Goal: Task Accomplishment & Management: Manage account settings

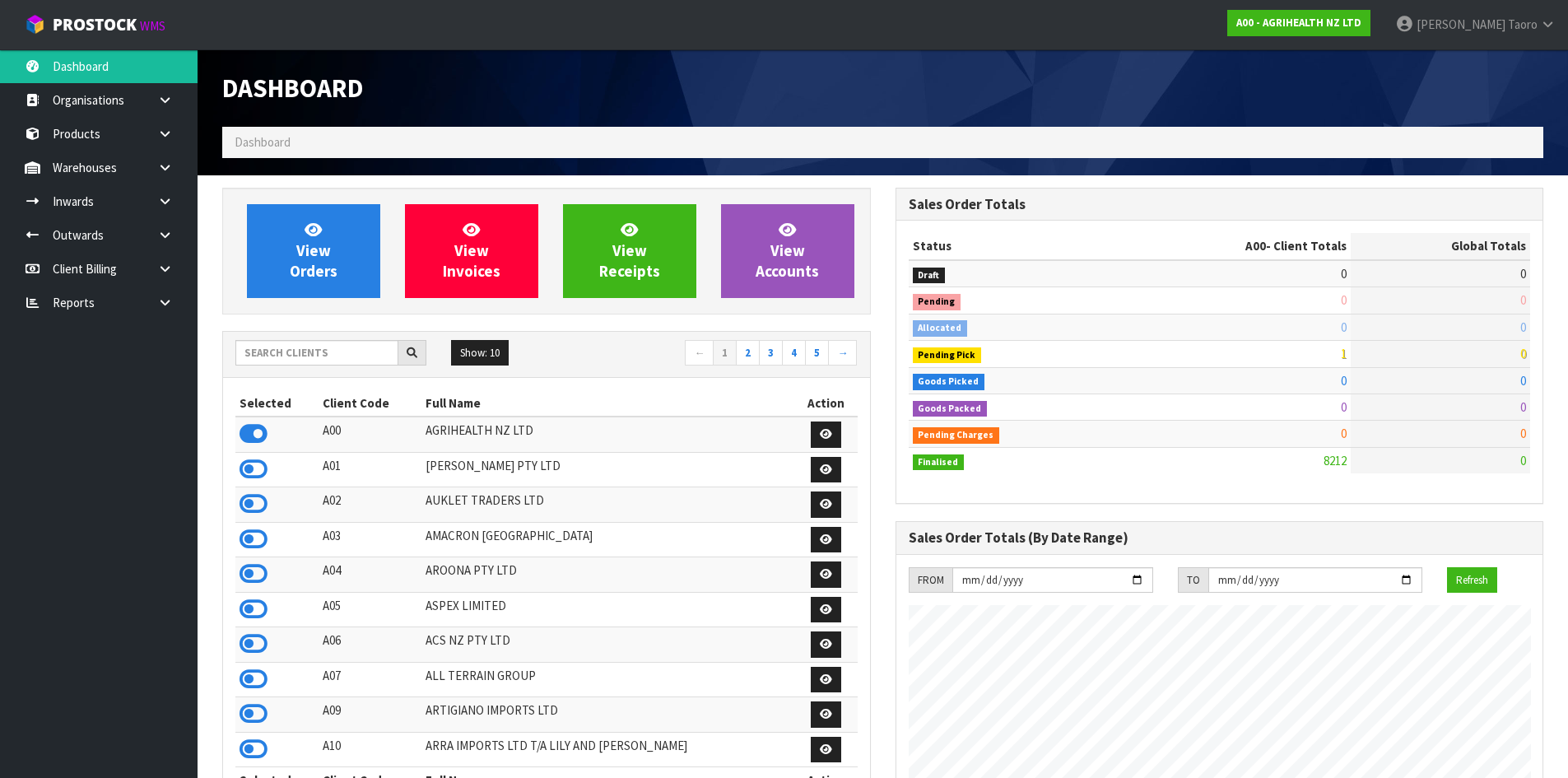
scroll to position [1247, 673]
click at [278, 351] on input "text" at bounding box center [317, 353] width 163 height 25
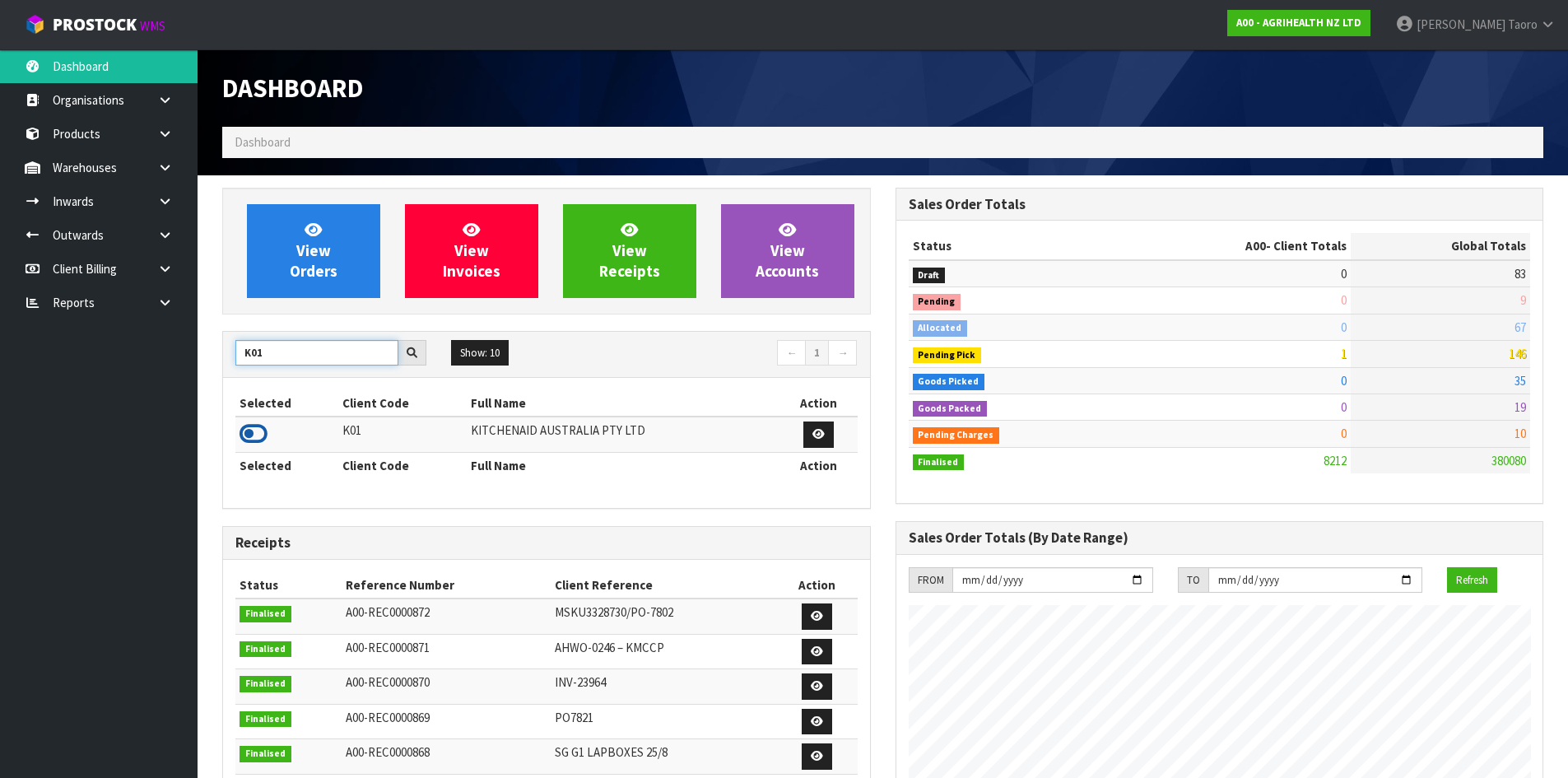
type input "K01"
click at [263, 427] on icon at bounding box center [253, 433] width 28 height 24
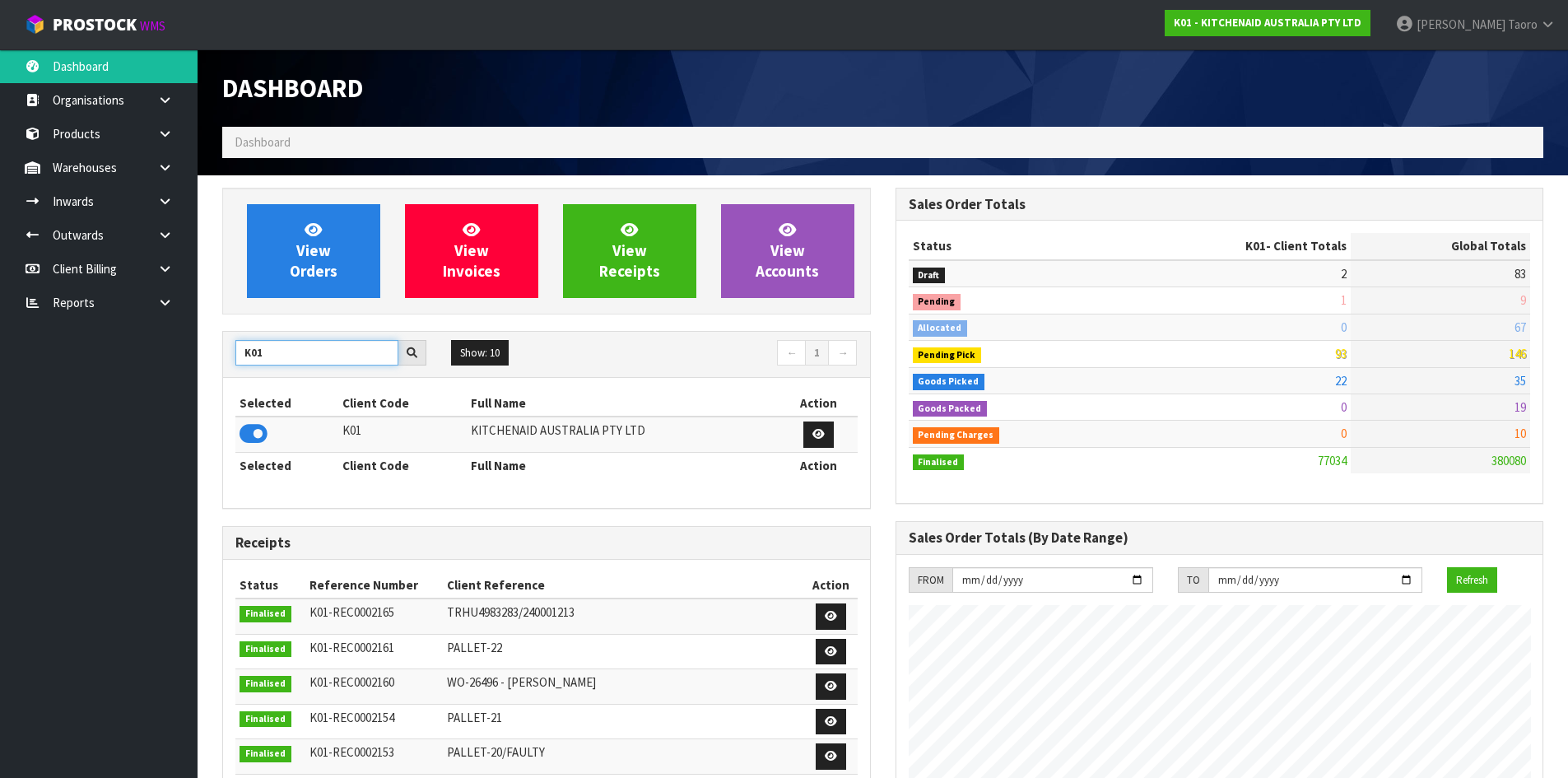
click at [282, 362] on input "K01" at bounding box center [317, 353] width 163 height 25
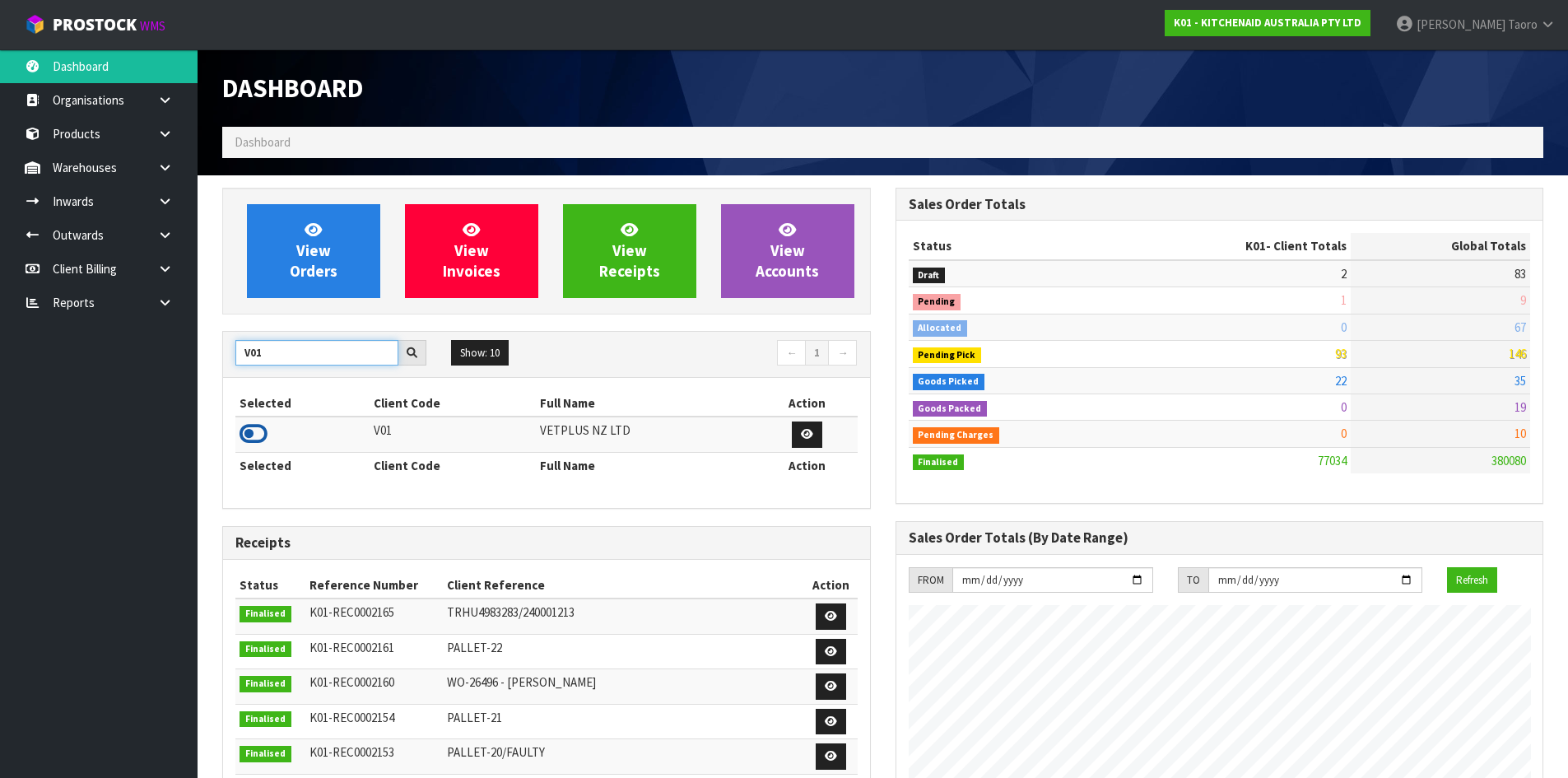
type input "V01"
click at [253, 423] on icon at bounding box center [253, 433] width 28 height 24
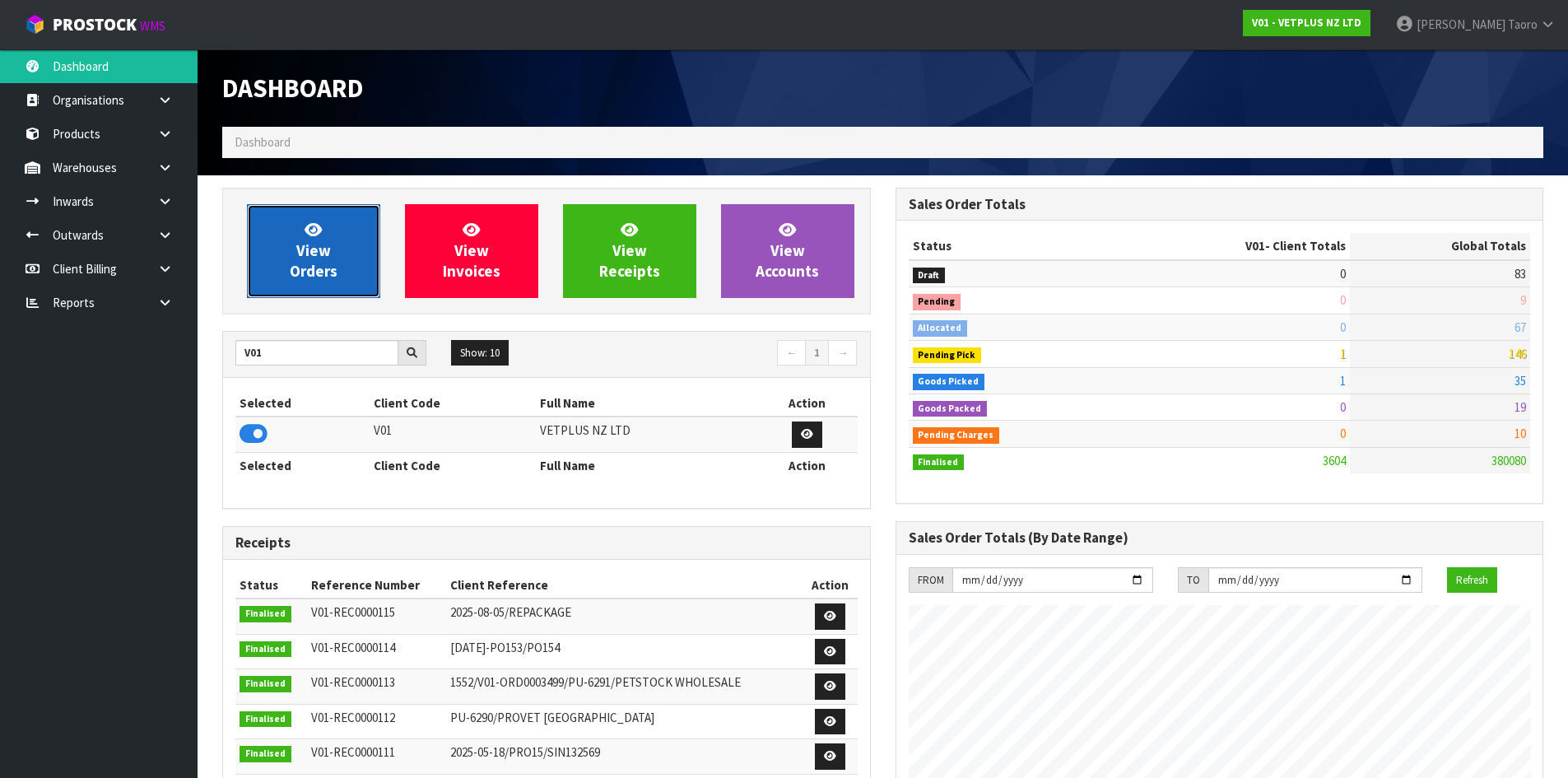
click at [317, 274] on span "View Orders" at bounding box center [313, 250] width 48 height 61
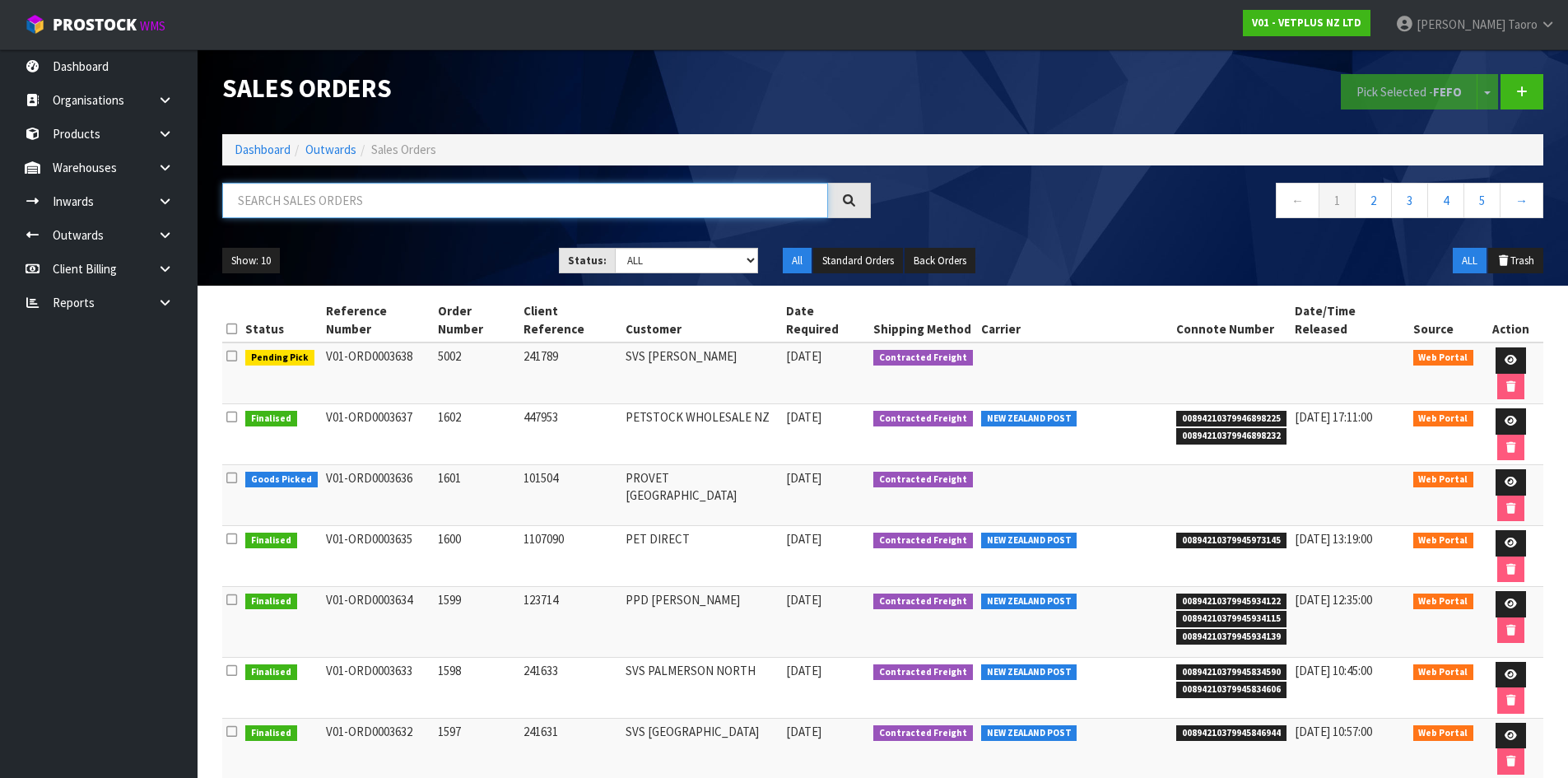
click at [372, 207] on input "text" at bounding box center [525, 200] width 605 height 35
type input "JOB-0411157"
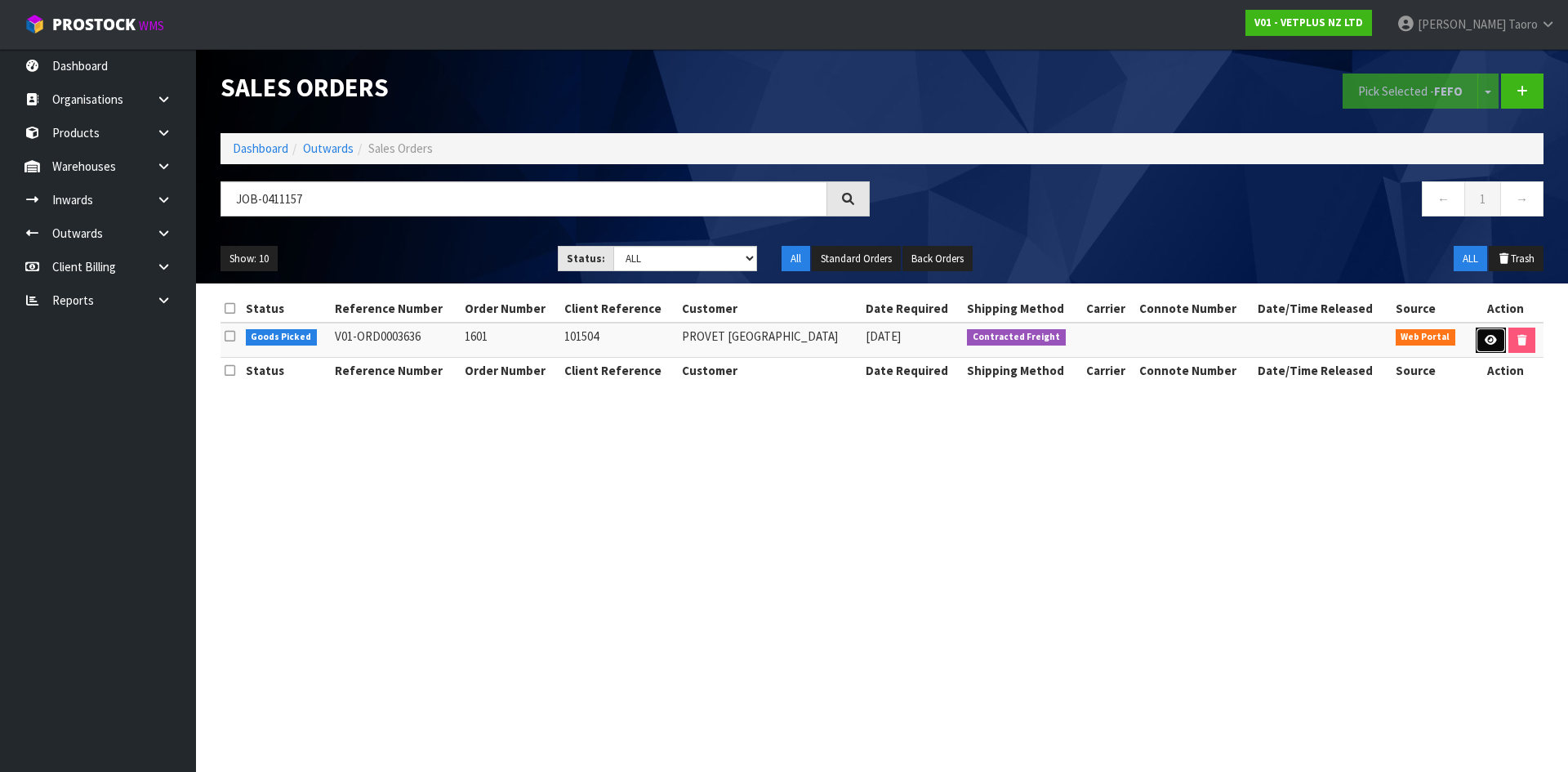
click at [1487, 338] on icon at bounding box center [1490, 340] width 13 height 11
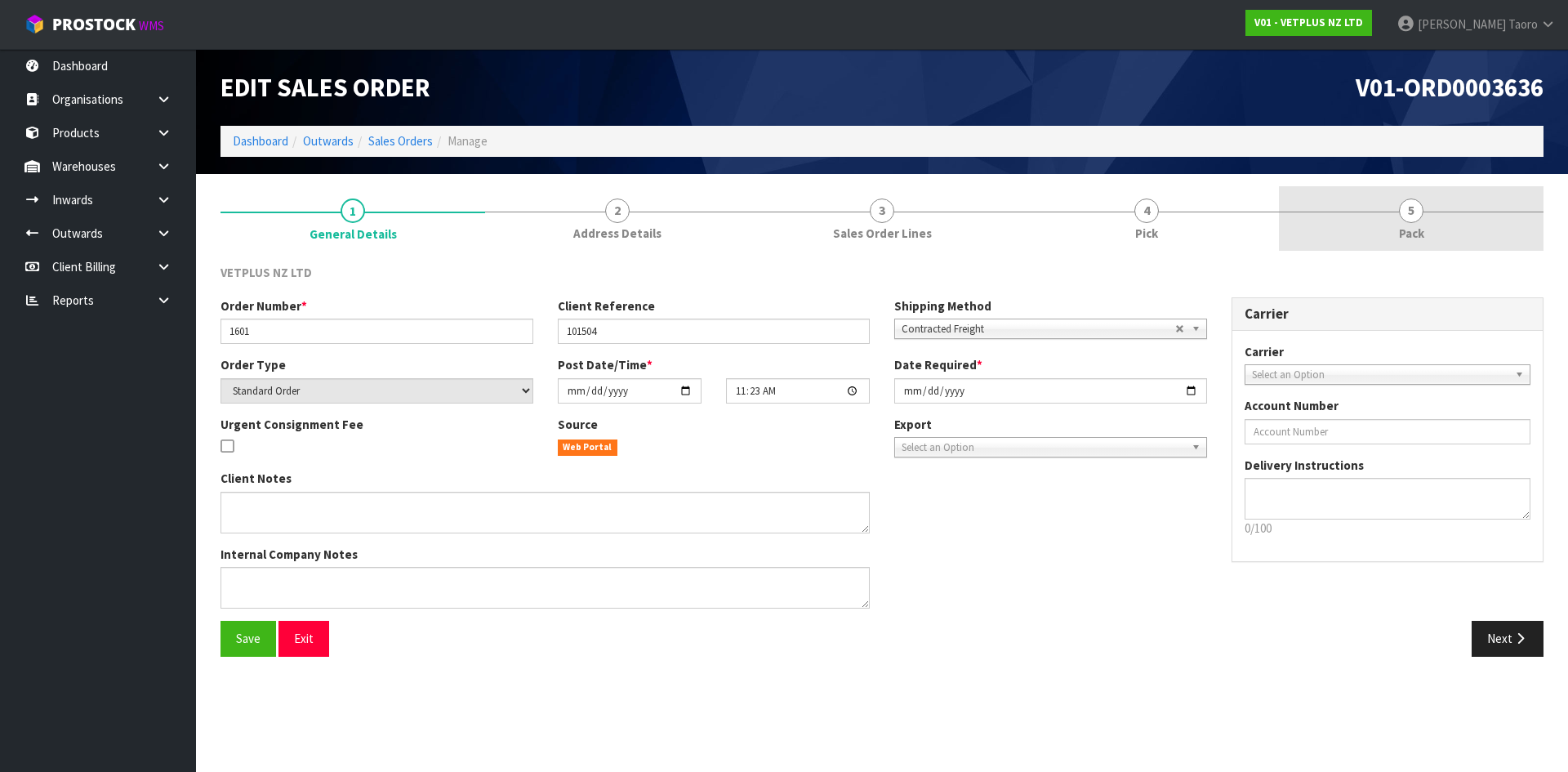
click at [1423, 204] on link "5 Pack" at bounding box center [1411, 218] width 265 height 64
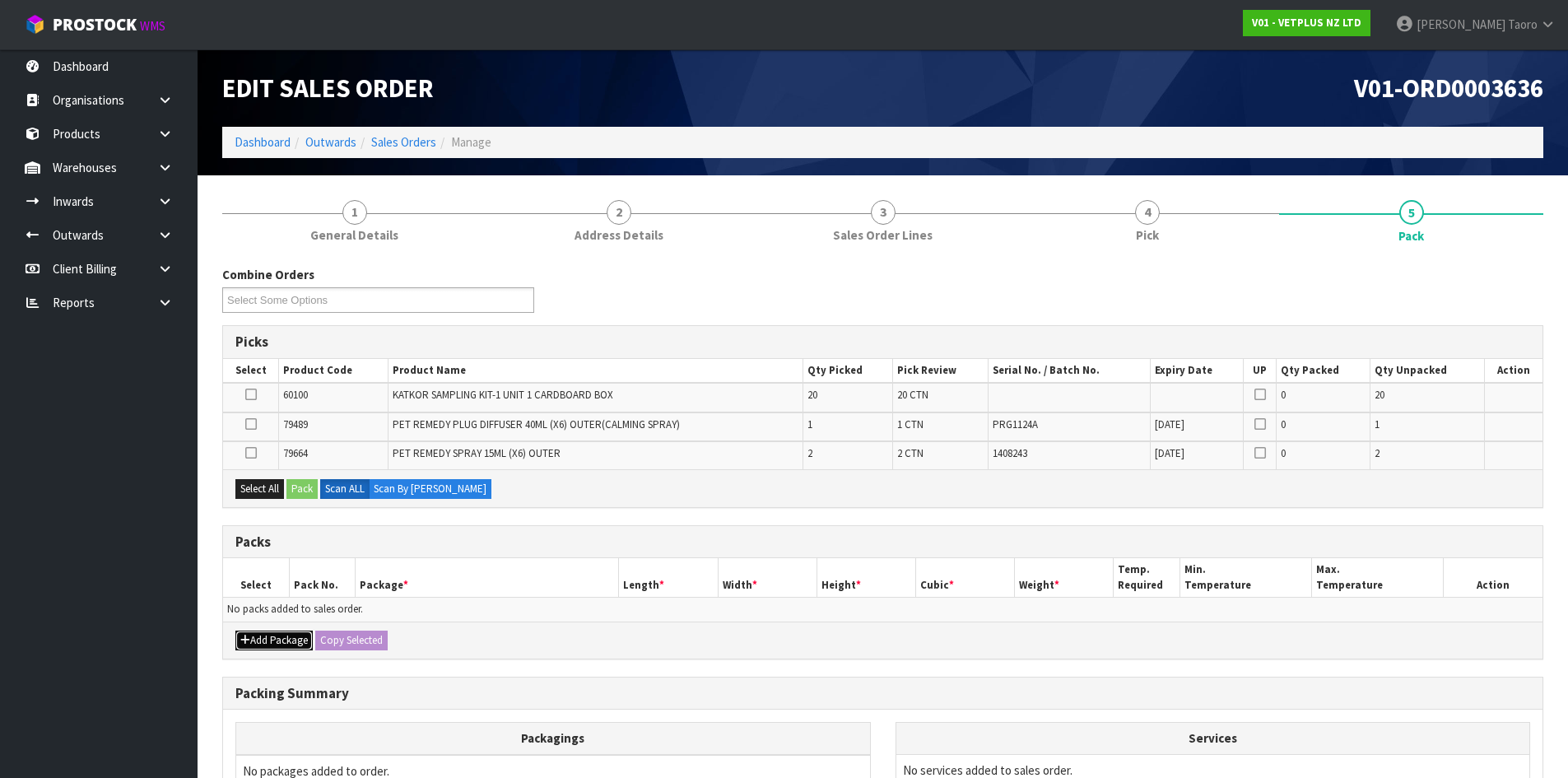
drag, startPoint x: 261, startPoint y: 644, endPoint x: 256, endPoint y: 637, distance: 8.6
click at [261, 645] on button "Add Package" at bounding box center [275, 640] width 77 height 19
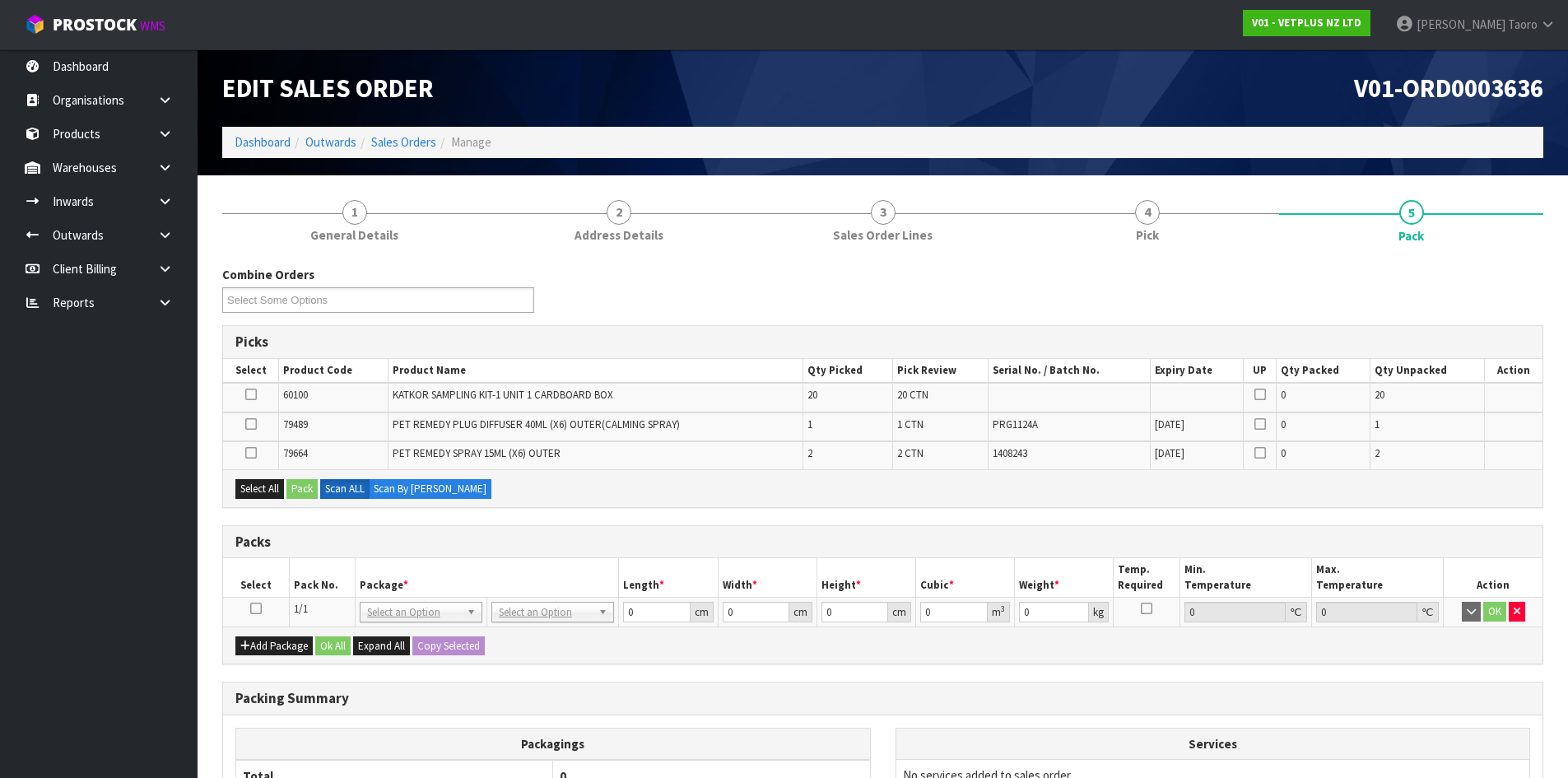
click at [257, 608] on icon at bounding box center [256, 608] width 12 height 1
click at [291, 580] on th "Pack No." at bounding box center [322, 578] width 66 height 39
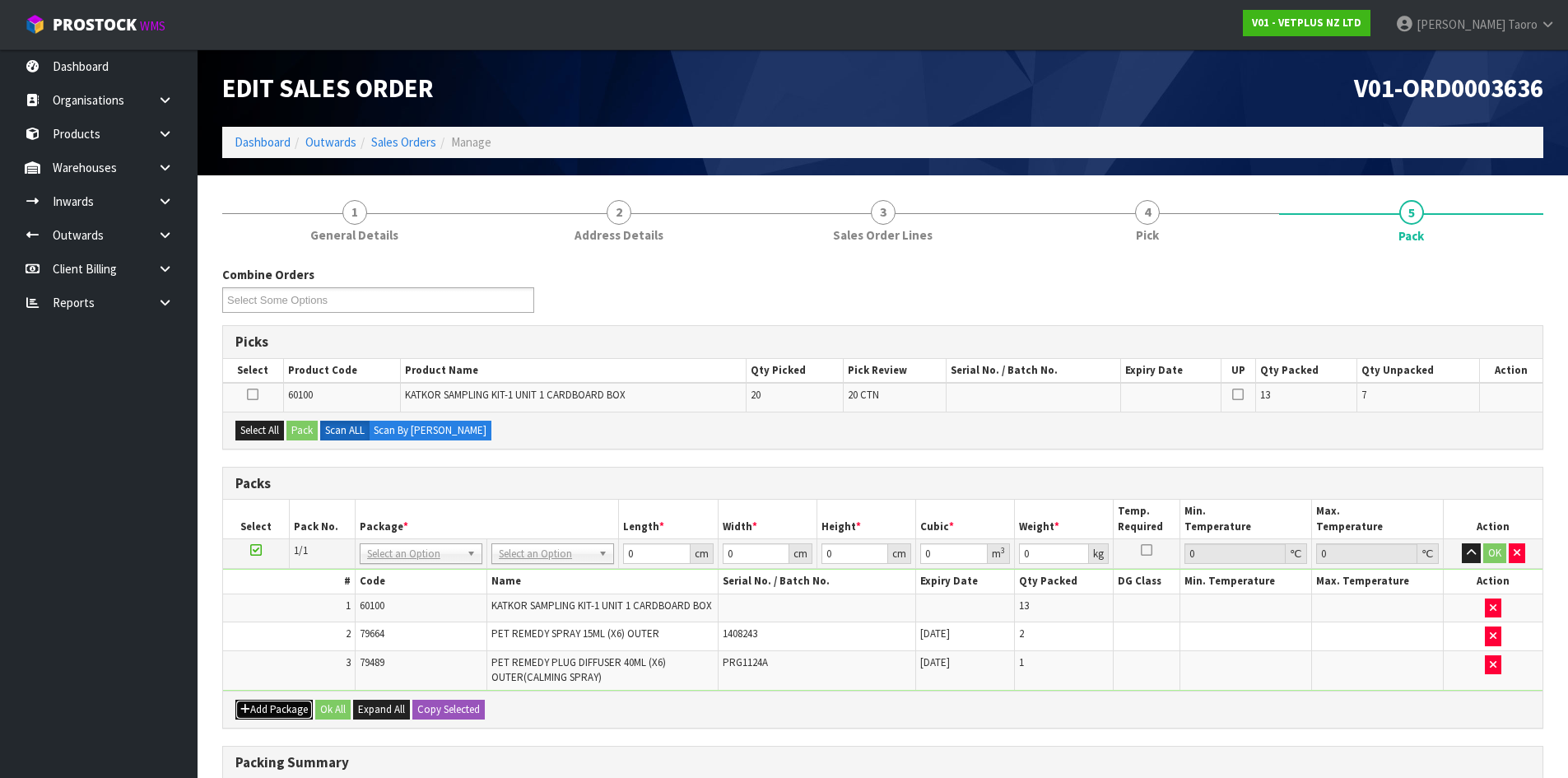
click at [274, 706] on button "Add Package" at bounding box center [275, 709] width 77 height 19
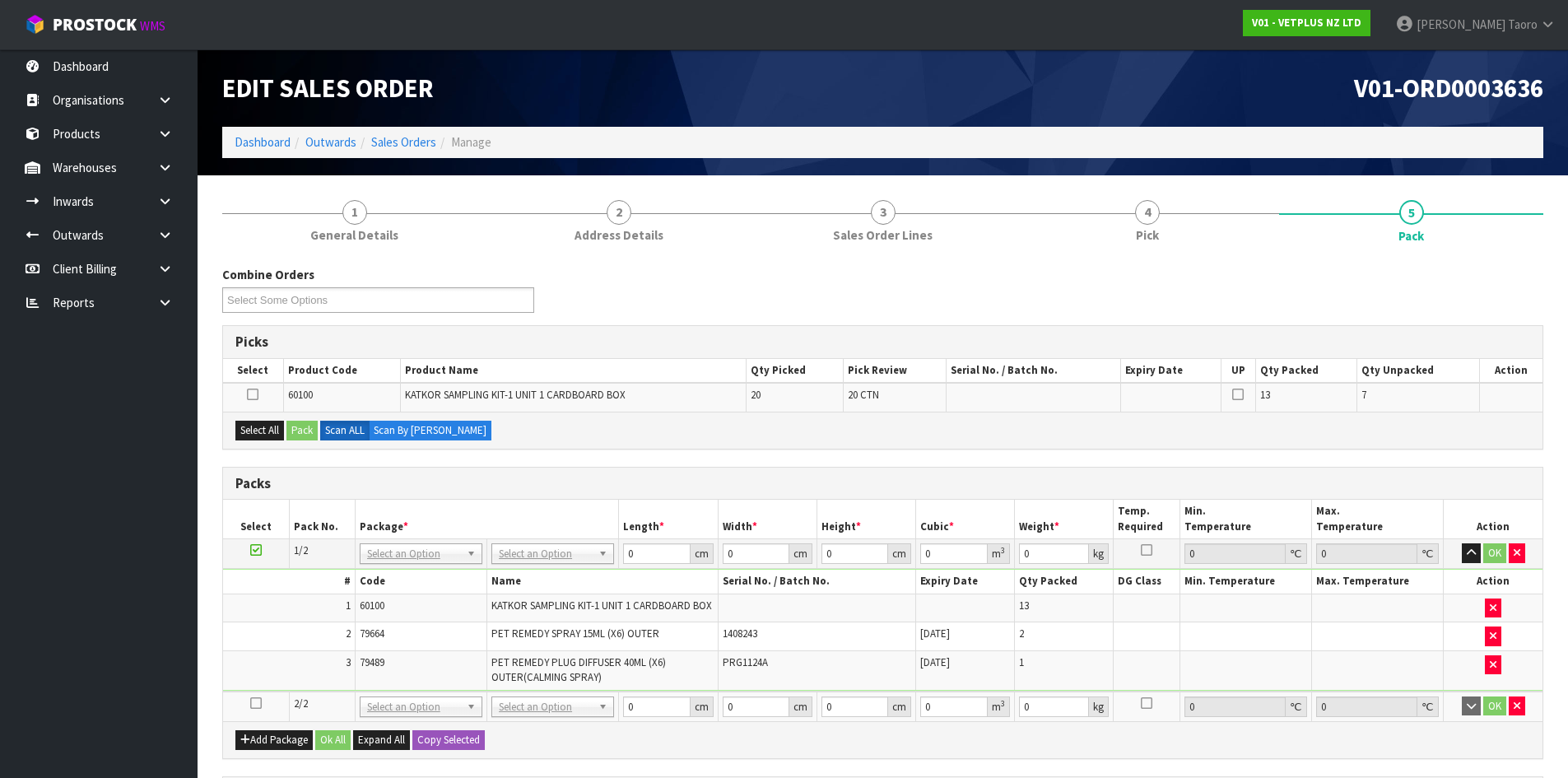
click at [256, 703] on icon at bounding box center [256, 703] width 12 height 1
click at [280, 654] on td "3" at bounding box center [289, 669] width 131 height 39
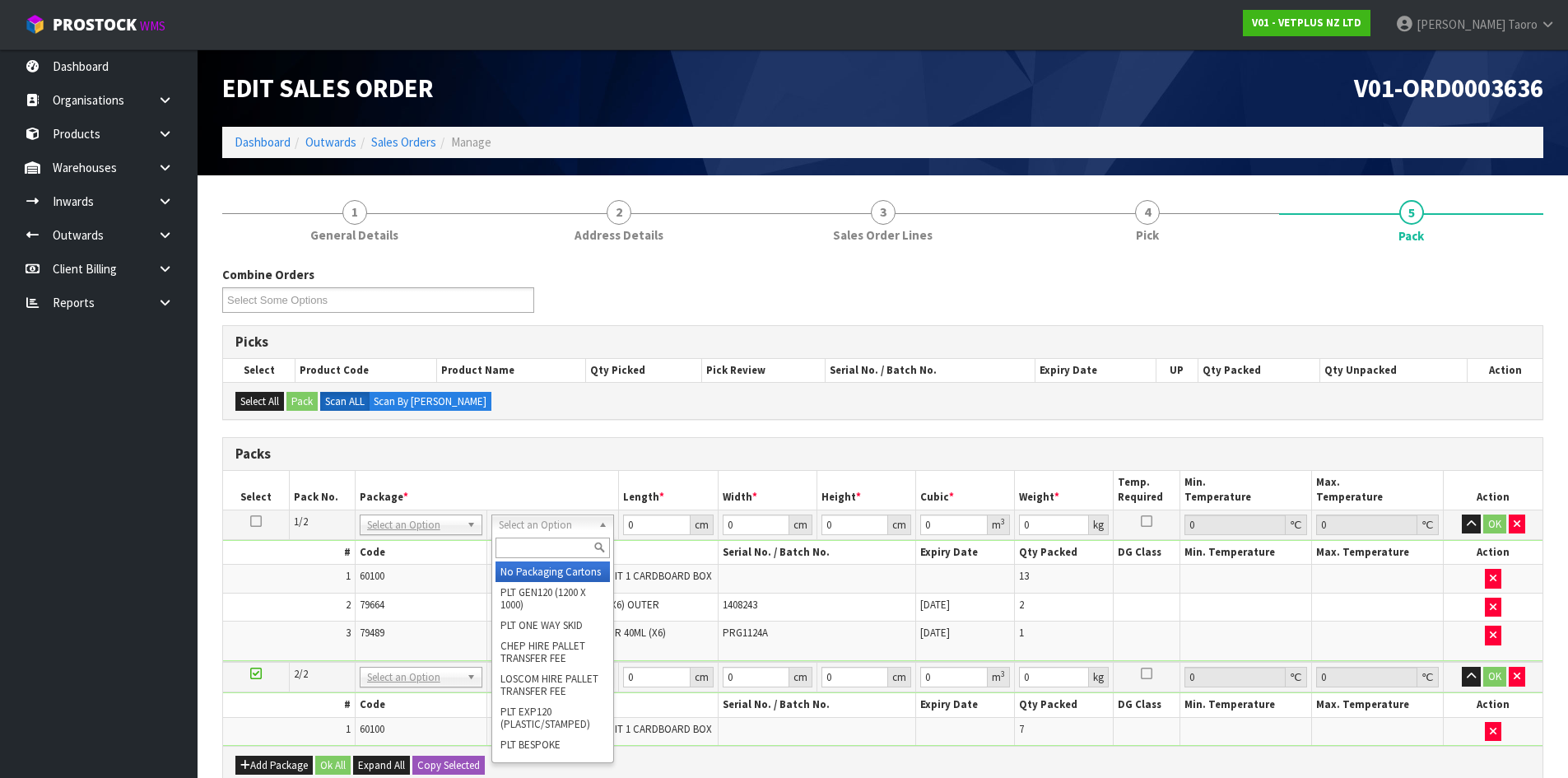
click at [559, 548] on input "text" at bounding box center [552, 547] width 115 height 20
type input "CTN7"
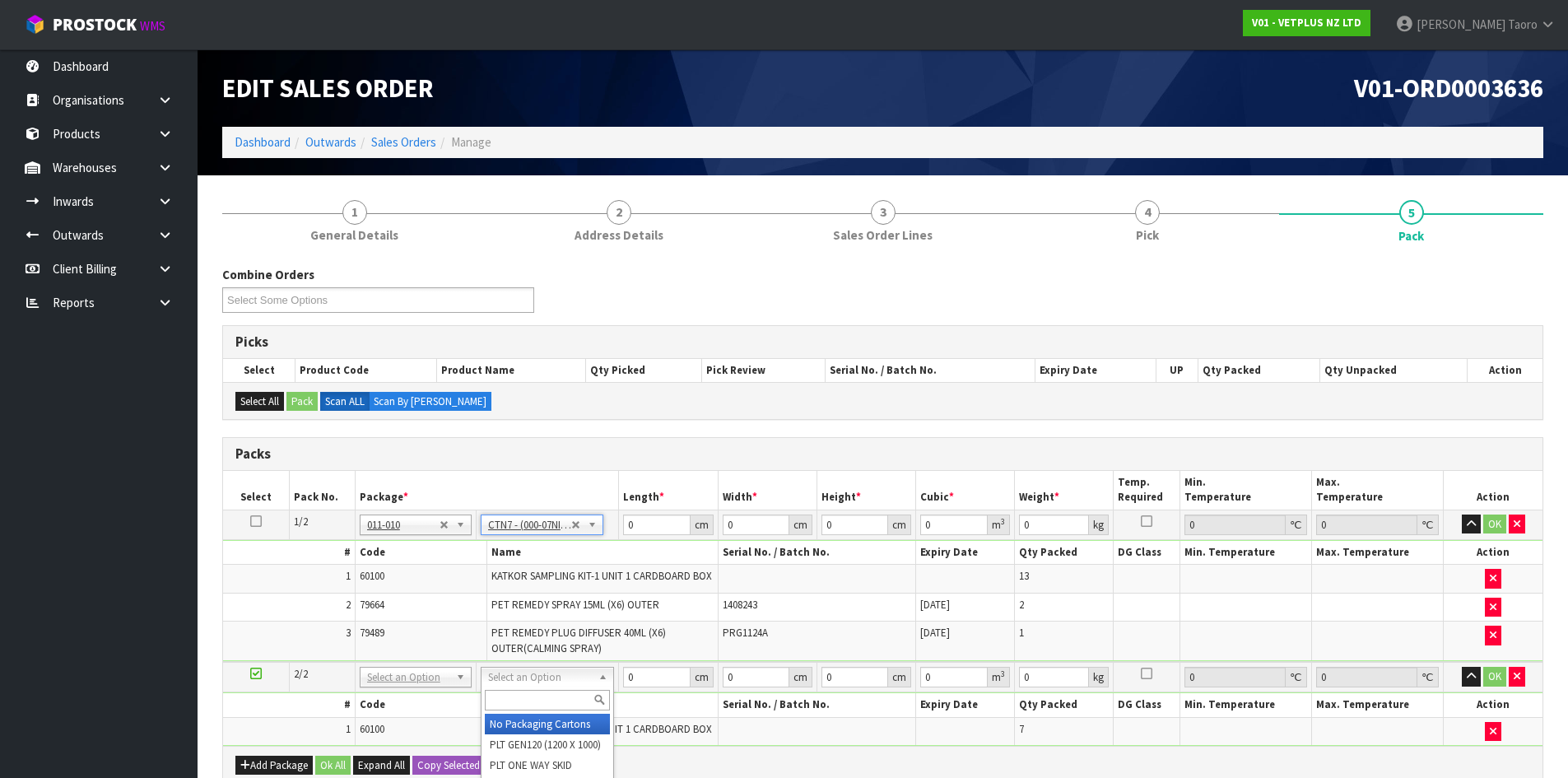
type input "45.5"
type input "35"
type input "0.072459"
type input "18.2"
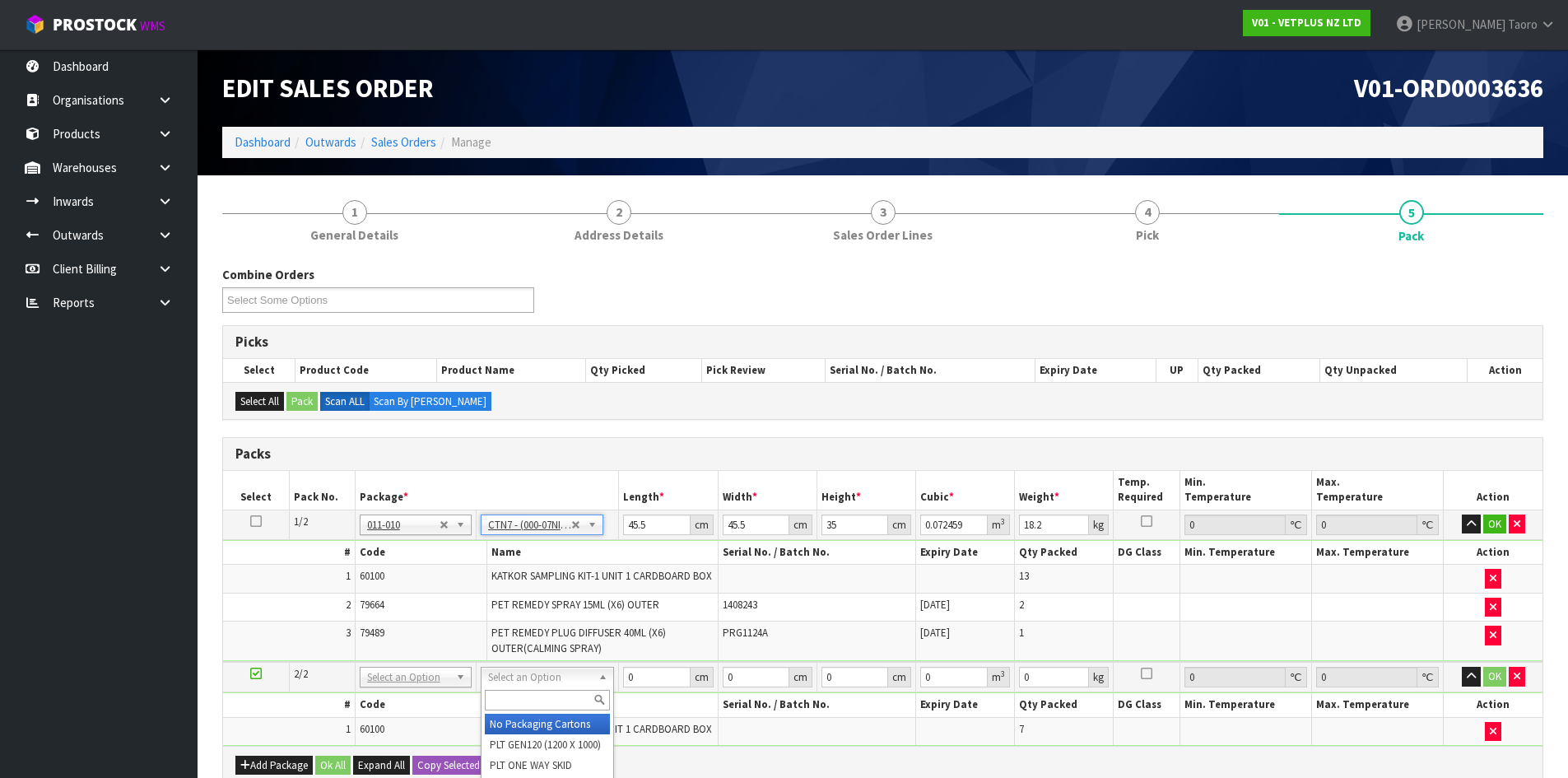
click at [563, 697] on input "text" at bounding box center [547, 700] width 125 height 20
type input "CTN6"
type input "45.5"
type input "30.5"
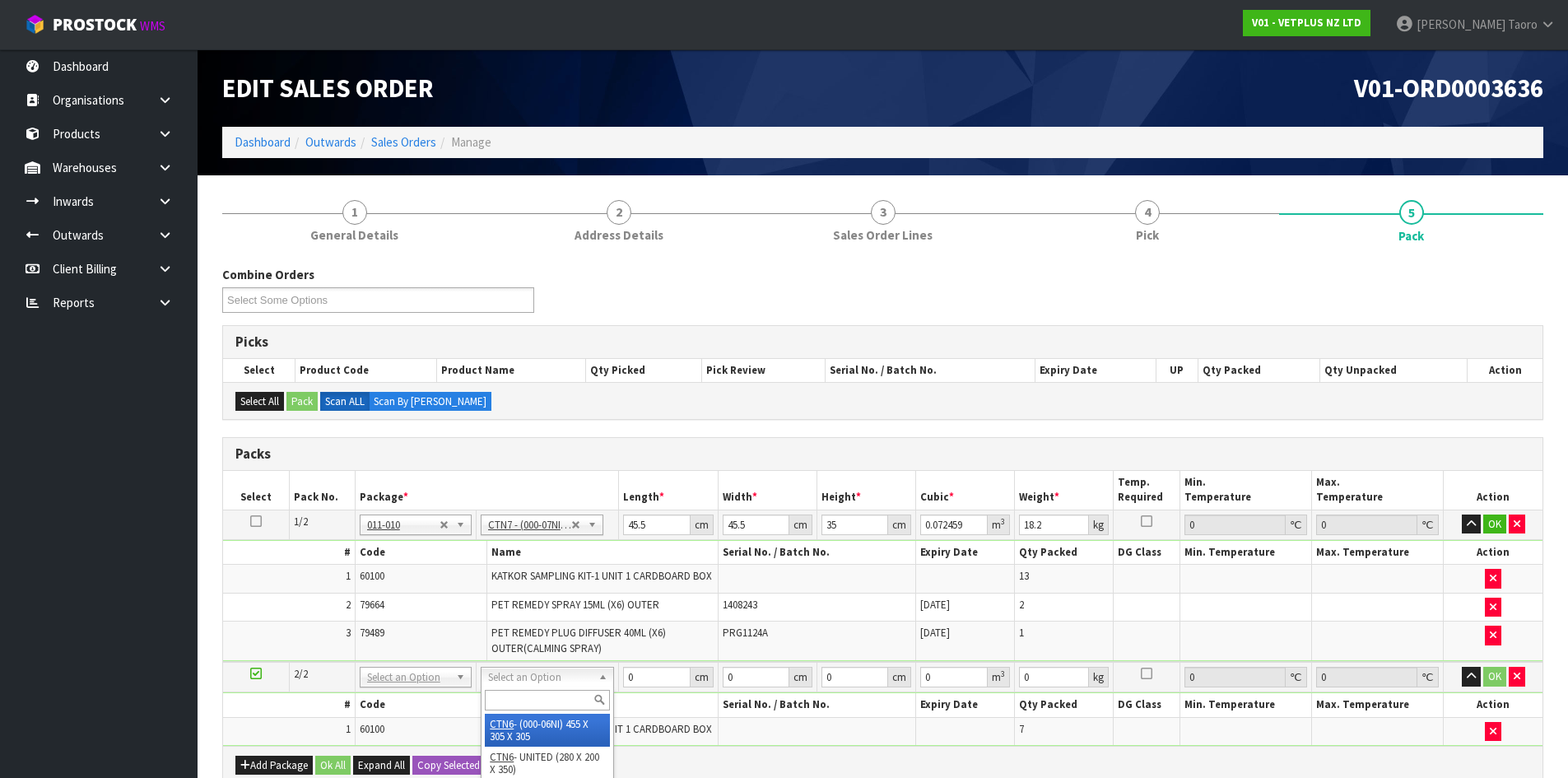
type input "0.042326"
type input "9.16"
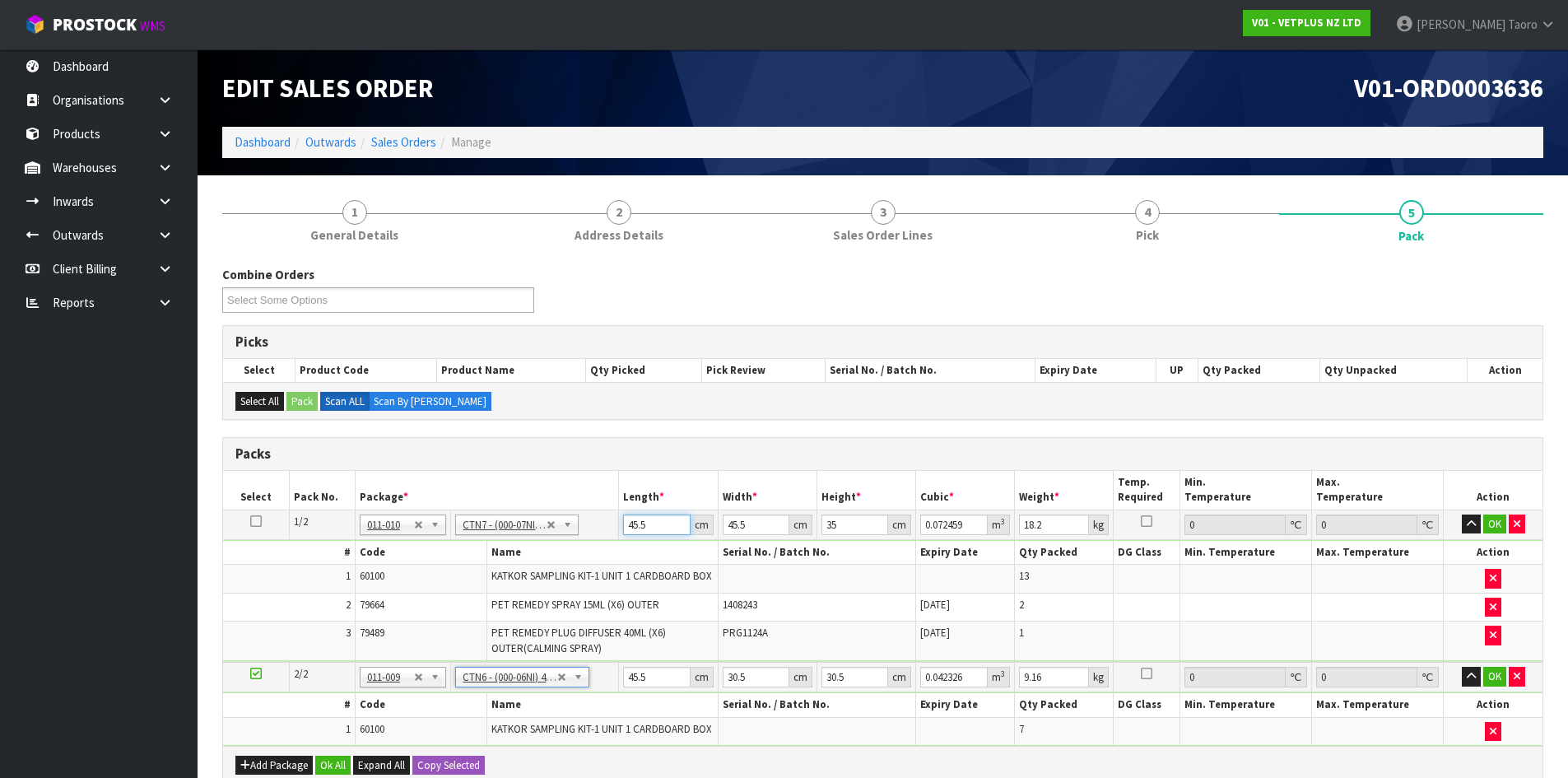
click at [655, 524] on input "45.5" at bounding box center [656, 525] width 67 height 20
click at [1464, 526] on button "button" at bounding box center [1471, 524] width 19 height 19
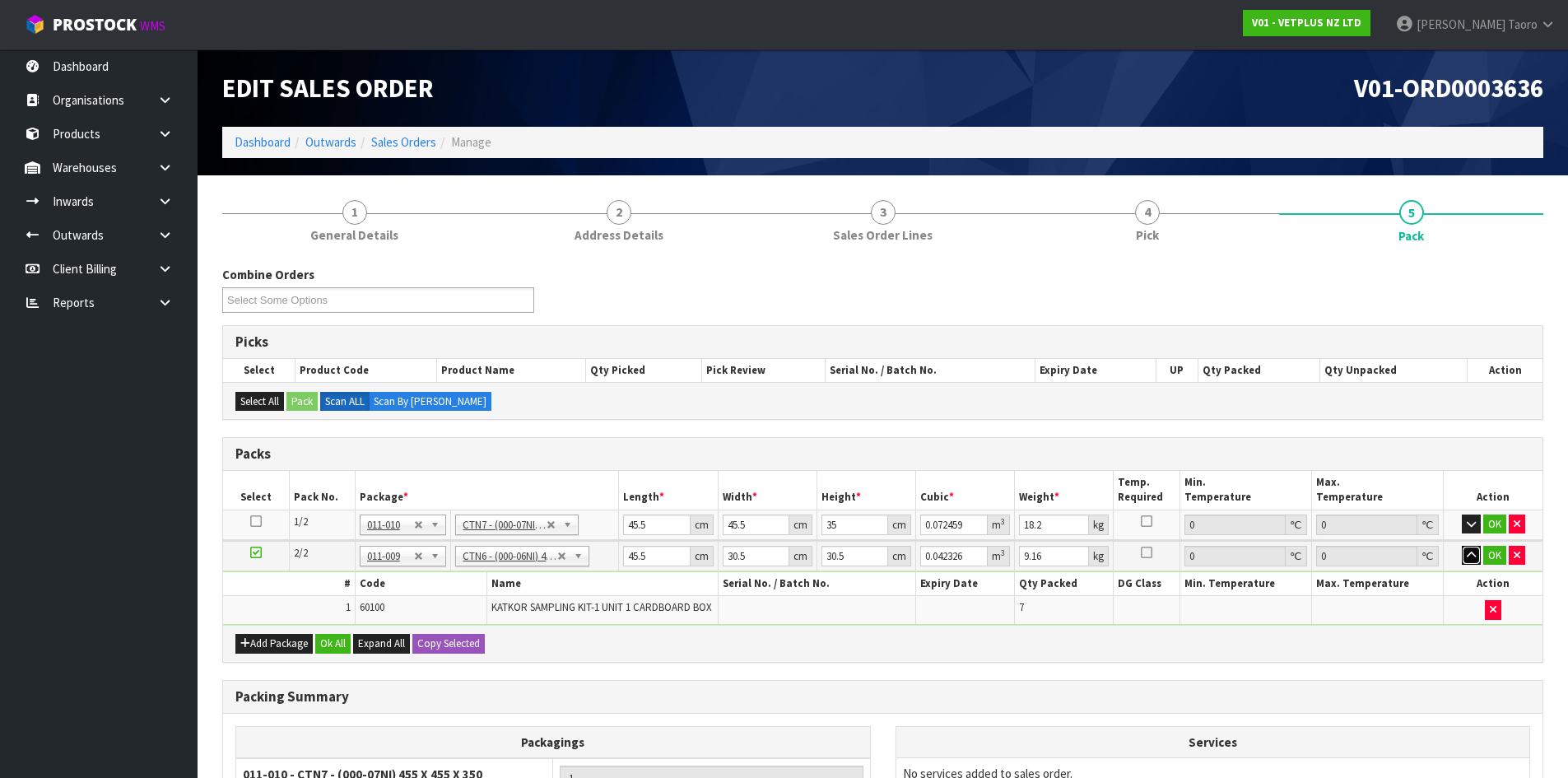
drag, startPoint x: 1468, startPoint y: 558, endPoint x: 1330, endPoint y: 557, distance: 138.0
click at [1468, 557] on icon "button" at bounding box center [1471, 555] width 9 height 11
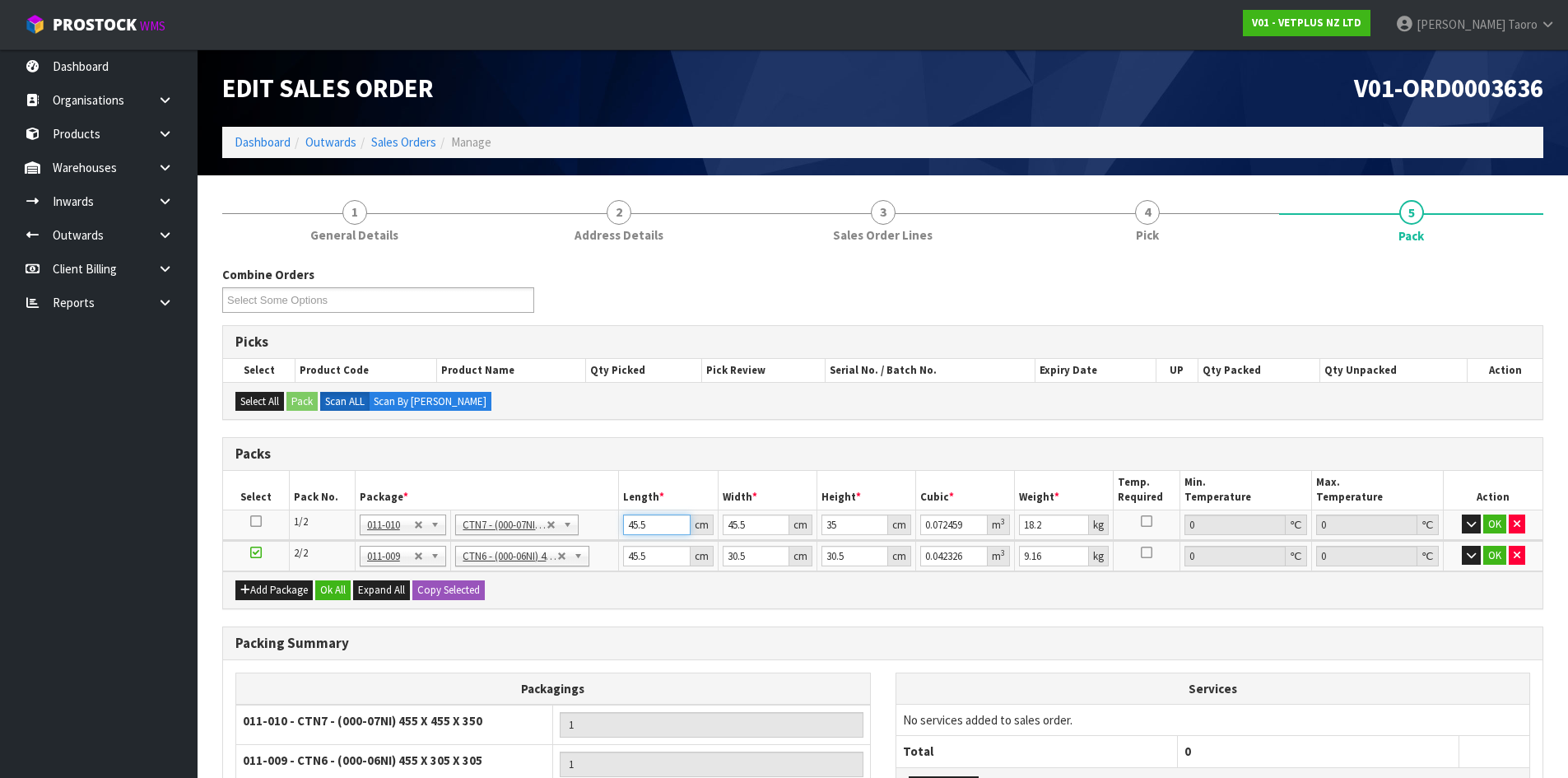
click at [626, 522] on input "45.5" at bounding box center [656, 525] width 67 height 20
type input "4"
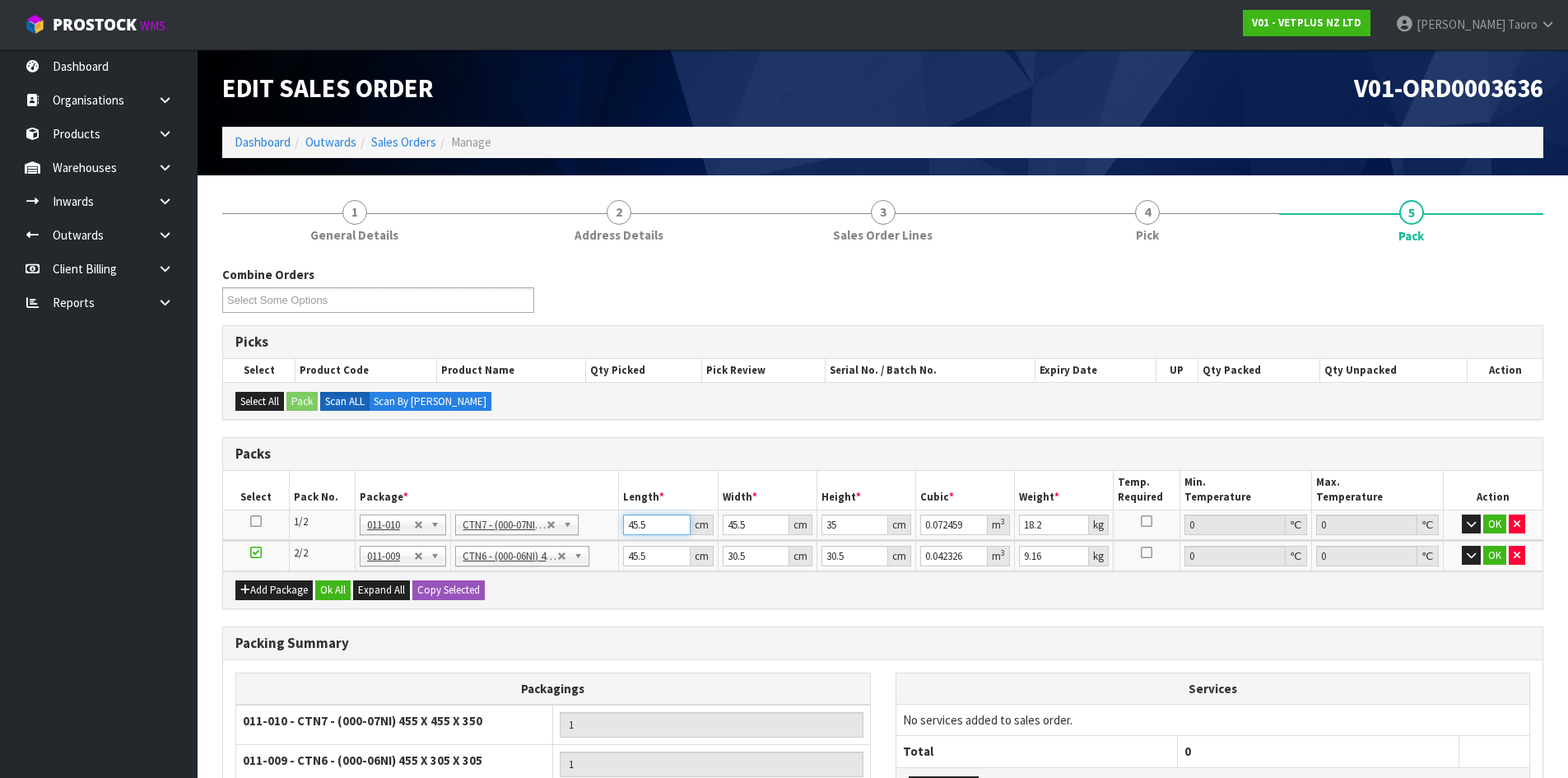
type input "0.00637"
type input "47"
type input "0.074847"
type input "47"
type input "4"
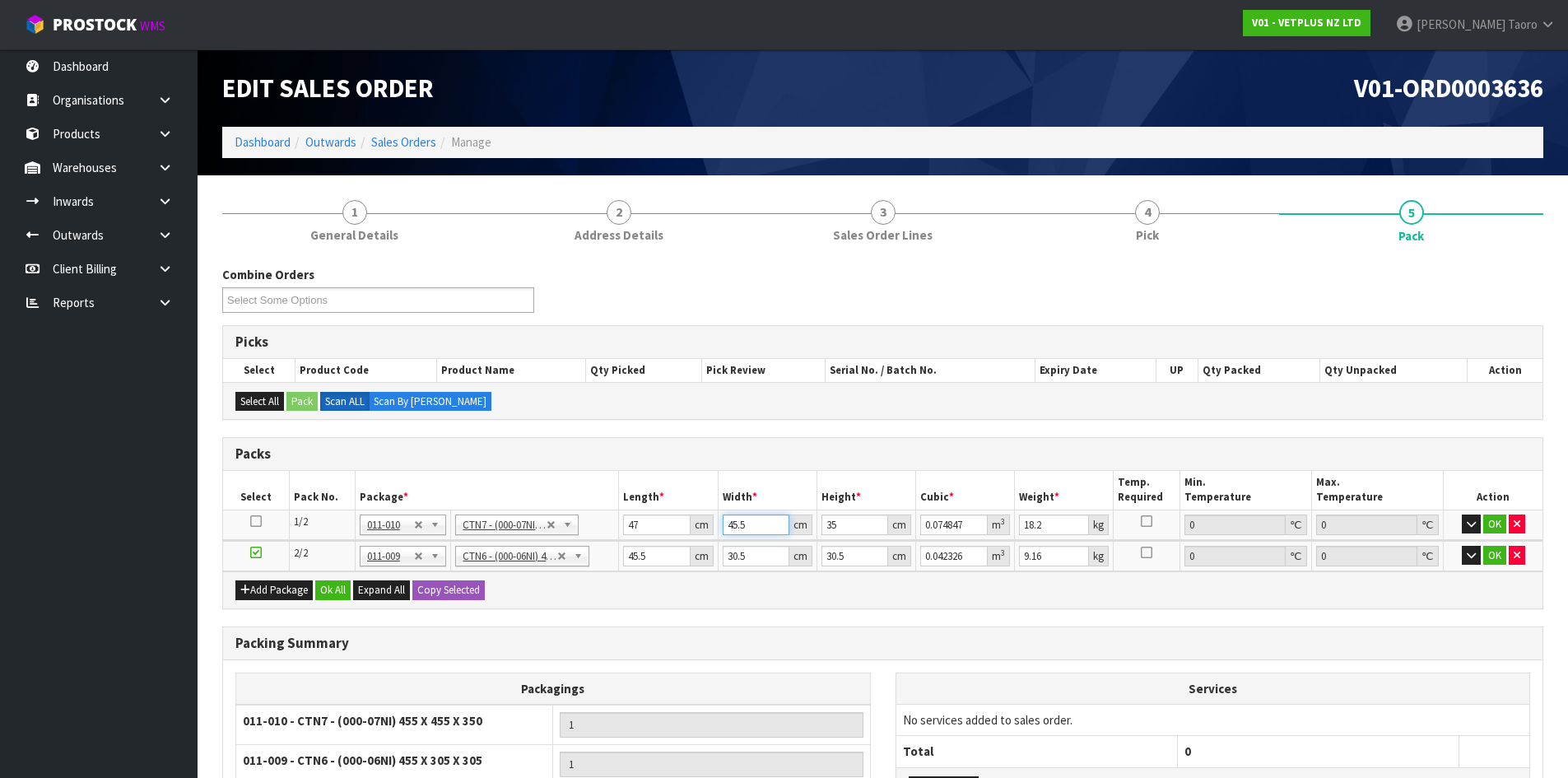
type input "0.00658"
type input "47"
type input "0.077315"
type input "47"
type input "2"
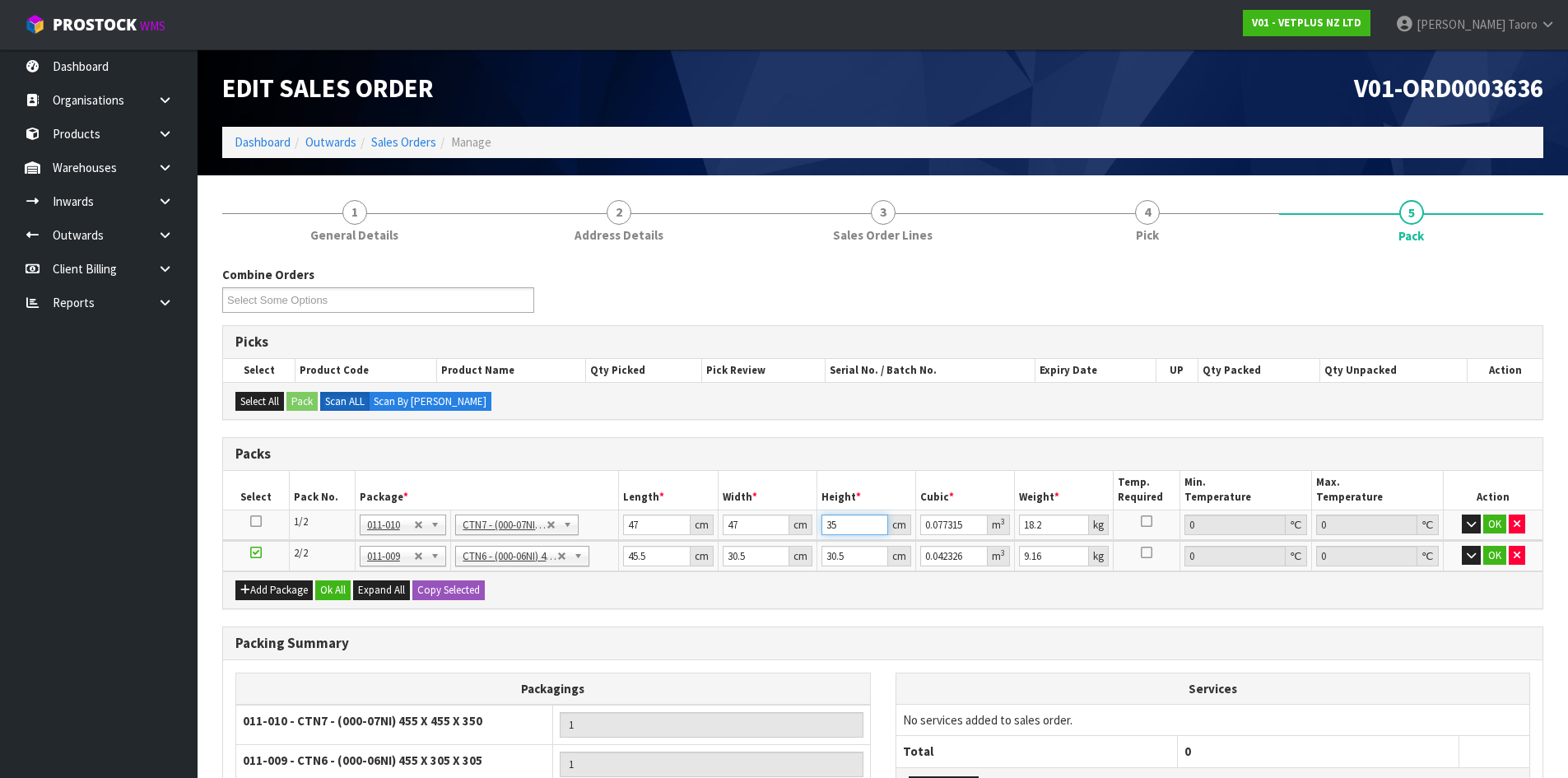
type input "0.004418"
type input "29"
type input "0.064061"
type input "29"
type input "20"
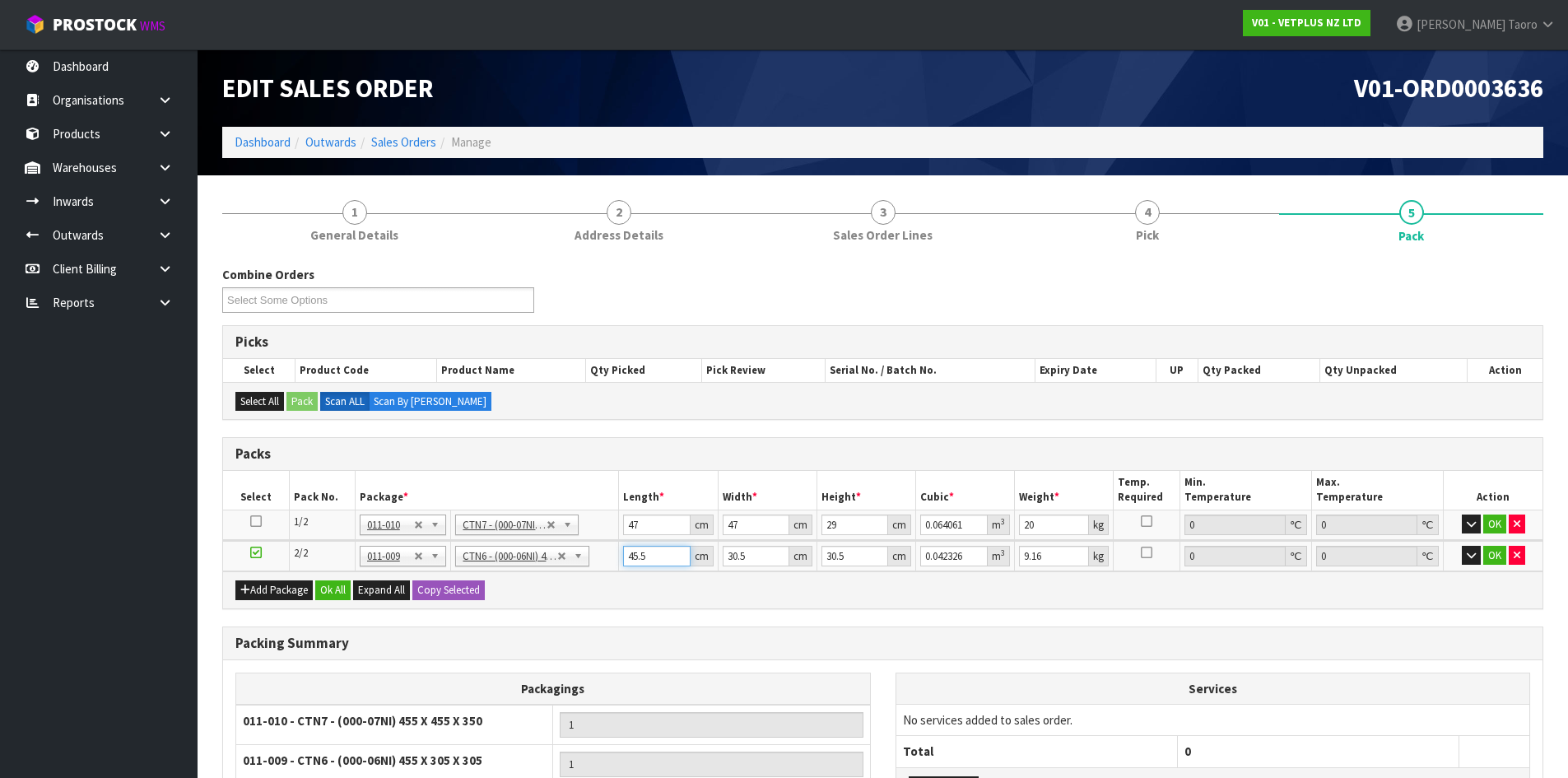
click at [659, 557] on input "45.5" at bounding box center [656, 556] width 67 height 20
type input "4"
type input "0.003721"
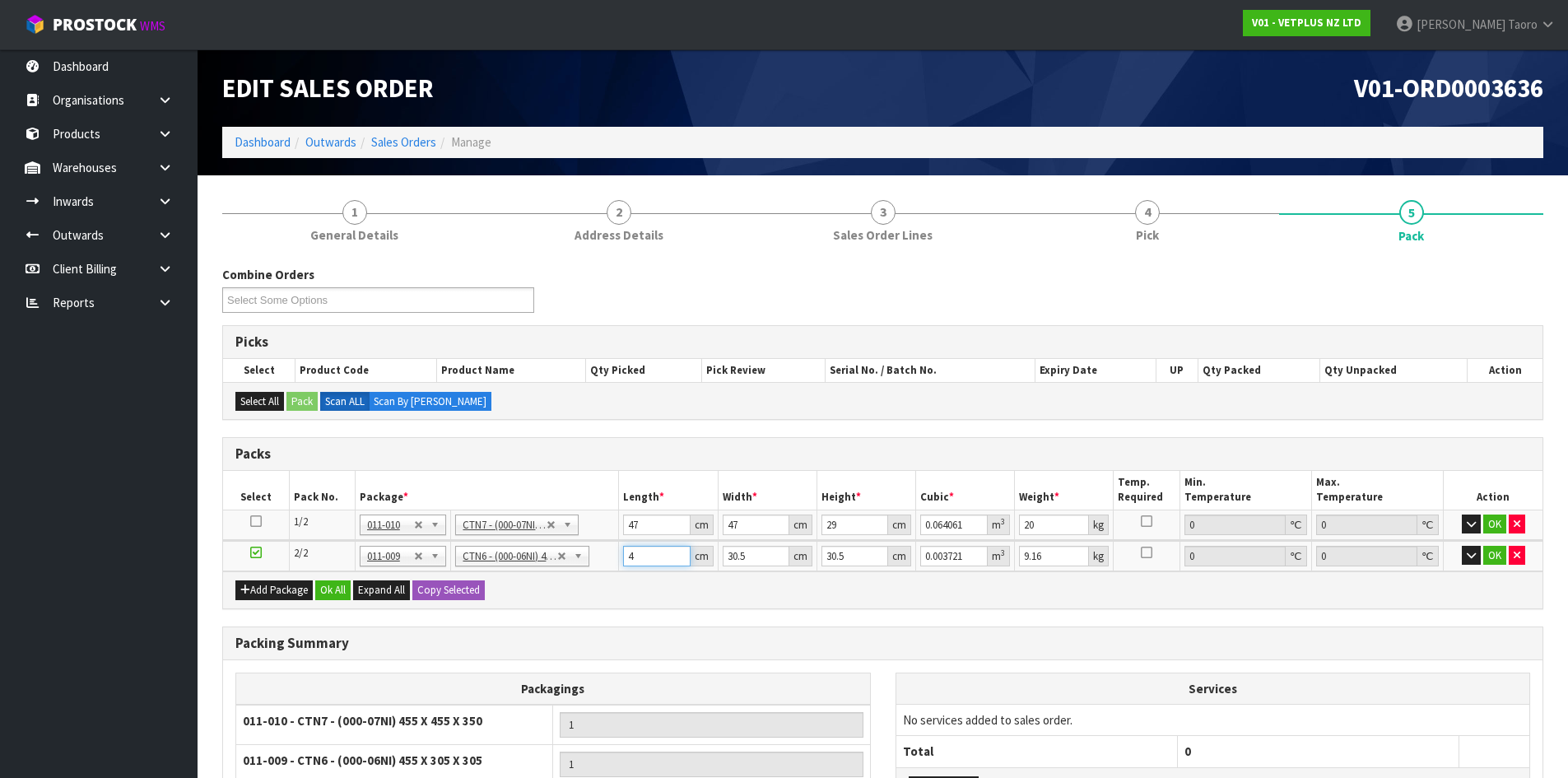
type input "46"
type input "0.042792"
type input "46"
type input "3"
type input "0.004209"
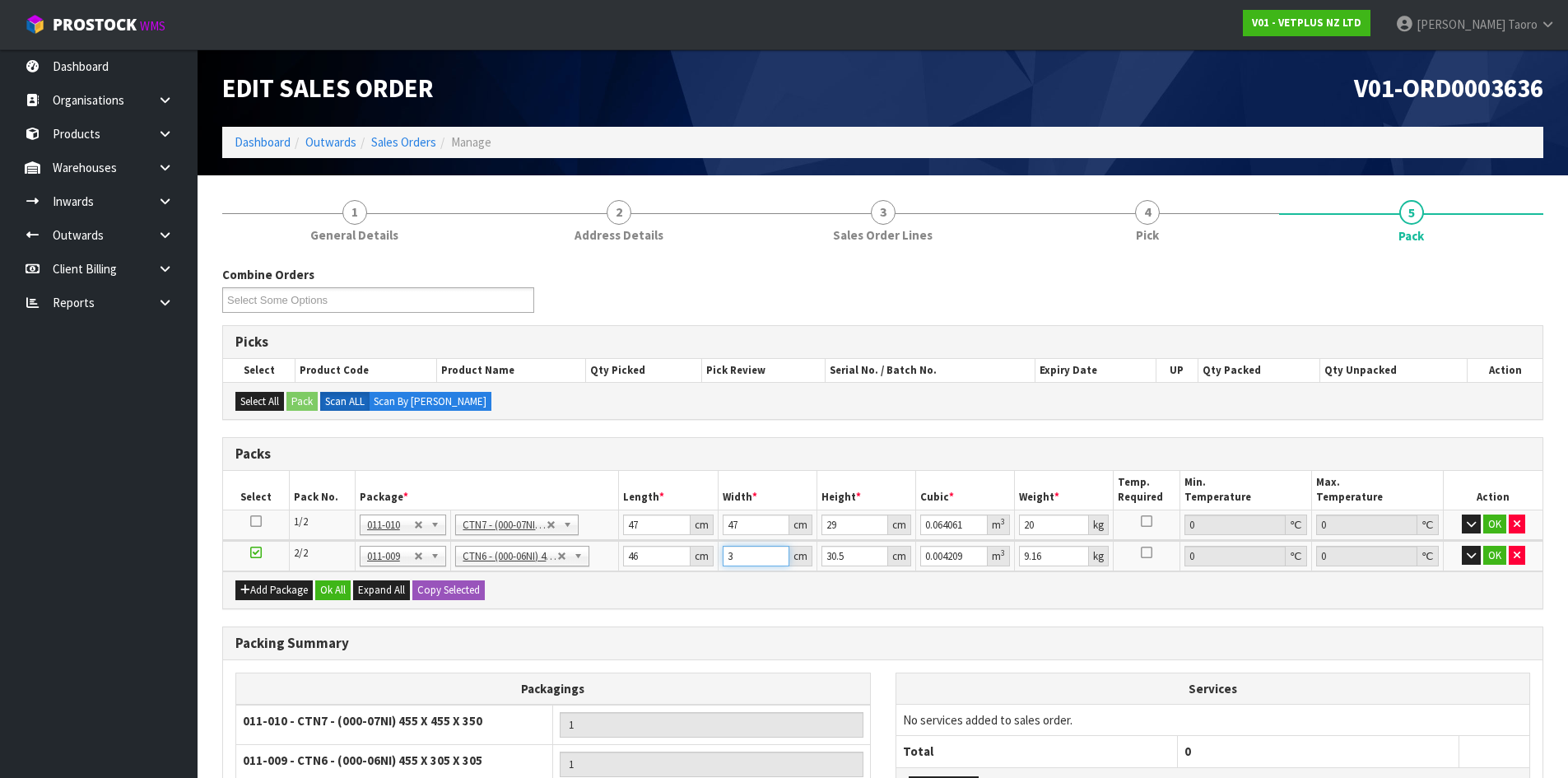
type input "32"
type input "0.044896"
type input "32"
type input "2"
type input "0.002944"
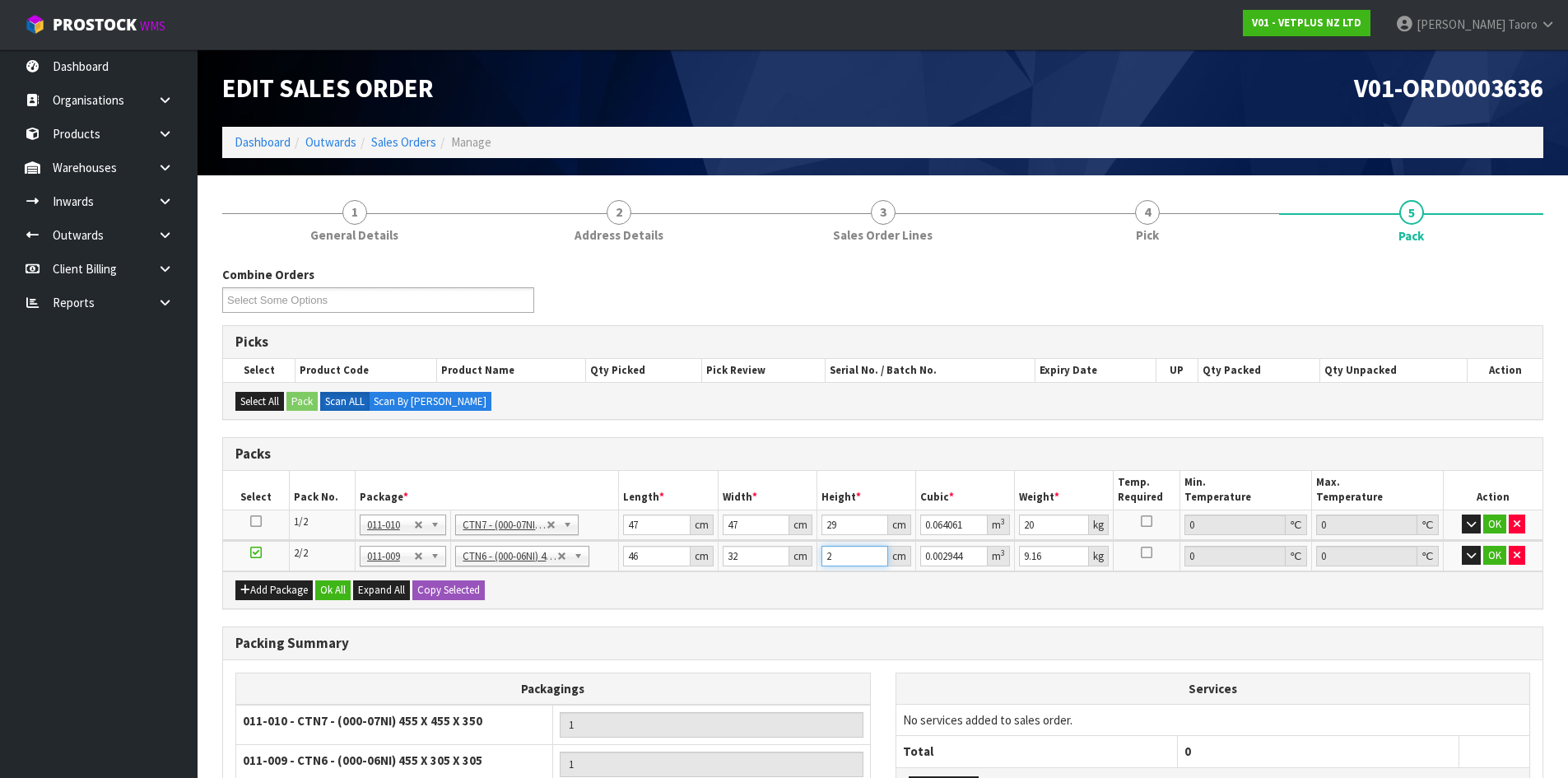
type input "28"
type input "0.041216"
type input "28"
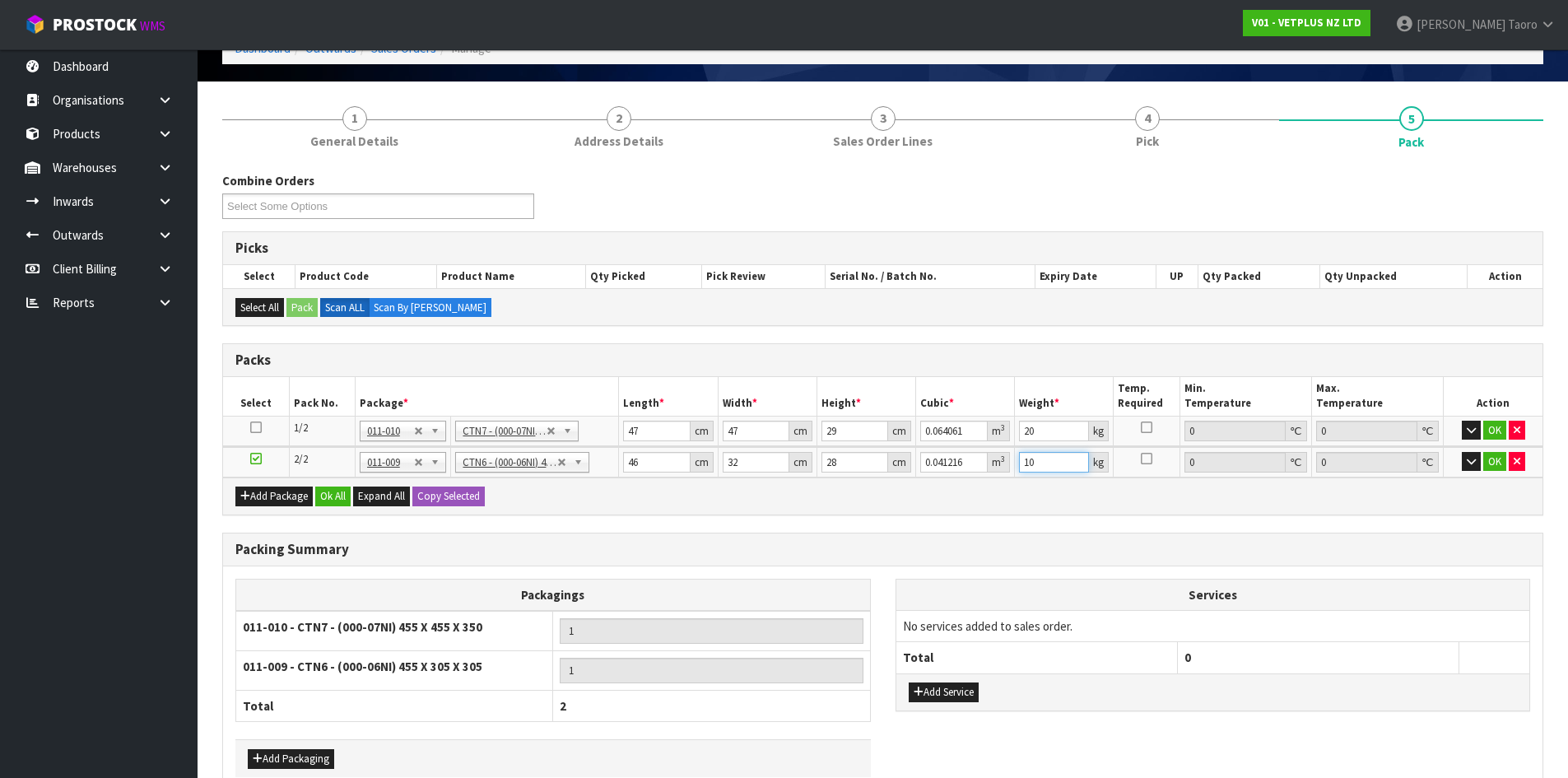
scroll to position [165, 0]
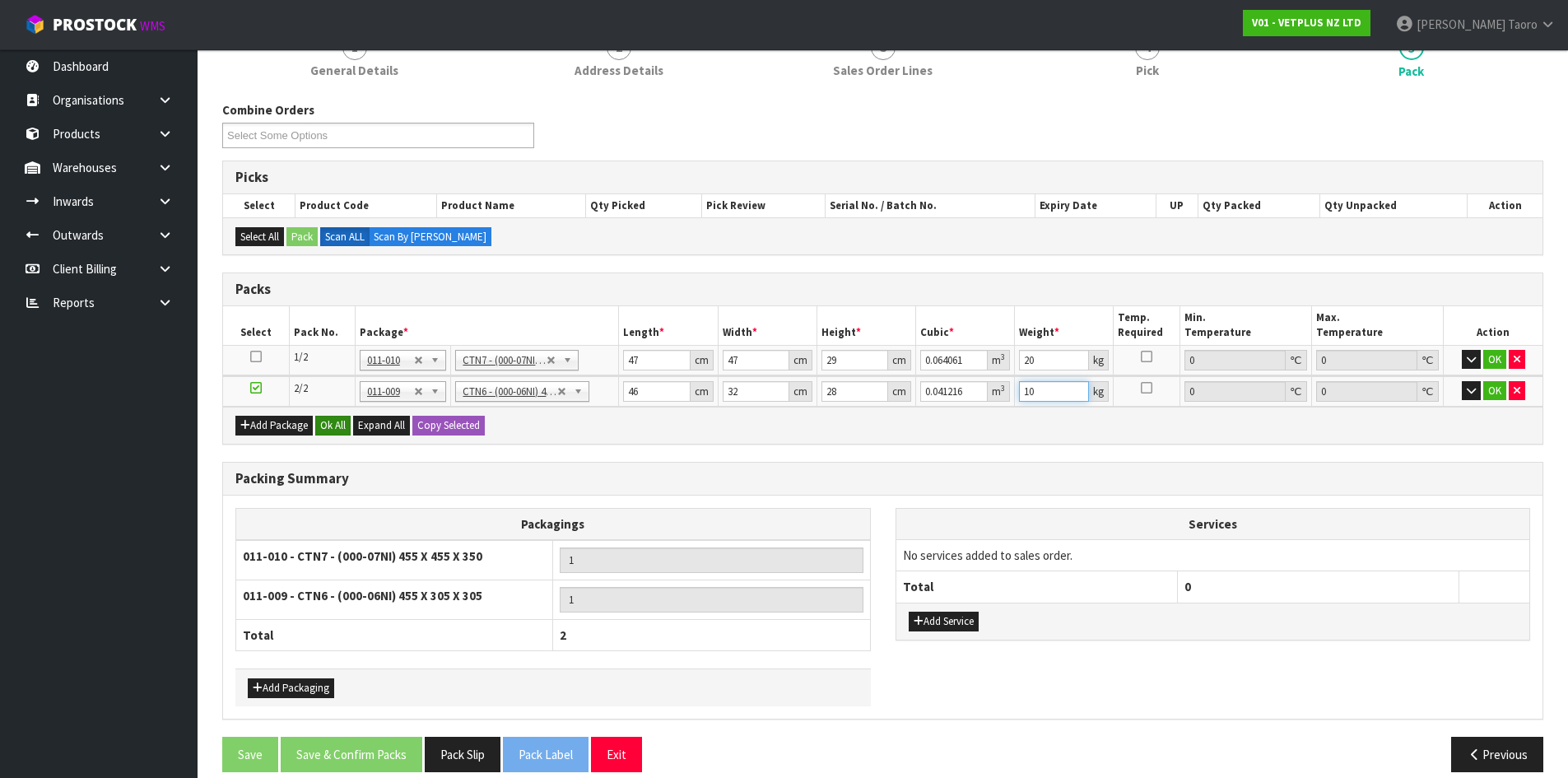
type input "10"
click at [327, 426] on button "Ok All" at bounding box center [333, 425] width 35 height 19
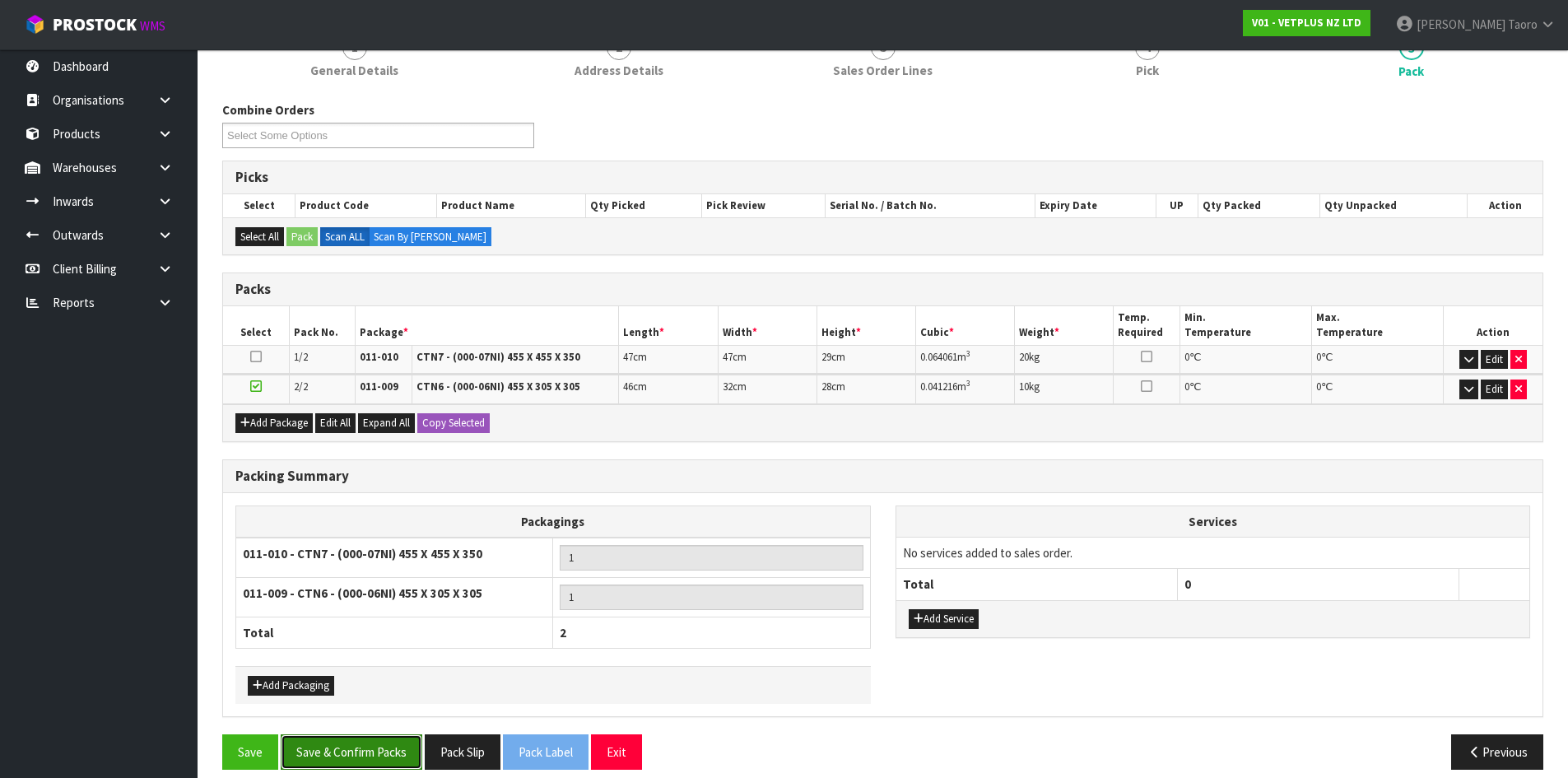
click at [362, 746] on button "Save & Confirm Packs" at bounding box center [351, 752] width 141 height 35
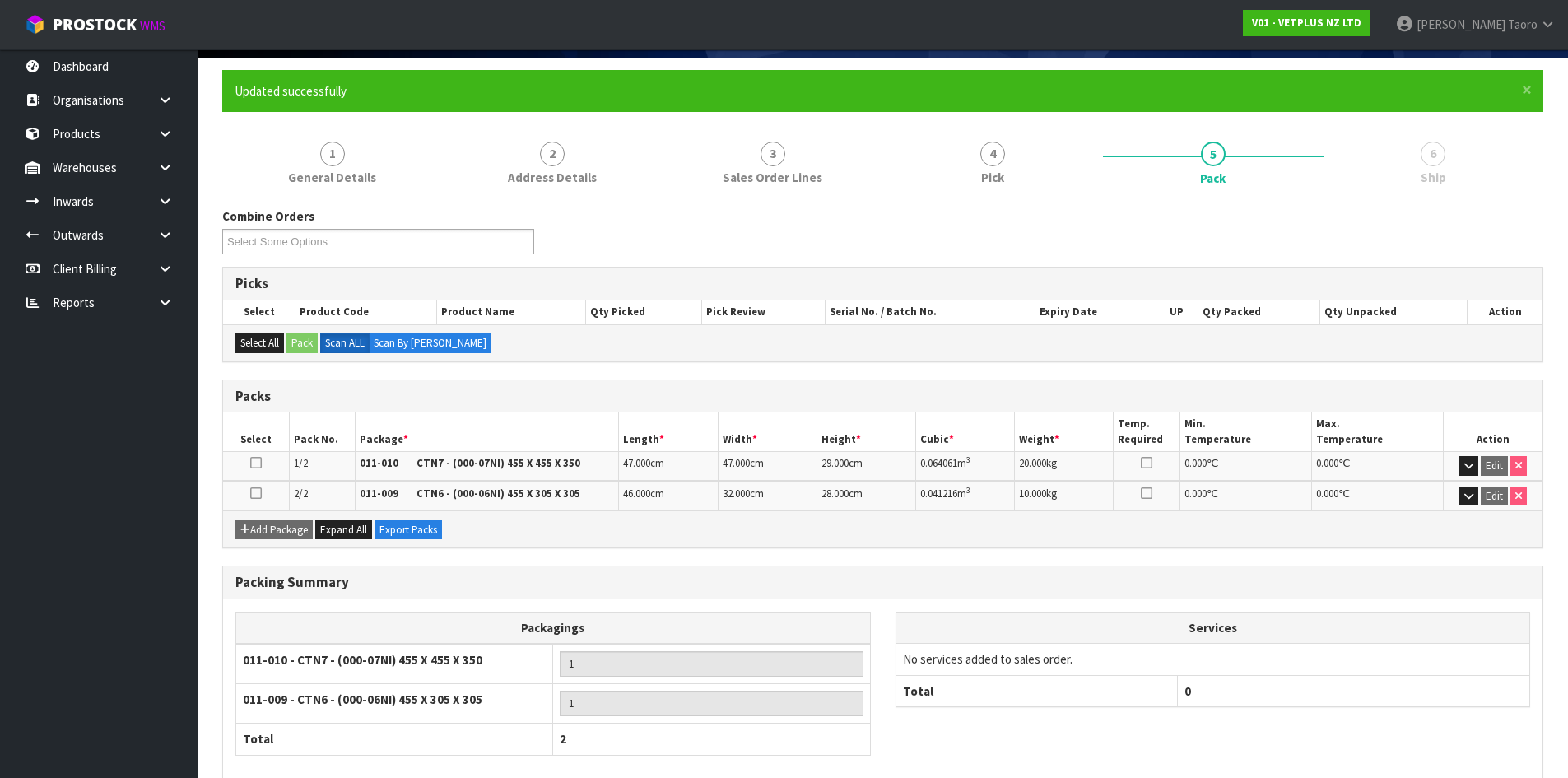
scroll to position [203, 0]
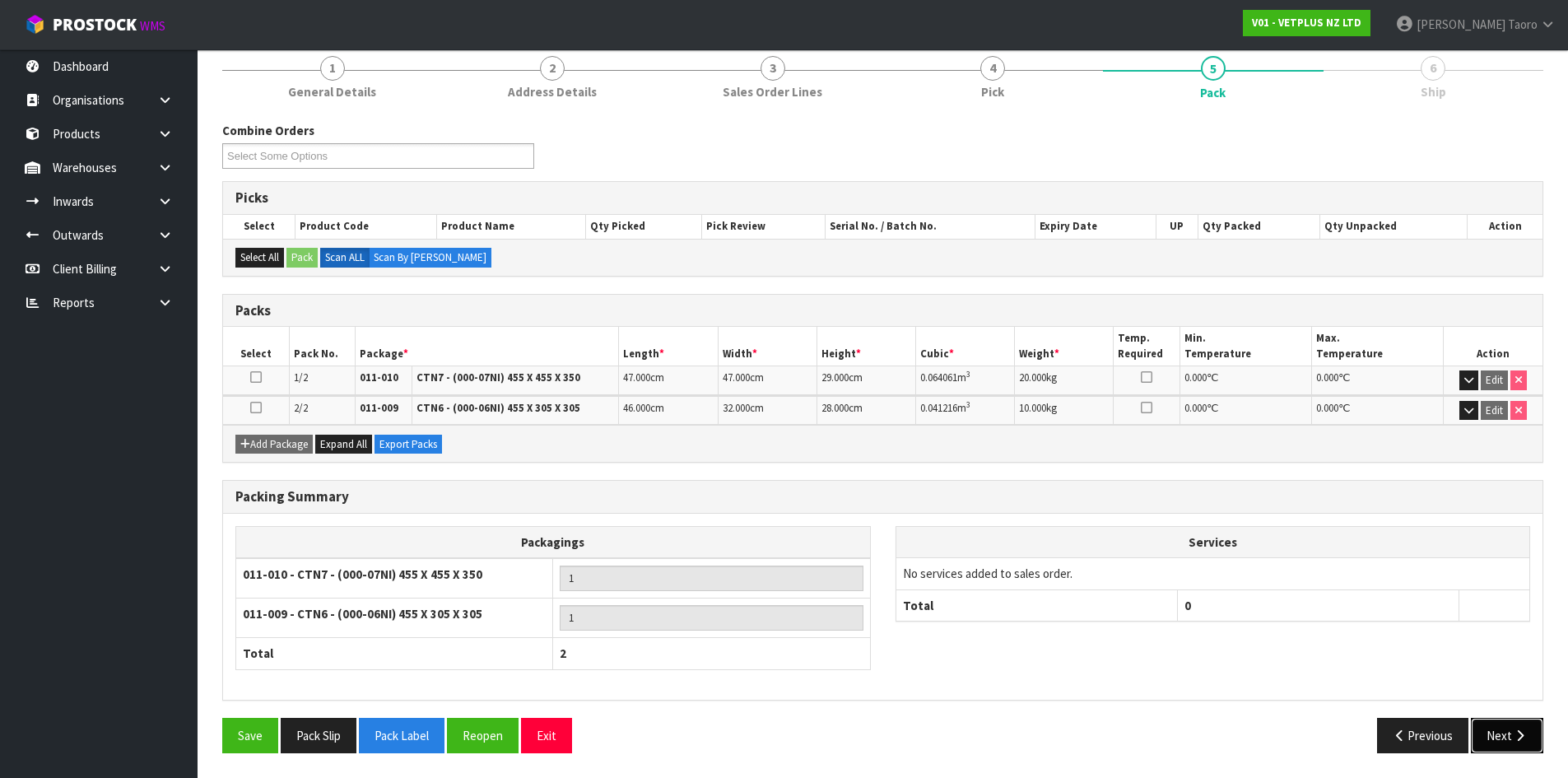
click at [1507, 734] on button "Next" at bounding box center [1507, 735] width 72 height 35
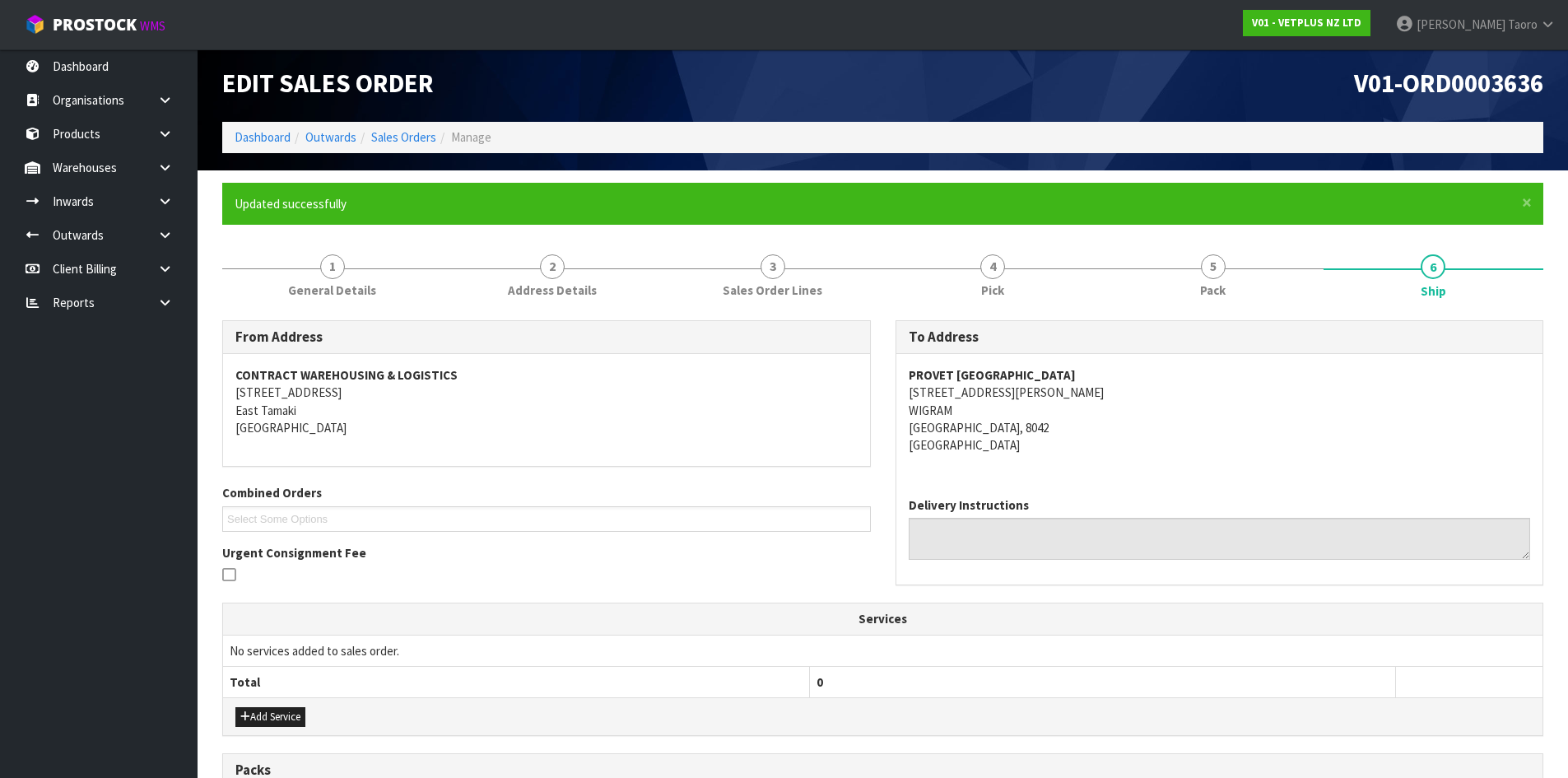
scroll to position [326, 0]
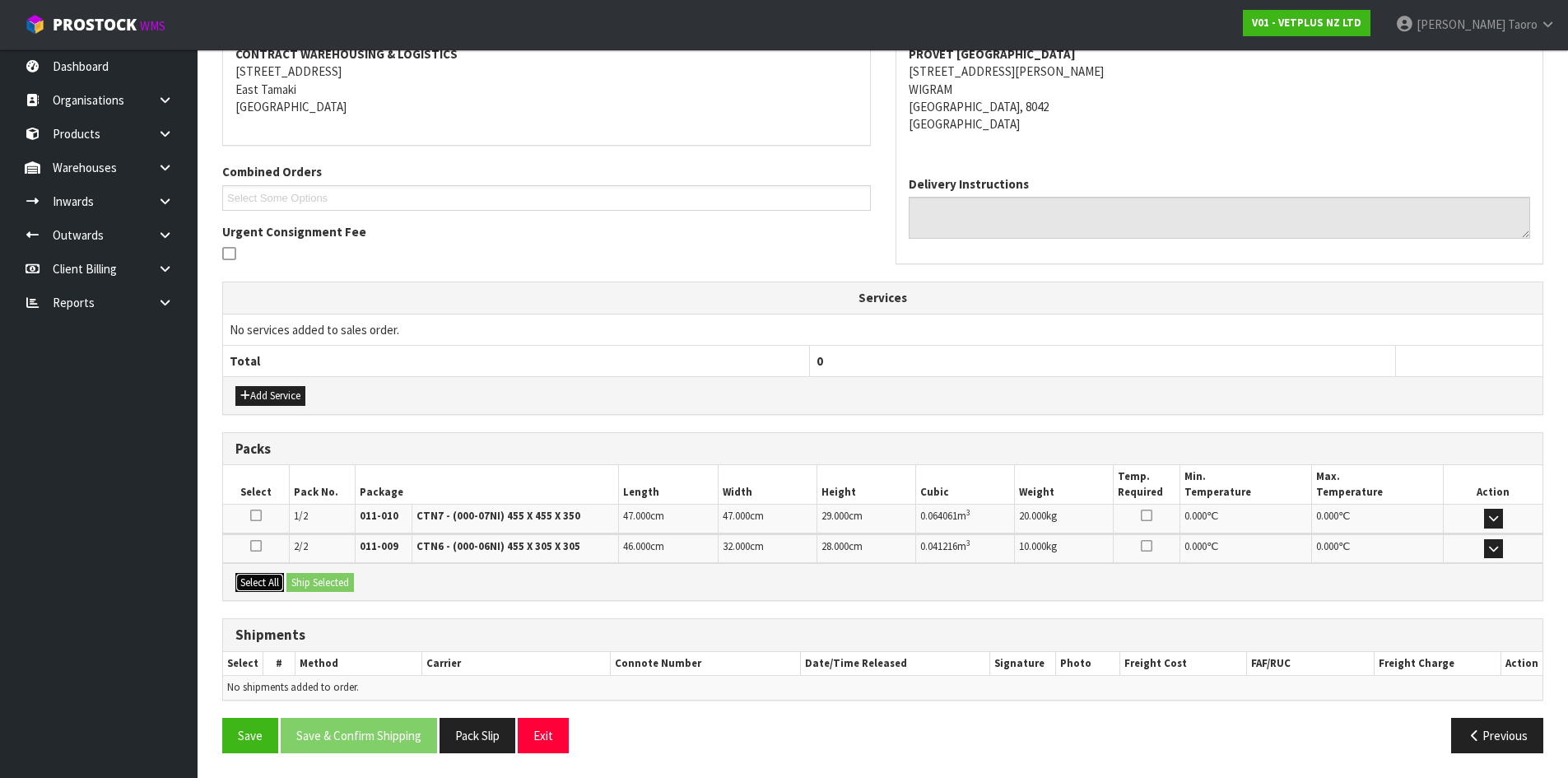
click at [272, 590] on button "Select All" at bounding box center [260, 582] width 49 height 19
click at [291, 580] on button "Ship Selected" at bounding box center [320, 582] width 67 height 19
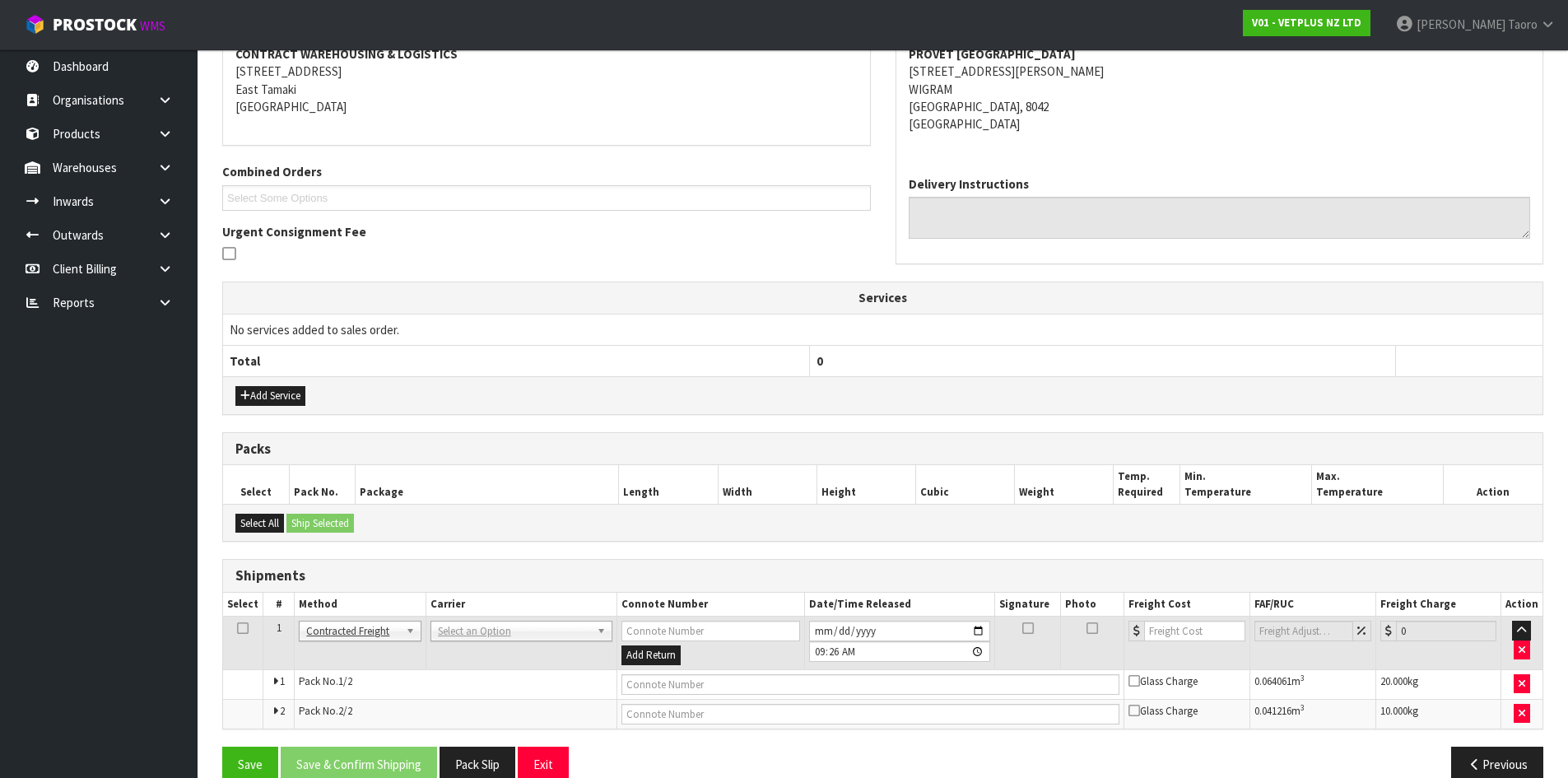
click at [573, 642] on td "ANGEL - ANGEL TRANSPORT CONROY - CONROY REMOVALS DEAEXPAKL - DEADLINE EXPRESS C…" at bounding box center [520, 643] width 191 height 54
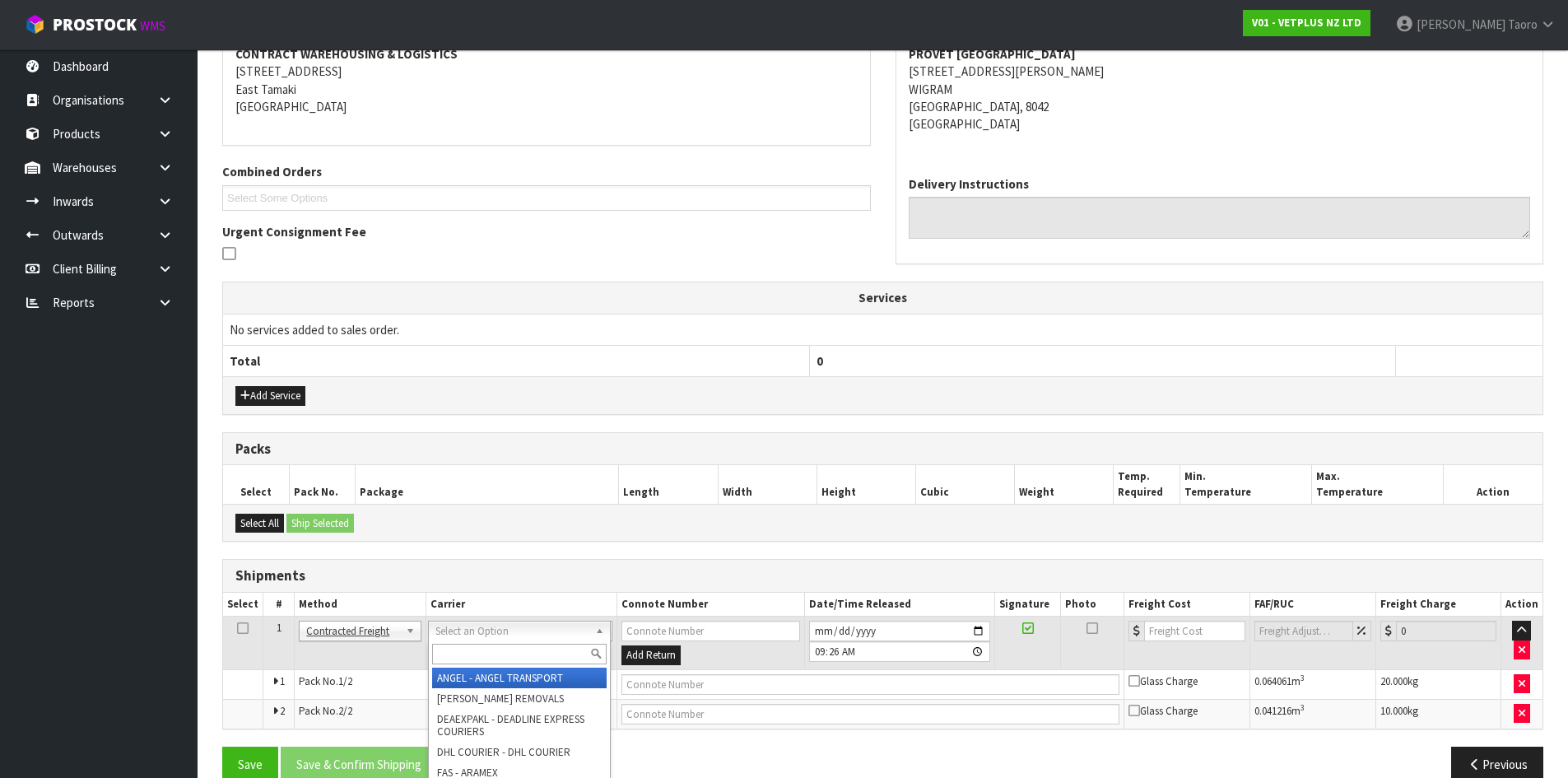
click at [567, 655] on input "text" at bounding box center [519, 653] width 174 height 20
type input "NZP"
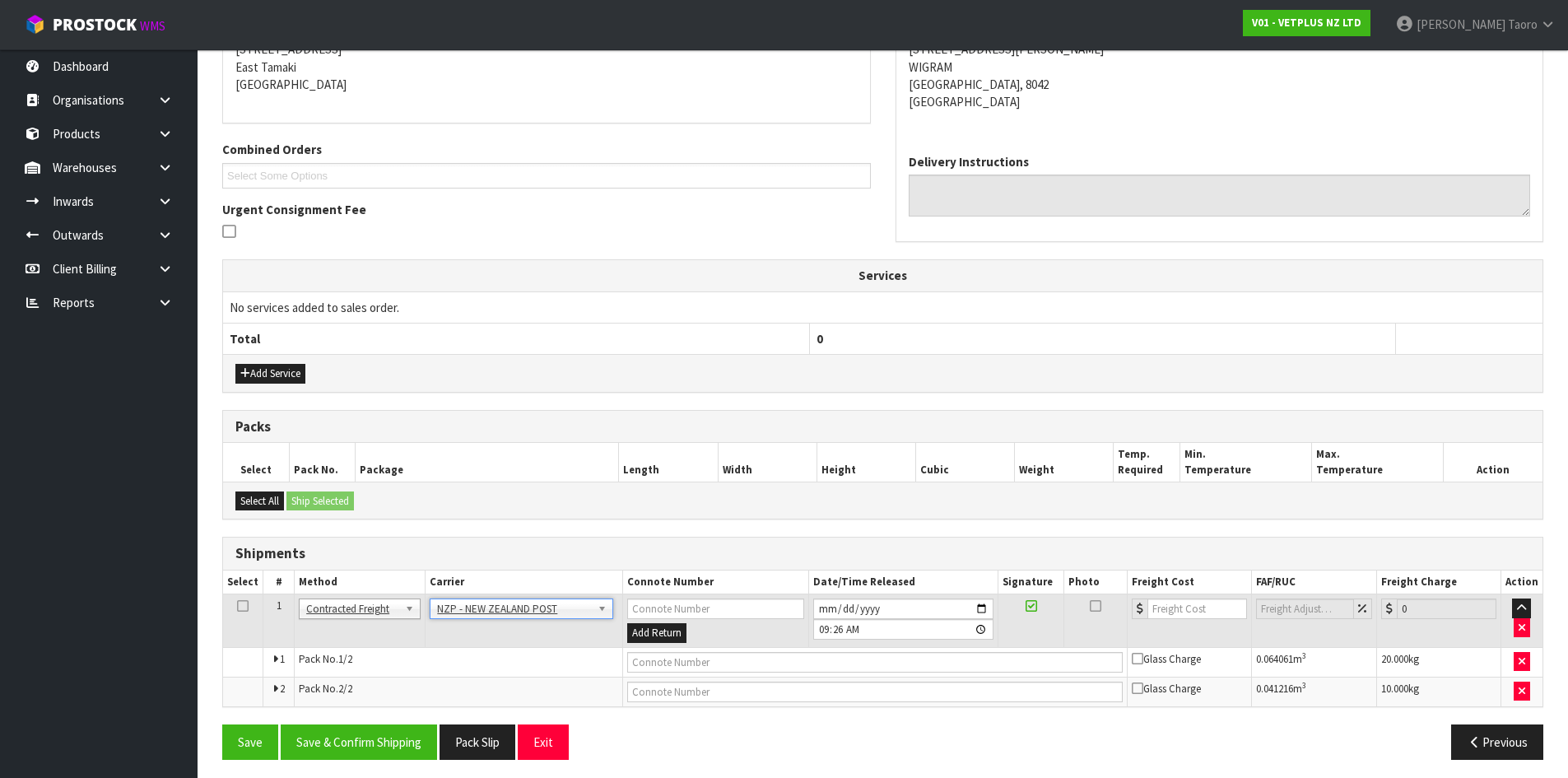
scroll to position [354, 0]
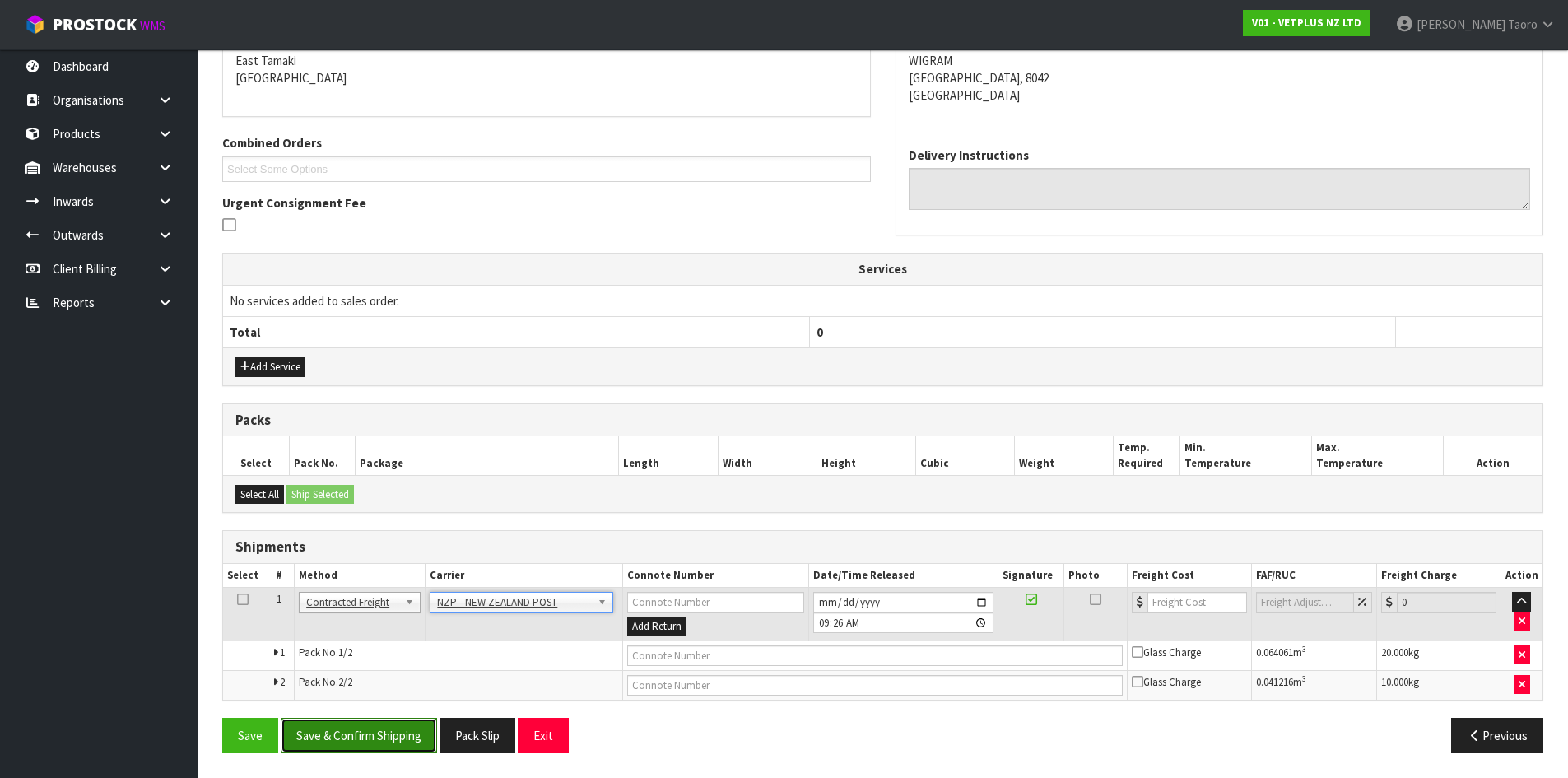
click at [394, 725] on button "Save & Confirm Shipping" at bounding box center [359, 735] width 157 height 35
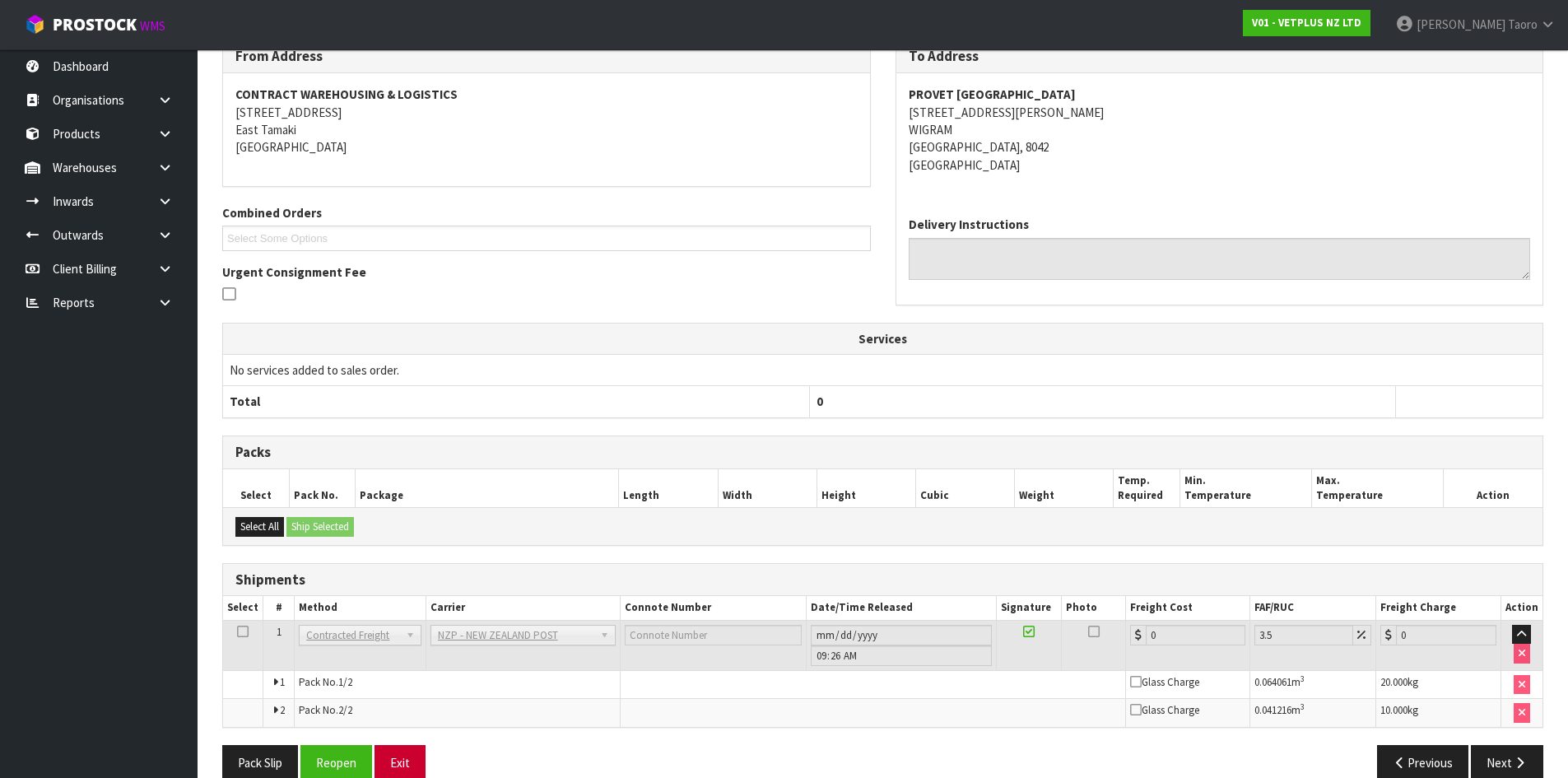
scroll to position [330, 0]
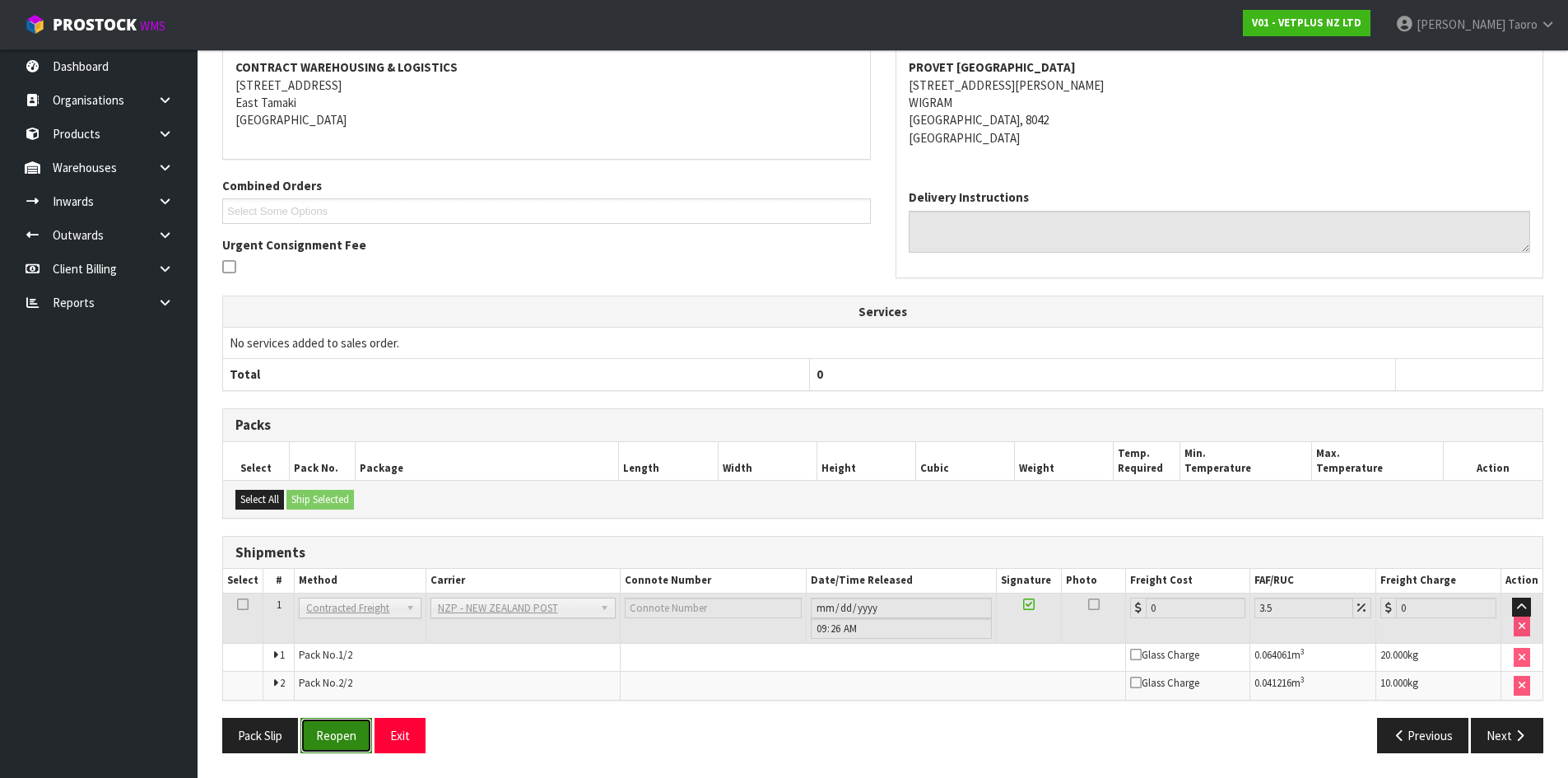
click at [371, 749] on button "Reopen" at bounding box center [336, 735] width 72 height 35
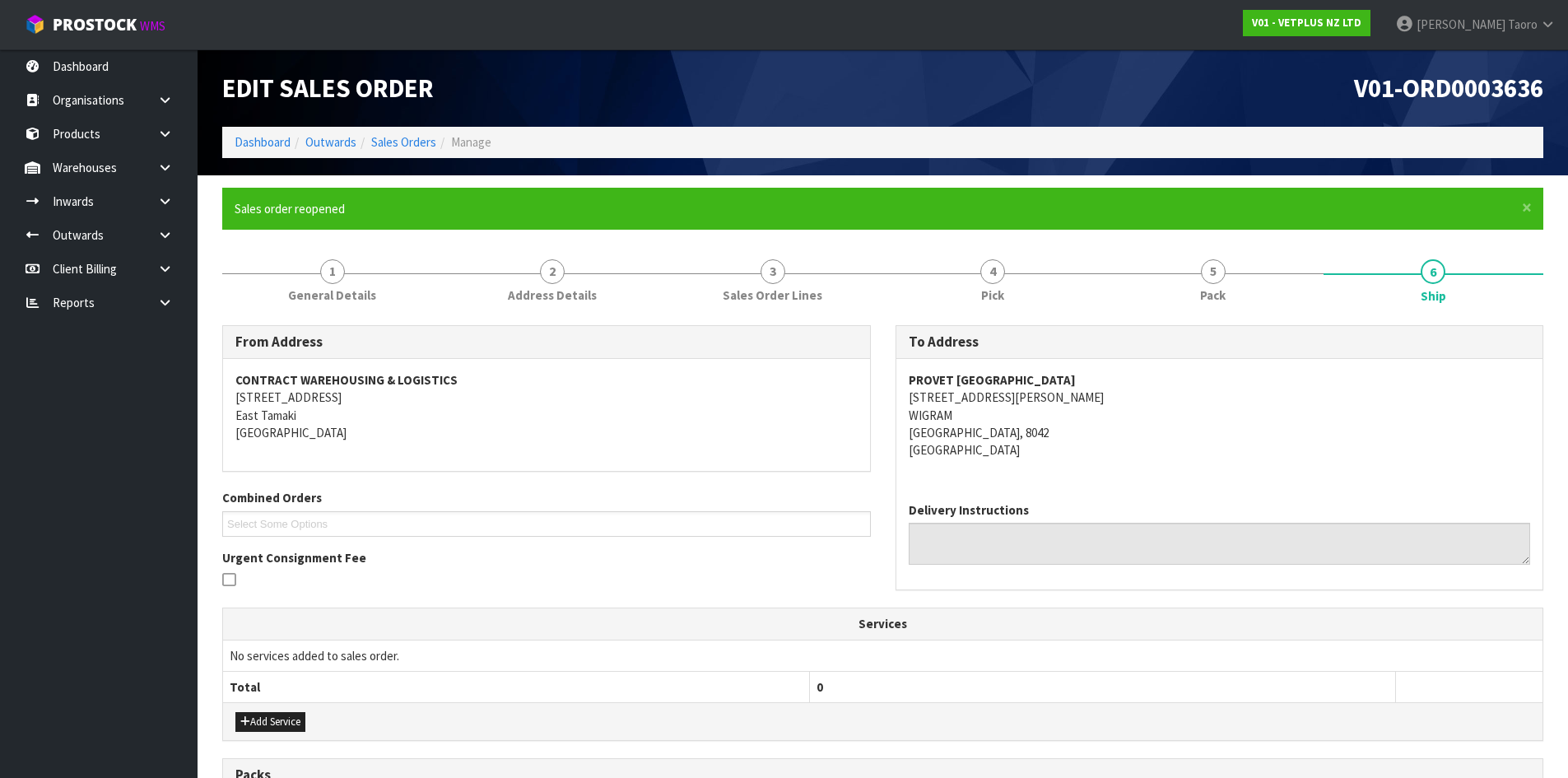
scroll to position [370, 0]
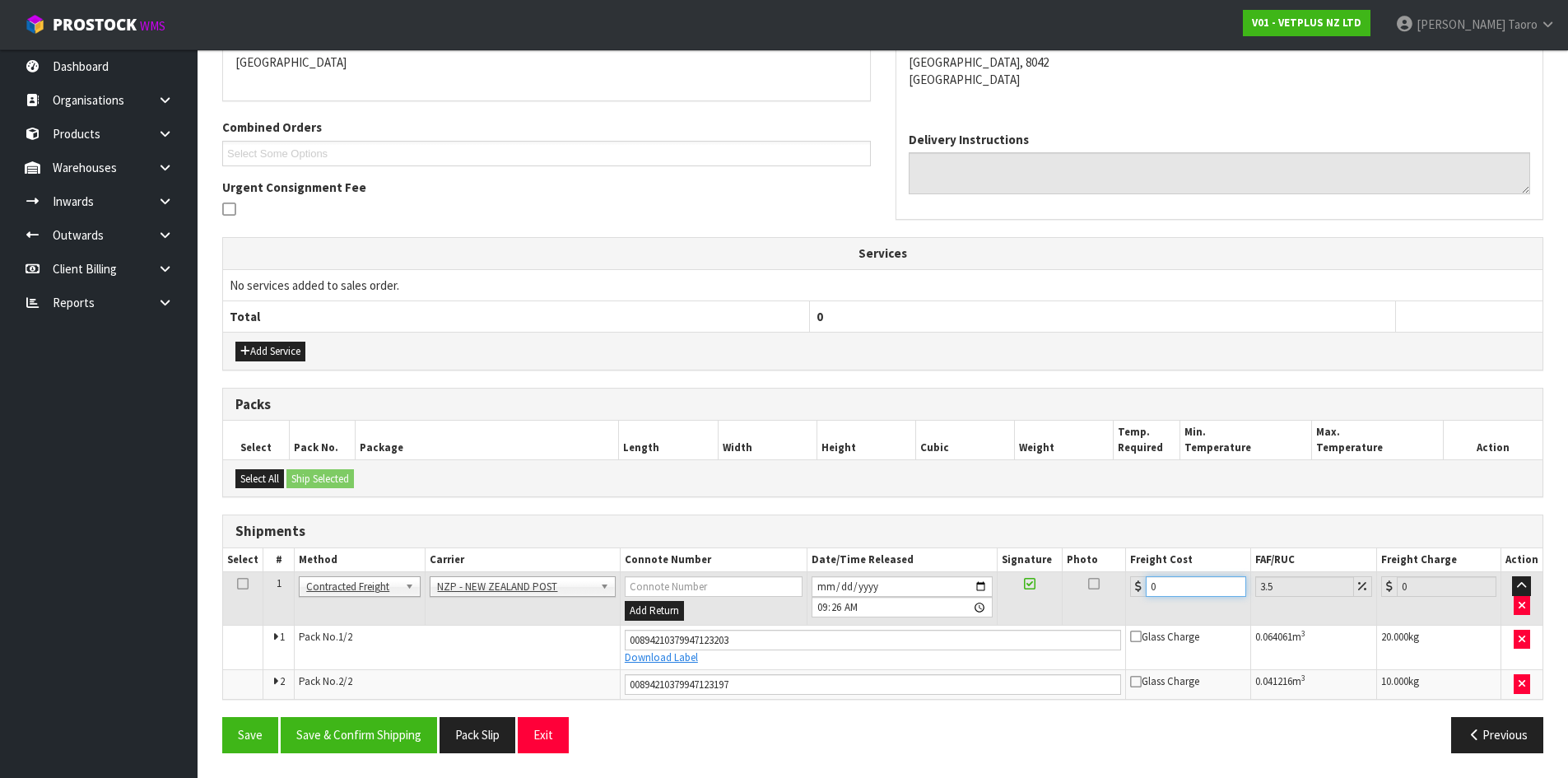
click at [1176, 579] on input "0" at bounding box center [1196, 586] width 99 height 20
type input "3"
type input "3.1"
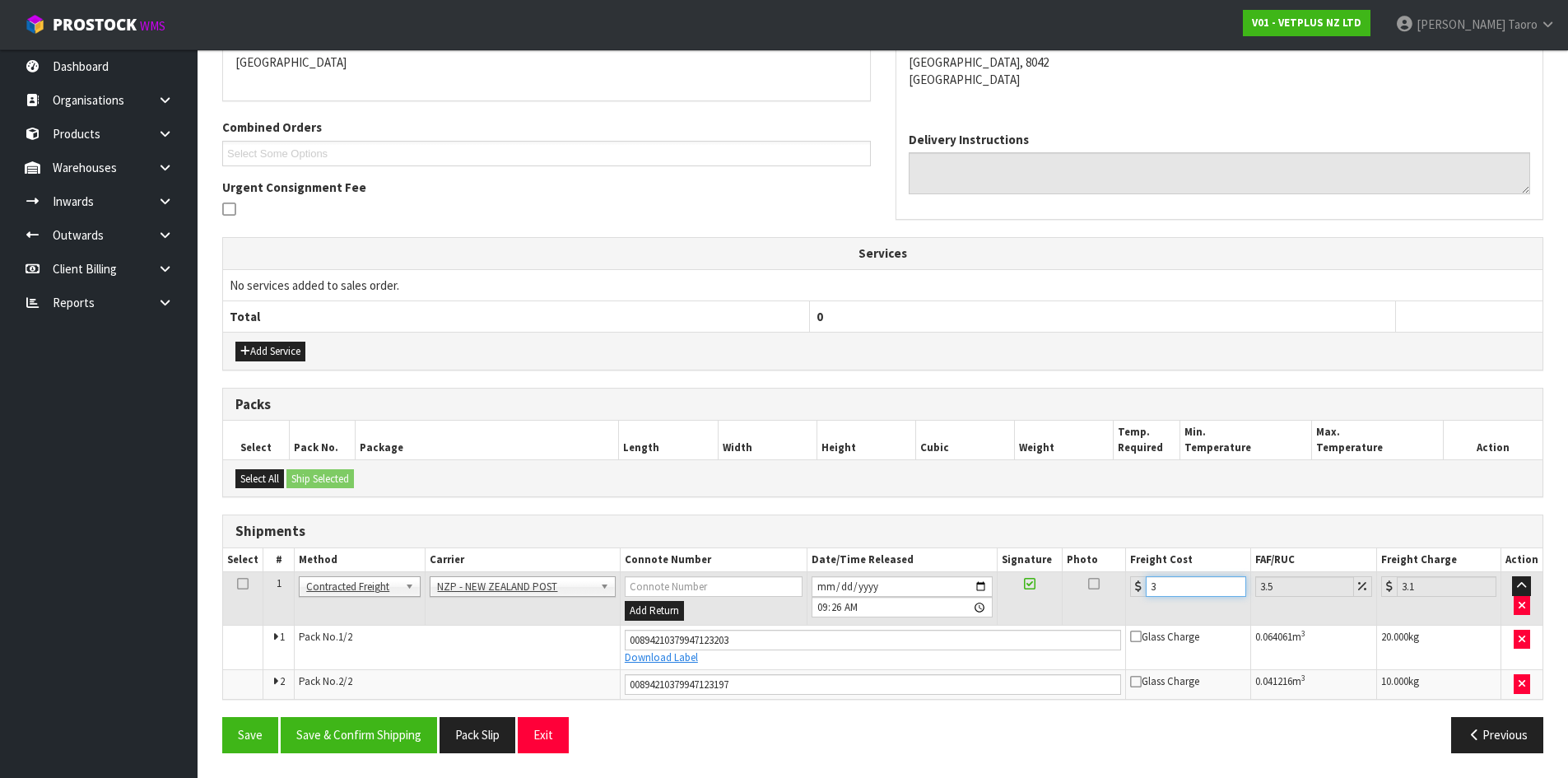
type input "39"
type input "40.36"
type input "39.8"
type input "41.19"
type input "39.89"
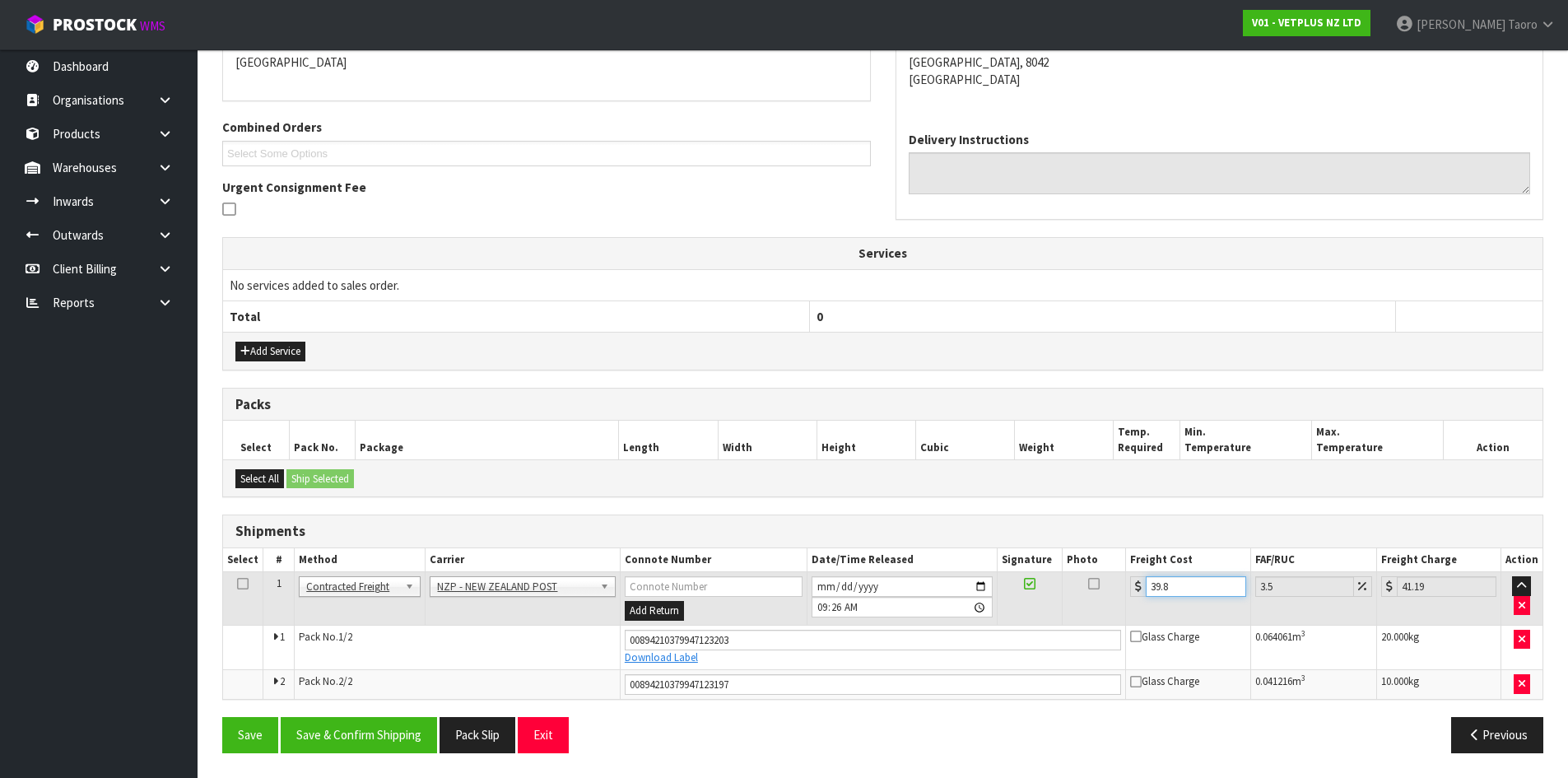
type input "41.29"
type input "39.89"
click at [324, 734] on button "Save & Confirm Shipping" at bounding box center [359, 734] width 157 height 35
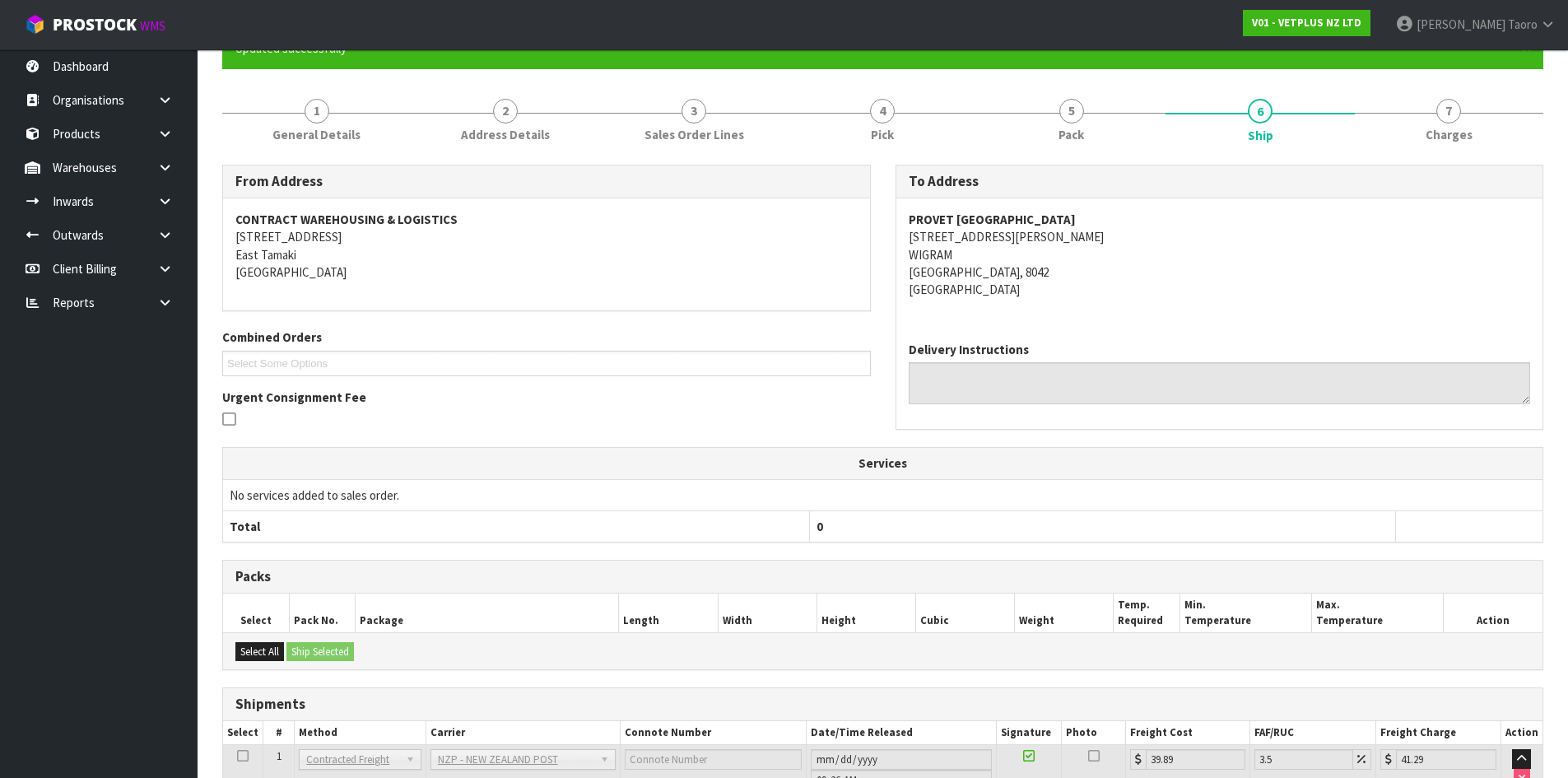
scroll to position [323, 0]
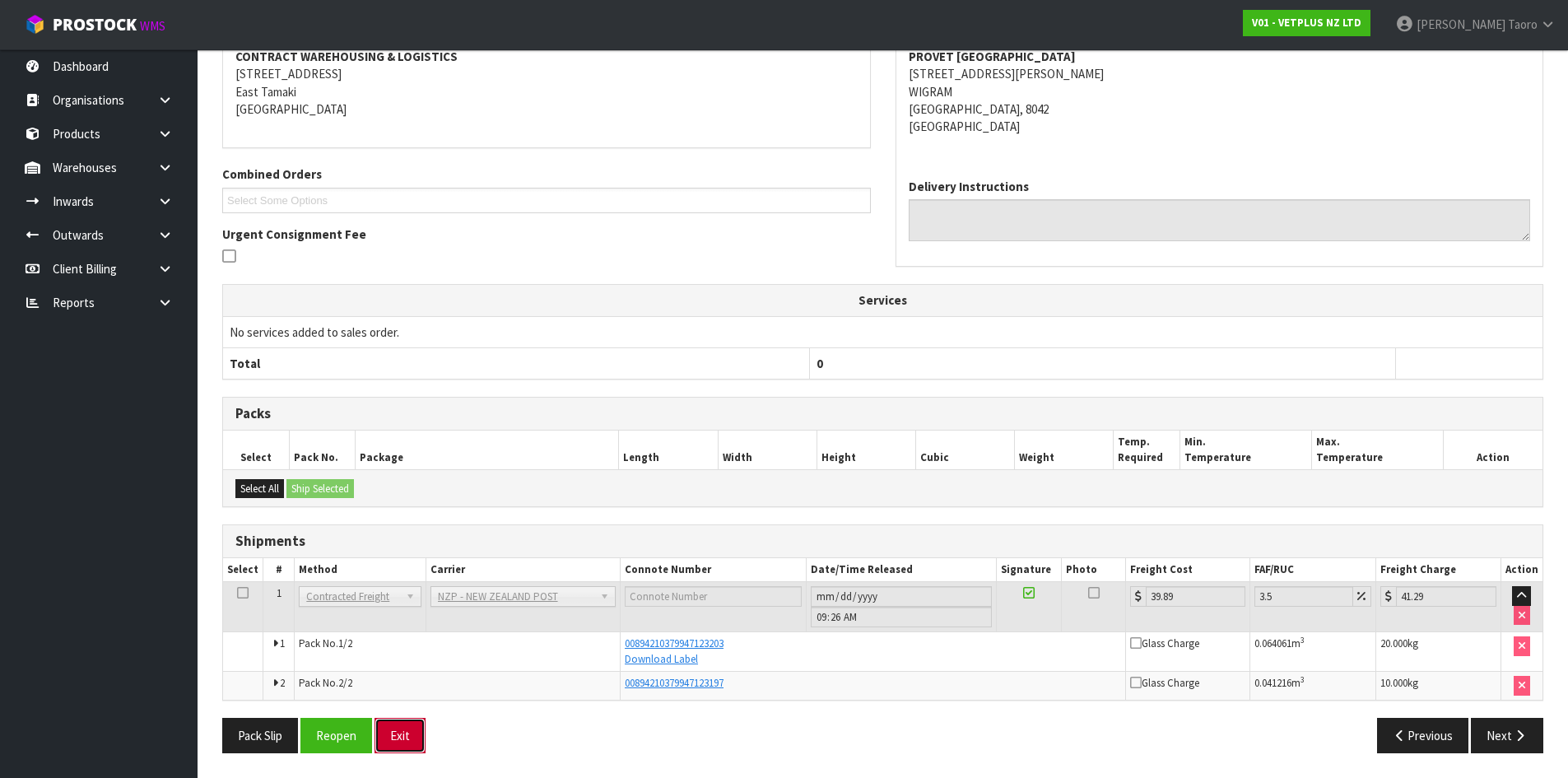
click at [389, 731] on button "Exit" at bounding box center [400, 735] width 51 height 35
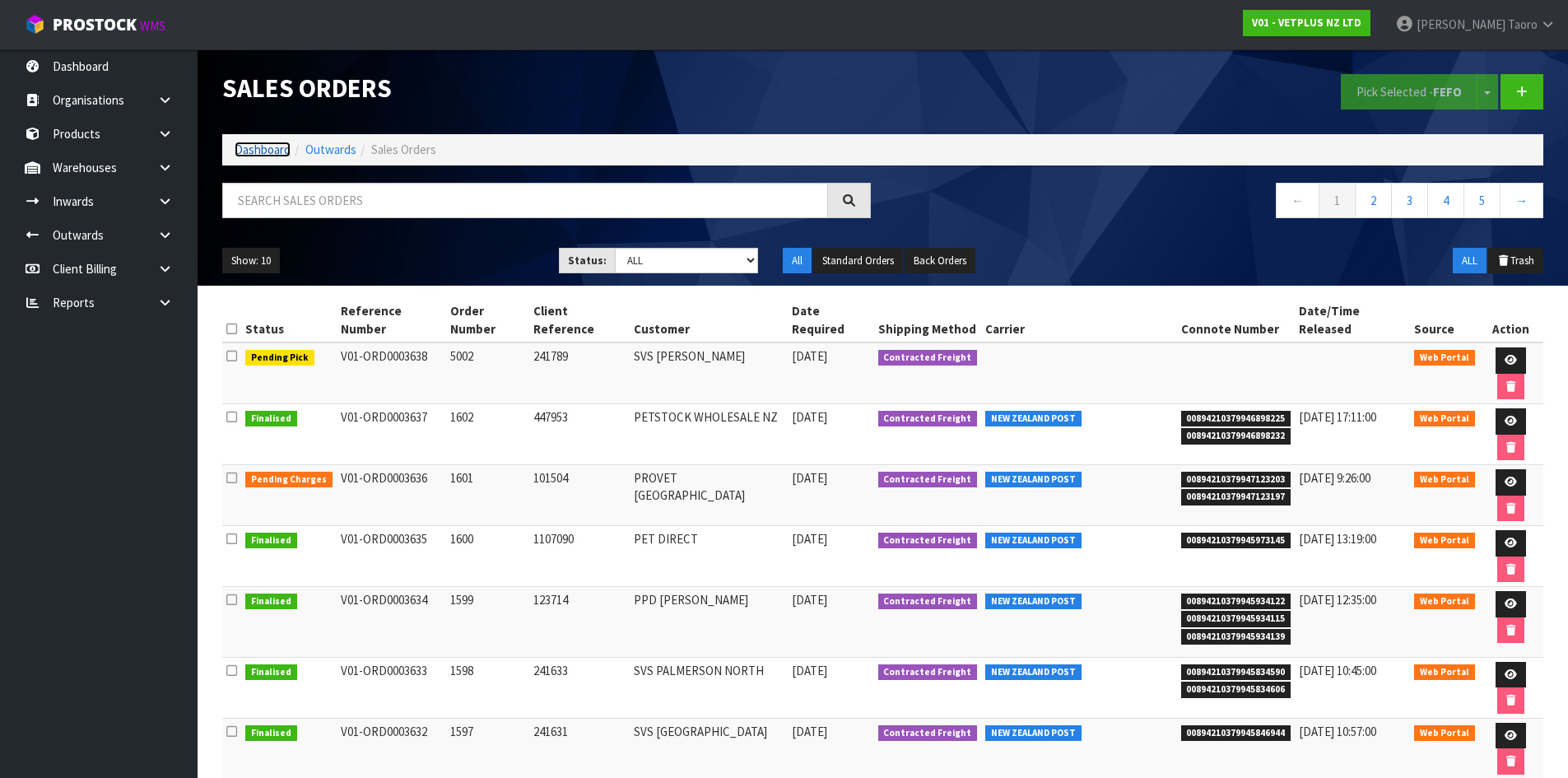
click at [270, 153] on link "Dashboard" at bounding box center [263, 149] width 56 height 16
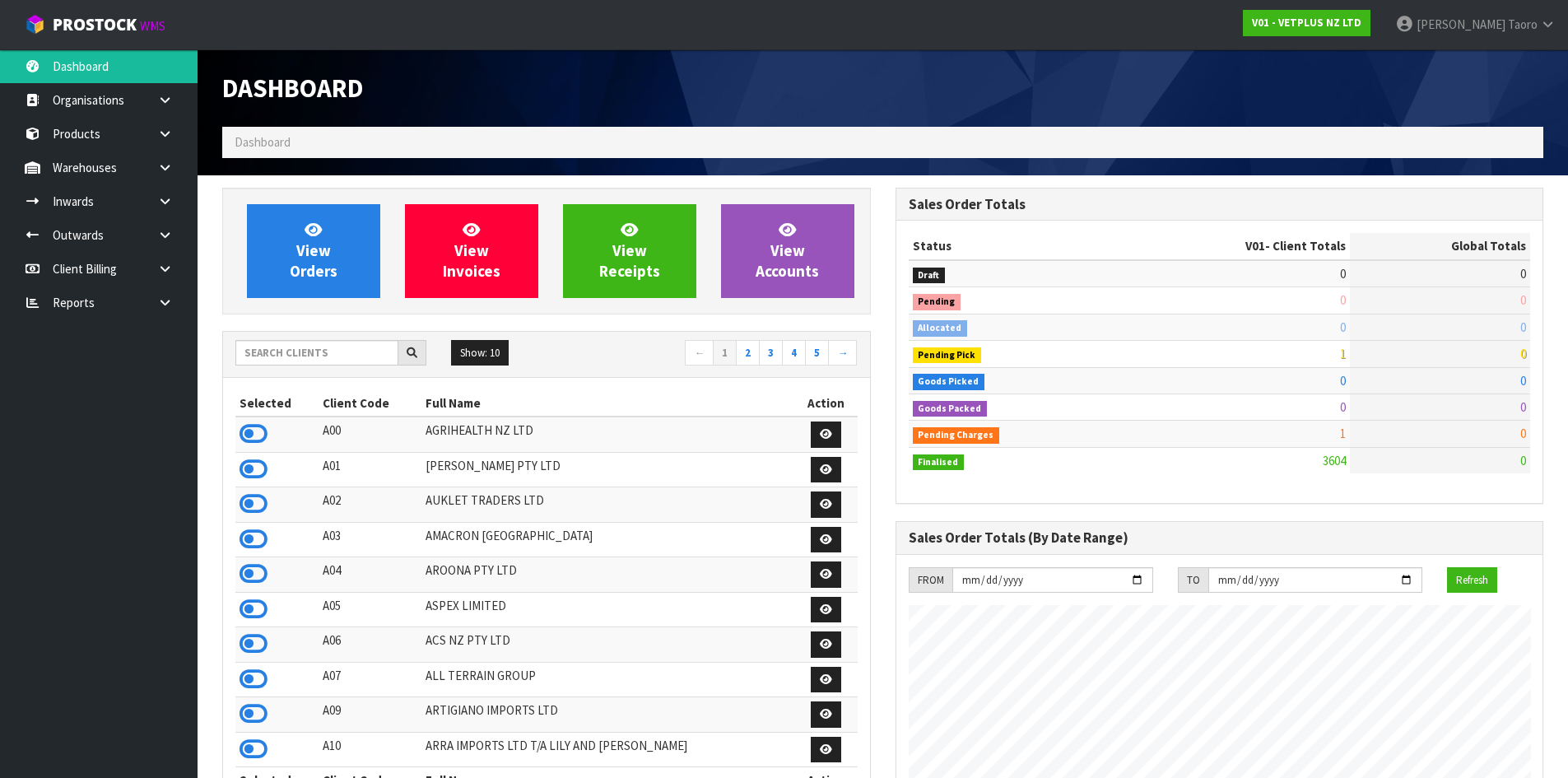
scroll to position [1247, 673]
click at [307, 345] on input "text" at bounding box center [317, 353] width 163 height 25
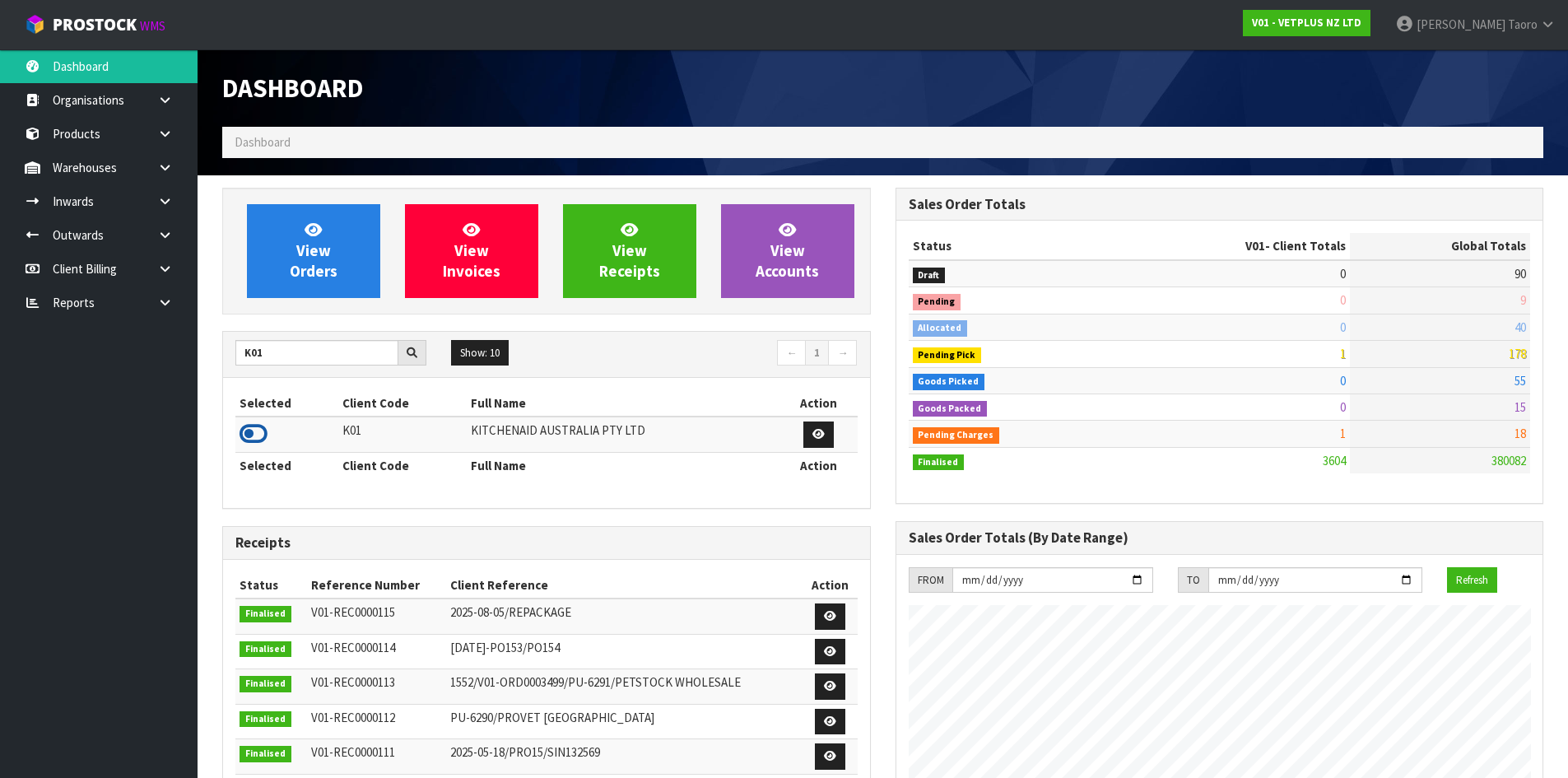
click at [244, 431] on icon at bounding box center [253, 433] width 28 height 24
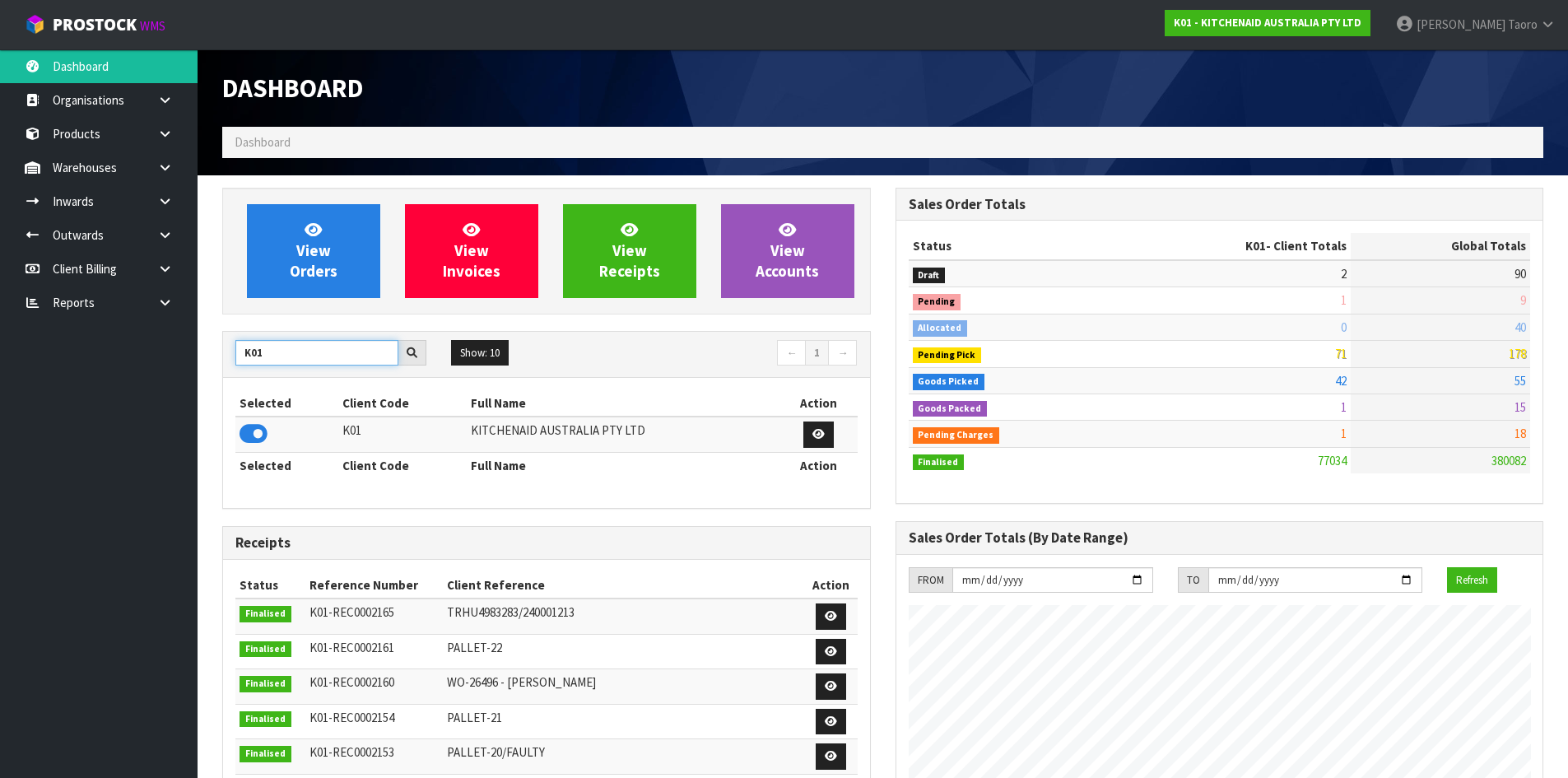
click at [333, 348] on input "K01" at bounding box center [317, 353] width 163 height 25
click at [334, 347] on input "K01" at bounding box center [317, 353] width 163 height 25
click at [264, 433] on icon at bounding box center [253, 433] width 28 height 24
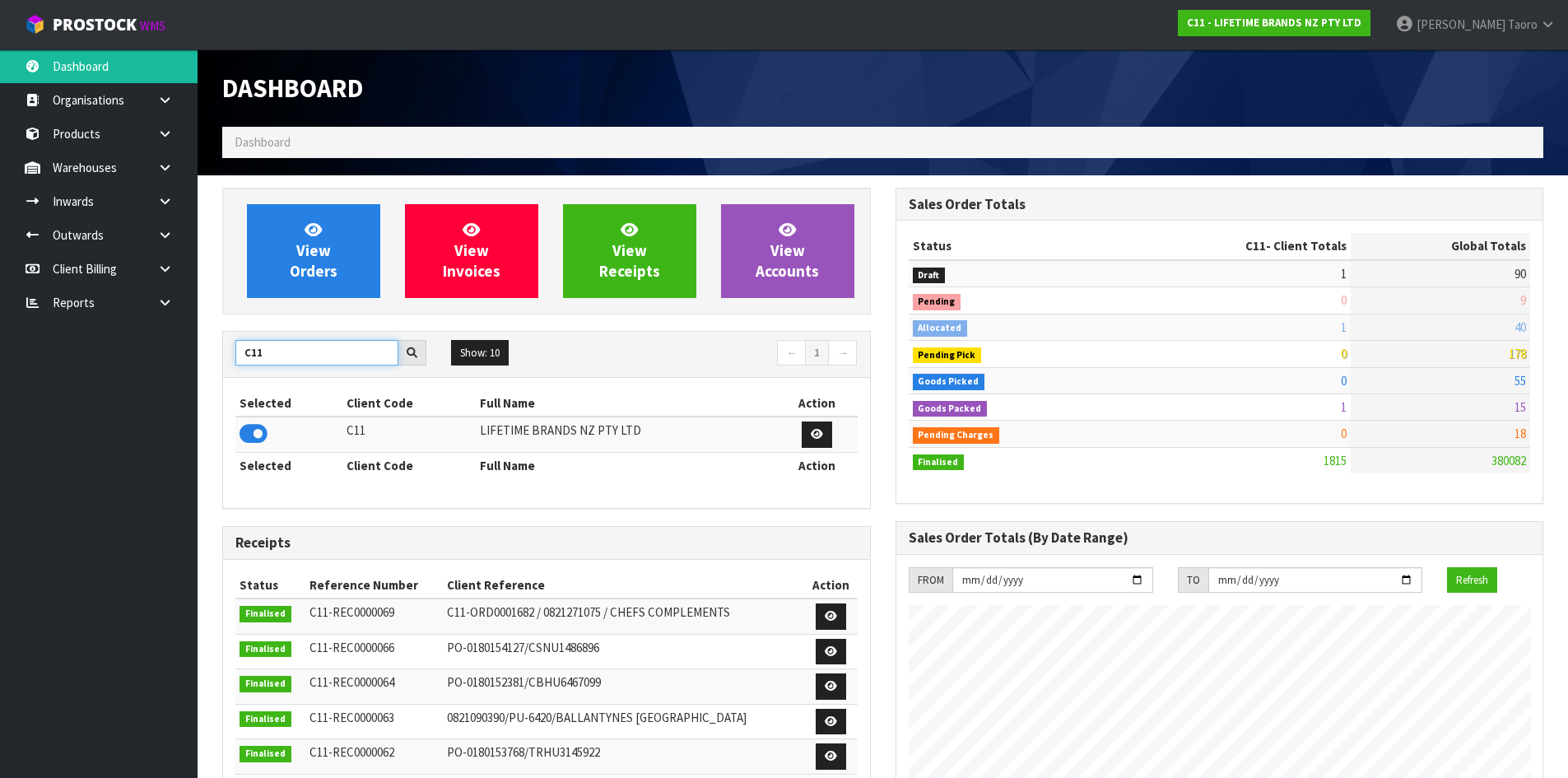
click at [285, 348] on input "C11" at bounding box center [317, 353] width 163 height 25
click at [260, 430] on icon at bounding box center [253, 433] width 28 height 24
click at [292, 354] on input "S08" at bounding box center [317, 353] width 163 height 25
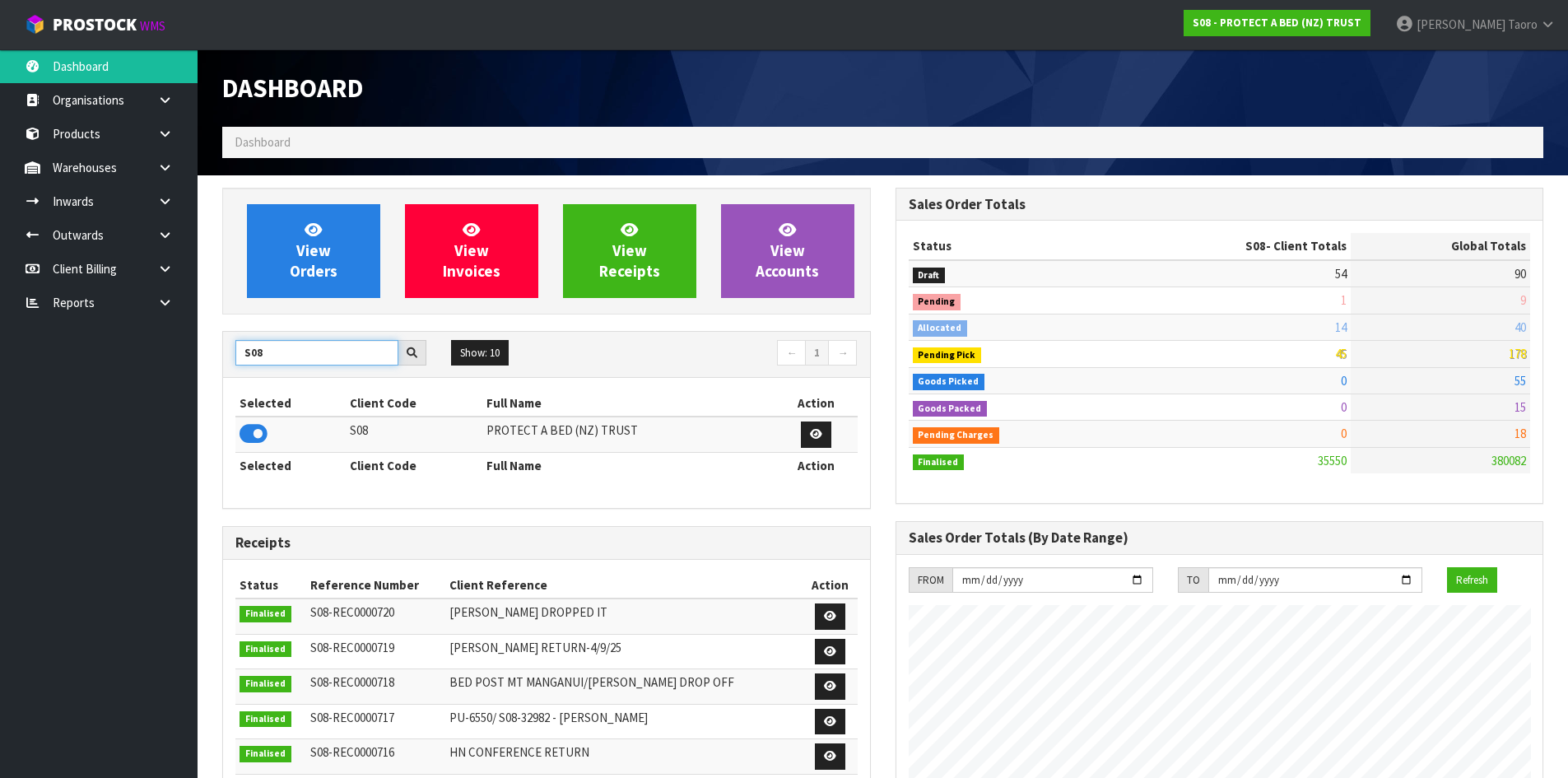
click at [292, 354] on input "S08" at bounding box center [317, 353] width 163 height 25
type input "J02"
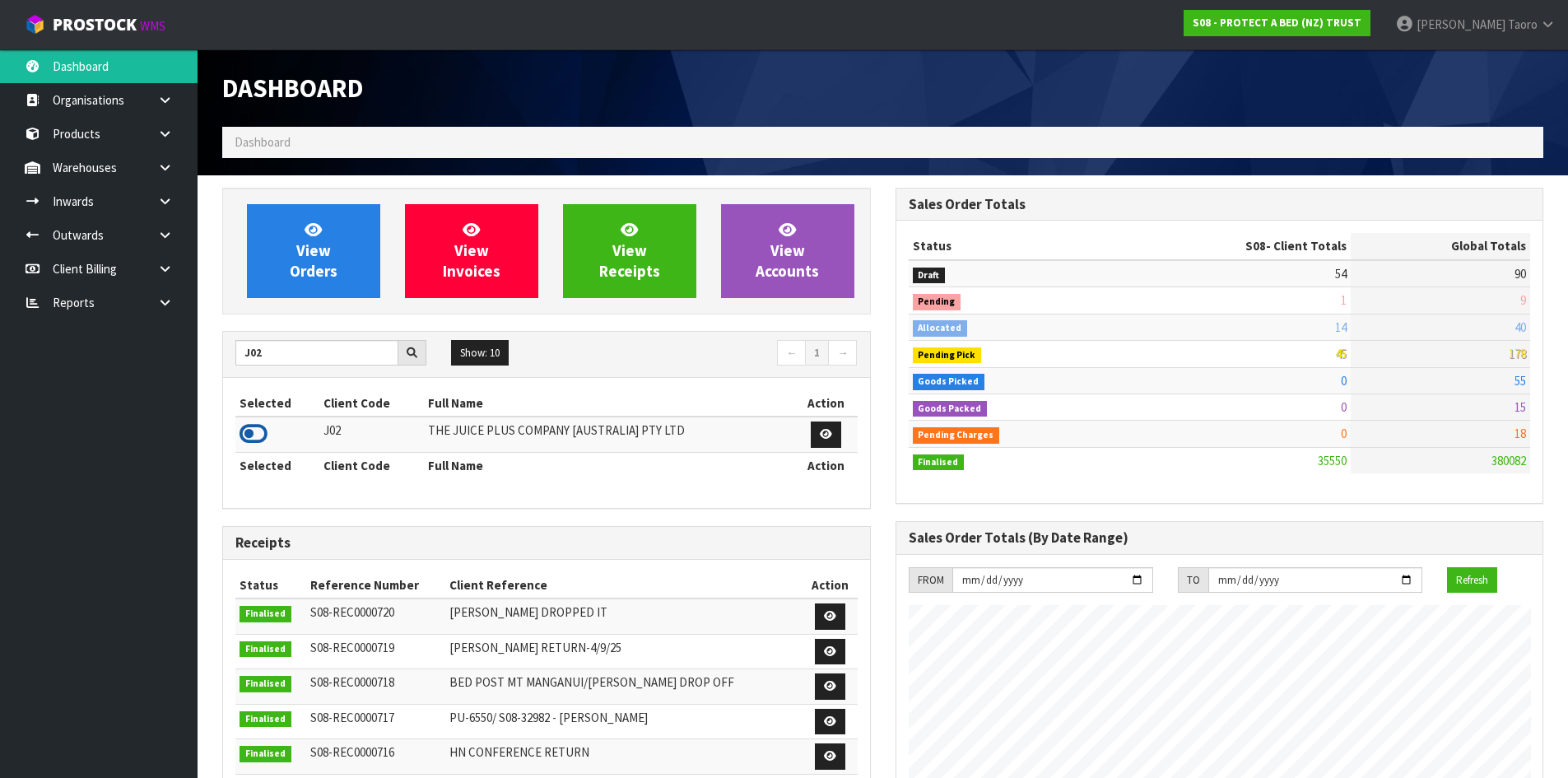
click at [259, 430] on icon at bounding box center [253, 433] width 28 height 24
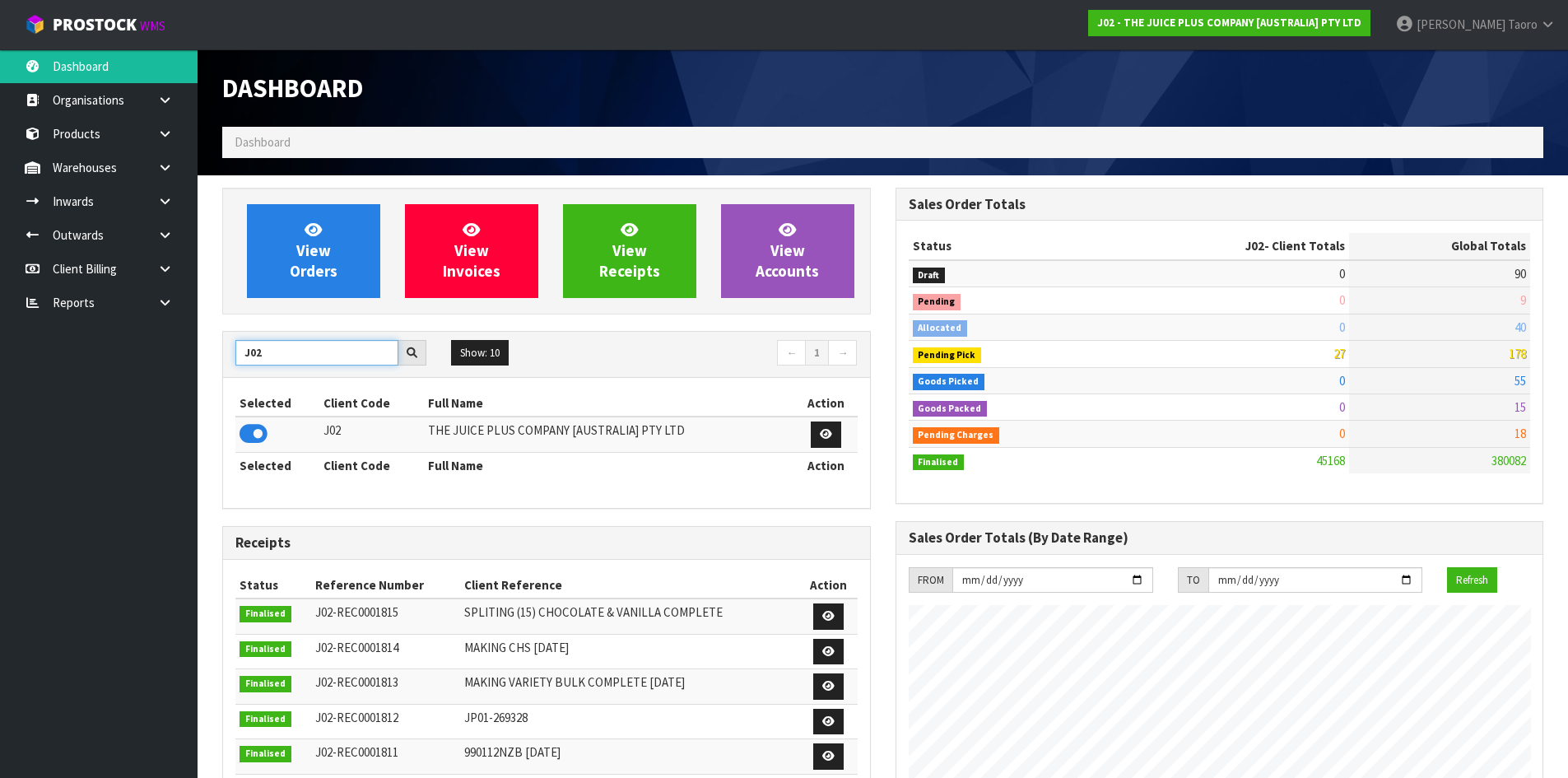
click at [269, 353] on input "J02" at bounding box center [317, 353] width 163 height 25
type input "K01"
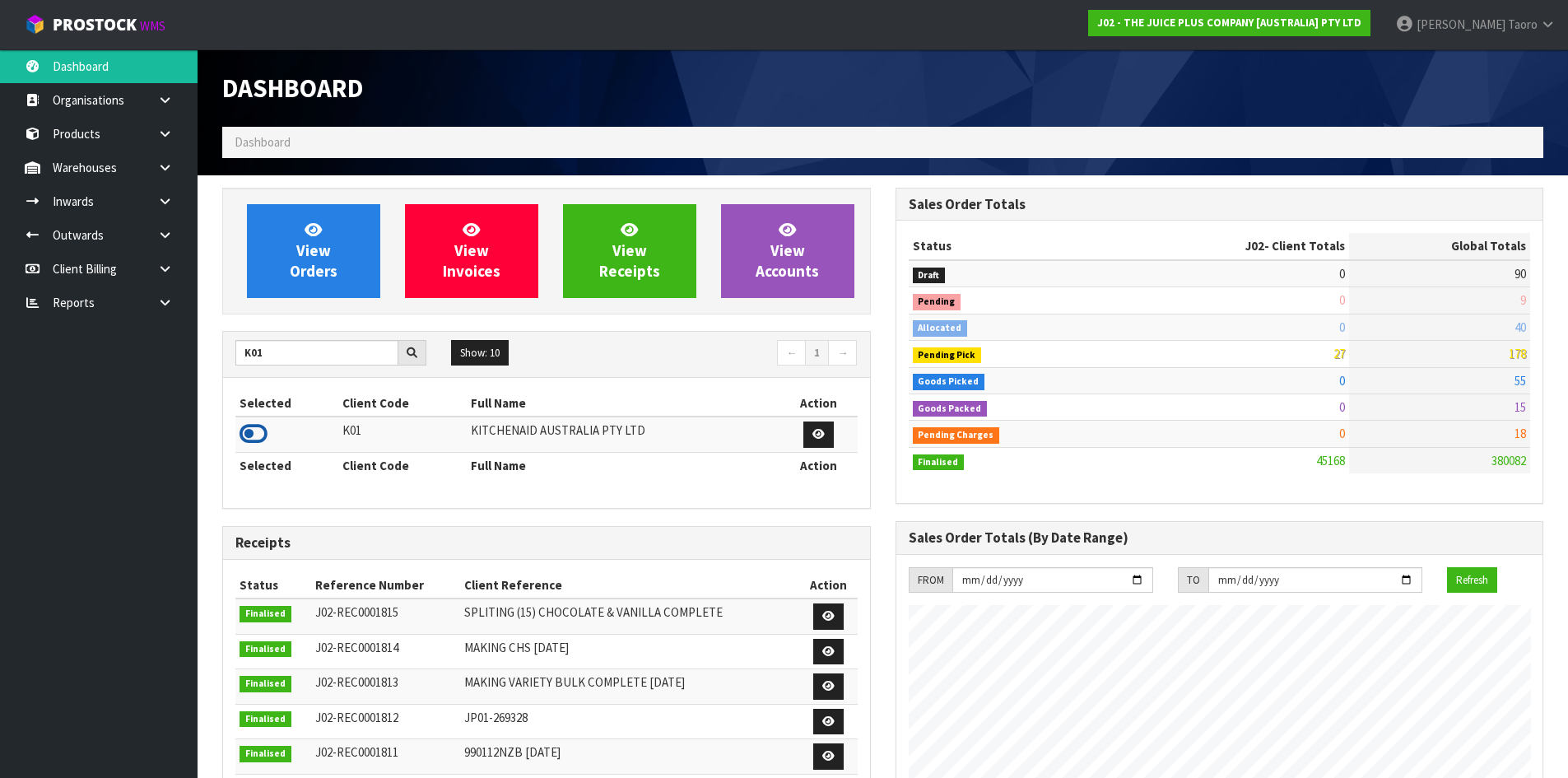
click at [249, 429] on icon at bounding box center [253, 433] width 28 height 24
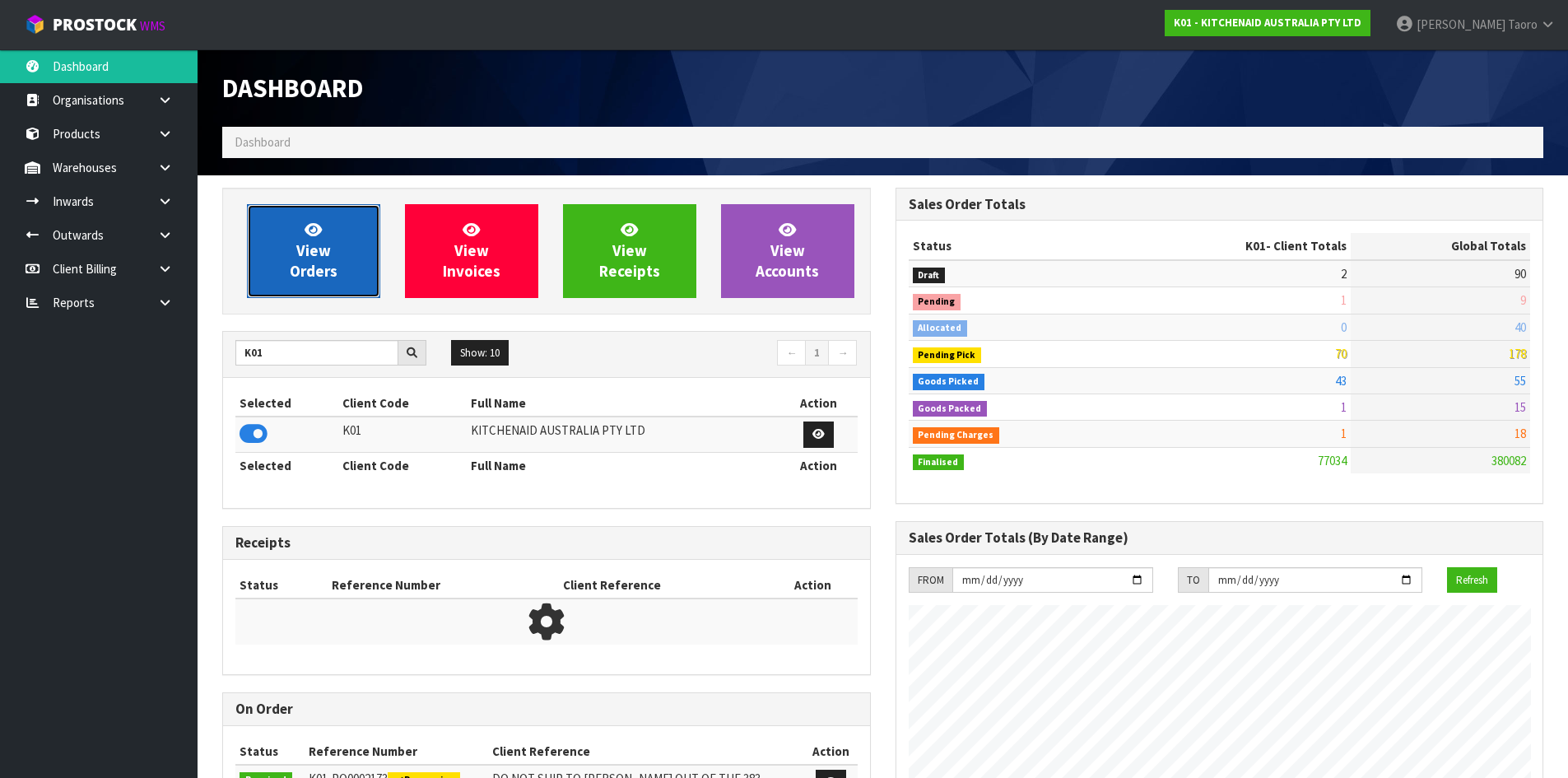
click at [276, 270] on link "View Orders" at bounding box center [313, 250] width 133 height 93
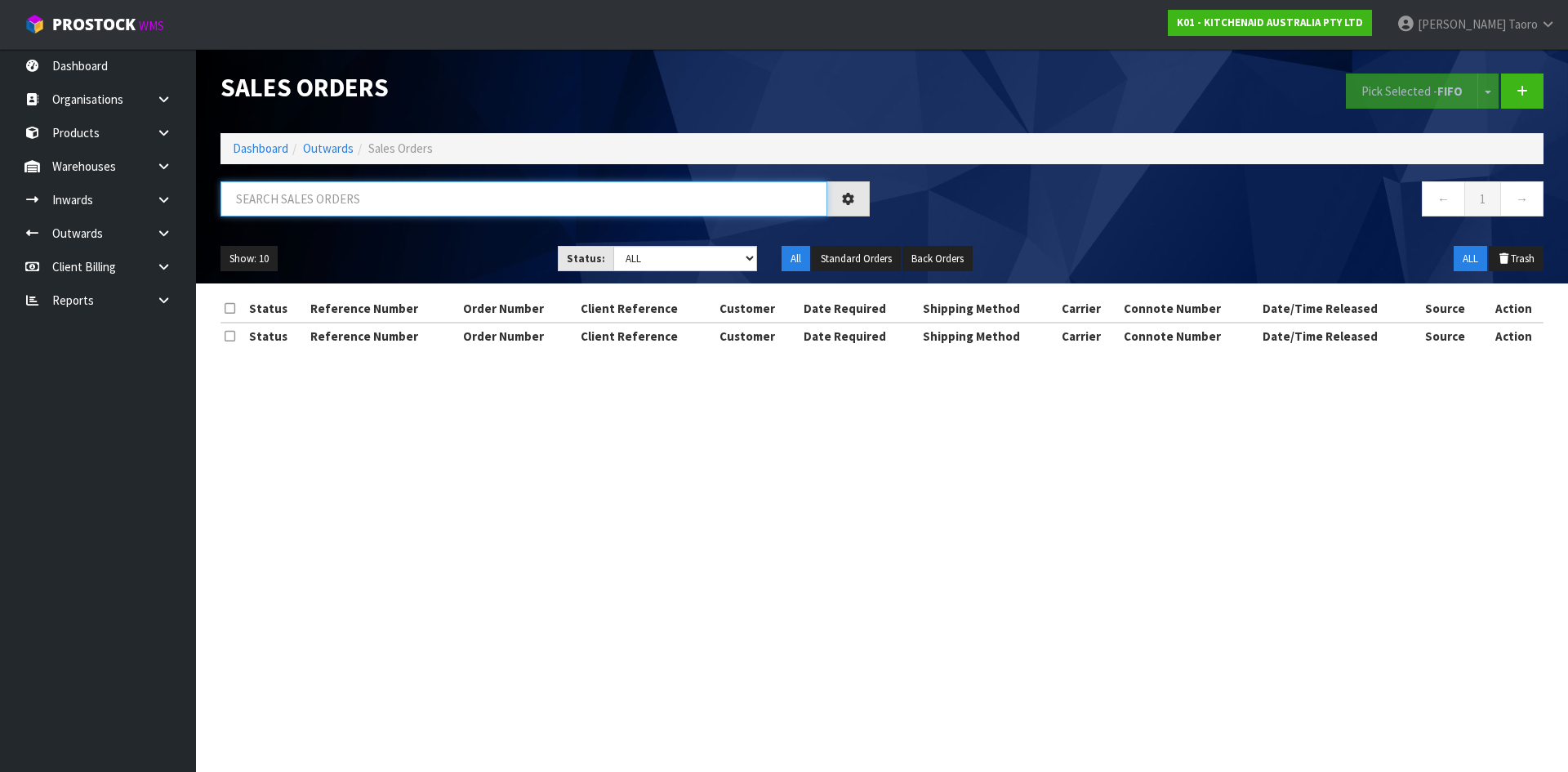
click at [303, 192] on input "text" at bounding box center [524, 199] width 606 height 35
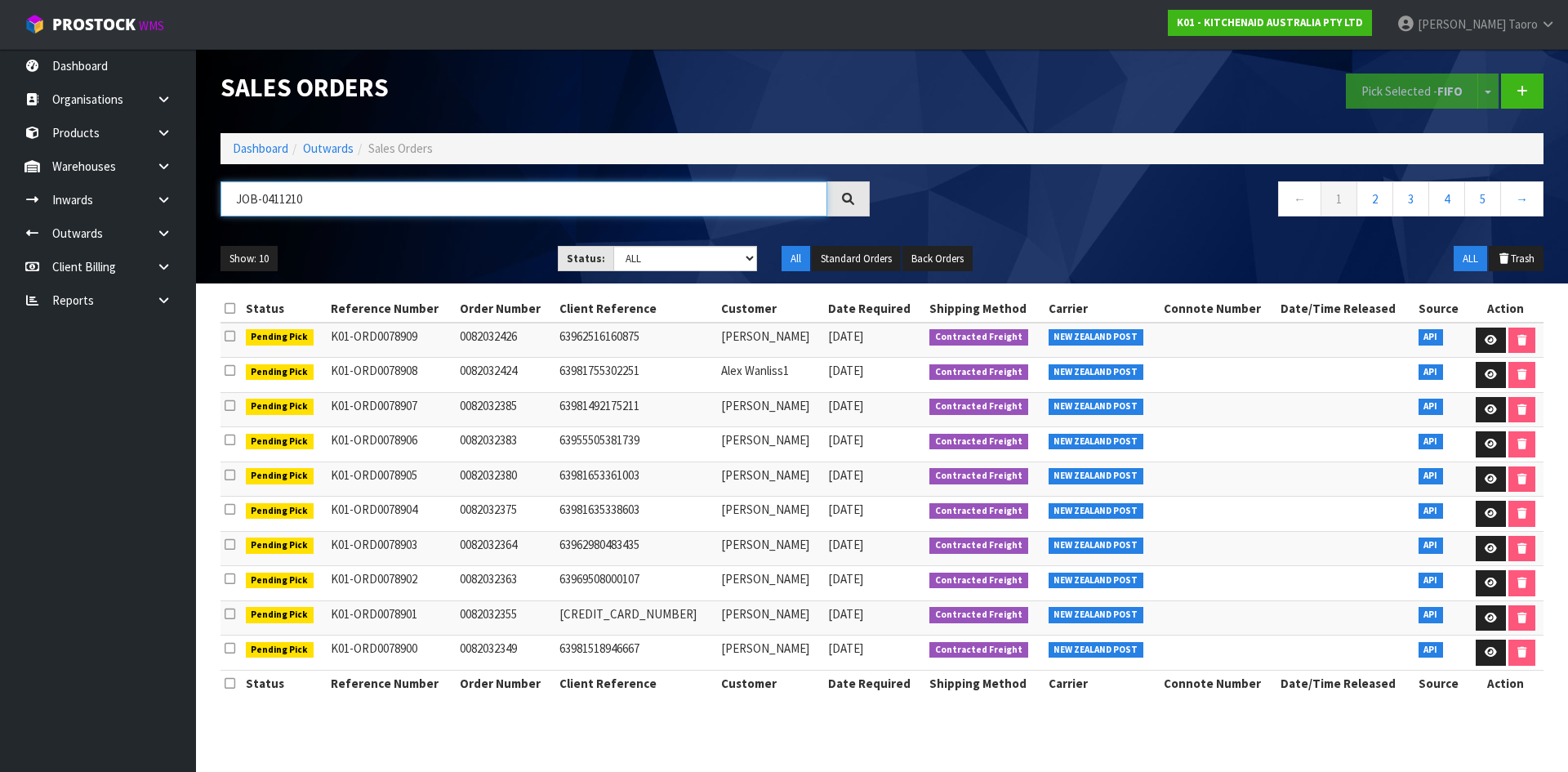
type input "JOB-0411210"
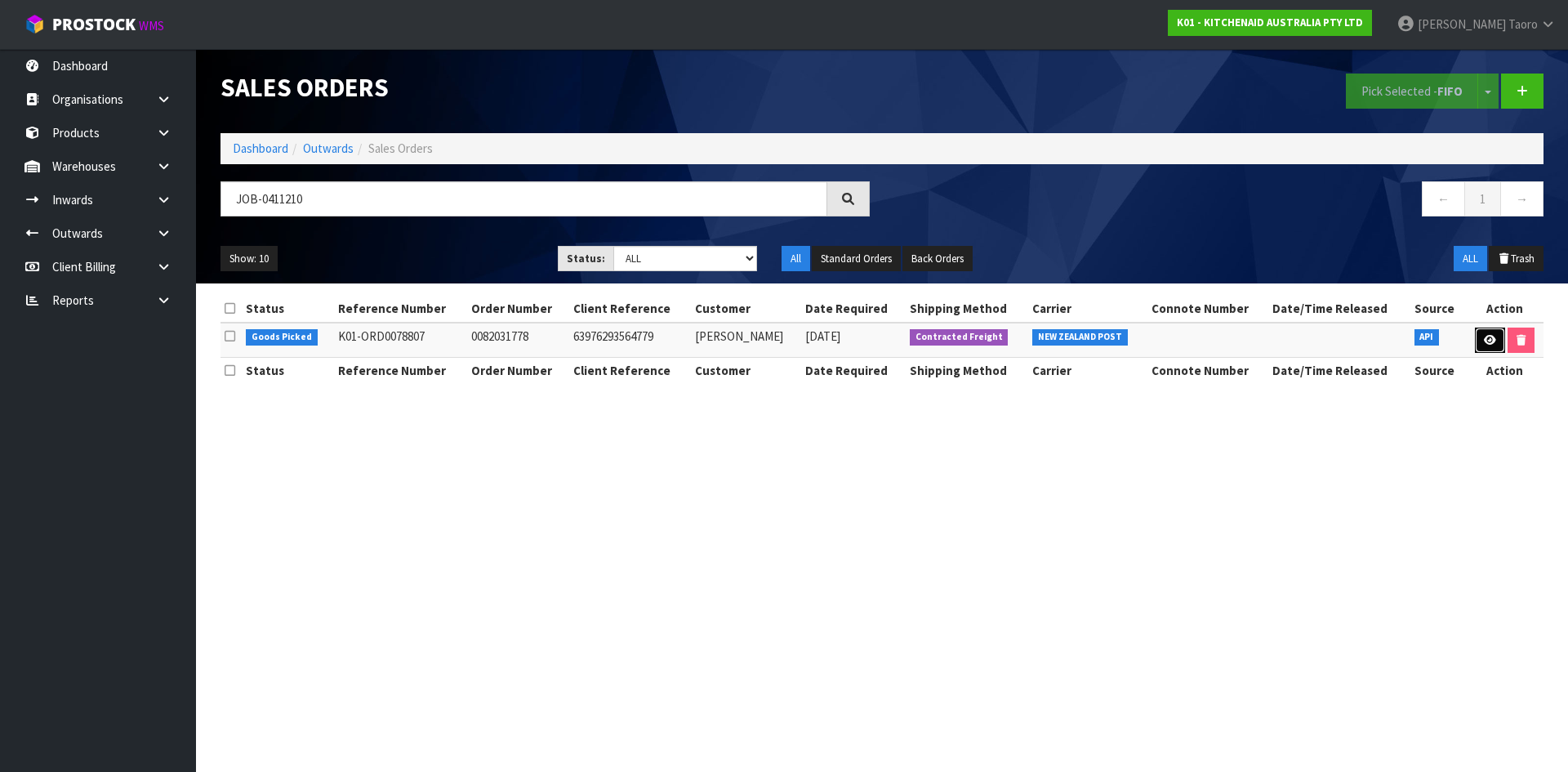
click at [1495, 334] on link at bounding box center [1489, 340] width 30 height 26
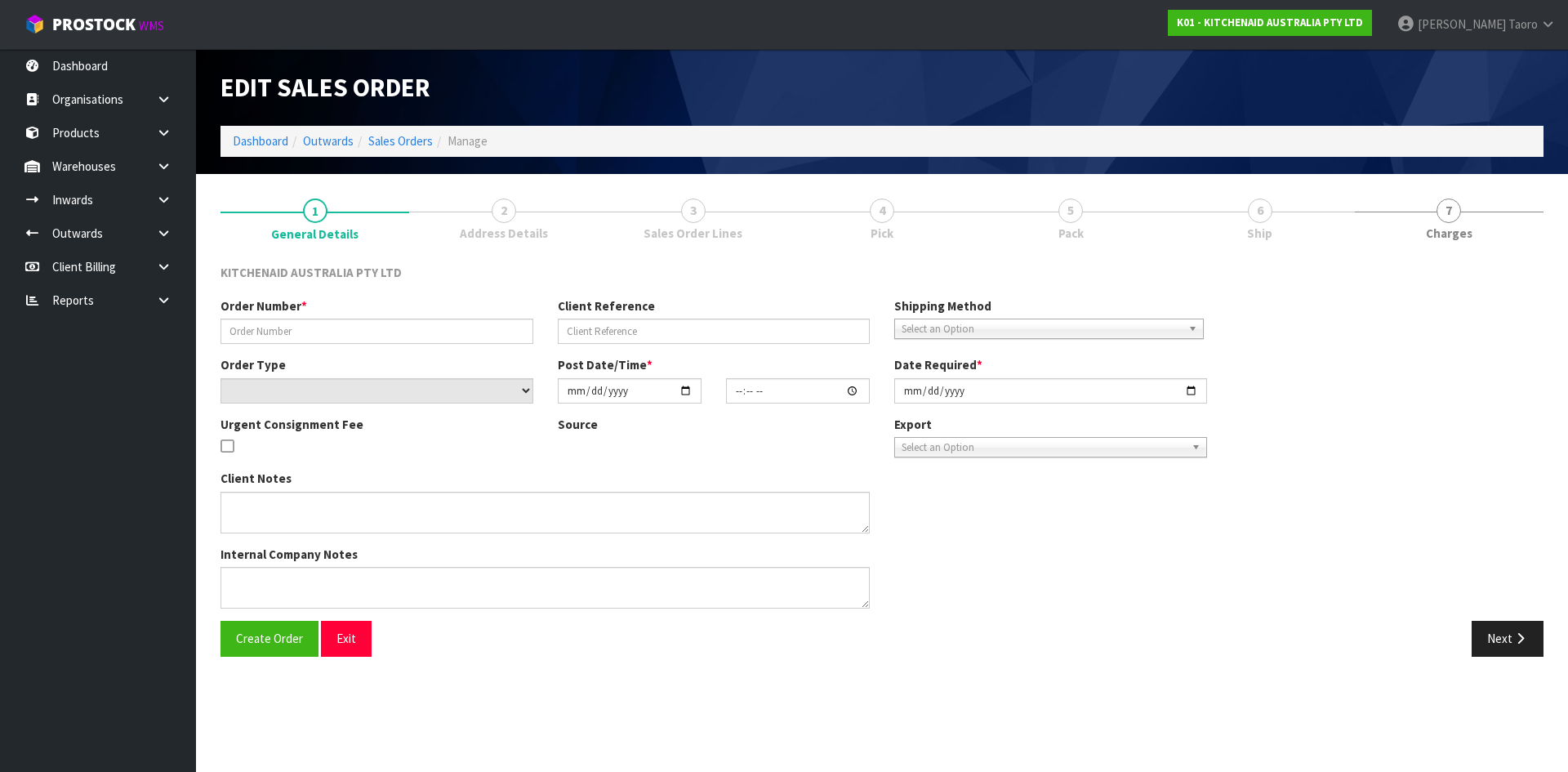
type input "0082031778"
type input "63976293564779"
select select "number:0"
type input "2025-09-05"
type input "15:40:07.000"
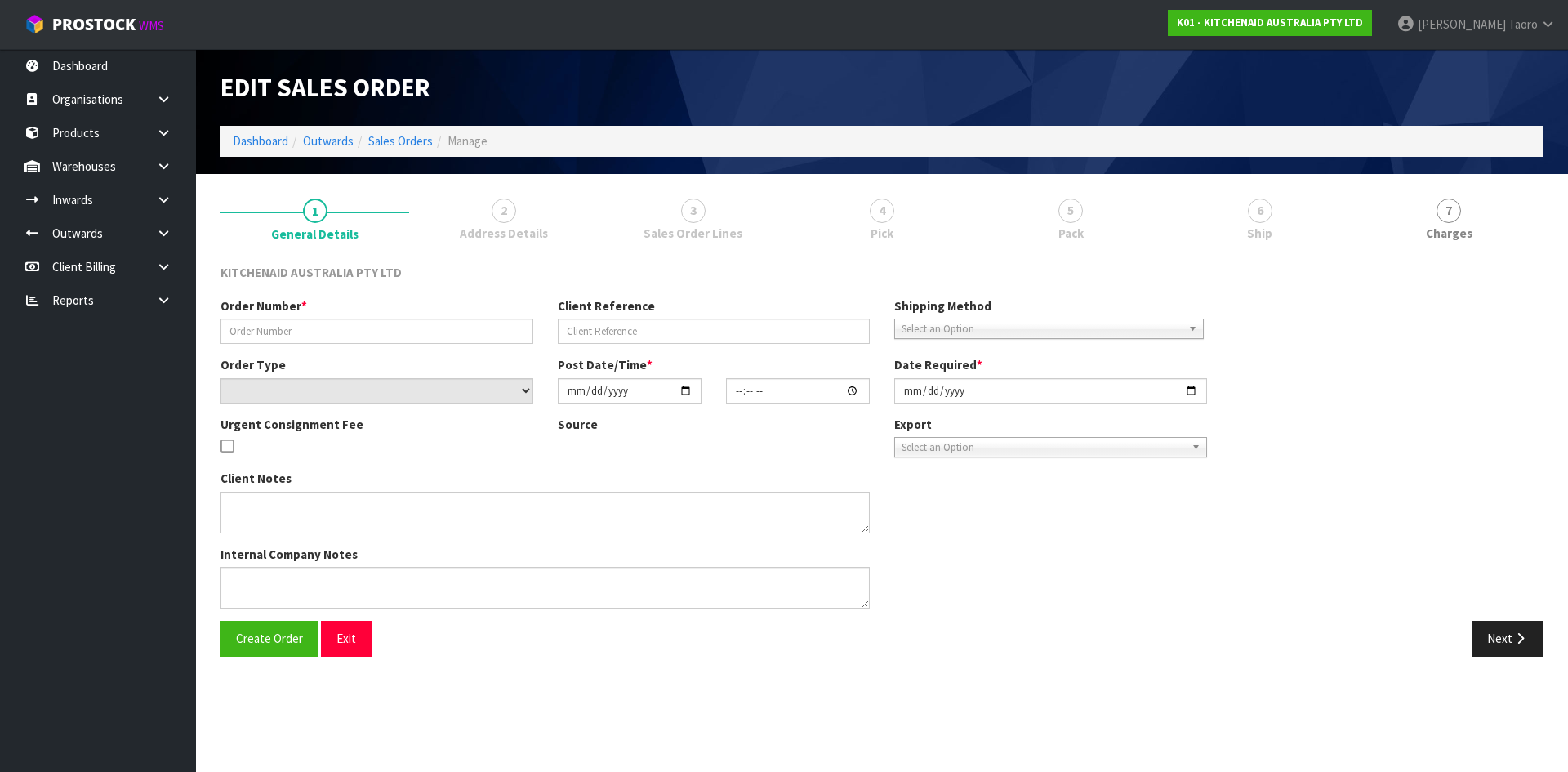
type input "2025-09-05"
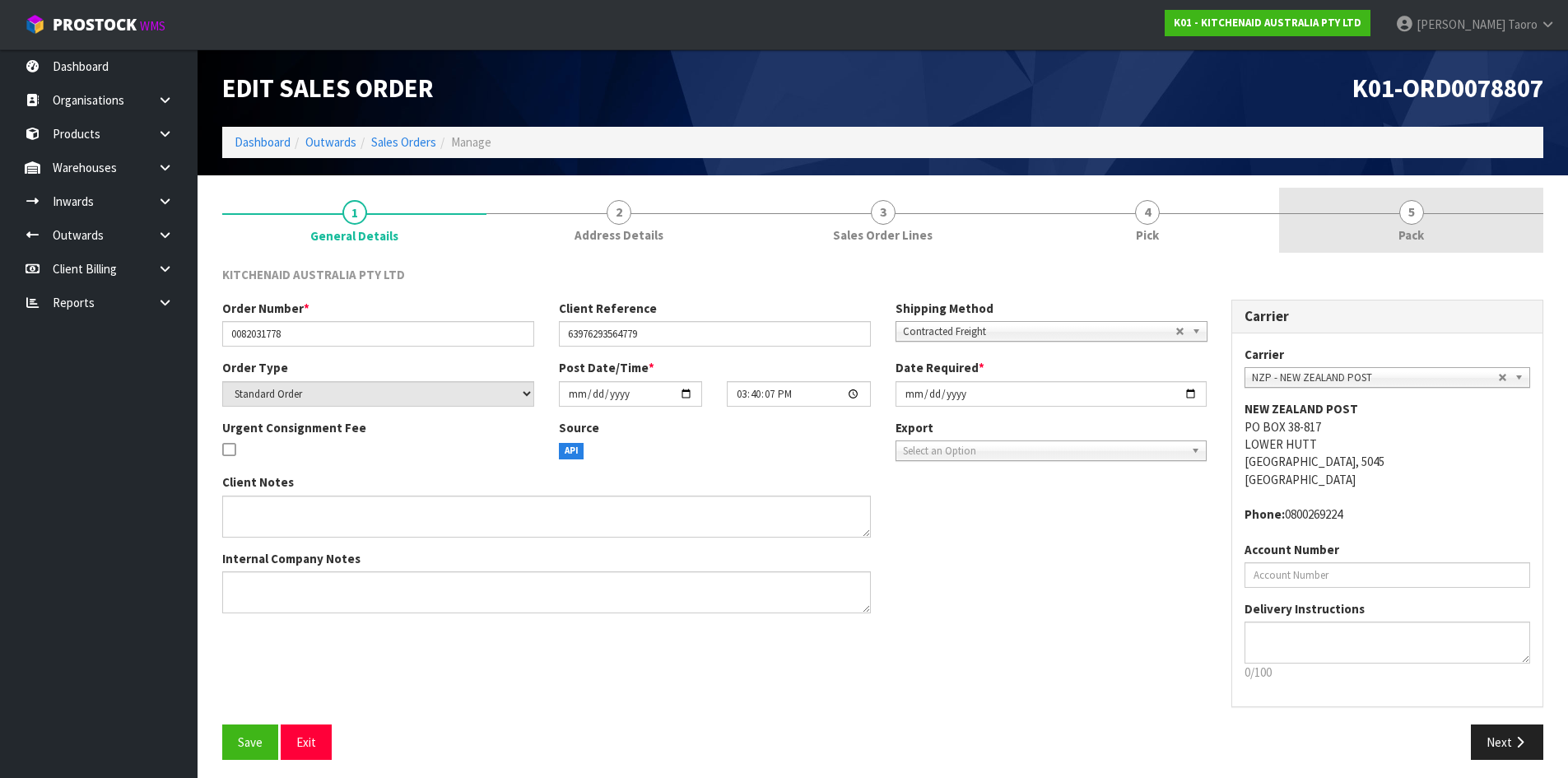
click at [1411, 219] on span "5" at bounding box center [1411, 212] width 24 height 24
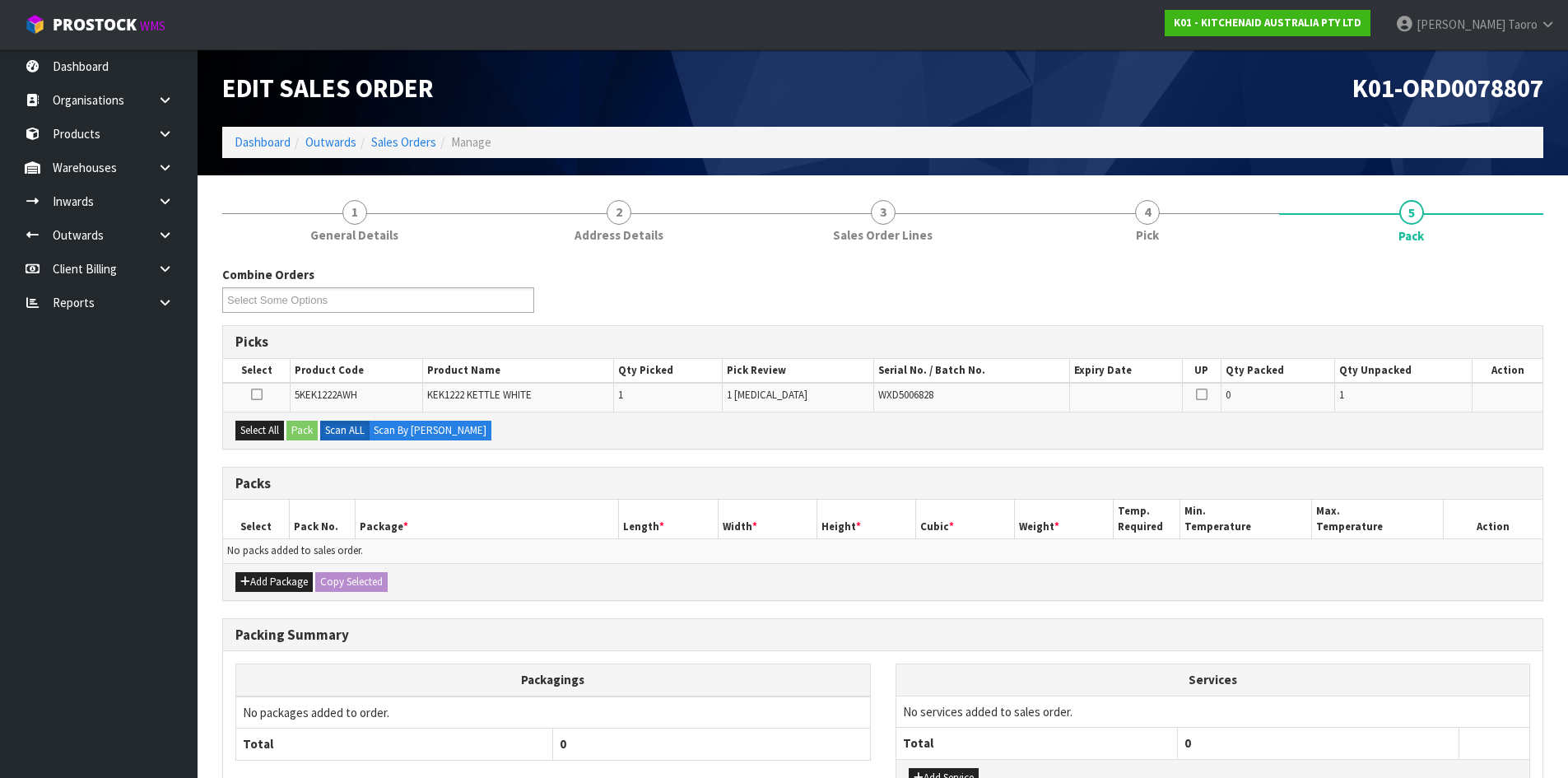
click at [1233, 102] on h1 "K01-ORD0078807" at bounding box center [1220, 88] width 648 height 28
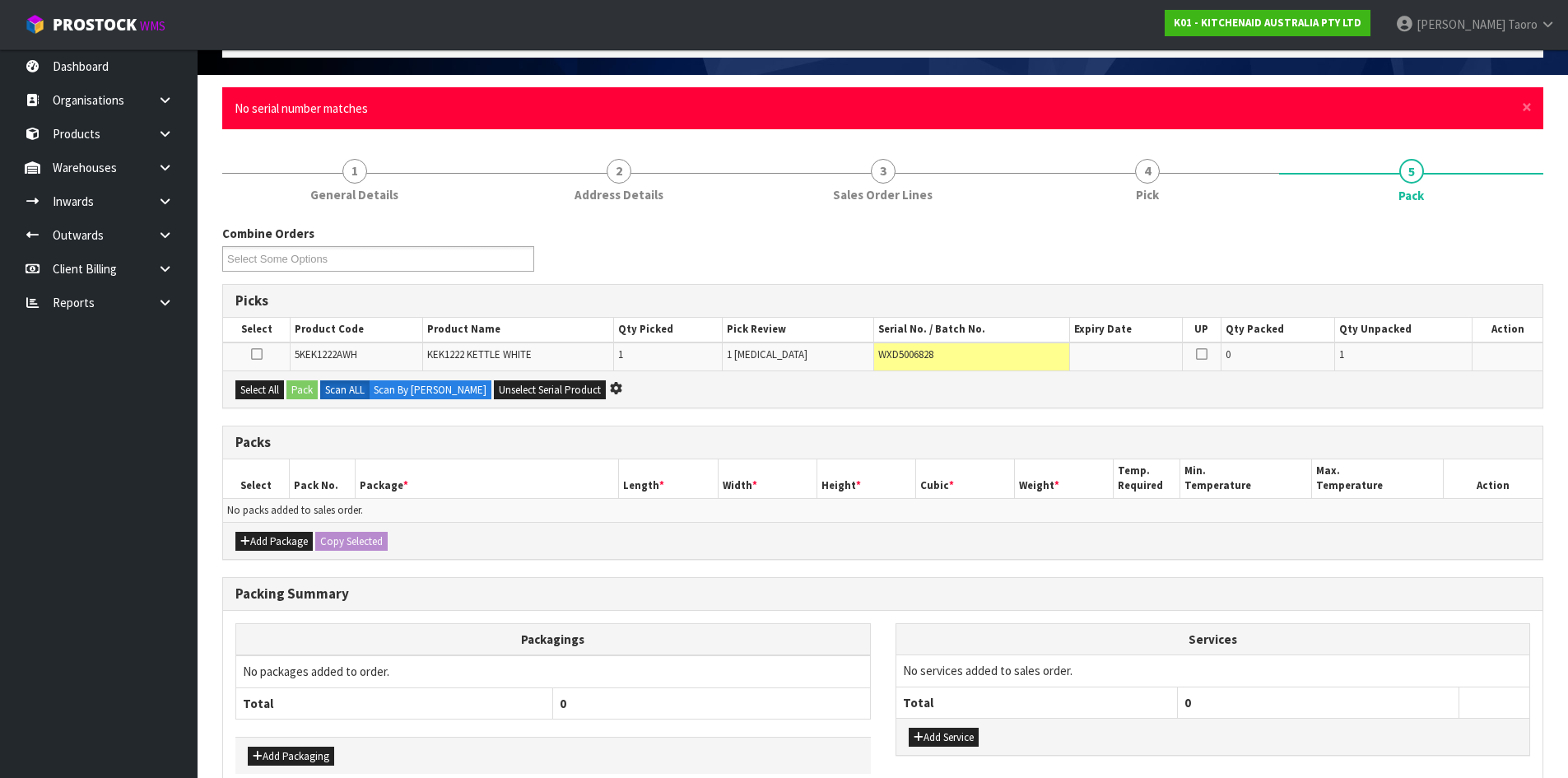
scroll to position [119, 0]
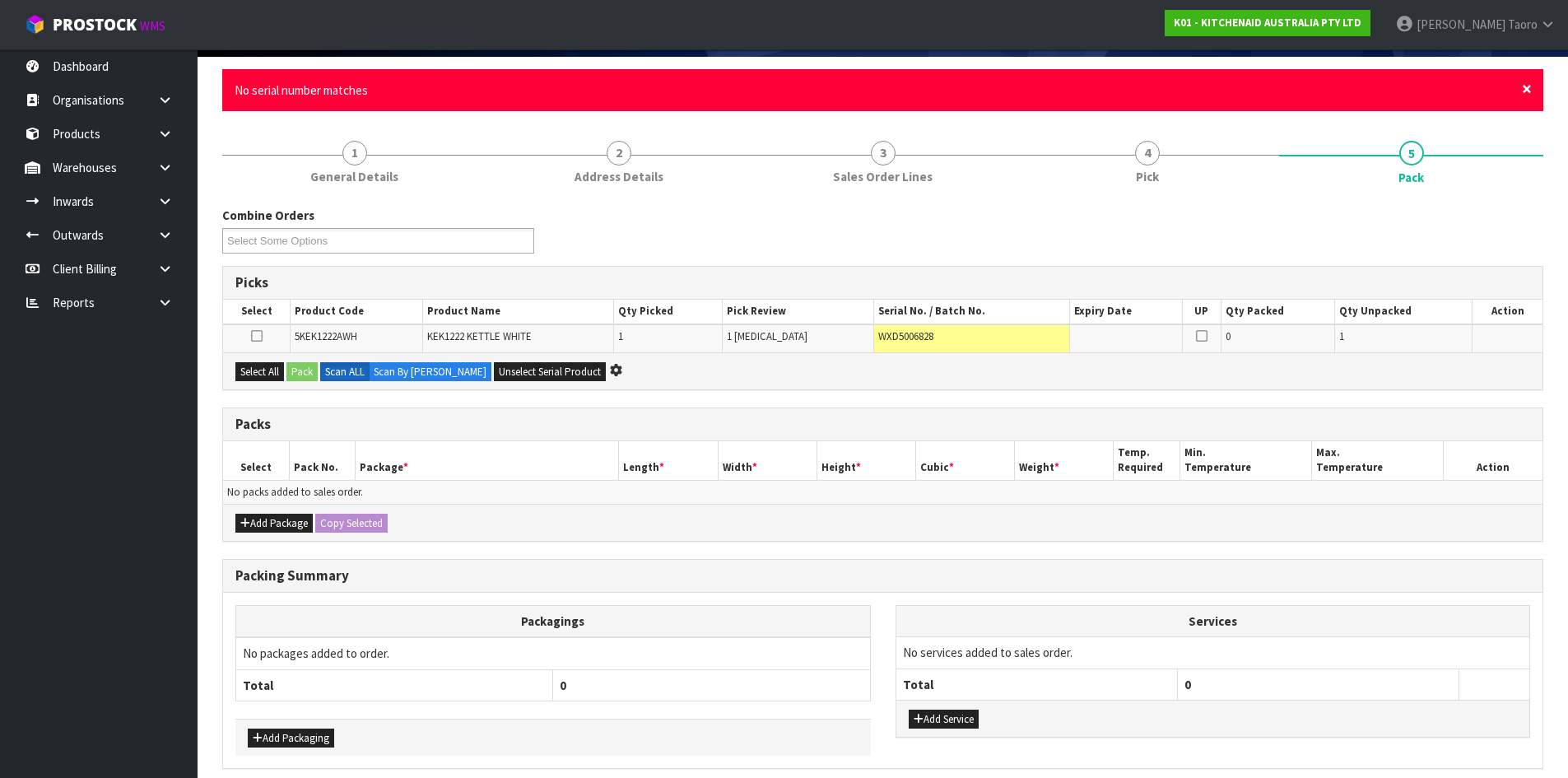
click at [1528, 92] on span "×" at bounding box center [1527, 88] width 10 height 23
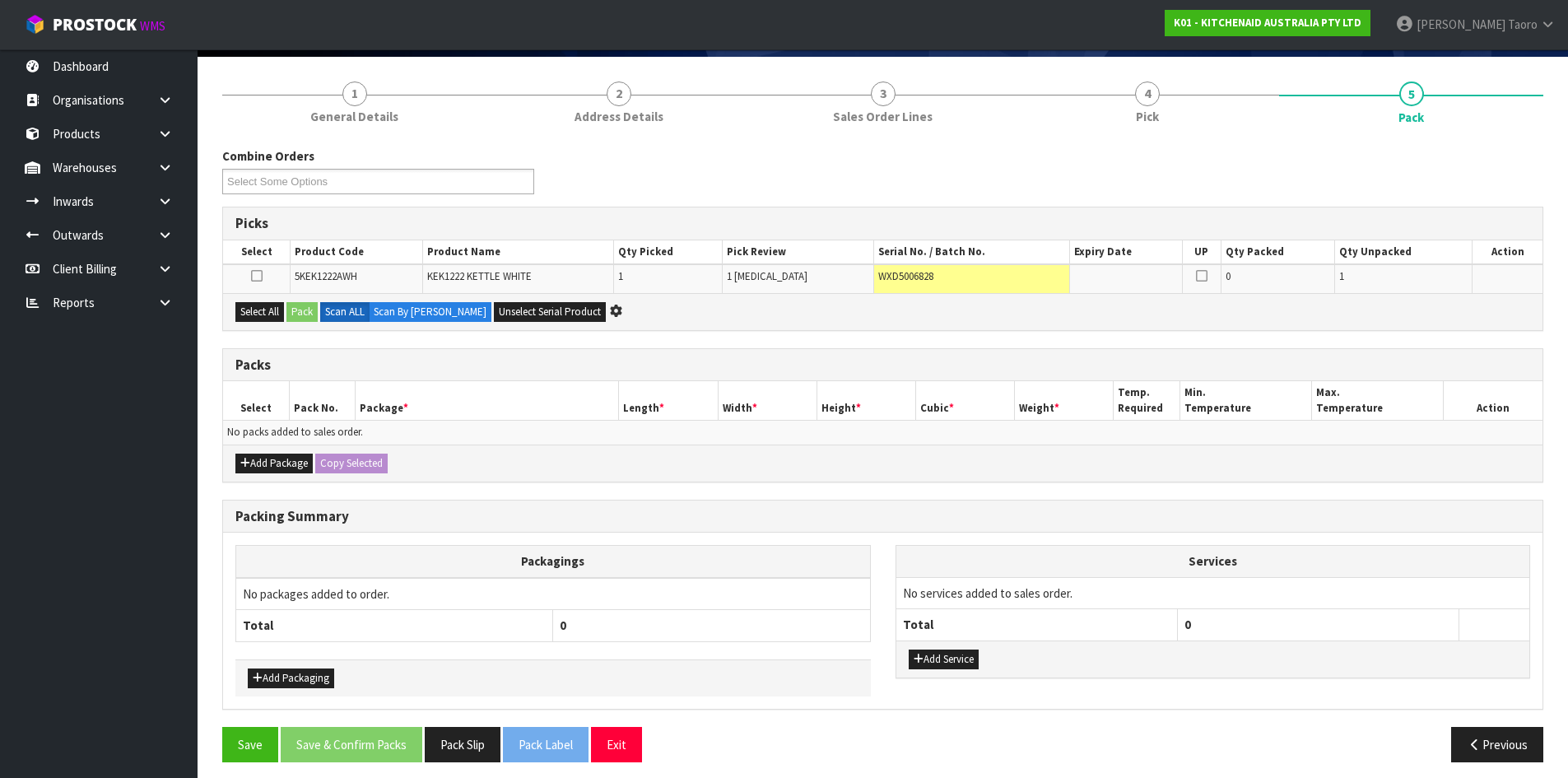
click at [1527, 173] on div "Combine Orders K01-ORD0078774 K01-ORD0078795 K01-ORD0078797 K01-ORD0078798 K01-…" at bounding box center [883, 177] width 1346 height 59
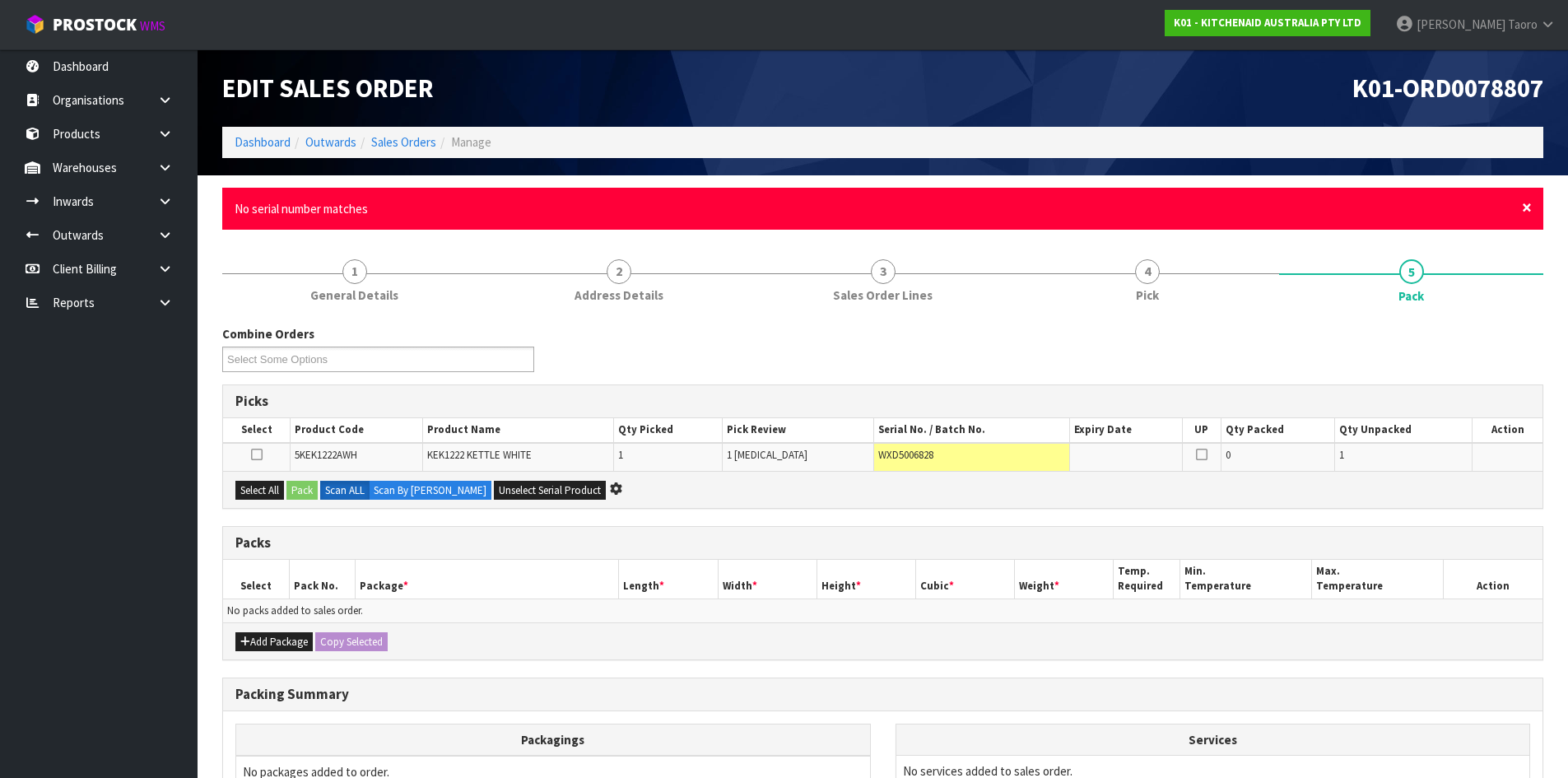
click at [1526, 210] on span "×" at bounding box center [1527, 207] width 10 height 23
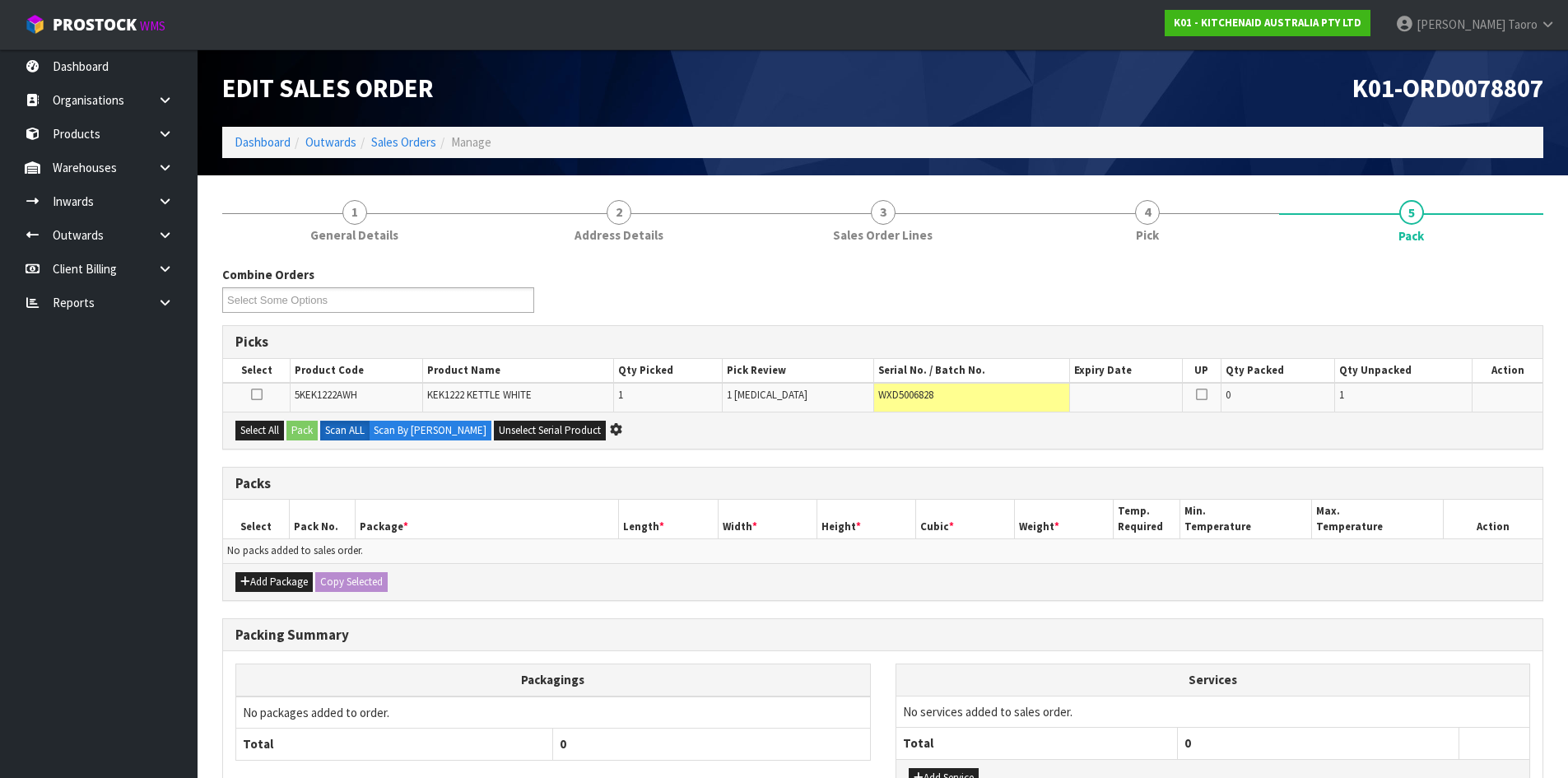
click at [1516, 276] on div "Combine Orders K01-ORD0078774 K01-ORD0078795 K01-ORD0078797 K01-ORD0078798 K01-…" at bounding box center [883, 296] width 1346 height 59
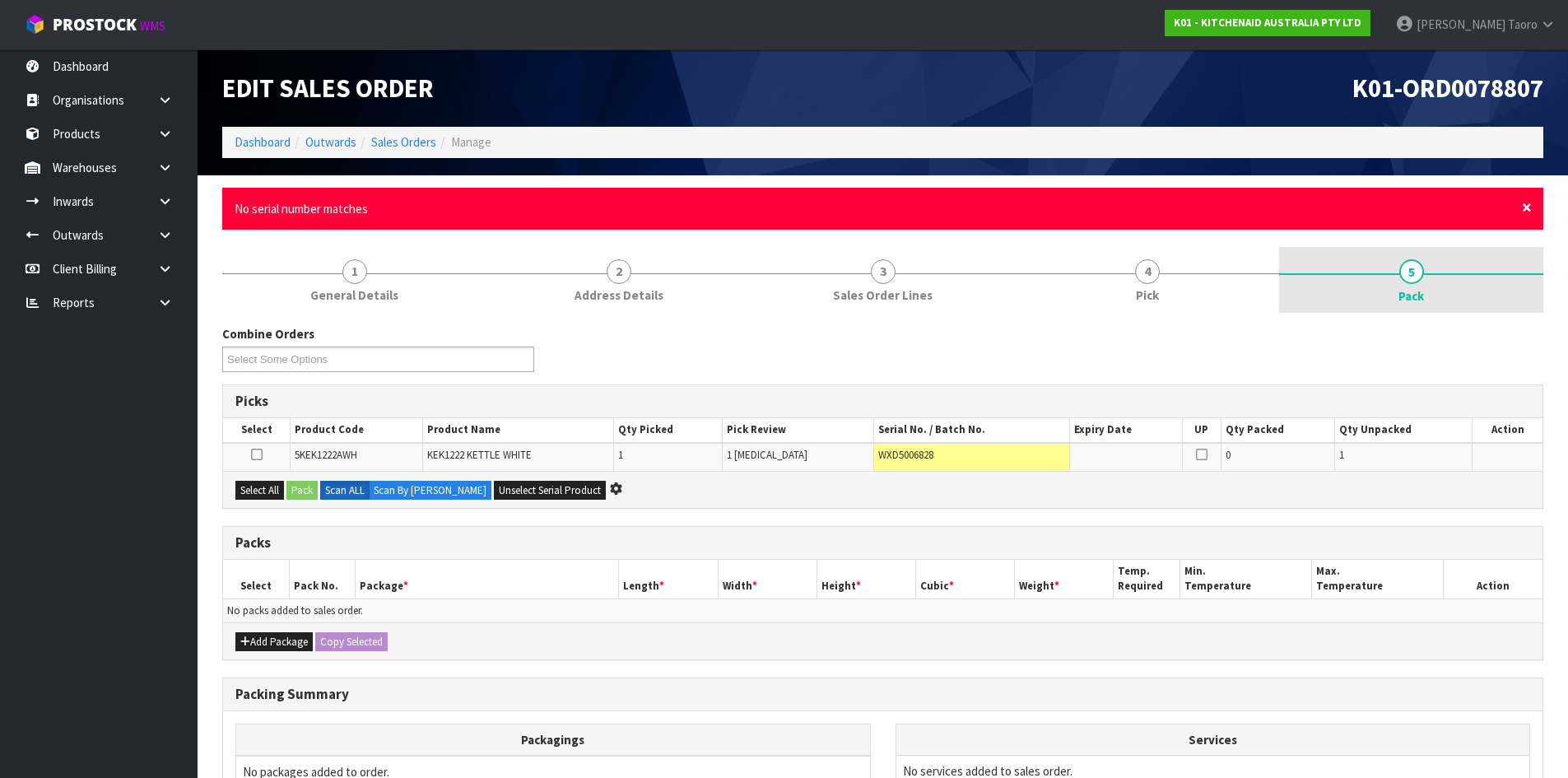
drag, startPoint x: 1523, startPoint y: 211, endPoint x: 1523, endPoint y: 233, distance: 22.0
click at [1523, 210] on span "×" at bounding box center [1527, 207] width 10 height 23
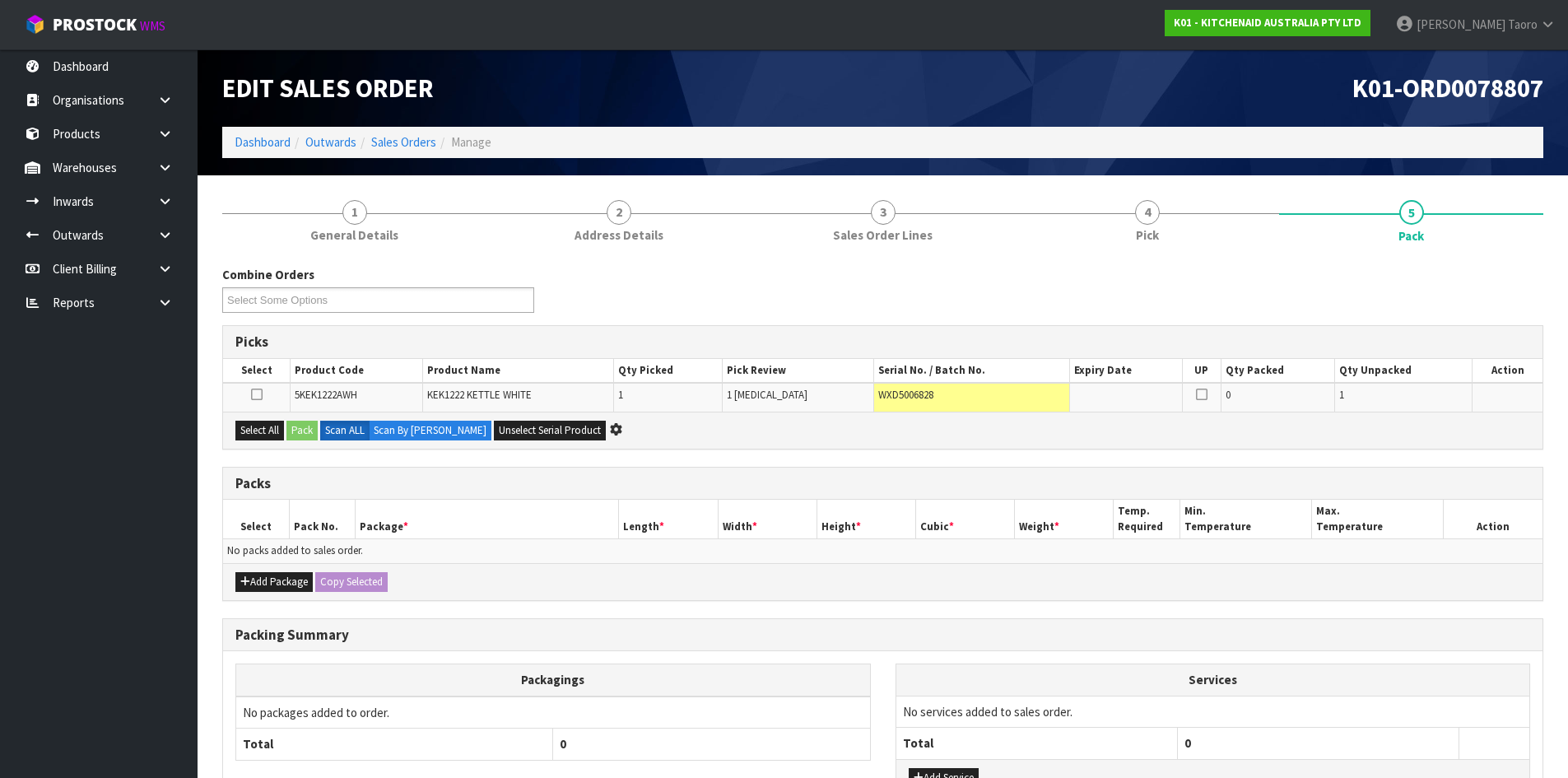
click at [1523, 293] on div "Combine Orders K01-ORD0078774 K01-ORD0078795 K01-ORD0078797 K01-ORD0078798 K01-…" at bounding box center [883, 296] width 1346 height 59
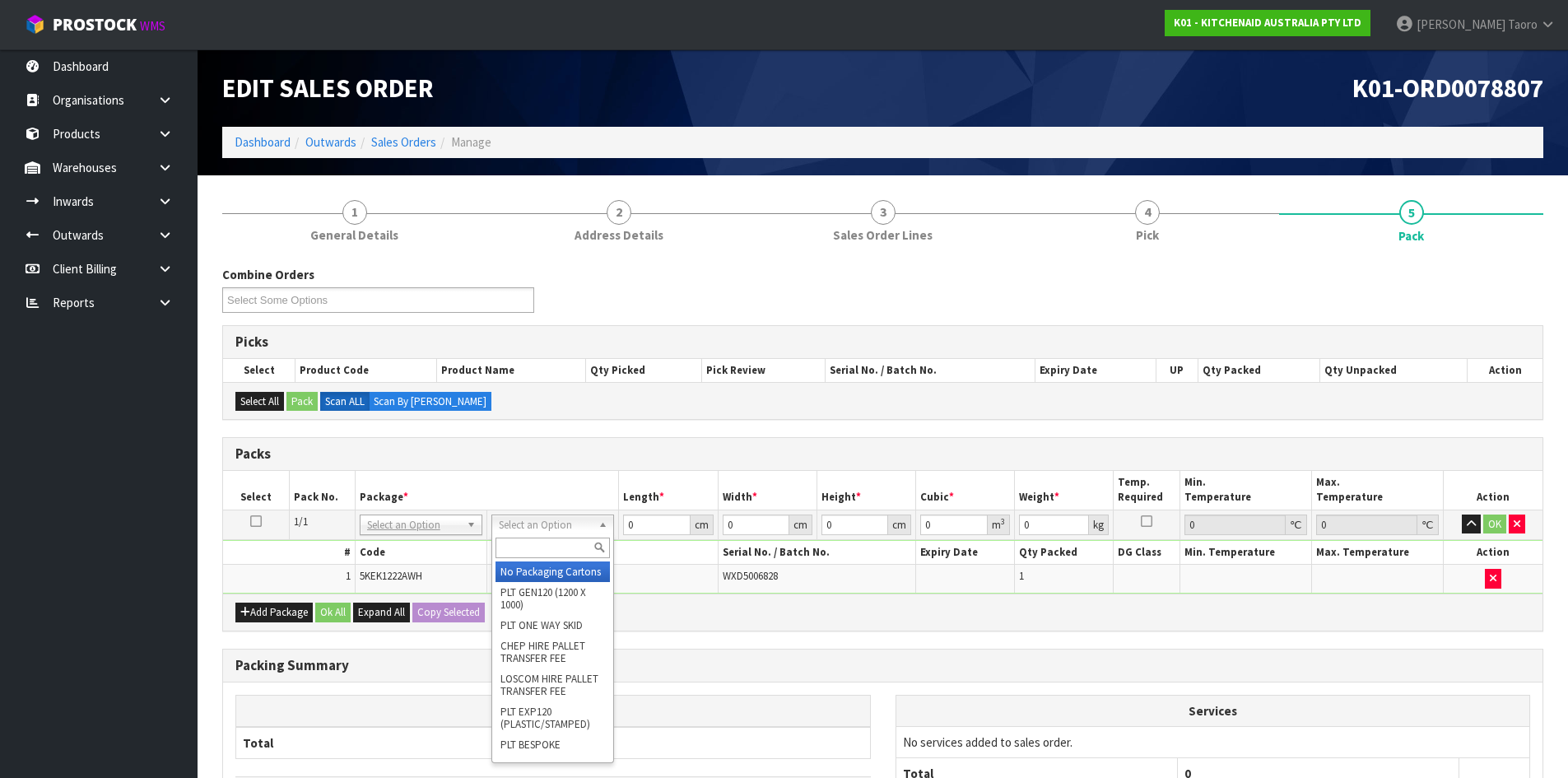
click at [568, 543] on input "text" at bounding box center [552, 547] width 115 height 20
type input "OC"
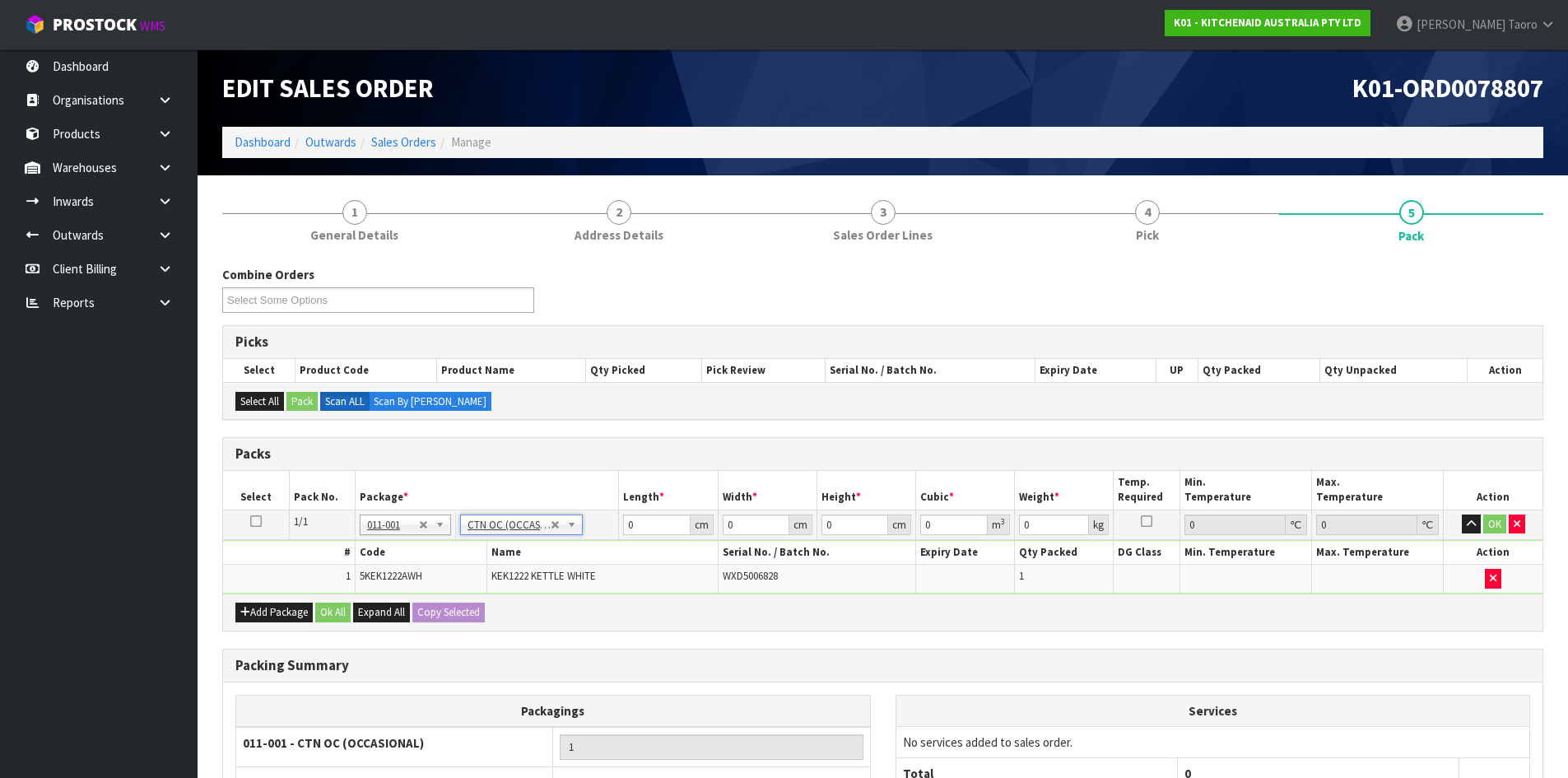
type input "1.85"
click at [652, 527] on input "0" at bounding box center [656, 525] width 67 height 20
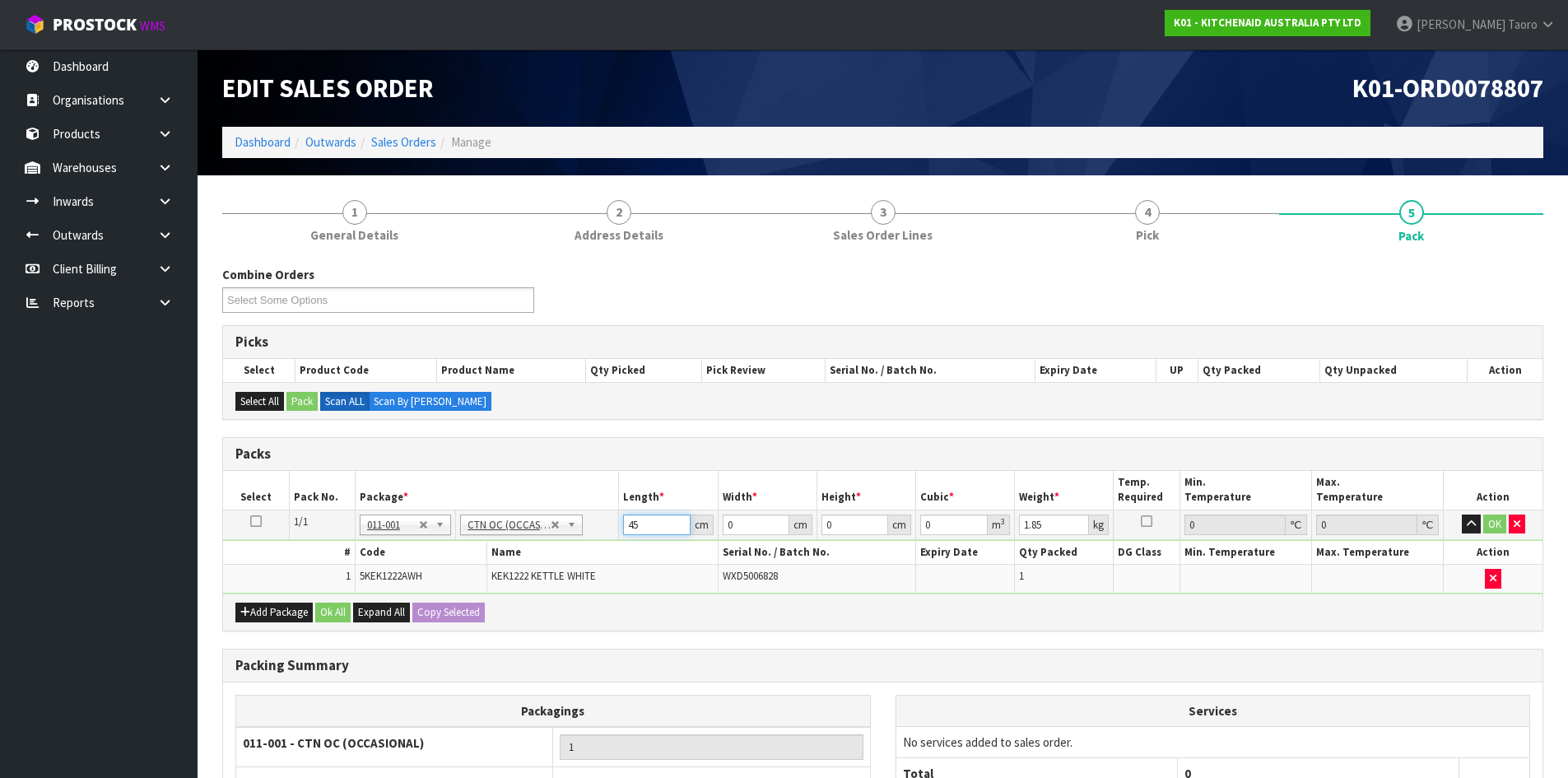
type input "45"
type input "24"
type input "2"
type input "0.00216"
type input "24"
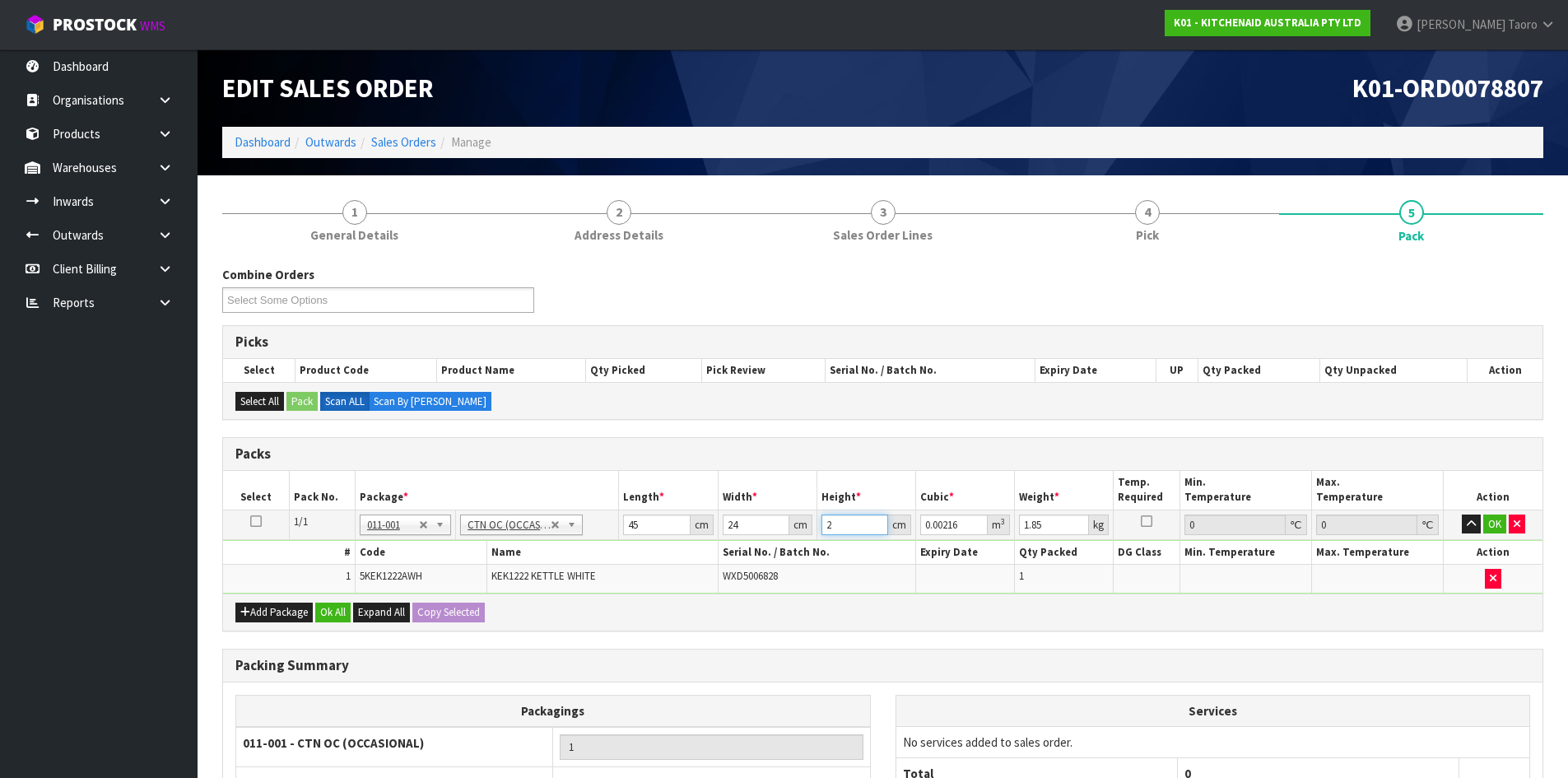
type input "0.02592"
type input "24"
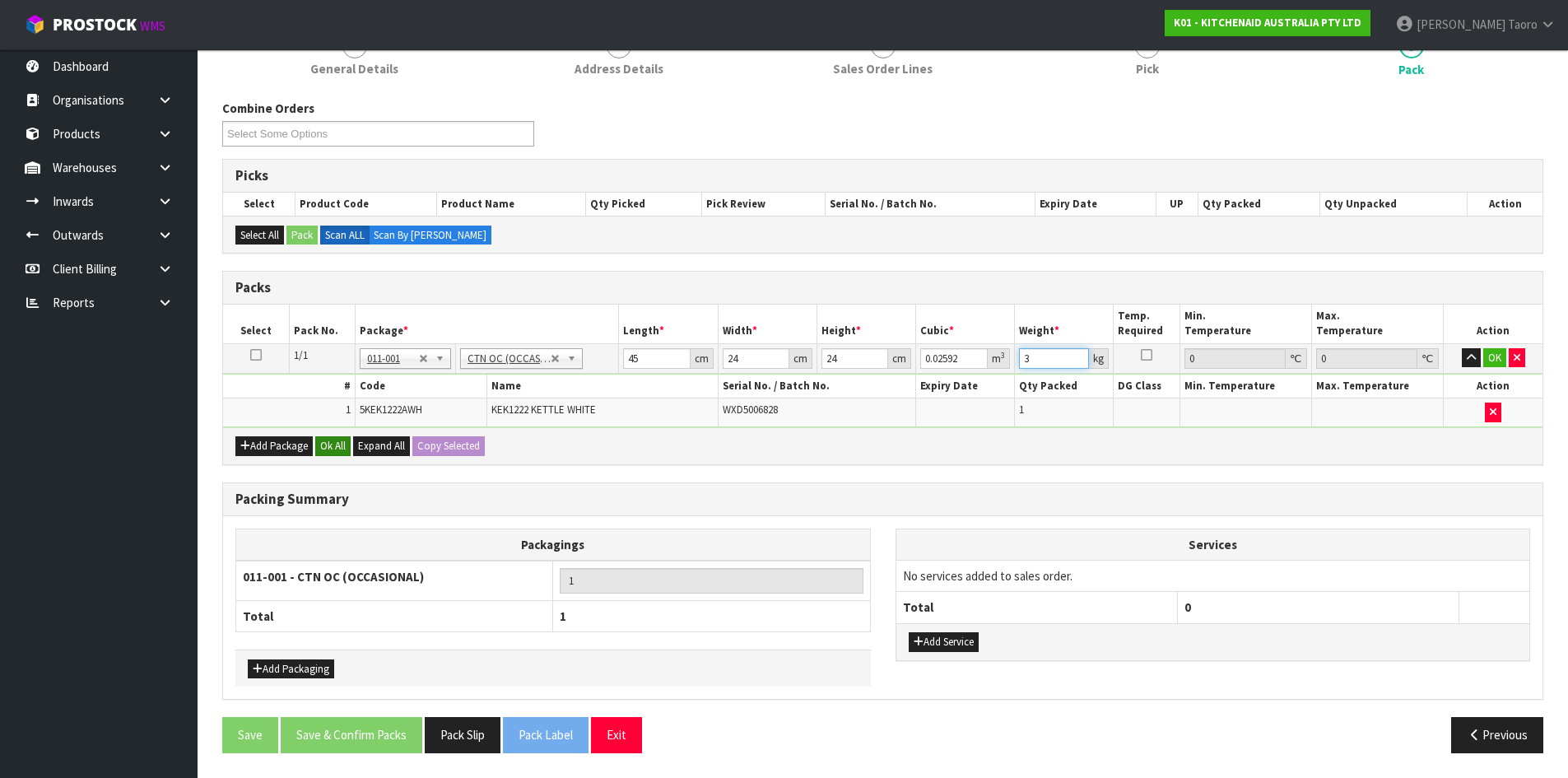
type input "3"
click at [343, 442] on button "Ok All" at bounding box center [333, 445] width 35 height 19
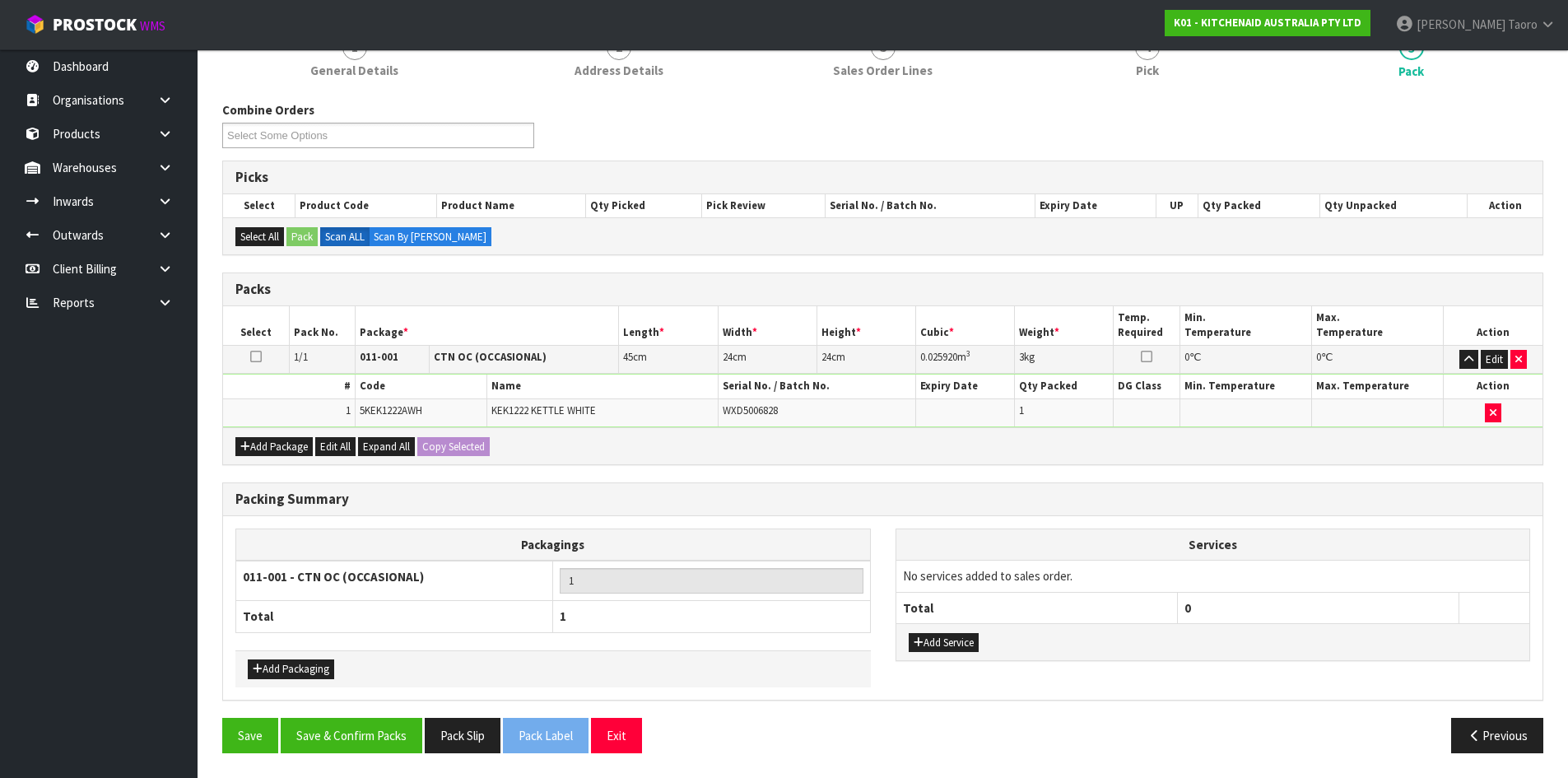
scroll to position [165, 0]
click at [384, 735] on button "Save & Confirm Packs" at bounding box center [351, 735] width 141 height 35
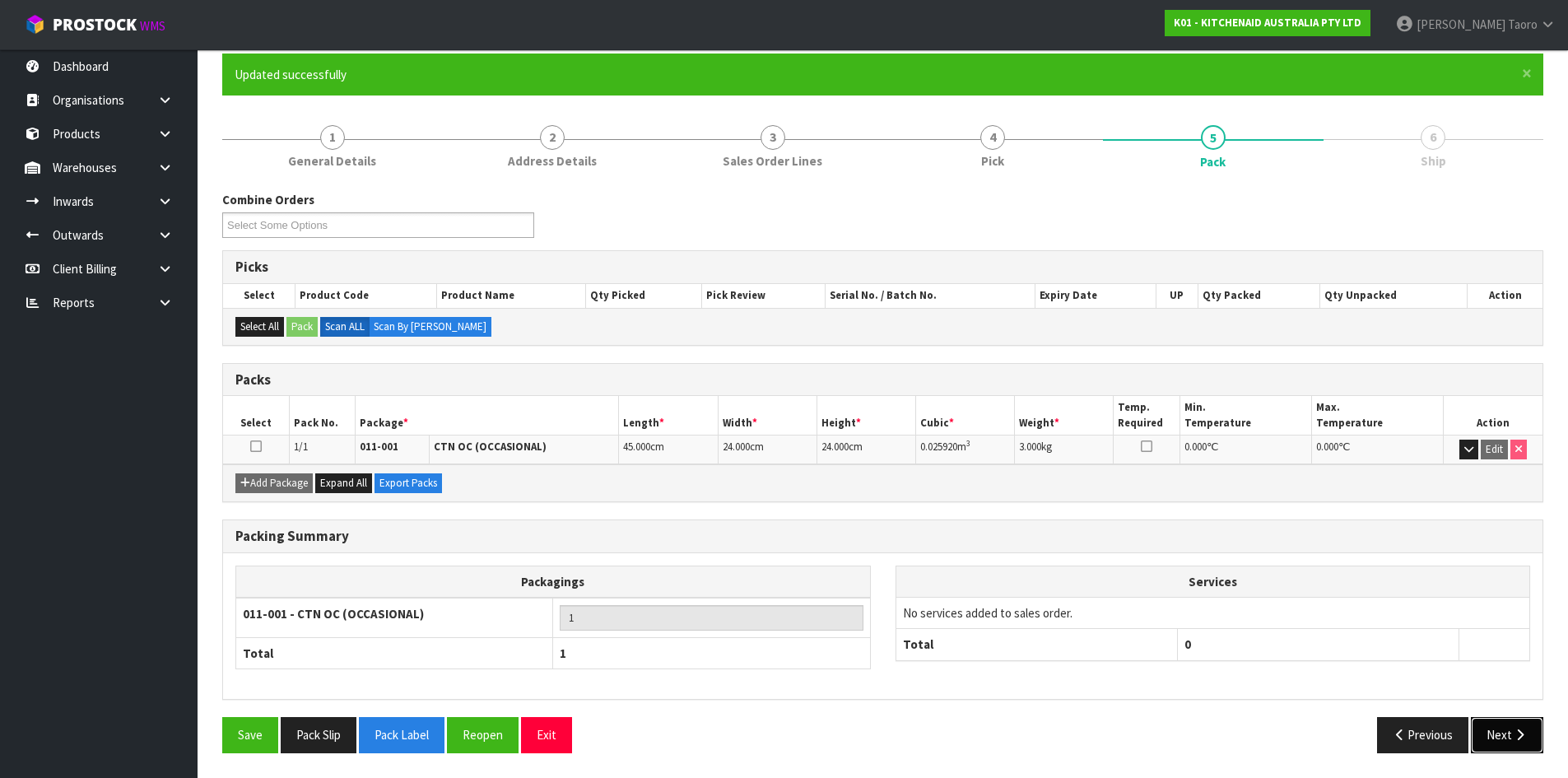
click at [1497, 731] on button "Next" at bounding box center [1507, 734] width 72 height 35
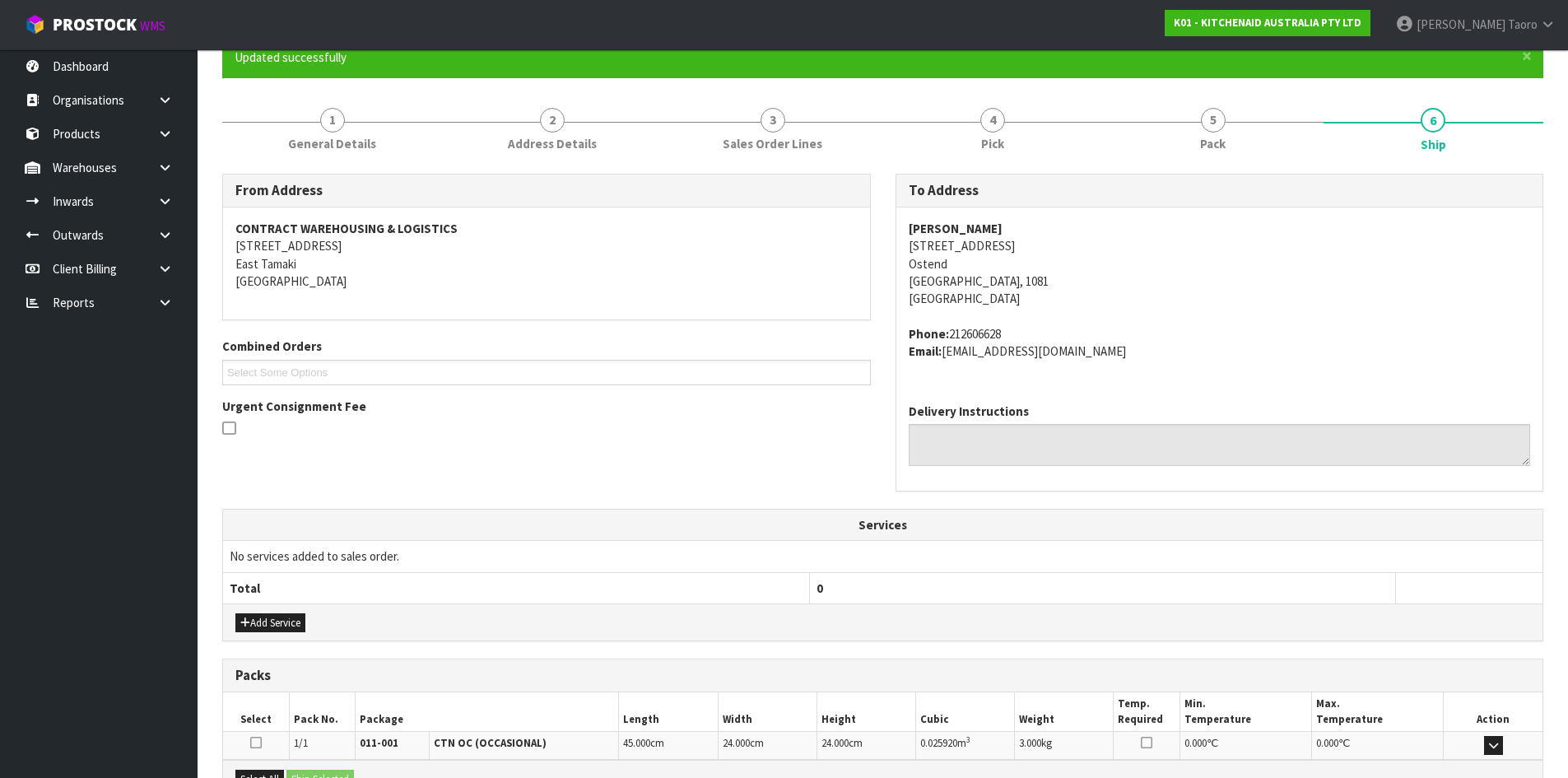
scroll to position [349, 0]
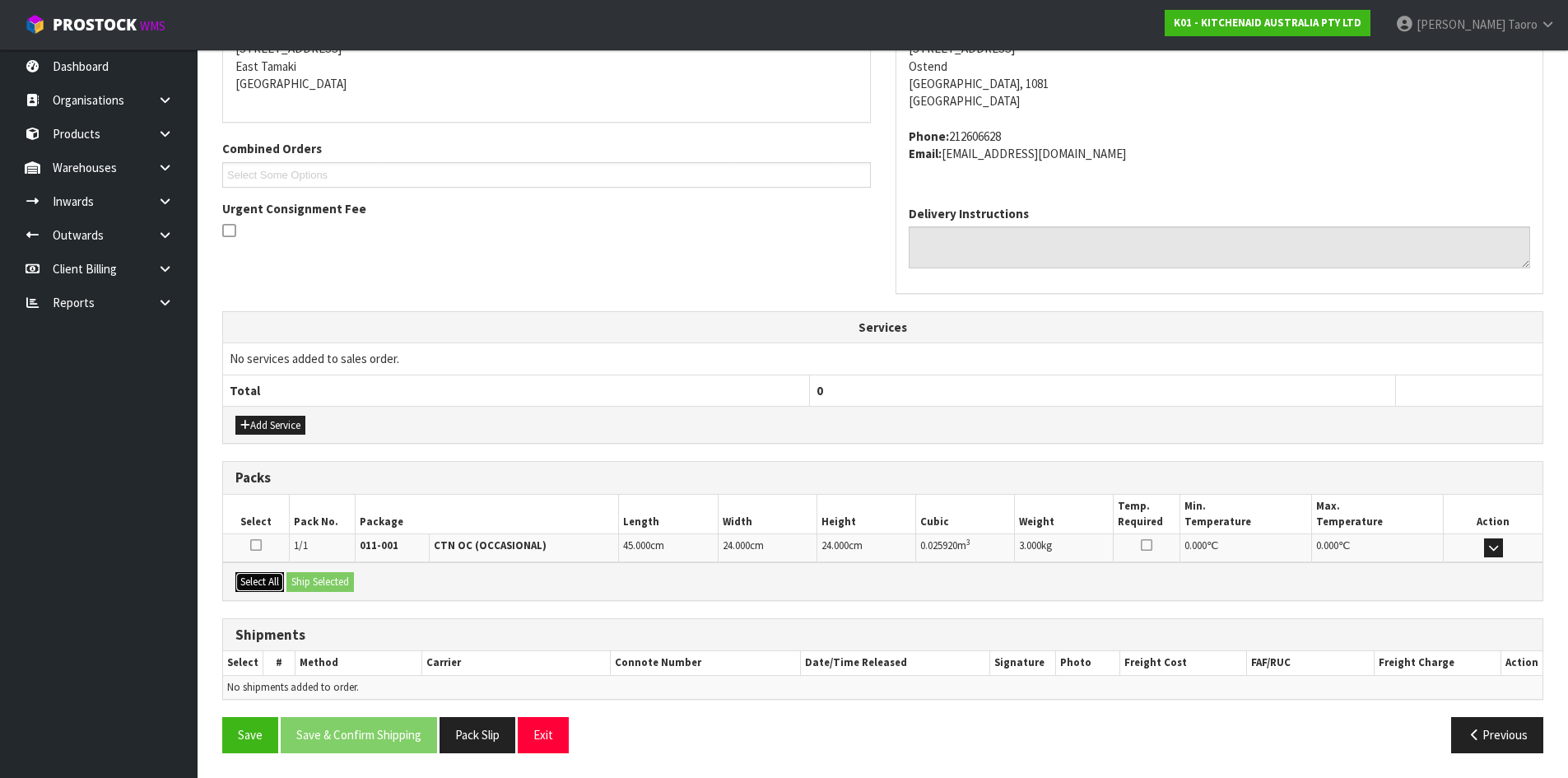
drag, startPoint x: 262, startPoint y: 587, endPoint x: 300, endPoint y: 583, distance: 38.2
click at [264, 586] on button "Select All" at bounding box center [260, 581] width 49 height 19
click at [312, 580] on button "Ship Selected" at bounding box center [320, 581] width 67 height 19
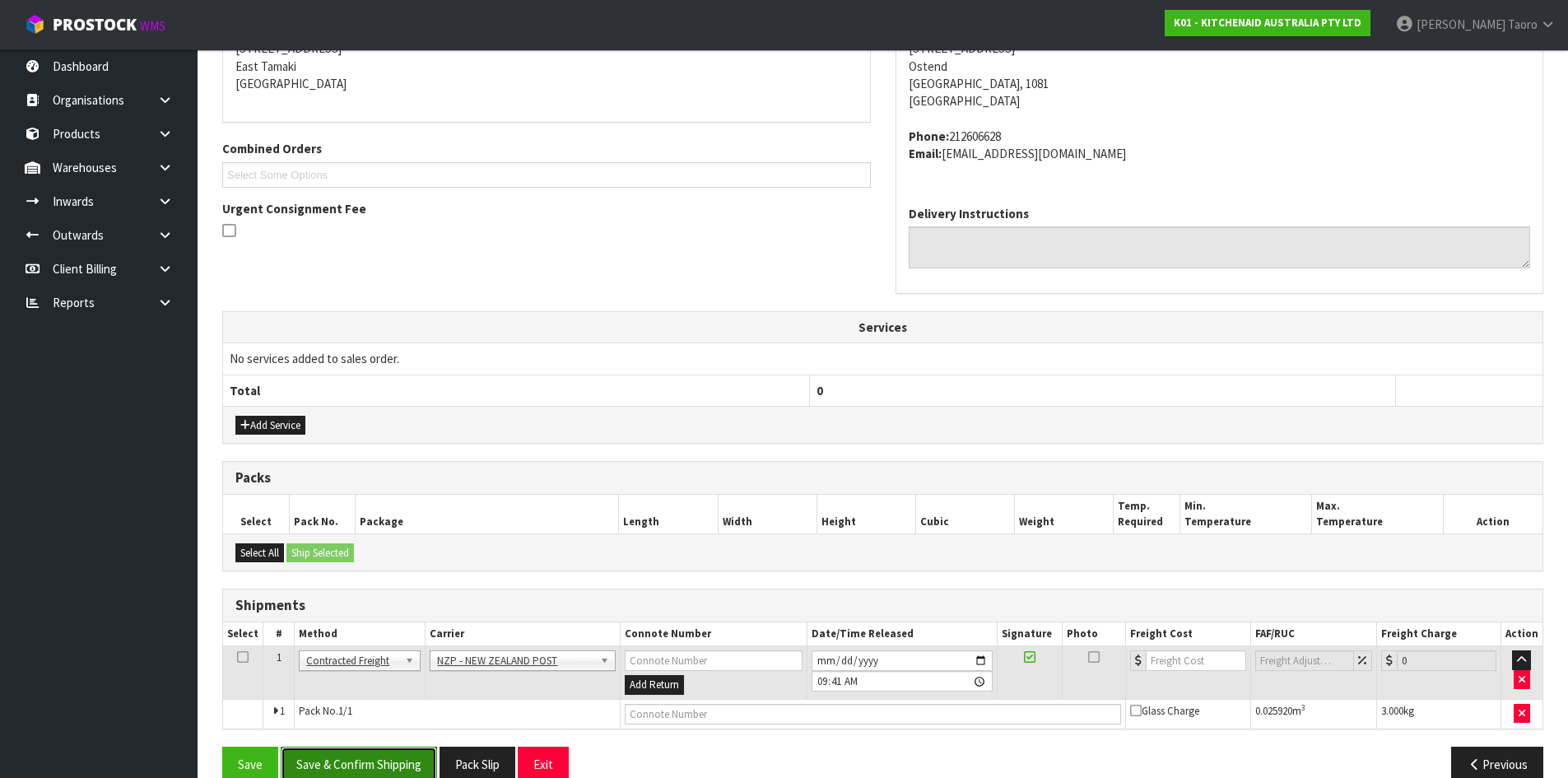
click at [419, 753] on button "Save & Confirm Shipping" at bounding box center [359, 765] width 157 height 35
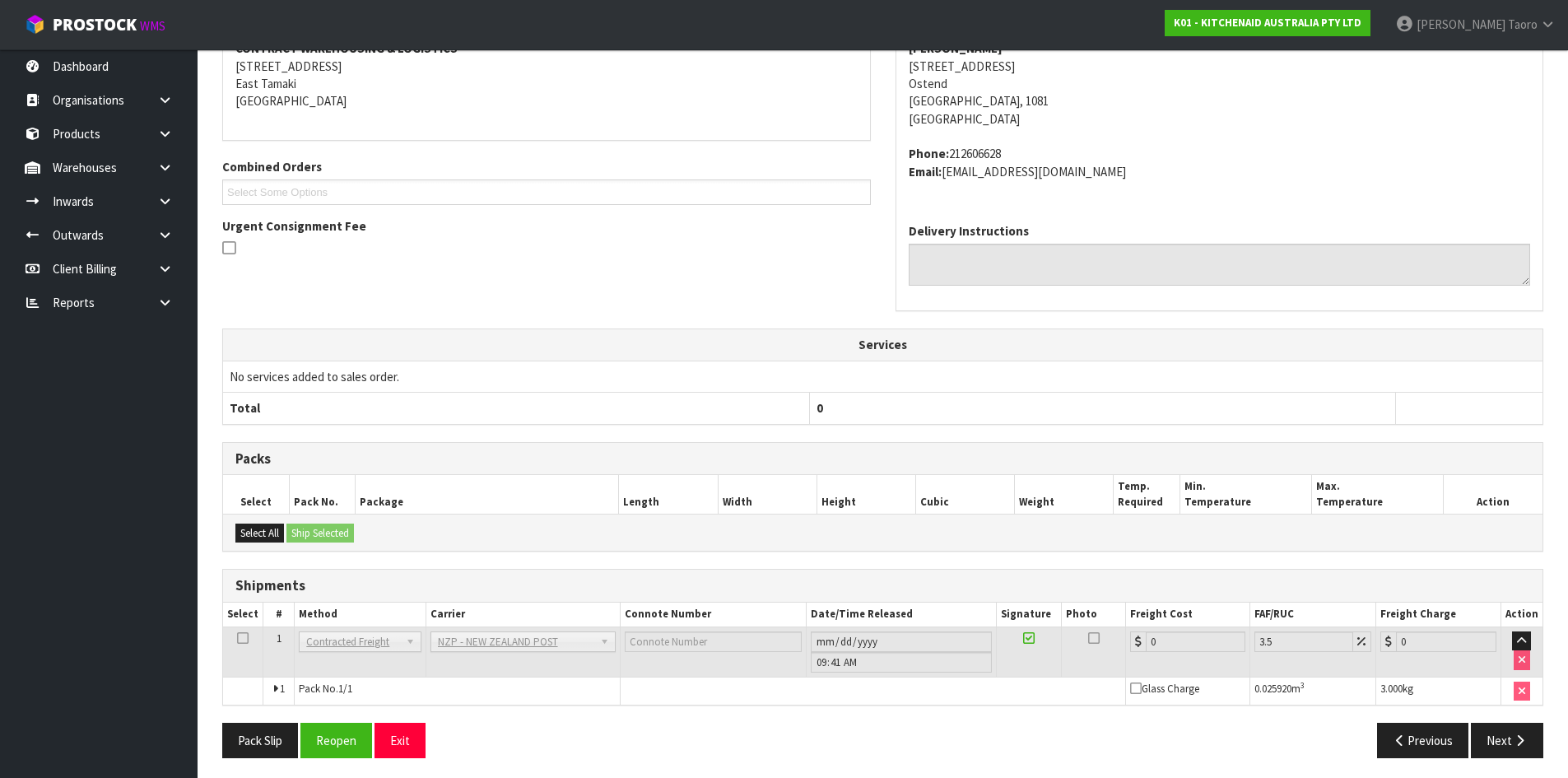
scroll to position [354, 0]
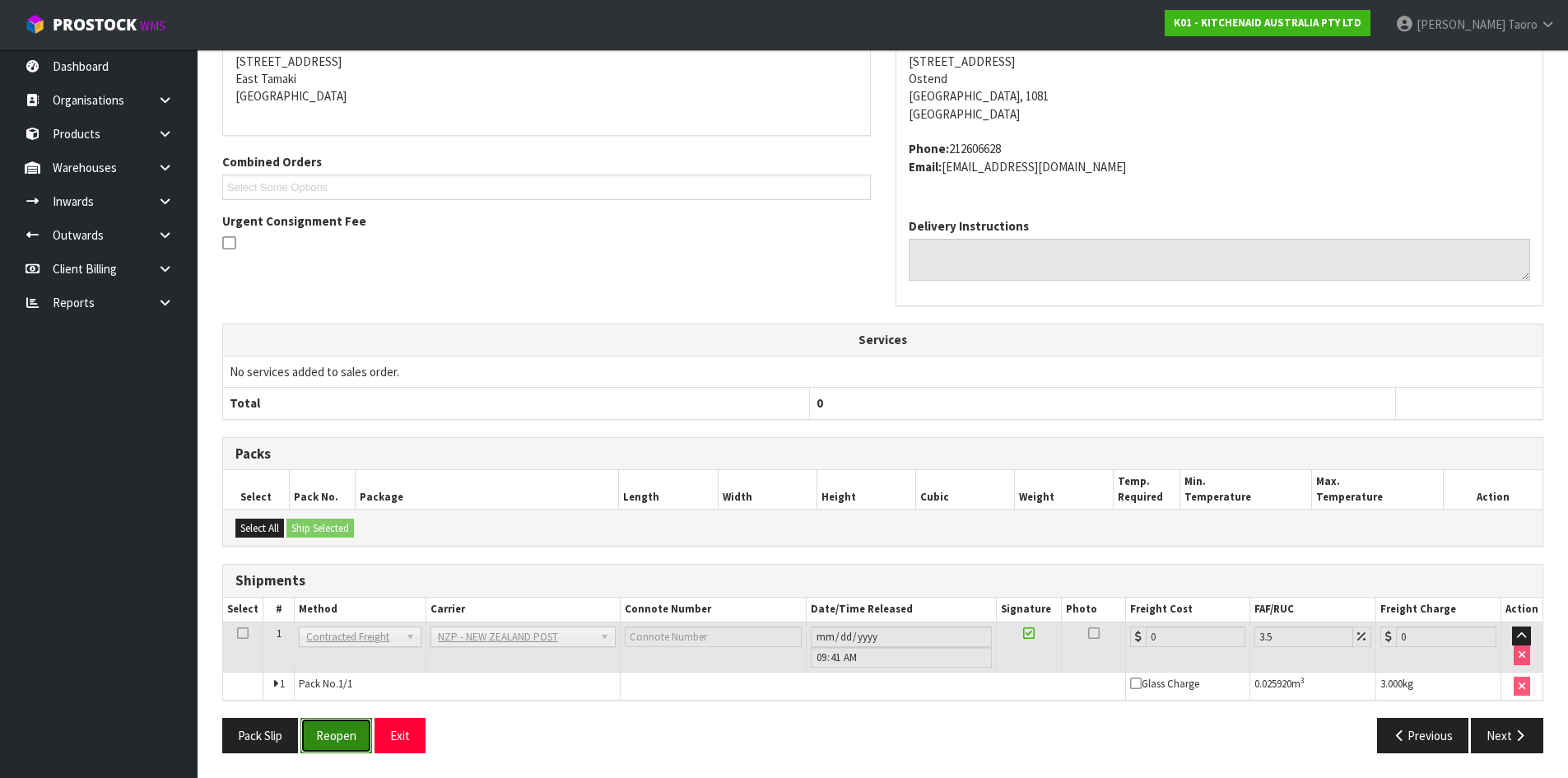
click at [352, 738] on button "Reopen" at bounding box center [336, 735] width 72 height 35
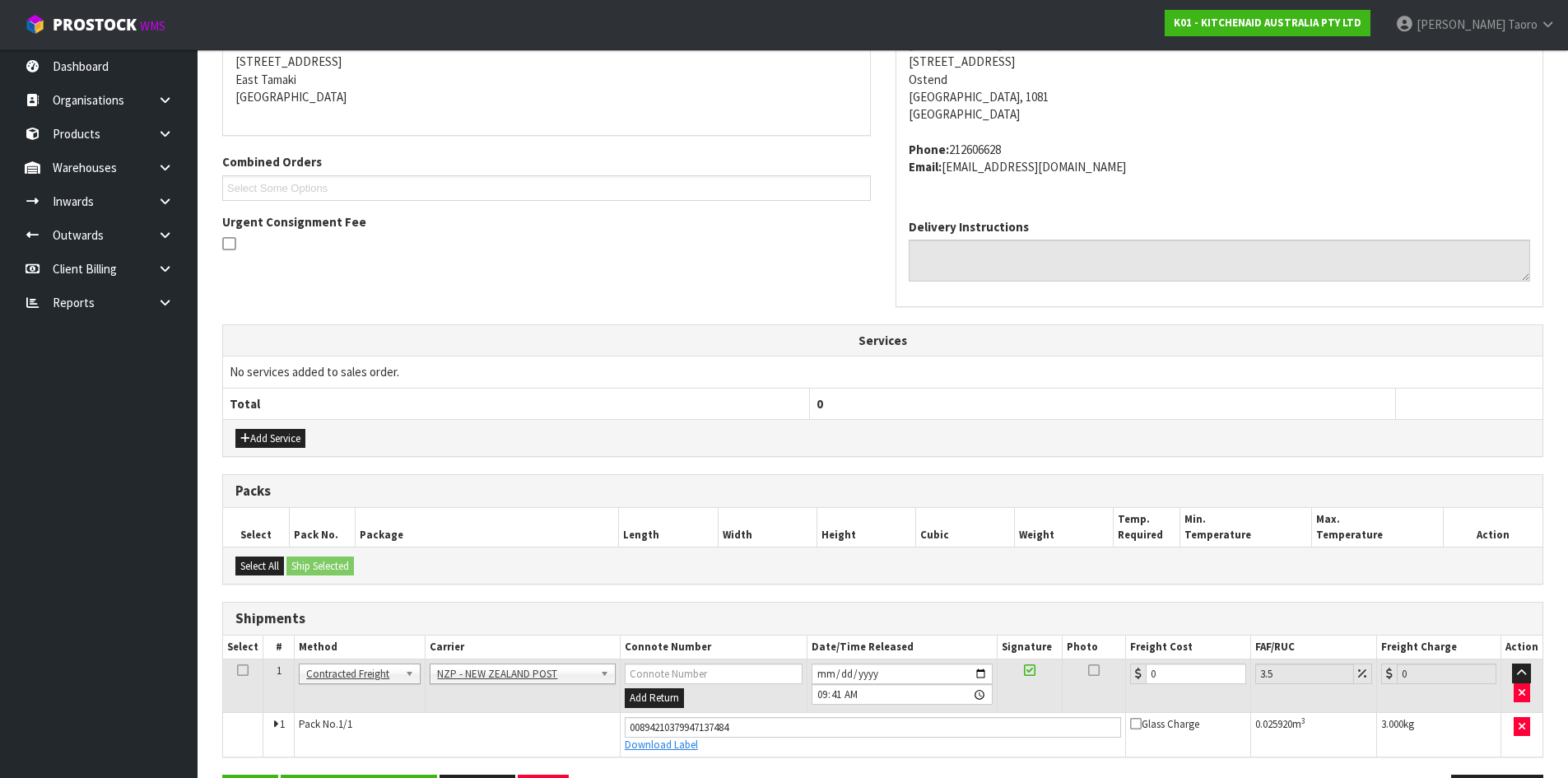
scroll to position [393, 0]
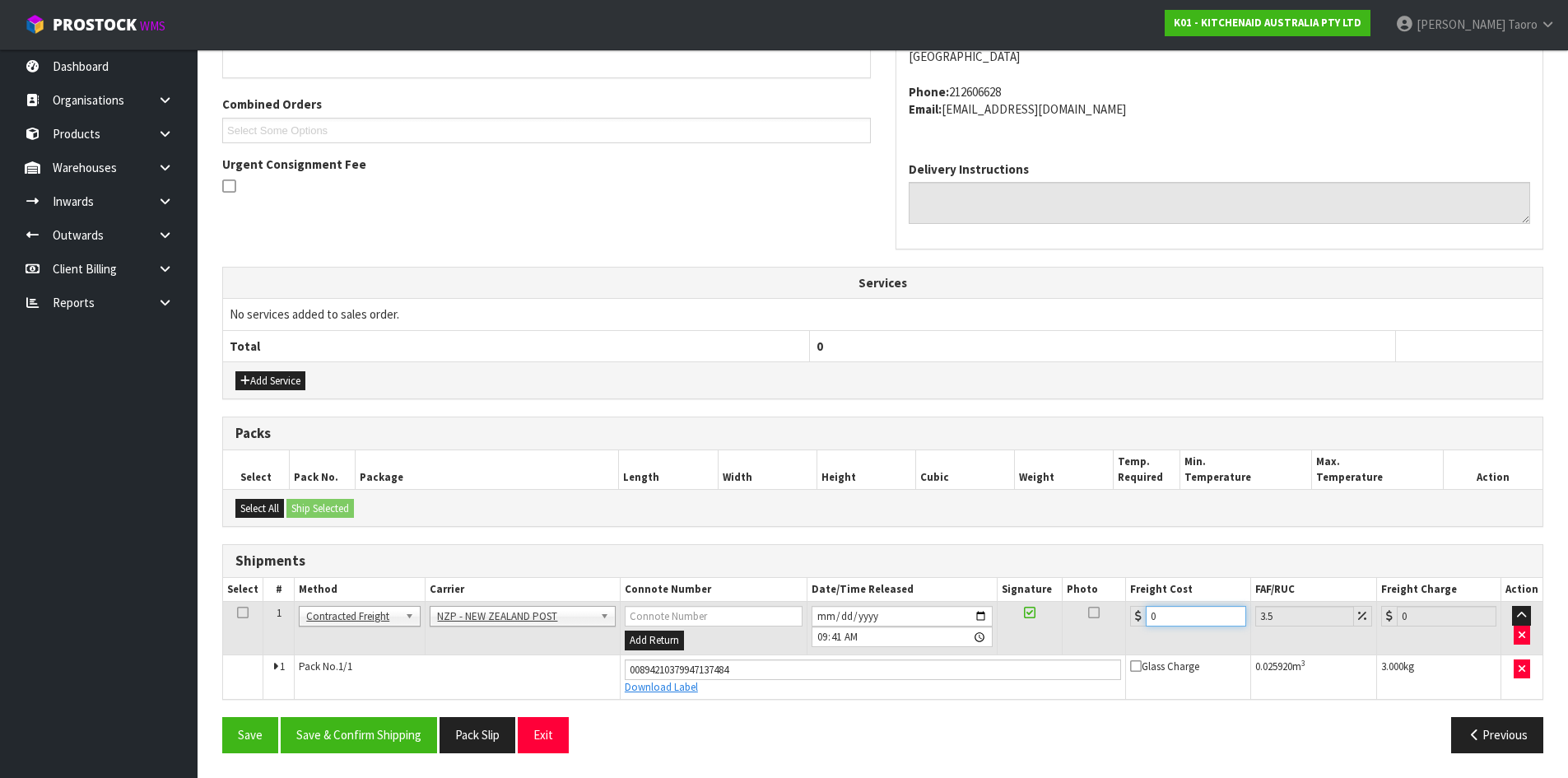
click at [1164, 621] on input "0" at bounding box center [1196, 615] width 99 height 20
click at [1164, 620] on input "0" at bounding box center [1196, 615] width 99 height 20
type input "7"
type input "7.24"
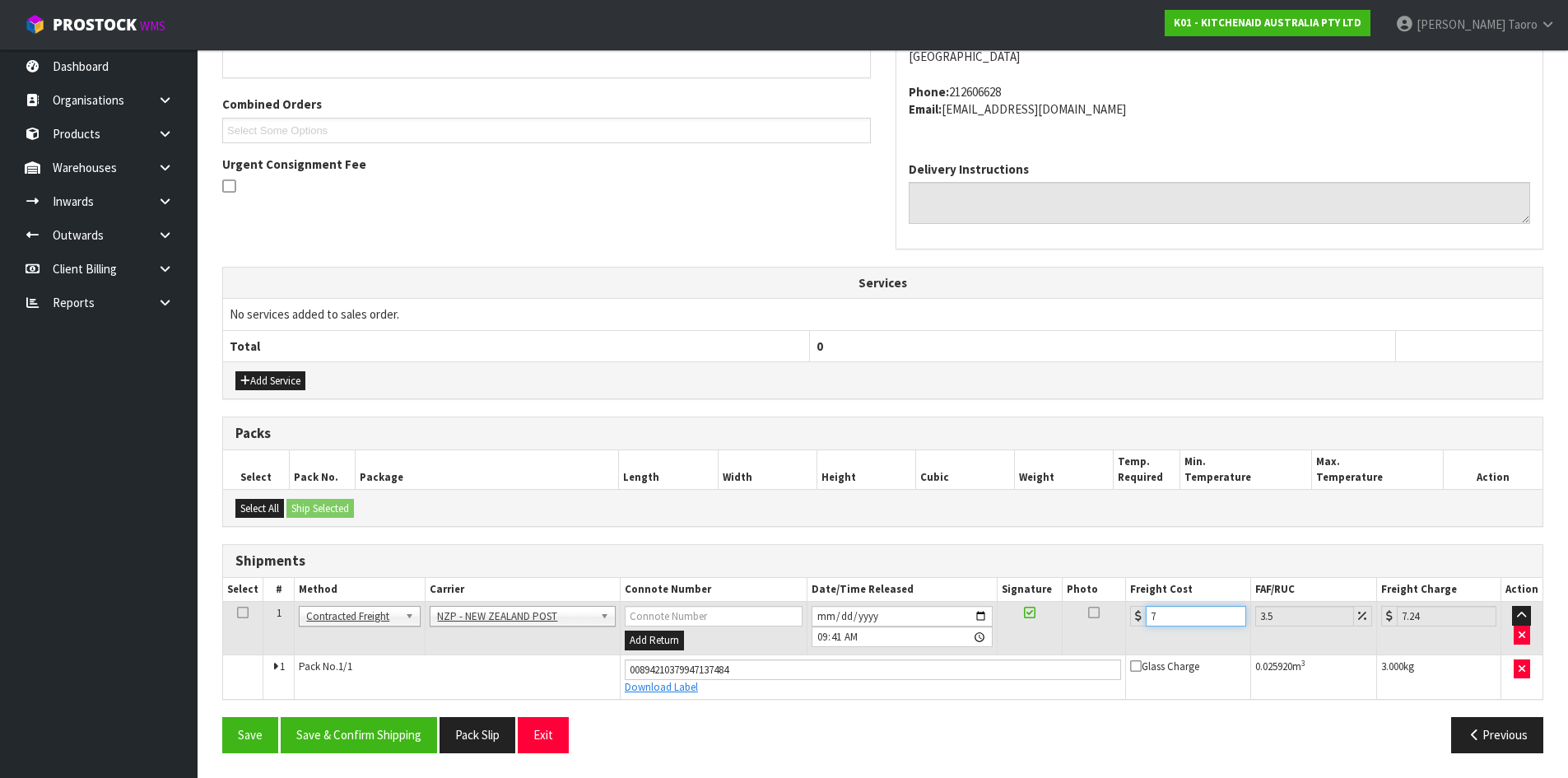
type input "7.3"
type input "7.56"
type input "7.31"
type input "7.57"
type input "7.31"
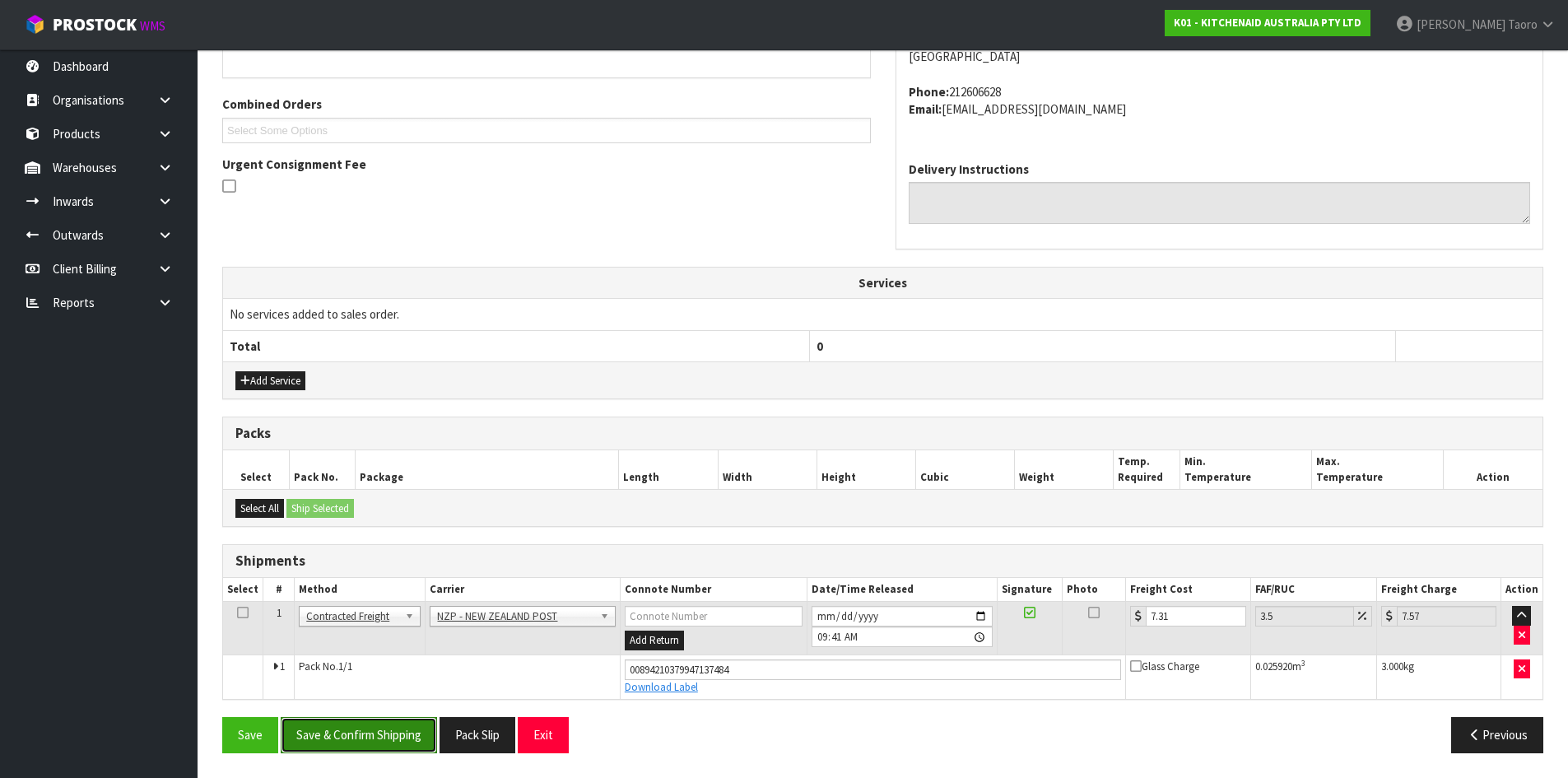
click at [408, 736] on button "Save & Confirm Shipping" at bounding box center [359, 734] width 157 height 35
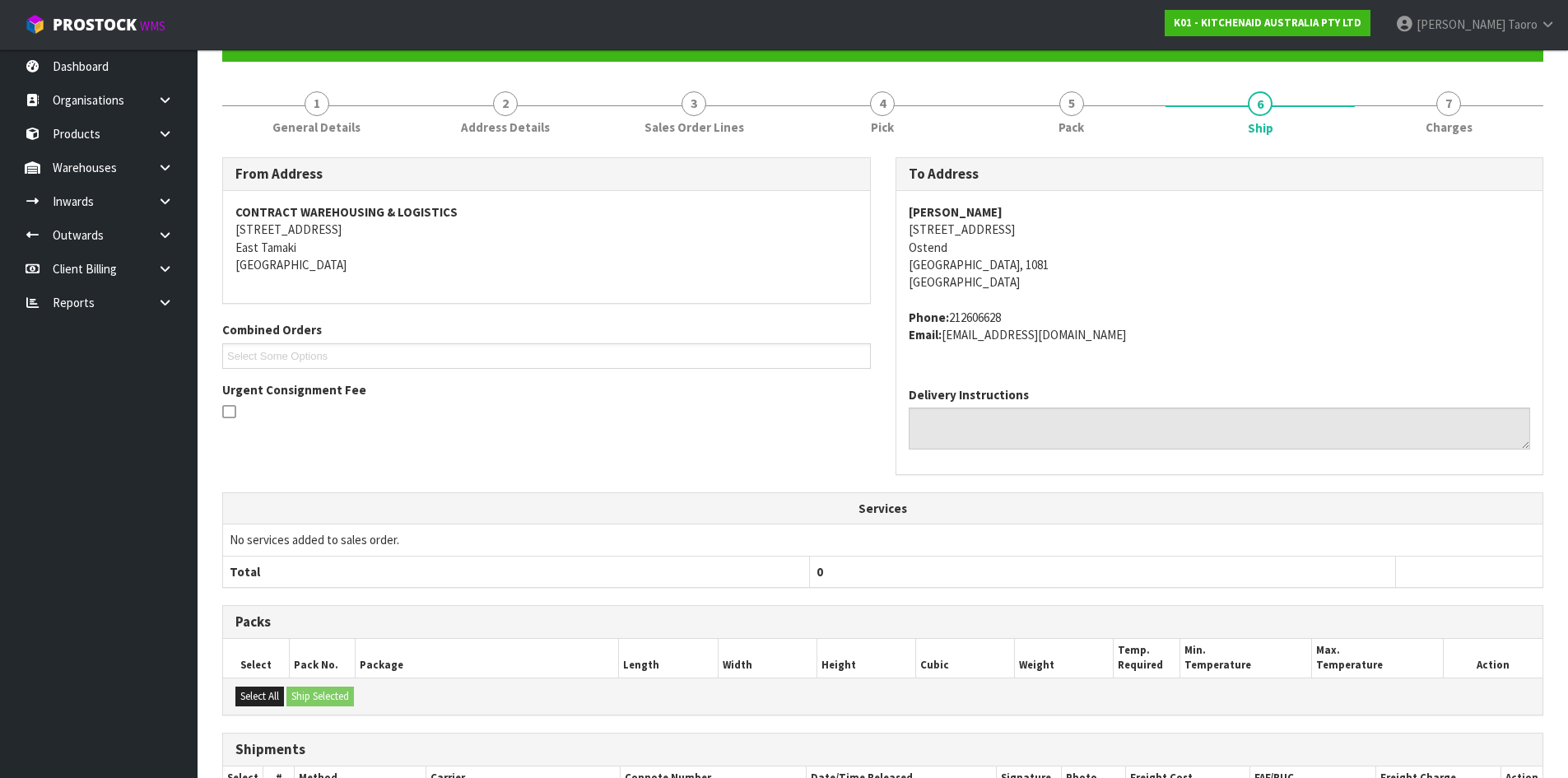
scroll to position [348, 0]
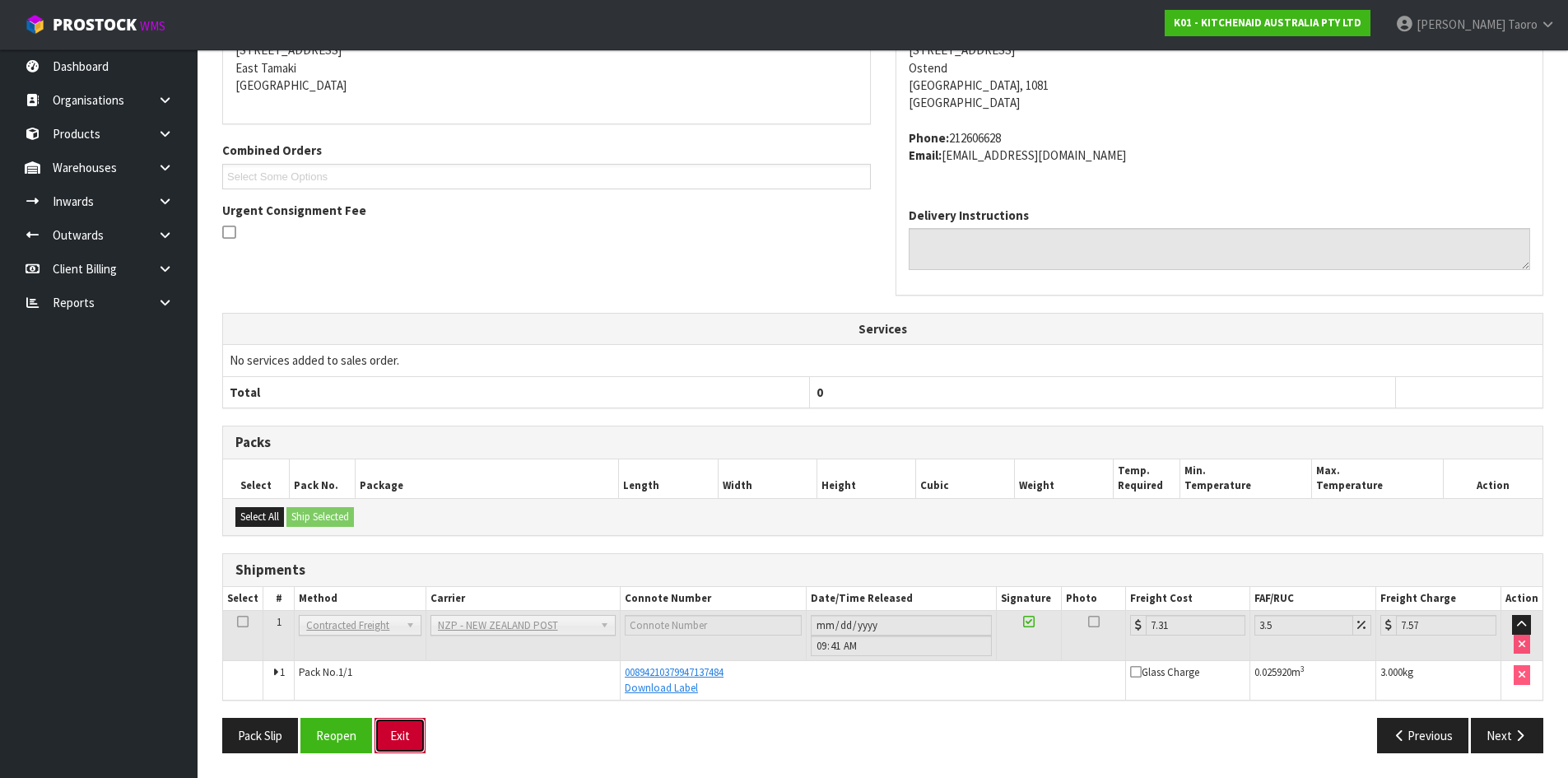
click at [408, 738] on button "Exit" at bounding box center [400, 735] width 51 height 35
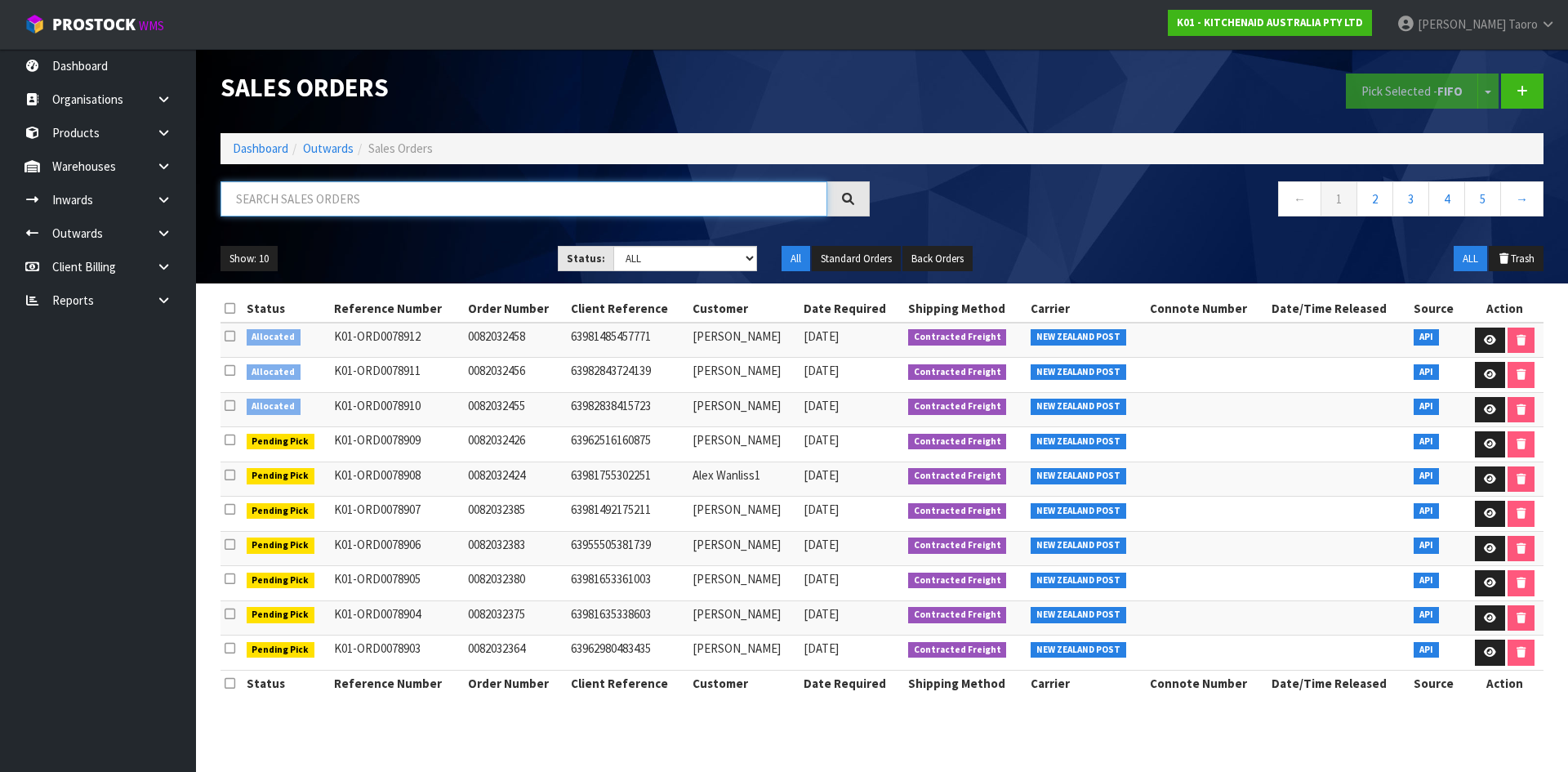
click at [487, 198] on input "text" at bounding box center [524, 199] width 606 height 35
type input "JOB-0411211"
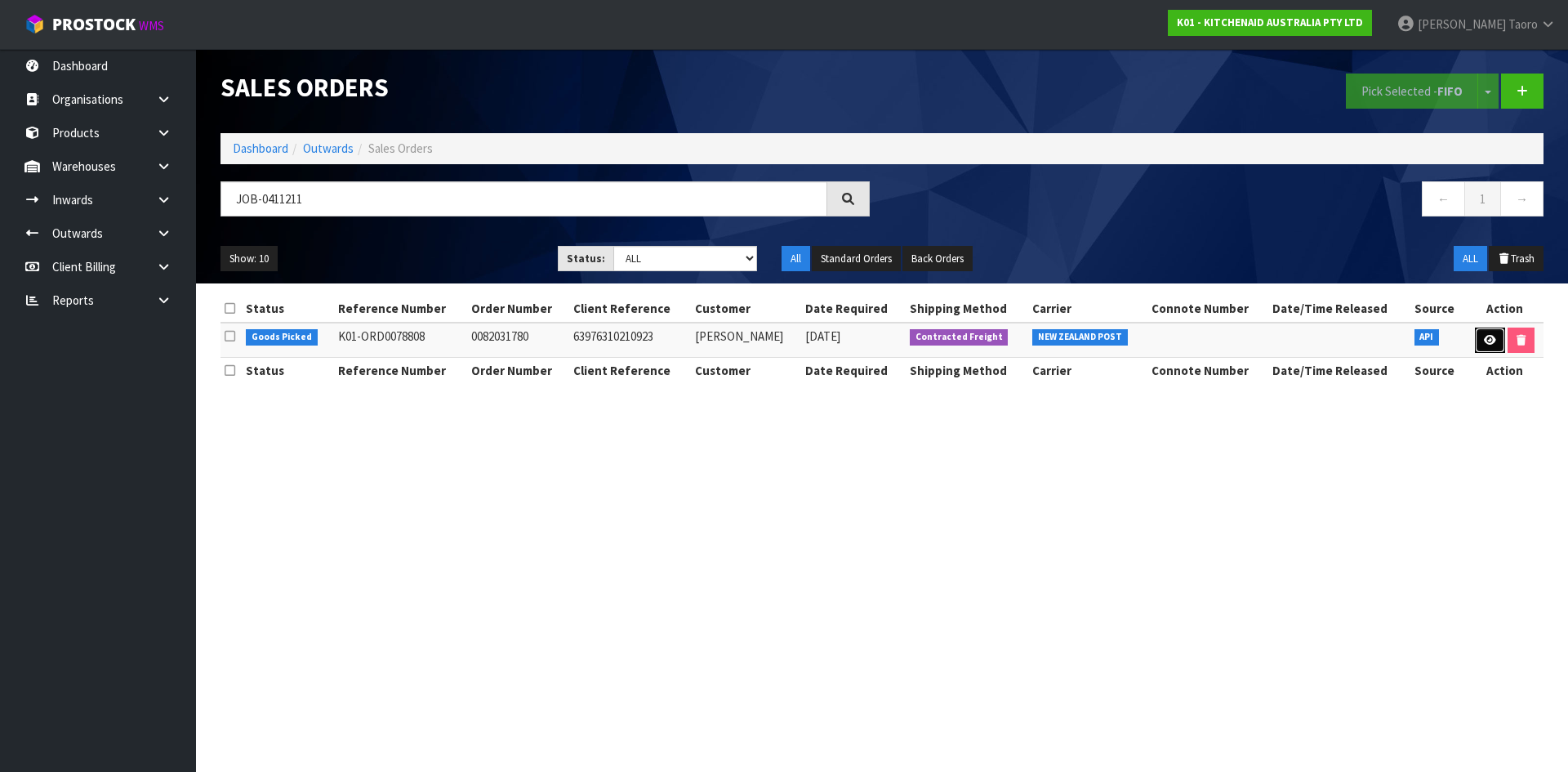
click at [1481, 333] on link at bounding box center [1489, 340] width 30 height 26
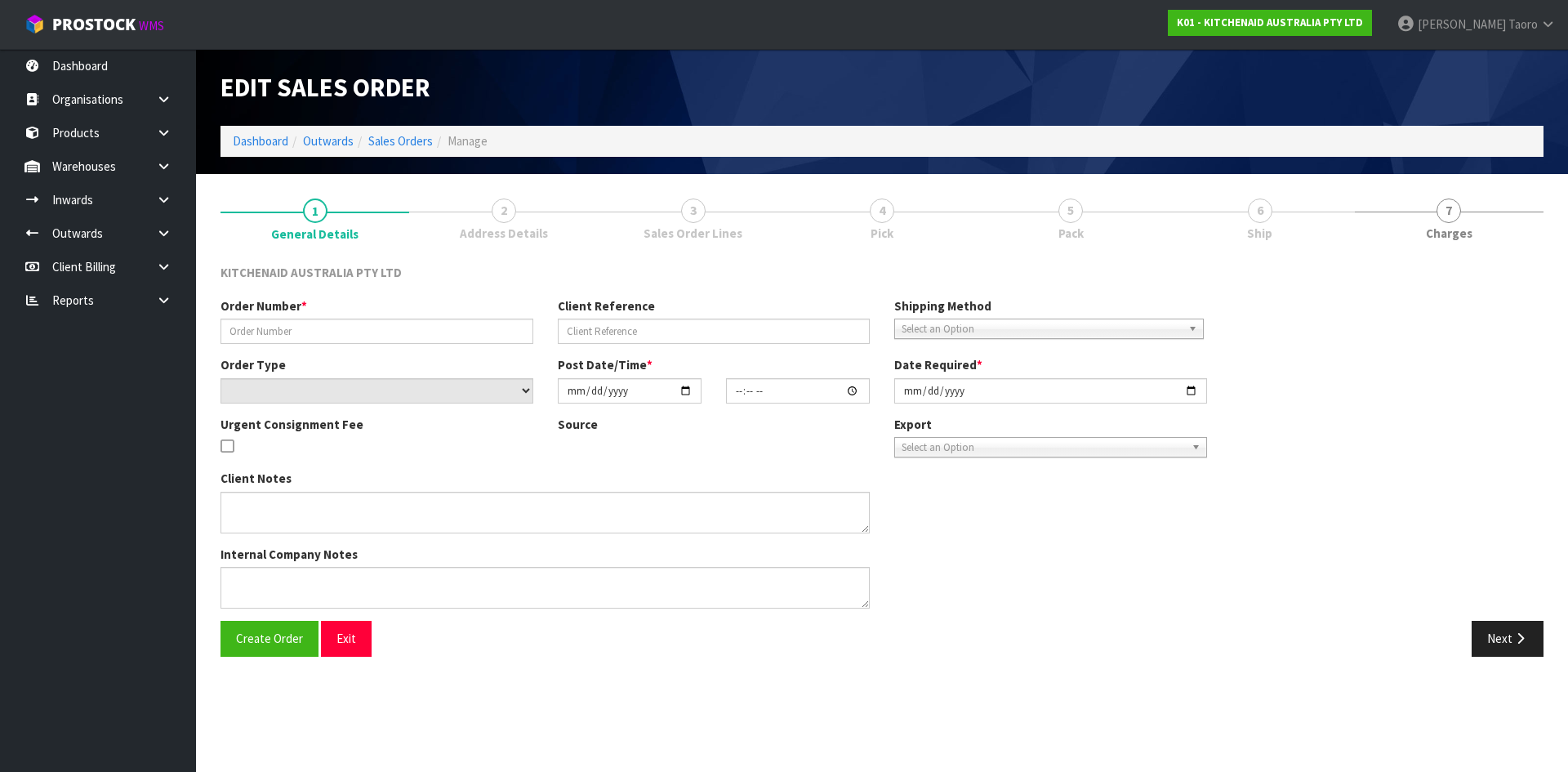
type input "0082031780"
type input "63976310210923"
select select "number:0"
type input "2025-09-05"
type input "15:40:09.000"
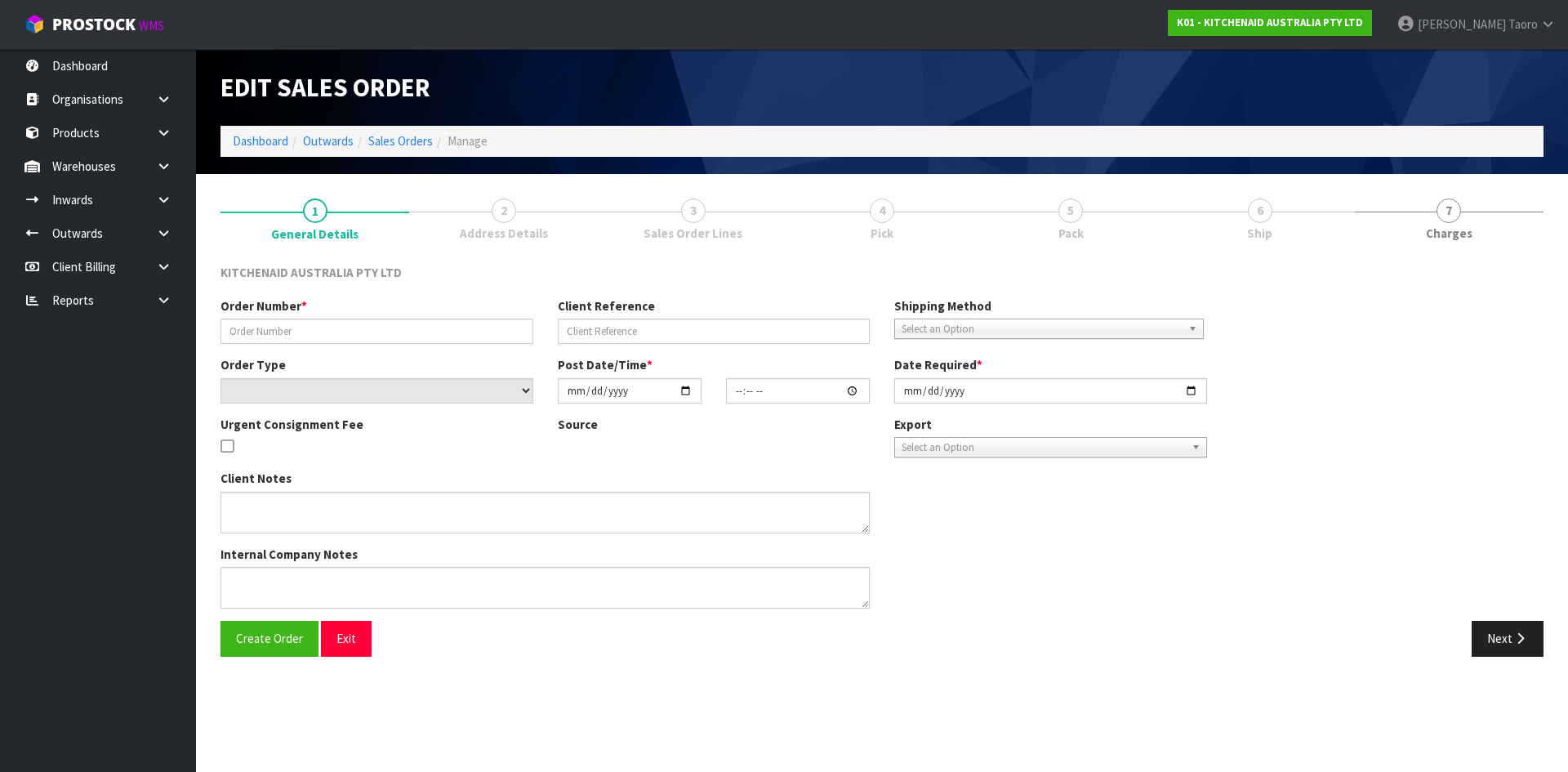
type input "2025-09-05"
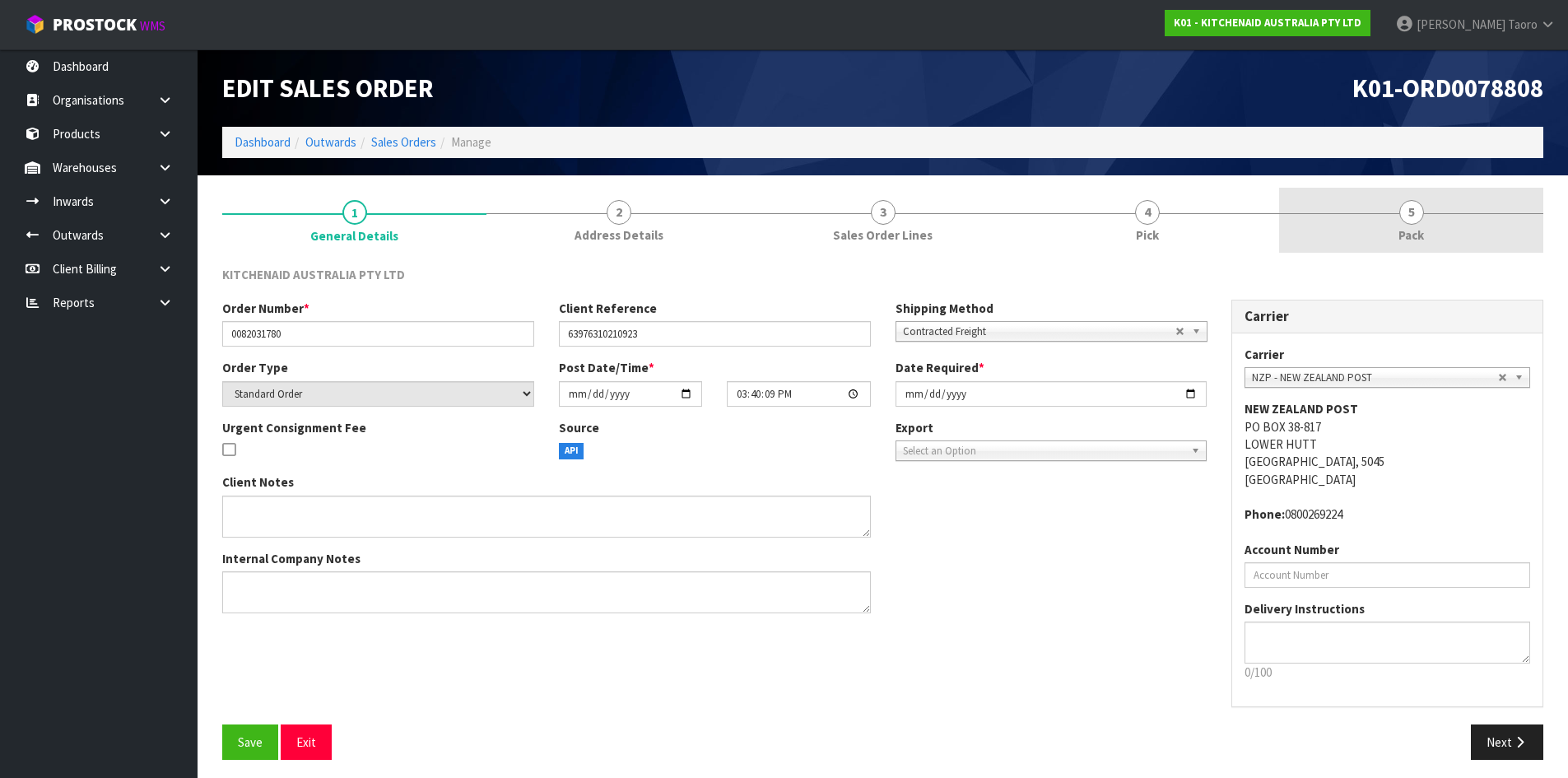
drag, startPoint x: 1452, startPoint y: 208, endPoint x: 1428, endPoint y: 168, distance: 46.6
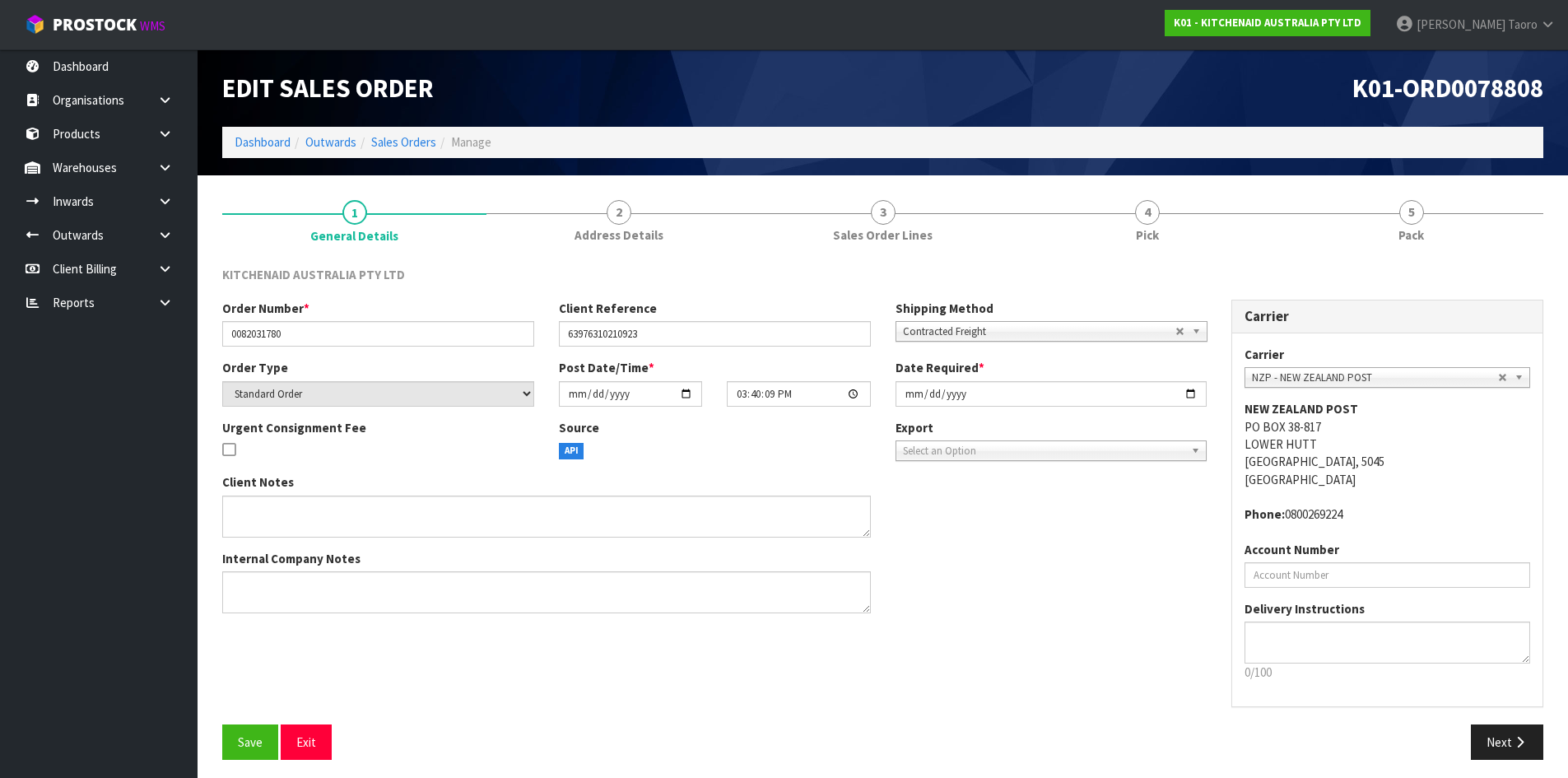
click at [1452, 205] on link "5 Pack" at bounding box center [1411, 220] width 264 height 65
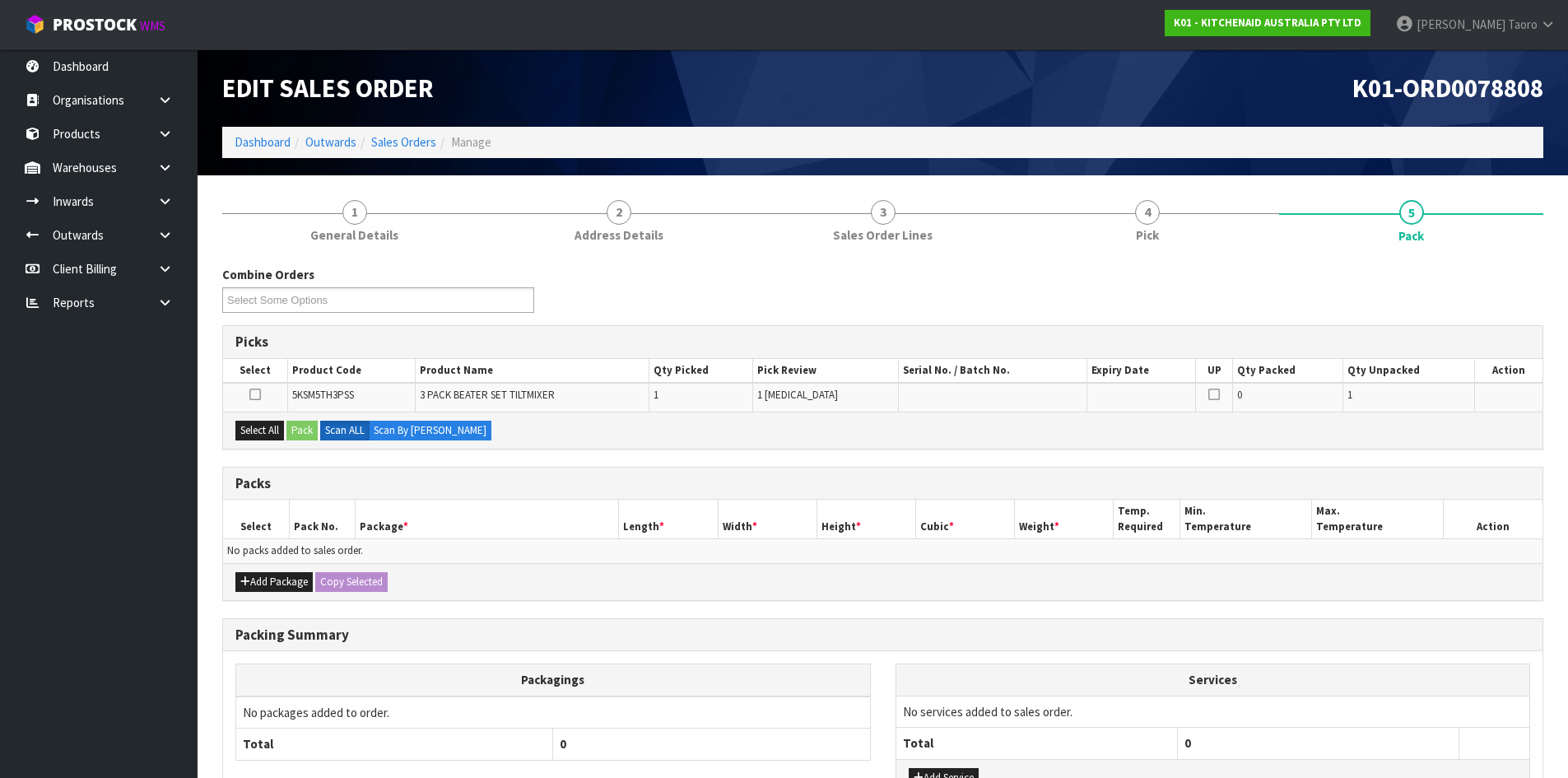
click at [1300, 108] on div "K01-ORD0078808" at bounding box center [1220, 88] width 674 height 77
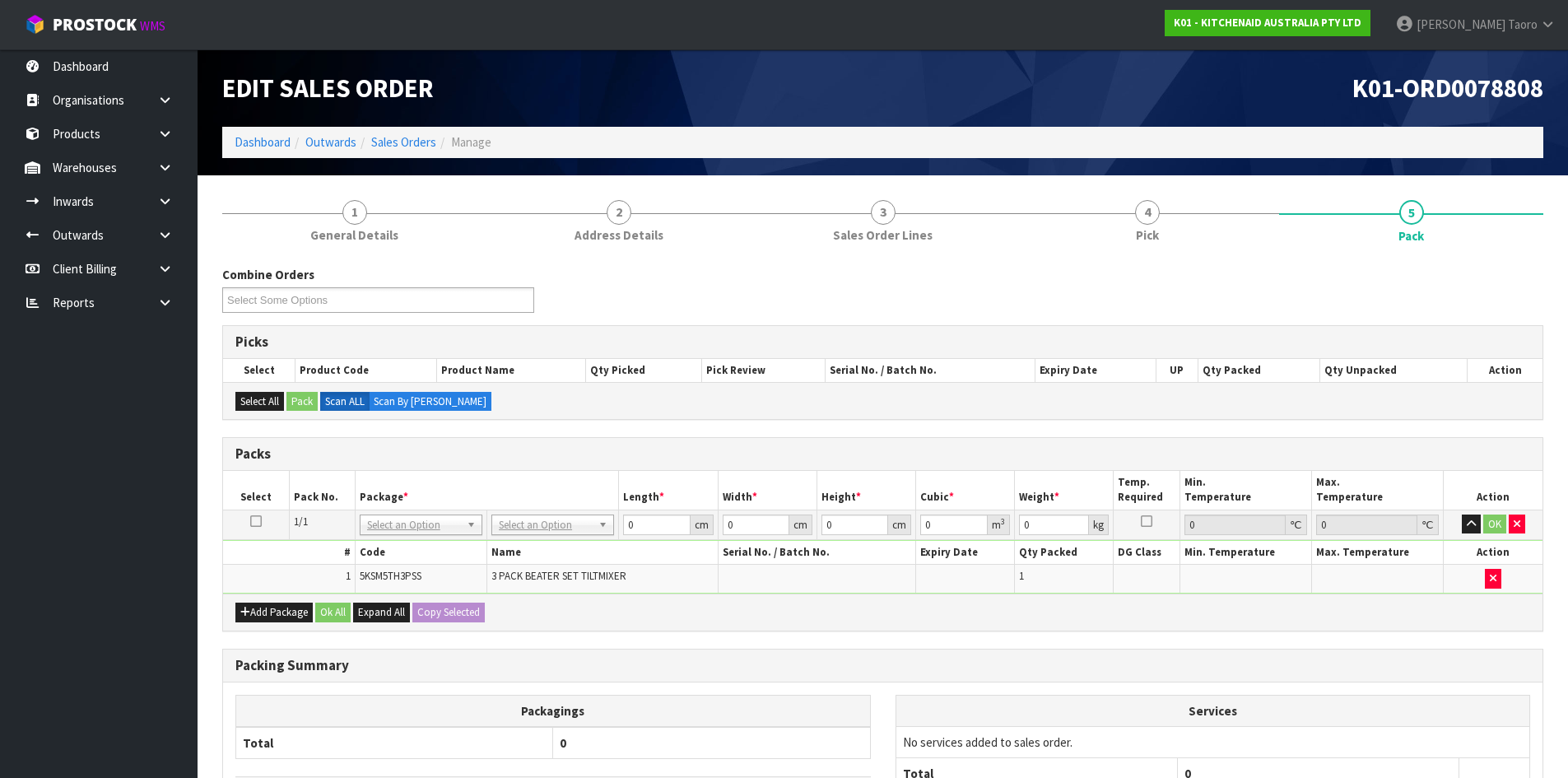
click at [877, 114] on div "Edit Sales Order" at bounding box center [547, 88] width 674 height 77
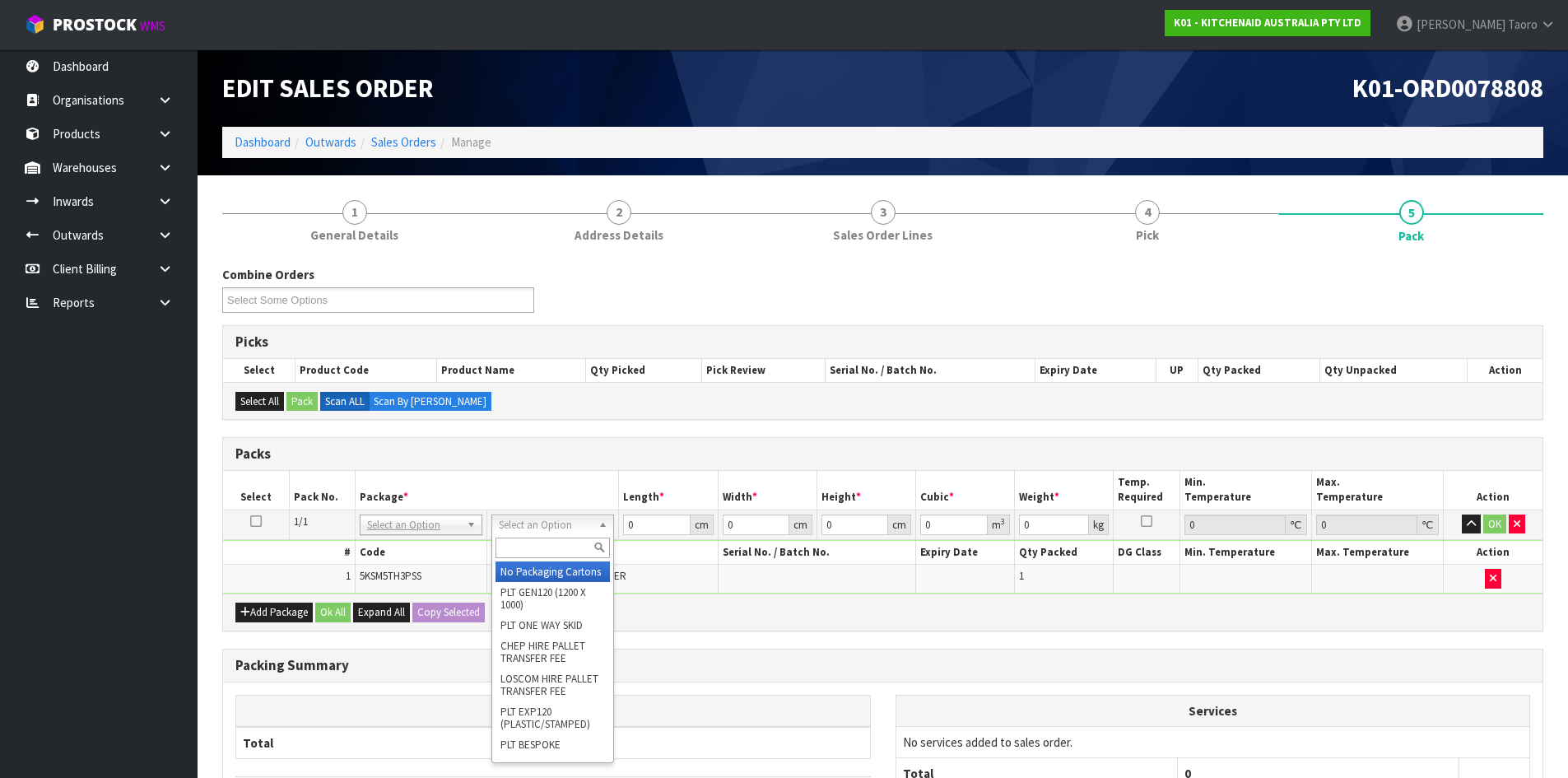
click at [547, 549] on input "text" at bounding box center [552, 547] width 115 height 20
type input "CLI"
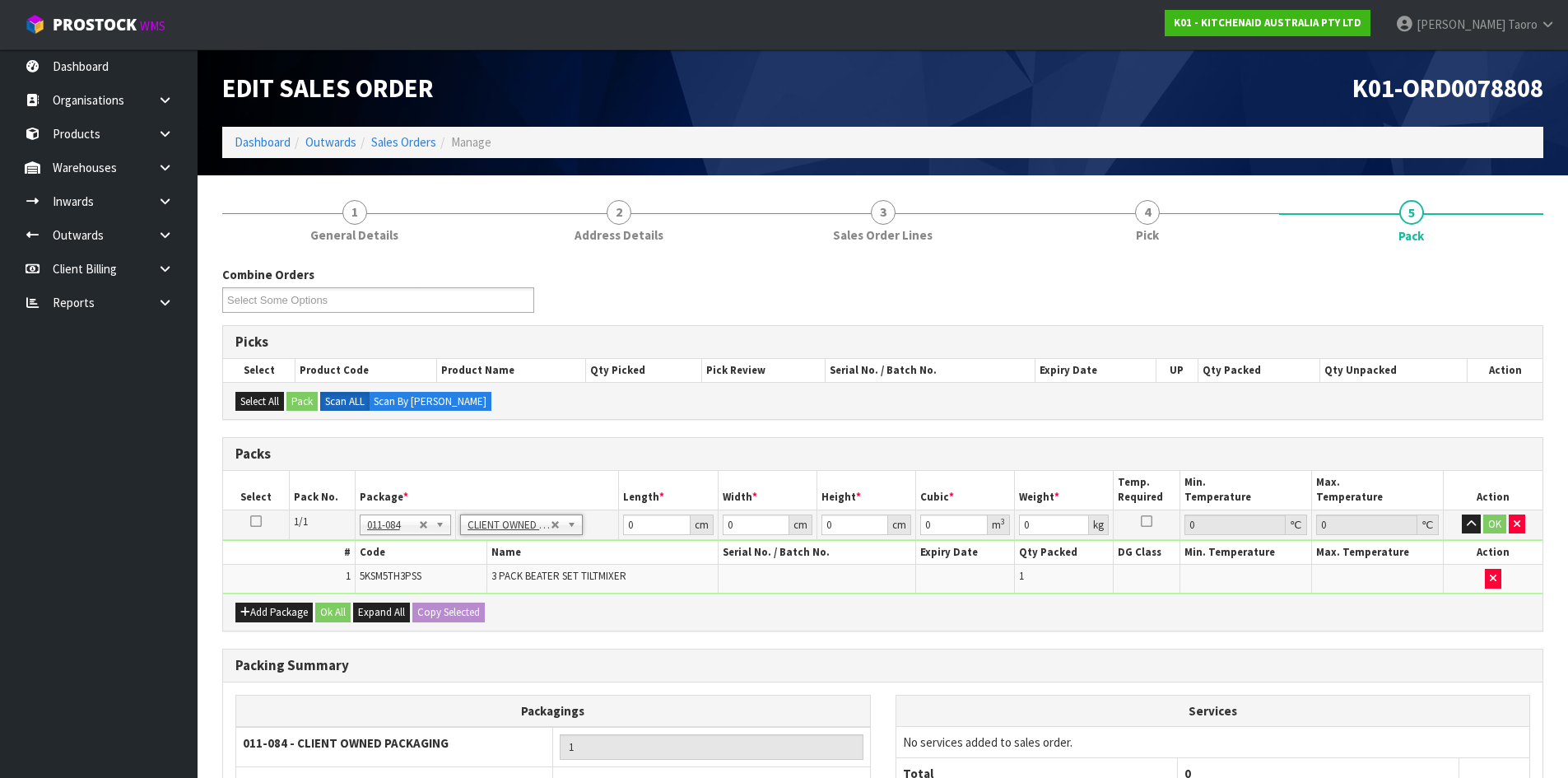
type input "1.24"
click at [643, 528] on input "0" at bounding box center [656, 525] width 67 height 20
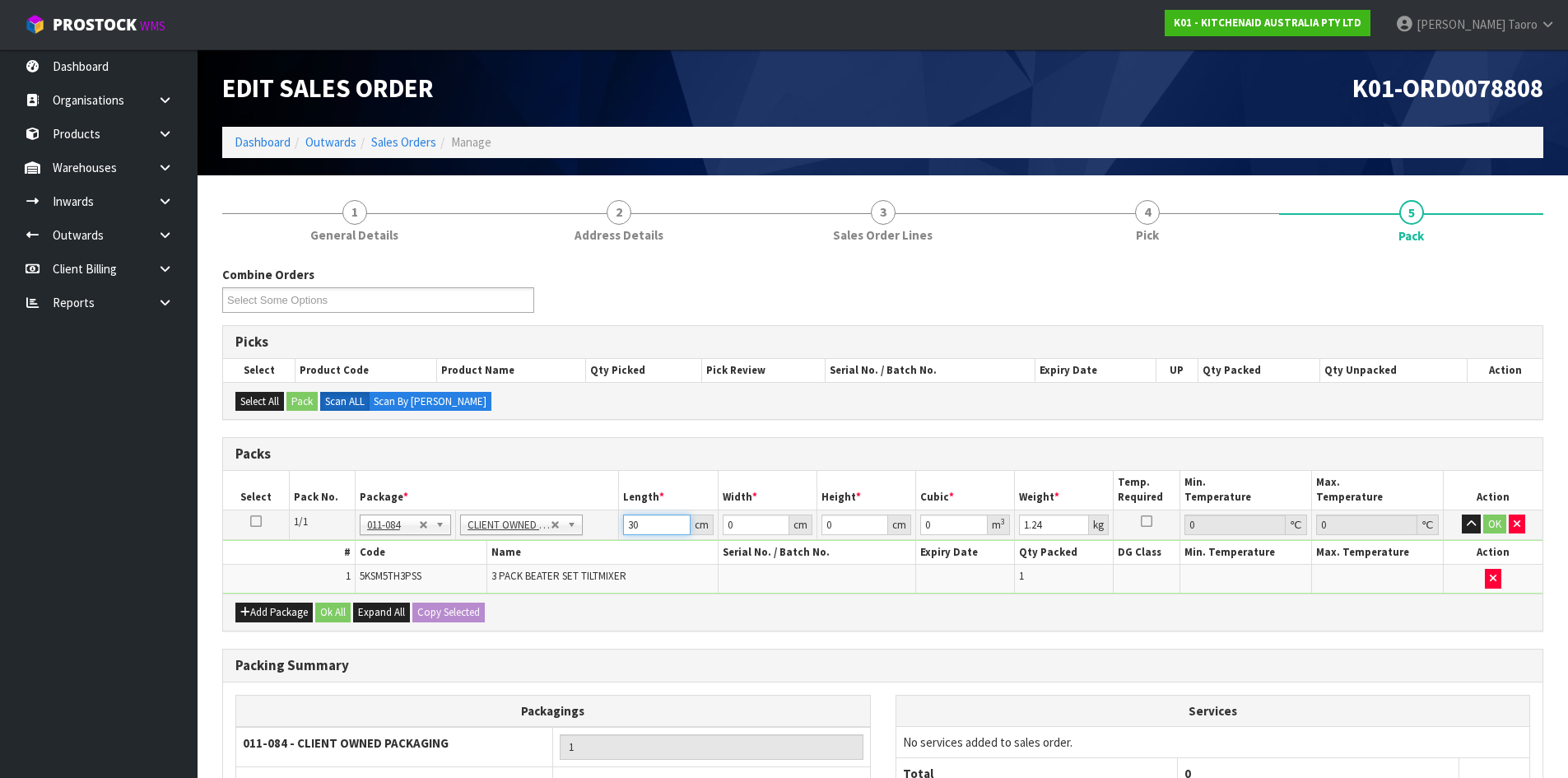
type input "30"
type input "26"
type input "1"
type input "0.00078"
type input "13"
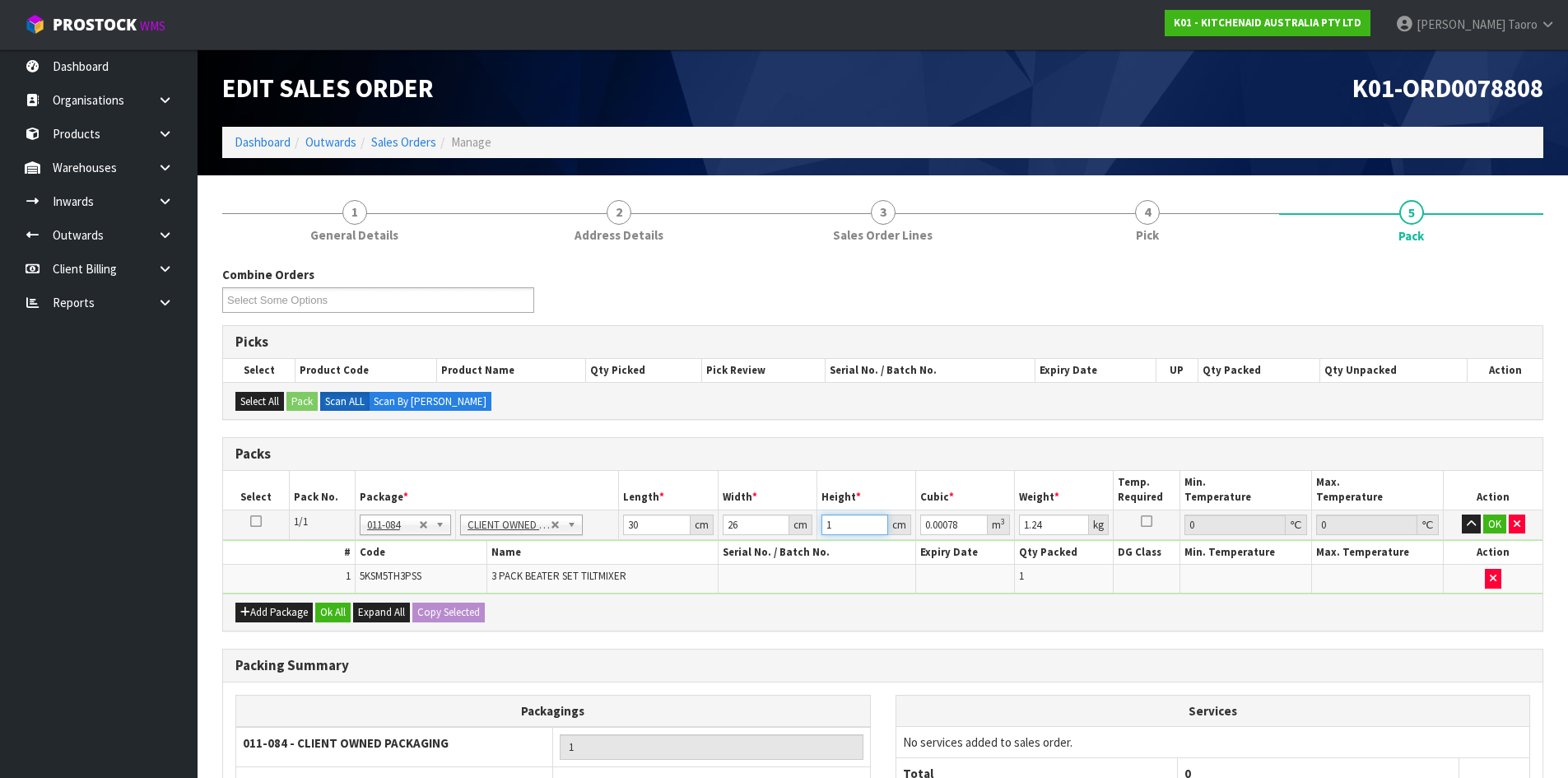
type input "0.01014"
type input "13"
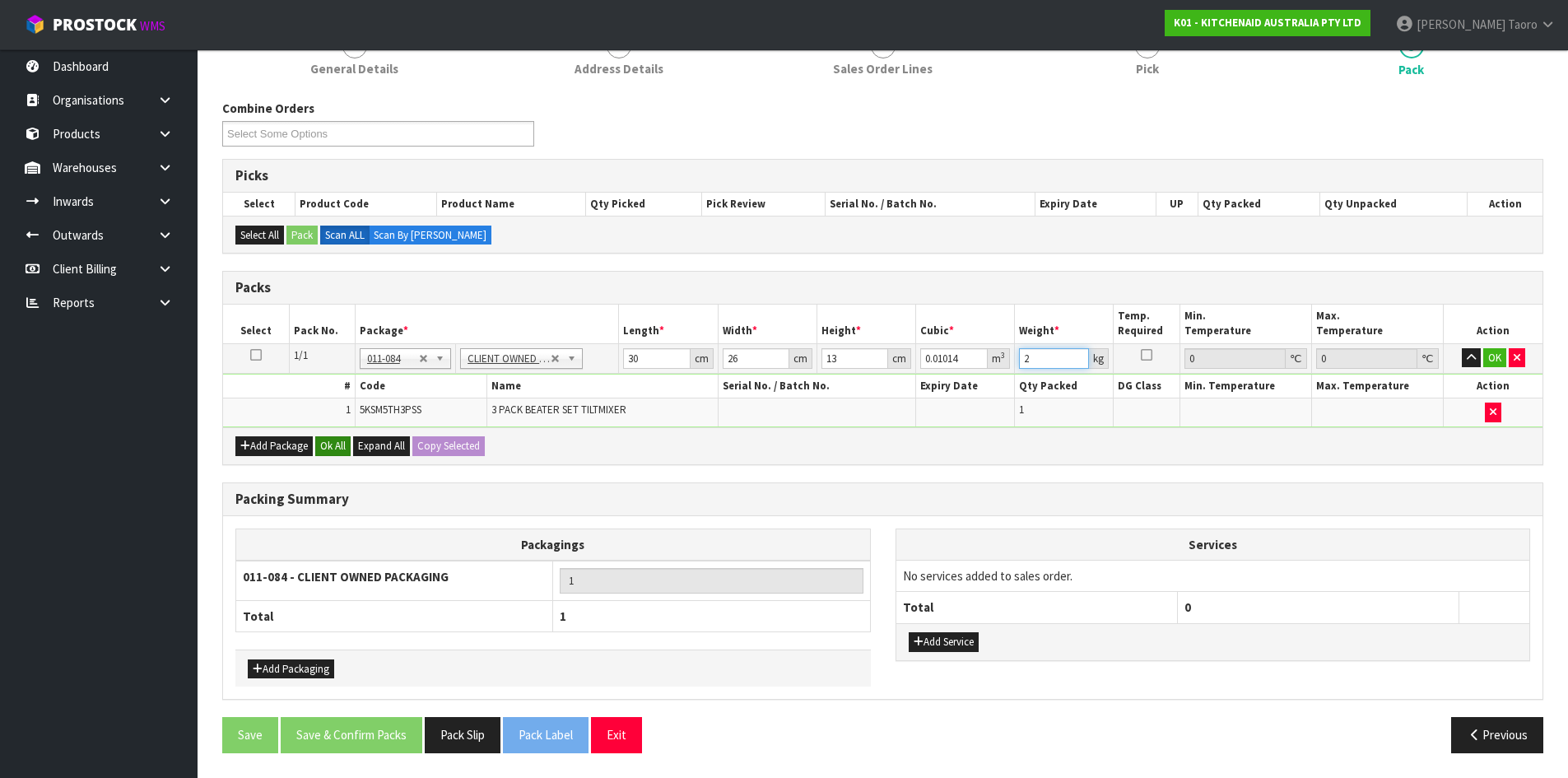
type input "2"
click at [323, 449] on button "Ok All" at bounding box center [333, 445] width 35 height 19
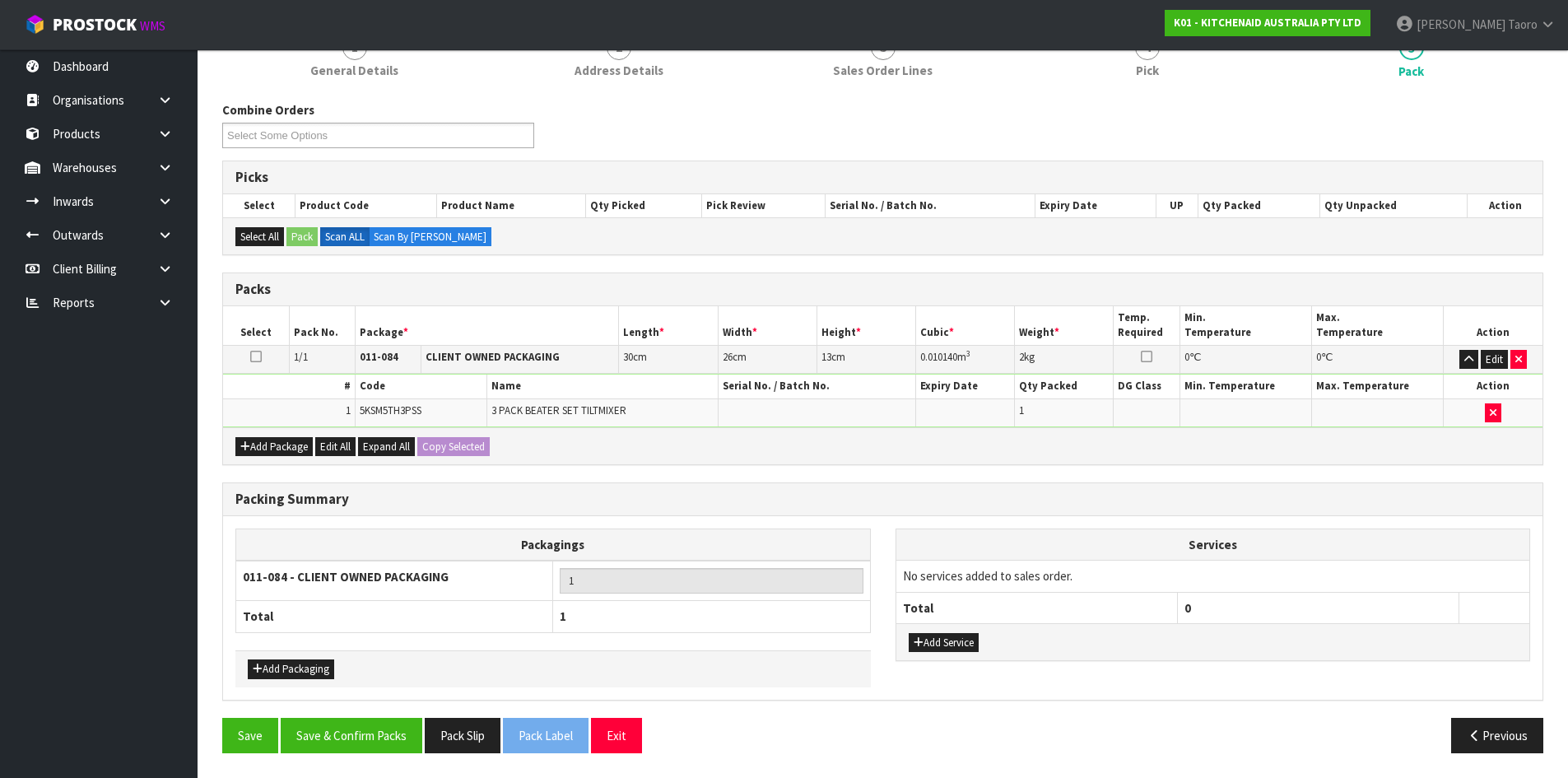
scroll to position [165, 0]
click at [395, 742] on button "Save & Confirm Packs" at bounding box center [351, 735] width 141 height 35
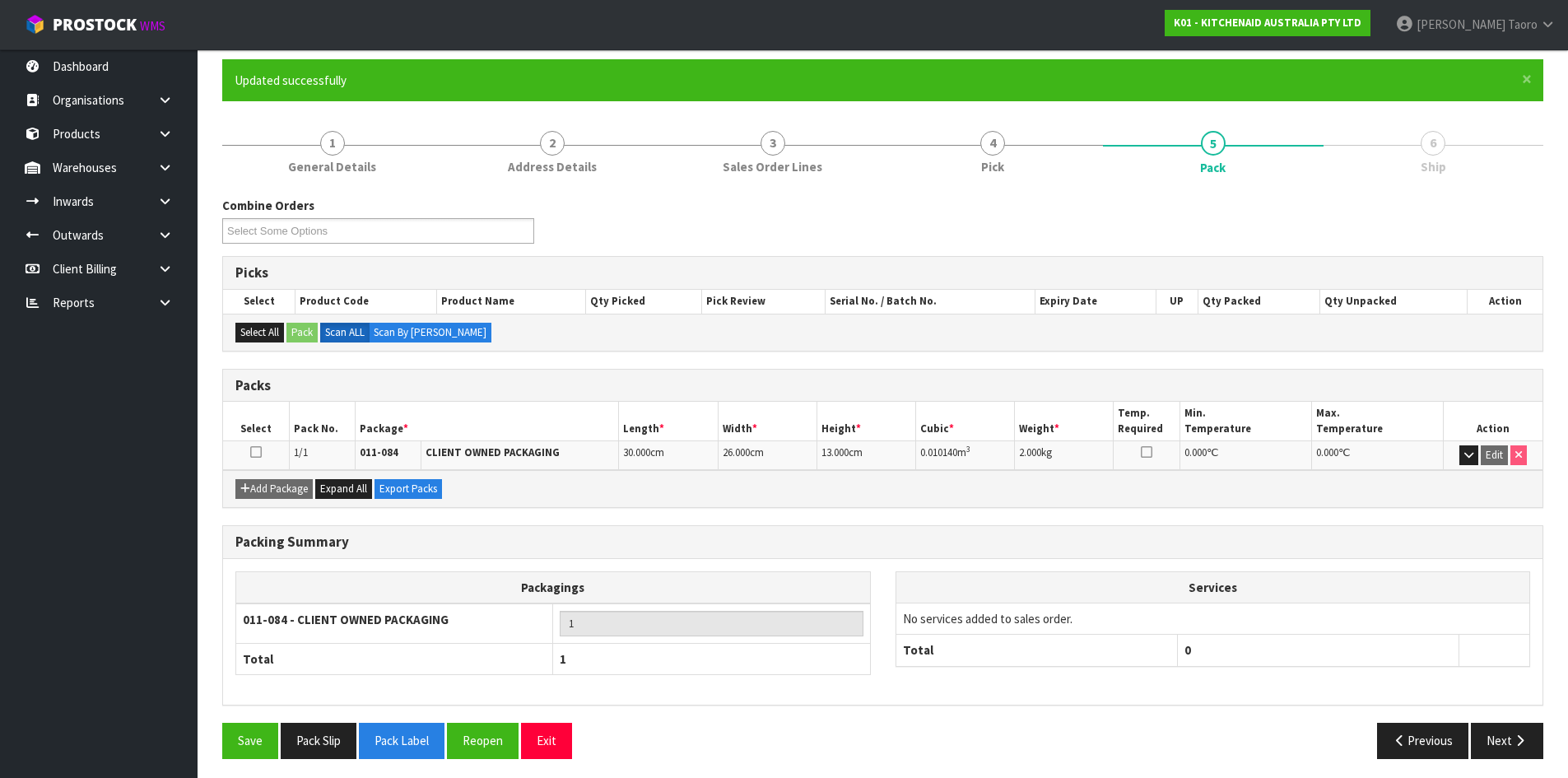
scroll to position [134, 0]
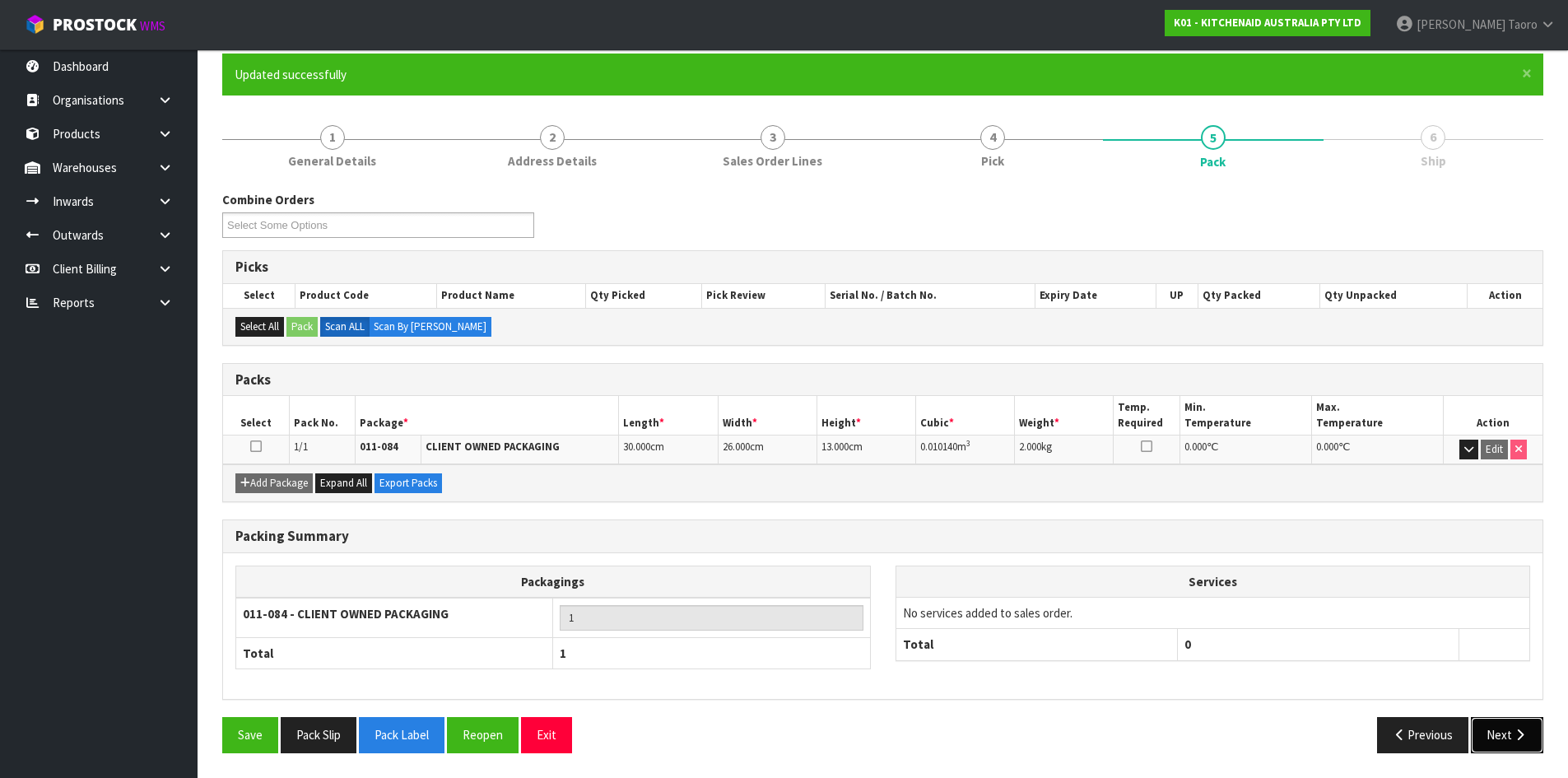
click at [1520, 736] on icon "button" at bounding box center [1520, 734] width 16 height 13
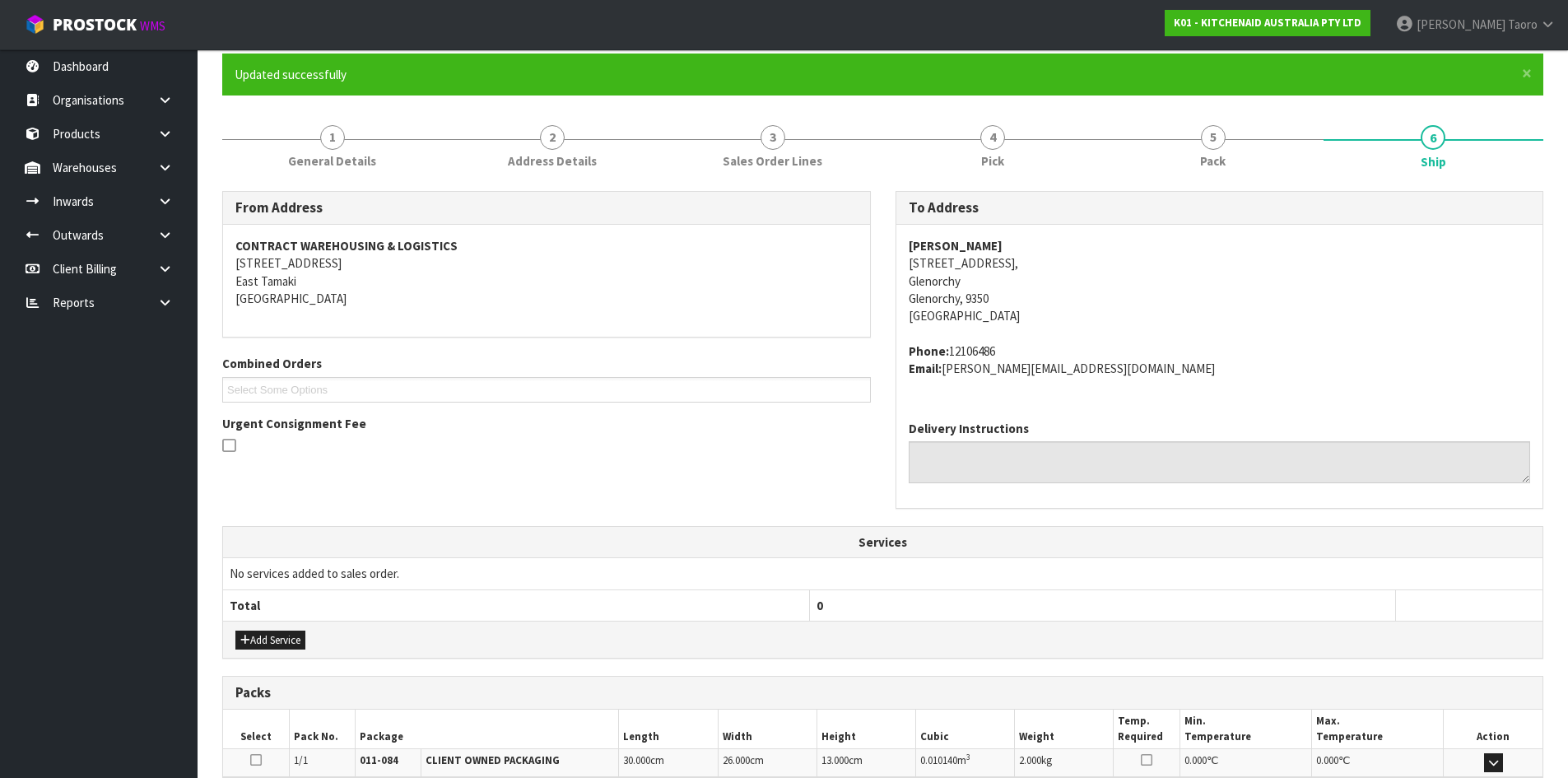
scroll to position [349, 0]
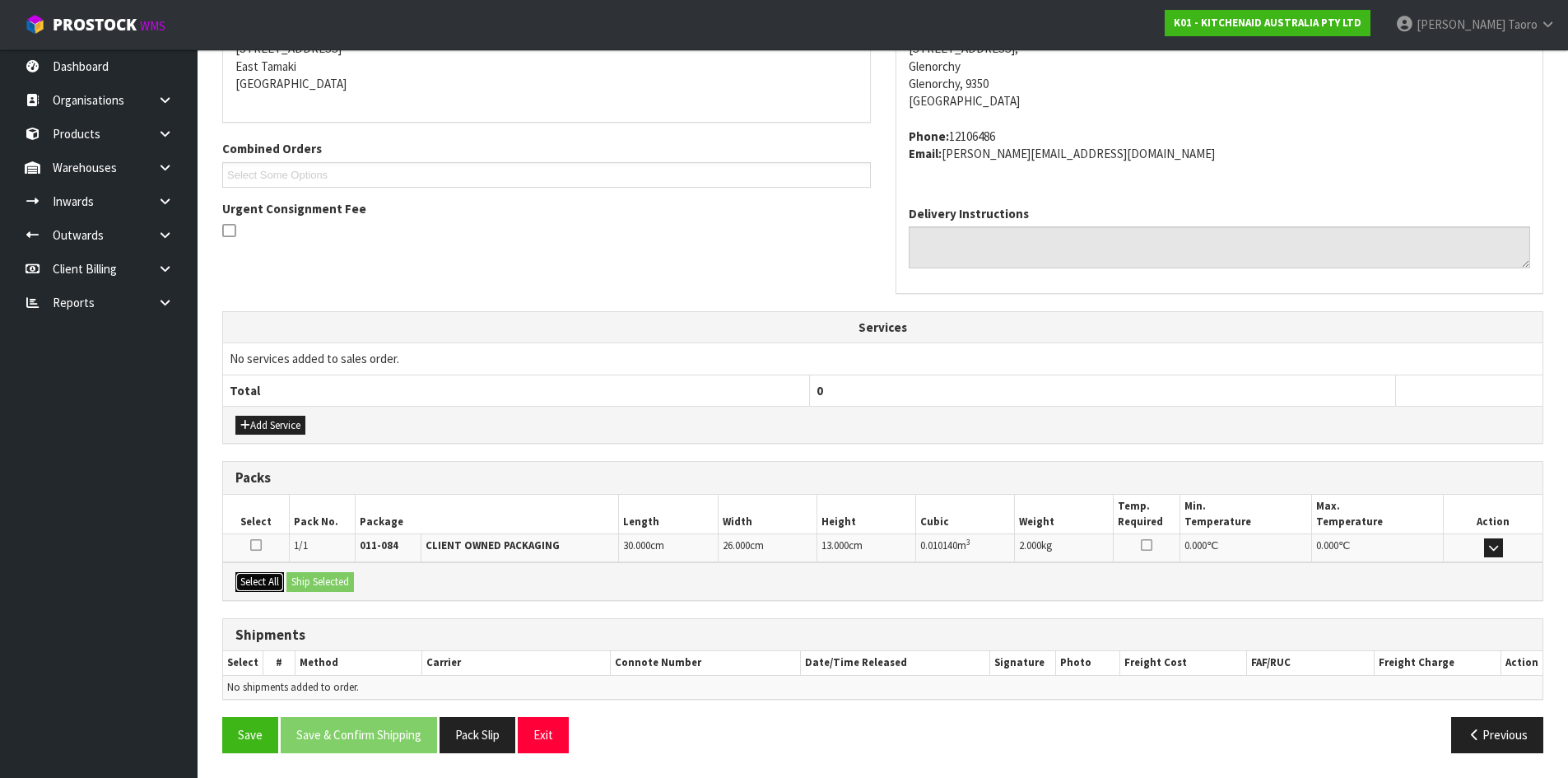
click at [266, 577] on button "Select All" at bounding box center [260, 581] width 49 height 19
click at [323, 585] on button "Ship Selected" at bounding box center [320, 581] width 67 height 19
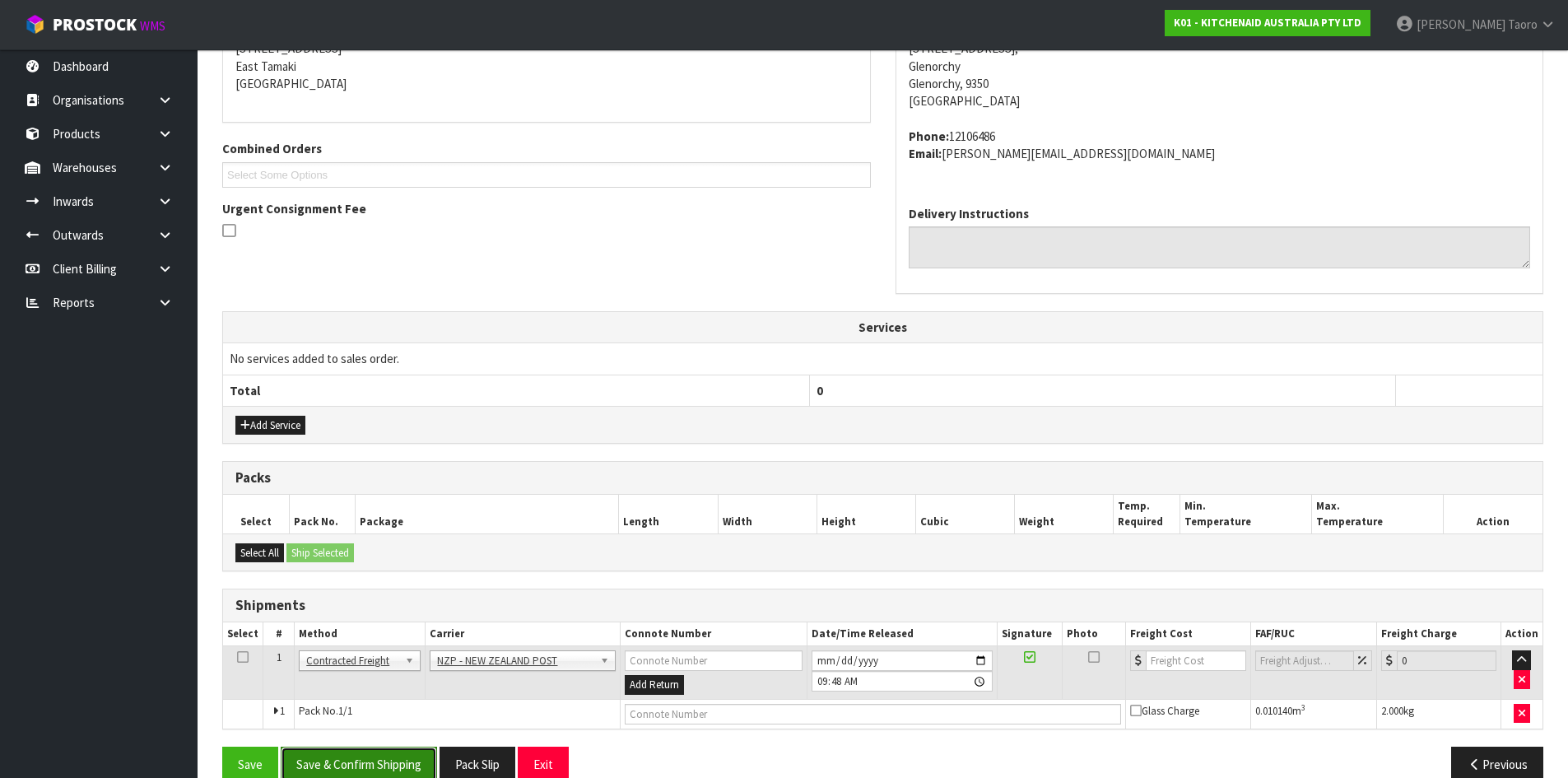
click at [355, 765] on button "Save & Confirm Shipping" at bounding box center [359, 765] width 157 height 35
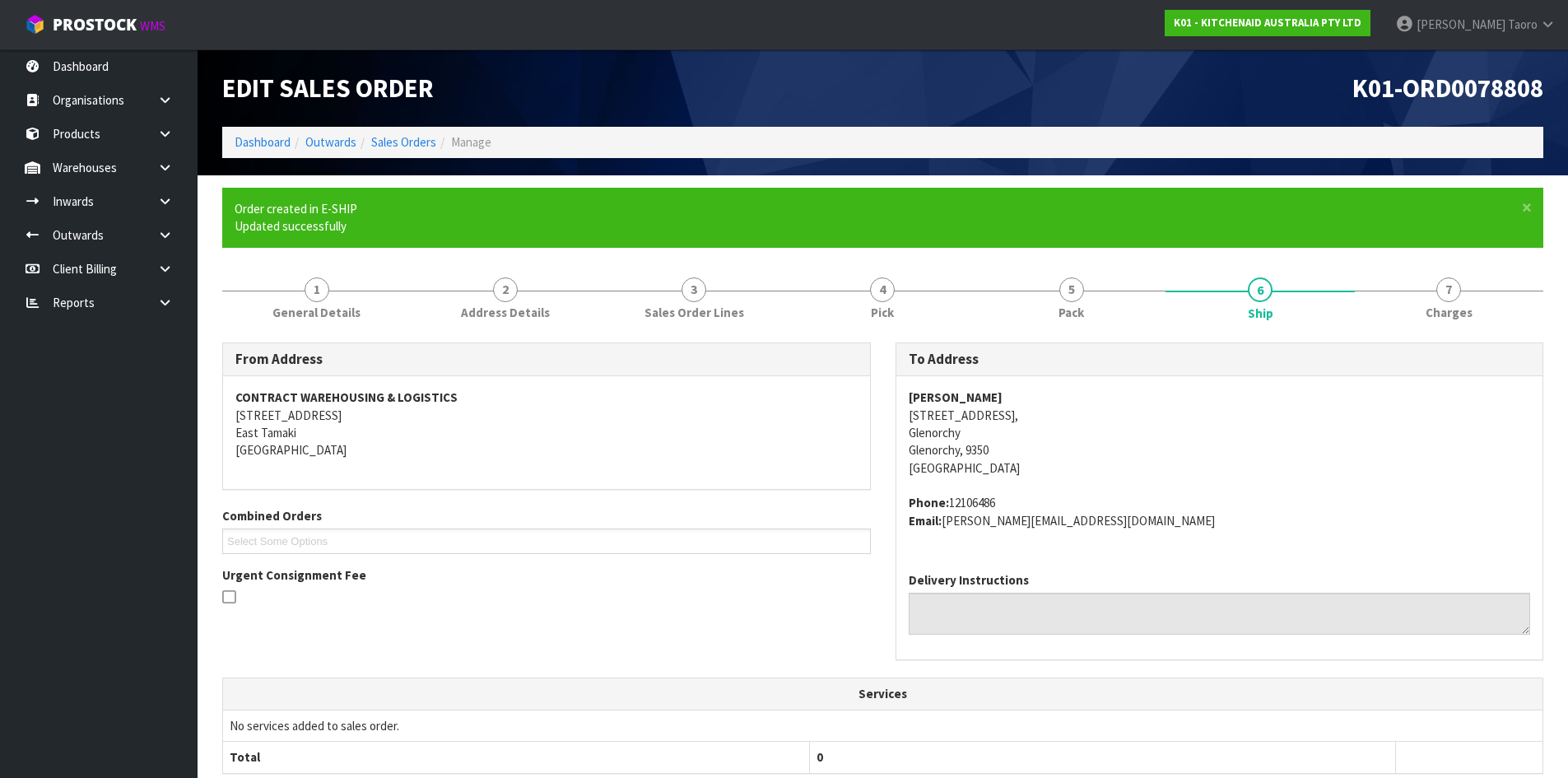
scroll to position [354, 0]
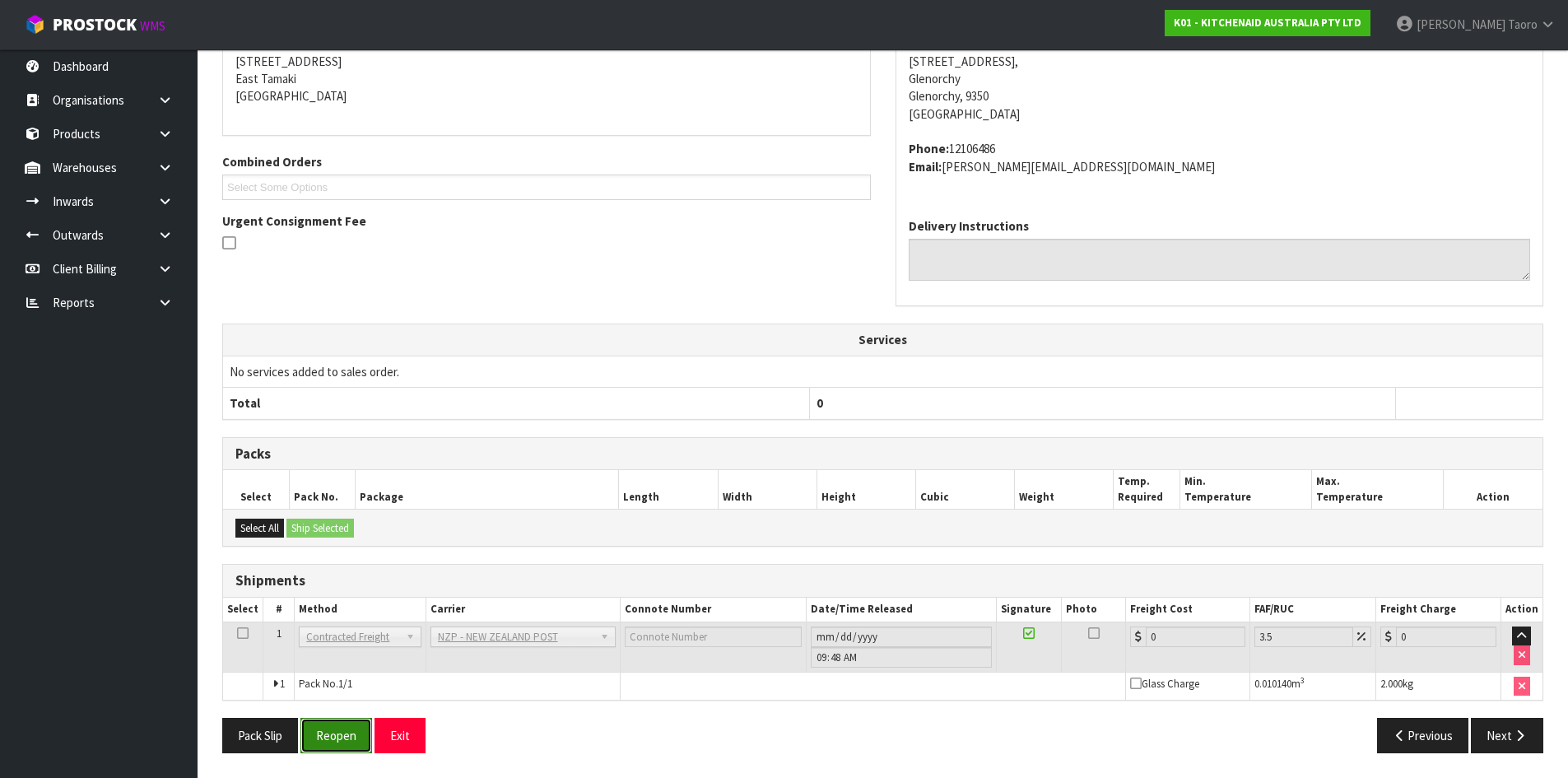
click at [343, 741] on button "Reopen" at bounding box center [336, 735] width 72 height 35
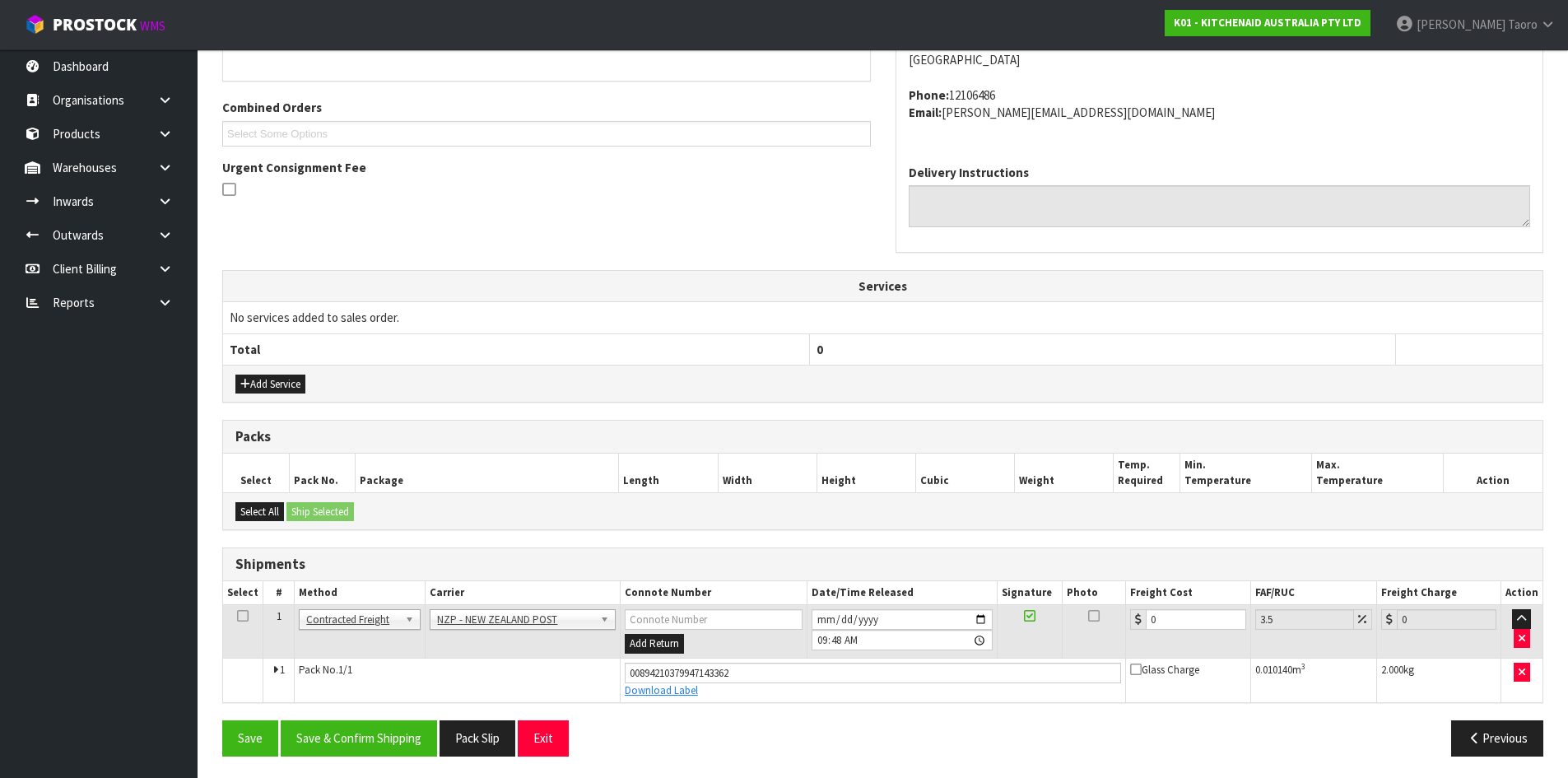
scroll to position [393, 0]
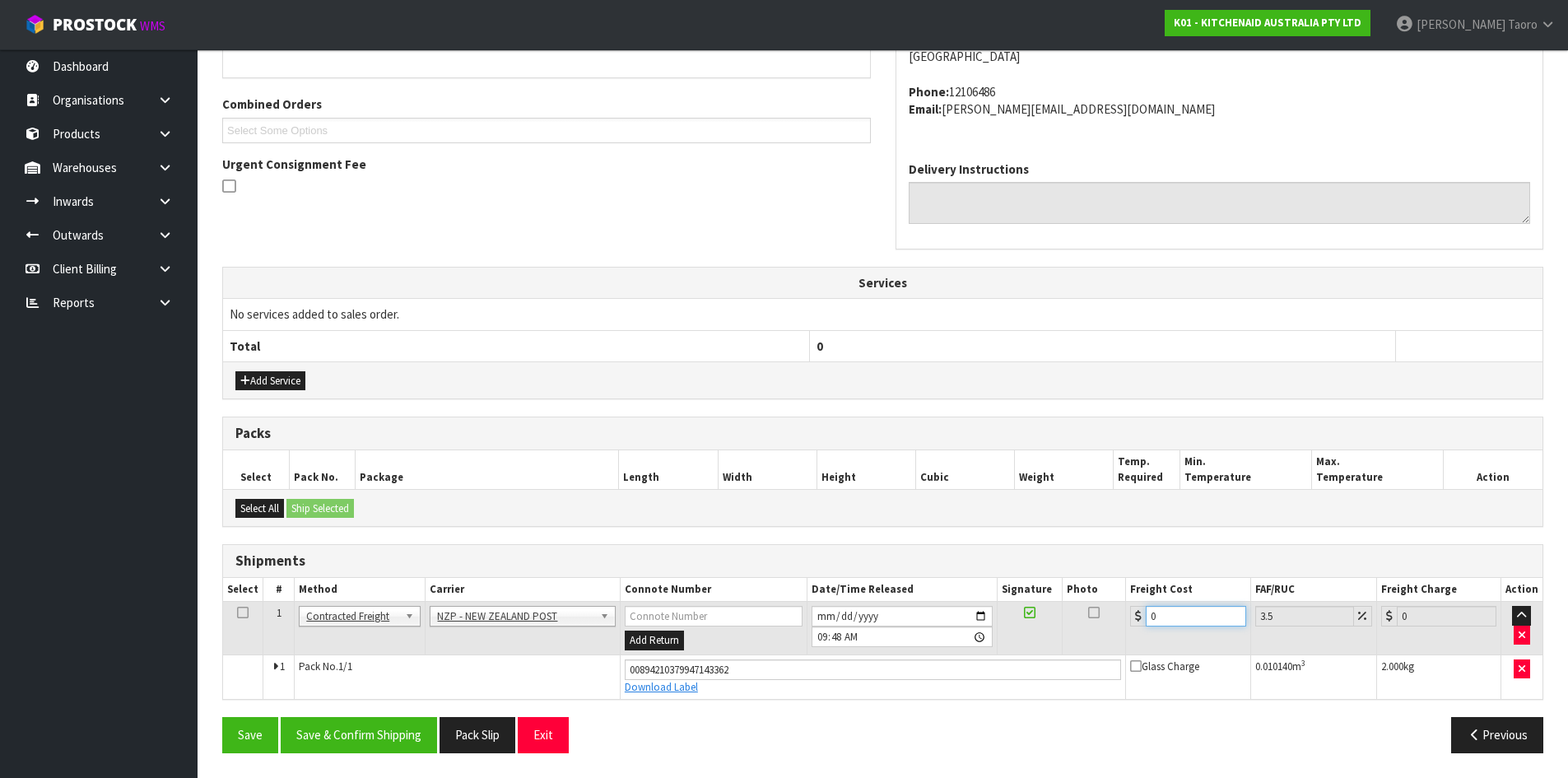
click at [1159, 613] on input "0" at bounding box center [1196, 615] width 99 height 20
type input "1"
type input "1.03"
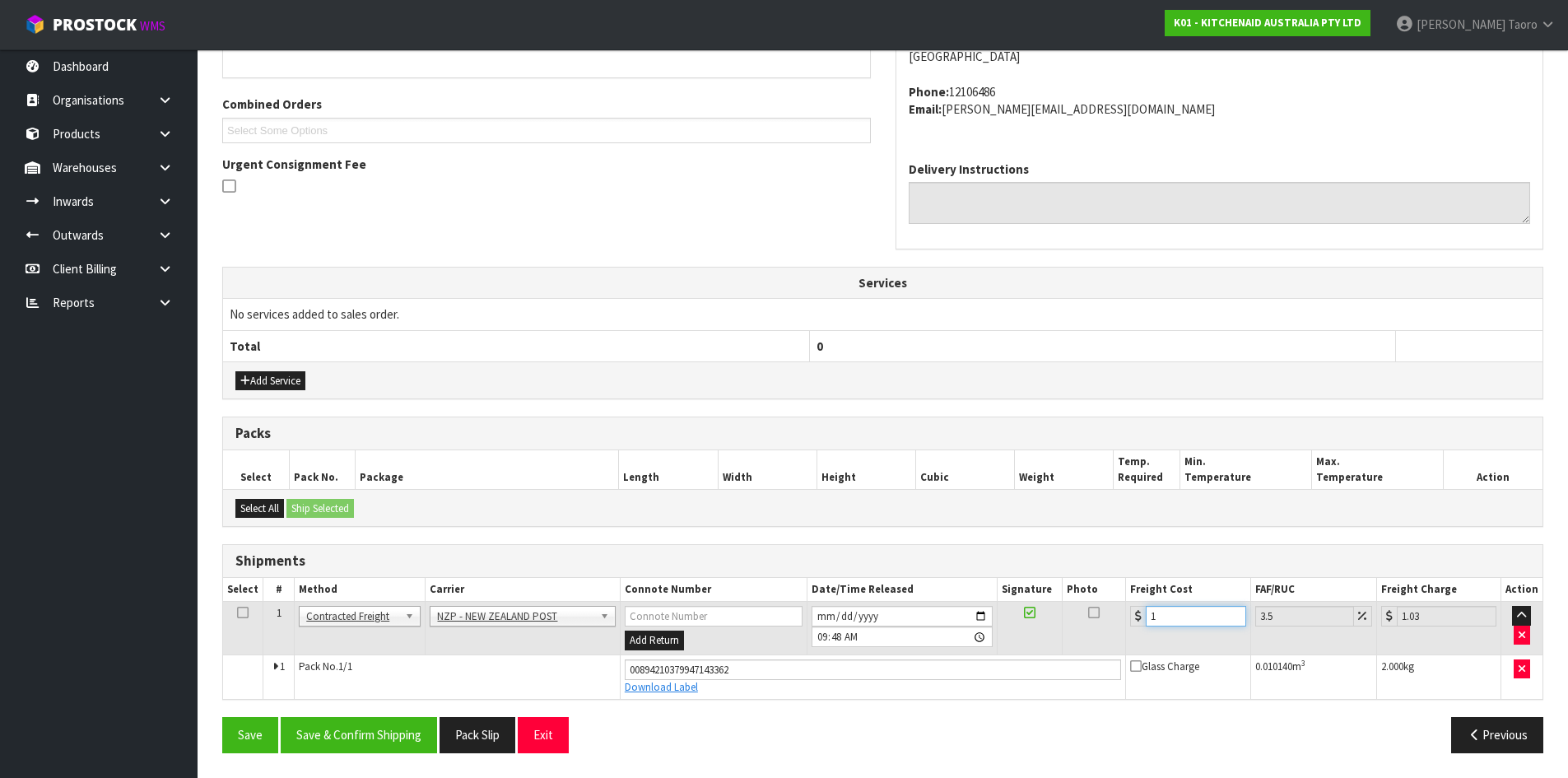
type input "11"
type input "11.38"
type input "11.6"
type input "12.01"
type input "11.61"
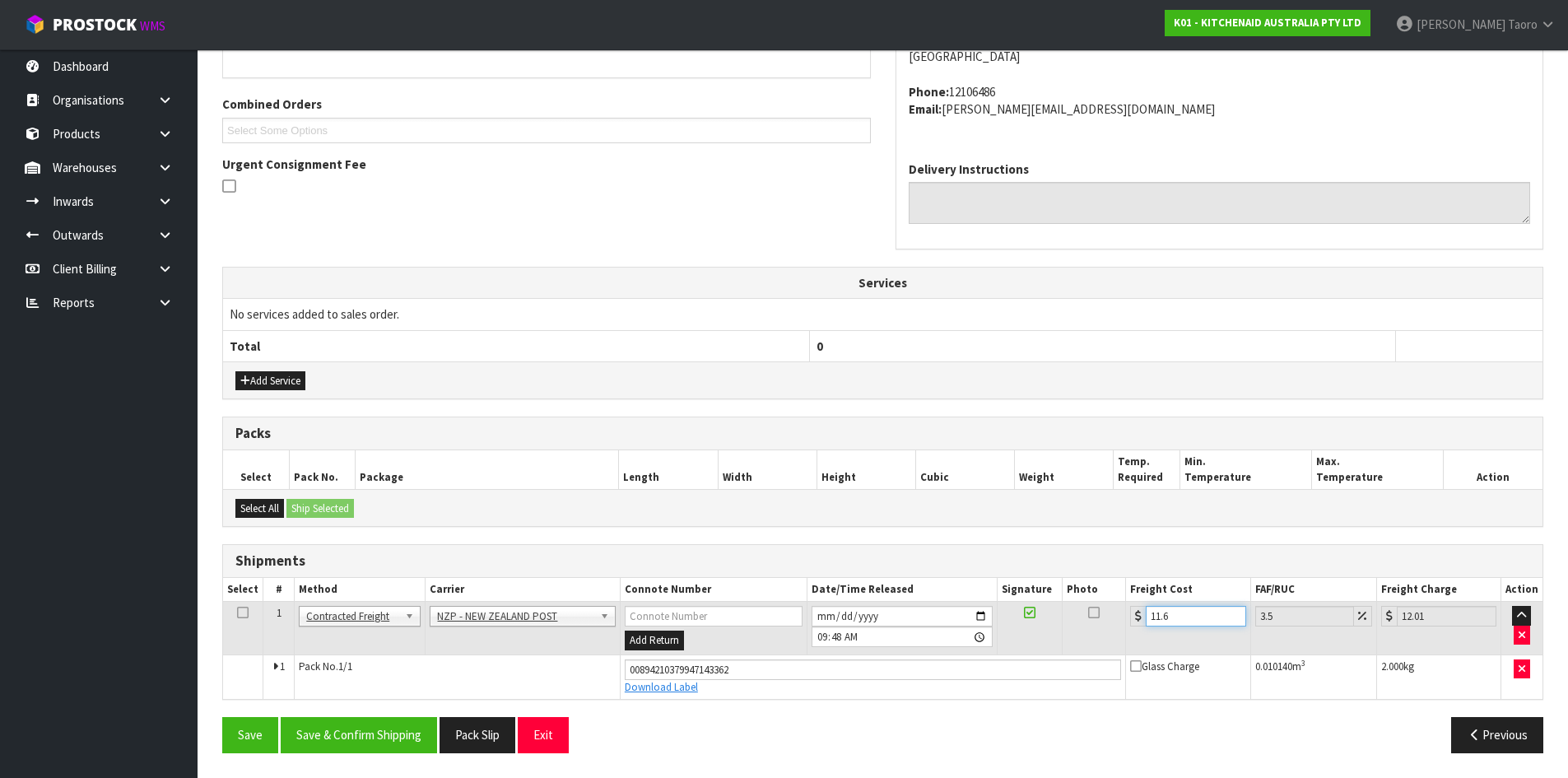
type input "12.02"
type input "11.61"
click at [426, 730] on button "Save & Confirm Shipping" at bounding box center [359, 734] width 157 height 35
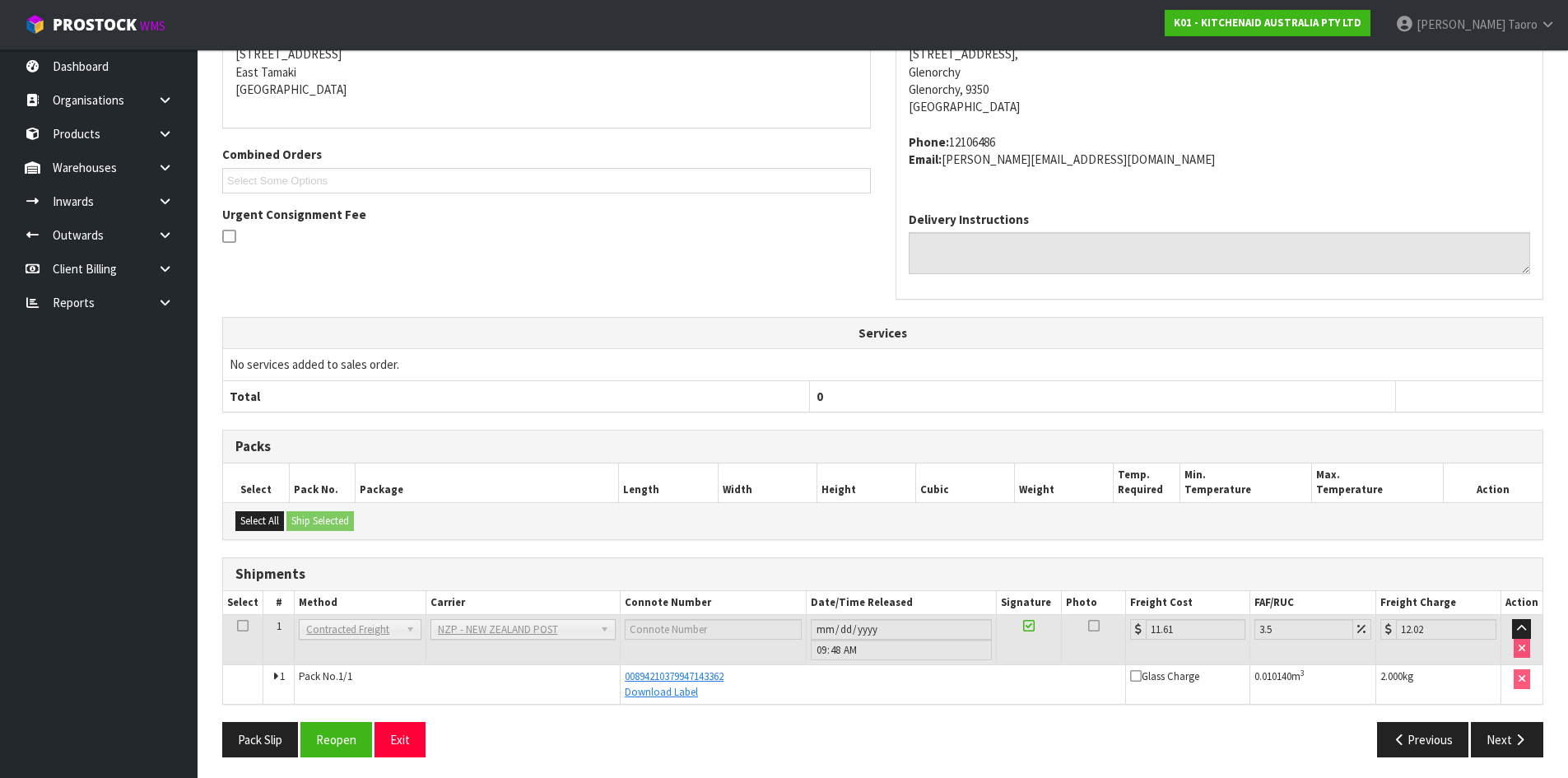
scroll to position [348, 0]
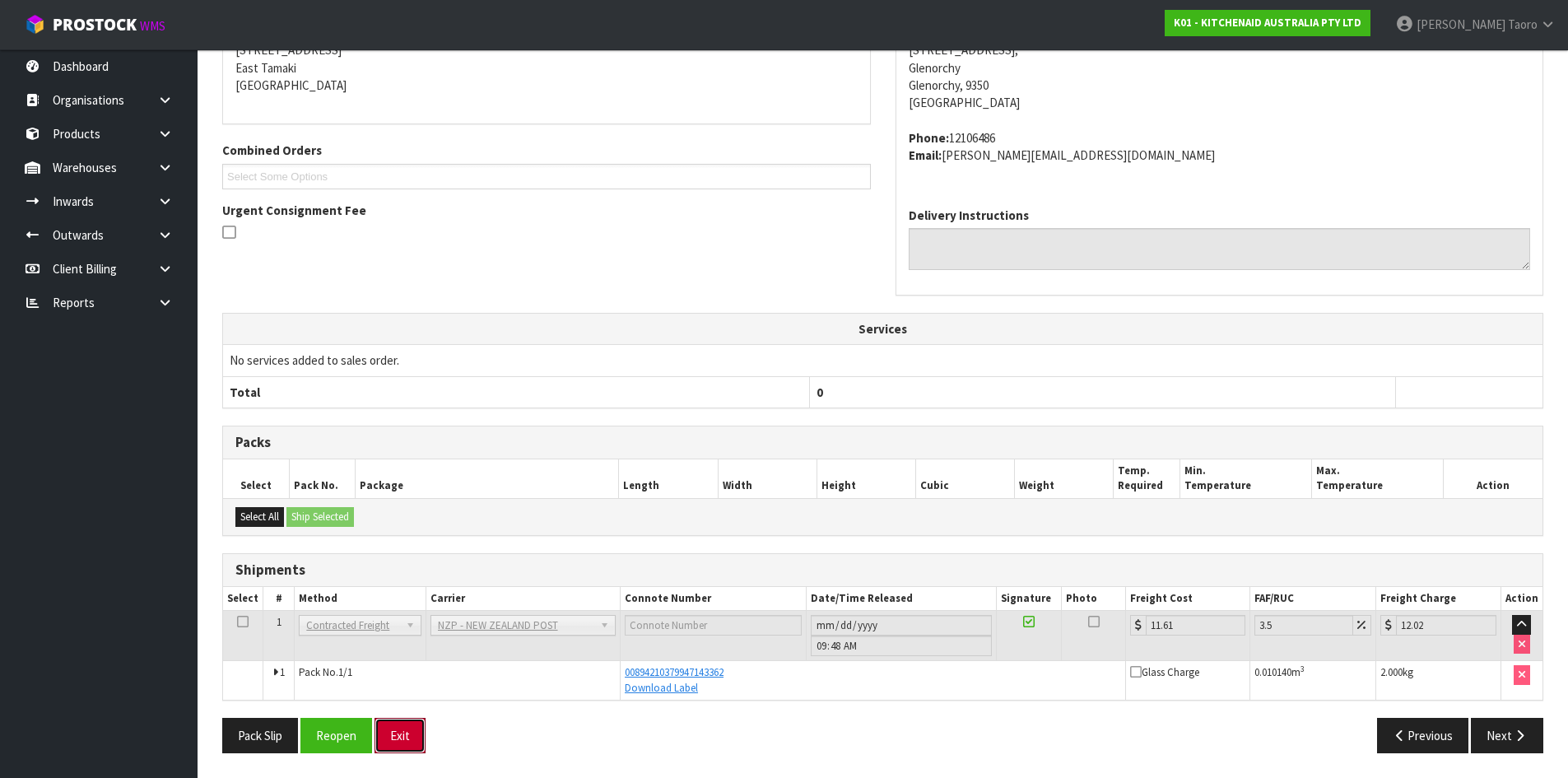
drag, startPoint x: 403, startPoint y: 721, endPoint x: 413, endPoint y: 716, distance: 11.2
click at [407, 721] on button "Exit" at bounding box center [400, 735] width 51 height 35
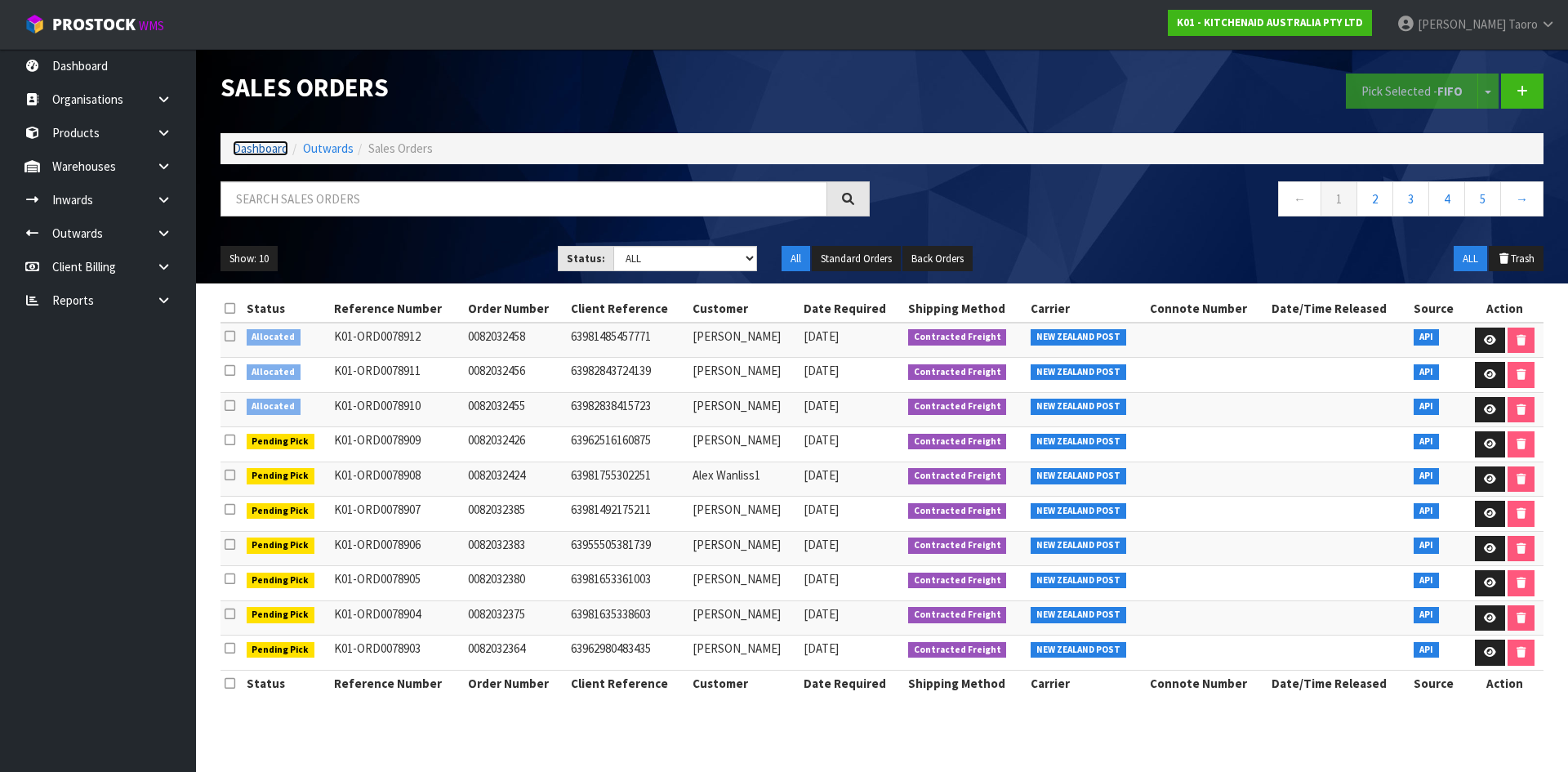
click at [274, 148] on link "Dashboard" at bounding box center [261, 148] width 55 height 16
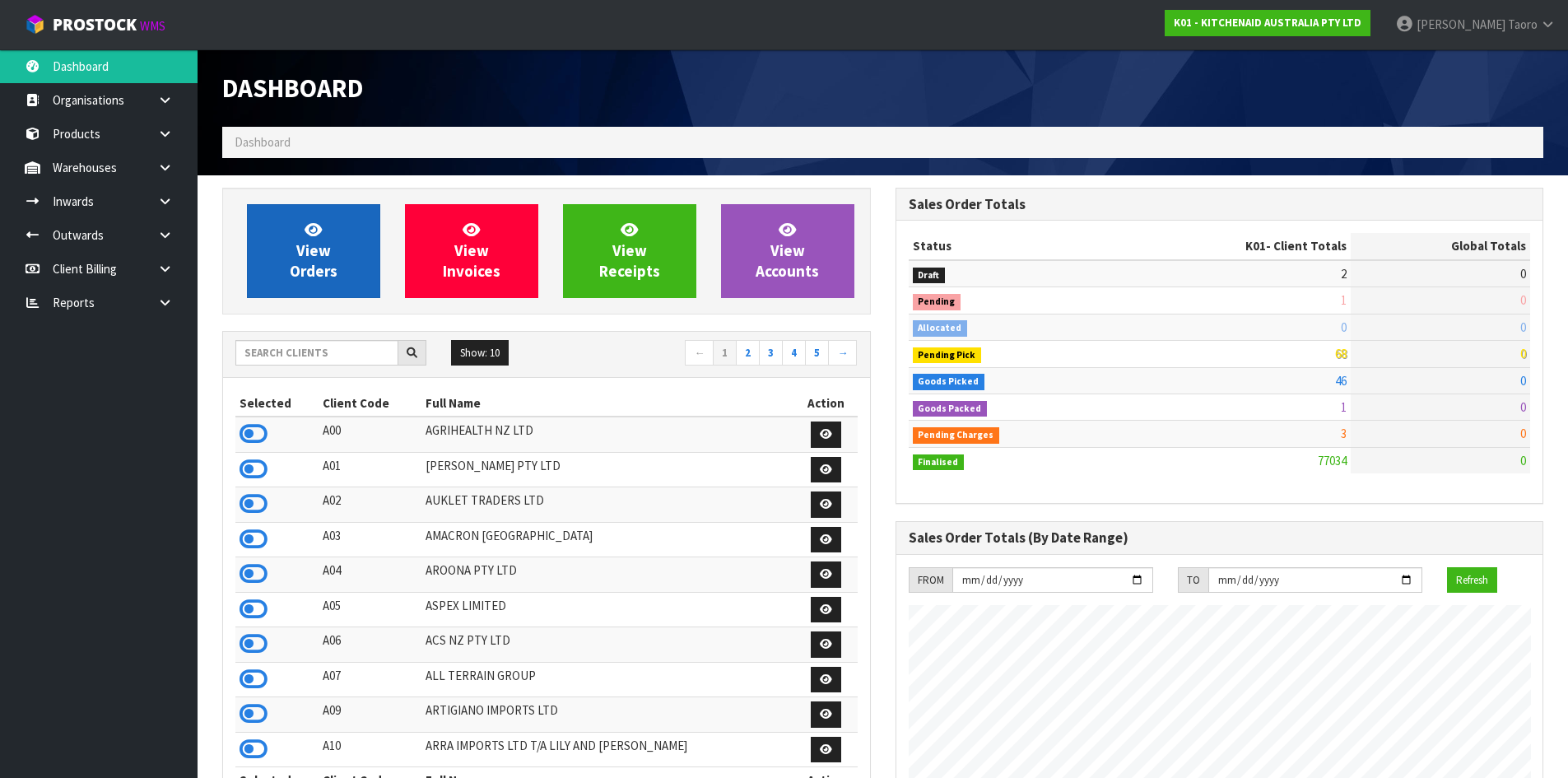
scroll to position [1247, 673]
click at [334, 245] on link "View Orders" at bounding box center [313, 250] width 133 height 93
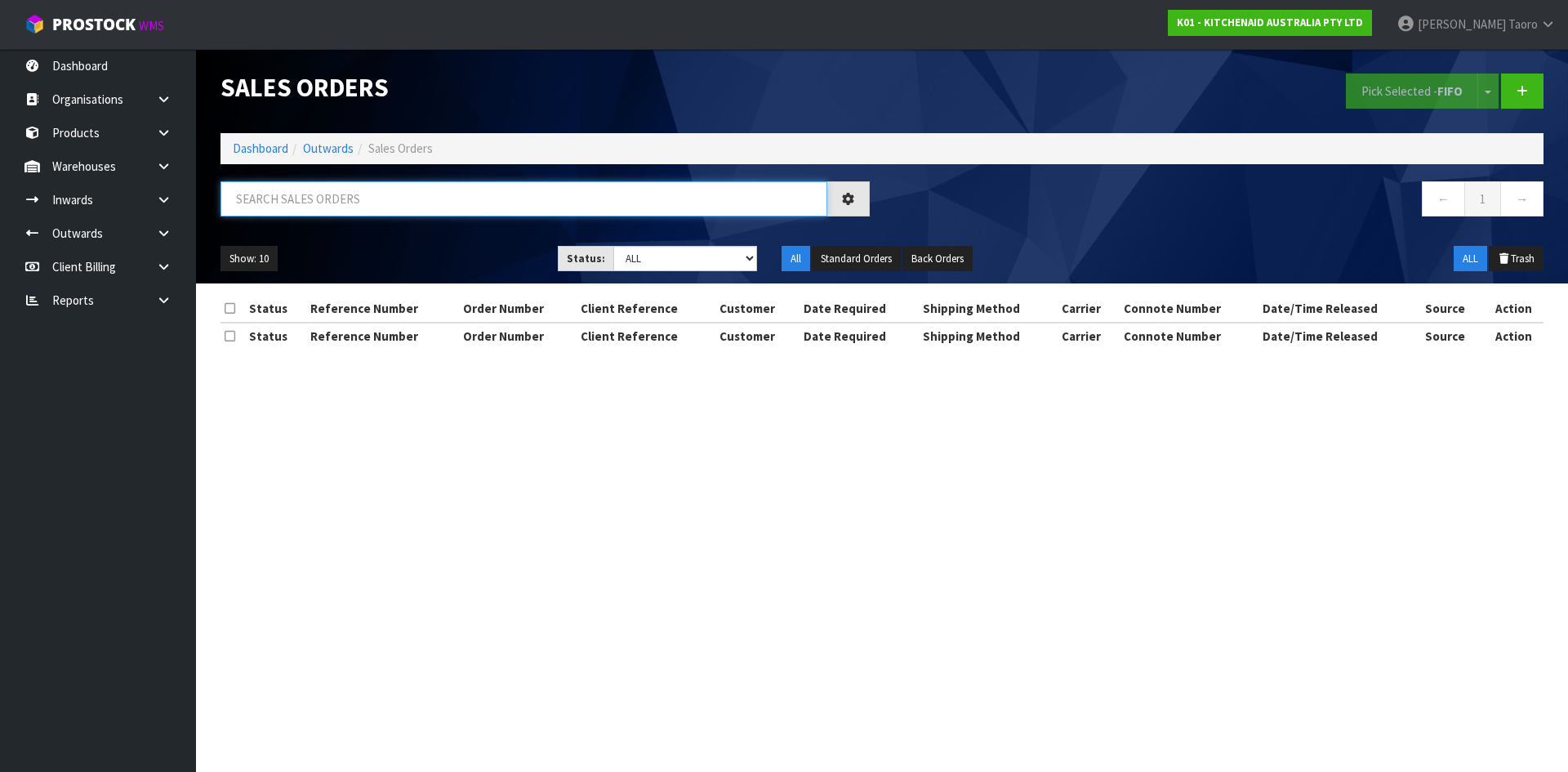
click at [337, 197] on input "text" at bounding box center [524, 199] width 606 height 35
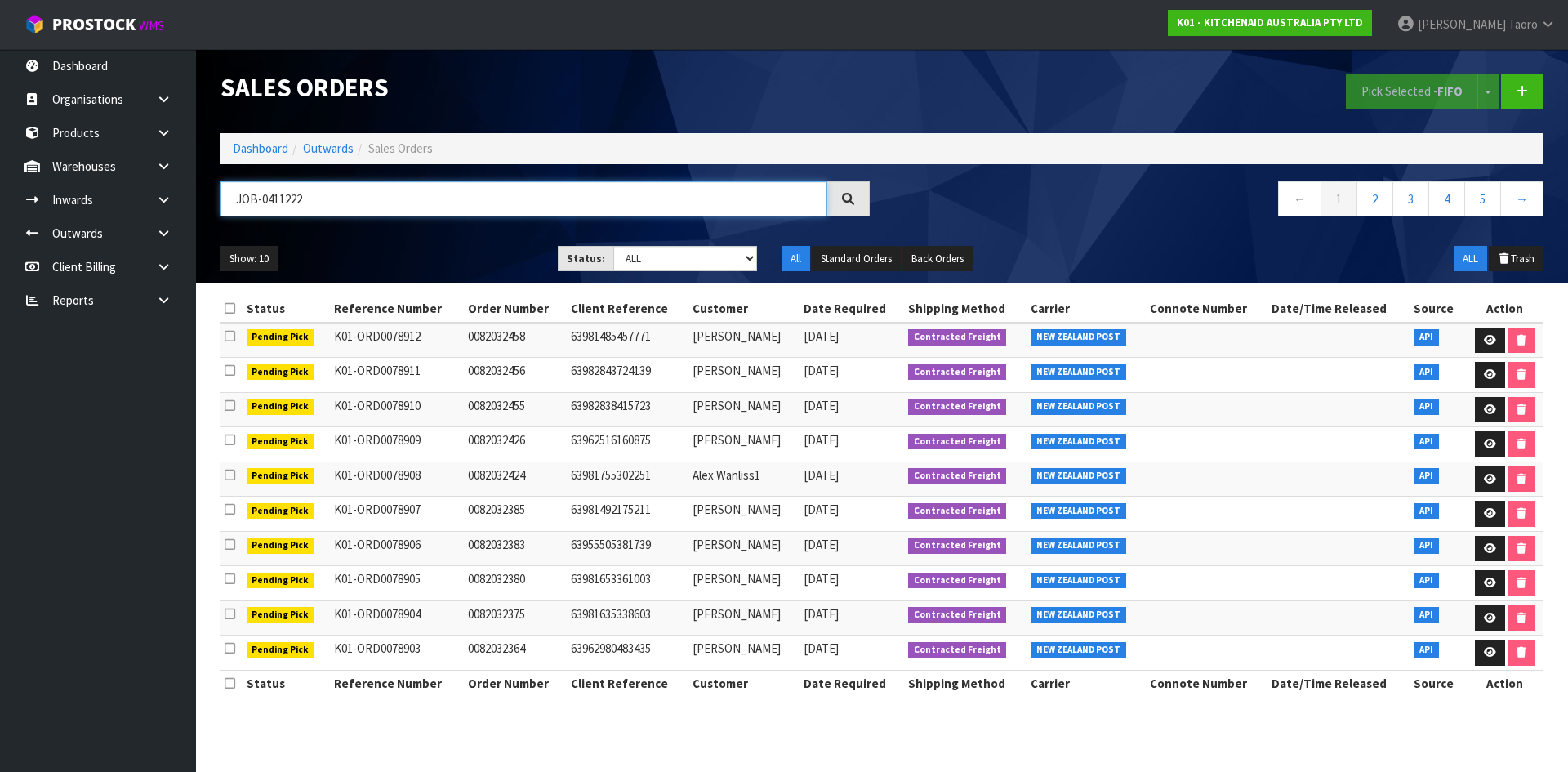
type input "JOB-0411222"
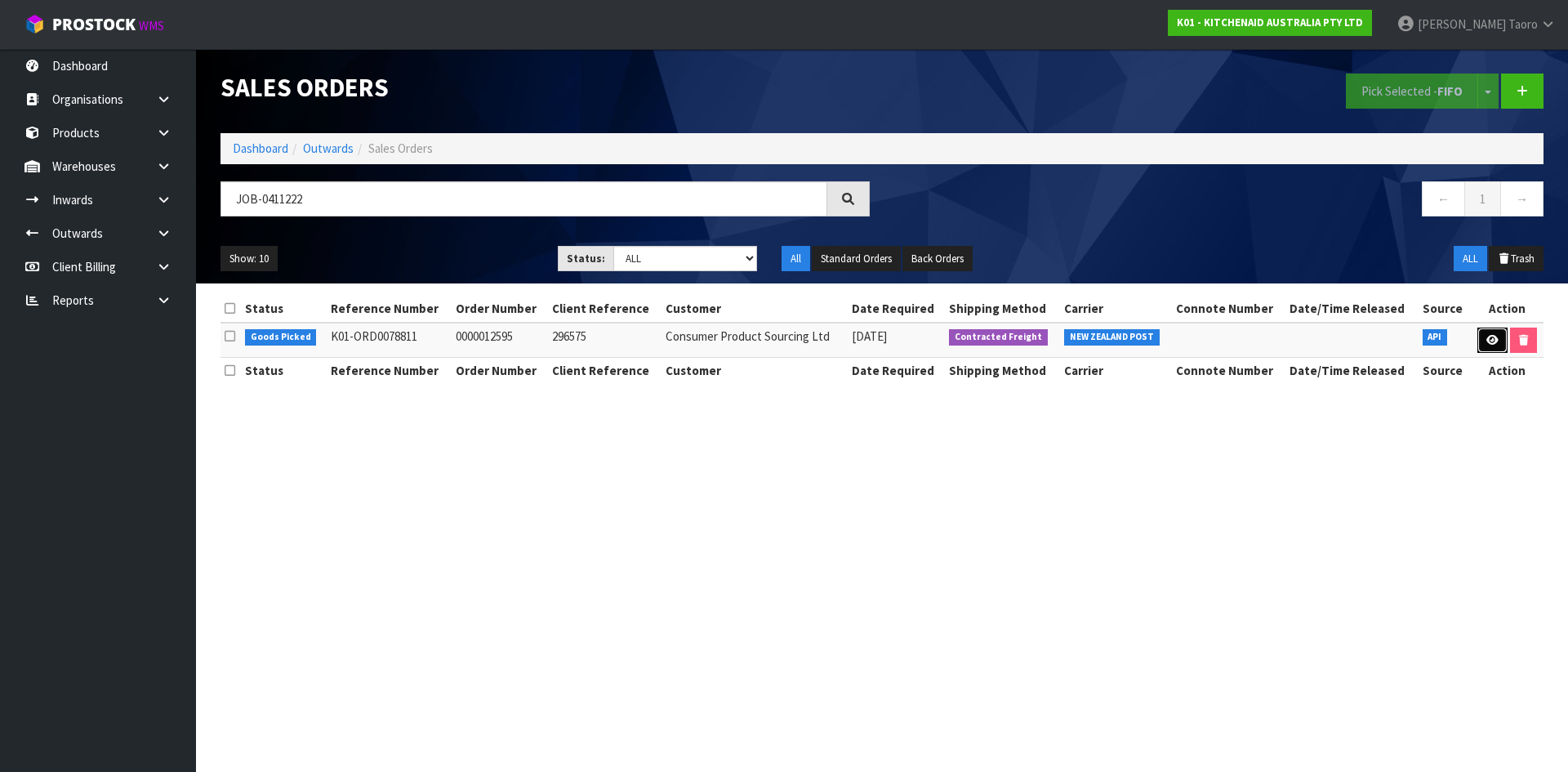
click at [1494, 347] on link at bounding box center [1492, 340] width 30 height 26
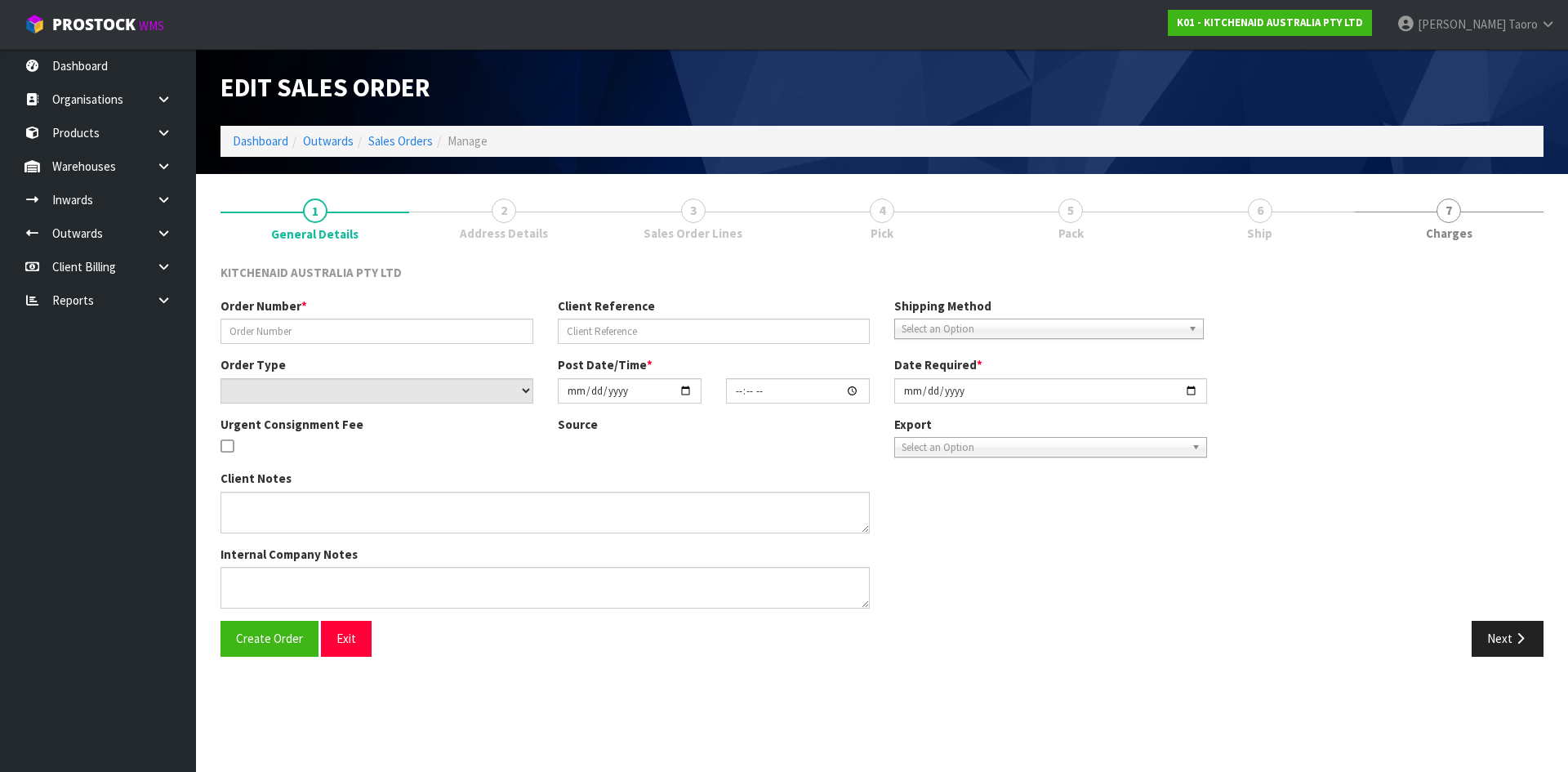
type input "0000012595"
type input "296575"
select select "number:0"
type input "2025-09-05"
type input "17:37:03.000"
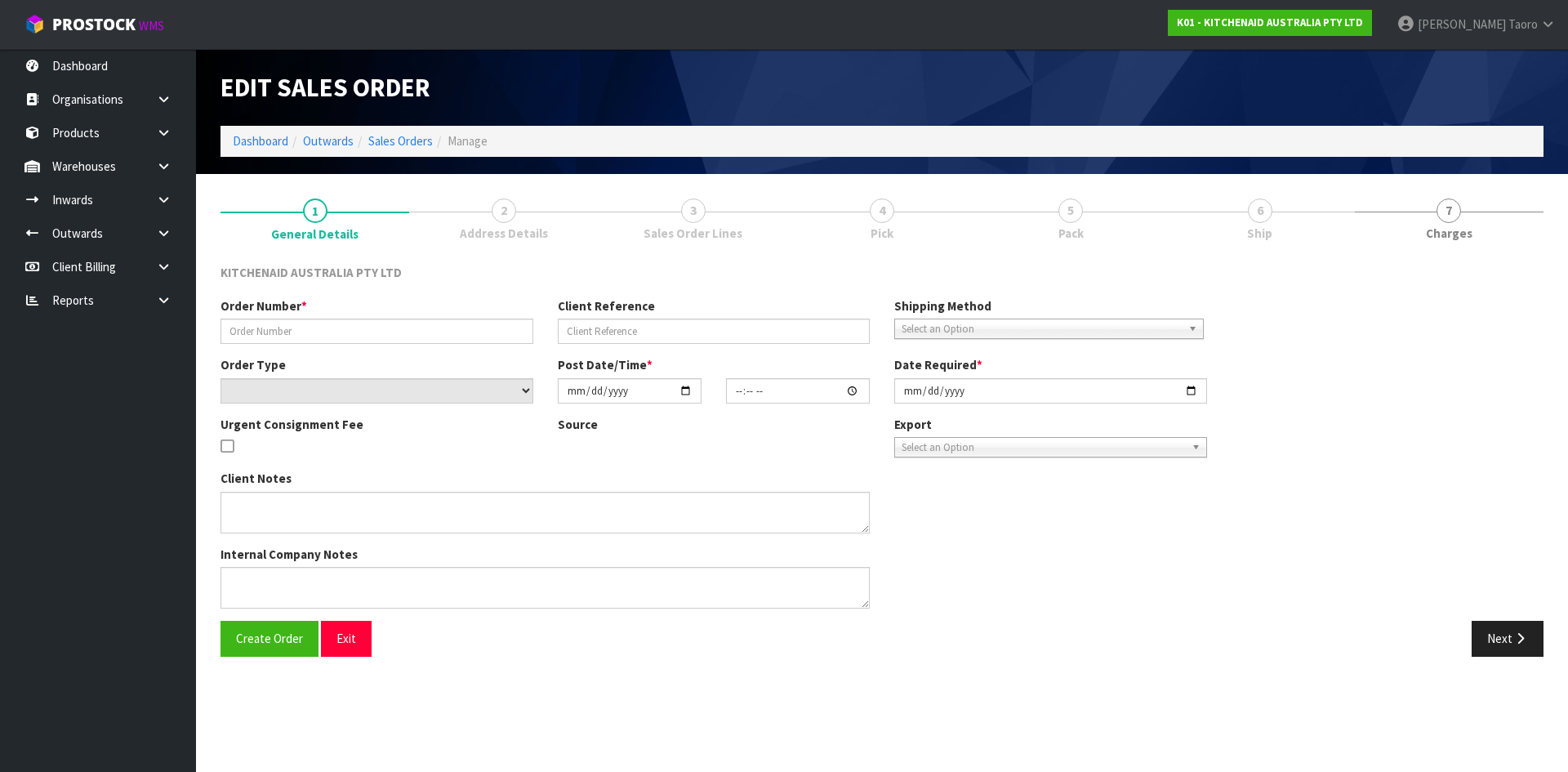
type input "2025-09-05"
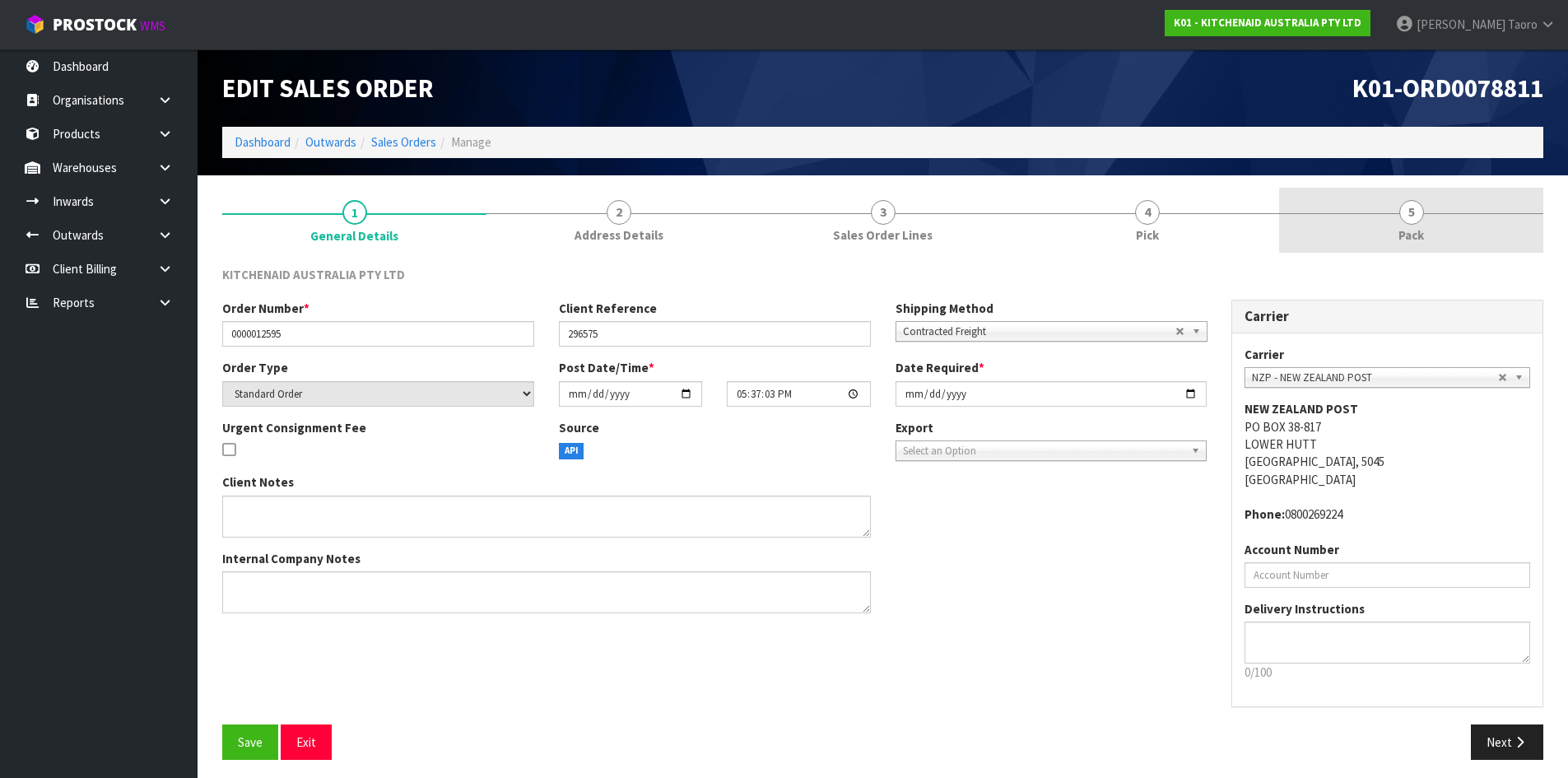
click at [1421, 211] on span "5" at bounding box center [1411, 212] width 24 height 24
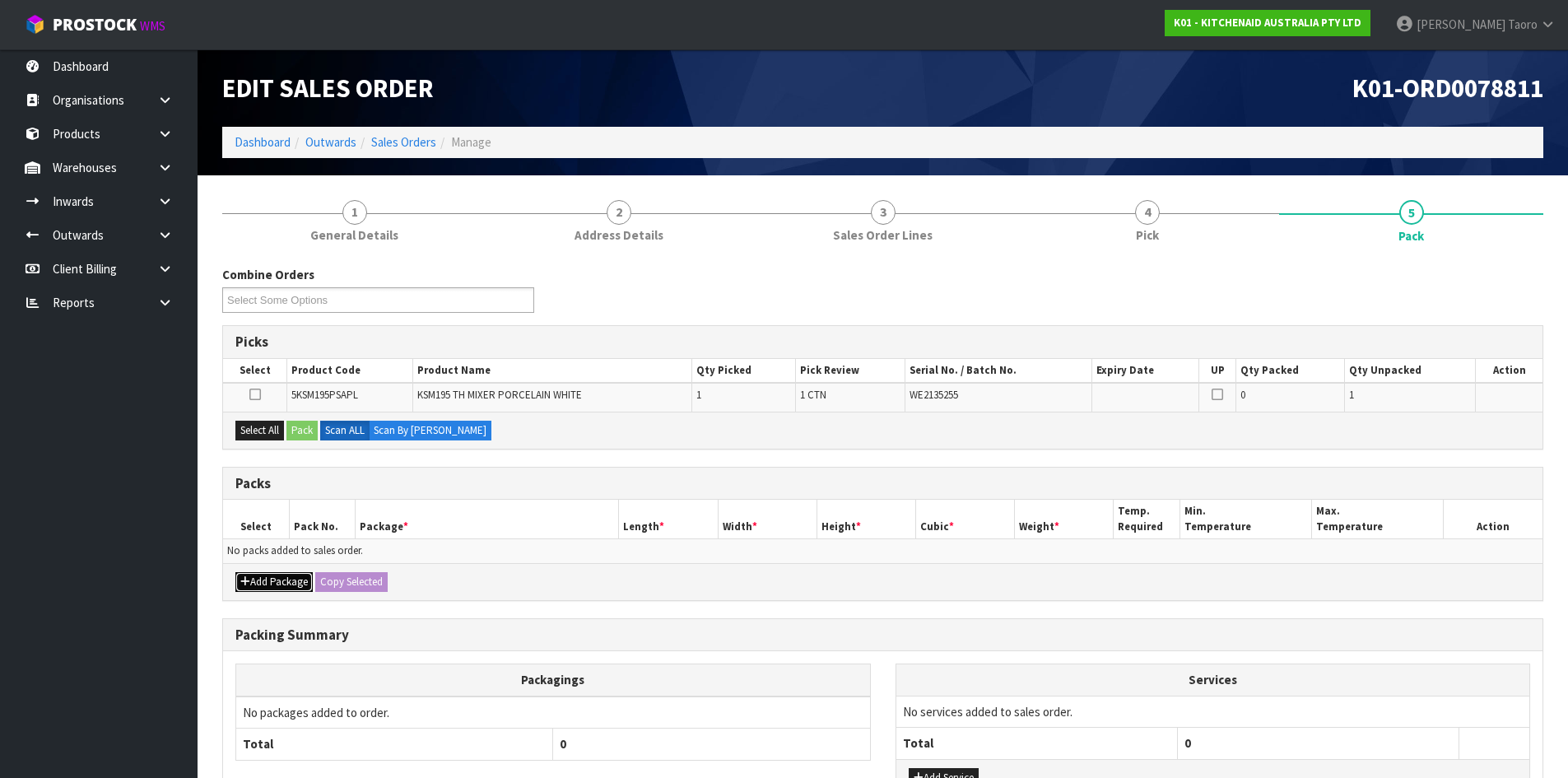
click at [255, 576] on button "Add Package" at bounding box center [275, 581] width 77 height 19
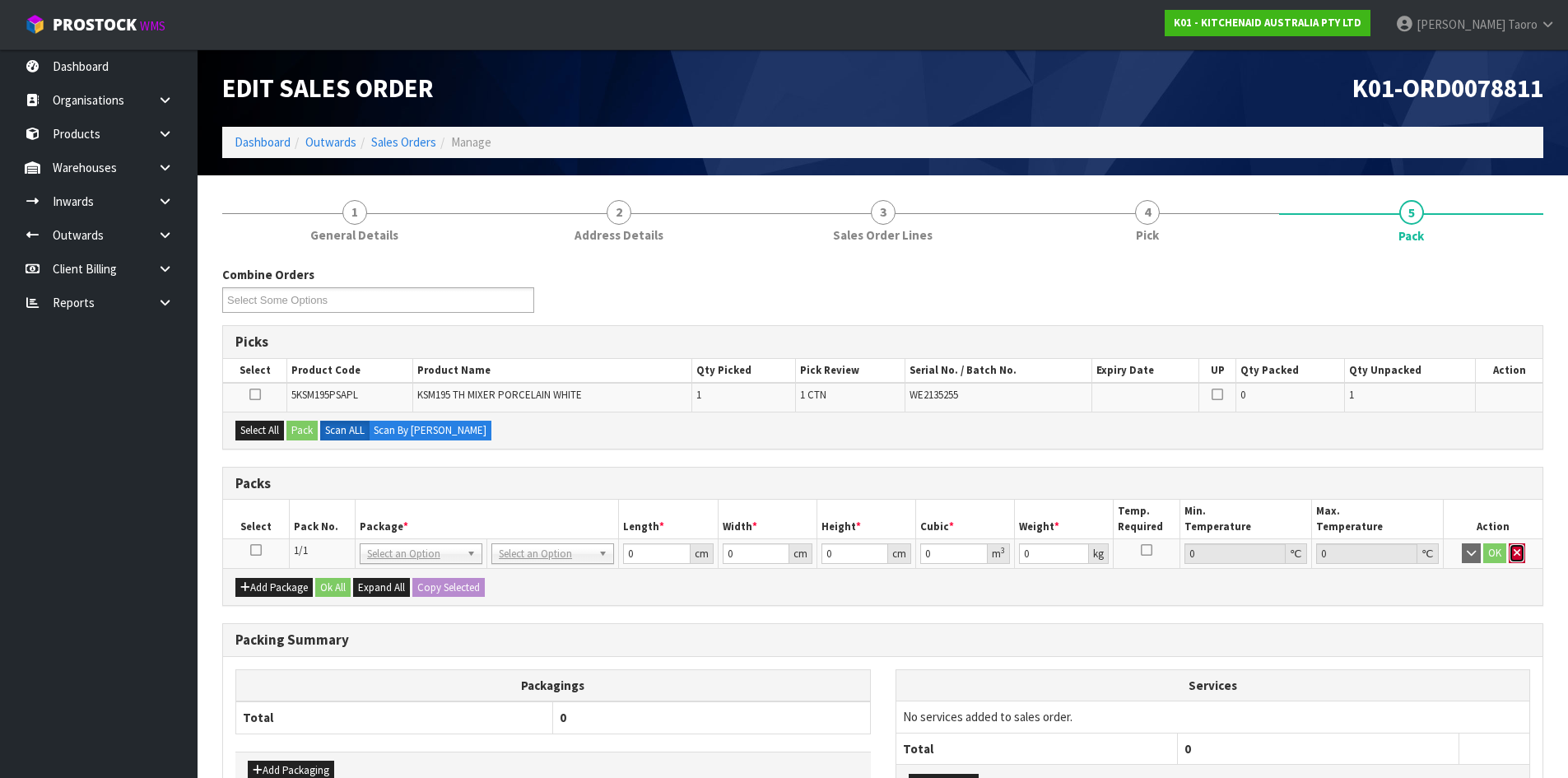
click at [1519, 548] on icon "button" at bounding box center [1517, 552] width 7 height 11
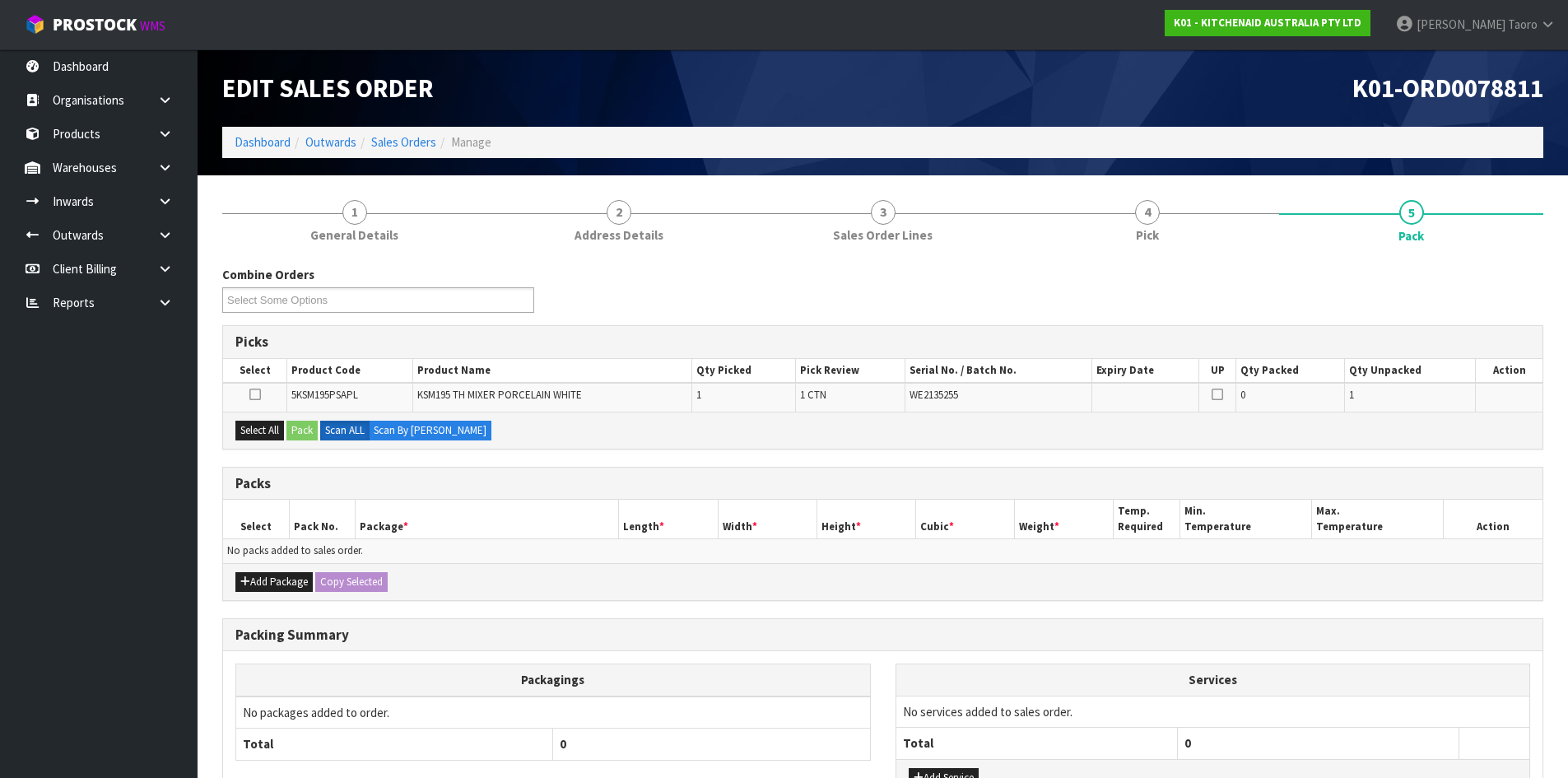
click at [1431, 487] on h3 "Packs" at bounding box center [883, 483] width 1295 height 16
click at [725, 318] on div "Combine Orders K01-ORD0078774 K01-ORD0078795 K01-ORD0078797 K01-ORD0078798 K01-…" at bounding box center [883, 296] width 1346 height 59
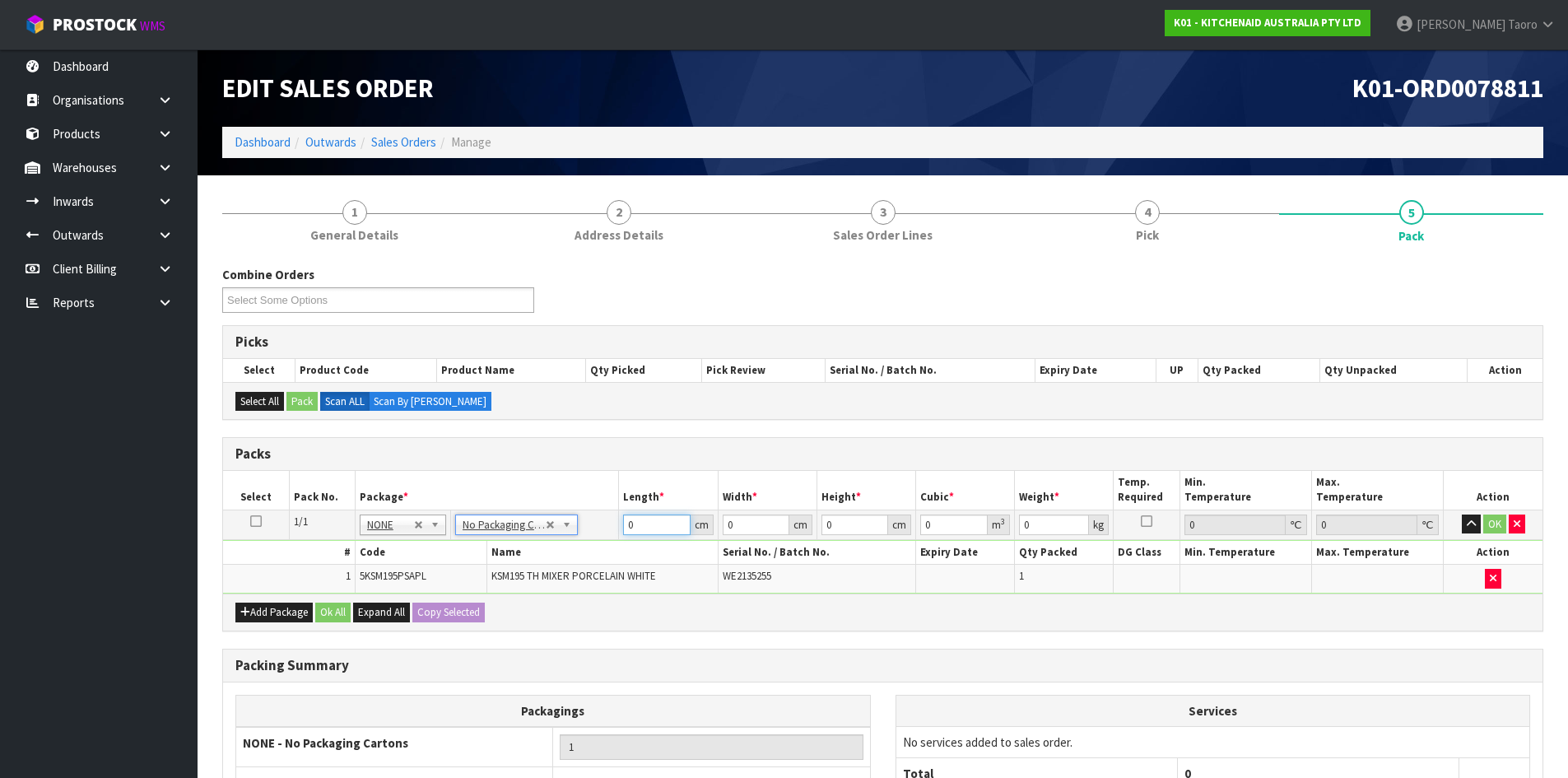
click at [640, 525] on input "0" at bounding box center [656, 525] width 67 height 20
type input "43"
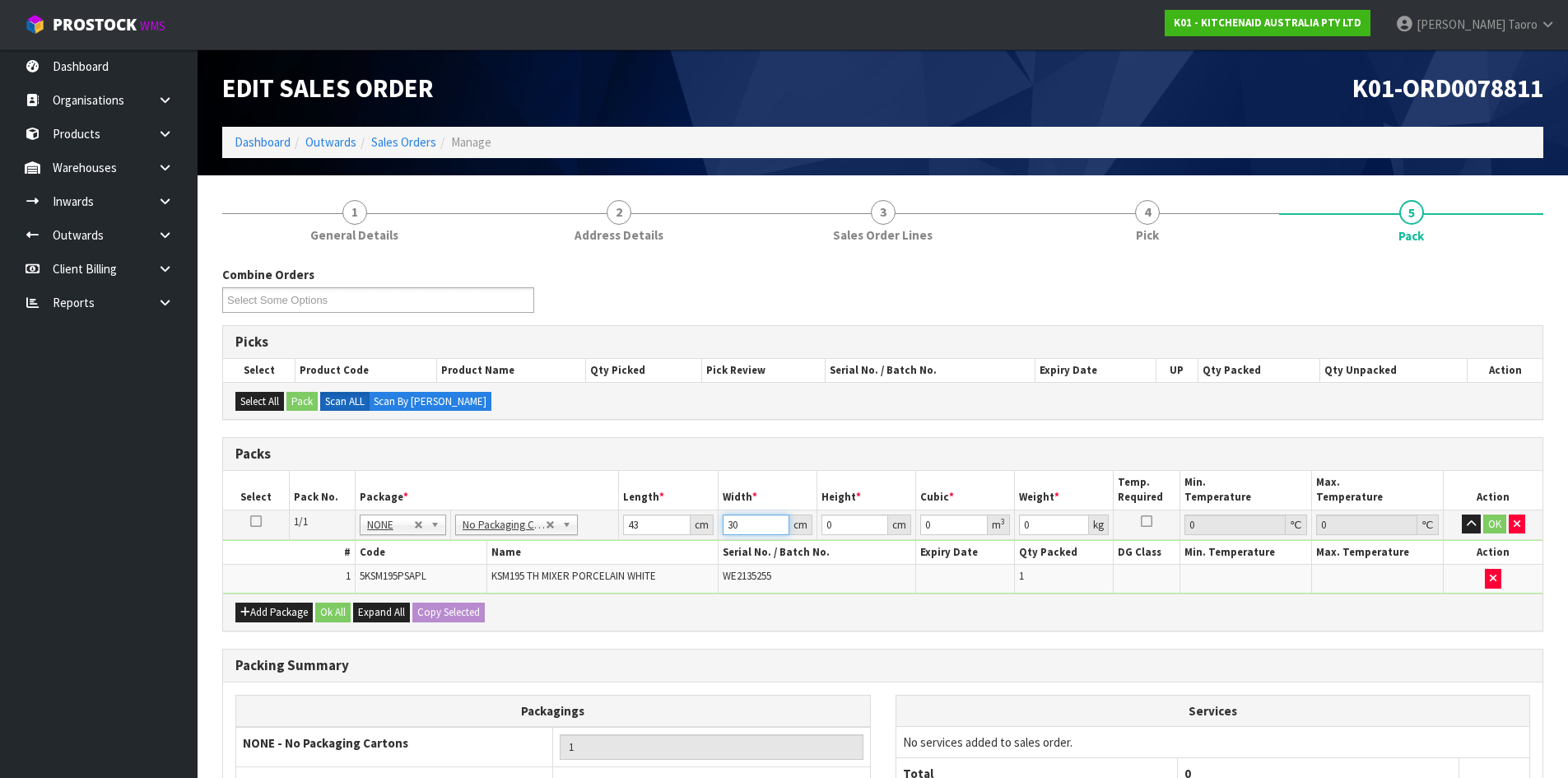
type input "30"
type input "4"
type input "0.00516"
type input "43"
type input "0.05547"
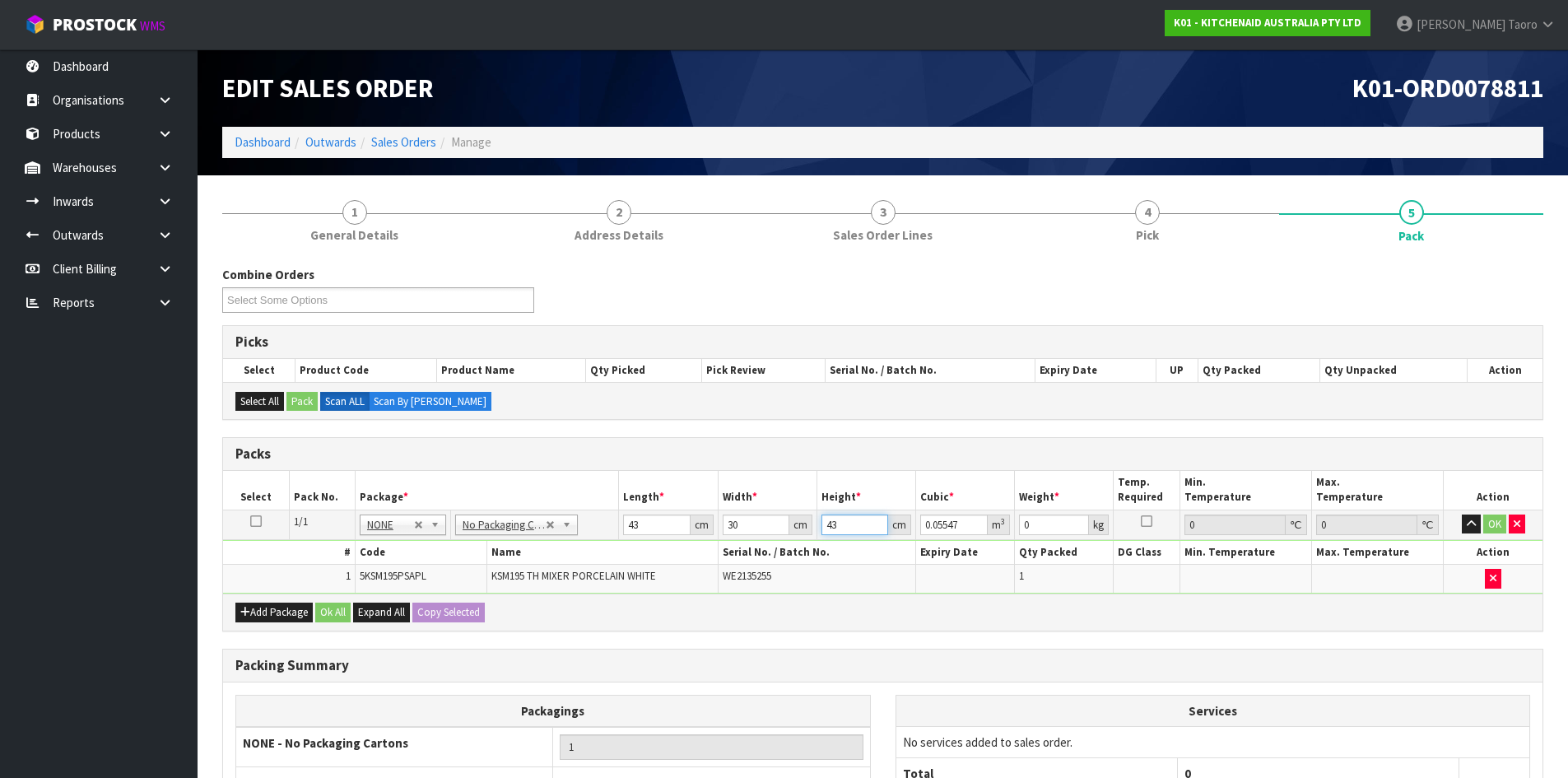
type input "43"
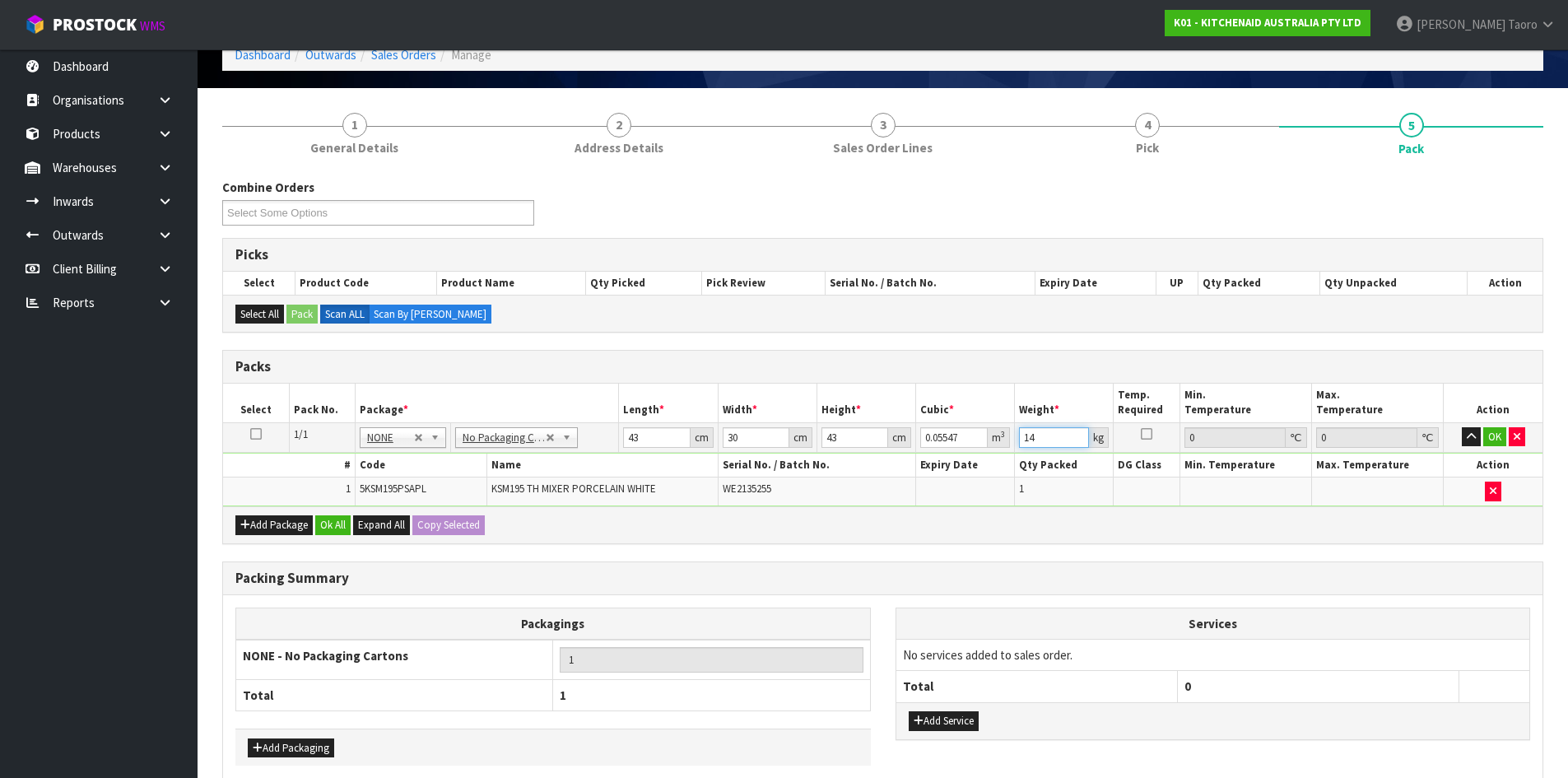
scroll to position [165, 0]
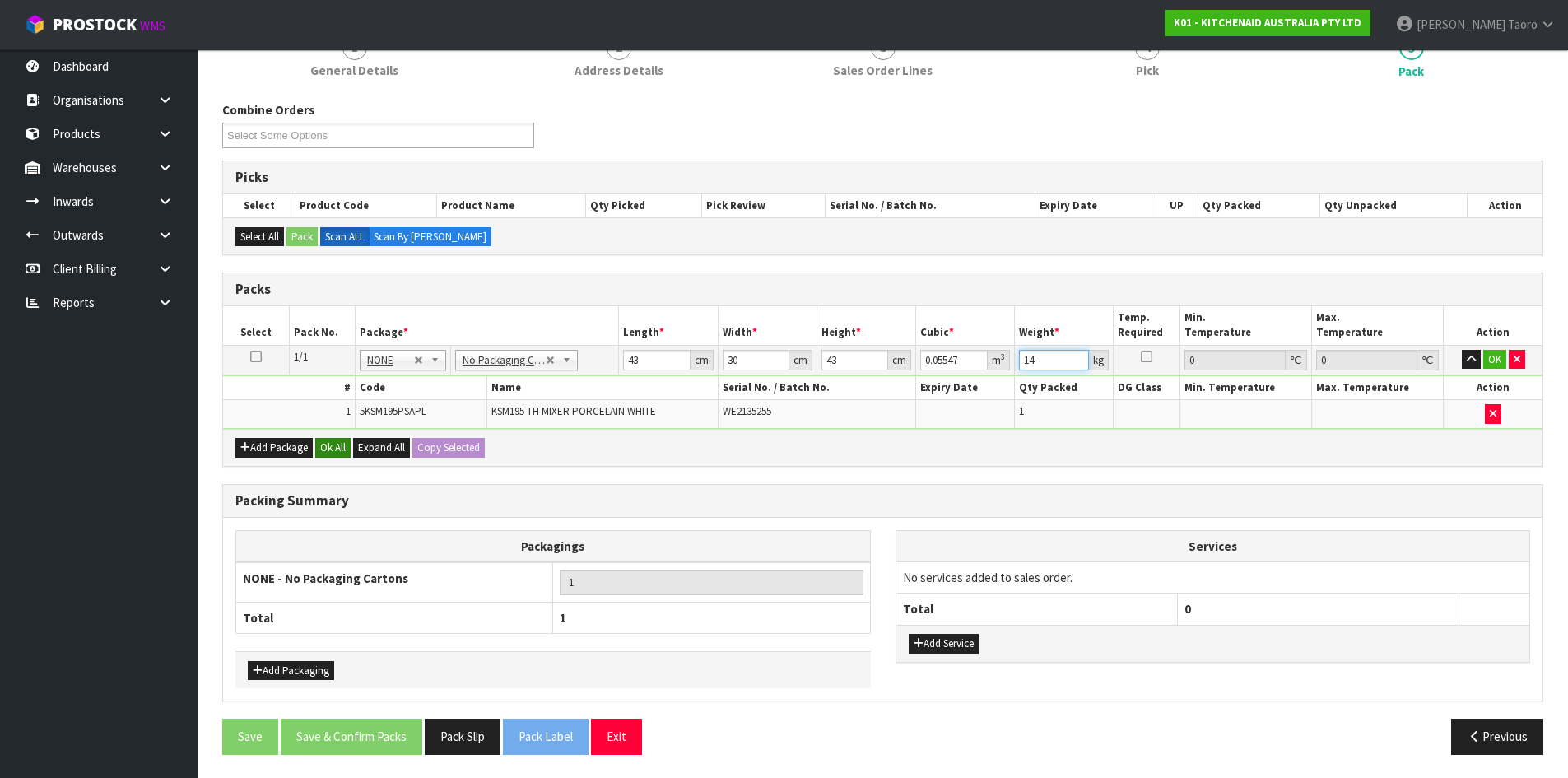
type input "14"
click at [337, 451] on button "Ok All" at bounding box center [333, 447] width 35 height 19
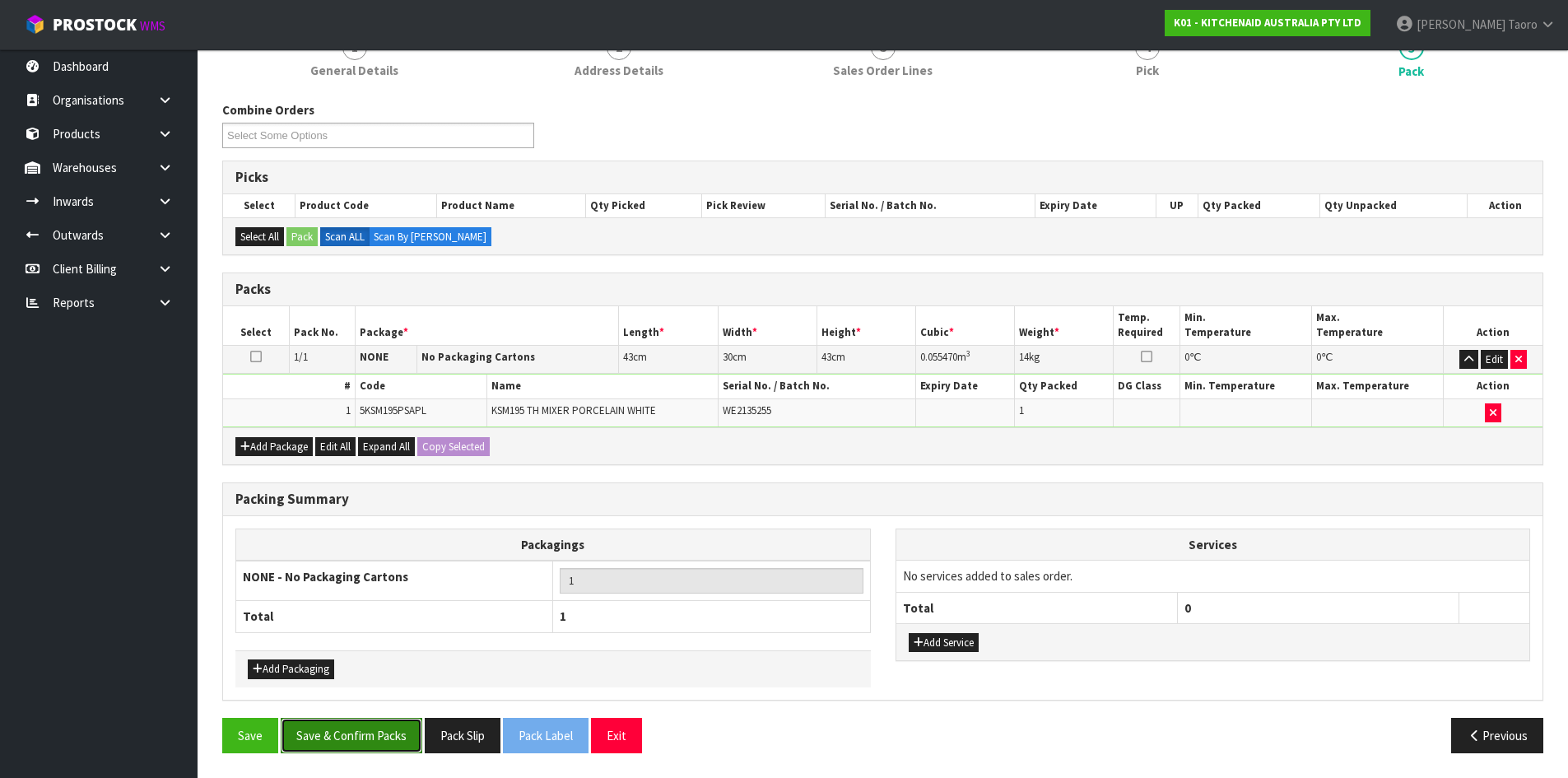
click at [366, 749] on button "Save & Confirm Packs" at bounding box center [351, 735] width 141 height 35
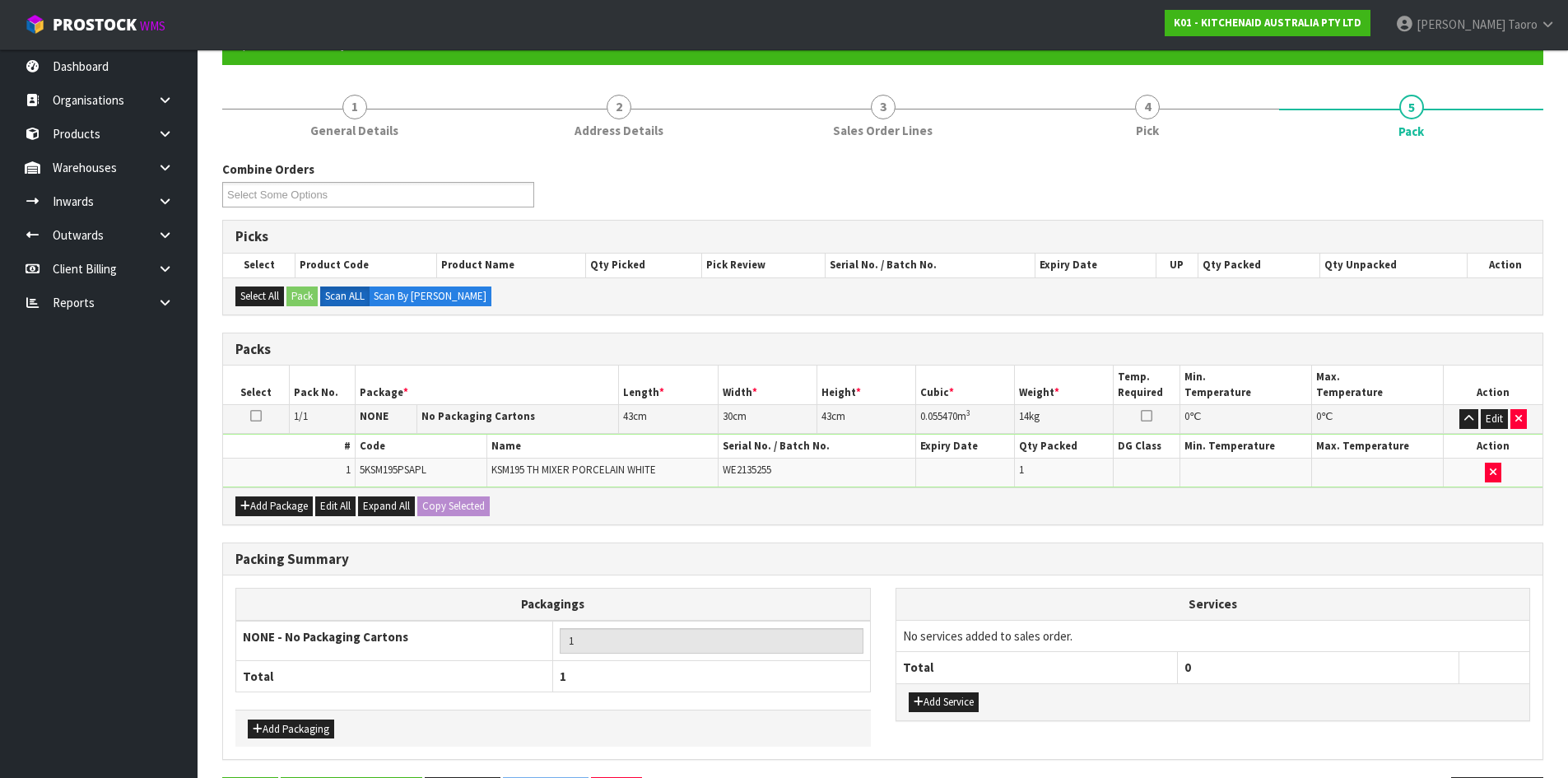
scroll to position [0, 0]
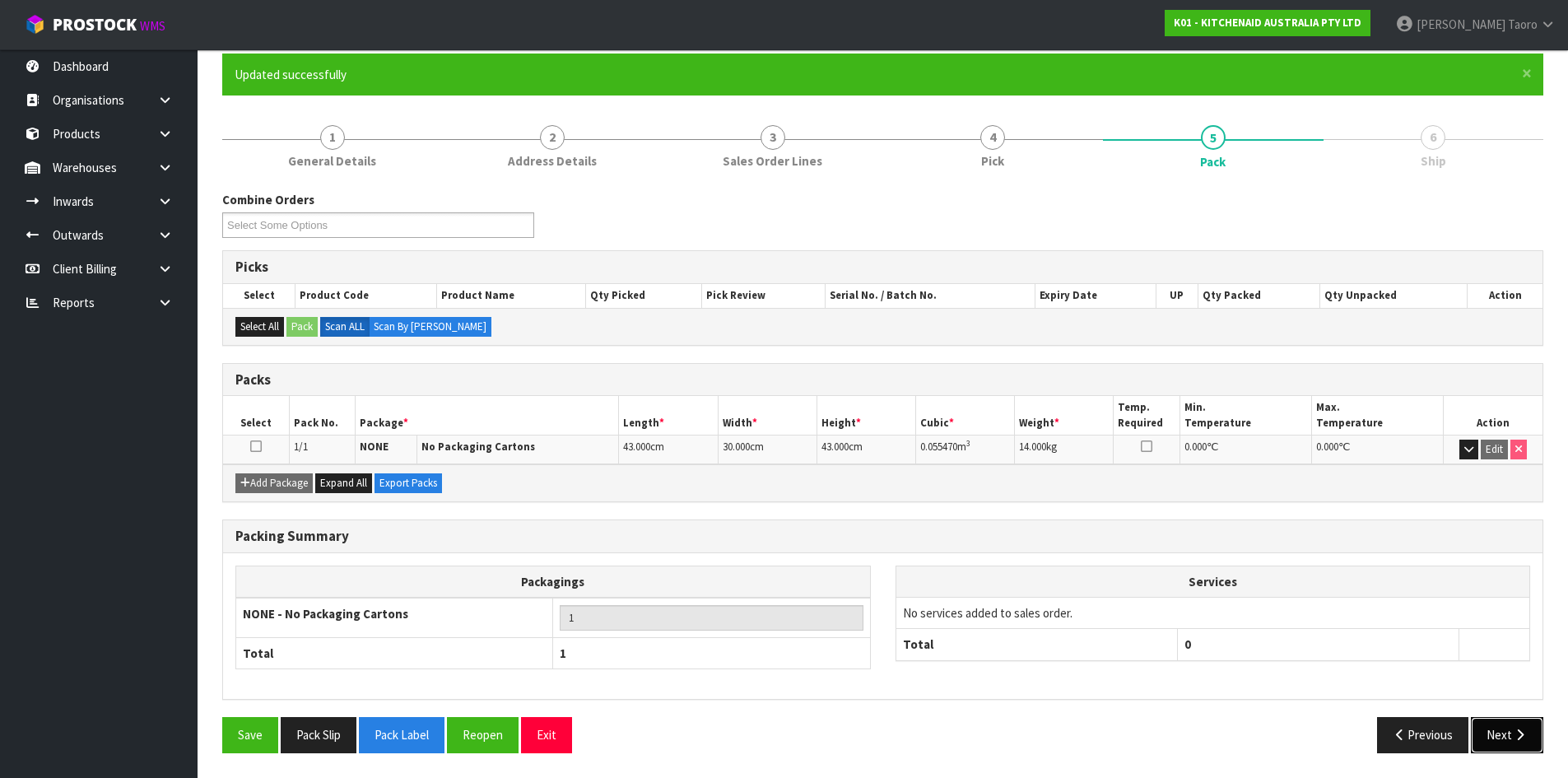
click at [1517, 728] on icon "button" at bounding box center [1520, 734] width 16 height 13
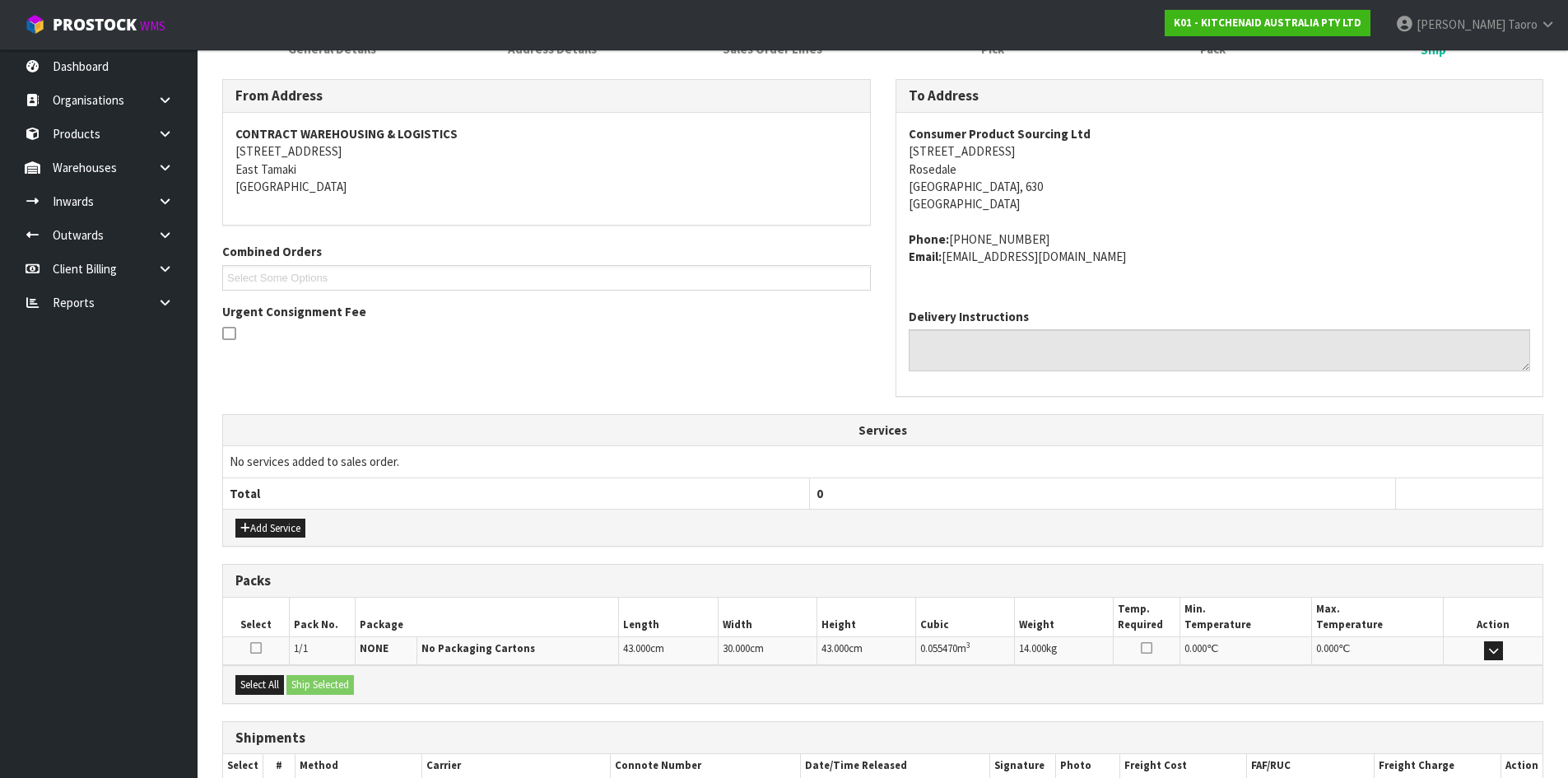
scroll to position [349, 0]
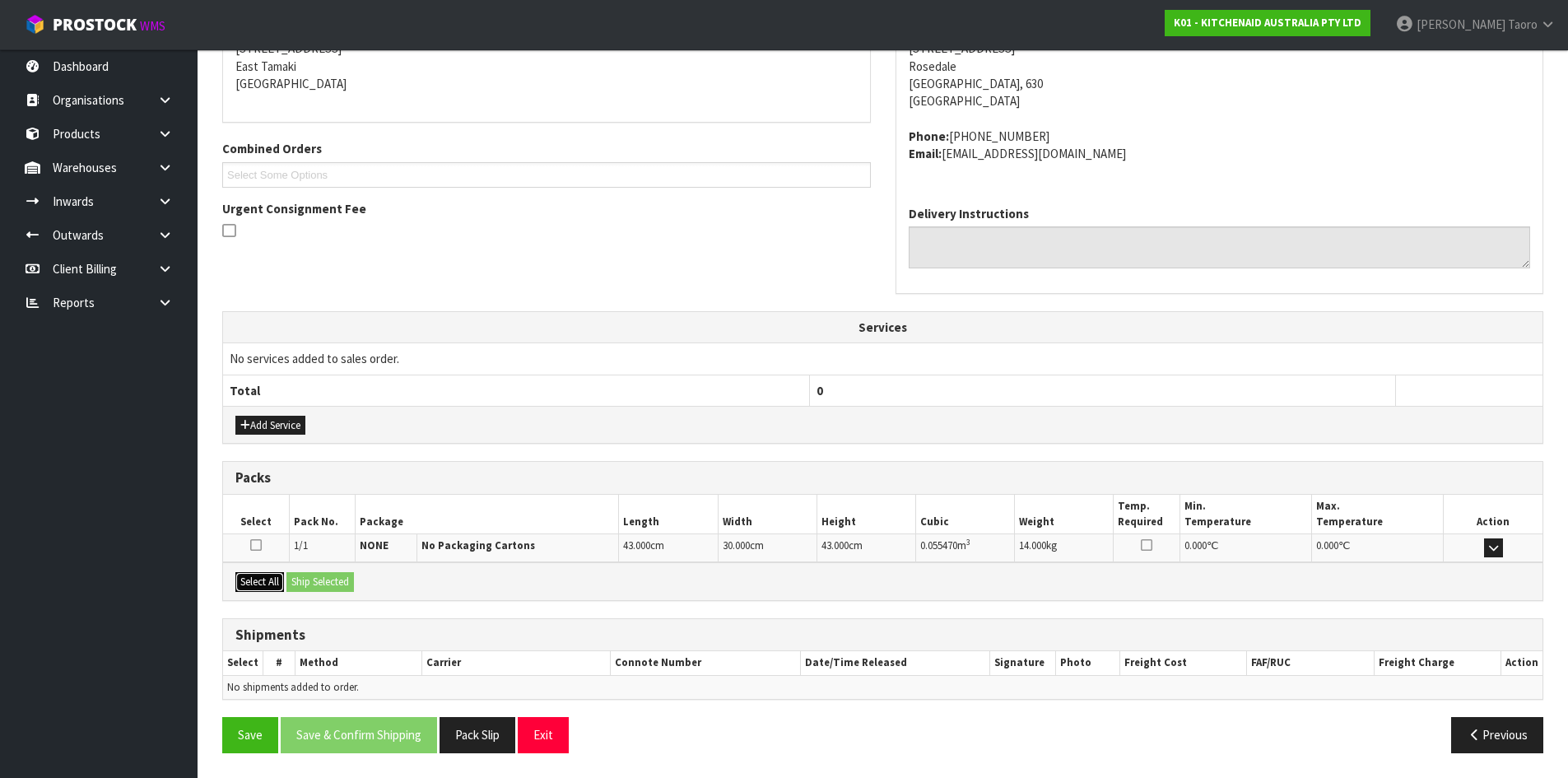
click at [282, 579] on button "Select All" at bounding box center [260, 581] width 49 height 19
click at [311, 575] on button "Ship Selected" at bounding box center [320, 581] width 67 height 19
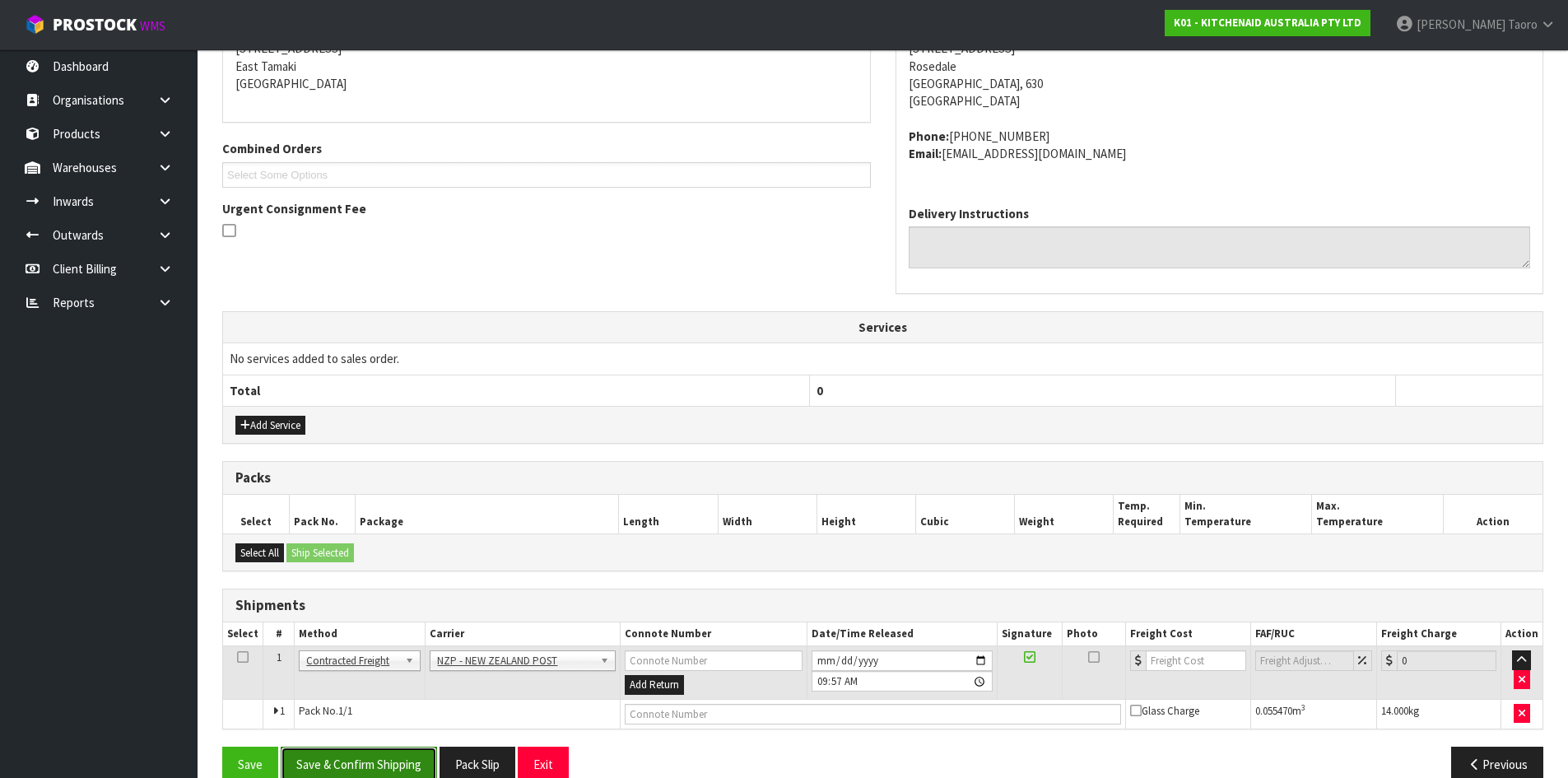
click at [389, 762] on button "Save & Confirm Shipping" at bounding box center [359, 765] width 157 height 35
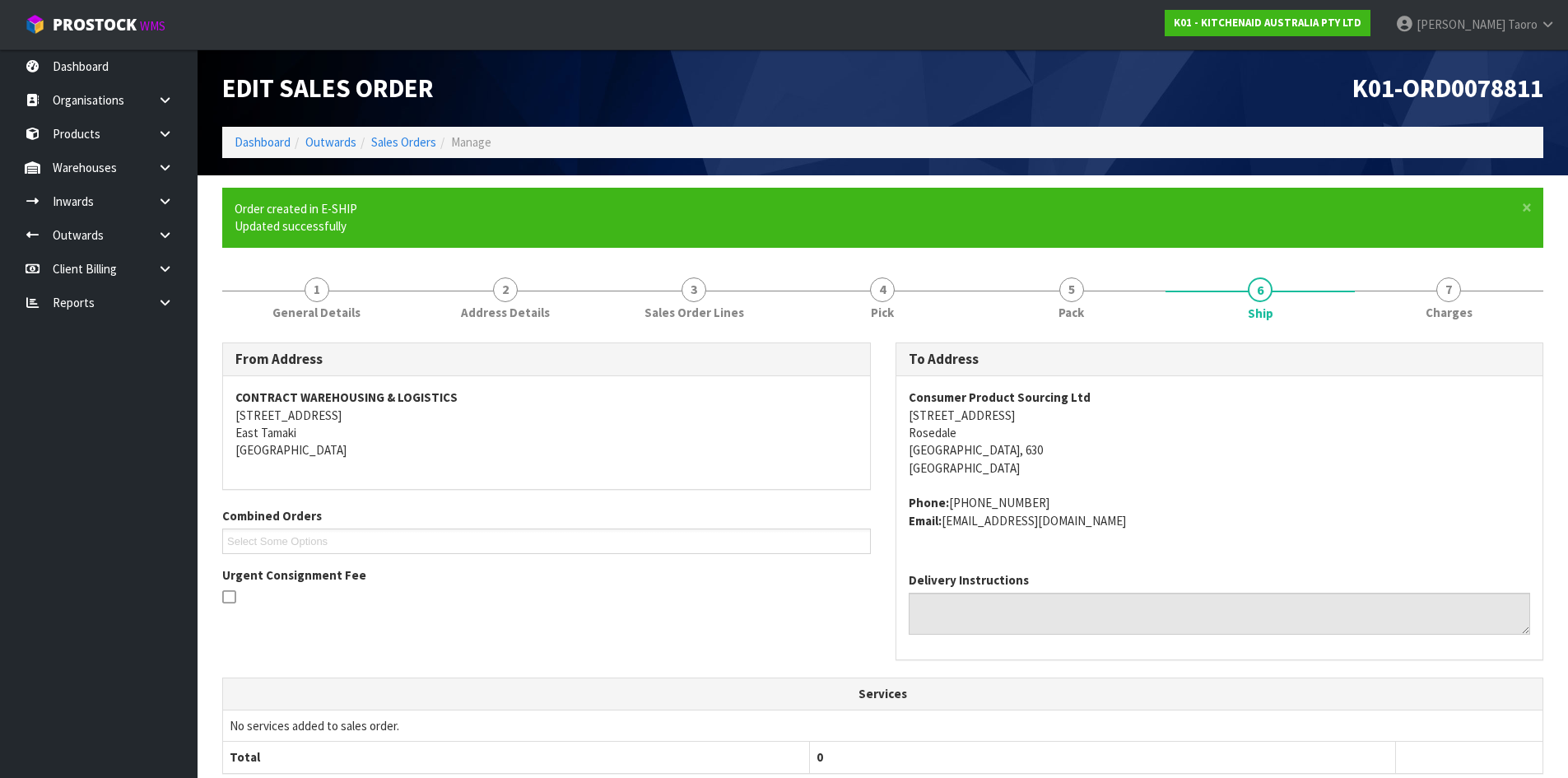
click at [924, 398] on strong "Consumer Product Sourcing Ltd" at bounding box center [1000, 397] width 182 height 16
copy strong "Consumer Product Sourcing Ltd"
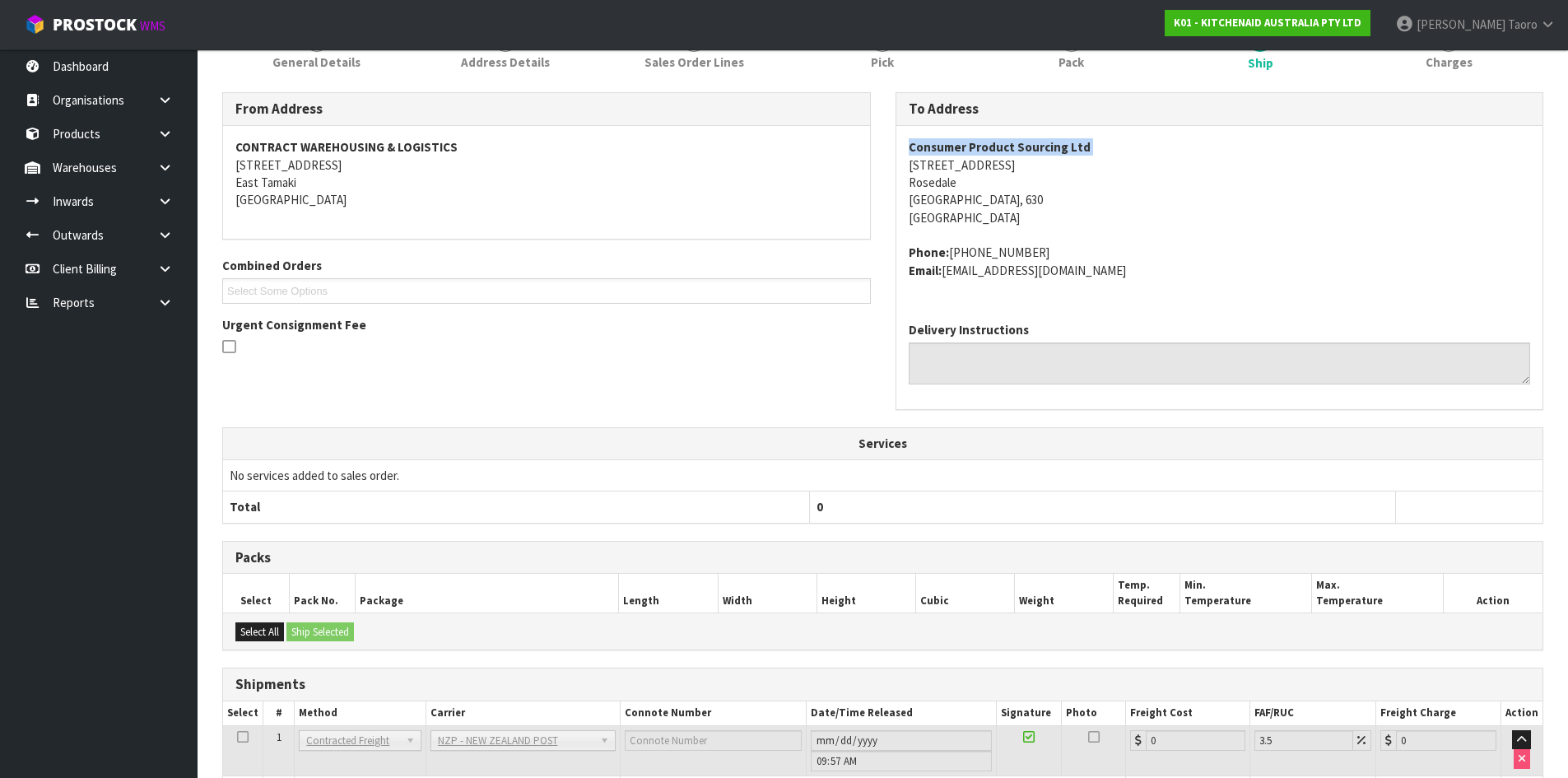
scroll to position [354, 0]
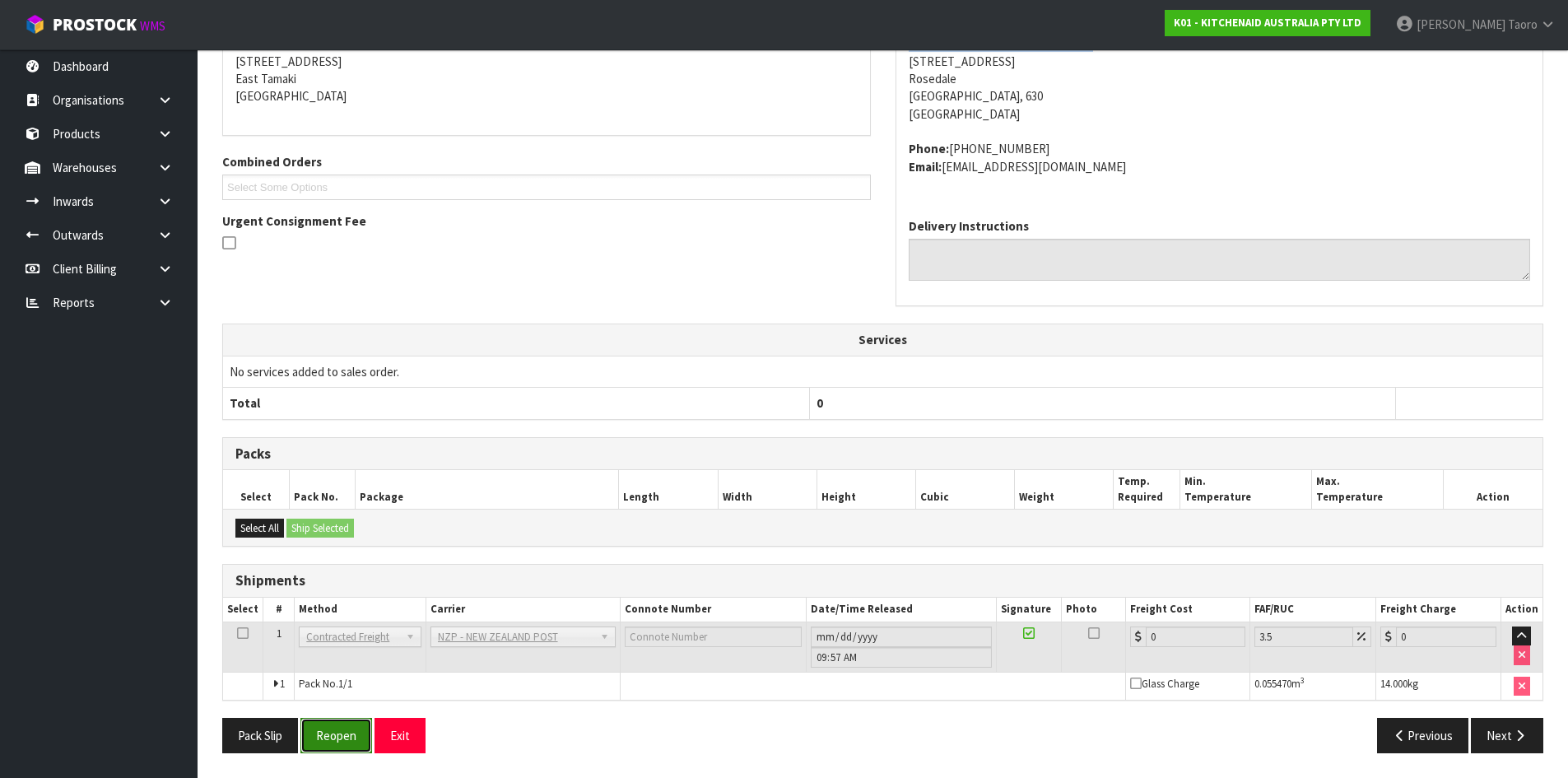
click at [352, 740] on button "Reopen" at bounding box center [336, 735] width 72 height 35
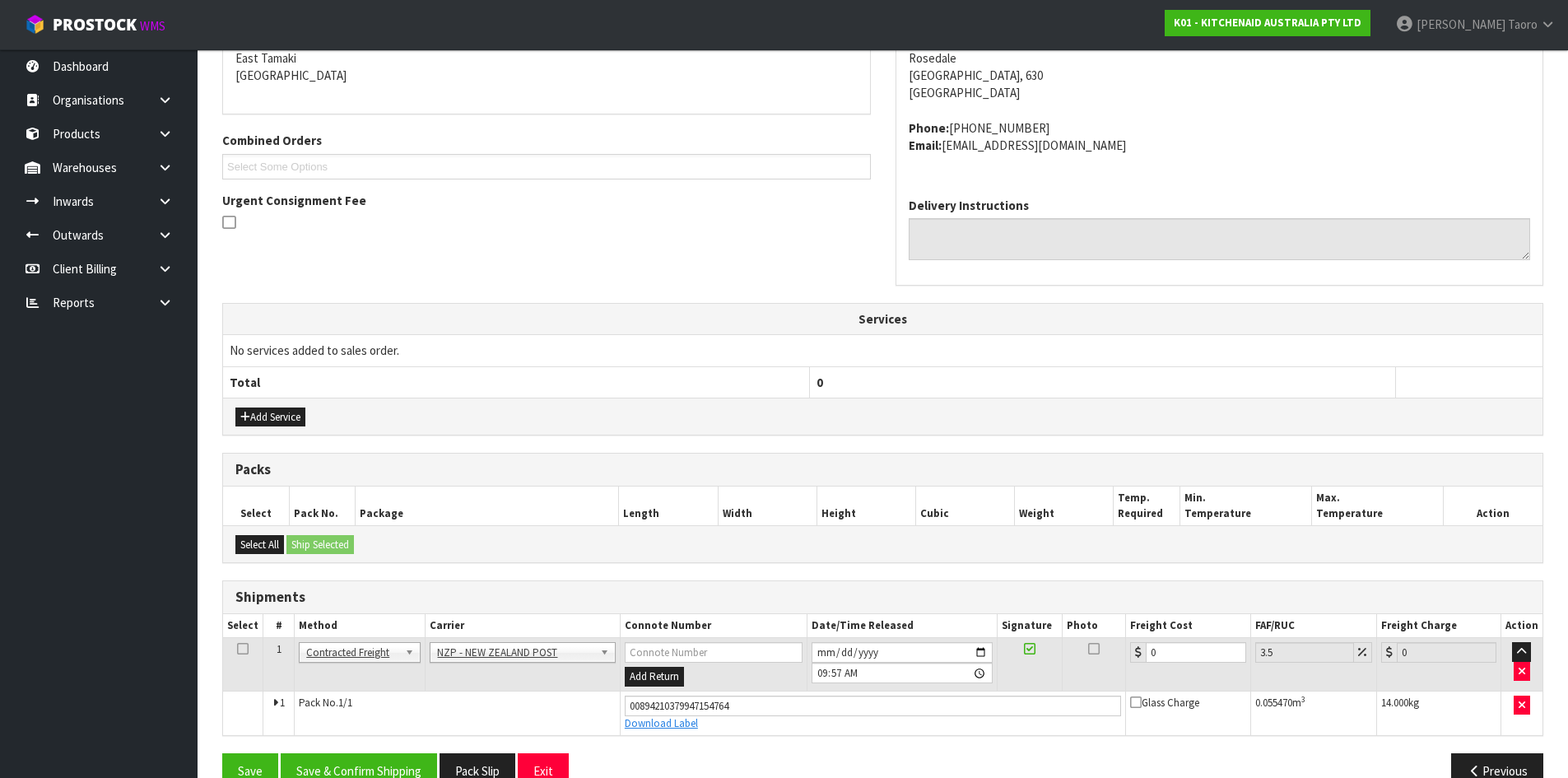
scroll to position [393, 0]
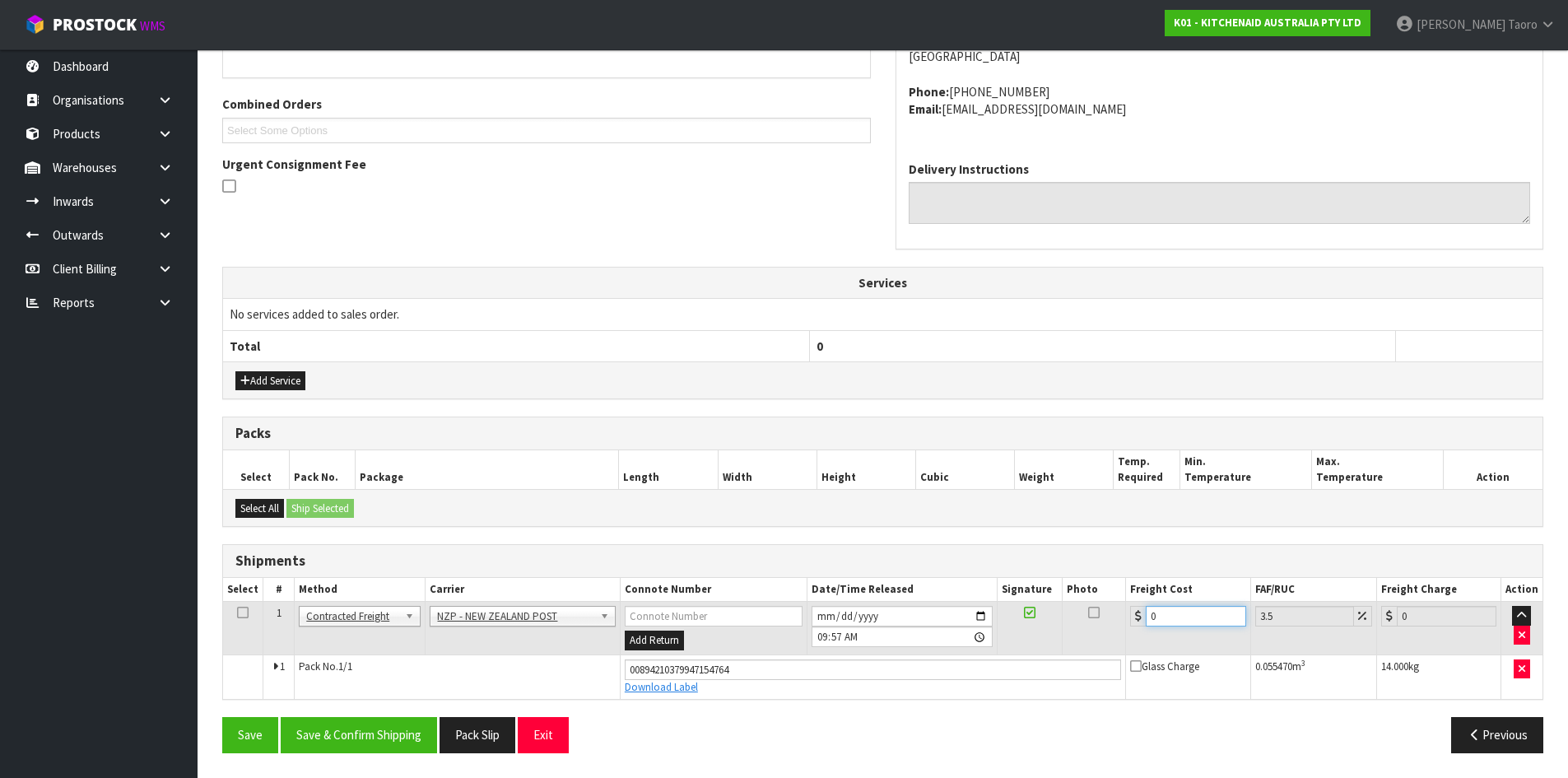
click at [1222, 616] on input "0" at bounding box center [1196, 615] width 99 height 20
type input "4"
type input "4.14"
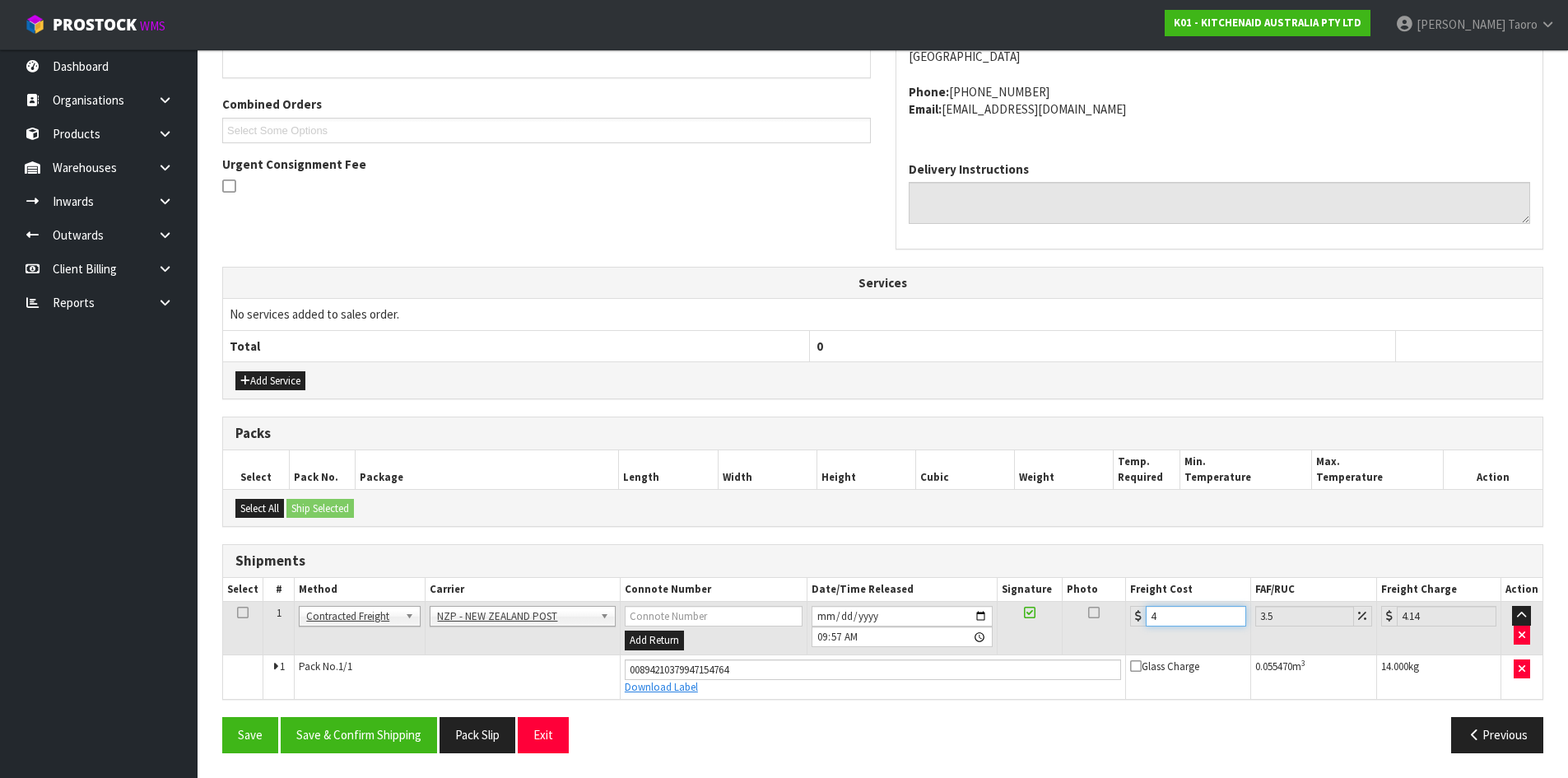
type input "4.3"
type input "4.45"
type input "4.33"
type input "4.48"
type input "4.33"
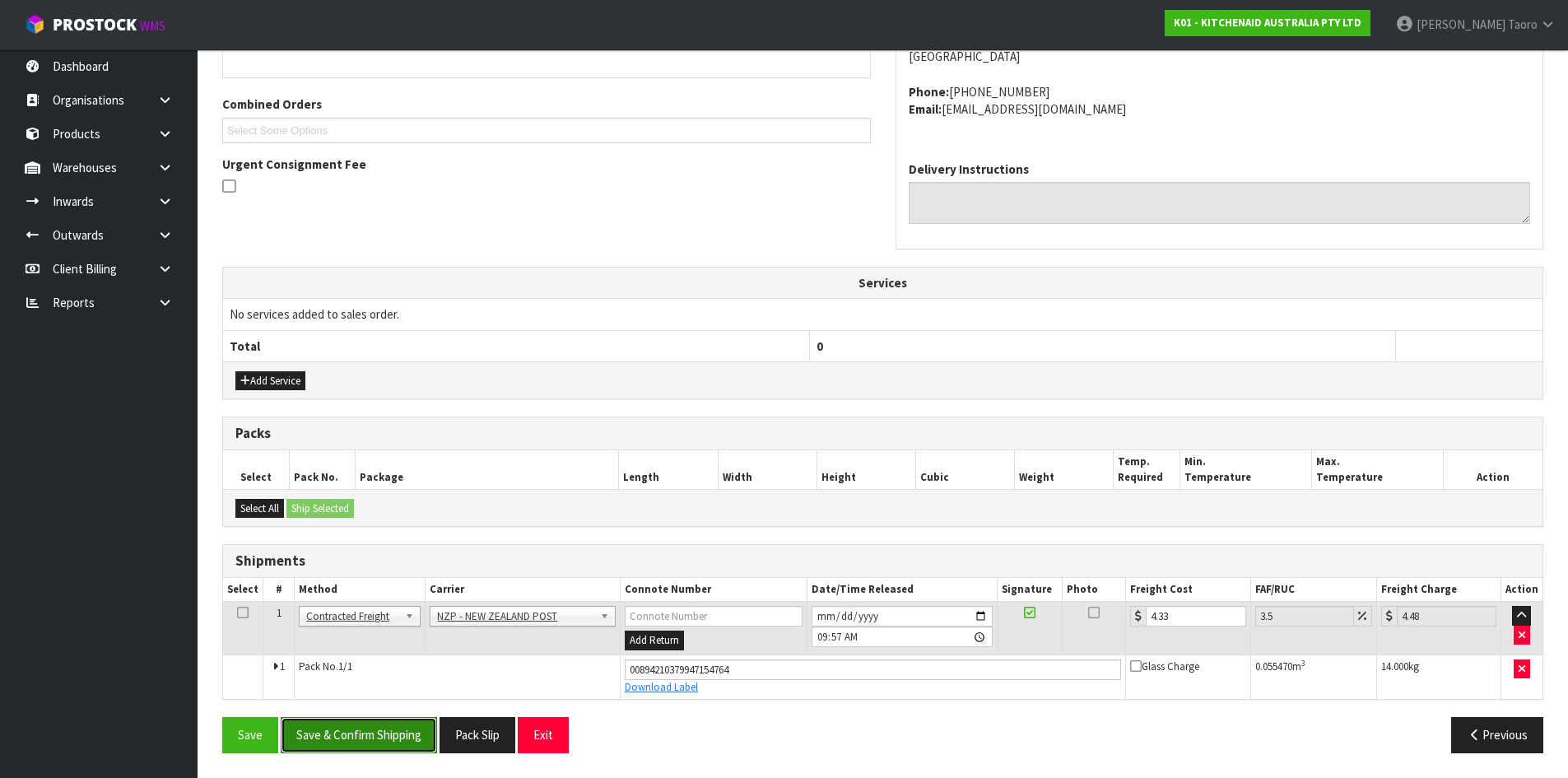
click at [382, 728] on button "Save & Confirm Shipping" at bounding box center [359, 734] width 157 height 35
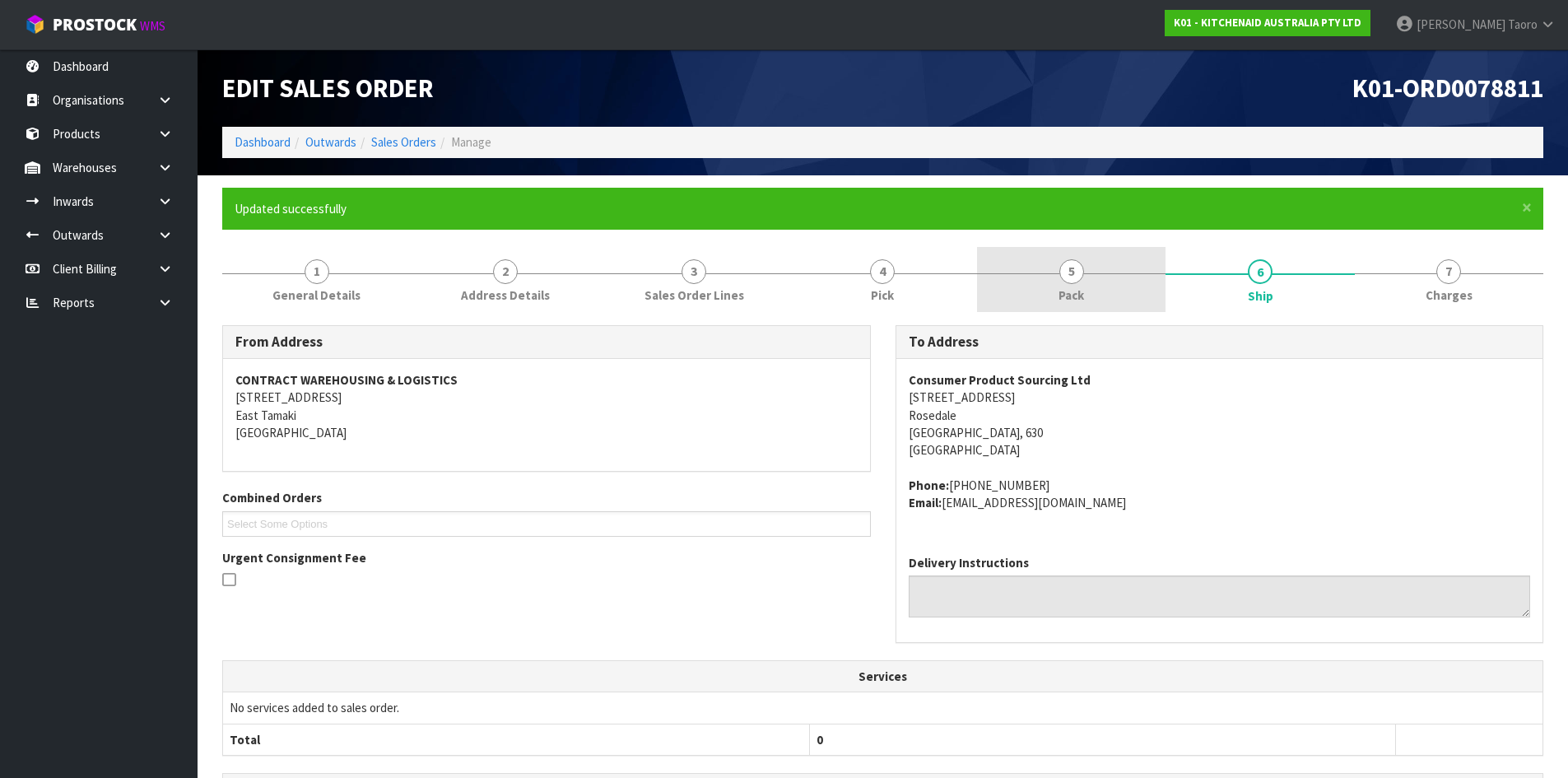
click at [1056, 274] on link "5 Pack" at bounding box center [1071, 279] width 189 height 65
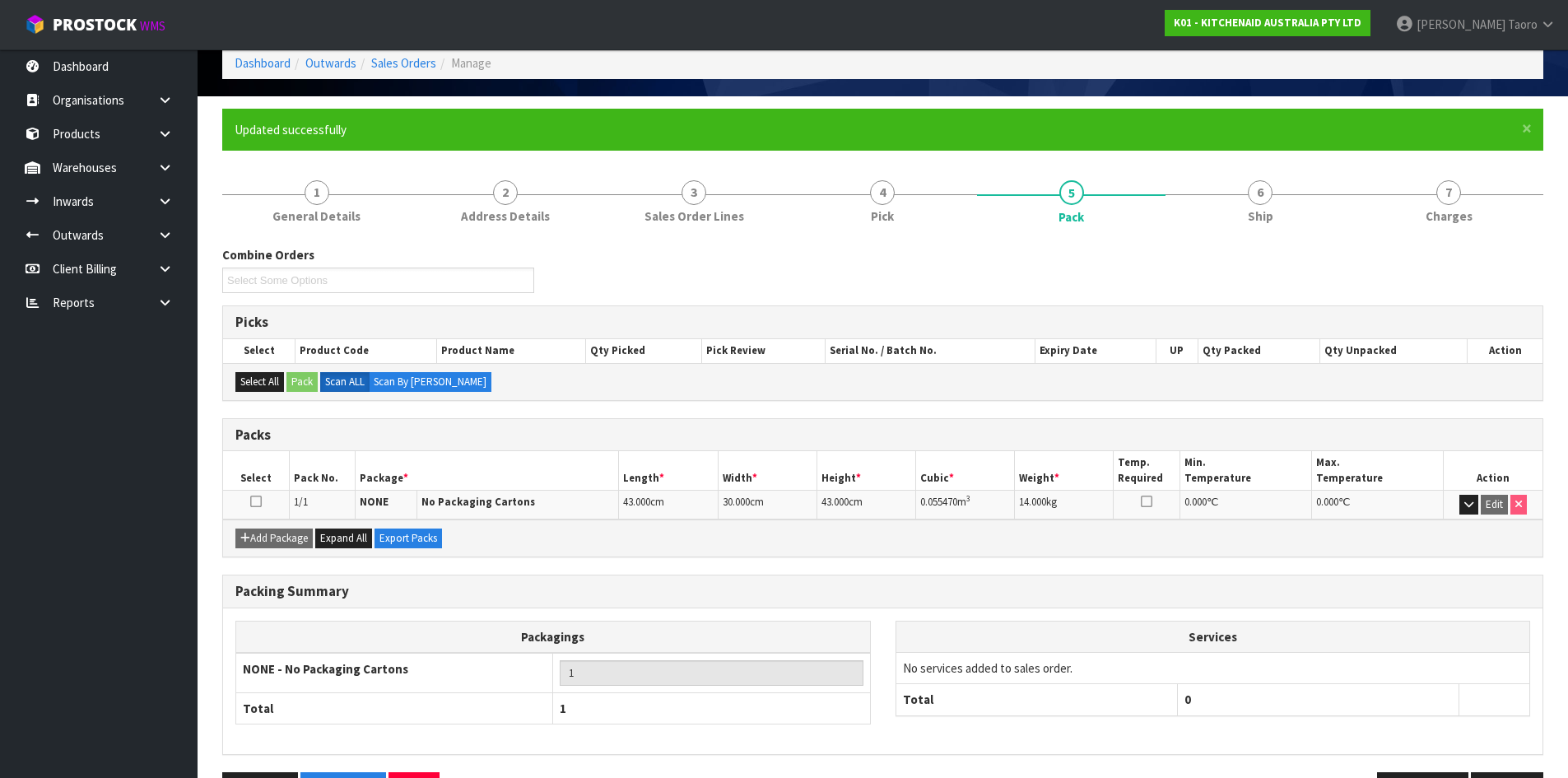
scroll to position [134, 0]
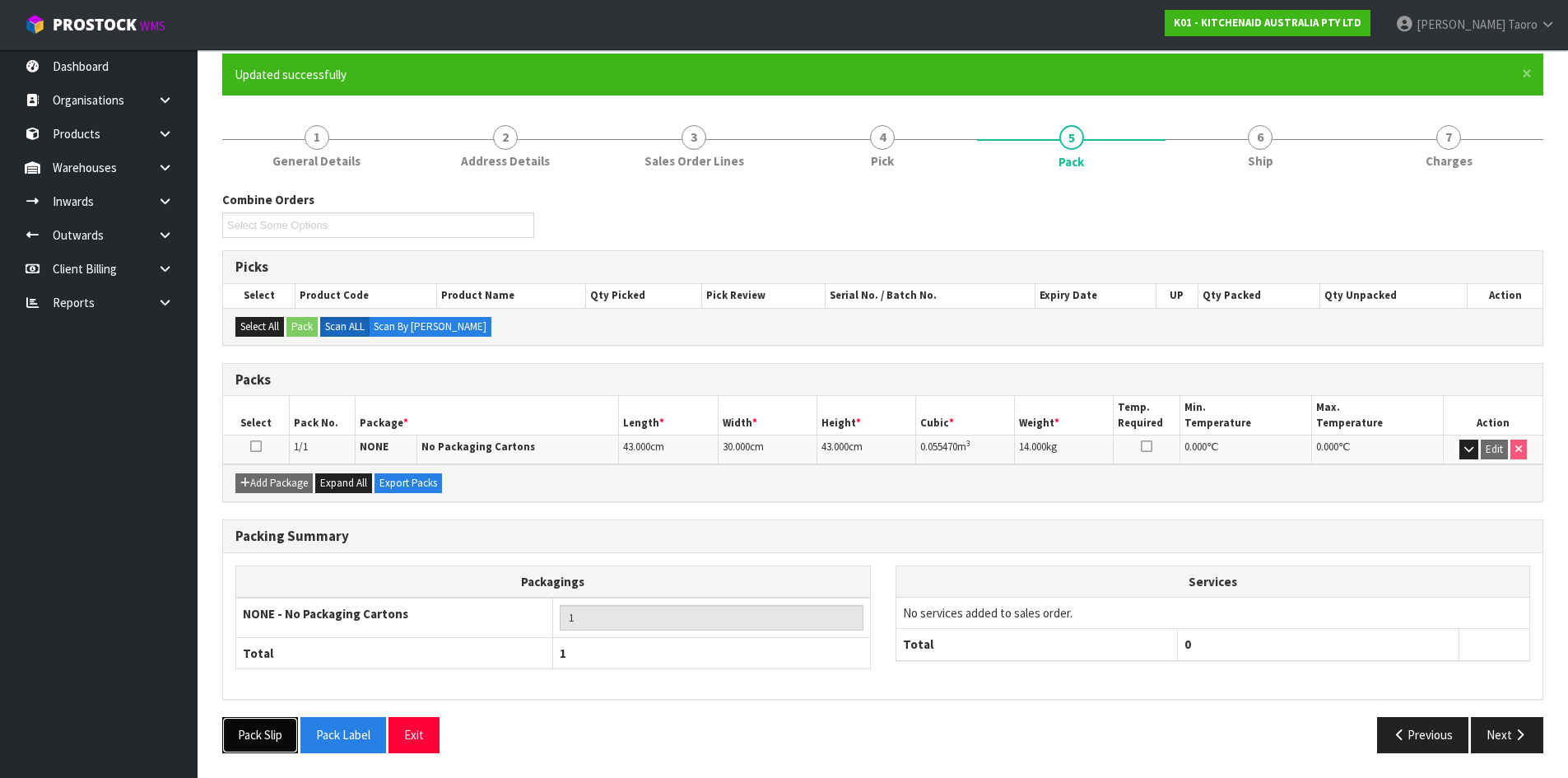
click at [264, 732] on button "Pack Slip" at bounding box center [260, 734] width 76 height 35
click at [1289, 157] on link "6 Ship" at bounding box center [1260, 145] width 189 height 65
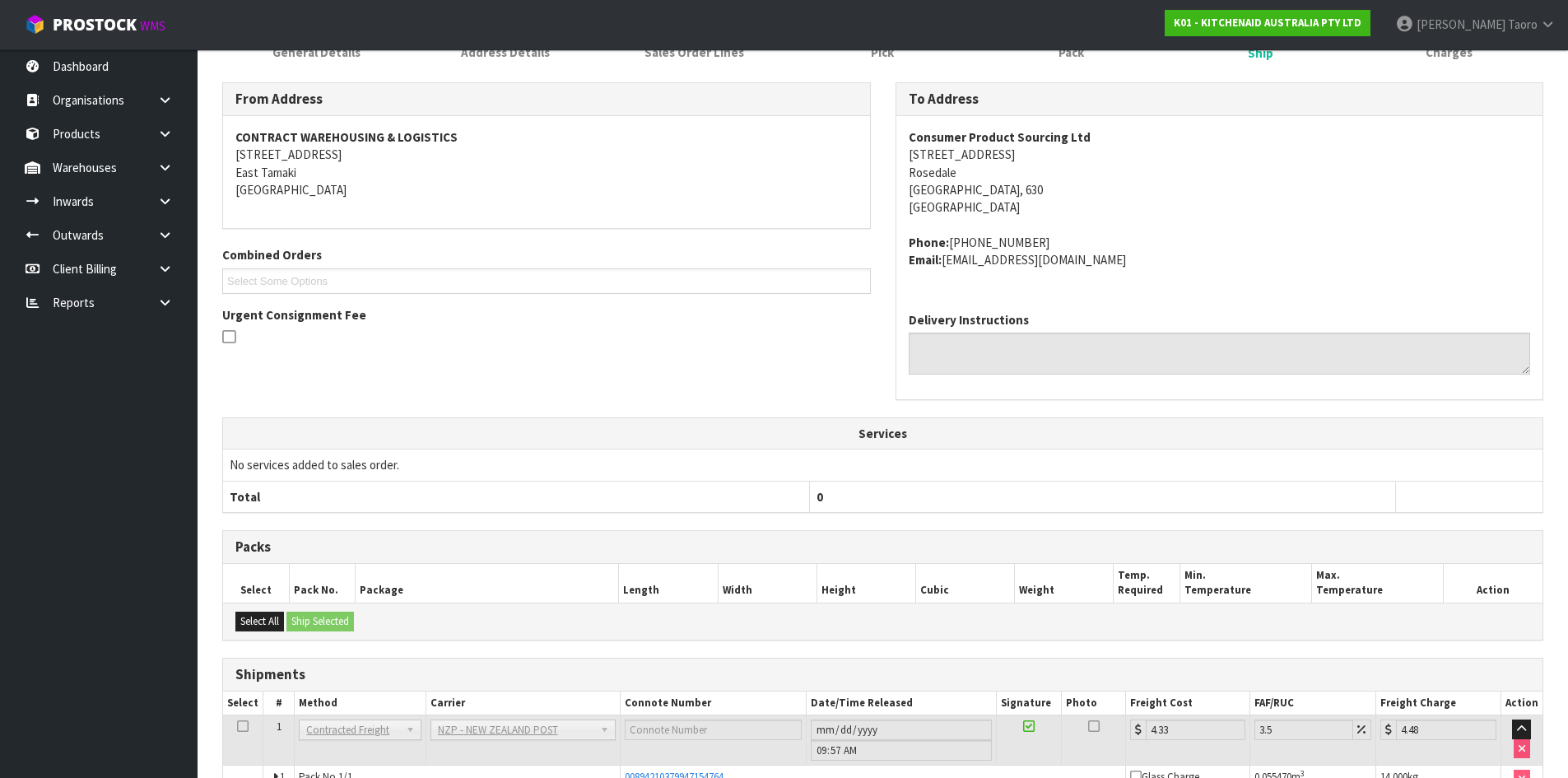
scroll to position [348, 0]
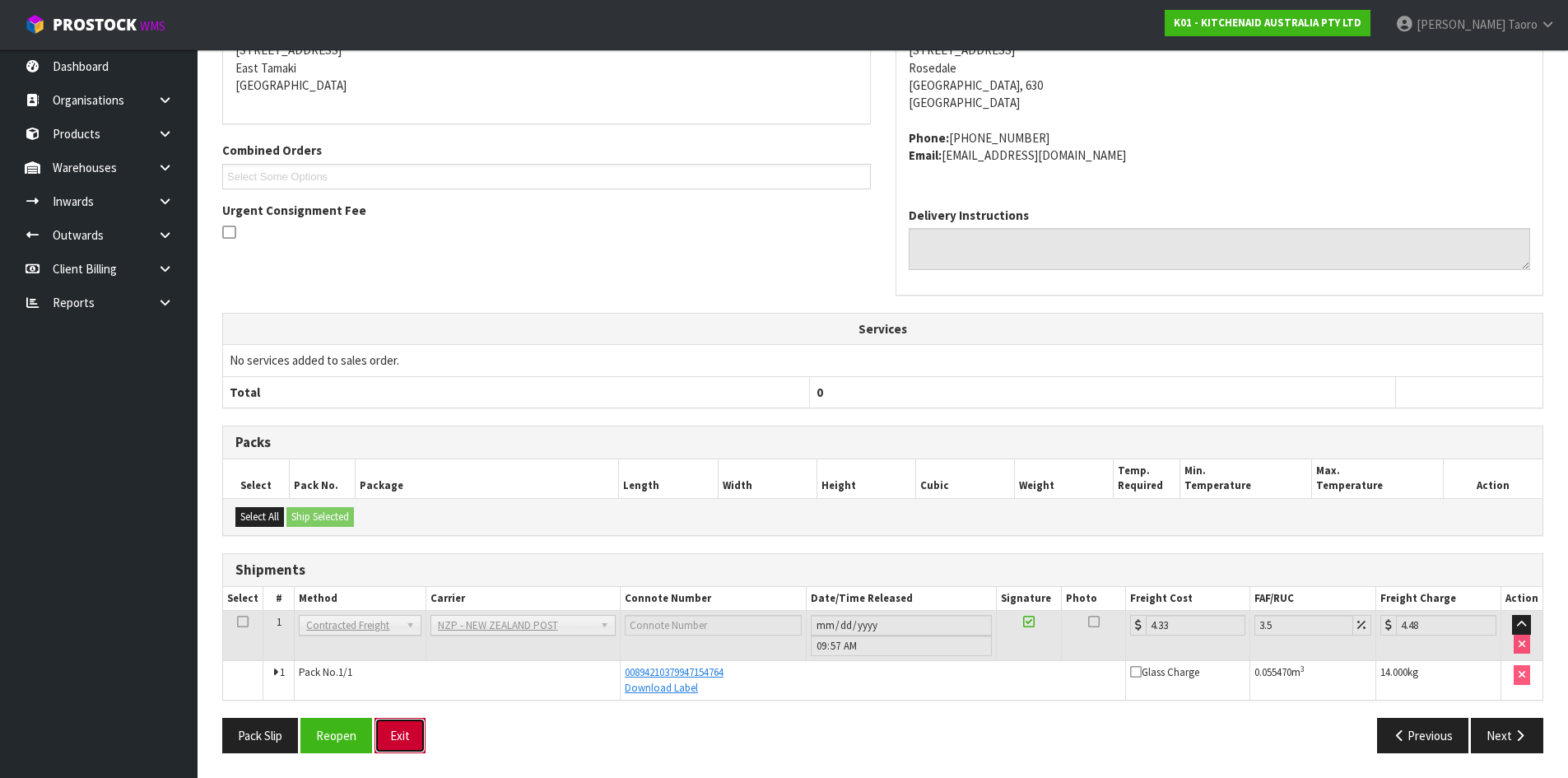
click at [413, 734] on button "Exit" at bounding box center [400, 735] width 51 height 35
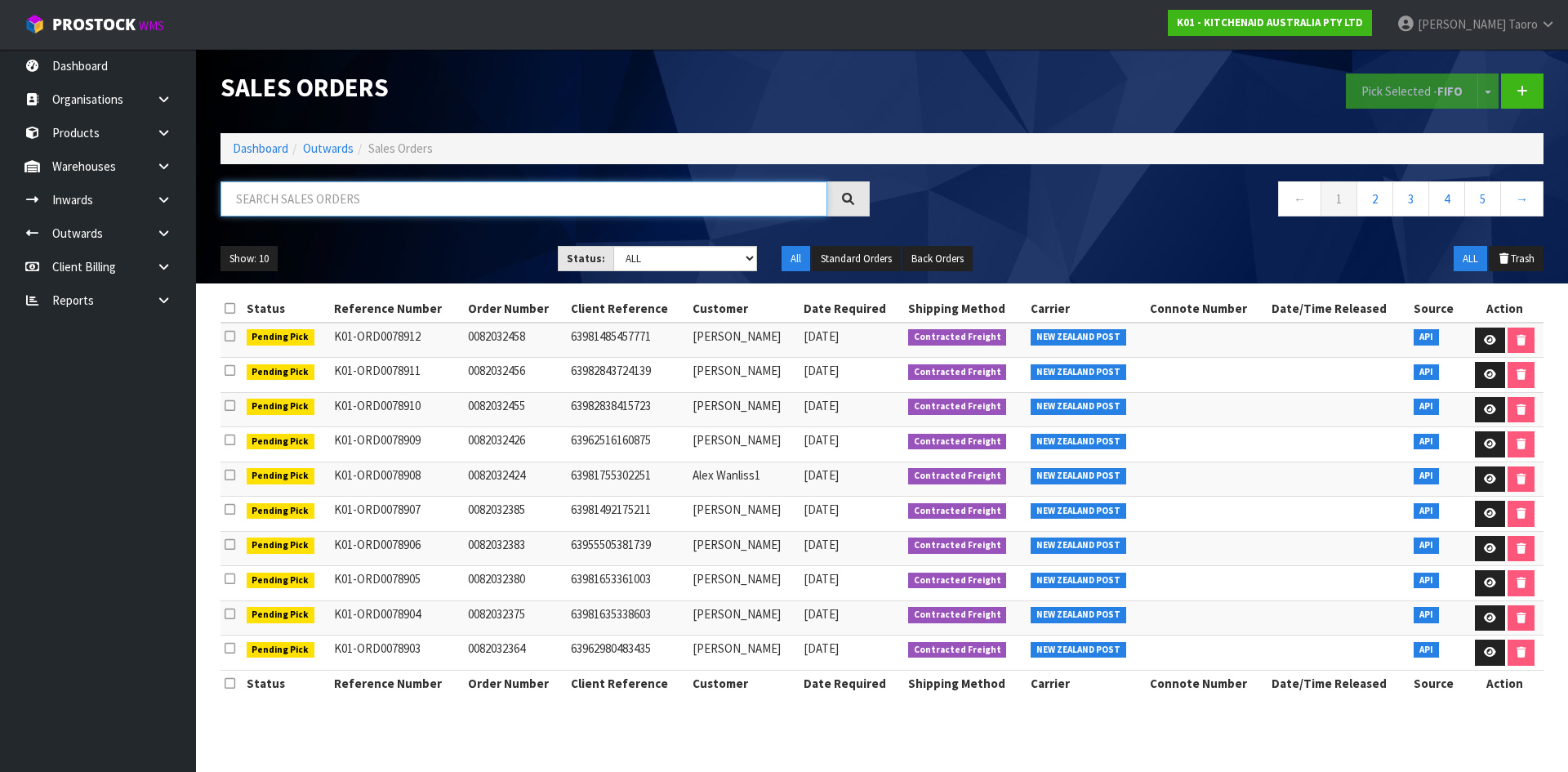
click at [381, 204] on input "text" at bounding box center [524, 199] width 606 height 35
type input "JOB-0411244"
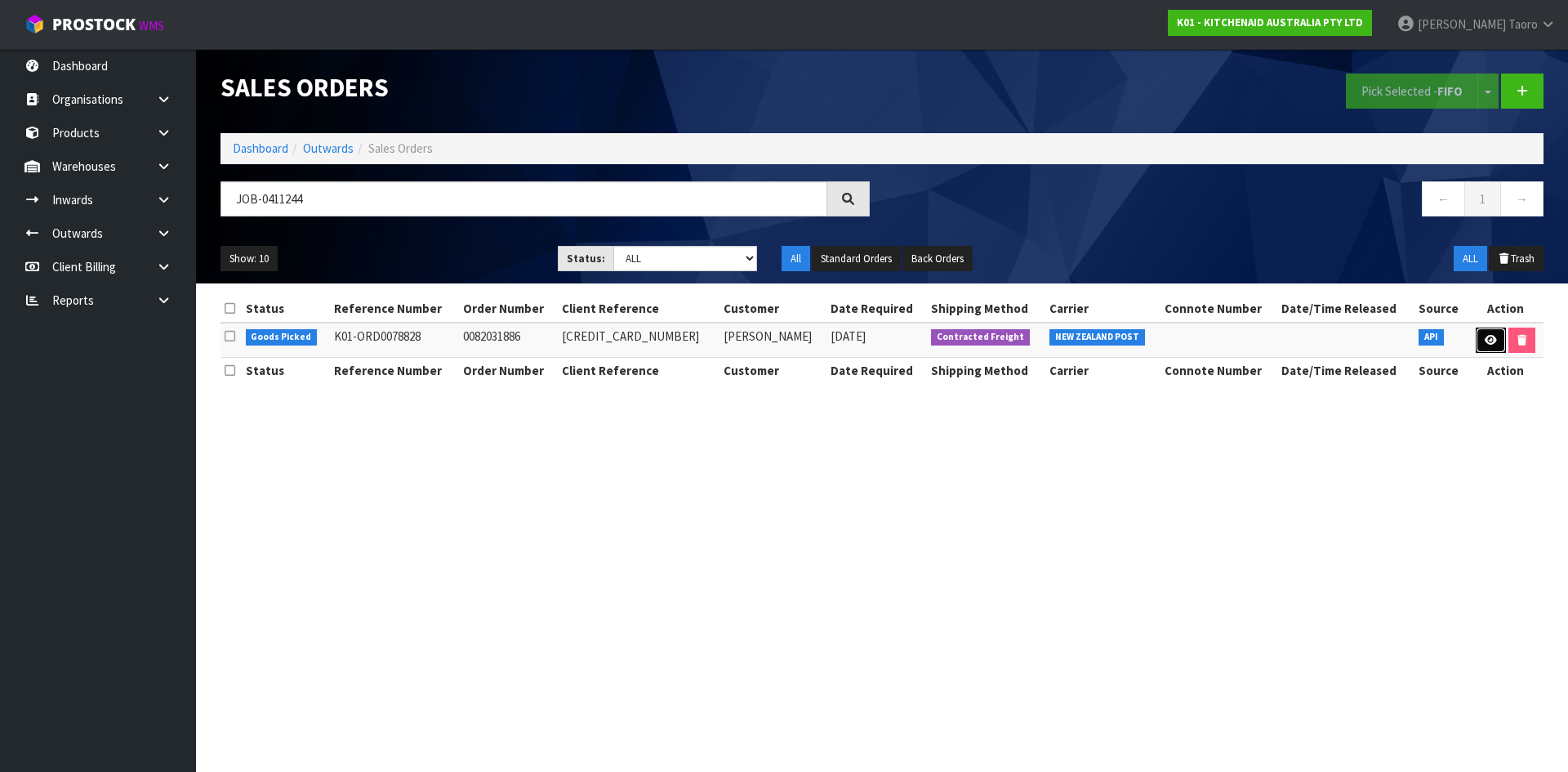
click at [1479, 330] on link at bounding box center [1490, 340] width 30 height 26
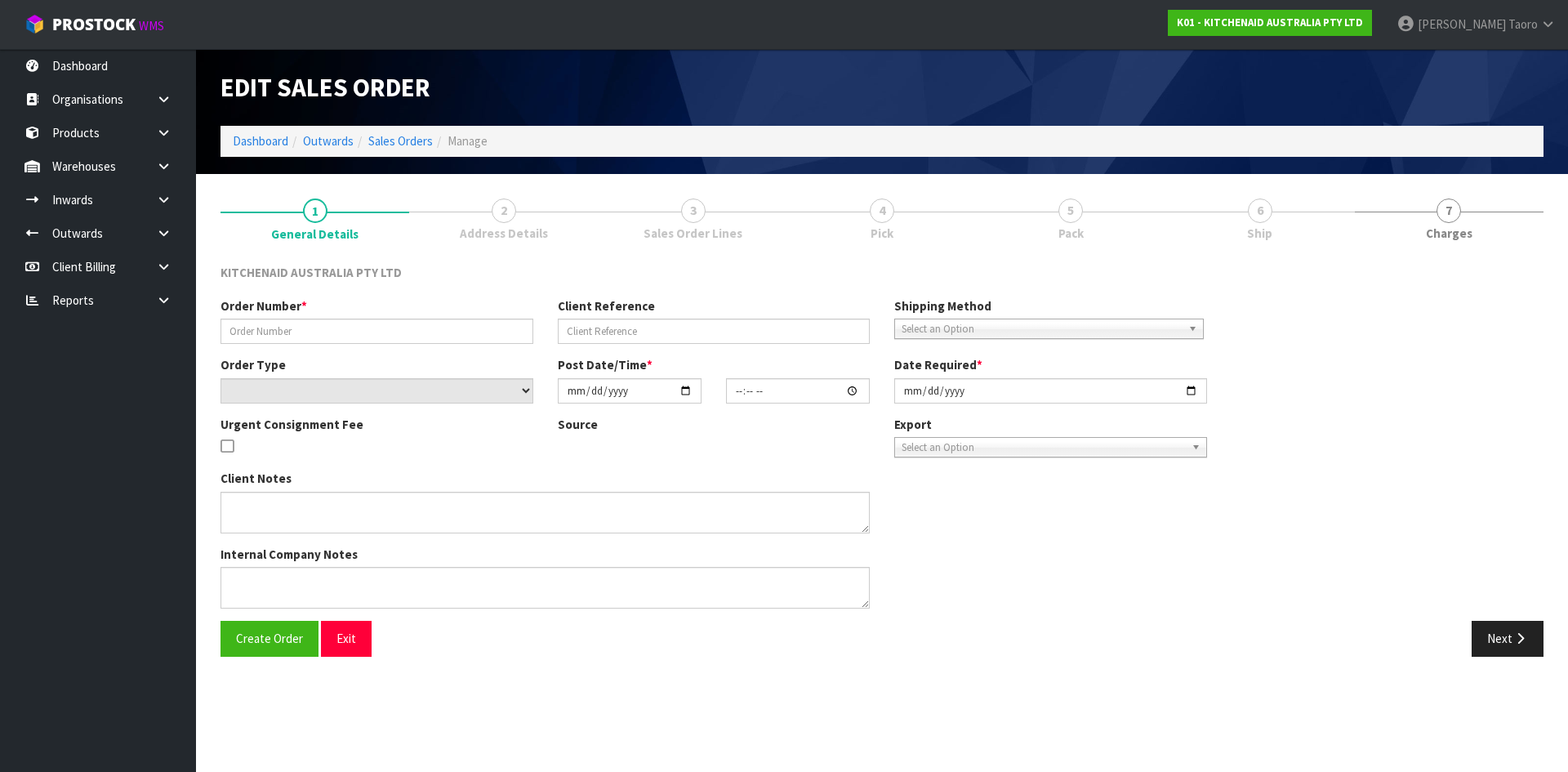
type input "0082031886"
type input "63976910618987"
select select "number:0"
type input "2025-09-05"
type input "23:40:11.000"
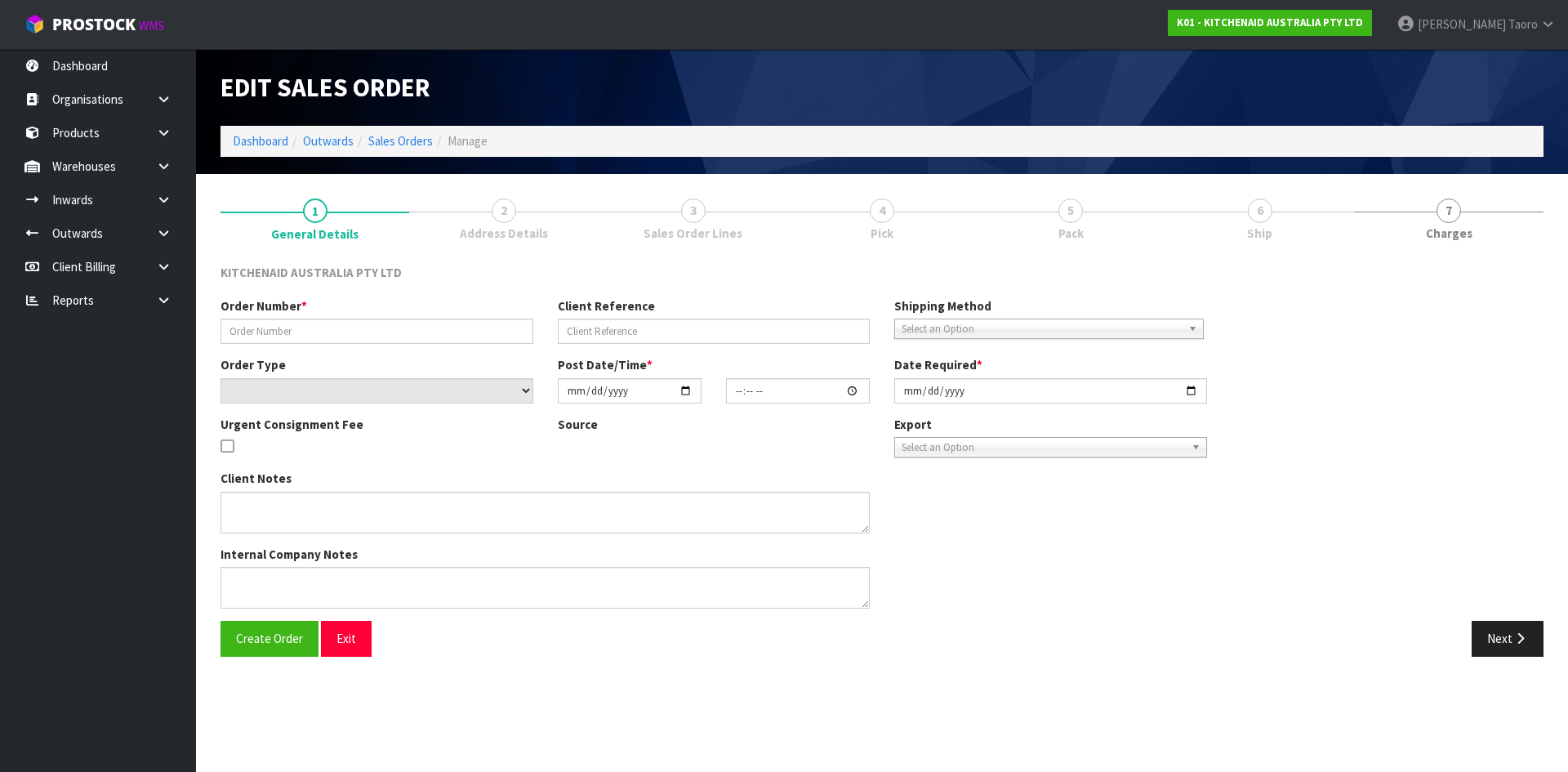
type input "2025-09-05"
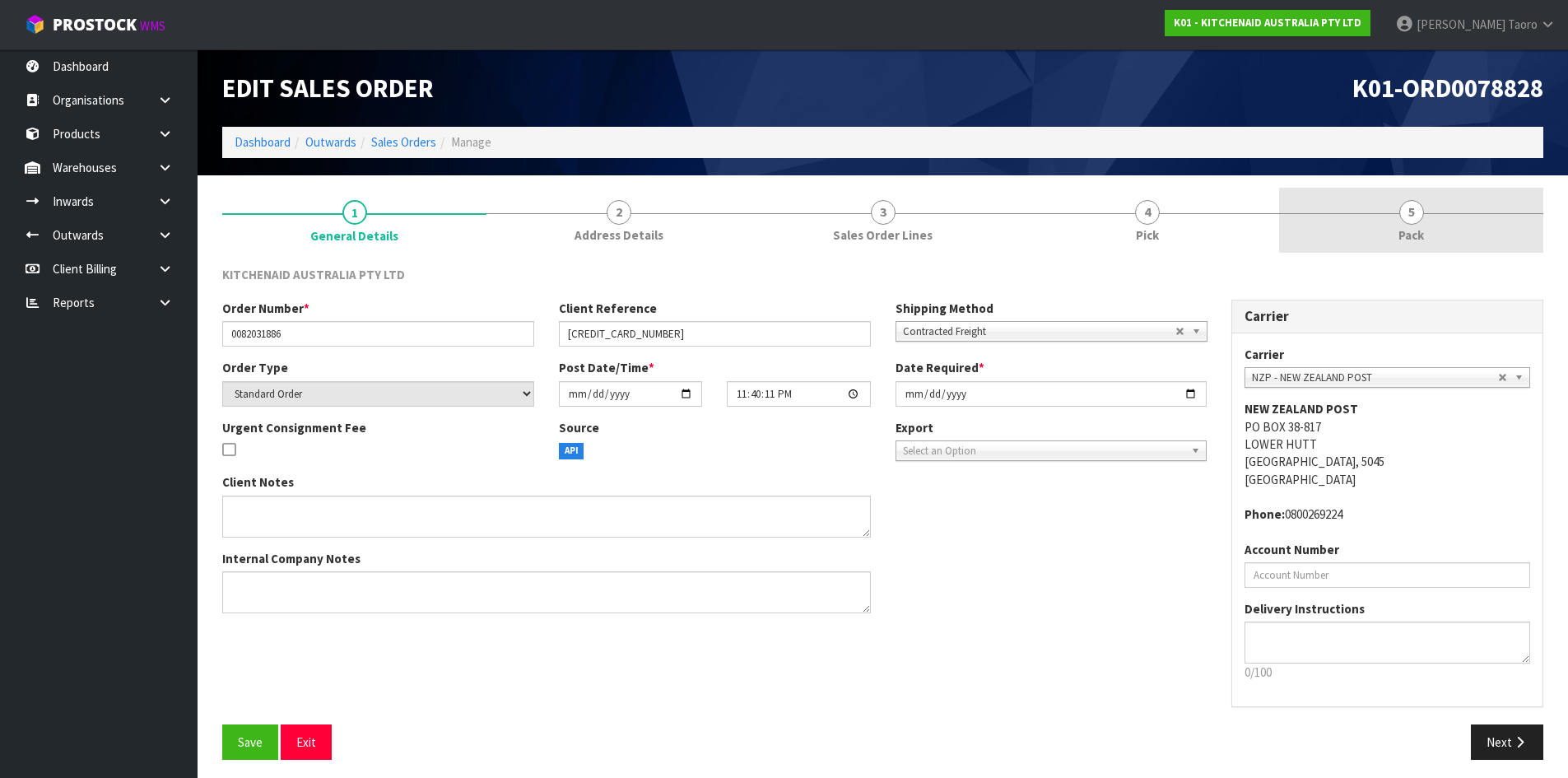
drag, startPoint x: 1363, startPoint y: 216, endPoint x: 1356, endPoint y: 226, distance: 12.2
click at [1363, 216] on link "5 Pack" at bounding box center [1411, 220] width 264 height 65
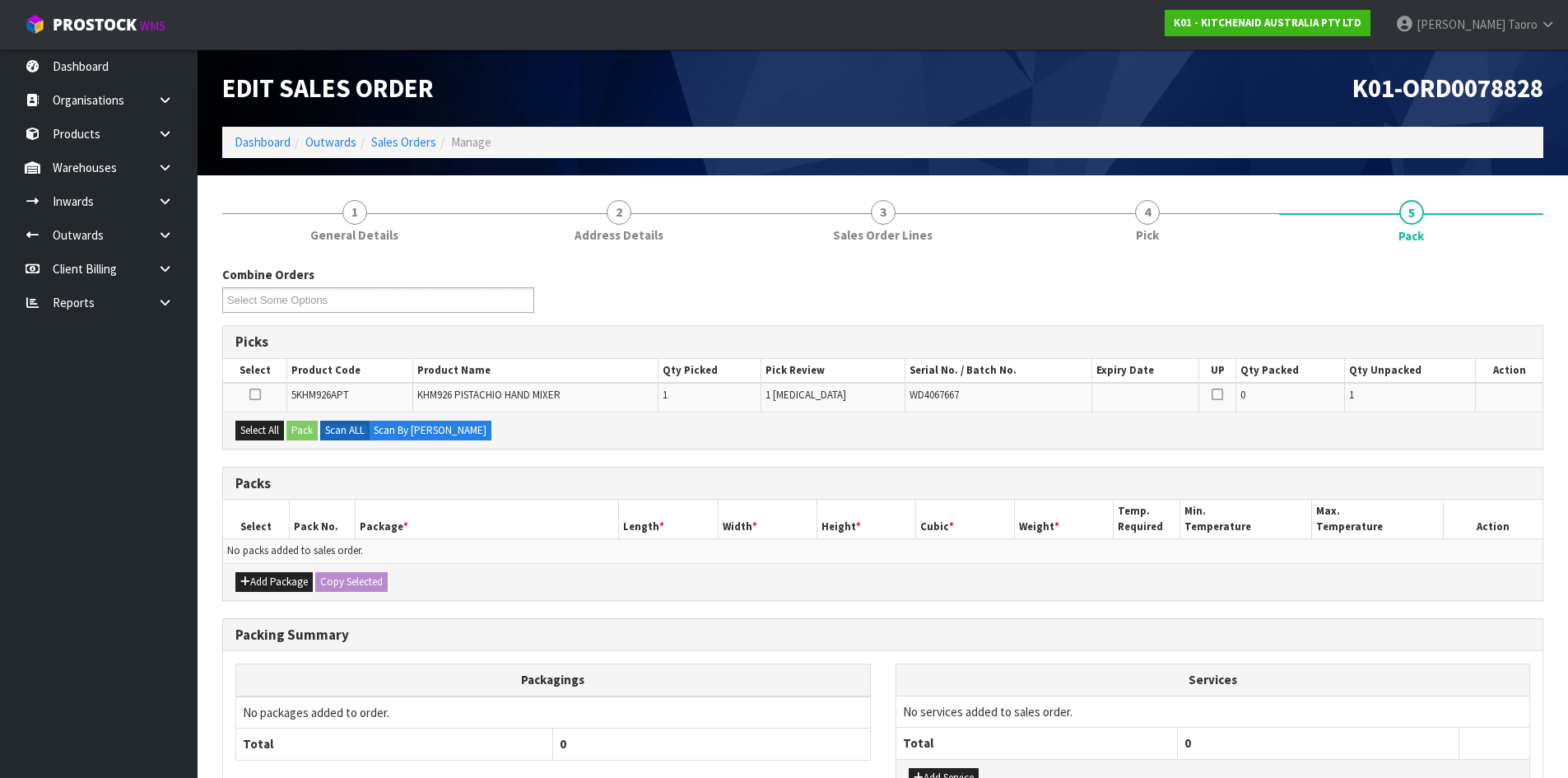
click at [763, 441] on div "Select All Pack Scan ALL Scan By Quantity" at bounding box center [883, 430] width 1320 height 37
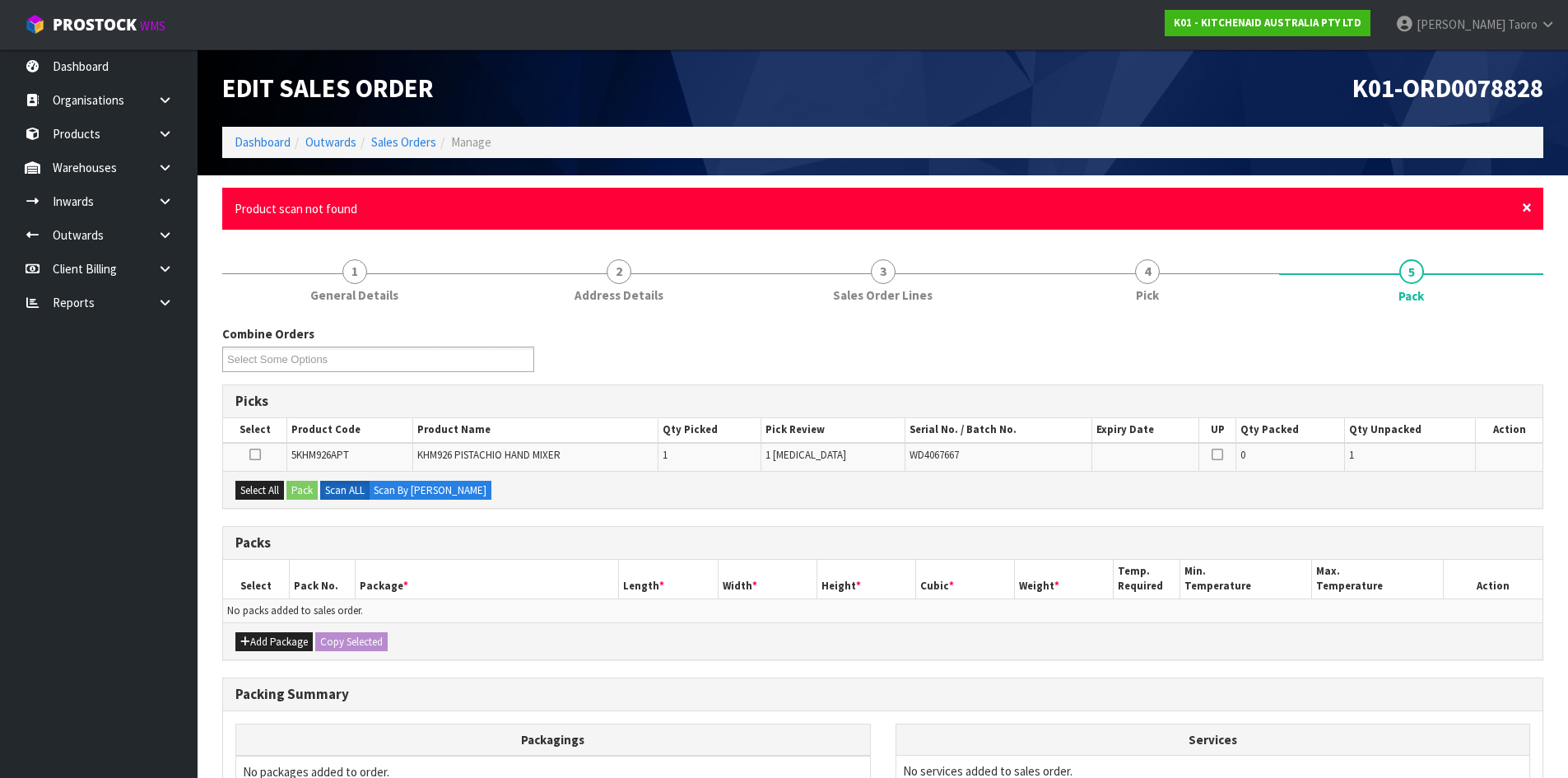
click at [1528, 206] on span "×" at bounding box center [1527, 207] width 10 height 23
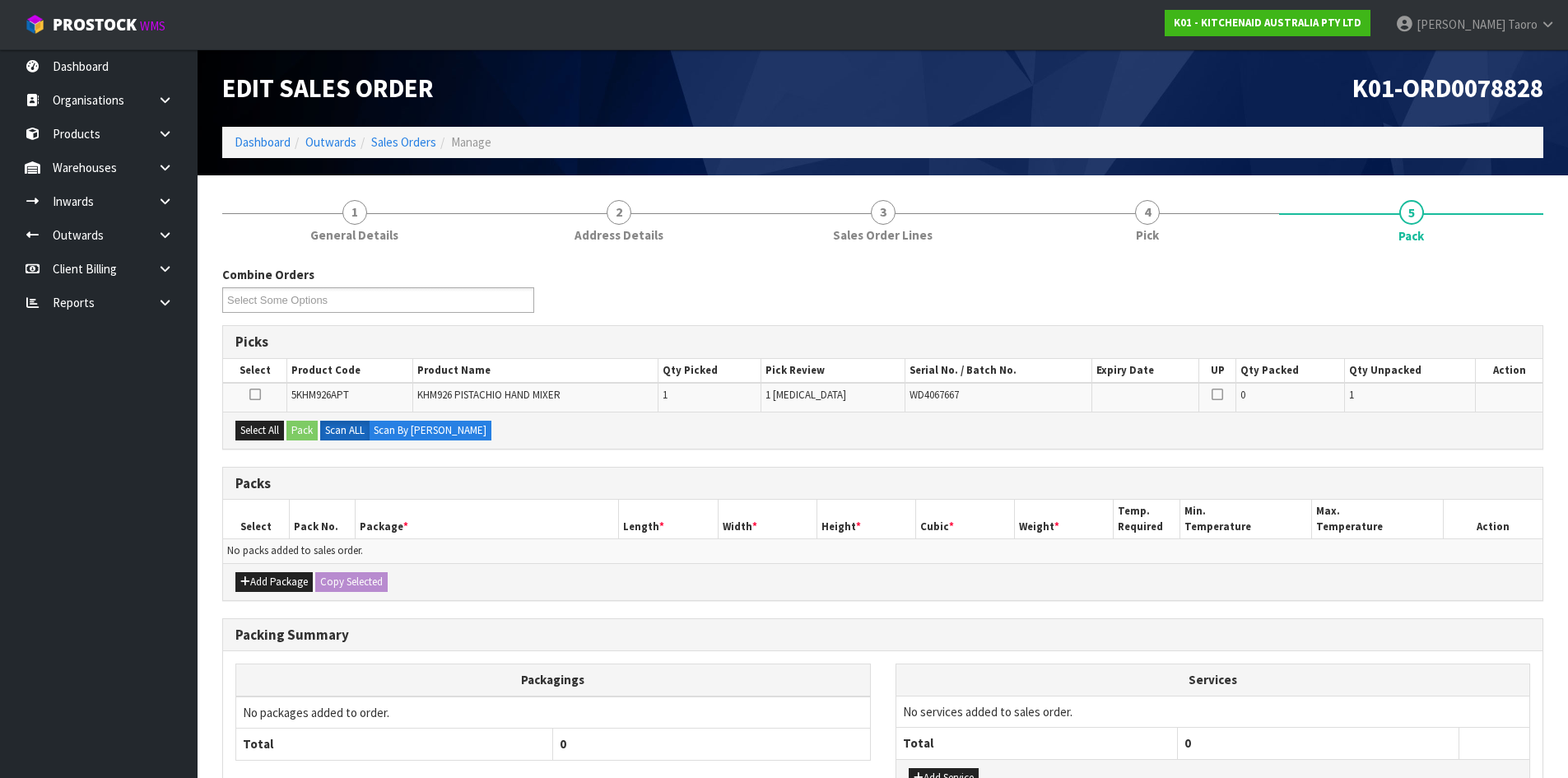
click at [1506, 301] on div "Combine Orders K01-ORD0078774 K01-ORD0078797 K01-ORD0078798 K01-ORD0078799 K01-…" at bounding box center [883, 296] width 1346 height 59
click at [1044, 559] on td "No packs added to sales order." at bounding box center [883, 551] width 1320 height 24
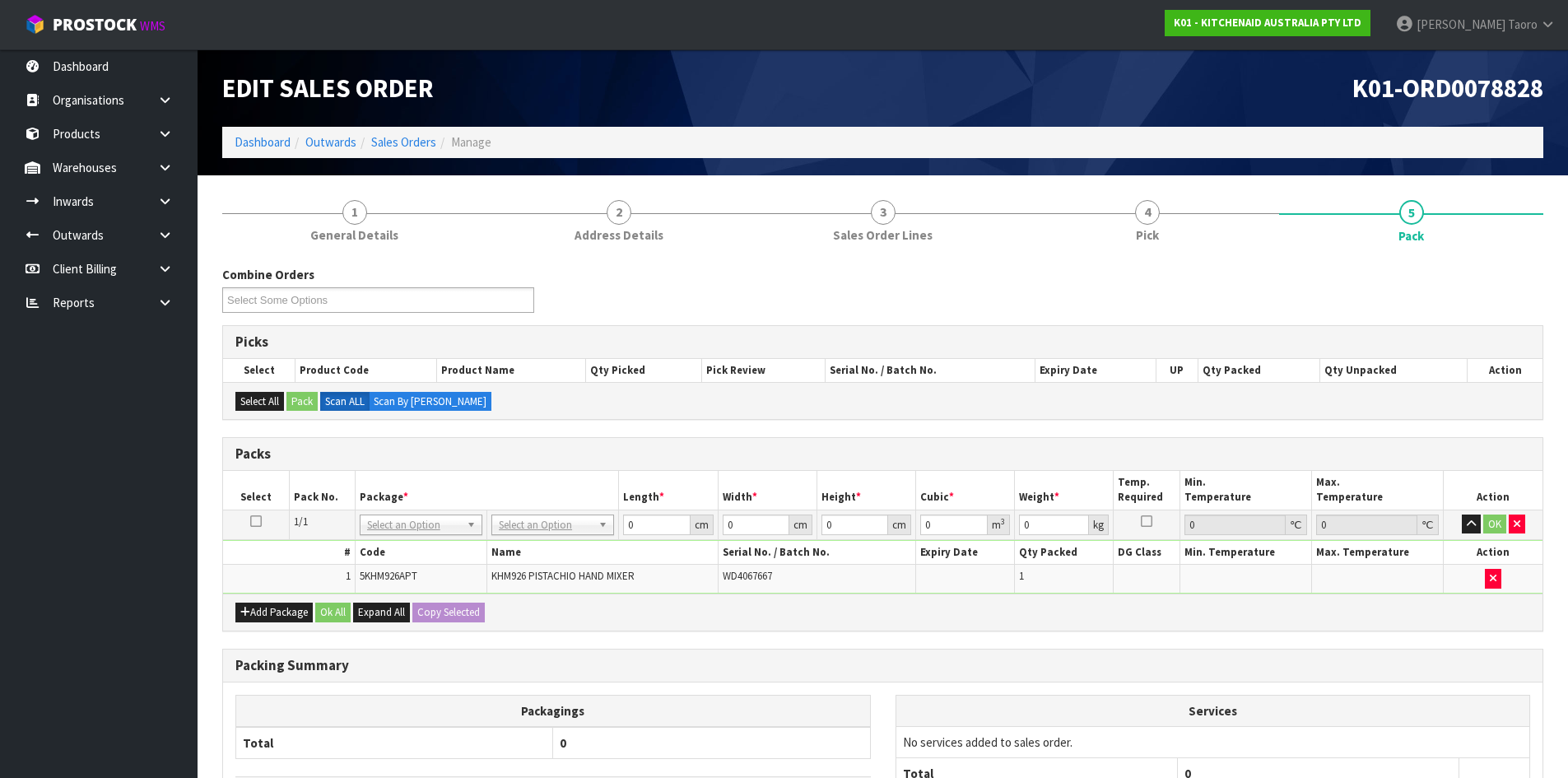
click at [1113, 449] on h3 "Packs" at bounding box center [883, 454] width 1295 height 16
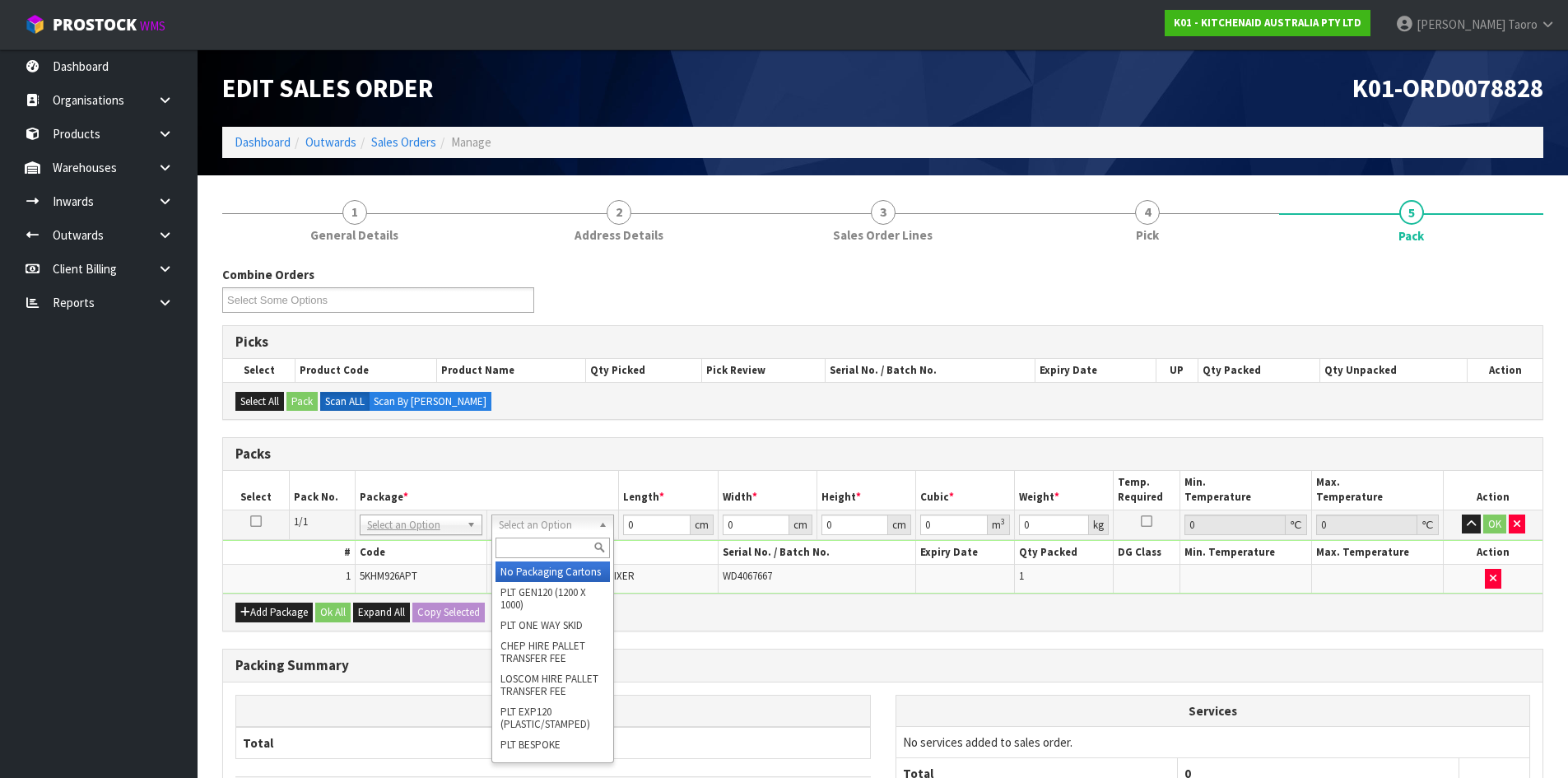
click at [539, 544] on input "text" at bounding box center [552, 547] width 115 height 20
type input "OWN"
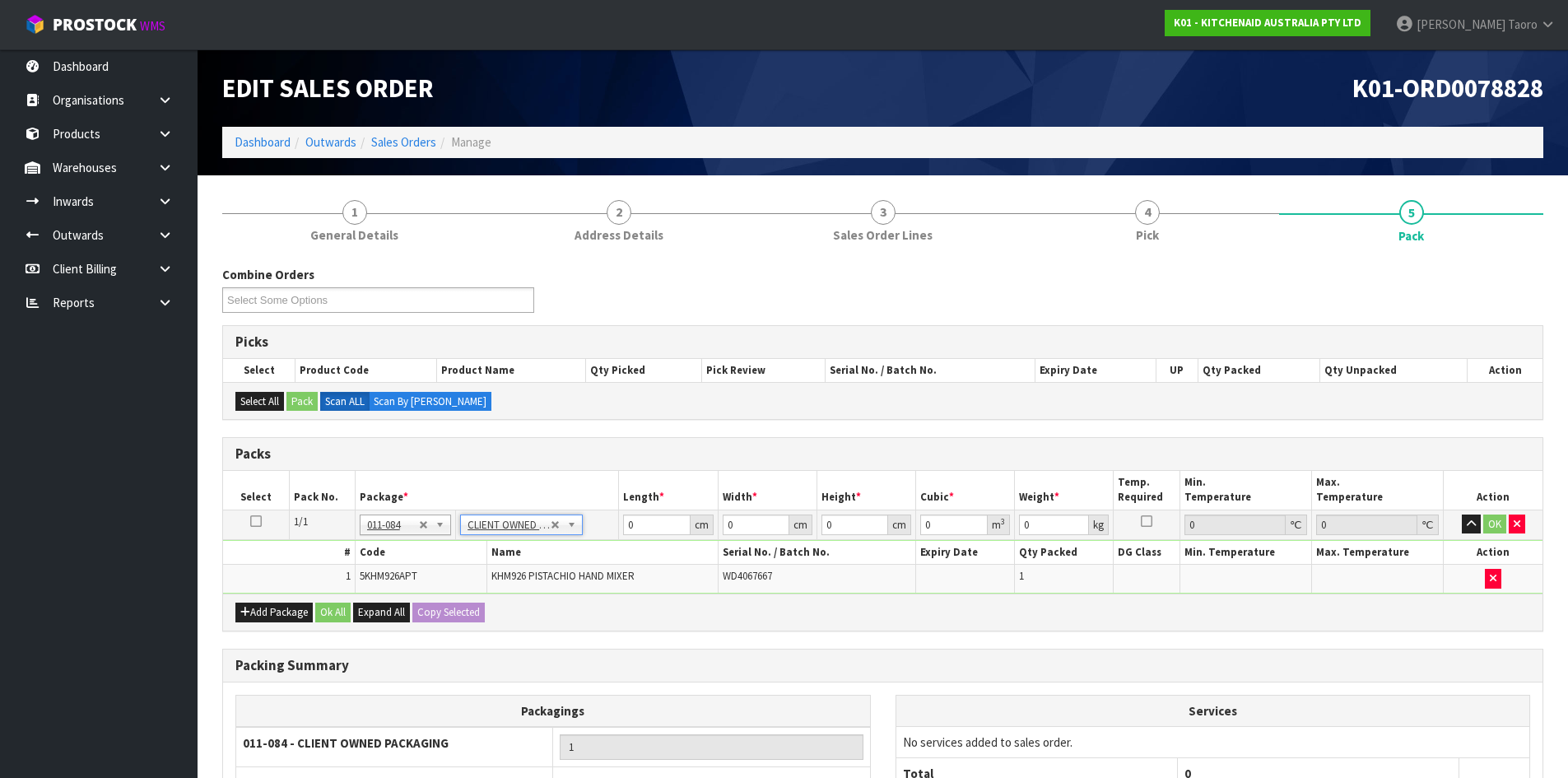
type input "1.75"
click at [652, 520] on input "0" at bounding box center [656, 525] width 67 height 20
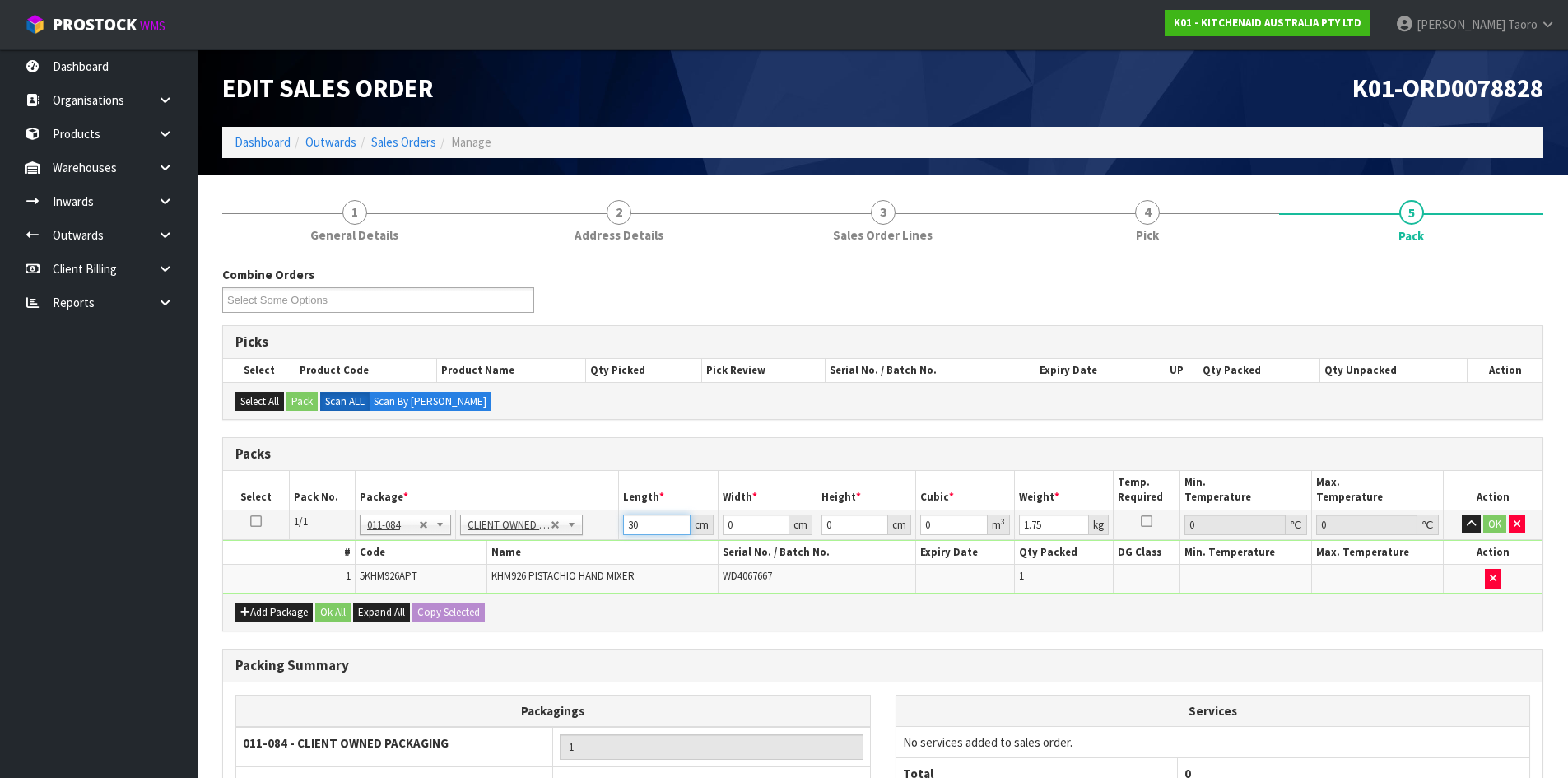
type input "30"
type input "26"
type input "1"
type input "0.00078"
type input "16"
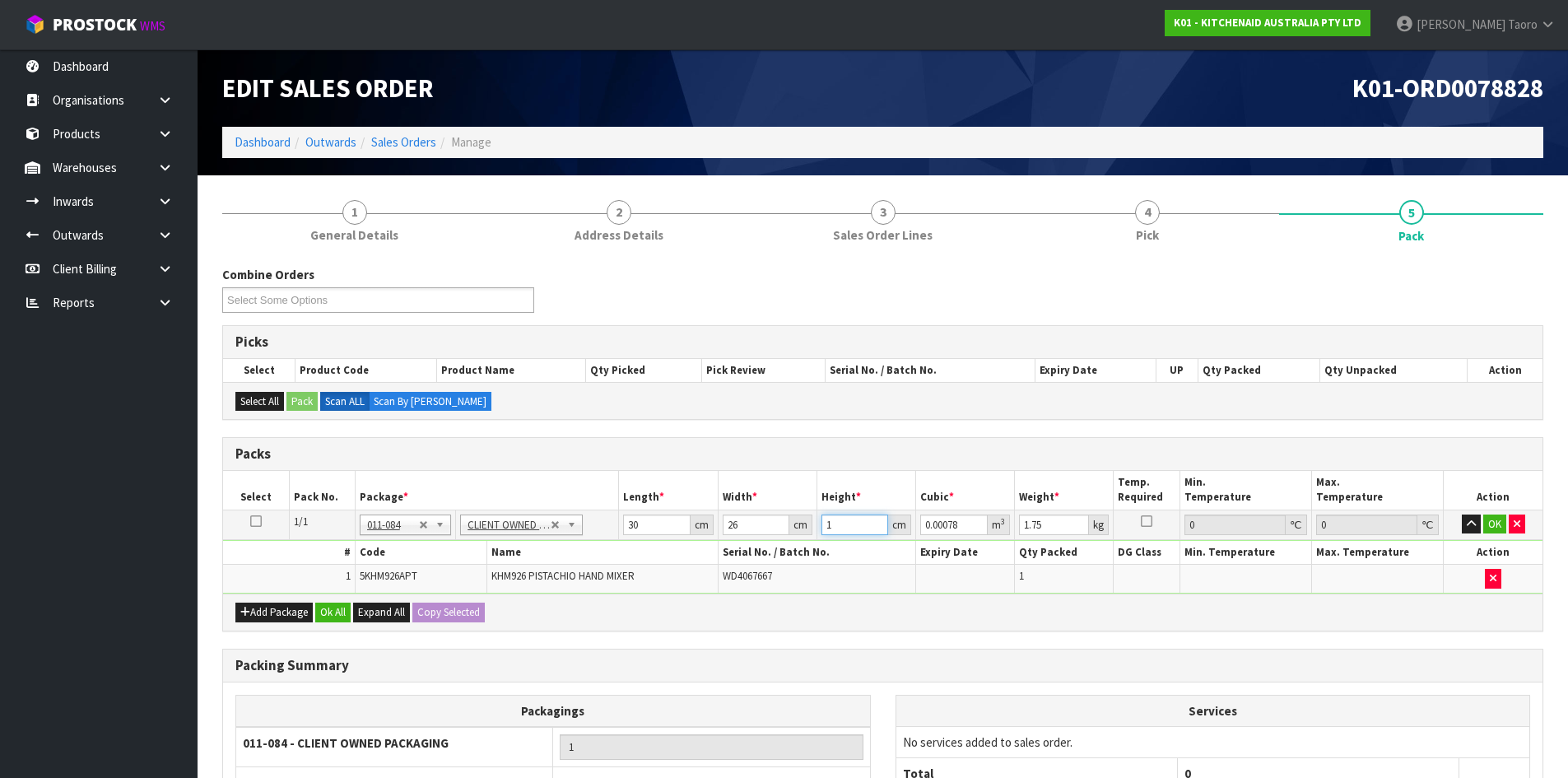
type input "0.01248"
type input "16"
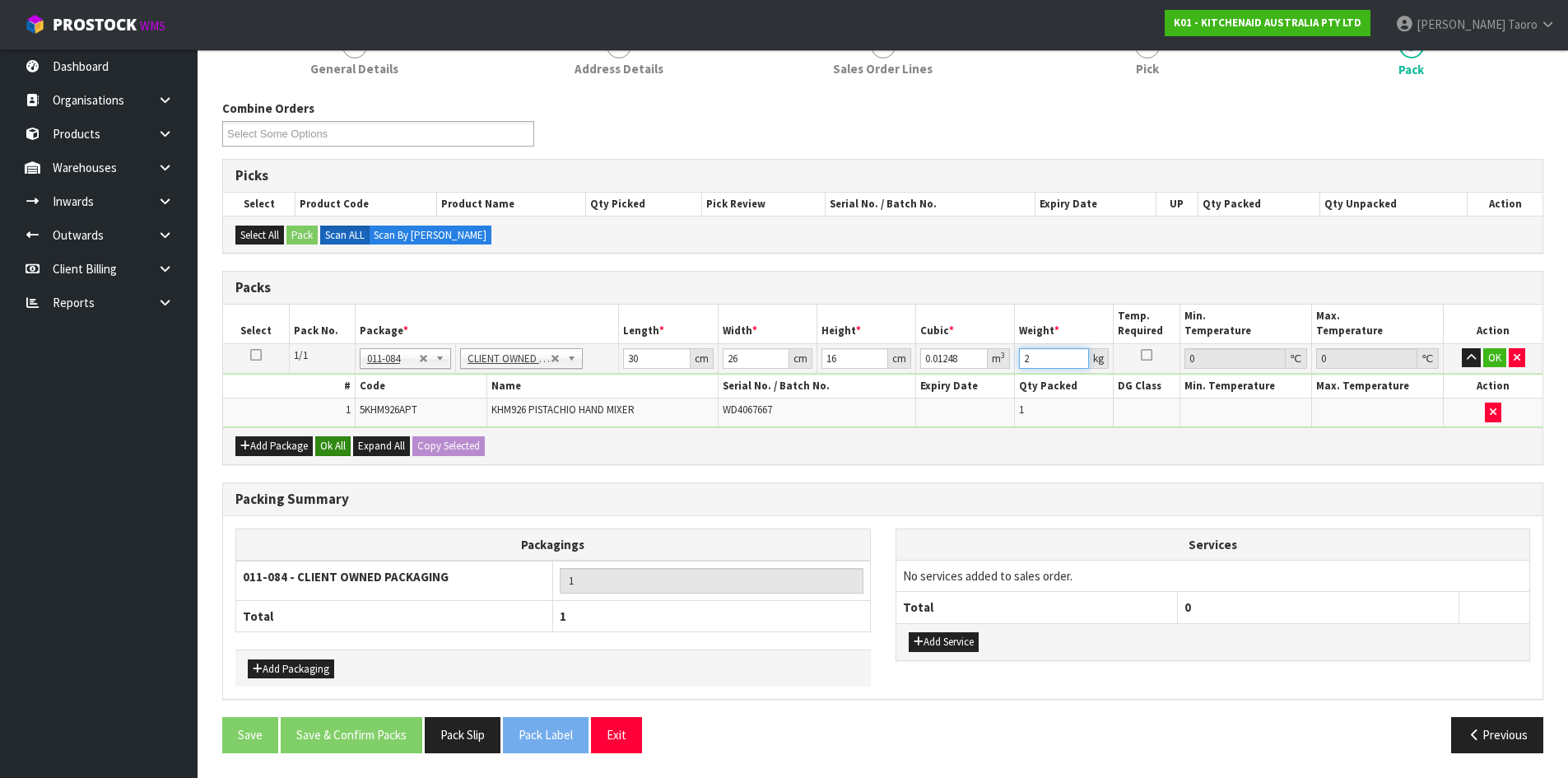
type input "2"
click at [344, 440] on button "Ok All" at bounding box center [333, 445] width 35 height 19
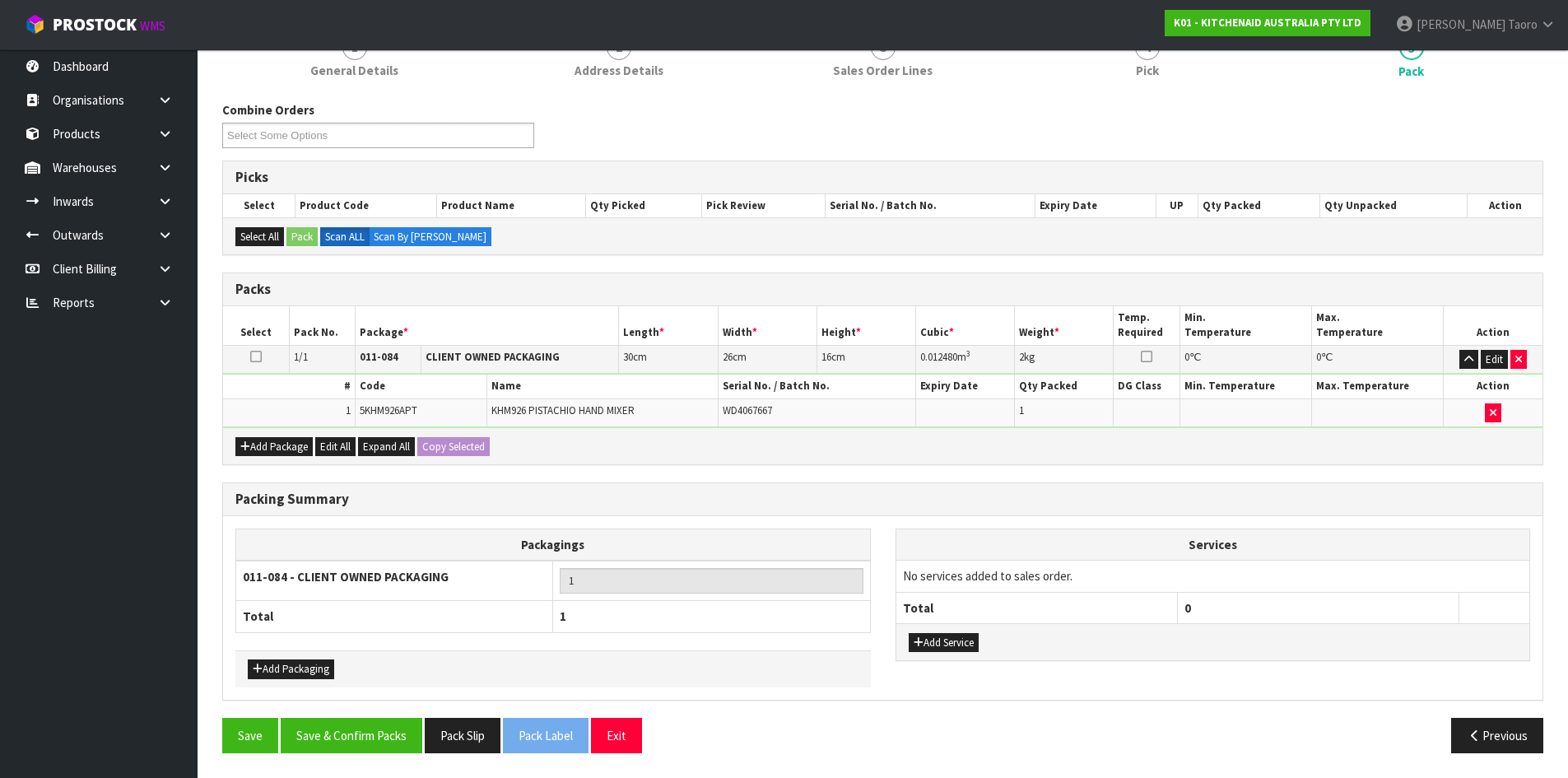
scroll to position [165, 0]
click at [365, 735] on button "Save & Confirm Packs" at bounding box center [351, 735] width 141 height 35
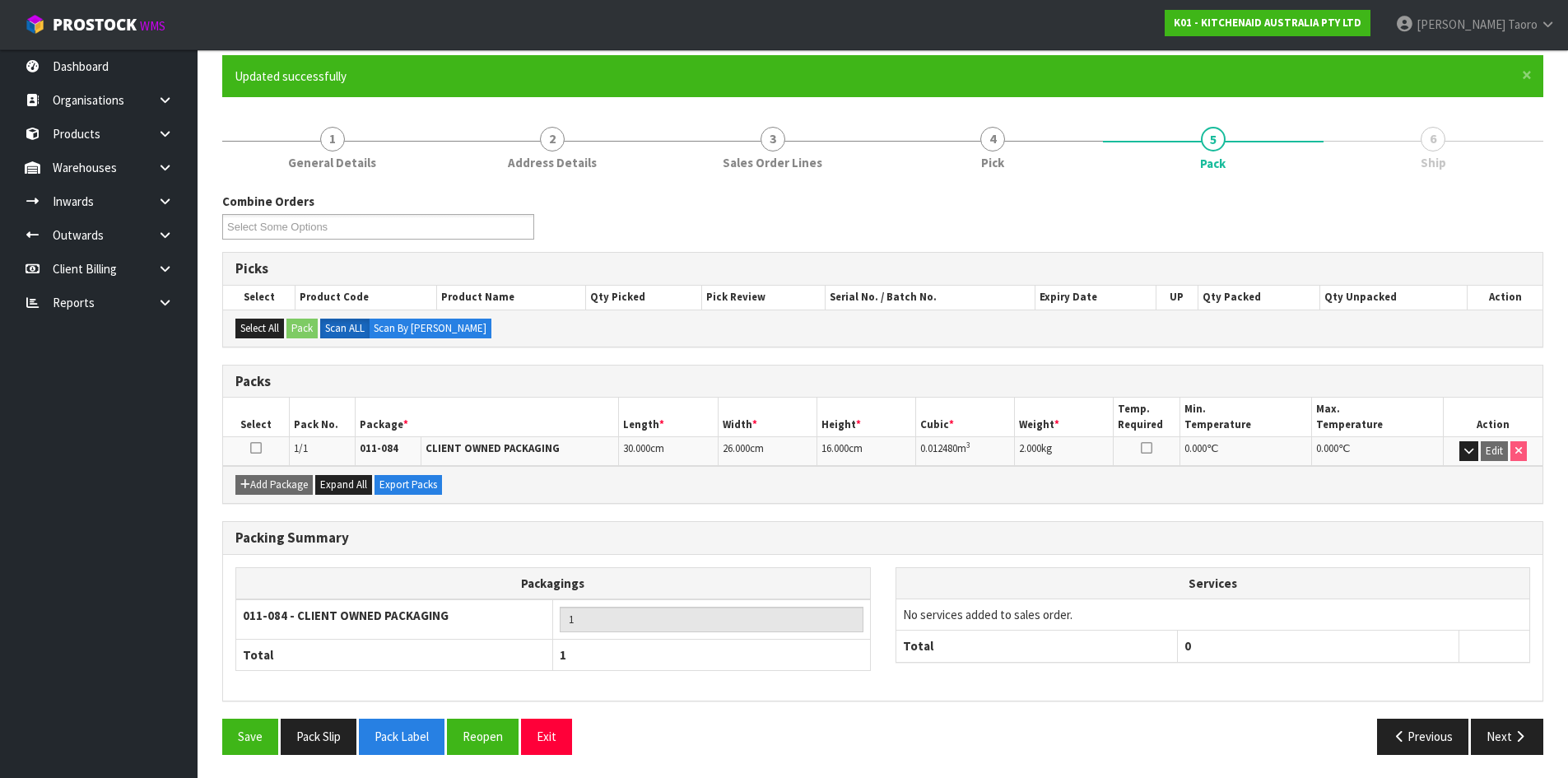
scroll to position [134, 0]
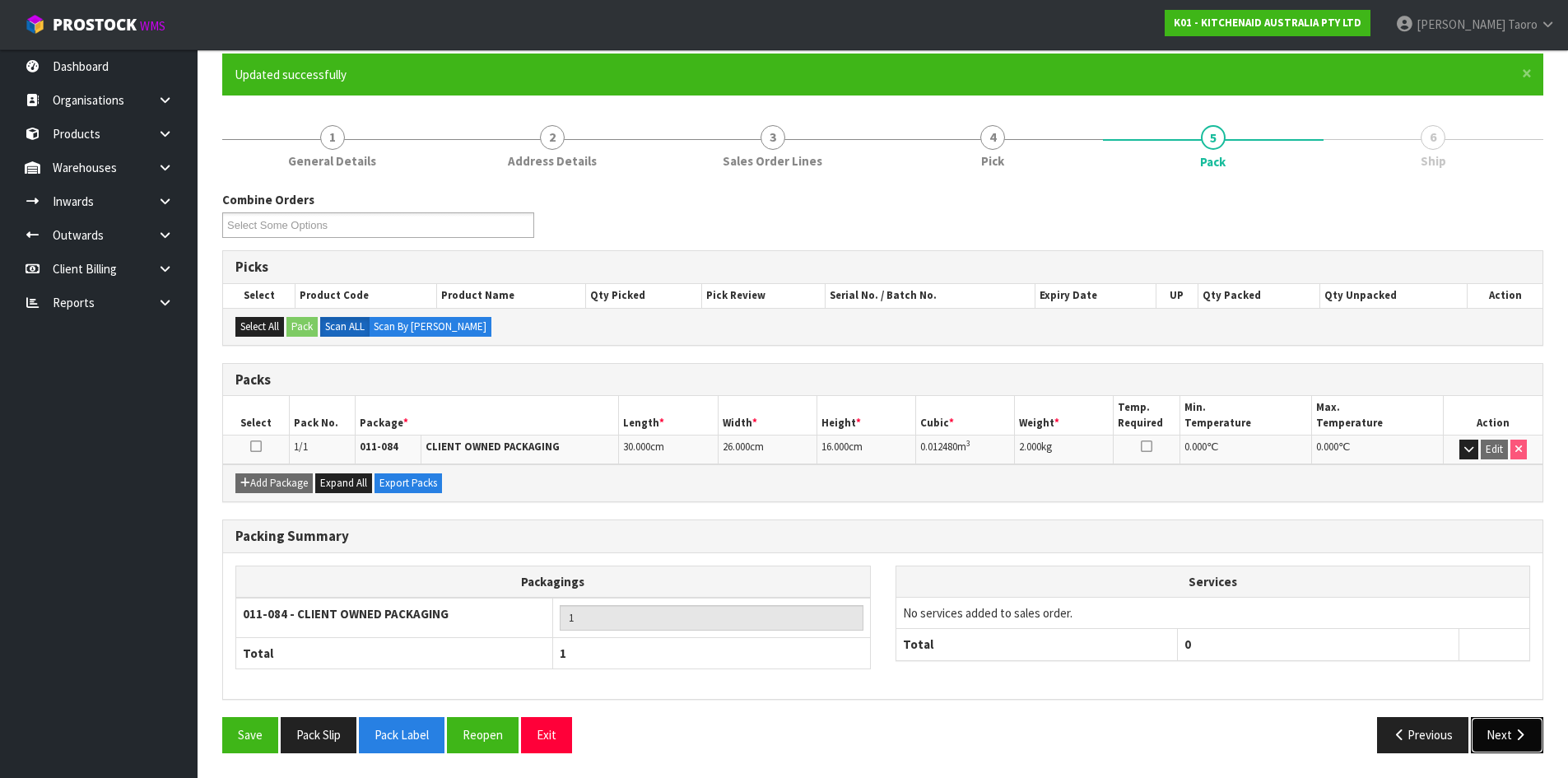
click at [1503, 730] on button "Next" at bounding box center [1507, 734] width 72 height 35
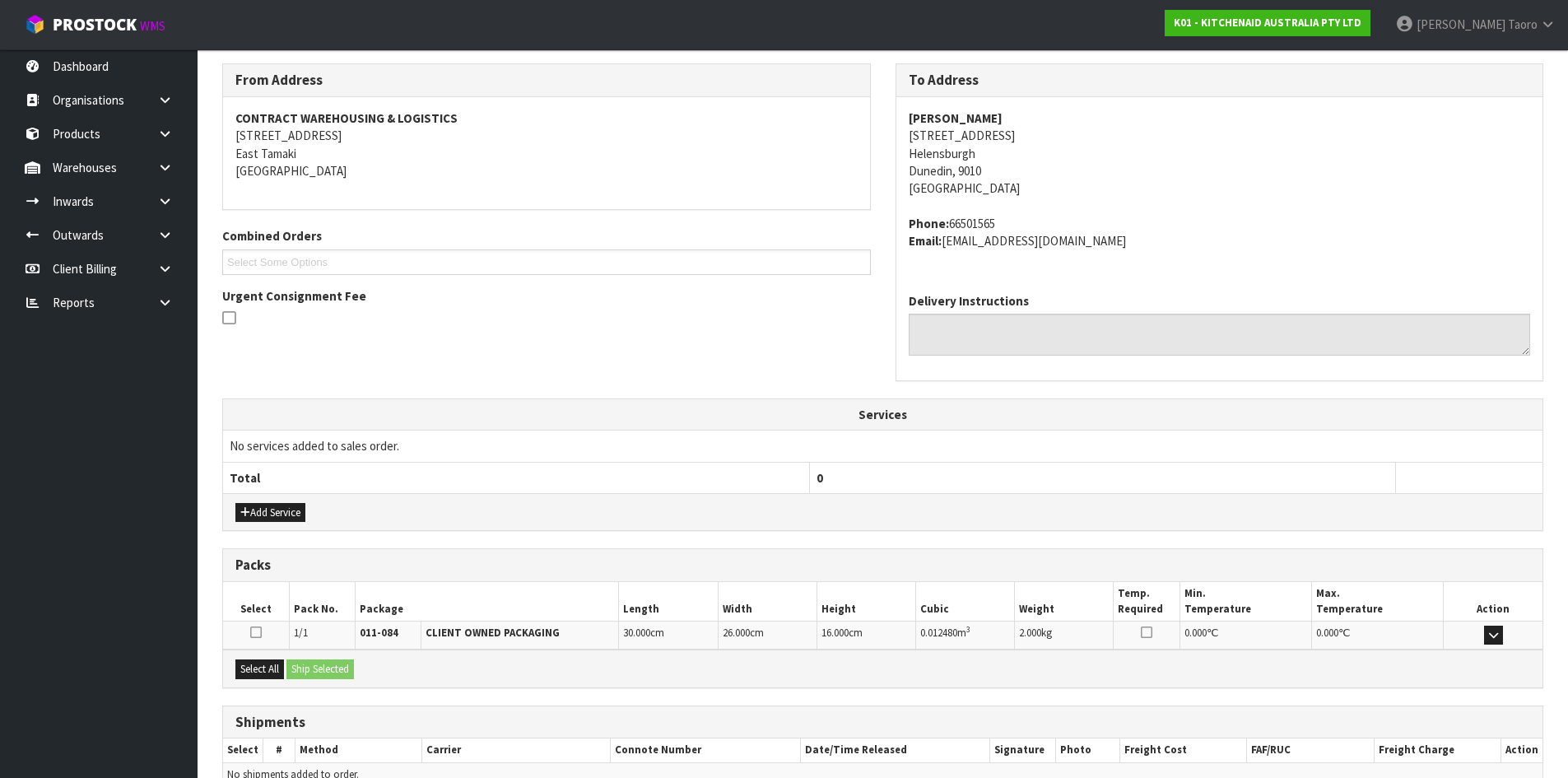
scroll to position [349, 0]
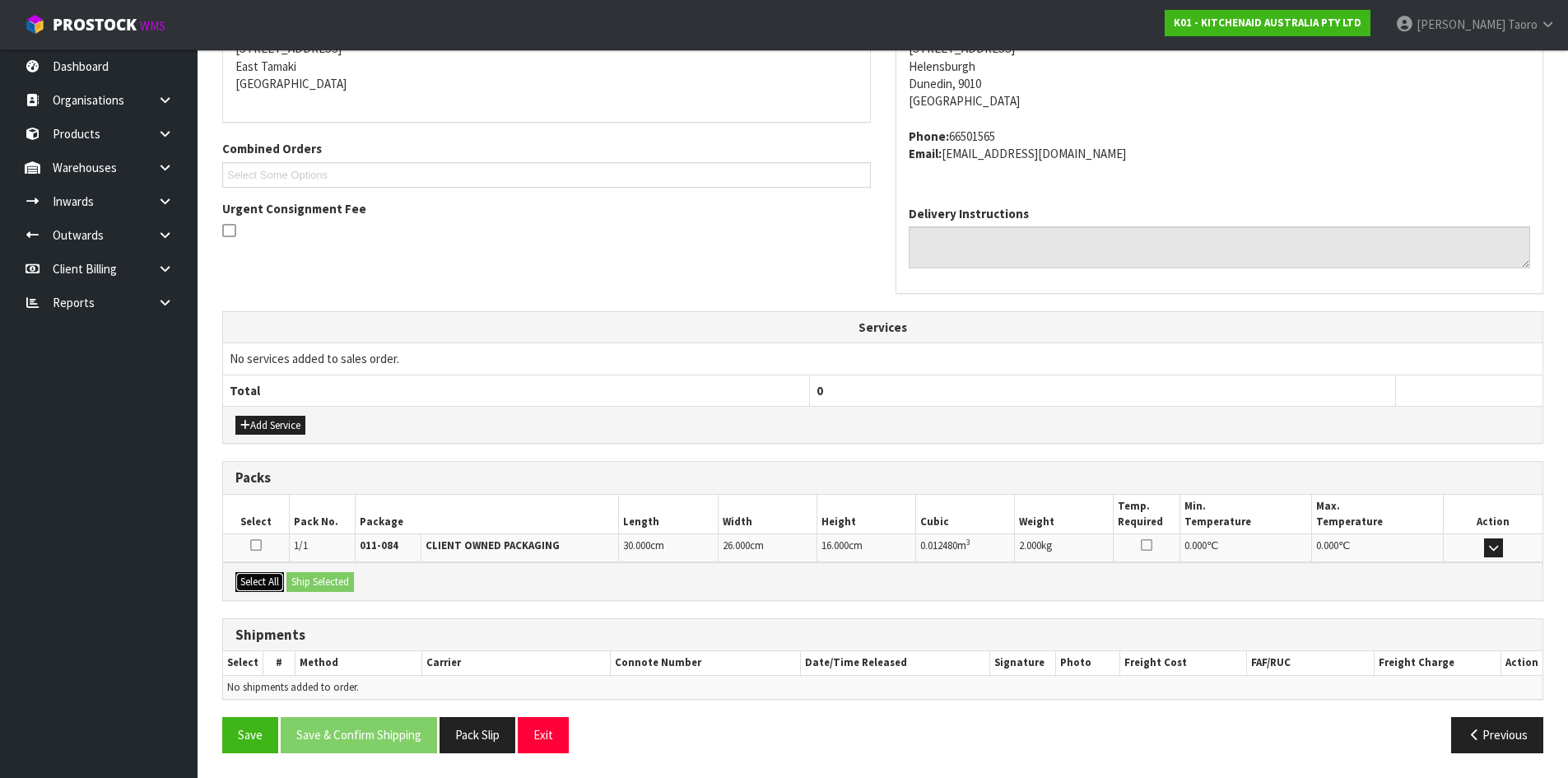
drag, startPoint x: 262, startPoint y: 581, endPoint x: 283, endPoint y: 582, distance: 21.0
click at [269, 581] on button "Select All" at bounding box center [260, 581] width 49 height 19
click at [327, 583] on button "Ship Selected" at bounding box center [320, 581] width 67 height 19
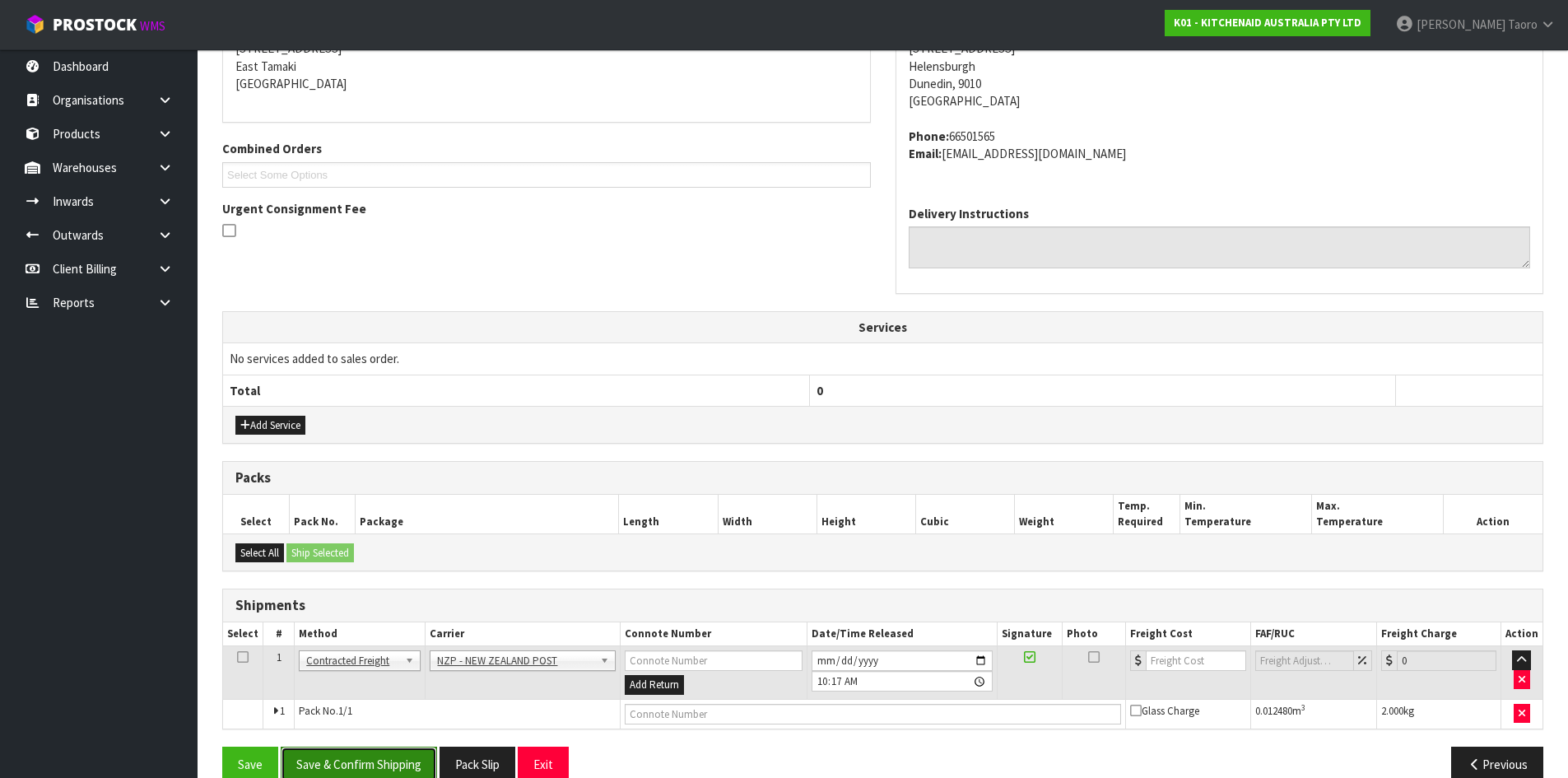
click at [424, 765] on button "Save & Confirm Shipping" at bounding box center [359, 765] width 157 height 35
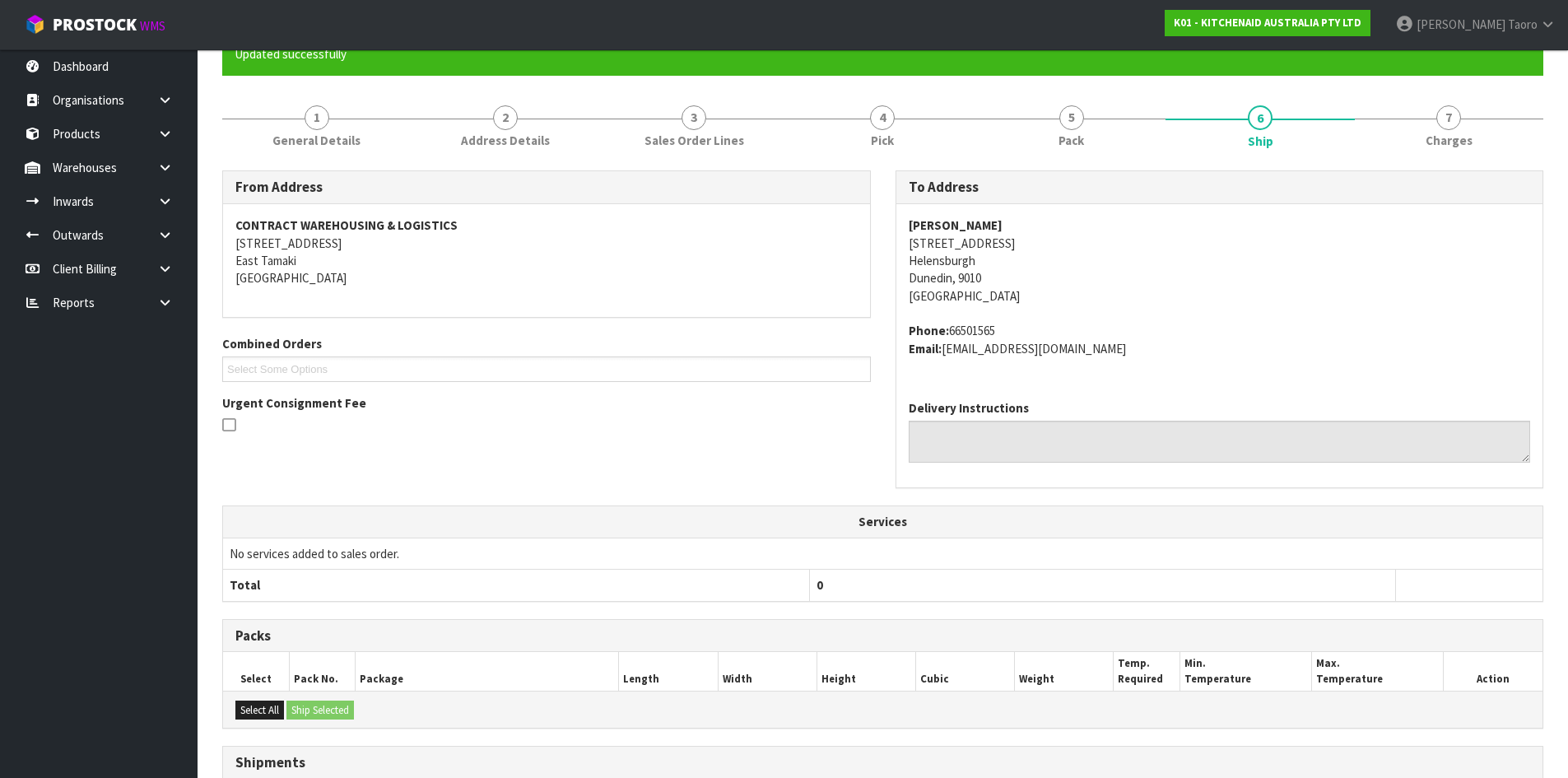
scroll to position [354, 0]
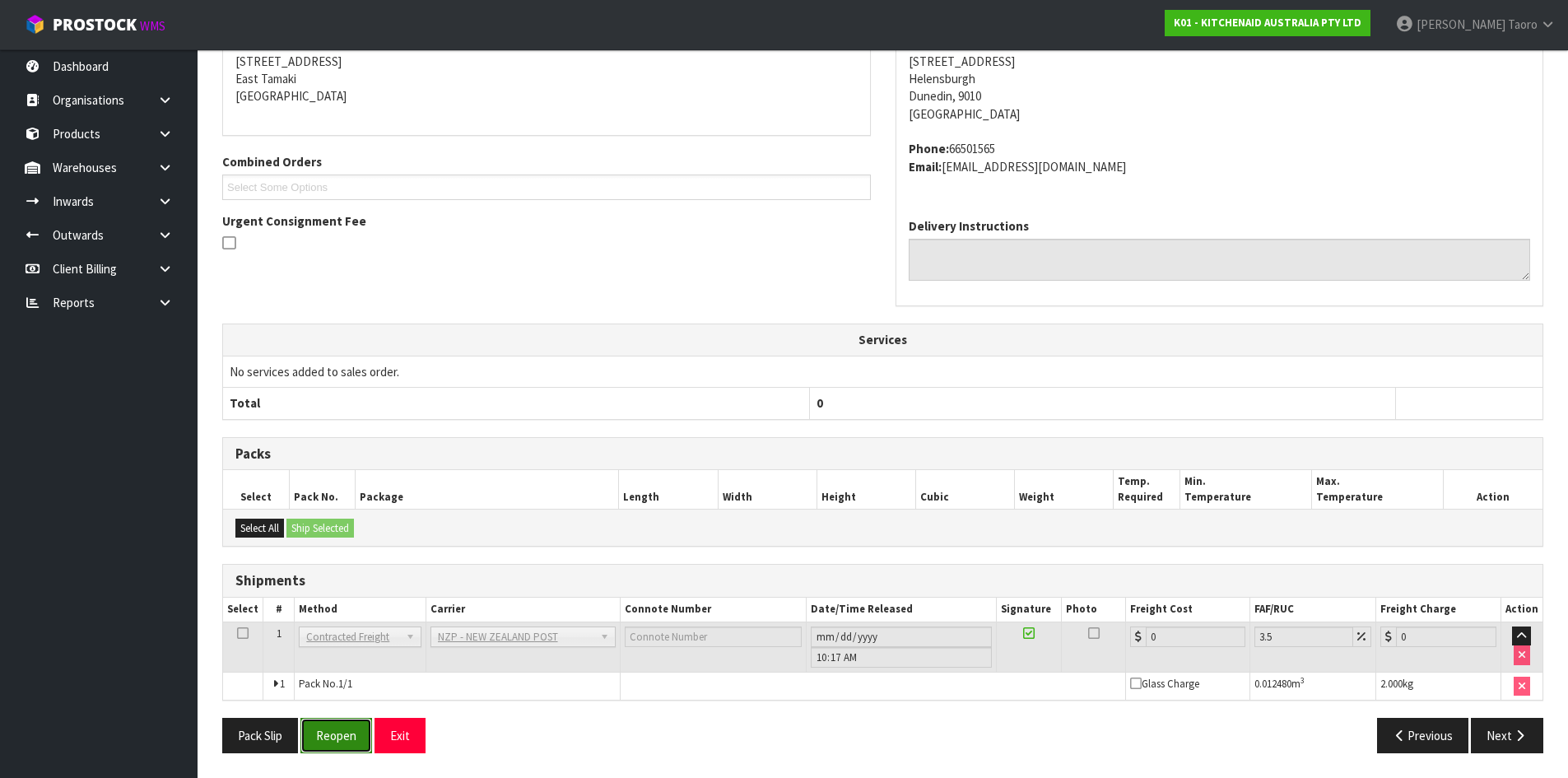
click at [337, 732] on button "Reopen" at bounding box center [336, 735] width 72 height 35
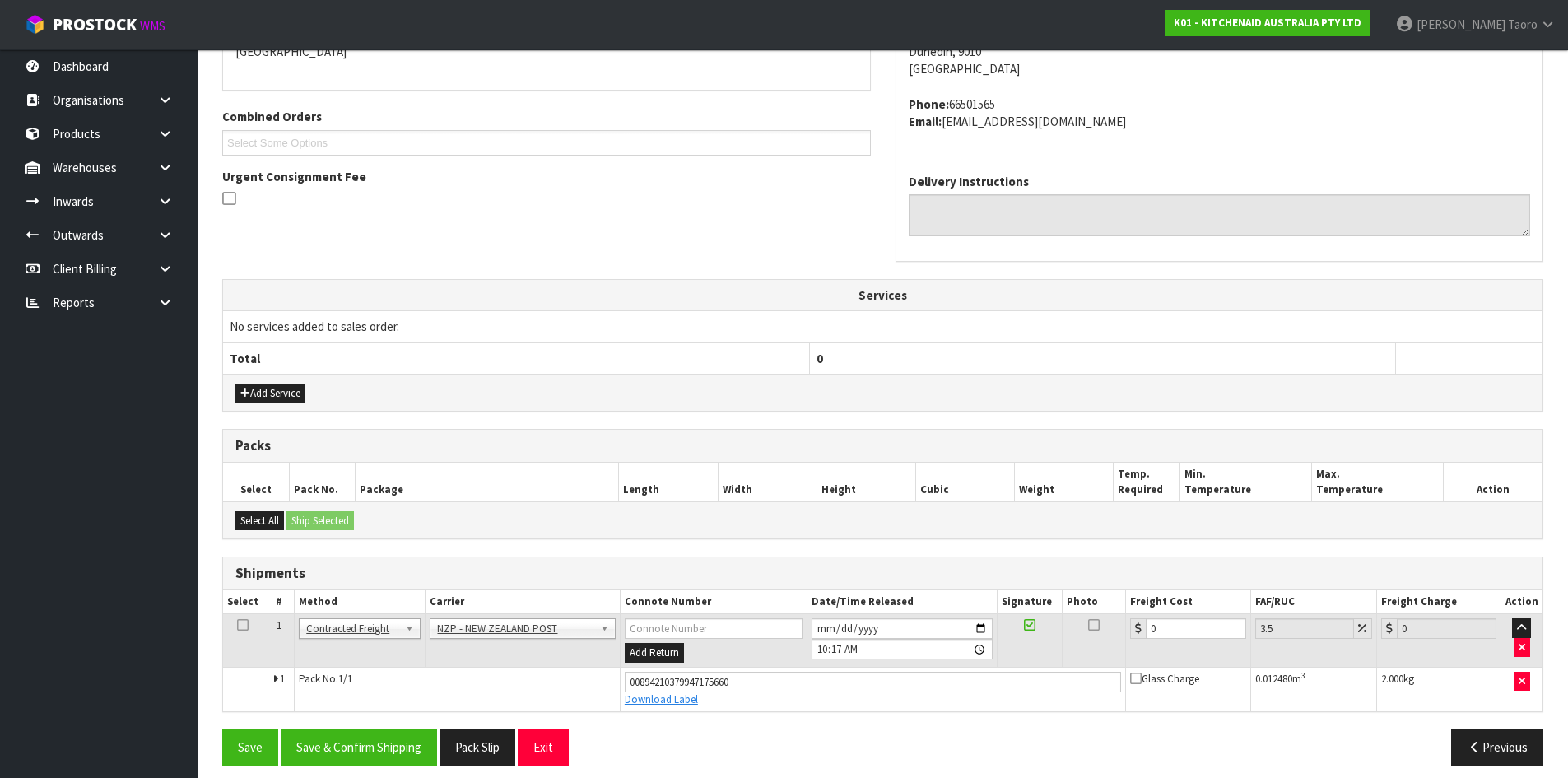
scroll to position [393, 0]
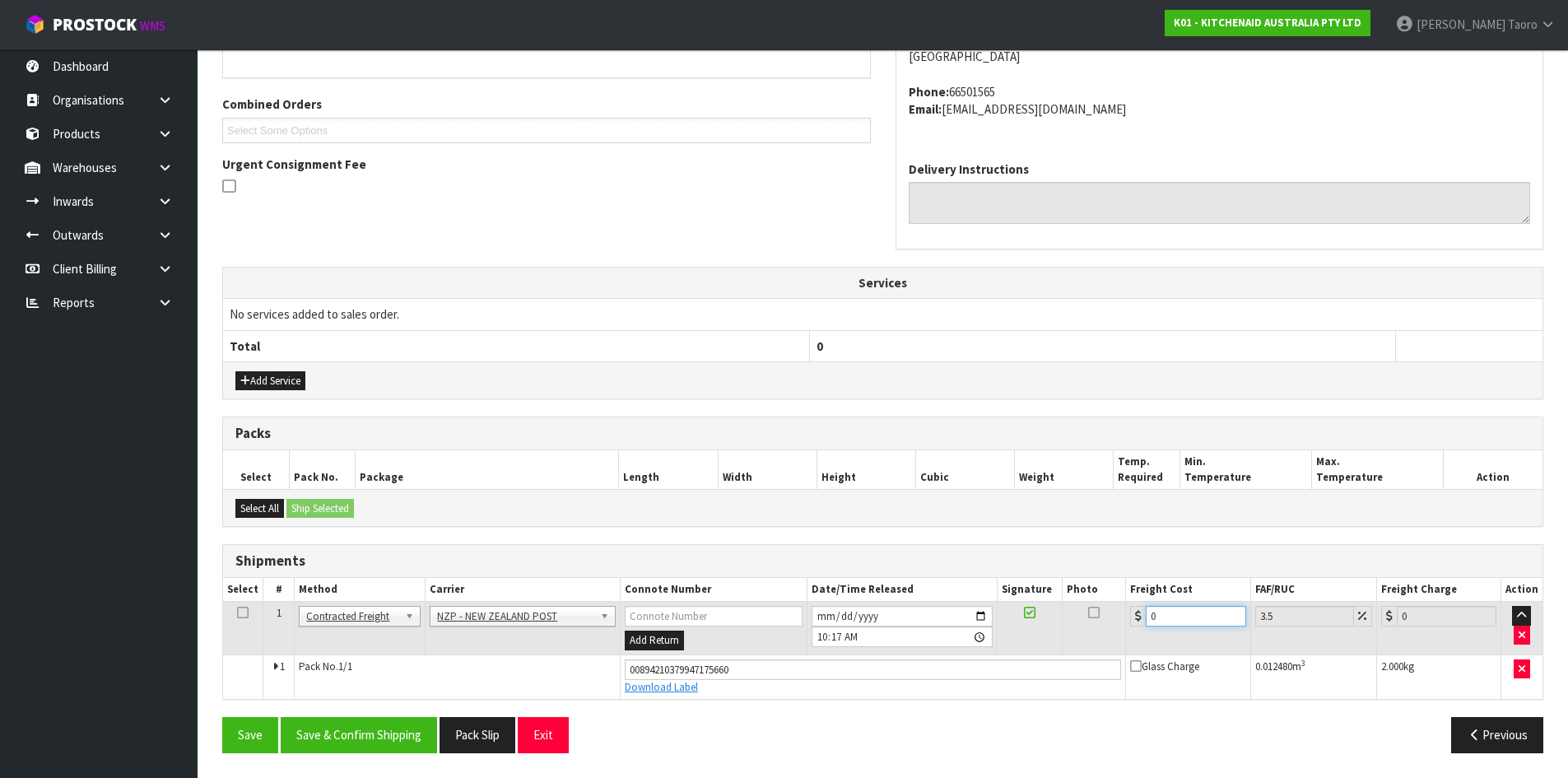
click at [1171, 610] on input "0" at bounding box center [1196, 615] width 99 height 20
type input "1"
type input "1.03"
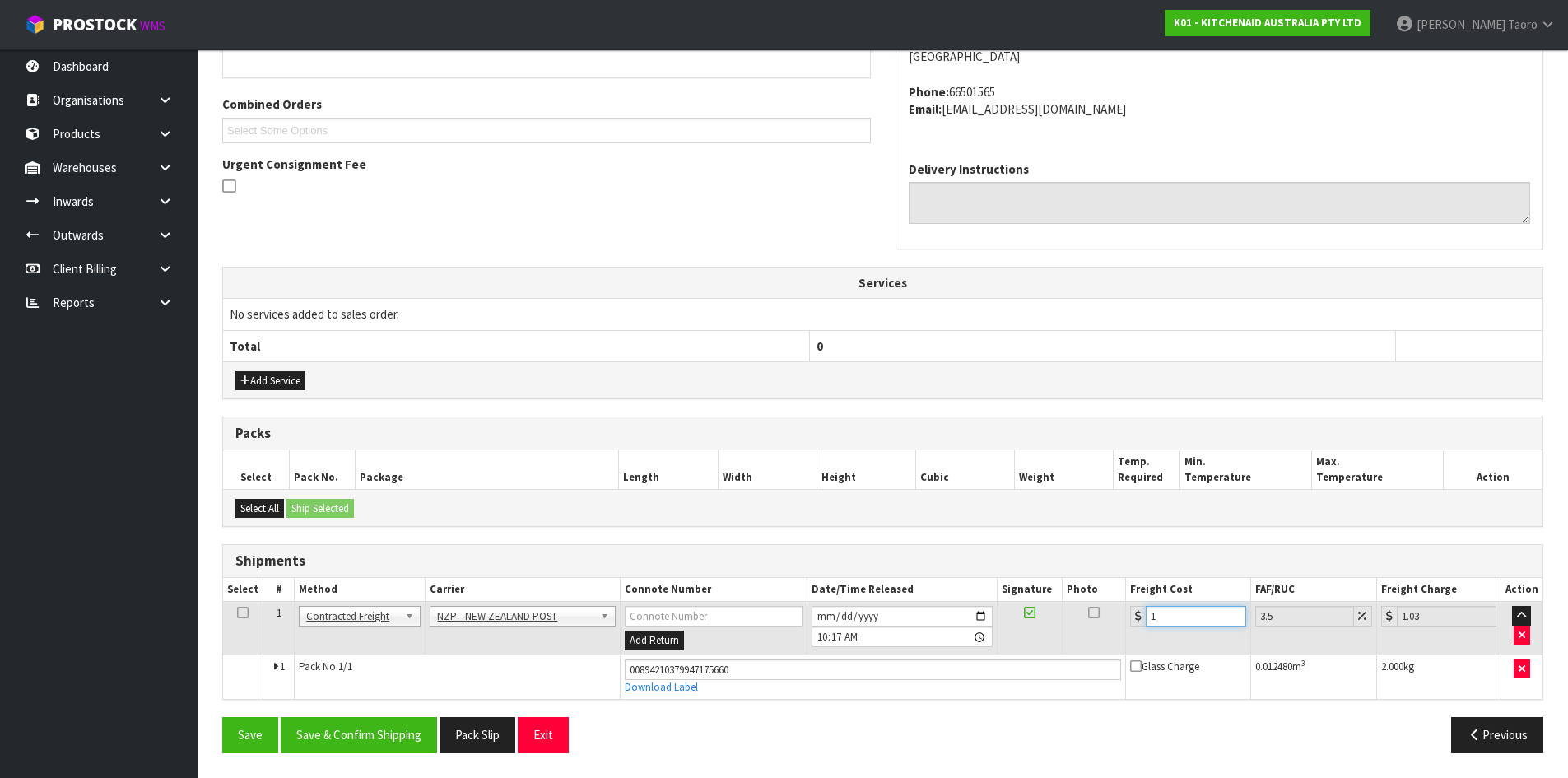
type input "11"
type input "11.38"
type input "11.6"
type input "12.01"
type input "11.61"
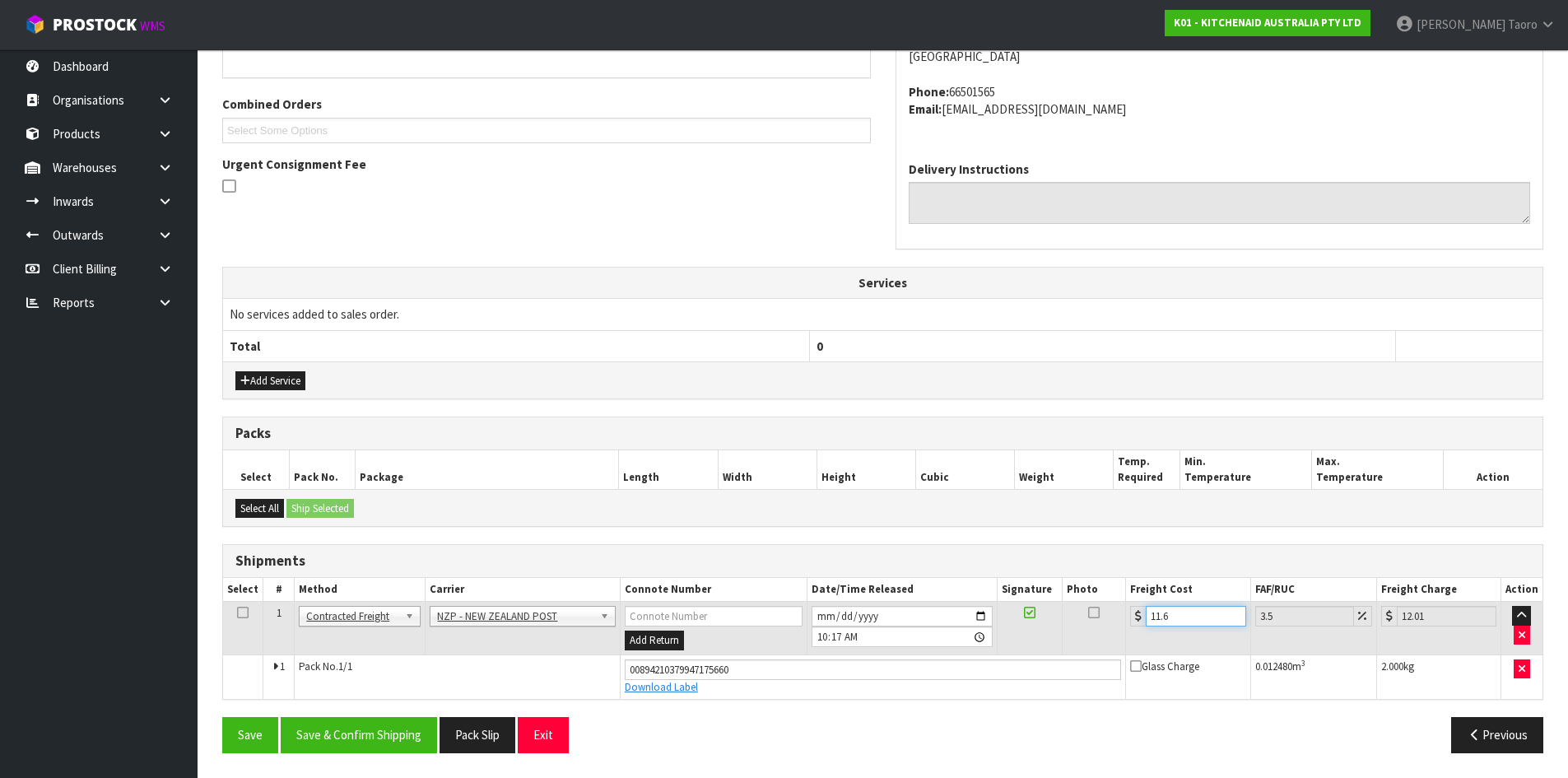
type input "12.02"
type input "11.61"
click at [392, 727] on button "Save & Confirm Shipping" at bounding box center [359, 734] width 157 height 35
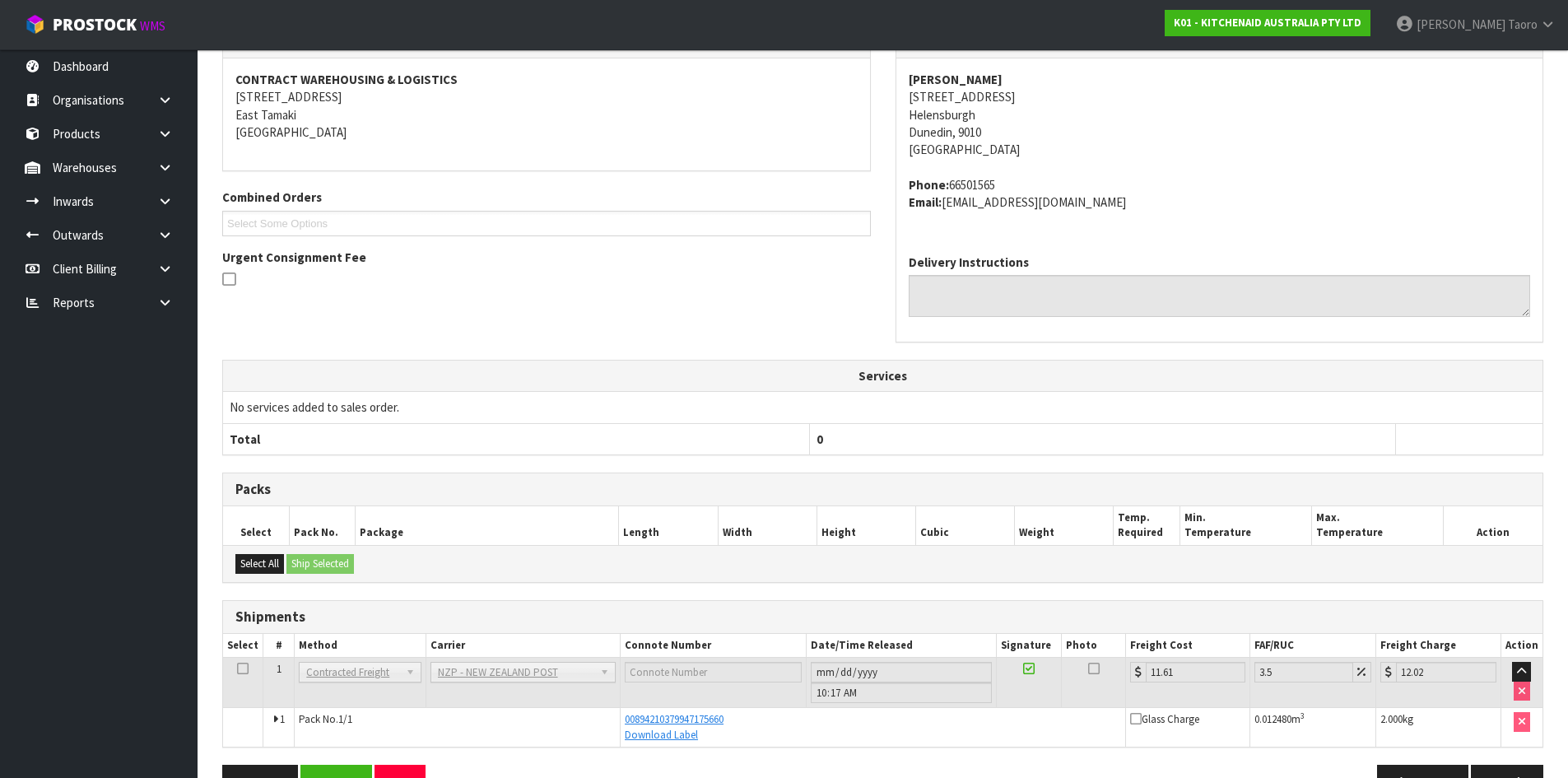
scroll to position [348, 0]
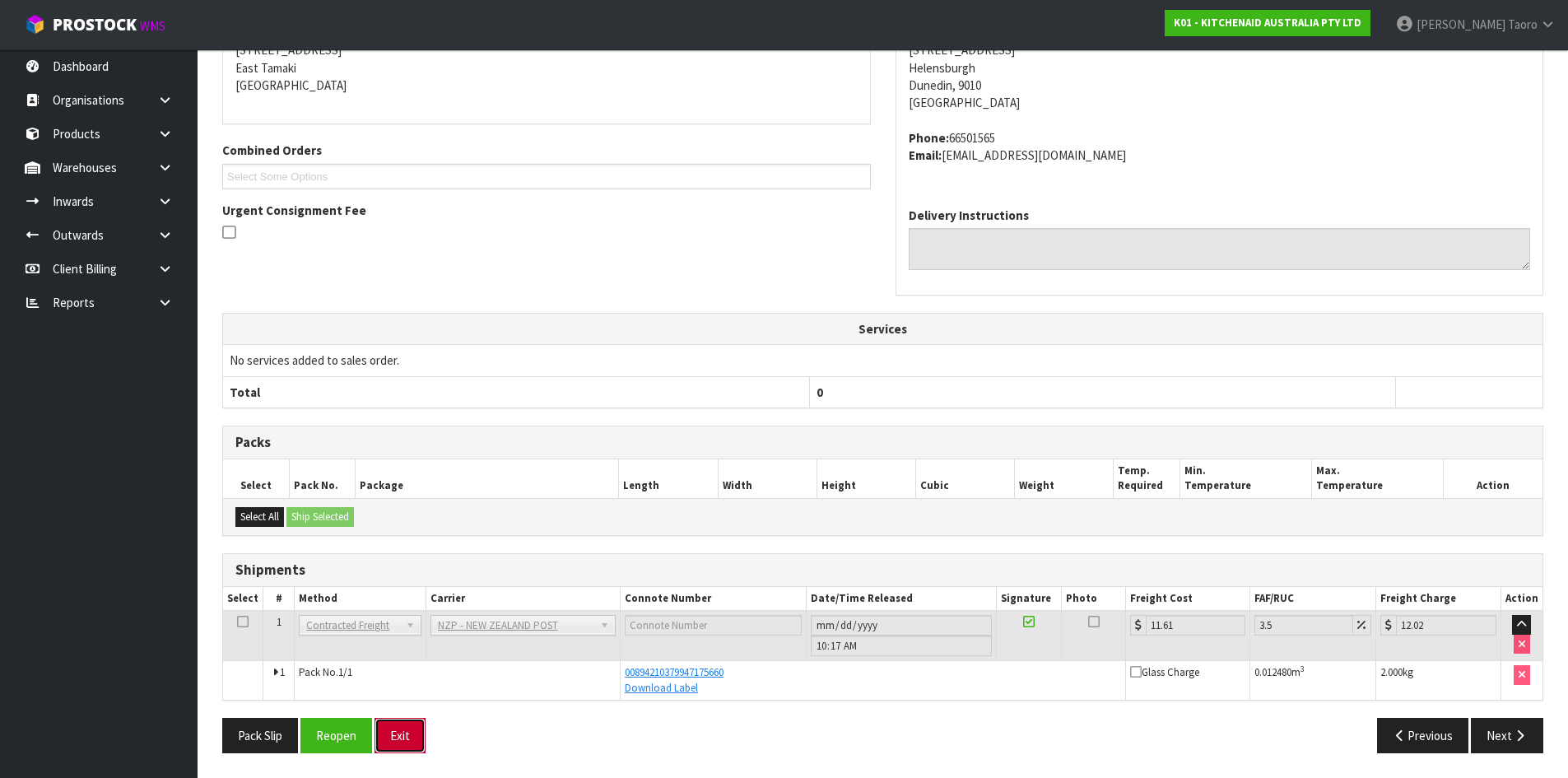
click at [410, 727] on button "Exit" at bounding box center [400, 735] width 51 height 35
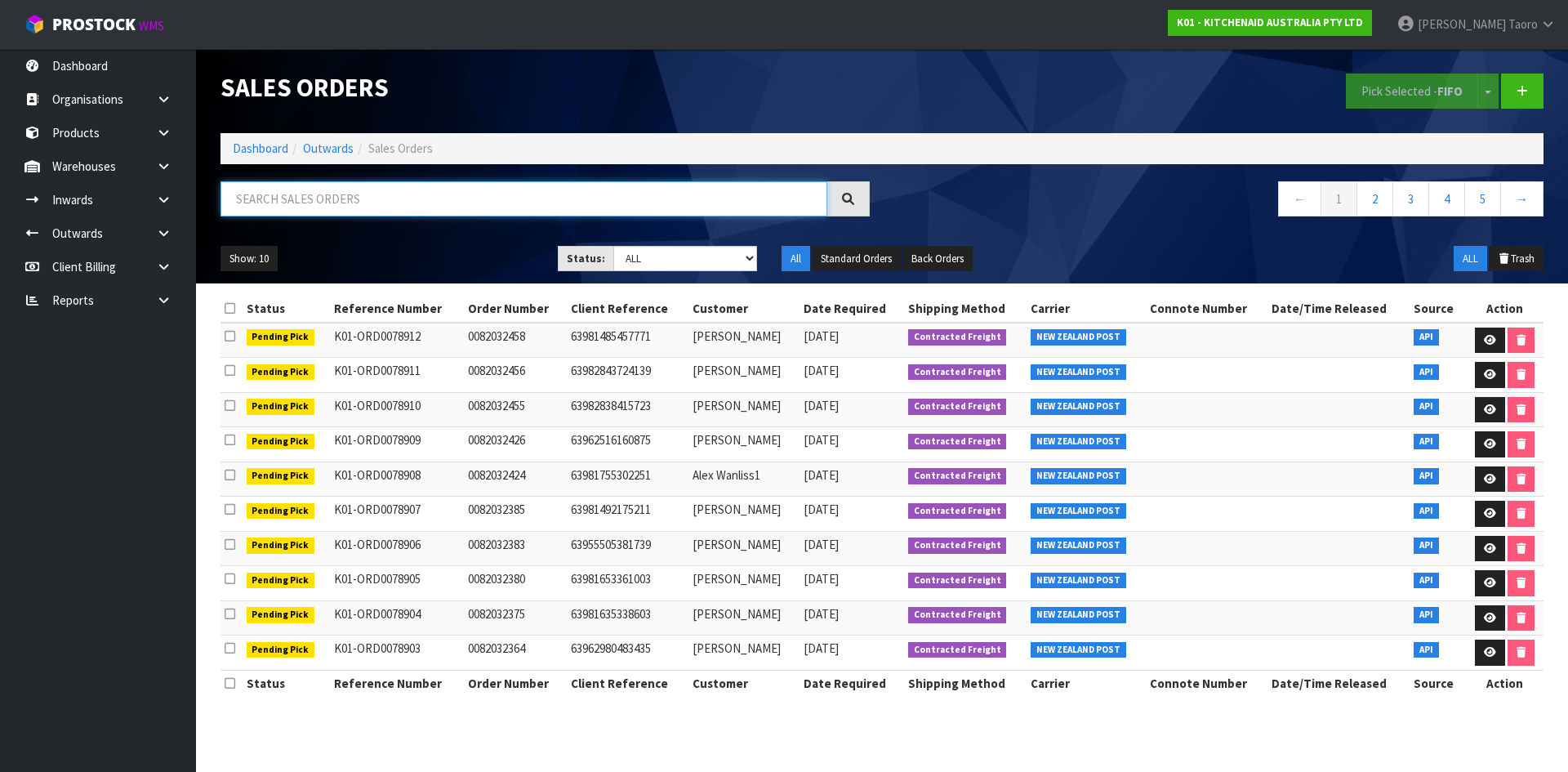
click at [544, 199] on input "text" at bounding box center [524, 199] width 606 height 35
type input "JOB-0411208"
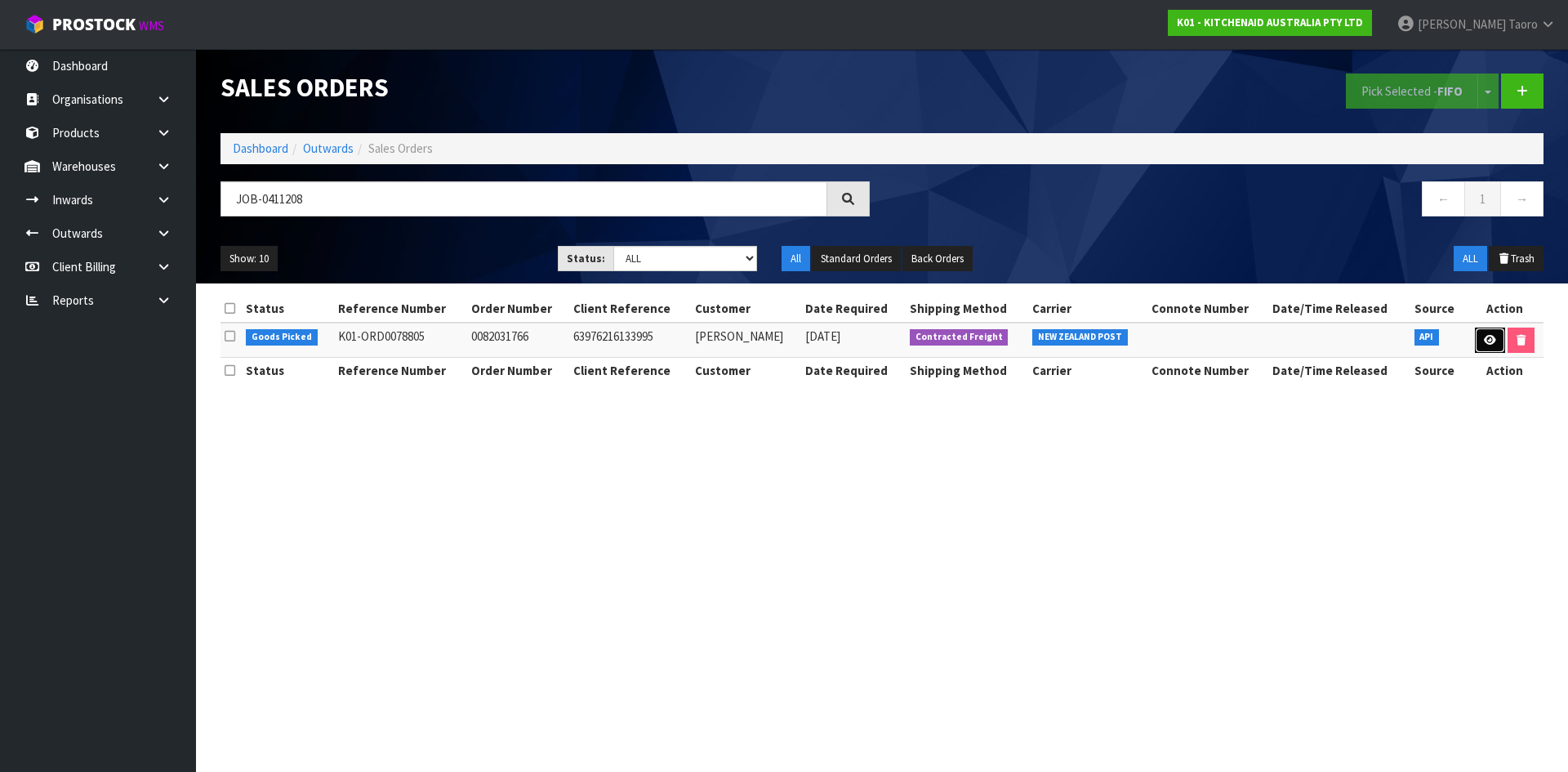
click at [1489, 341] on icon at bounding box center [1489, 340] width 13 height 11
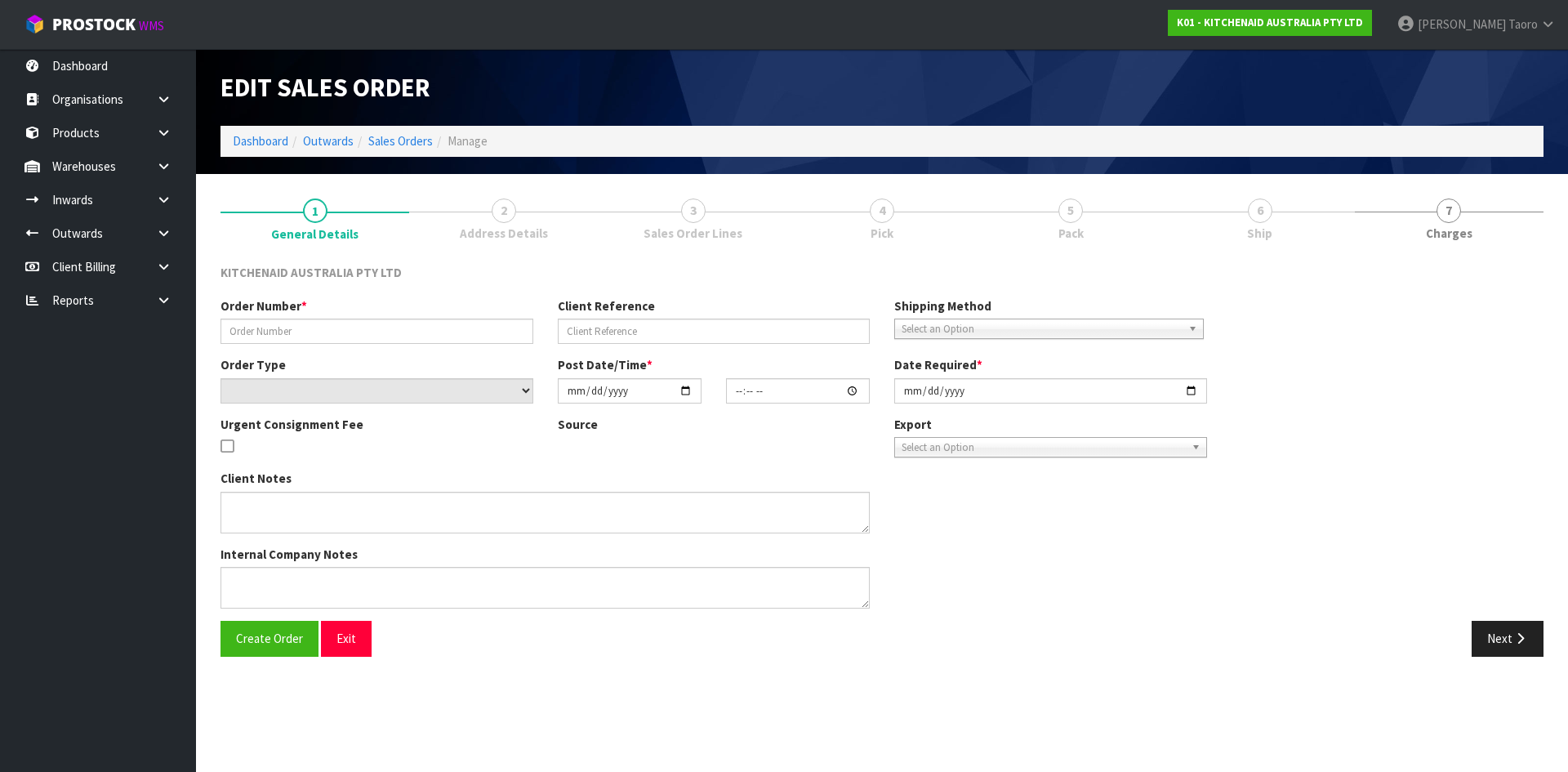
type input "0082031766"
type input "63976216133995"
select select "number:0"
type input "2025-09-05"
type input "15:40:03.000"
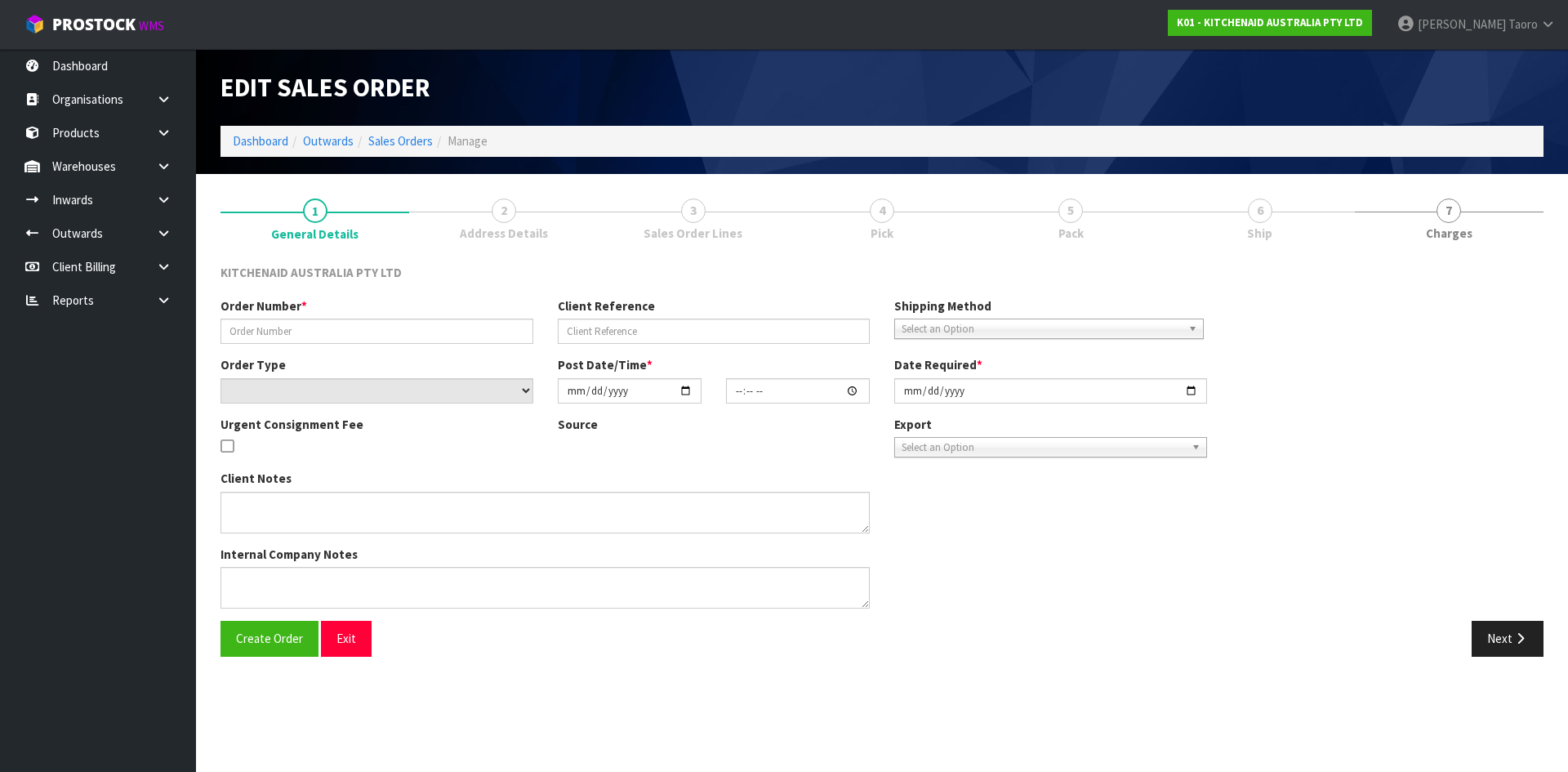
type input "2025-09-05"
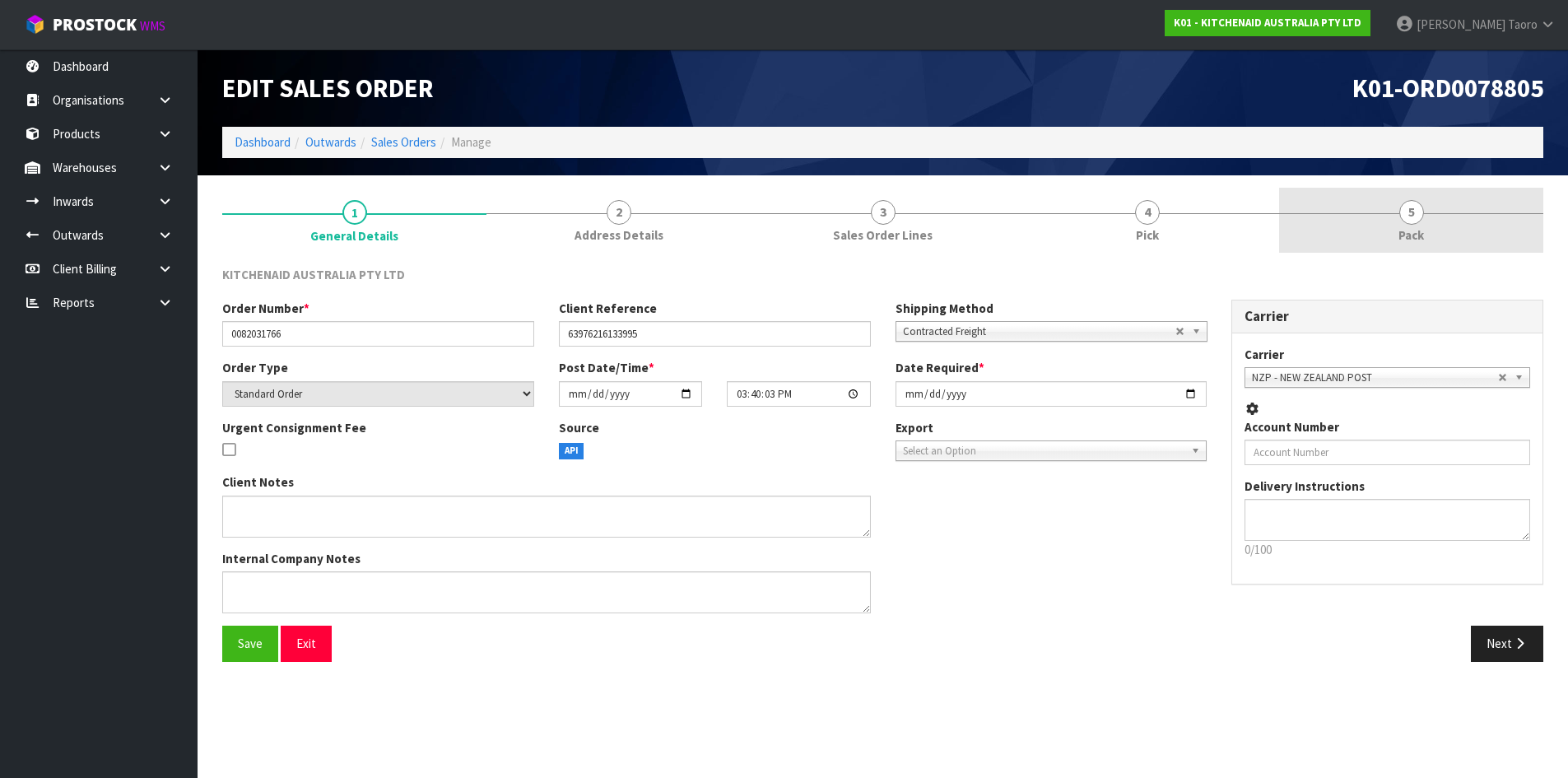
drag, startPoint x: 1427, startPoint y: 226, endPoint x: 1395, endPoint y: 177, distance: 58.5
click at [1427, 222] on link "5 Pack" at bounding box center [1411, 220] width 264 height 65
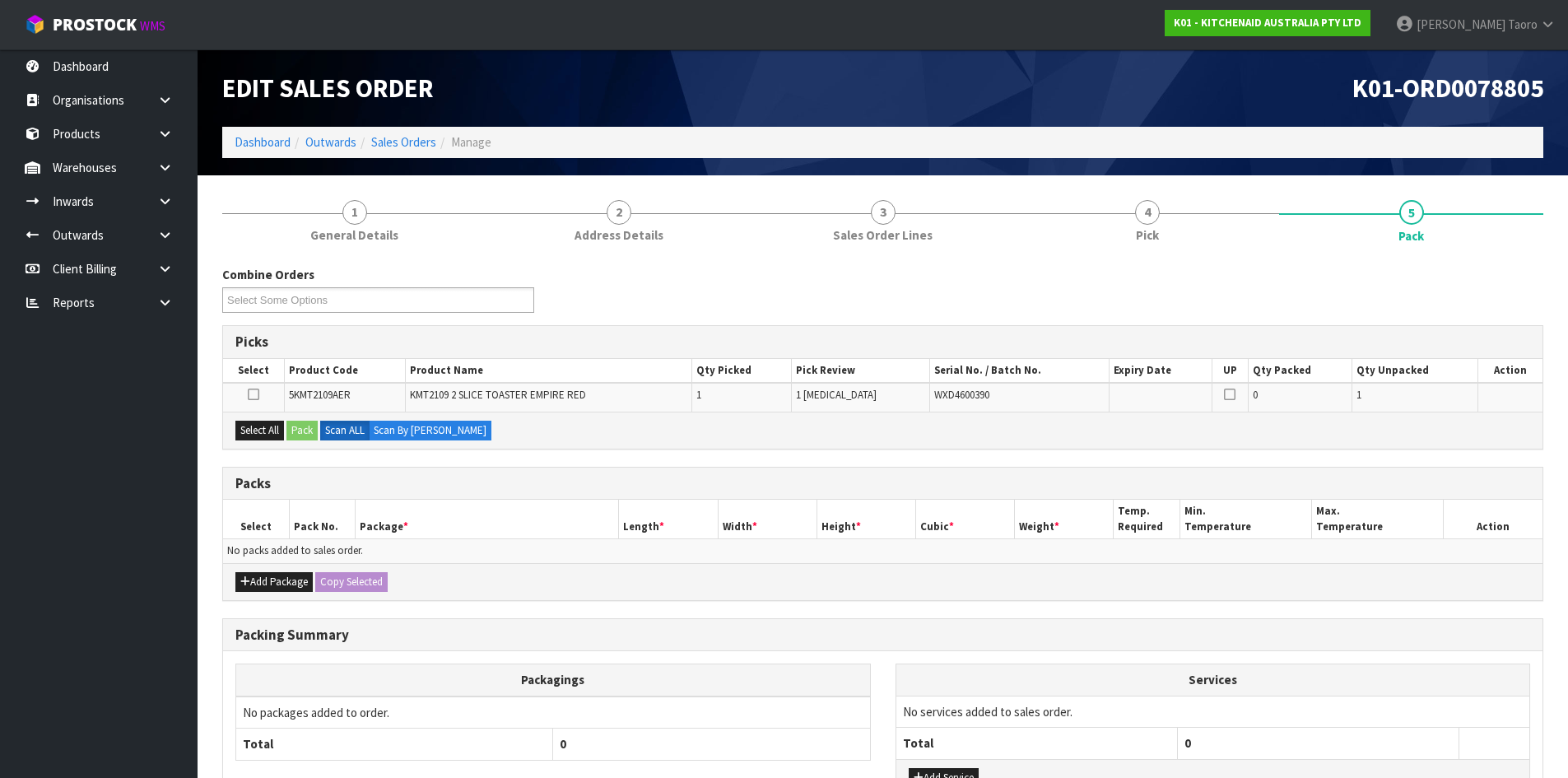
click at [1313, 122] on div "K01-ORD0078805" at bounding box center [1220, 88] width 674 height 77
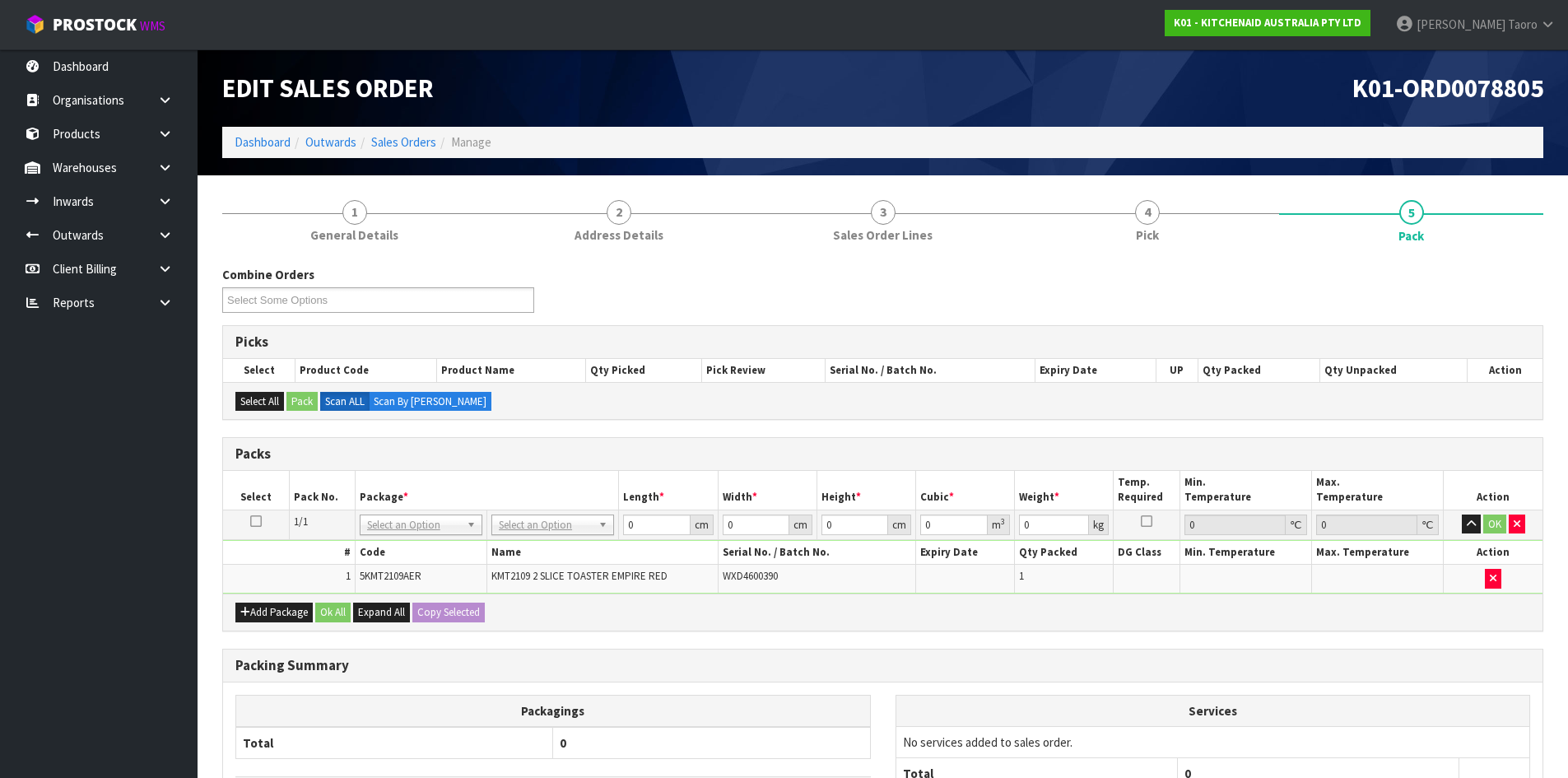
drag, startPoint x: 556, startPoint y: 520, endPoint x: 567, endPoint y: 538, distance: 21.1
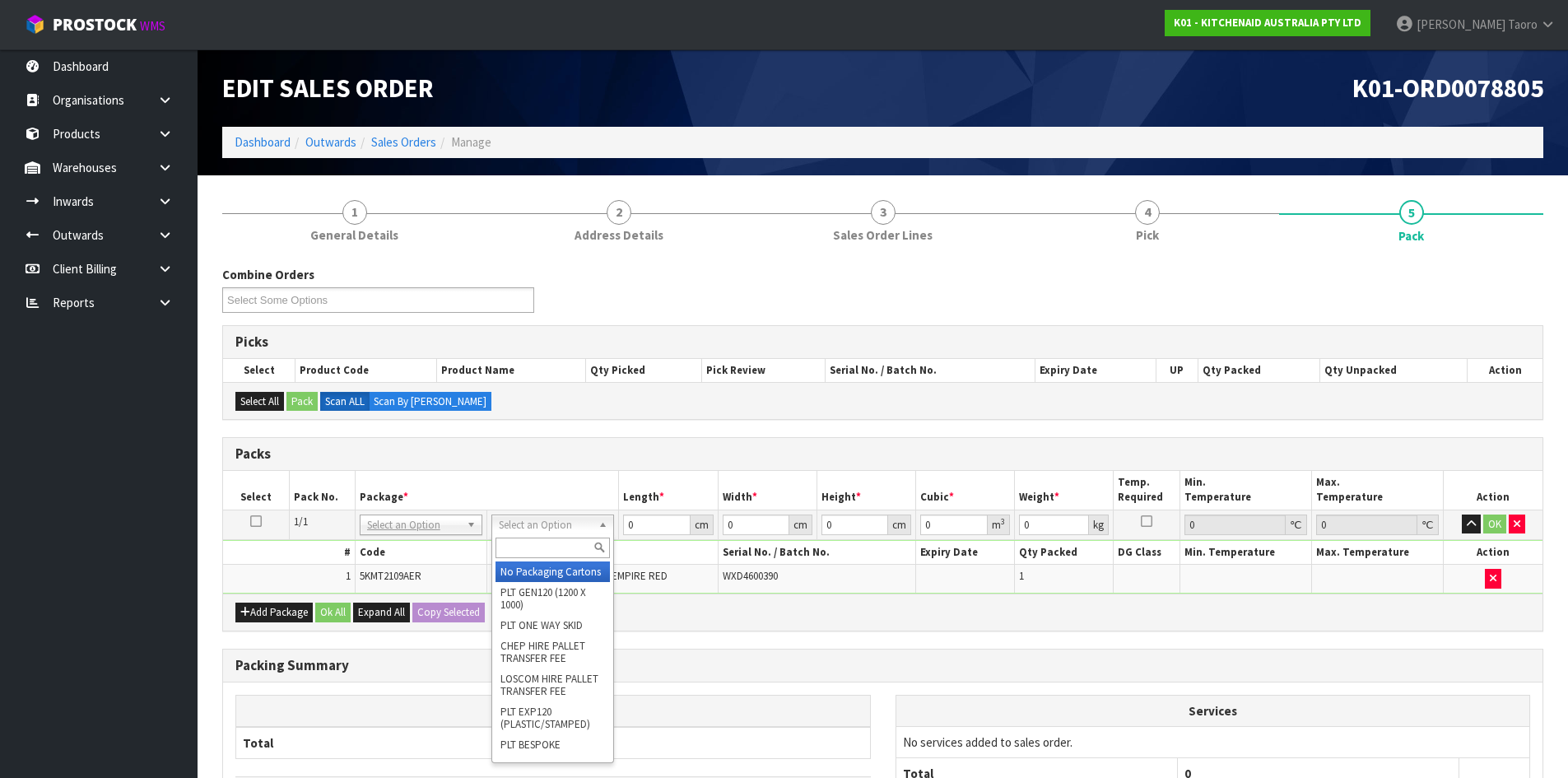
drag, startPoint x: 567, startPoint y: 541, endPoint x: 599, endPoint y: 522, distance: 37.2
click at [568, 538] on input "text" at bounding box center [552, 547] width 115 height 20
type input "OWN"
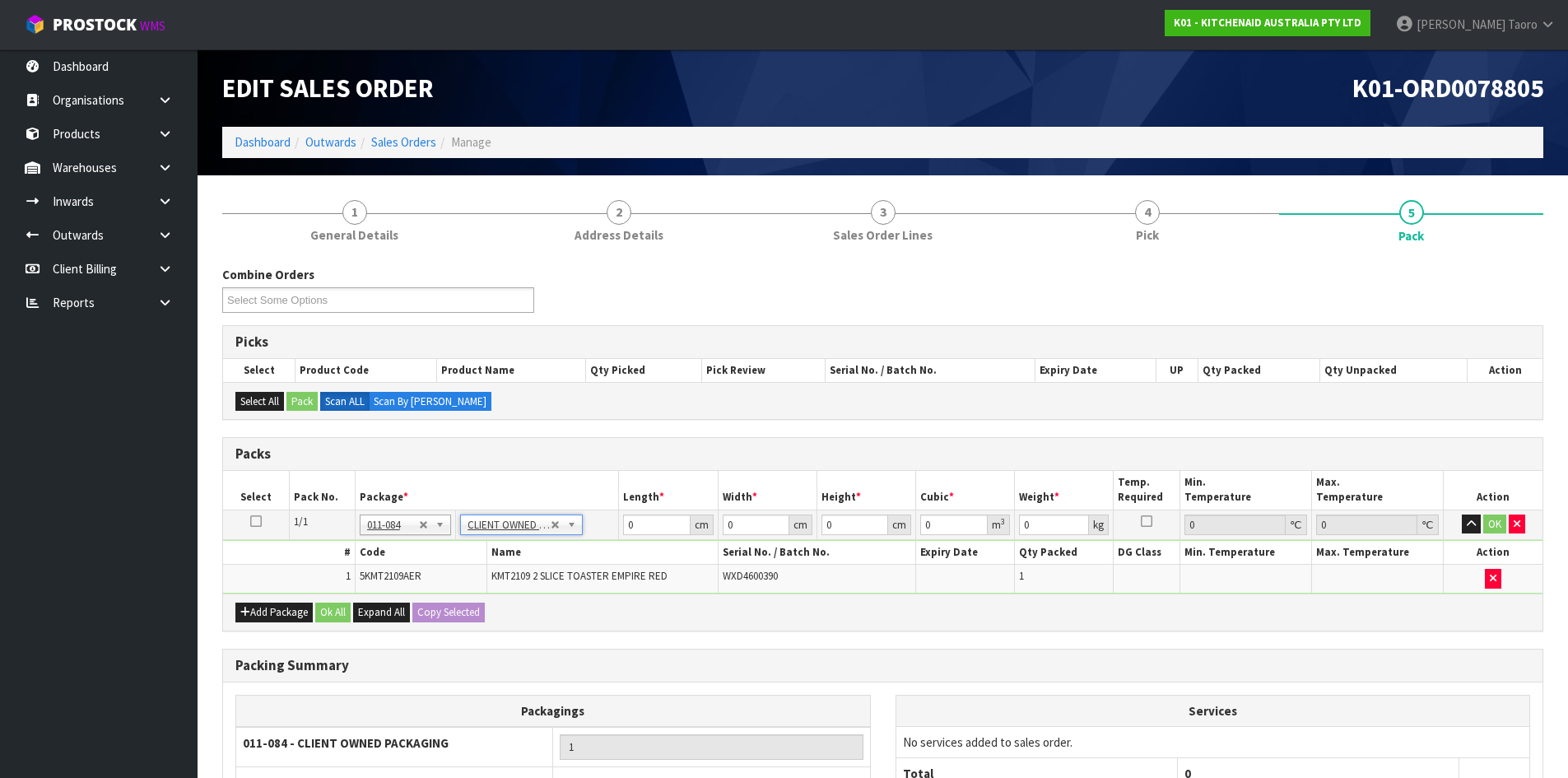
type input "3.06"
click at [664, 523] on input "0" at bounding box center [656, 525] width 67 height 20
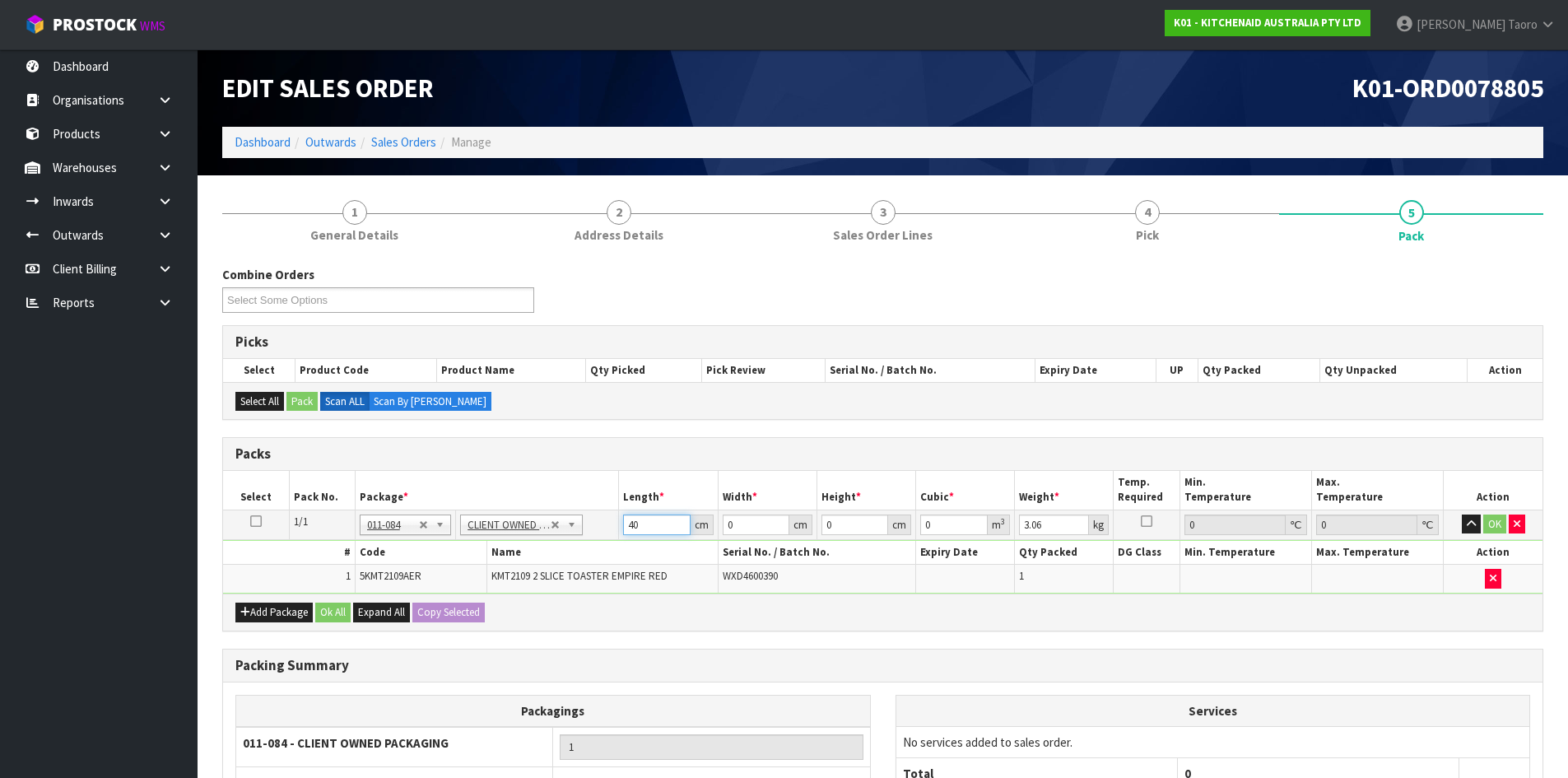
type input "40"
type input "28"
type input "2"
type input "0.00224"
type input "24"
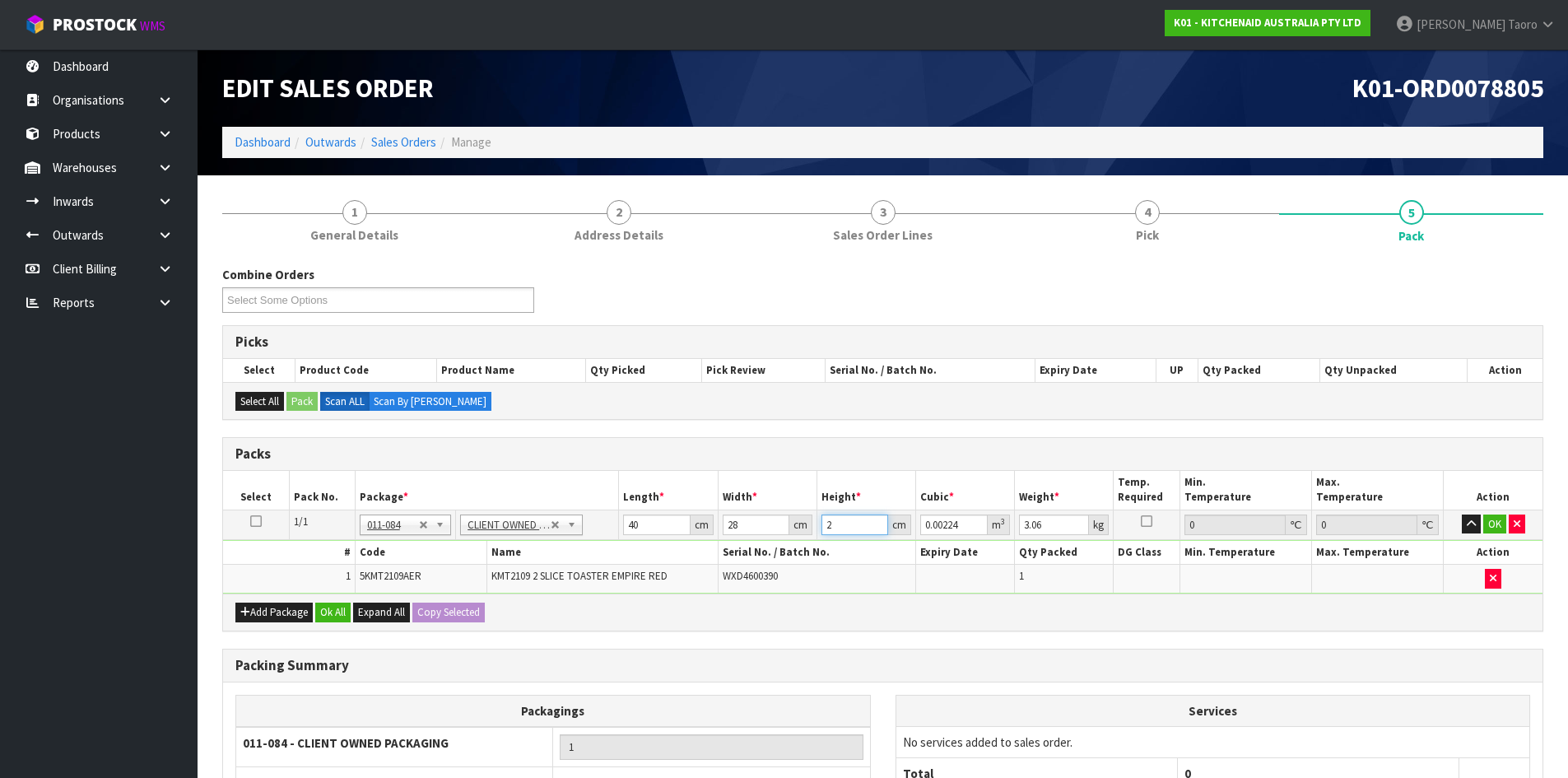
type input "0.02688"
type input "24"
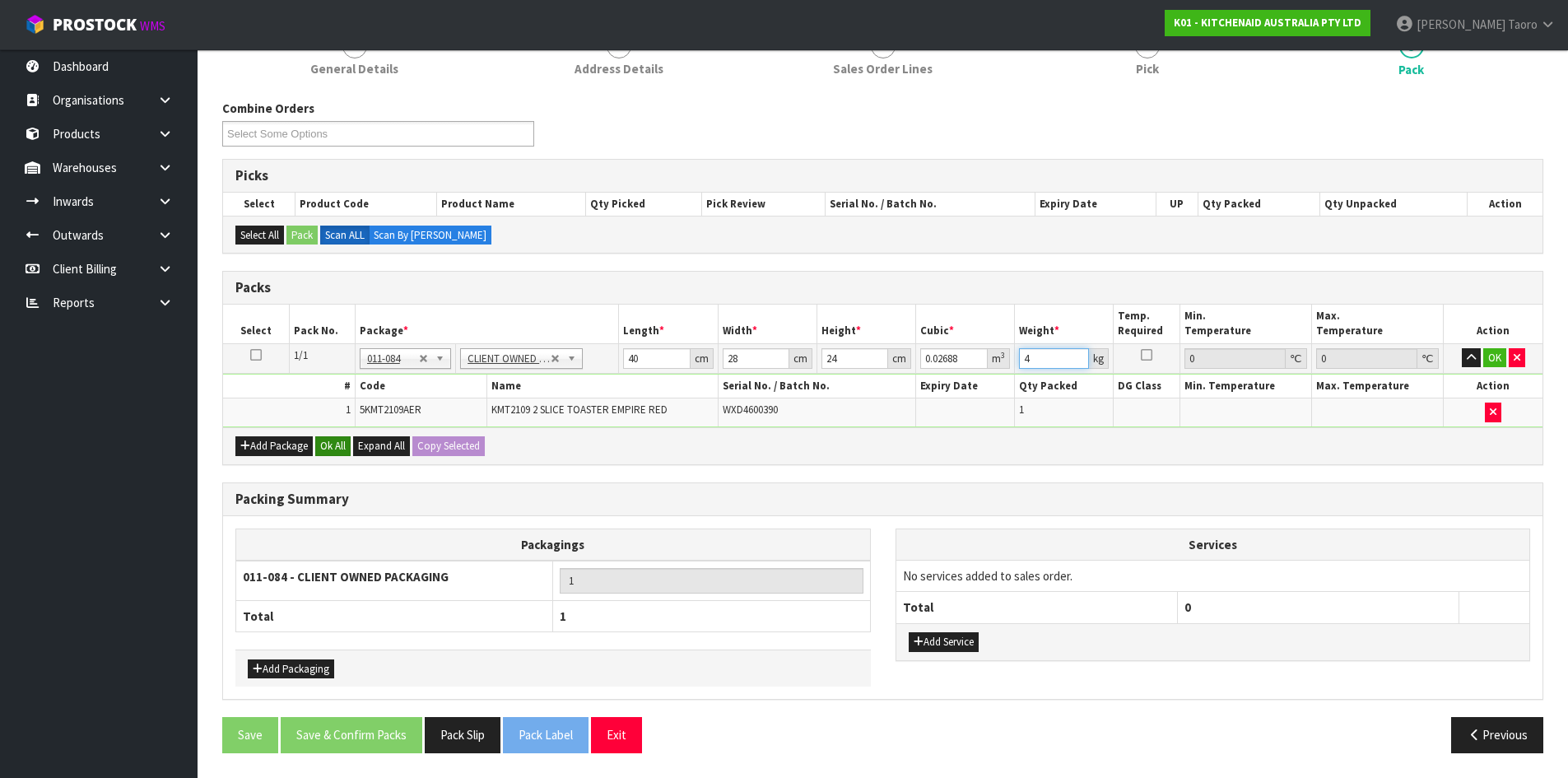
type input "4"
click at [345, 442] on button "Ok All" at bounding box center [333, 445] width 35 height 19
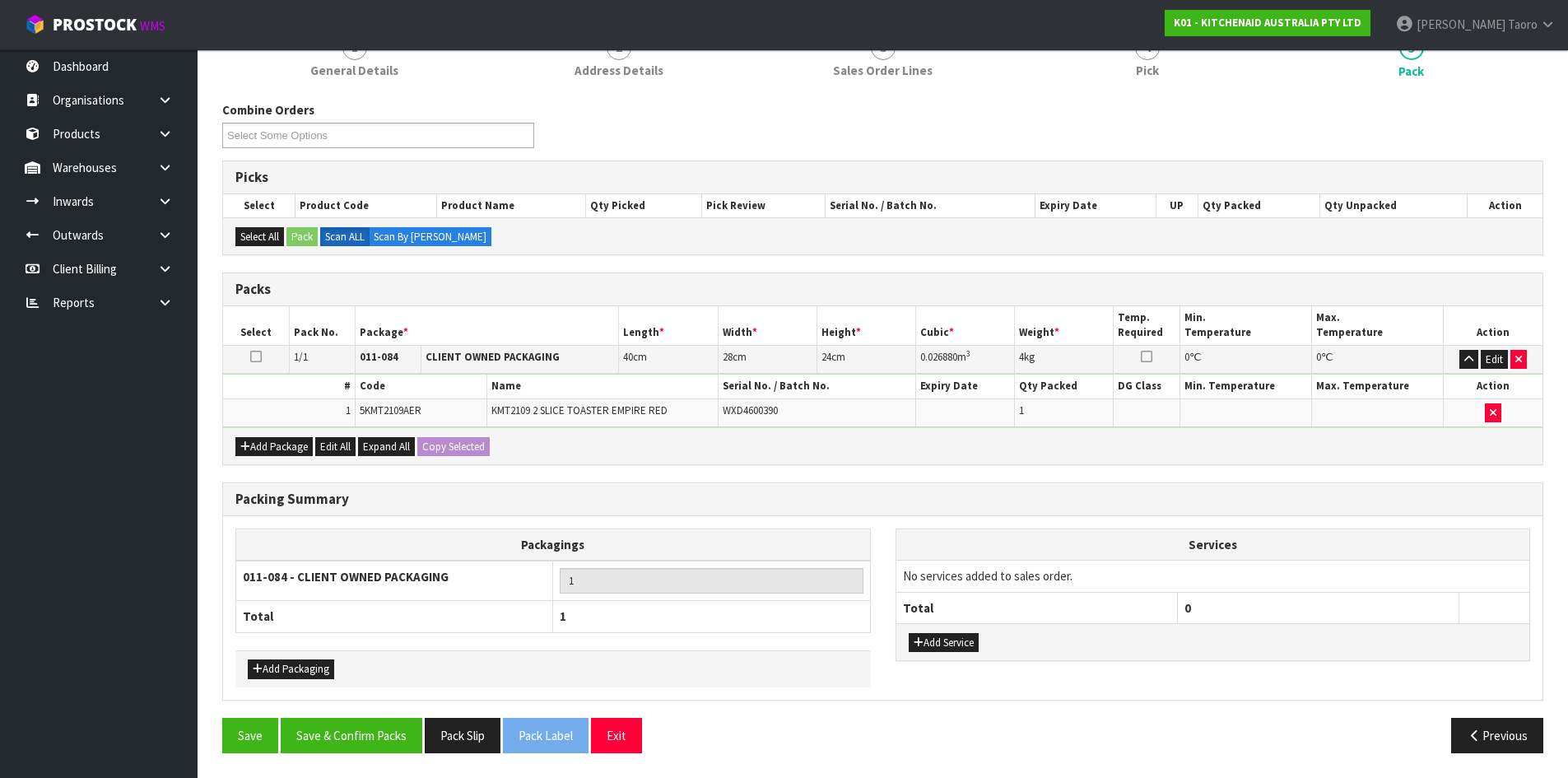
scroll to position [165, 0]
drag, startPoint x: 389, startPoint y: 718, endPoint x: 376, endPoint y: 702, distance: 20.6
click at [387, 718] on button "Save & Confirm Packs" at bounding box center [351, 735] width 141 height 35
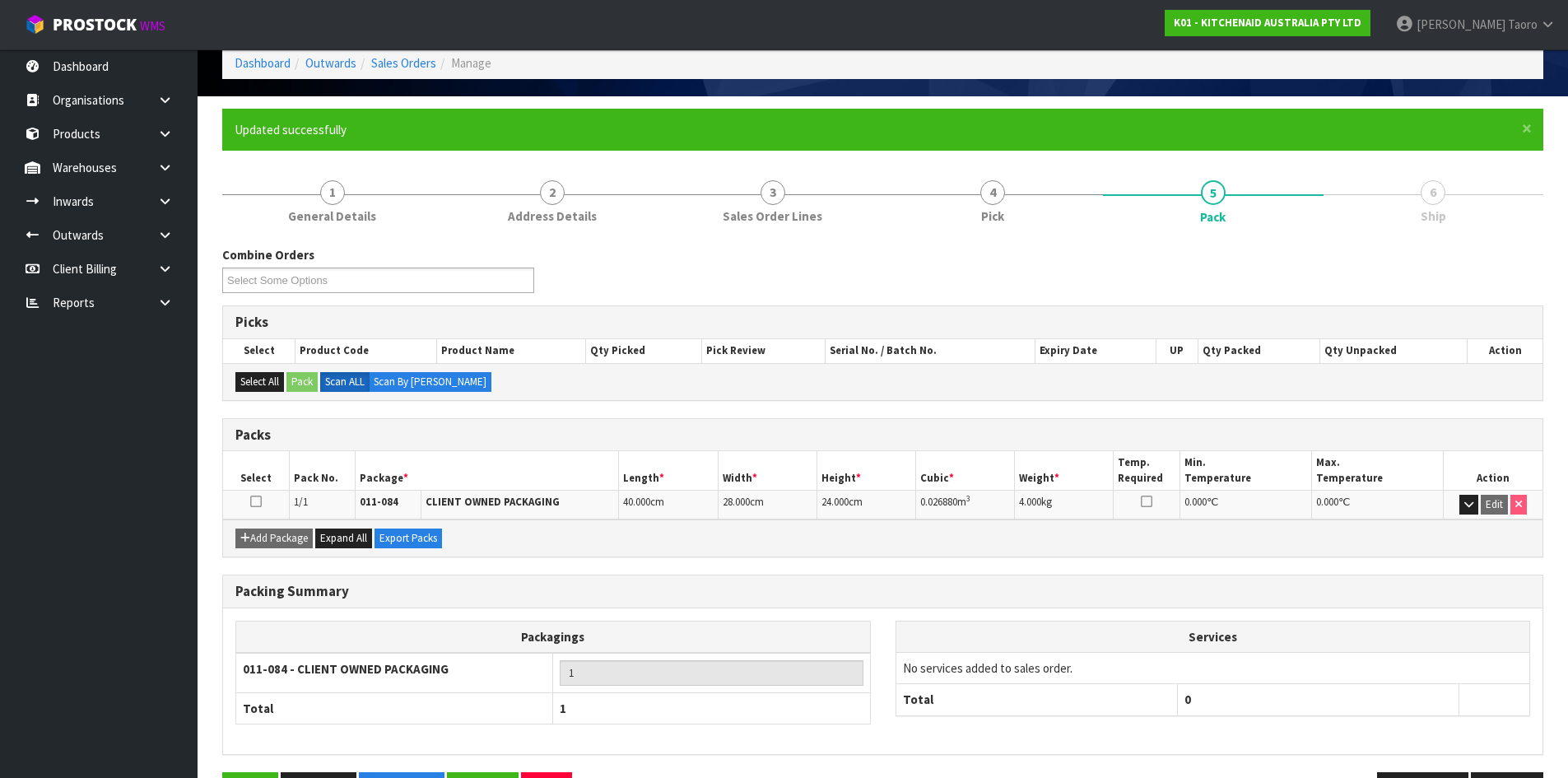
scroll to position [134, 0]
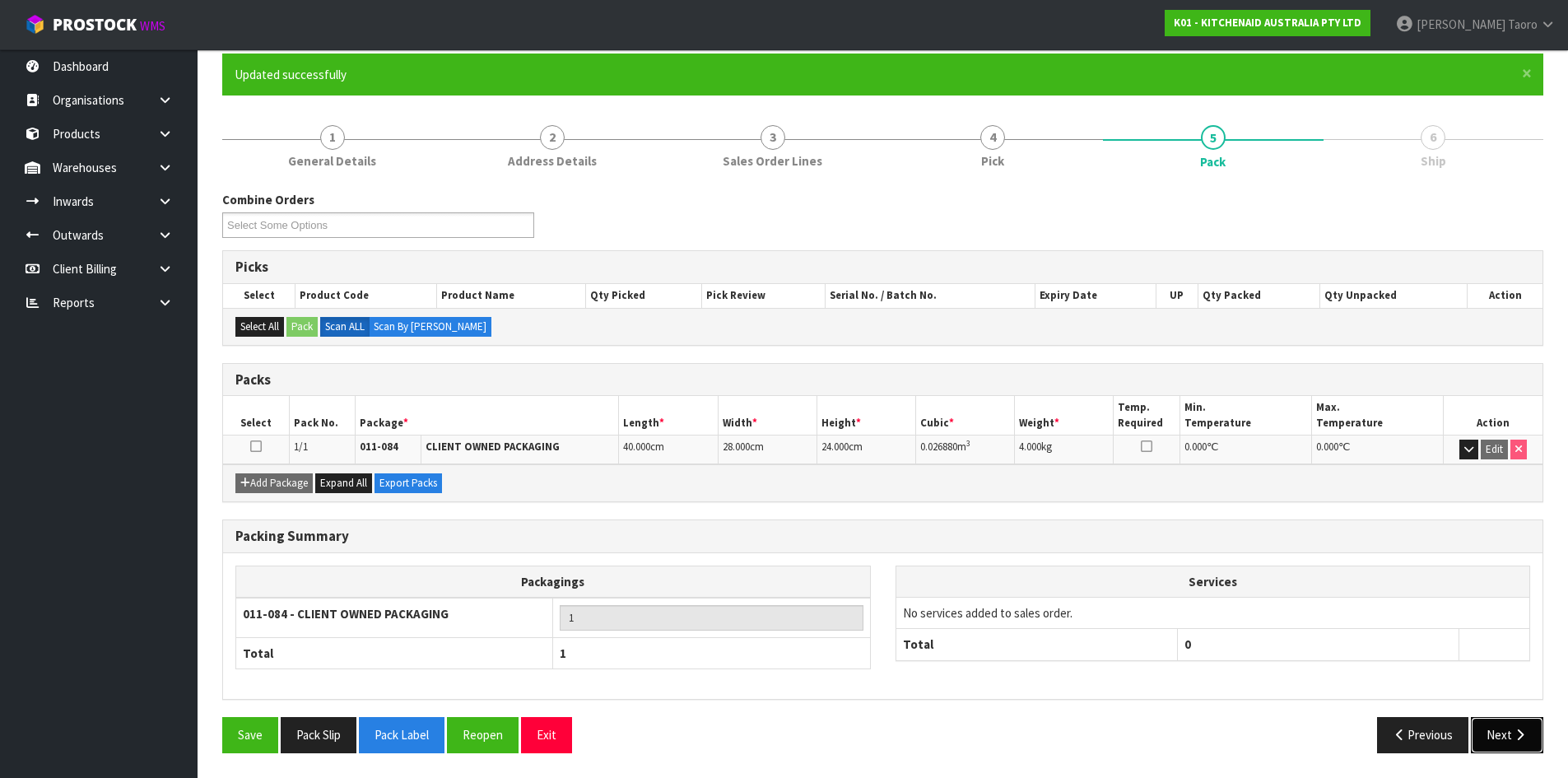
click at [1493, 724] on button "Next" at bounding box center [1507, 734] width 72 height 35
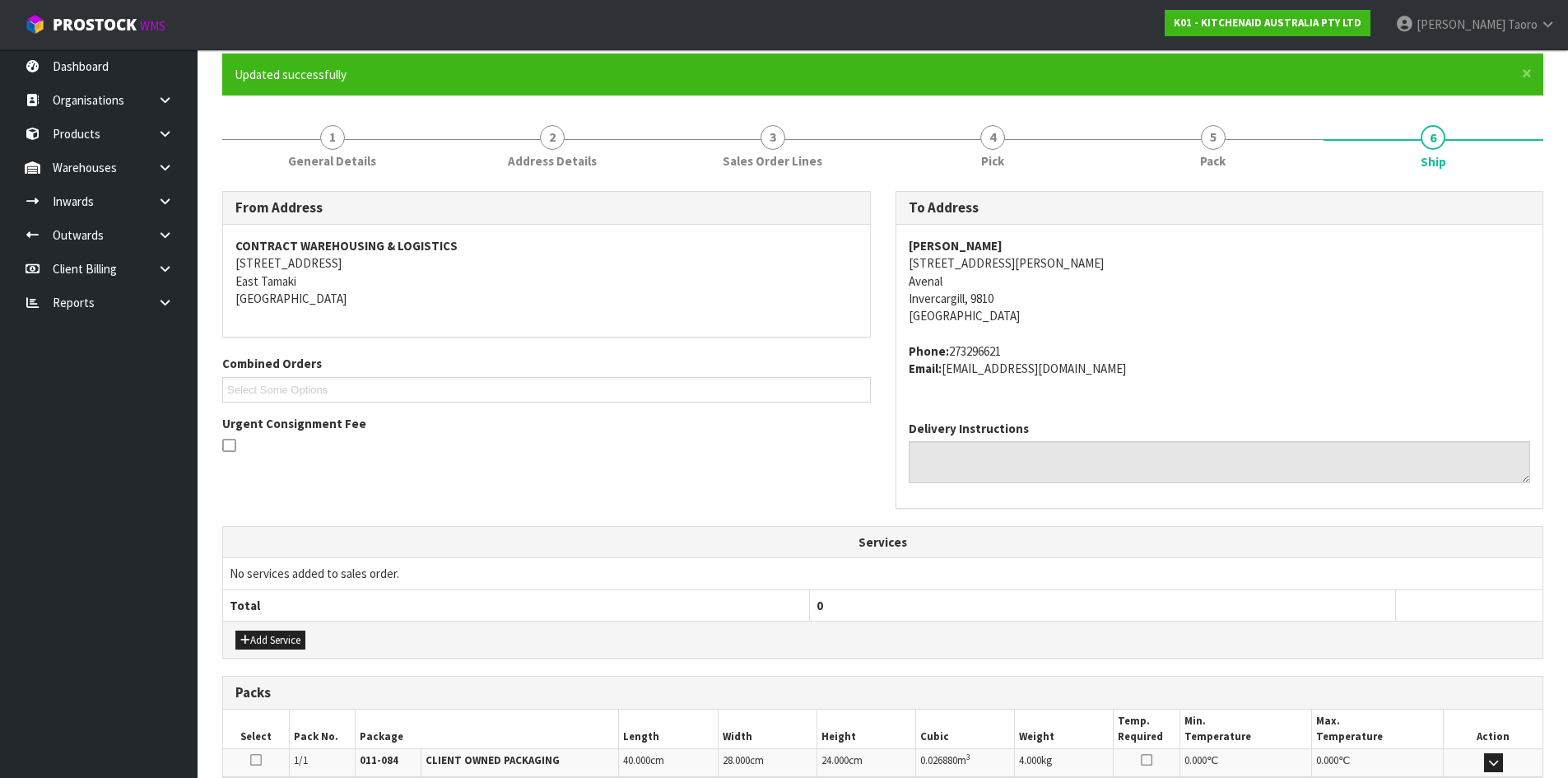
scroll to position [349, 0]
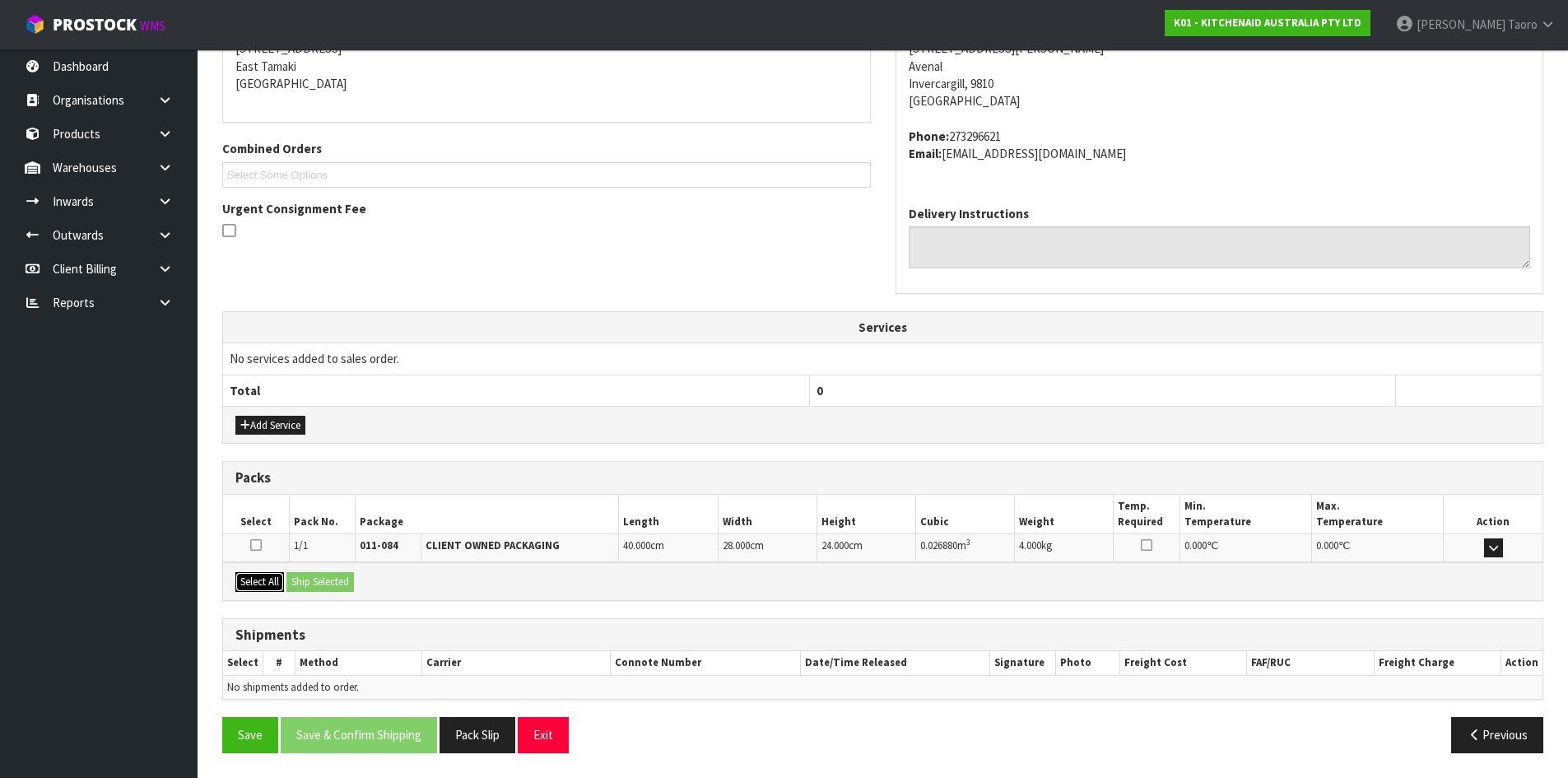
drag, startPoint x: 266, startPoint y: 577, endPoint x: 296, endPoint y: 577, distance: 30.0
click at [268, 577] on button "Select All" at bounding box center [260, 581] width 49 height 19
drag, startPoint x: 317, startPoint y: 577, endPoint x: 465, endPoint y: 637, distance: 159.7
click at [319, 577] on button "Ship Selected" at bounding box center [320, 581] width 67 height 19
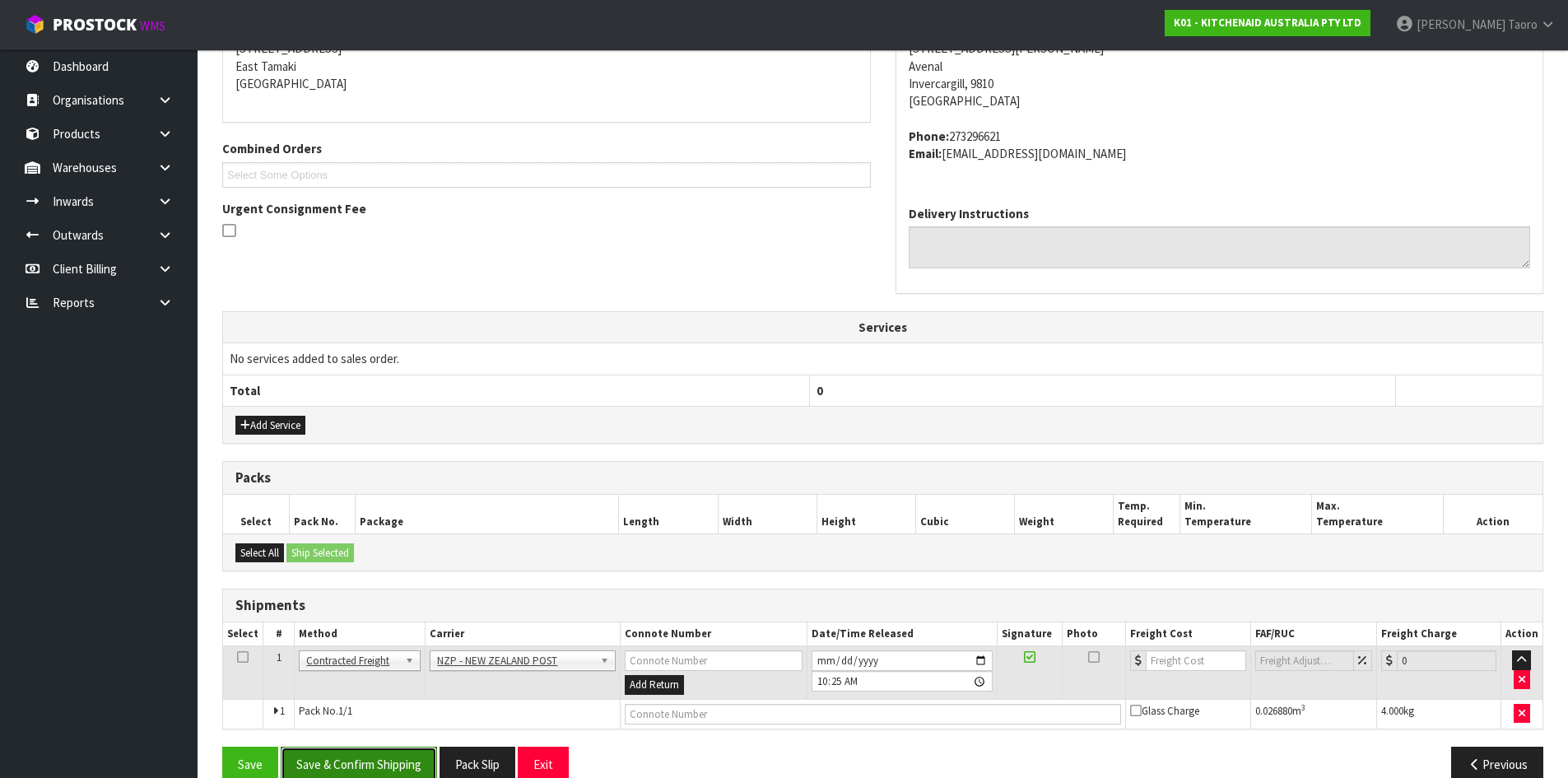
click at [418, 756] on button "Save & Confirm Shipping" at bounding box center [359, 765] width 157 height 35
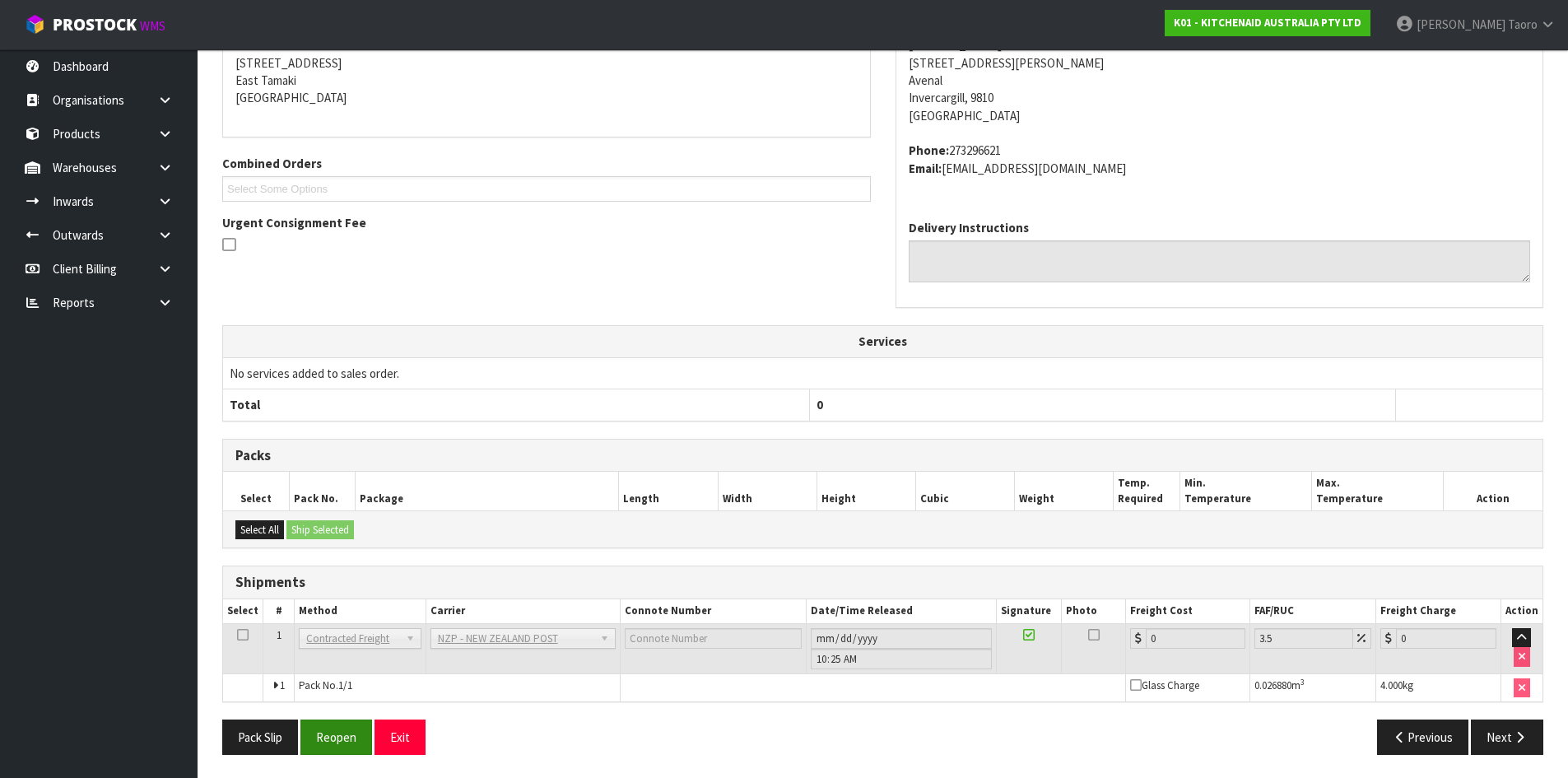
scroll to position [354, 0]
click at [331, 734] on button "Reopen" at bounding box center [336, 735] width 72 height 35
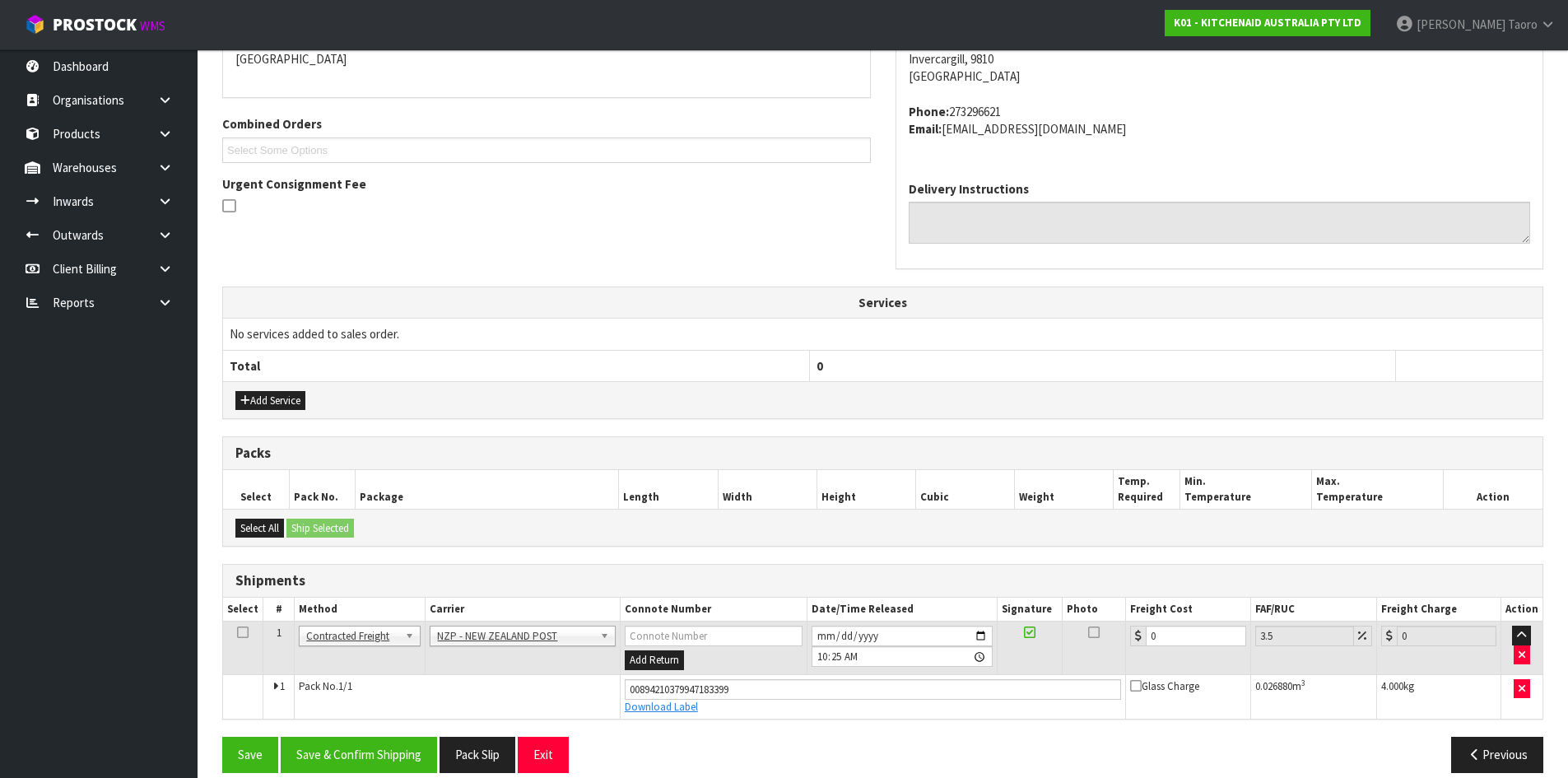
scroll to position [393, 0]
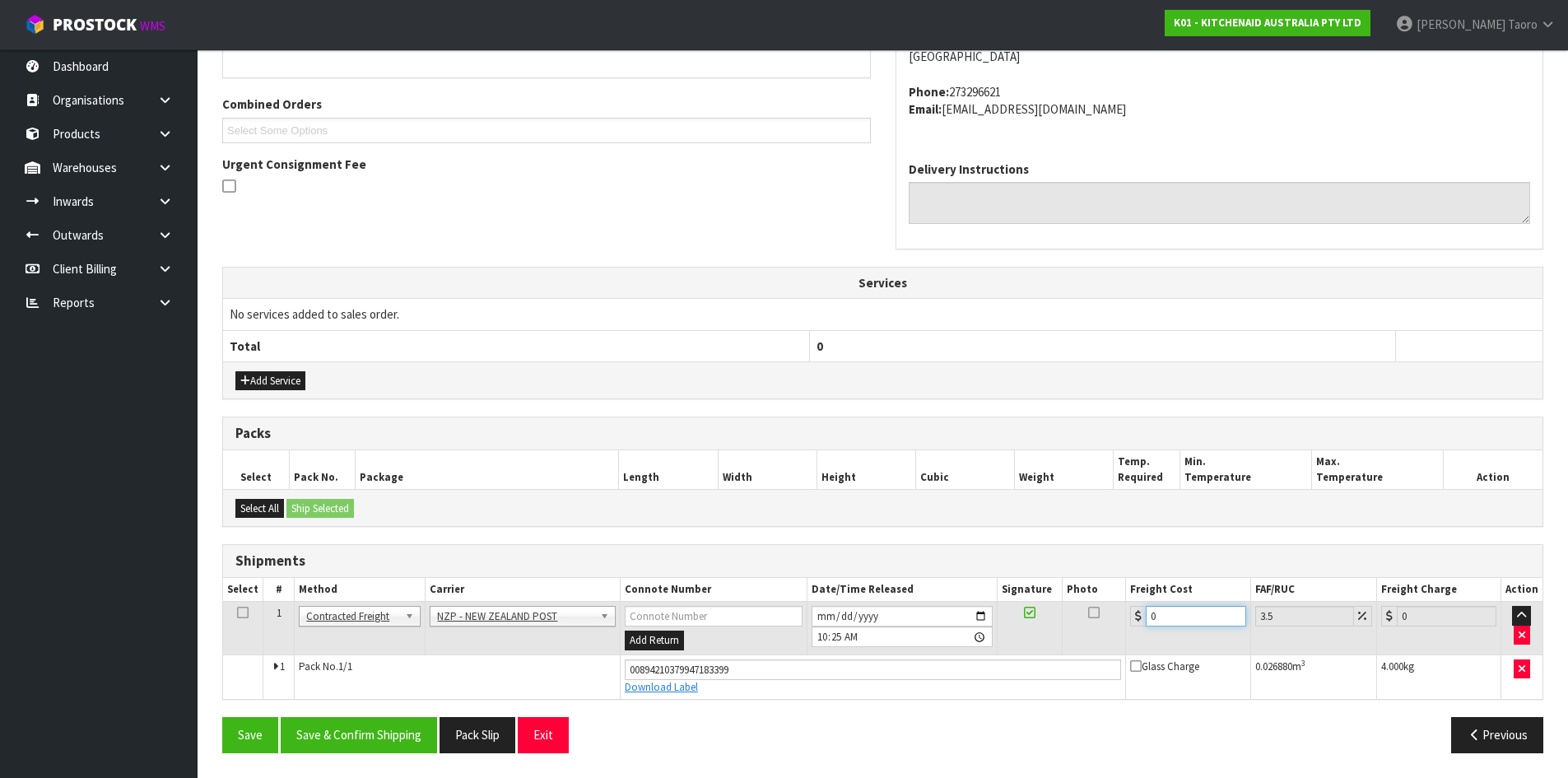
click at [1202, 611] on input "0" at bounding box center [1196, 615] width 99 height 20
type input "1"
type input "1.03"
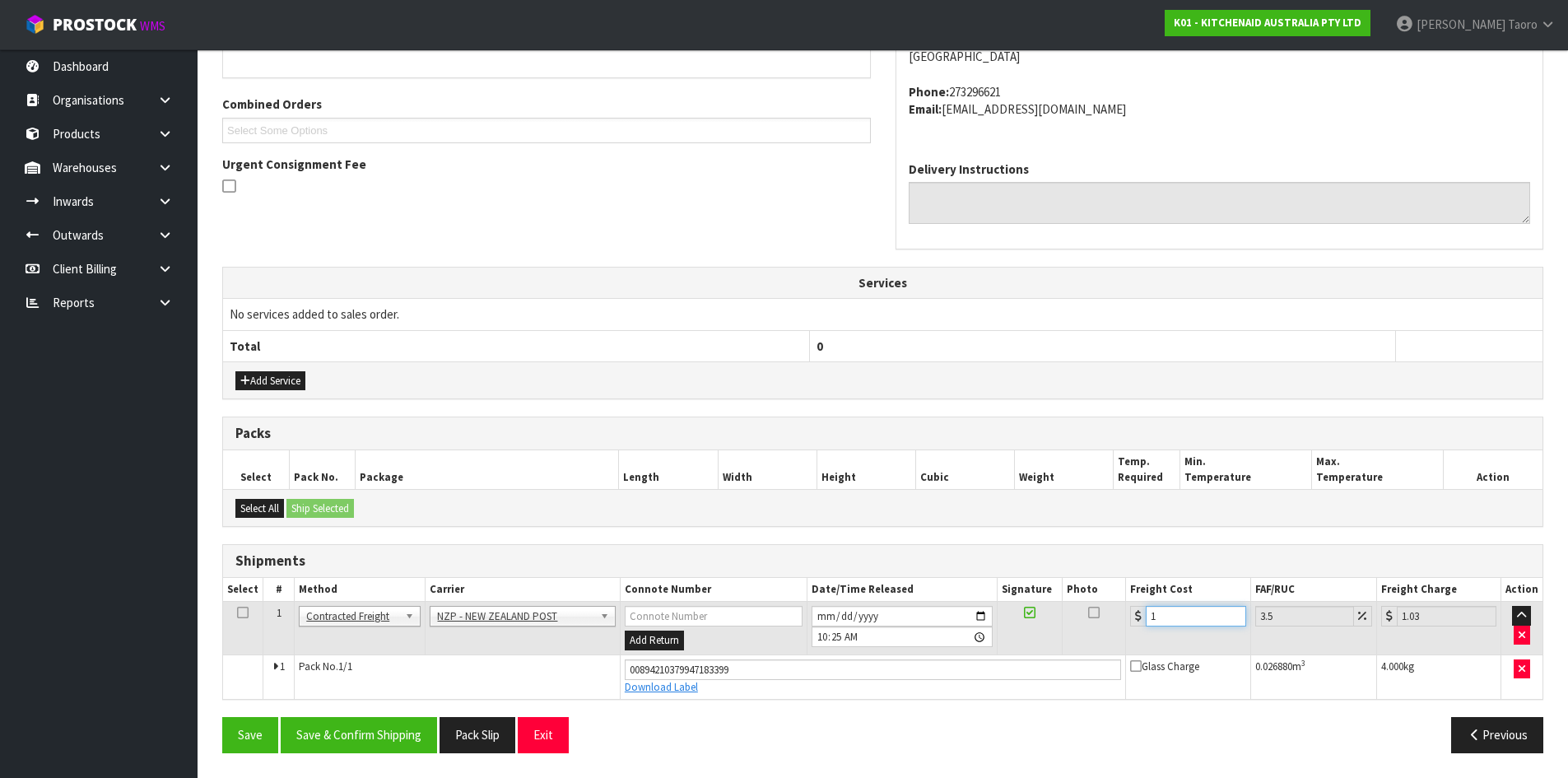
type input "11"
type input "11.38"
type input "11.6"
type input "12.01"
type input "11.61"
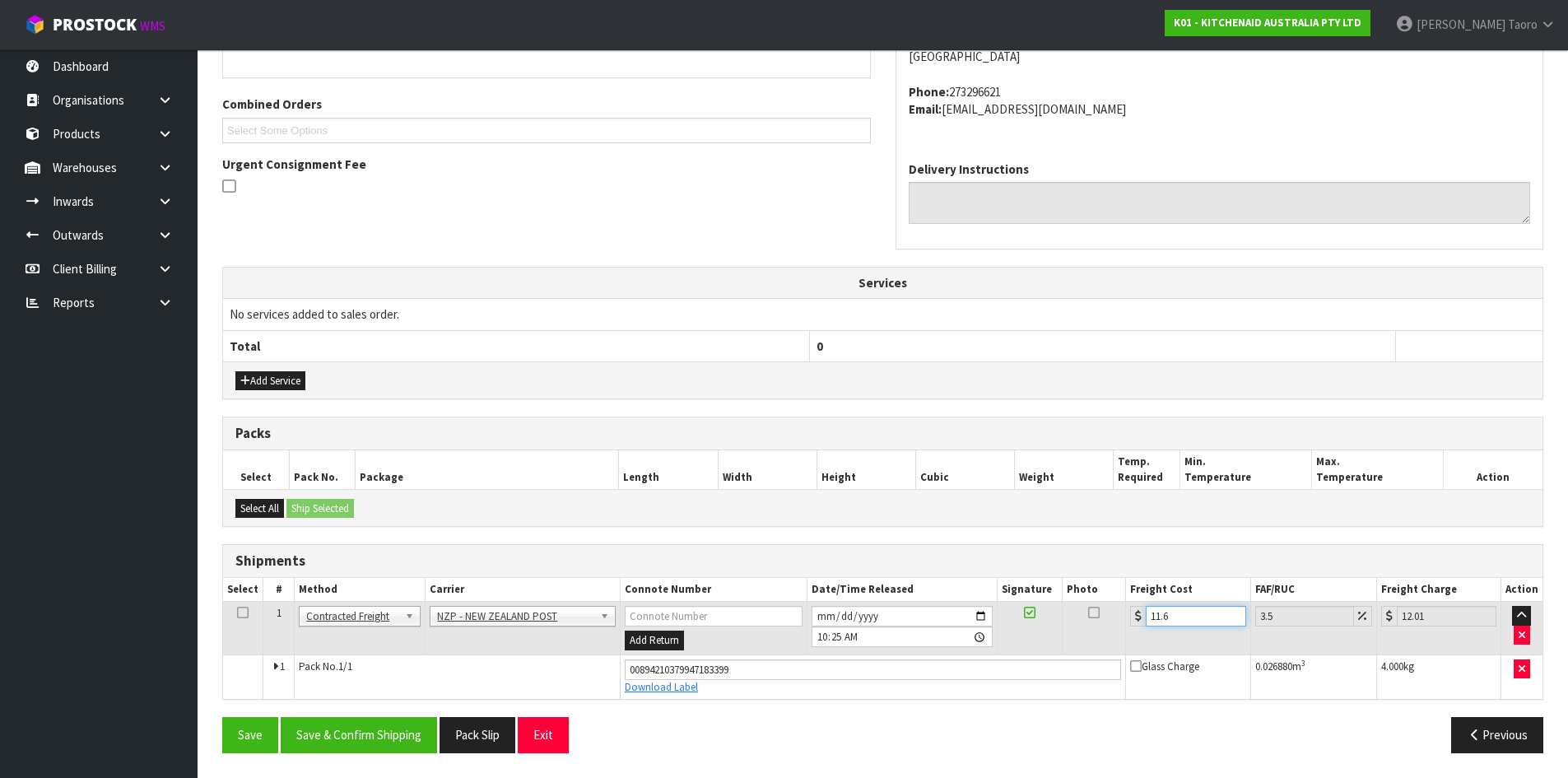
type input "12.02"
type input "11.61"
click at [324, 733] on button "Save & Confirm Shipping" at bounding box center [359, 734] width 157 height 35
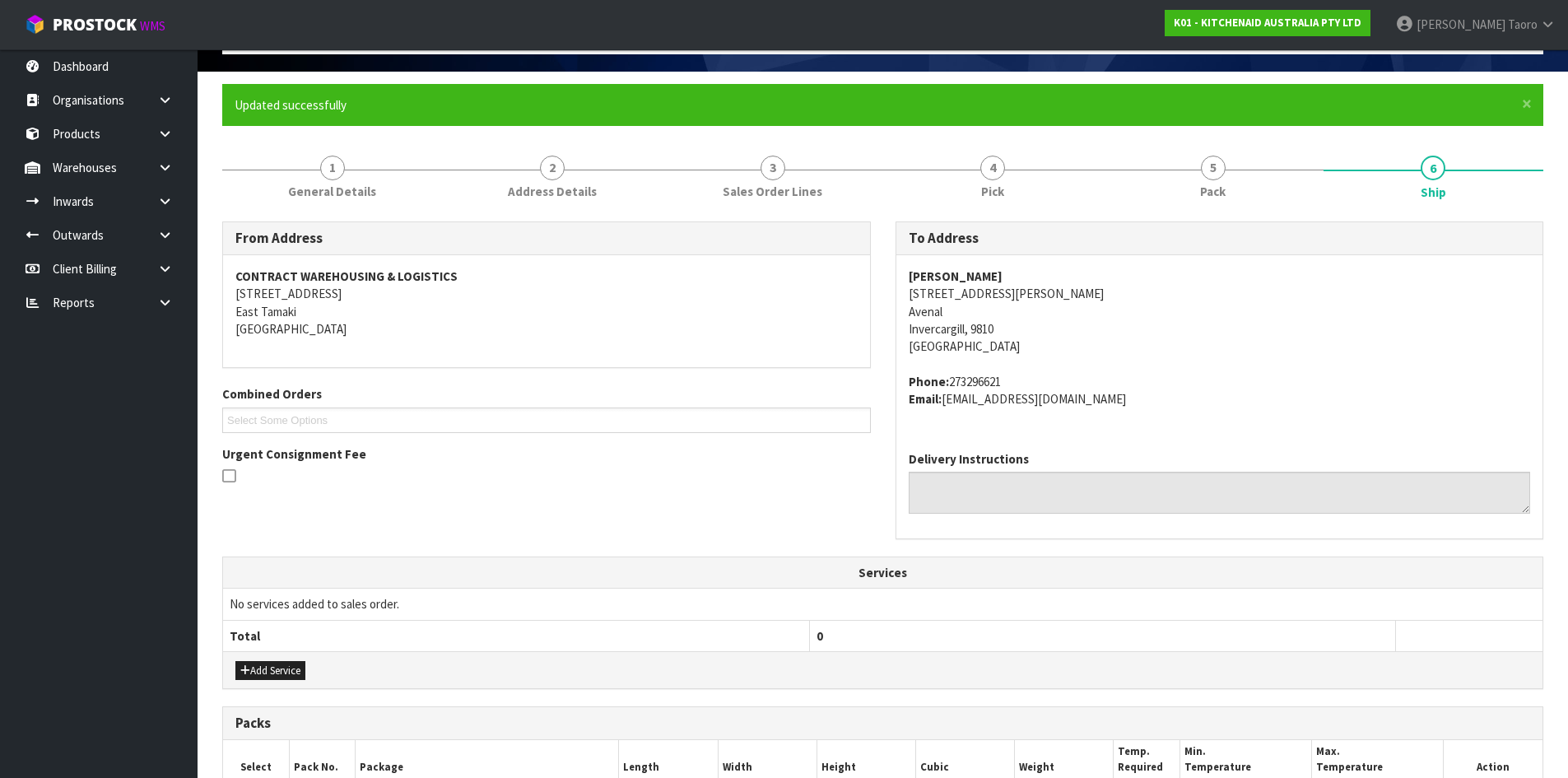
scroll to position [348, 0]
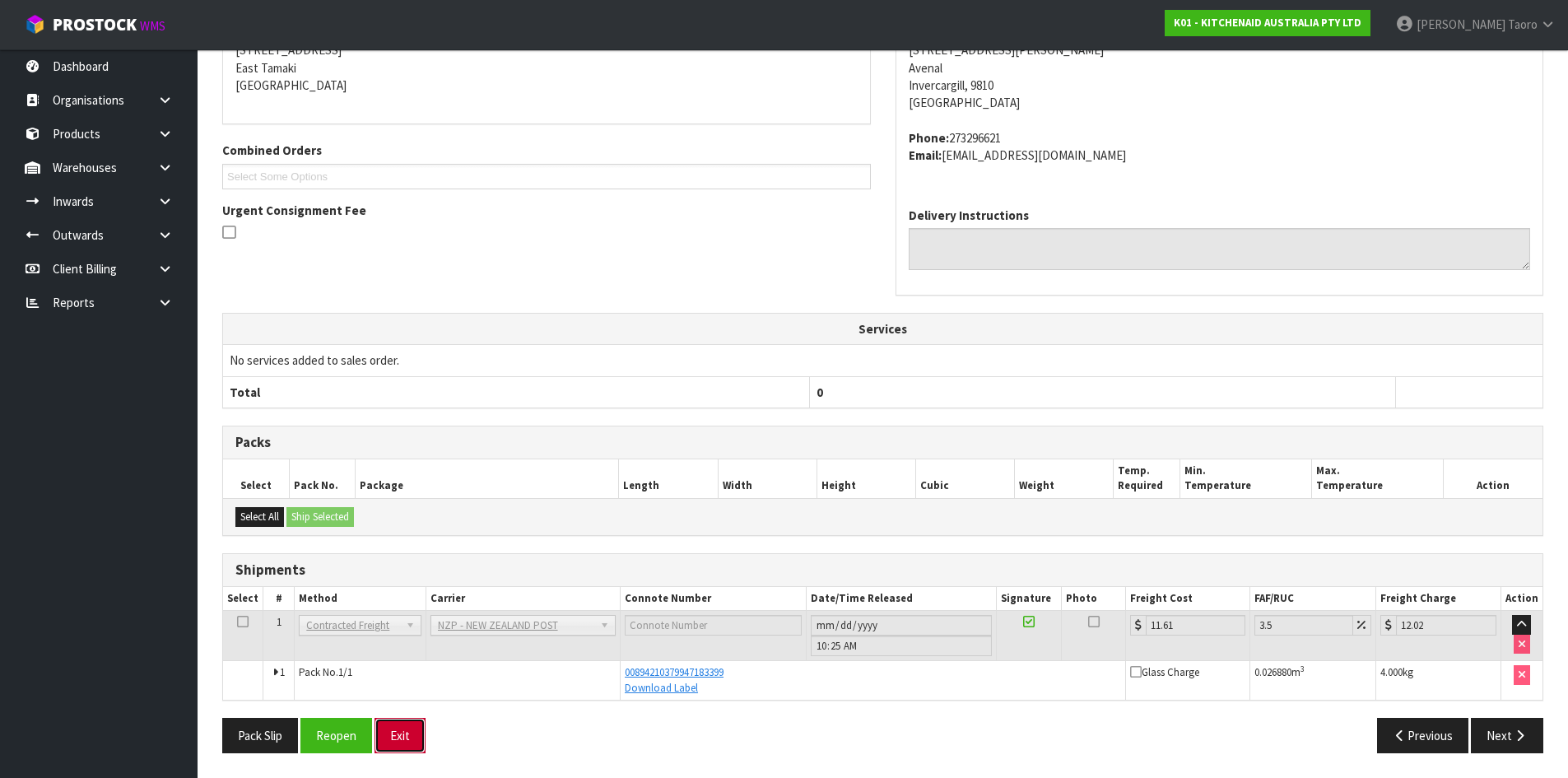
click at [413, 728] on button "Exit" at bounding box center [400, 735] width 51 height 35
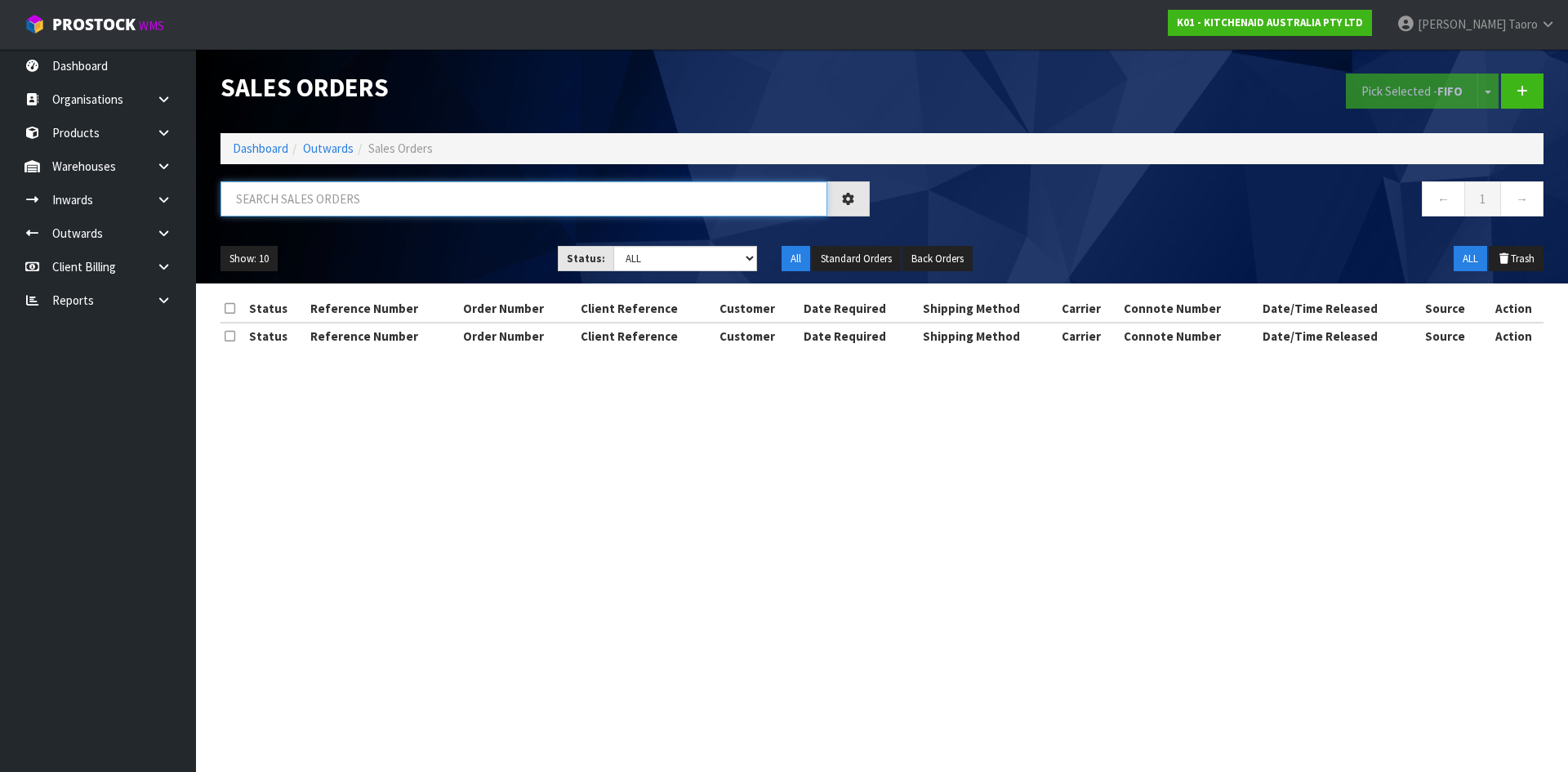
click at [439, 200] on input "text" at bounding box center [524, 199] width 606 height 35
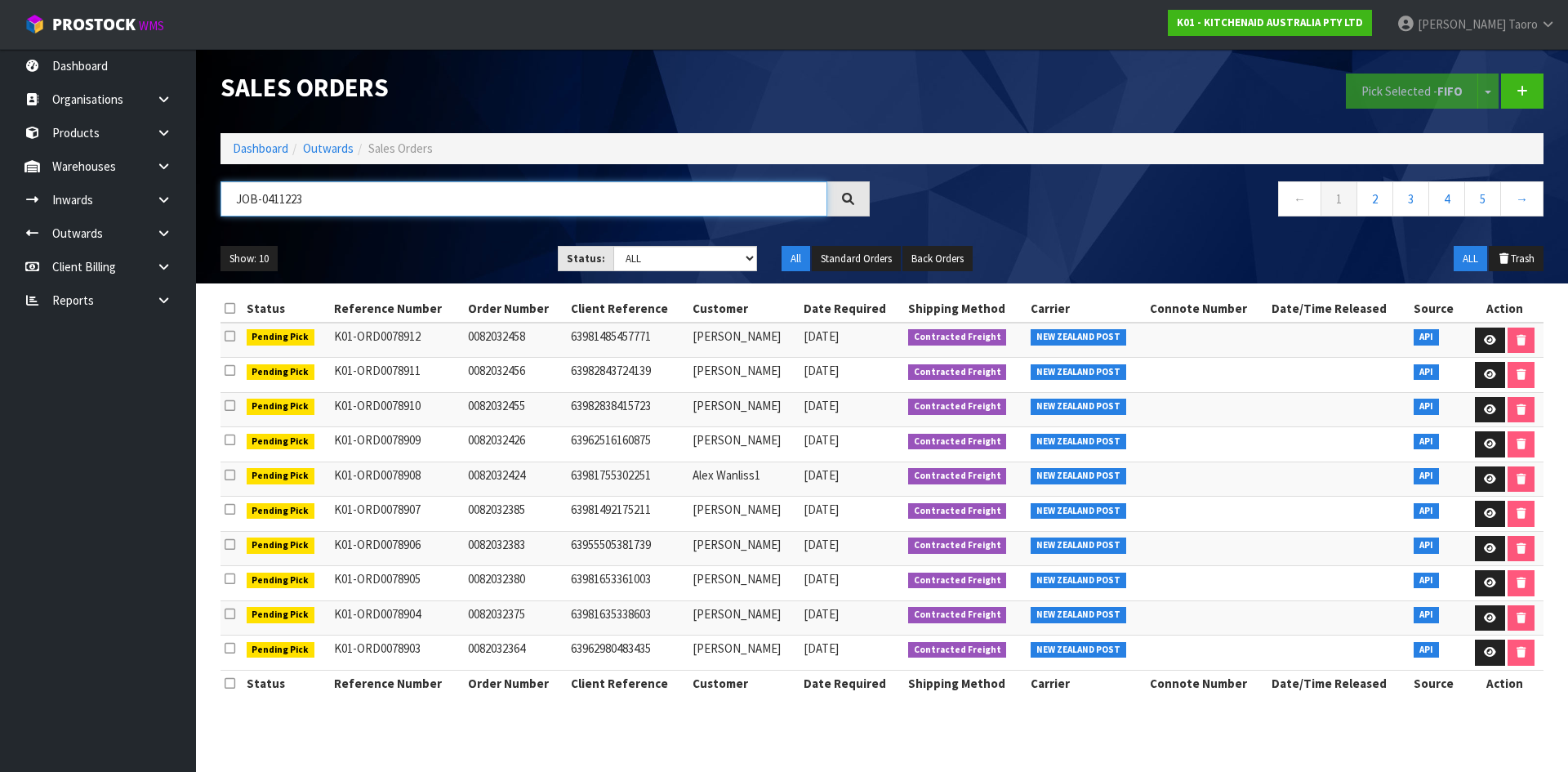
type input "JOB-0411223"
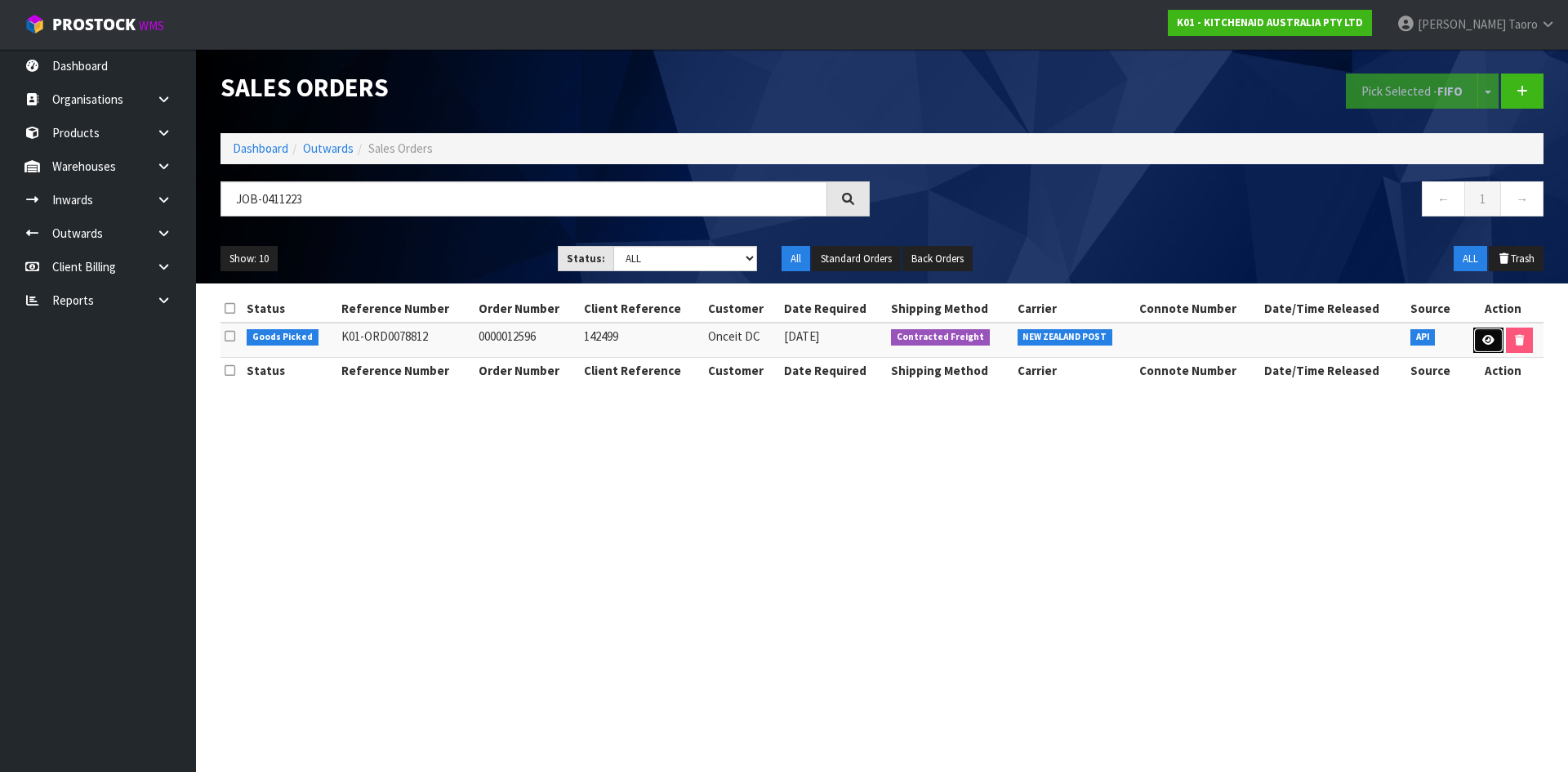
click at [1488, 332] on link at bounding box center [1488, 340] width 30 height 26
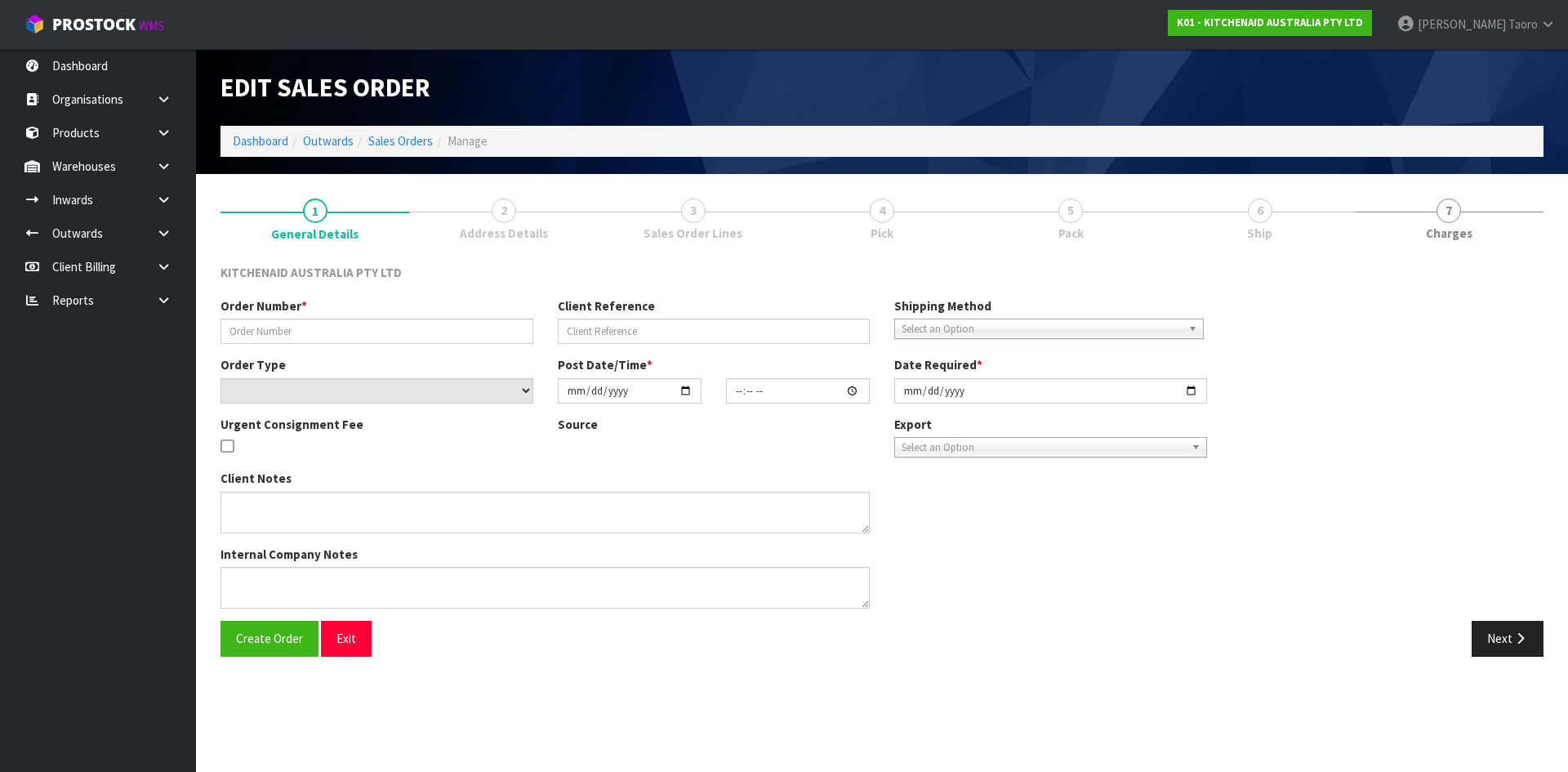
type input "0000012596"
type input "142499"
select select "number:0"
type input "2025-09-05"
type input "17:37:05.000"
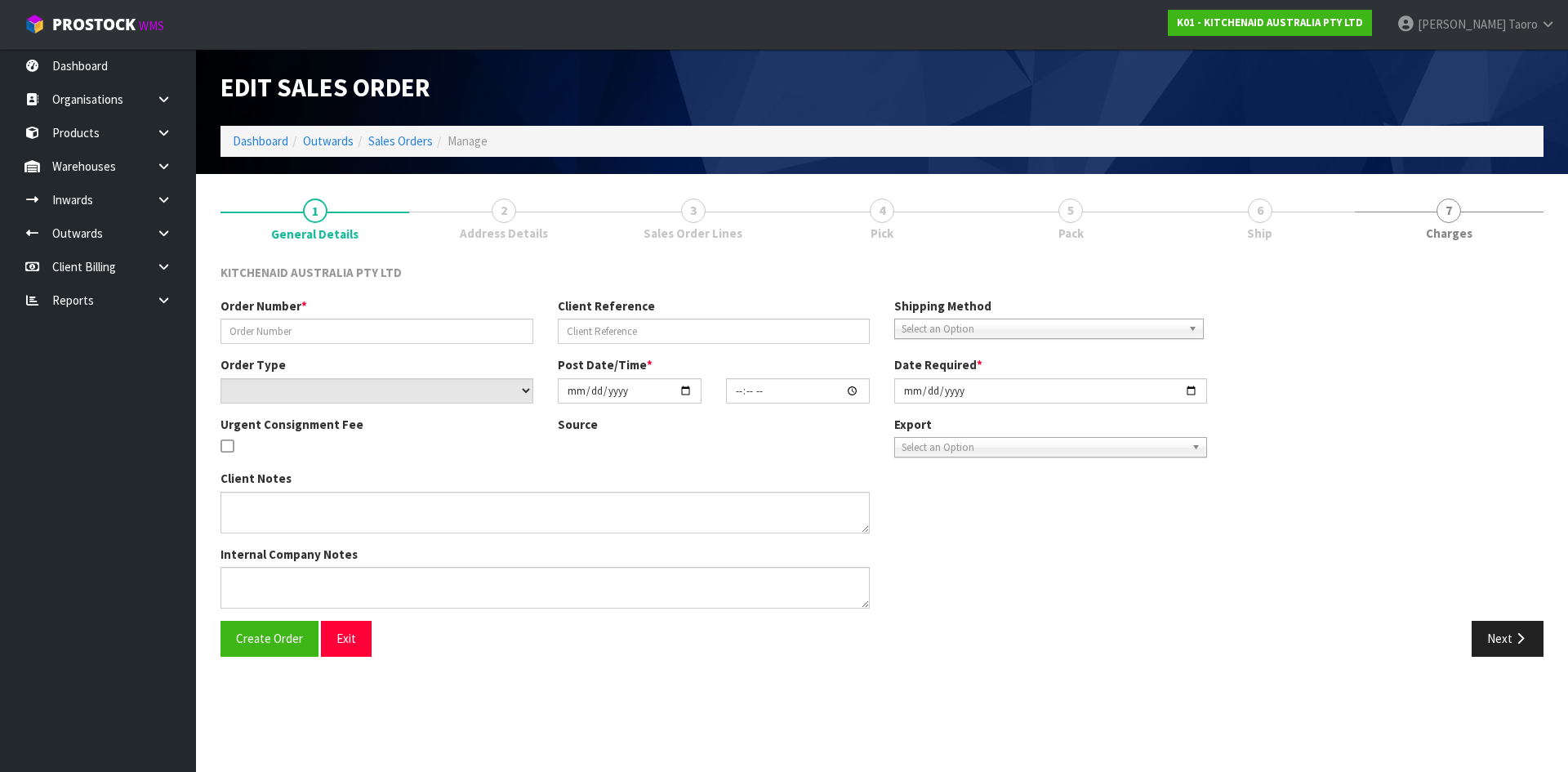
type input "2025-09-05"
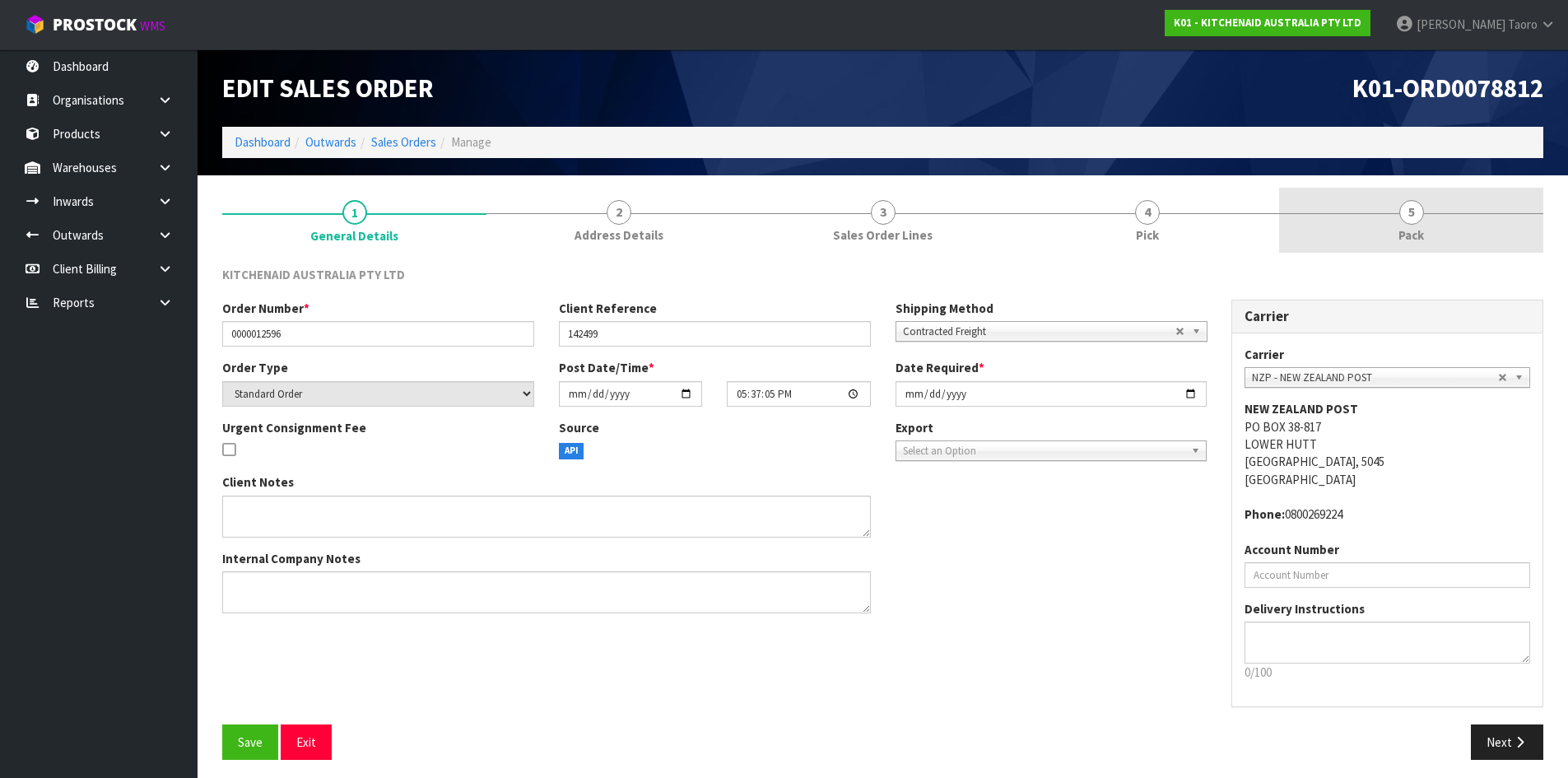
click at [1449, 228] on link "5 Pack" at bounding box center [1411, 220] width 264 height 65
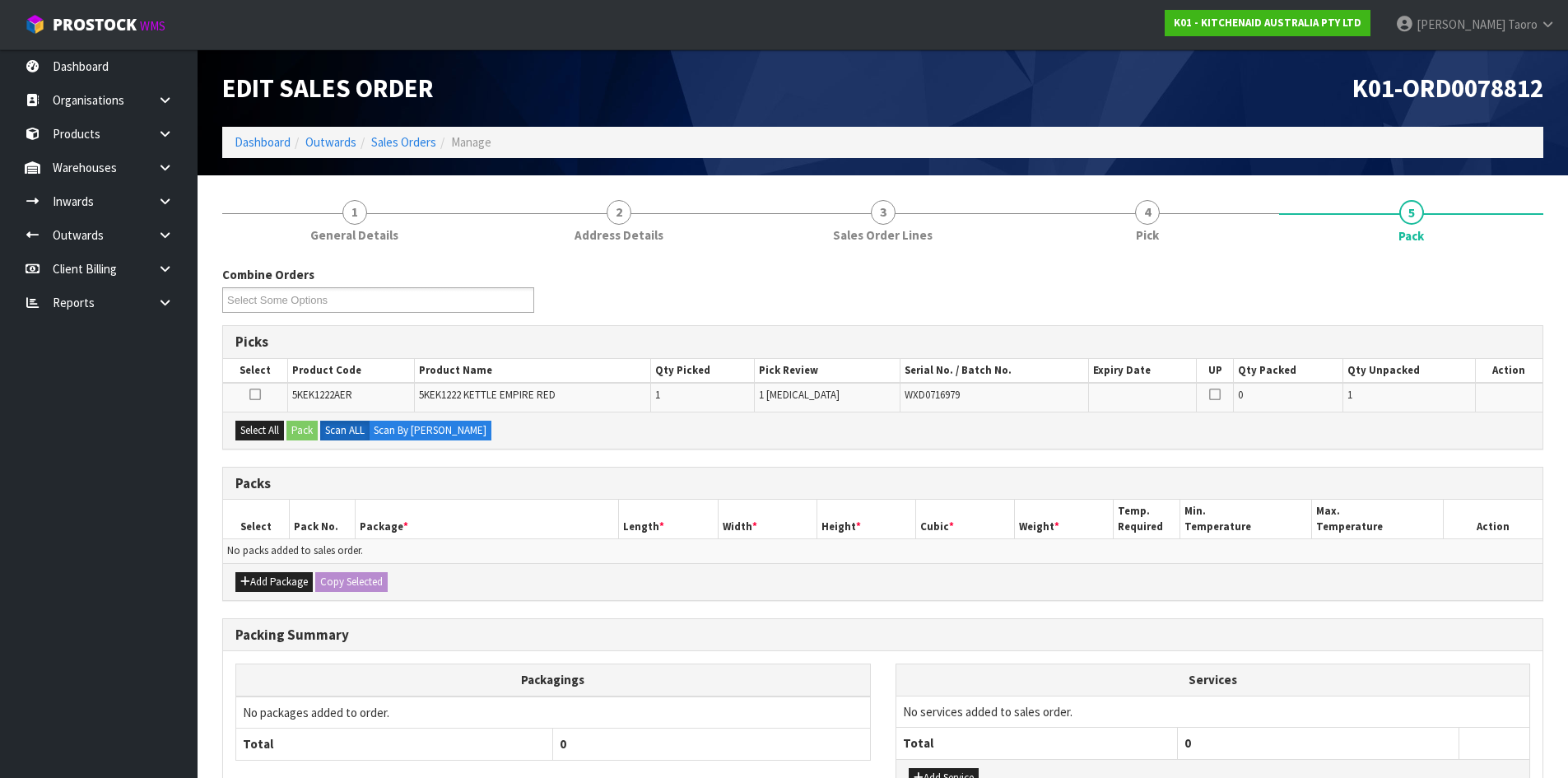
click at [1318, 159] on div "Edit Sales Order K01-ORD0078812 Dashboard Outwards Sales Orders Manage" at bounding box center [883, 113] width 1346 height 126
click at [1287, 297] on div "Combine Orders K01-ORD0078774 K01-ORD0078797 K01-ORD0078800 K01-ORD0078801 K01-…" at bounding box center [883, 296] width 1346 height 59
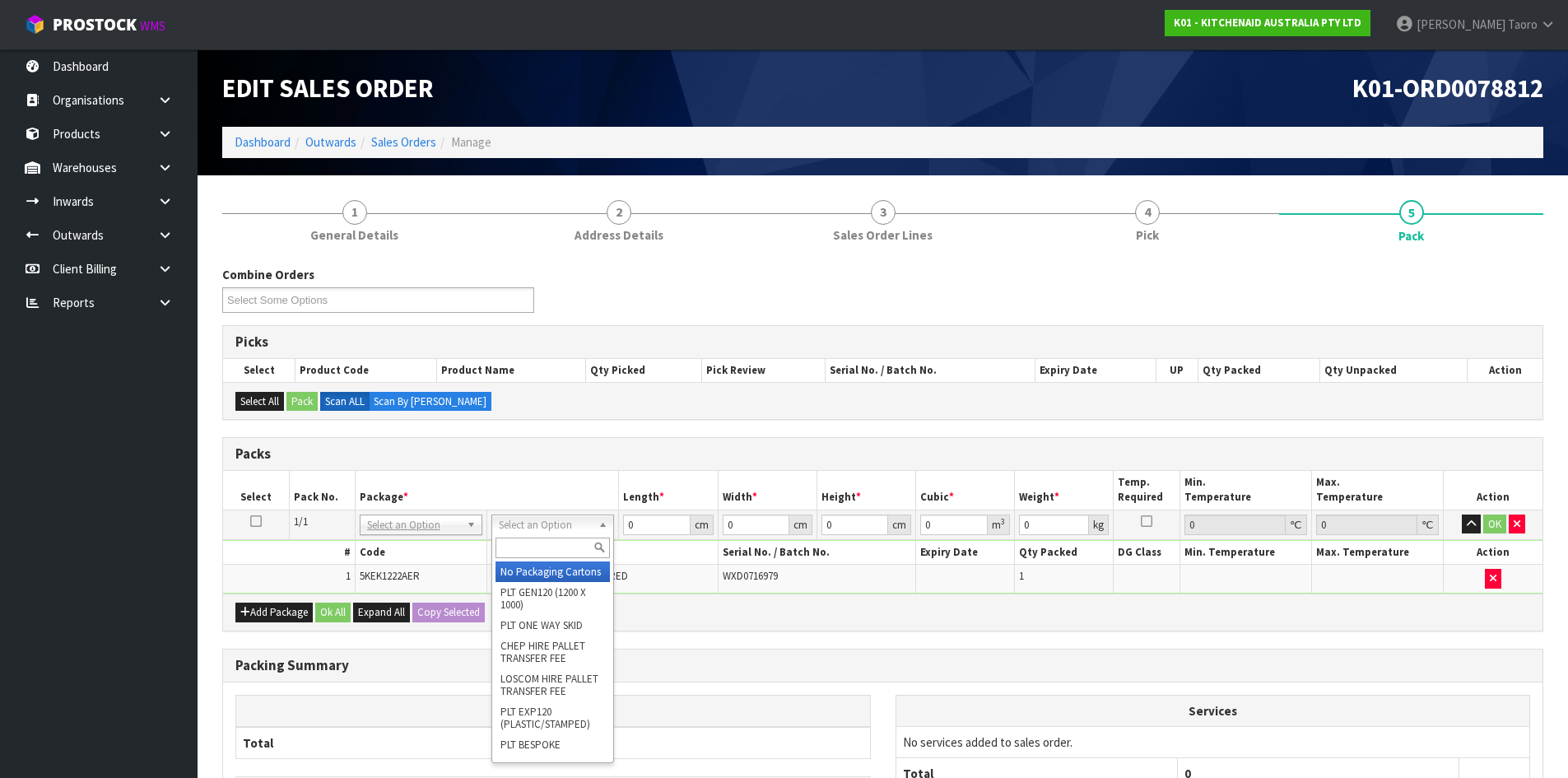
click at [577, 548] on input "text" at bounding box center [552, 547] width 115 height 20
type input "OWN"
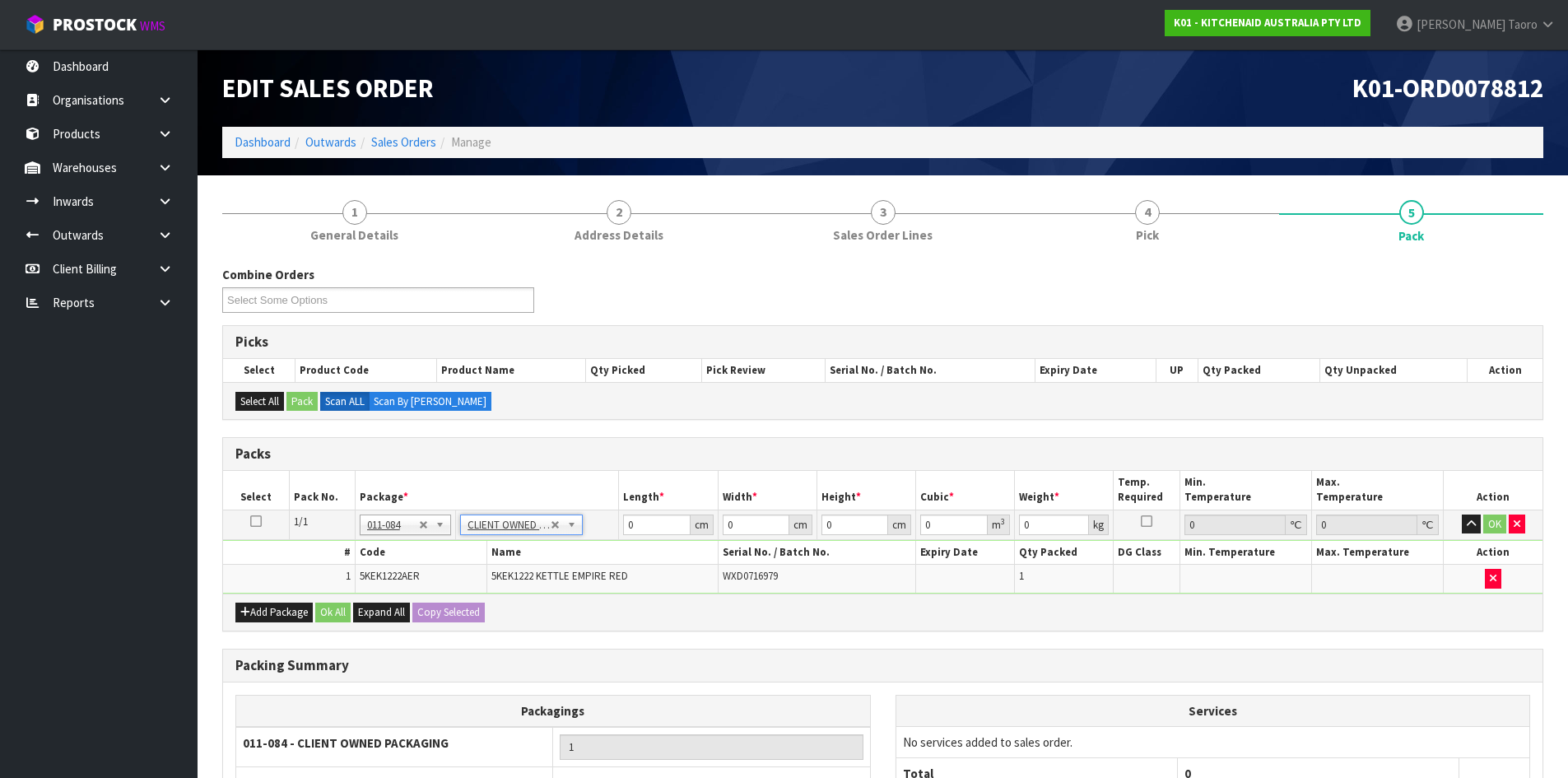
type input "1.85"
click at [656, 521] on input "0" at bounding box center [656, 525] width 67 height 20
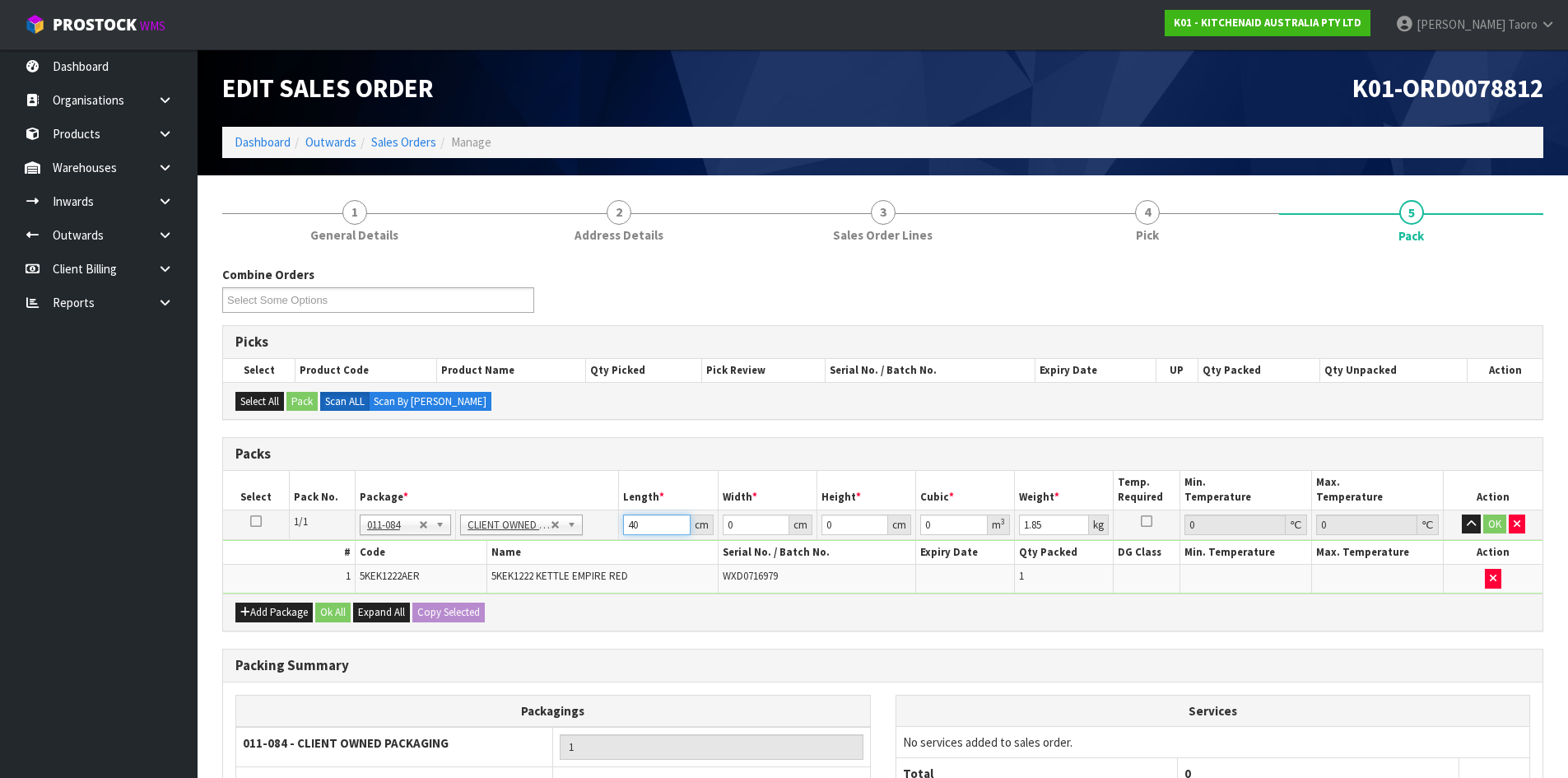
type input "40"
type input "28"
type input "2"
type input "0.00224"
type input "23"
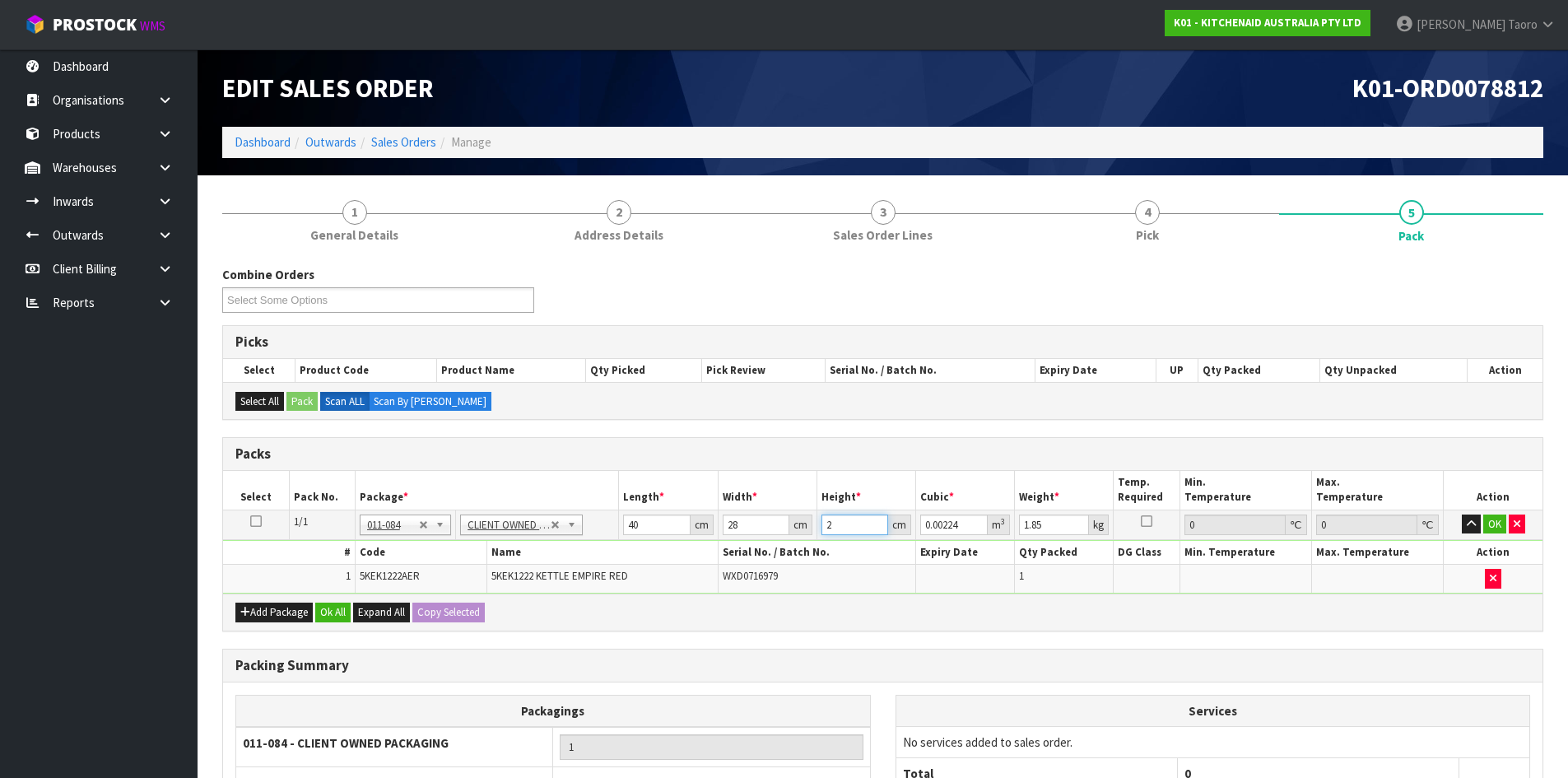
type input "0.02576"
type input "23"
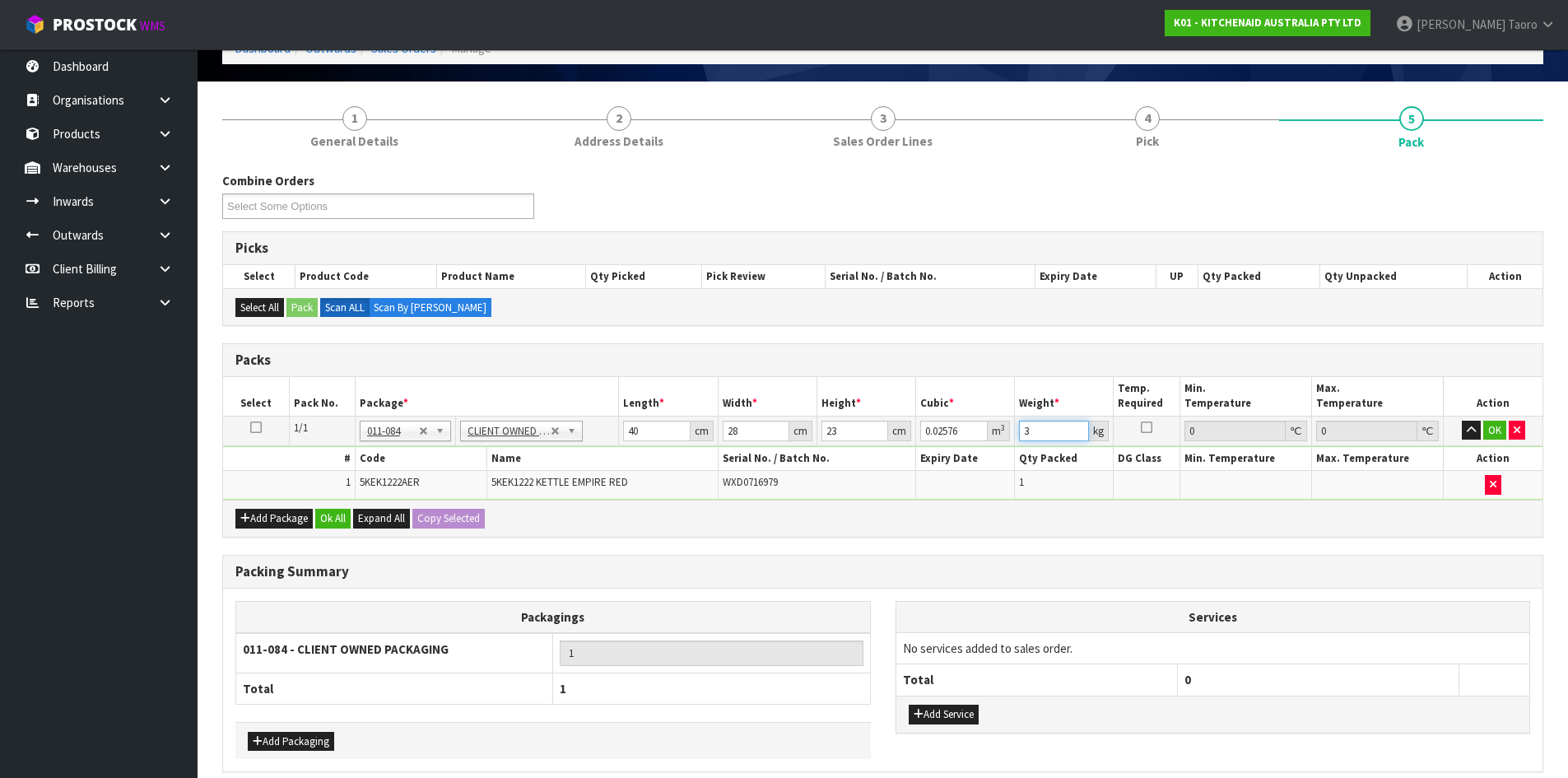
scroll to position [165, 0]
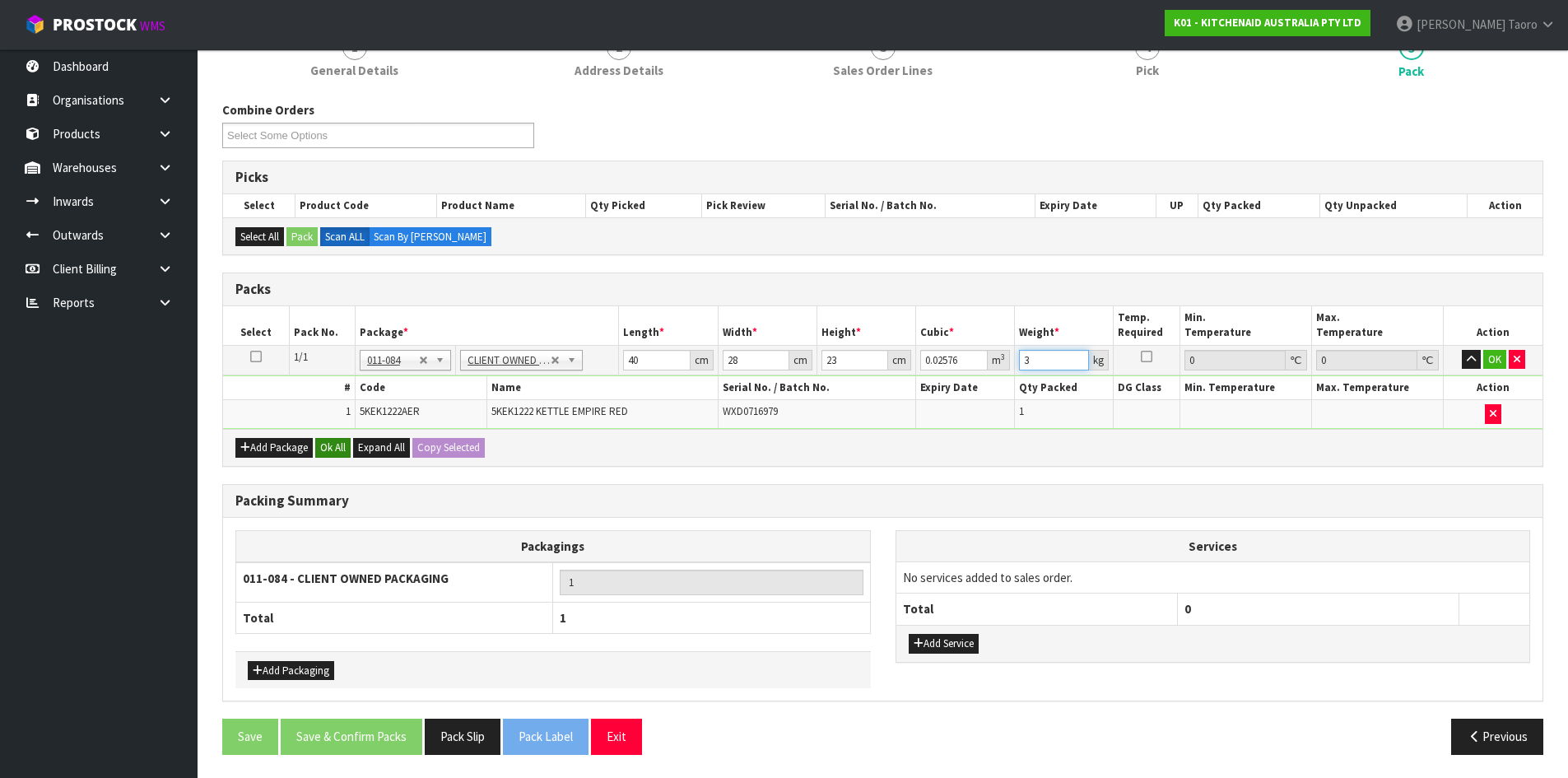
type input "3"
click at [328, 450] on button "Ok All" at bounding box center [333, 447] width 35 height 19
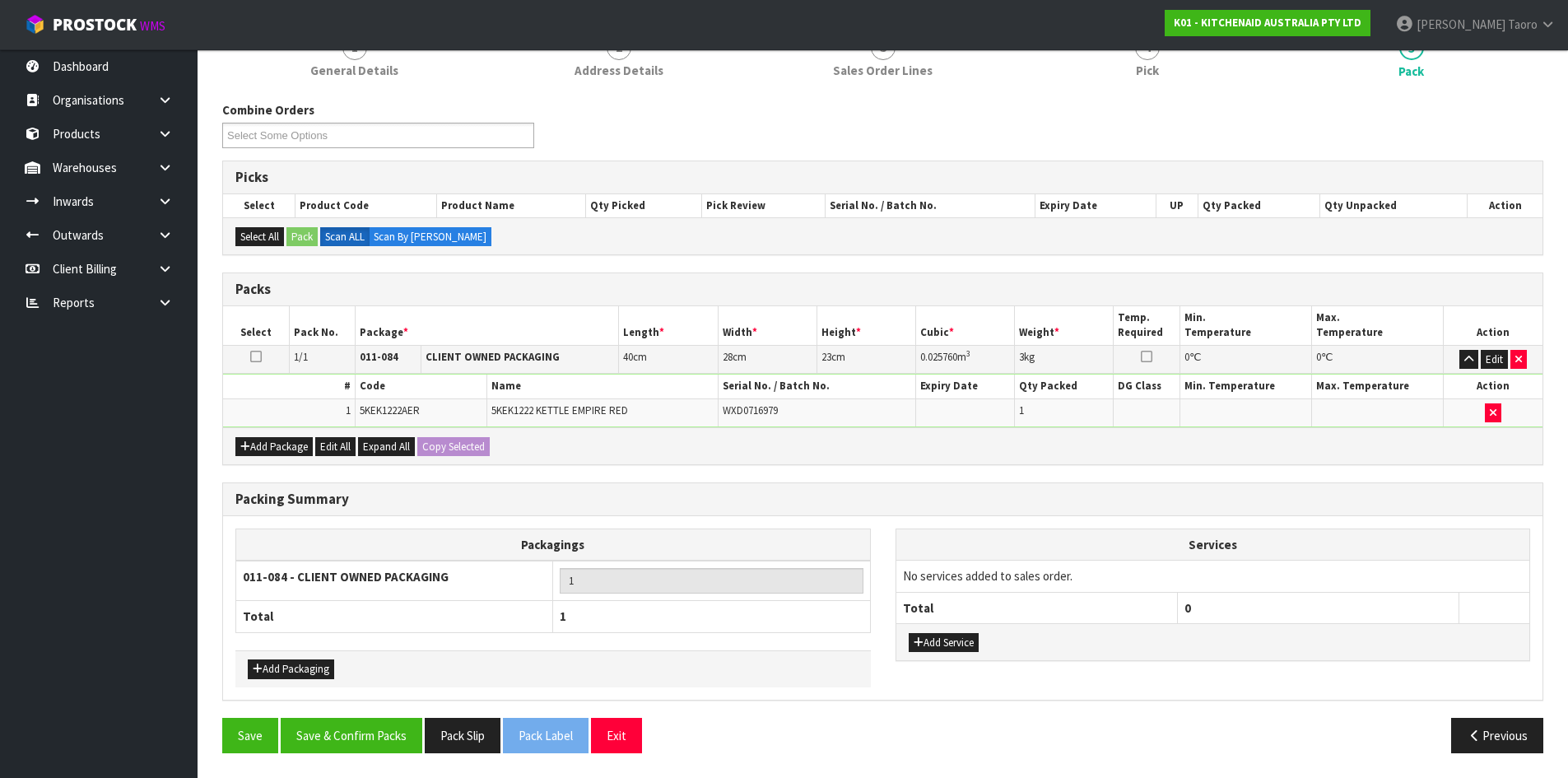
click at [373, 715] on div "Packing Summary Packagings 011-084 - CLIENT OWNED PACKAGING 1 Total 1 Add Packa…" at bounding box center [883, 600] width 1346 height 236
click at [376, 721] on button "Save & Confirm Packs" at bounding box center [351, 735] width 141 height 35
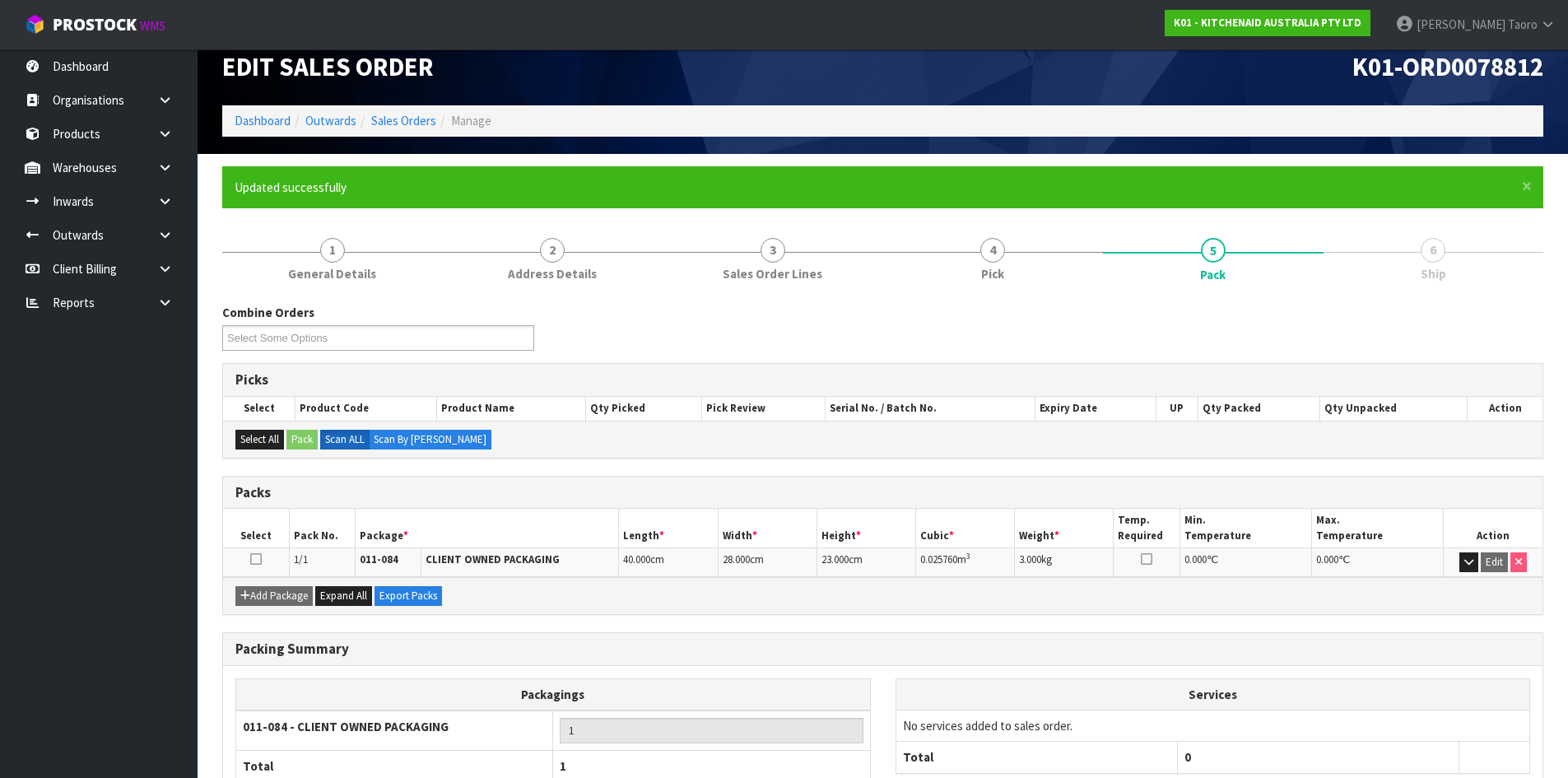
scroll to position [134, 0]
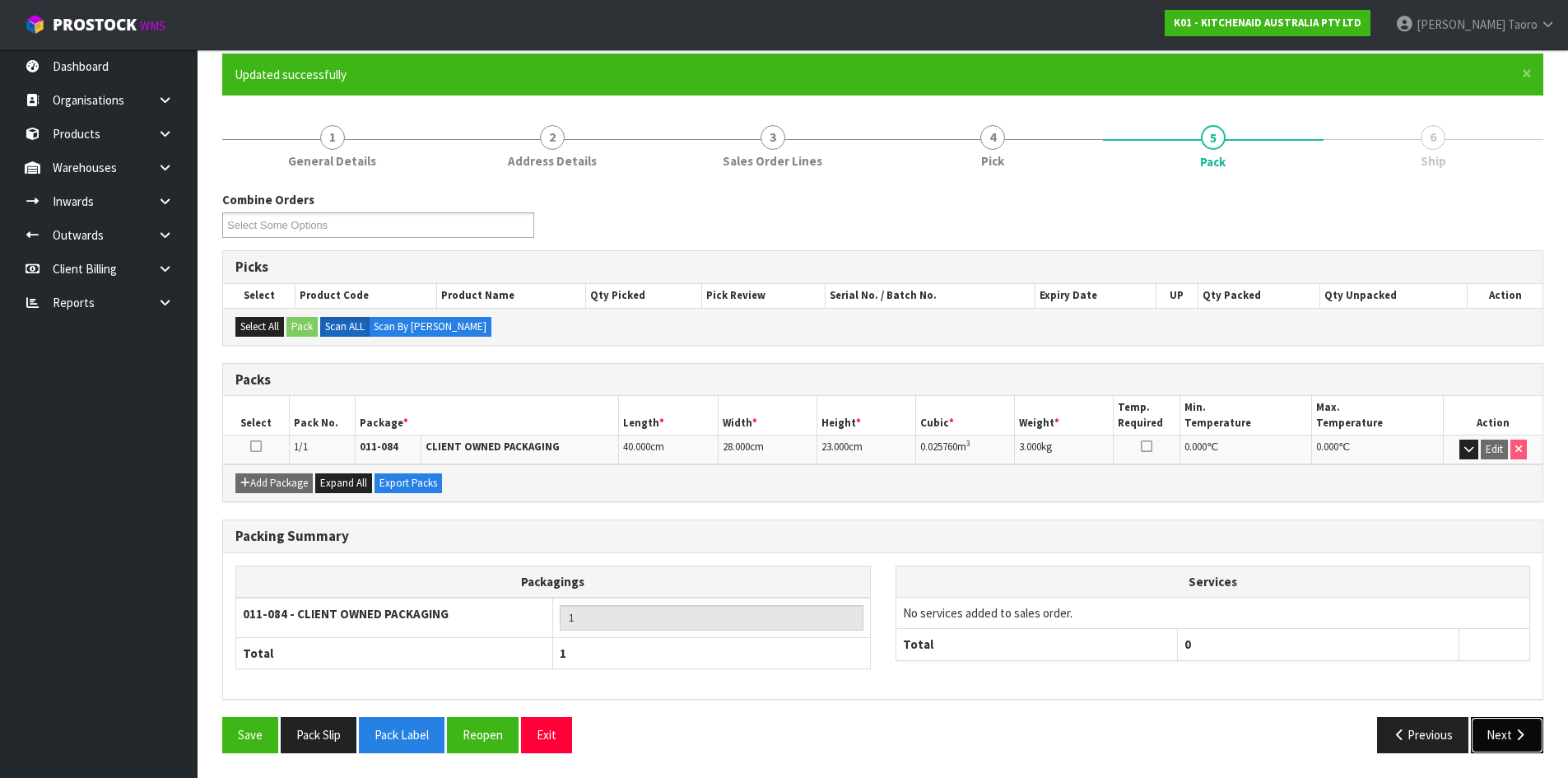
click at [1518, 727] on button "Next" at bounding box center [1507, 734] width 72 height 35
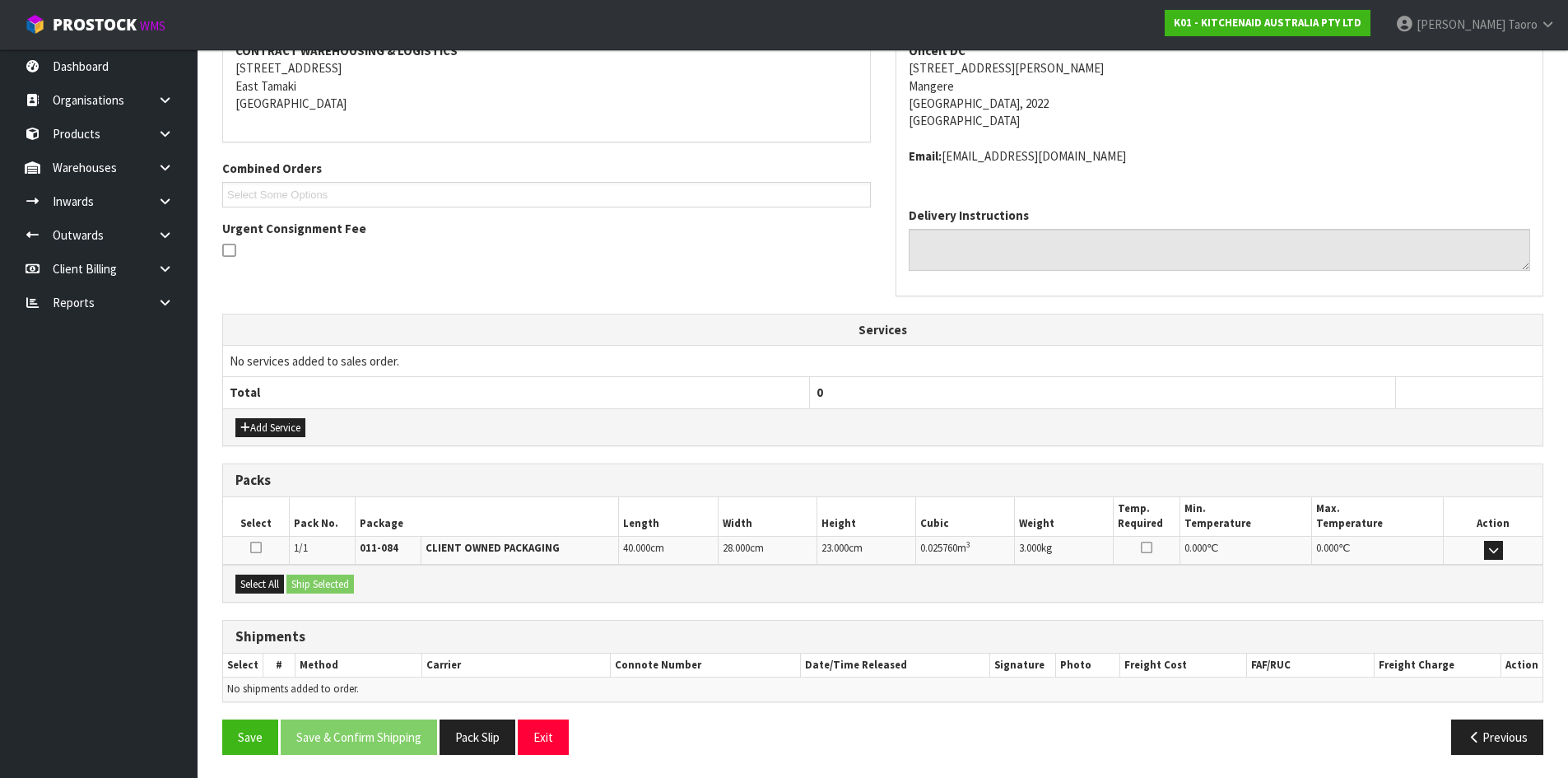
scroll to position [331, 0]
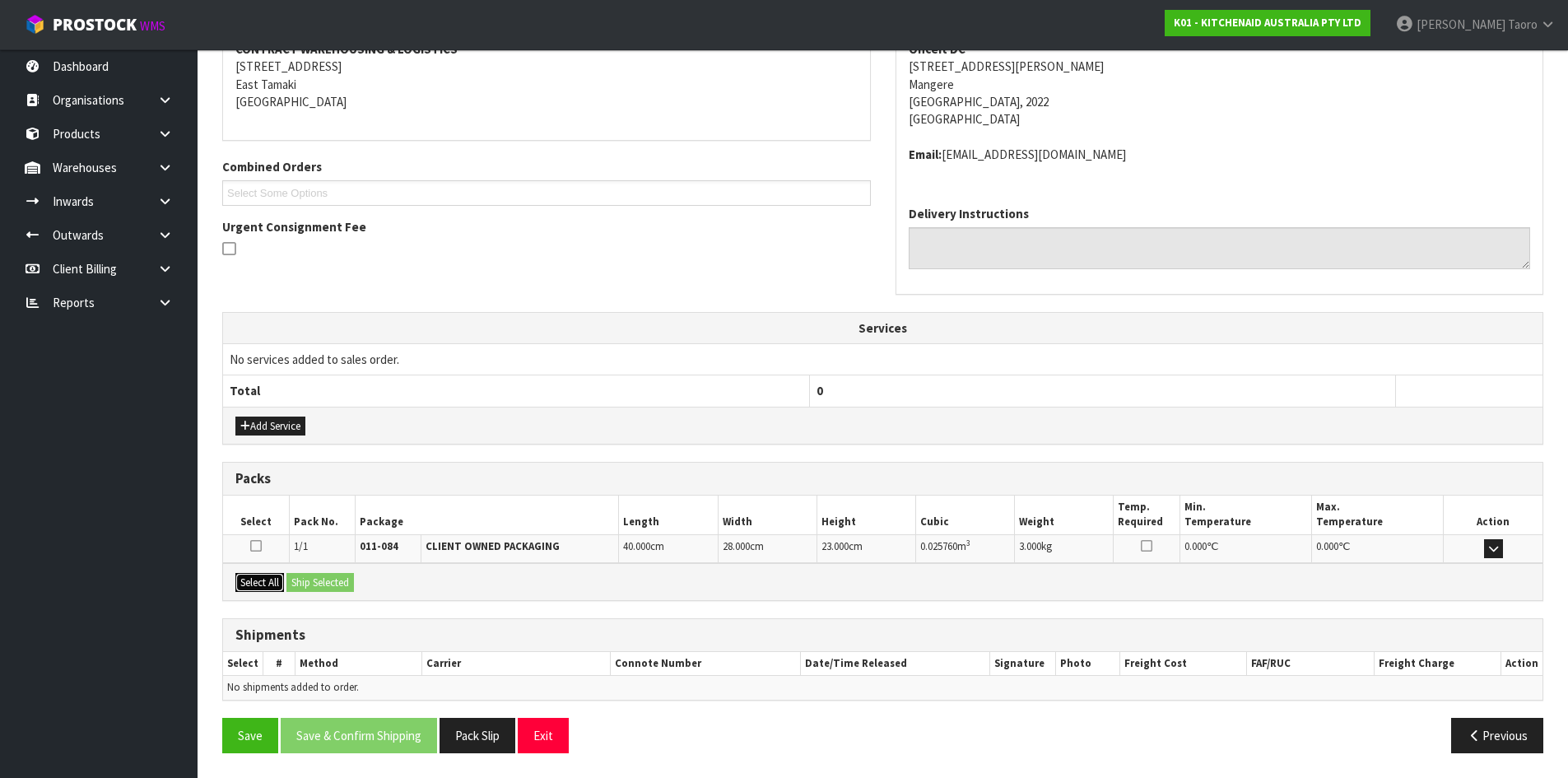
drag, startPoint x: 268, startPoint y: 589, endPoint x: 322, endPoint y: 591, distance: 54.0
click at [269, 588] on button "Select All" at bounding box center [260, 582] width 49 height 19
click at [331, 584] on button "Ship Selected" at bounding box center [320, 582] width 67 height 19
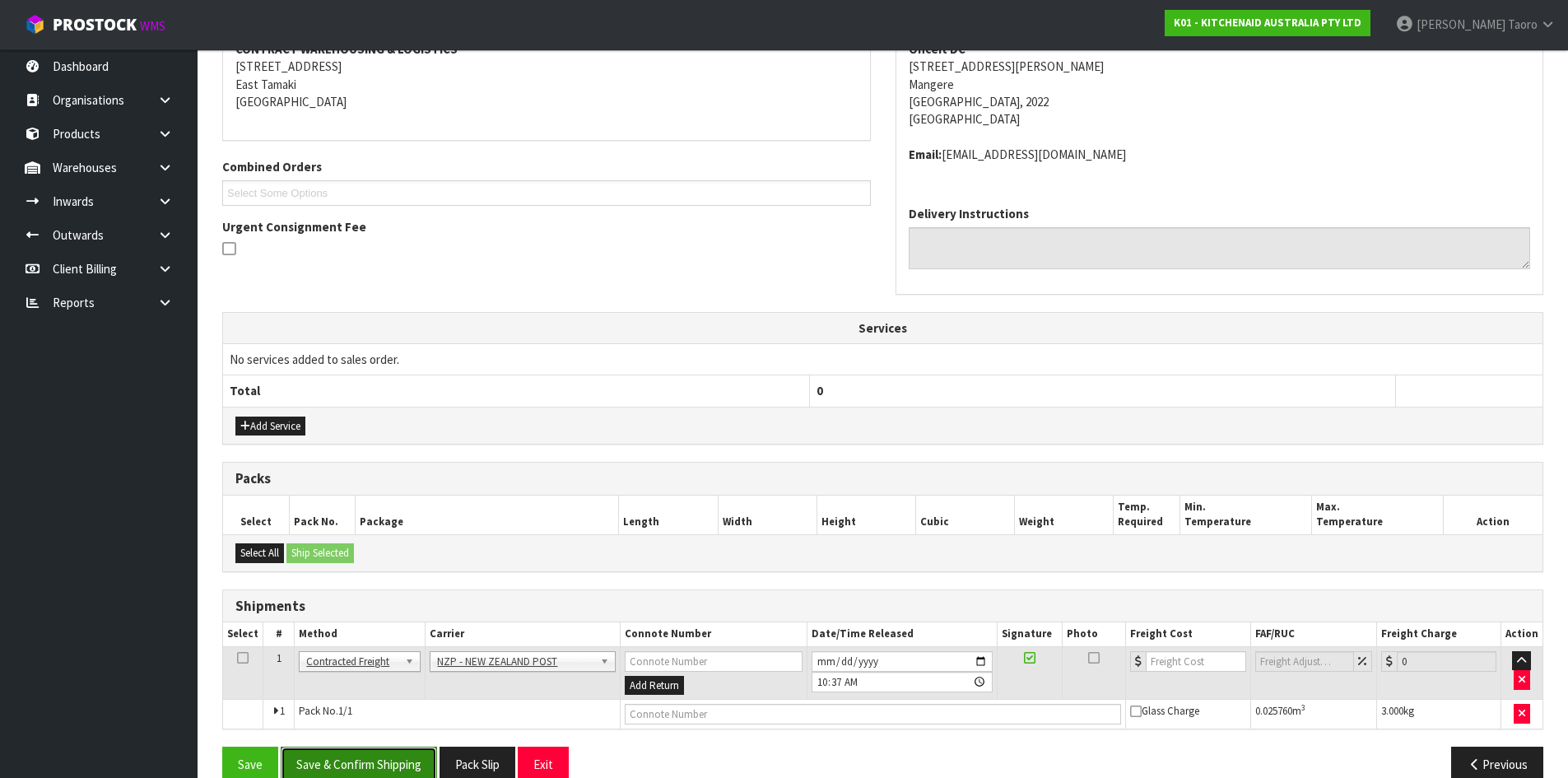
click at [407, 761] on button "Save & Confirm Shipping" at bounding box center [359, 765] width 157 height 35
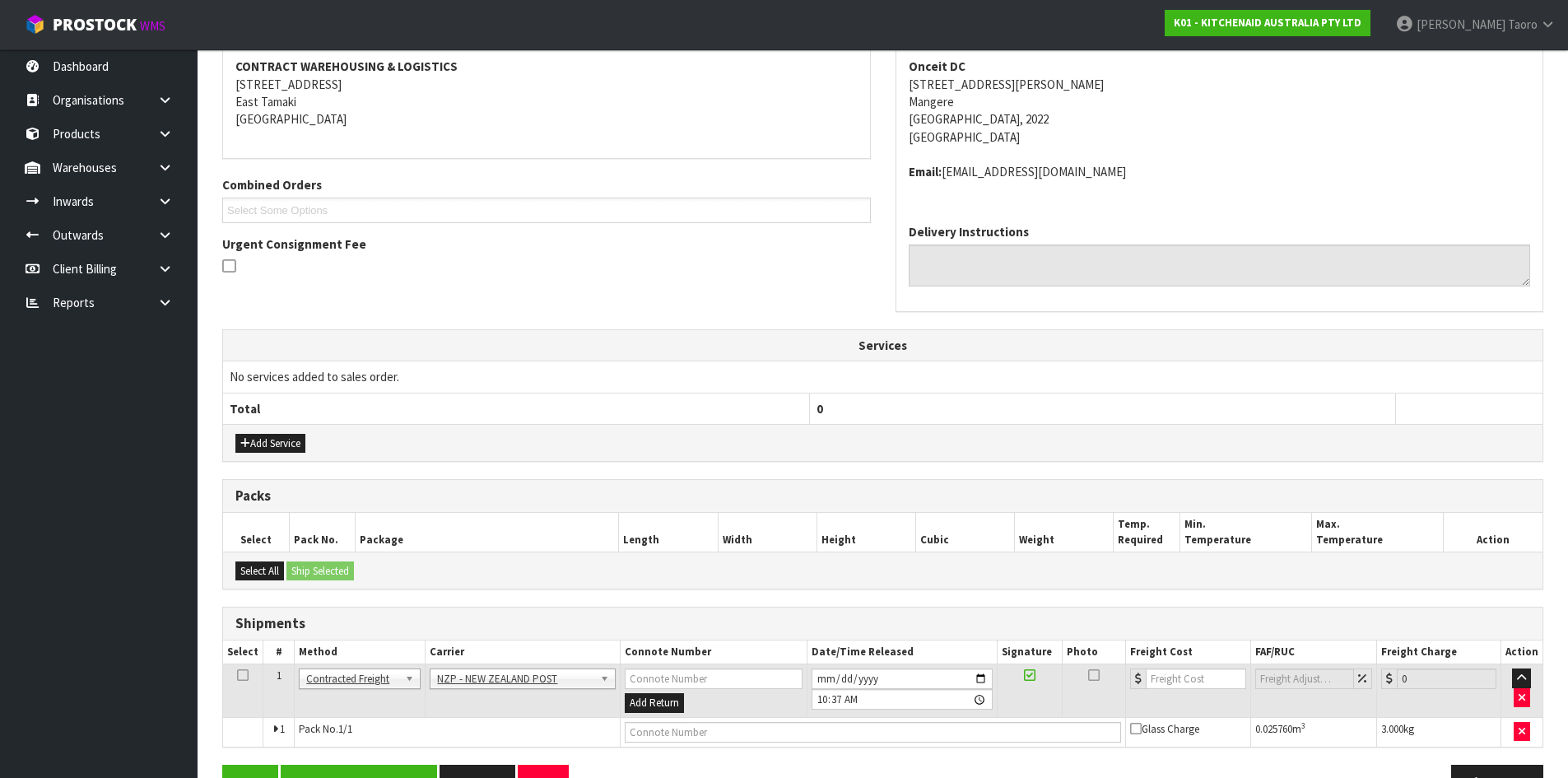
scroll to position [0, 0]
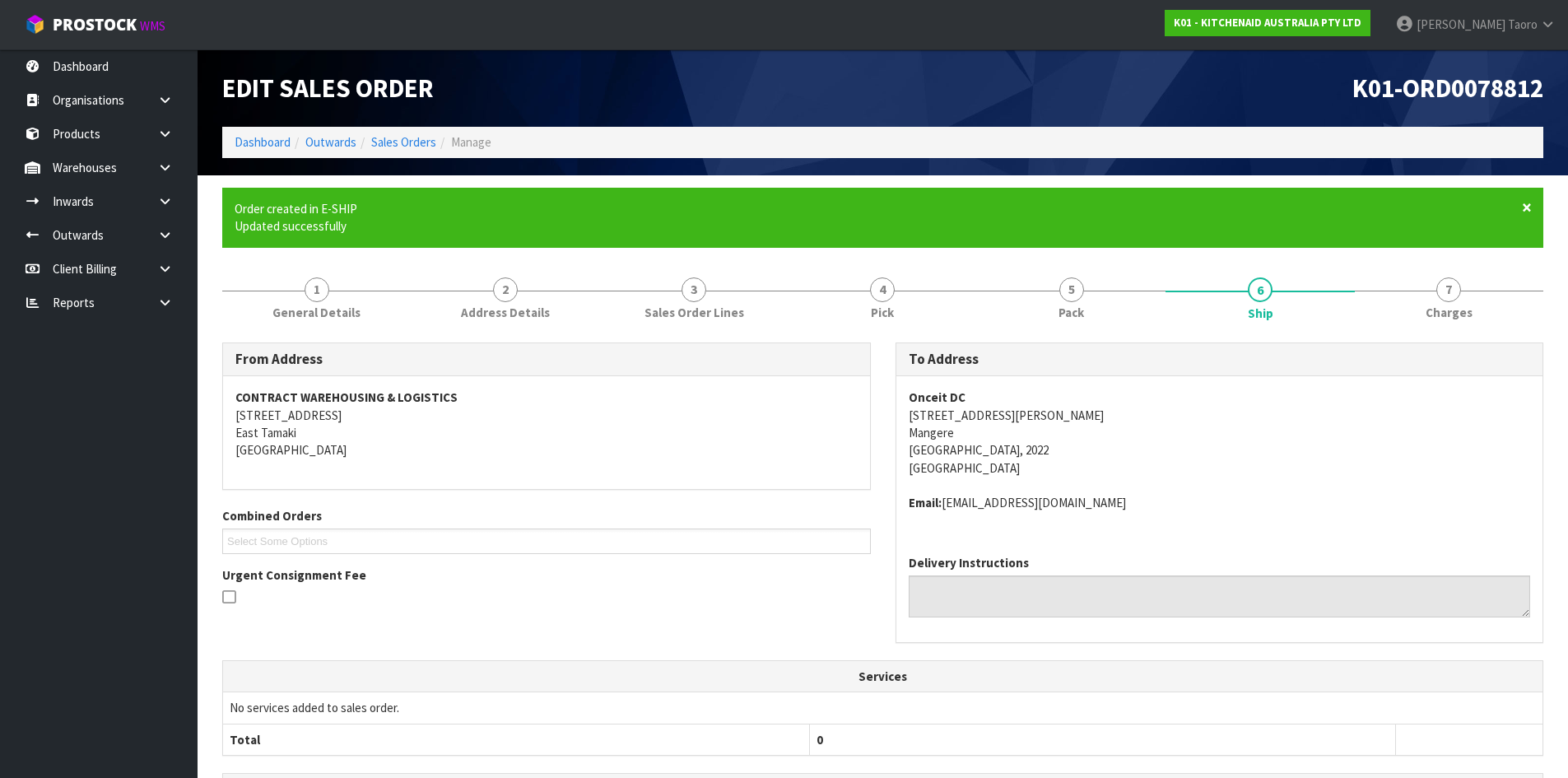
click at [1529, 213] on span "×" at bounding box center [1527, 207] width 10 height 23
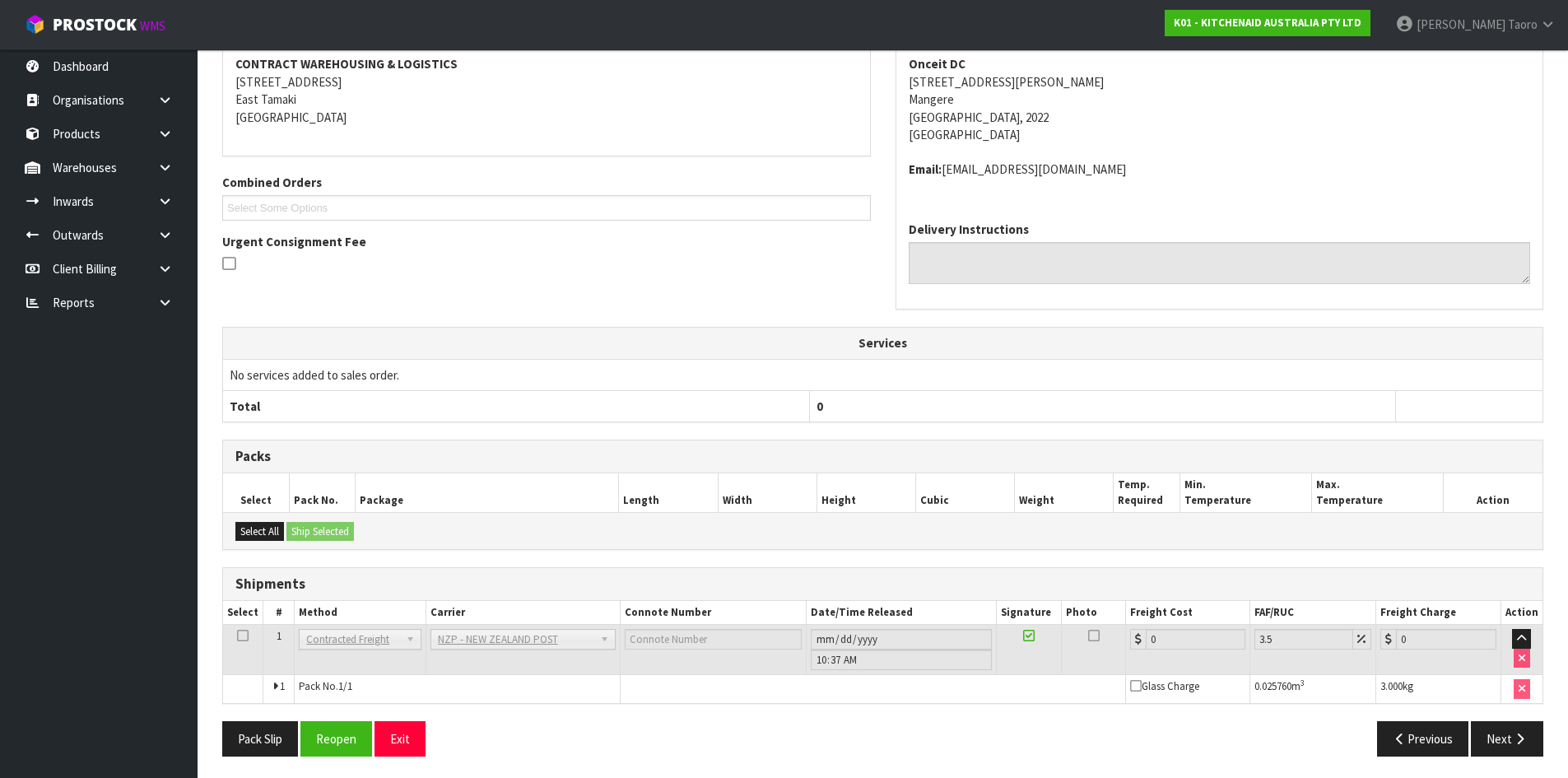
scroll to position [259, 0]
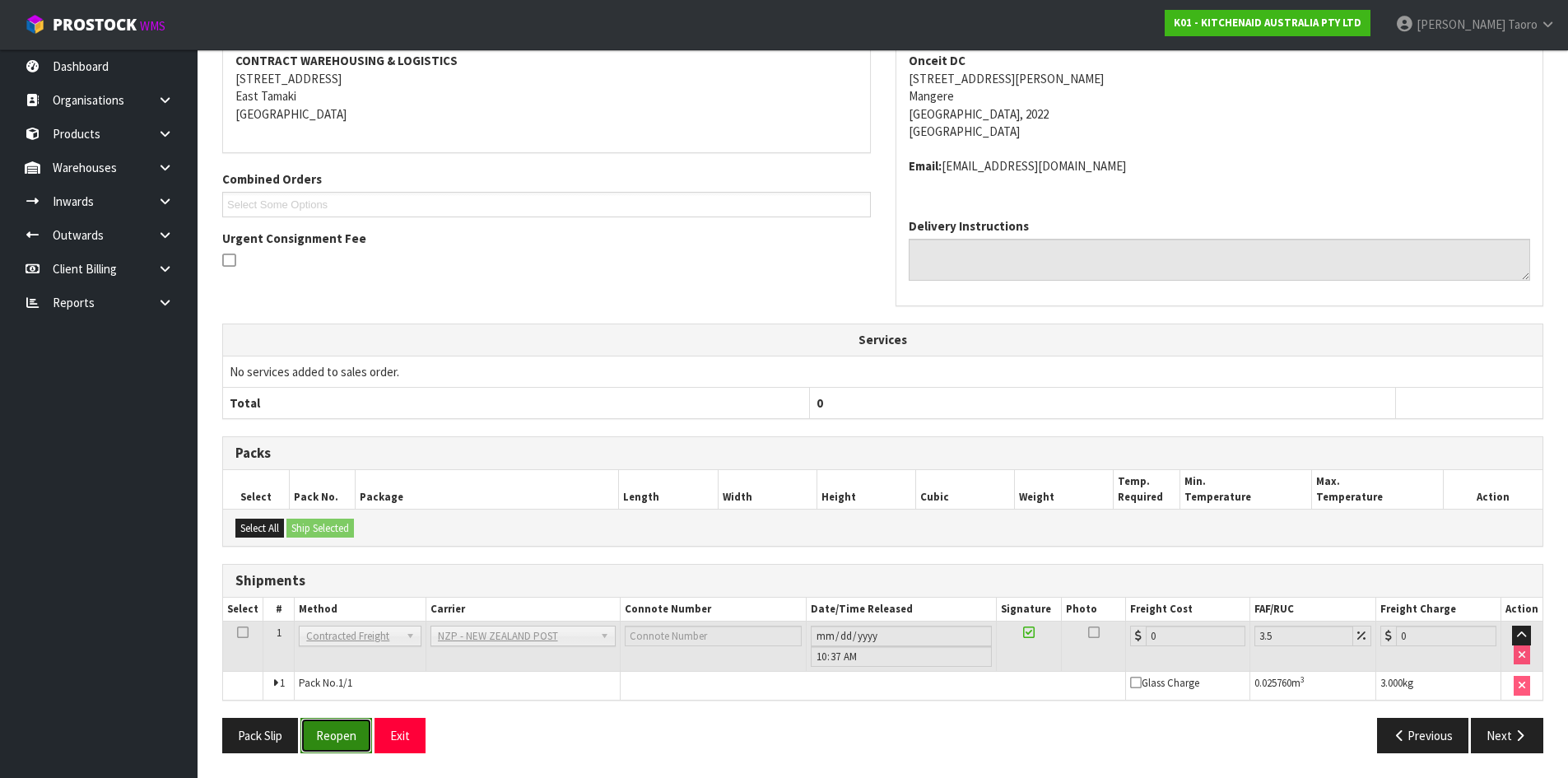
click at [347, 731] on button "Reopen" at bounding box center [336, 735] width 72 height 35
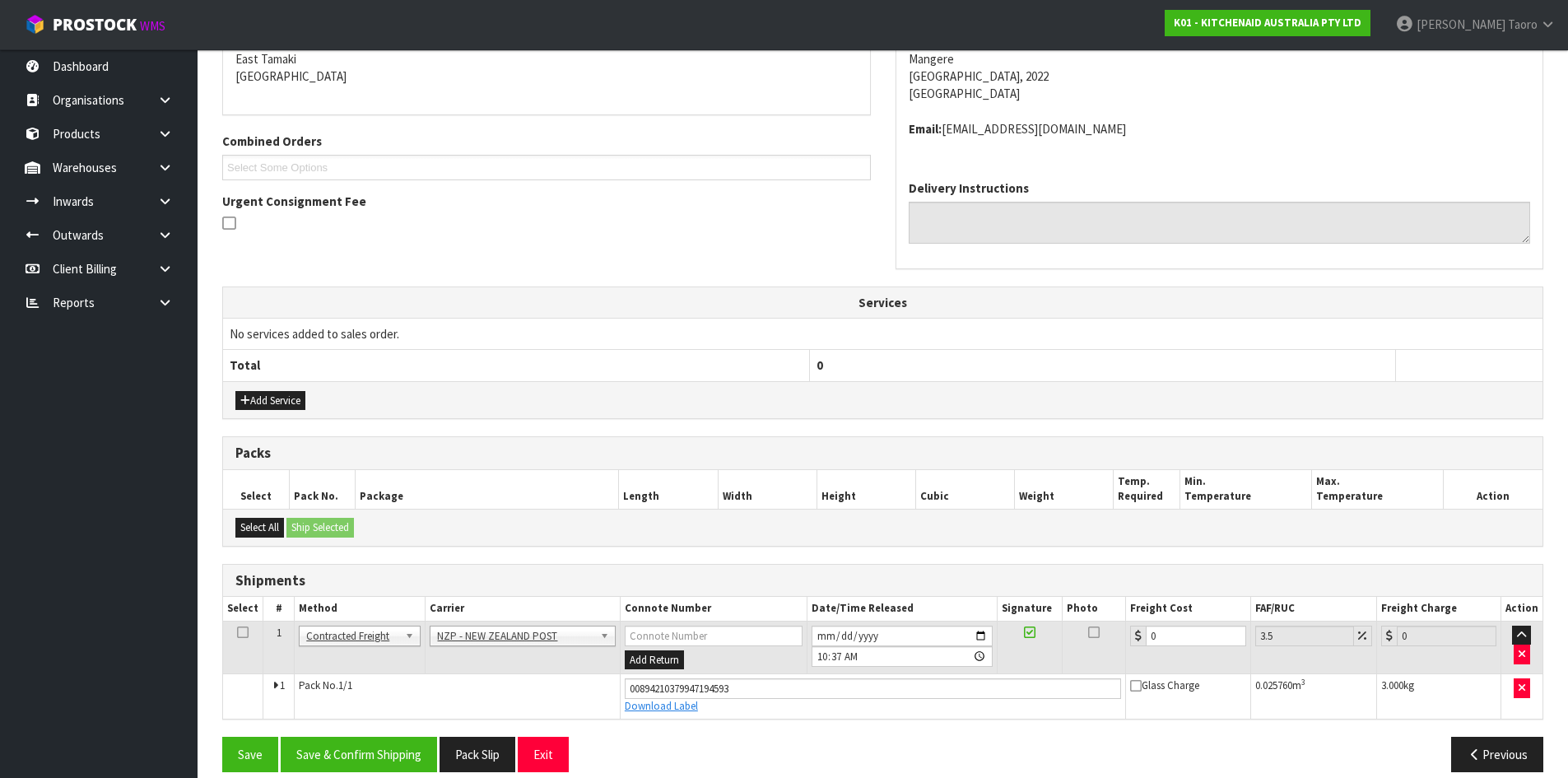
scroll to position [376, 0]
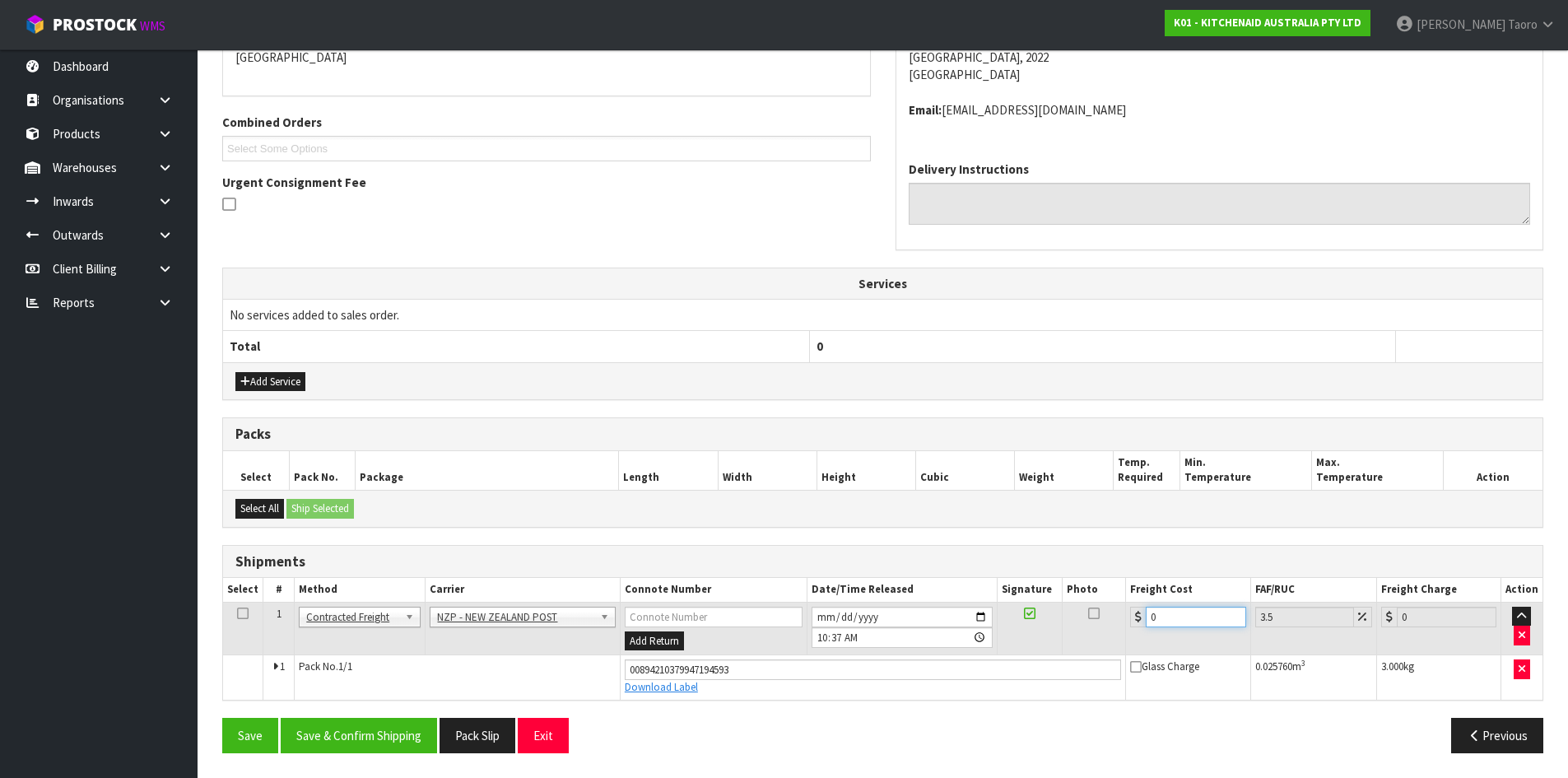
click at [1192, 615] on input "0" at bounding box center [1196, 616] width 99 height 20
click at [370, 738] on button "Save & Confirm Shipping" at bounding box center [359, 735] width 157 height 35
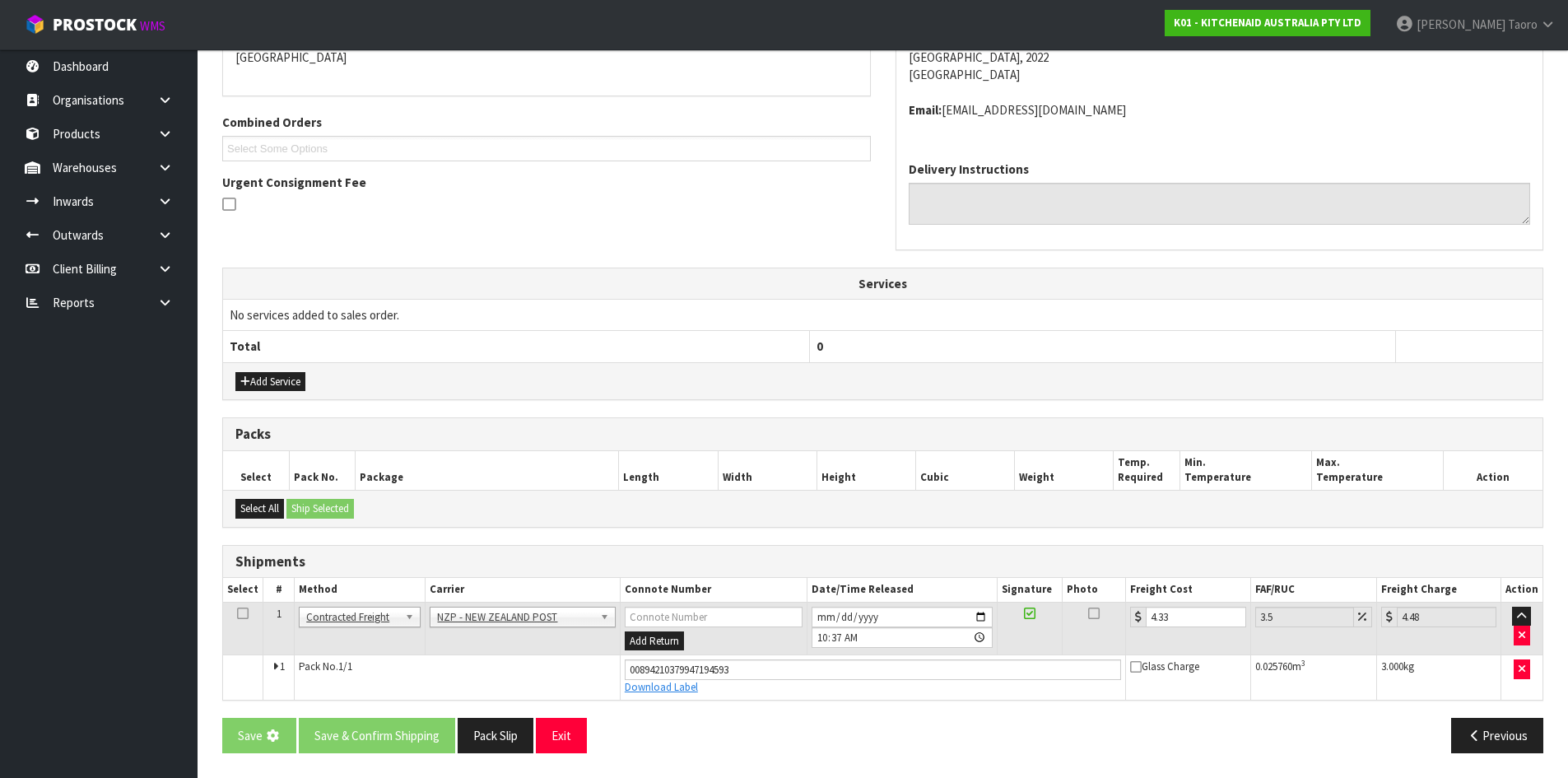
scroll to position [0, 0]
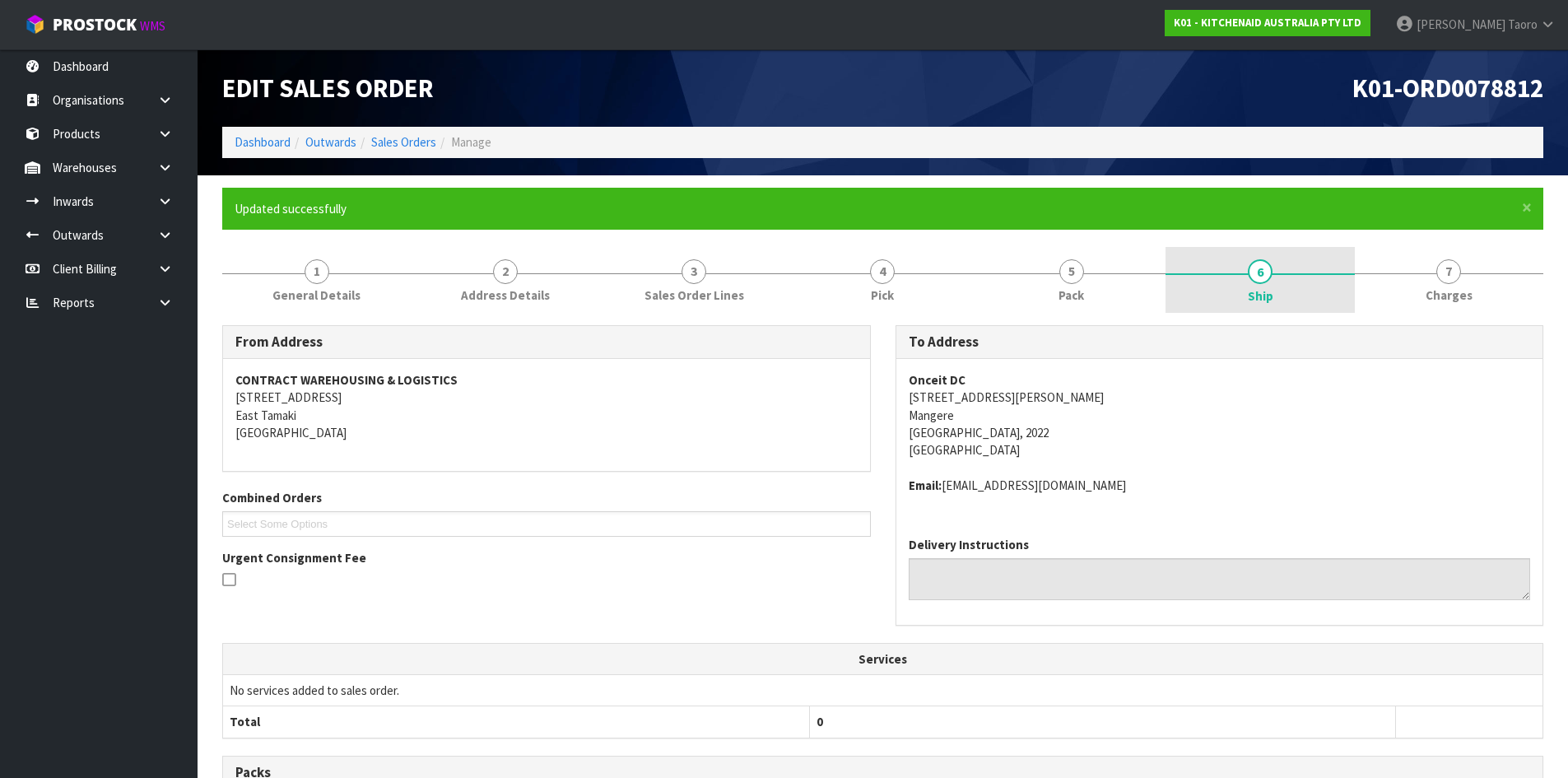
click at [1222, 285] on link "6 Ship" at bounding box center [1260, 280] width 189 height 66
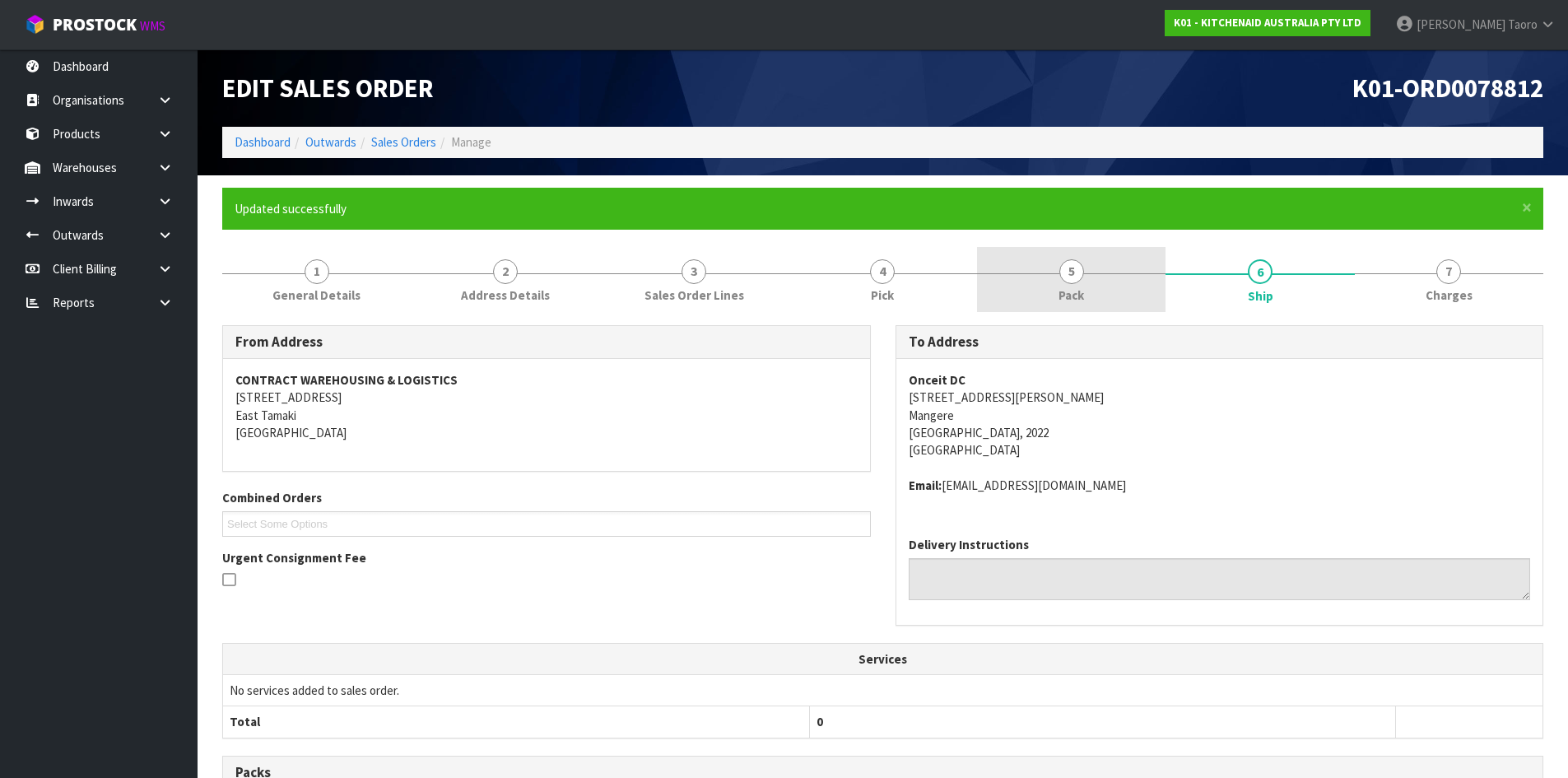
drag, startPoint x: 1056, startPoint y: 296, endPoint x: 1012, endPoint y: 308, distance: 45.6
click at [1056, 295] on link "5 Pack" at bounding box center [1071, 279] width 189 height 65
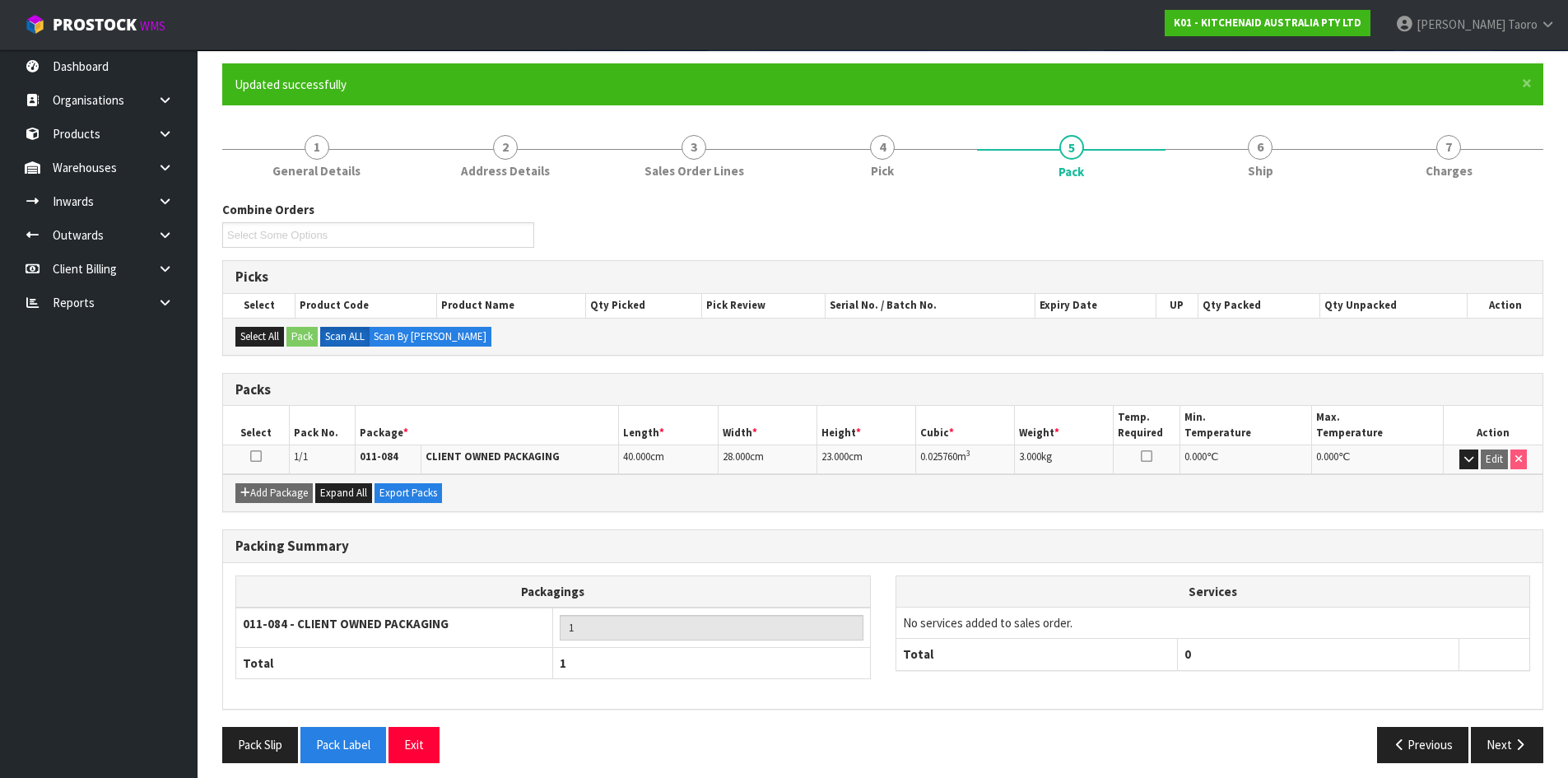
scroll to position [134, 0]
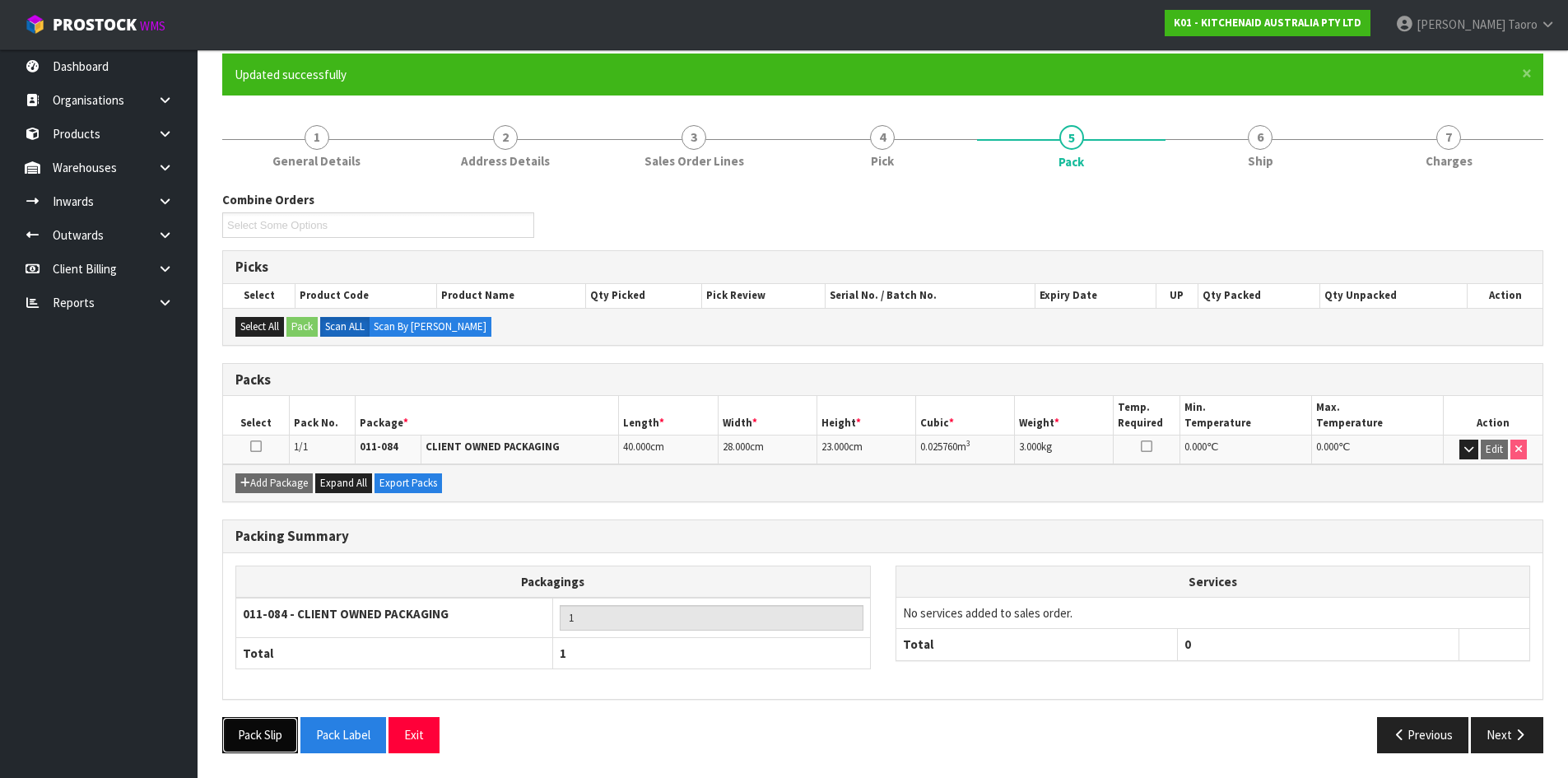
click at [258, 743] on button "Pack Slip" at bounding box center [260, 734] width 76 height 35
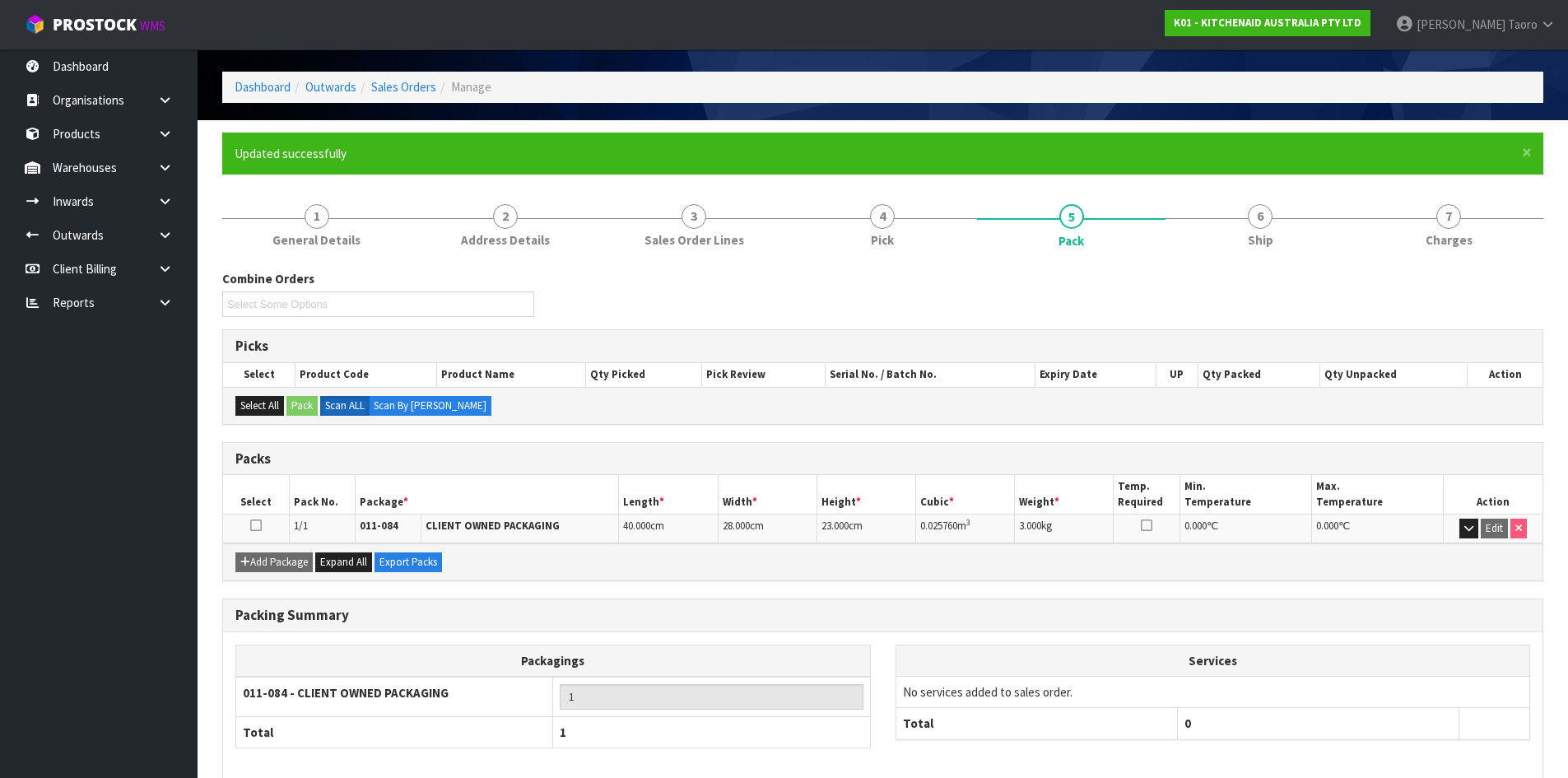
scroll to position [0, 0]
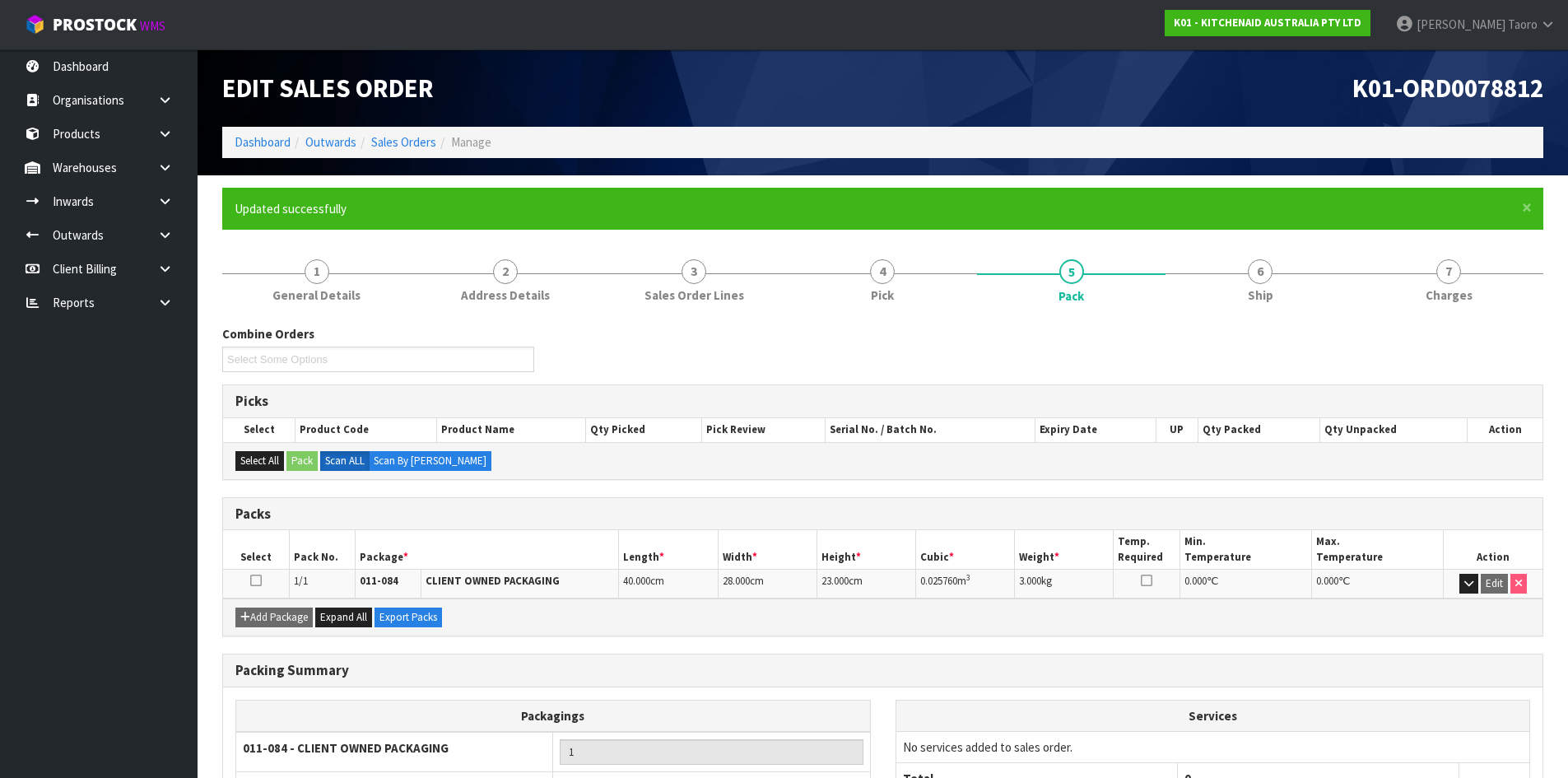
click at [1303, 302] on link "6 Ship" at bounding box center [1260, 279] width 189 height 65
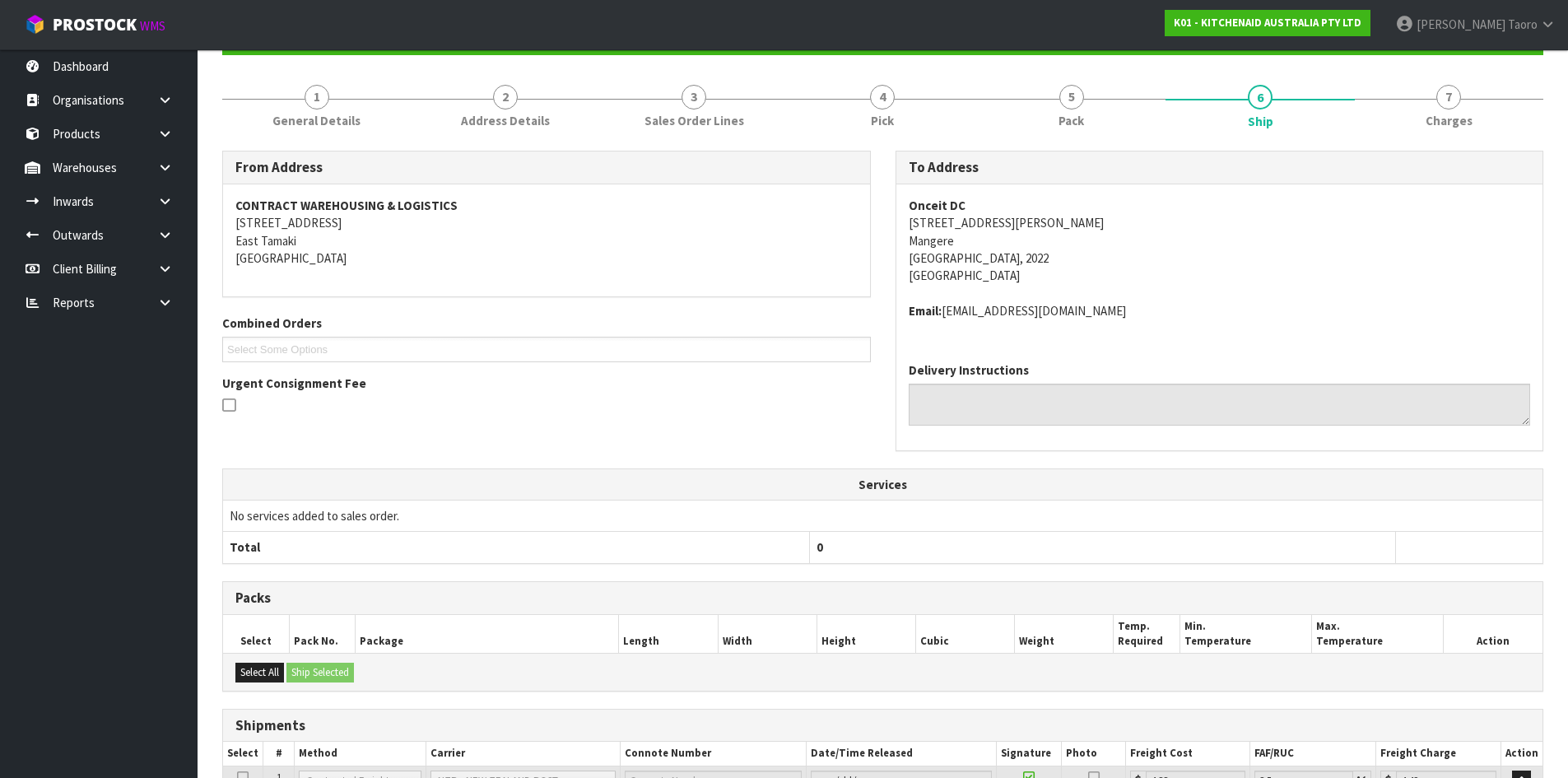
scroll to position [330, 0]
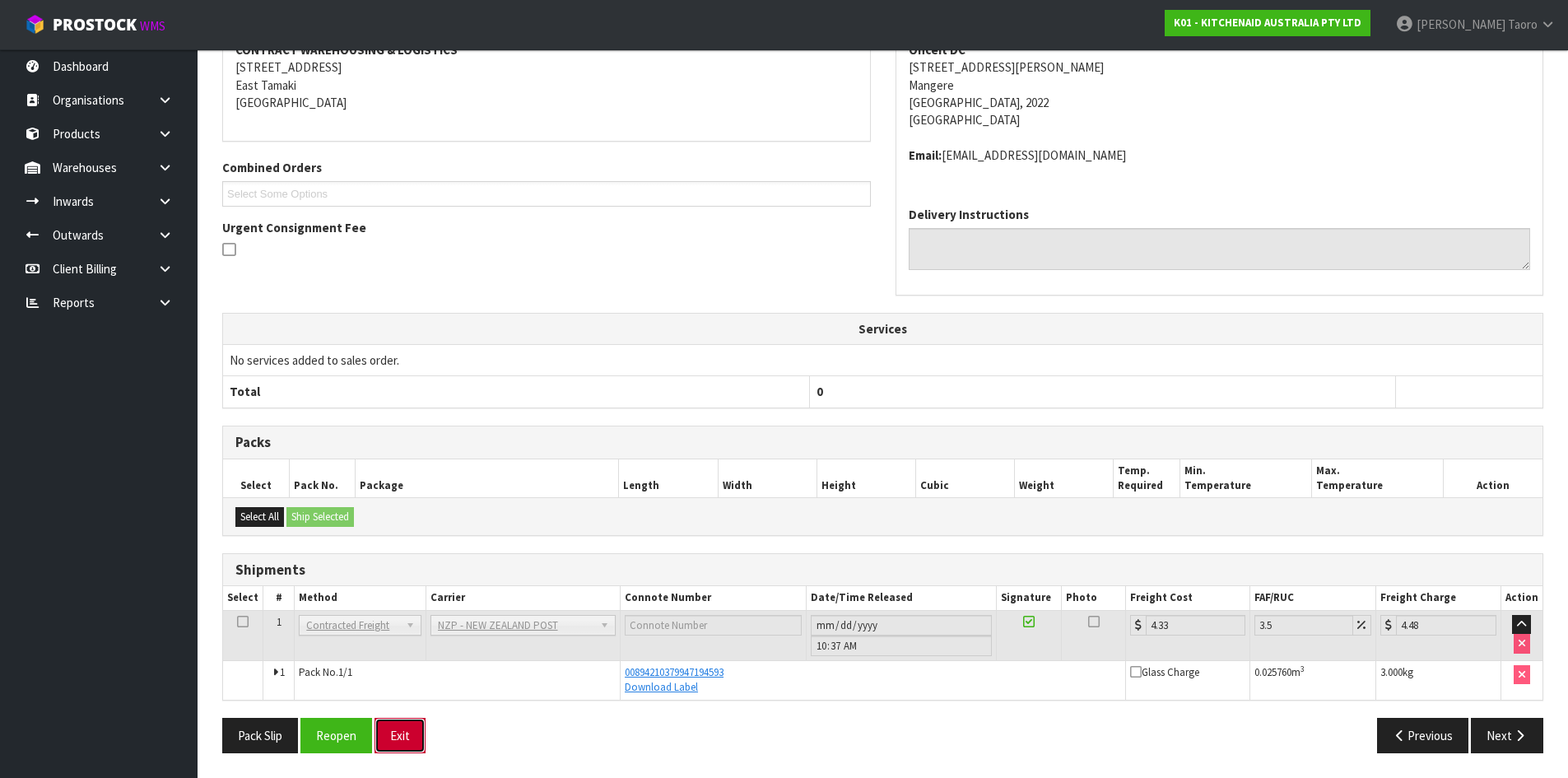
click at [390, 736] on button "Exit" at bounding box center [400, 735] width 51 height 35
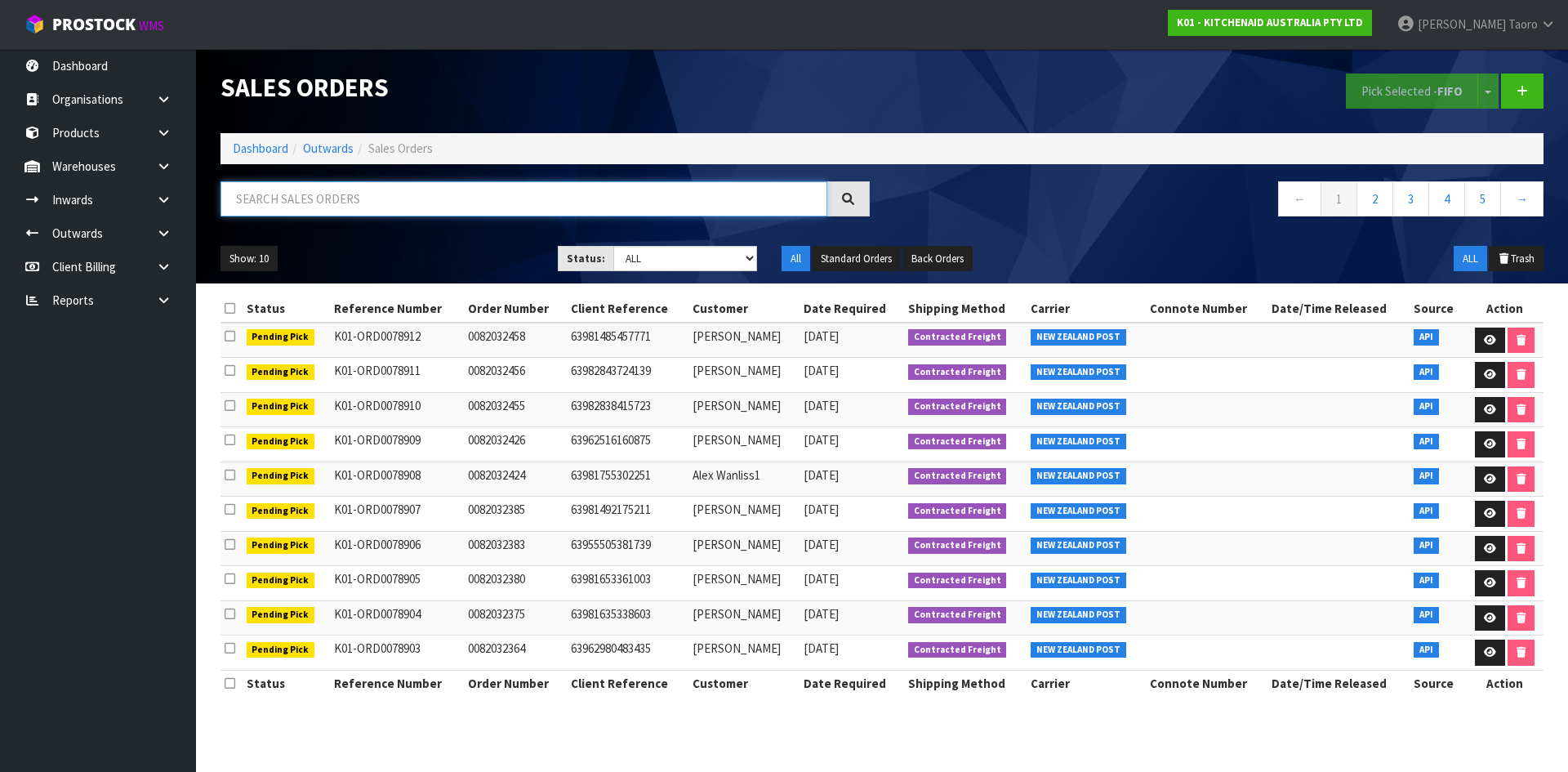
click at [358, 190] on input "text" at bounding box center [524, 199] width 606 height 35
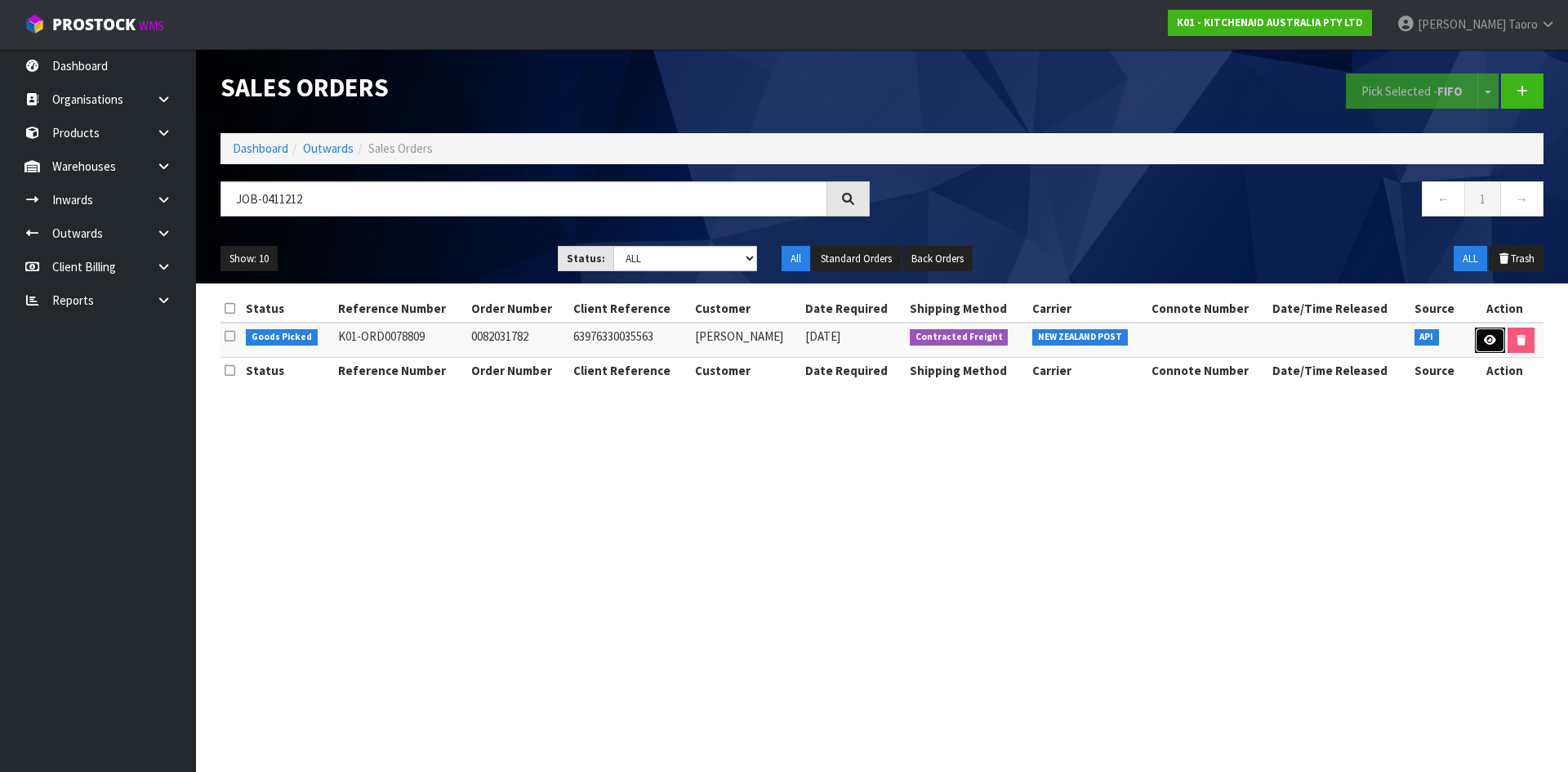
click at [1485, 337] on icon at bounding box center [1489, 340] width 13 height 11
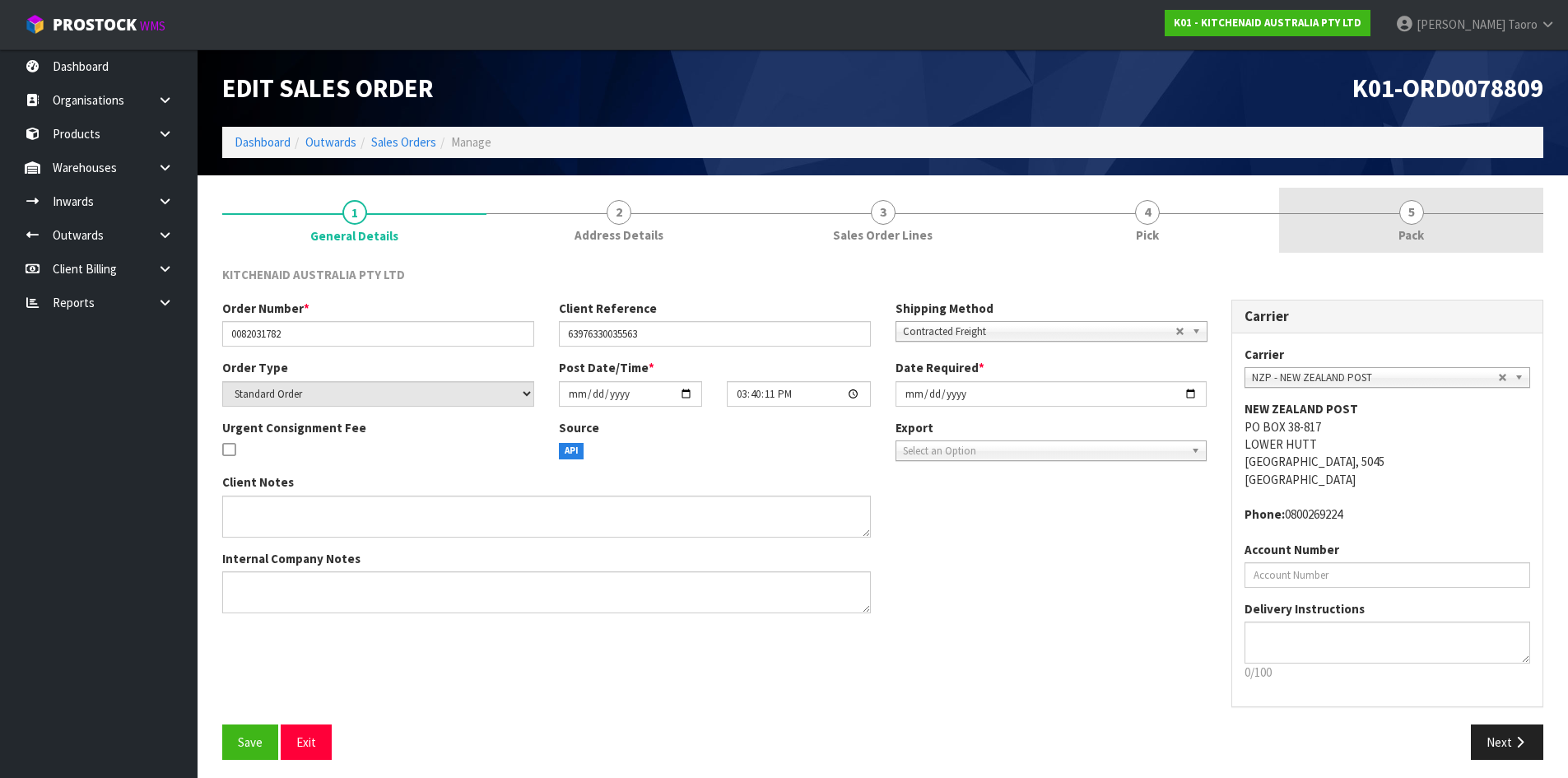
click at [1427, 233] on link "5 Pack" at bounding box center [1411, 220] width 264 height 65
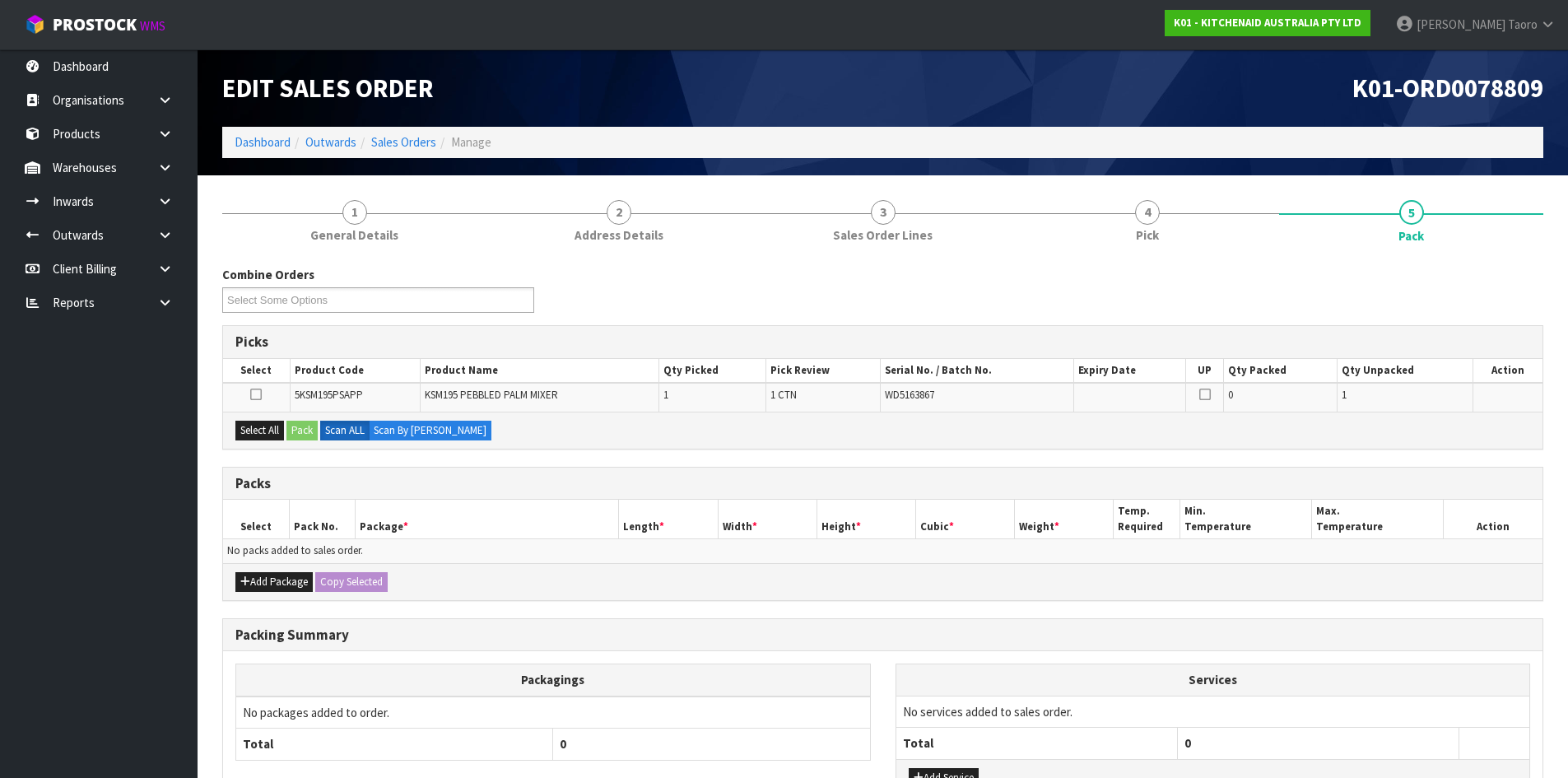
click at [1107, 91] on h1 "K01-ORD0078809" at bounding box center [1220, 88] width 648 height 28
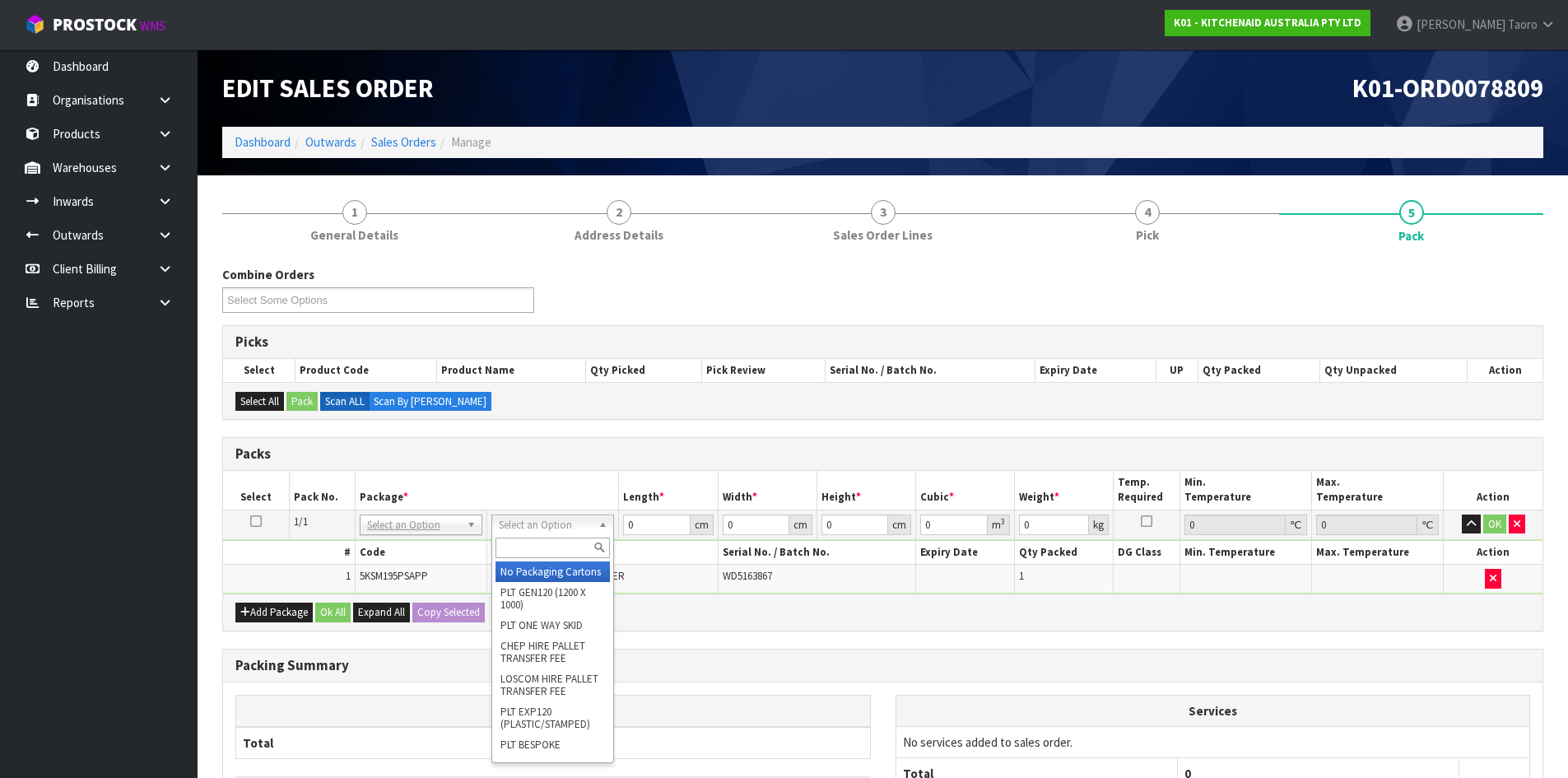
drag, startPoint x: 568, startPoint y: 529, endPoint x: 569, endPoint y: 546, distance: 17.0
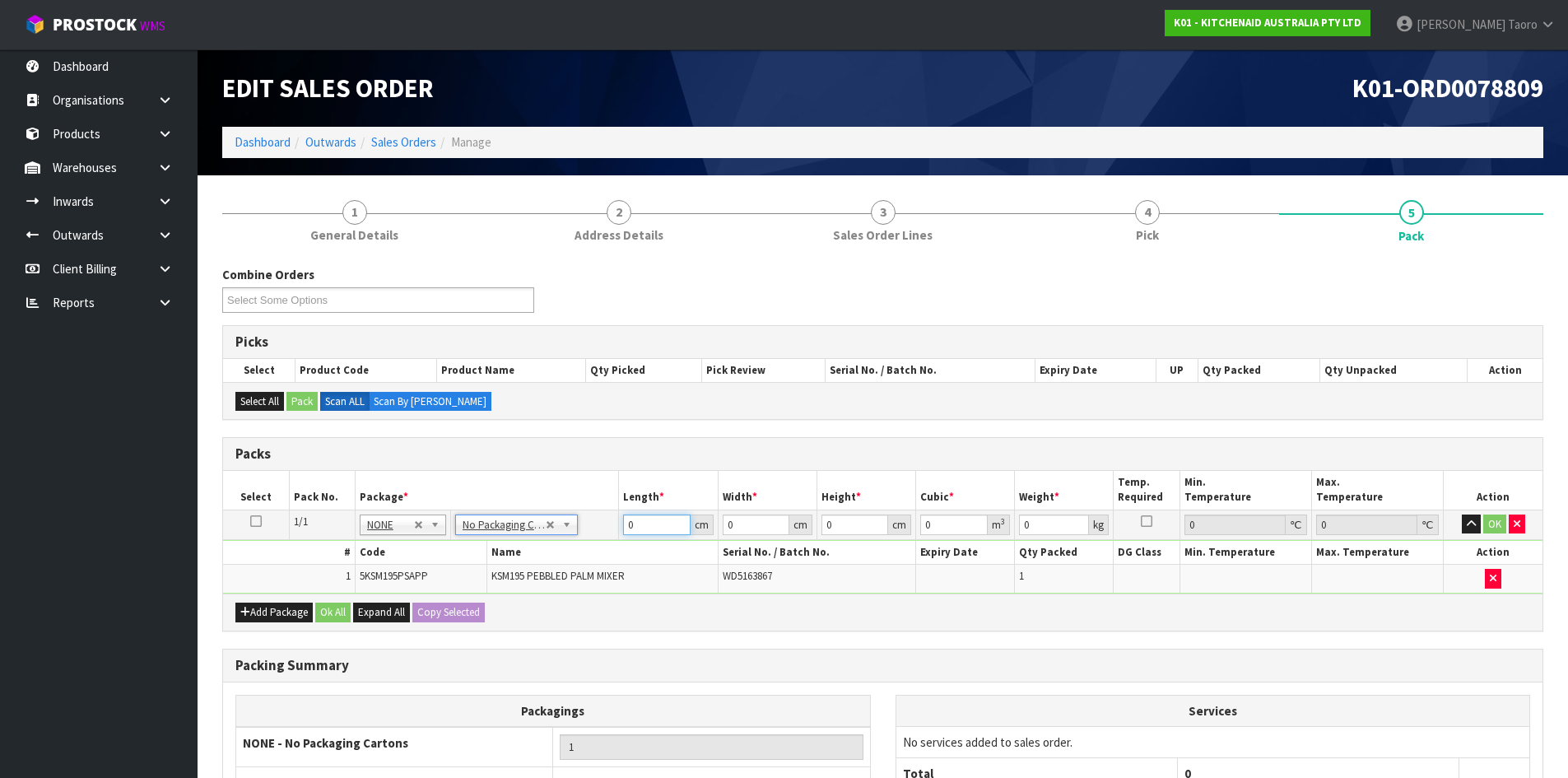
click at [640, 520] on input "0" at bounding box center [656, 525] width 67 height 20
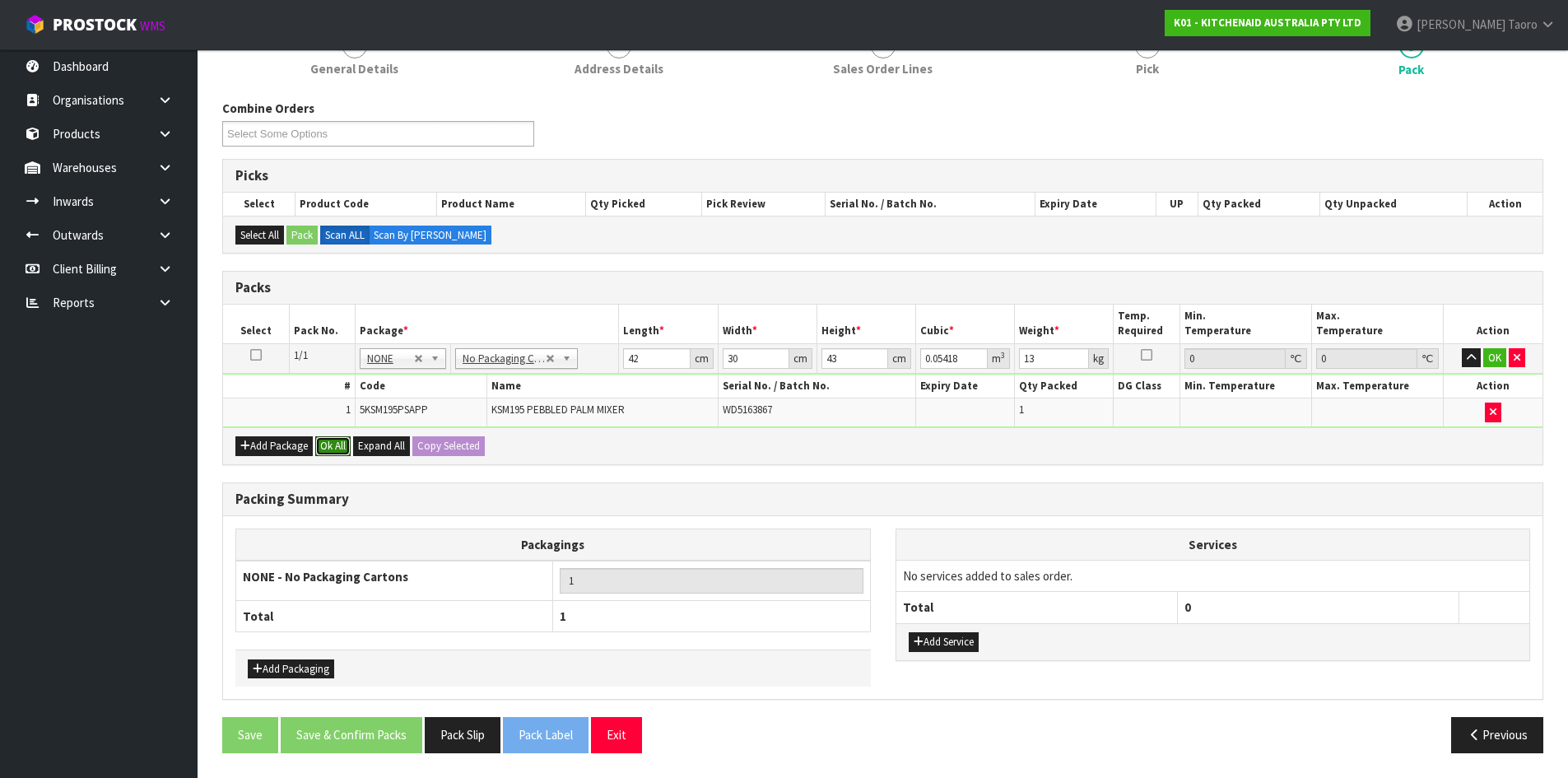
drag, startPoint x: 347, startPoint y: 451, endPoint x: 348, endPoint y: 497, distance: 46.0
click at [346, 455] on button "Ok All" at bounding box center [333, 445] width 35 height 19
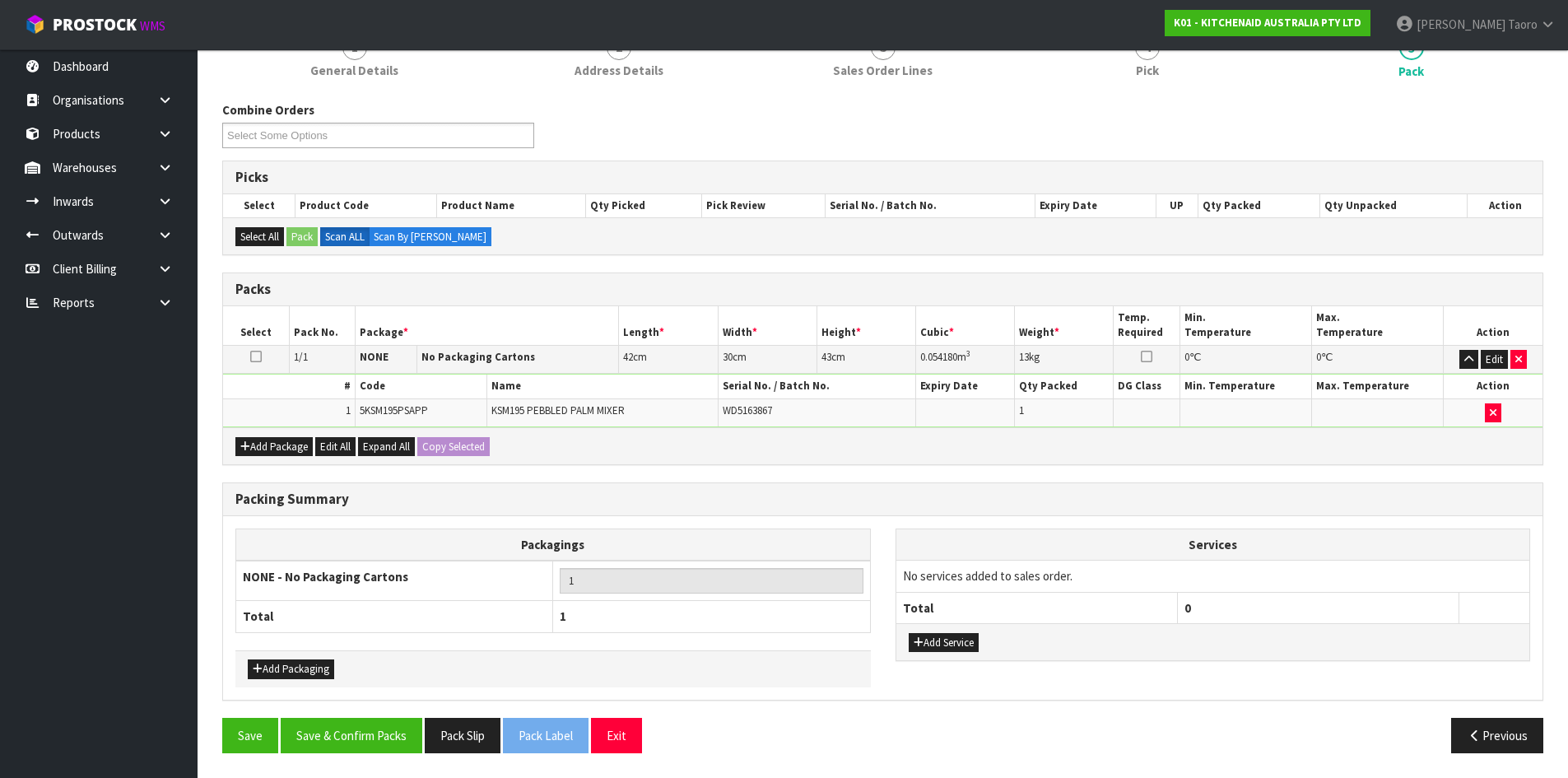
scroll to position [165, 0]
click at [371, 725] on button "Save & Confirm Packs" at bounding box center [351, 735] width 141 height 35
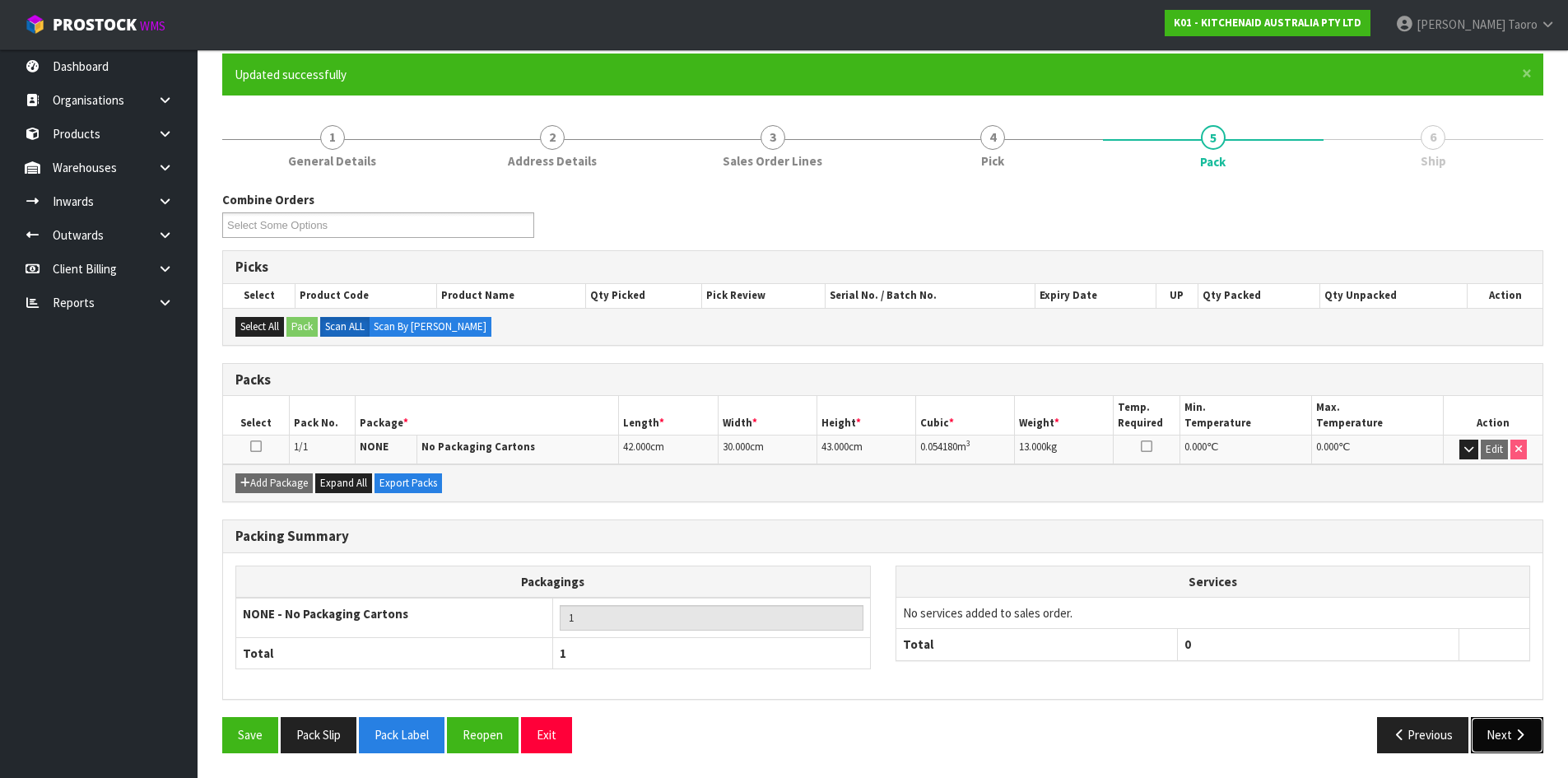
click at [1501, 727] on button "Next" at bounding box center [1507, 734] width 72 height 35
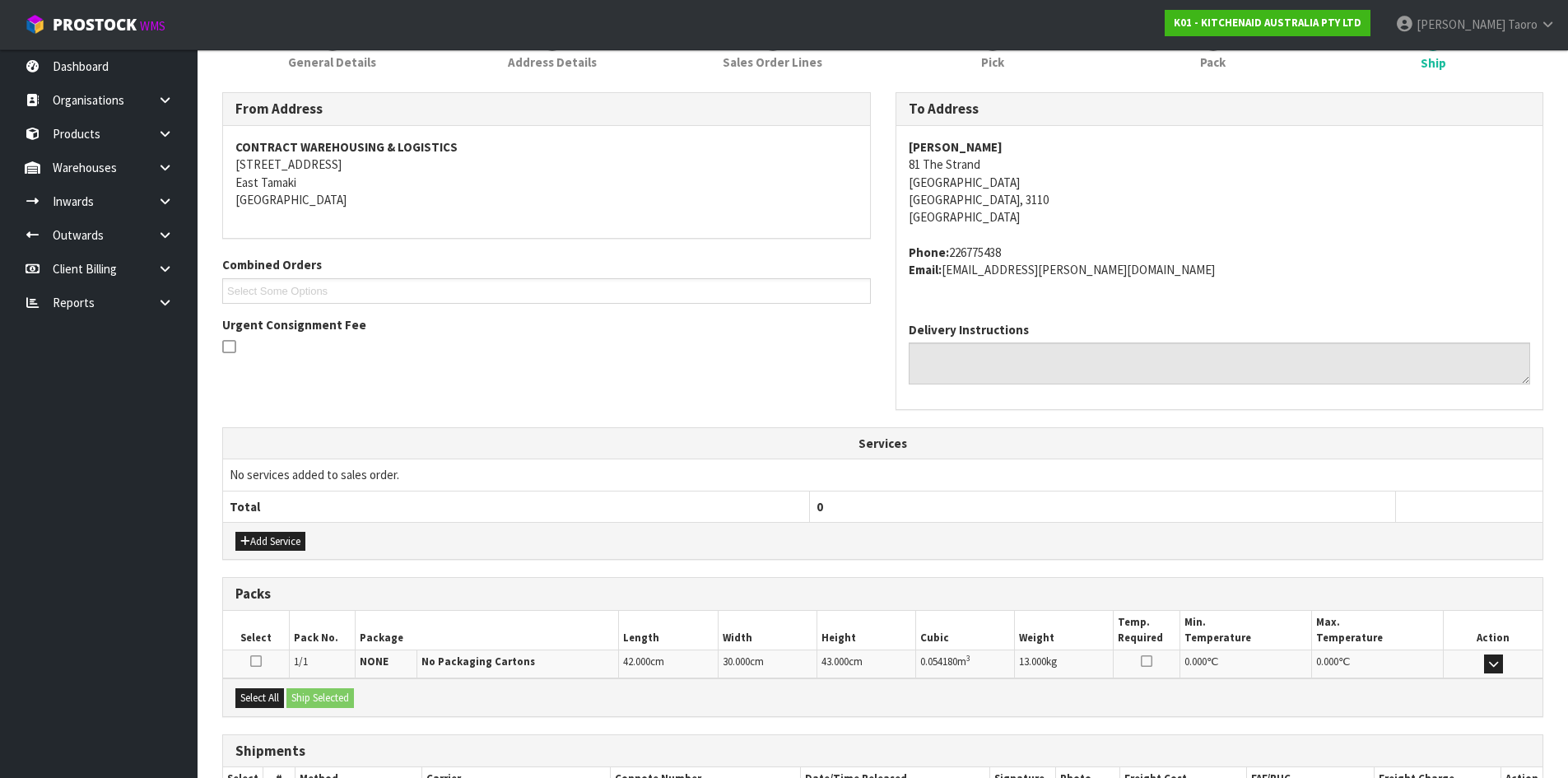
scroll to position [349, 0]
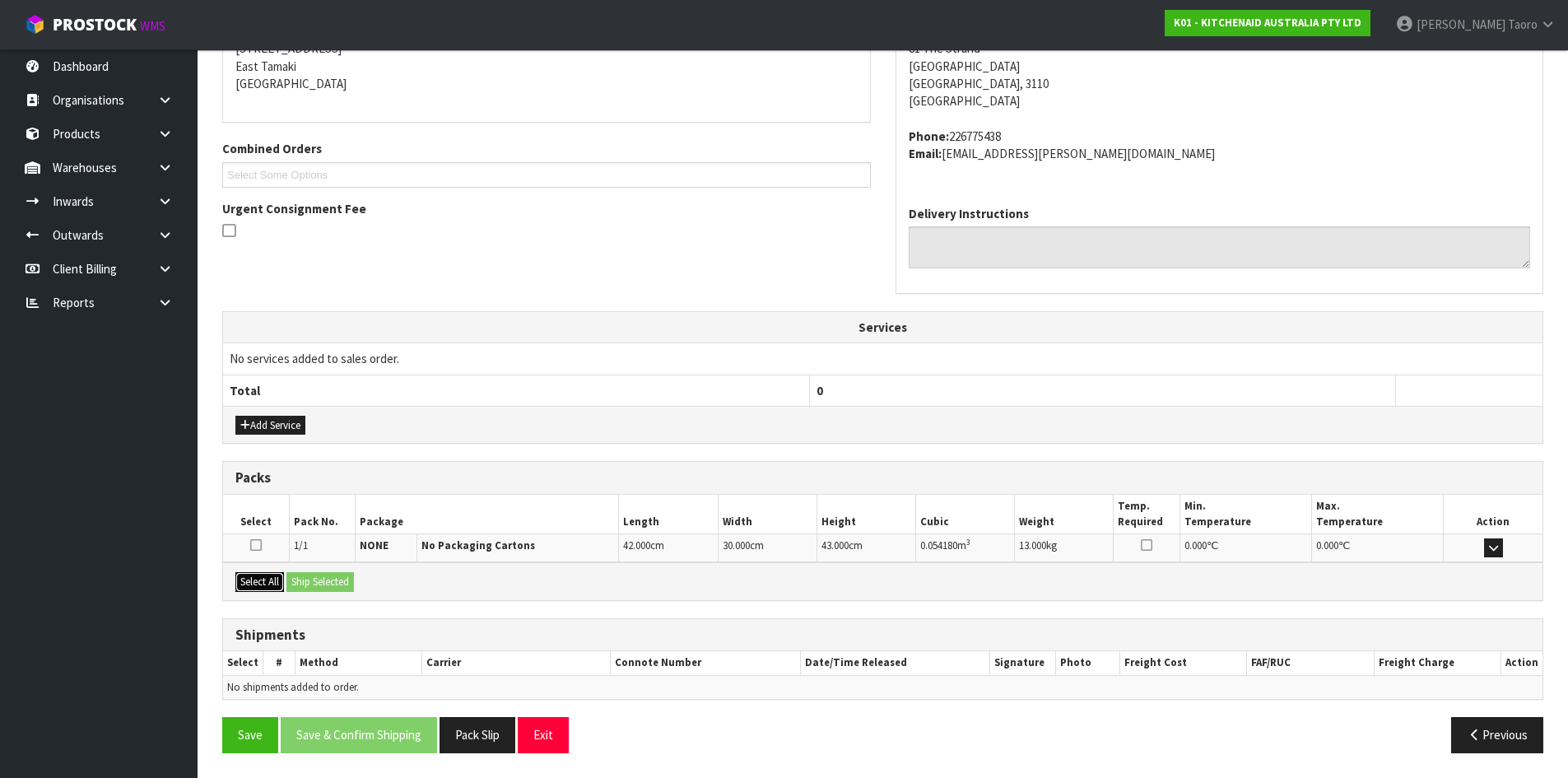
click at [275, 579] on button "Select All" at bounding box center [260, 581] width 49 height 19
drag, startPoint x: 303, startPoint y: 575, endPoint x: 393, endPoint y: 642, distance: 112.2
click at [305, 576] on button "Ship Selected" at bounding box center [320, 581] width 67 height 19
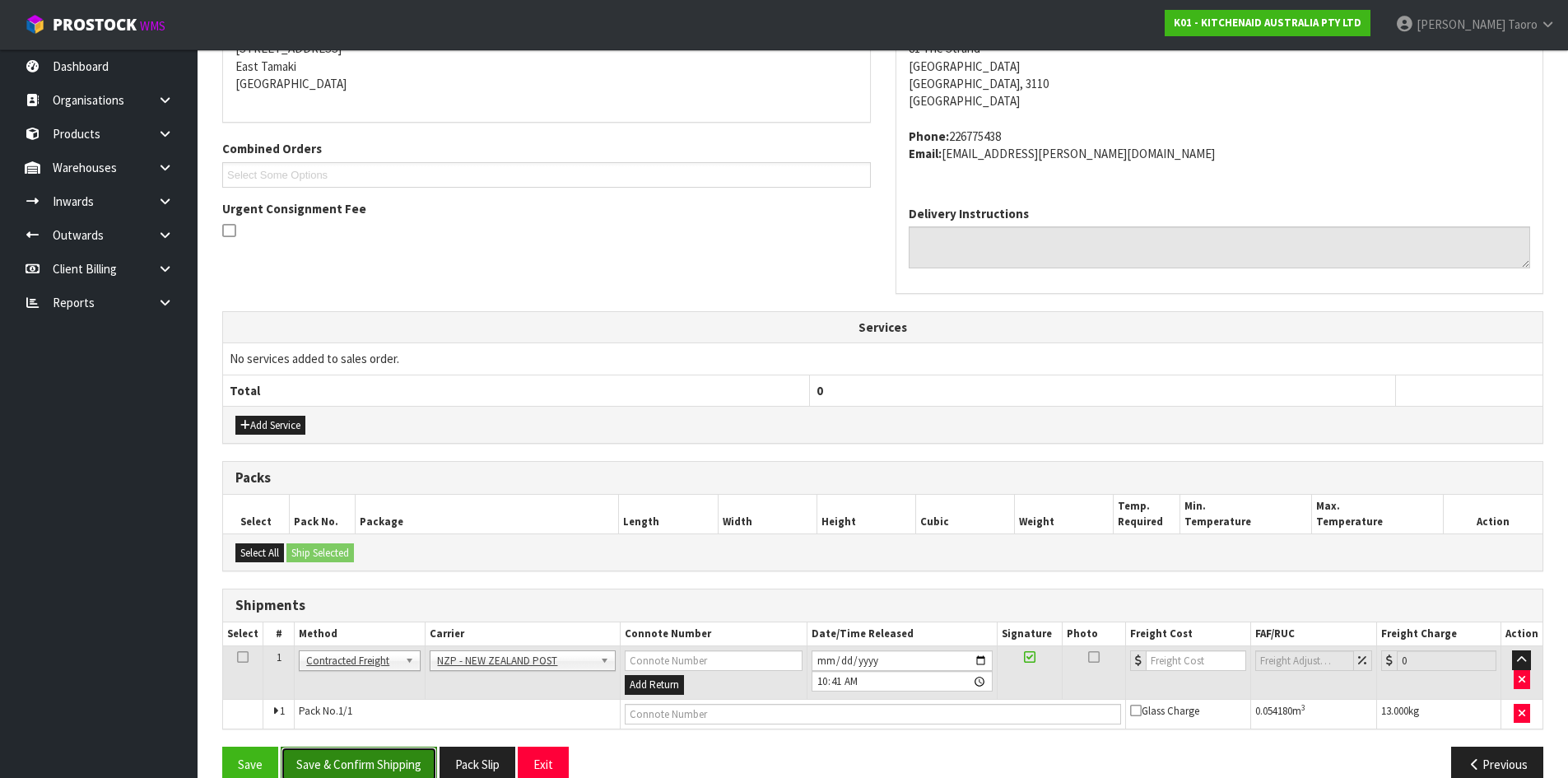
click at [419, 759] on button "Save & Confirm Shipping" at bounding box center [359, 765] width 157 height 35
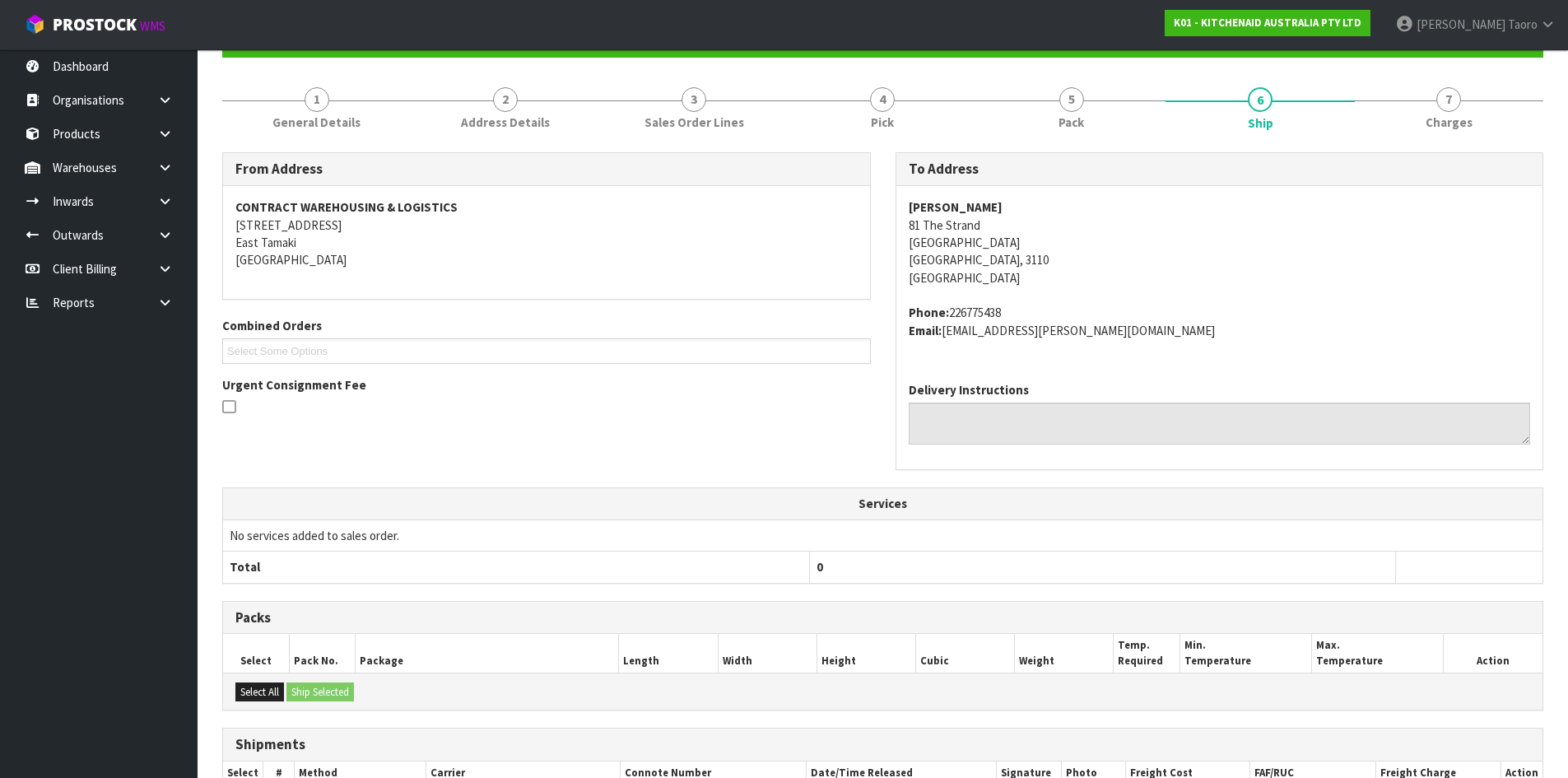
scroll to position [354, 0]
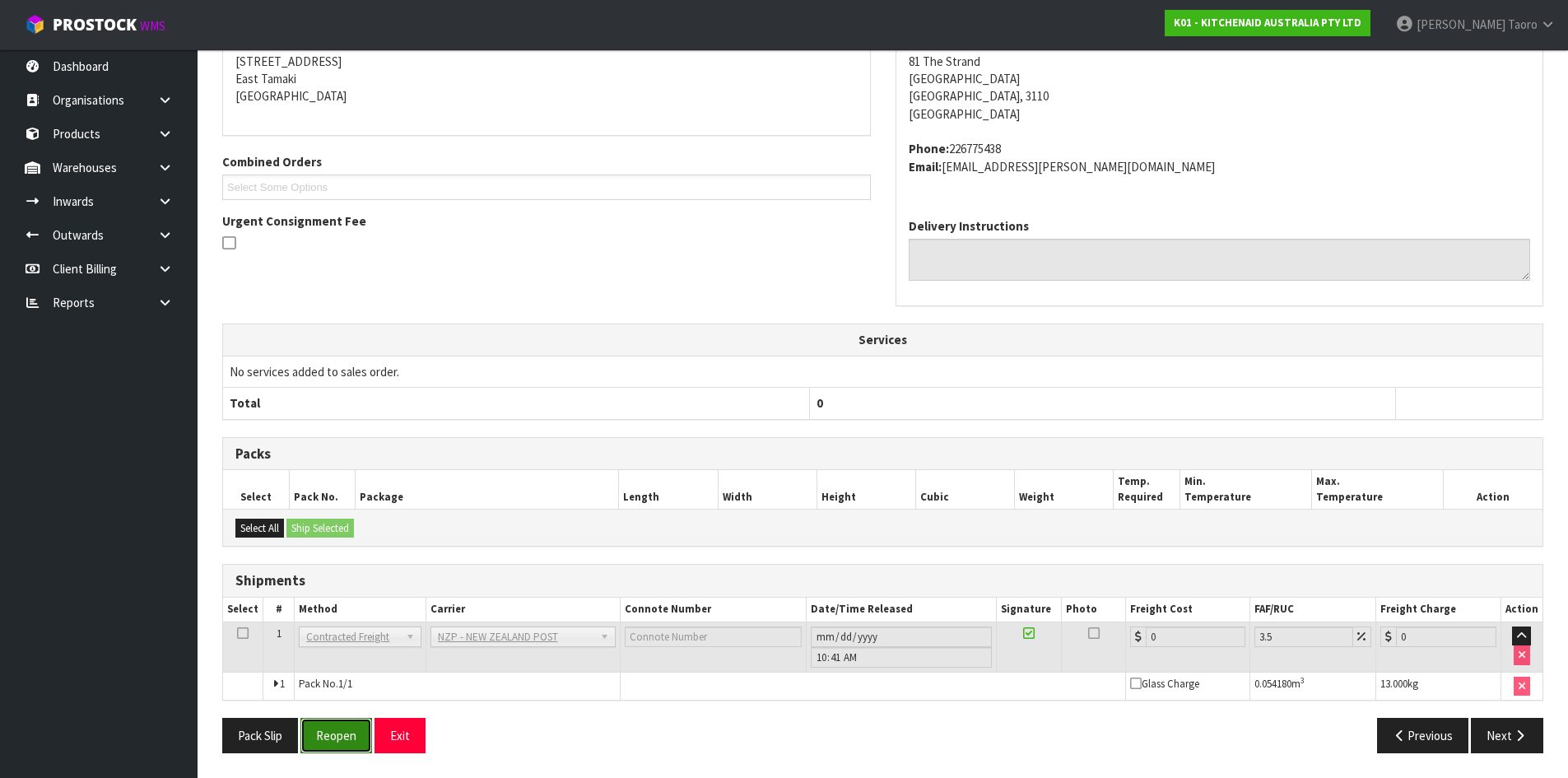
click at [360, 729] on button "Reopen" at bounding box center [336, 735] width 72 height 35
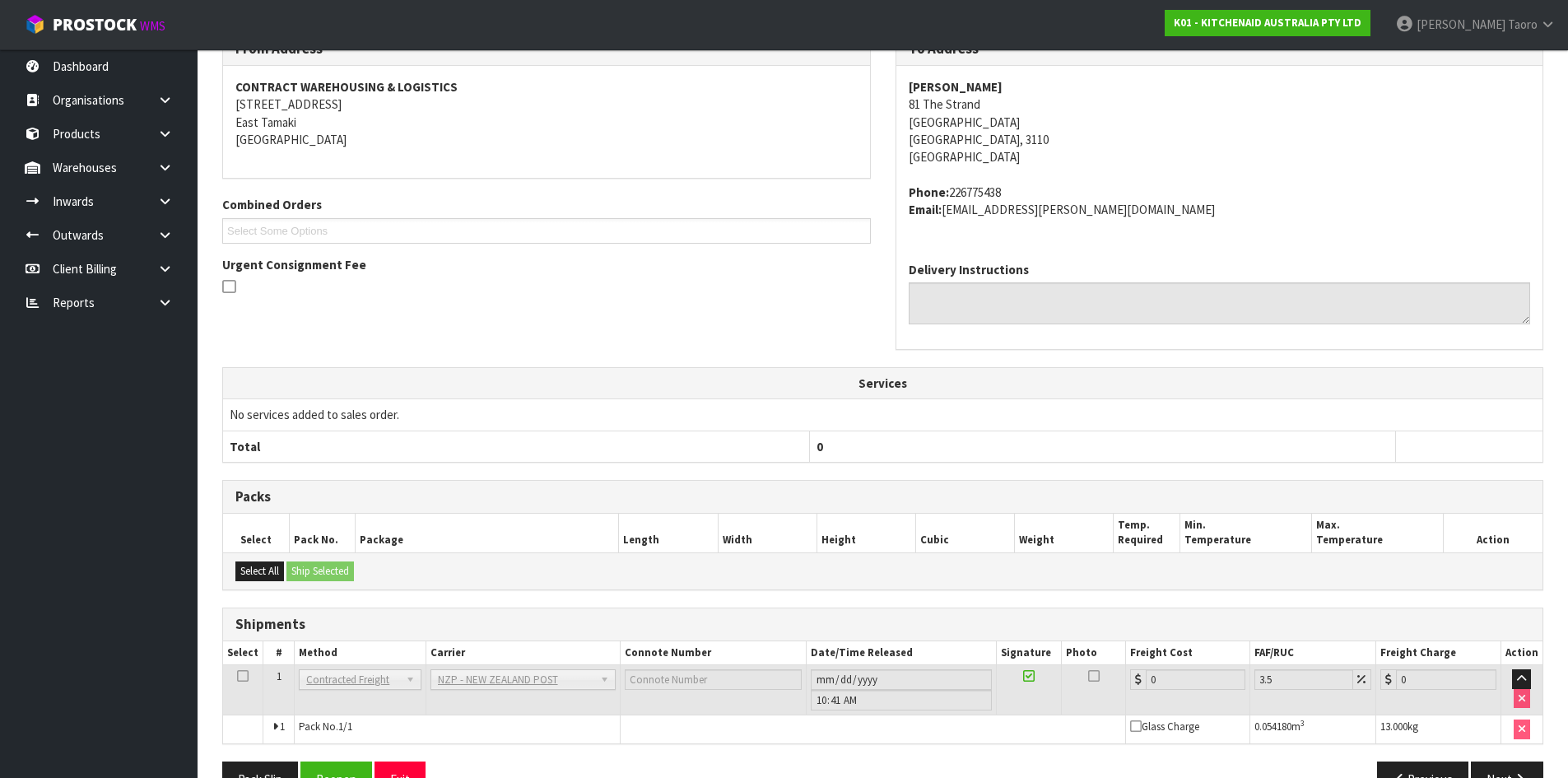
scroll to position [337, 0]
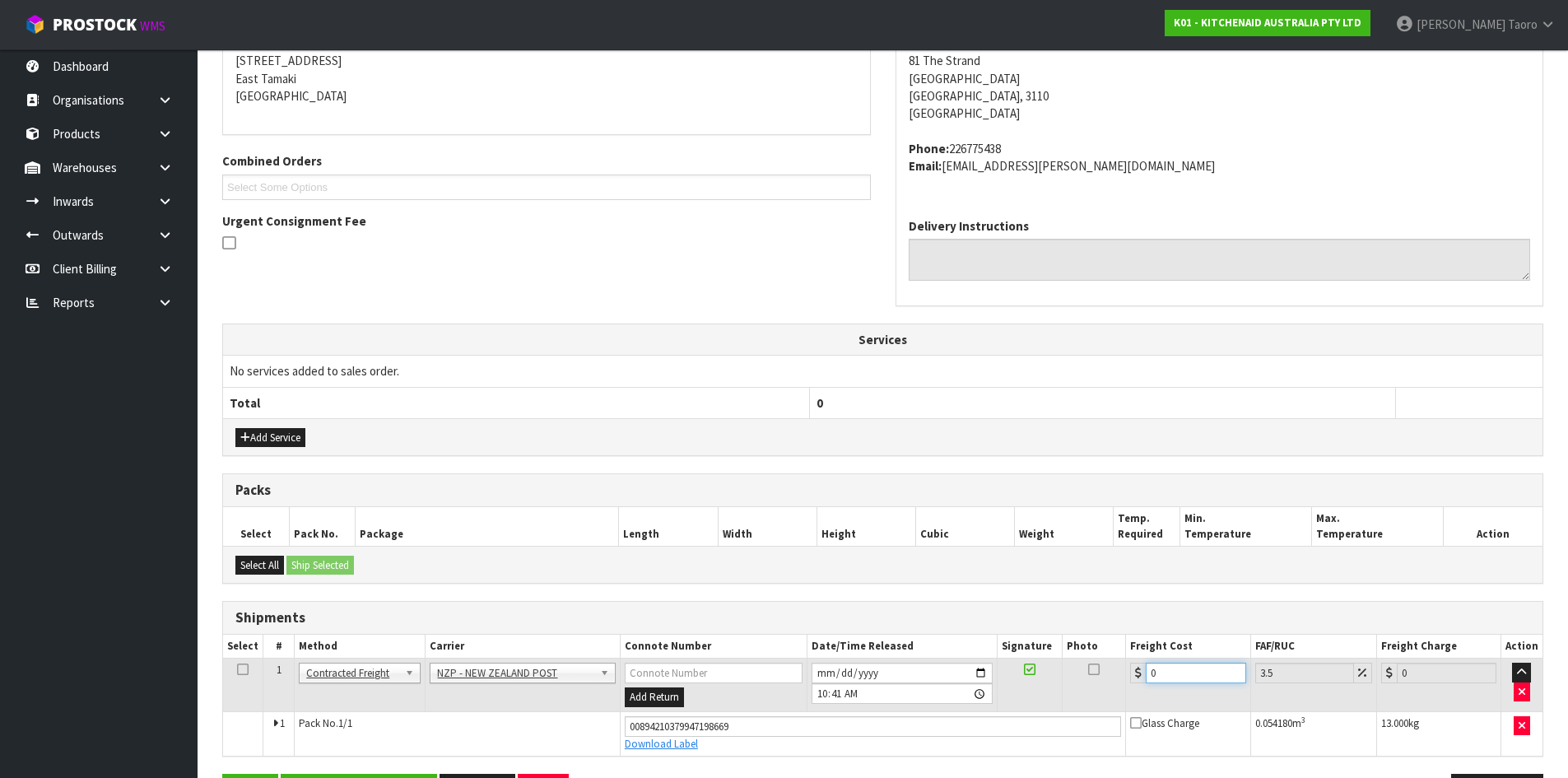
click at [1183, 669] on input "0" at bounding box center [1196, 673] width 99 height 20
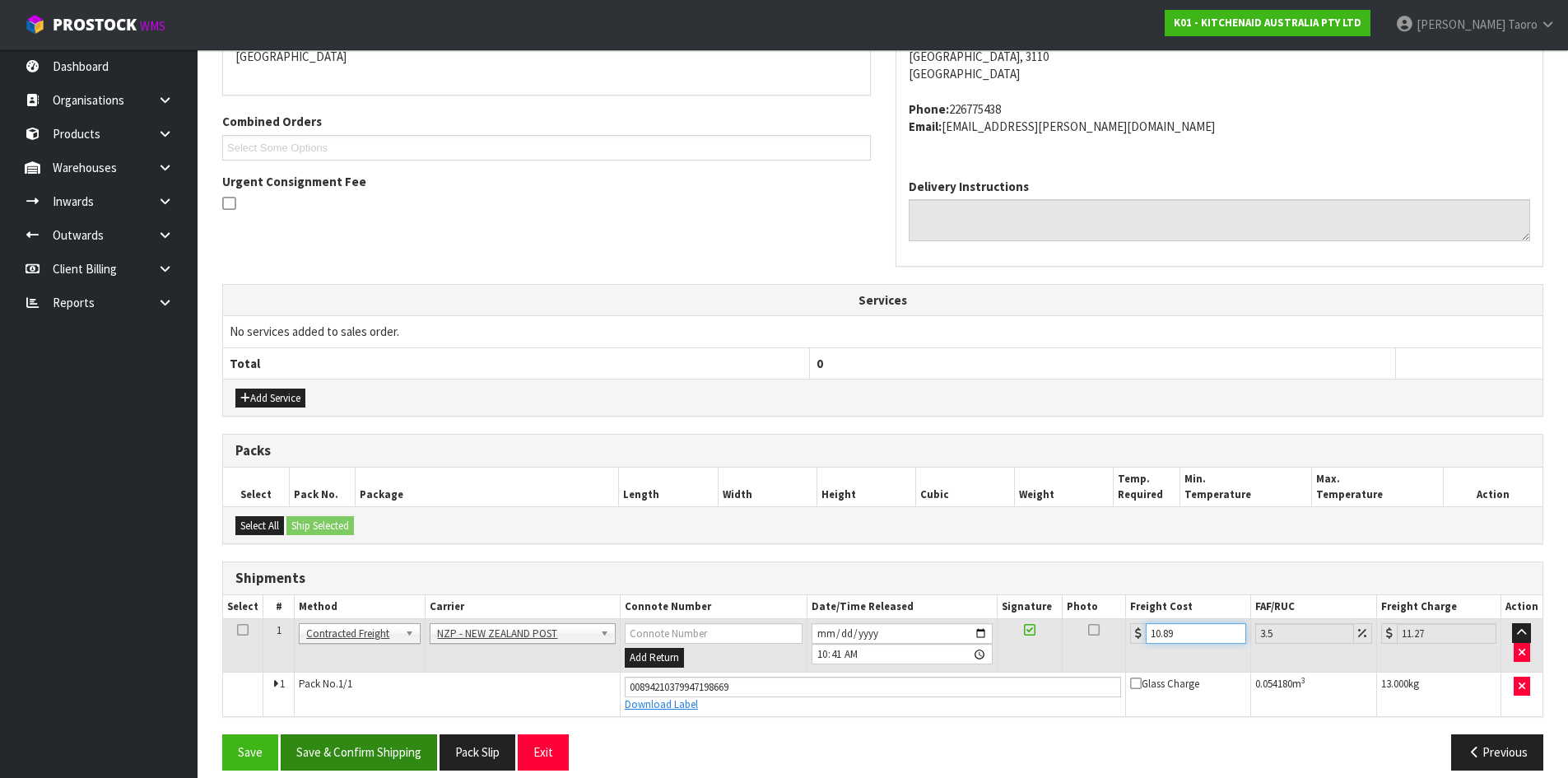
scroll to position [393, 0]
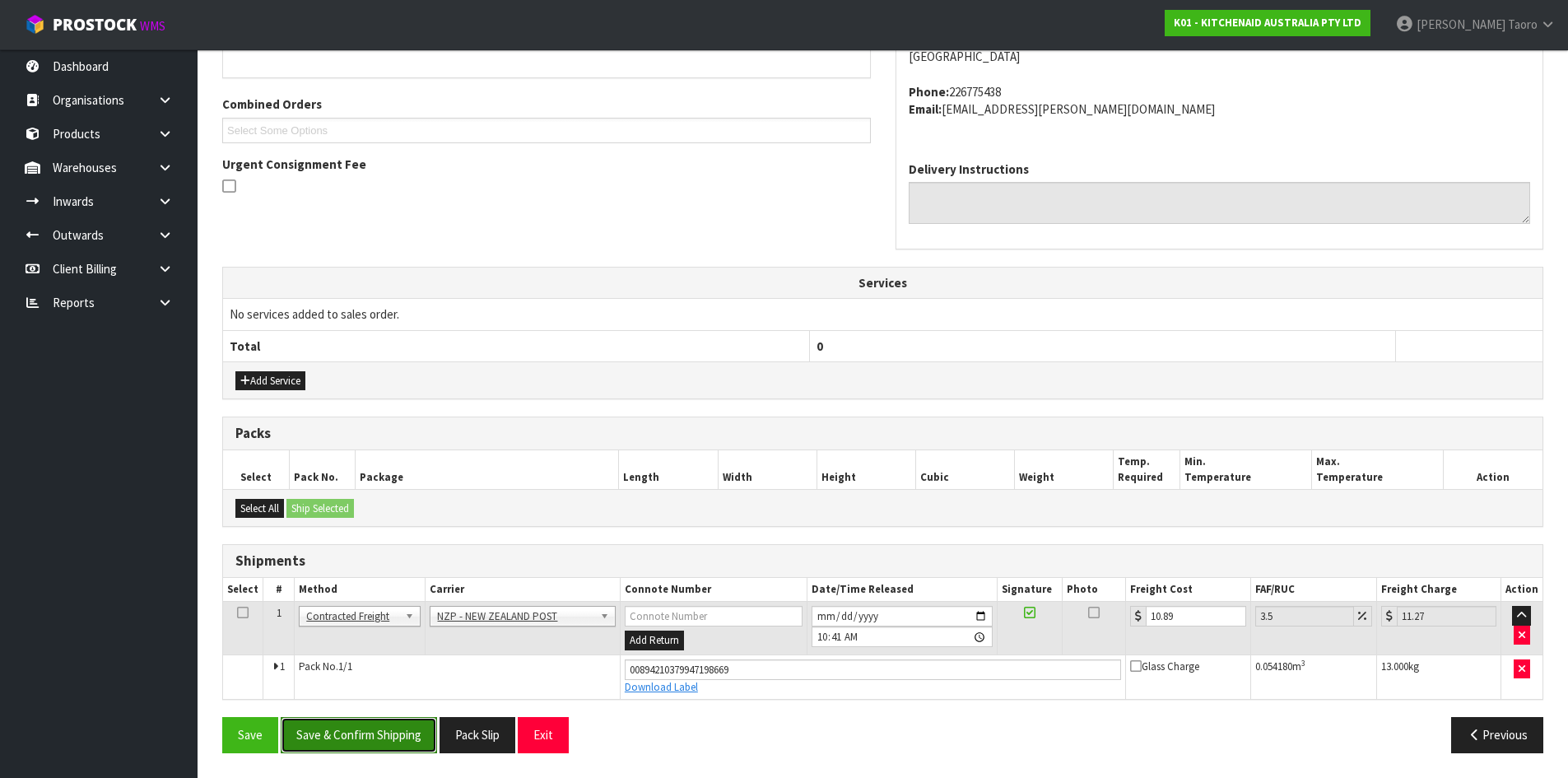
click at [387, 747] on button "Save & Confirm Shipping" at bounding box center [359, 734] width 157 height 35
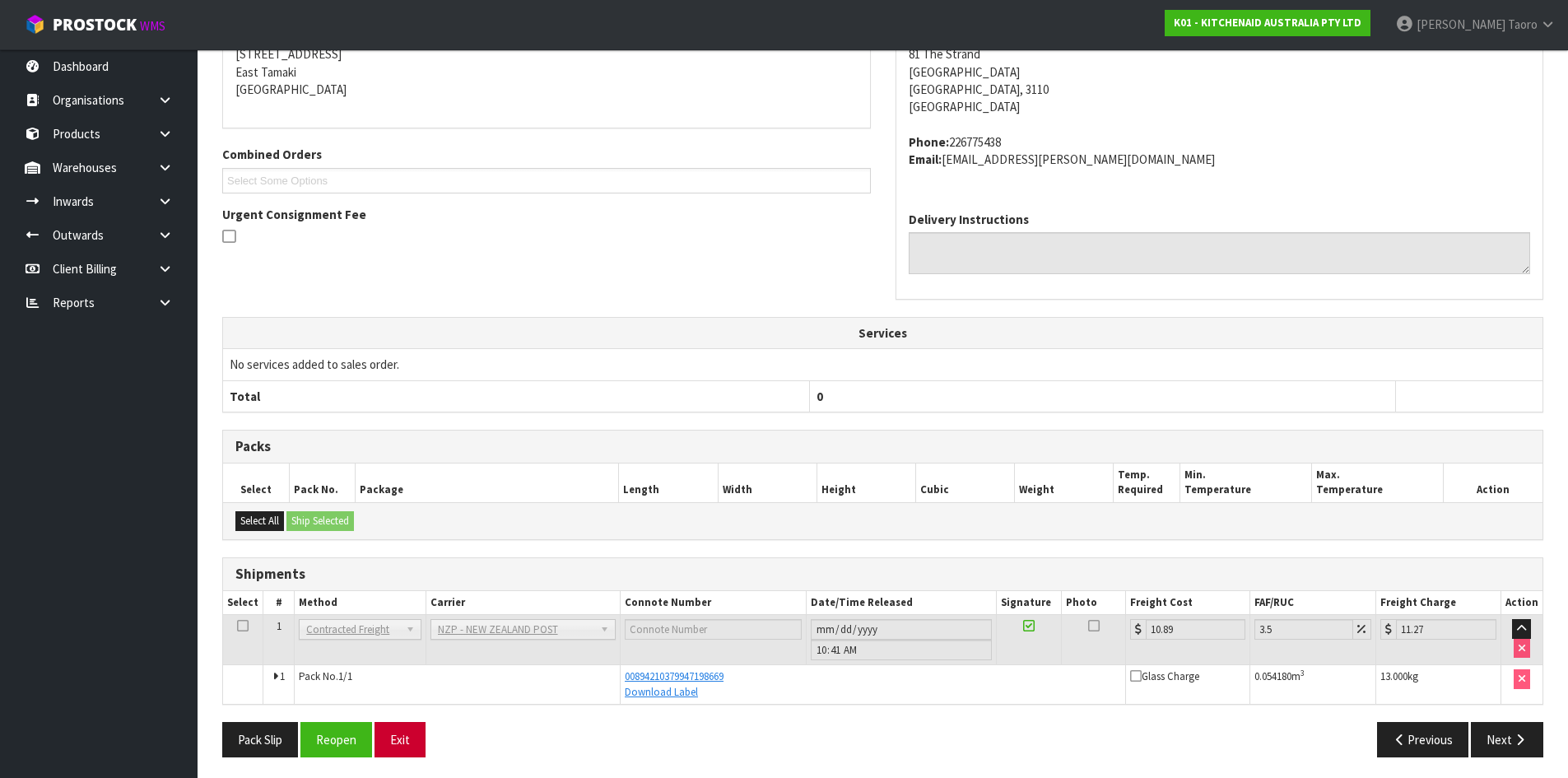
scroll to position [348, 0]
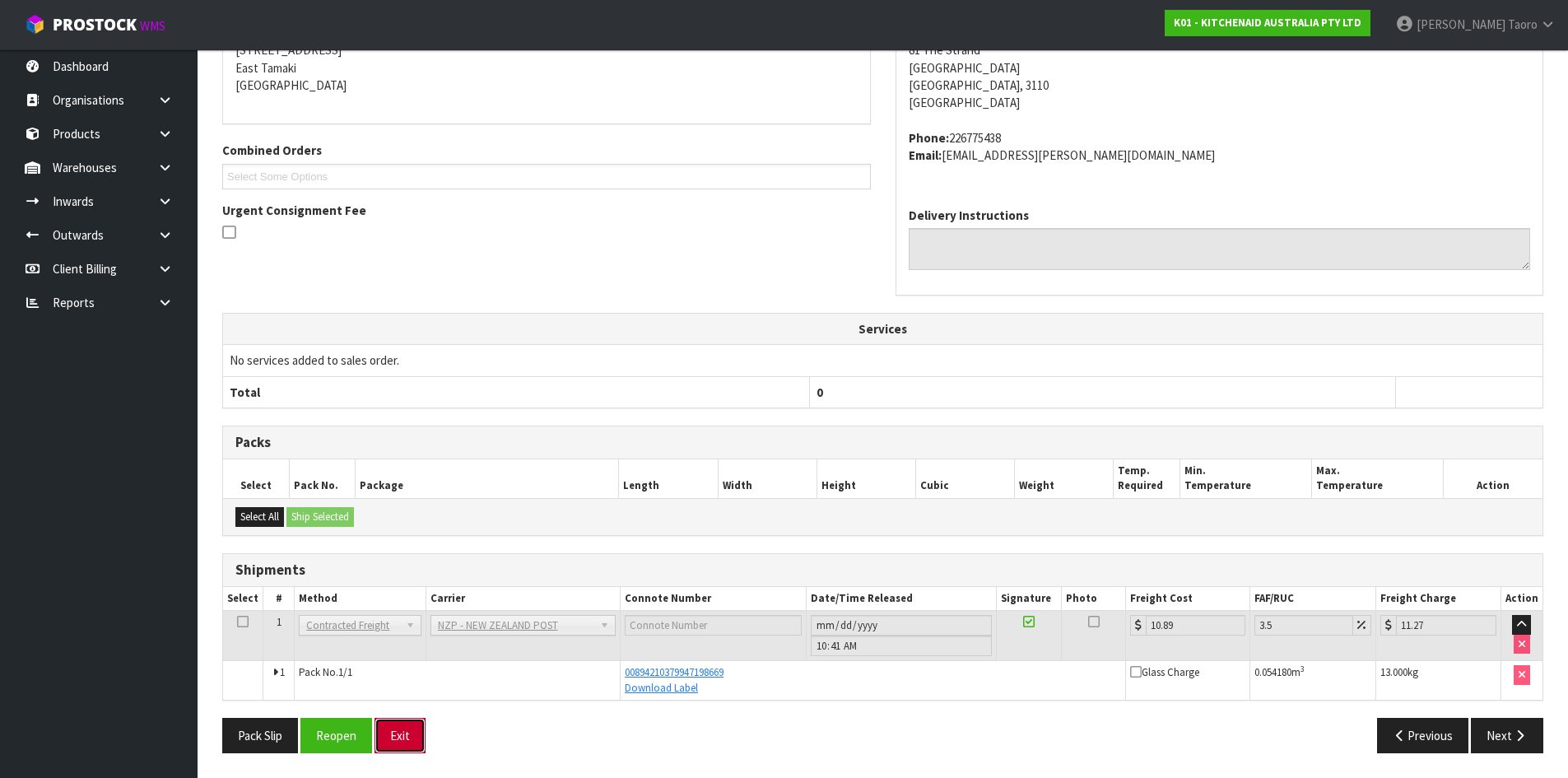
click at [414, 740] on button "Exit" at bounding box center [400, 735] width 51 height 35
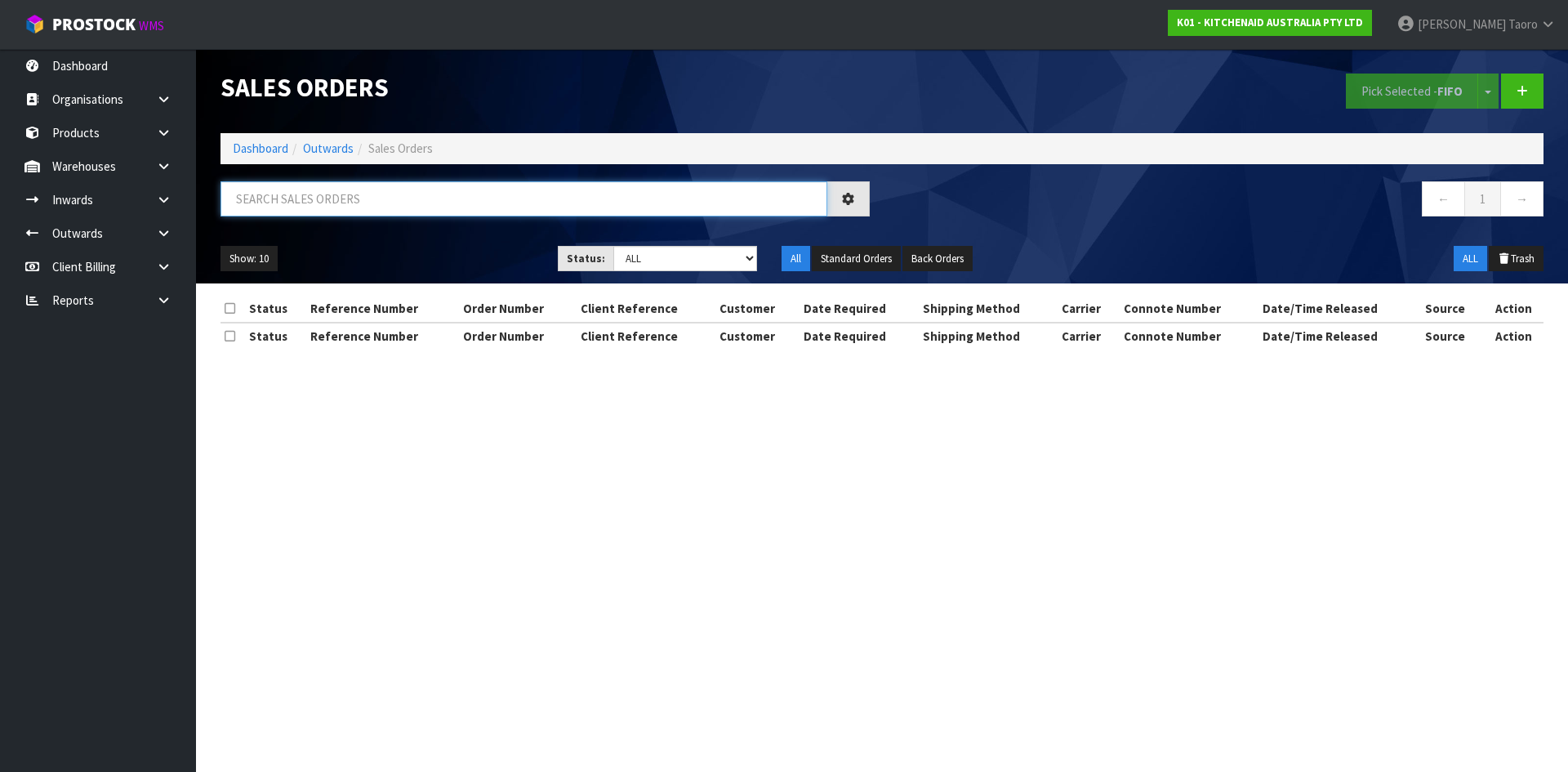
click at [433, 203] on input "text" at bounding box center [524, 199] width 606 height 35
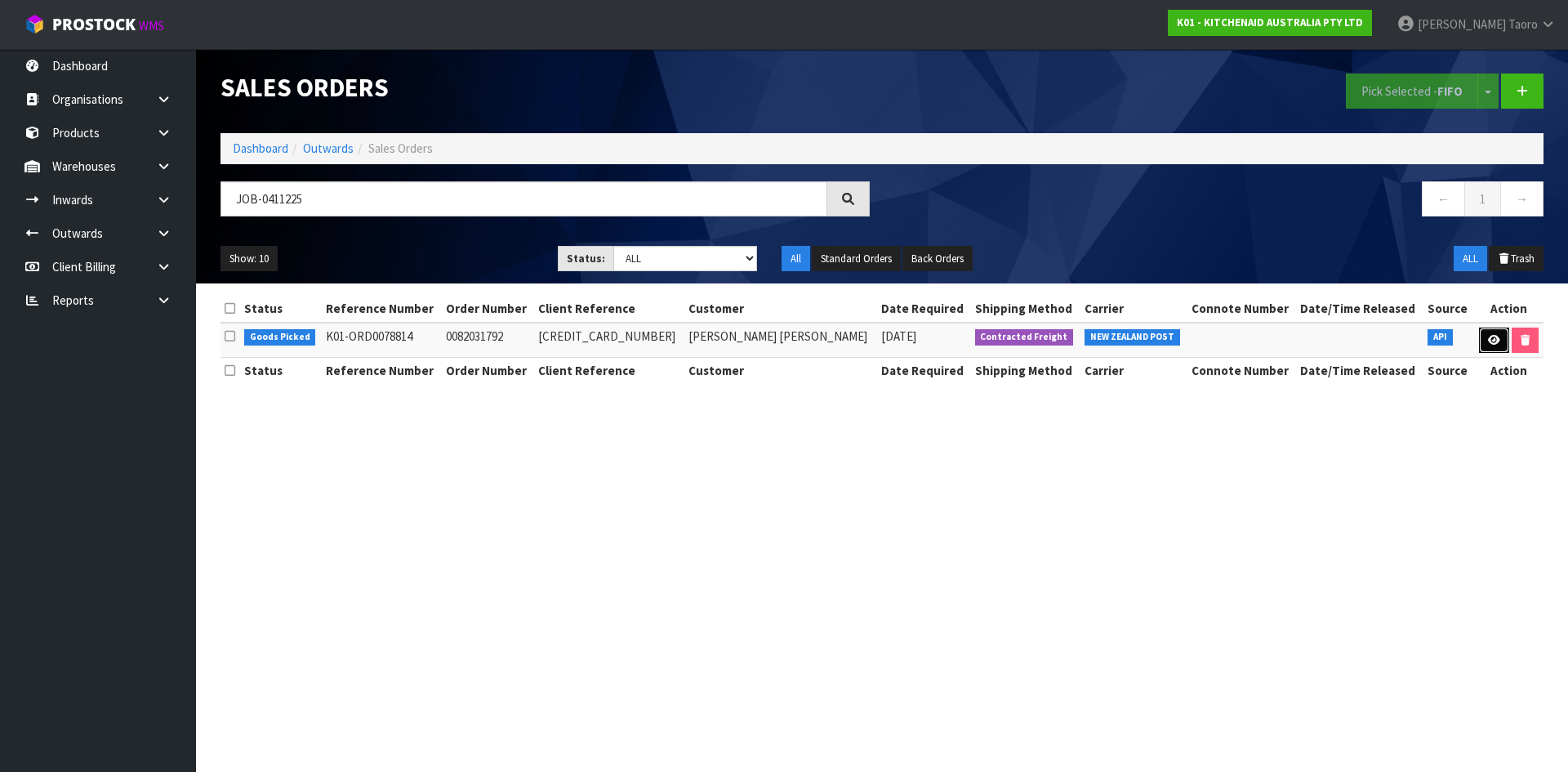
click at [1488, 338] on icon at bounding box center [1494, 340] width 13 height 11
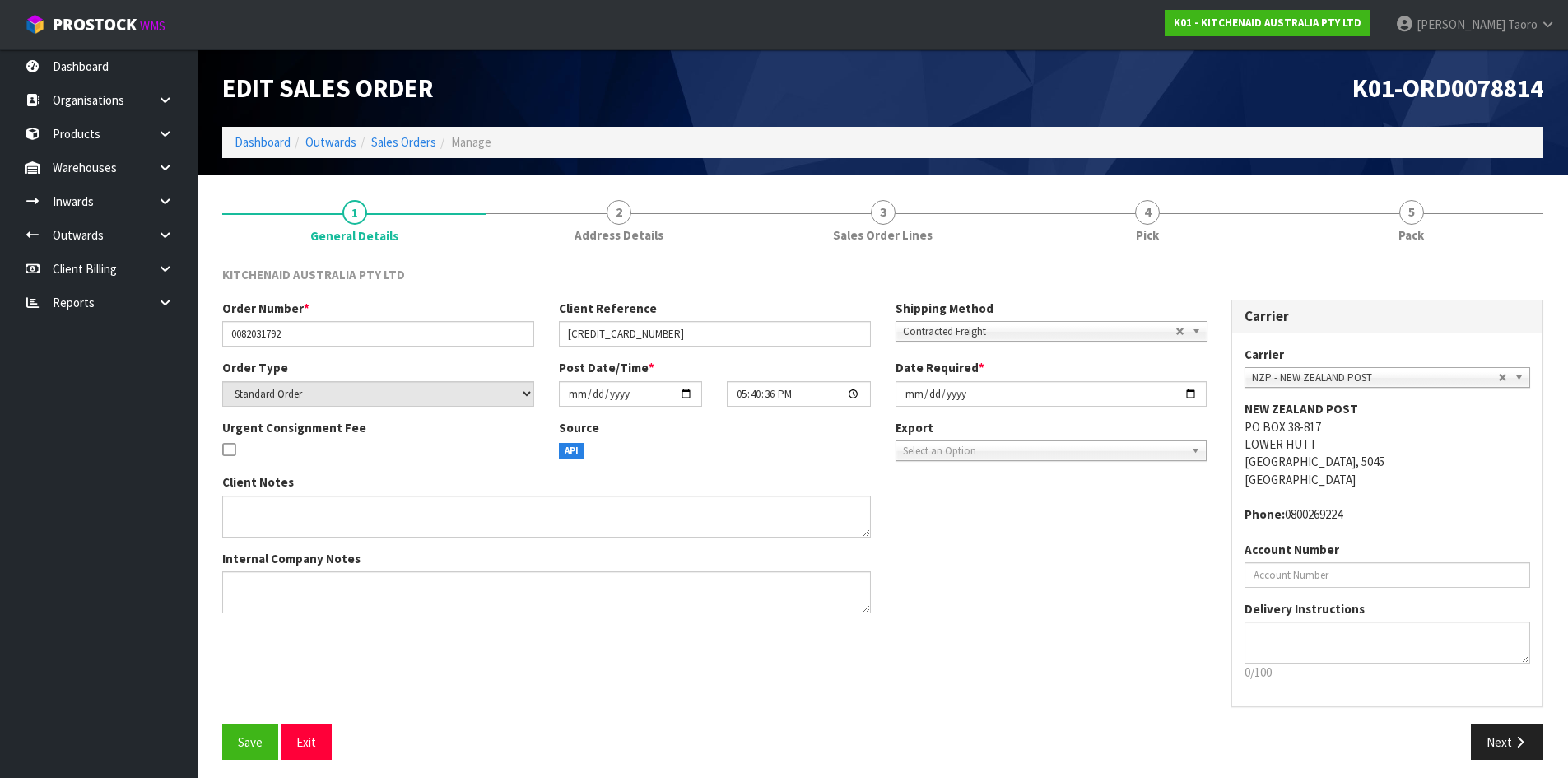
click at [1416, 210] on span "5" at bounding box center [1411, 212] width 24 height 24
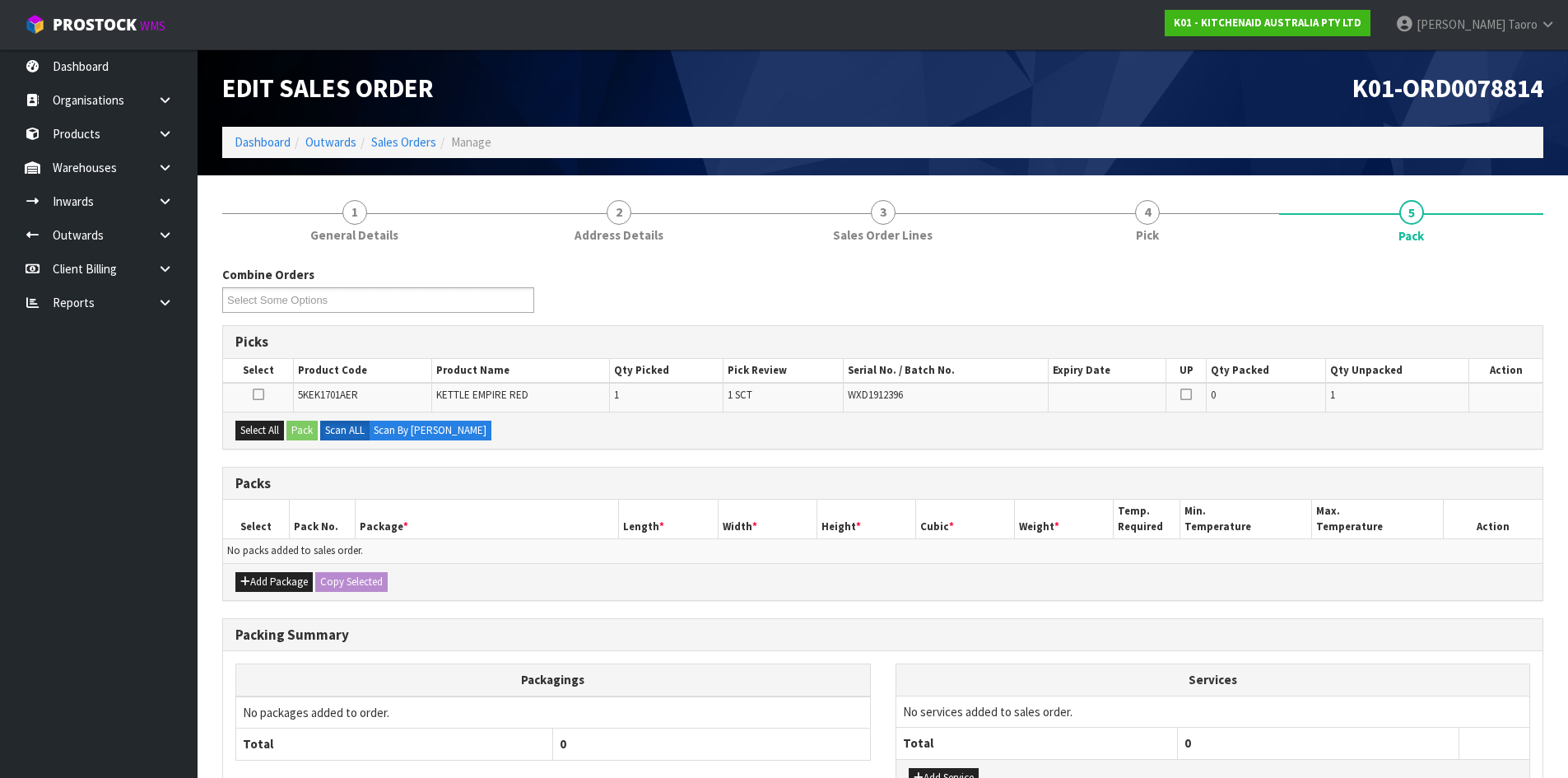
click at [1218, 103] on div "K01-ORD0078814" at bounding box center [1220, 88] width 674 height 77
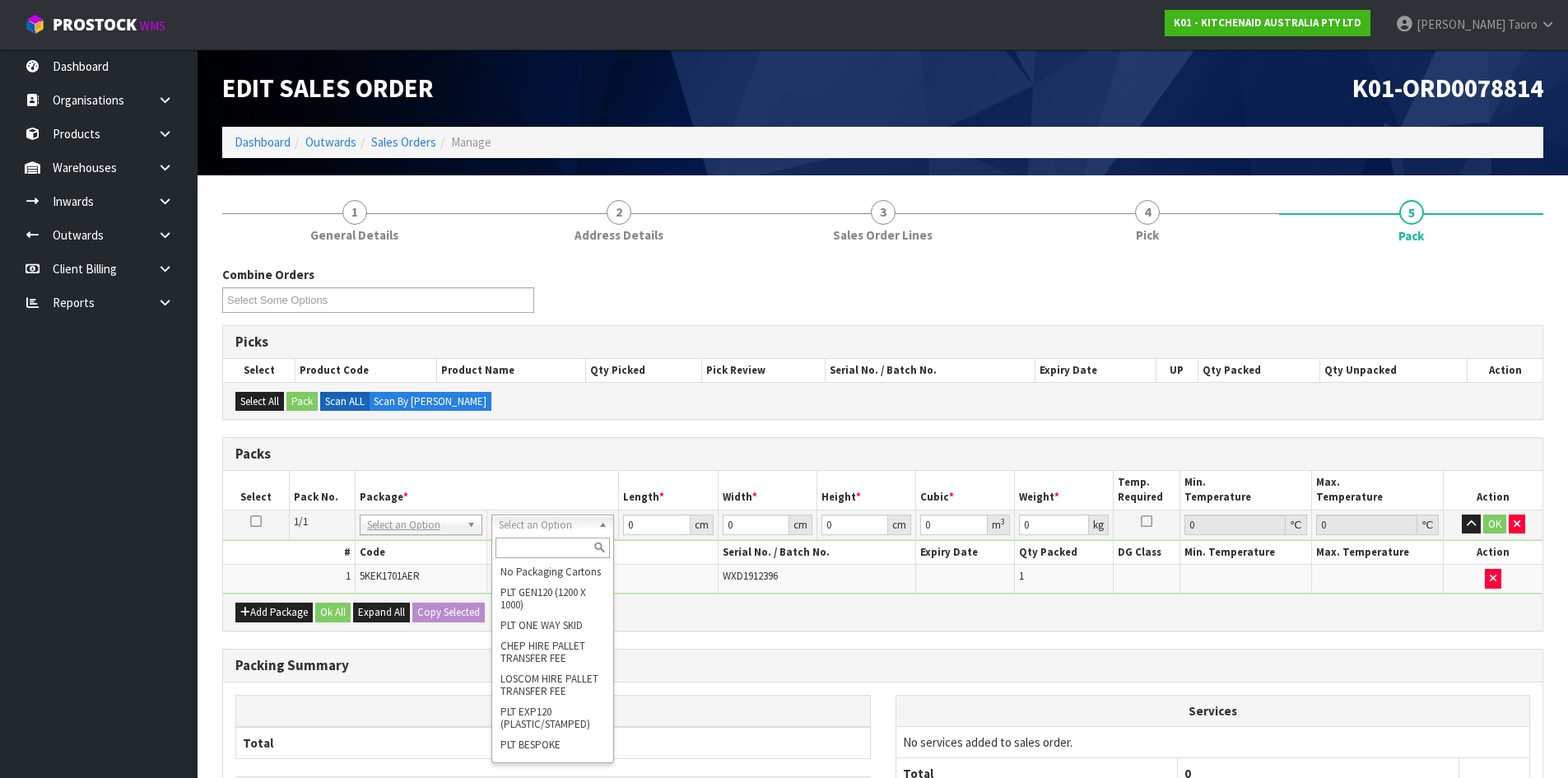
click at [549, 541] on input "text" at bounding box center [552, 547] width 115 height 20
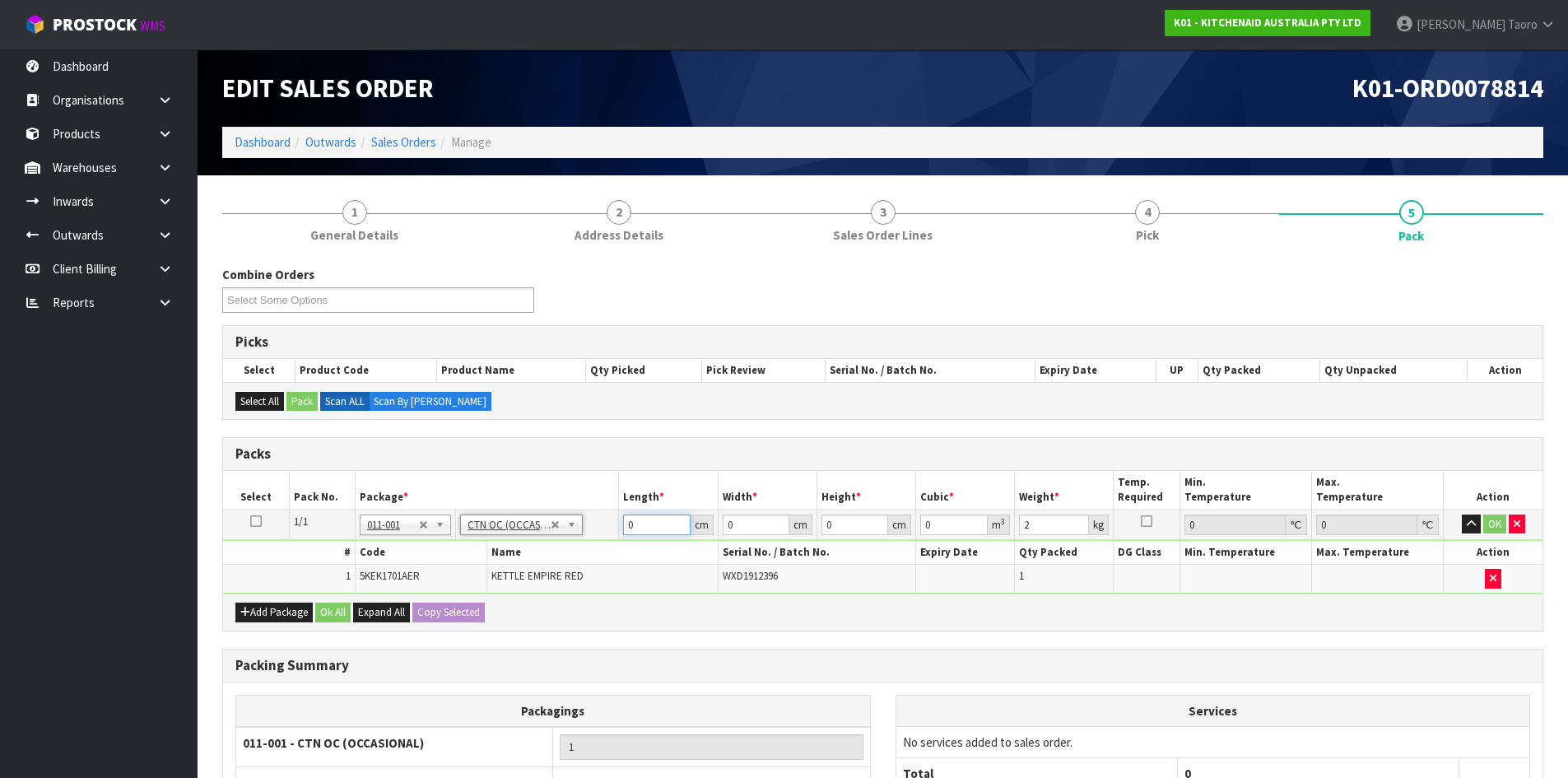
click at [643, 526] on input "0" at bounding box center [656, 525] width 67 height 20
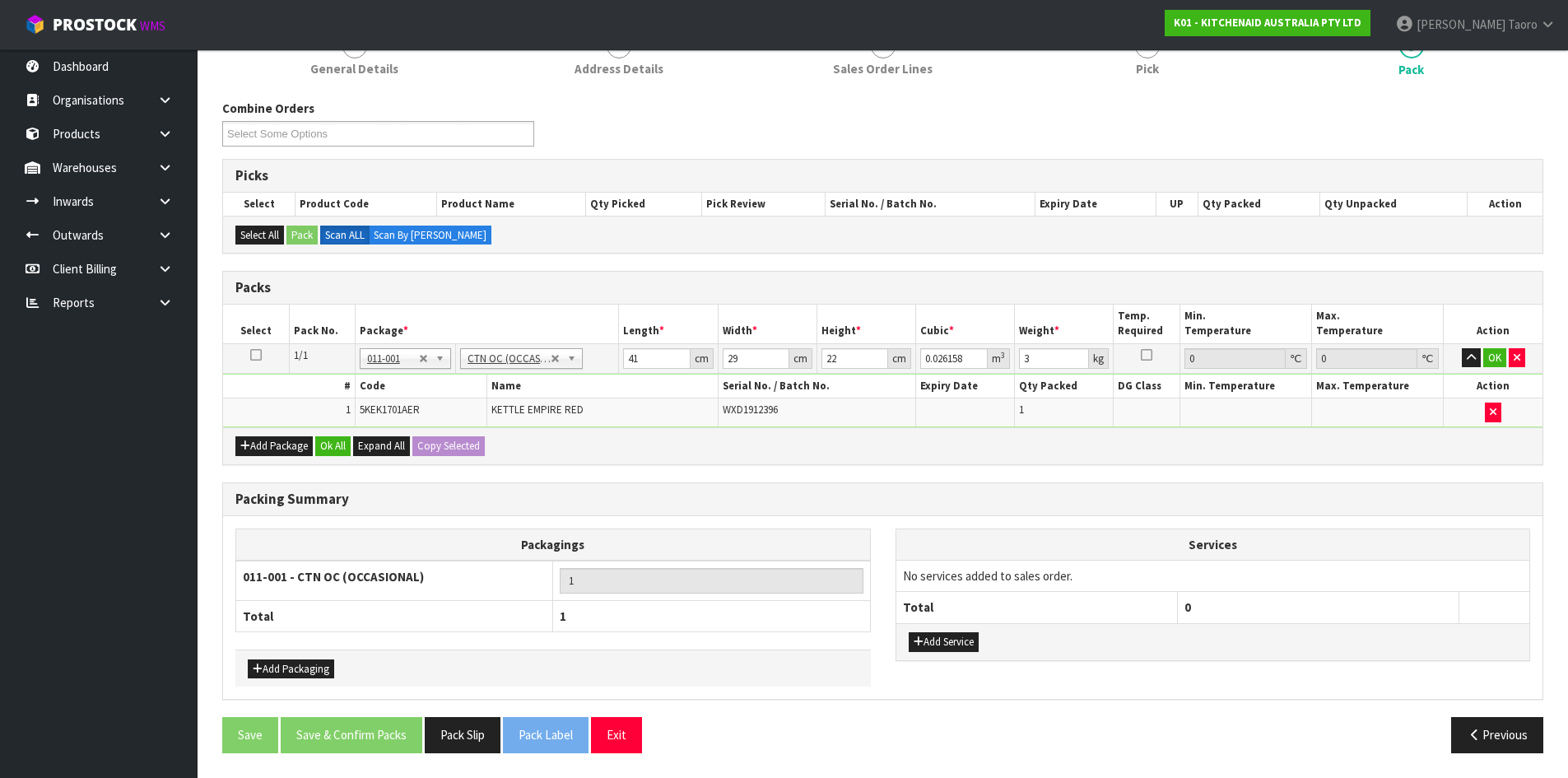
click at [340, 456] on div "Add Package Ok All Expand All Copy Selected" at bounding box center [883, 445] width 1320 height 37
click at [339, 445] on button "Ok All" at bounding box center [333, 445] width 35 height 19
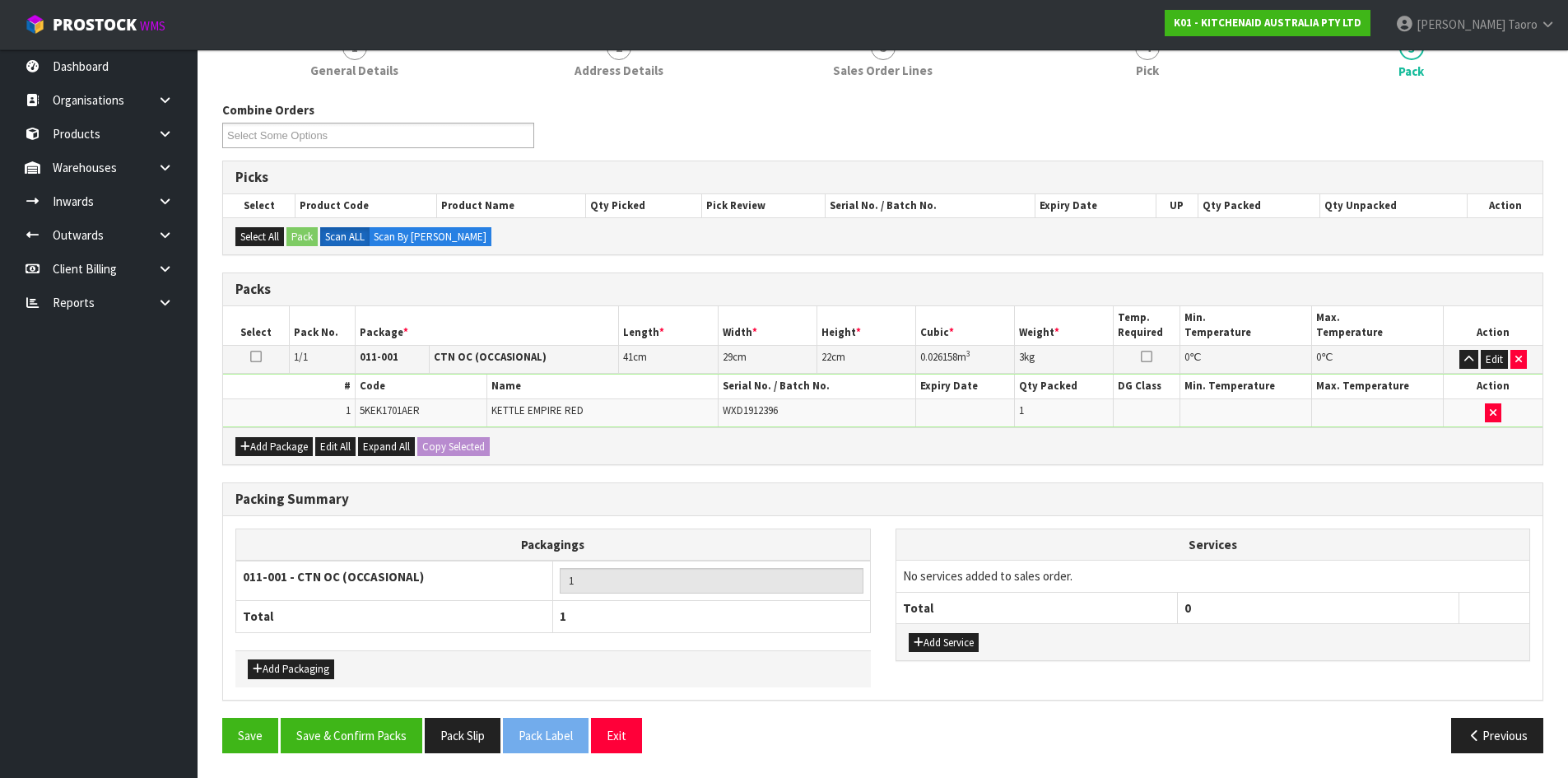
scroll to position [165, 0]
click at [371, 730] on button "Save & Confirm Packs" at bounding box center [351, 735] width 141 height 35
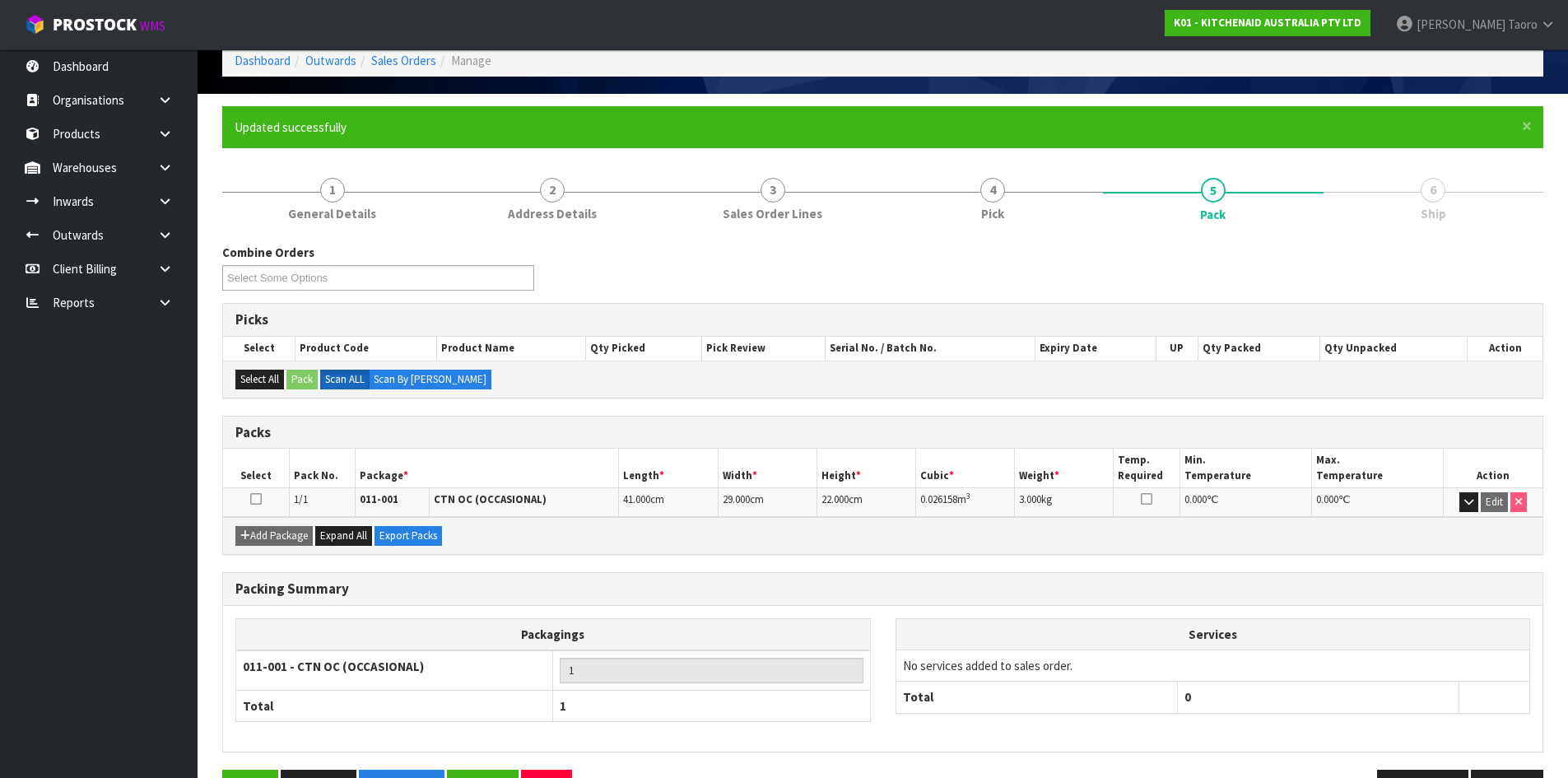
scroll to position [134, 0]
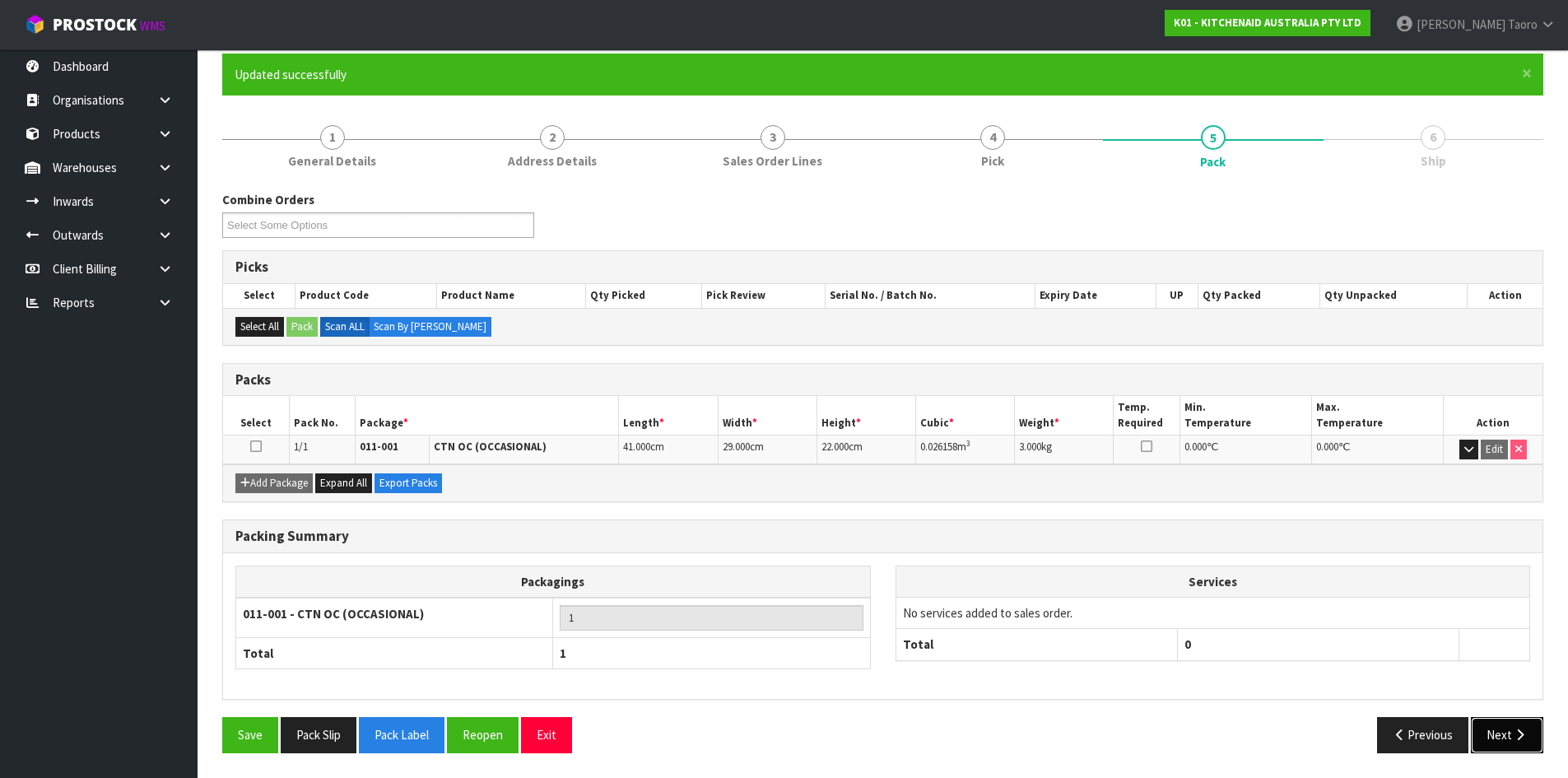
drag, startPoint x: 1491, startPoint y: 723, endPoint x: 1501, endPoint y: 729, distance: 11.7
click at [1501, 729] on button "Next" at bounding box center [1507, 734] width 72 height 35
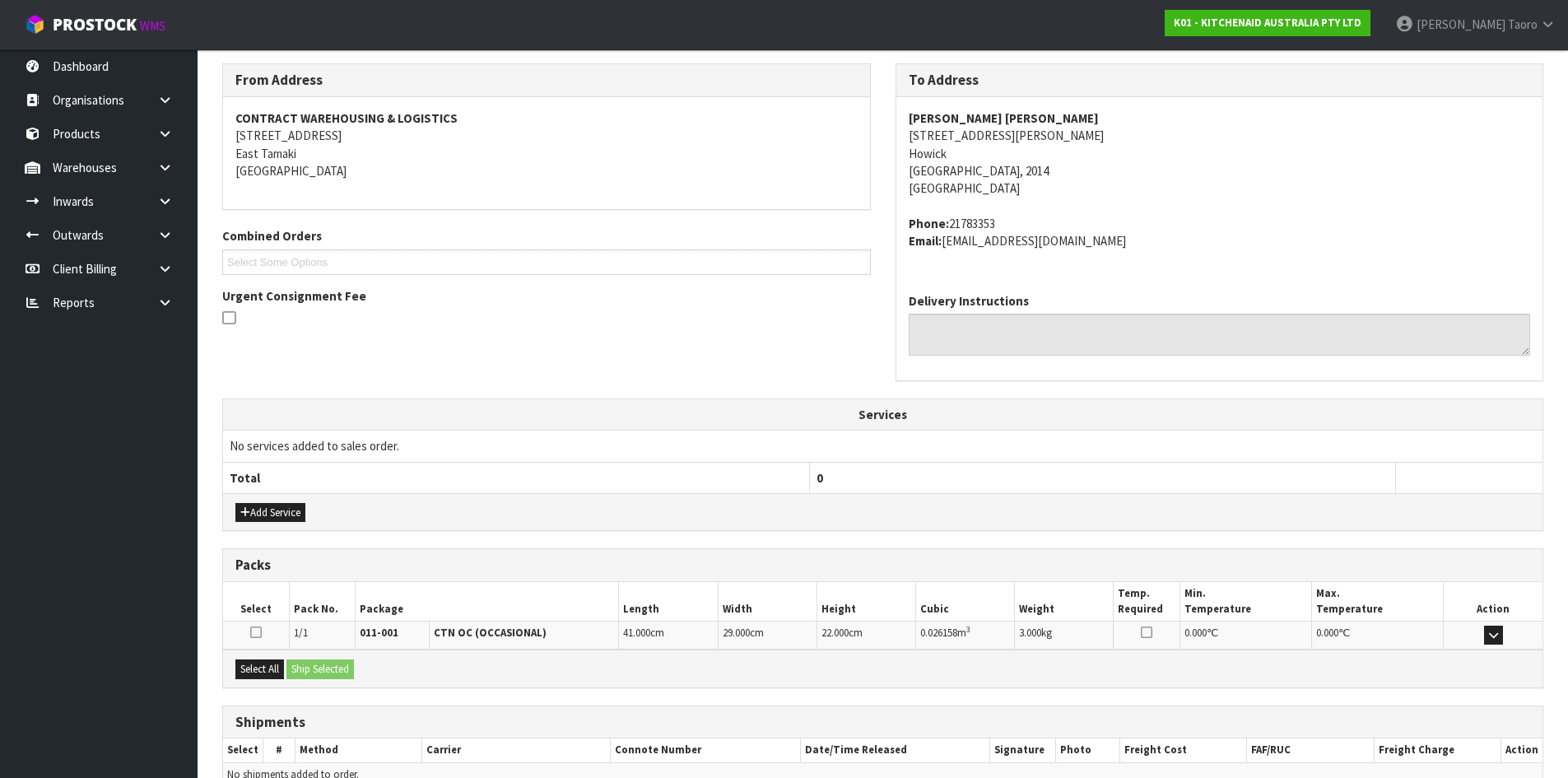
scroll to position [349, 0]
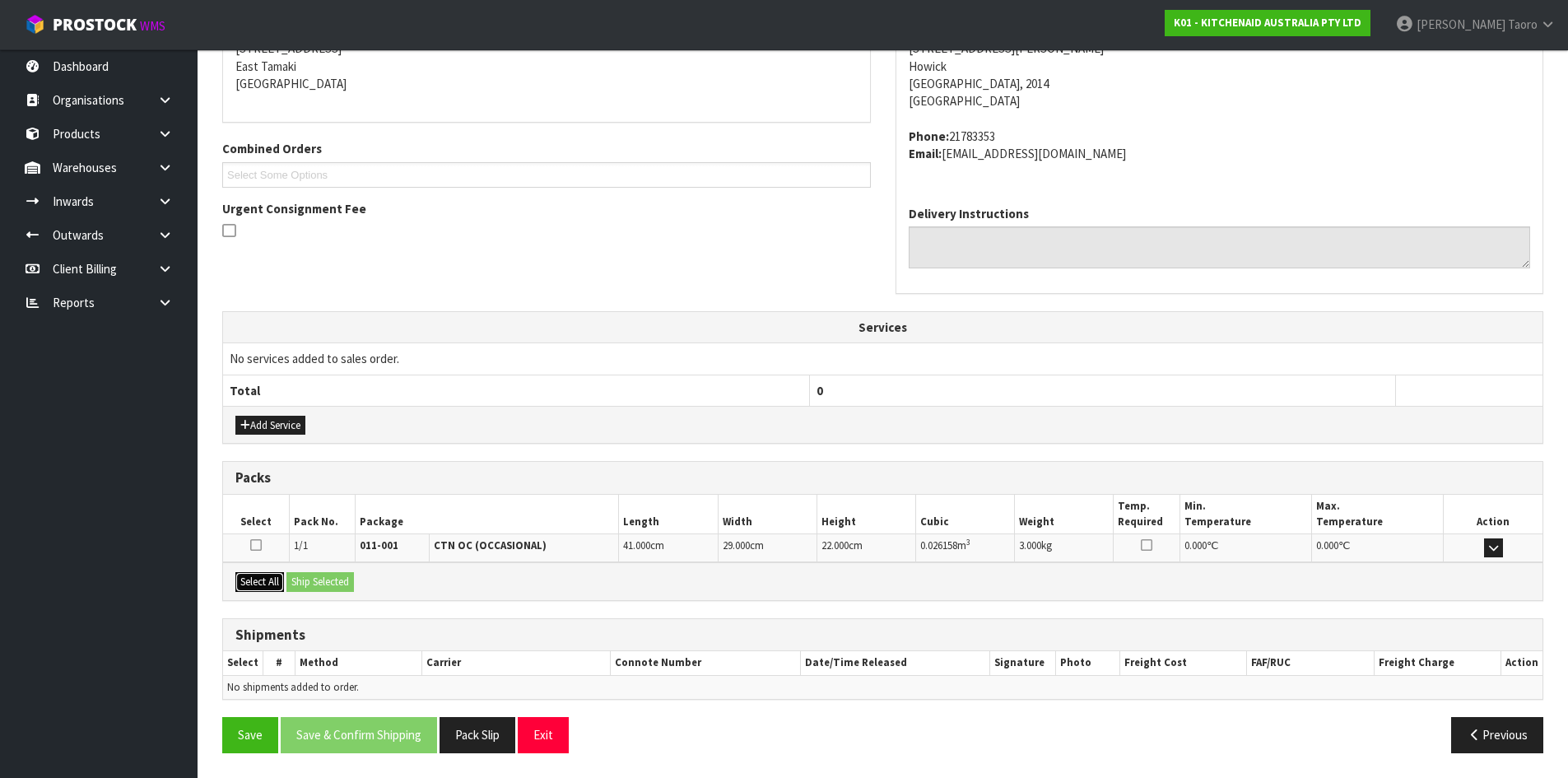
click at [273, 579] on button "Select All" at bounding box center [260, 581] width 49 height 19
click at [307, 577] on button "Ship Selected" at bounding box center [320, 581] width 67 height 19
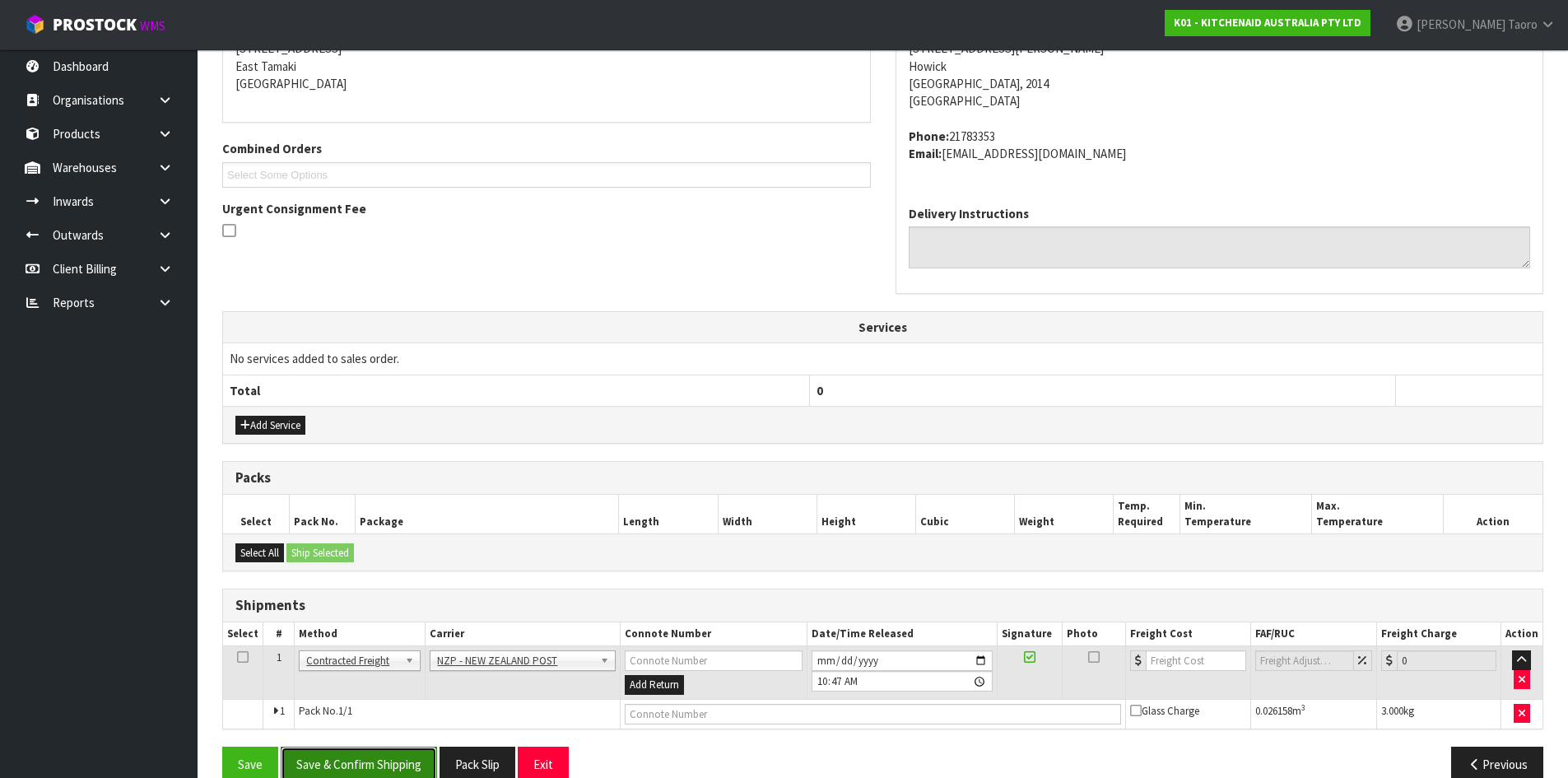
click at [425, 749] on button "Save & Confirm Shipping" at bounding box center [359, 765] width 157 height 35
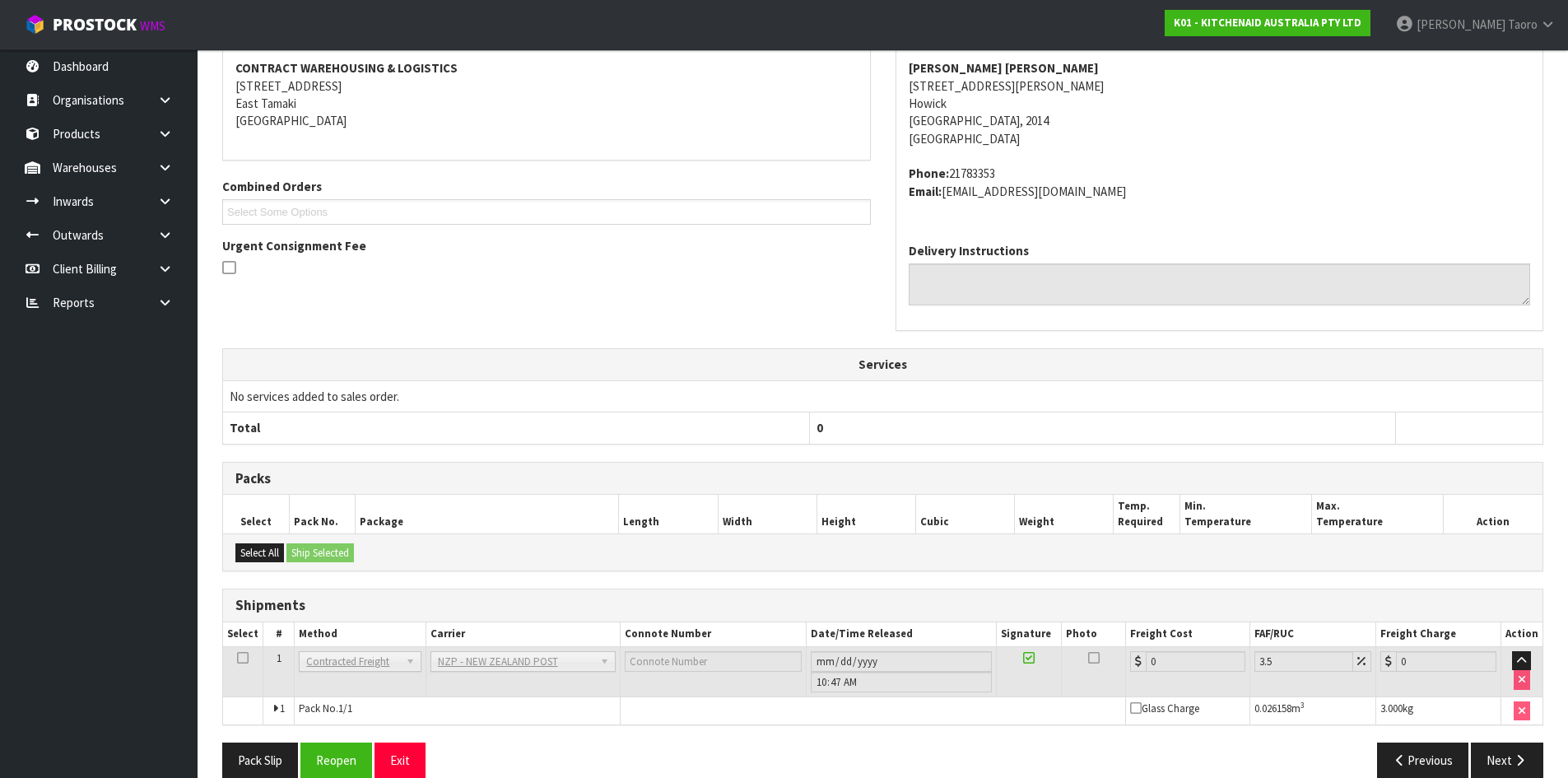
scroll to position [354, 0]
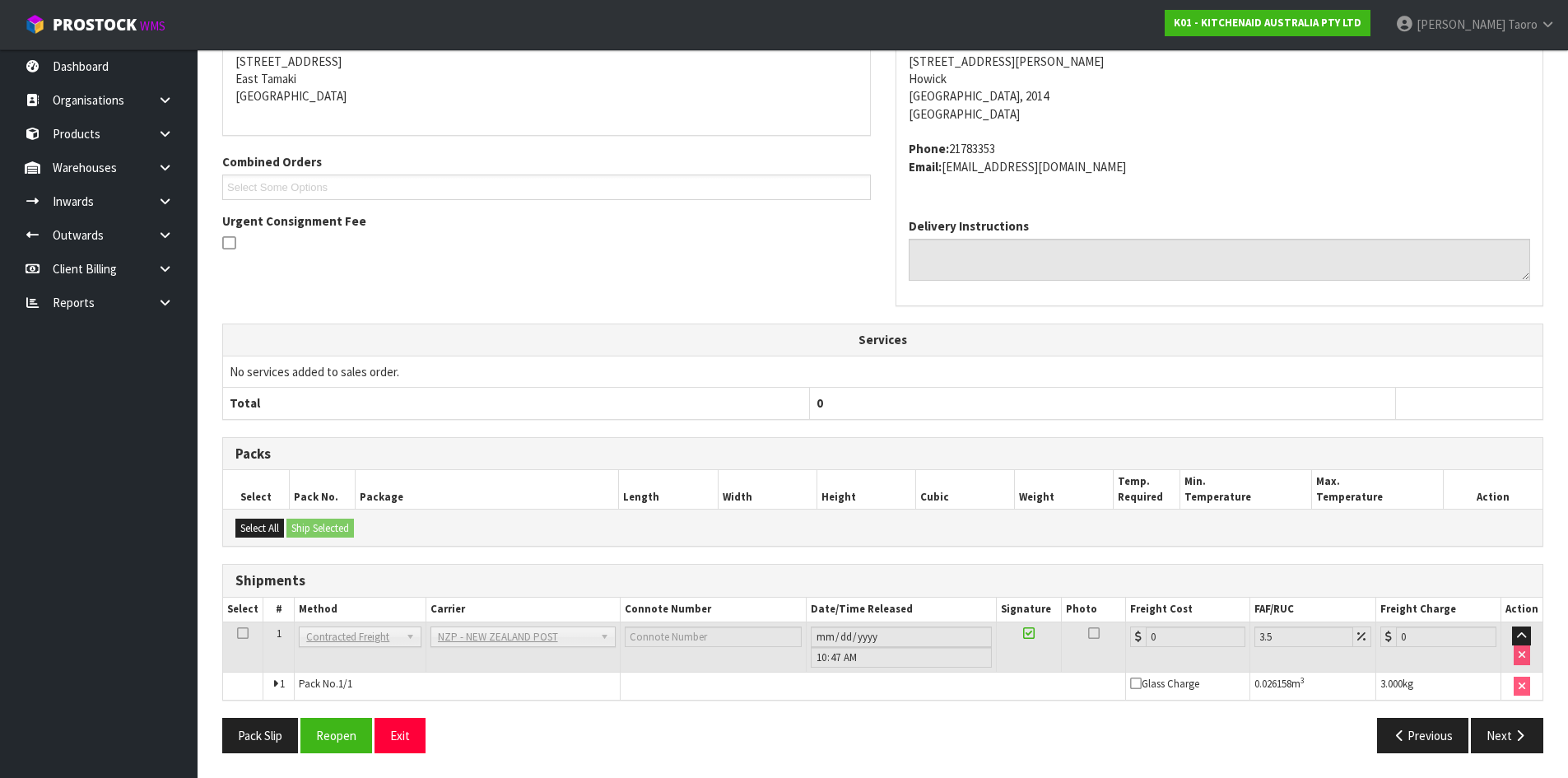
click at [339, 713] on div "From Address CONTRACT WAREHOUSING & LOGISTICS 17 Allens Road East Tamaki Auckla…" at bounding box center [883, 376] width 1321 height 777
click at [341, 727] on button "Reopen" at bounding box center [336, 735] width 72 height 35
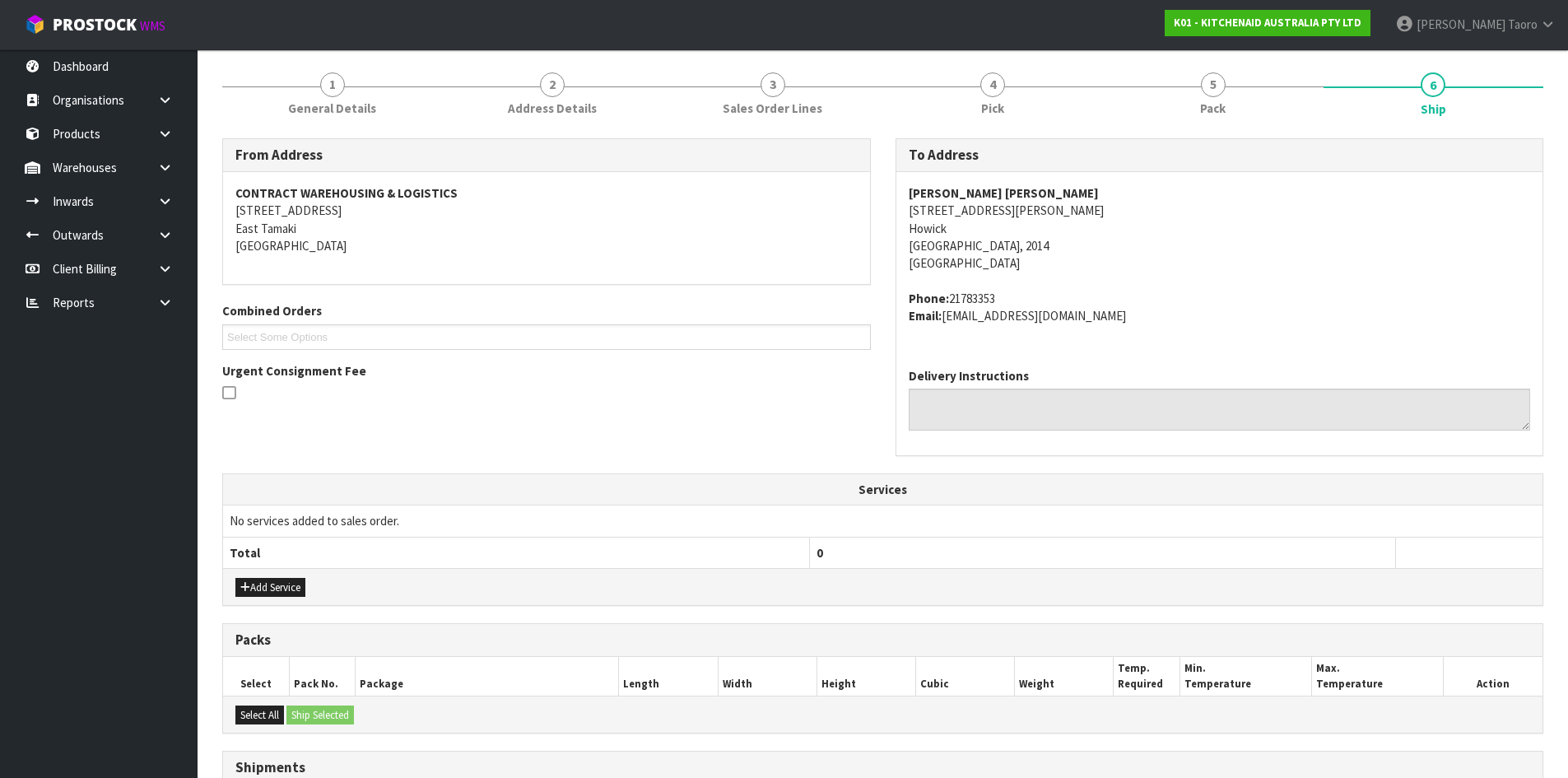
scroll to position [393, 0]
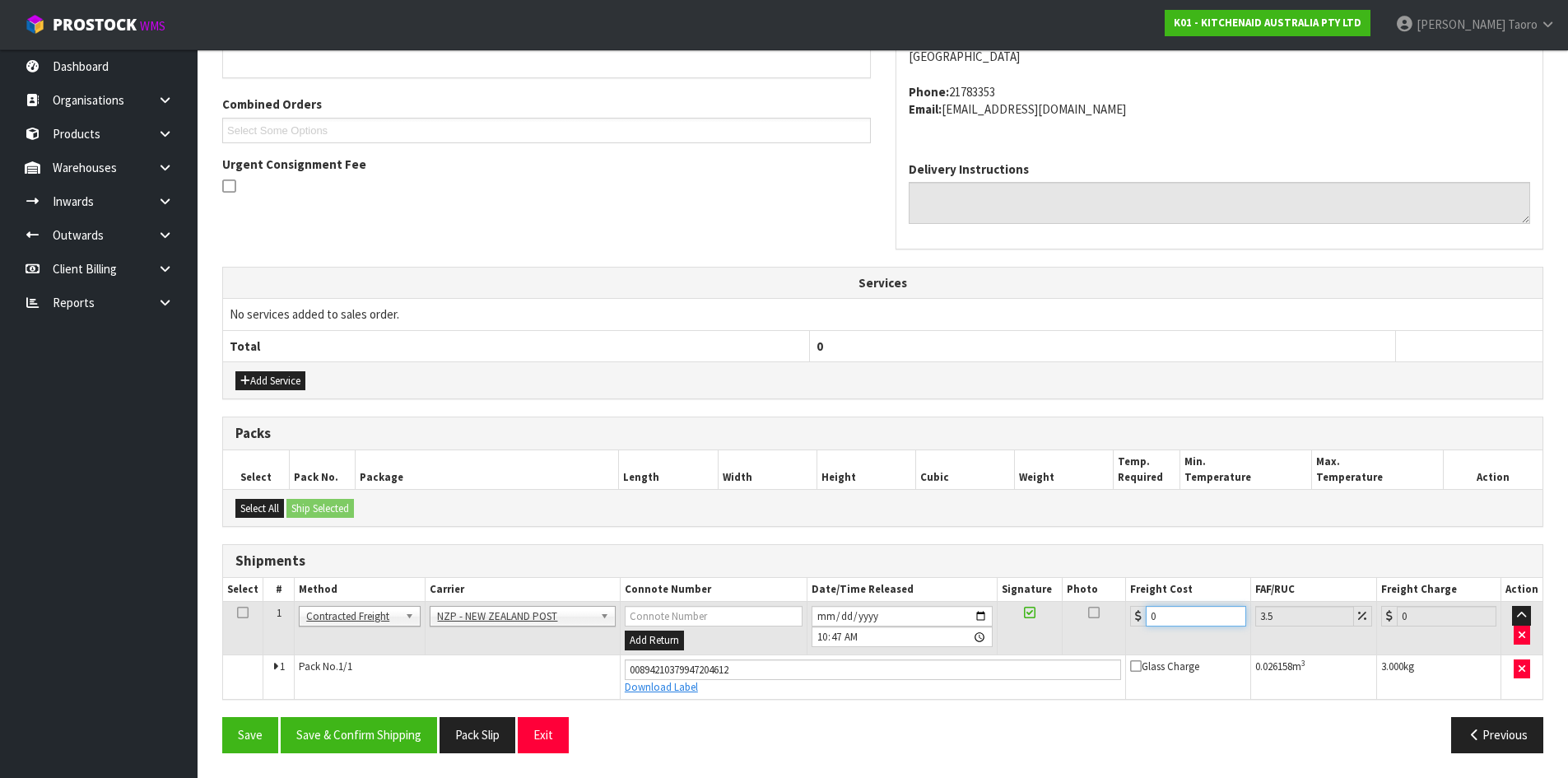
click at [1180, 621] on input "0" at bounding box center [1196, 615] width 99 height 20
click at [414, 729] on button "Save & Confirm Shipping" at bounding box center [359, 734] width 157 height 35
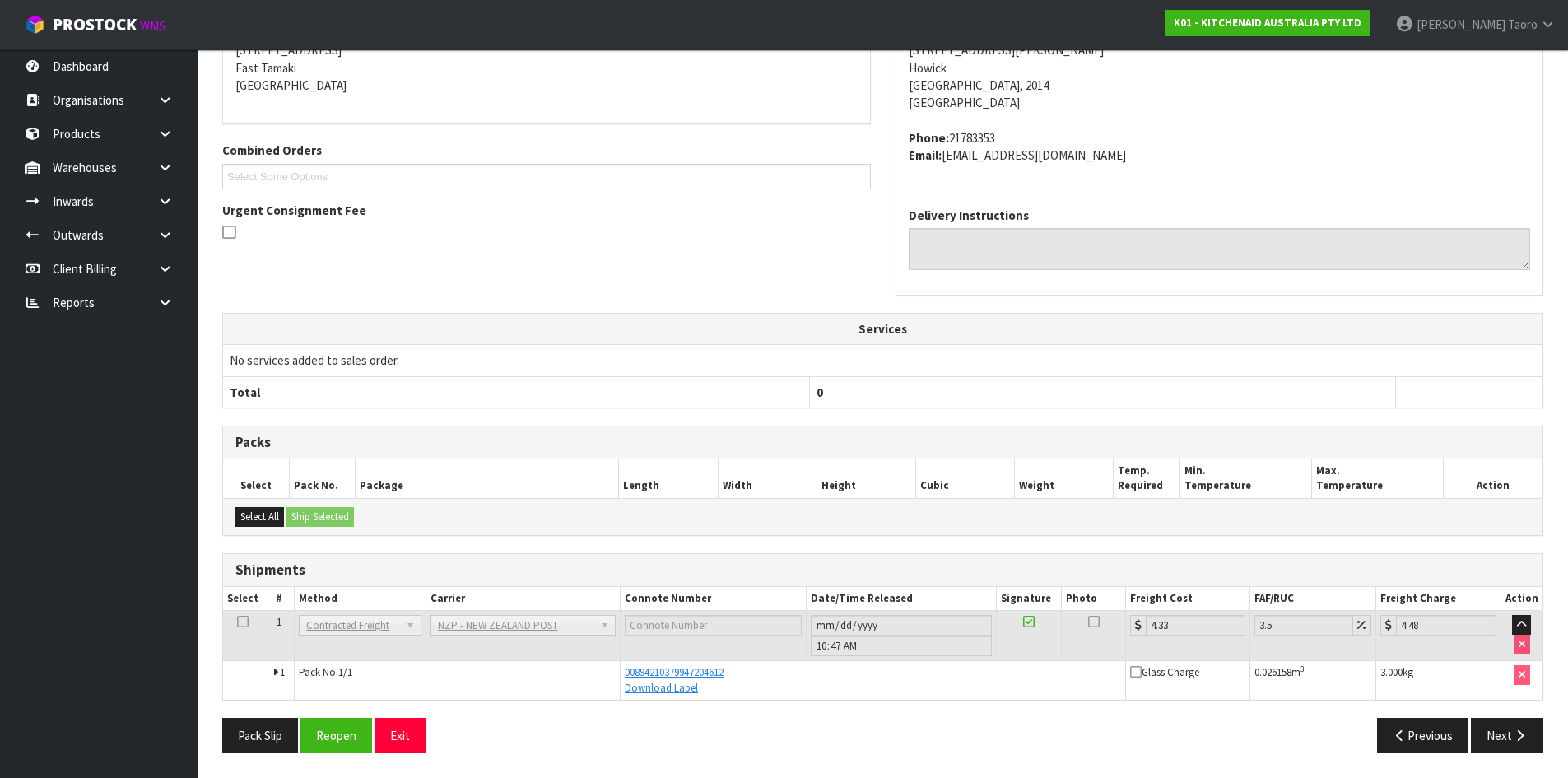
scroll to position [348, 0]
click at [418, 734] on button "Exit" at bounding box center [400, 735] width 51 height 35
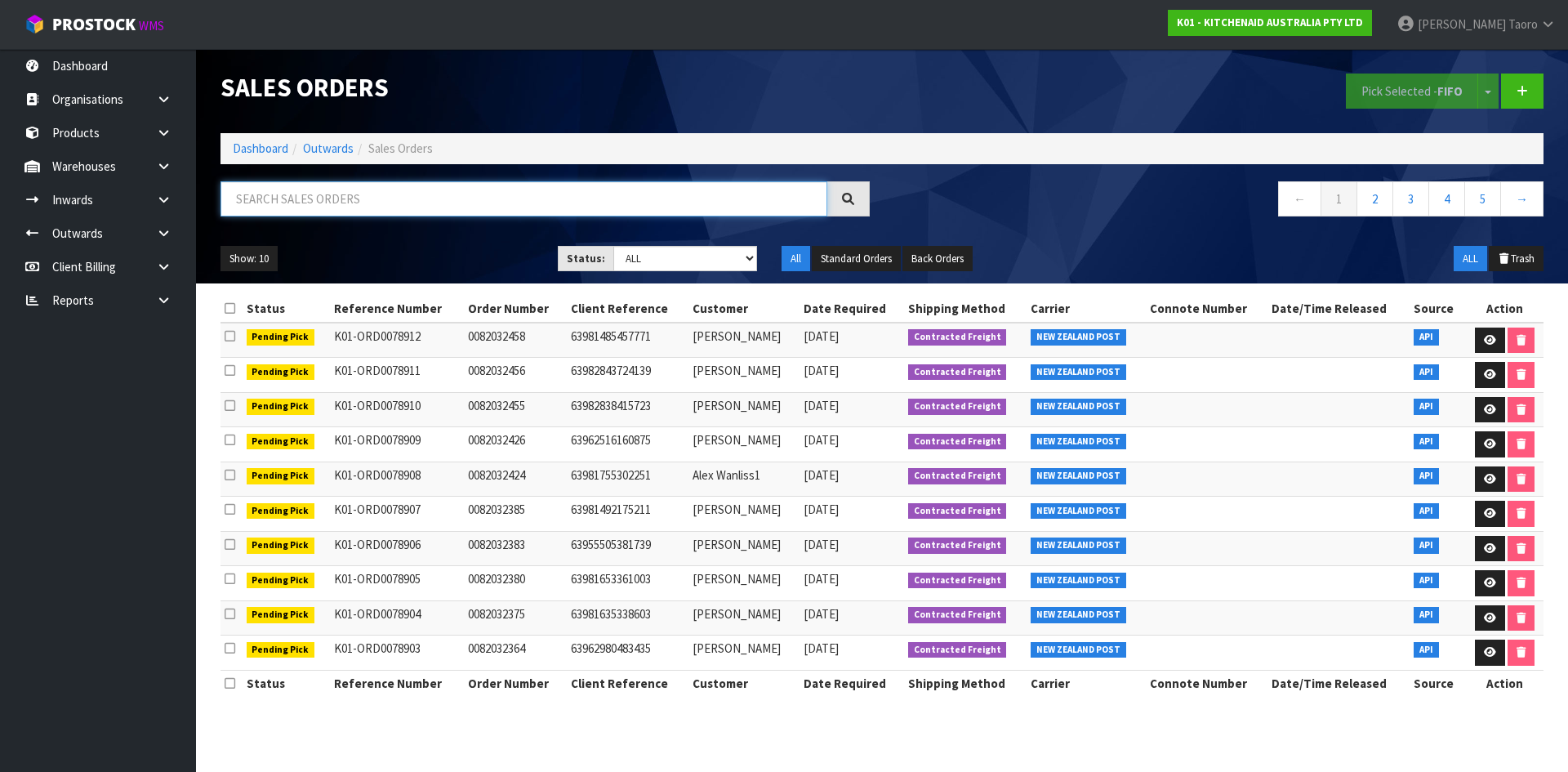
click at [308, 201] on input "text" at bounding box center [524, 199] width 606 height 35
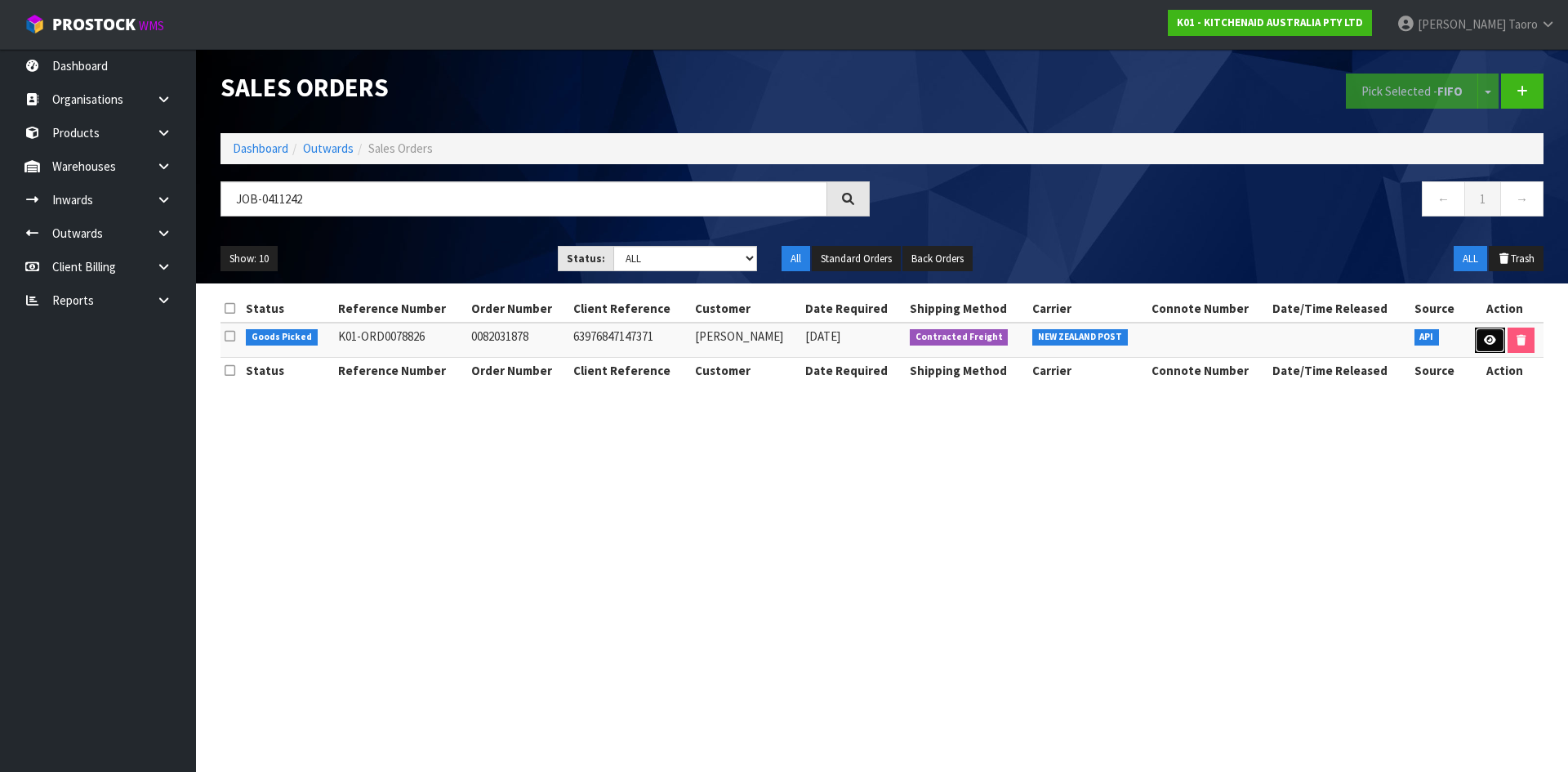
click at [1489, 341] on icon at bounding box center [1489, 340] width 13 height 11
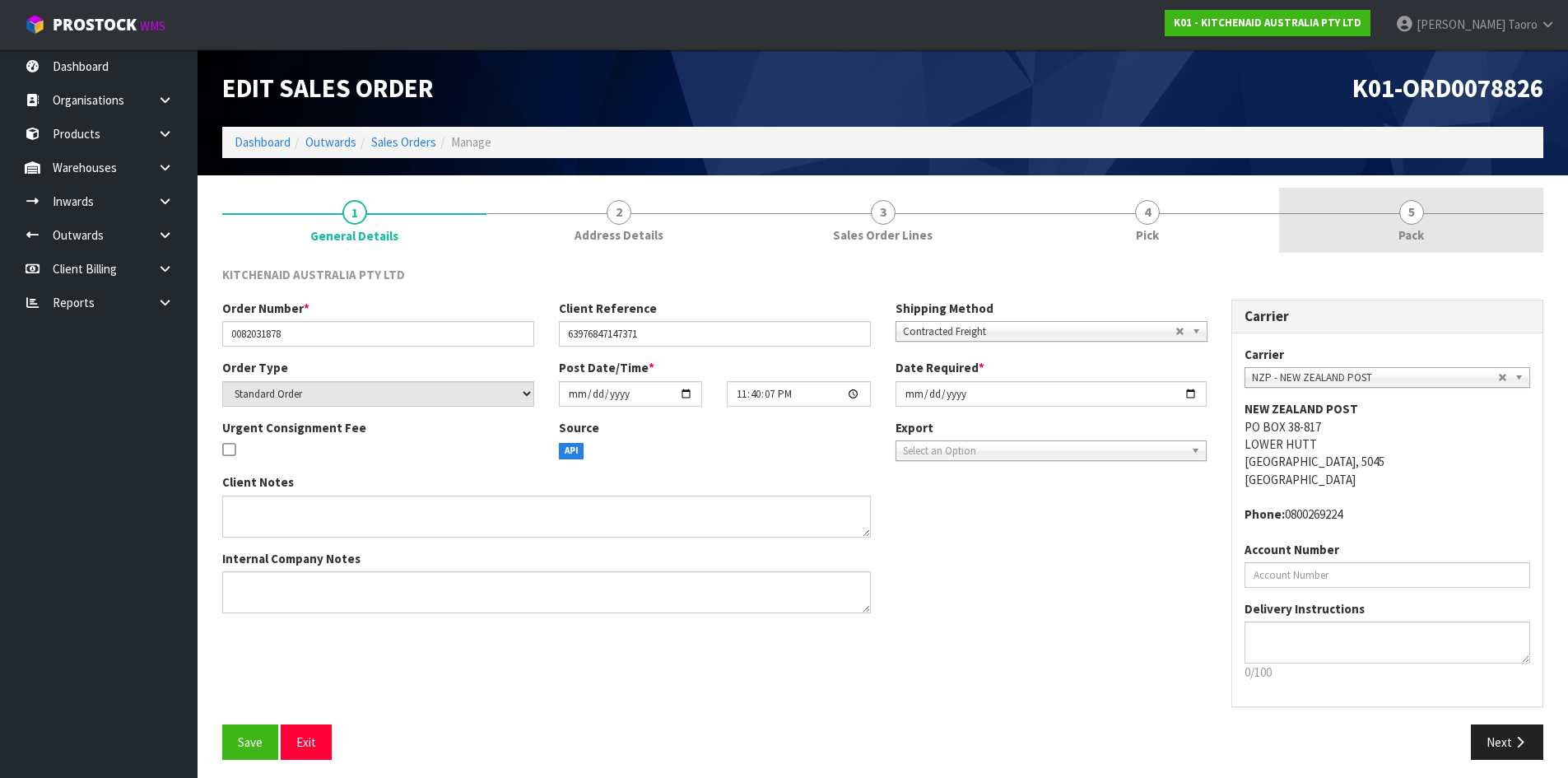
click at [1422, 232] on span "Pack" at bounding box center [1411, 235] width 25 height 18
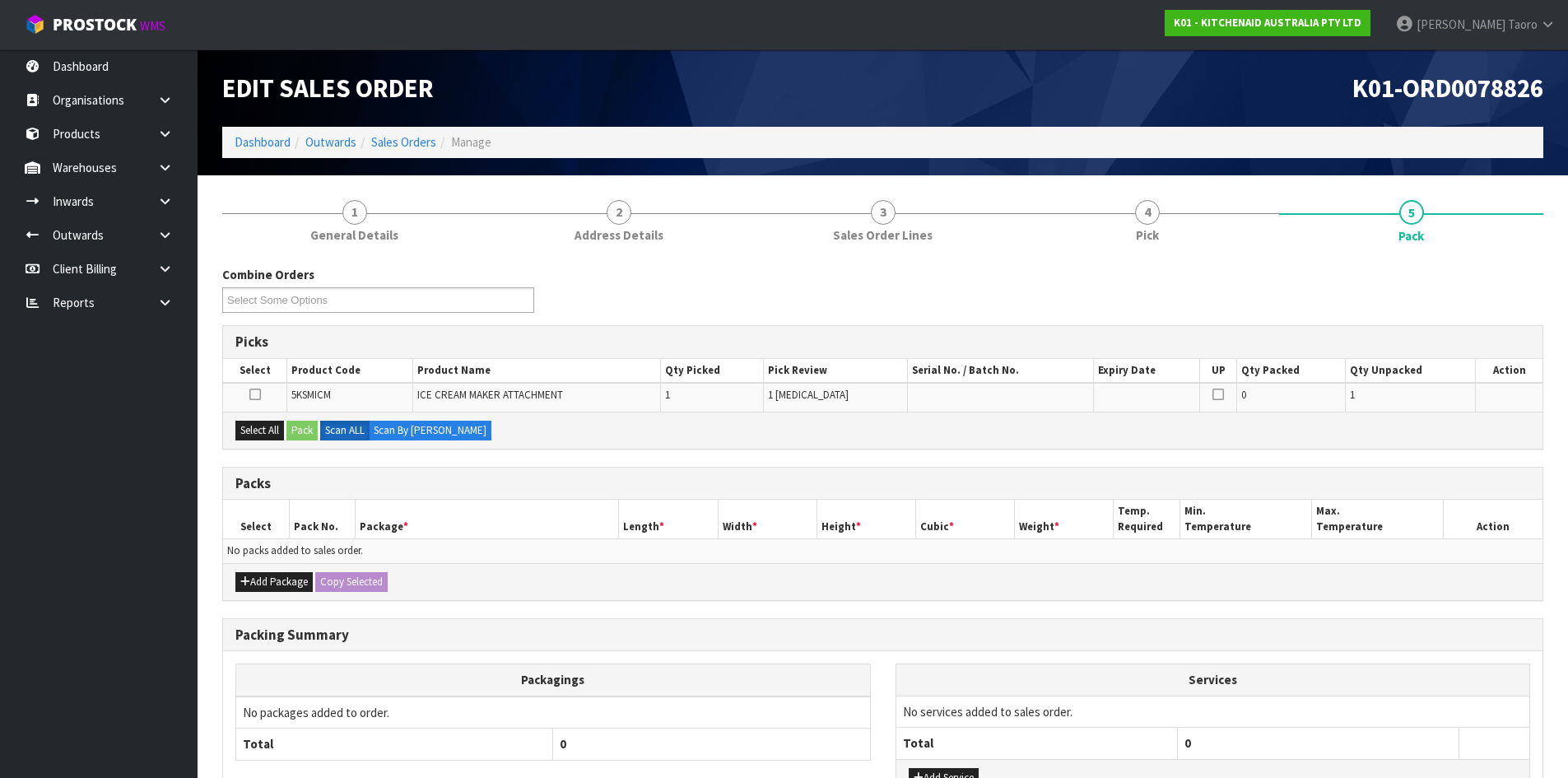
click at [1315, 134] on ol "Dashboard Outwards Sales Orders Manage" at bounding box center [883, 142] width 1321 height 30
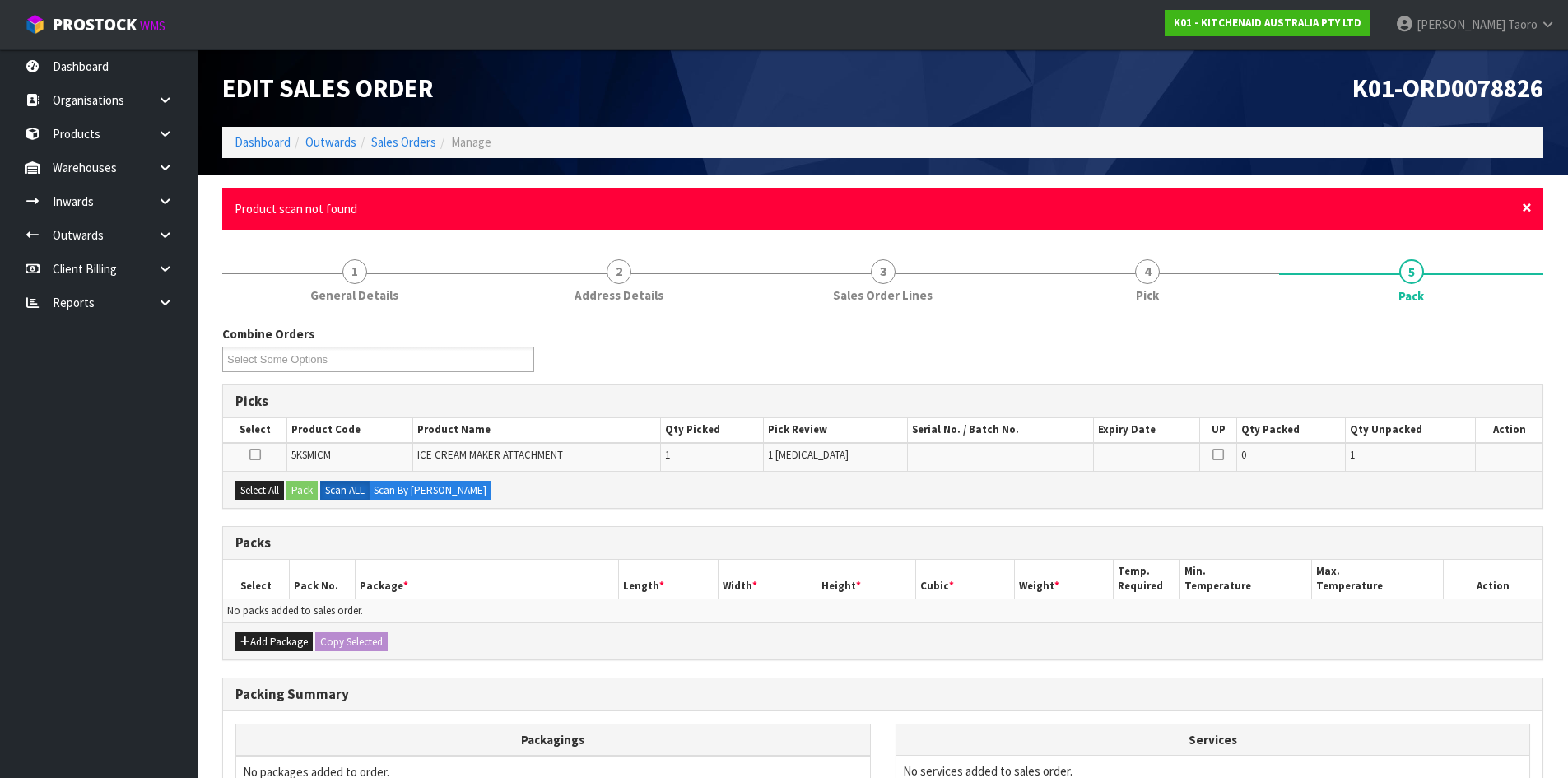
click at [1529, 208] on span "×" at bounding box center [1527, 207] width 10 height 23
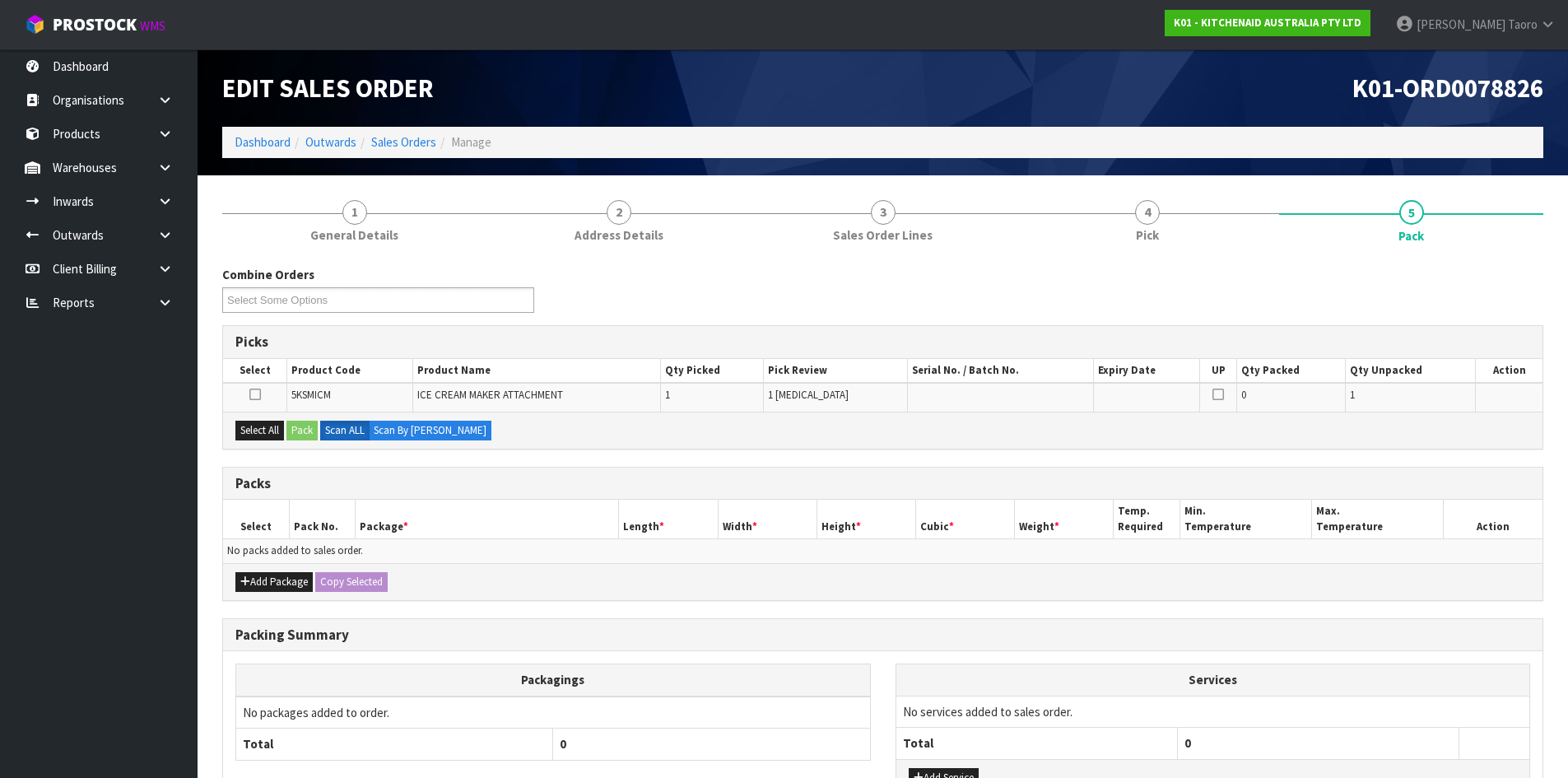
click at [1532, 264] on div "Combine Orders K01-ORD0078774 K01-ORD0078797 K01-ORD0078800 K01-ORD0078801 K01-…" at bounding box center [883, 573] width 1321 height 640
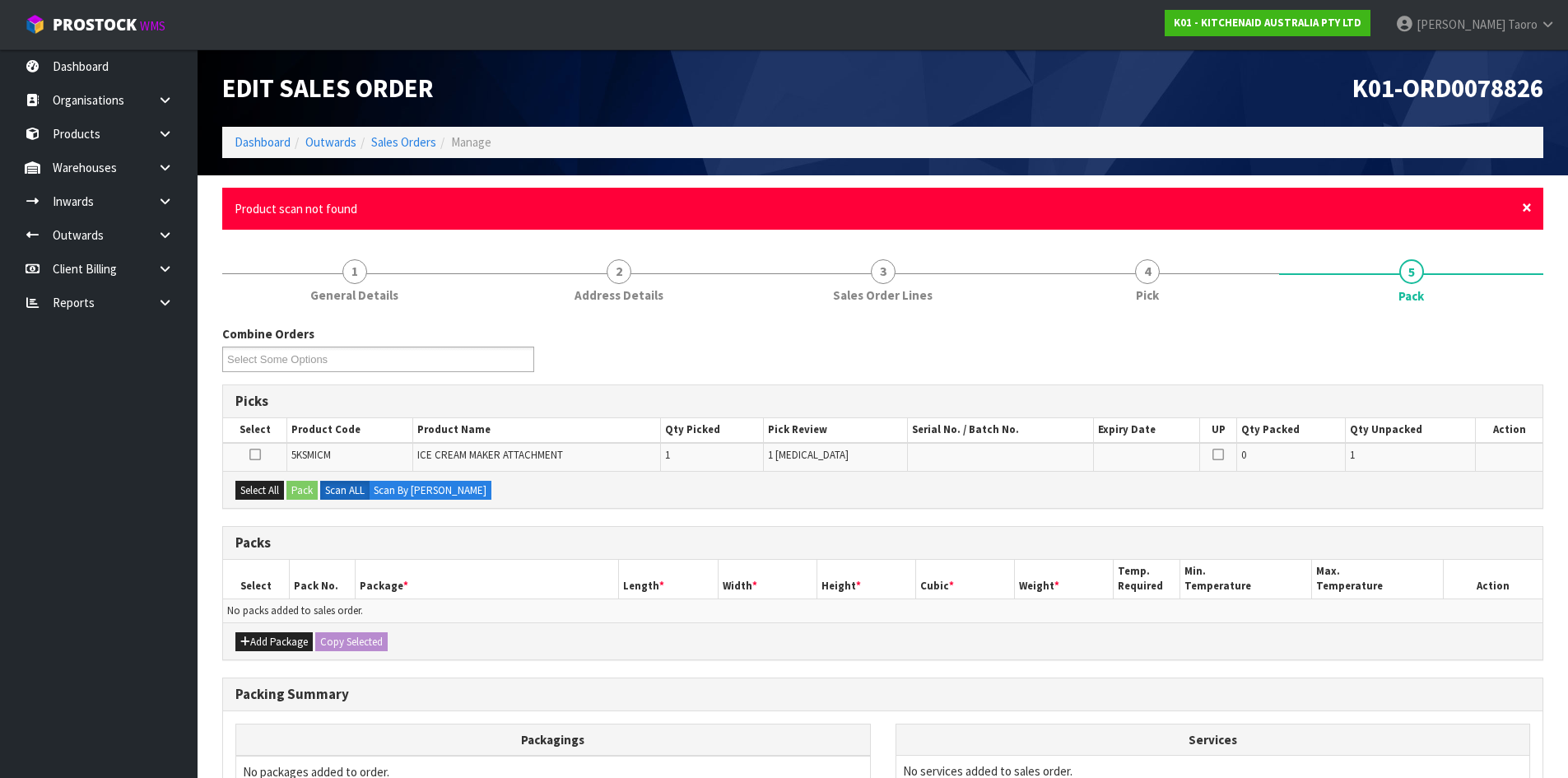
click at [1523, 206] on span "×" at bounding box center [1527, 207] width 10 height 23
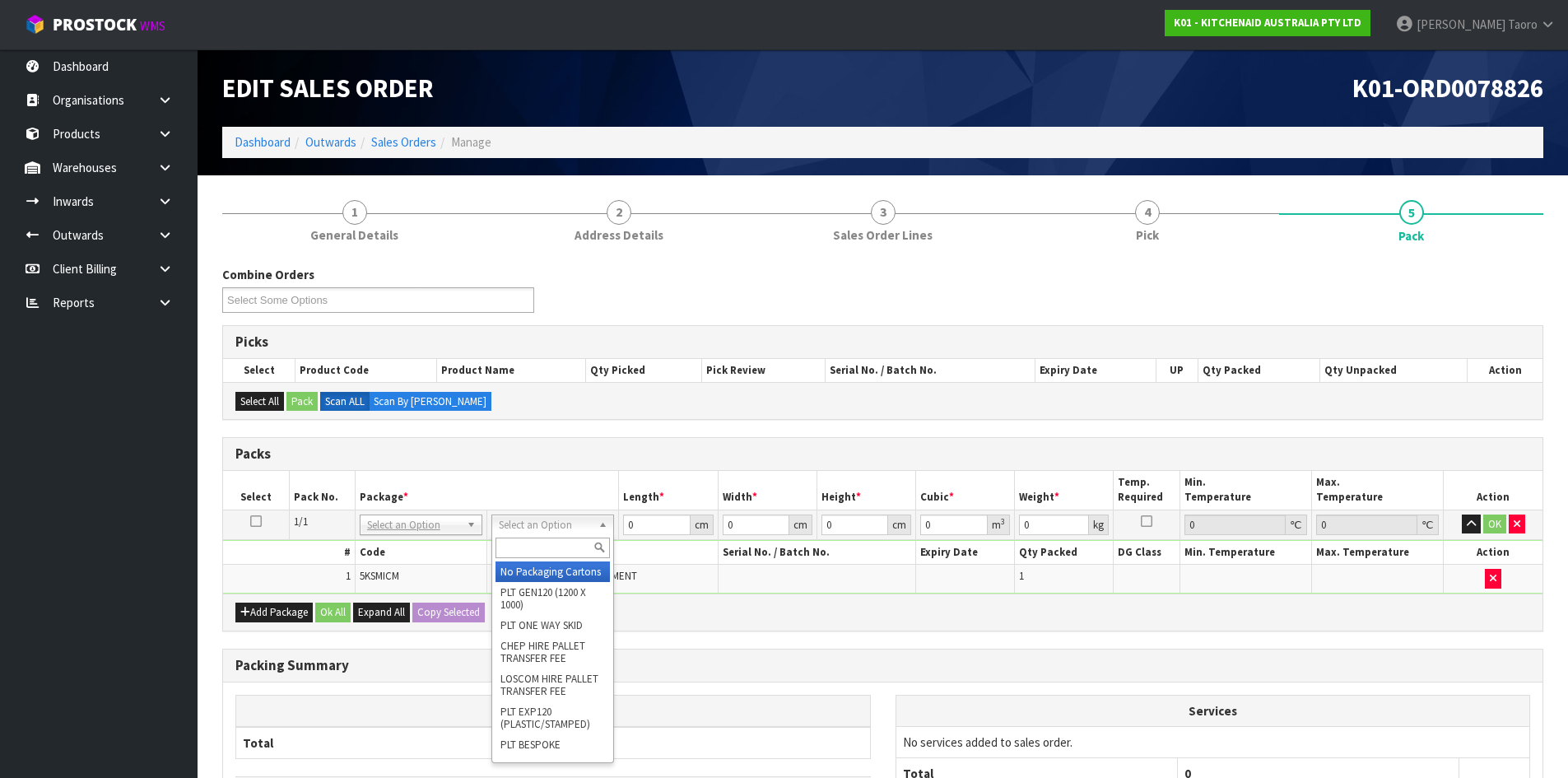
click at [556, 550] on input "text" at bounding box center [552, 547] width 115 height 20
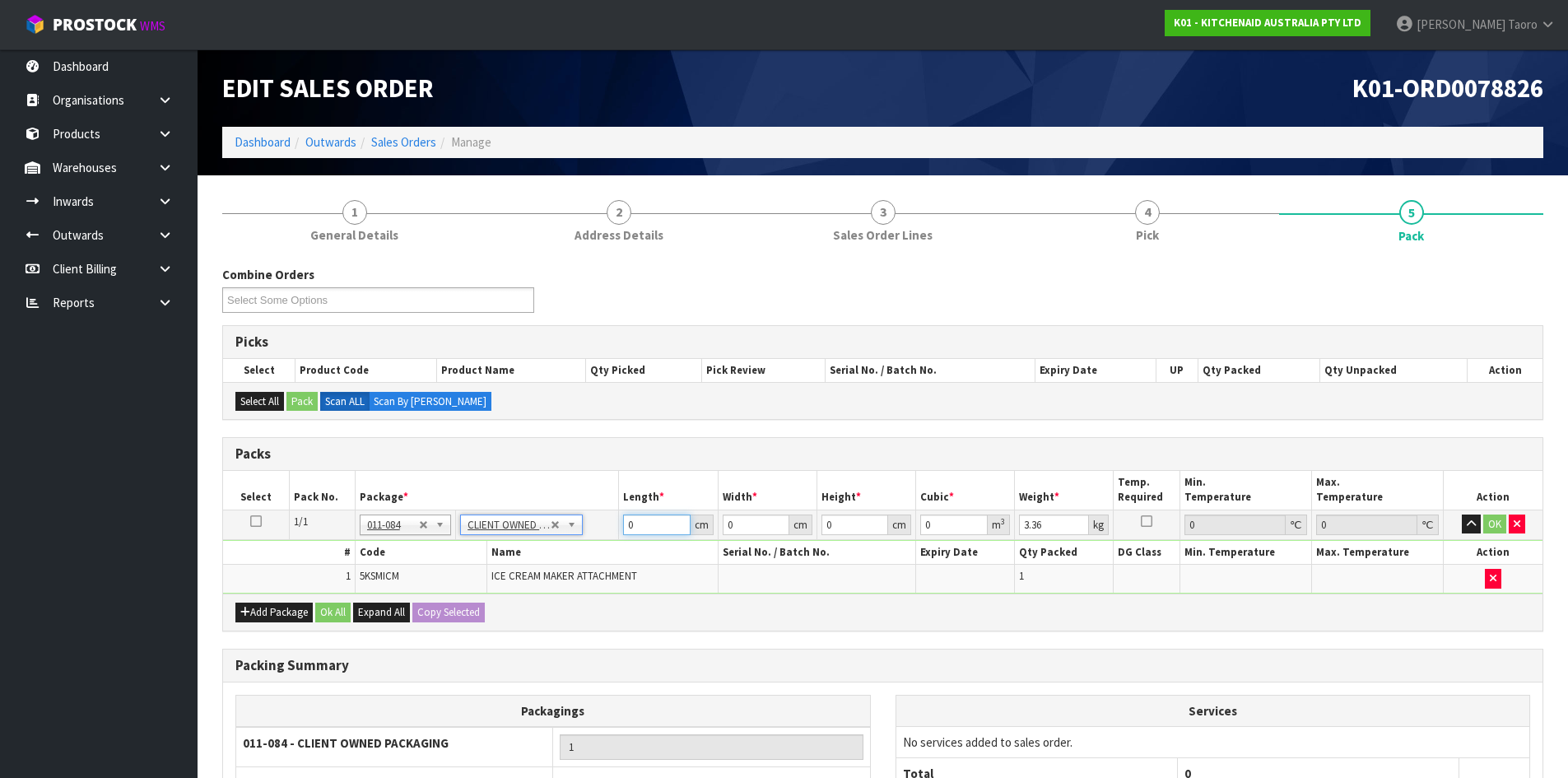
click at [647, 524] on input "0" at bounding box center [656, 525] width 67 height 20
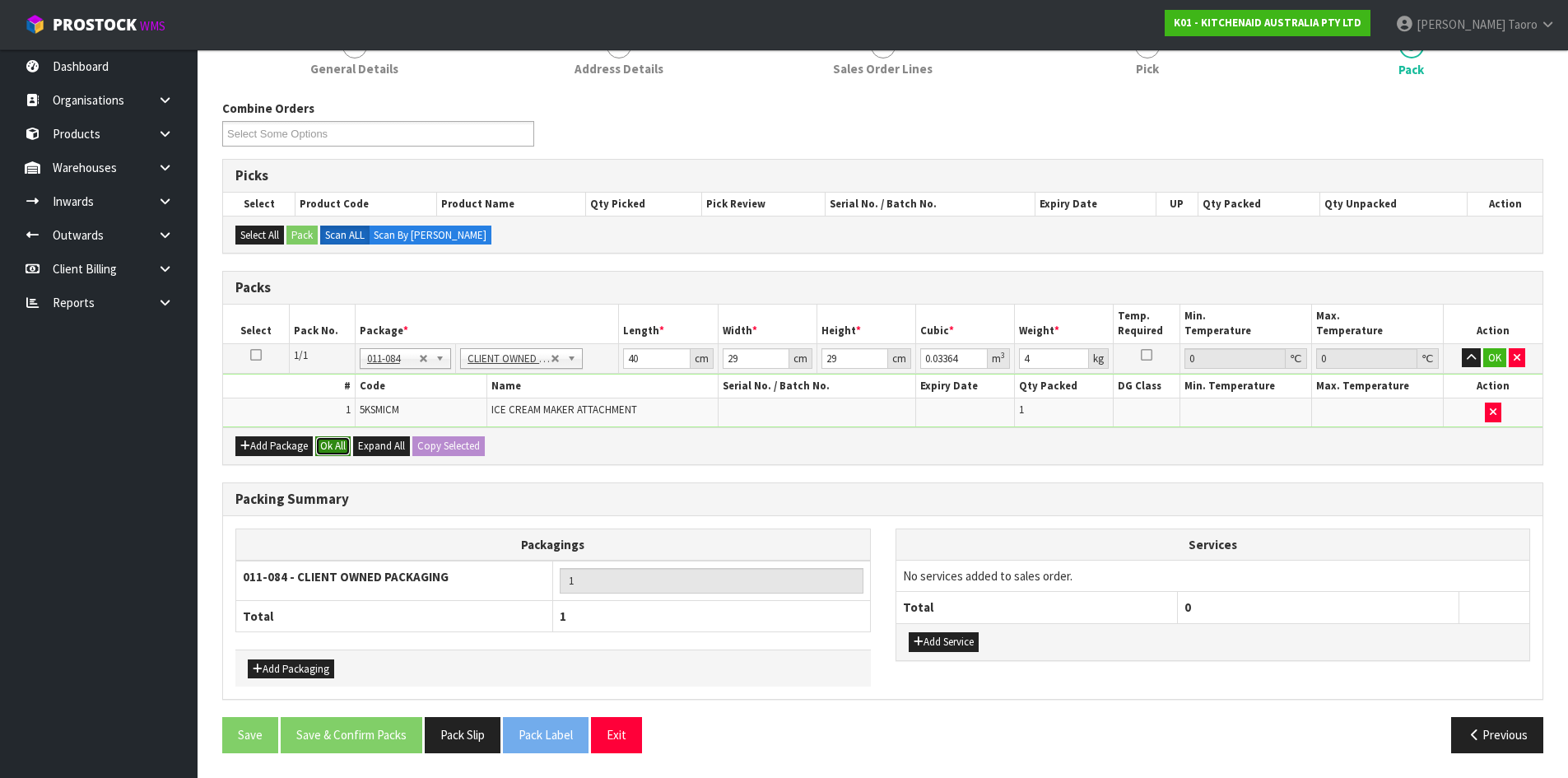
click at [333, 444] on button "Ok All" at bounding box center [333, 445] width 35 height 19
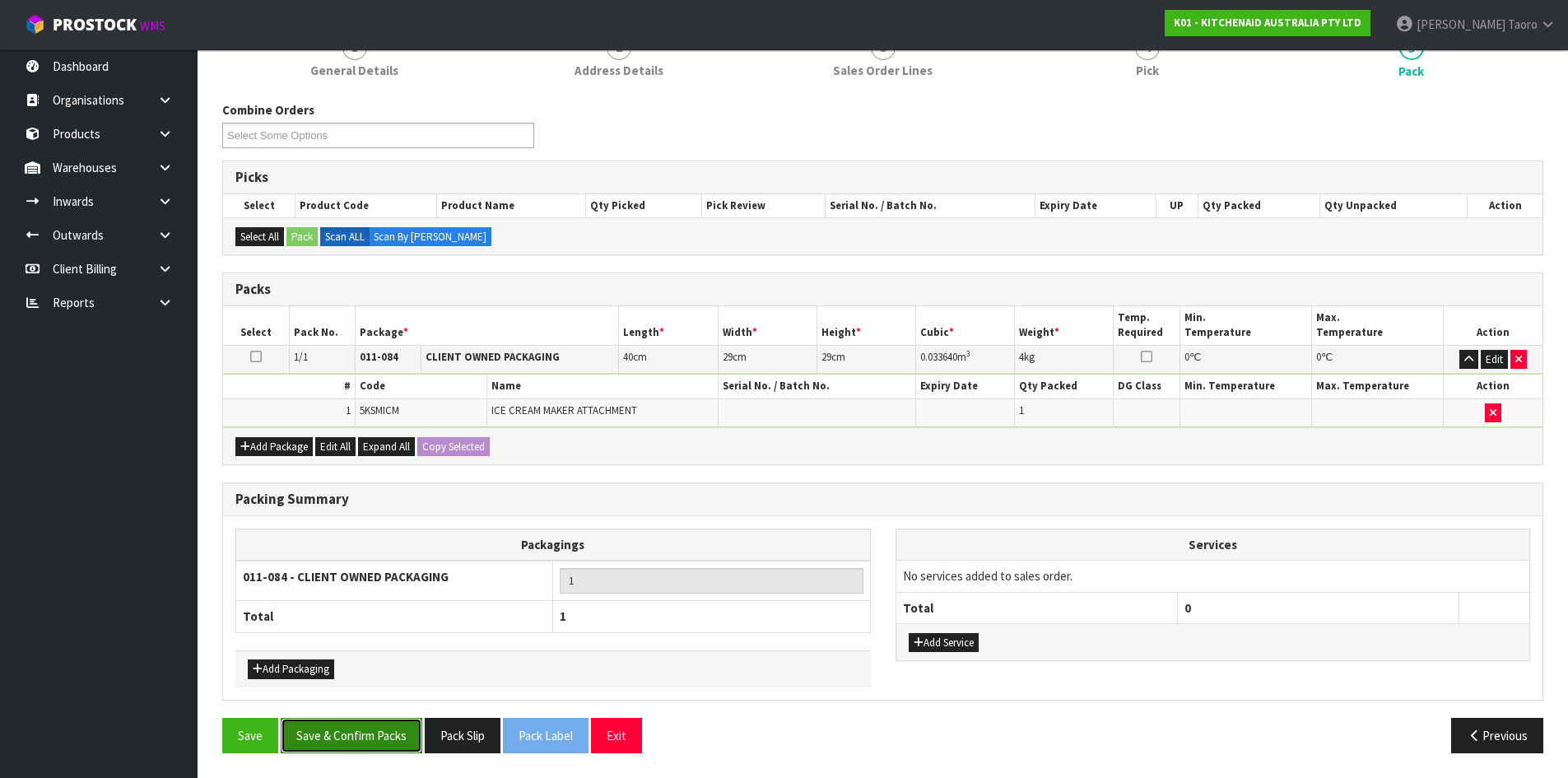
click at [408, 740] on button "Save & Confirm Packs" at bounding box center [351, 735] width 141 height 35
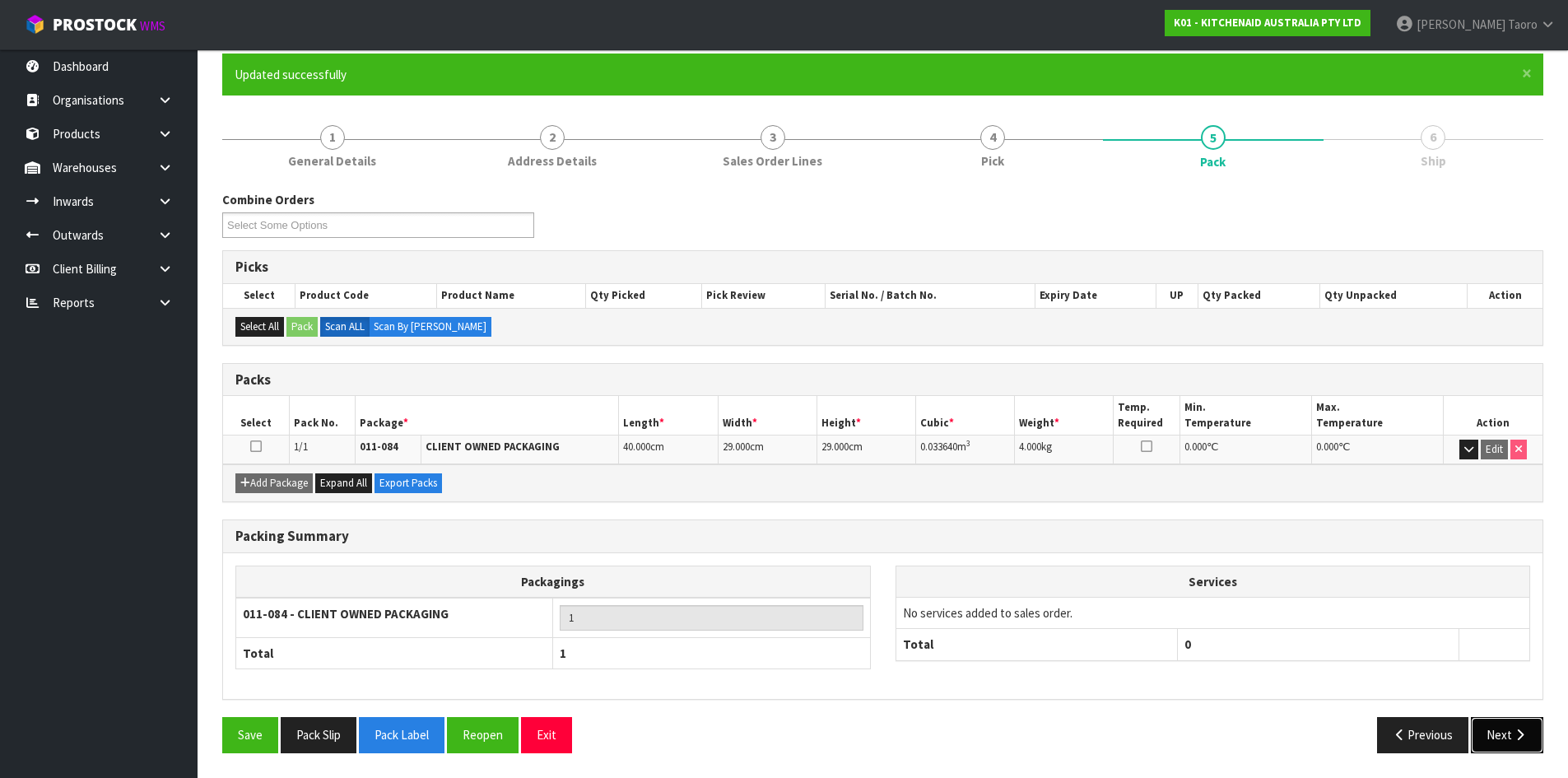
click at [1501, 730] on button "Next" at bounding box center [1507, 734] width 72 height 35
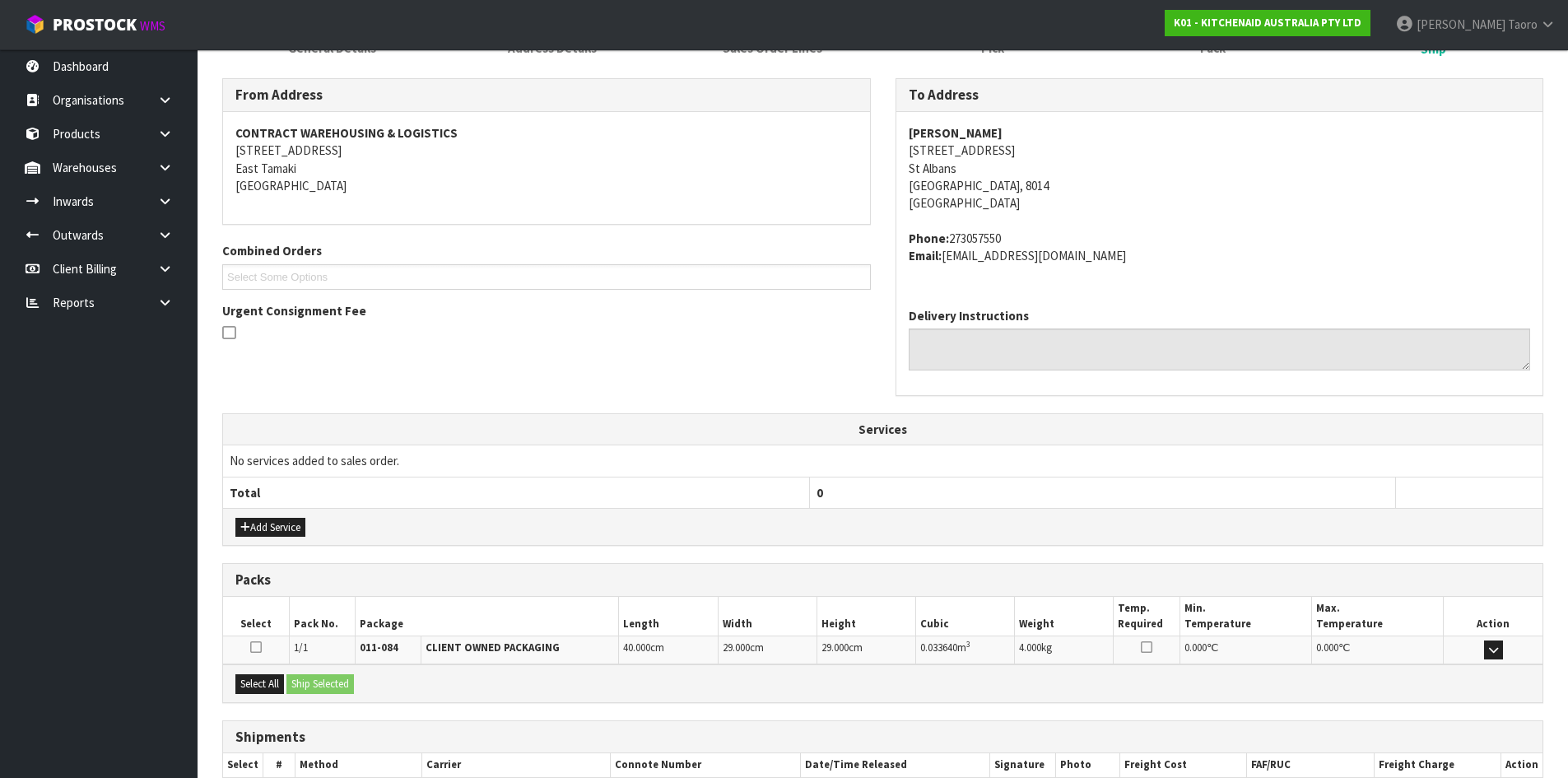
scroll to position [349, 0]
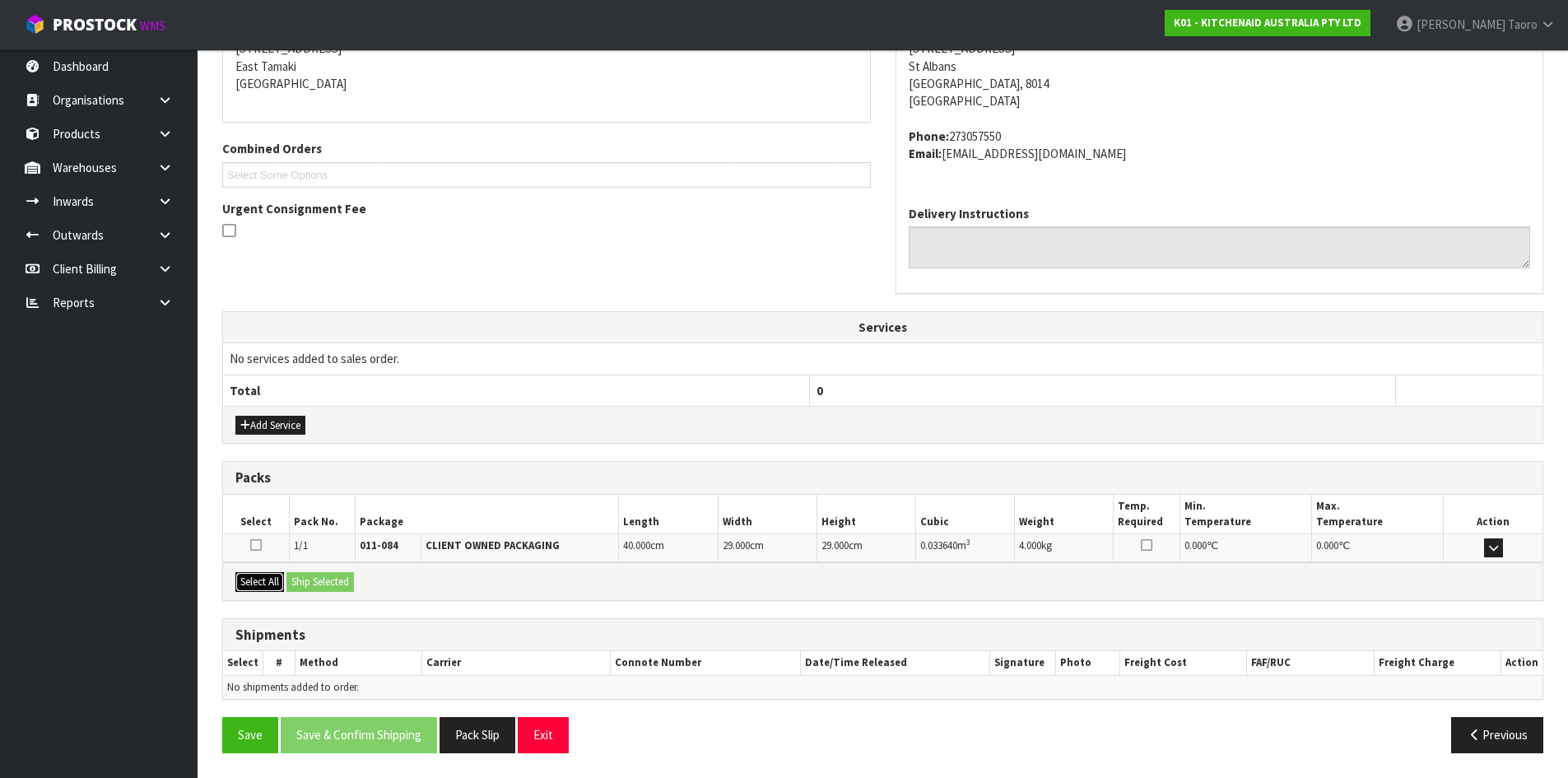
click at [259, 579] on button "Select All" at bounding box center [260, 581] width 49 height 19
drag, startPoint x: 308, startPoint y: 581, endPoint x: 349, endPoint y: 620, distance: 56.6
click at [311, 584] on button "Ship Selected" at bounding box center [320, 581] width 67 height 19
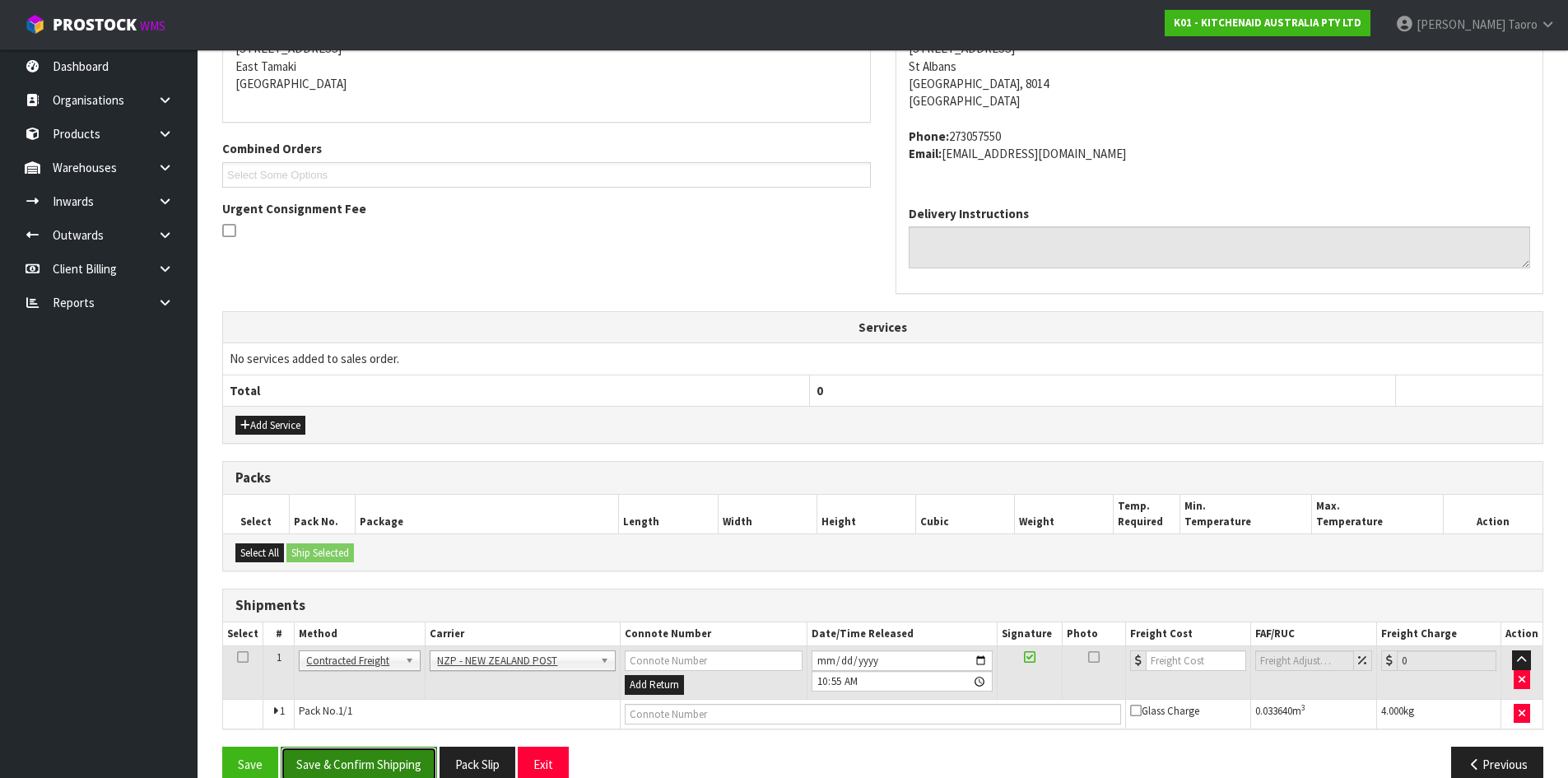
click at [380, 759] on button "Save & Confirm Shipping" at bounding box center [359, 765] width 157 height 35
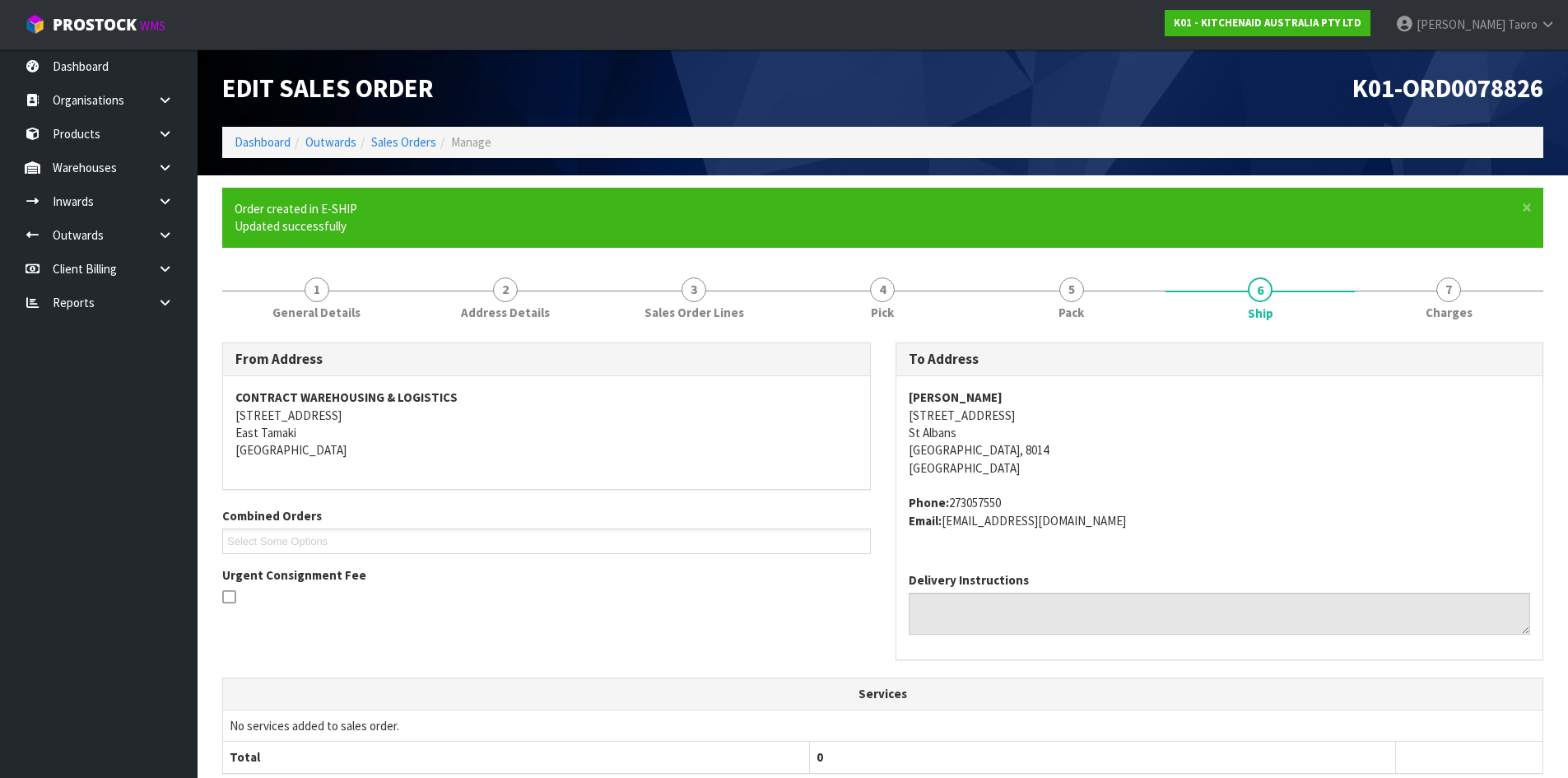
click at [944, 400] on strong "Juls Oppert" at bounding box center [955, 397] width 93 height 16
copy strong "Juls Oppert"
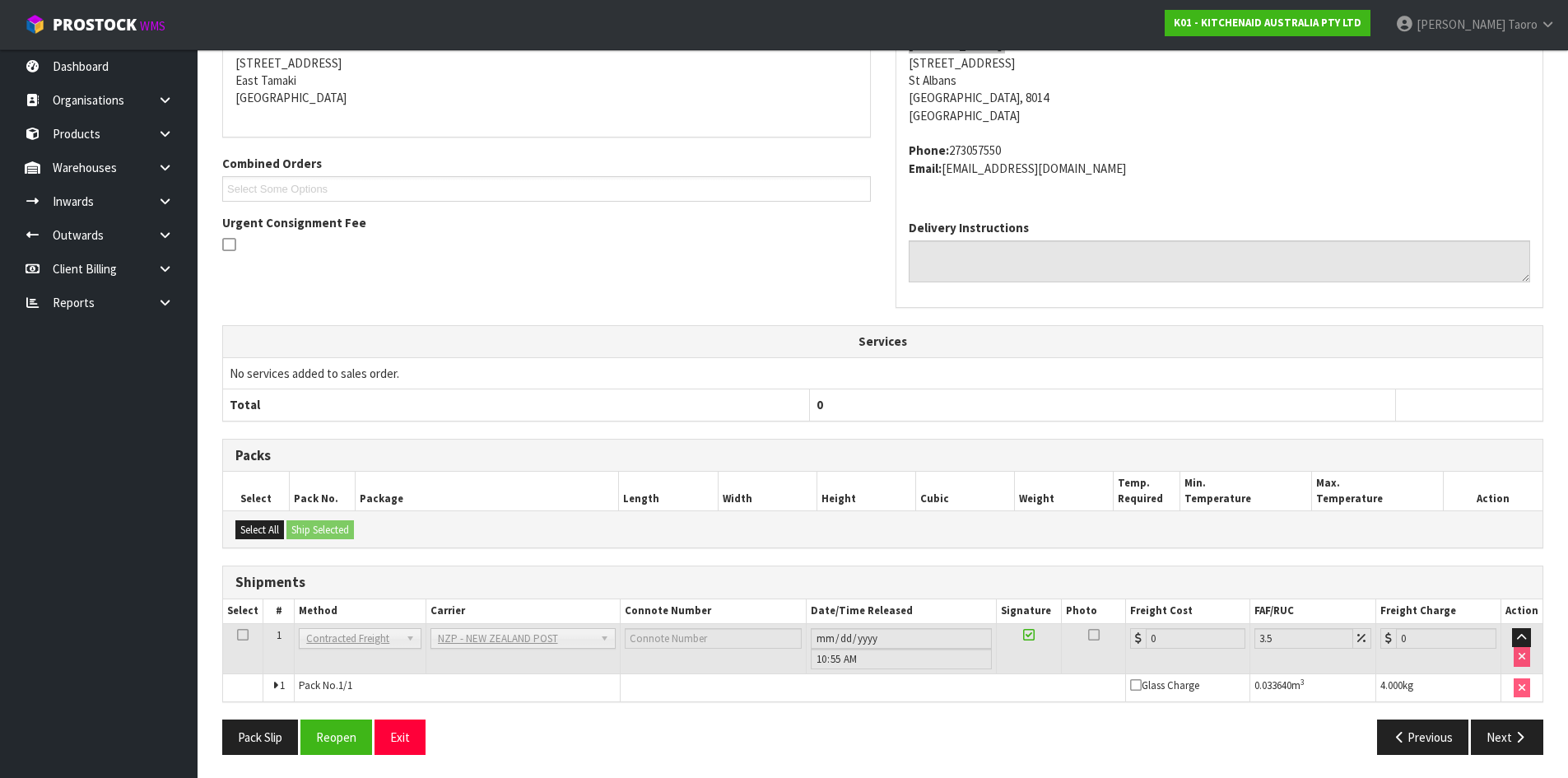
scroll to position [354, 0]
click at [360, 725] on button "Reopen" at bounding box center [336, 735] width 72 height 35
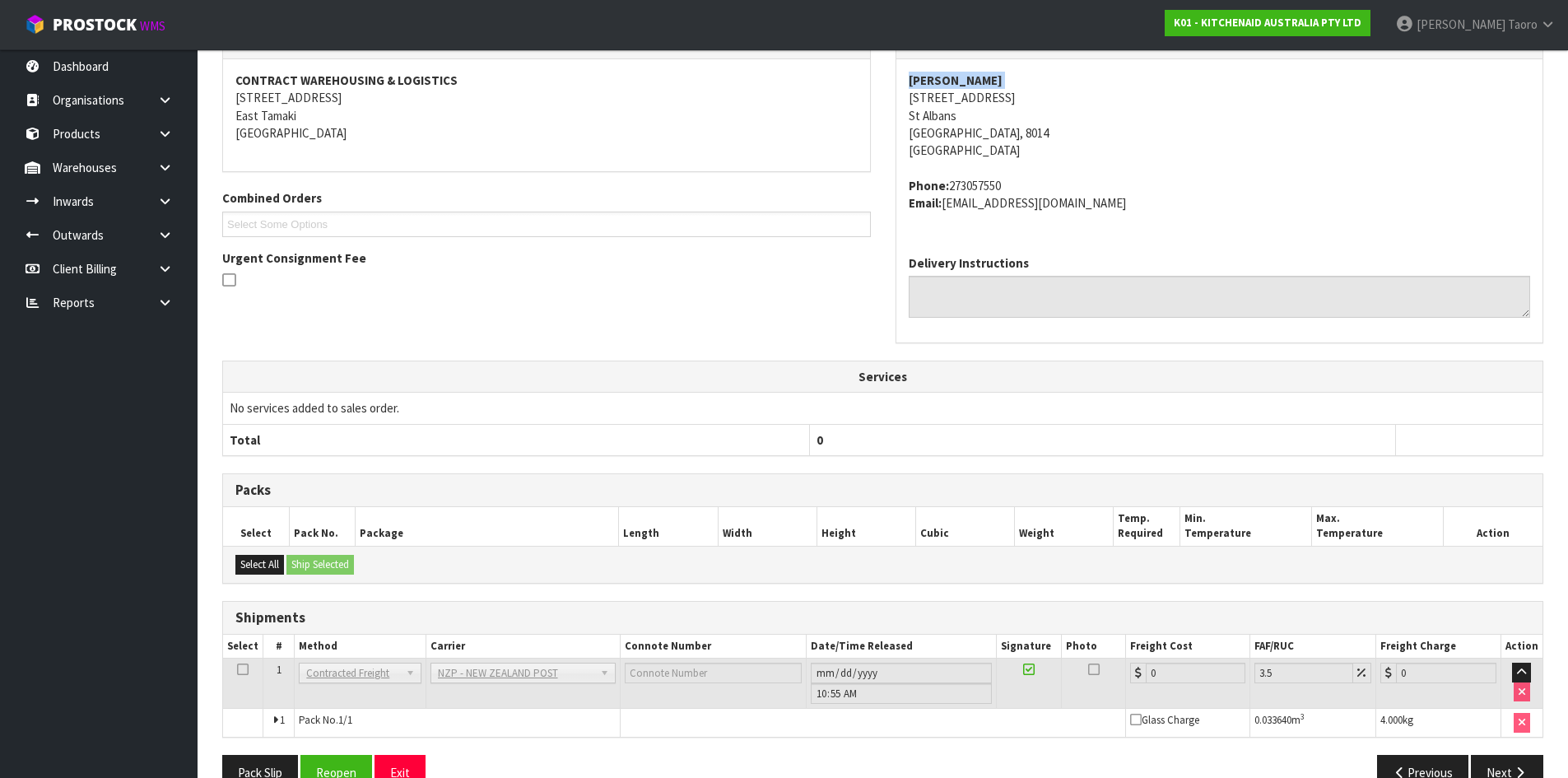
scroll to position [337, 0]
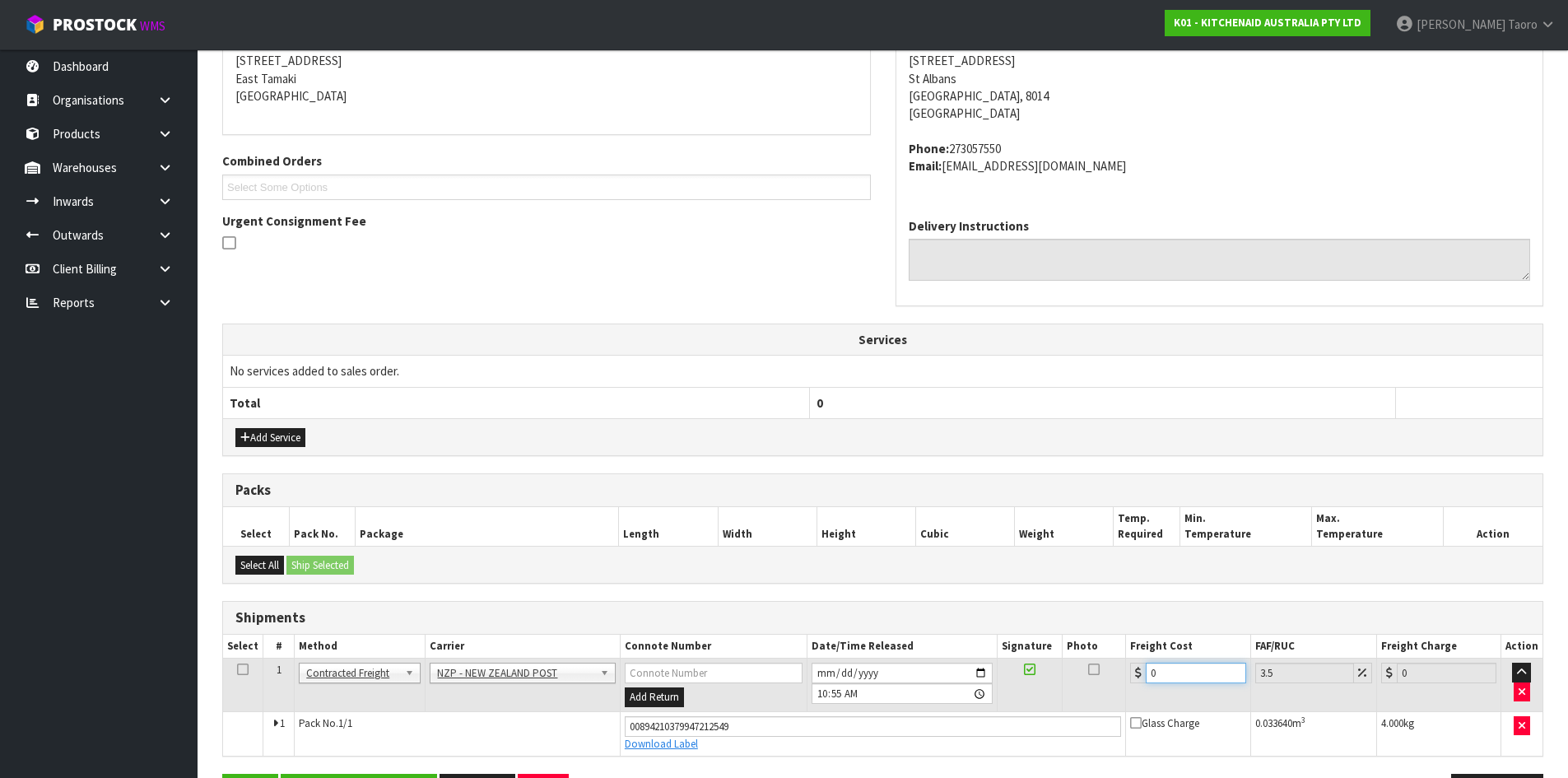
click at [1169, 674] on input "0" at bounding box center [1196, 673] width 99 height 20
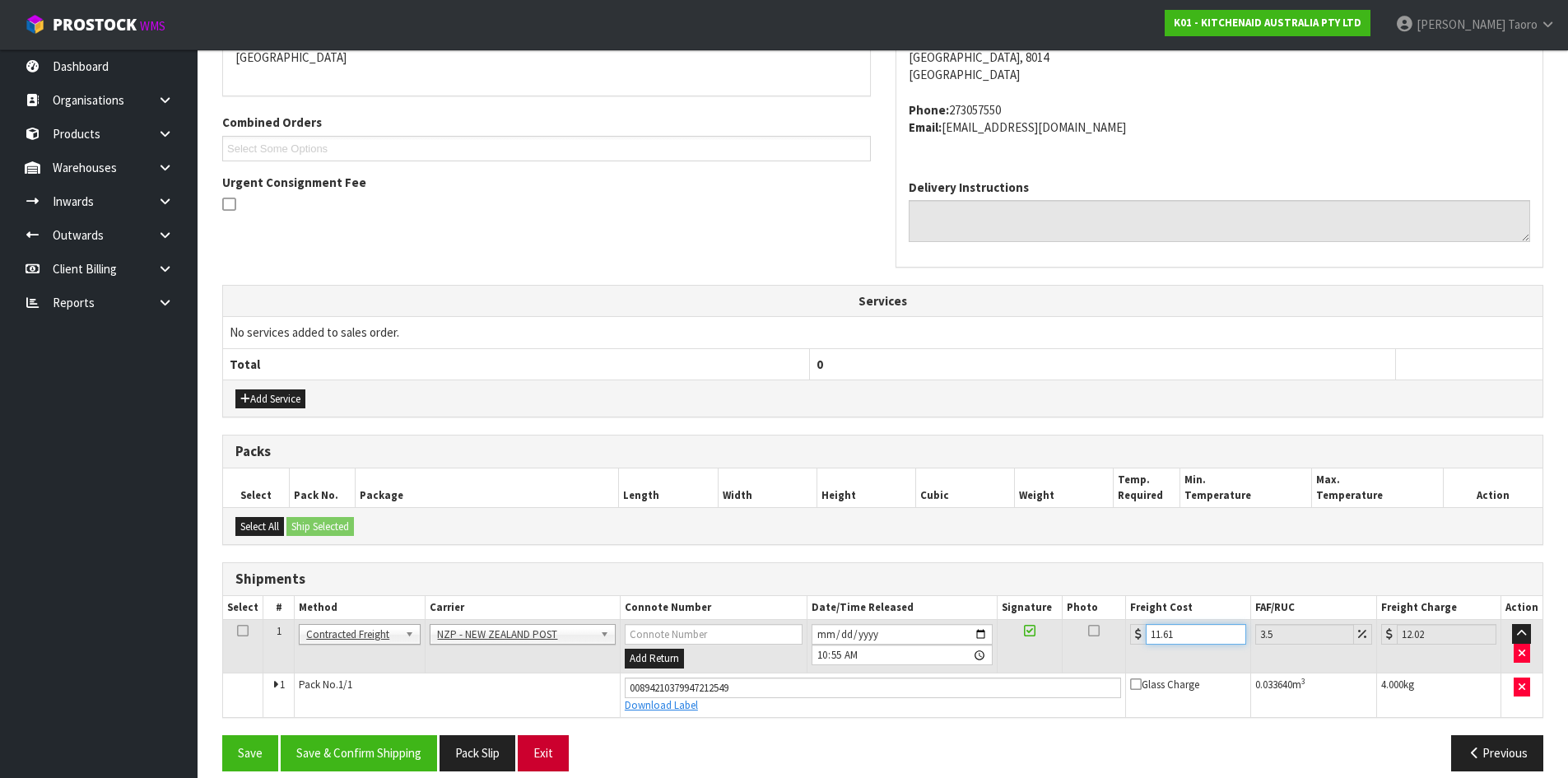
scroll to position [393, 0]
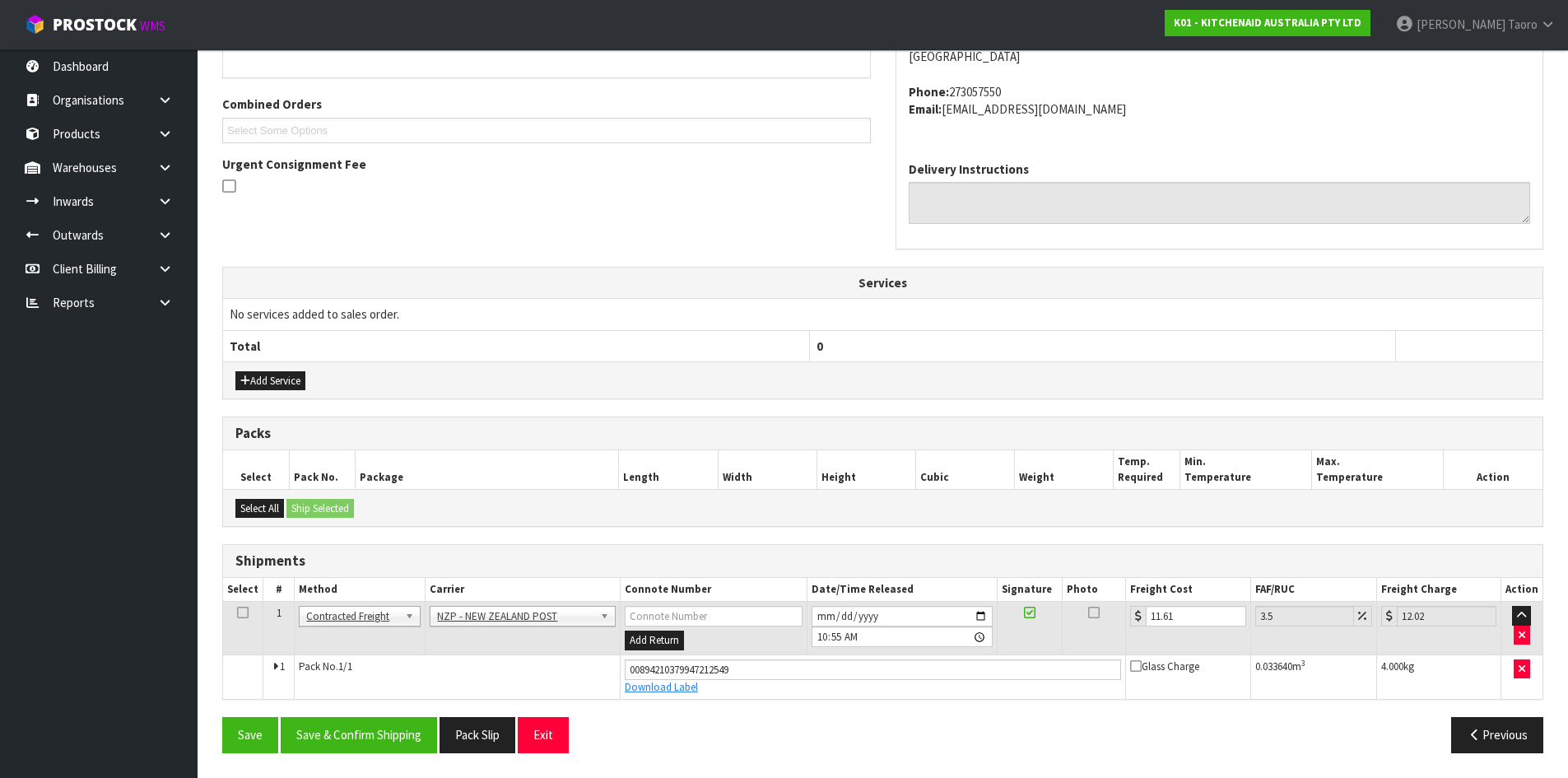
click at [391, 713] on div "From Address CONTRACT WAREHOUSING & LOGISTICS 17 Allens Road East Tamaki Auckla…" at bounding box center [883, 349] width 1321 height 834
click at [387, 730] on button "Save & Confirm Shipping" at bounding box center [359, 734] width 157 height 35
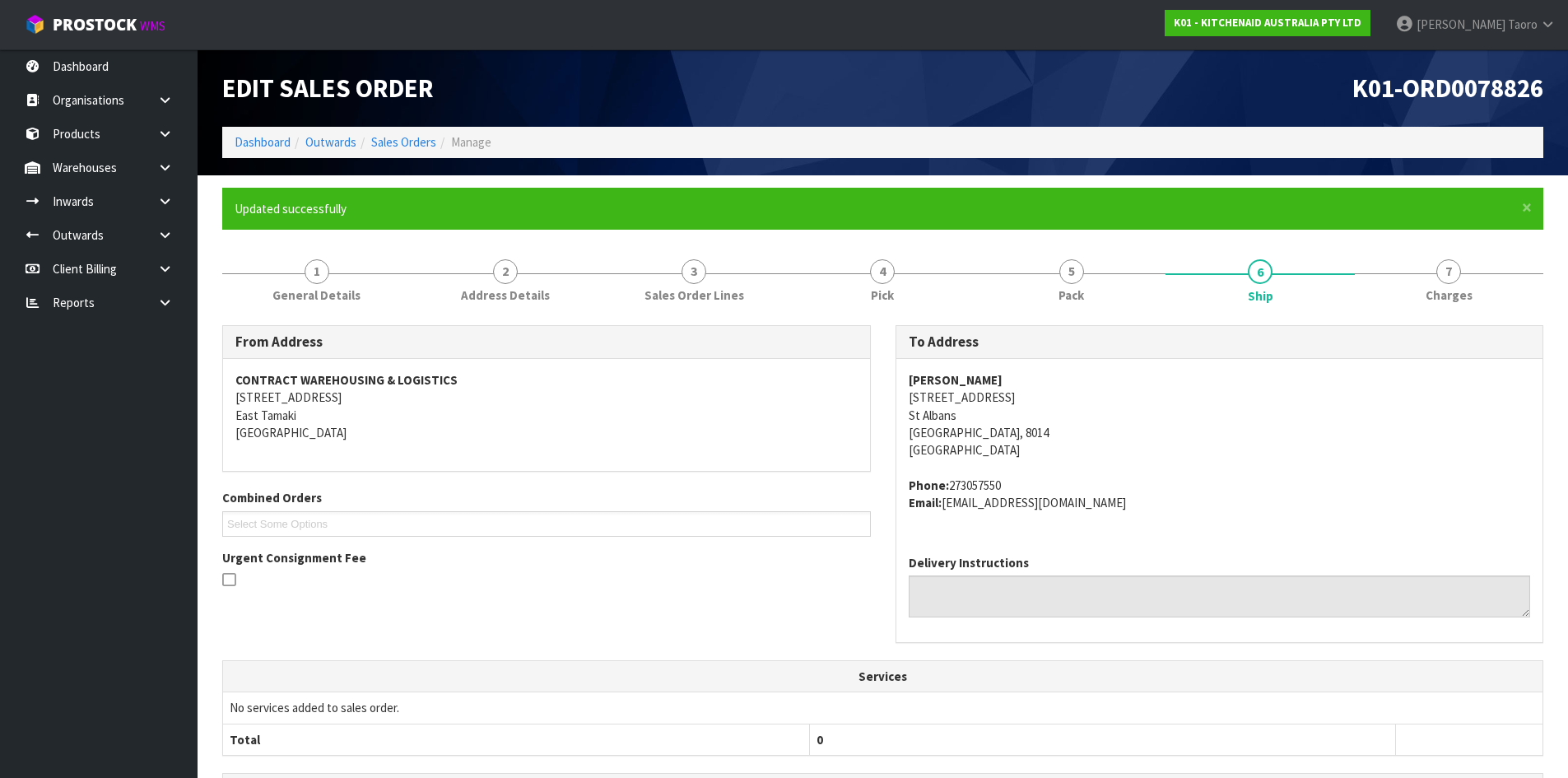
scroll to position [348, 0]
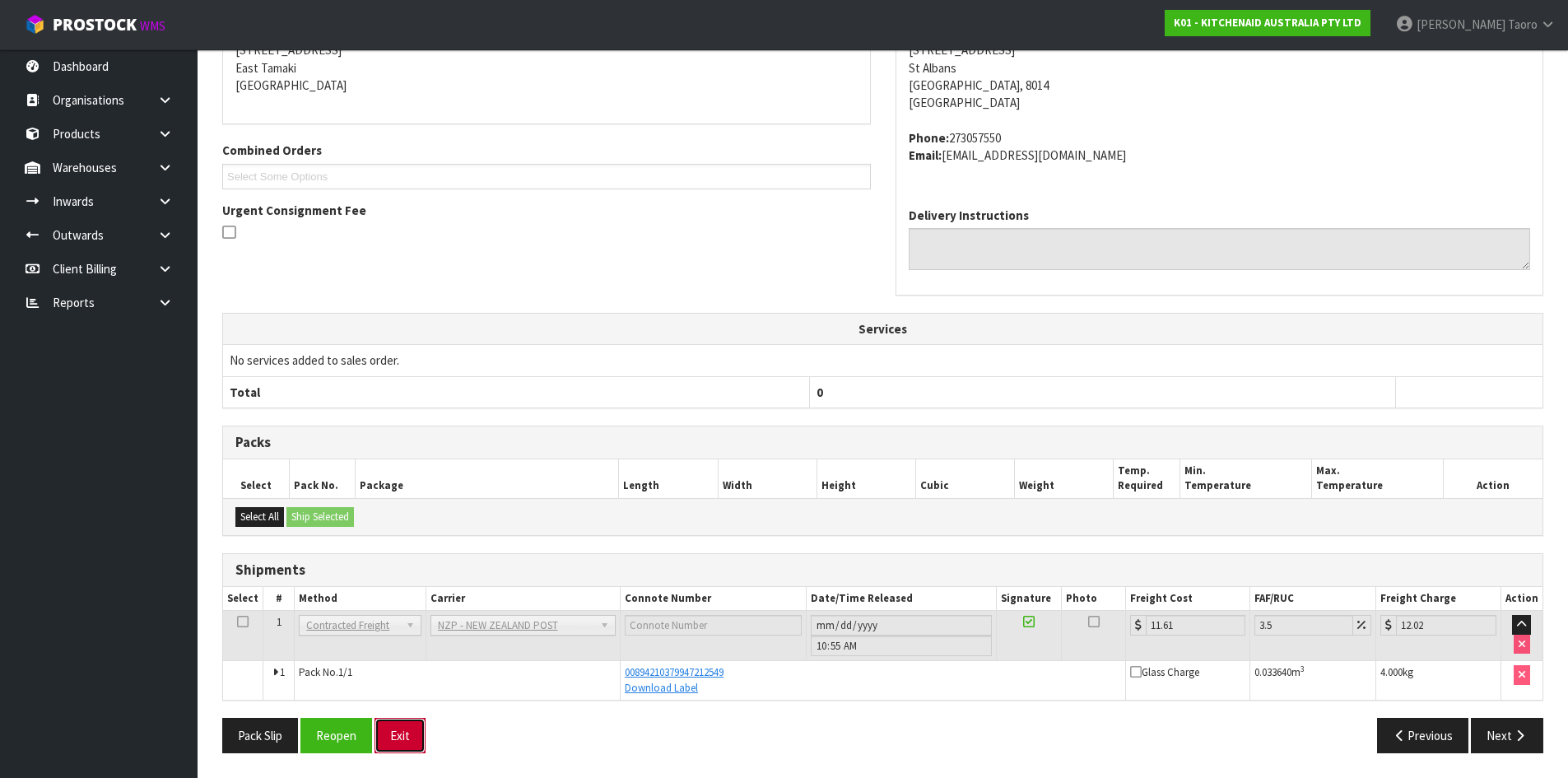
click at [391, 732] on button "Exit" at bounding box center [400, 735] width 51 height 35
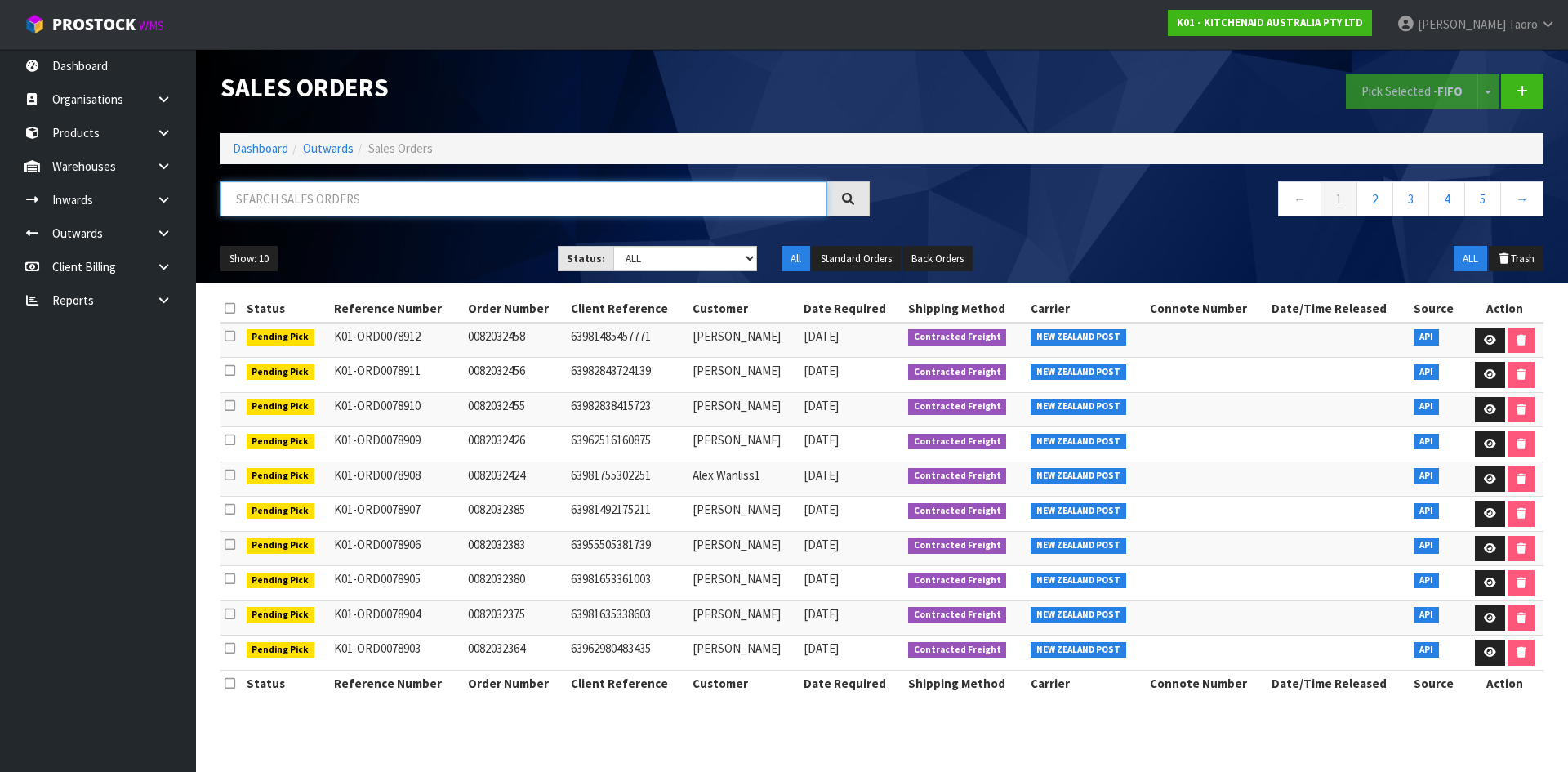
click at [747, 204] on input "text" at bounding box center [524, 199] width 606 height 35
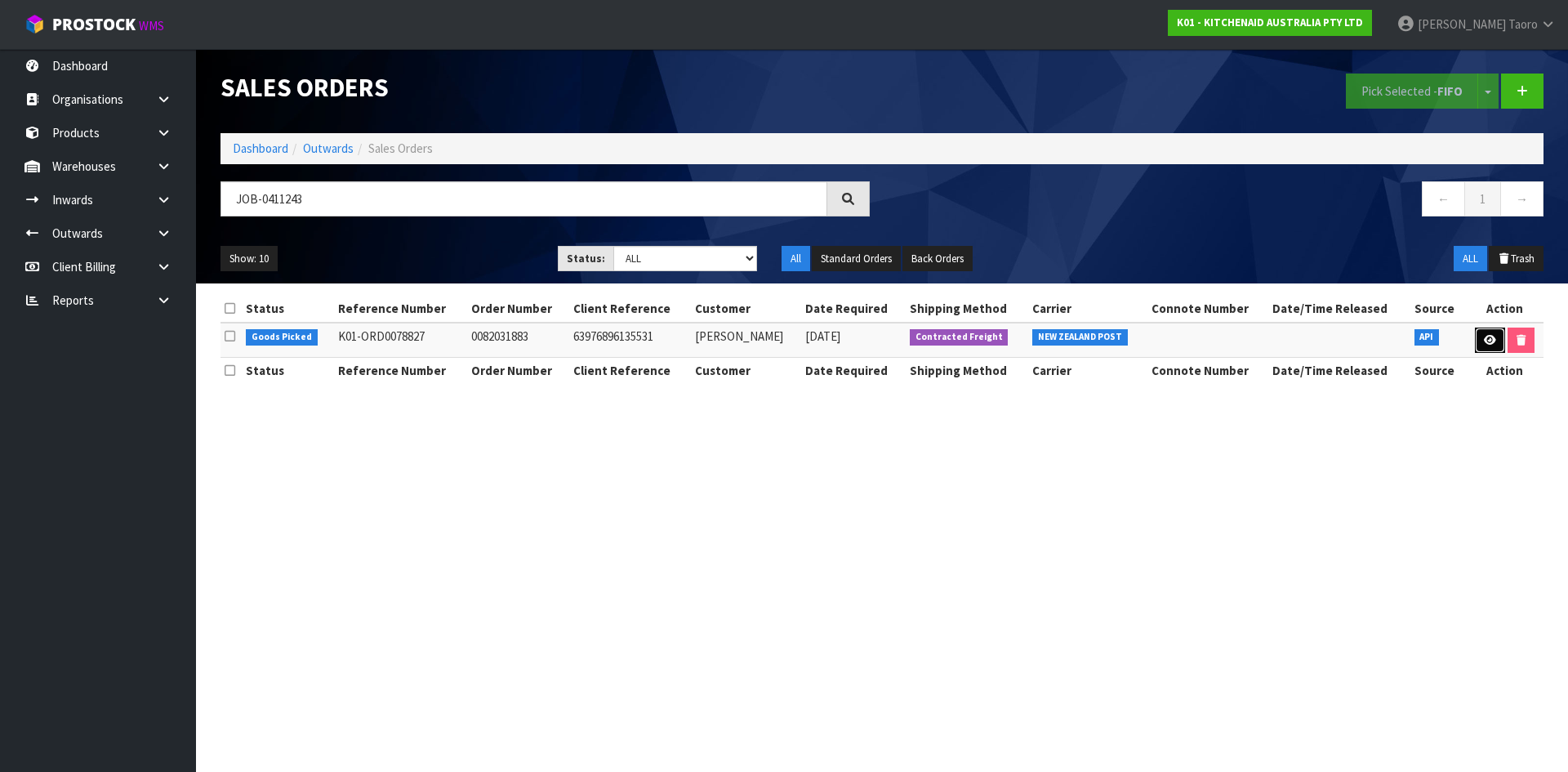
click at [1492, 339] on icon at bounding box center [1489, 340] width 13 height 11
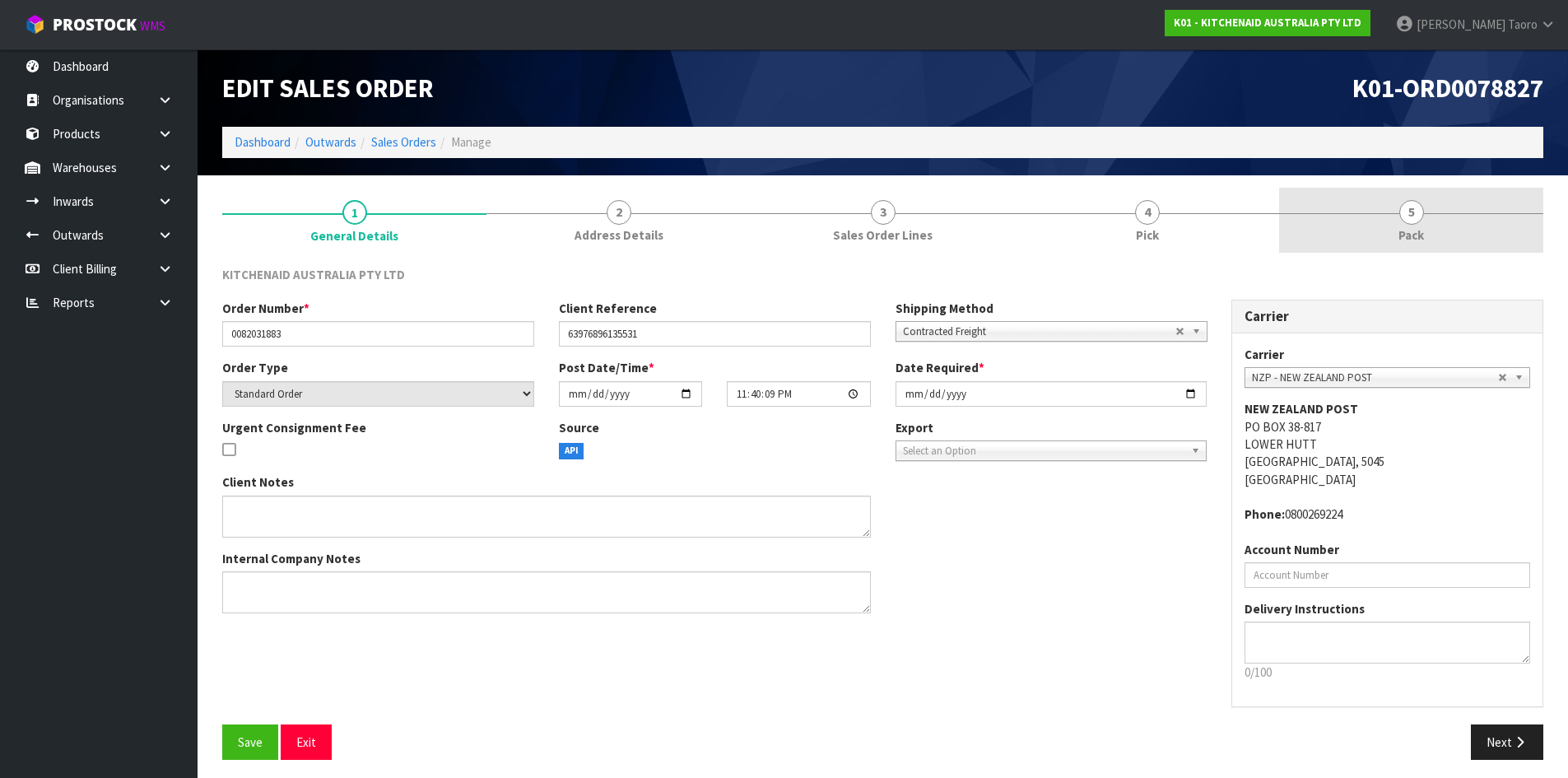
drag, startPoint x: 1412, startPoint y: 227, endPoint x: 1394, endPoint y: 202, distance: 30.8
click at [1411, 223] on link "5 Pack" at bounding box center [1411, 220] width 264 height 65
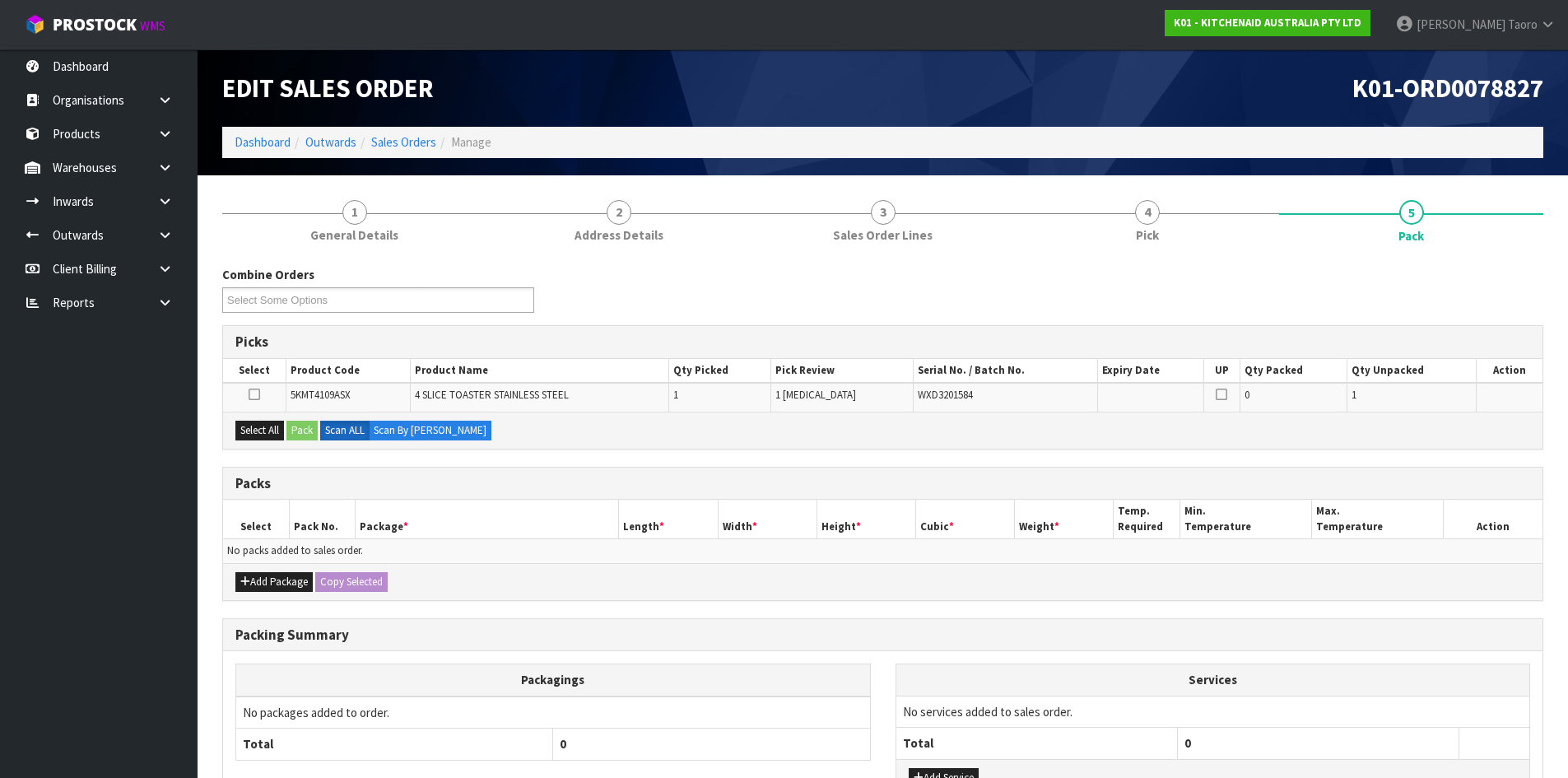
click at [1247, 110] on div "K01-ORD0078827" at bounding box center [1220, 88] width 674 height 77
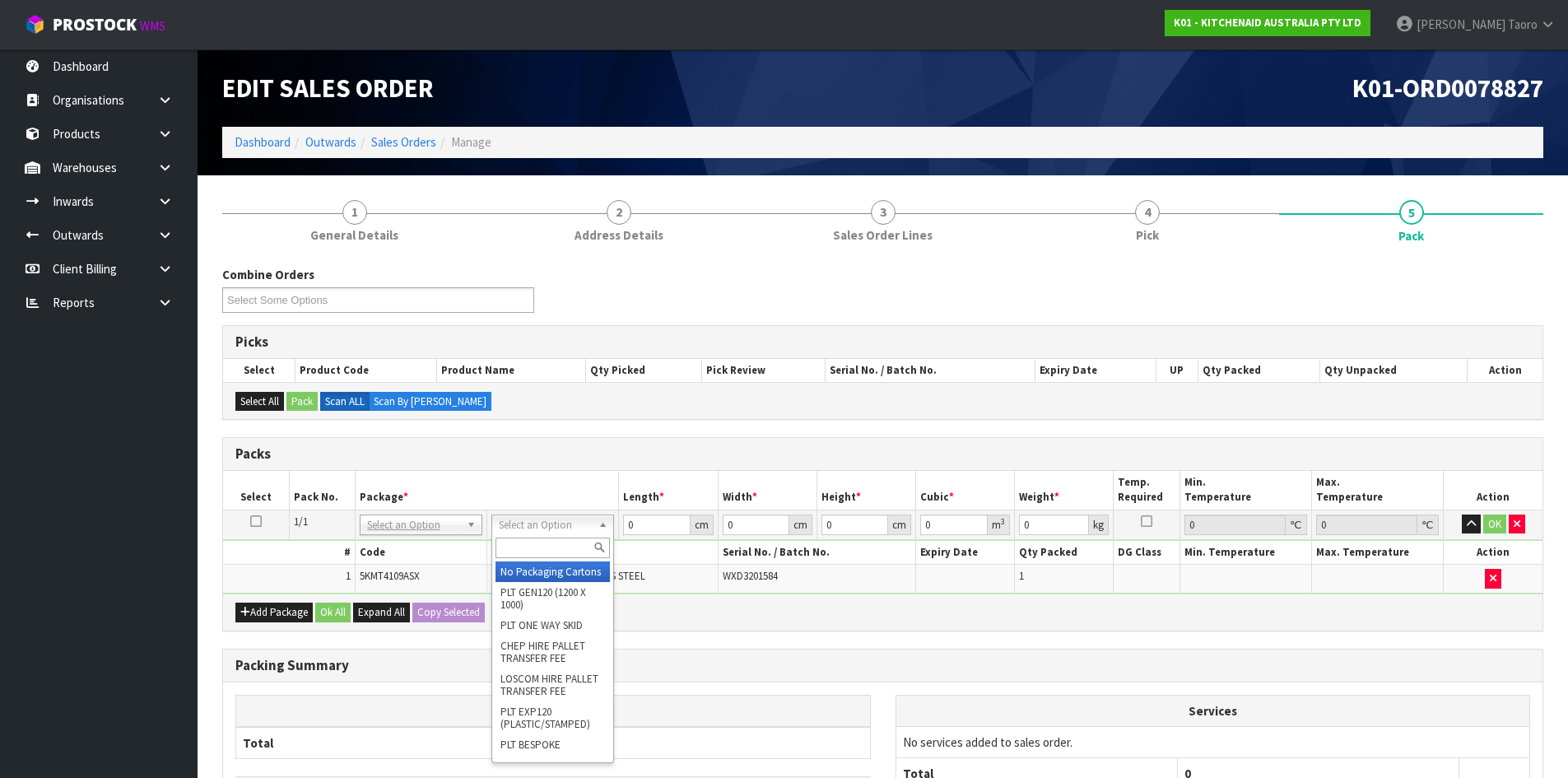
click at [566, 551] on input "text" at bounding box center [552, 547] width 115 height 20
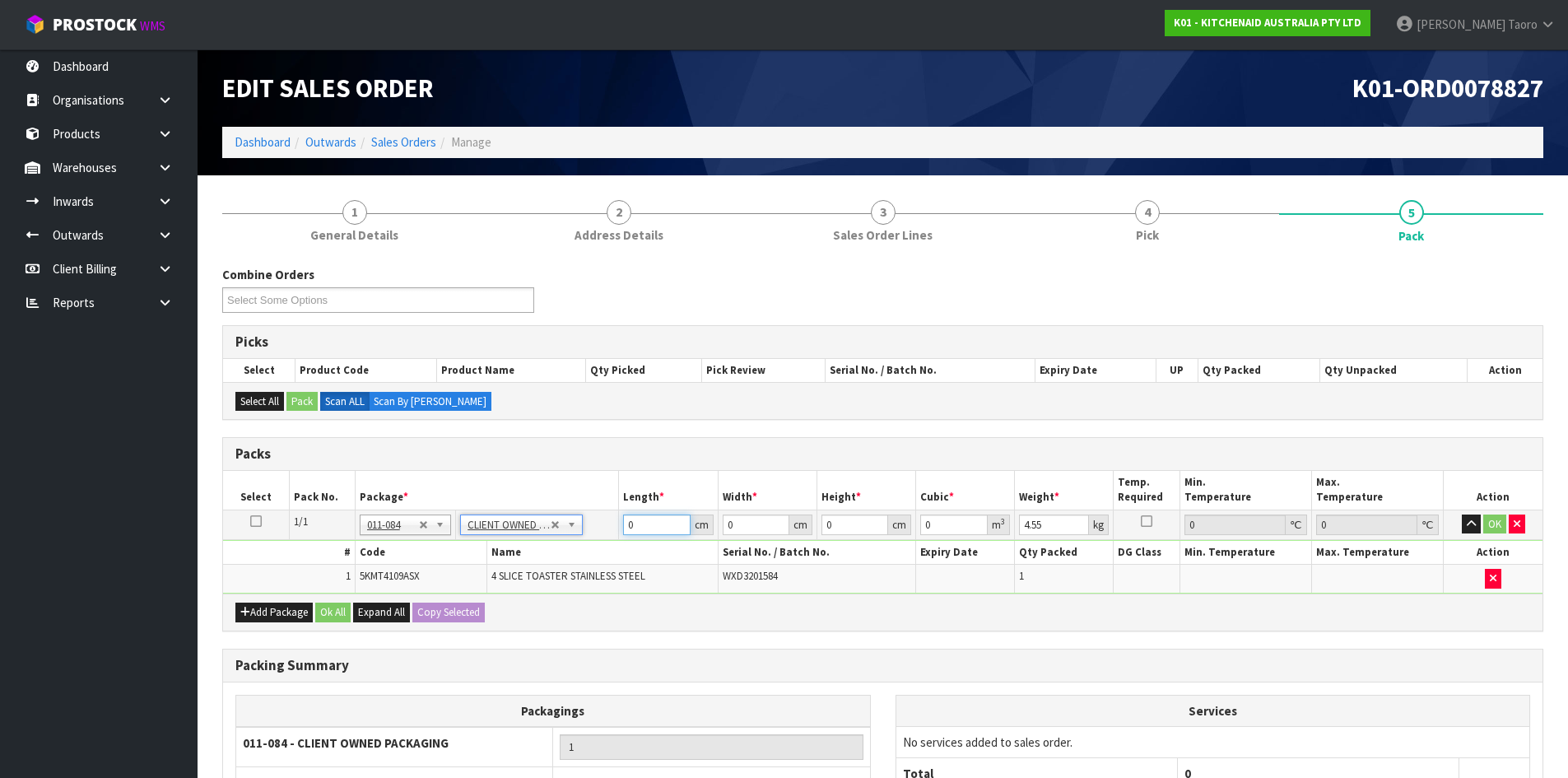
click at [644, 526] on input "0" at bounding box center [656, 525] width 67 height 20
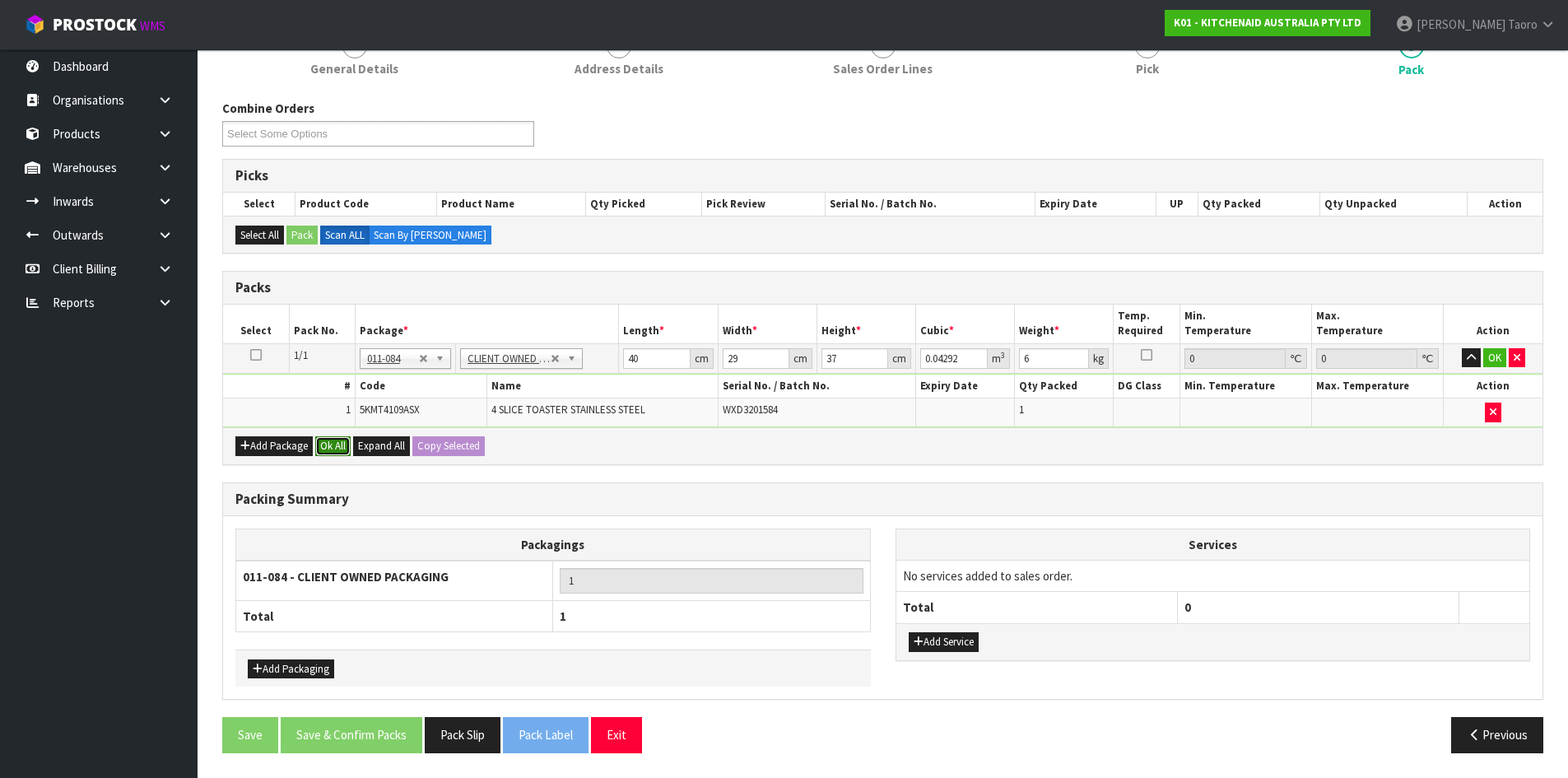
click at [335, 443] on button "Ok All" at bounding box center [333, 445] width 35 height 19
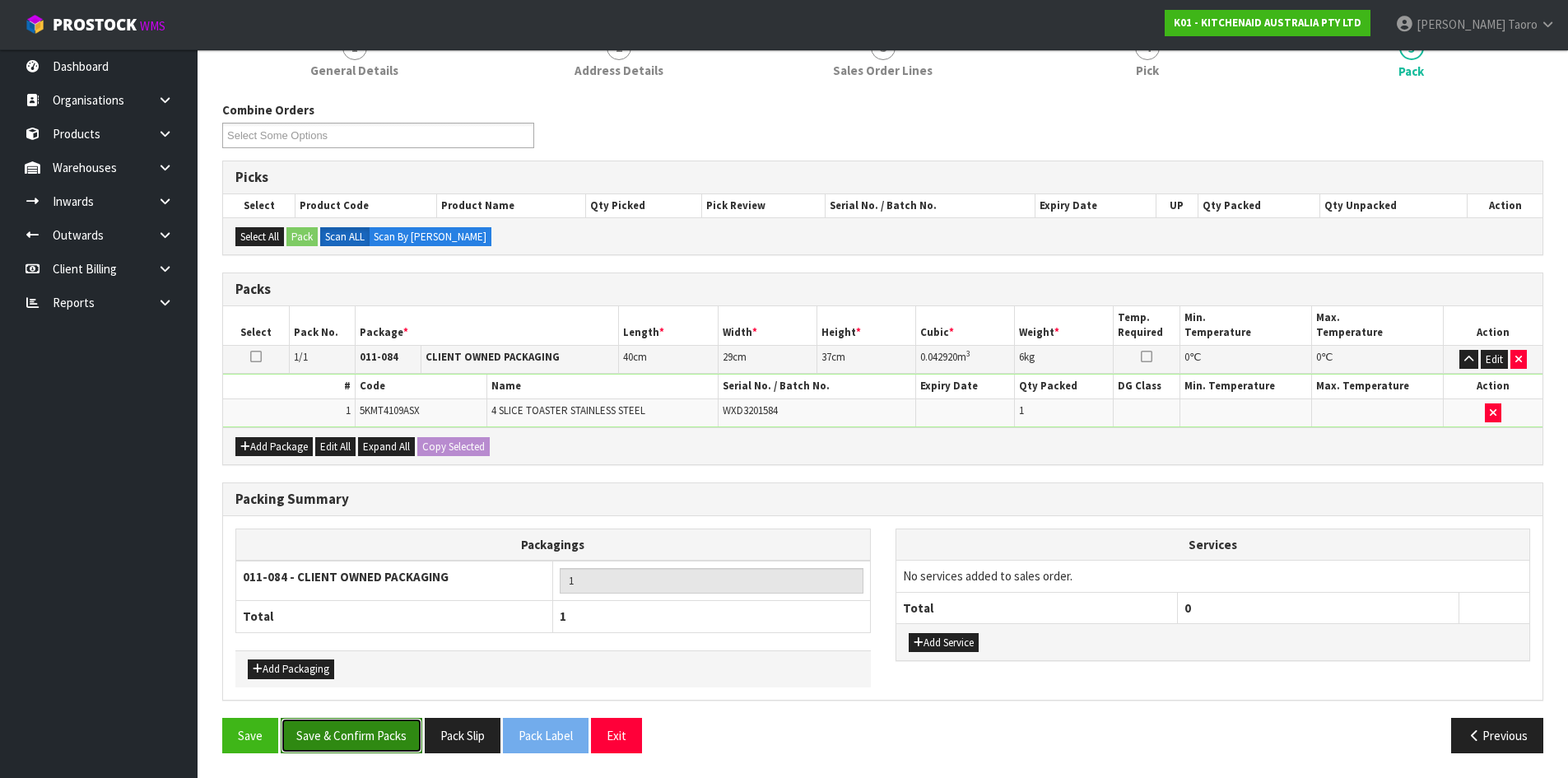
click at [393, 730] on button "Save & Confirm Packs" at bounding box center [351, 735] width 141 height 35
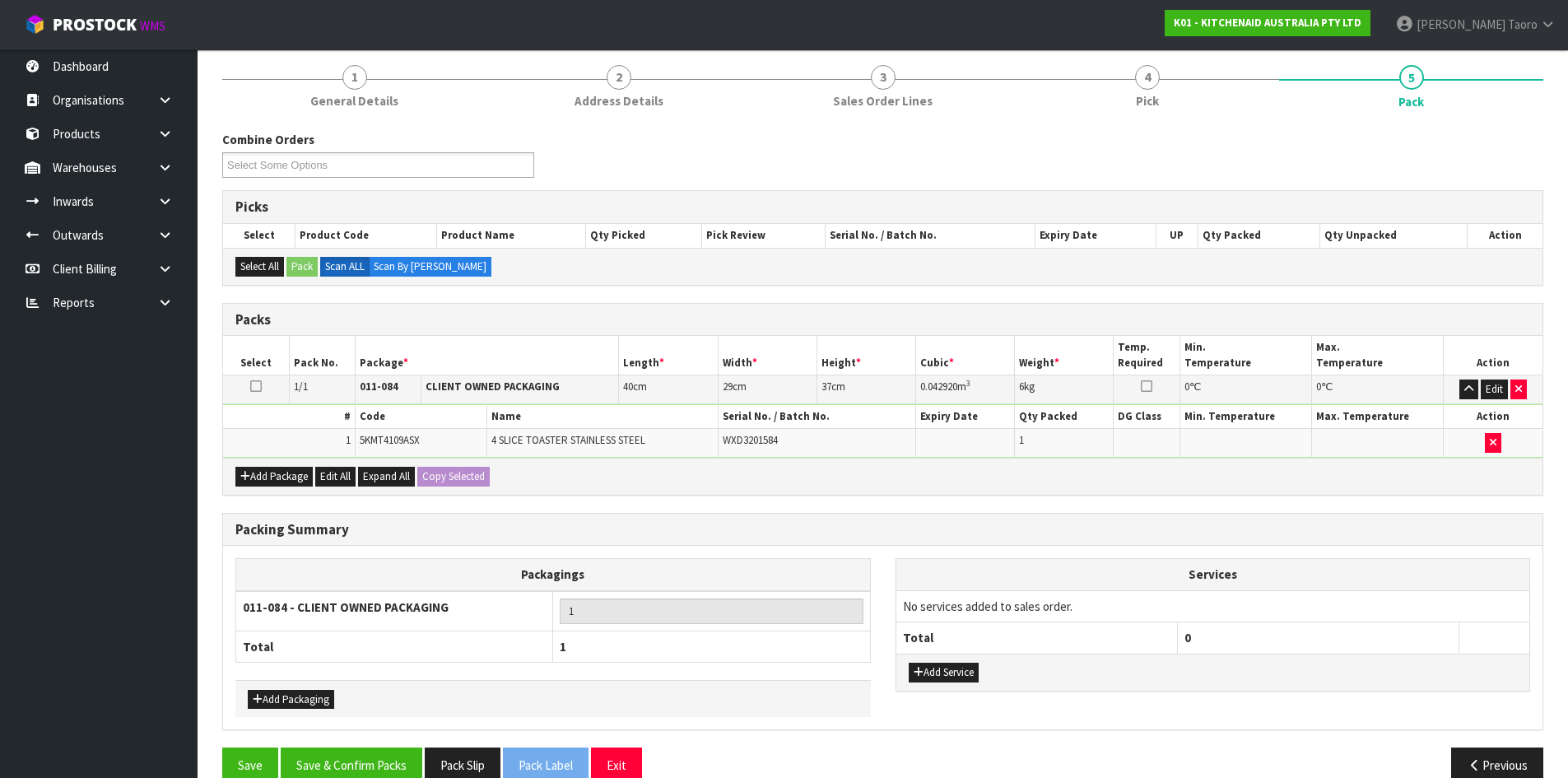
scroll to position [134, 0]
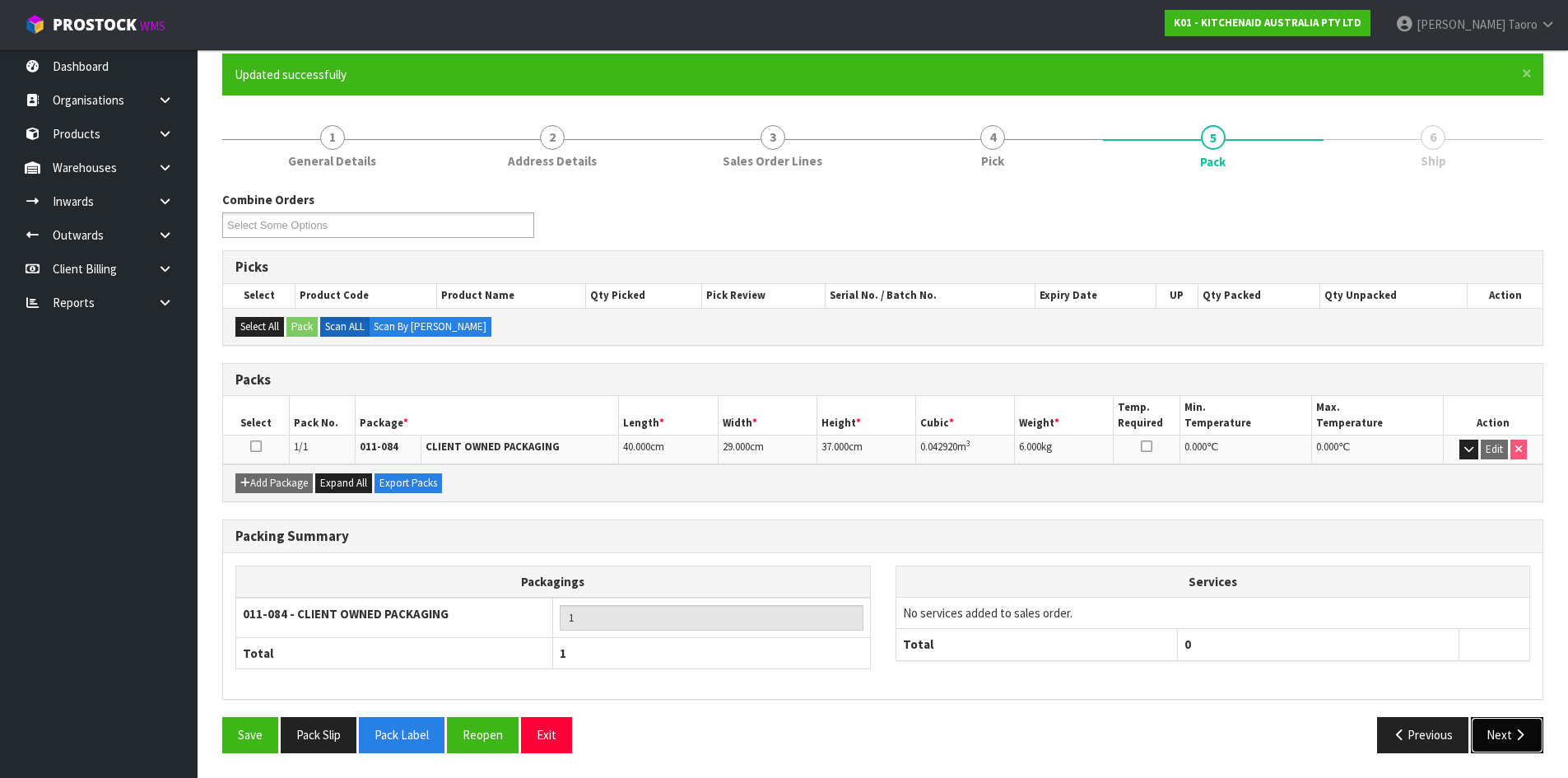
click at [1507, 734] on button "Next" at bounding box center [1507, 734] width 72 height 35
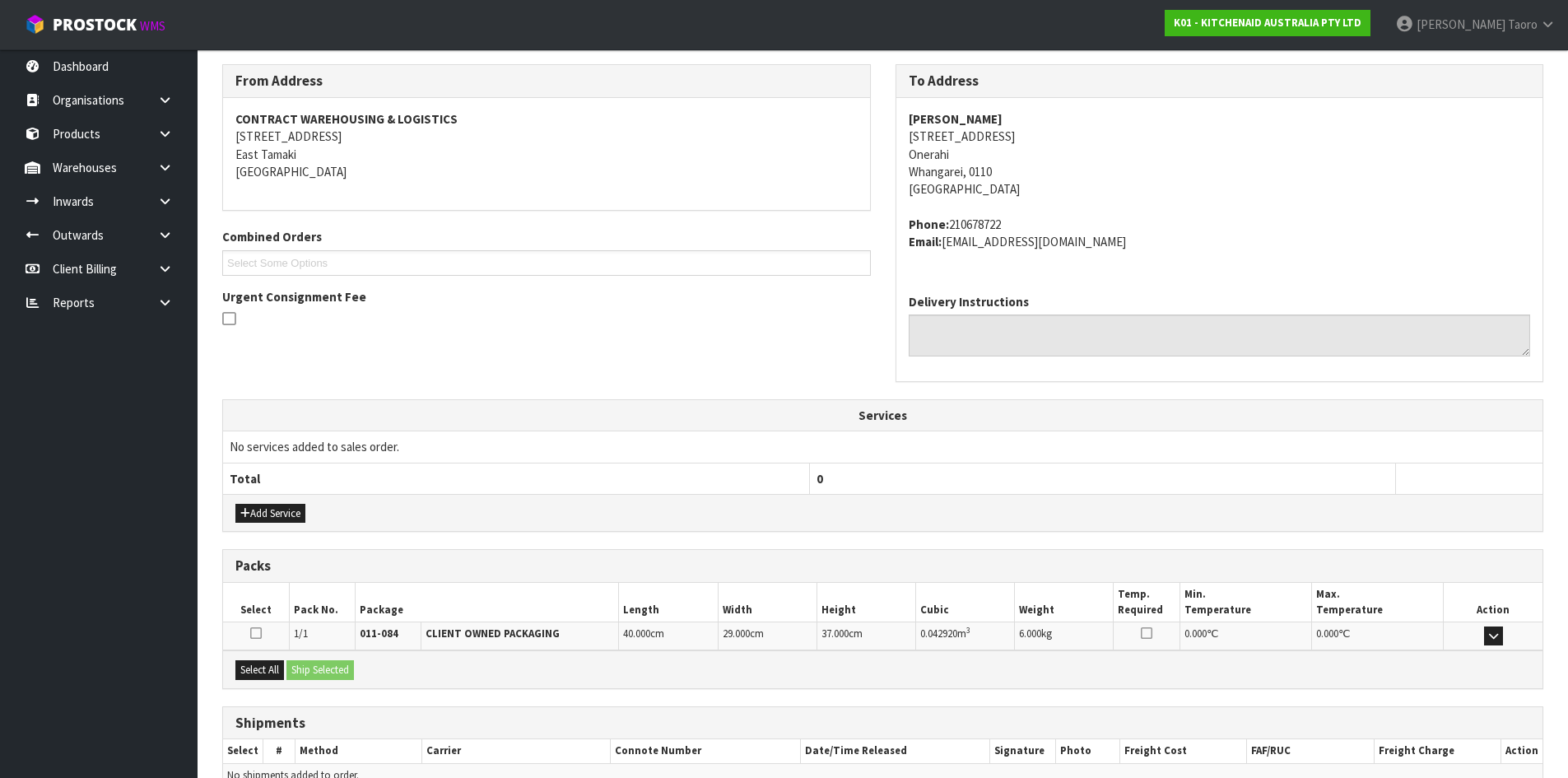
scroll to position [349, 0]
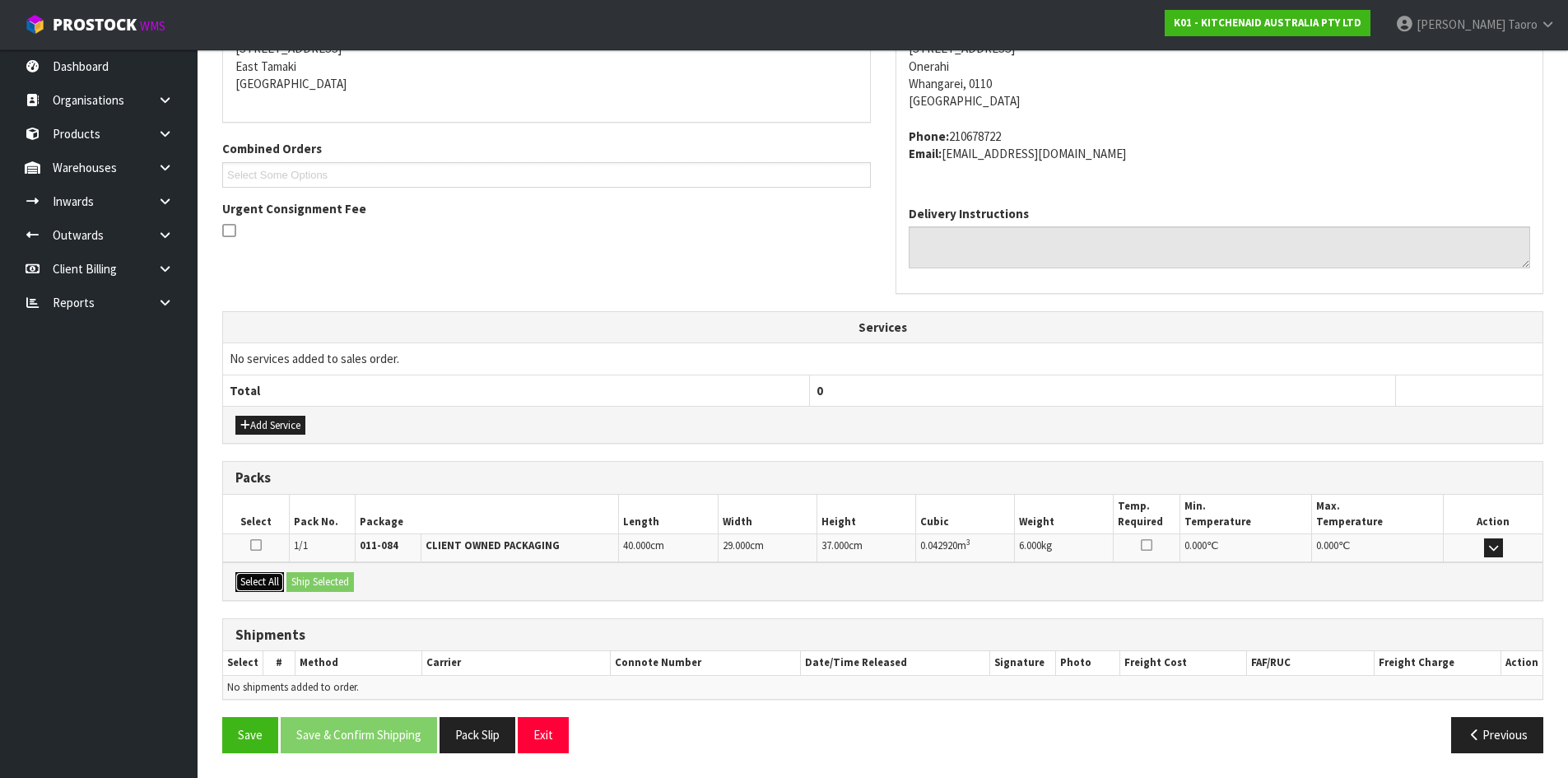
click at [259, 580] on button "Select All" at bounding box center [260, 581] width 49 height 19
click at [320, 580] on button "Ship Selected" at bounding box center [320, 581] width 67 height 19
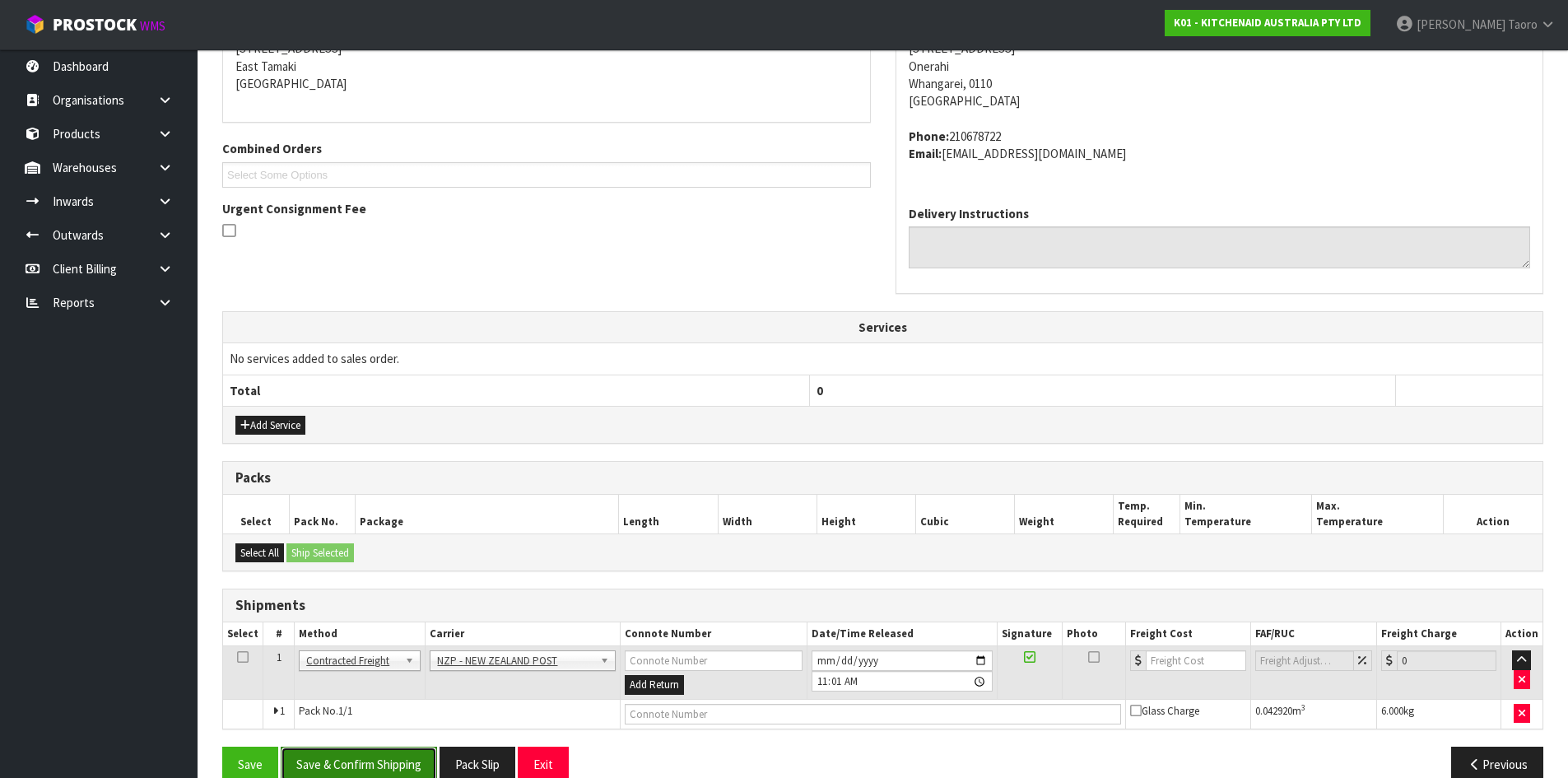
click at [415, 753] on button "Save & Confirm Shipping" at bounding box center [359, 765] width 157 height 35
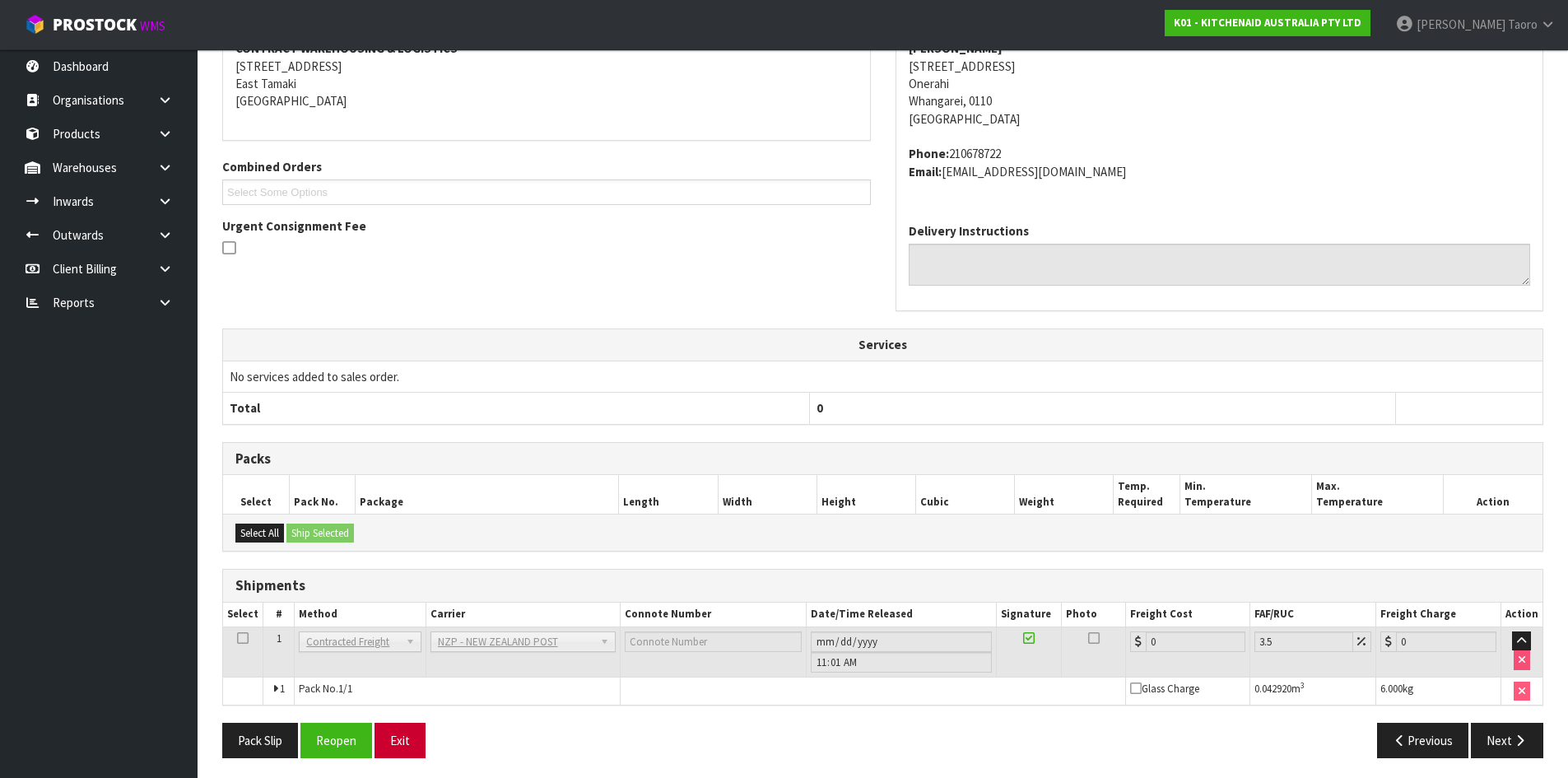
scroll to position [354, 0]
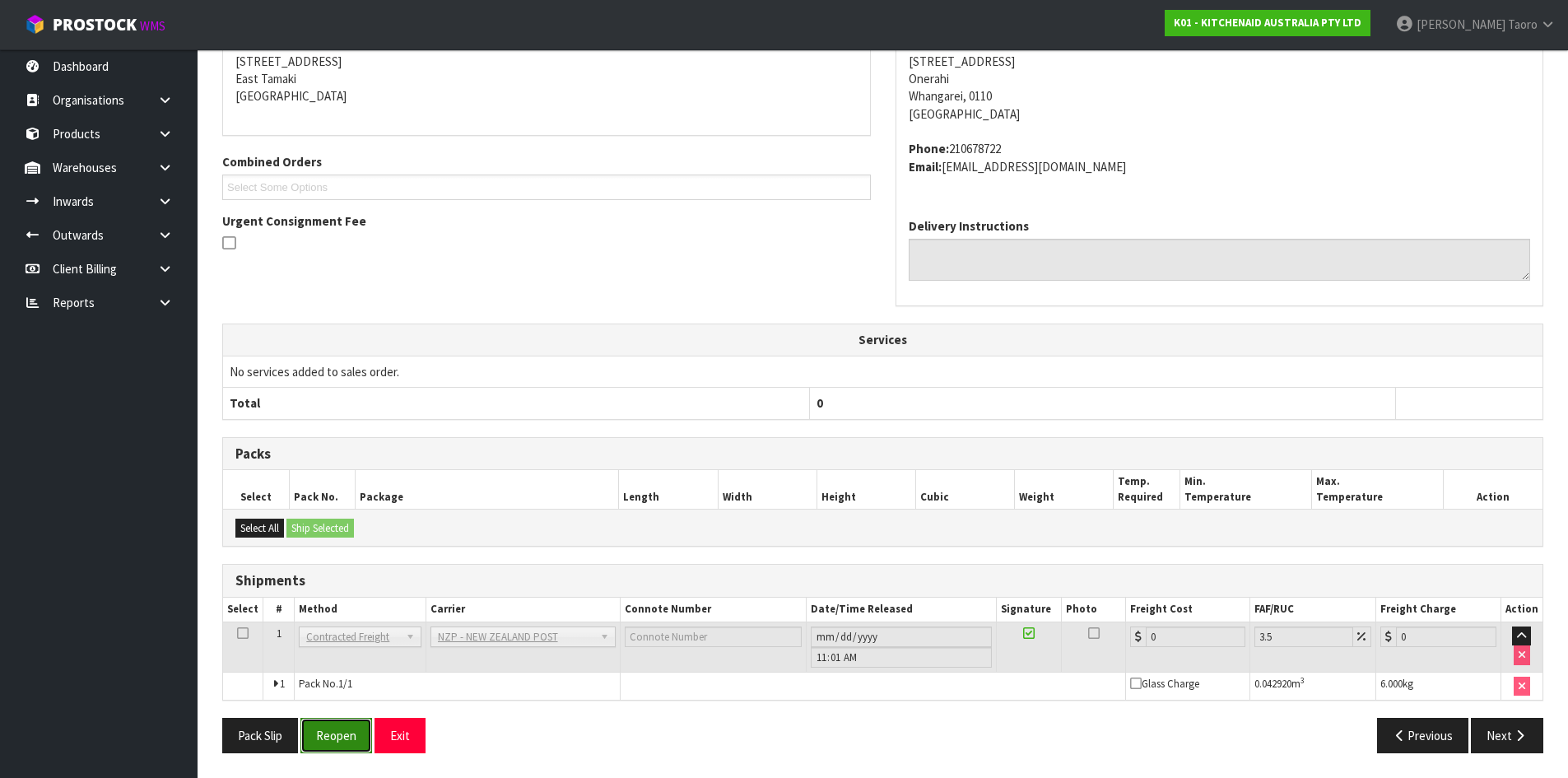
click at [343, 731] on button "Reopen" at bounding box center [336, 735] width 72 height 35
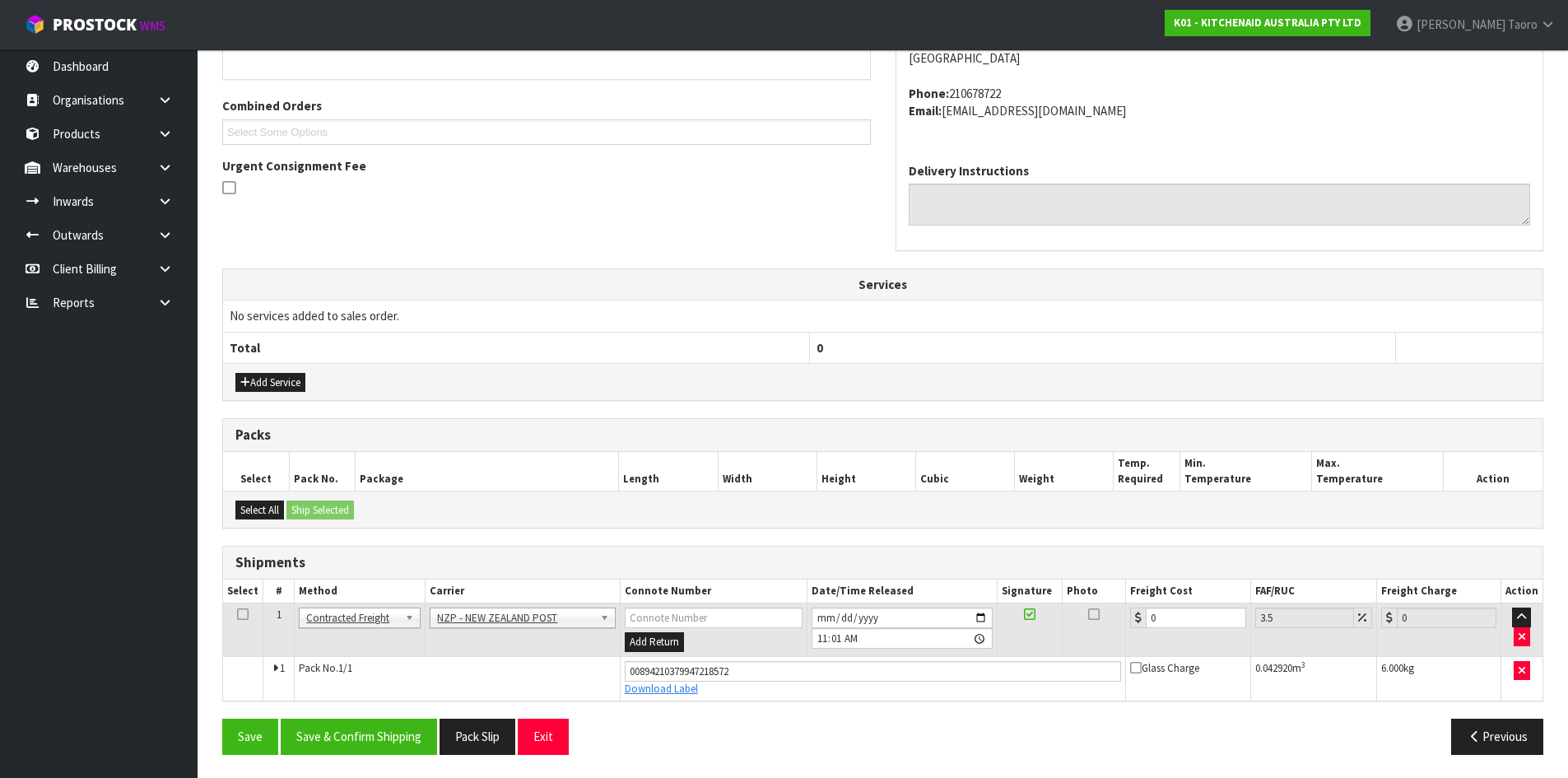
scroll to position [393, 0]
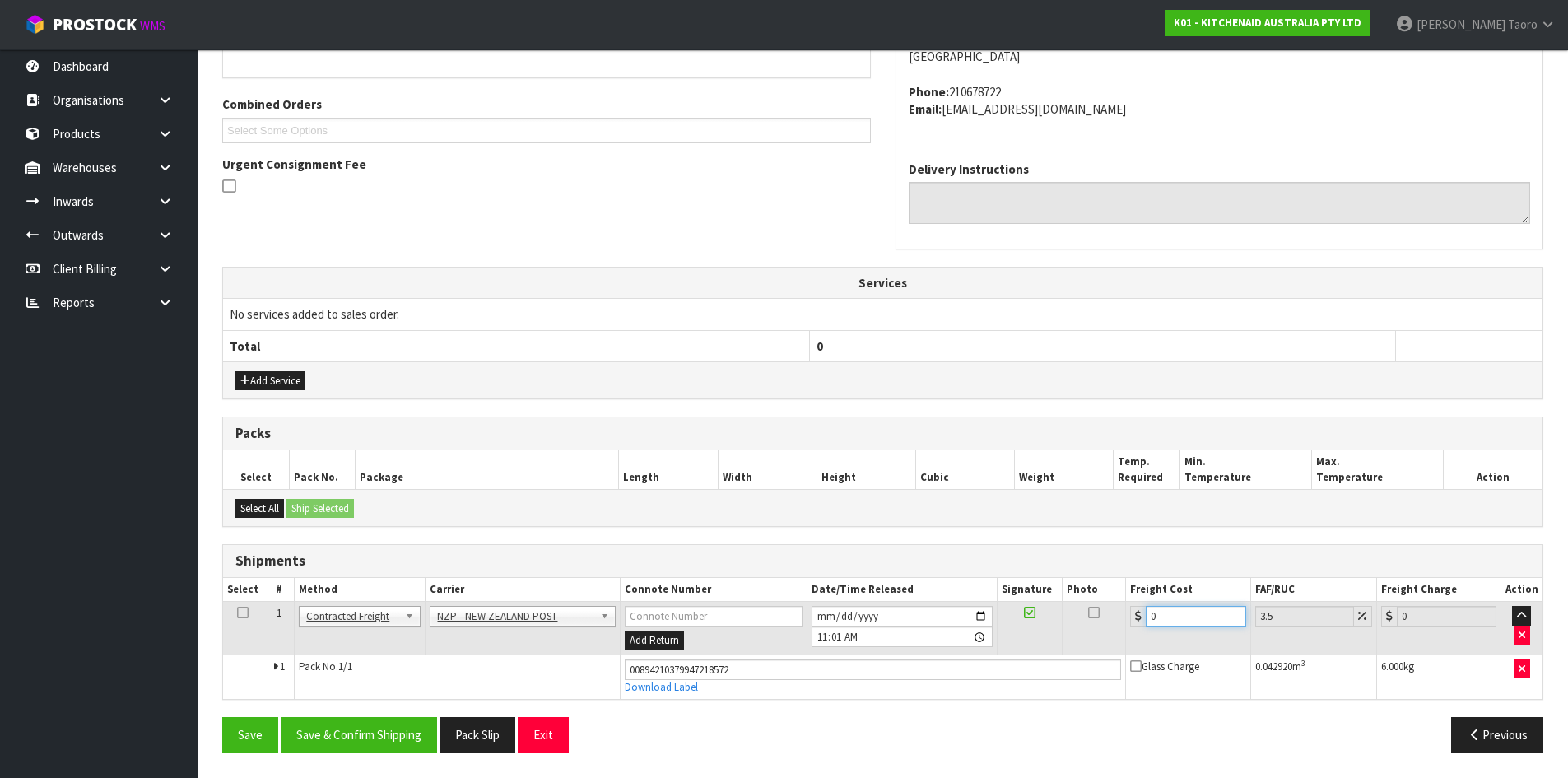
click at [1177, 615] on input "0" at bounding box center [1196, 615] width 99 height 20
click at [435, 731] on button "Save & Confirm Shipping" at bounding box center [359, 734] width 157 height 35
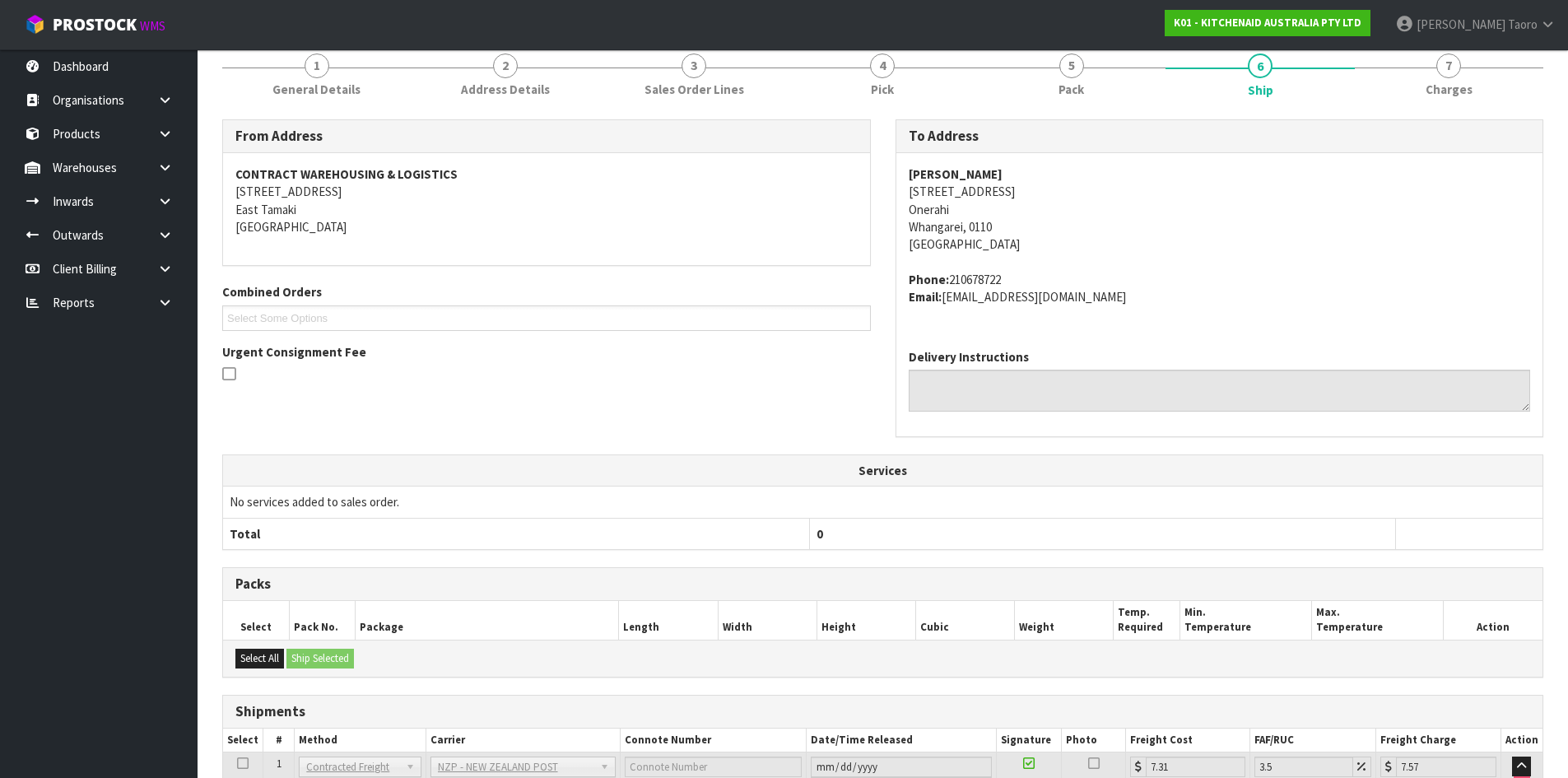
scroll to position [348, 0]
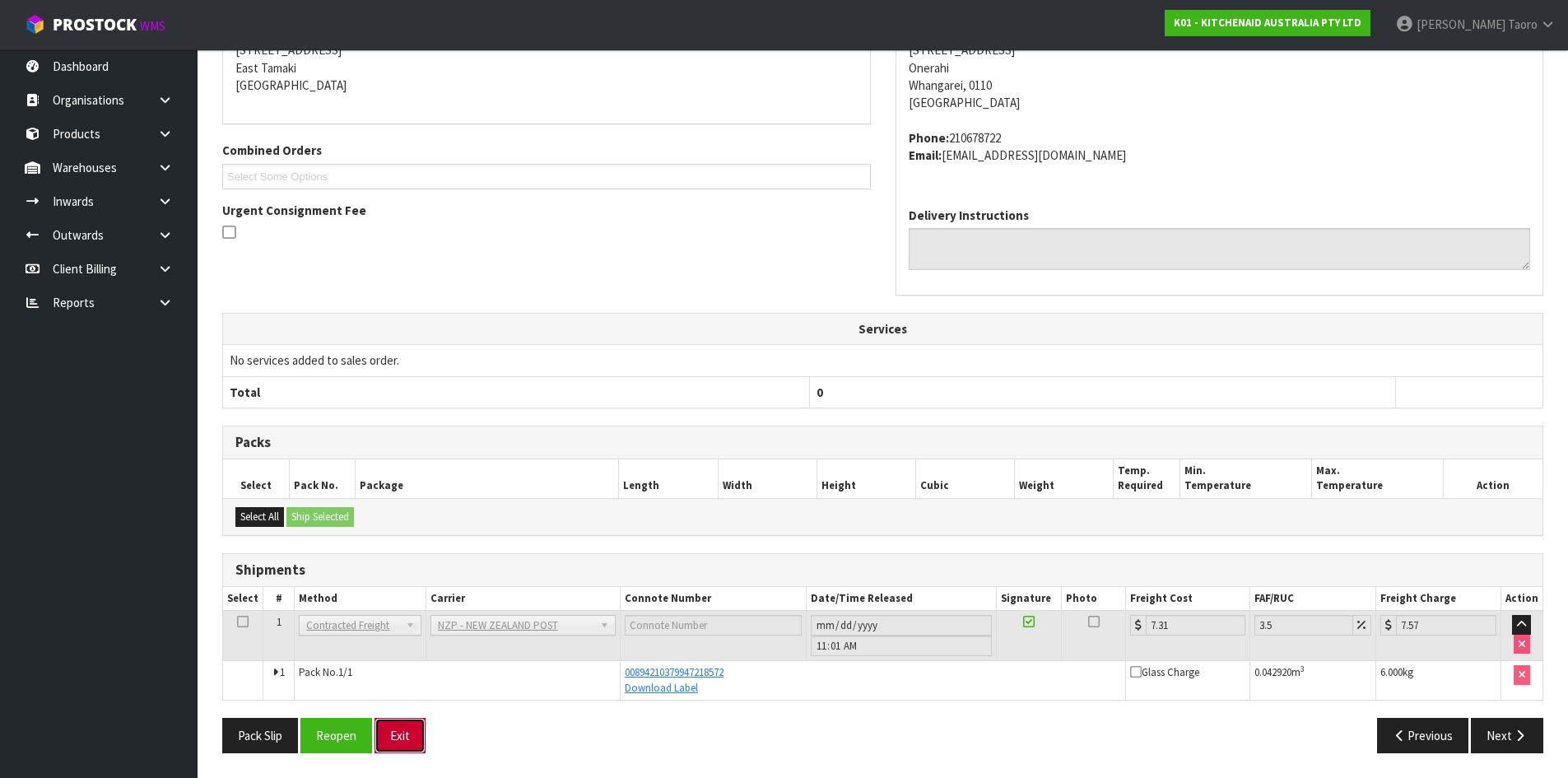
click at [407, 750] on button "Exit" at bounding box center [400, 735] width 51 height 35
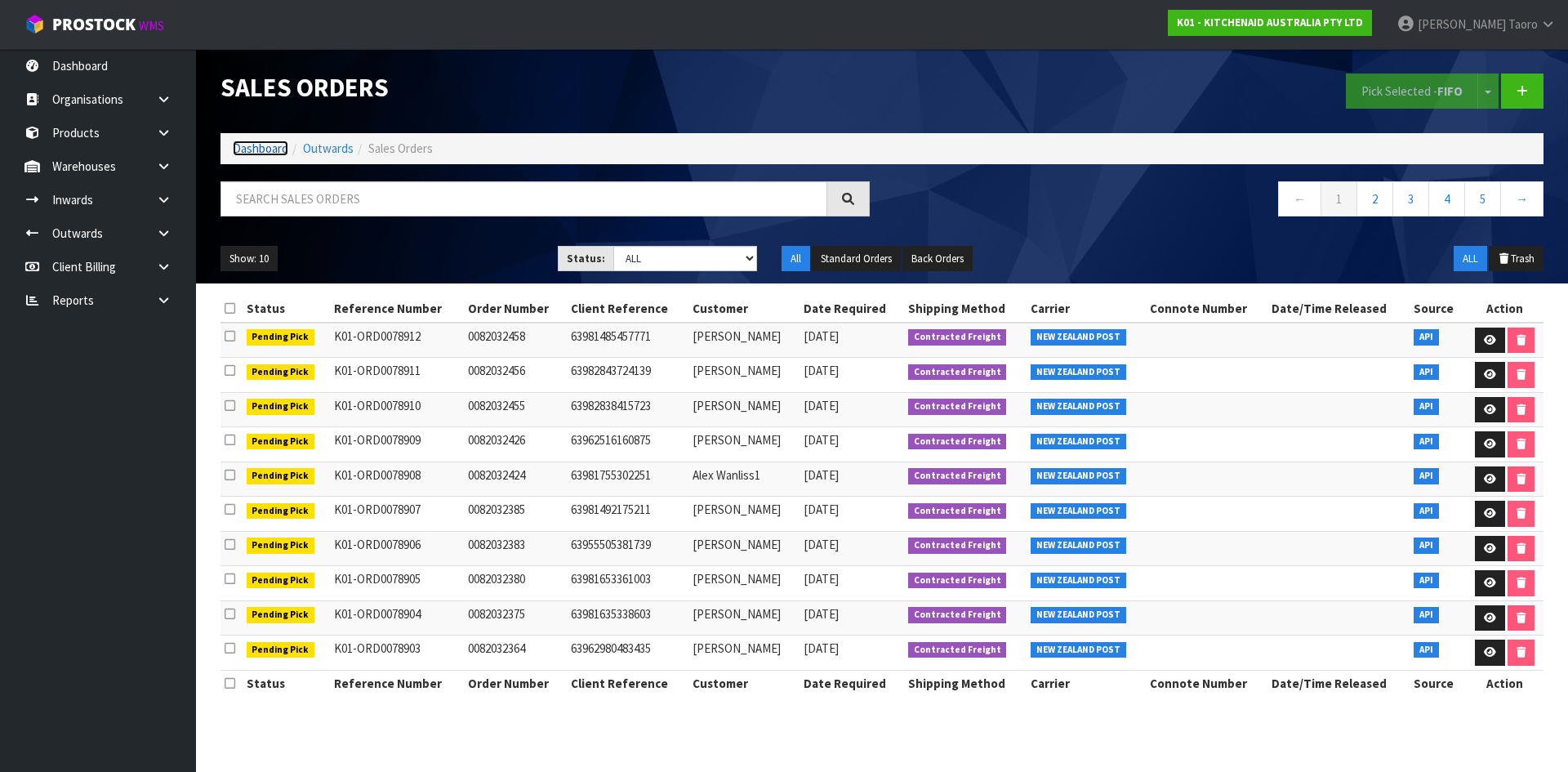
click at [255, 150] on link "Dashboard" at bounding box center [261, 148] width 55 height 16
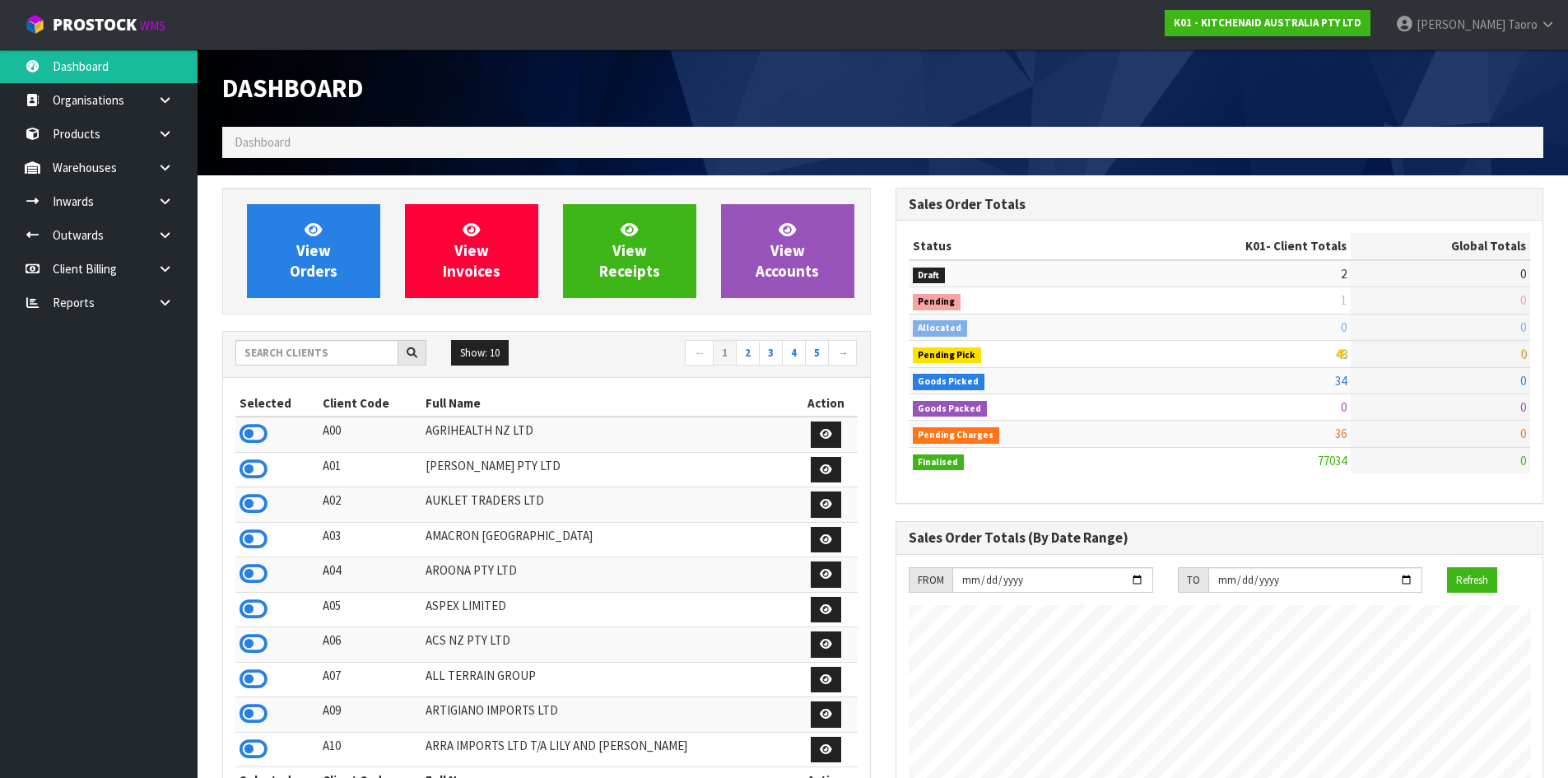
scroll to position [1247, 673]
click at [322, 358] on input "text" at bounding box center [317, 353] width 163 height 25
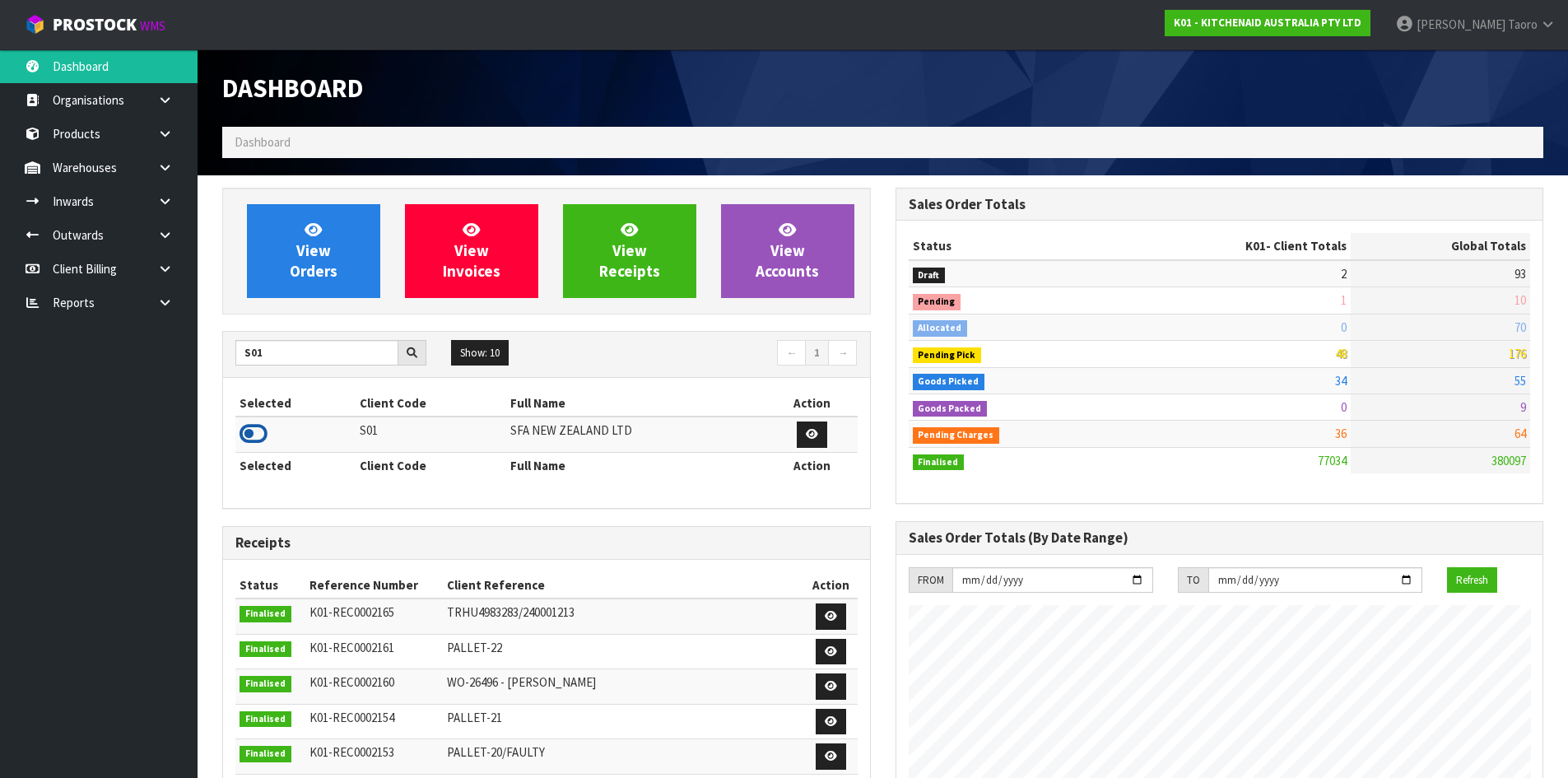
click at [263, 433] on icon at bounding box center [253, 433] width 28 height 24
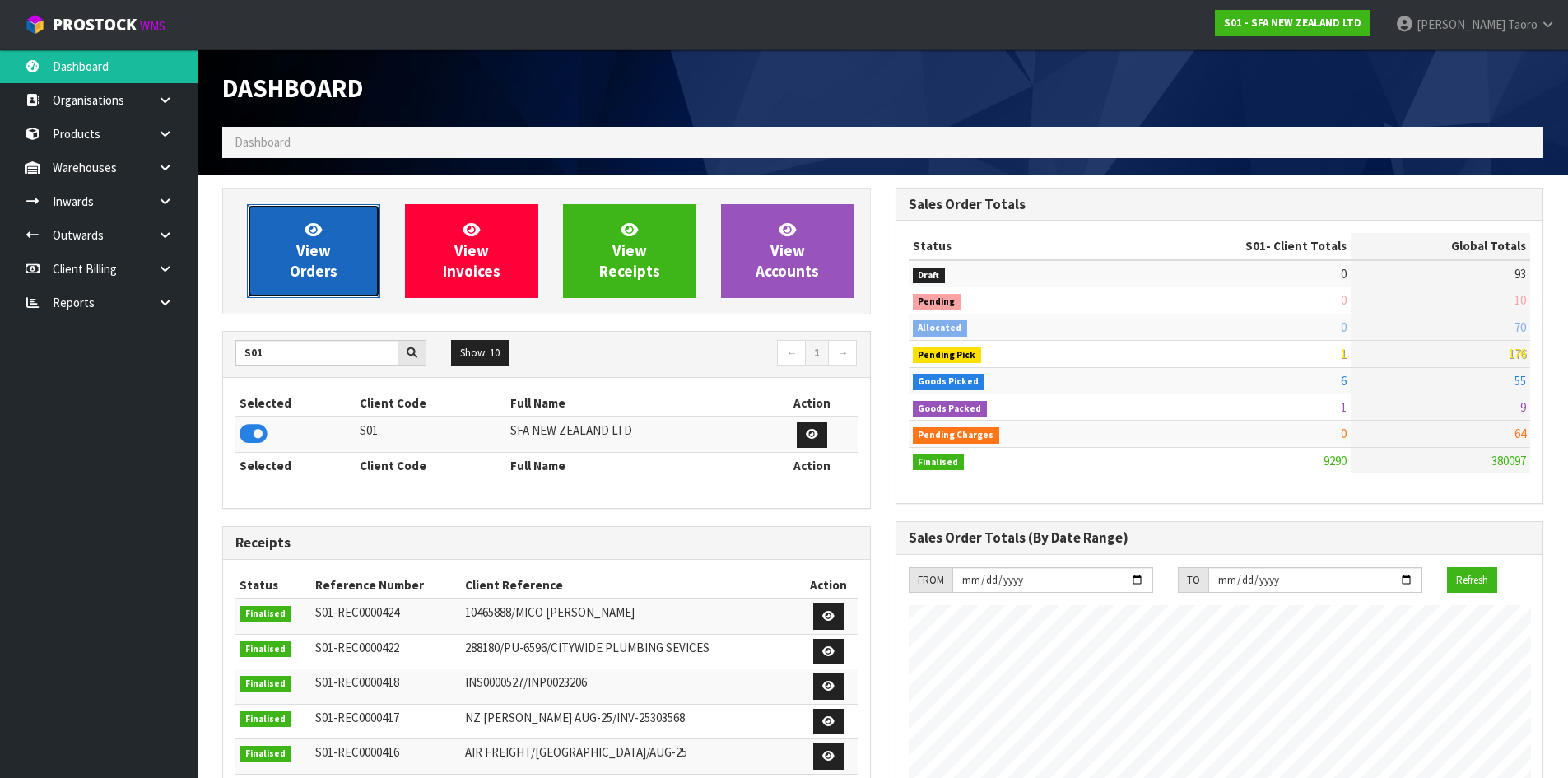
click at [333, 250] on link "View Orders" at bounding box center [313, 250] width 133 height 93
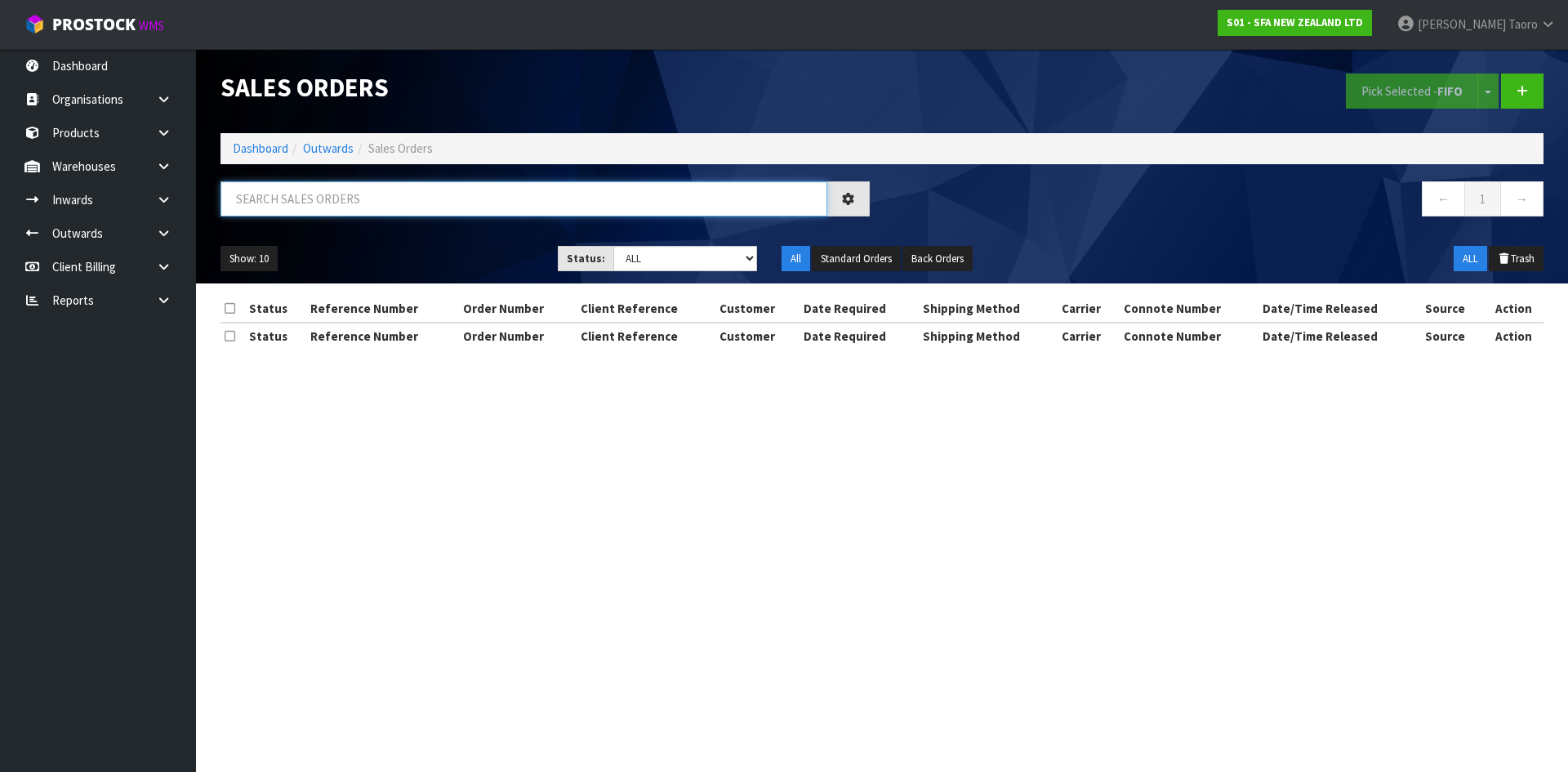
click at [339, 211] on input "text" at bounding box center [524, 199] width 606 height 35
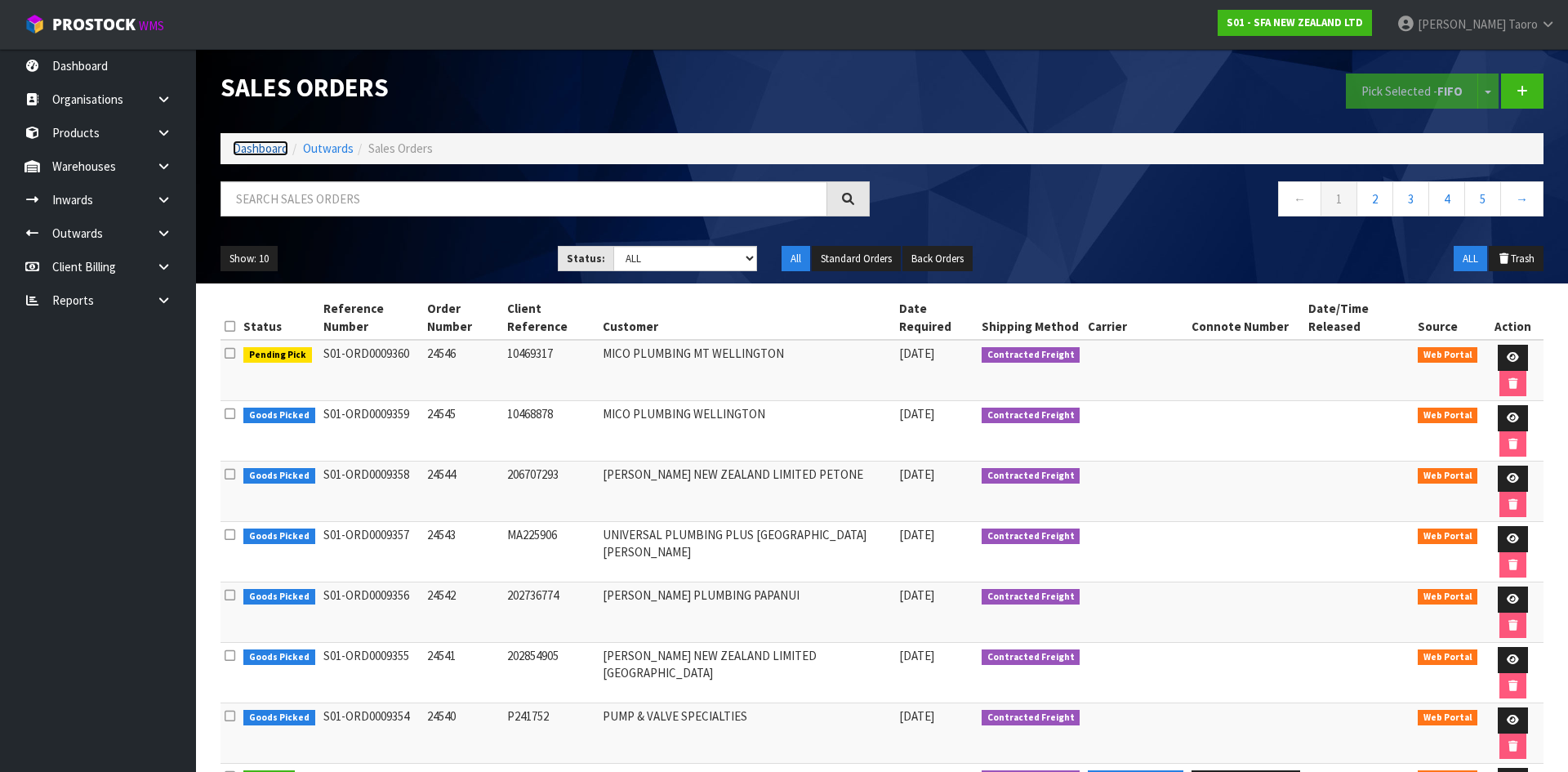
click at [268, 154] on link "Dashboard" at bounding box center [261, 148] width 55 height 16
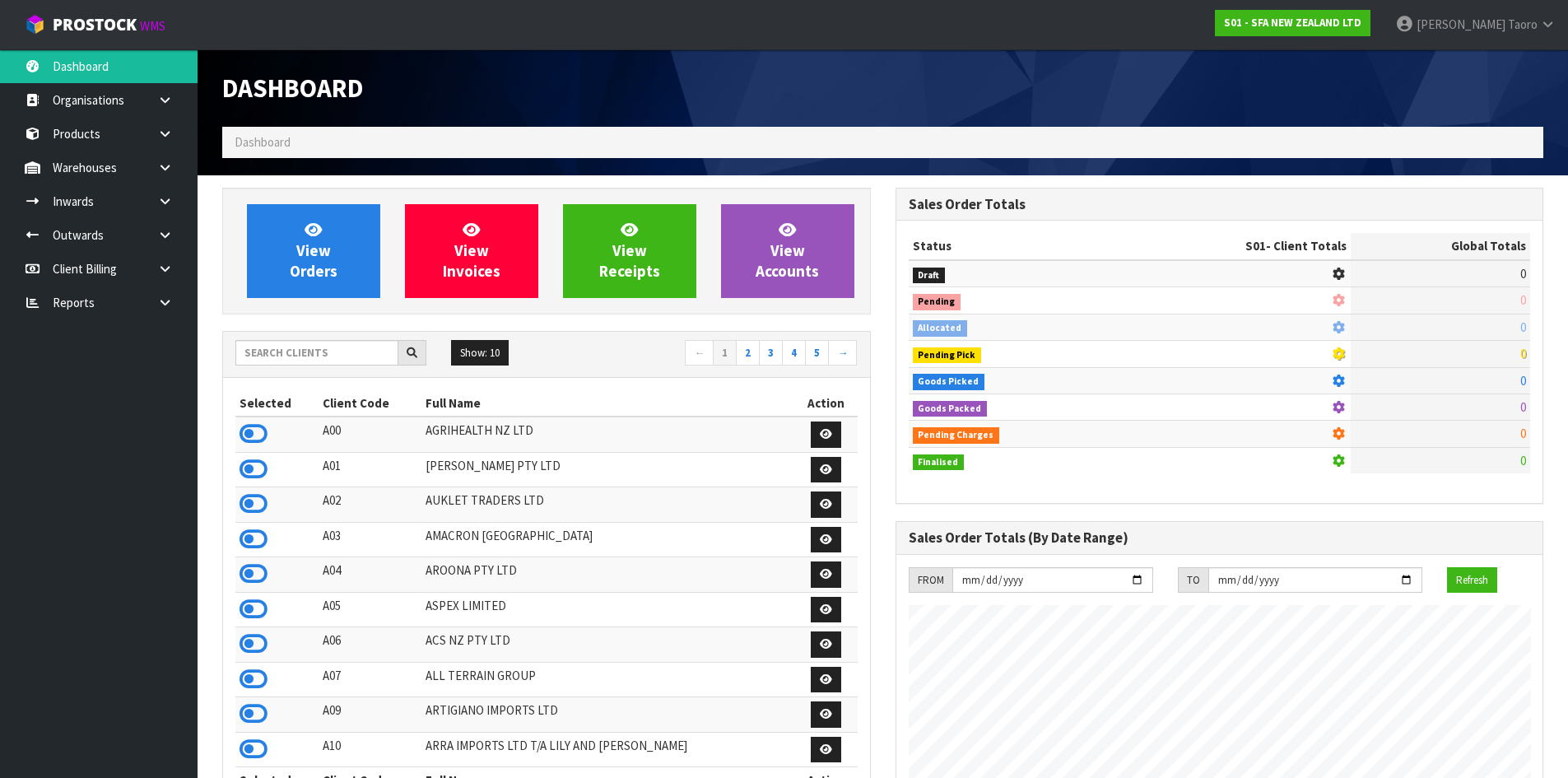
scroll to position [1247, 673]
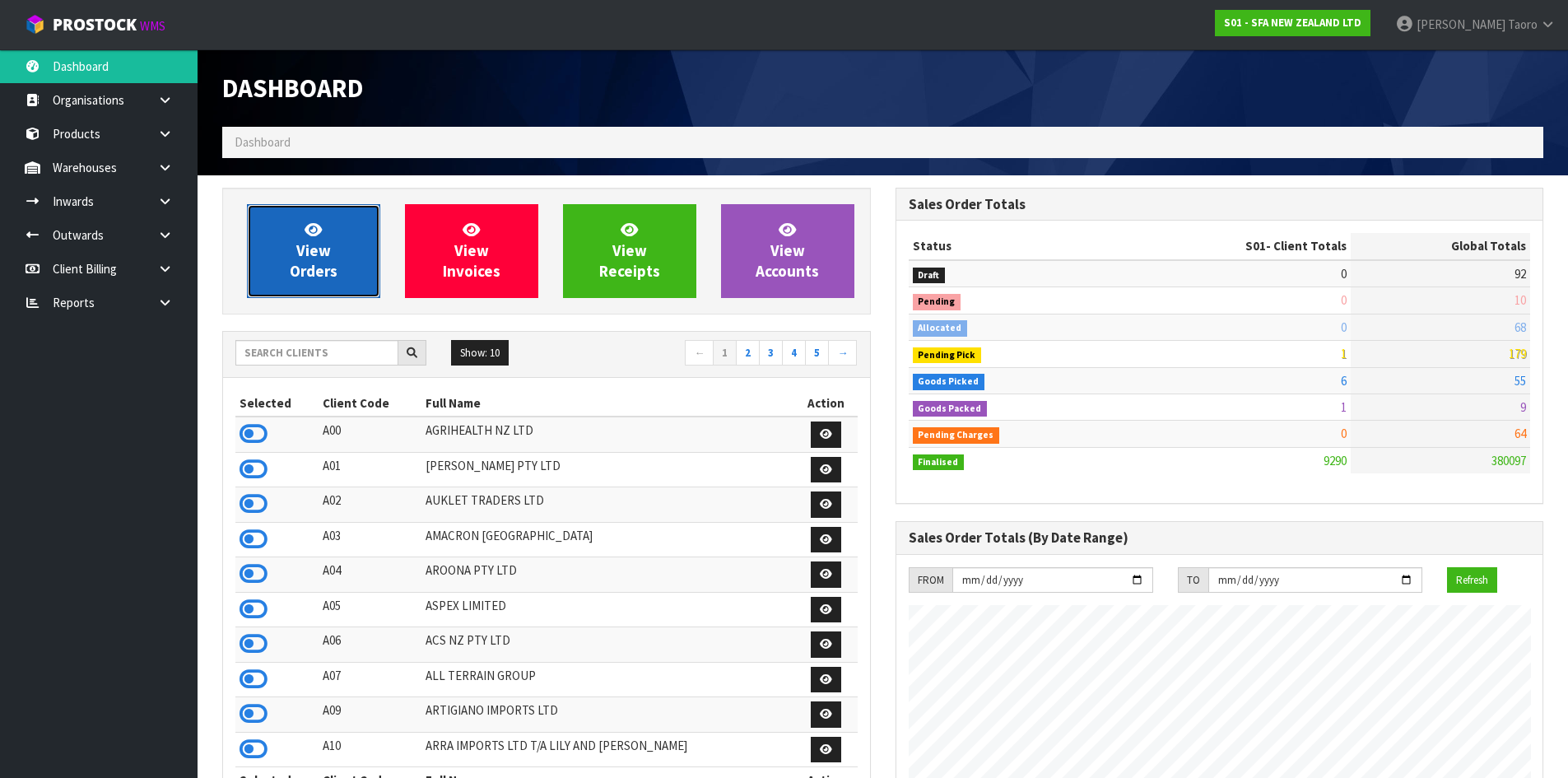
click at [327, 220] on link "View Orders" at bounding box center [313, 250] width 133 height 93
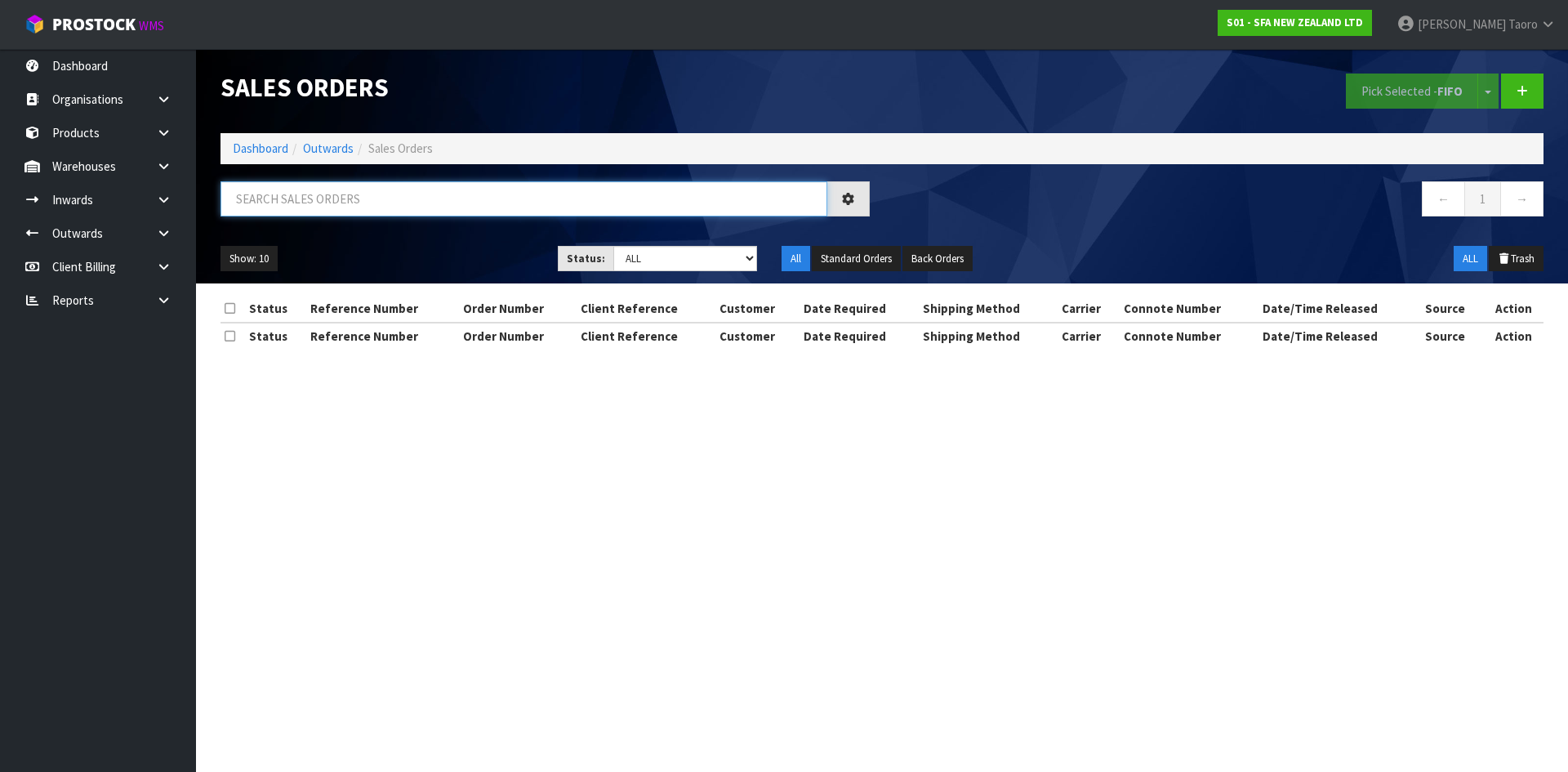
click at [327, 202] on input "text" at bounding box center [524, 199] width 606 height 35
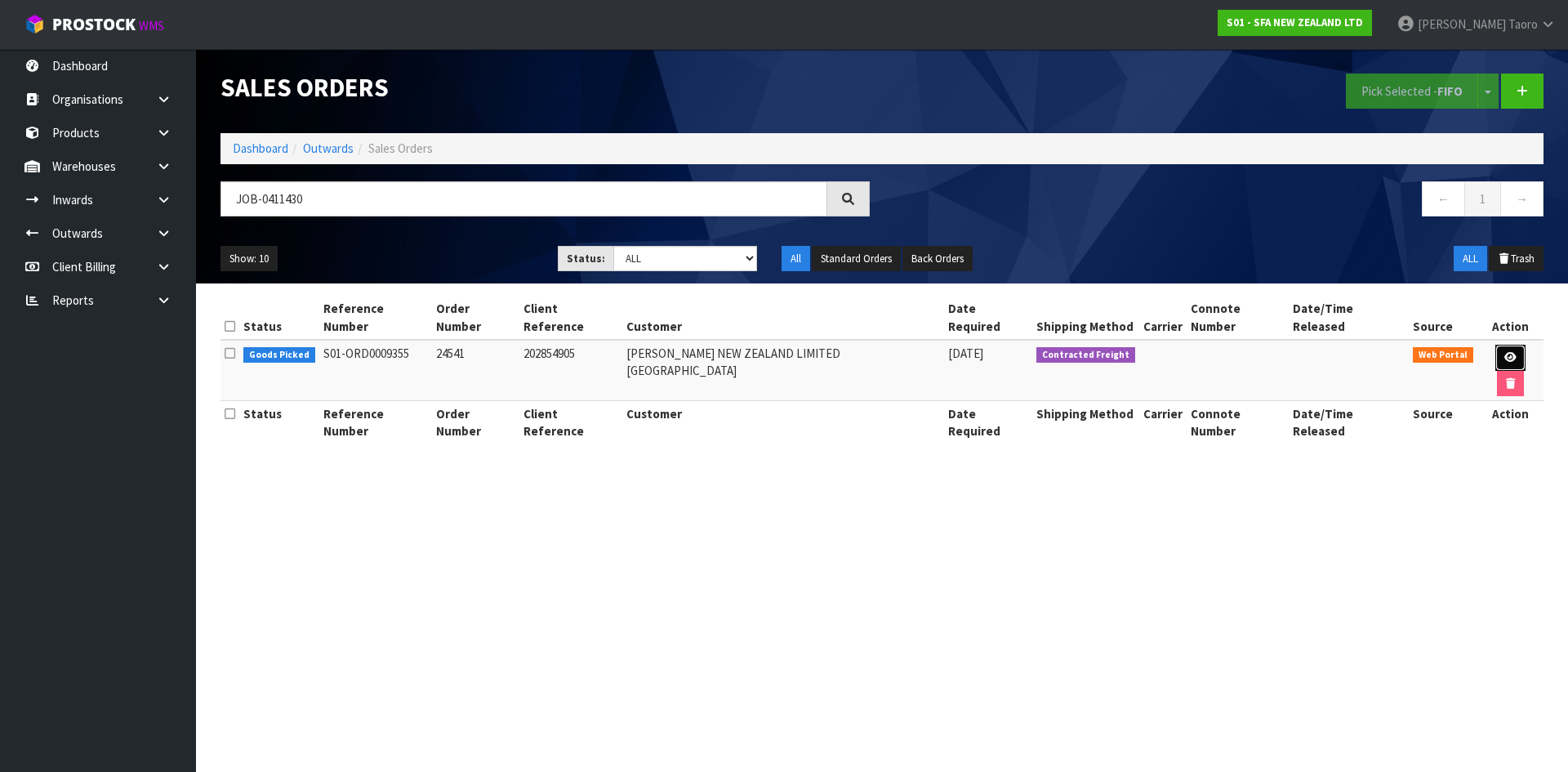
click at [1505, 352] on icon at bounding box center [1510, 357] width 13 height 11
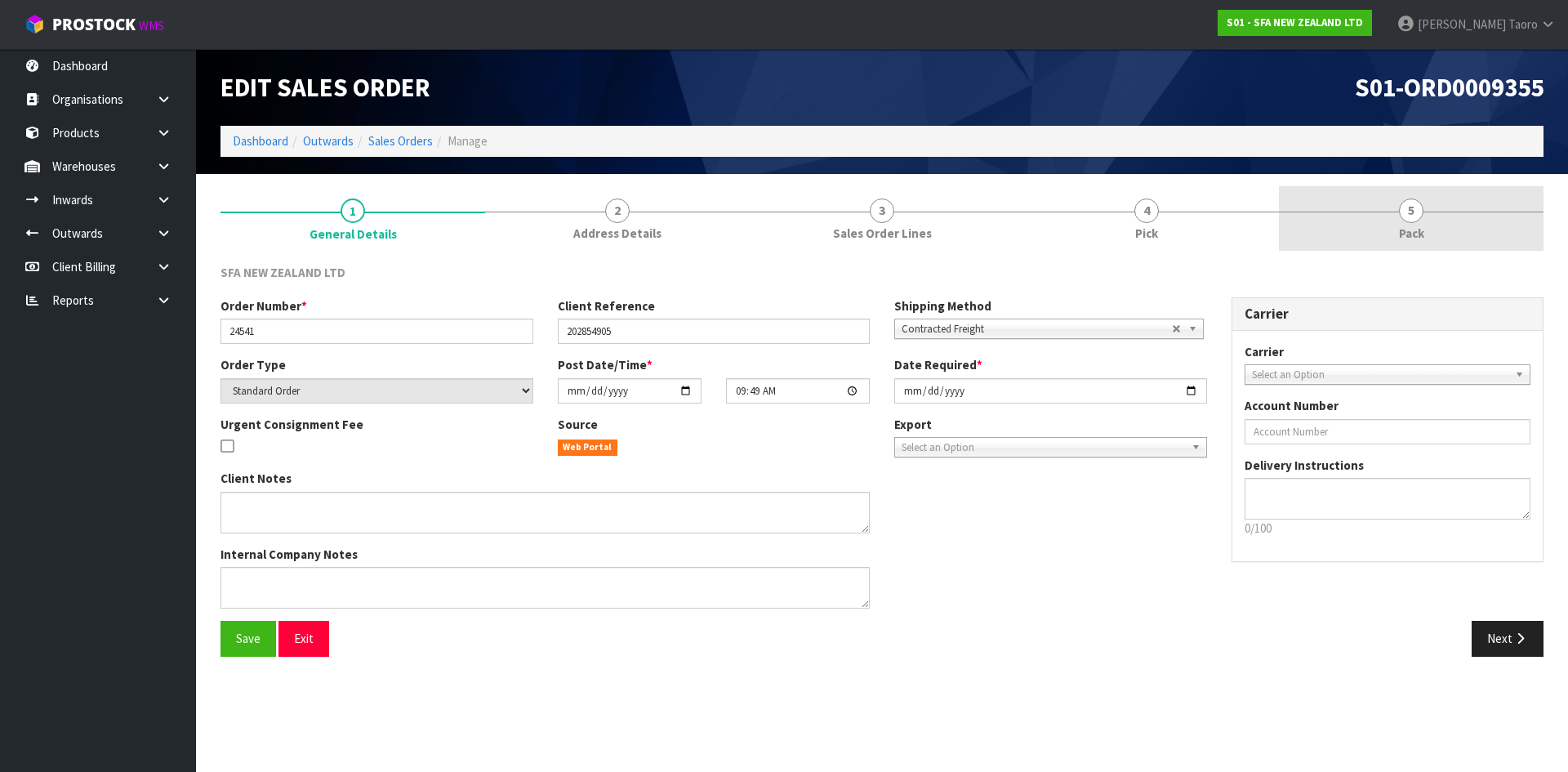
drag, startPoint x: 1407, startPoint y: 210, endPoint x: 1259, endPoint y: 114, distance: 176.4
click at [1405, 210] on span "5" at bounding box center [1410, 211] width 24 height 24
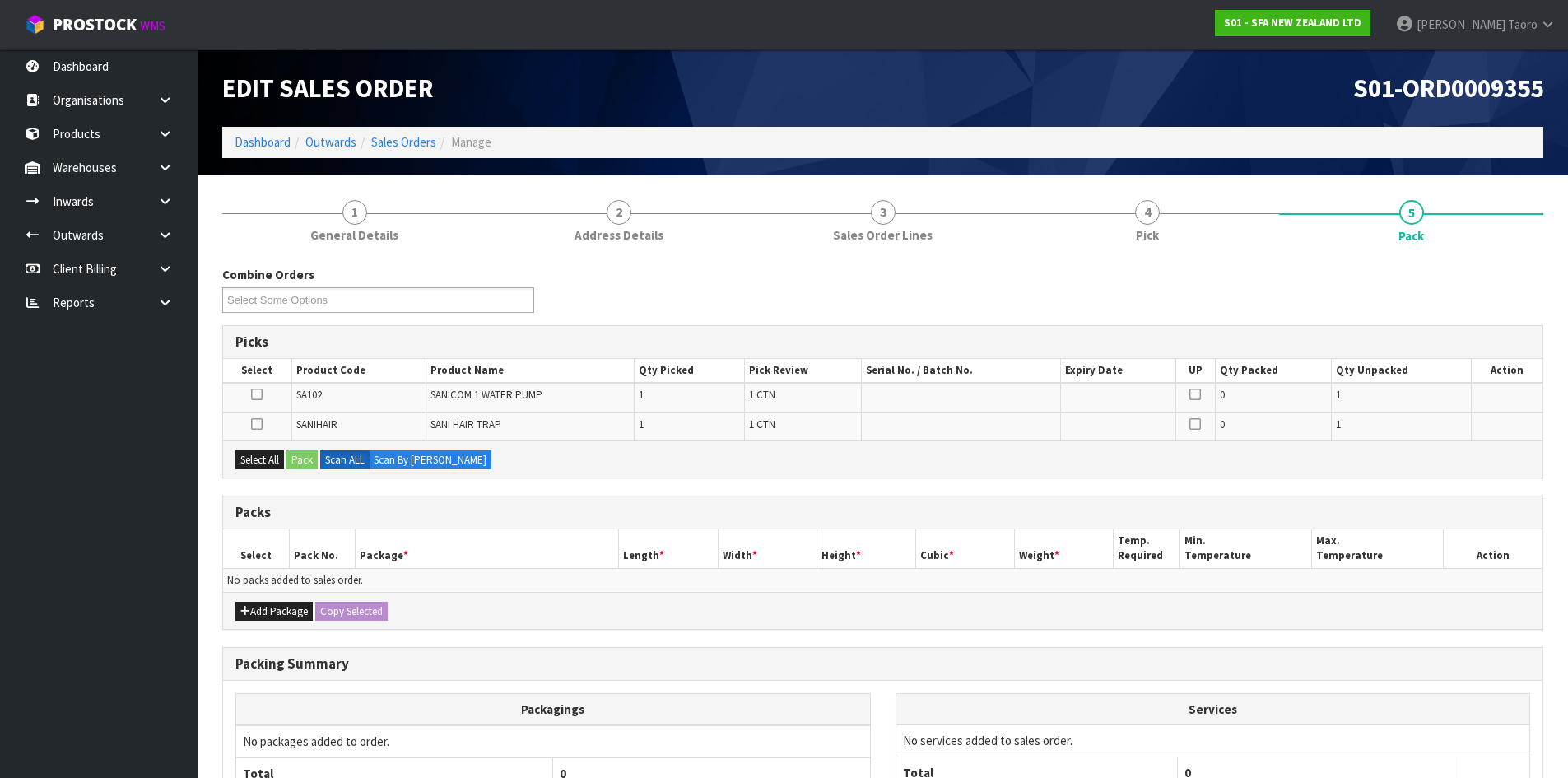
click at [1265, 111] on div "S01-ORD0009355" at bounding box center [1220, 88] width 674 height 77
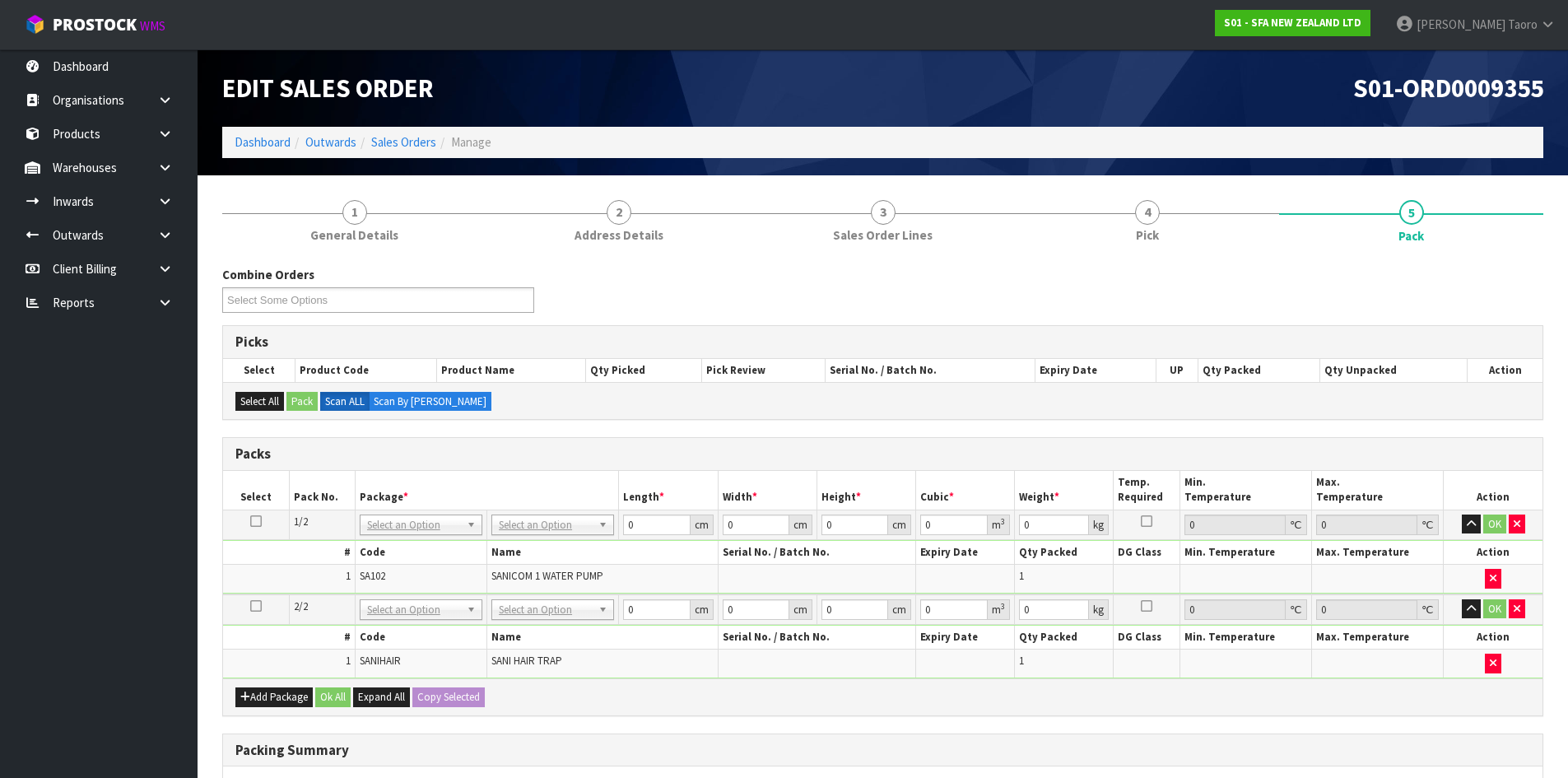
click at [574, 509] on th "Package *" at bounding box center [487, 490] width 264 height 39
click at [574, 512] on td "No Packaging Cartons PLT GEN120 (1200 X 1000) PLT ONE WAY SKID CHEP HIRE PALLET…" at bounding box center [553, 524] width 131 height 29
click at [1473, 521] on icon "button" at bounding box center [1471, 524] width 9 height 11
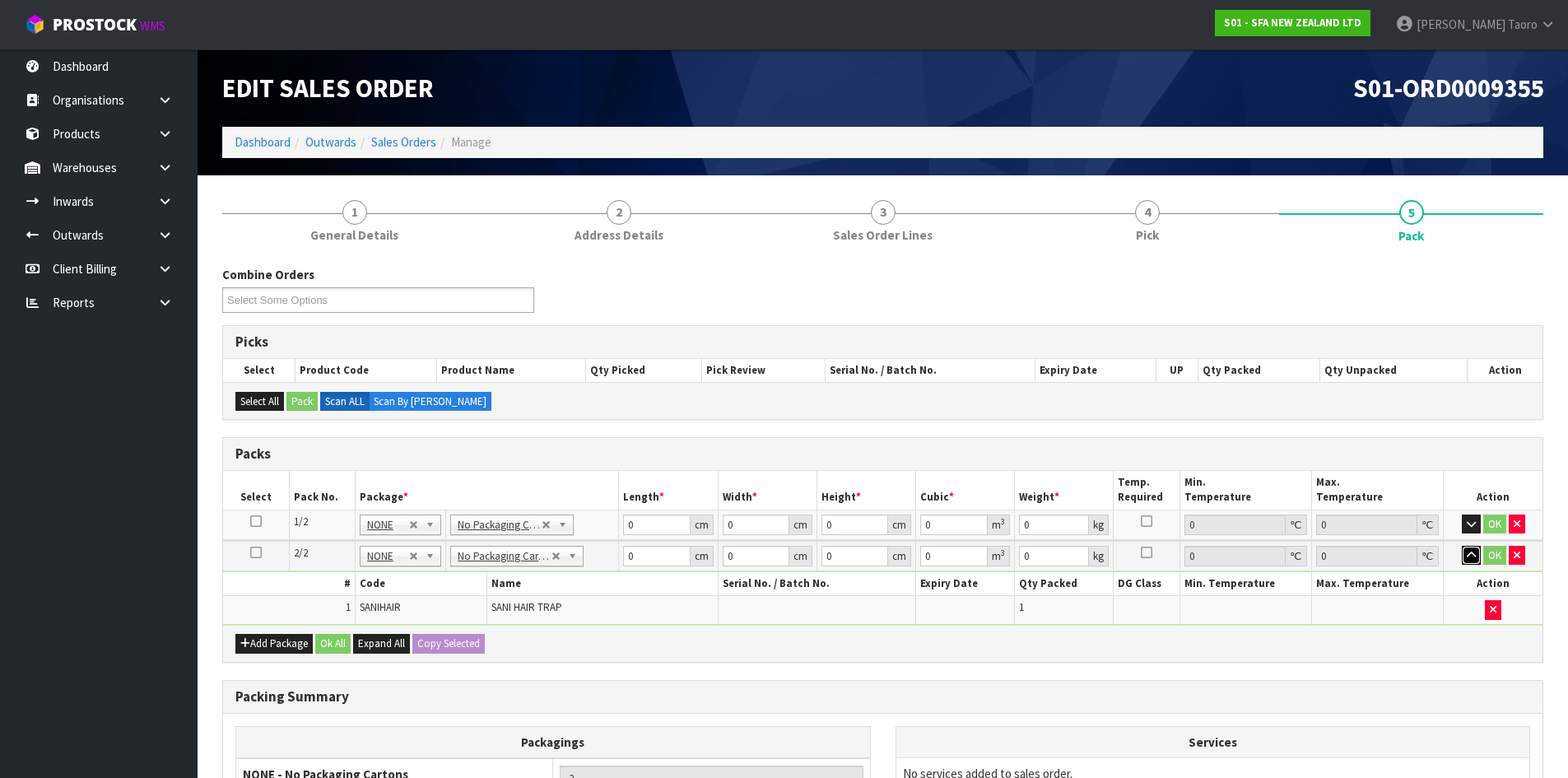
click at [1470, 552] on icon "button" at bounding box center [1471, 555] width 9 height 11
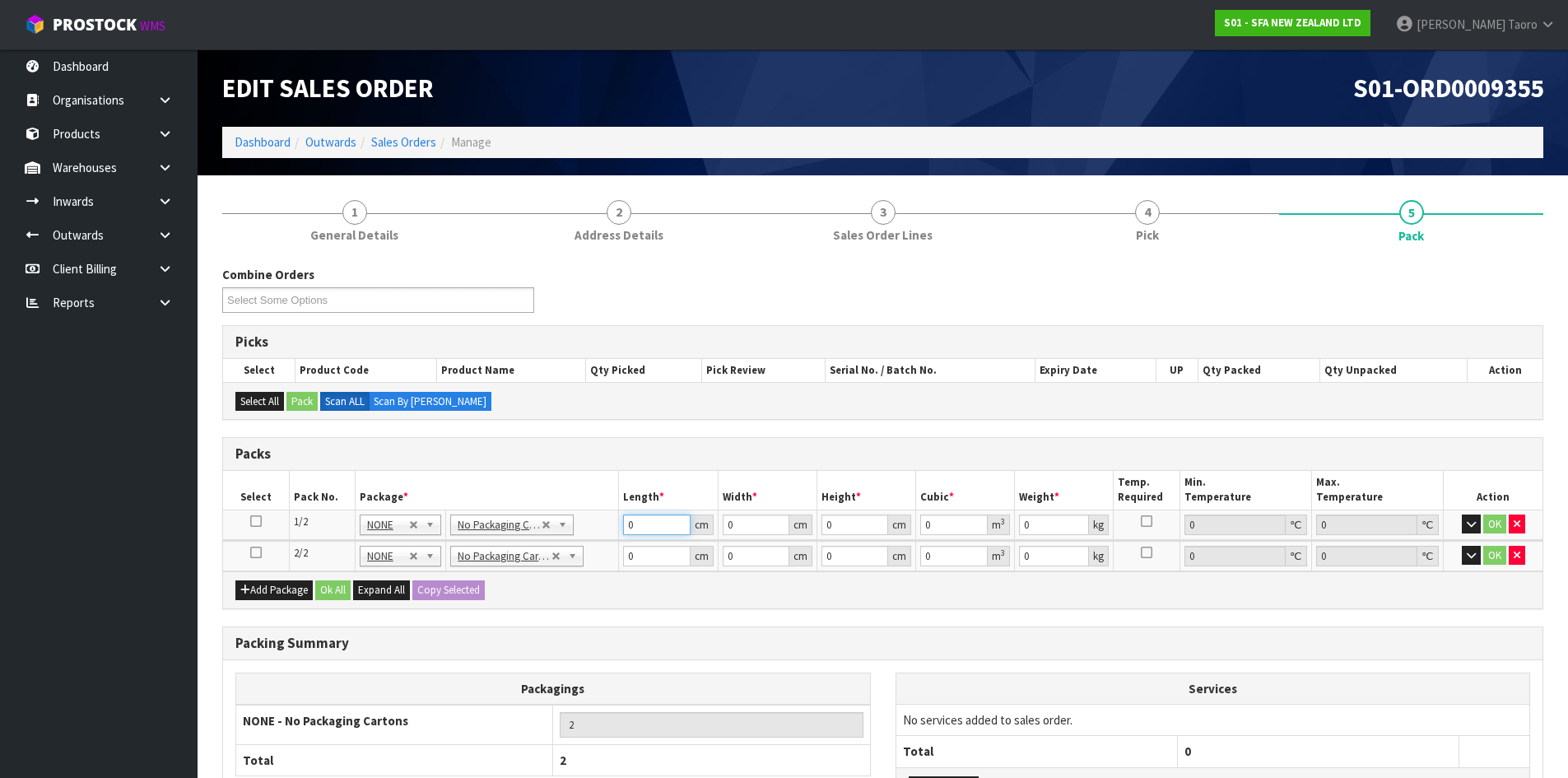
click at [662, 528] on input "0" at bounding box center [656, 525] width 67 height 20
click at [740, 548] on input "3" at bounding box center [755, 556] width 67 height 20
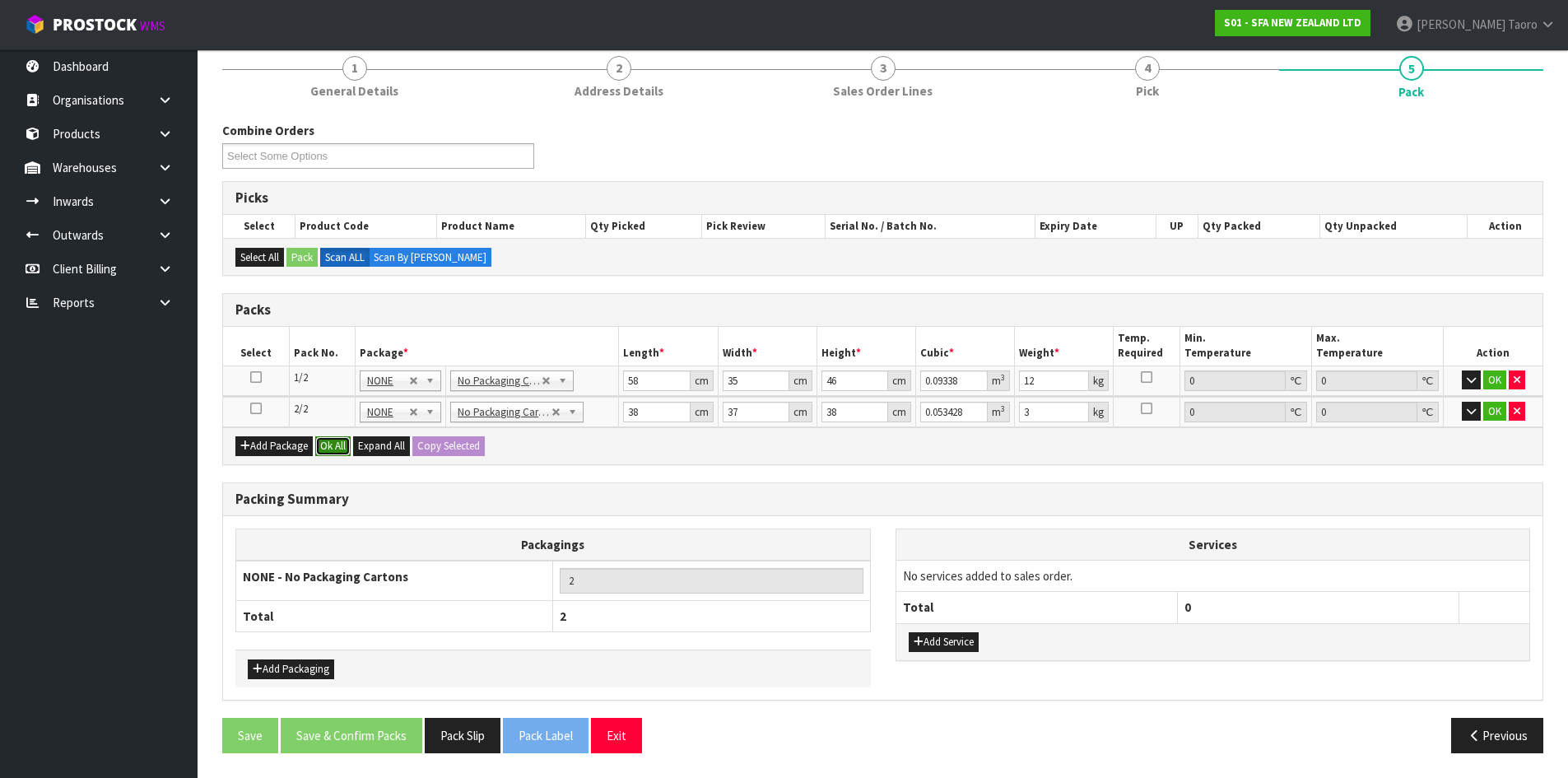
click at [331, 437] on button "Ok All" at bounding box center [333, 445] width 35 height 19
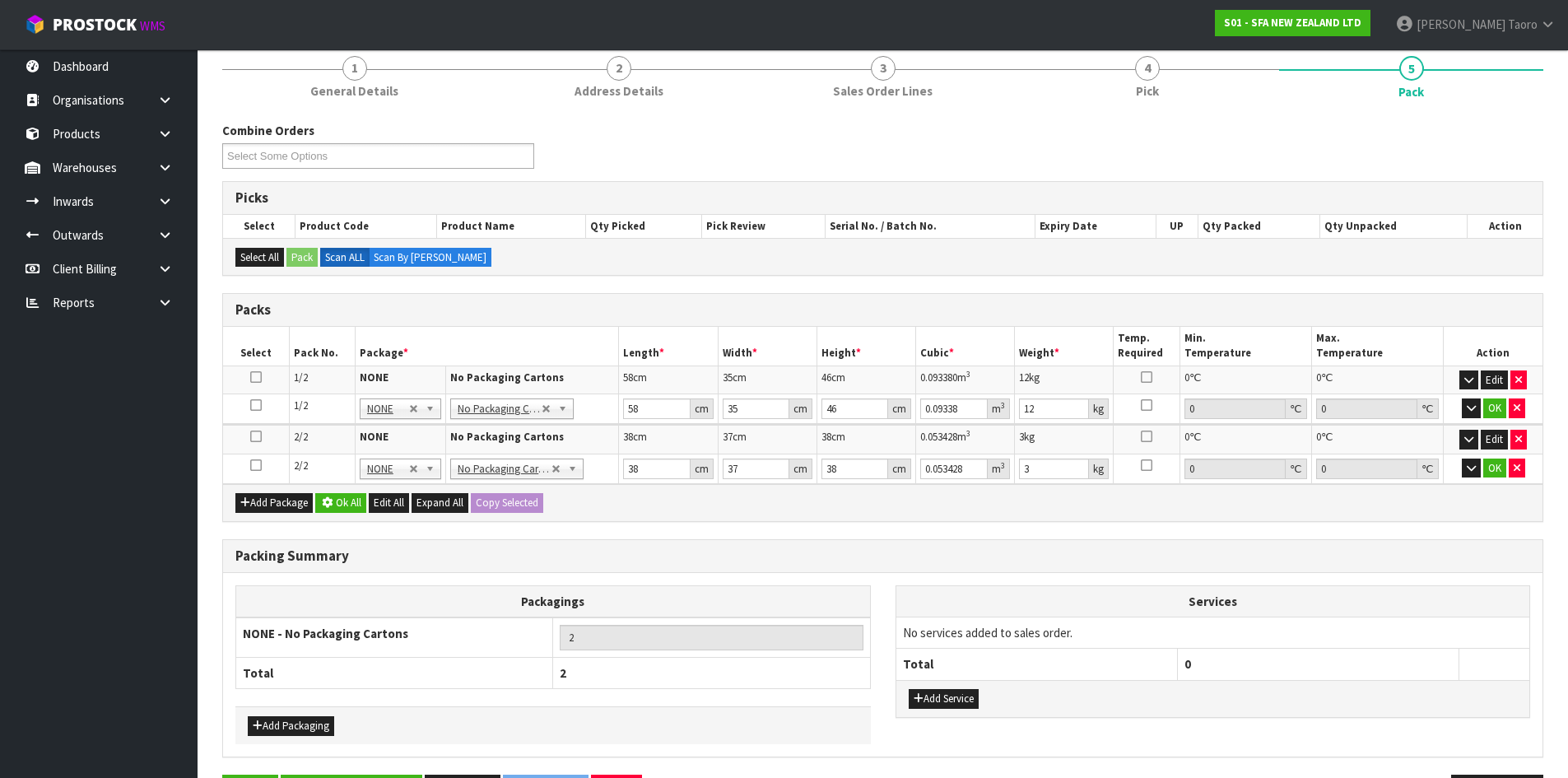
scroll to position [141, 0]
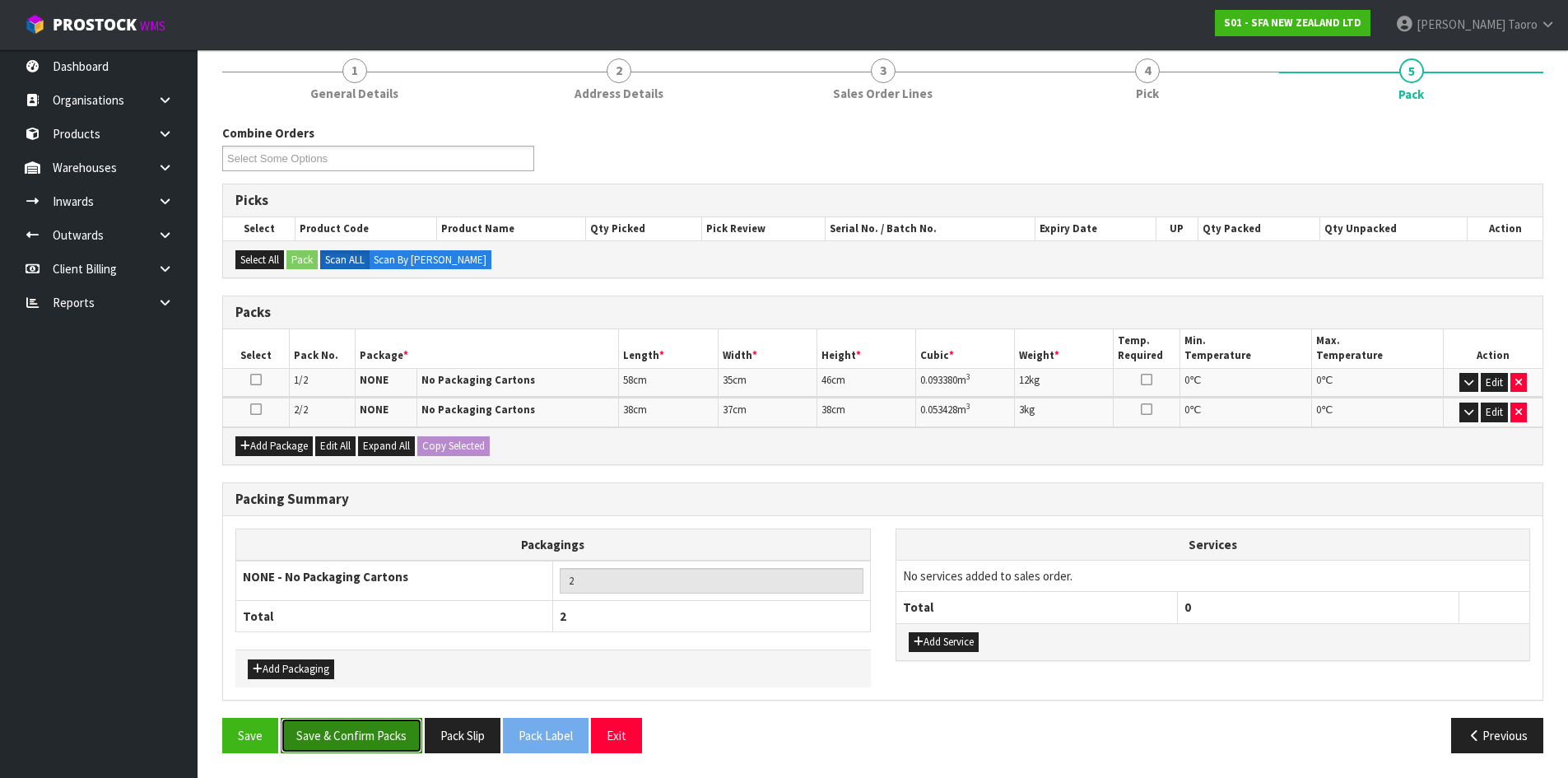
click at [417, 745] on button "Save & Confirm Packs" at bounding box center [351, 735] width 141 height 35
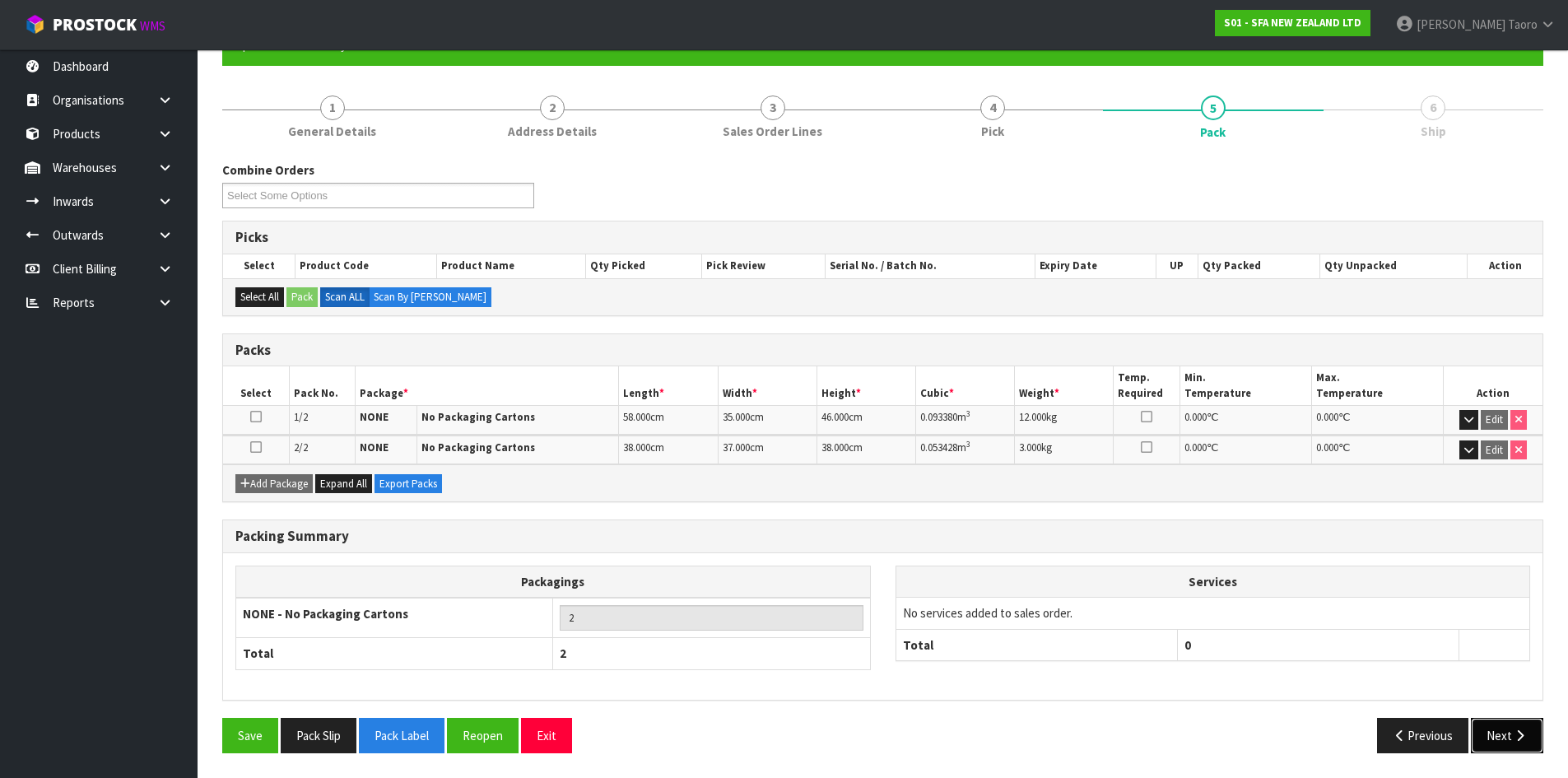
click at [1515, 727] on button "Next" at bounding box center [1507, 735] width 72 height 35
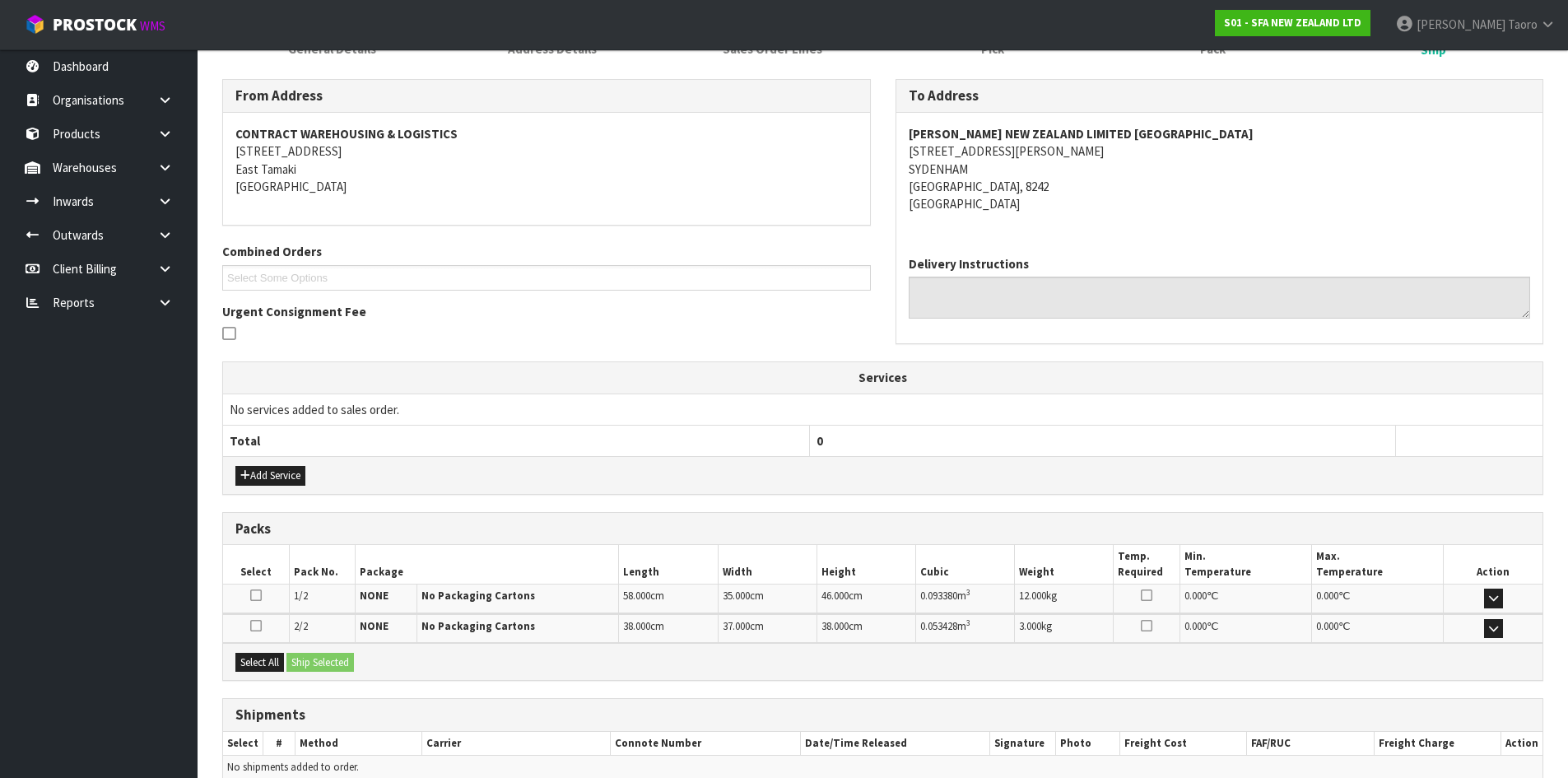
scroll to position [326, 0]
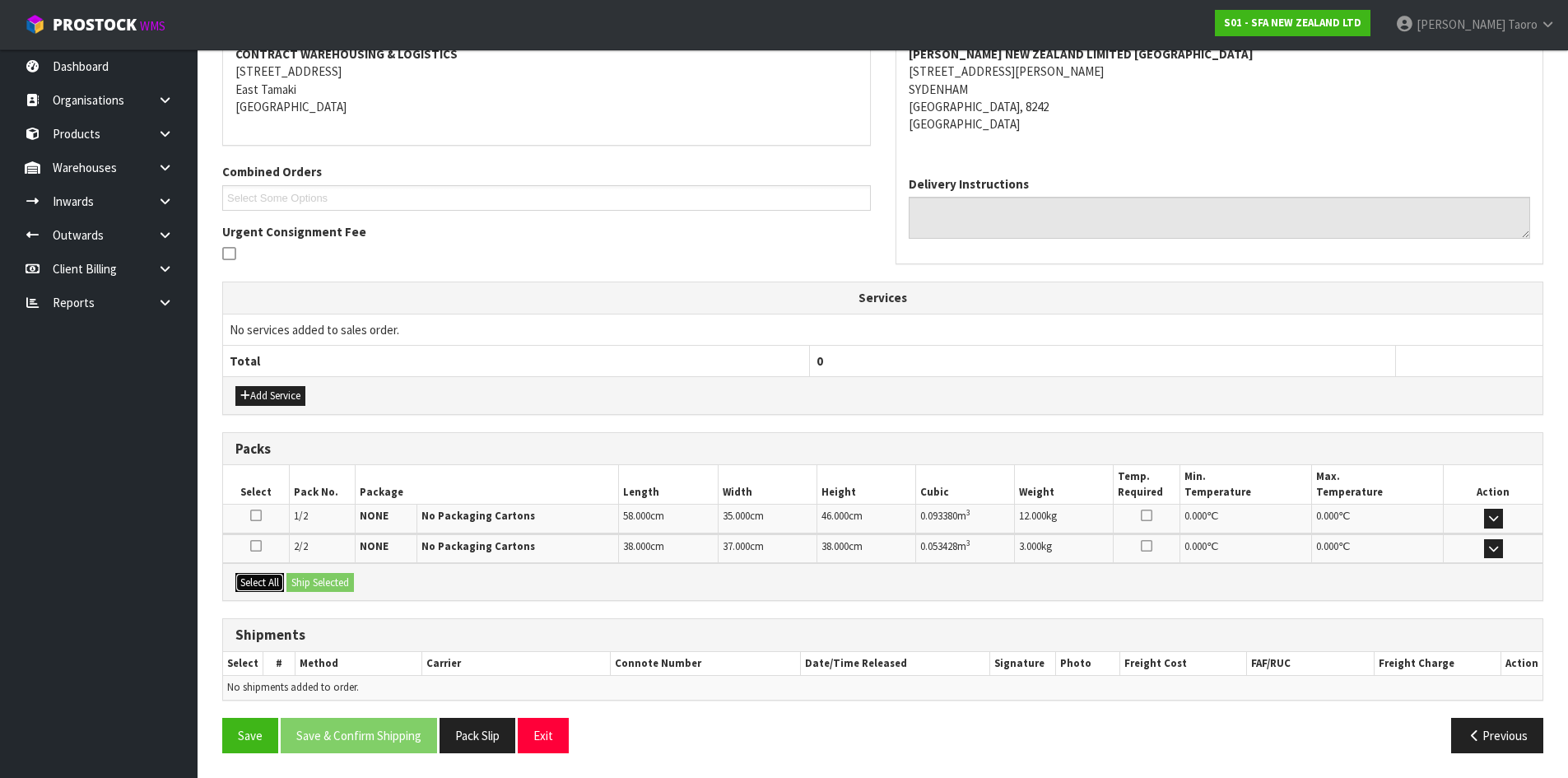
drag, startPoint x: 275, startPoint y: 578, endPoint x: 311, endPoint y: 584, distance: 36.5
click at [279, 582] on button "Select All" at bounding box center [260, 582] width 49 height 19
click at [315, 584] on button "Ship Selected" at bounding box center [320, 582] width 67 height 19
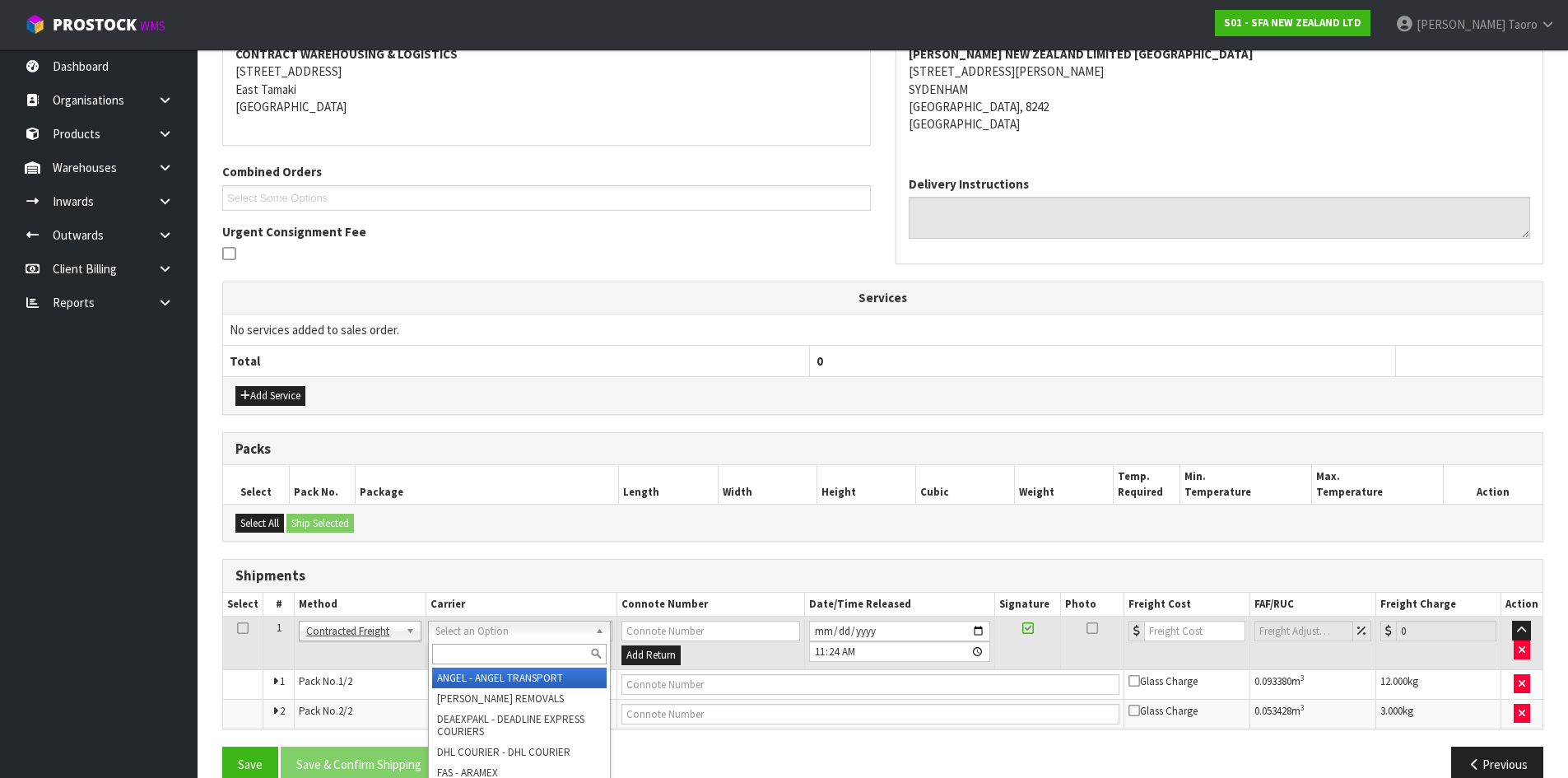
click at [496, 653] on input "text" at bounding box center [519, 653] width 174 height 20
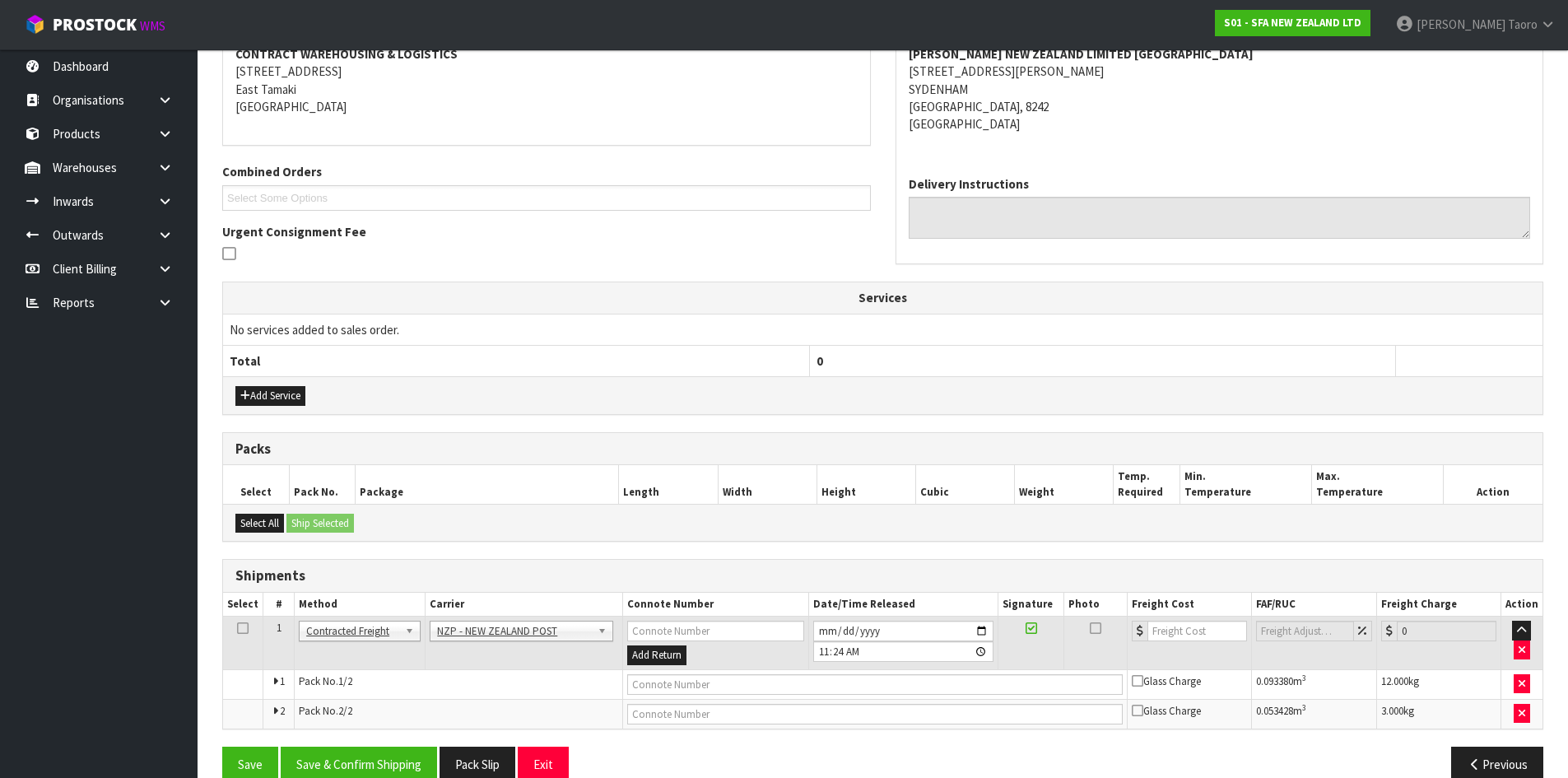
scroll to position [354, 0]
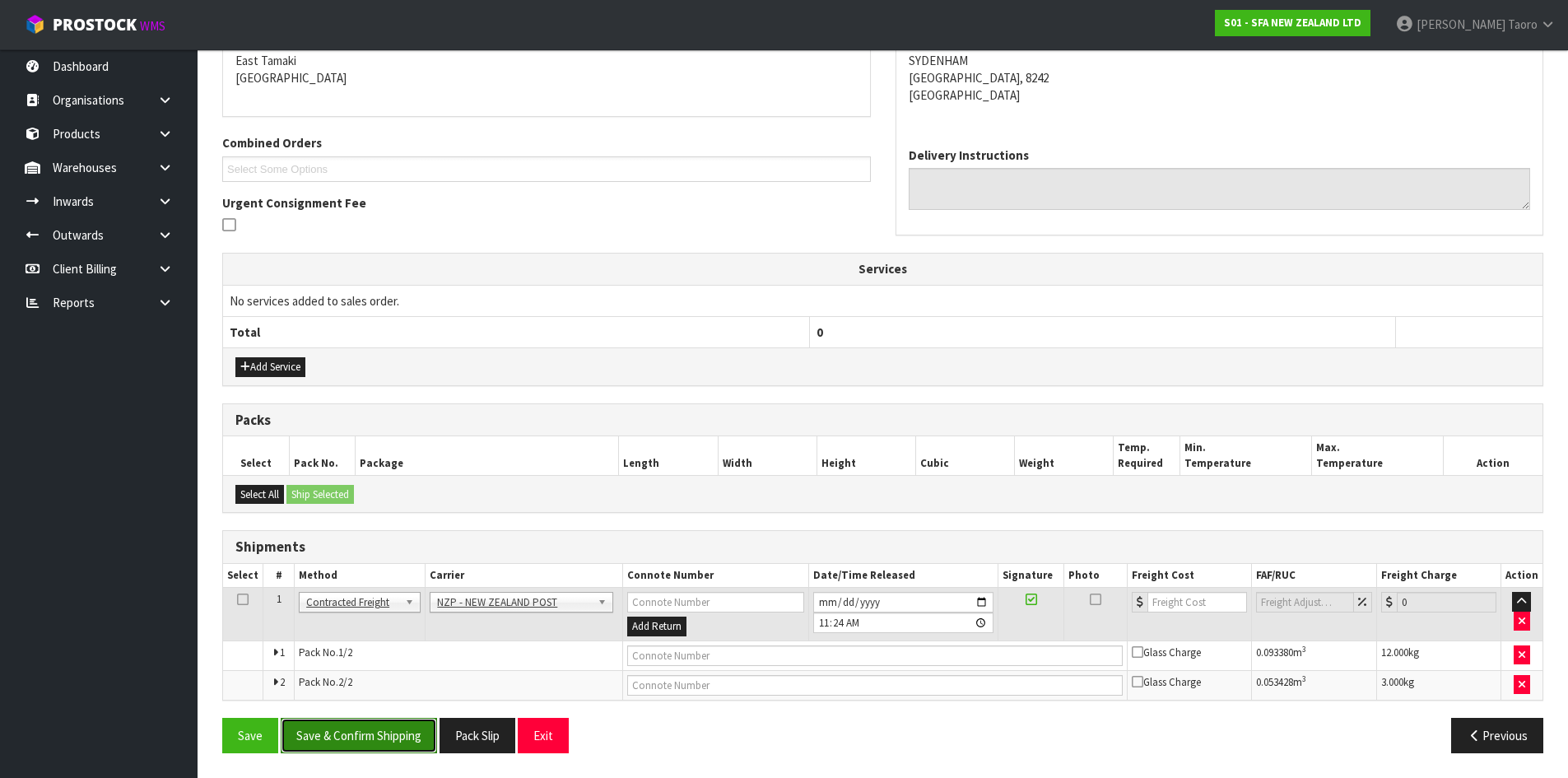
click at [371, 744] on button "Save & Confirm Shipping" at bounding box center [359, 735] width 157 height 35
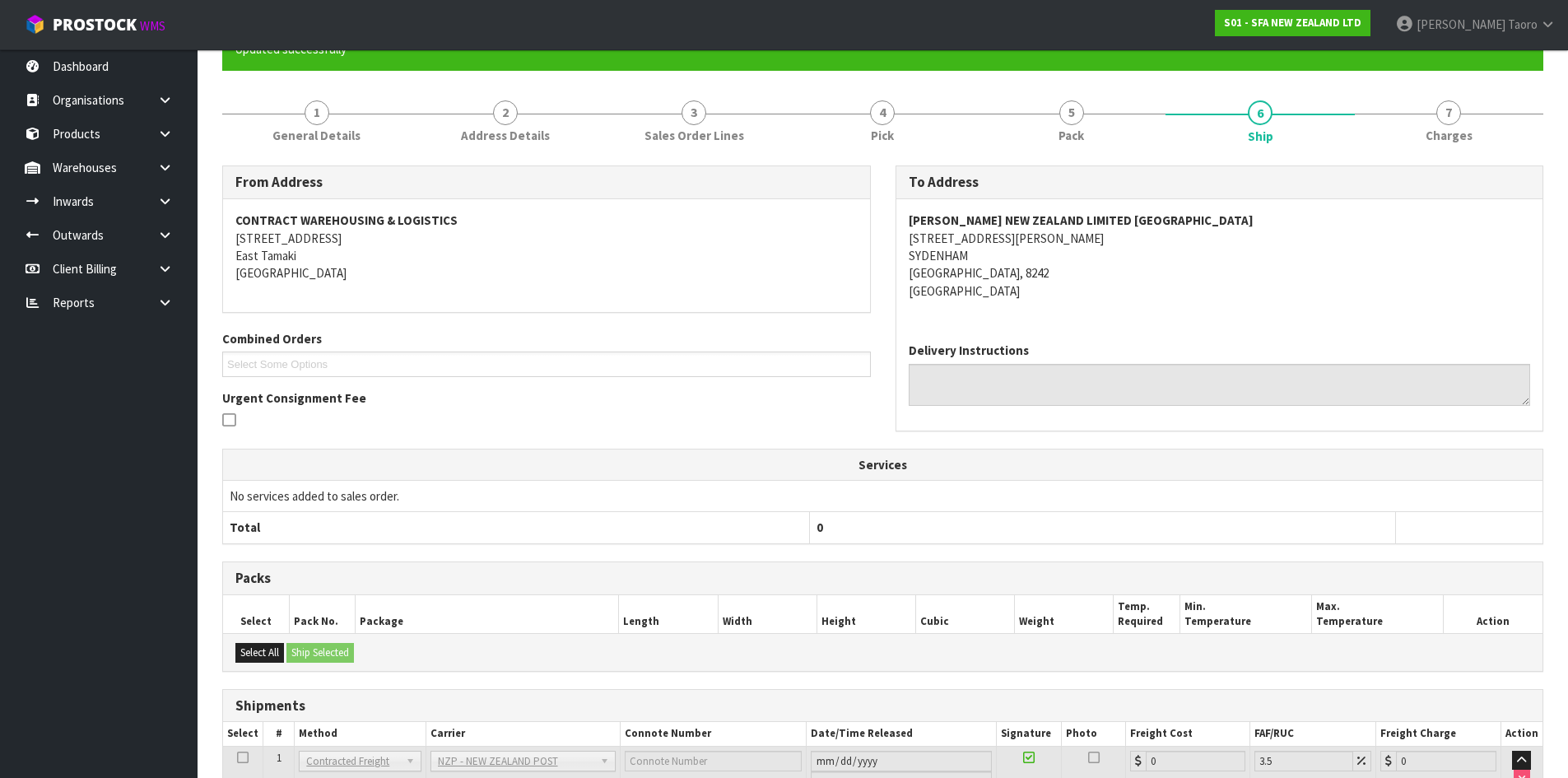
scroll to position [330, 0]
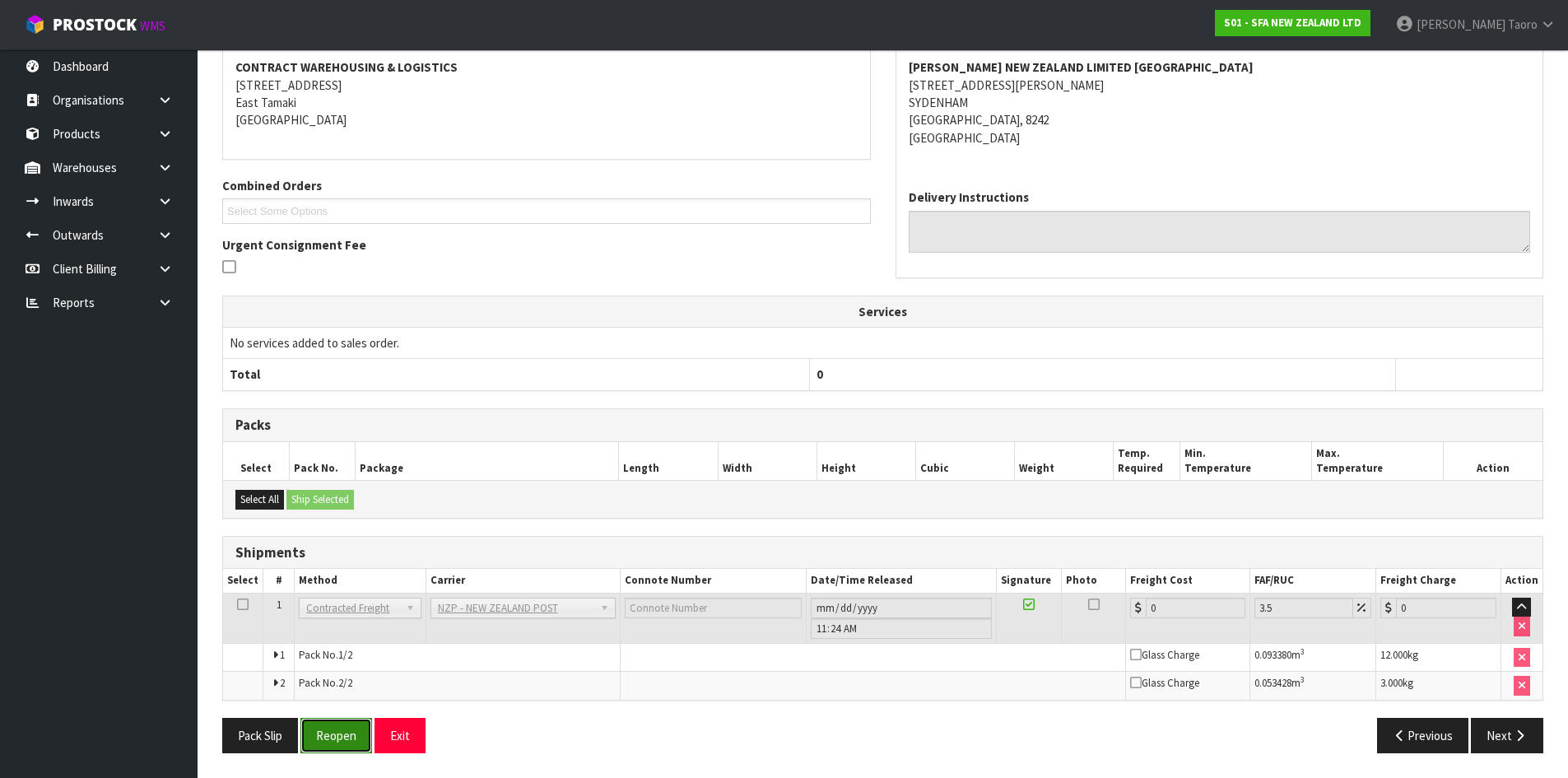
click at [333, 725] on button "Reopen" at bounding box center [336, 735] width 72 height 35
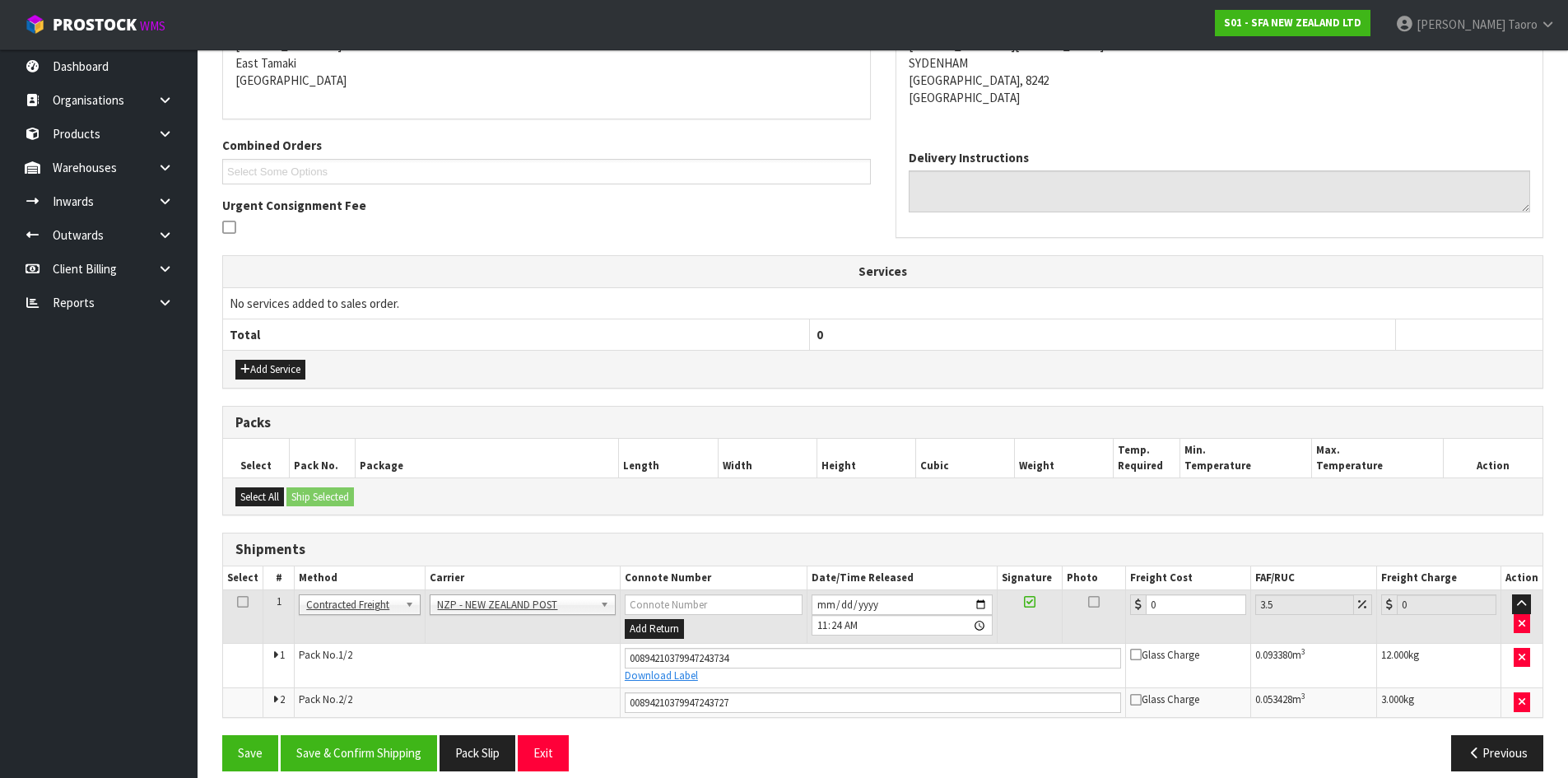
scroll to position [370, 0]
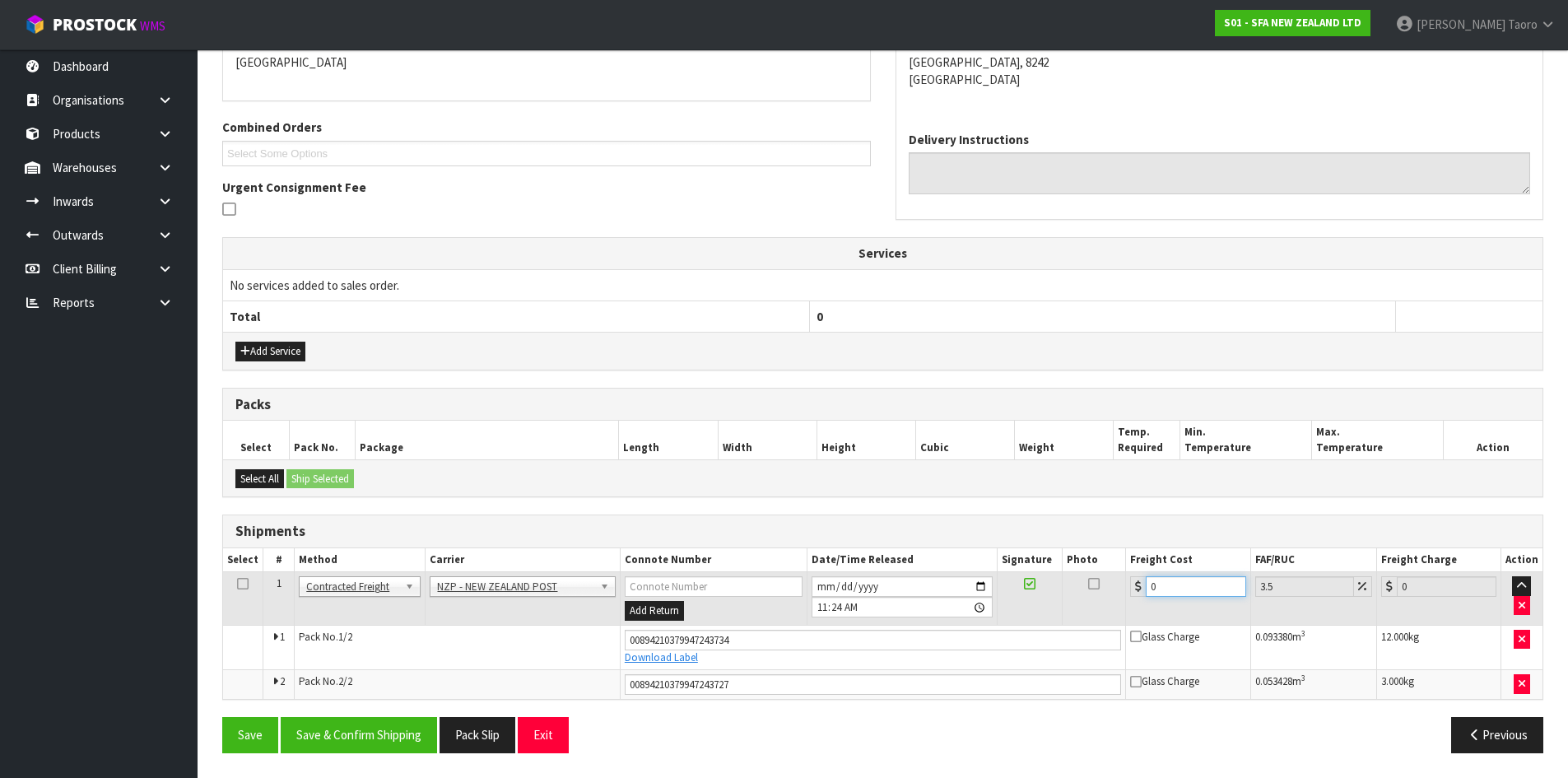
click at [1189, 589] on input "0" at bounding box center [1196, 586] width 99 height 20
click at [392, 724] on button "Save & Confirm Shipping" at bounding box center [359, 734] width 157 height 35
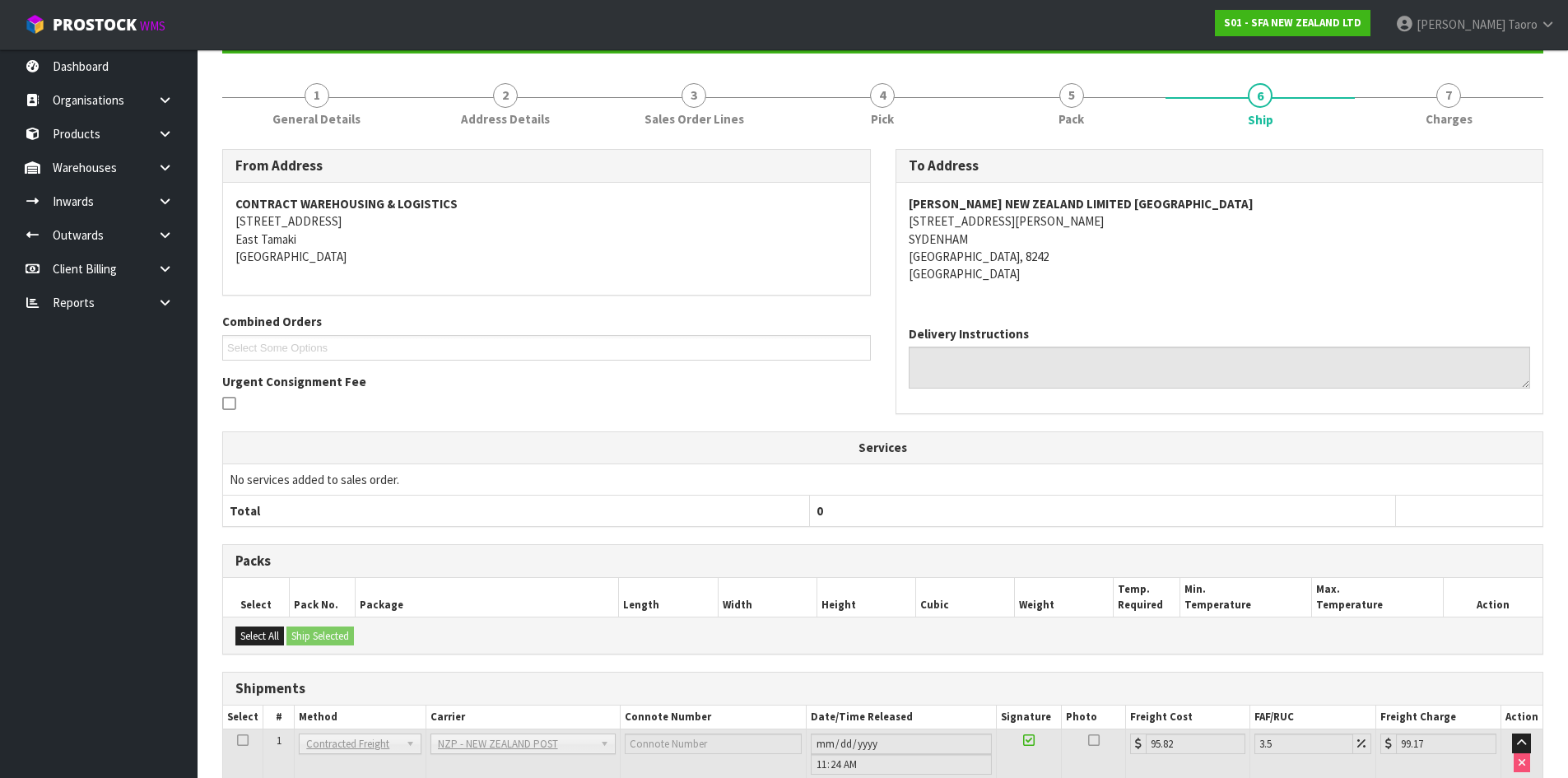
scroll to position [323, 0]
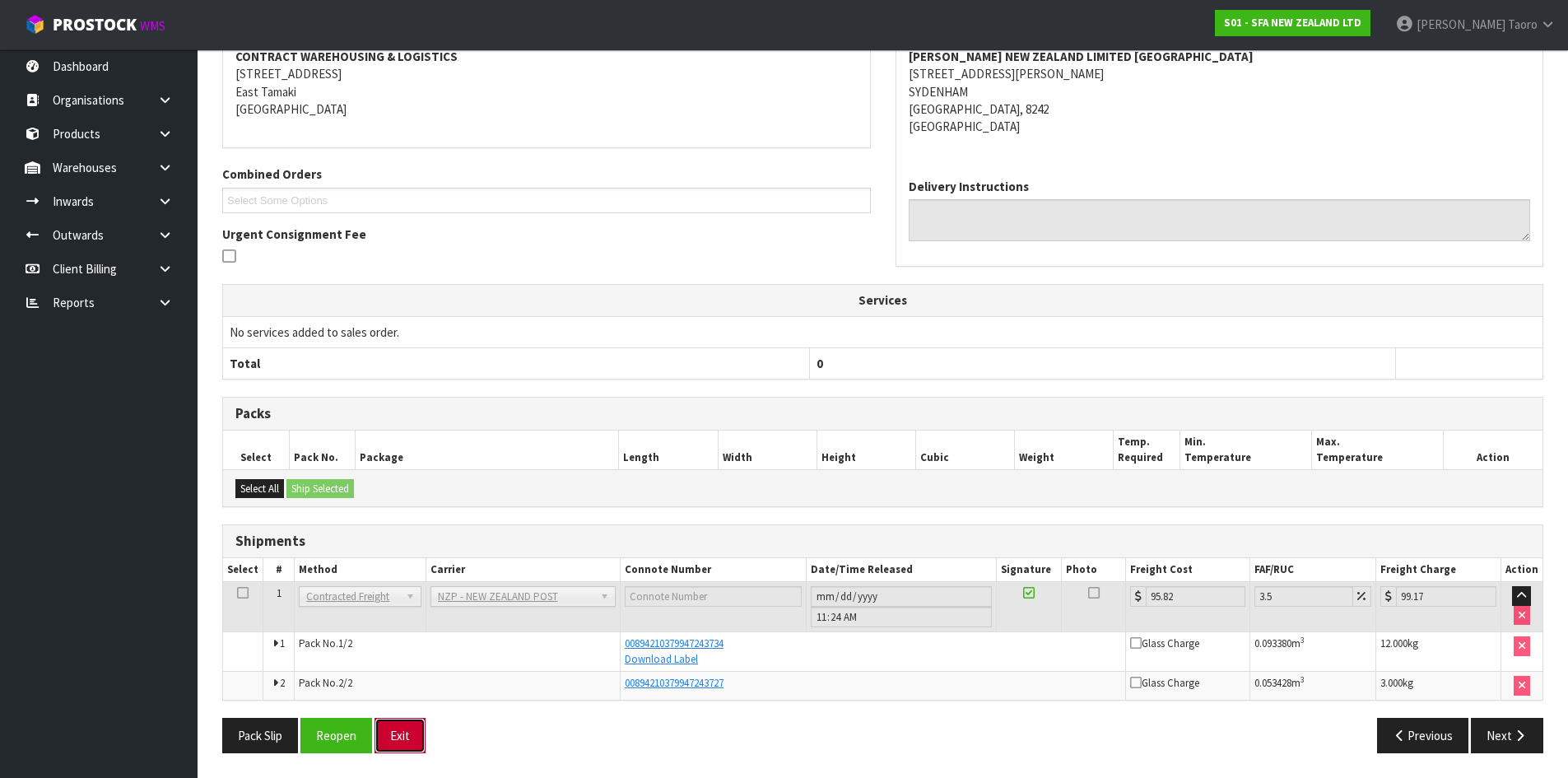
click at [403, 733] on button "Exit" at bounding box center [400, 735] width 51 height 35
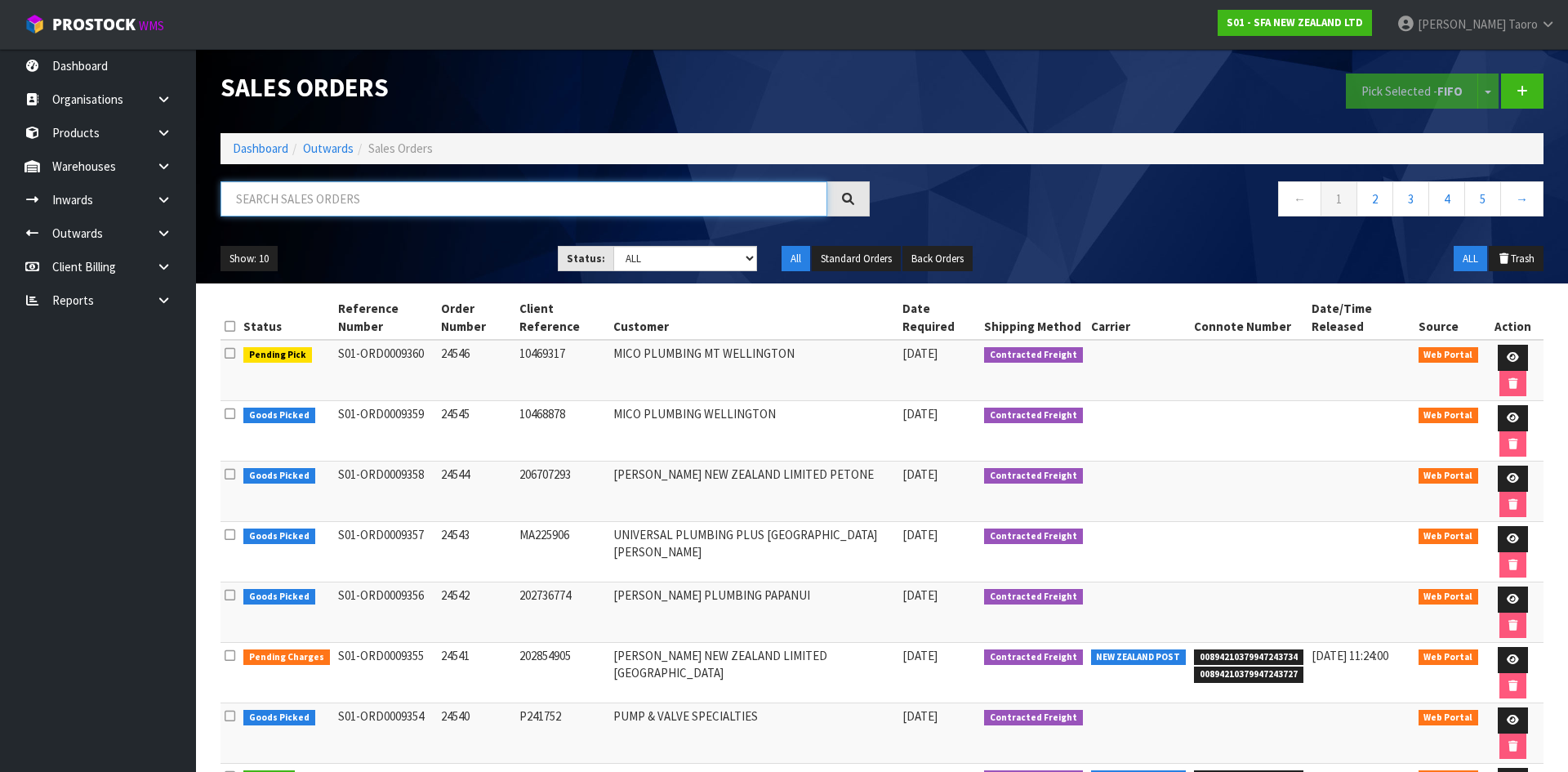
click at [388, 200] on input "text" at bounding box center [524, 199] width 606 height 35
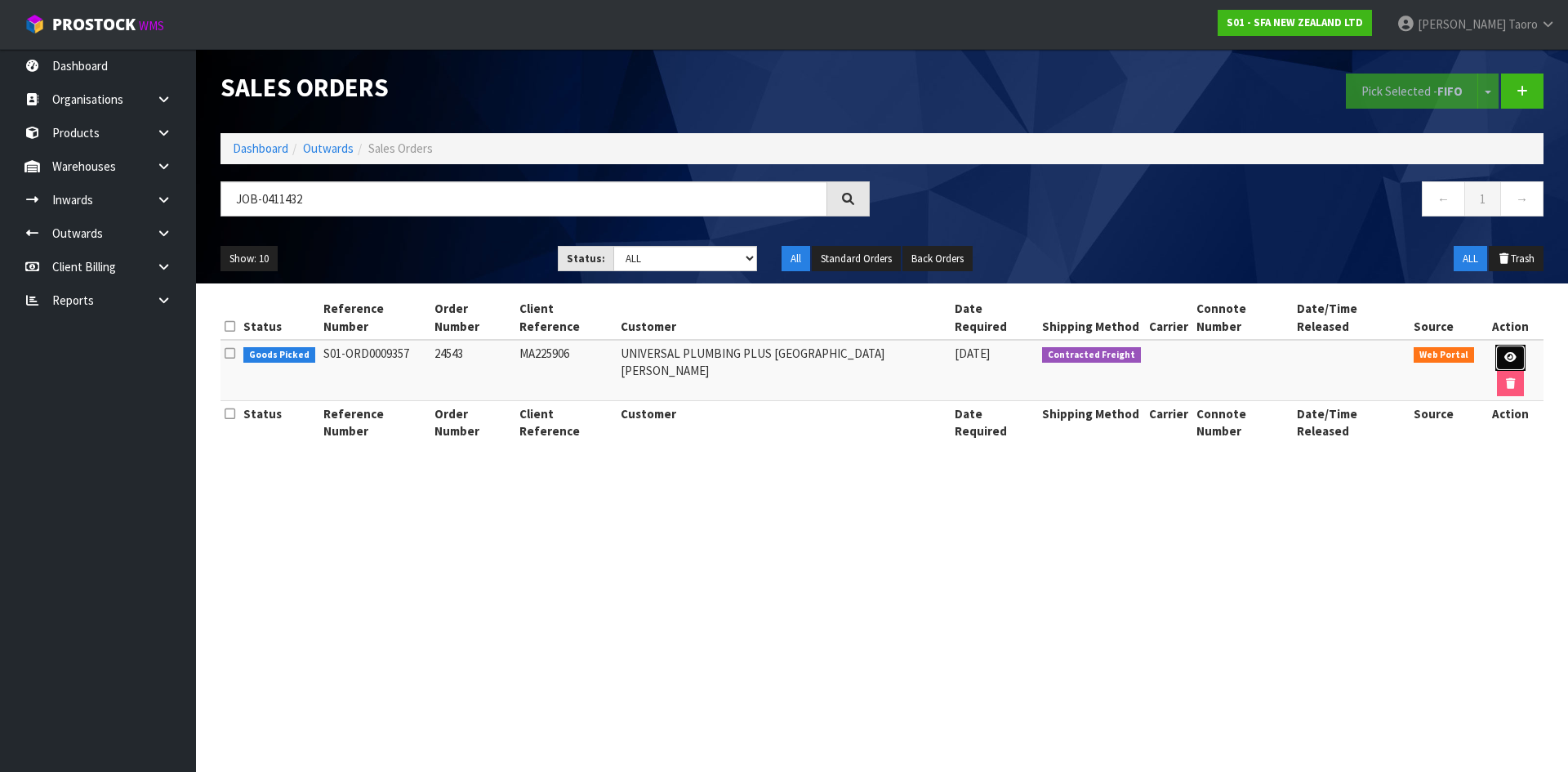
click at [1495, 345] on link at bounding box center [1510, 358] width 30 height 26
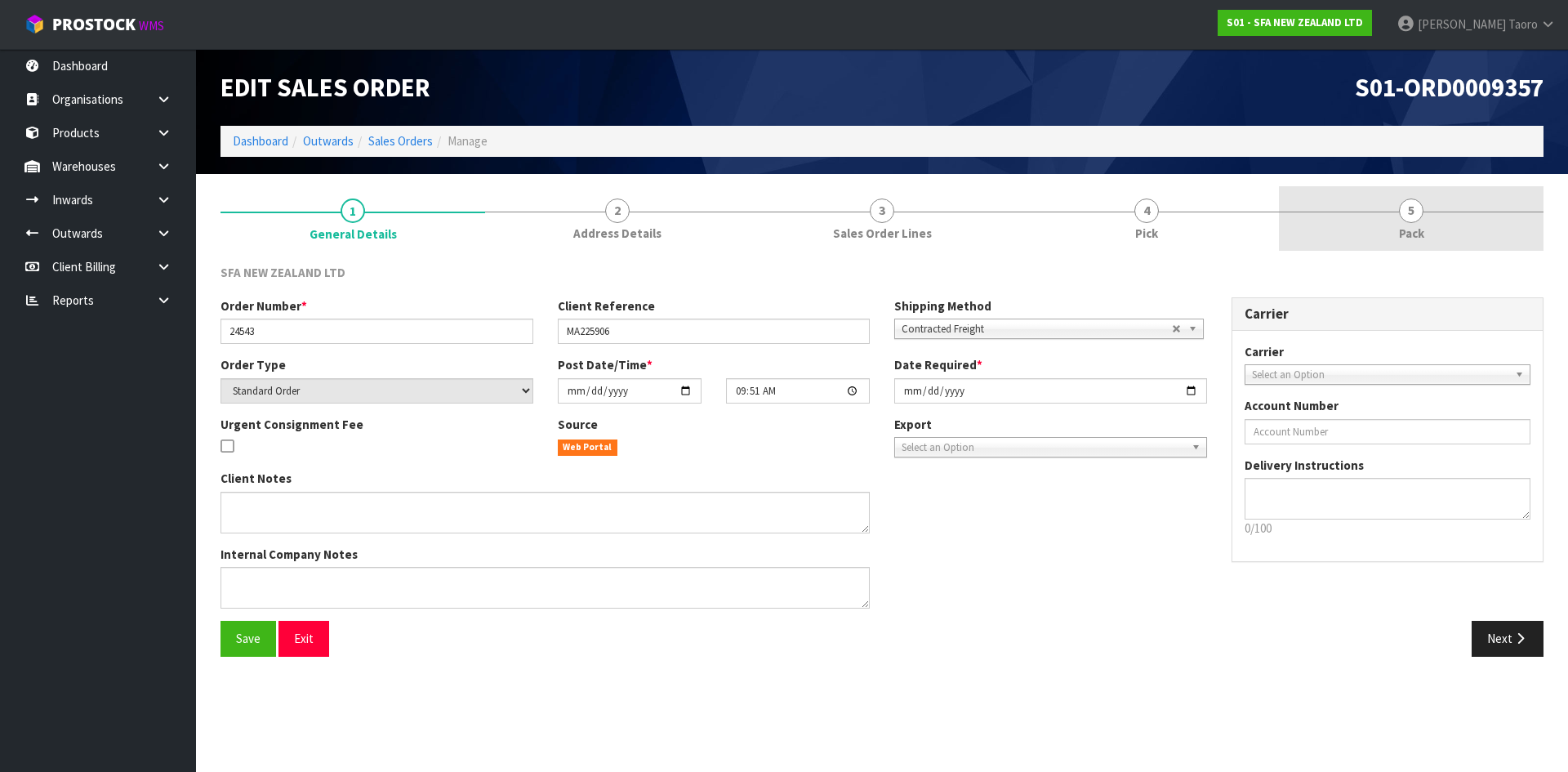
drag, startPoint x: 1423, startPoint y: 236, endPoint x: 1390, endPoint y: 211, distance: 41.4
click at [1423, 235] on span "Pack" at bounding box center [1411, 233] width 25 height 18
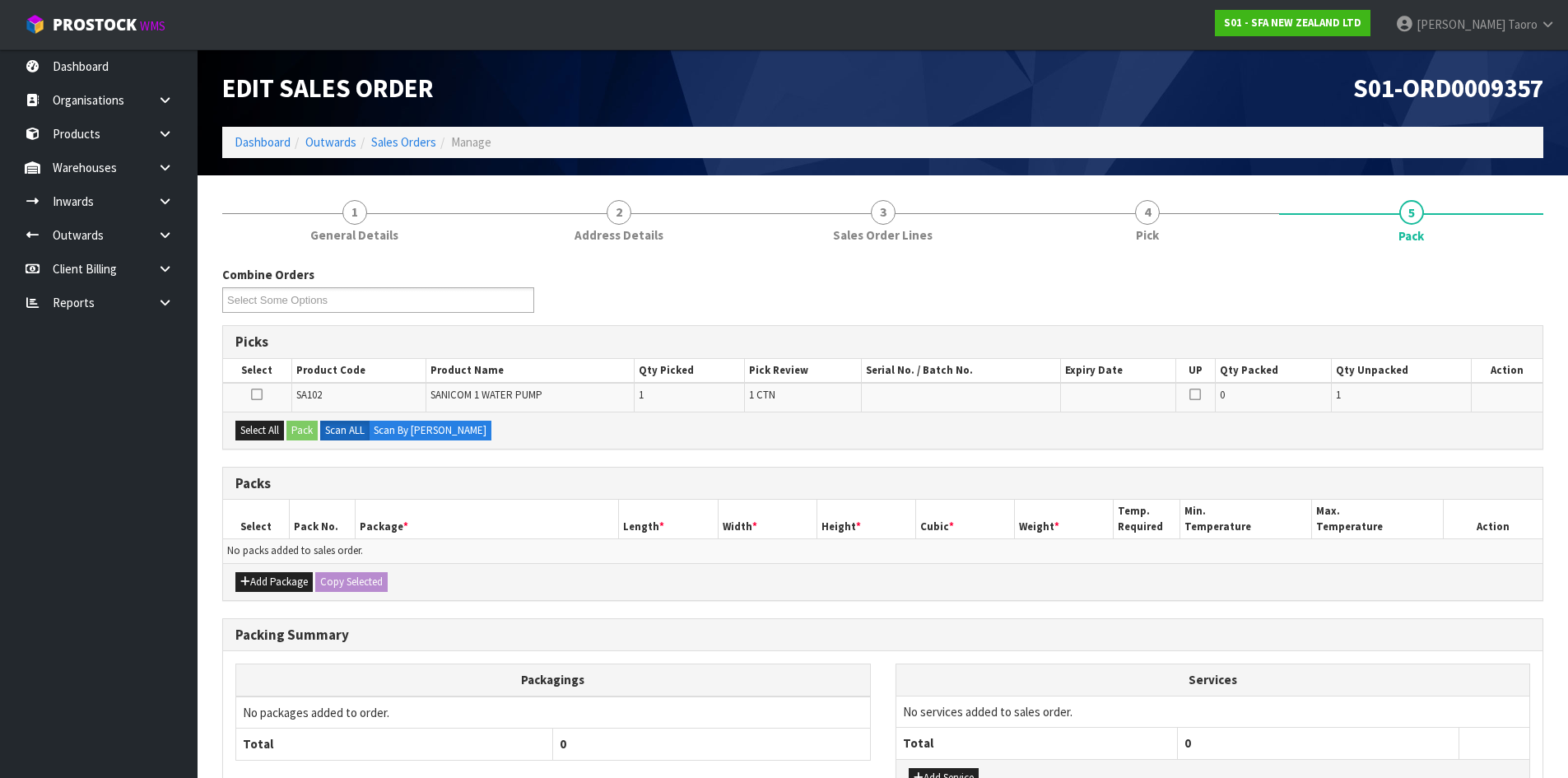
click at [1245, 90] on h1 "S01-ORD0009357" at bounding box center [1220, 88] width 648 height 28
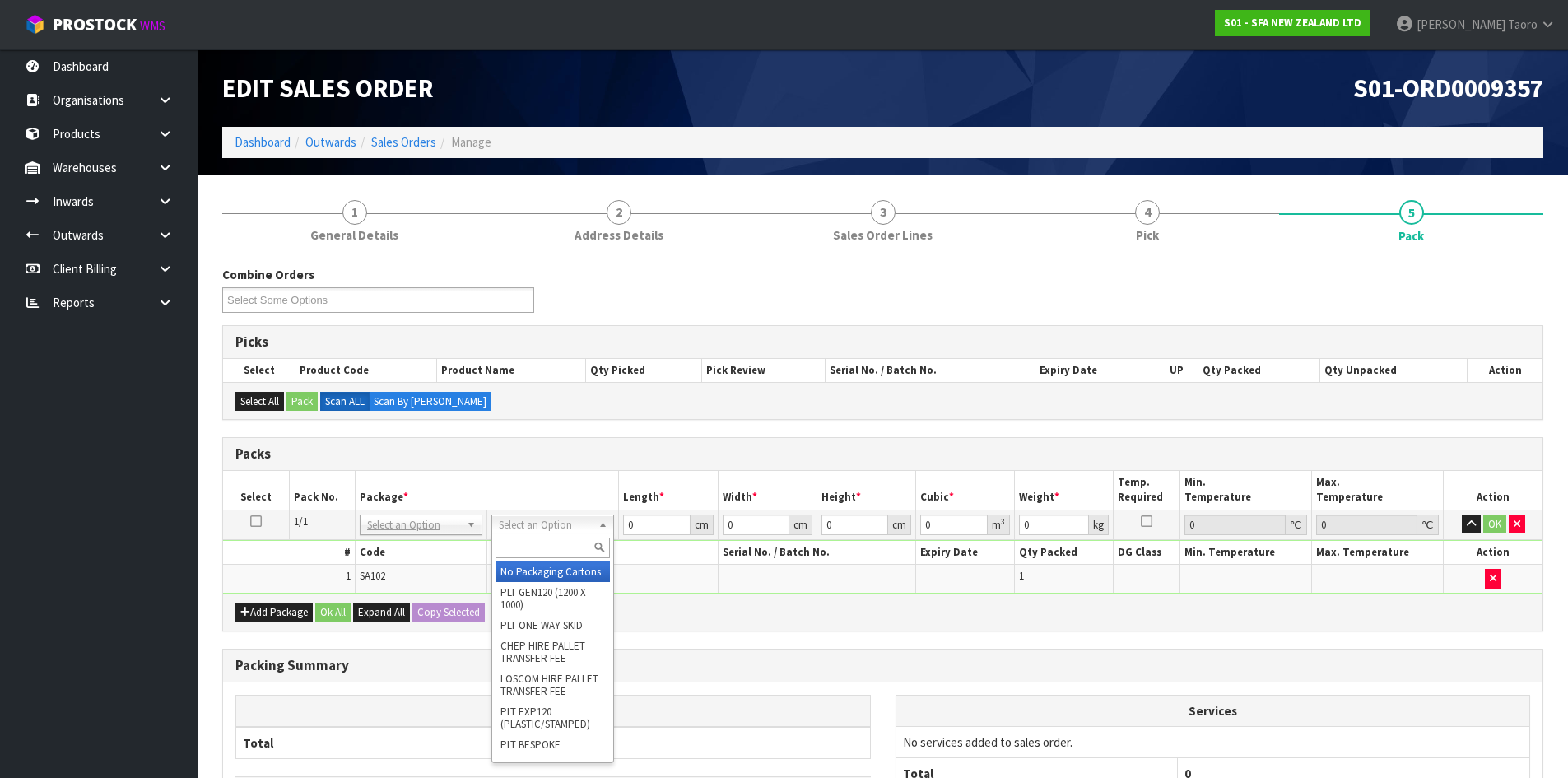
drag, startPoint x: 576, startPoint y: 574, endPoint x: 595, endPoint y: 571, distance: 19.2
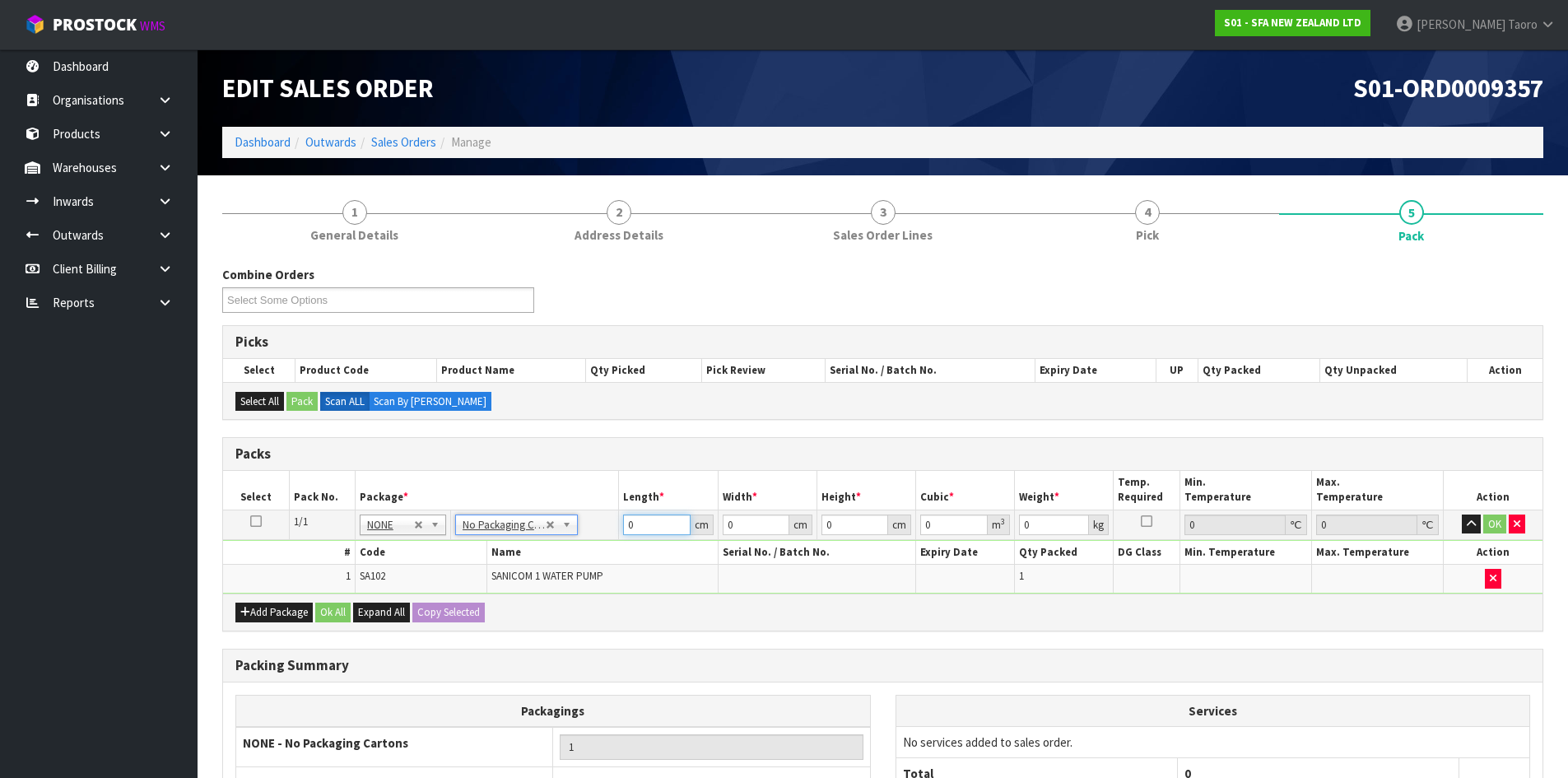
click at [663, 530] on input "0" at bounding box center [656, 525] width 67 height 20
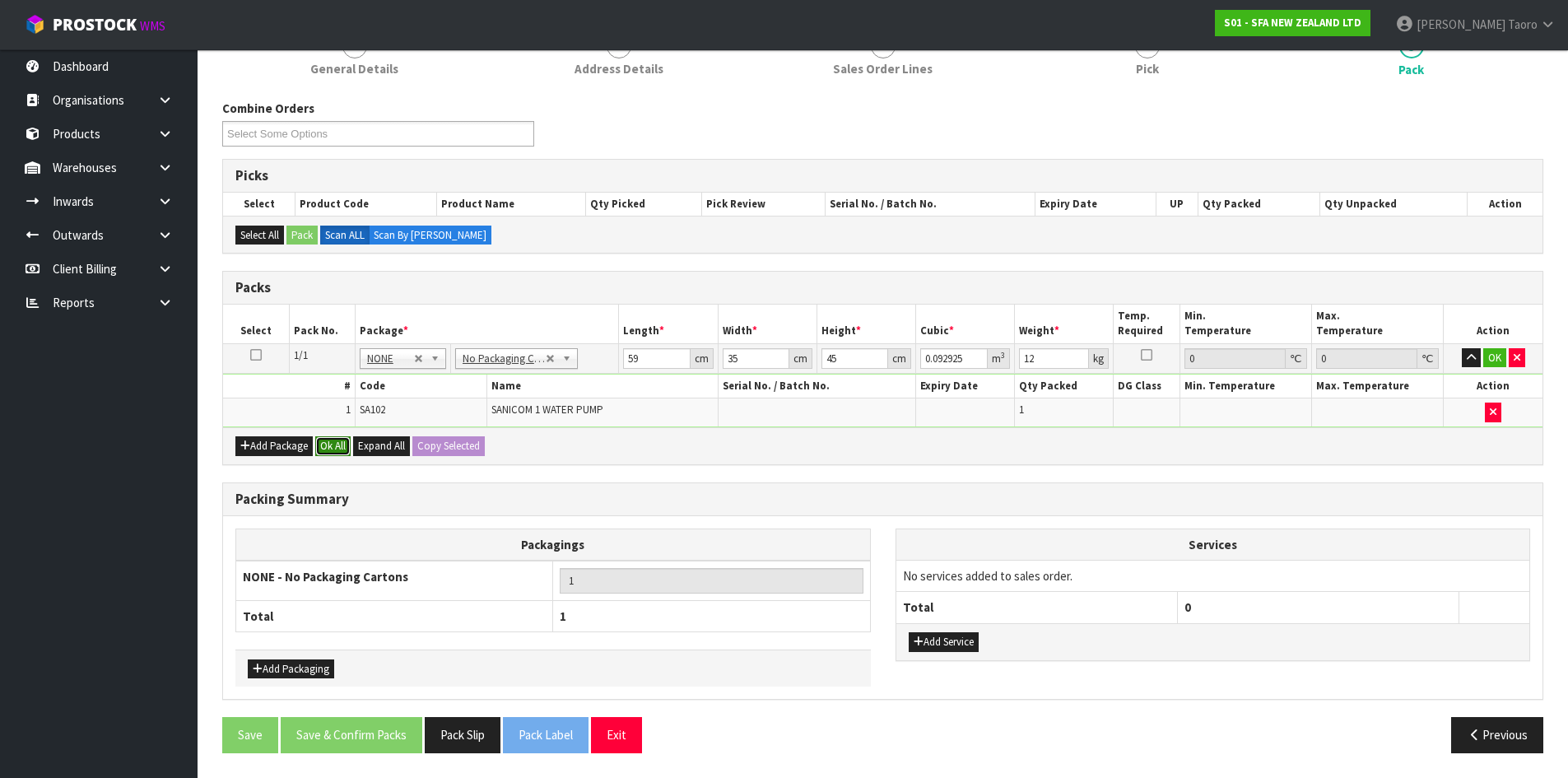
click at [337, 446] on button "Ok All" at bounding box center [333, 445] width 35 height 19
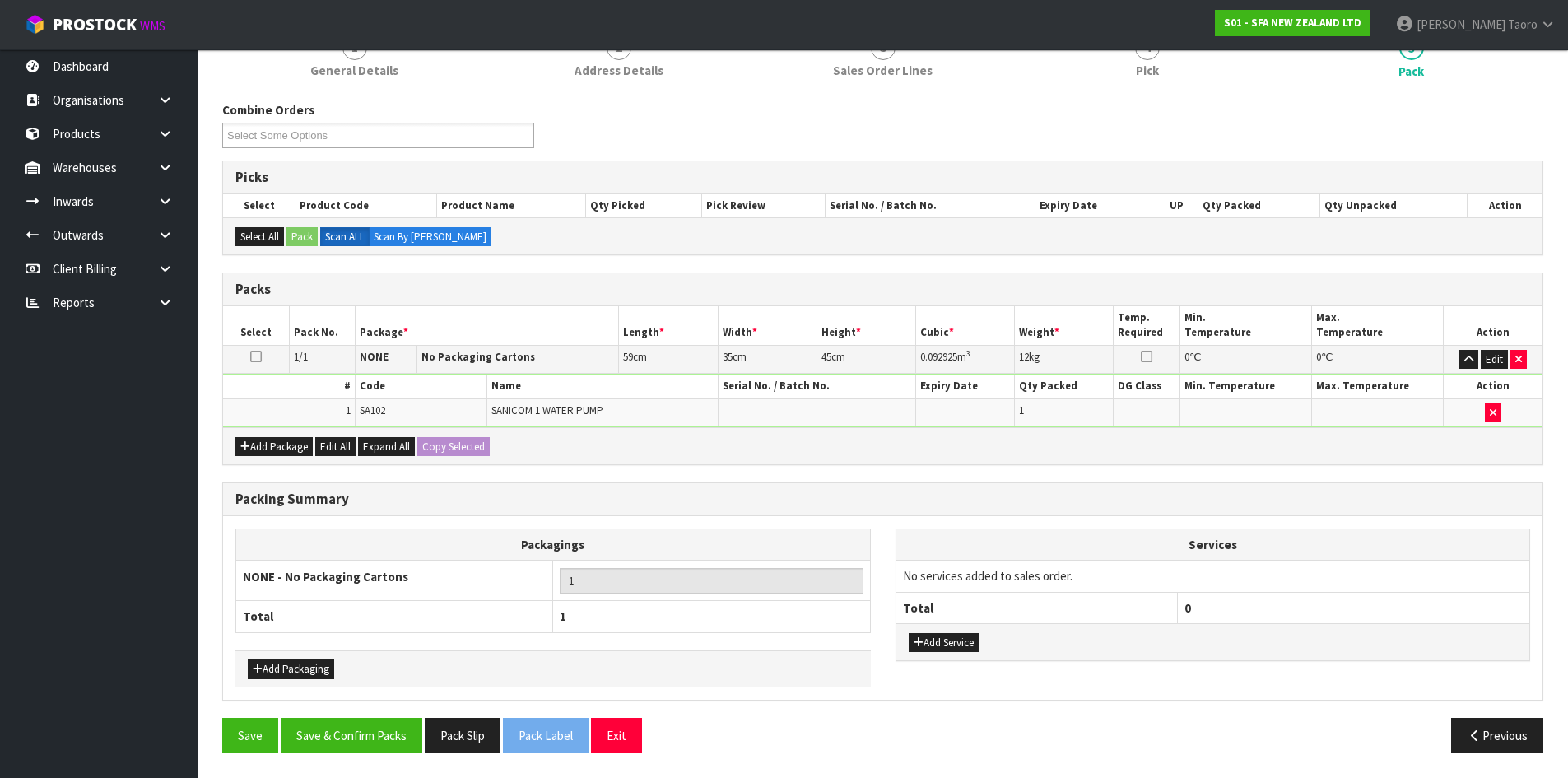
scroll to position [165, 0]
click at [351, 743] on button "Save & Confirm Packs" at bounding box center [351, 735] width 141 height 35
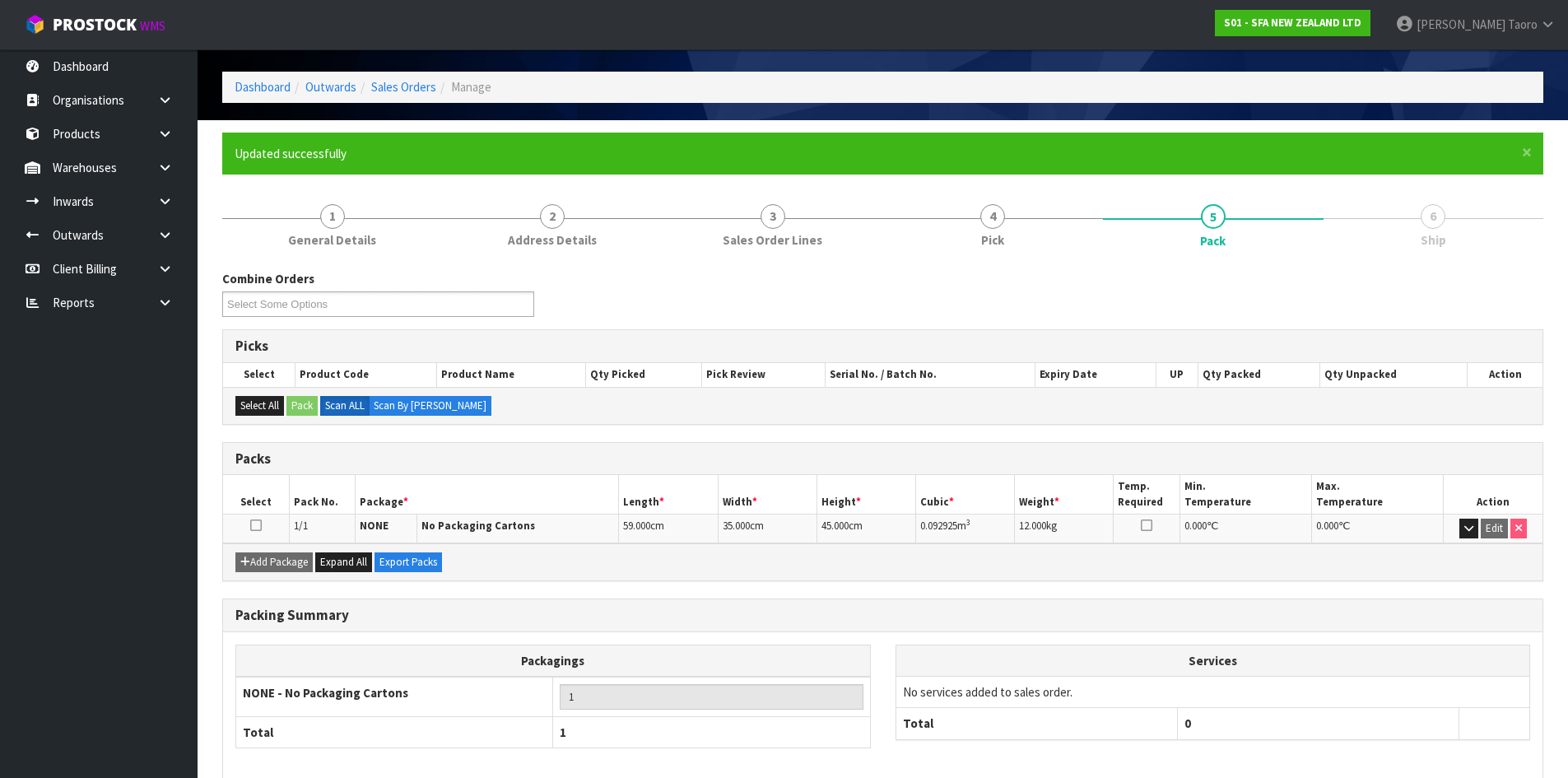
scroll to position [134, 0]
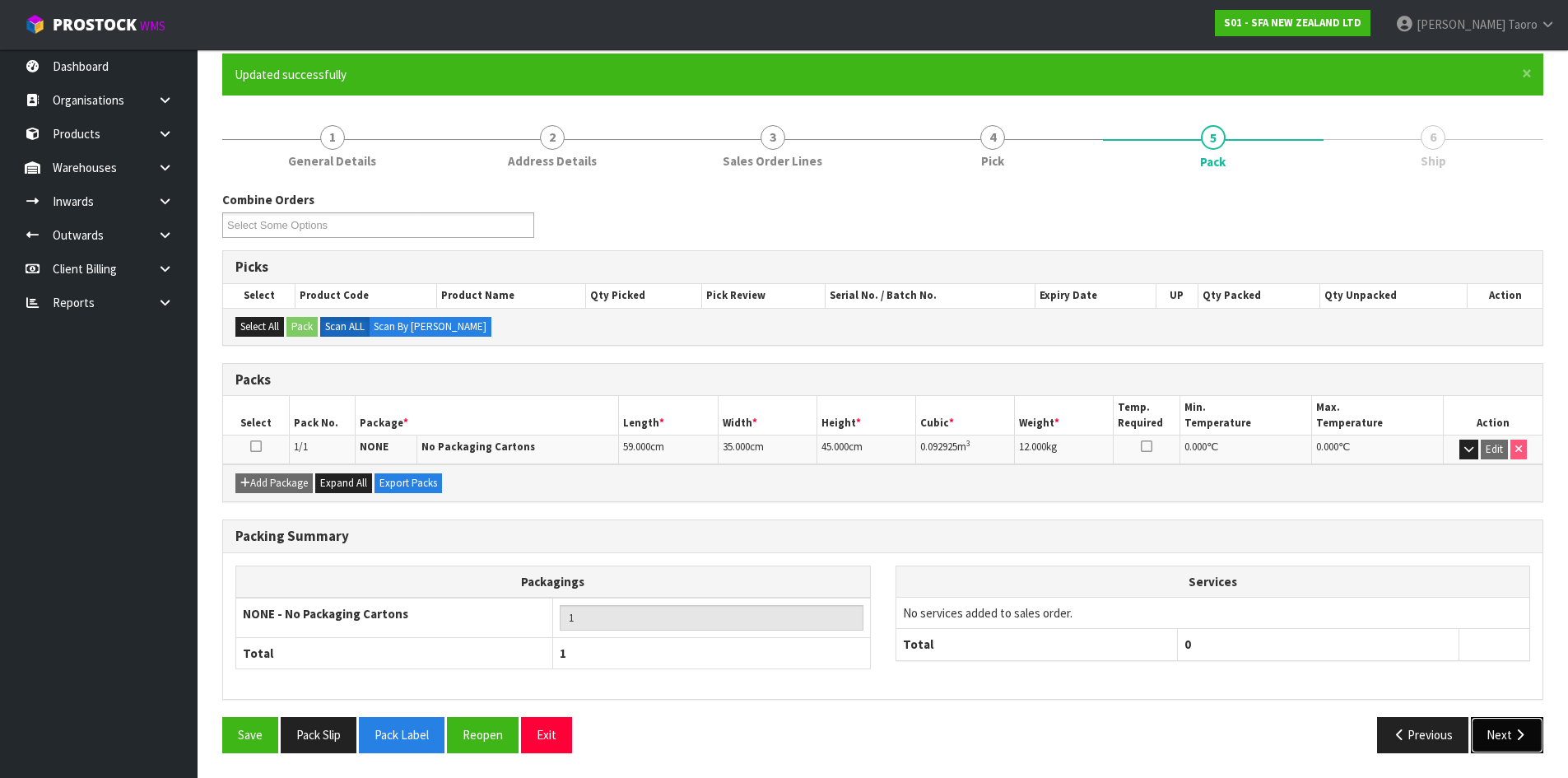
click at [1527, 733] on icon "button" at bounding box center [1520, 734] width 16 height 13
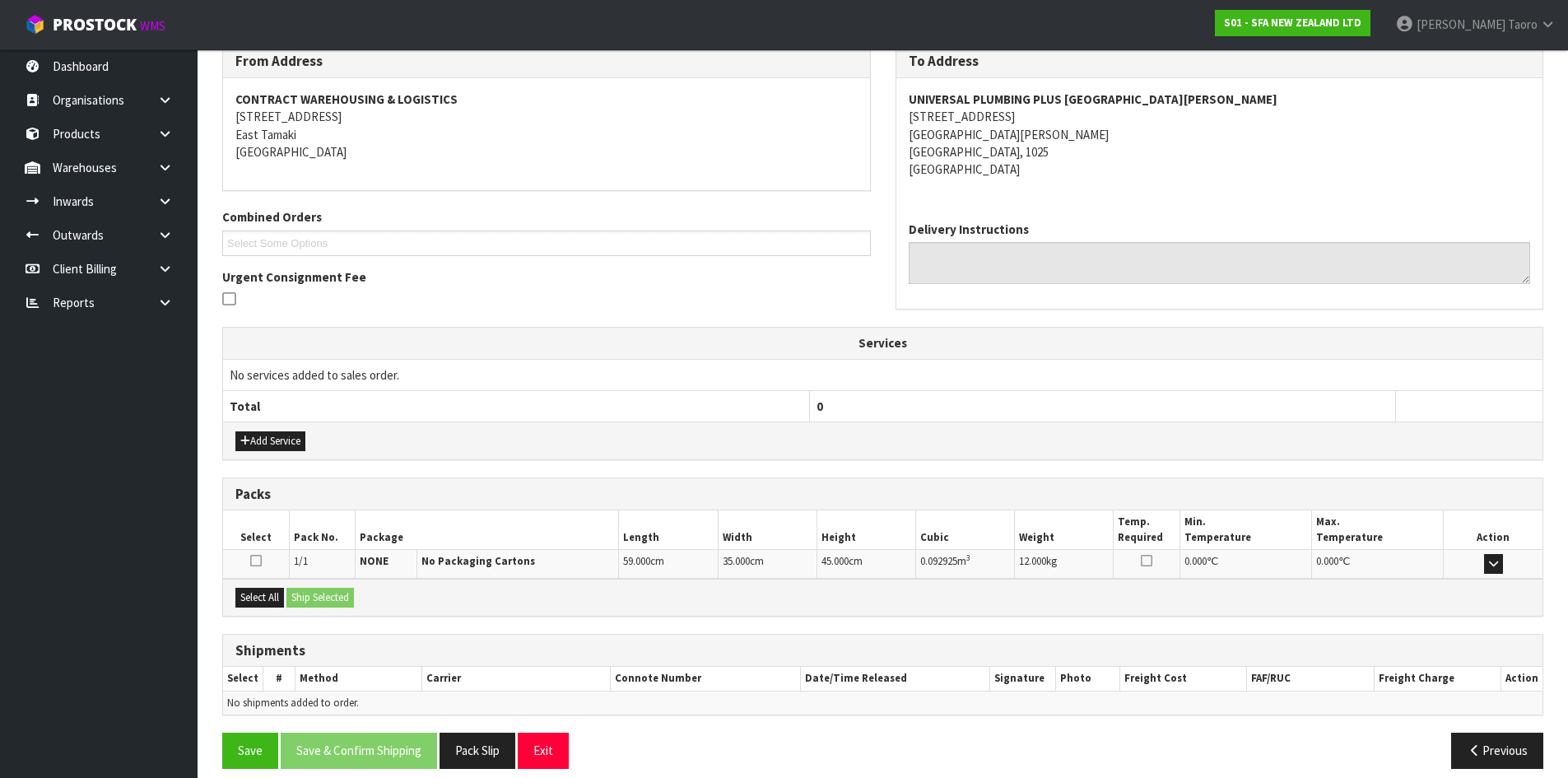
scroll to position [296, 0]
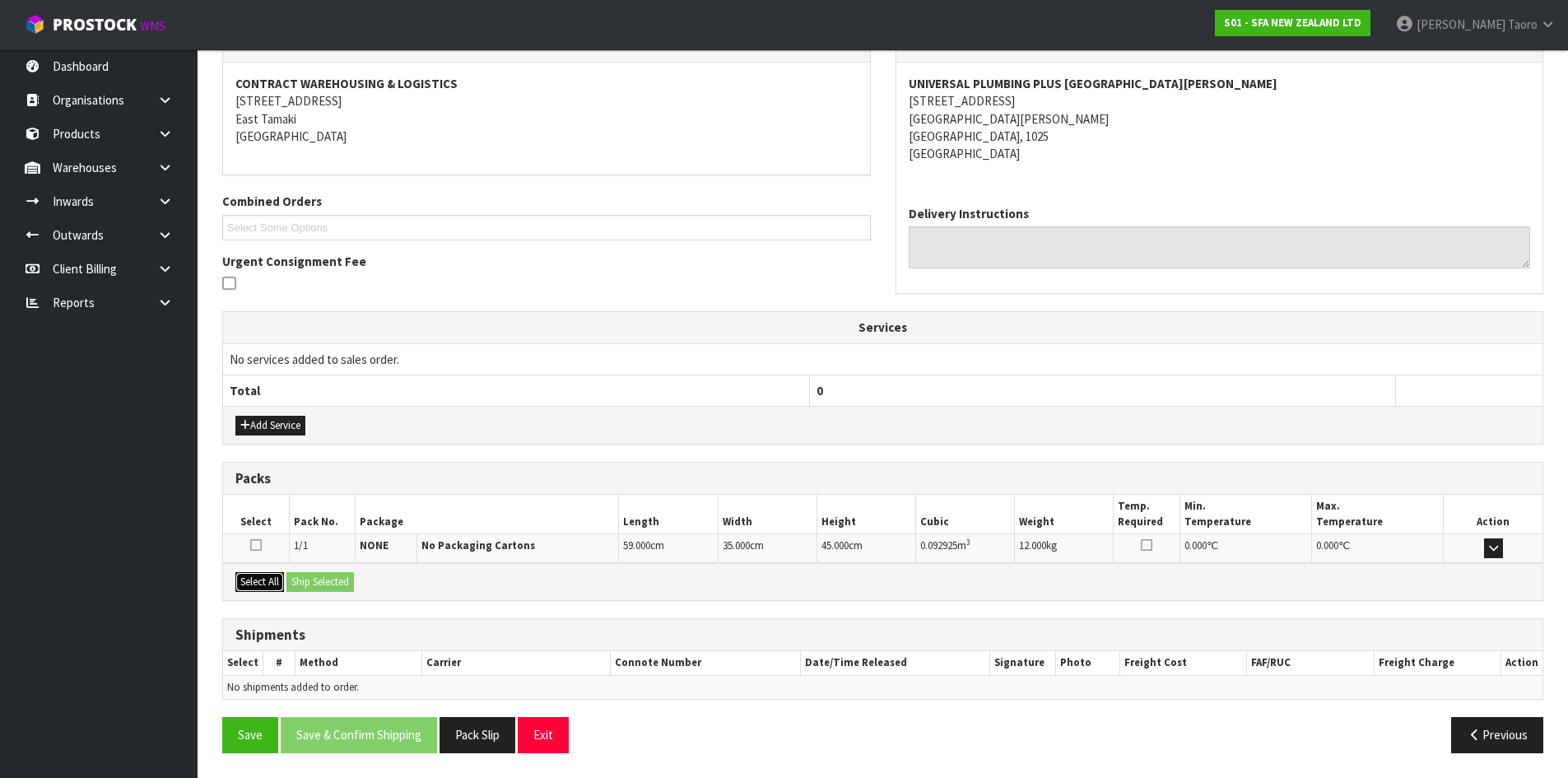
click at [263, 584] on button "Select All" at bounding box center [260, 581] width 49 height 19
click at [333, 585] on button "Ship Selected" at bounding box center [320, 581] width 67 height 19
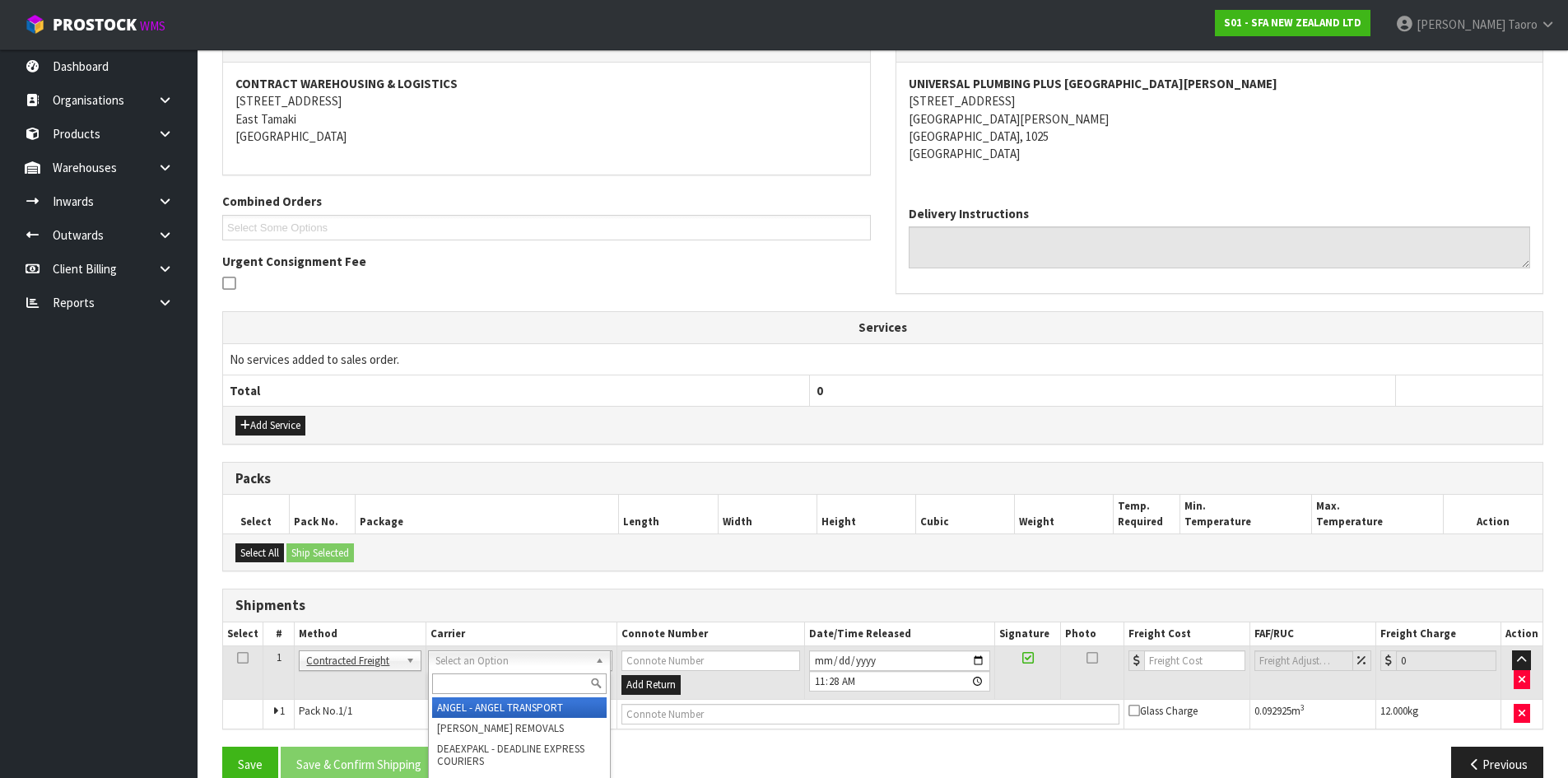
click at [521, 675] on input "text" at bounding box center [519, 684] width 174 height 20
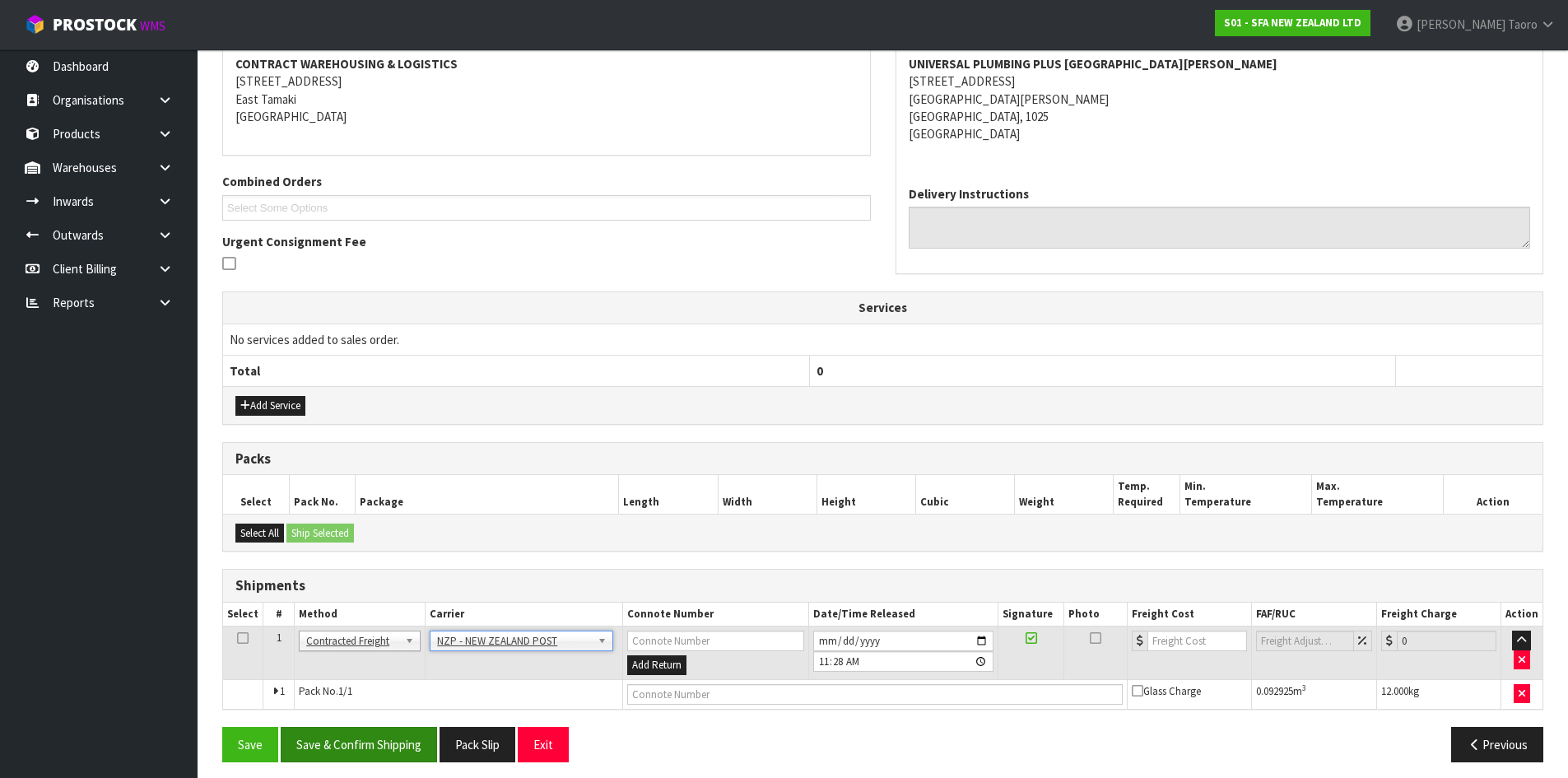
scroll to position [325, 0]
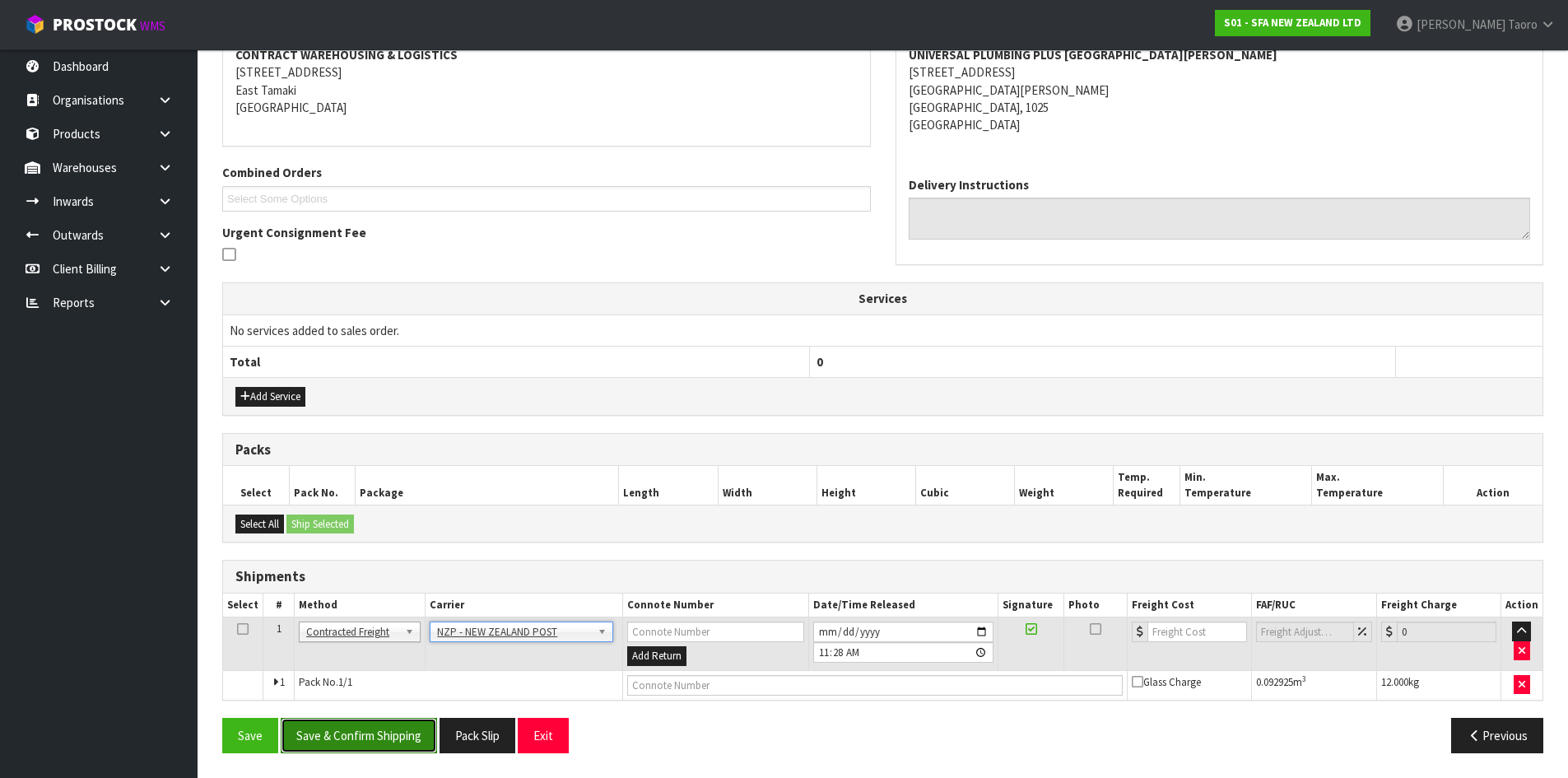
click at [370, 750] on button "Save & Confirm Shipping" at bounding box center [359, 735] width 157 height 35
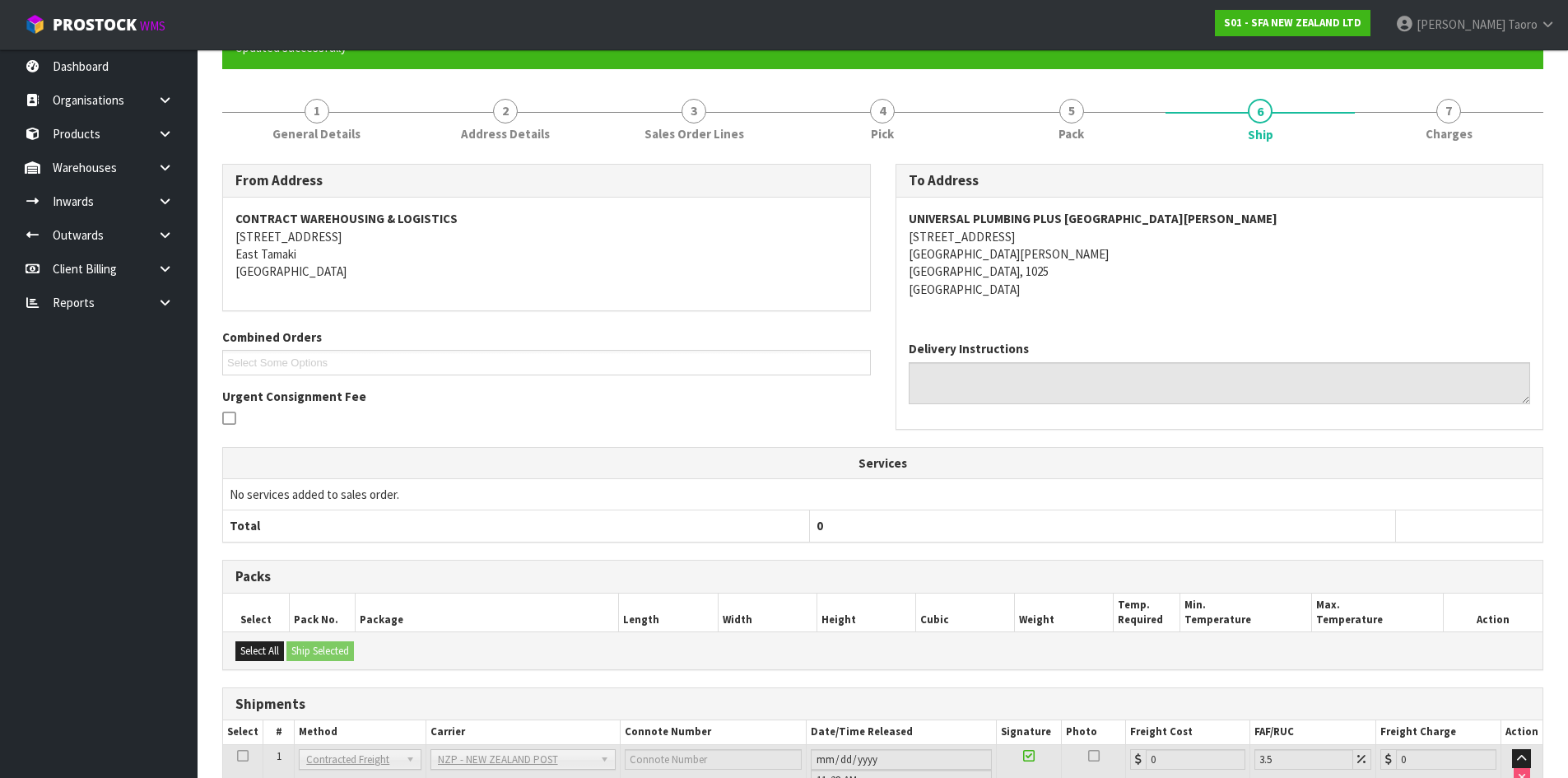
scroll to position [302, 0]
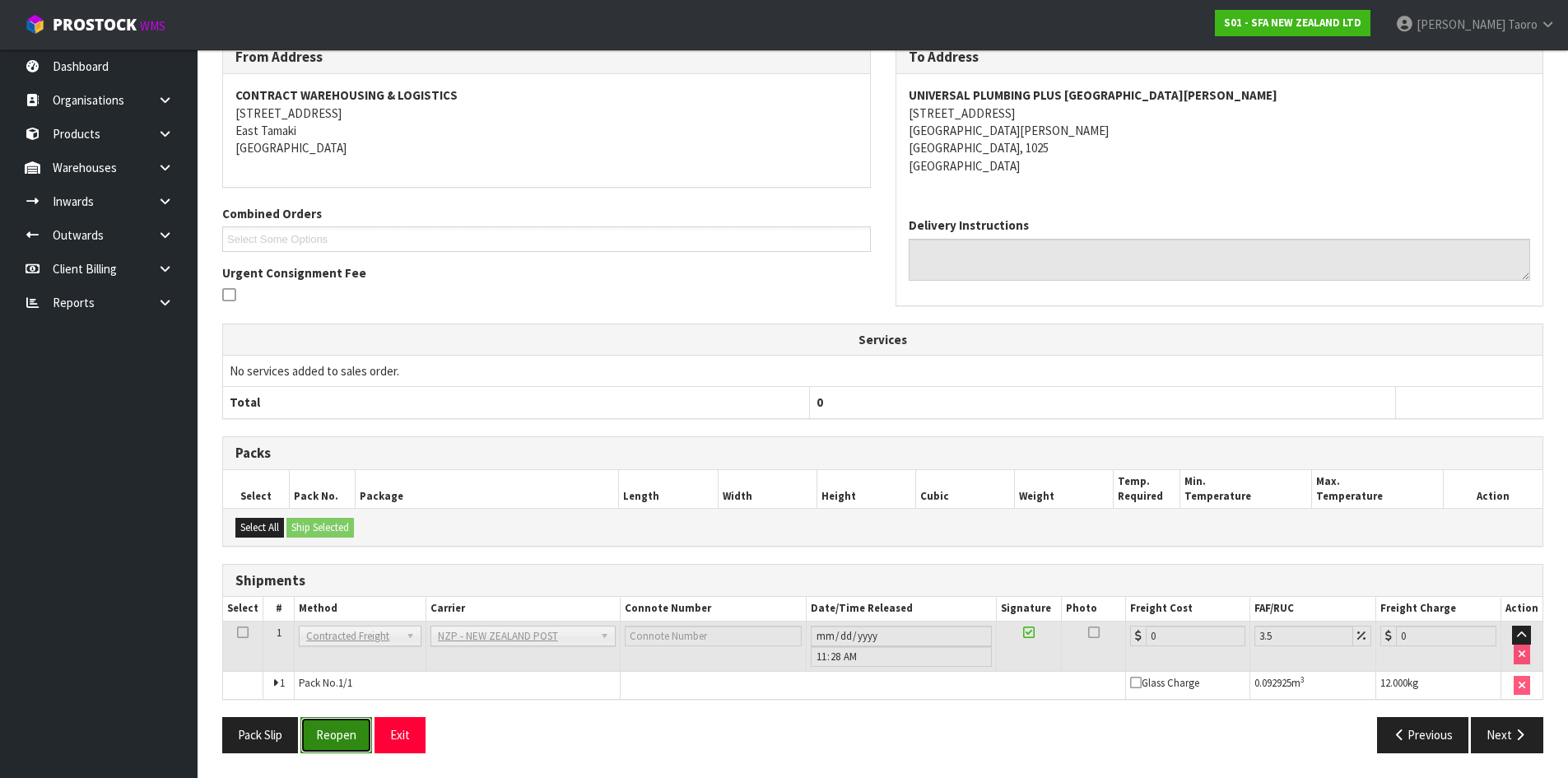
click at [317, 722] on button "Reopen" at bounding box center [336, 734] width 72 height 35
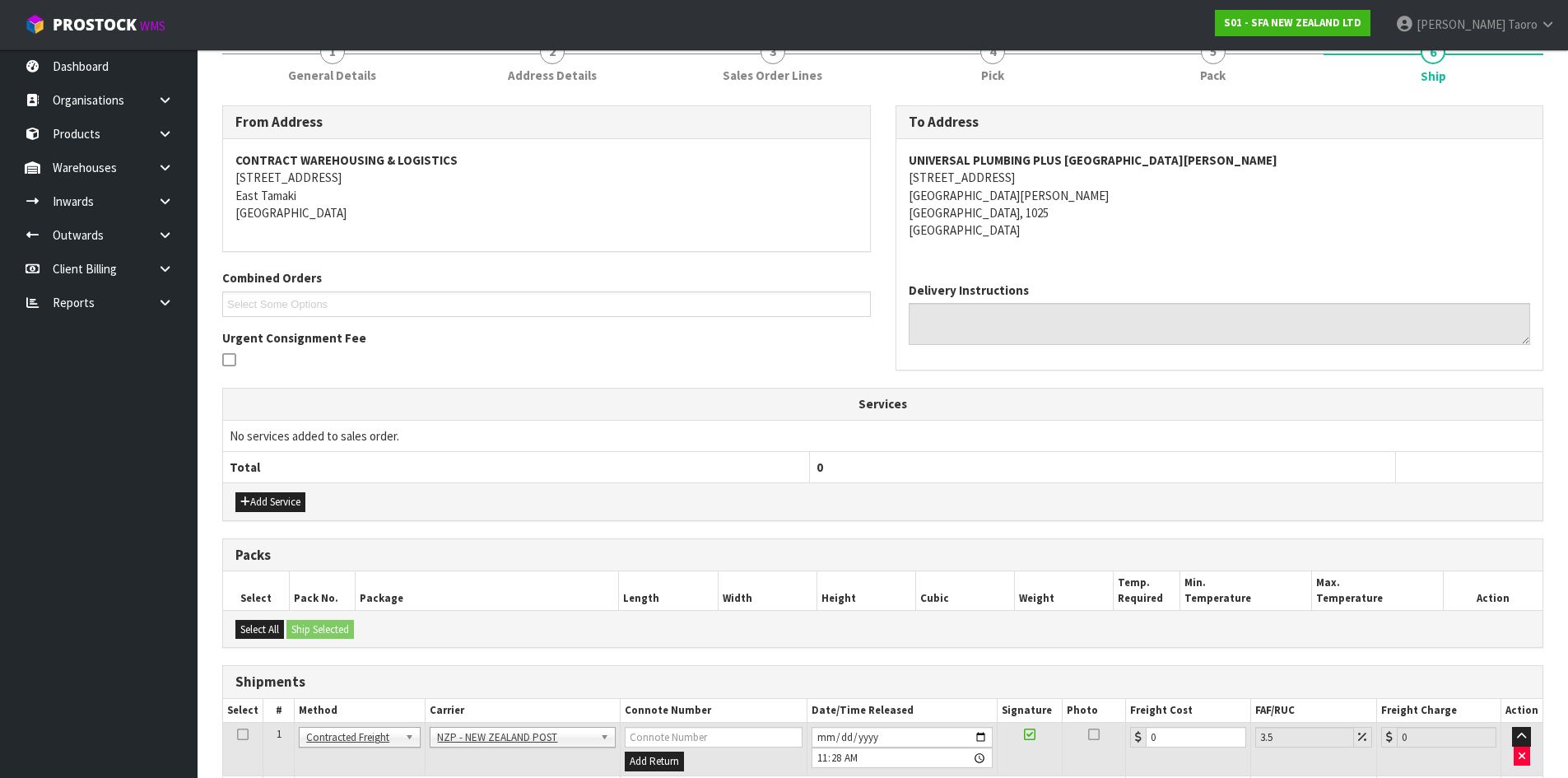
scroll to position [341, 0]
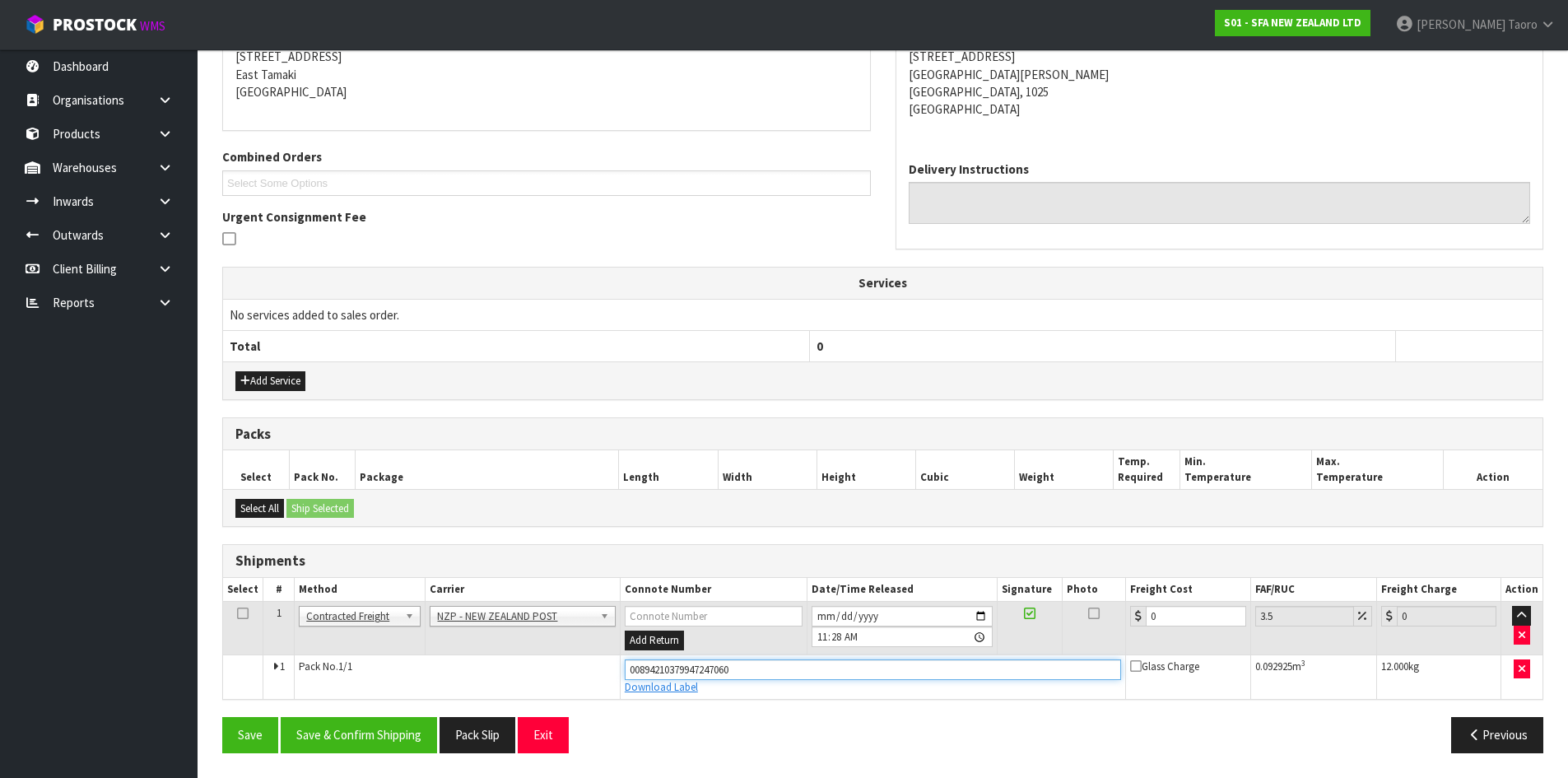
drag, startPoint x: 767, startPoint y: 663, endPoint x: 538, endPoint y: 677, distance: 229.4
click at [538, 677] on tr "1 Pack No. 1/1 00894210379947247060 Download Label Glass Charge 0.092925 m 3 12…" at bounding box center [883, 676] width 1320 height 45
click at [222, 717] on button "Save" at bounding box center [250, 734] width 56 height 35
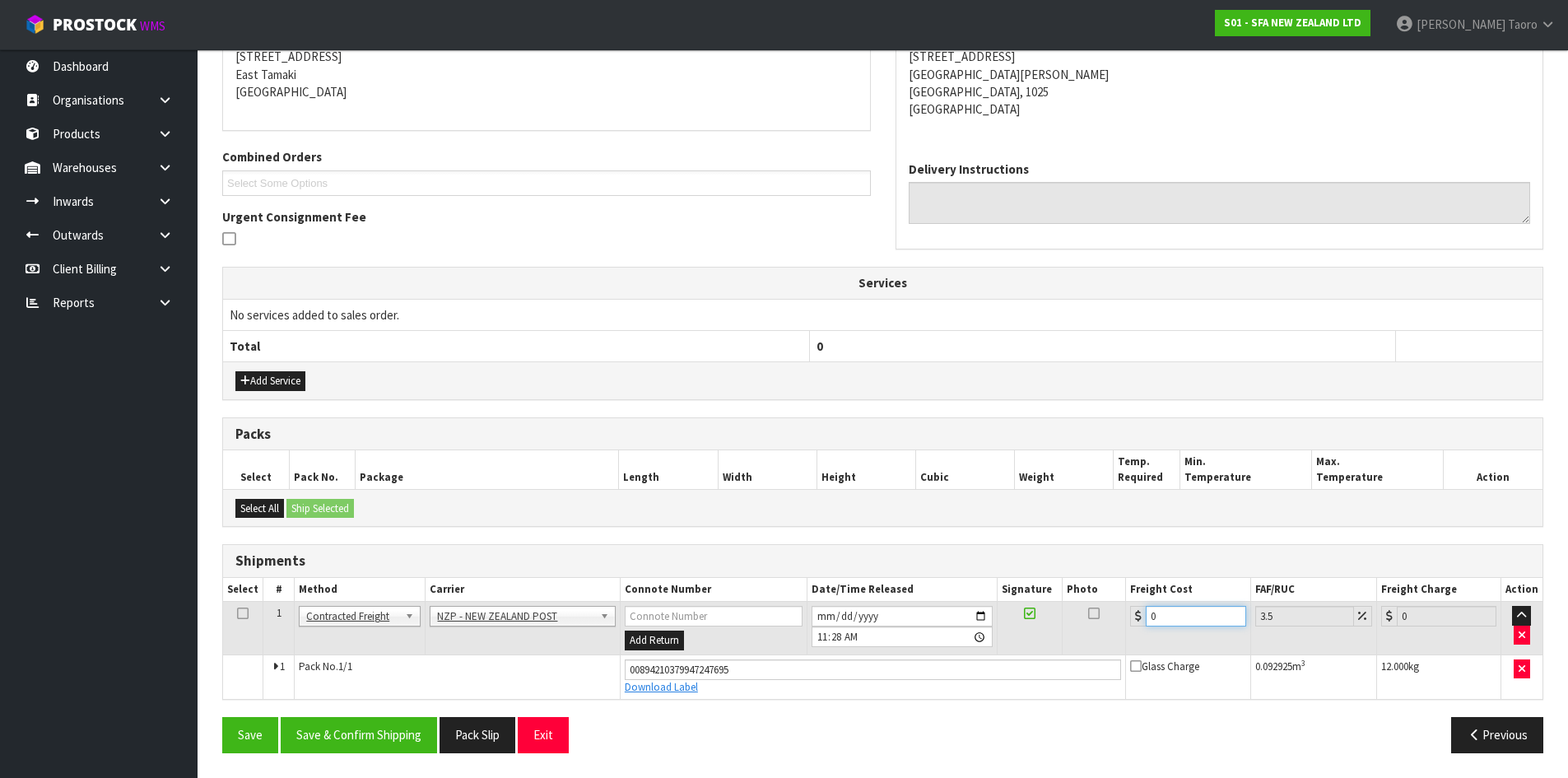
click at [1171, 613] on input "0" at bounding box center [1196, 615] width 99 height 20
click at [366, 732] on button "Save & Confirm Shipping" at bounding box center [359, 734] width 157 height 35
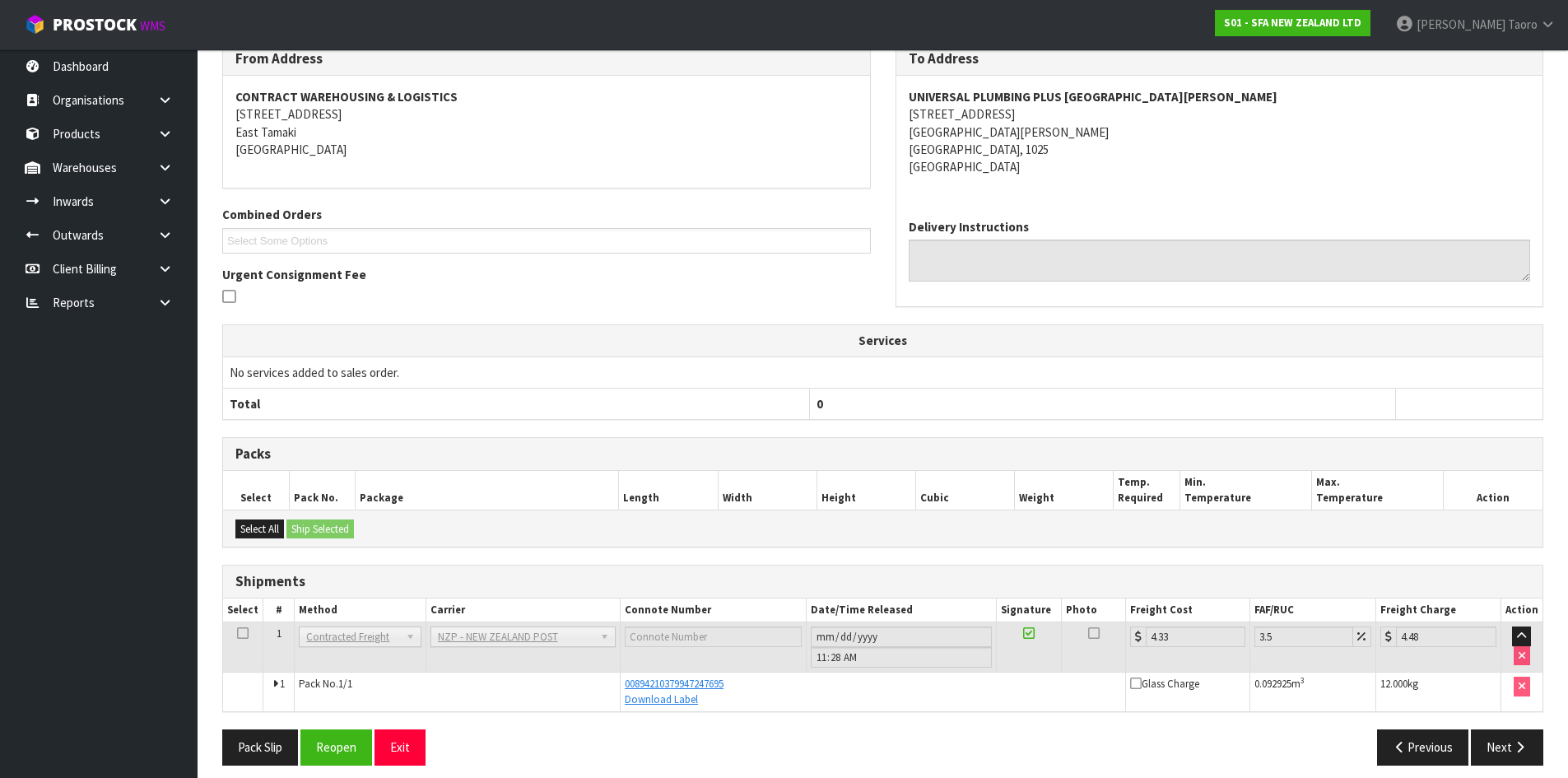
scroll to position [296, 0]
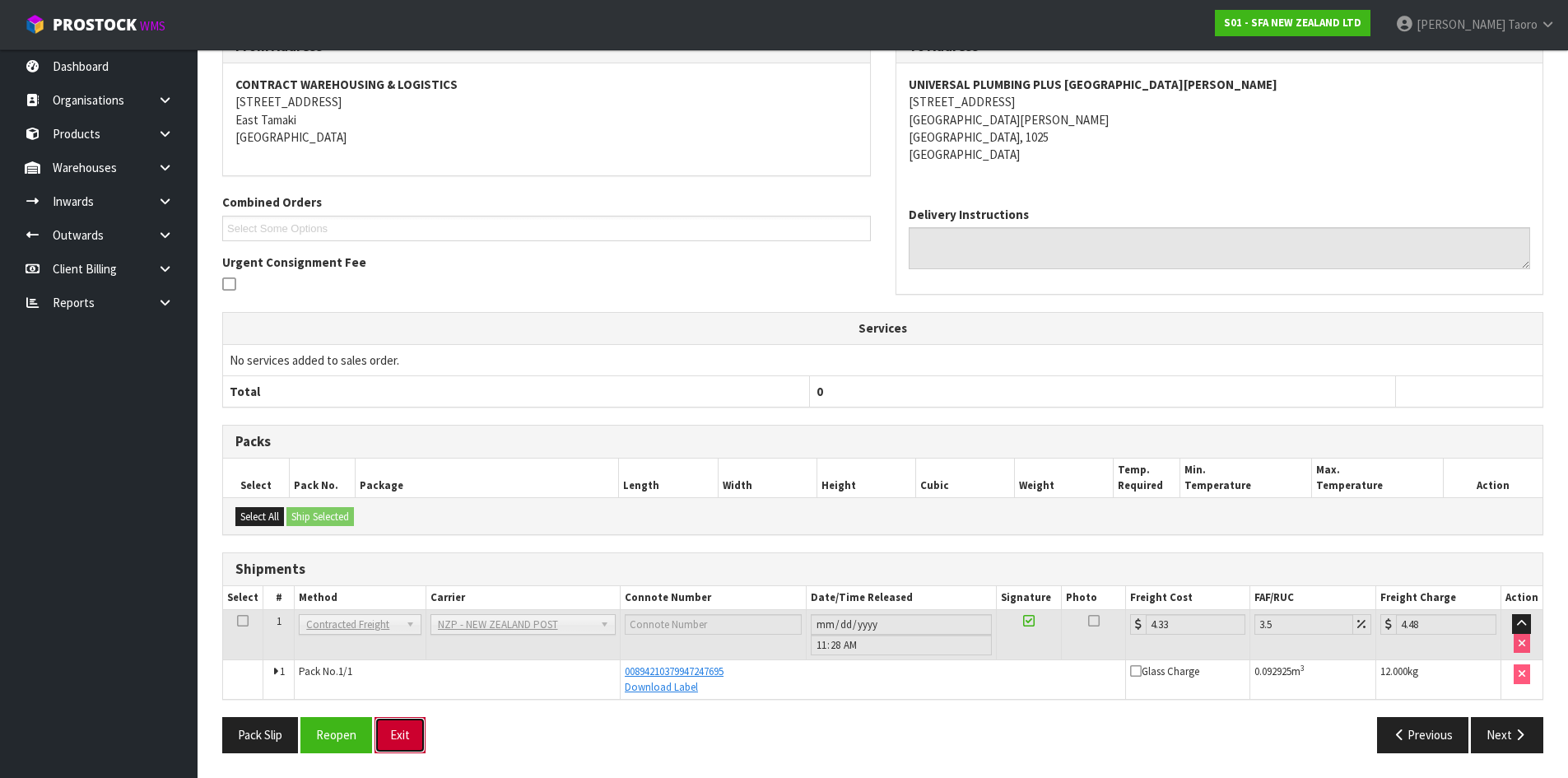
click at [405, 725] on button "Exit" at bounding box center [400, 734] width 51 height 35
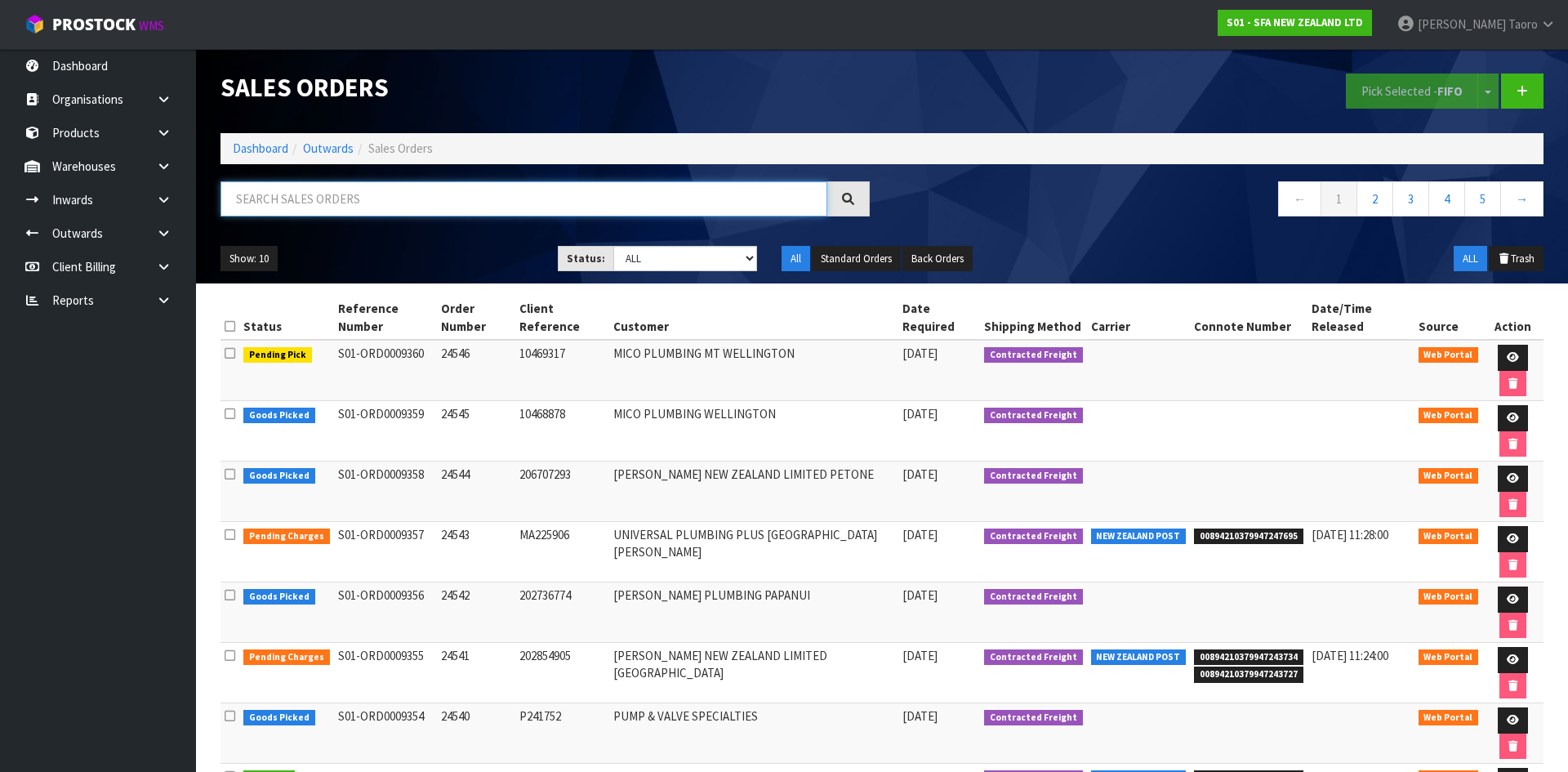
click at [265, 198] on input "text" at bounding box center [524, 199] width 606 height 35
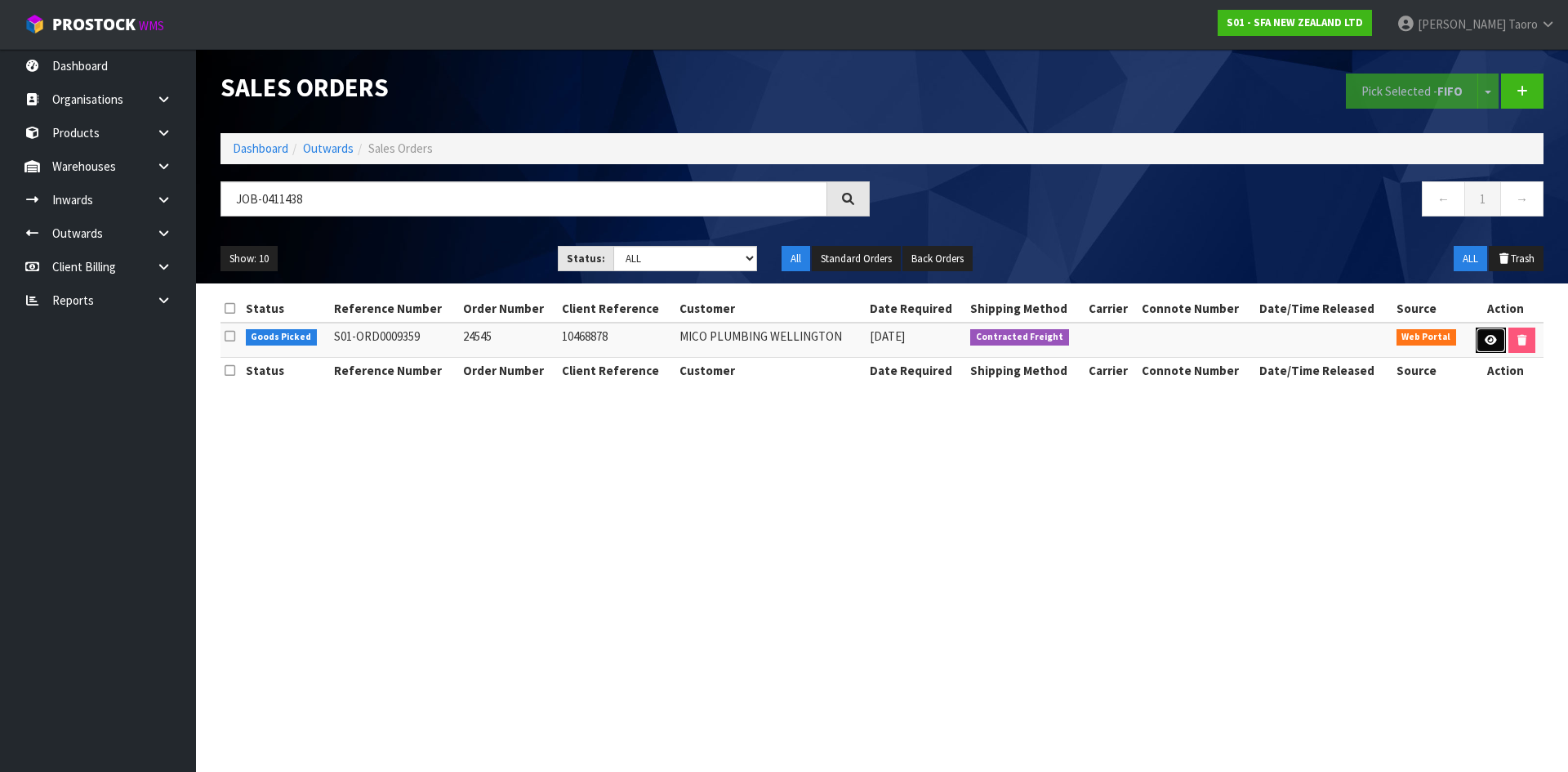
click at [1478, 334] on link at bounding box center [1490, 340] width 30 height 26
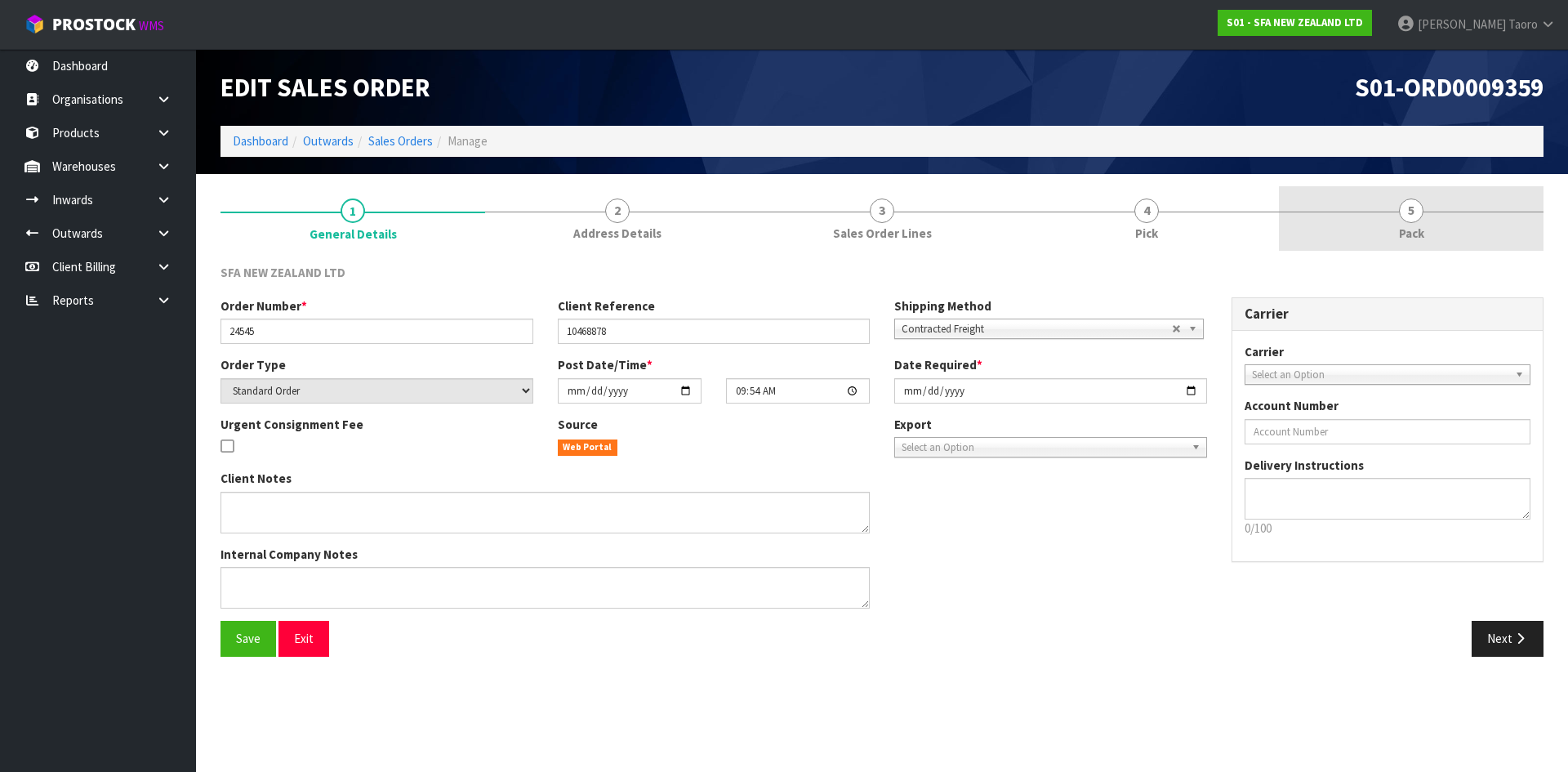
click at [1434, 215] on link "5 Pack" at bounding box center [1411, 218] width 265 height 64
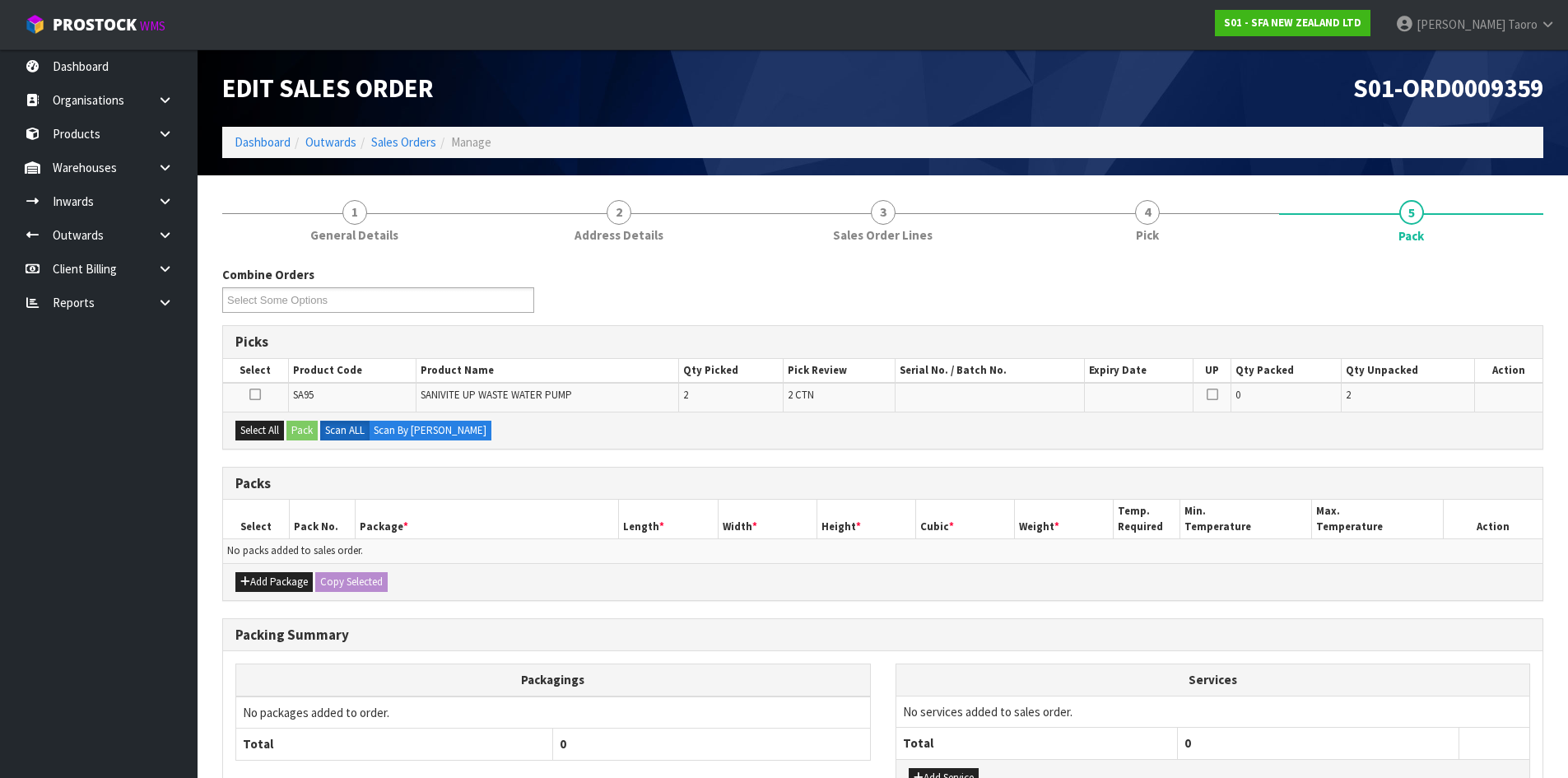
click at [1299, 98] on h1 "S01-ORD0009359" at bounding box center [1220, 88] width 648 height 28
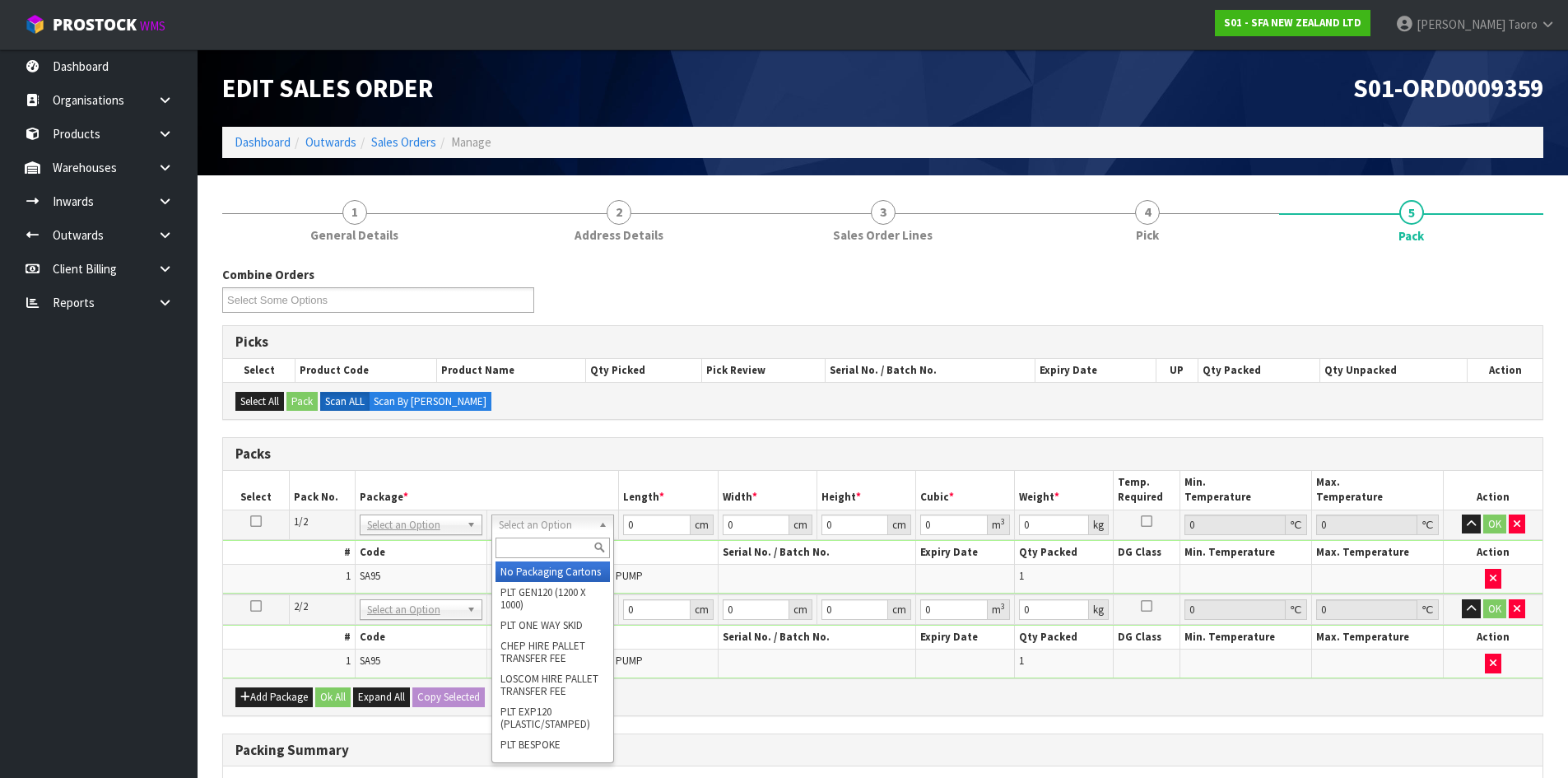
drag, startPoint x: 549, startPoint y: 584, endPoint x: 376, endPoint y: 558, distance: 174.9
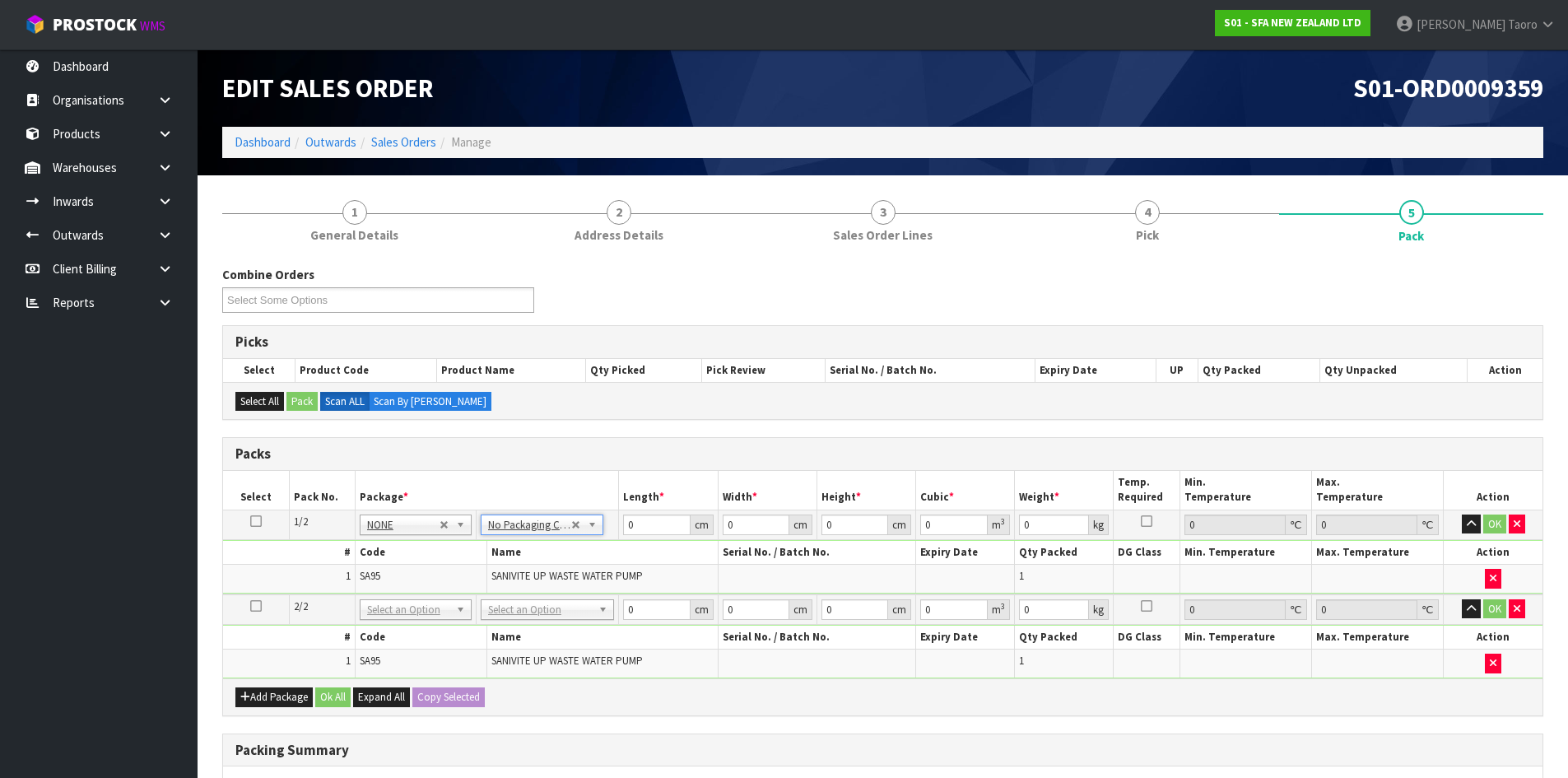
click at [259, 522] on icon at bounding box center [256, 521] width 12 height 1
click at [656, 525] on input "0" at bounding box center [656, 525] width 67 height 20
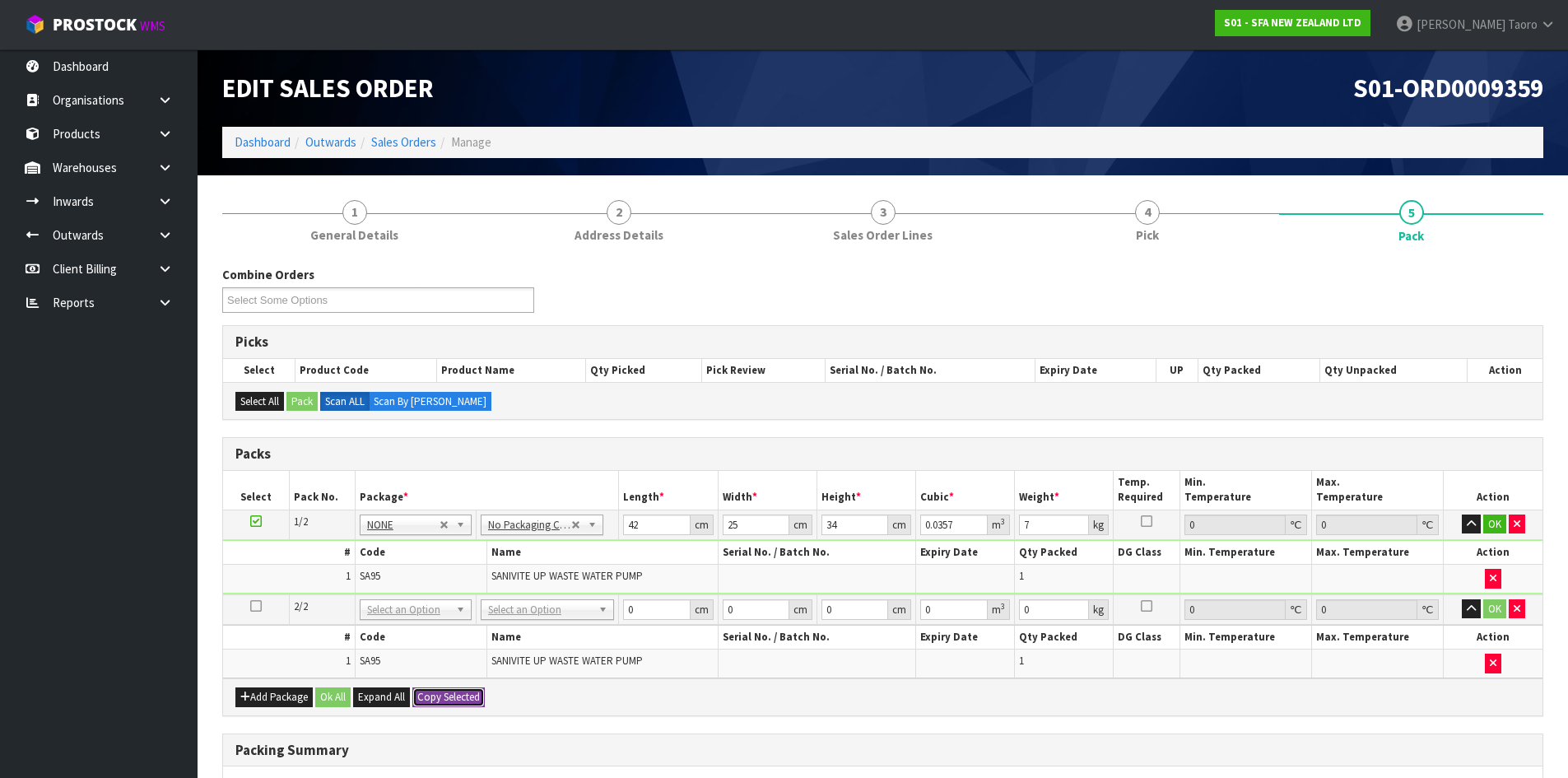
click at [455, 696] on button "Copy Selected" at bounding box center [449, 696] width 72 height 19
click at [453, 697] on span "Confirm" at bounding box center [435, 696] width 36 height 14
click at [334, 694] on button "Ok All" at bounding box center [333, 696] width 35 height 19
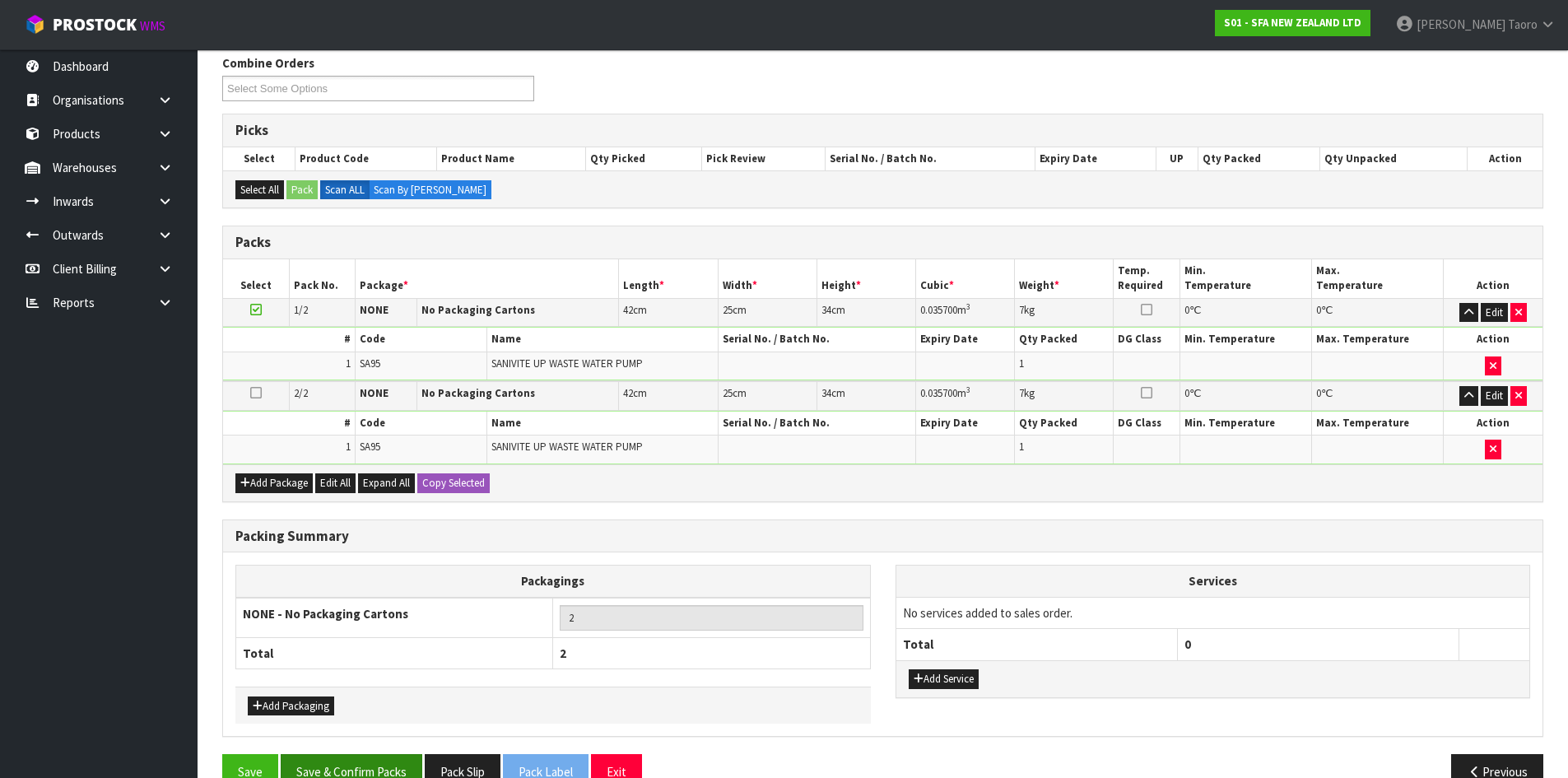
scroll to position [248, 0]
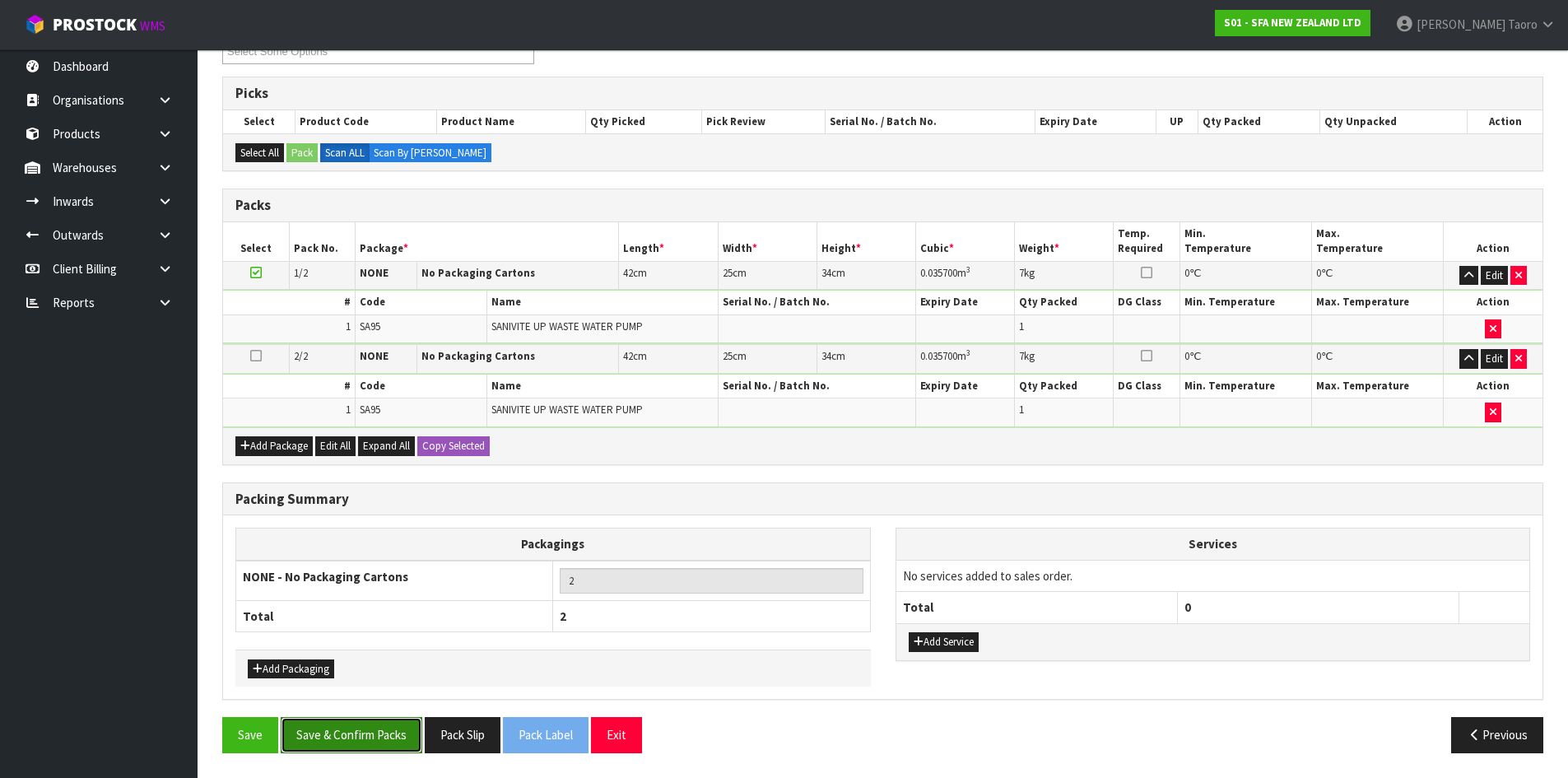
click at [381, 742] on button "Save & Confirm Packs" at bounding box center [351, 734] width 141 height 35
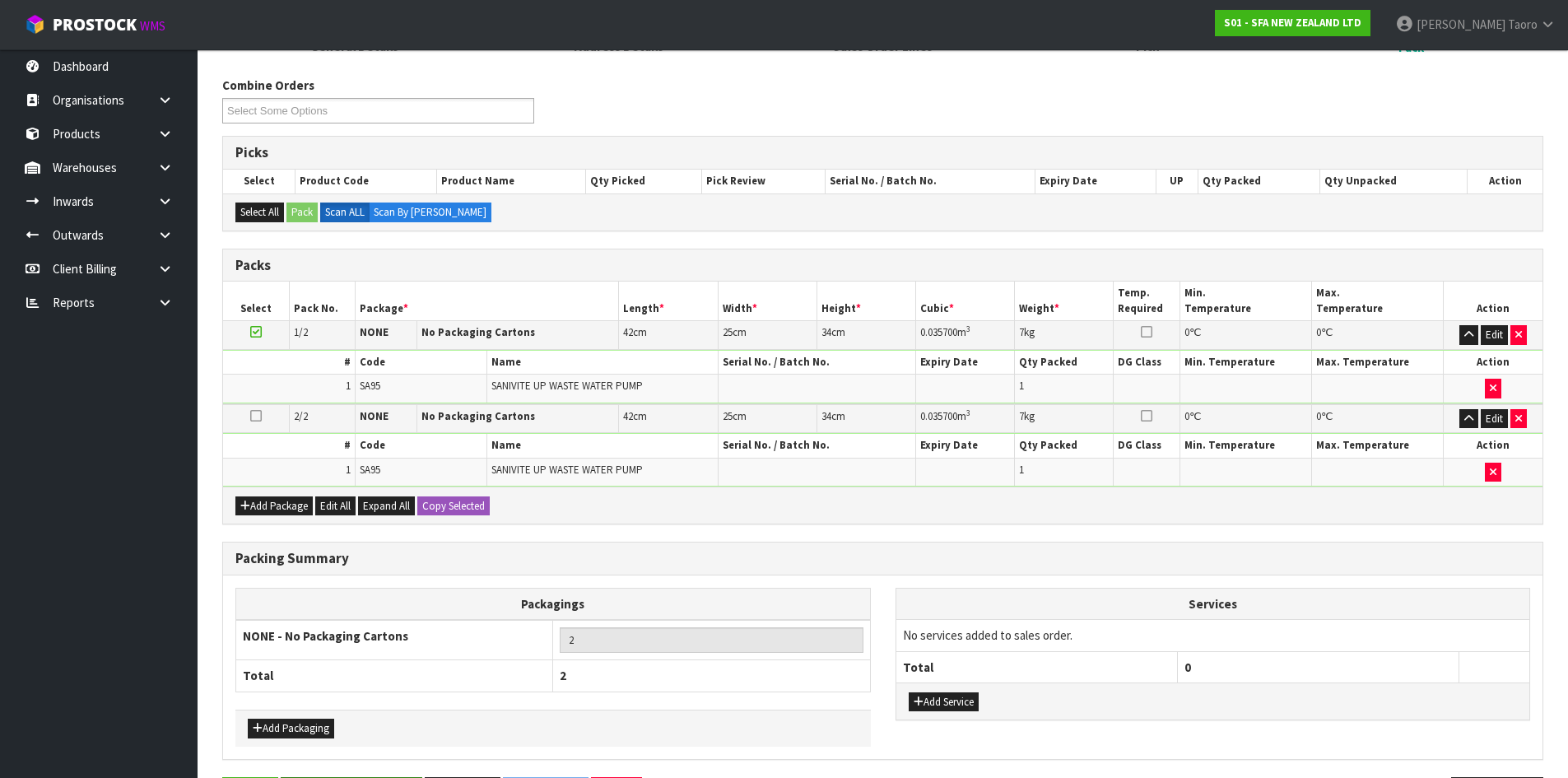
scroll to position [0, 0]
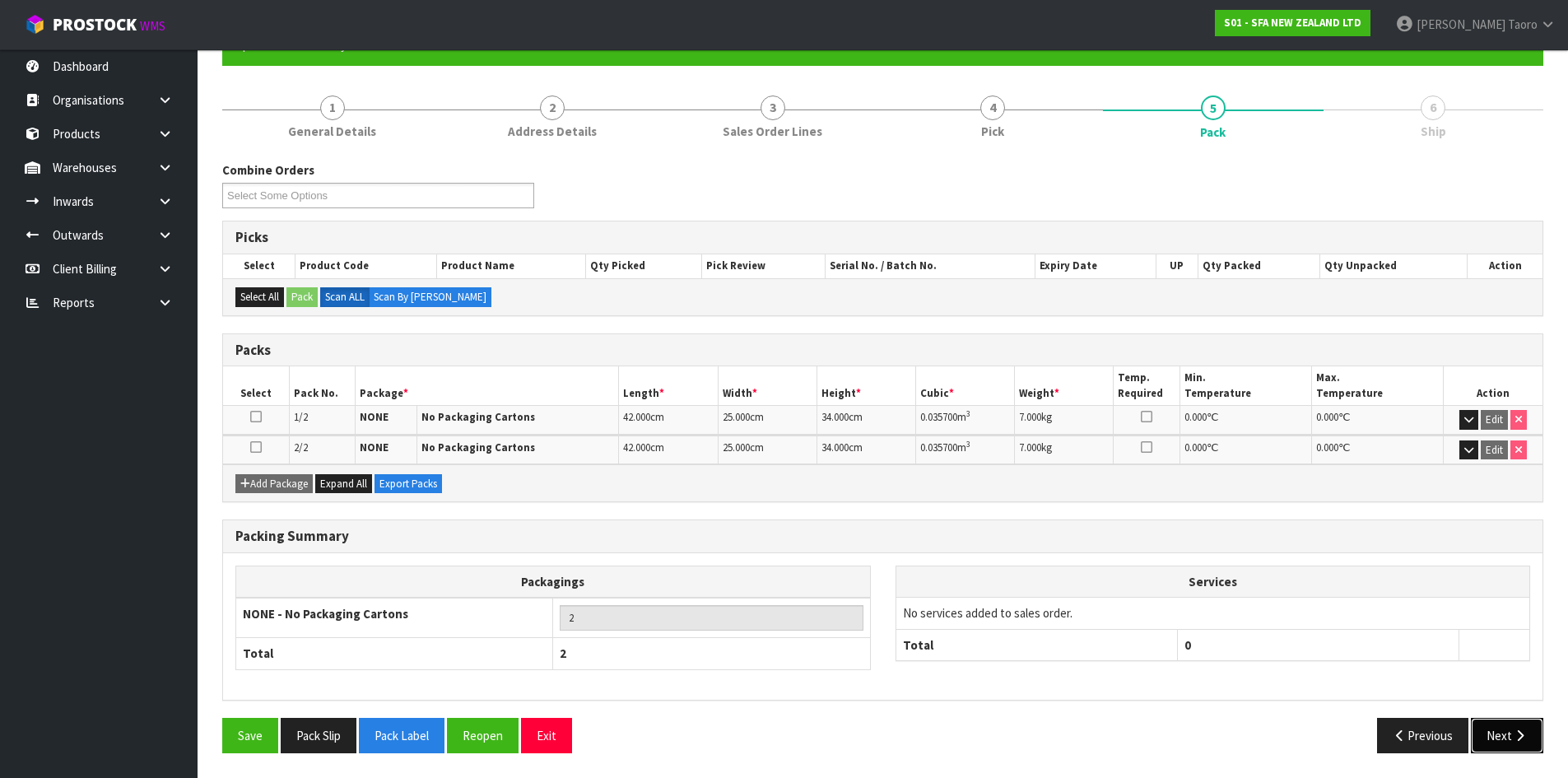
click at [1511, 731] on button "Next" at bounding box center [1507, 735] width 72 height 35
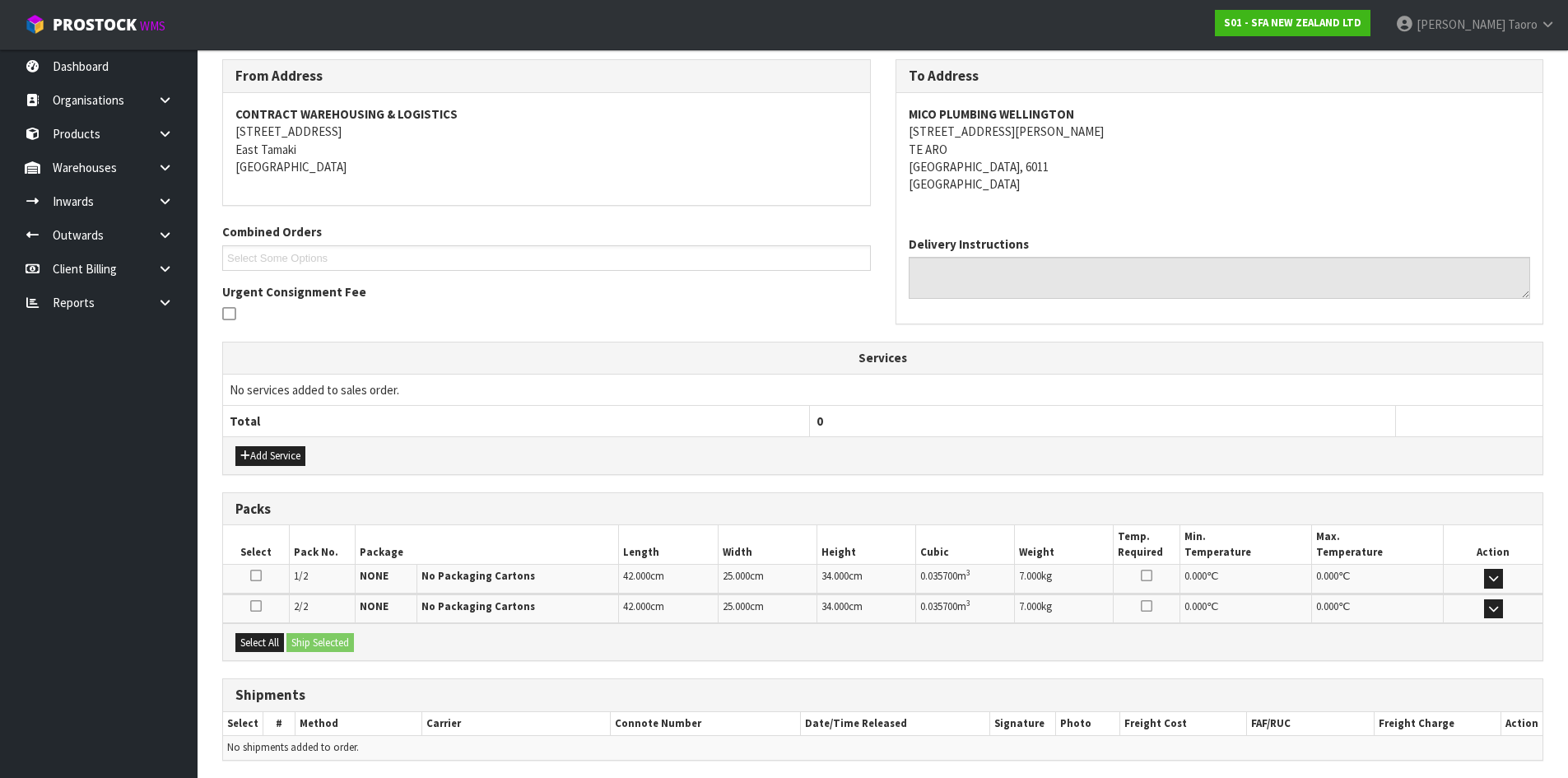
scroll to position [326, 0]
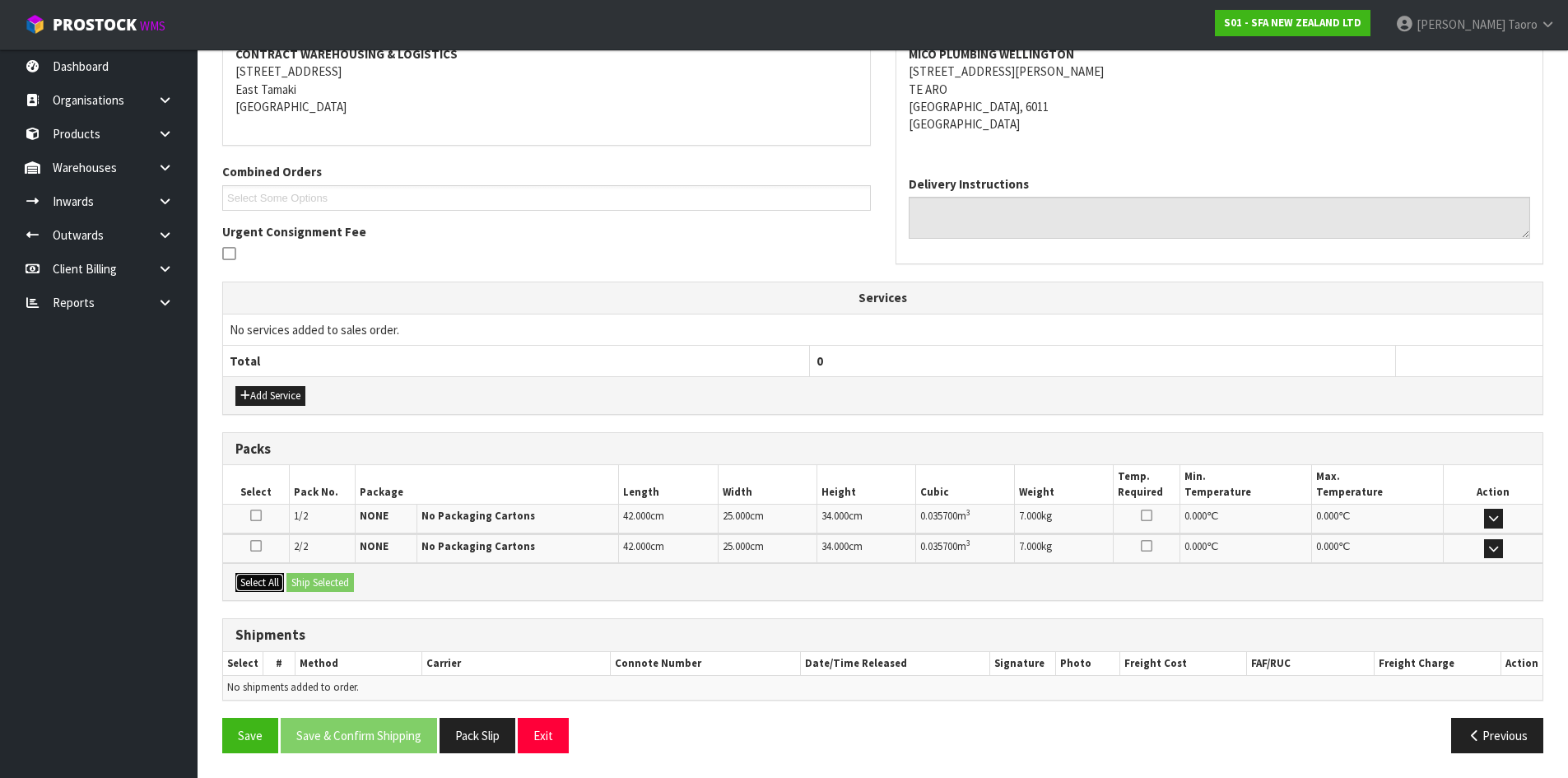
click at [276, 586] on button "Select All" at bounding box center [260, 582] width 49 height 19
click at [302, 580] on button "Ship Selected" at bounding box center [320, 582] width 67 height 19
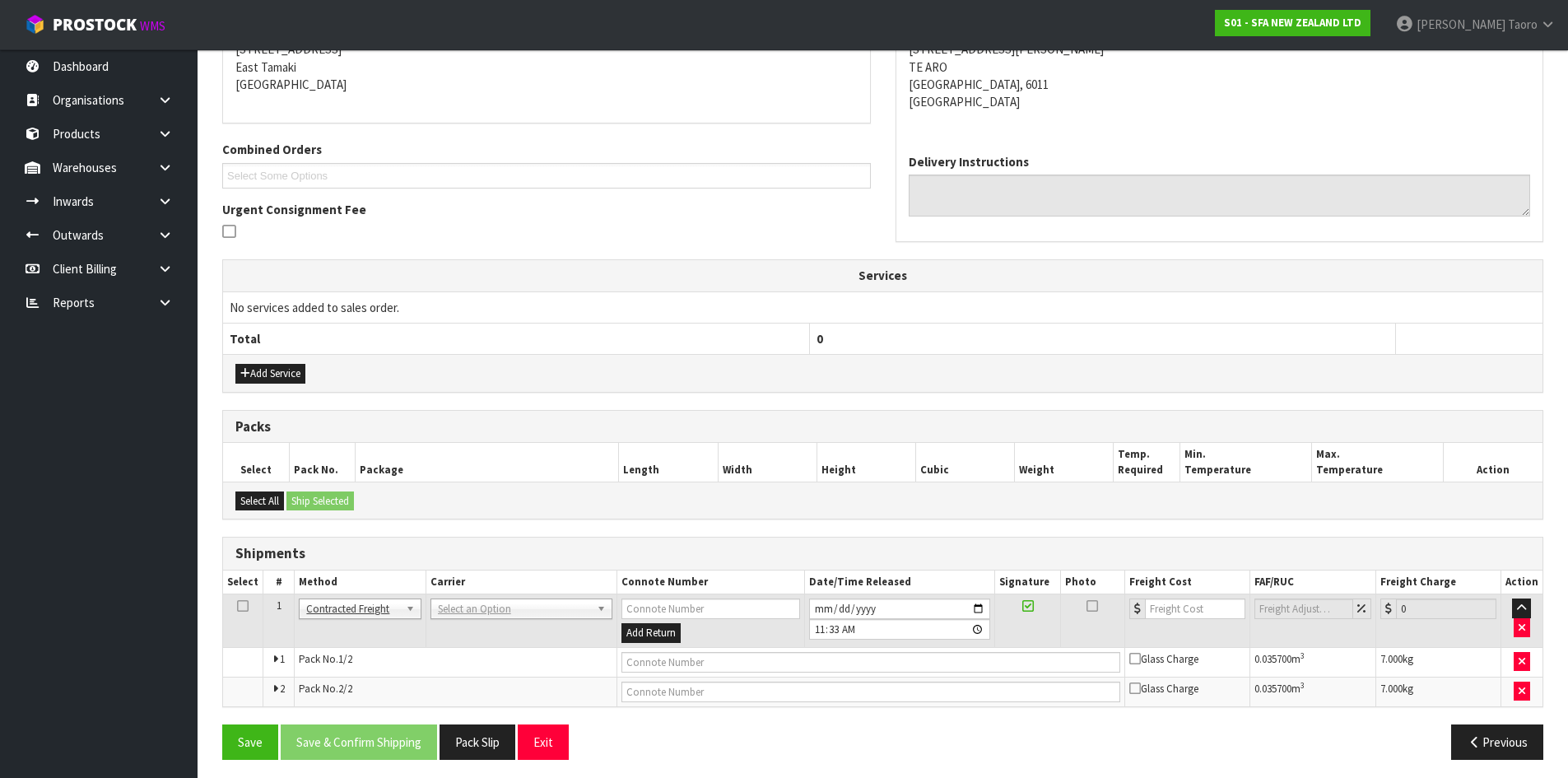
scroll to position [354, 0]
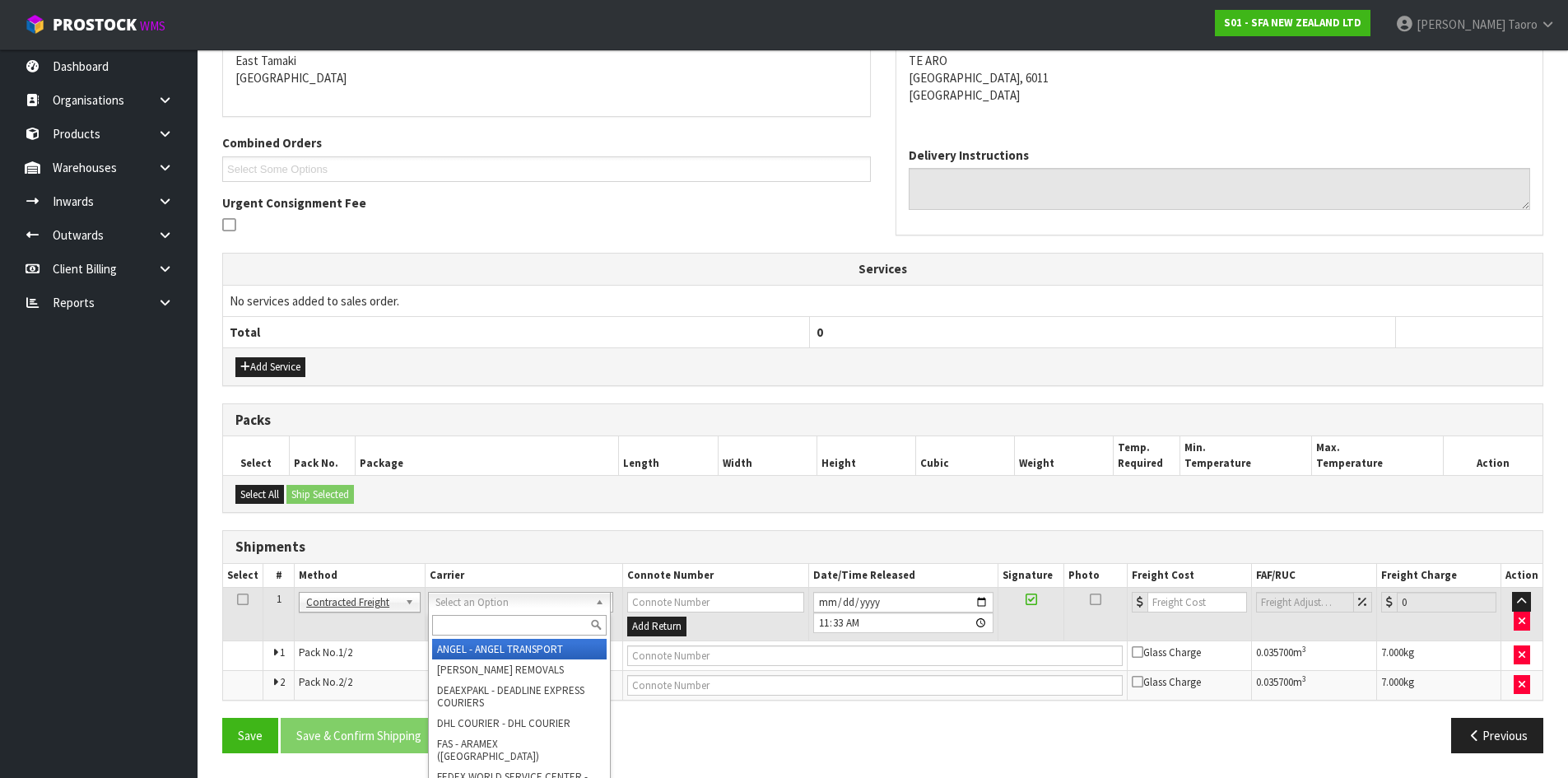
click at [524, 623] on input "text" at bounding box center [519, 625] width 174 height 20
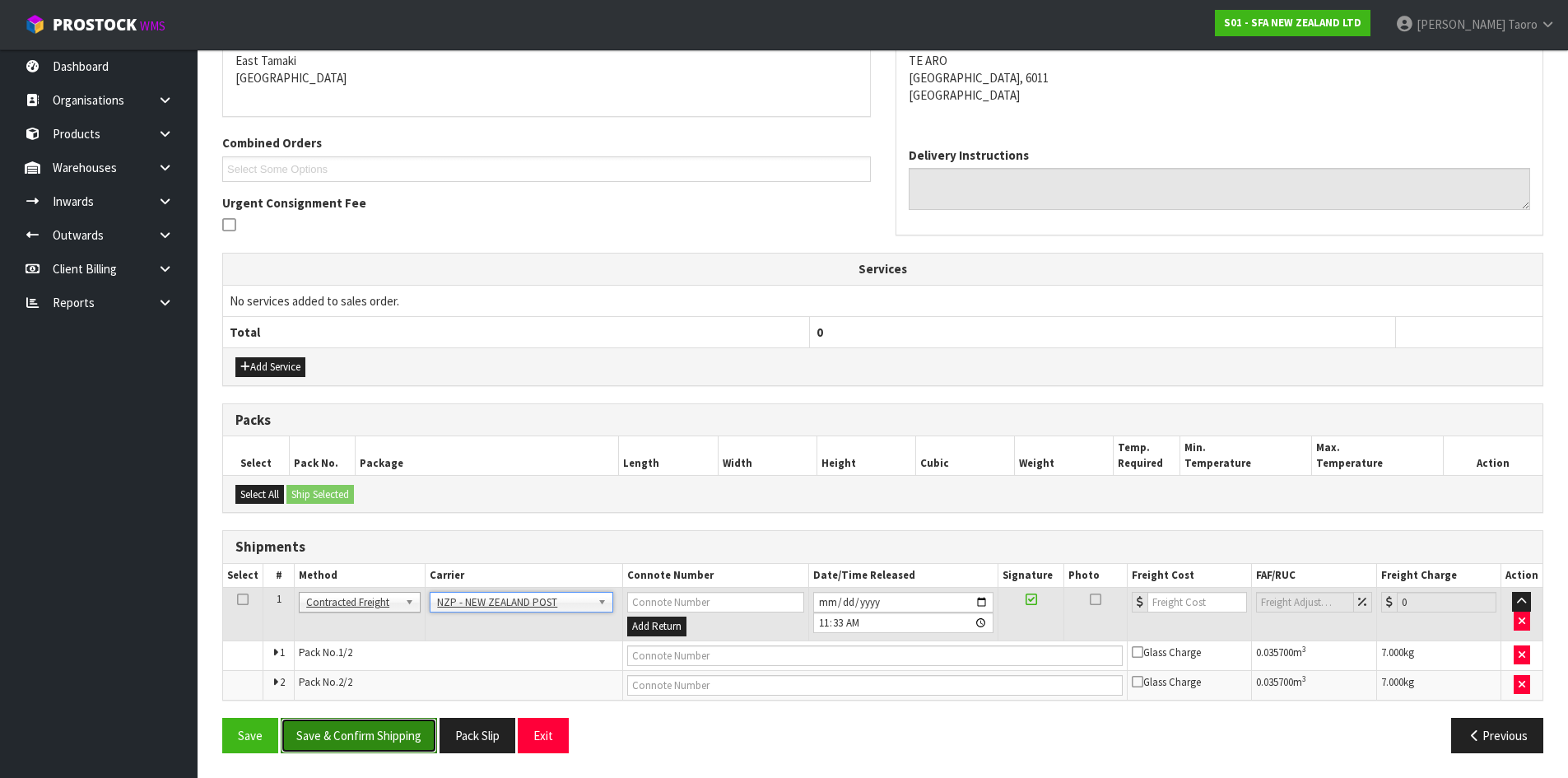
click at [393, 740] on button "Save & Confirm Shipping" at bounding box center [359, 735] width 157 height 35
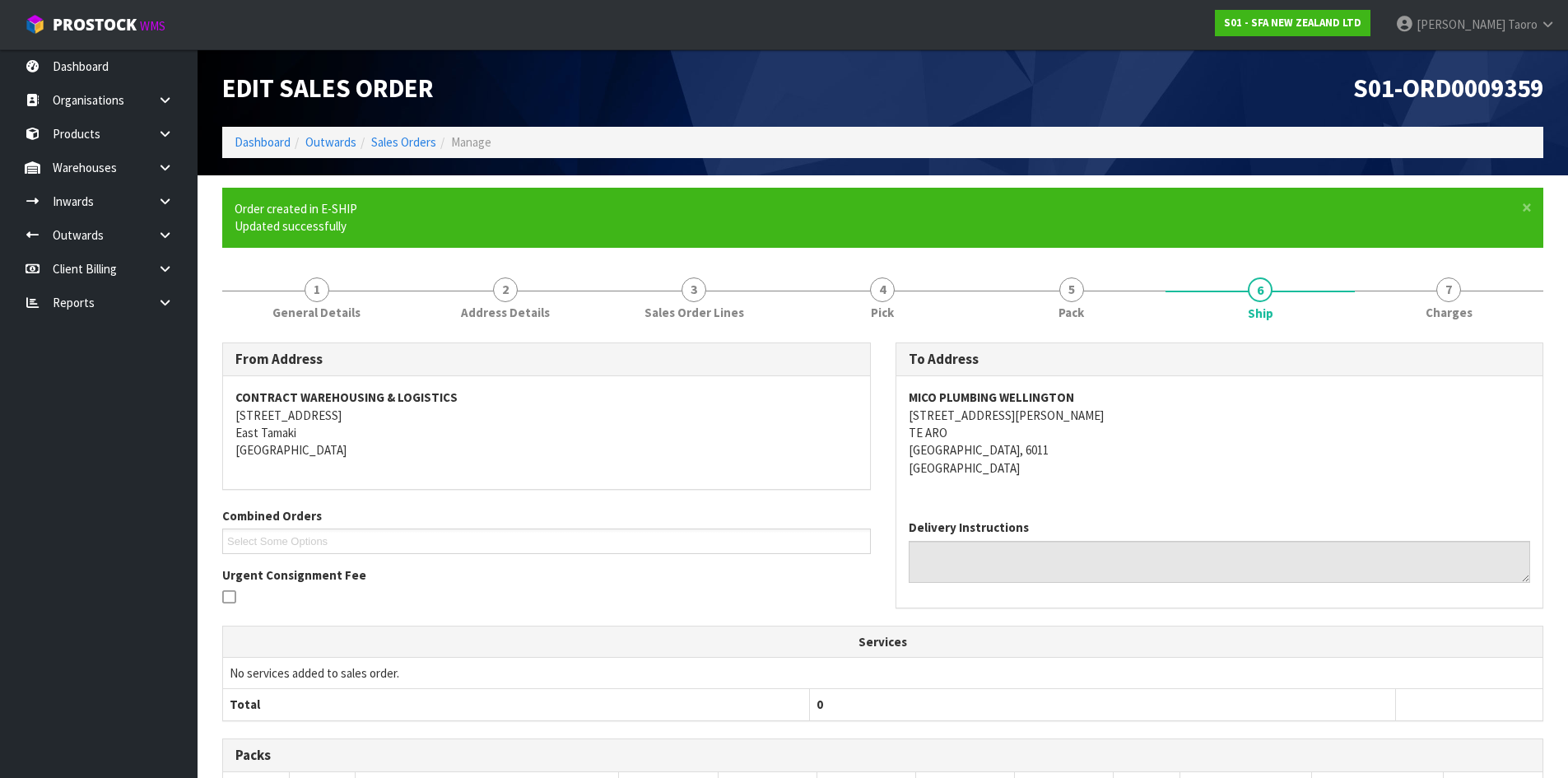
scroll to position [330, 0]
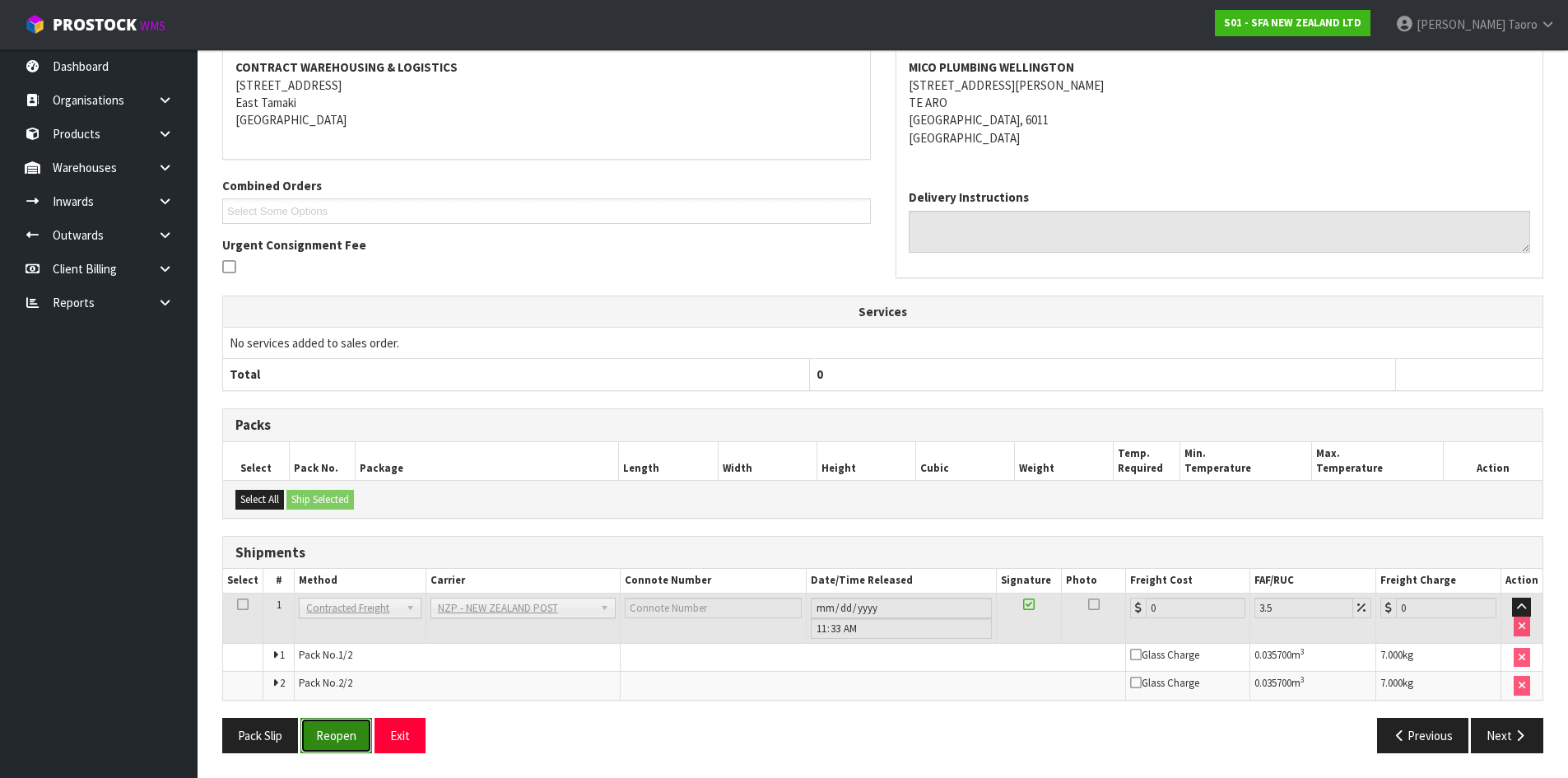
click at [348, 738] on button "Reopen" at bounding box center [336, 735] width 72 height 35
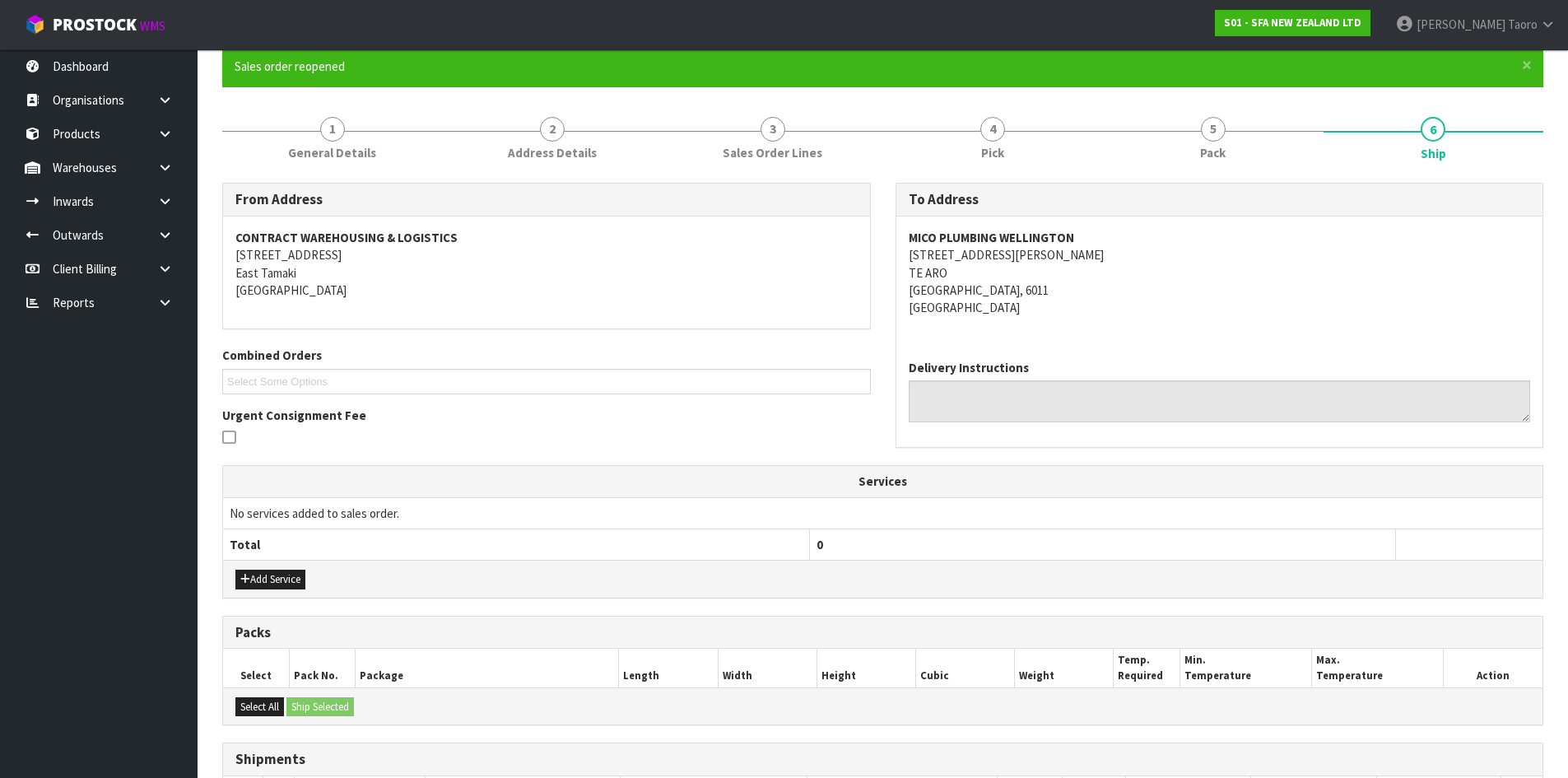
scroll to position [370, 0]
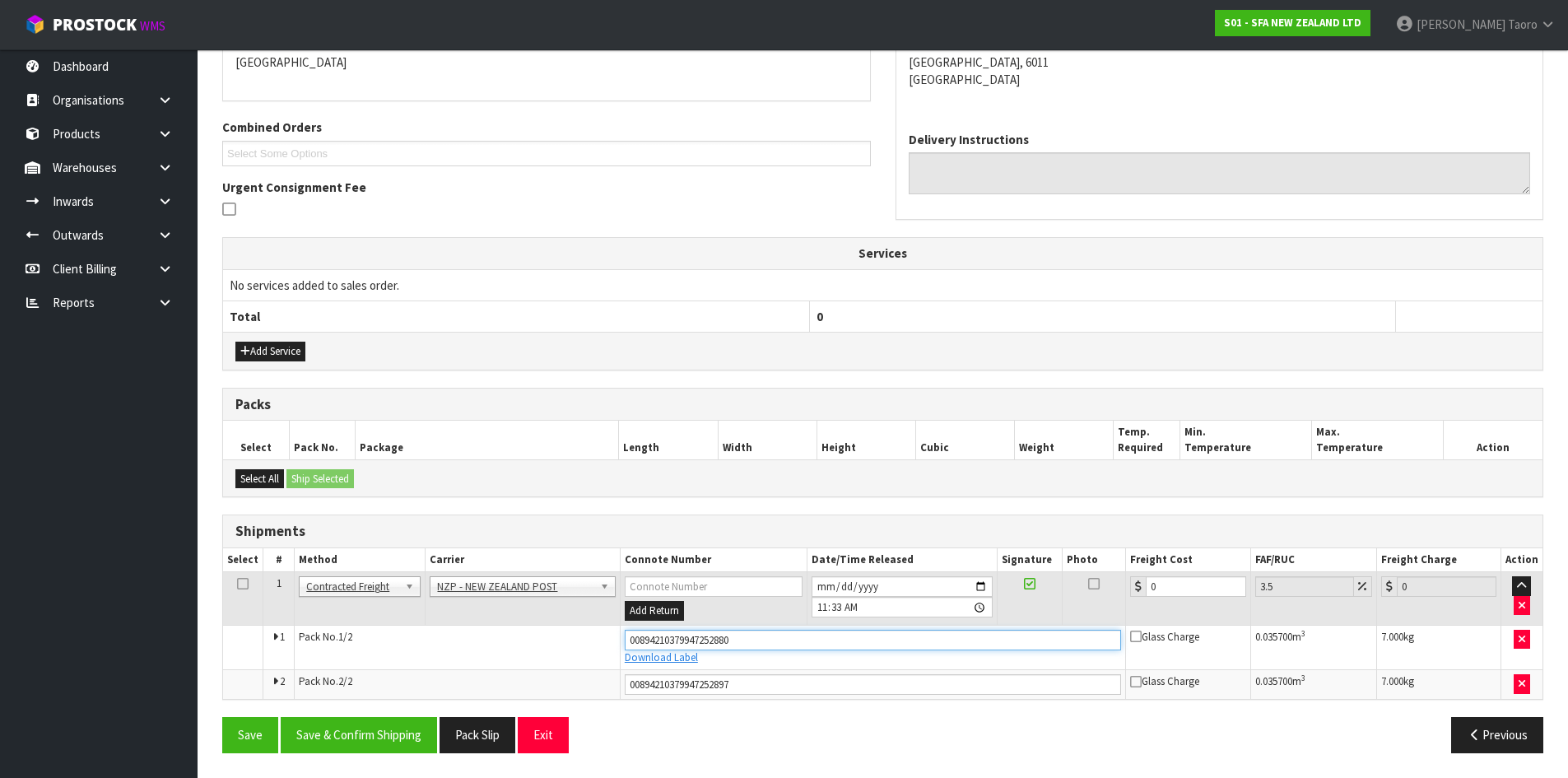
drag, startPoint x: 835, startPoint y: 639, endPoint x: 557, endPoint y: 680, distance: 281.0
click at [557, 680] on tbody "1 Client Local Pickup Customer Local Pickup Company Freight Contracted Freight …" at bounding box center [883, 635] width 1320 height 127
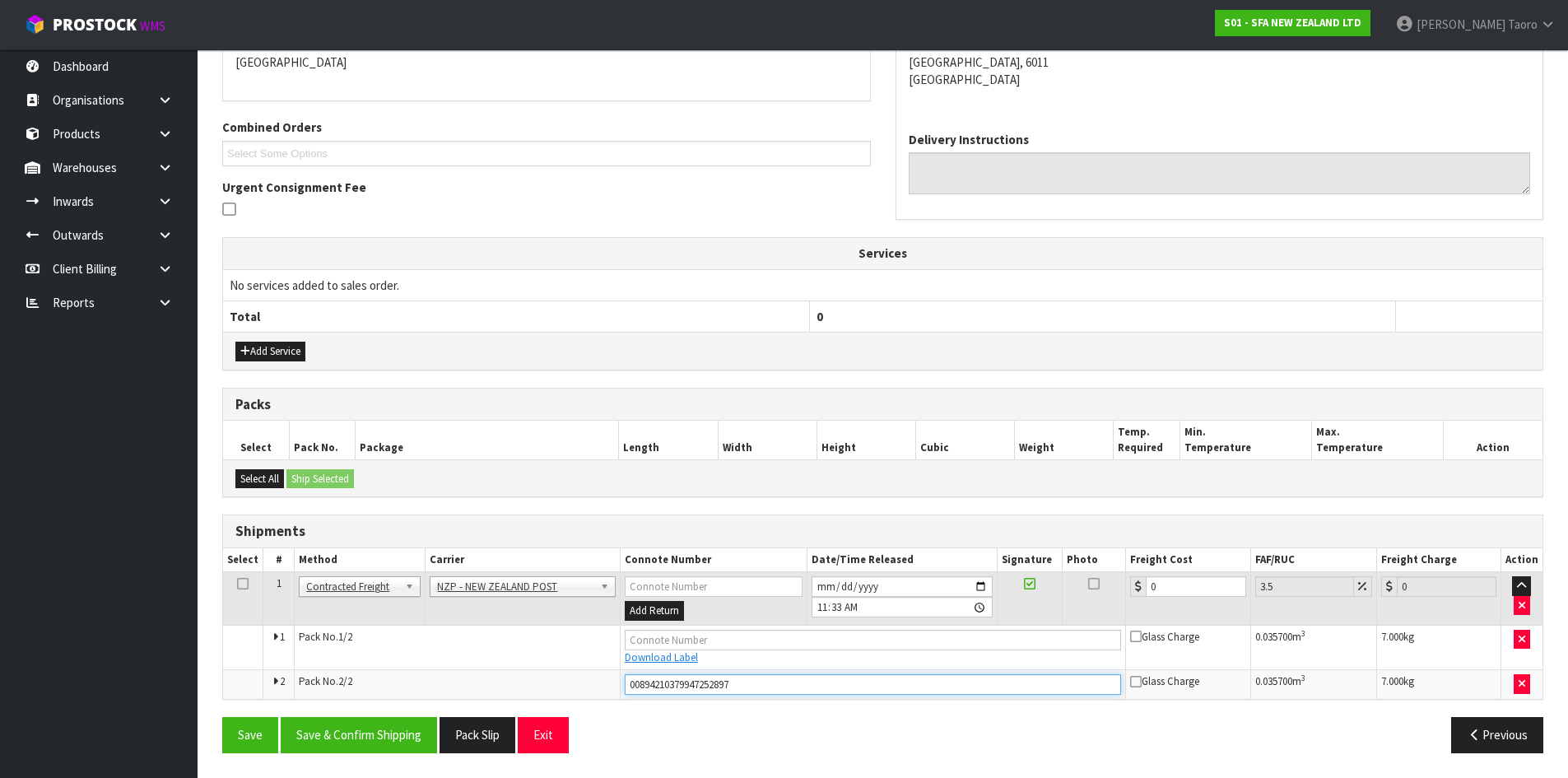
drag, startPoint x: 762, startPoint y: 681, endPoint x: 565, endPoint y: 712, distance: 199.4
click at [565, 712] on div "From Address CONTRACT WAREHOUSING & LOGISTICS 17 Allens Road East Tamaki Auckla…" at bounding box center [883, 360] width 1321 height 811
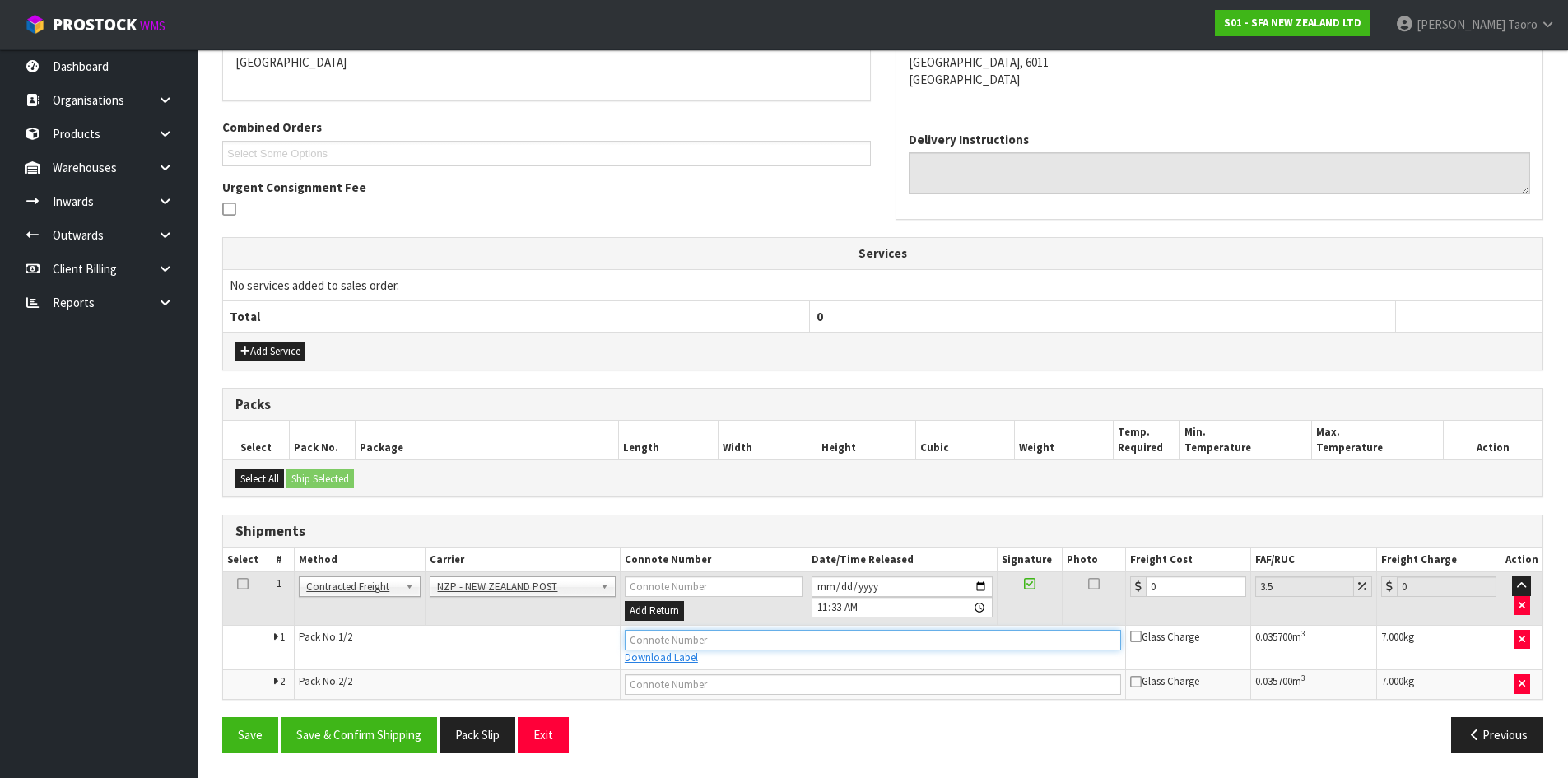
click at [652, 640] on input "text" at bounding box center [873, 640] width 497 height 20
click at [222, 717] on button "Save" at bounding box center [250, 734] width 56 height 35
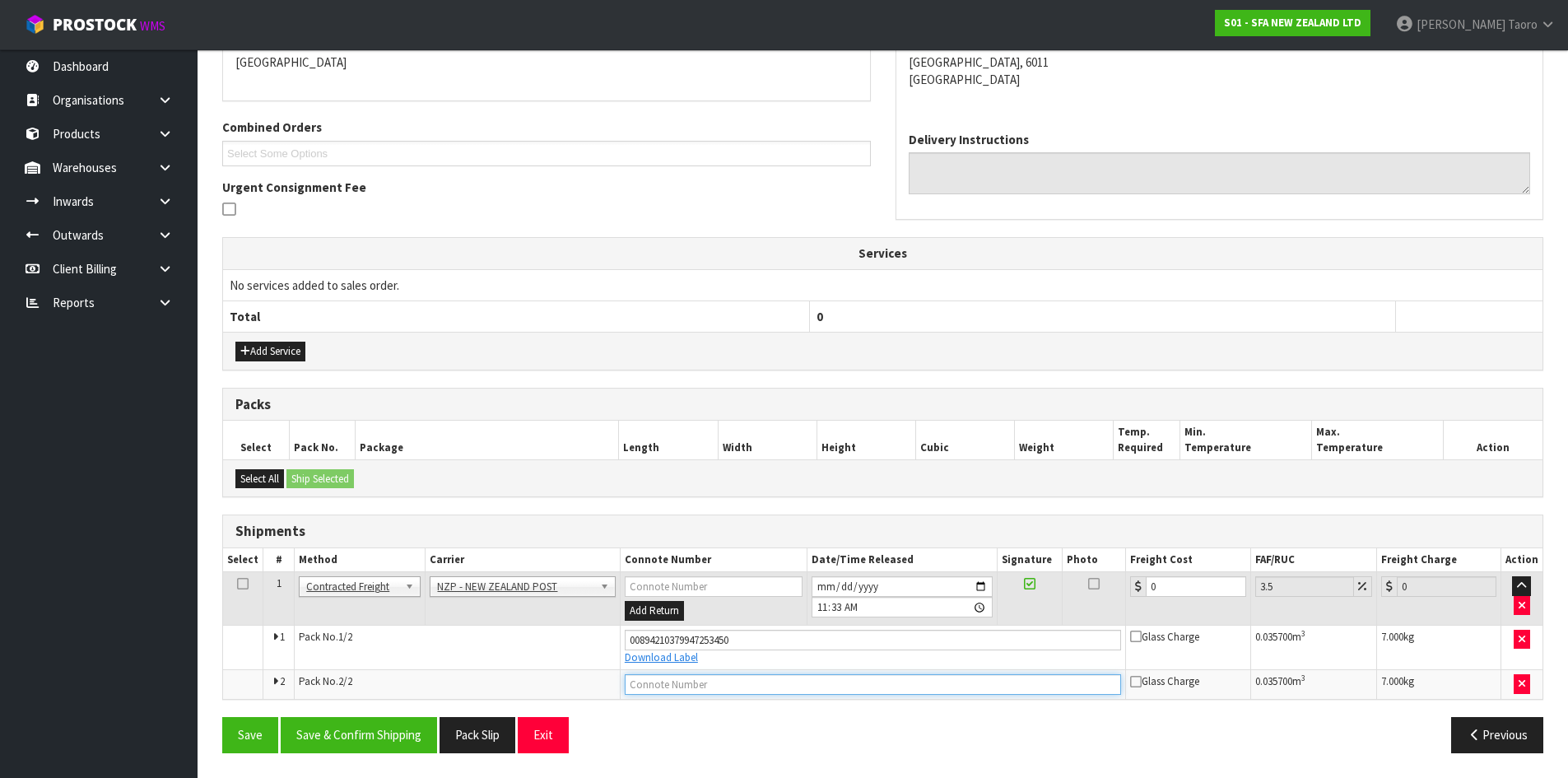
click at [680, 692] on input "text" at bounding box center [873, 685] width 497 height 20
click at [222, 717] on button "Save" at bounding box center [250, 734] width 56 height 35
click at [1171, 587] on input "0" at bounding box center [1196, 586] width 99 height 20
click at [1171, 582] on input "0" at bounding box center [1196, 586] width 99 height 20
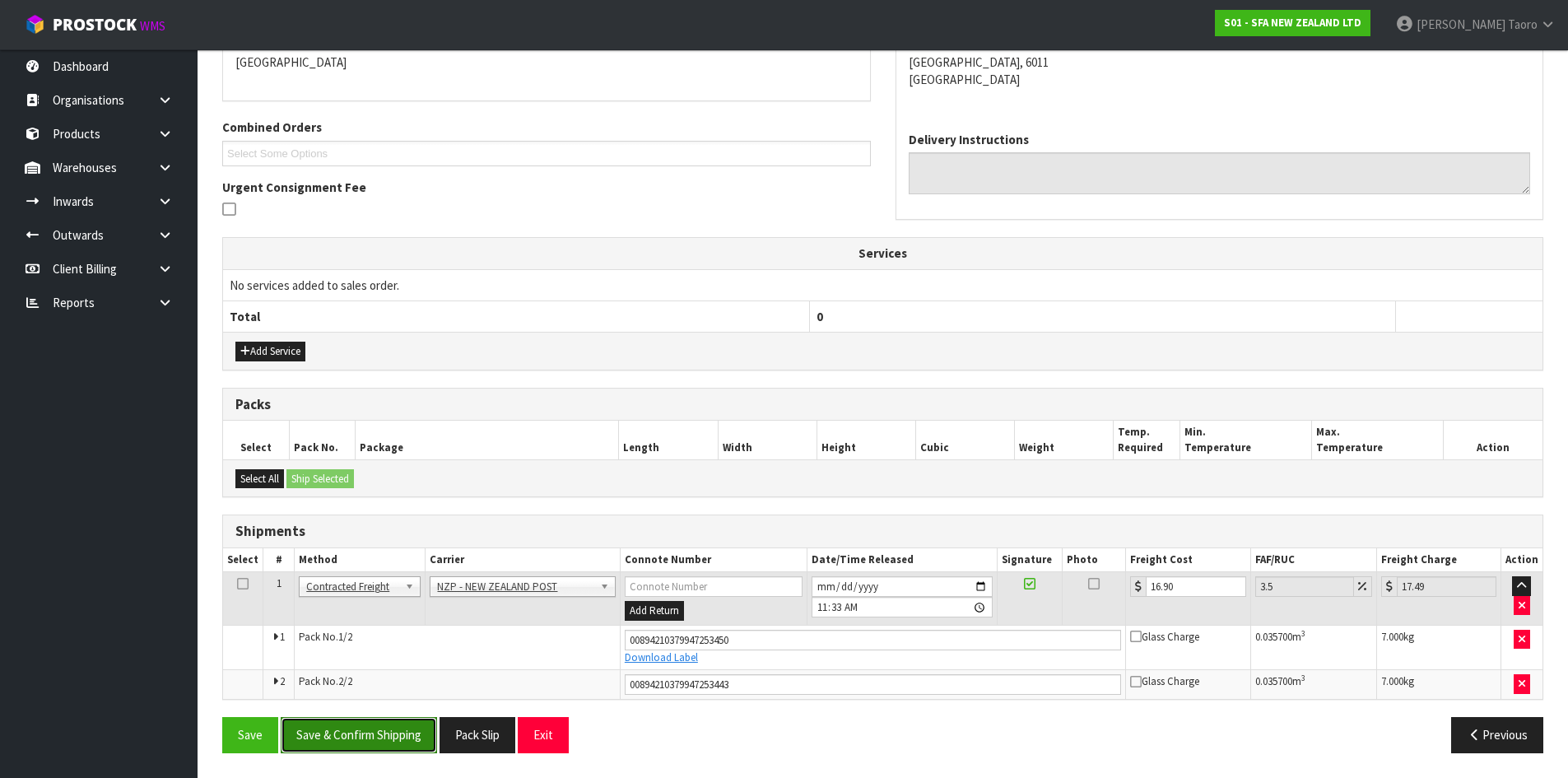
click at [404, 750] on button "Save & Confirm Shipping" at bounding box center [359, 734] width 157 height 35
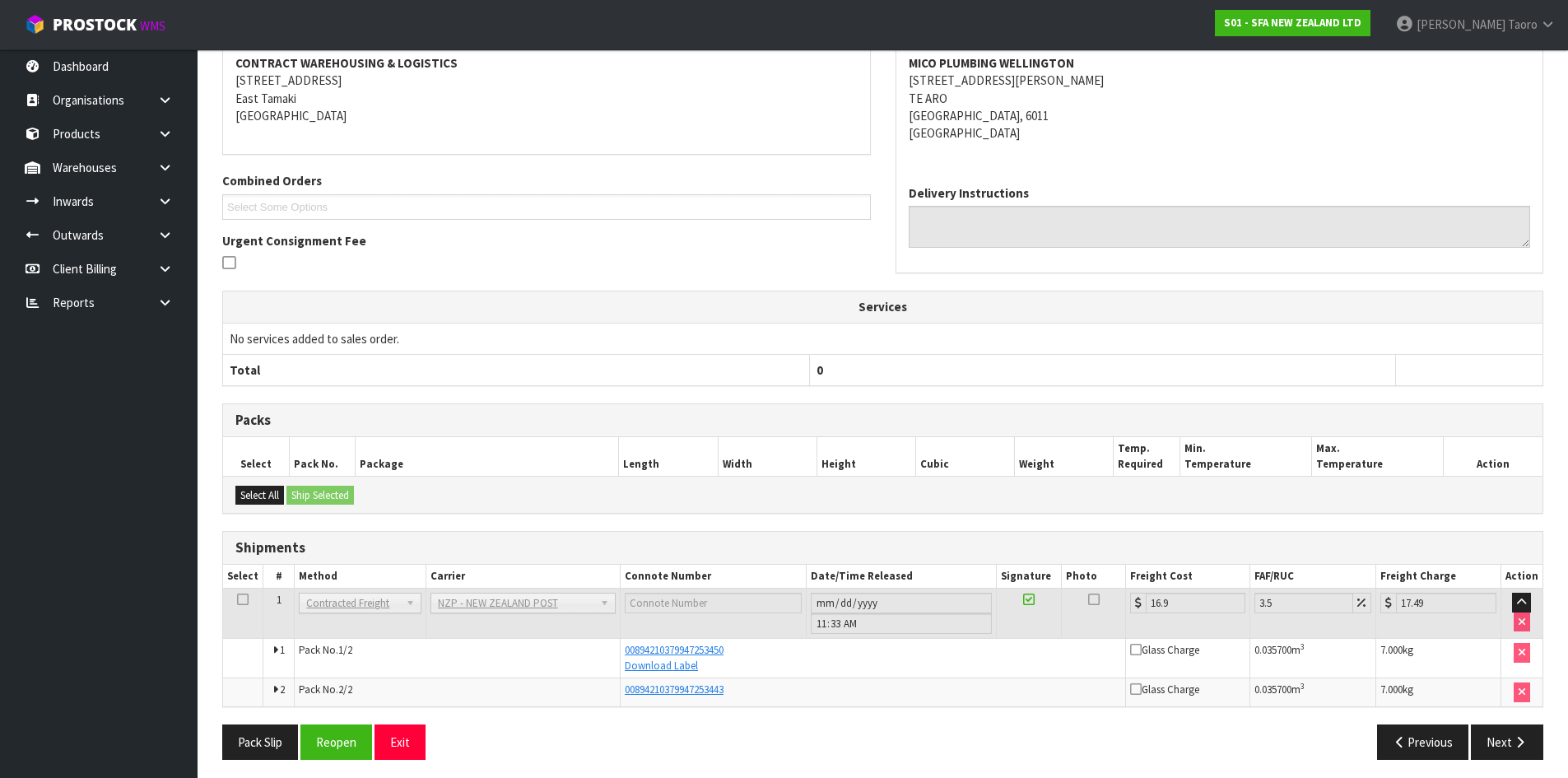
scroll to position [323, 0]
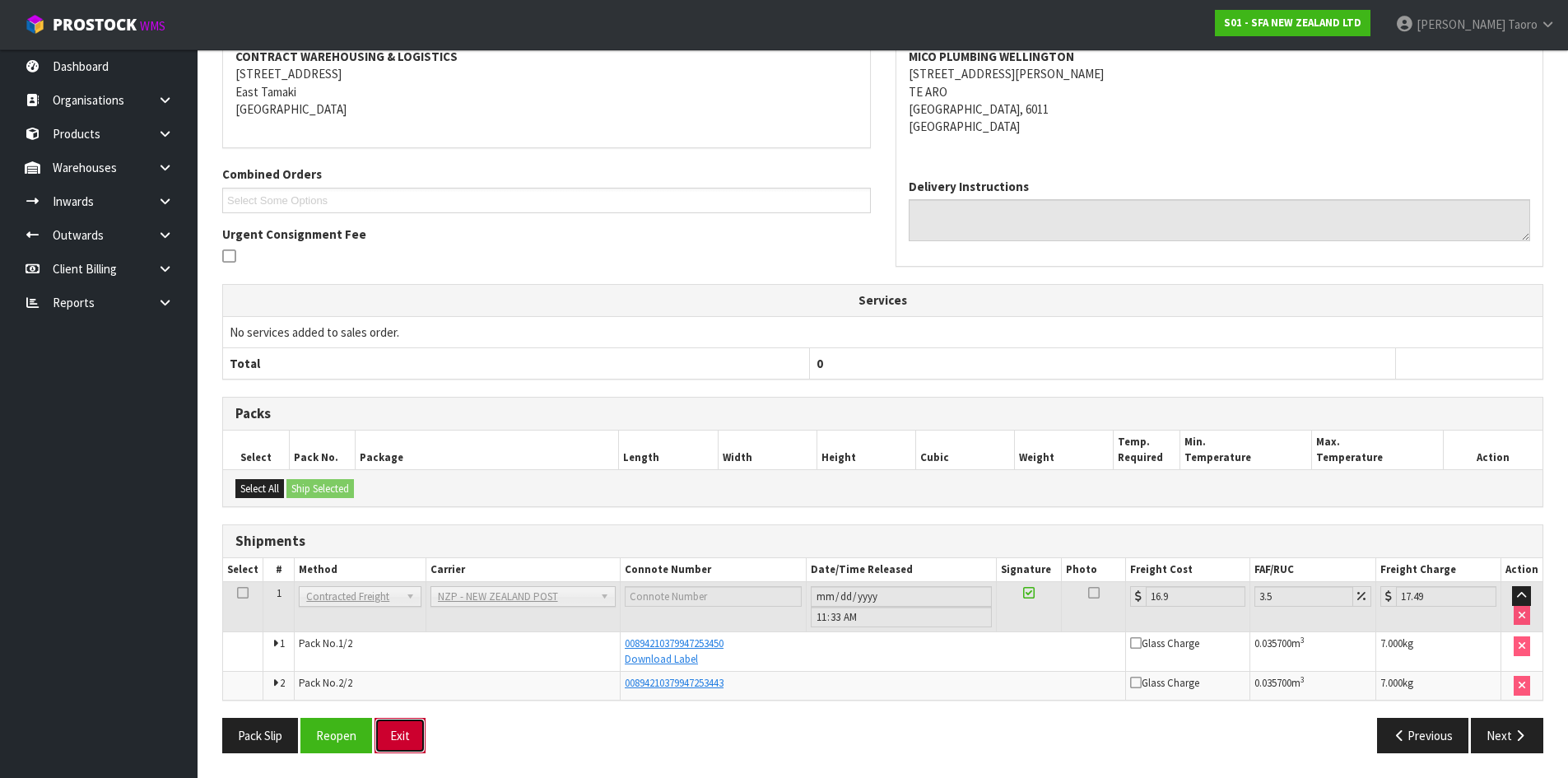
click at [403, 727] on button "Exit" at bounding box center [400, 735] width 51 height 35
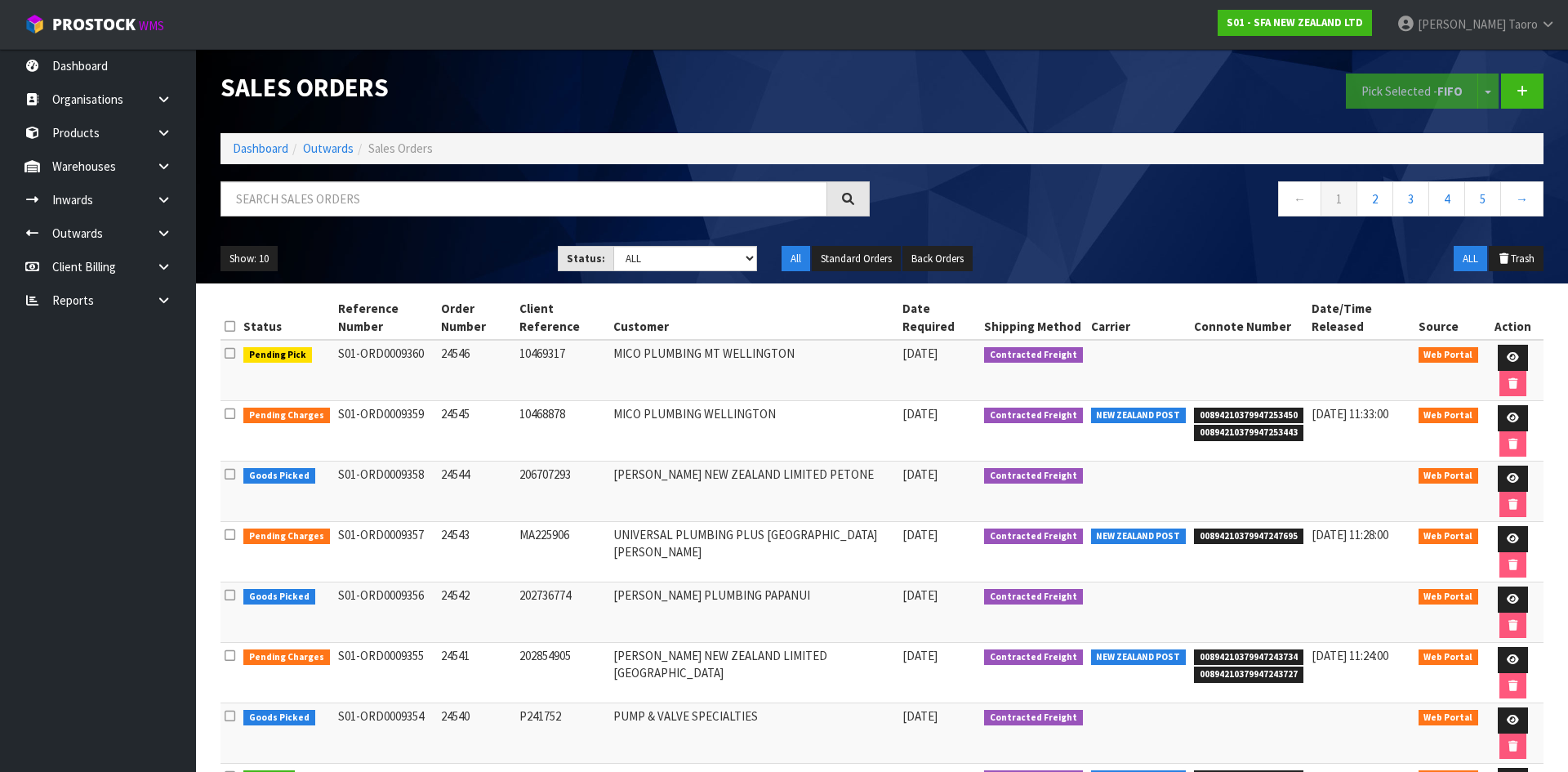
click at [715, 99] on h1 "Sales Orders" at bounding box center [545, 87] width 649 height 28
click at [591, 83] on h1 "Sales Orders" at bounding box center [545, 87] width 649 height 28
click at [532, 194] on input "text" at bounding box center [524, 199] width 606 height 35
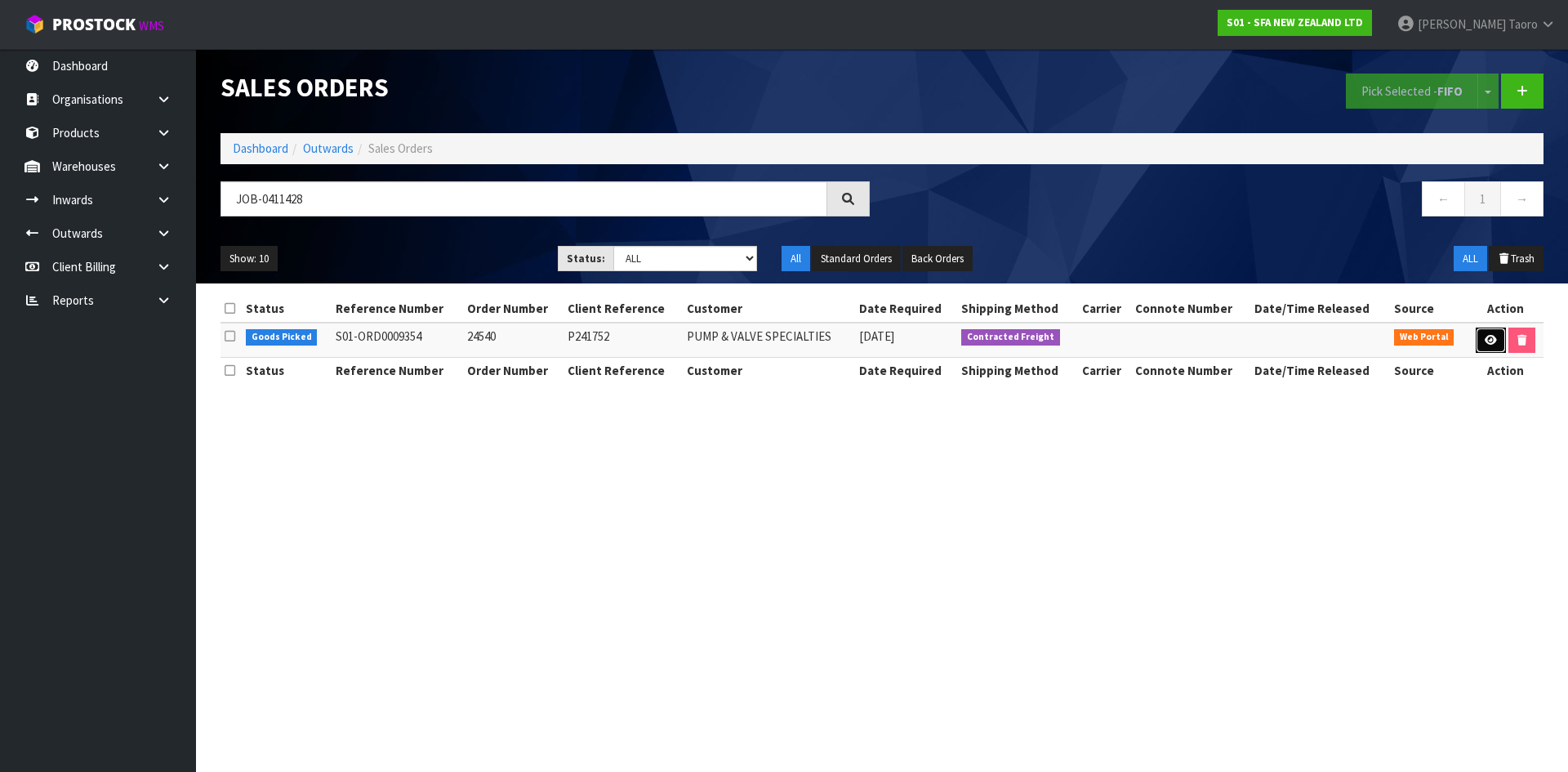
click at [1494, 343] on icon at bounding box center [1490, 340] width 13 height 11
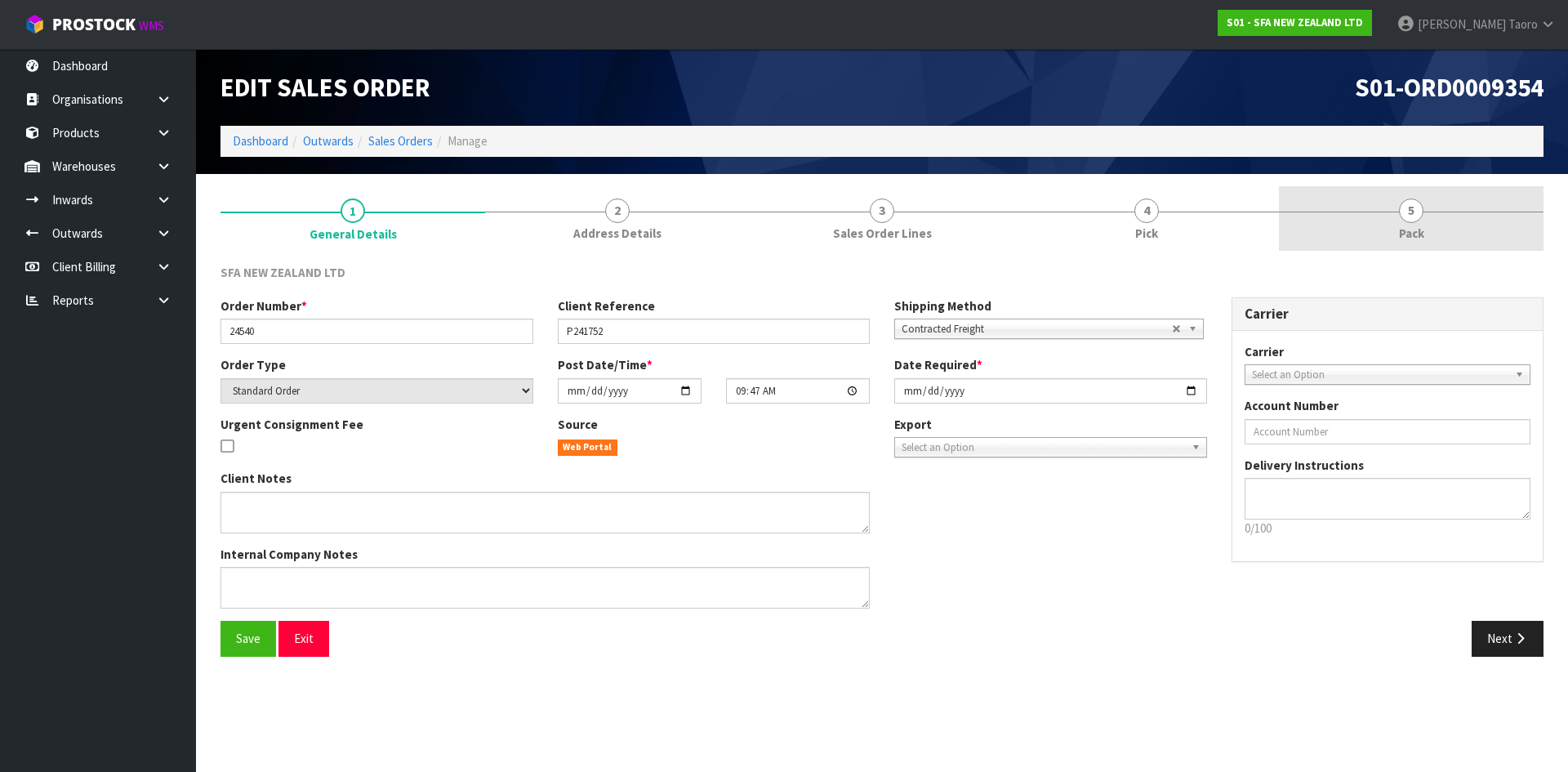
click at [1392, 207] on link "5 Pack" at bounding box center [1411, 218] width 265 height 64
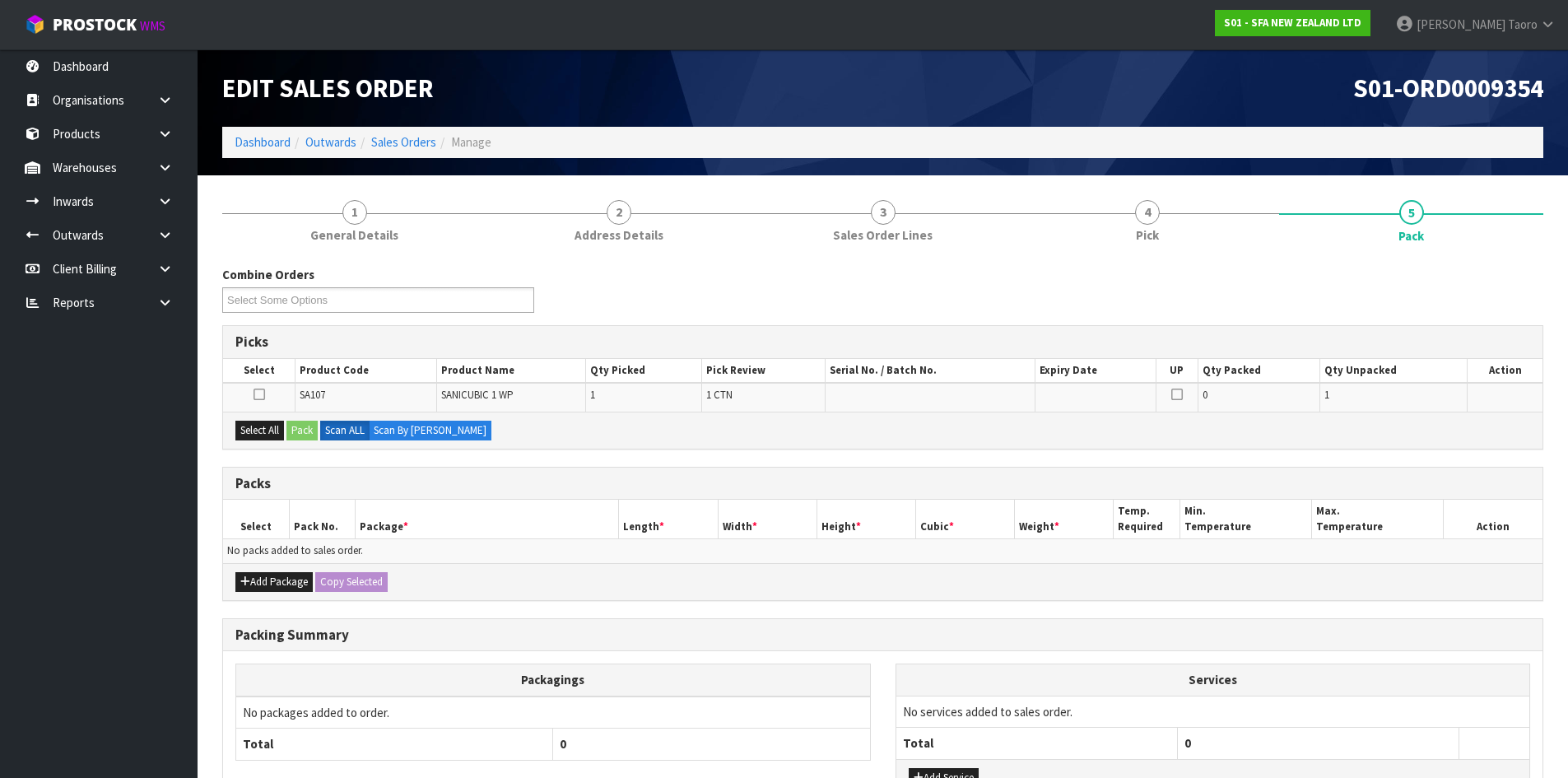
click at [1283, 99] on h1 "S01-ORD0009354" at bounding box center [1220, 88] width 648 height 28
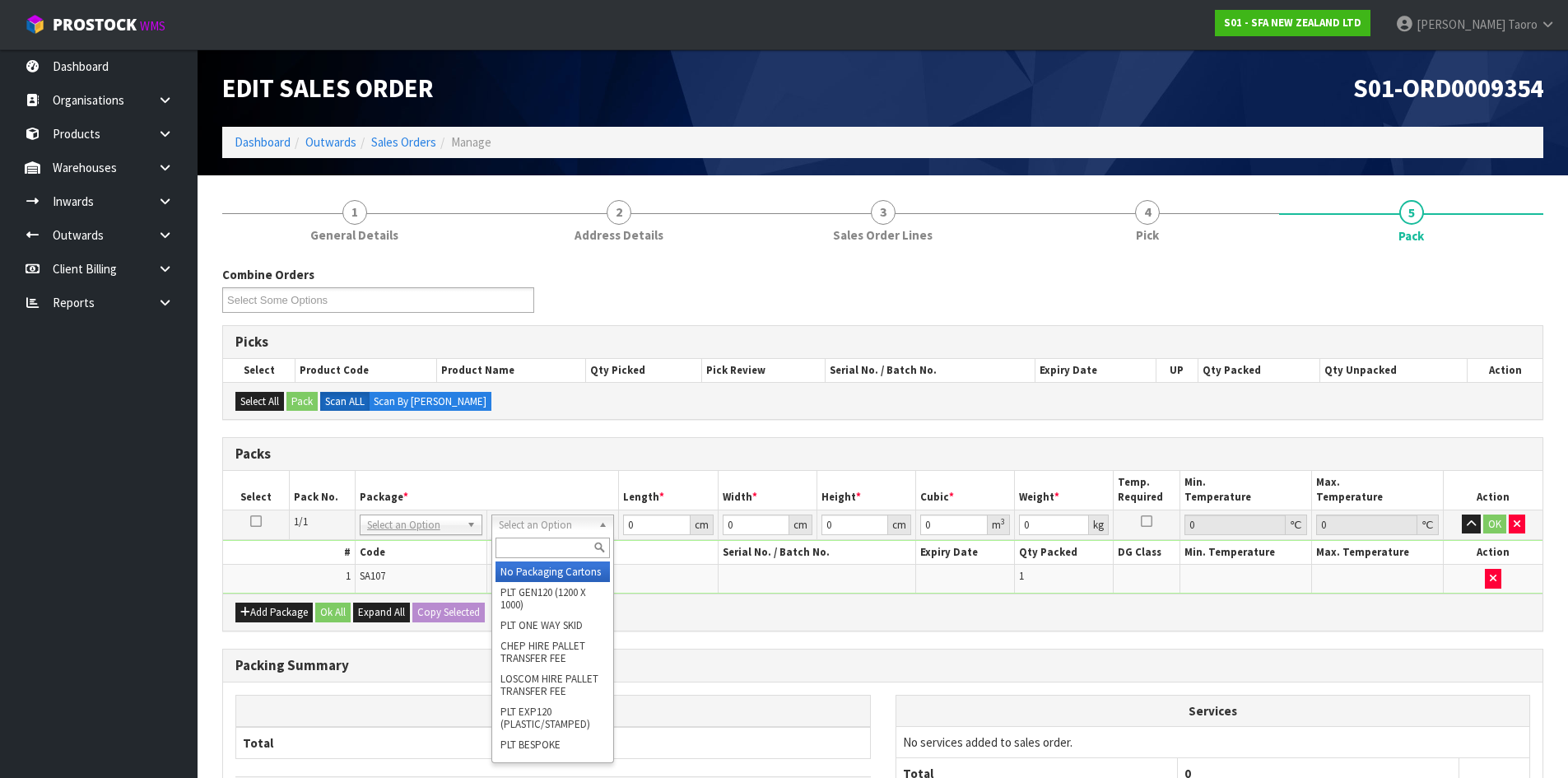
drag, startPoint x: 563, startPoint y: 569, endPoint x: 637, endPoint y: 538, distance: 80.2
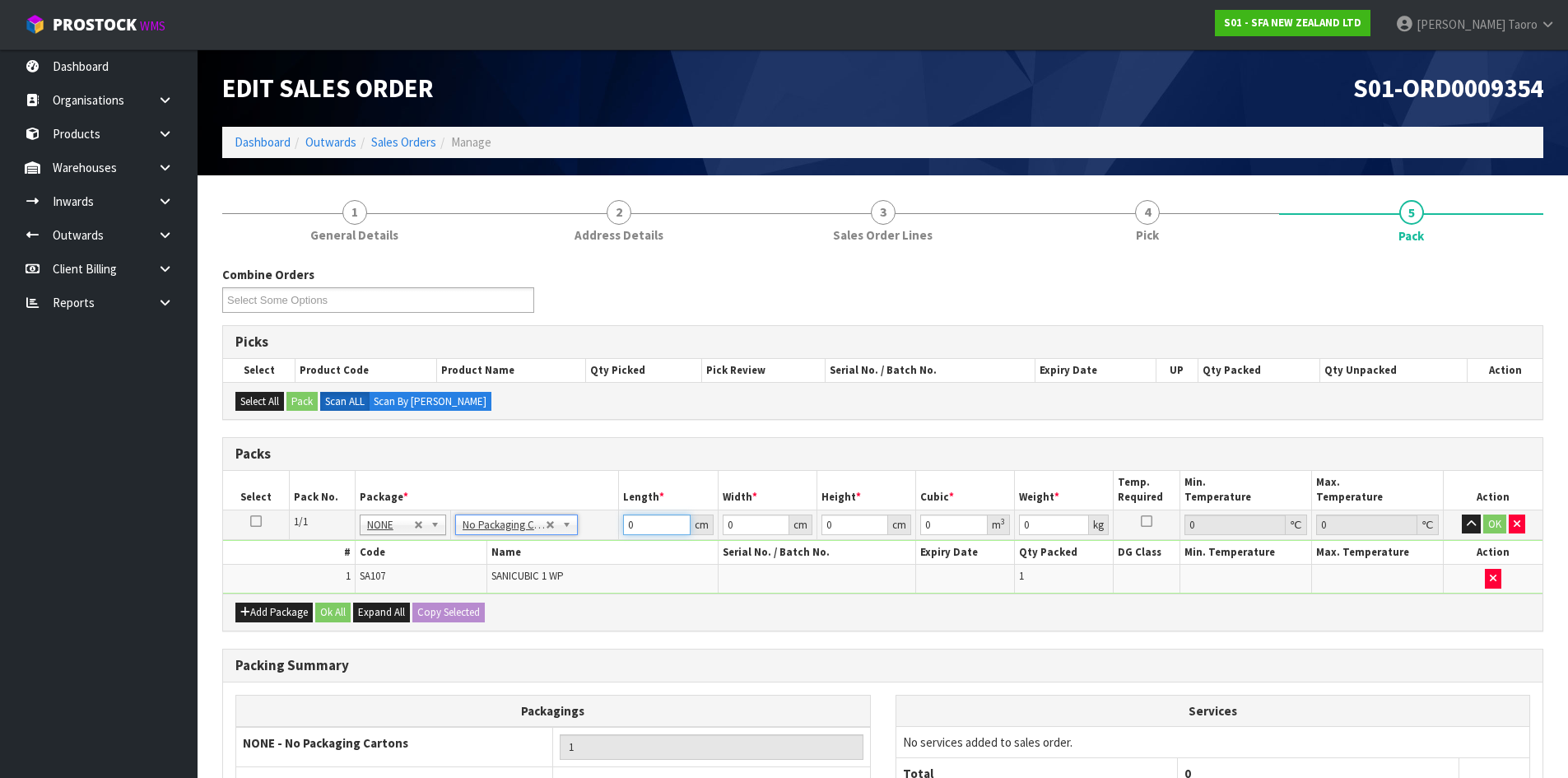
click at [643, 527] on input "0" at bounding box center [656, 525] width 67 height 20
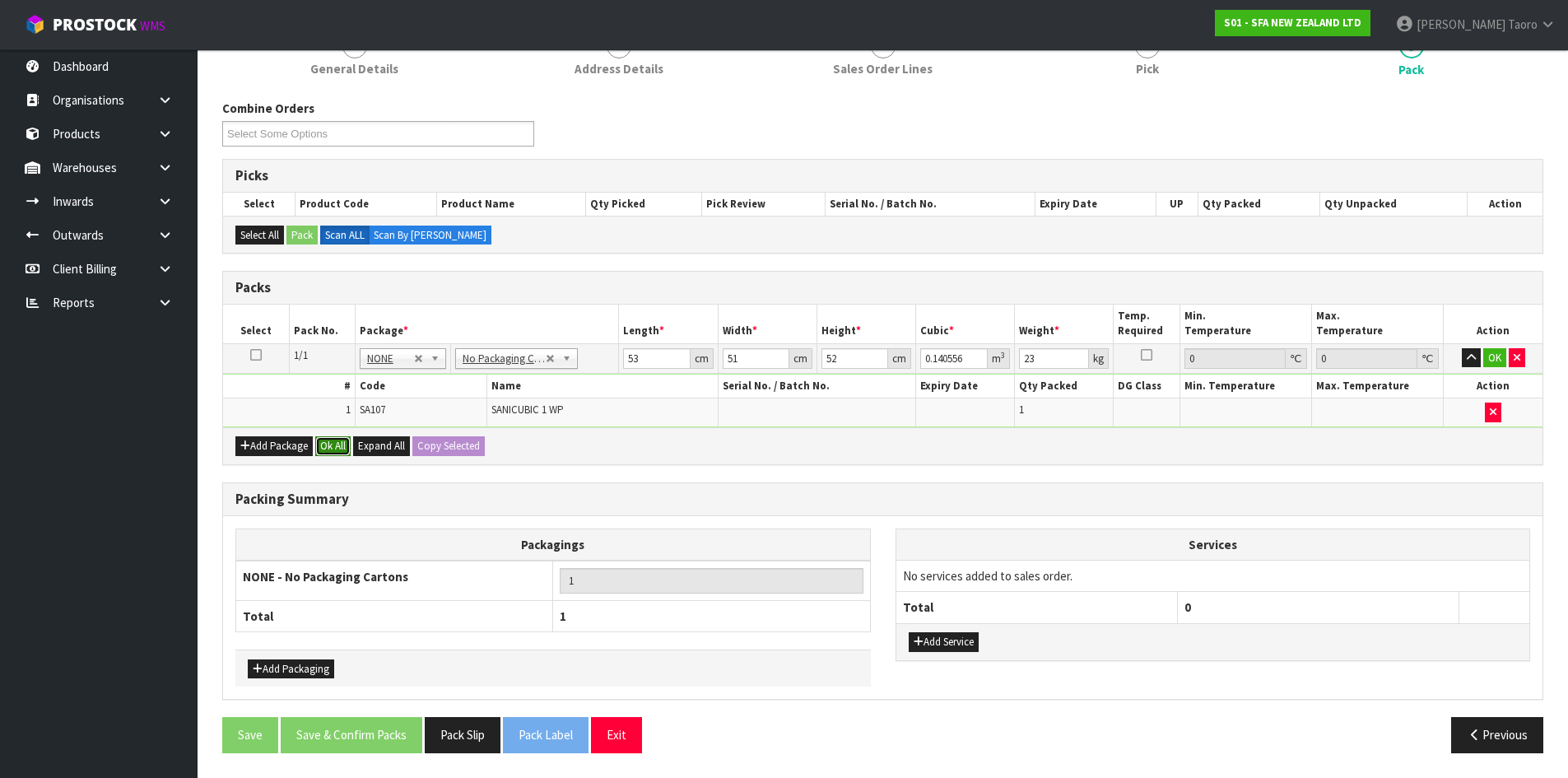
click at [338, 449] on button "Ok All" at bounding box center [333, 445] width 35 height 19
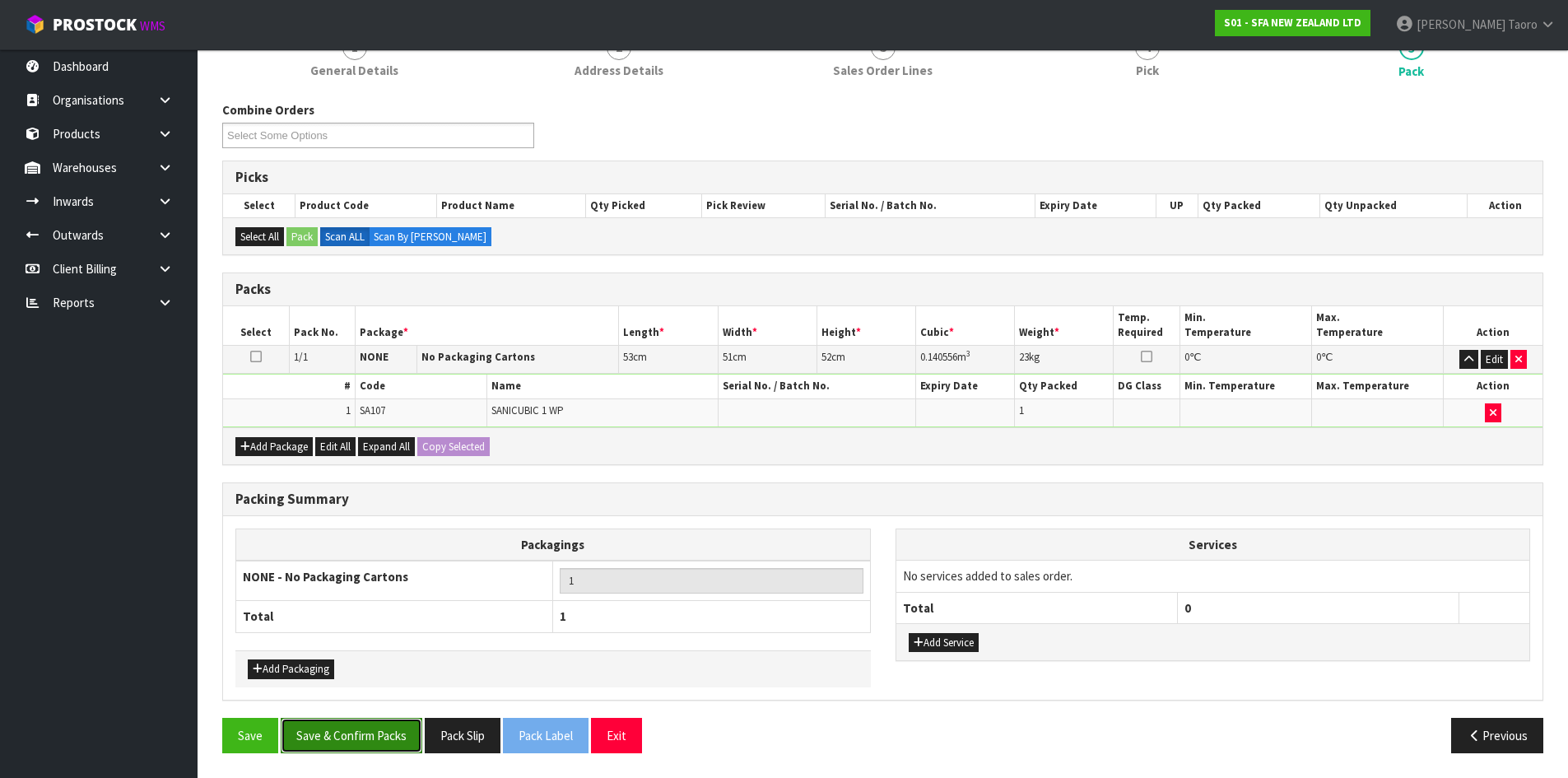
click at [362, 731] on button "Save & Confirm Packs" at bounding box center [351, 735] width 141 height 35
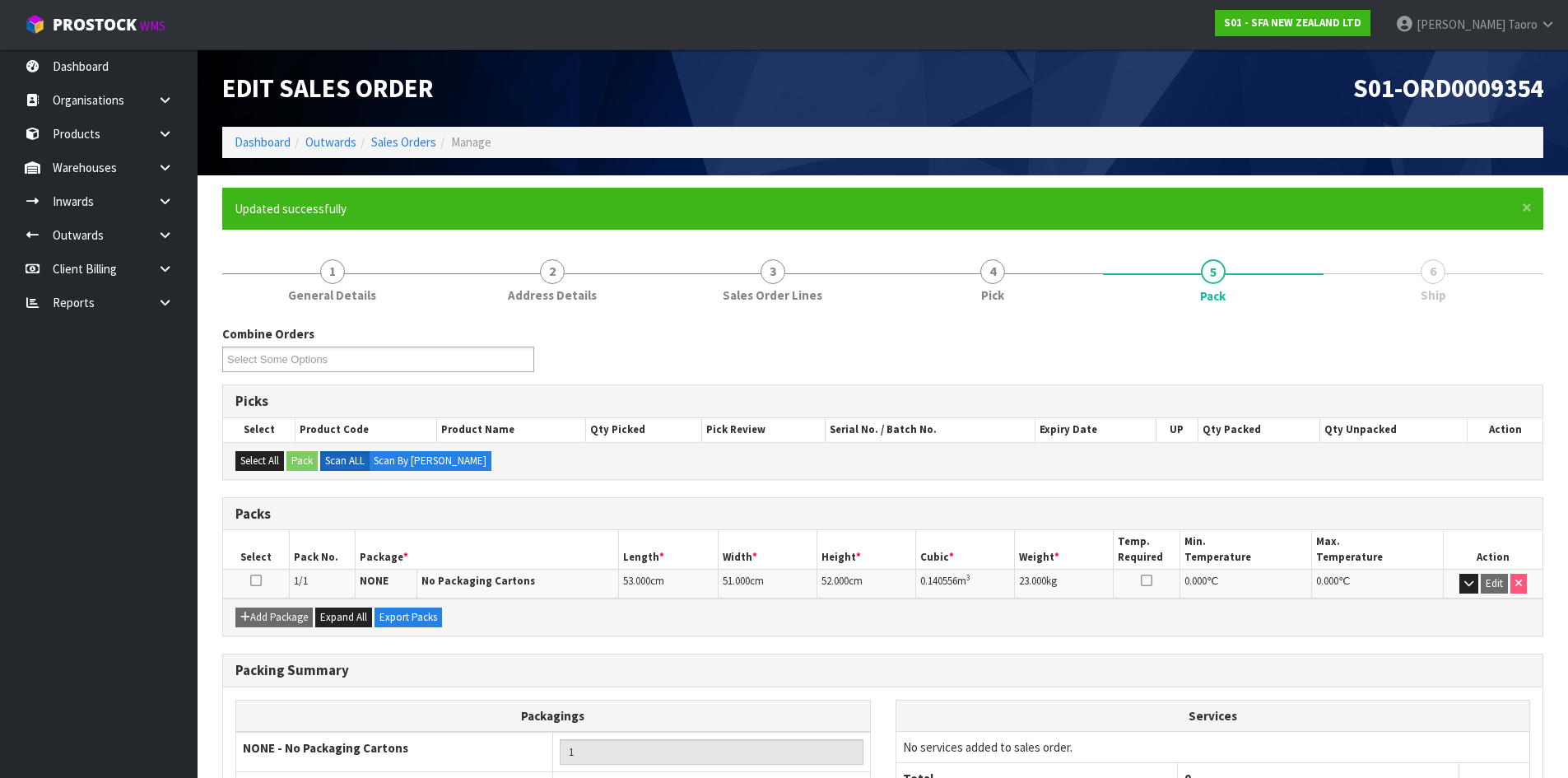
scroll to position [134, 0]
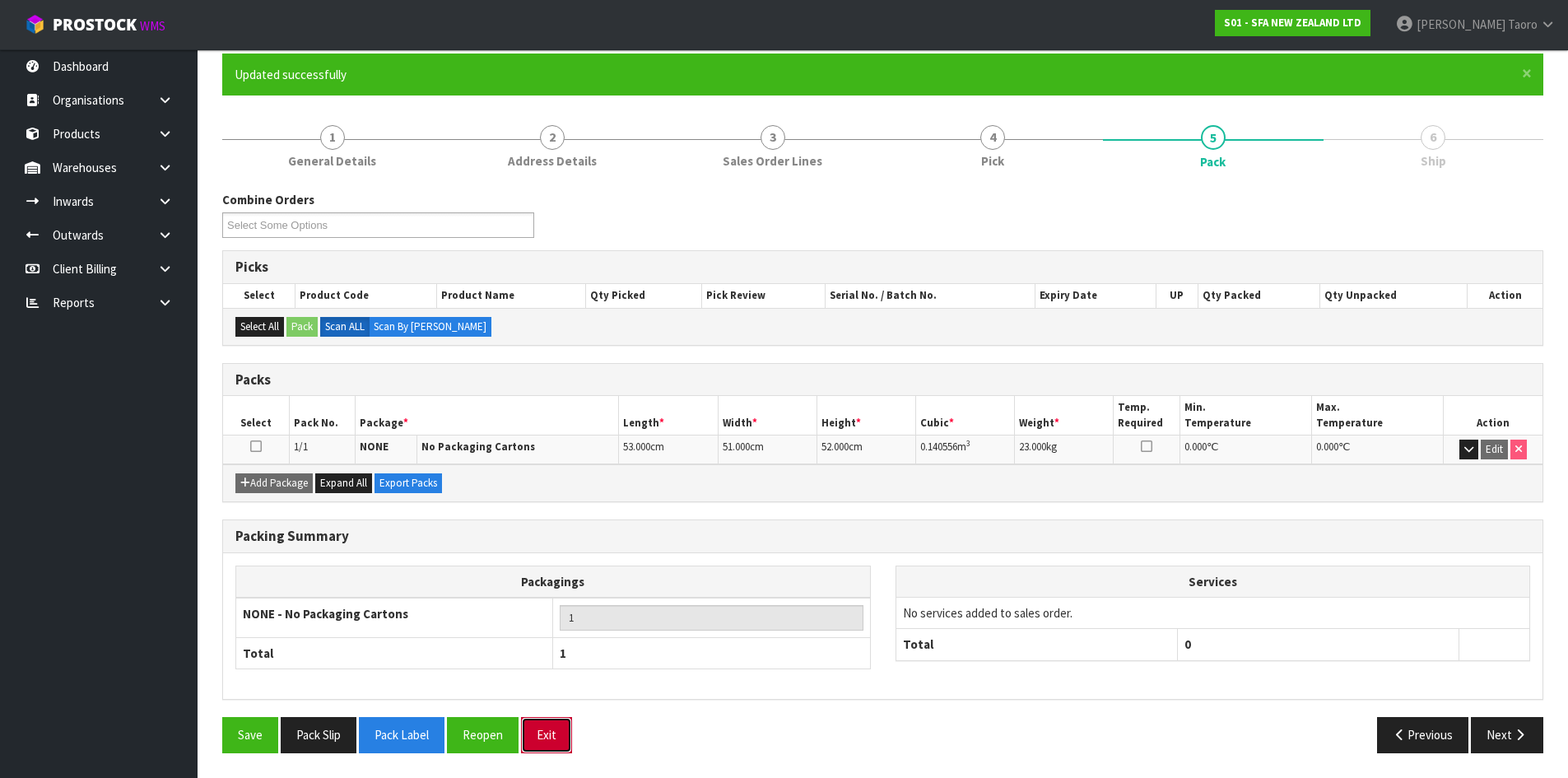
click at [551, 732] on button "Exit" at bounding box center [547, 734] width 51 height 35
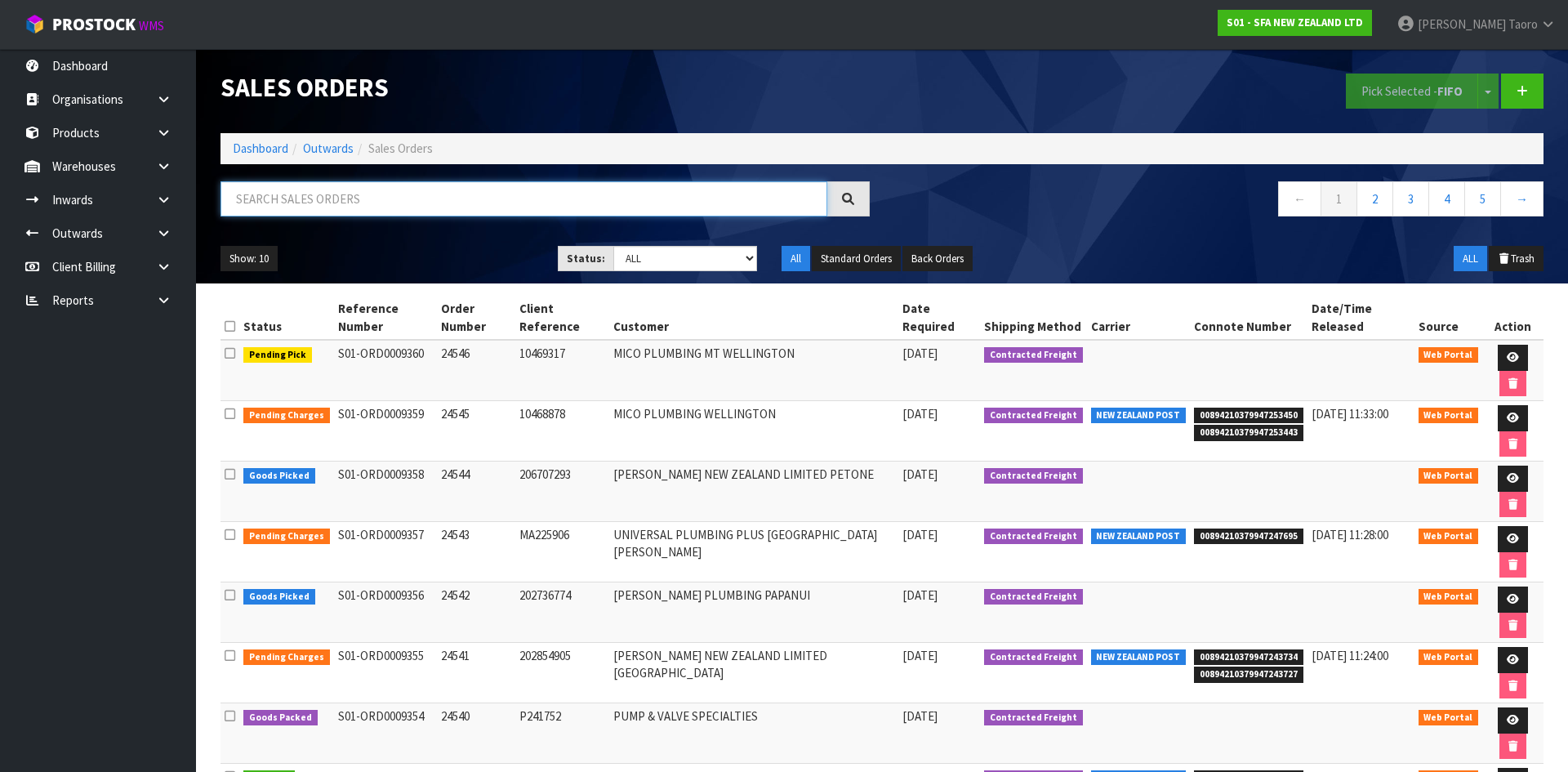
click at [303, 201] on input "text" at bounding box center [524, 199] width 606 height 35
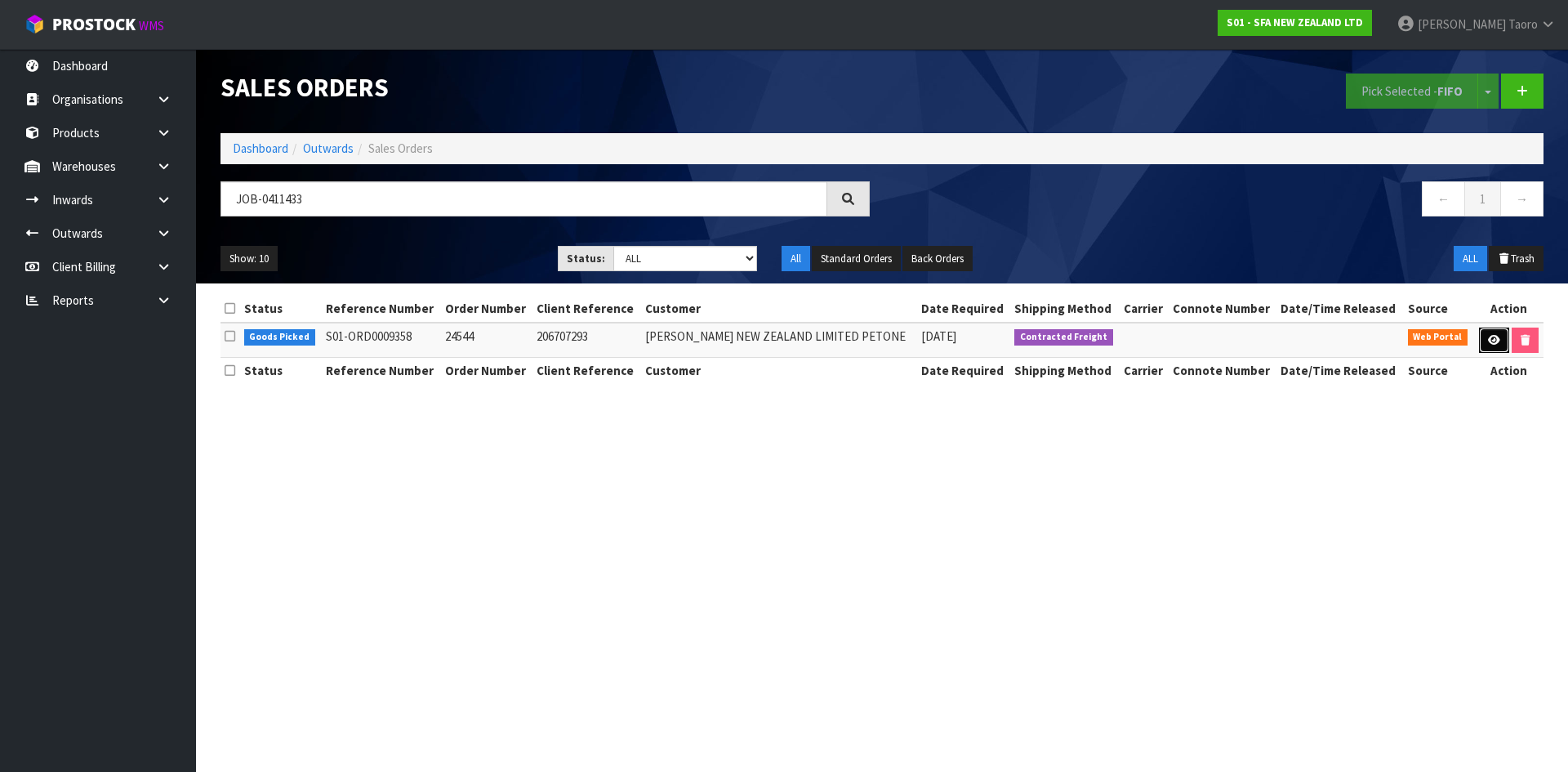
click at [1489, 336] on icon at bounding box center [1494, 340] width 13 height 11
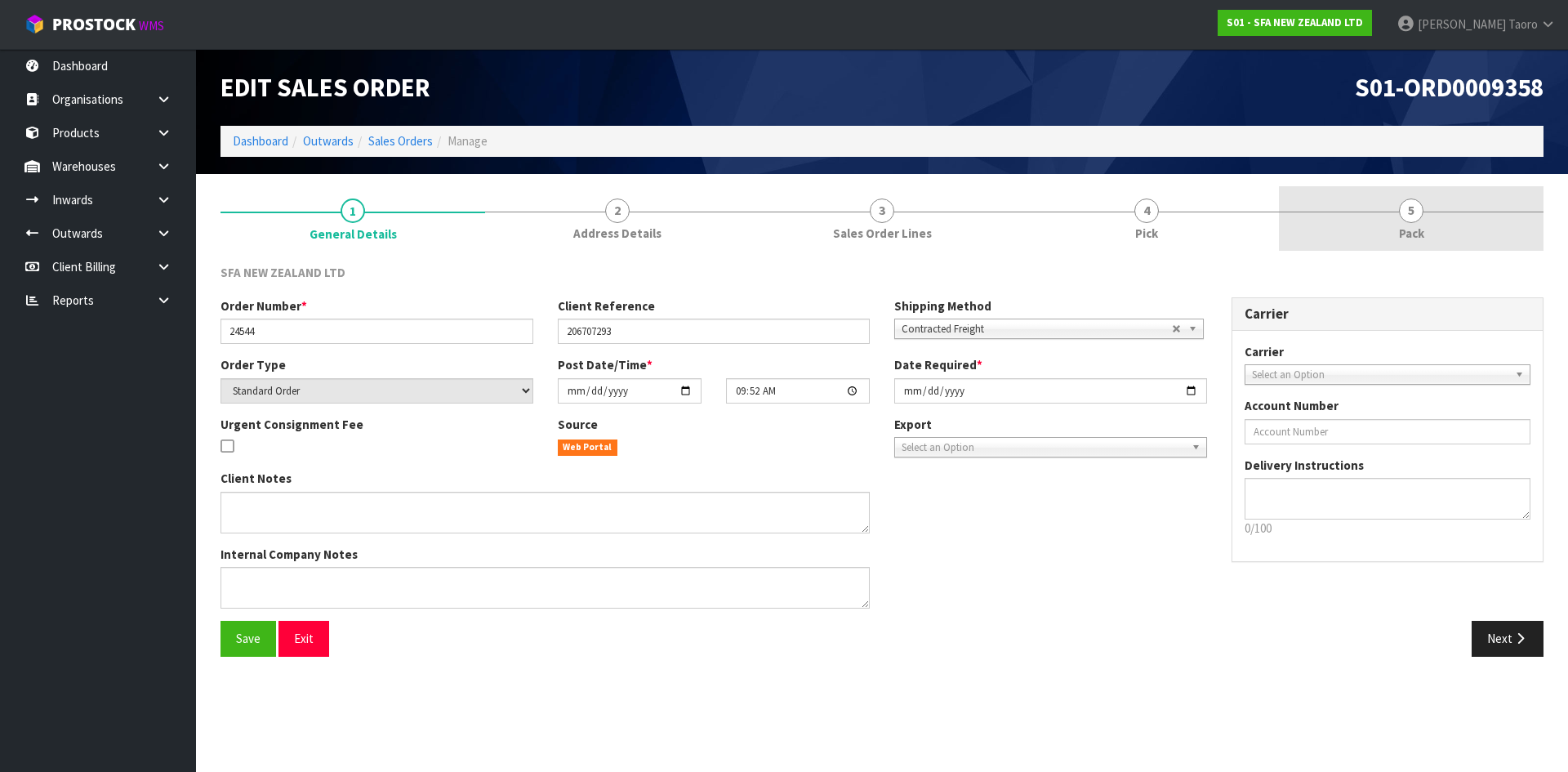
click at [1422, 226] on span "Pack" at bounding box center [1411, 233] width 25 height 18
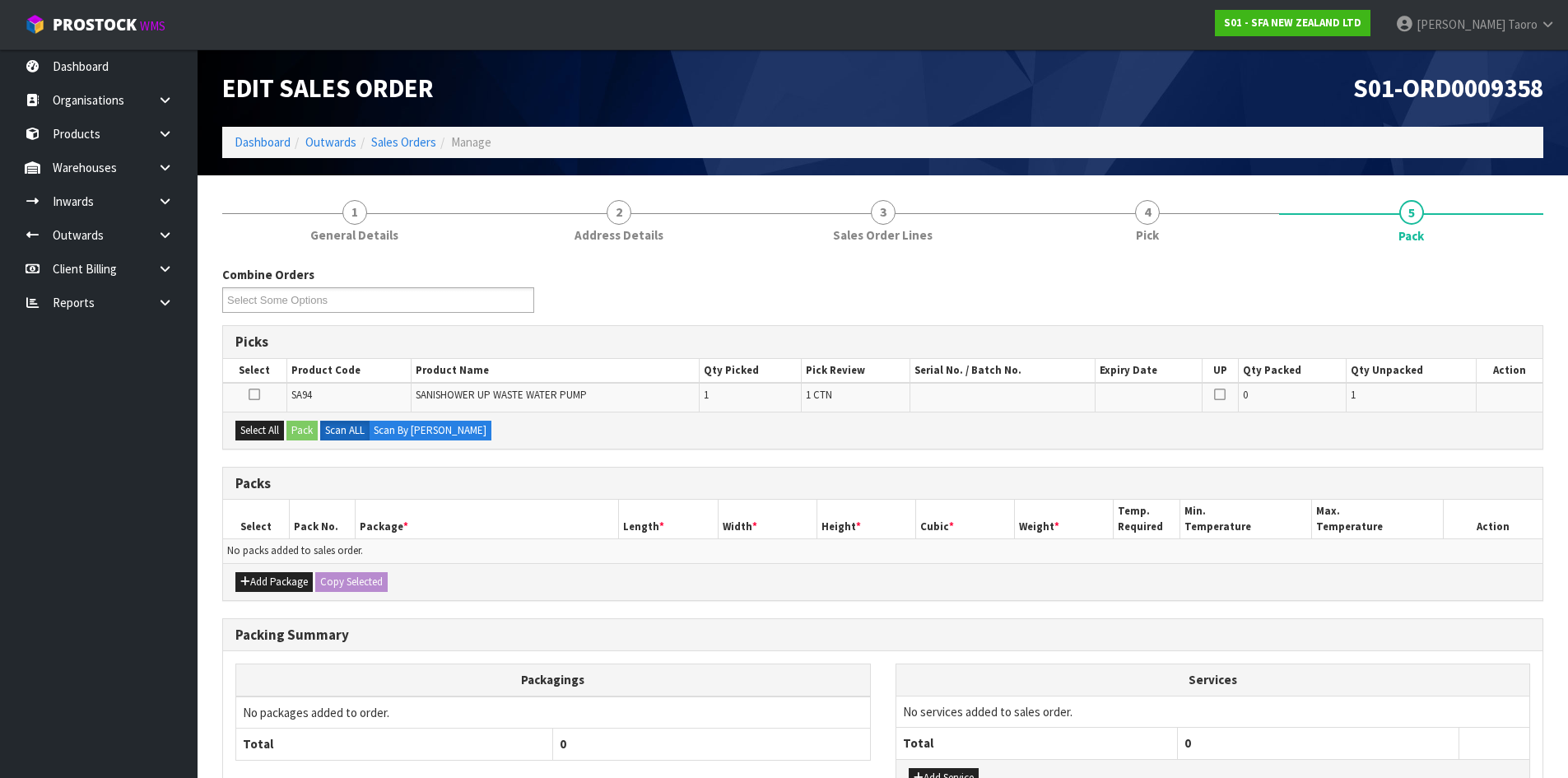
click at [1284, 104] on div "S01-ORD0009358" at bounding box center [1220, 88] width 674 height 77
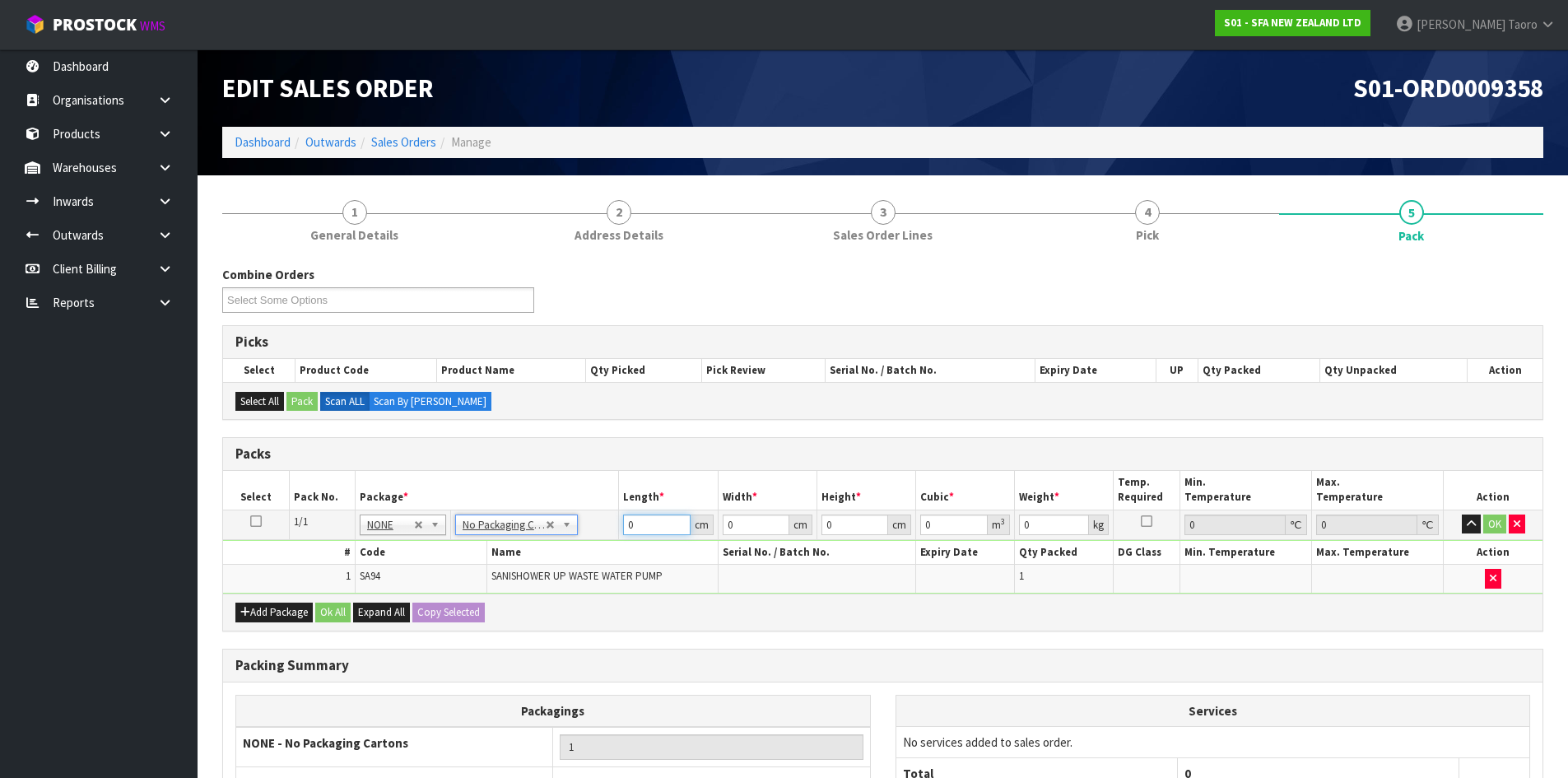
click at [650, 526] on input "0" at bounding box center [656, 525] width 67 height 20
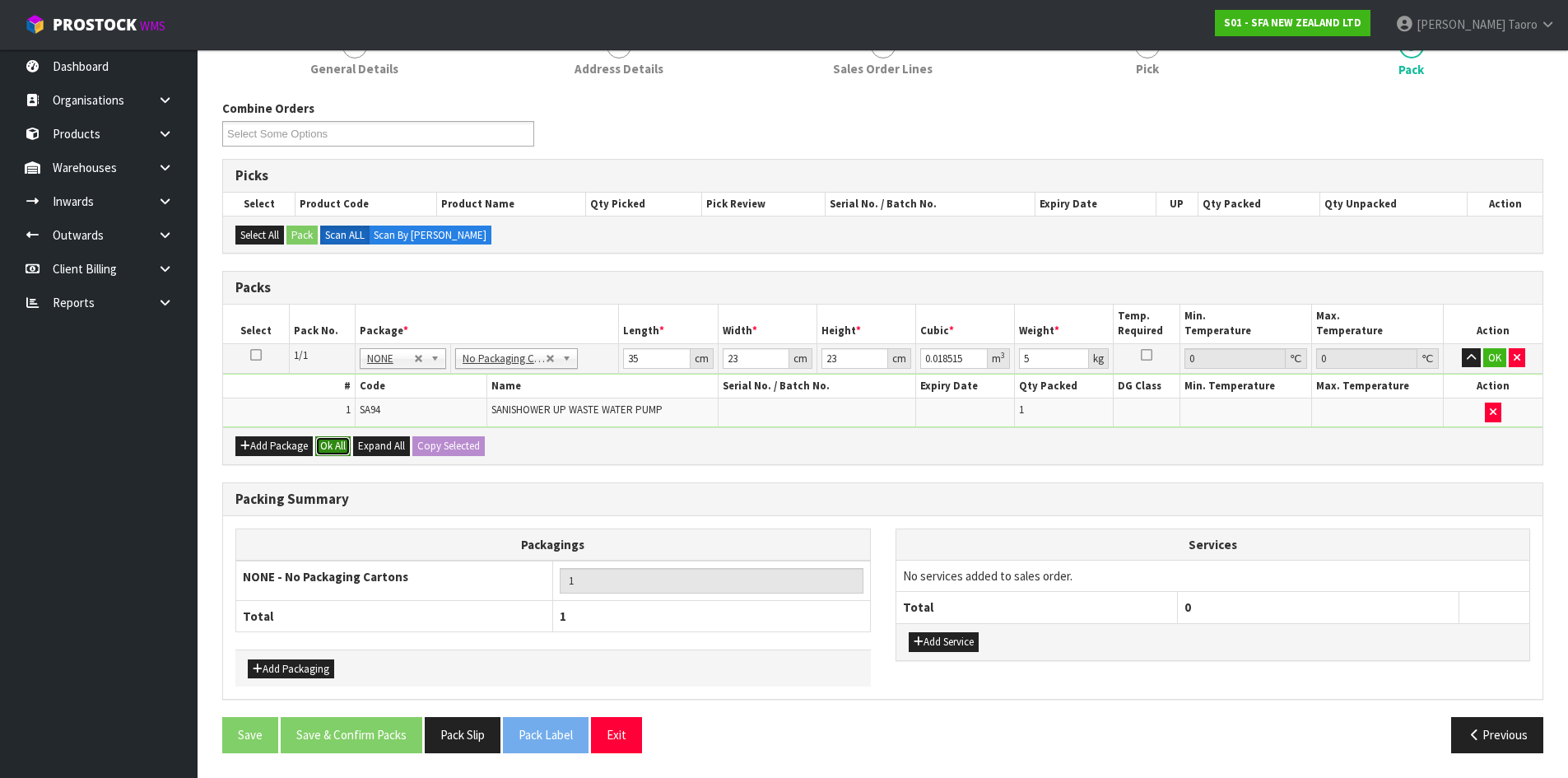
click at [327, 446] on button "Ok All" at bounding box center [333, 445] width 35 height 19
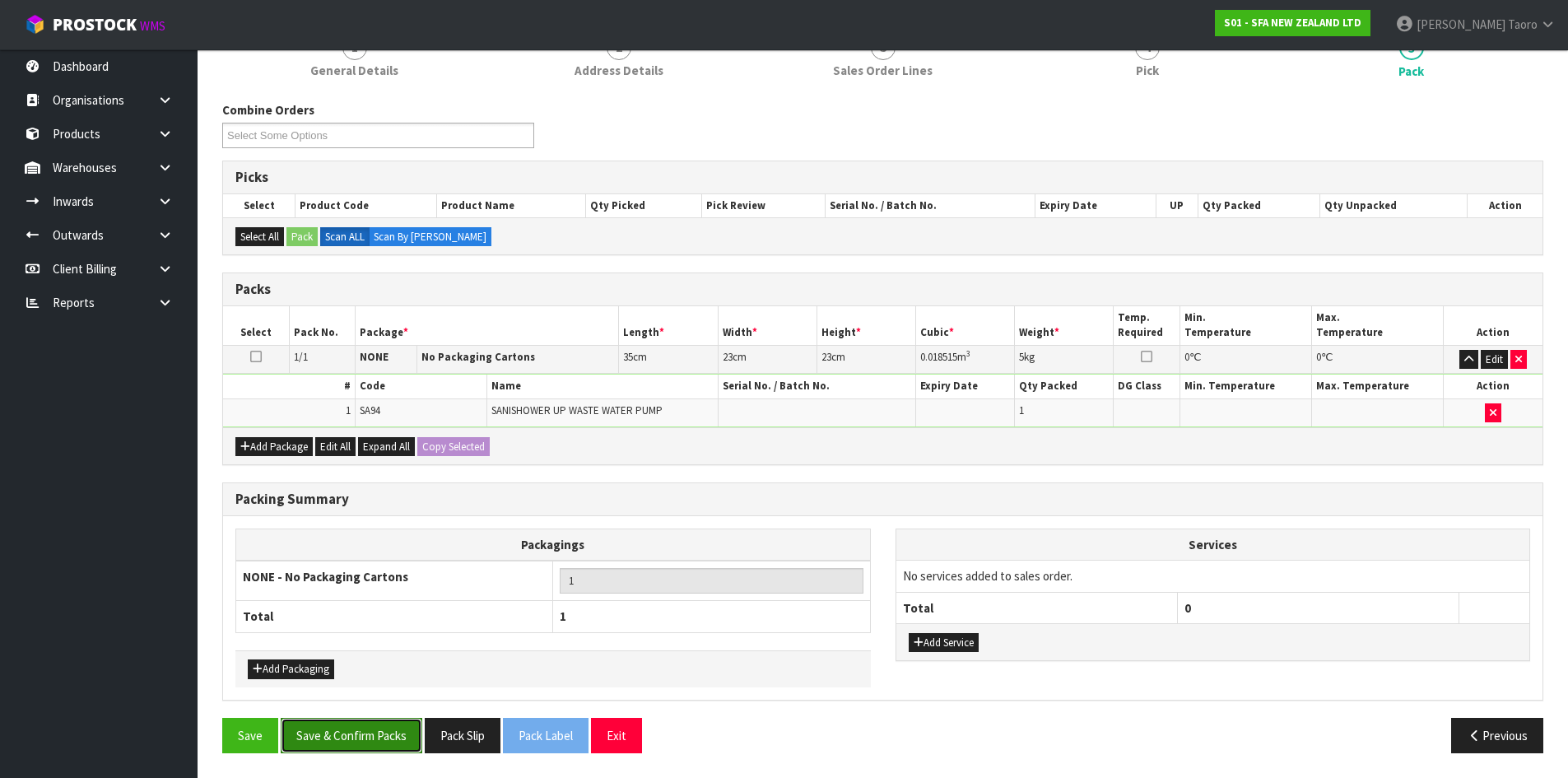
click at [344, 733] on button "Save & Confirm Packs" at bounding box center [351, 735] width 141 height 35
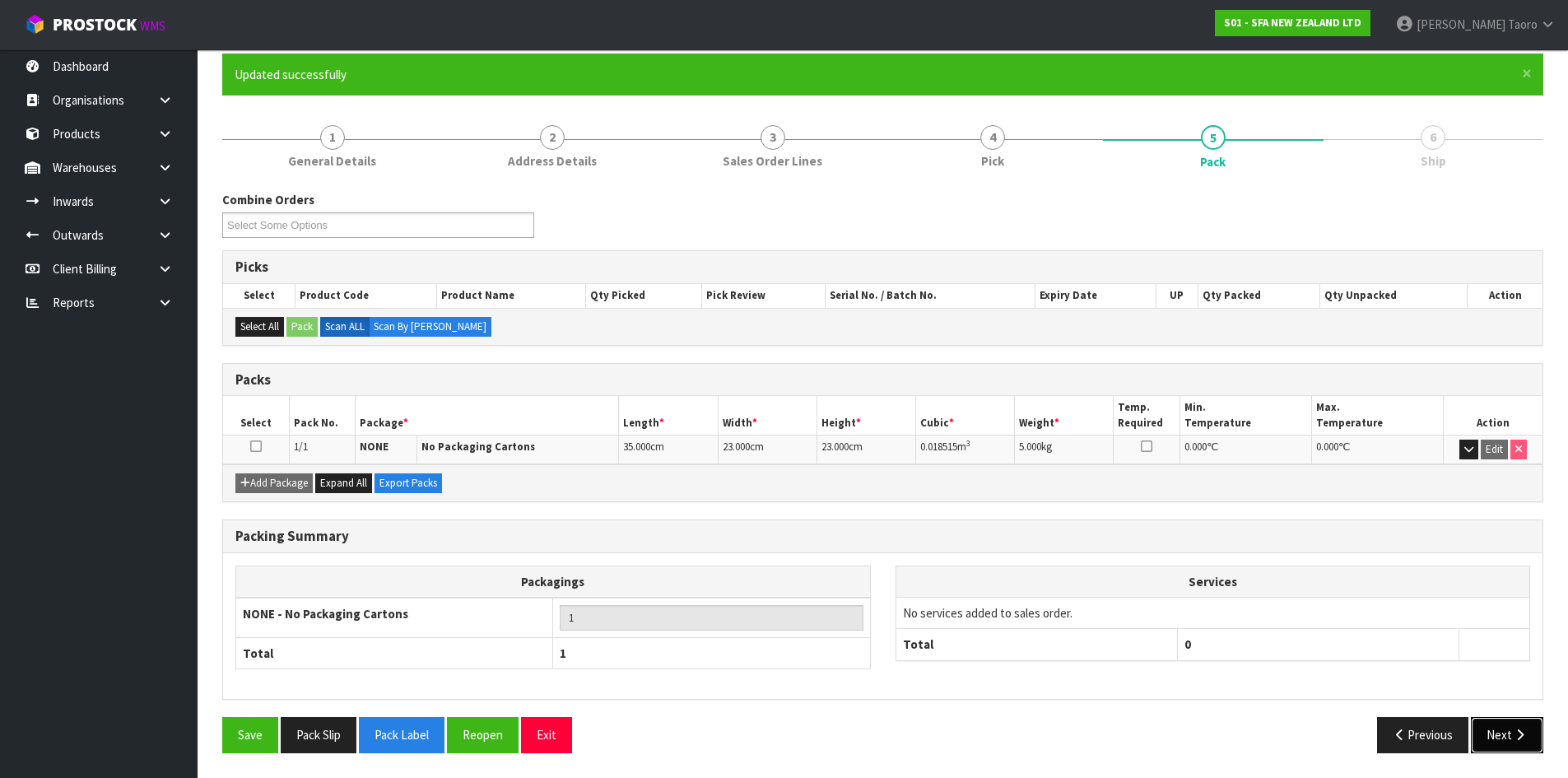
click at [1504, 735] on button "Next" at bounding box center [1507, 734] width 72 height 35
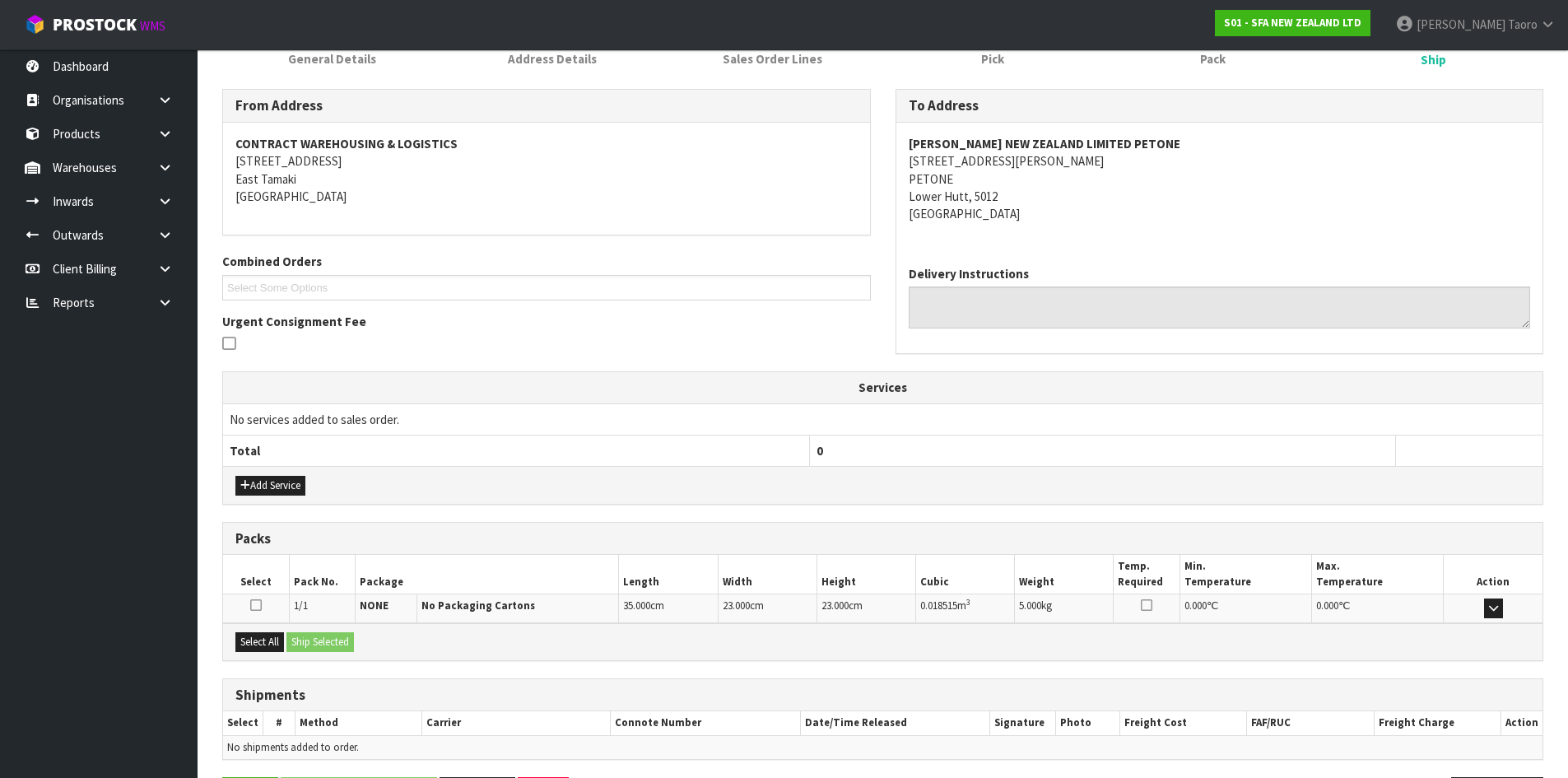
scroll to position [296, 0]
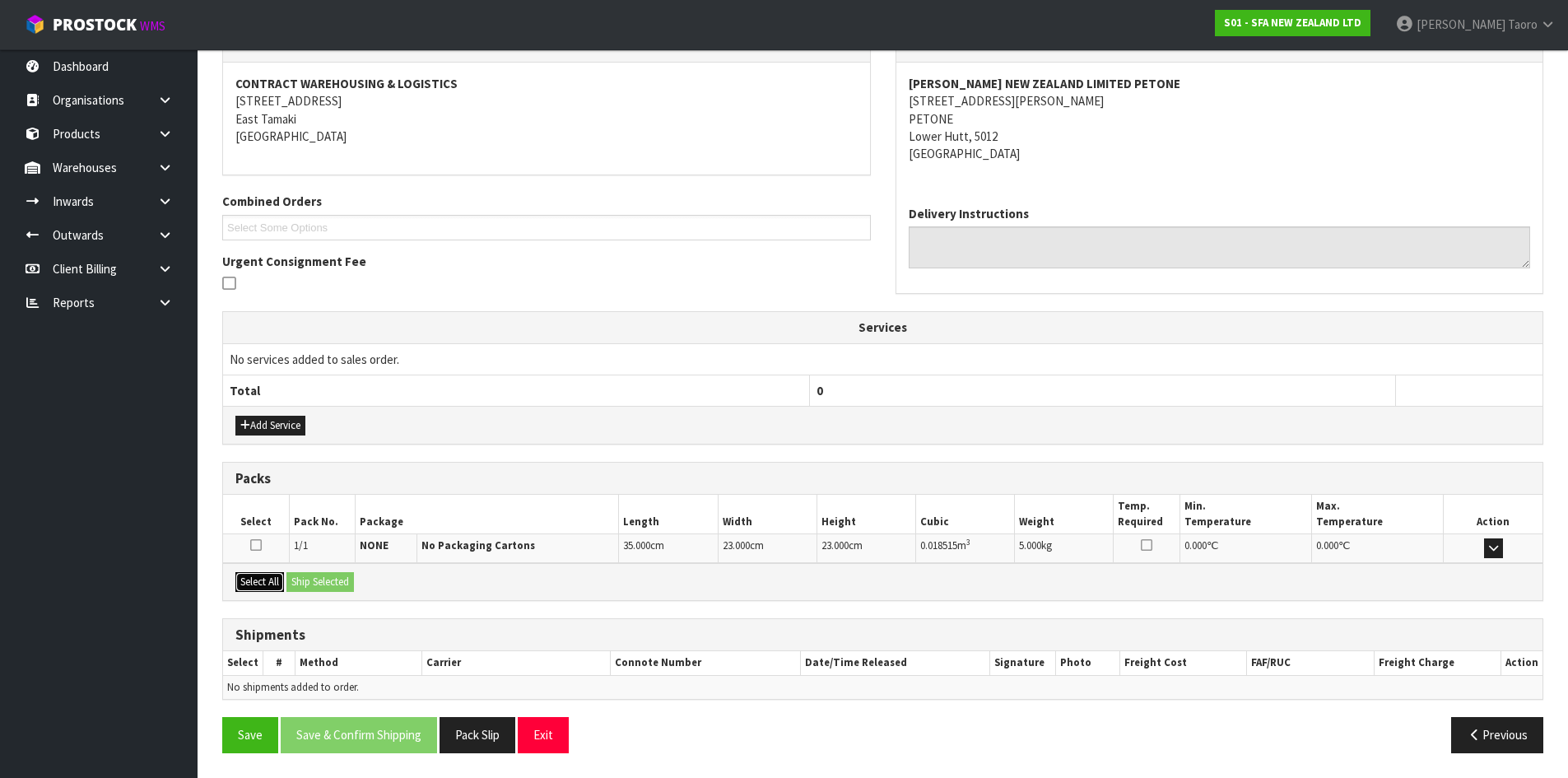
drag, startPoint x: 276, startPoint y: 584, endPoint x: 311, endPoint y: 579, distance: 35.4
click at [277, 583] on button "Select All" at bounding box center [260, 581] width 49 height 19
click at [428, 618] on div "Shipments Select # Method Carrier Connote Number Date/Time Released Signature P…" at bounding box center [883, 659] width 1321 height 83
click at [330, 584] on button "Ship Selected" at bounding box center [320, 581] width 67 height 19
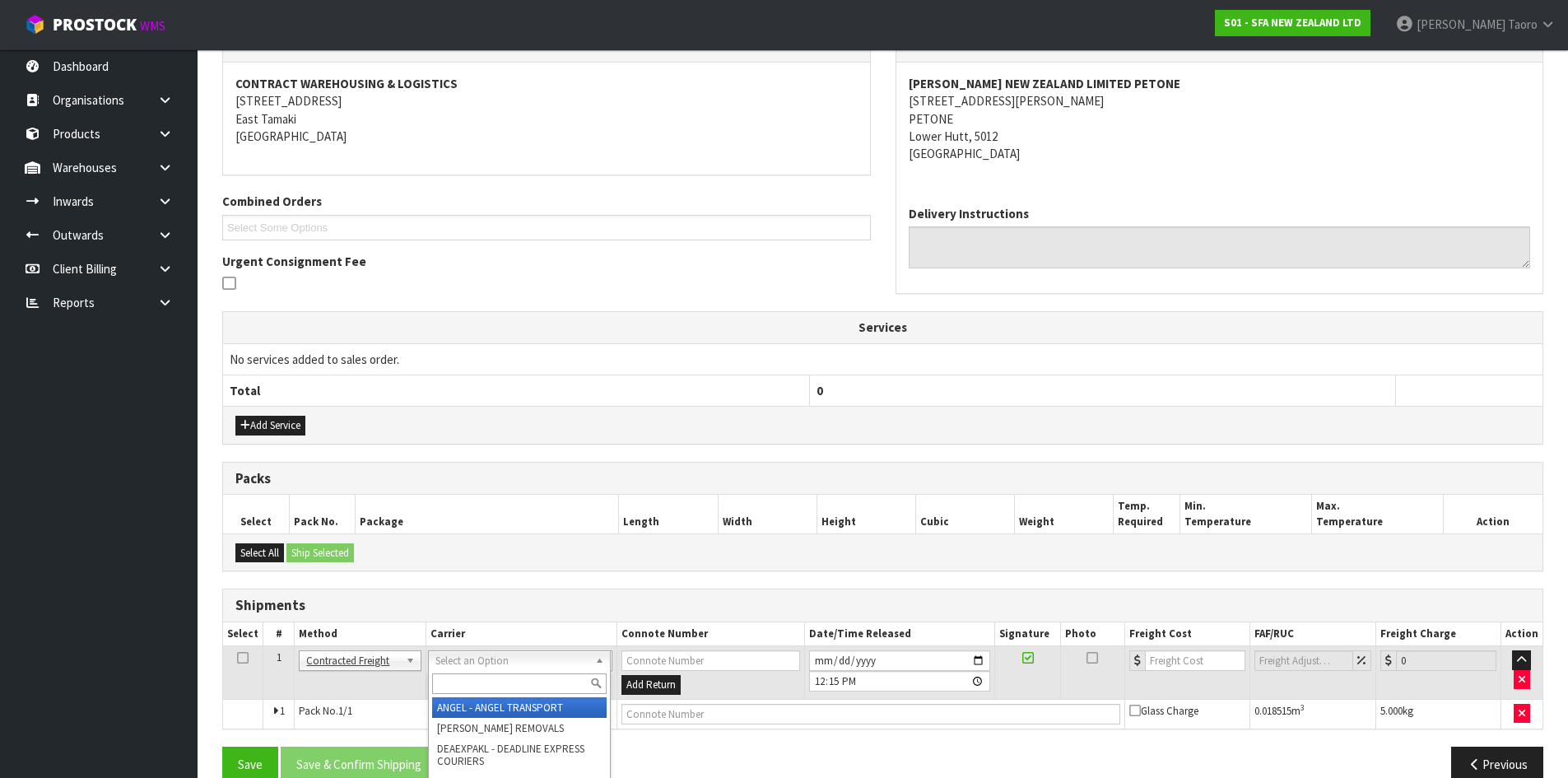
click at [489, 685] on input "text" at bounding box center [519, 684] width 174 height 20
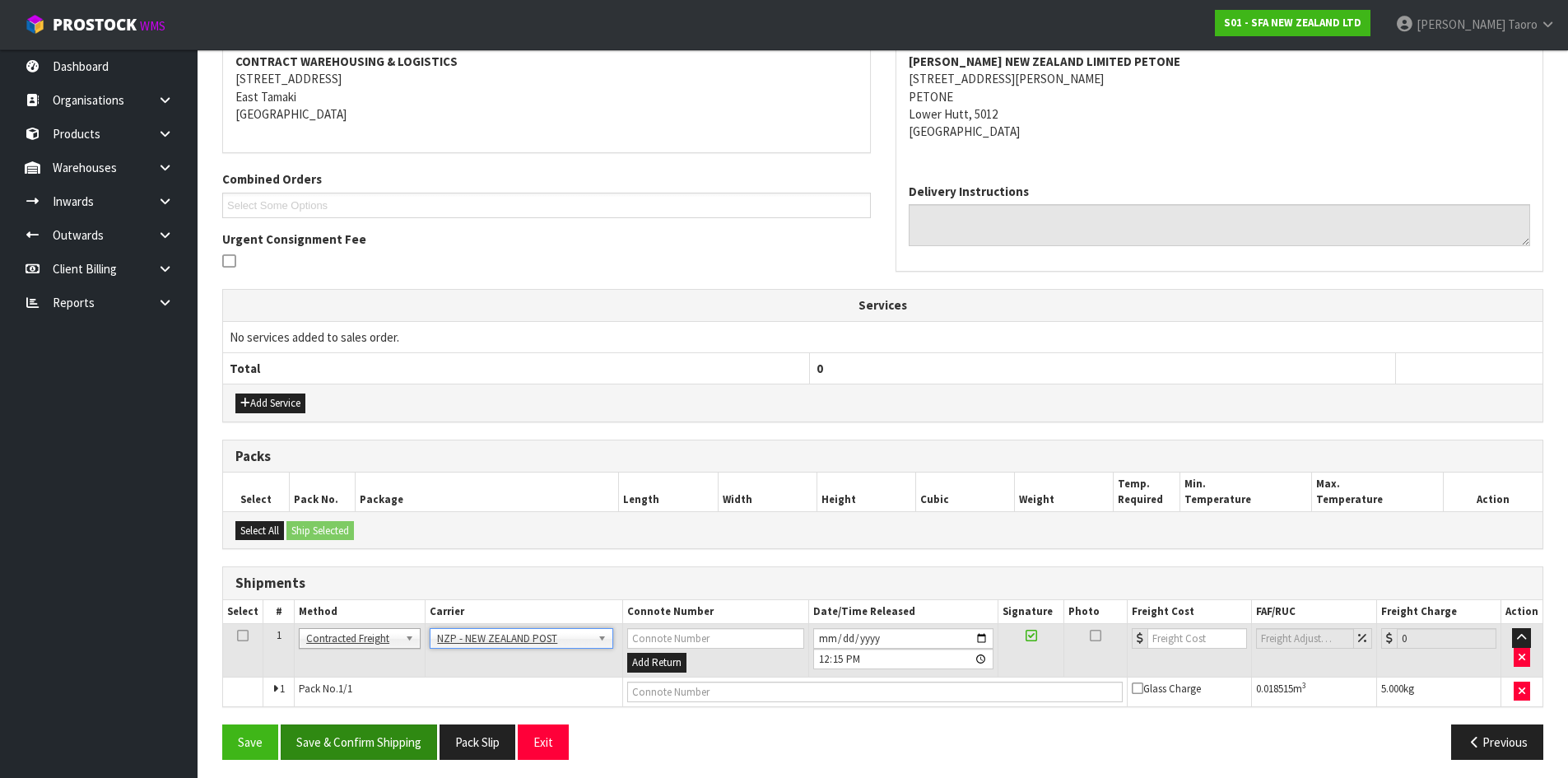
scroll to position [325, 0]
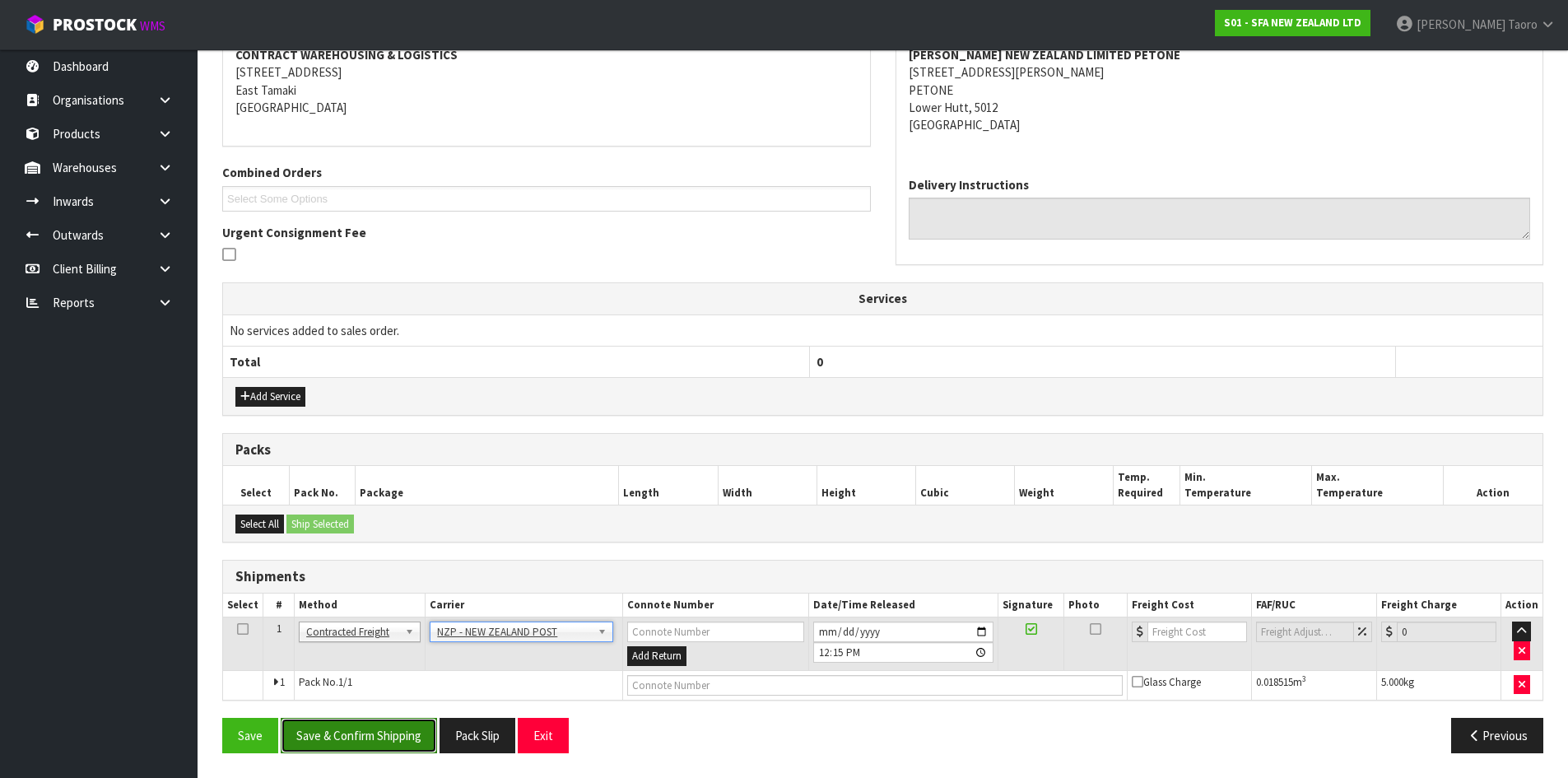
click at [402, 751] on button "Save & Confirm Shipping" at bounding box center [359, 735] width 157 height 35
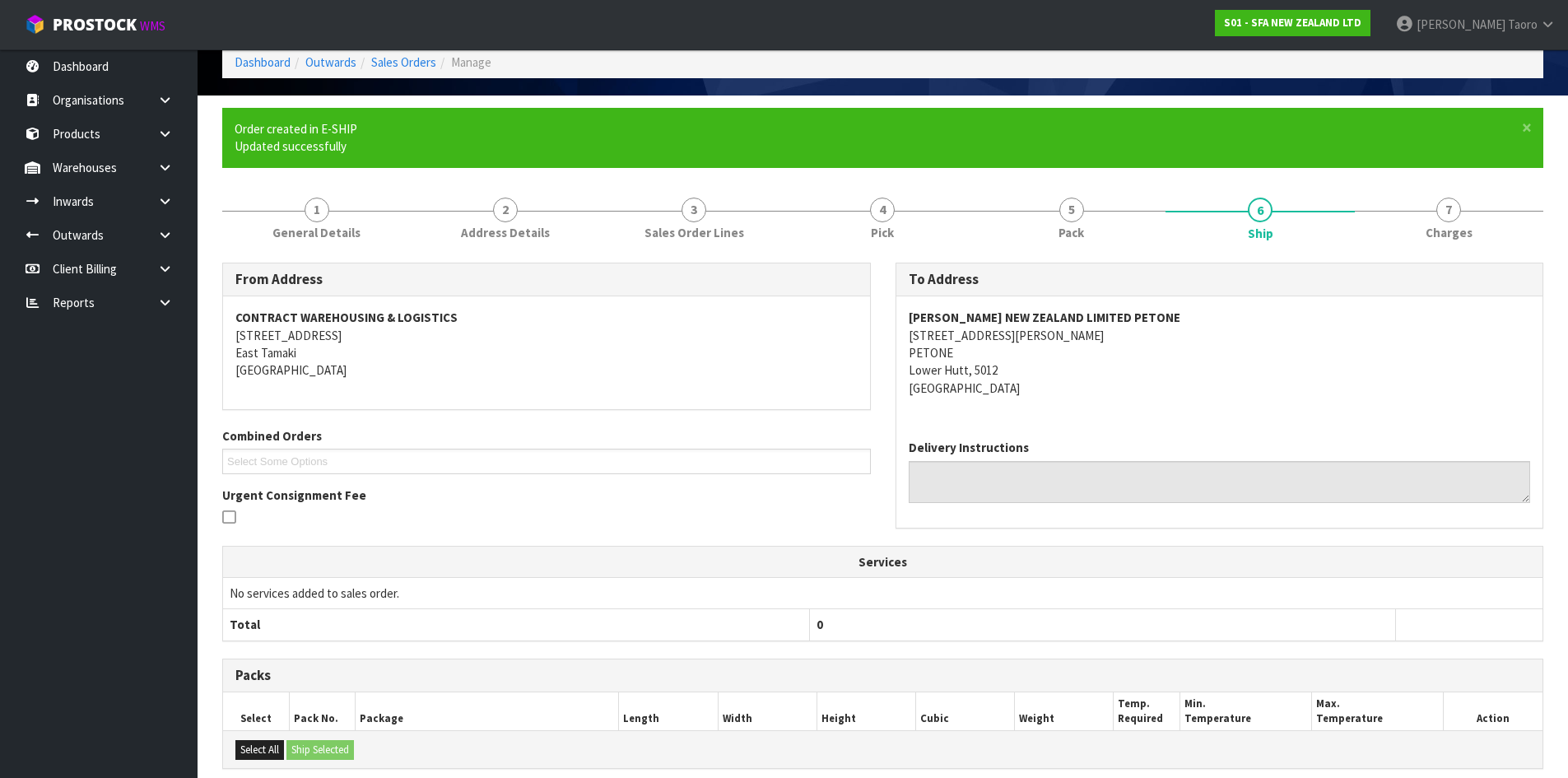
scroll to position [302, 0]
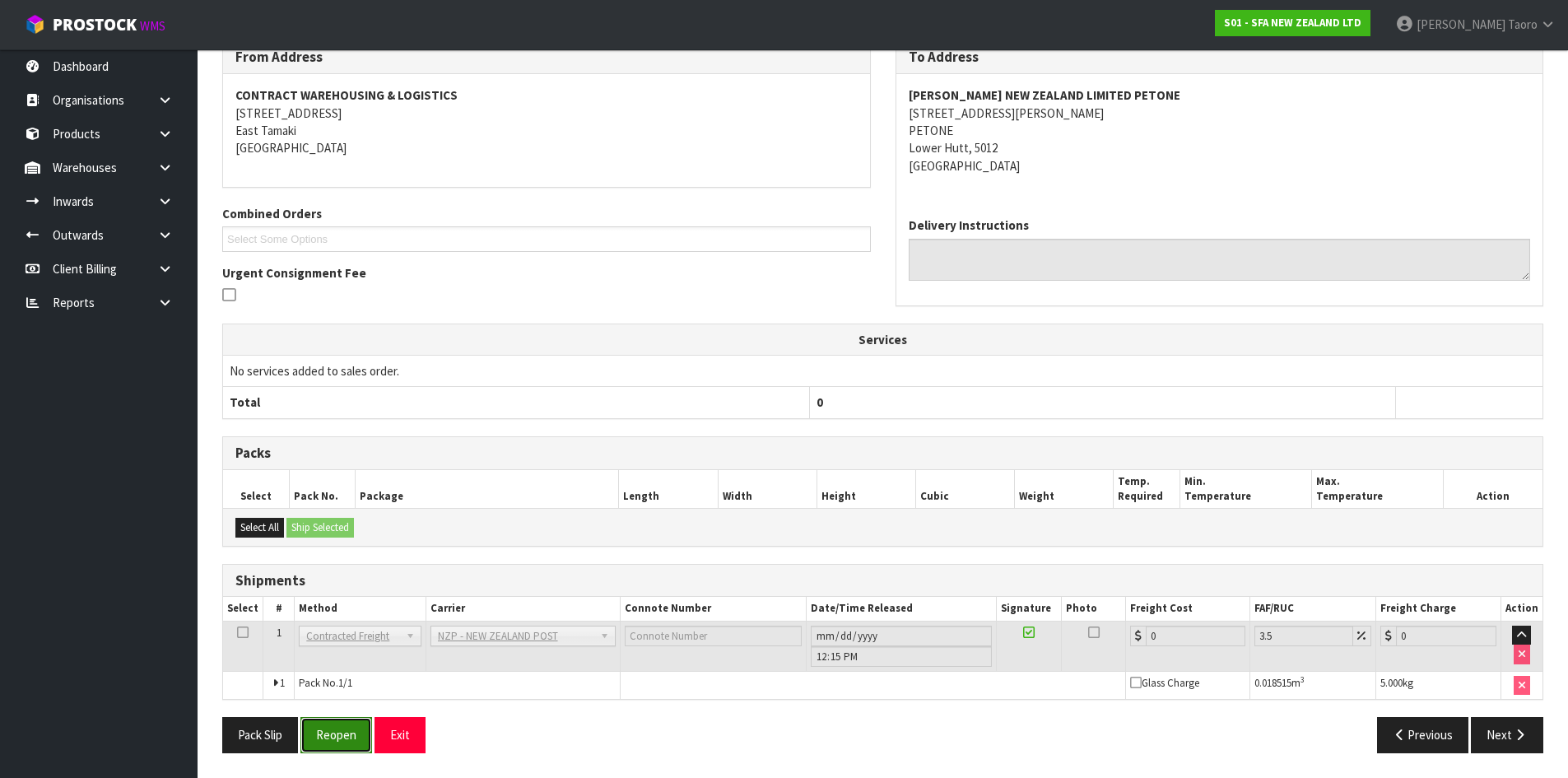
click at [328, 741] on button "Reopen" at bounding box center [336, 734] width 72 height 35
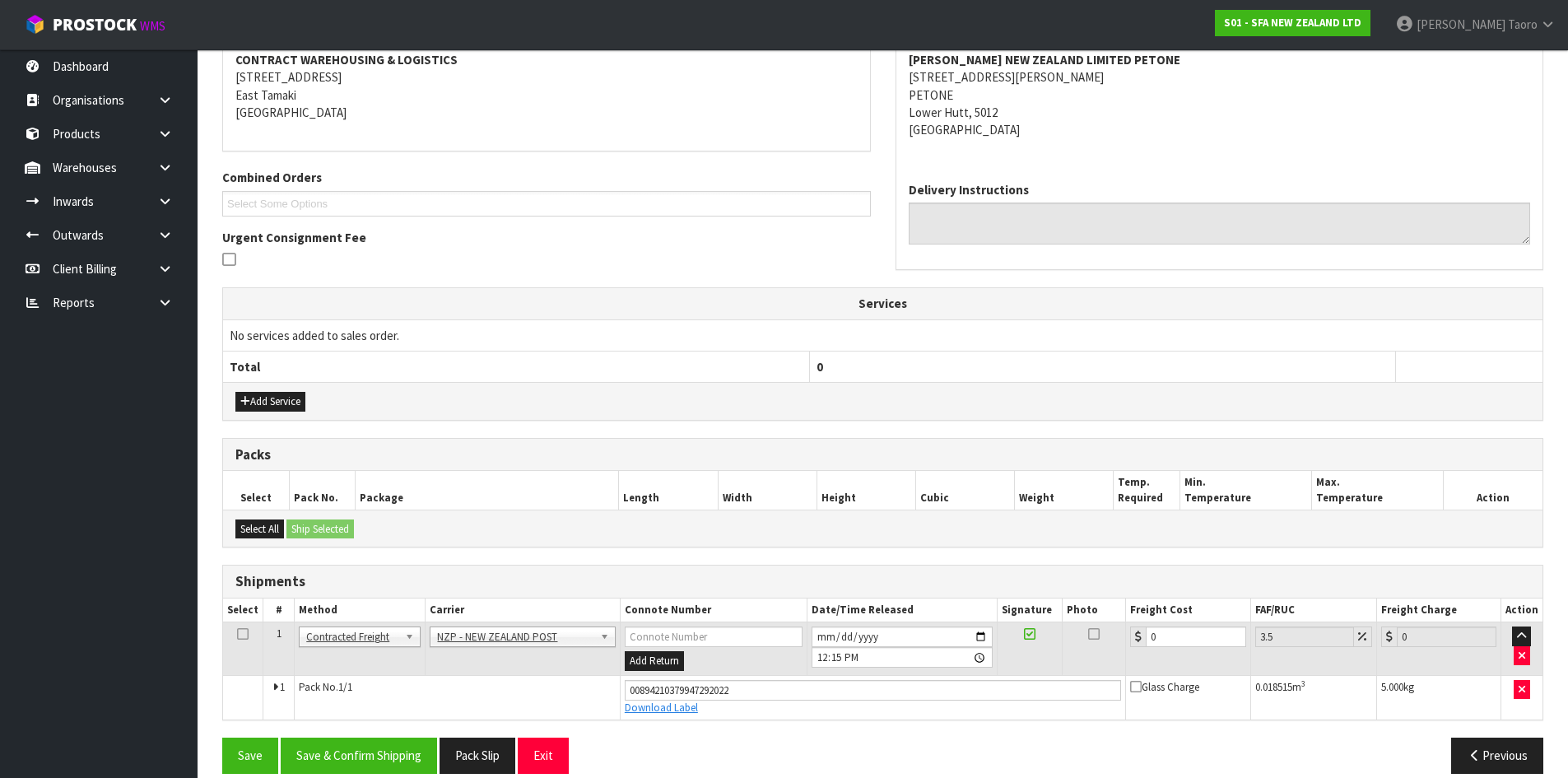
scroll to position [341, 0]
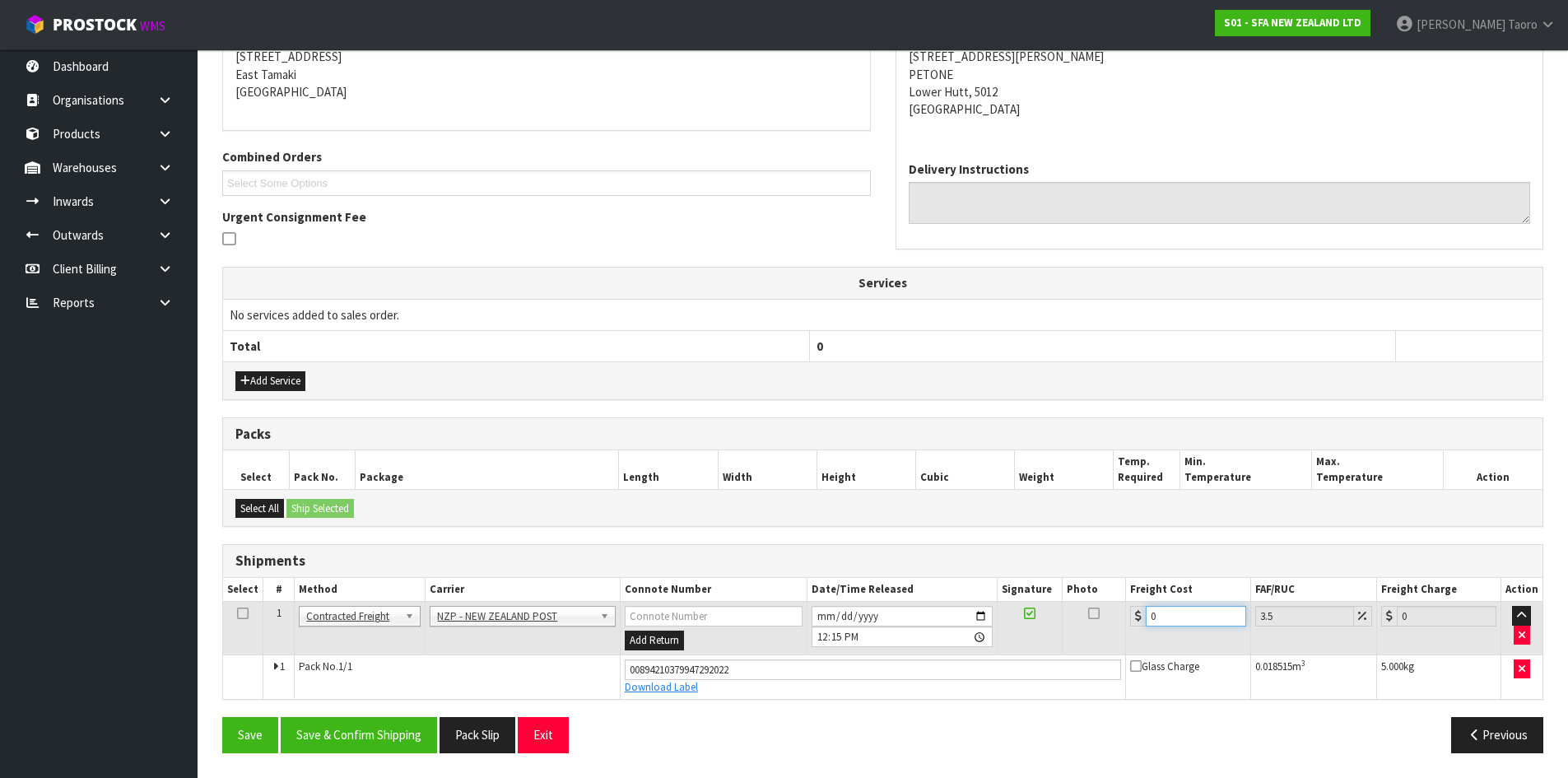
click at [1187, 607] on input "0" at bounding box center [1196, 615] width 99 height 20
click at [380, 745] on button "Save & Confirm Shipping" at bounding box center [359, 734] width 157 height 35
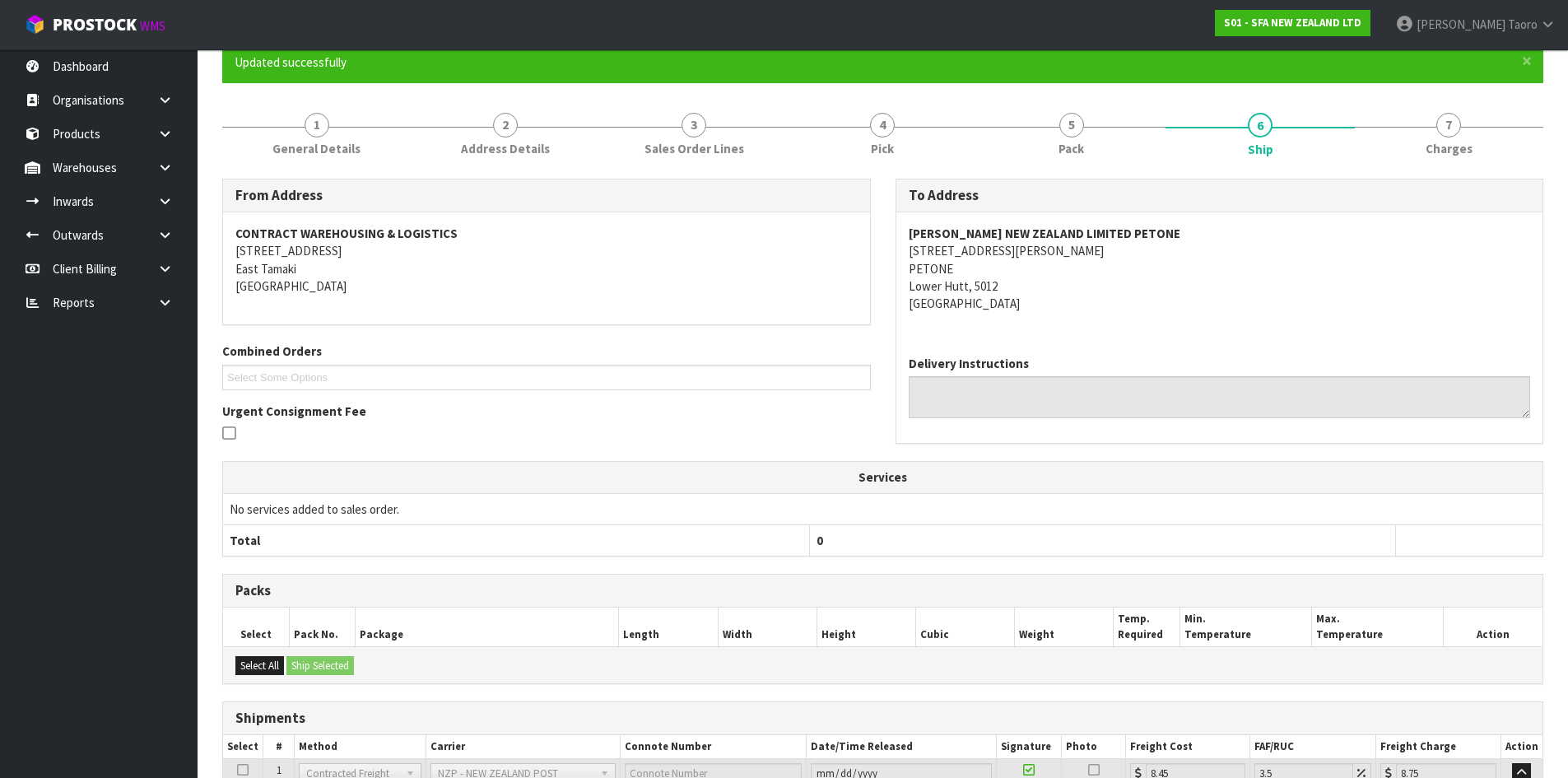
scroll to position [296, 0]
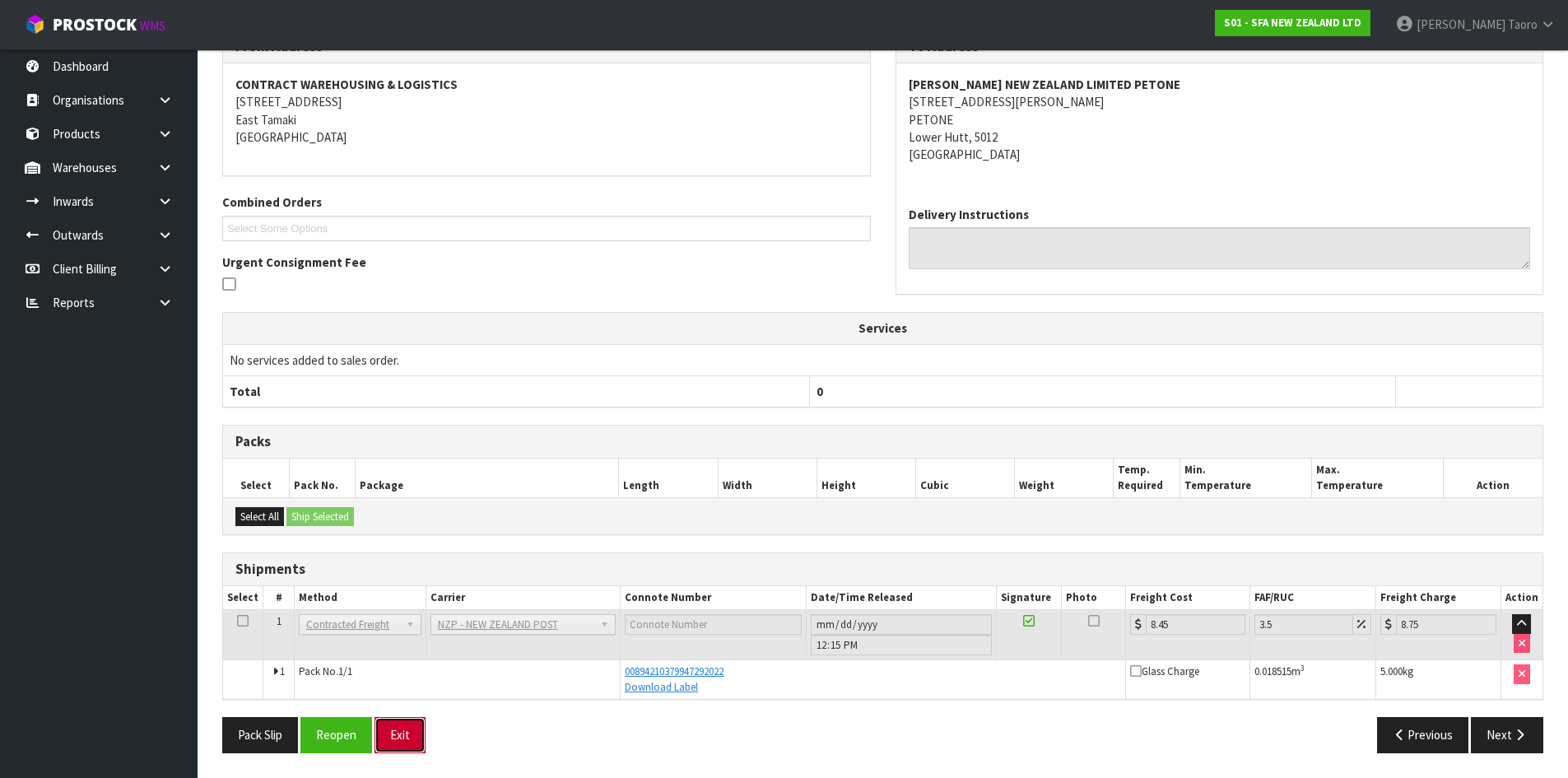
click at [410, 722] on button "Exit" at bounding box center [400, 734] width 51 height 35
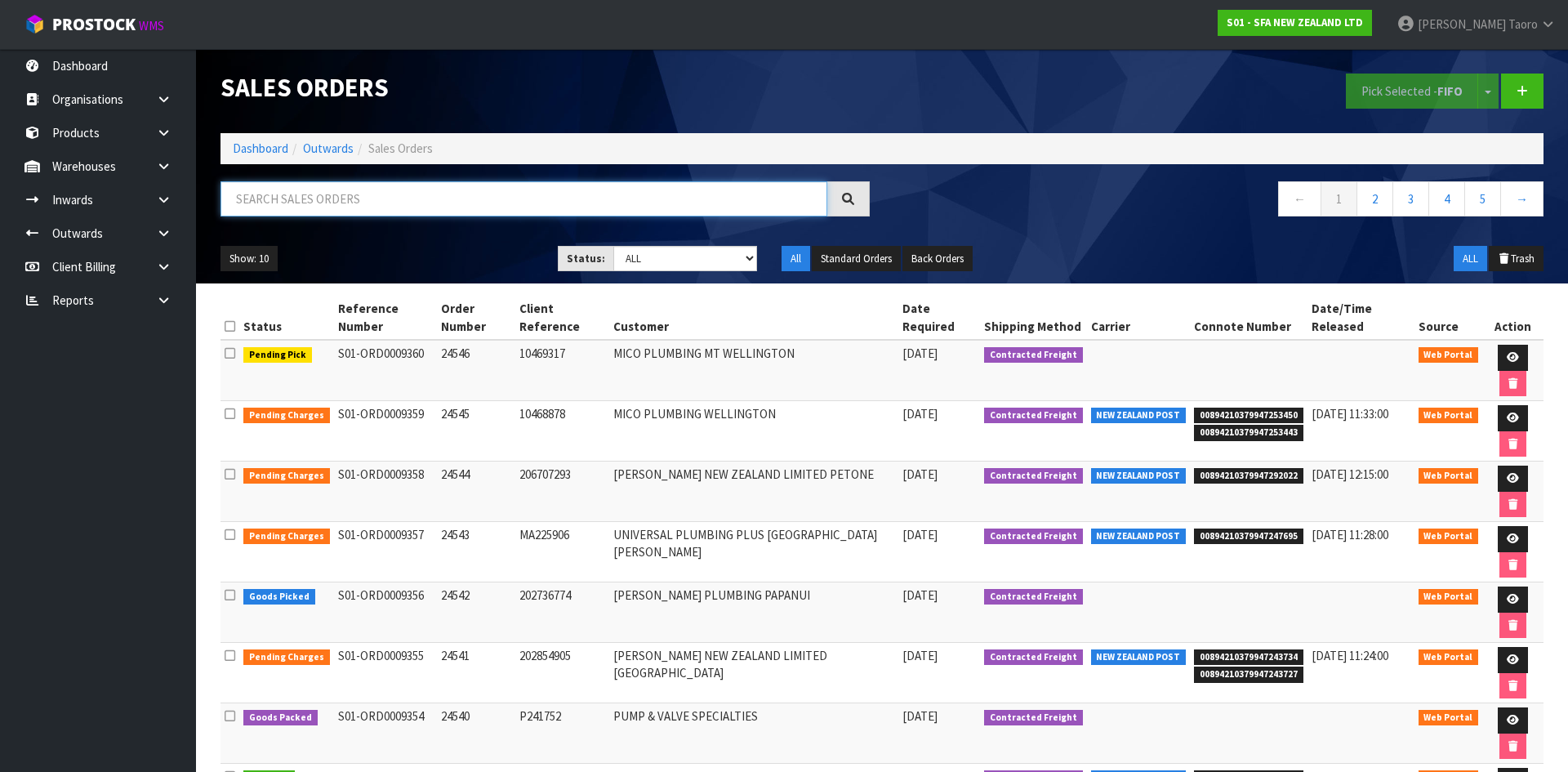
click at [383, 193] on input "text" at bounding box center [524, 199] width 606 height 35
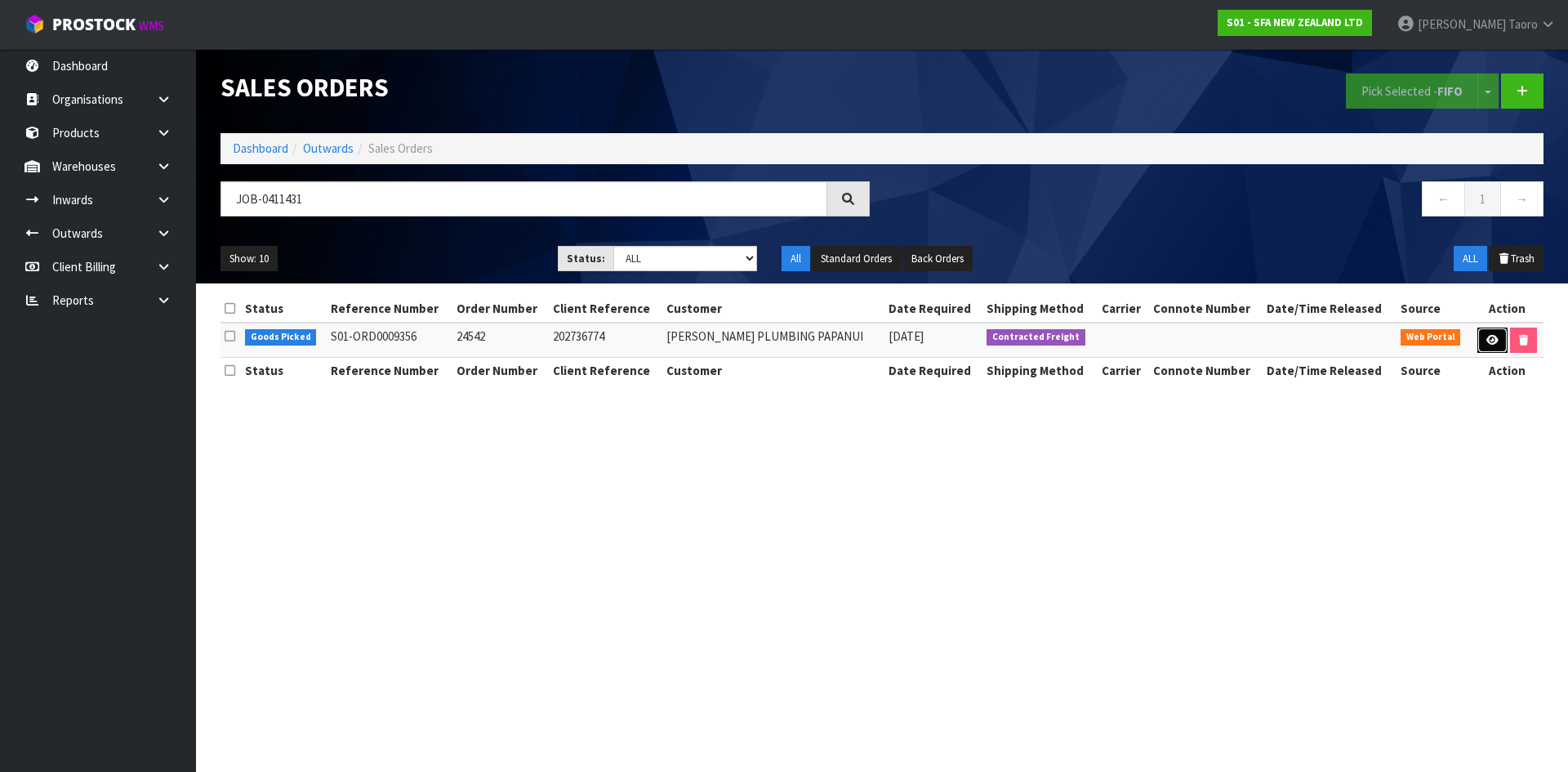
click at [1486, 338] on icon at bounding box center [1492, 340] width 13 height 11
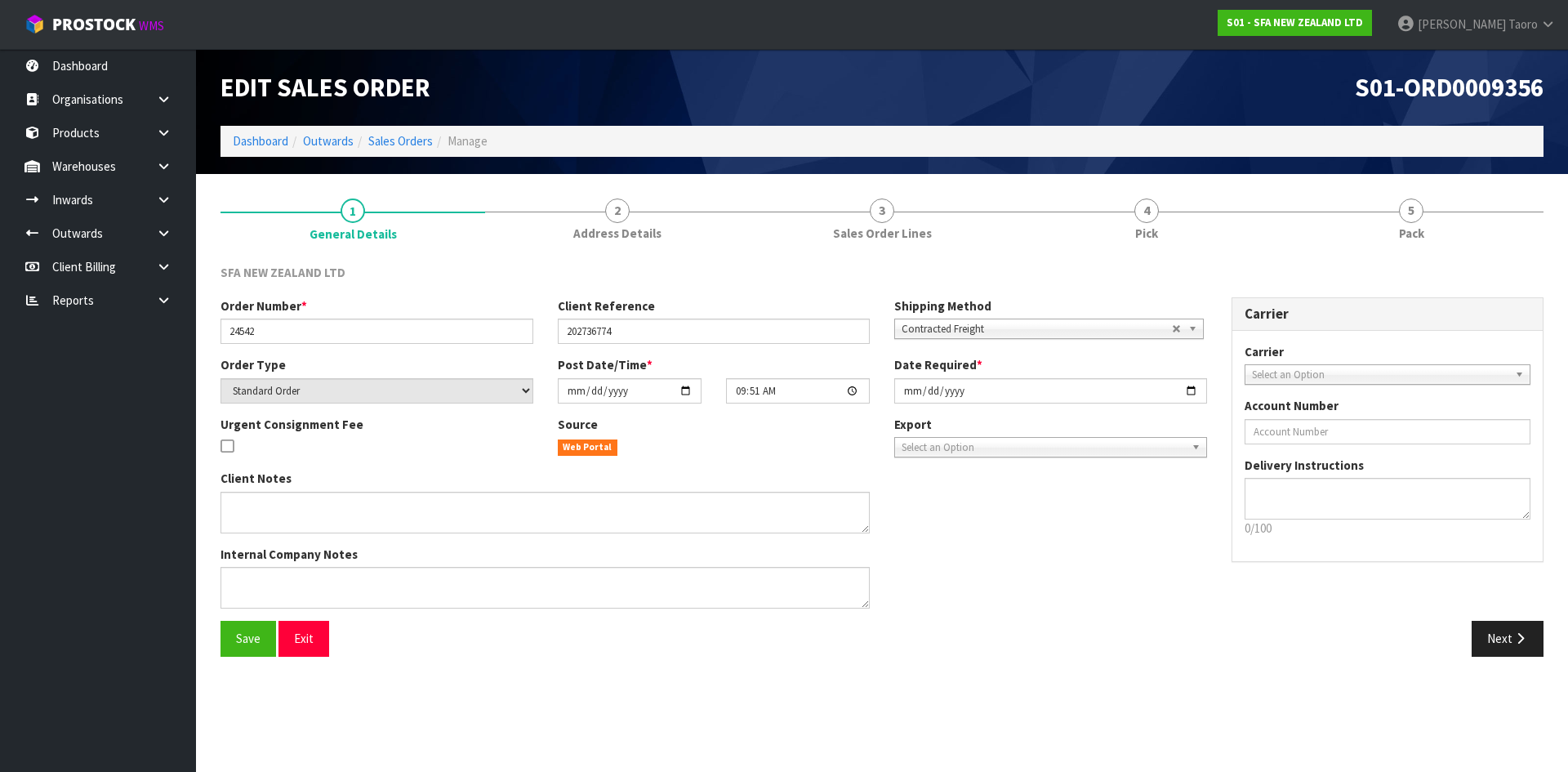
click at [1389, 209] on link "5 Pack" at bounding box center [1411, 218] width 265 height 64
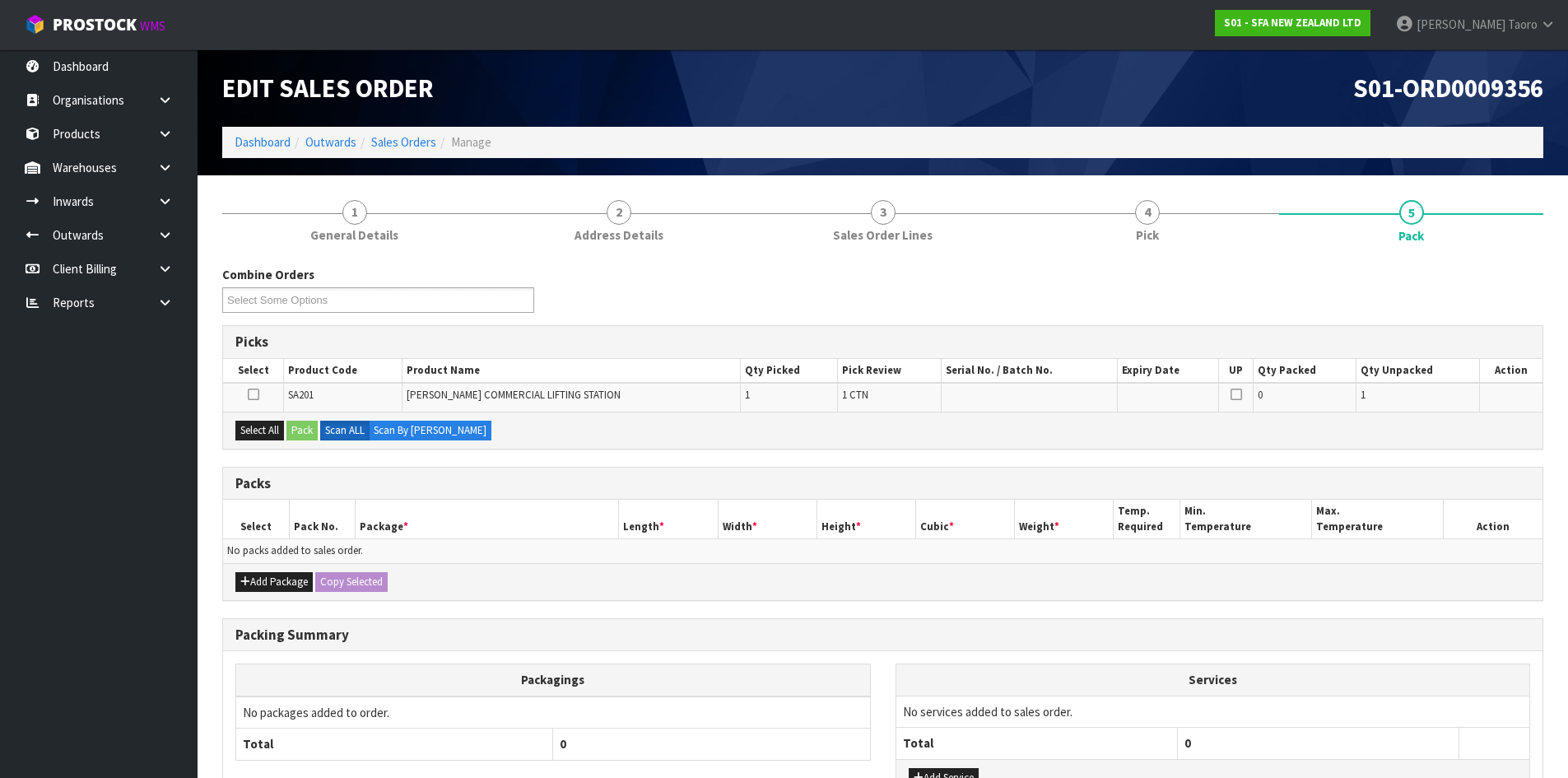
click at [1242, 105] on div "S01-ORD0009356" at bounding box center [1220, 88] width 674 height 77
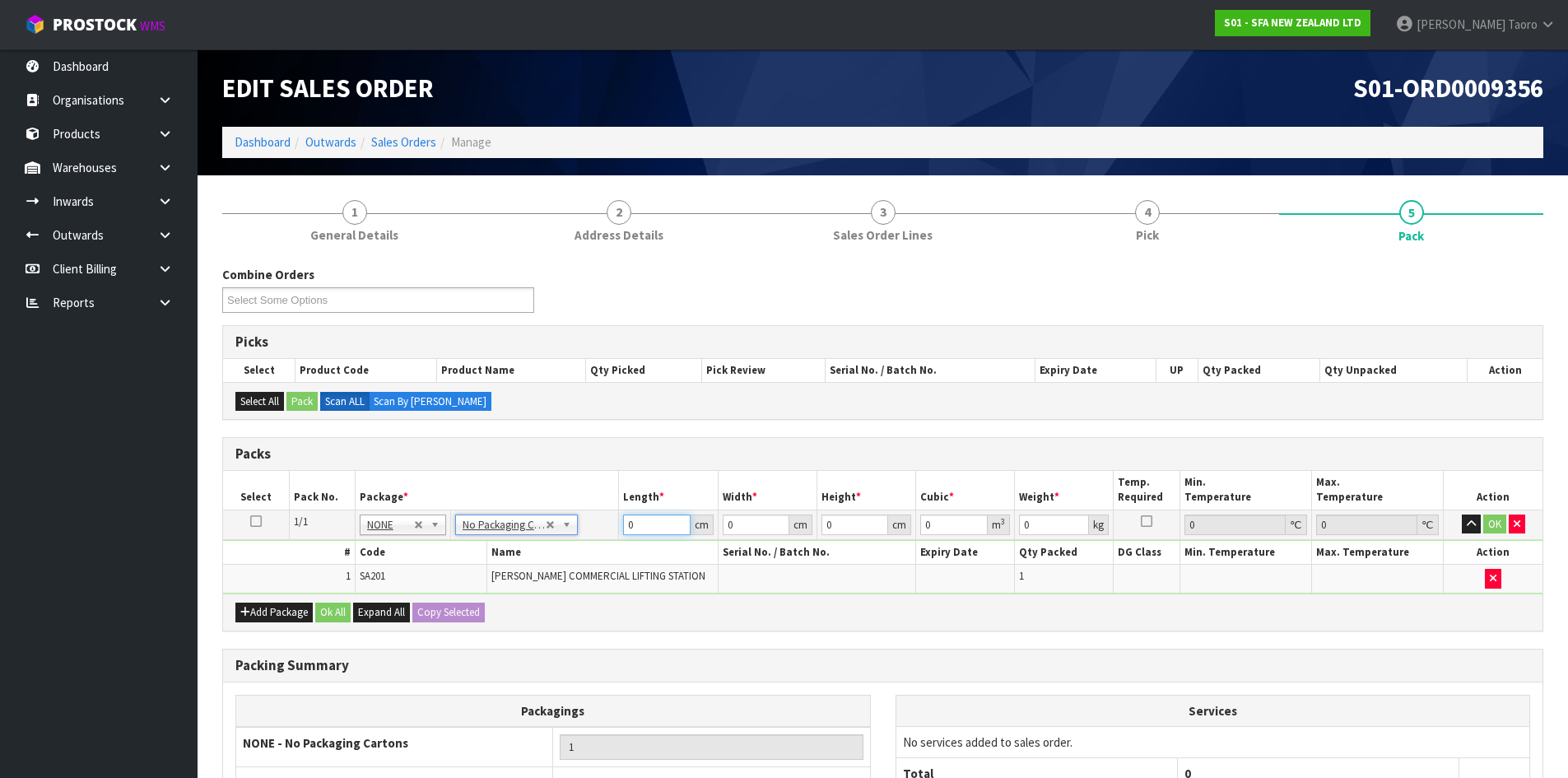
click at [641, 525] on input "0" at bounding box center [656, 525] width 67 height 20
click at [642, 525] on input "0" at bounding box center [656, 525] width 67 height 20
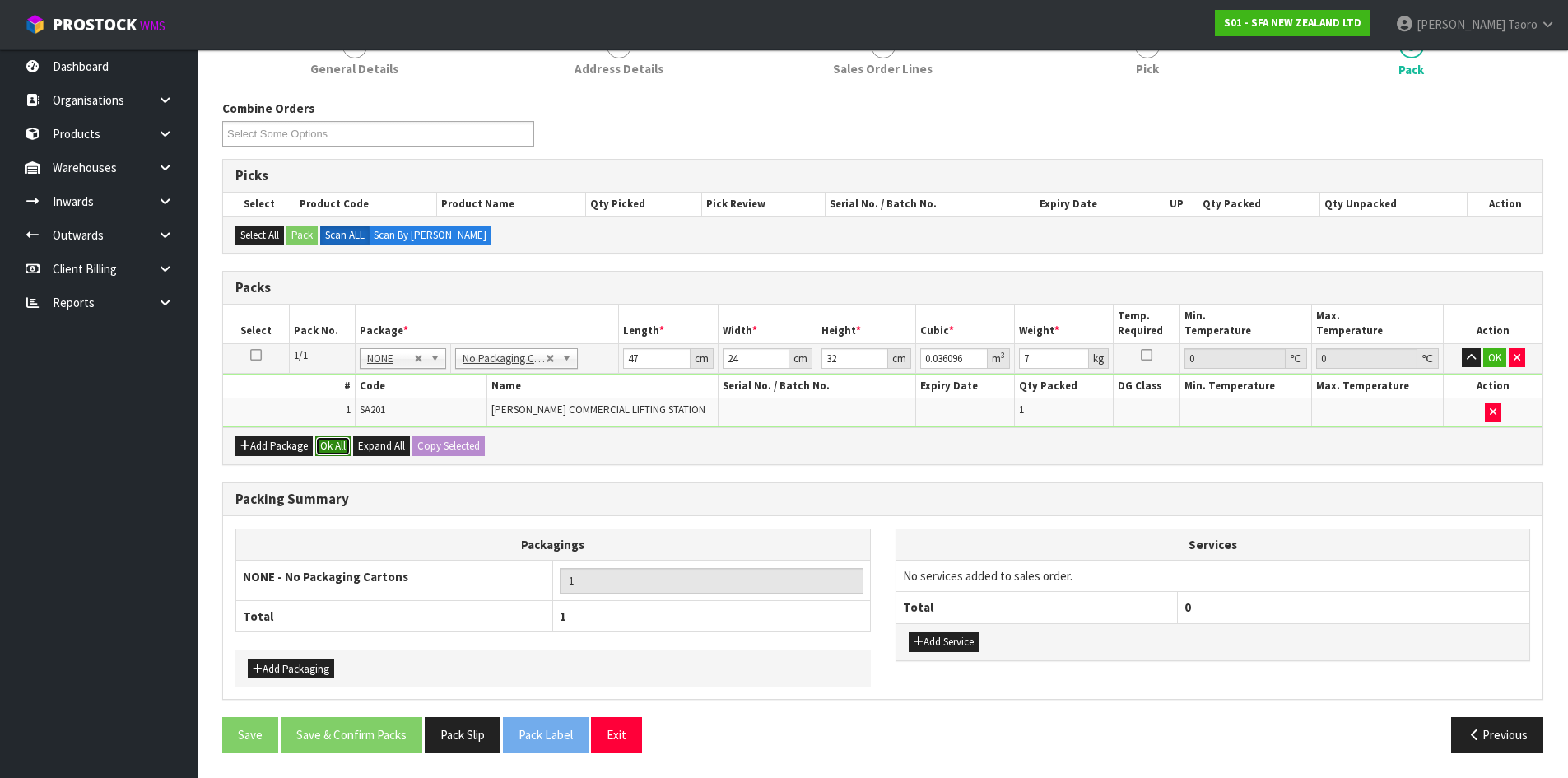
click at [339, 440] on button "Ok All" at bounding box center [333, 445] width 35 height 19
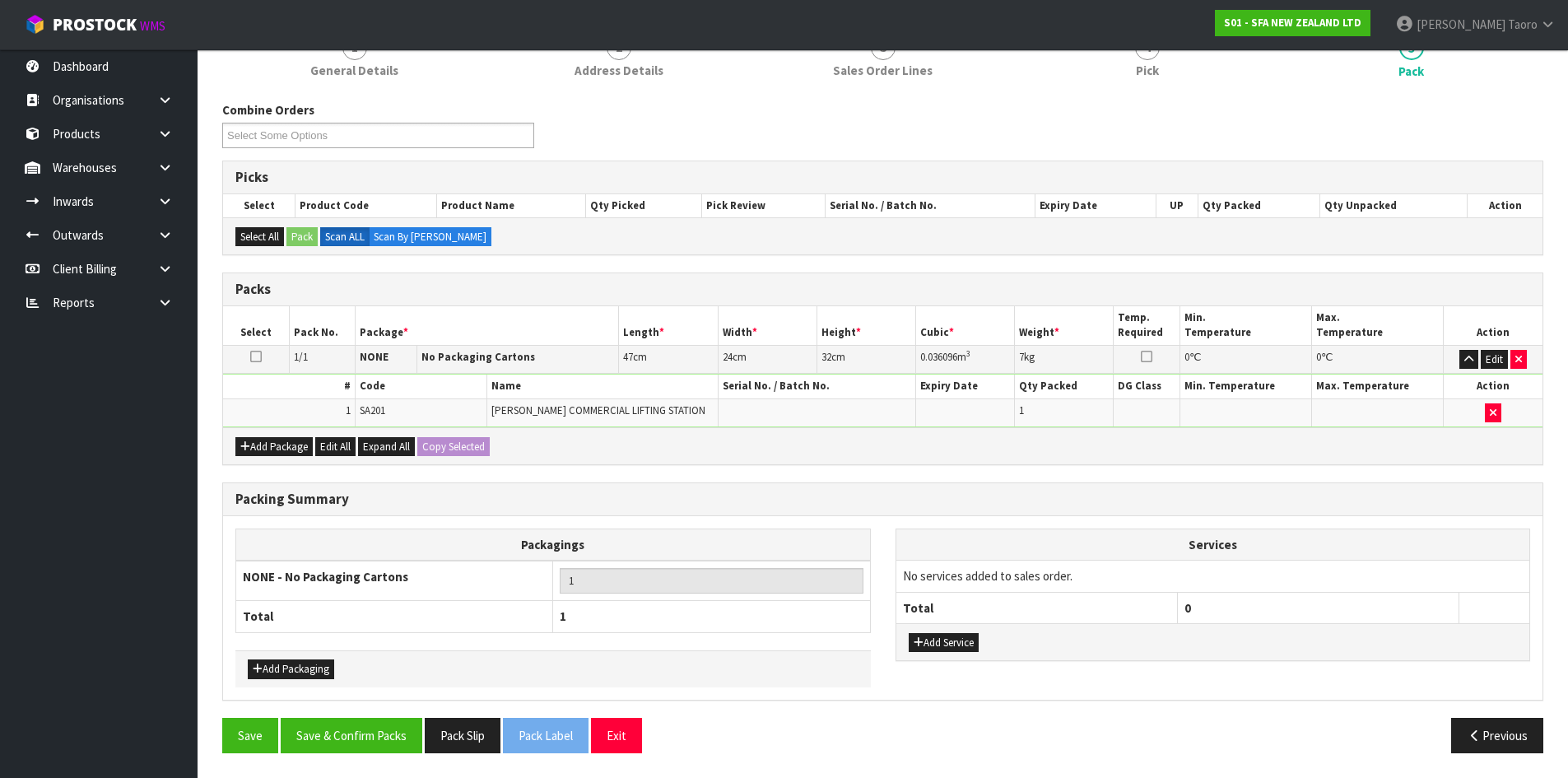
scroll to position [165, 0]
click at [383, 743] on button "Save & Confirm Packs" at bounding box center [351, 735] width 141 height 35
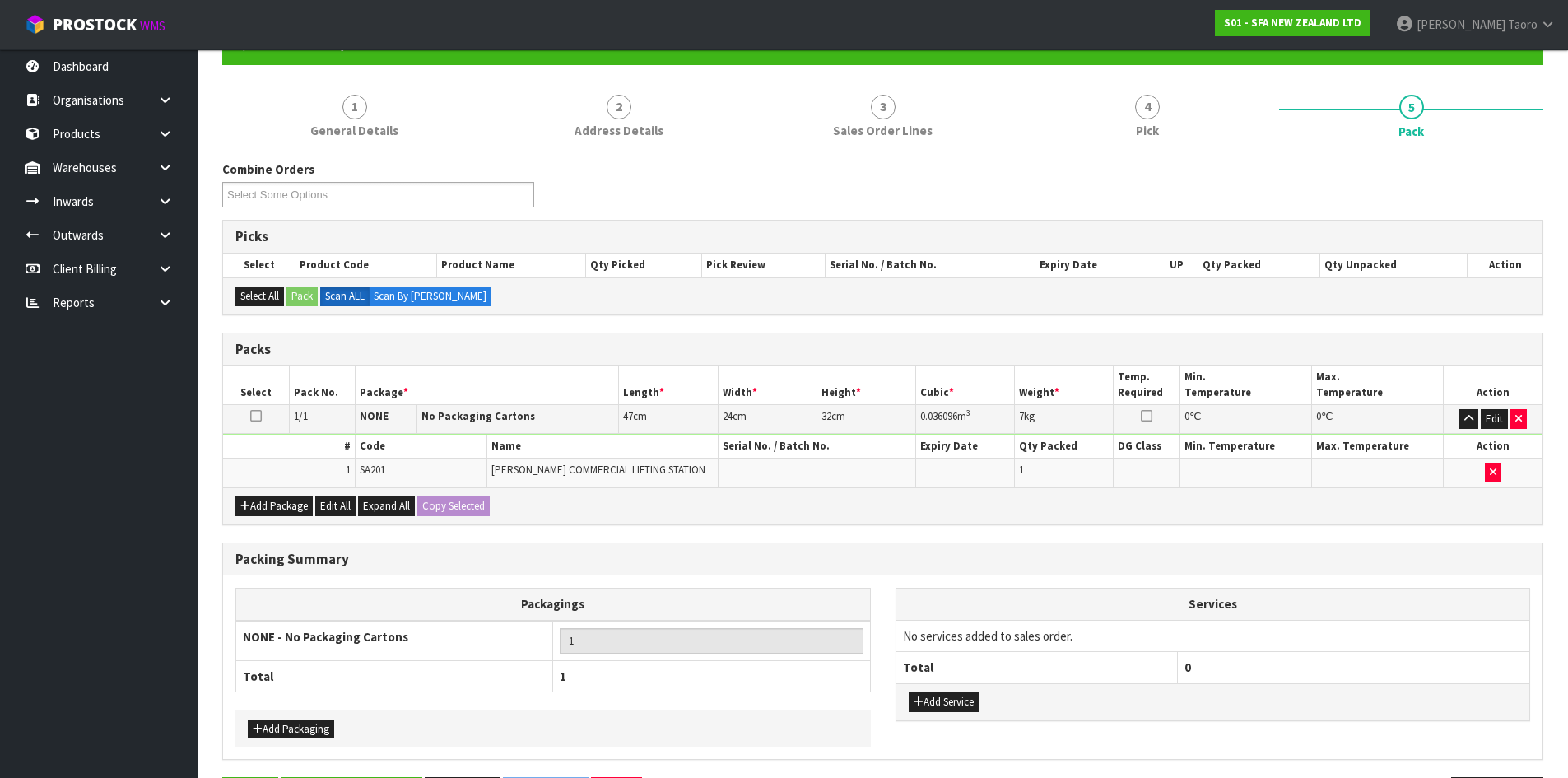
scroll to position [0, 0]
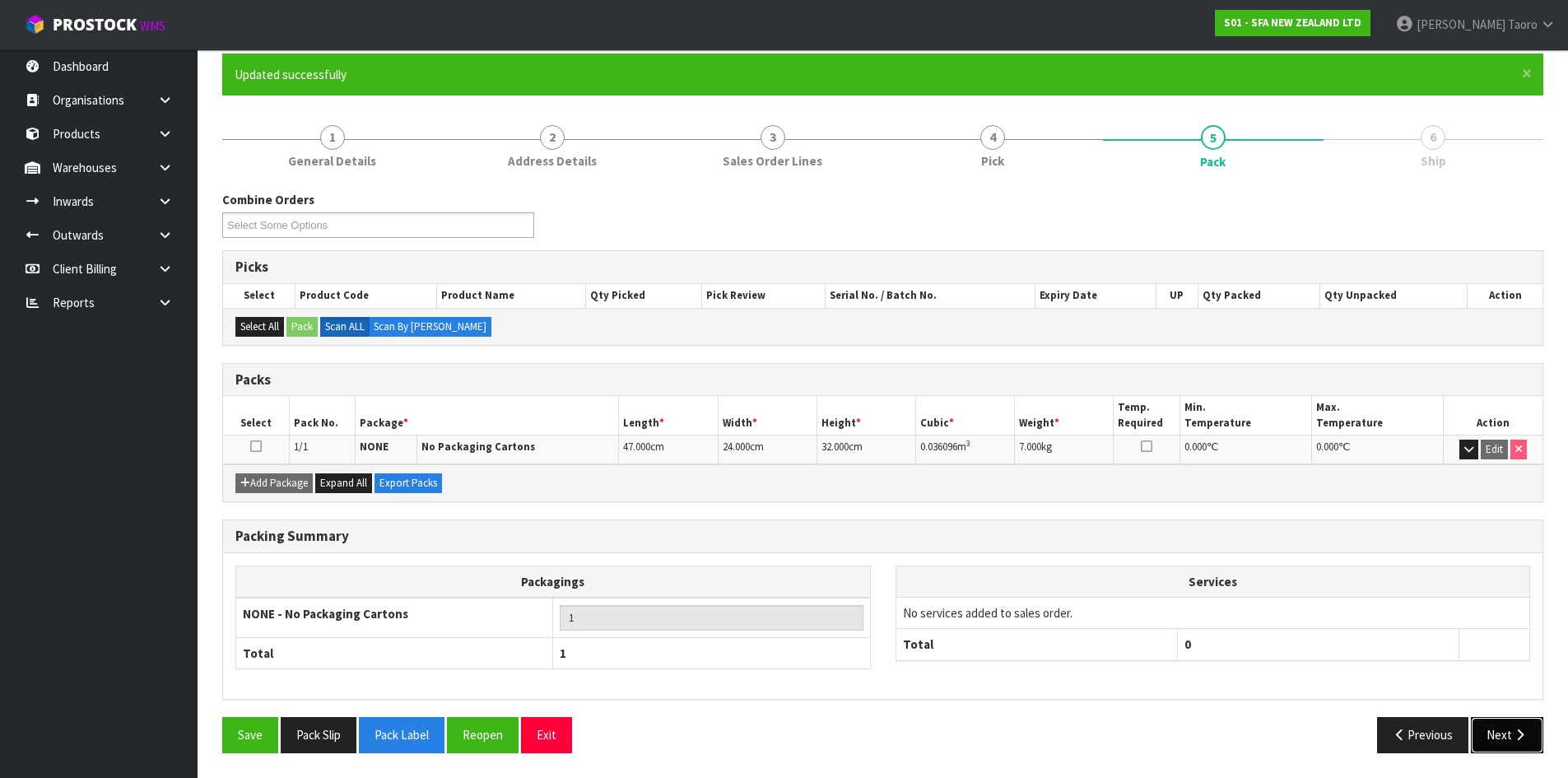
click at [1512, 739] on button "Next" at bounding box center [1507, 734] width 72 height 35
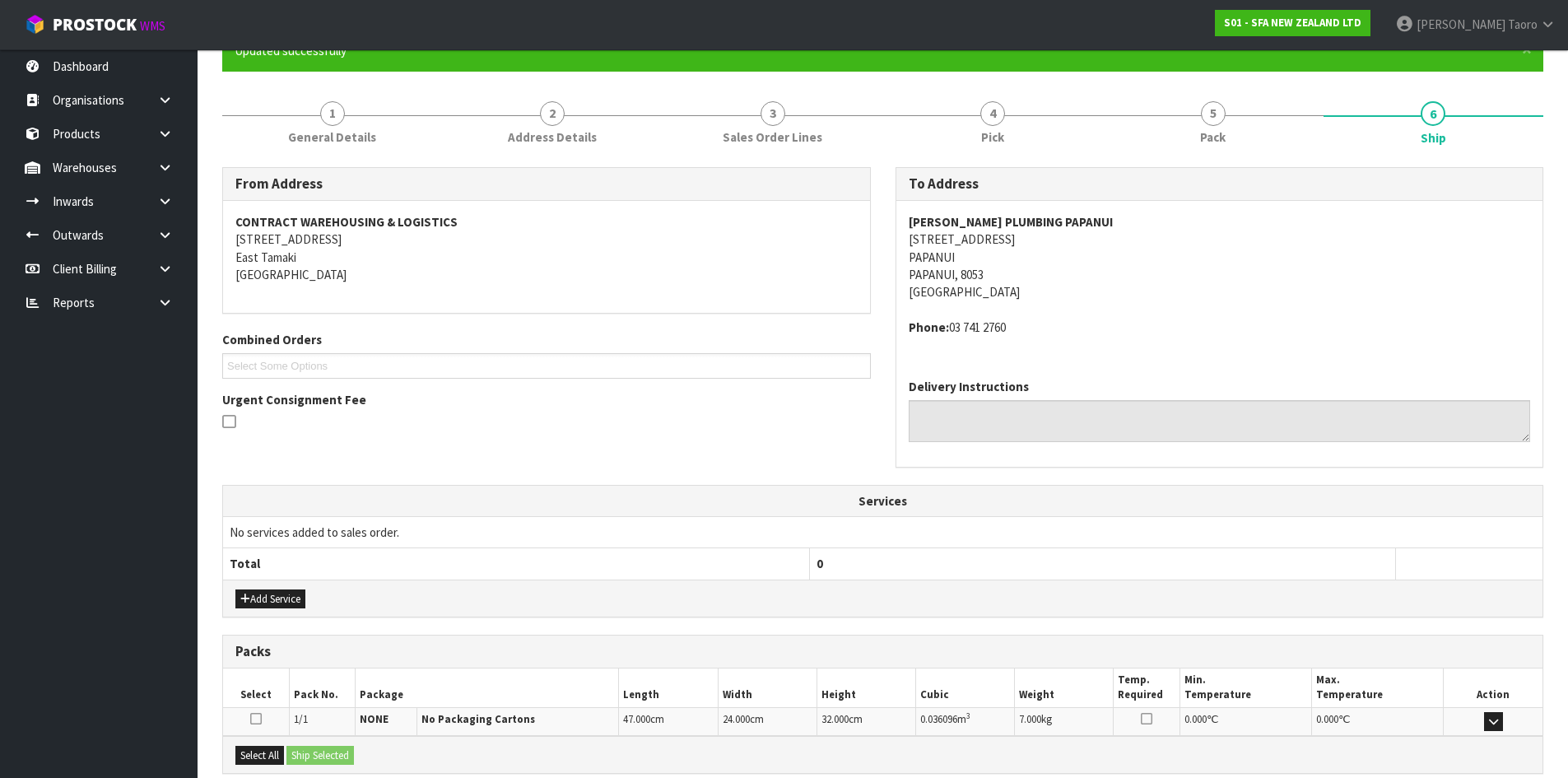
scroll to position [331, 0]
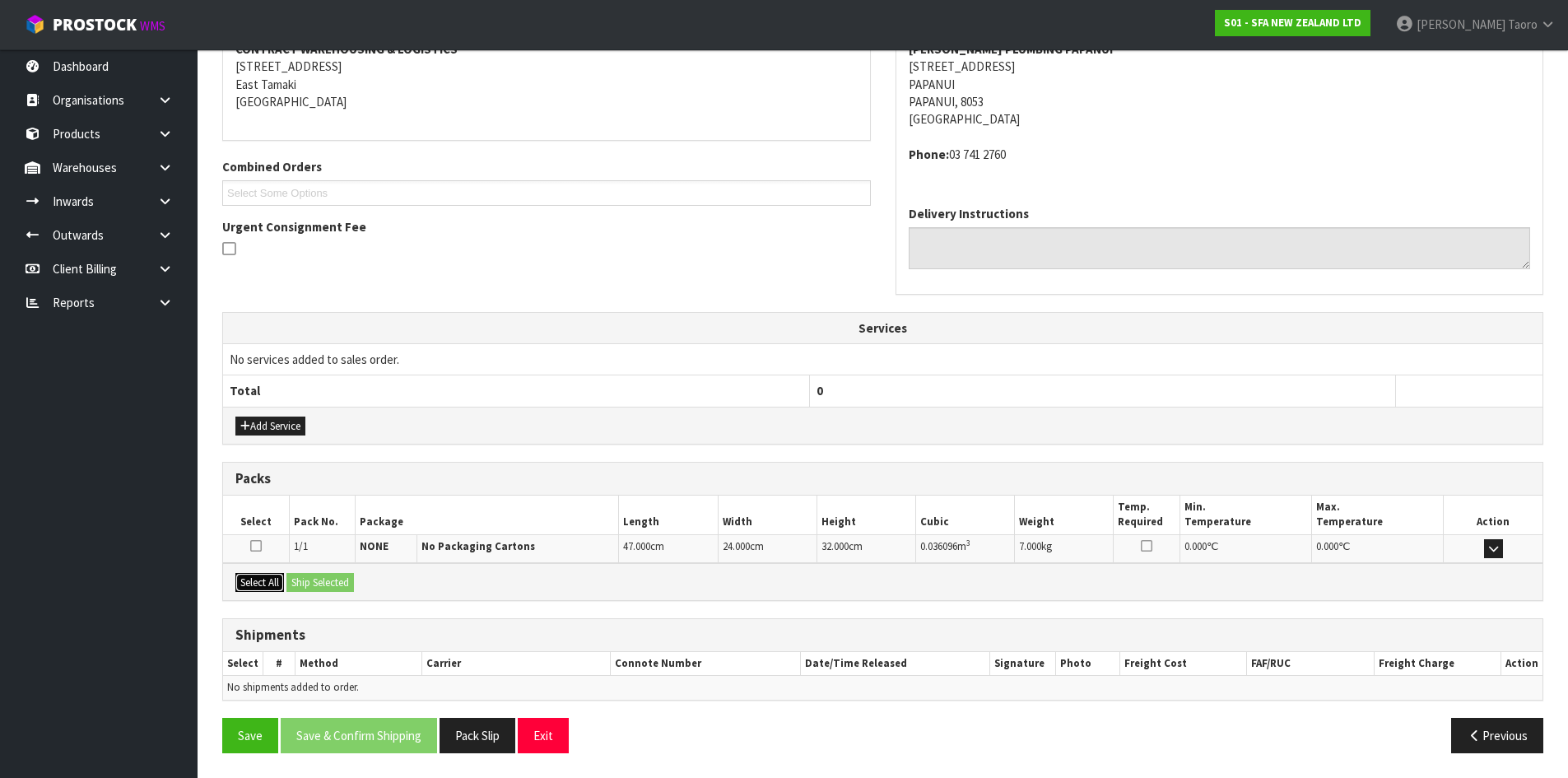
drag, startPoint x: 259, startPoint y: 572, endPoint x: 279, endPoint y: 579, distance: 21.2
click at [263, 573] on button "Select All" at bounding box center [260, 582] width 49 height 19
drag, startPoint x: 312, startPoint y: 580, endPoint x: 373, endPoint y: 609, distance: 67.5
click at [314, 580] on button "Ship Selected" at bounding box center [320, 582] width 67 height 19
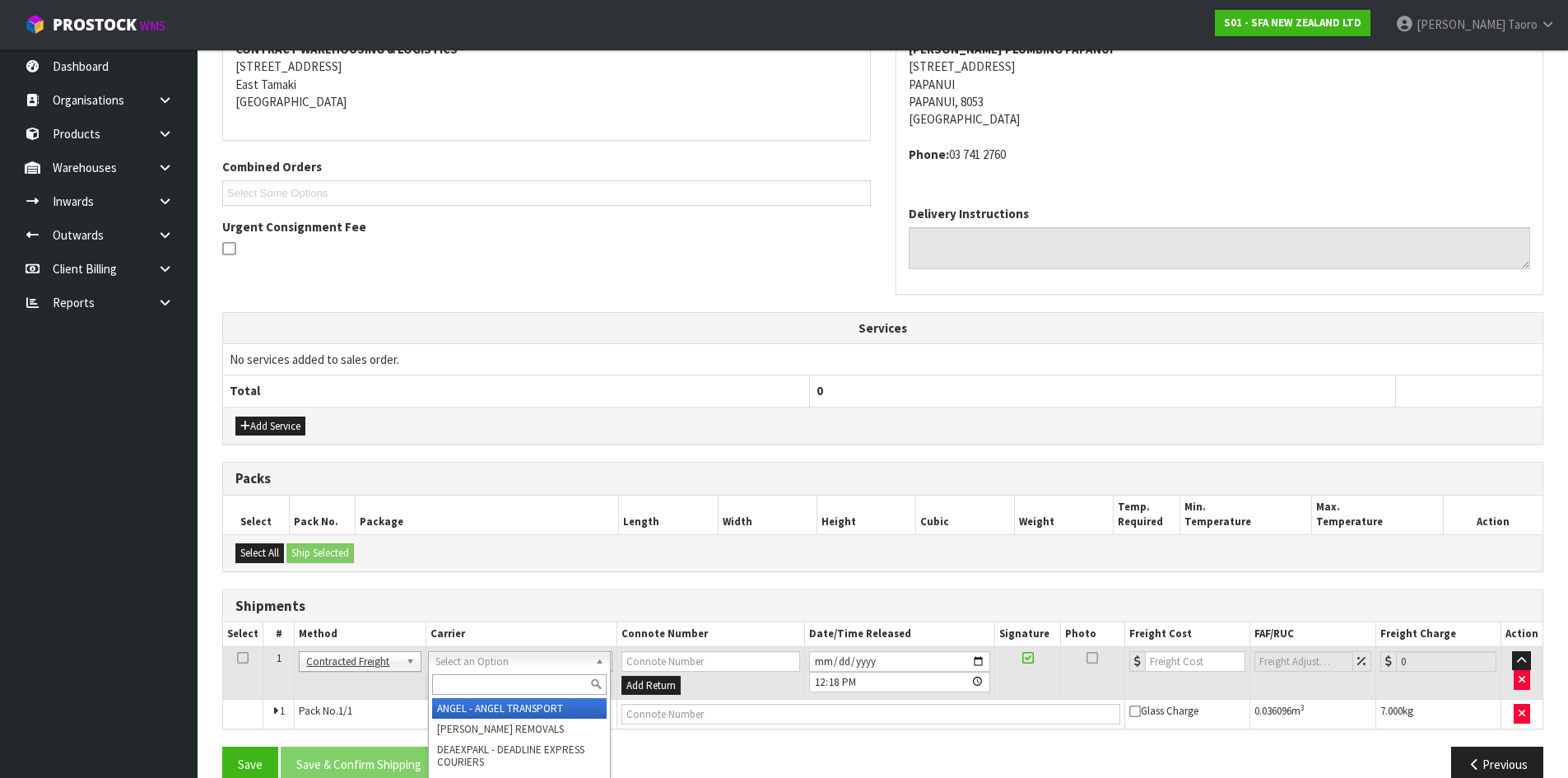
click at [472, 684] on input "text" at bounding box center [519, 685] width 174 height 20
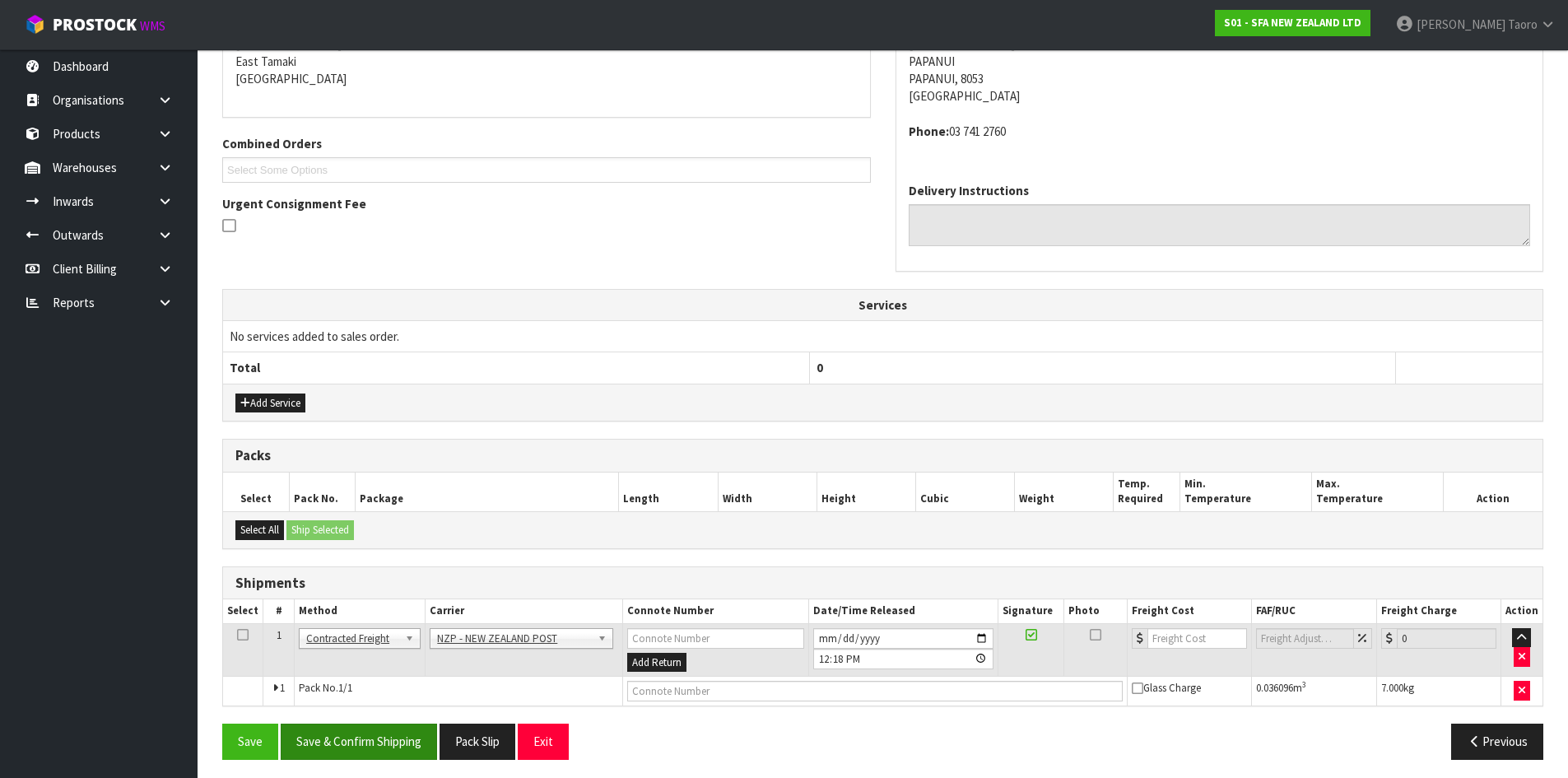
scroll to position [360, 0]
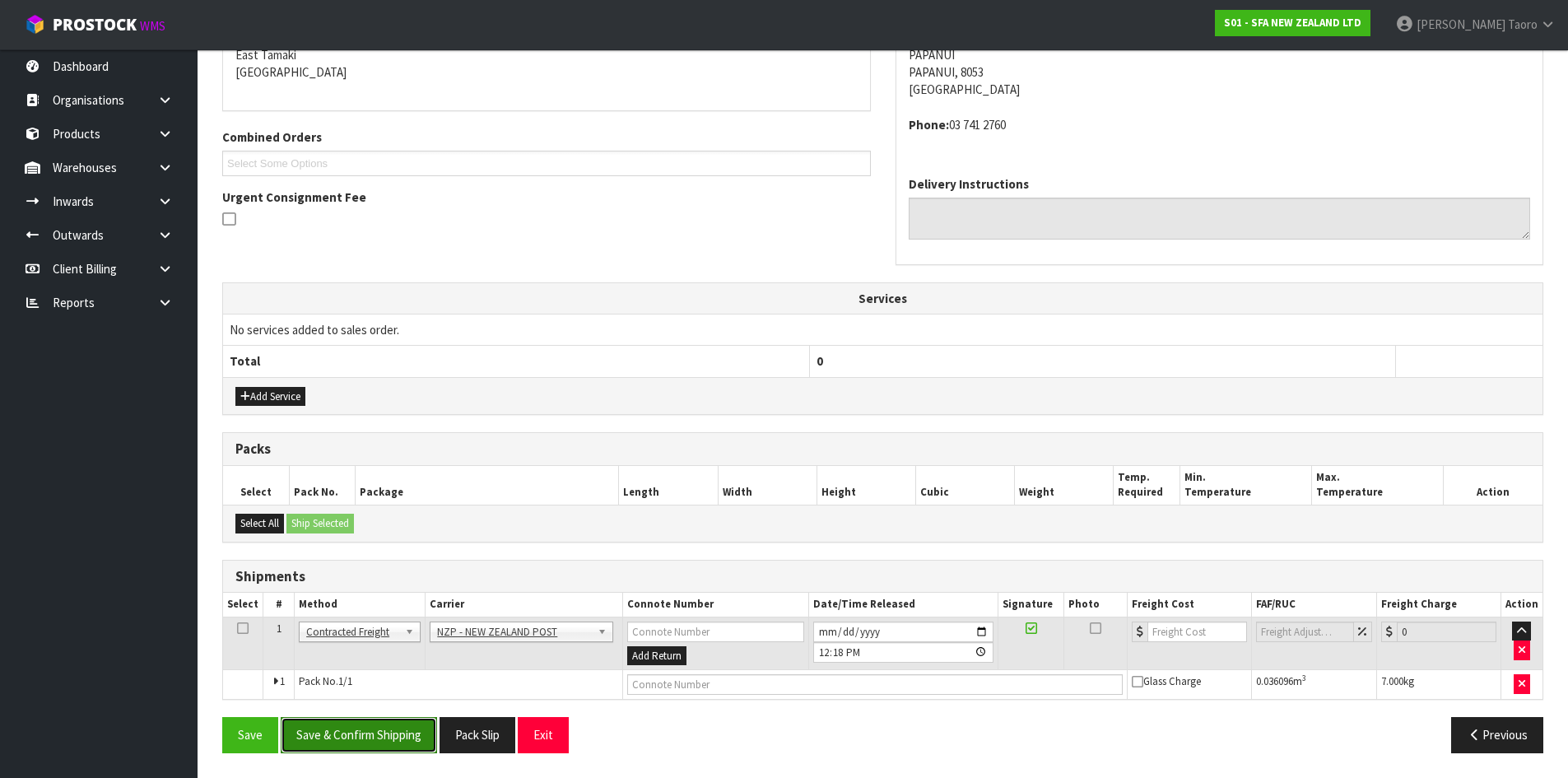
click at [415, 723] on button "Save & Confirm Shipping" at bounding box center [359, 734] width 157 height 35
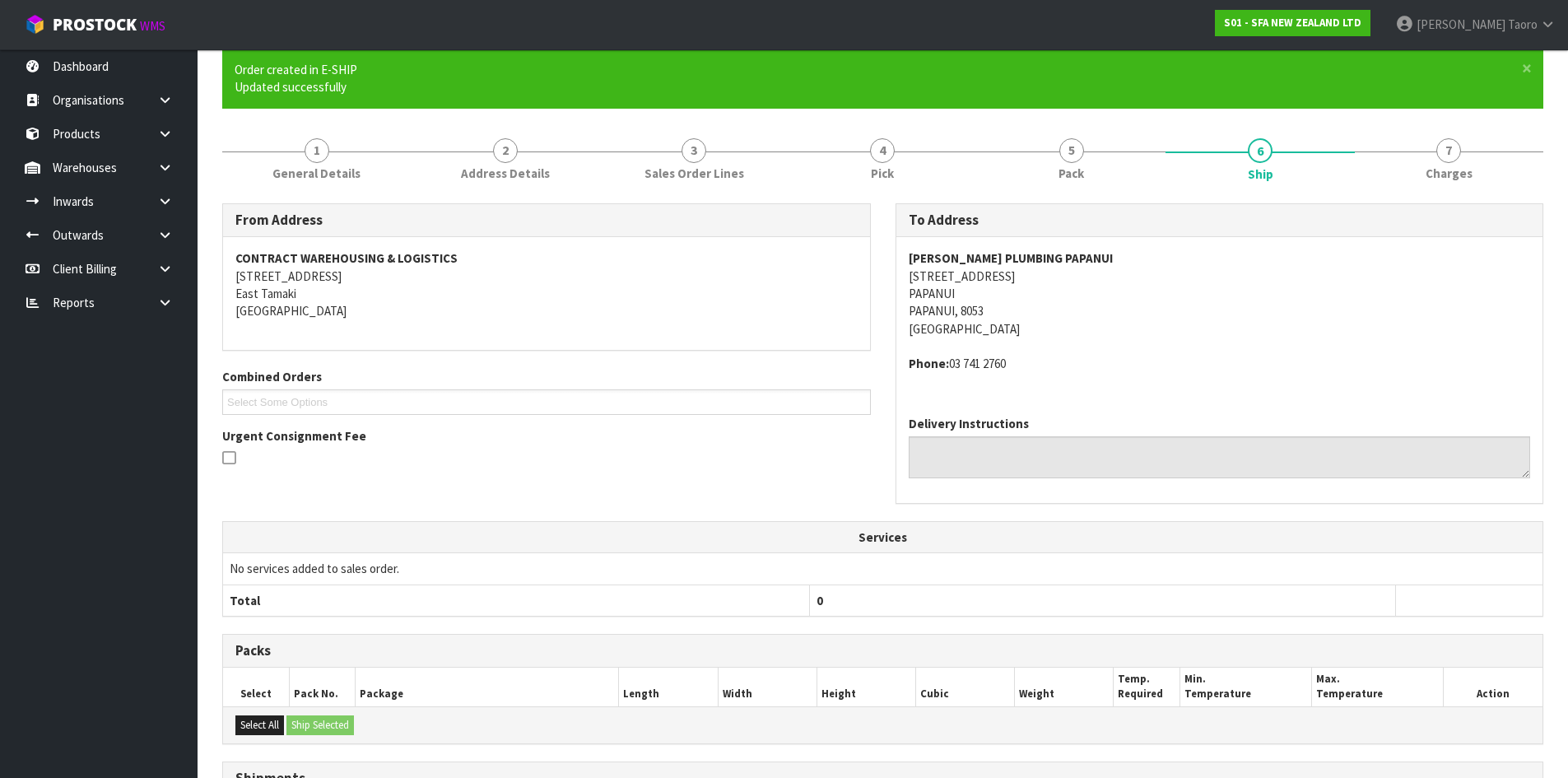
scroll to position [337, 0]
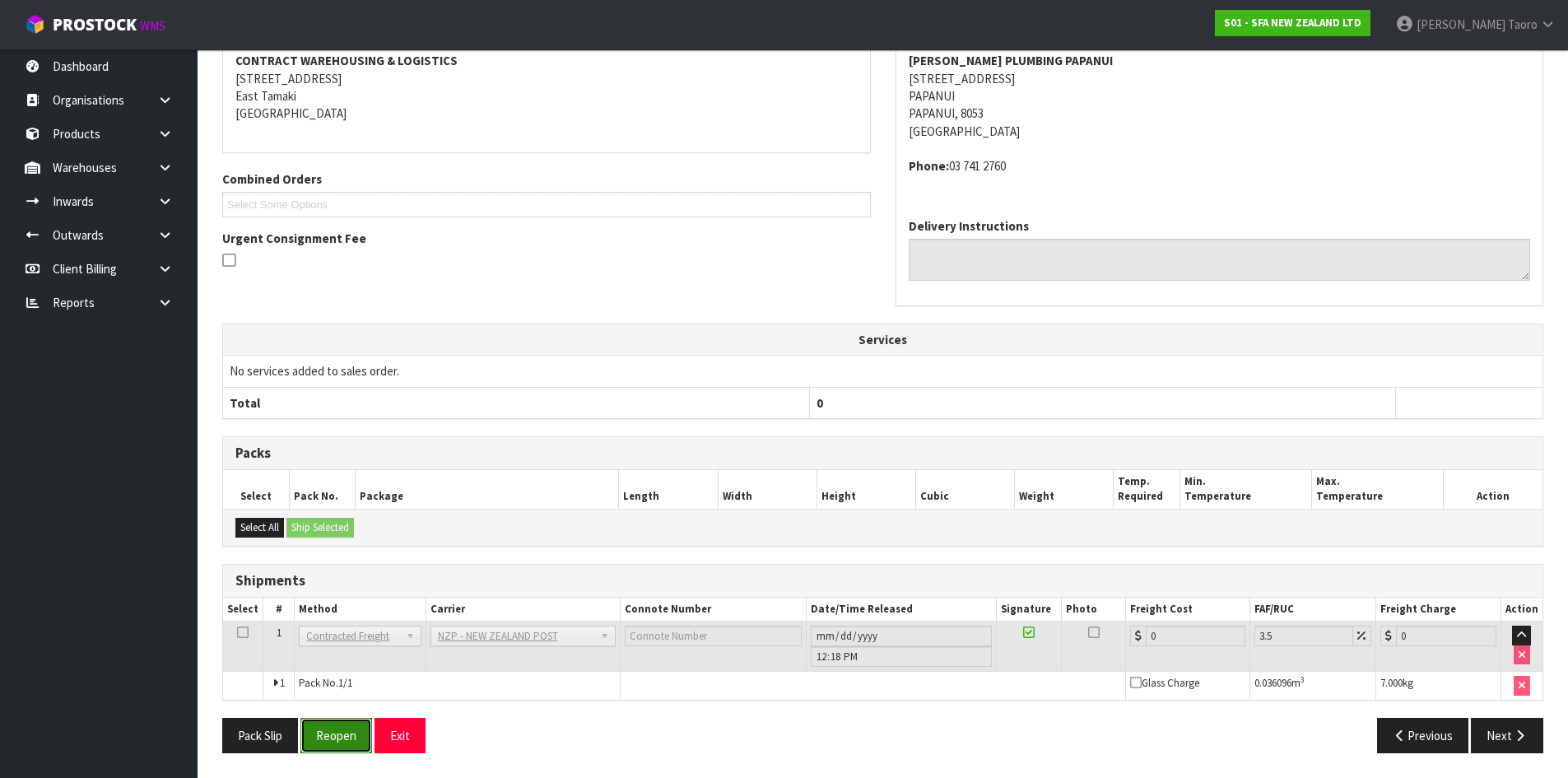
click at [329, 750] on button "Reopen" at bounding box center [336, 735] width 72 height 35
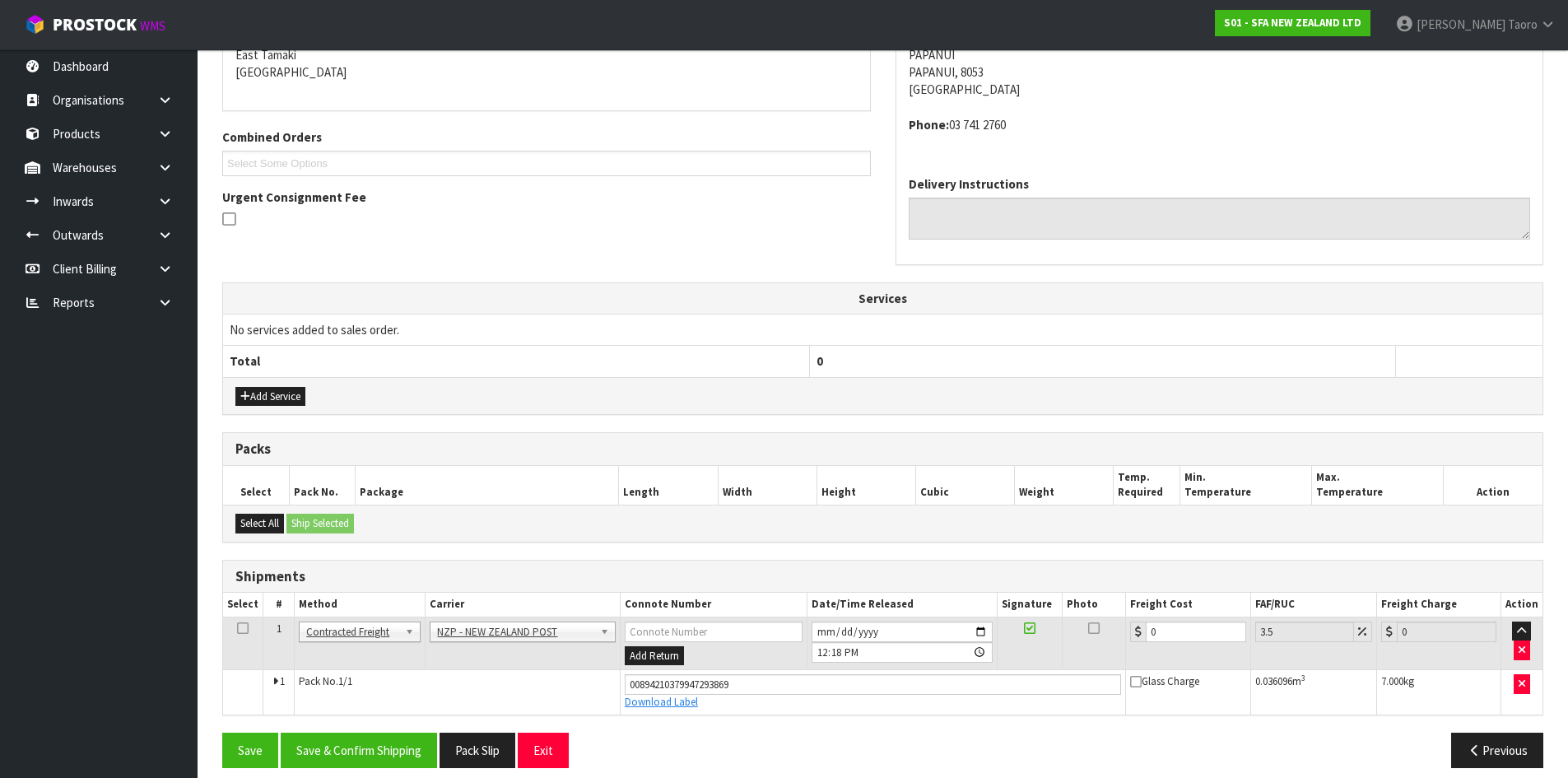
scroll to position [376, 0]
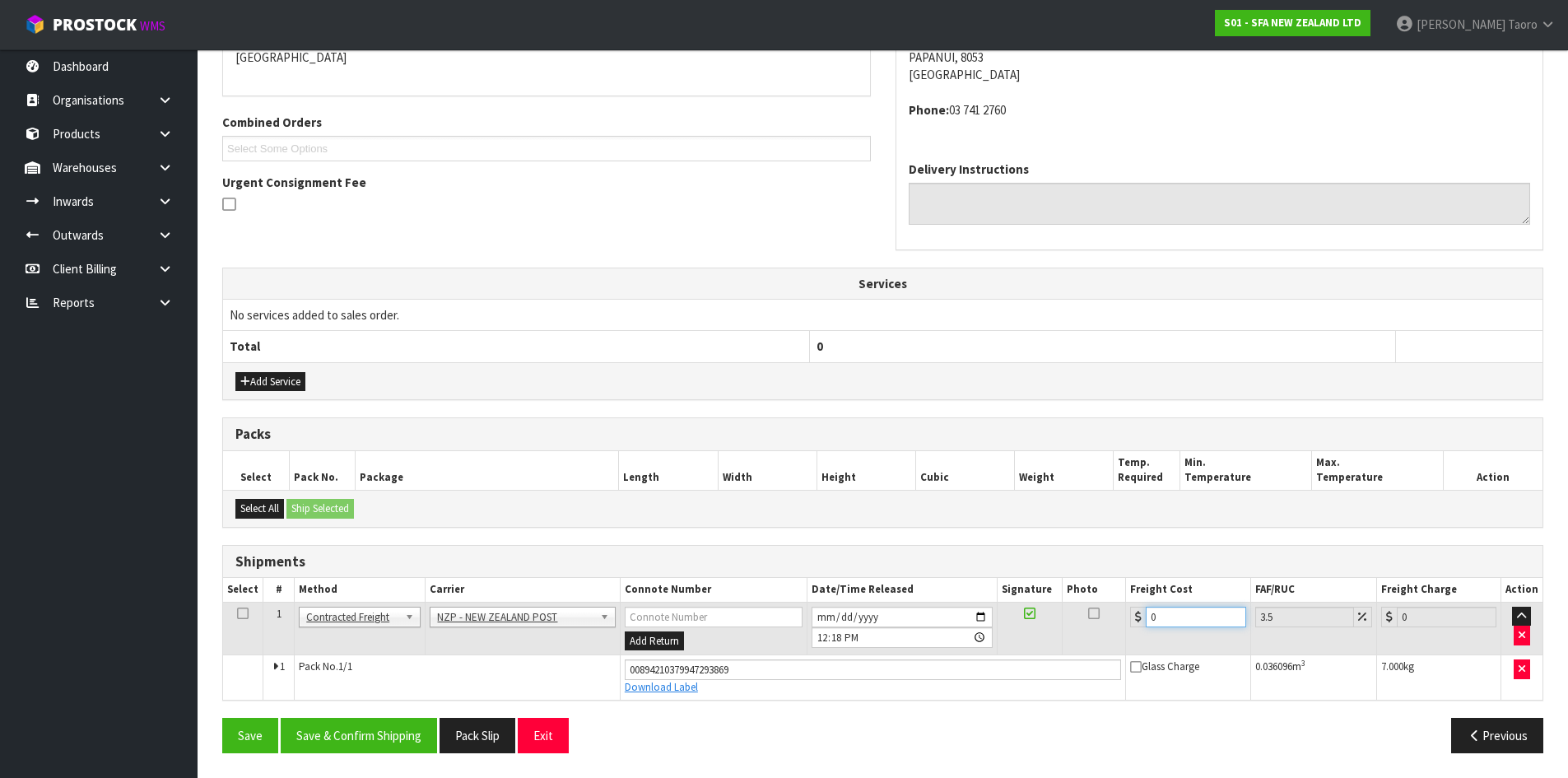
click at [1165, 619] on input "0" at bounding box center [1196, 616] width 99 height 20
click at [383, 733] on button "Save & Confirm Shipping" at bounding box center [359, 735] width 157 height 35
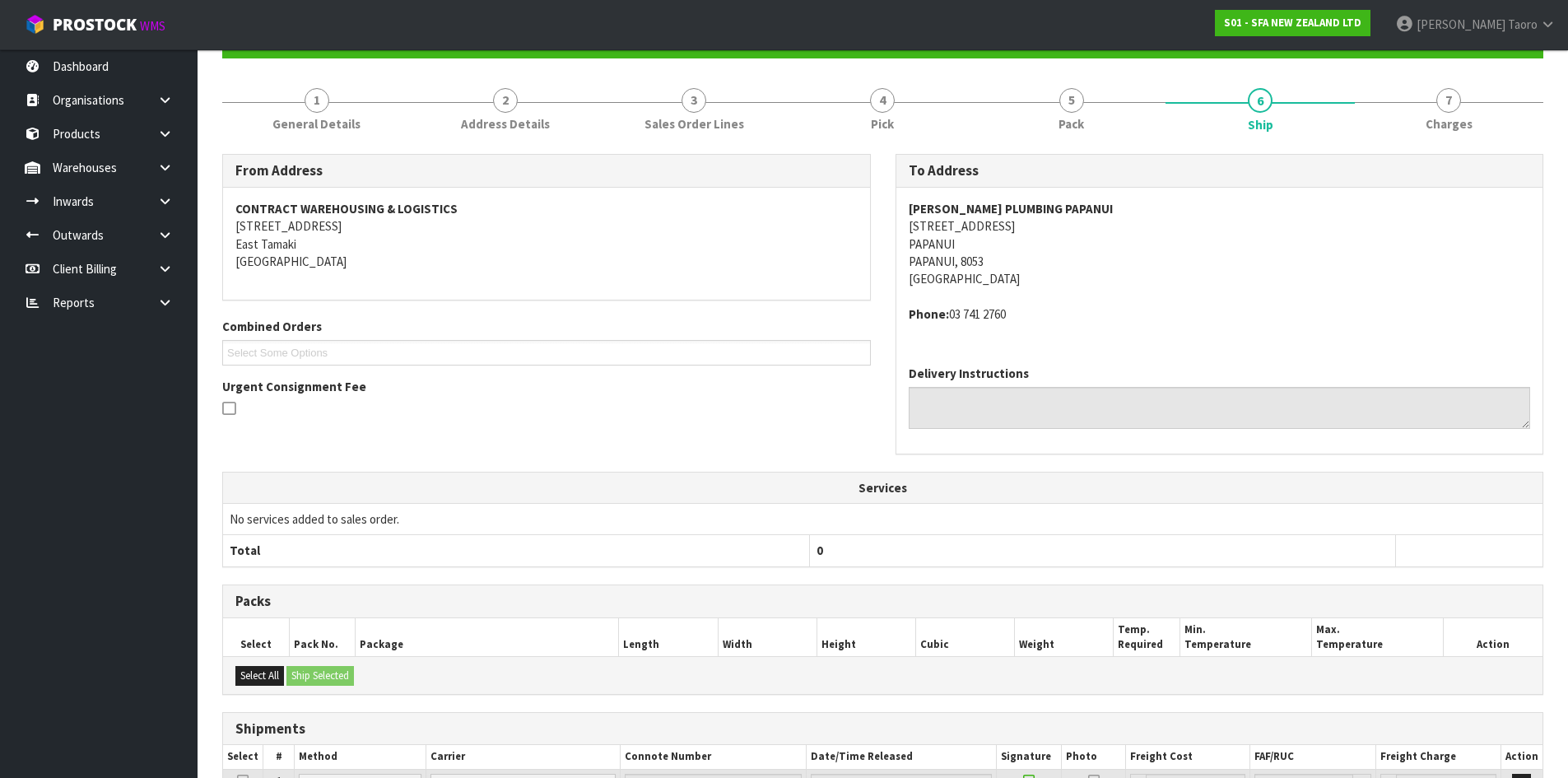
scroll to position [330, 0]
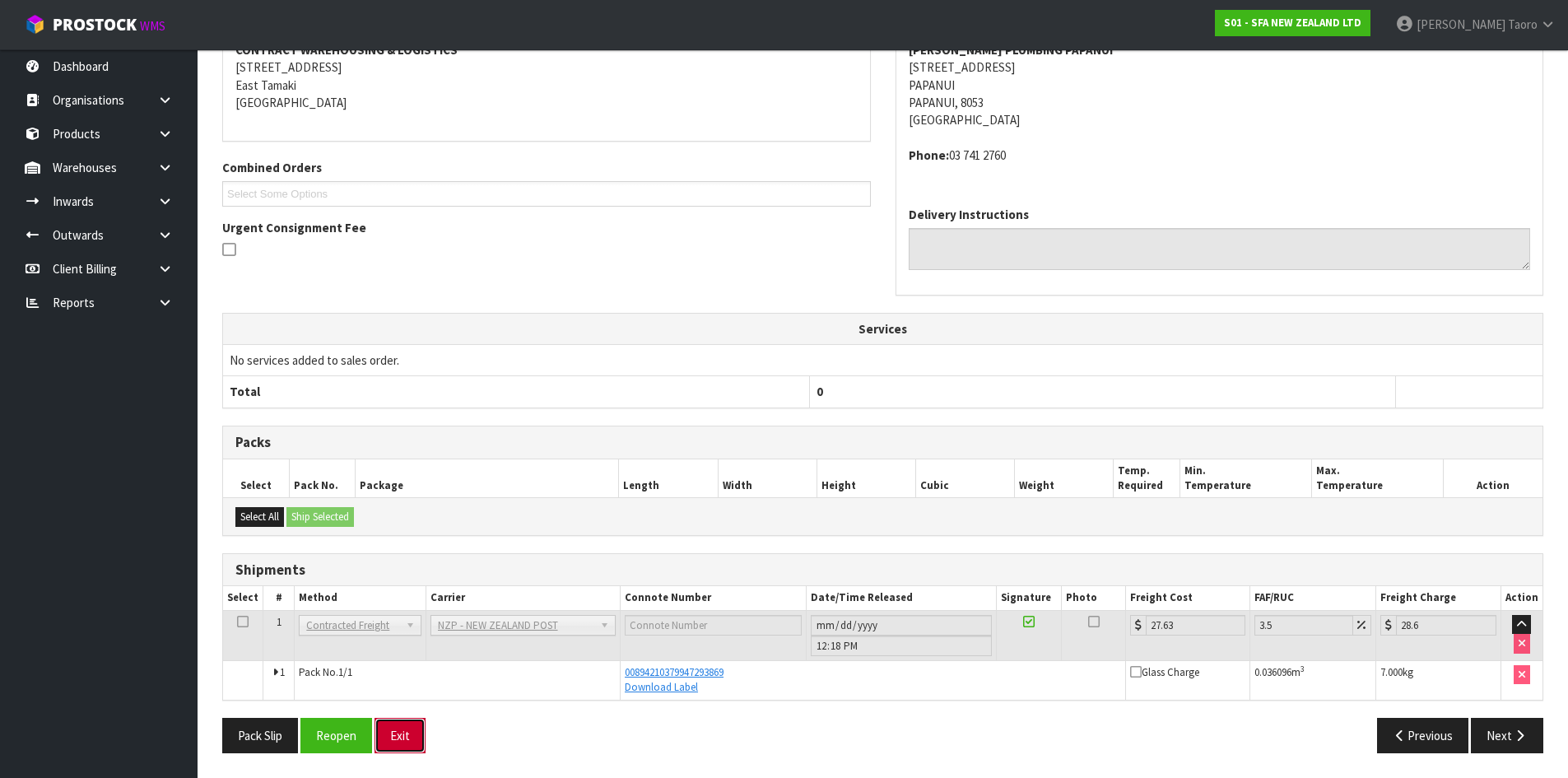
click at [406, 724] on button "Exit" at bounding box center [400, 735] width 51 height 35
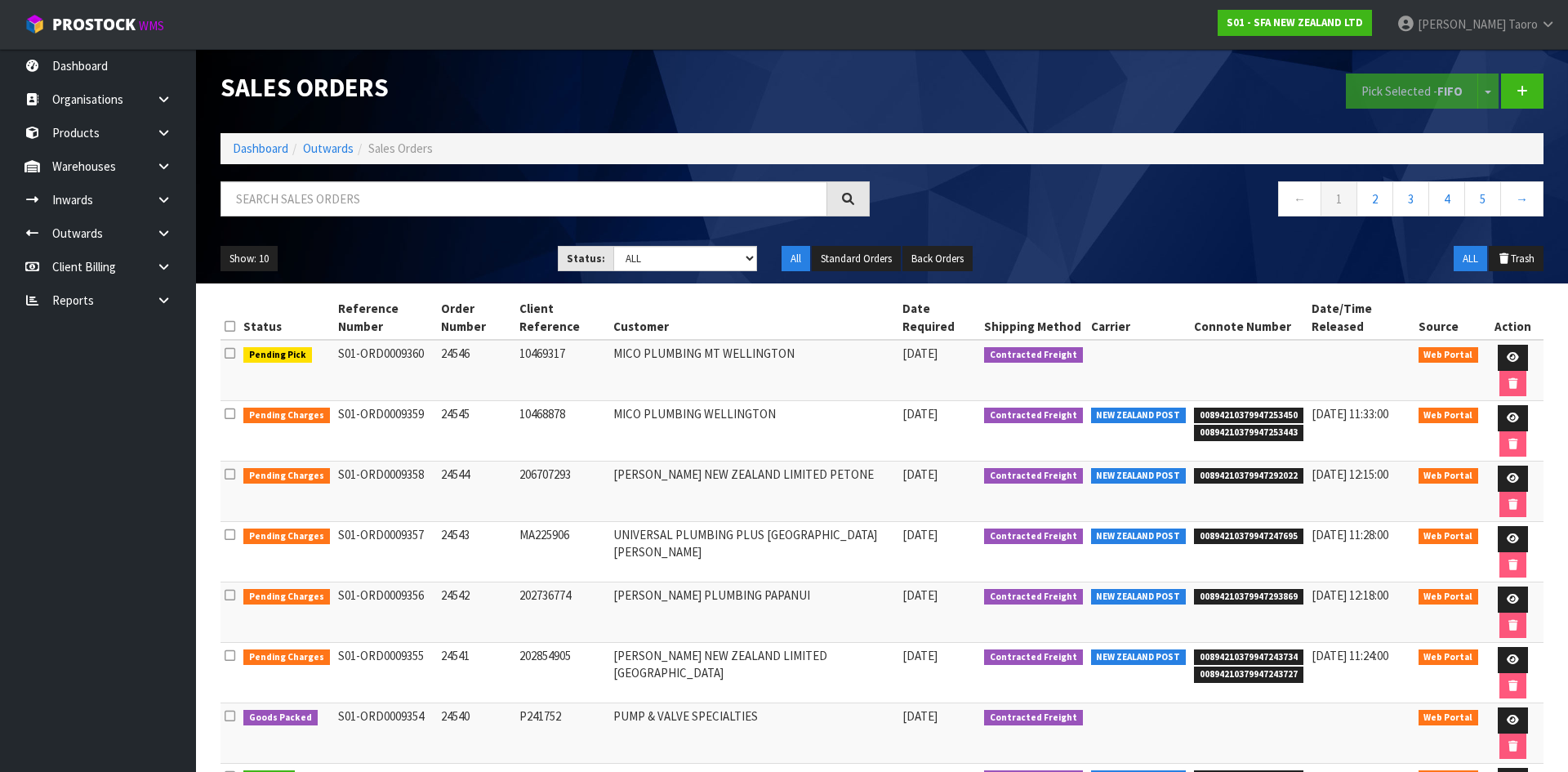
click at [258, 152] on link "Dashboard" at bounding box center [261, 148] width 55 height 16
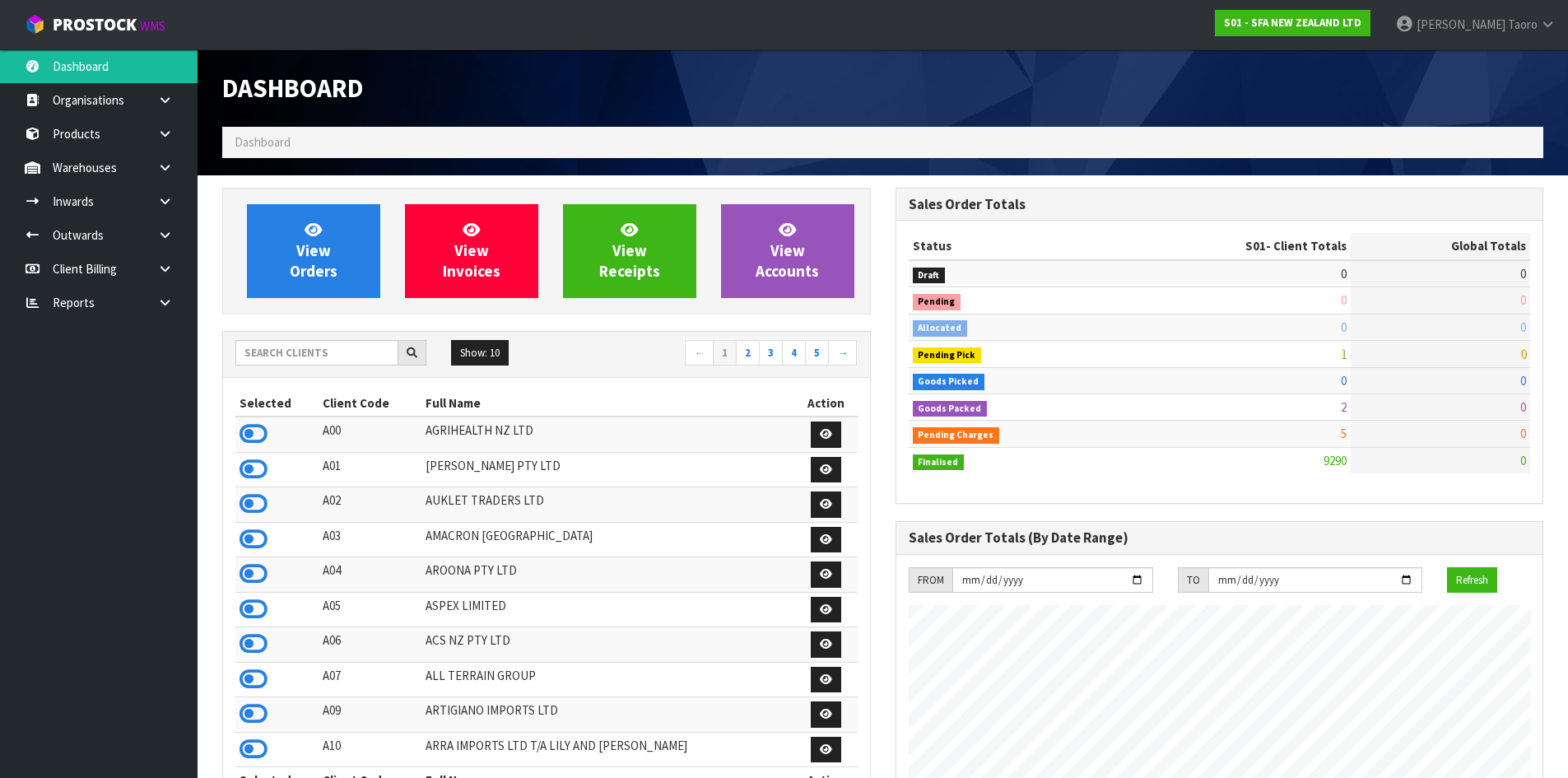
scroll to position [1247, 673]
click at [300, 349] on input "text" at bounding box center [317, 353] width 163 height 25
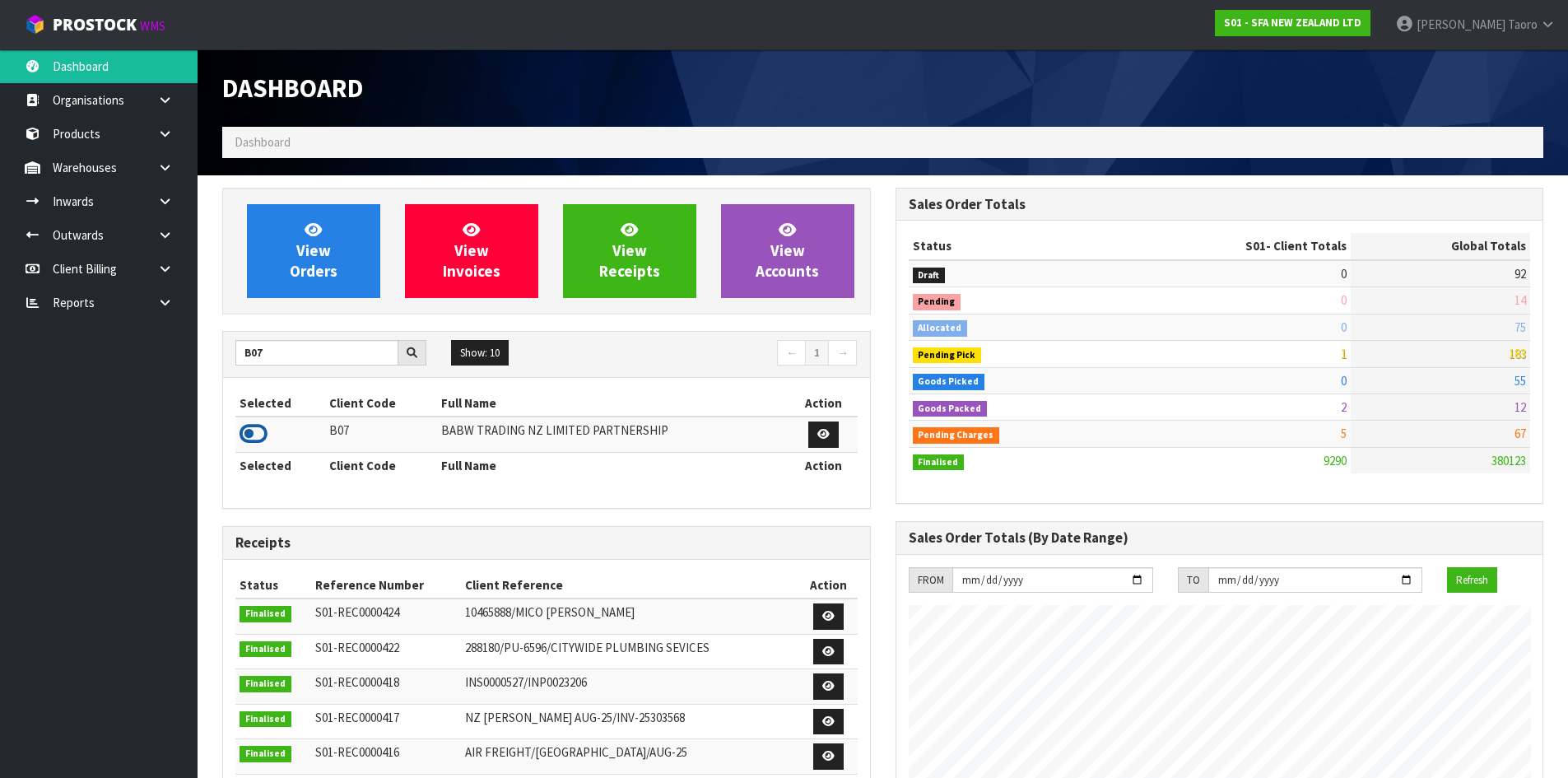
click at [262, 435] on icon at bounding box center [253, 433] width 28 height 24
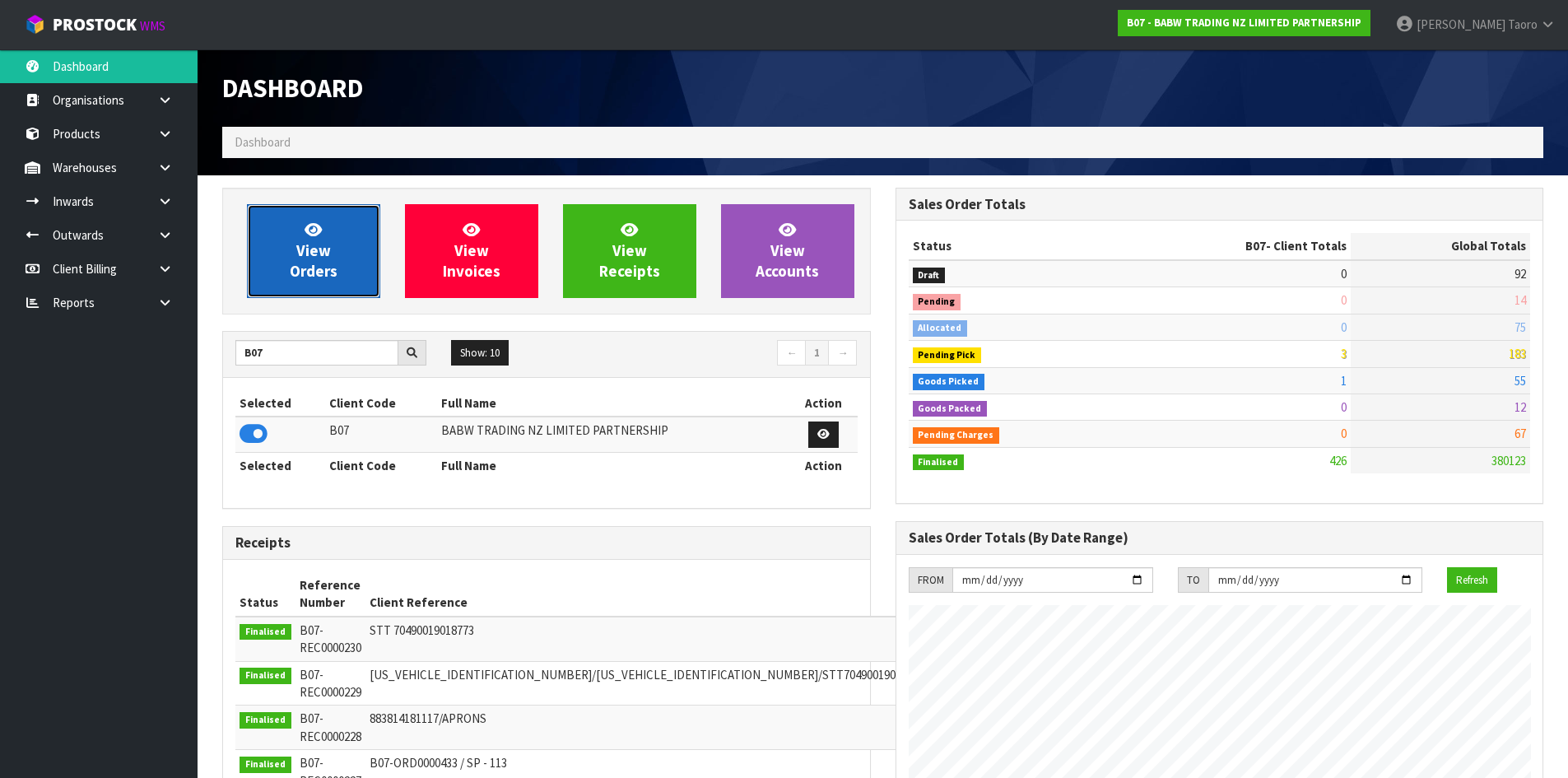
click at [319, 261] on span "View Orders" at bounding box center [313, 250] width 48 height 61
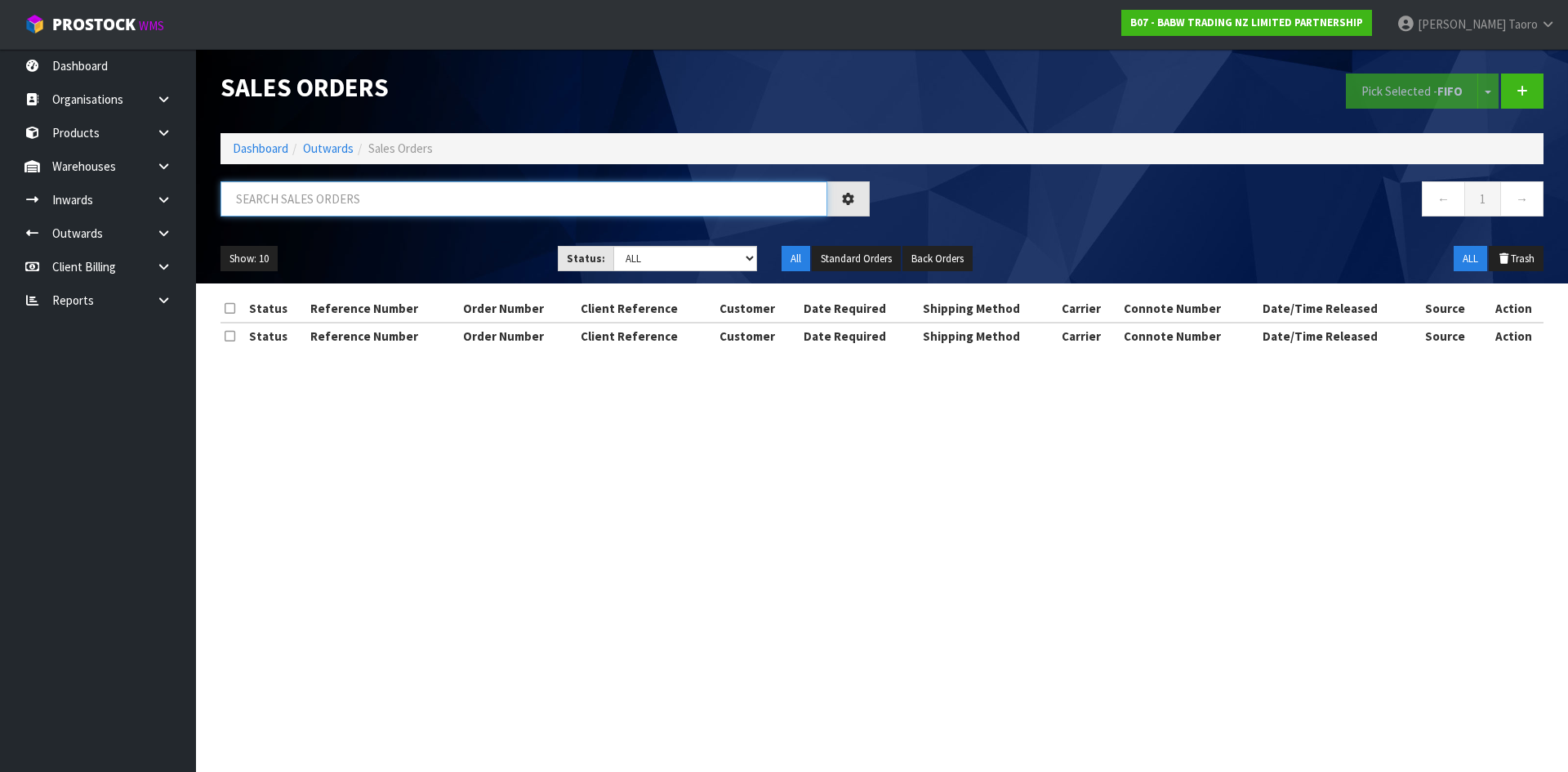
click at [342, 201] on input "text" at bounding box center [524, 199] width 606 height 35
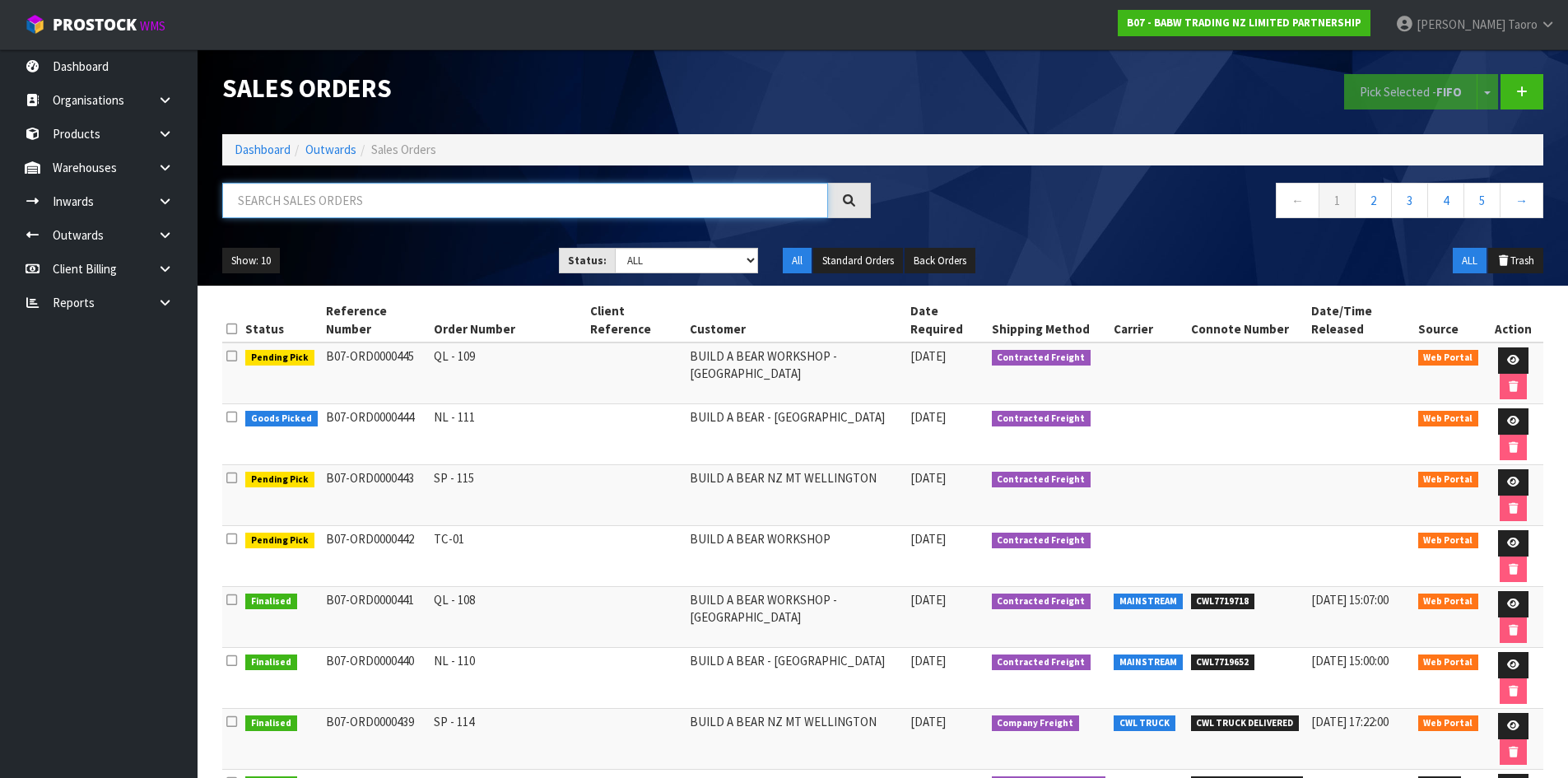
click at [320, 189] on input "text" at bounding box center [525, 200] width 605 height 35
click at [1508, 431] on link at bounding box center [1513, 421] width 30 height 26
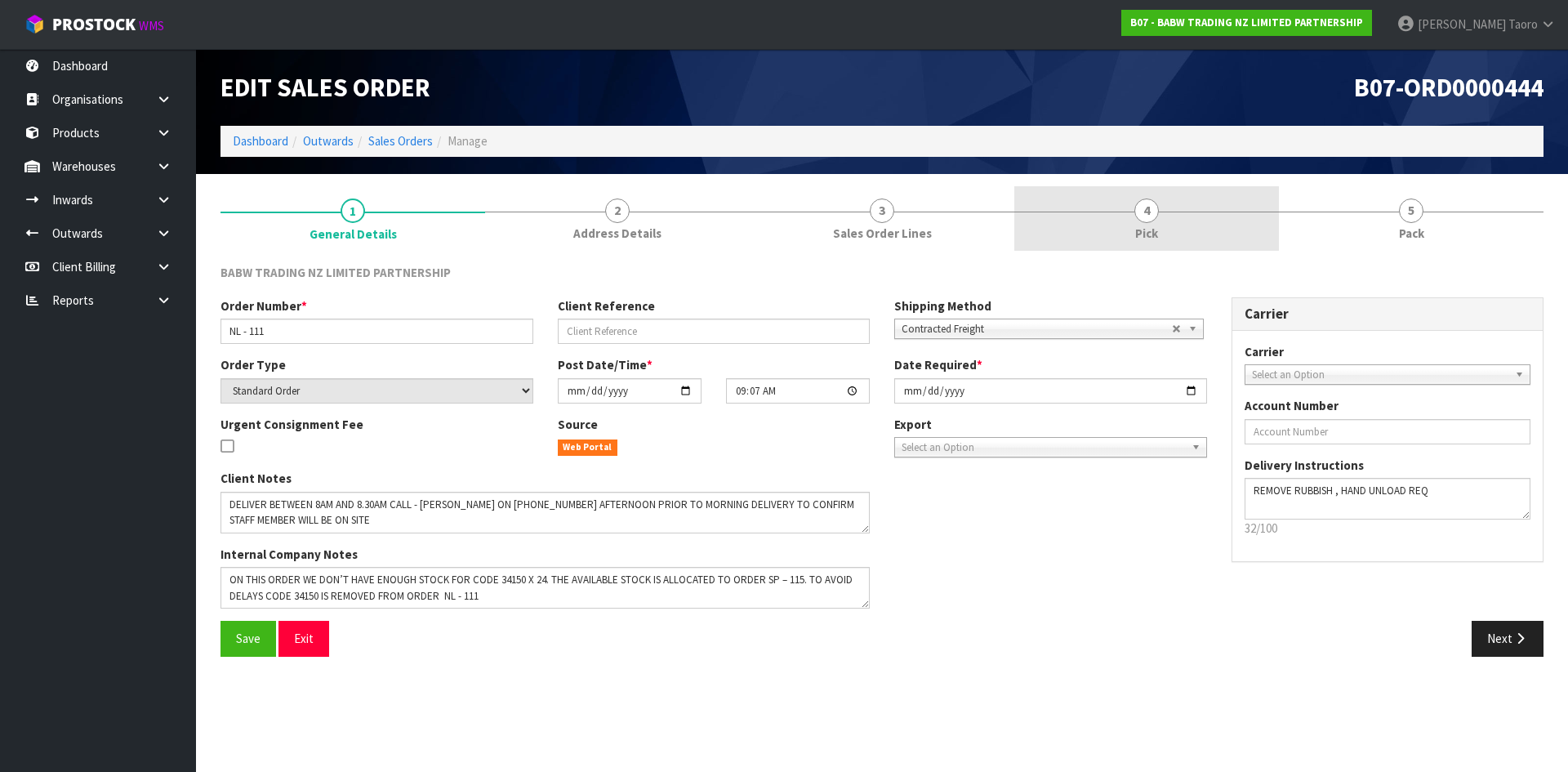
click at [1091, 229] on link "4 Pick" at bounding box center [1146, 218] width 265 height 64
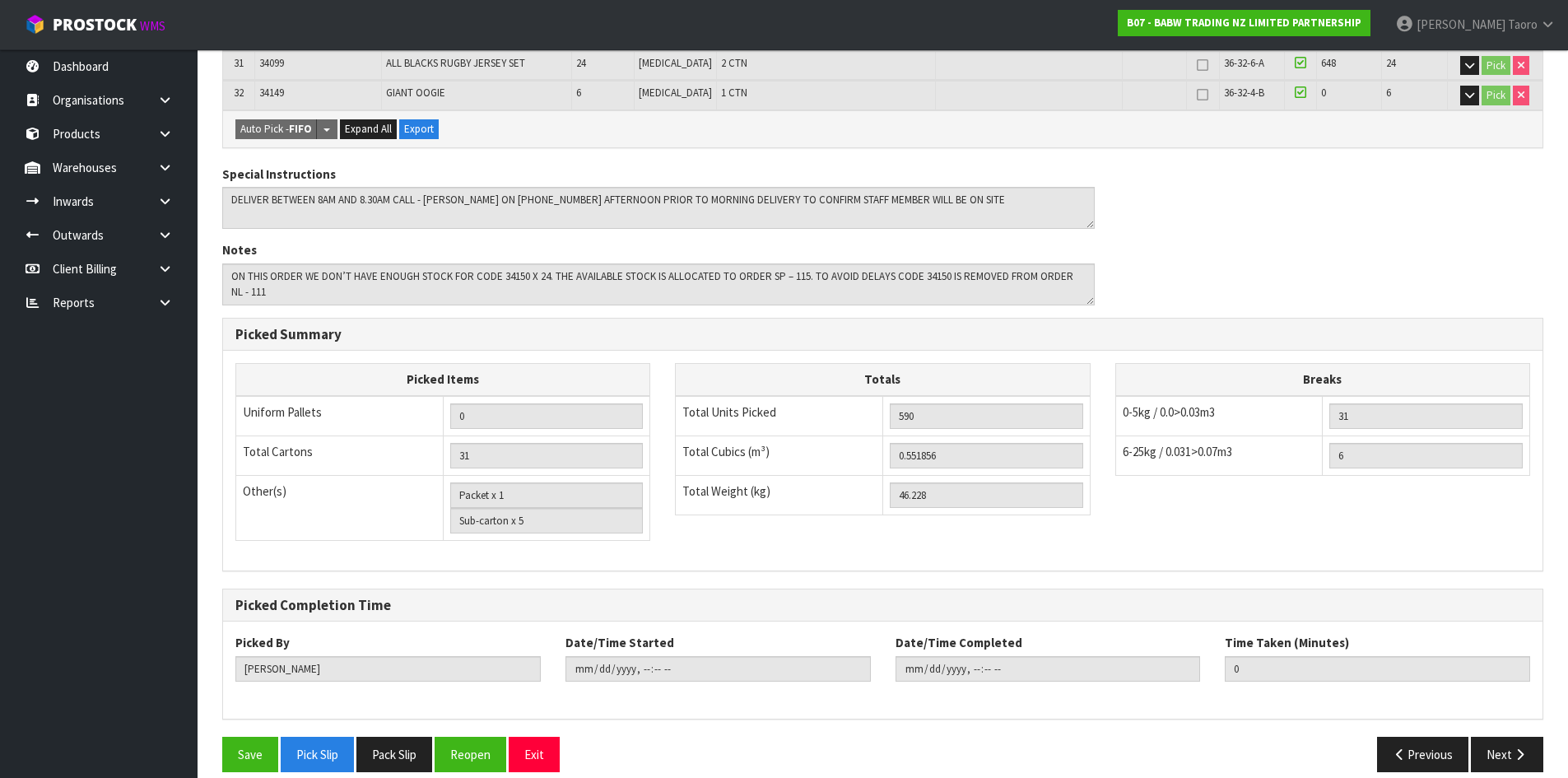
scroll to position [1266, 0]
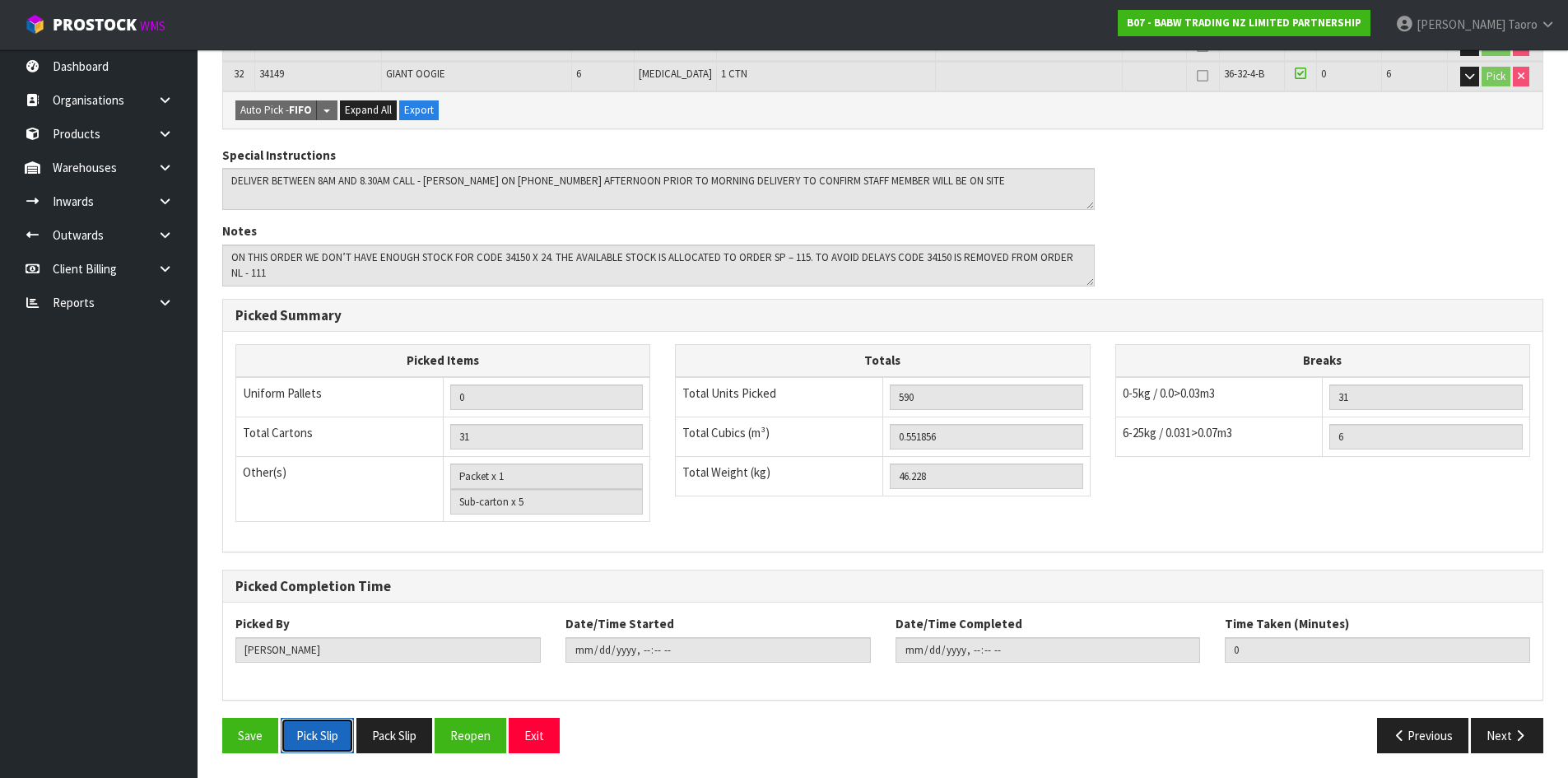
click at [318, 736] on button "Pick Slip" at bounding box center [317, 735] width 73 height 35
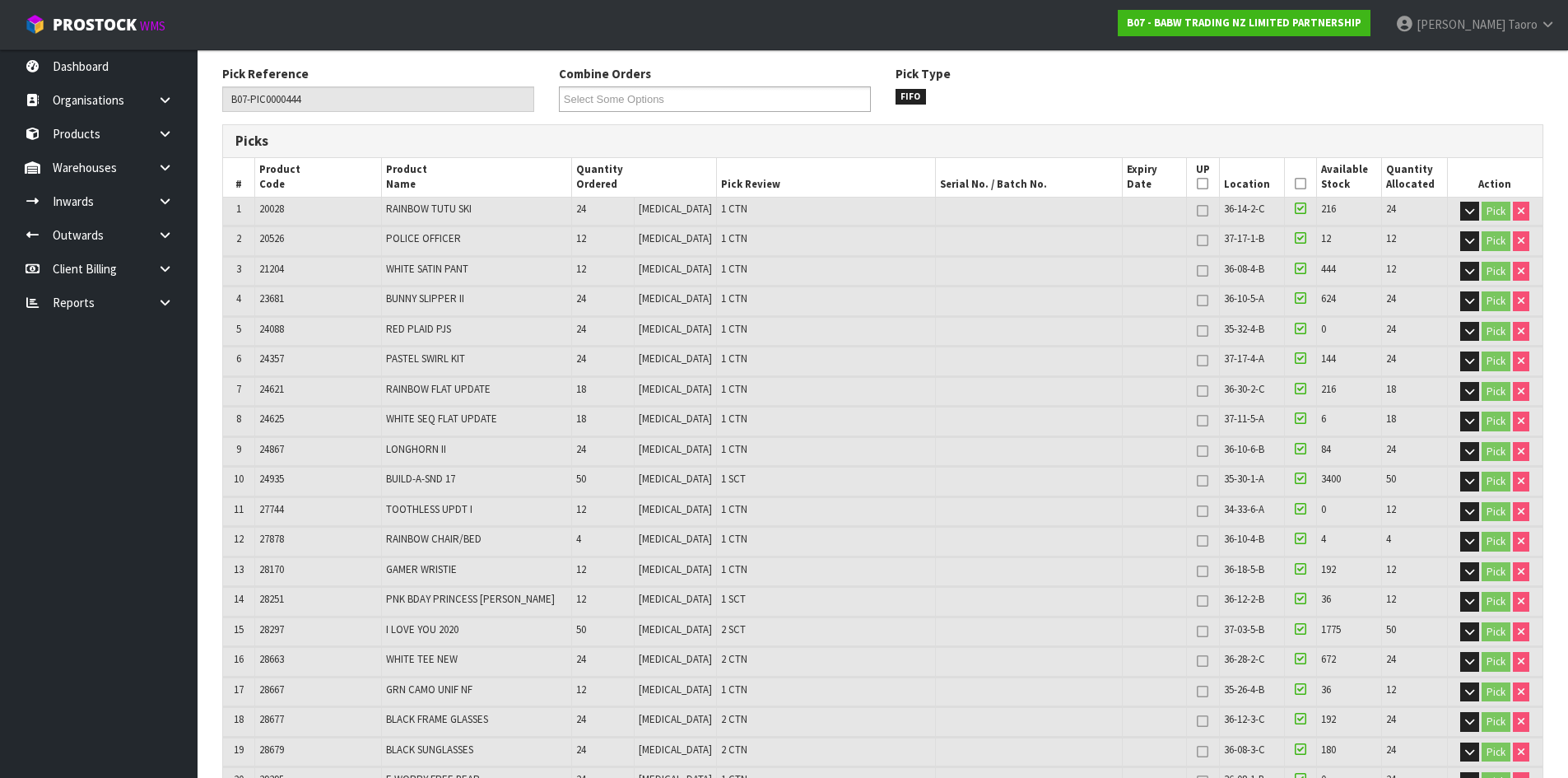
scroll to position [0, 0]
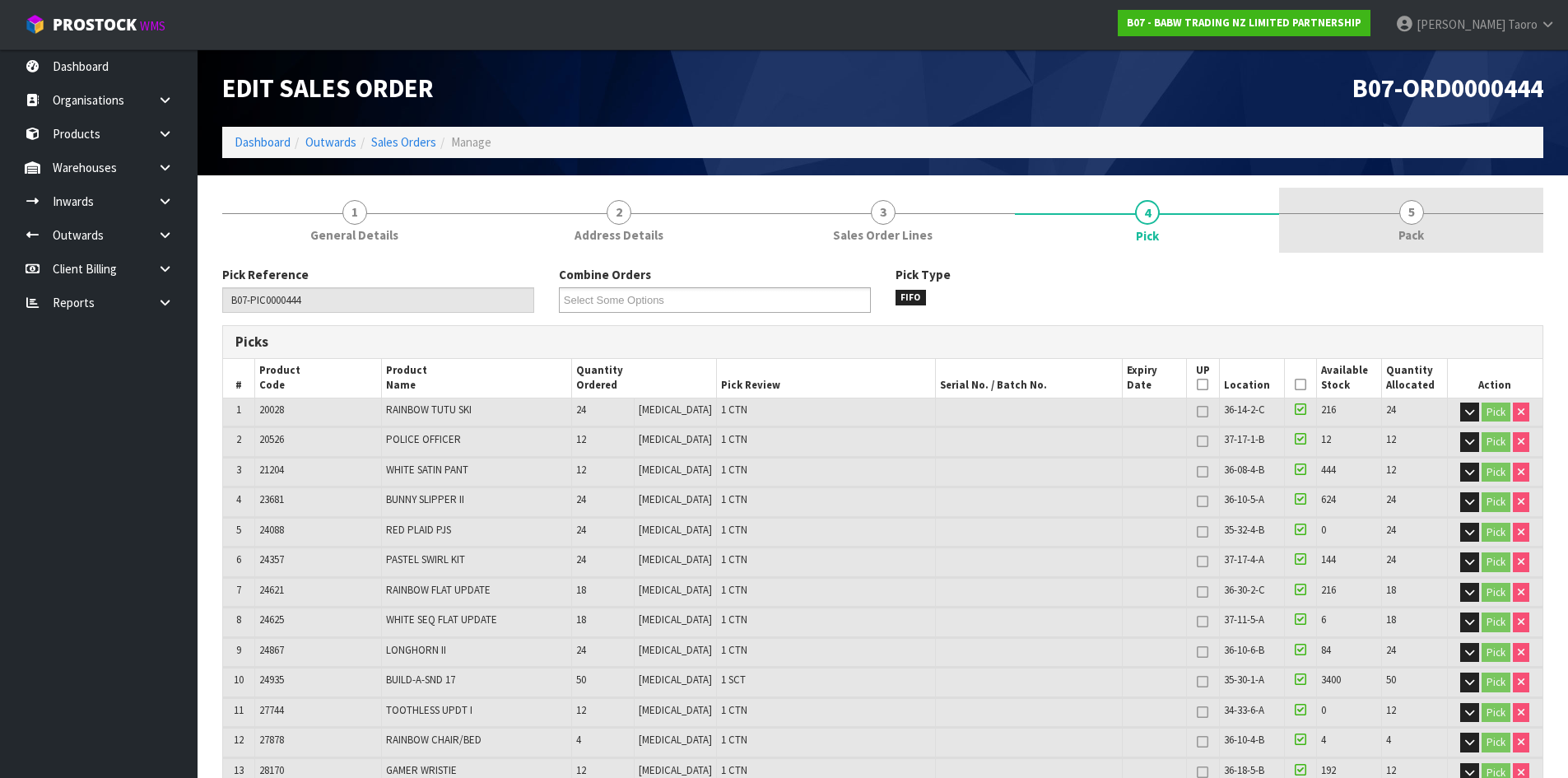
click at [1443, 216] on link "5 Pack" at bounding box center [1411, 220] width 264 height 65
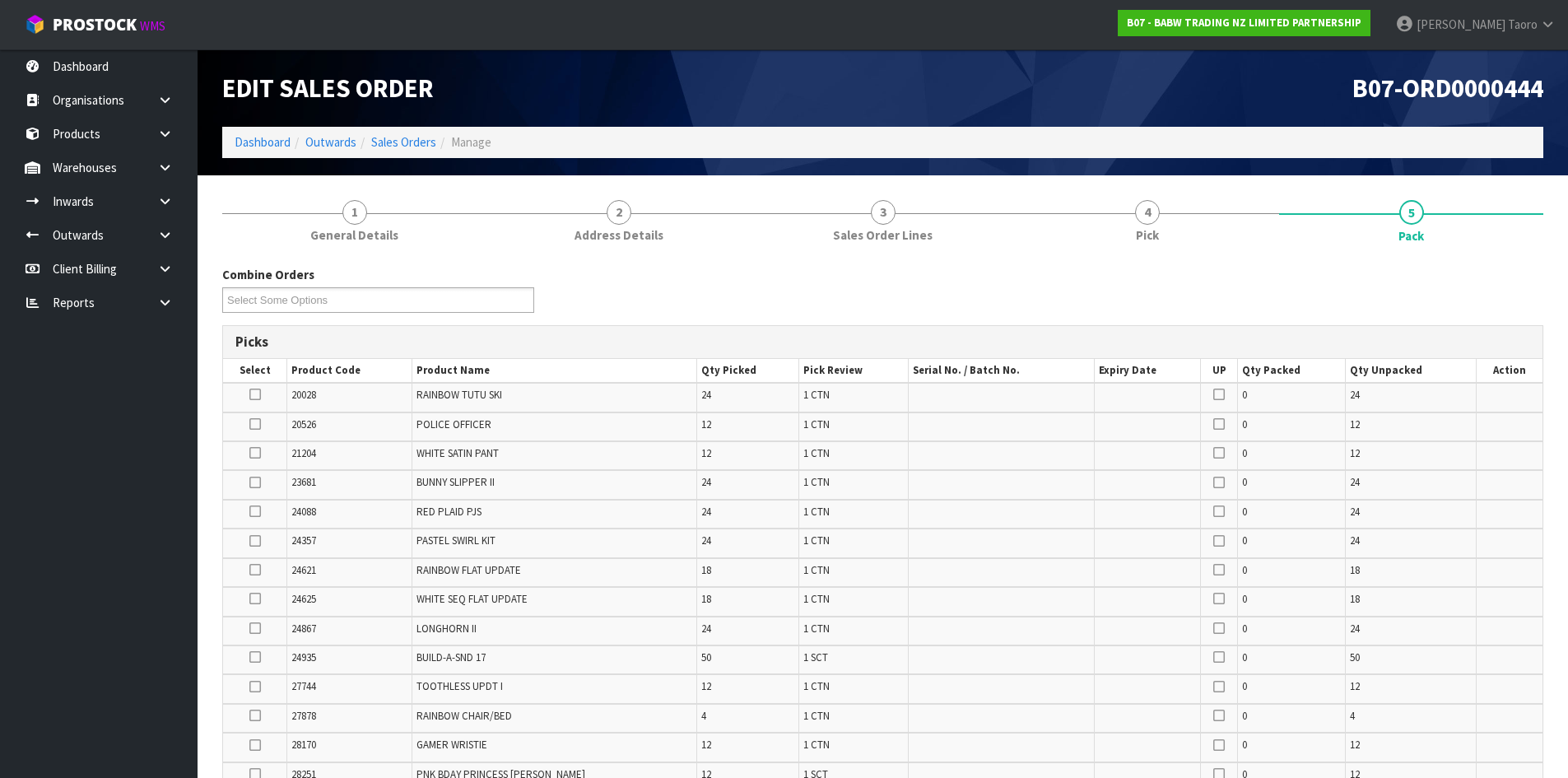
click at [707, 296] on div "Combine Orders B07-ORD0000442 B07-ORD0000443 B07-ORD0000444 B07-ORD0000445 Sele…" at bounding box center [883, 296] width 1346 height 59
click at [1159, 285] on div "Combine Orders B07-ORD0000442 B07-ORD0000443 B07-ORD0000444 B07-ORD0000445 Sele…" at bounding box center [883, 296] width 1346 height 59
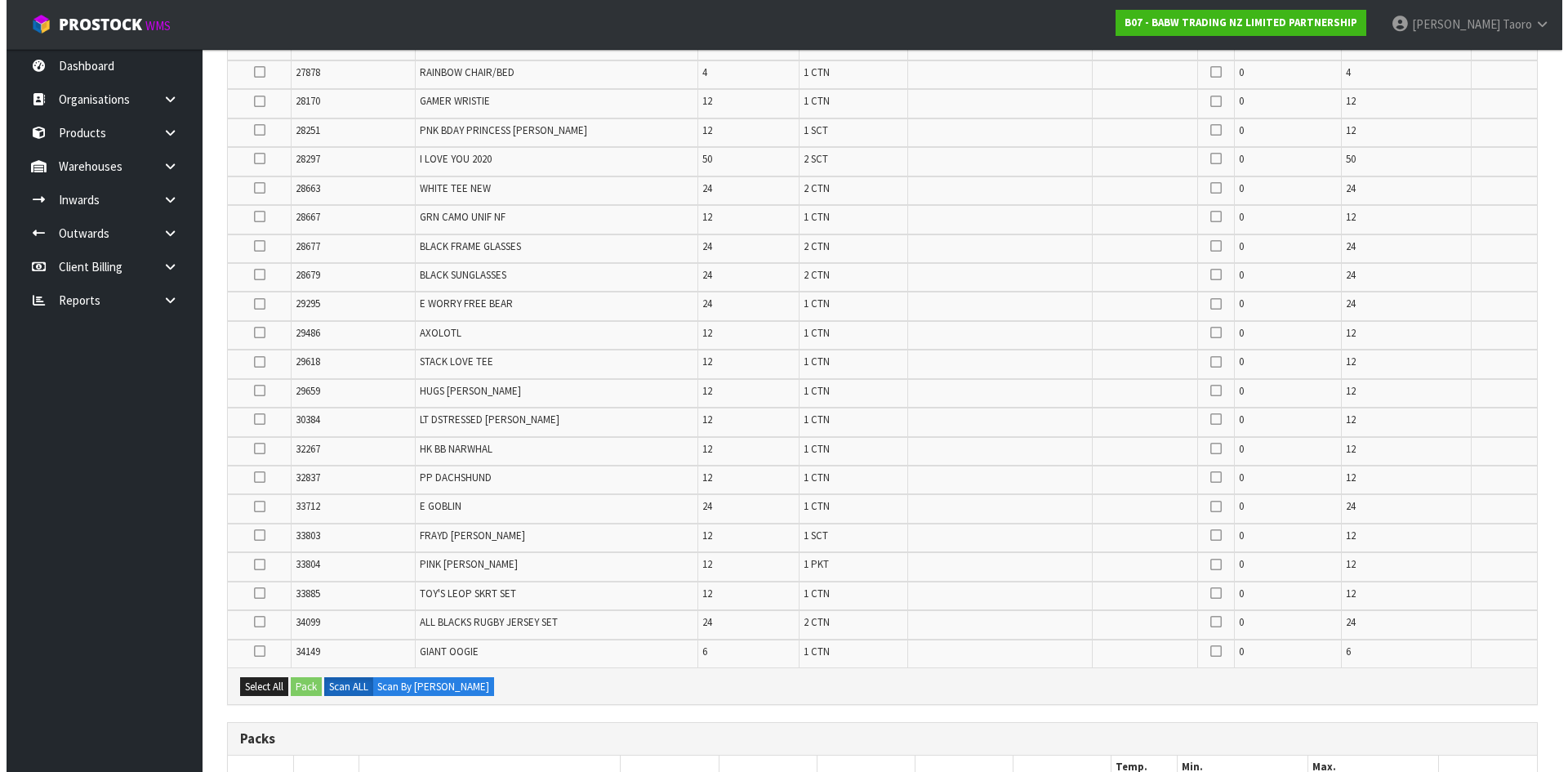
scroll to position [1024, 0]
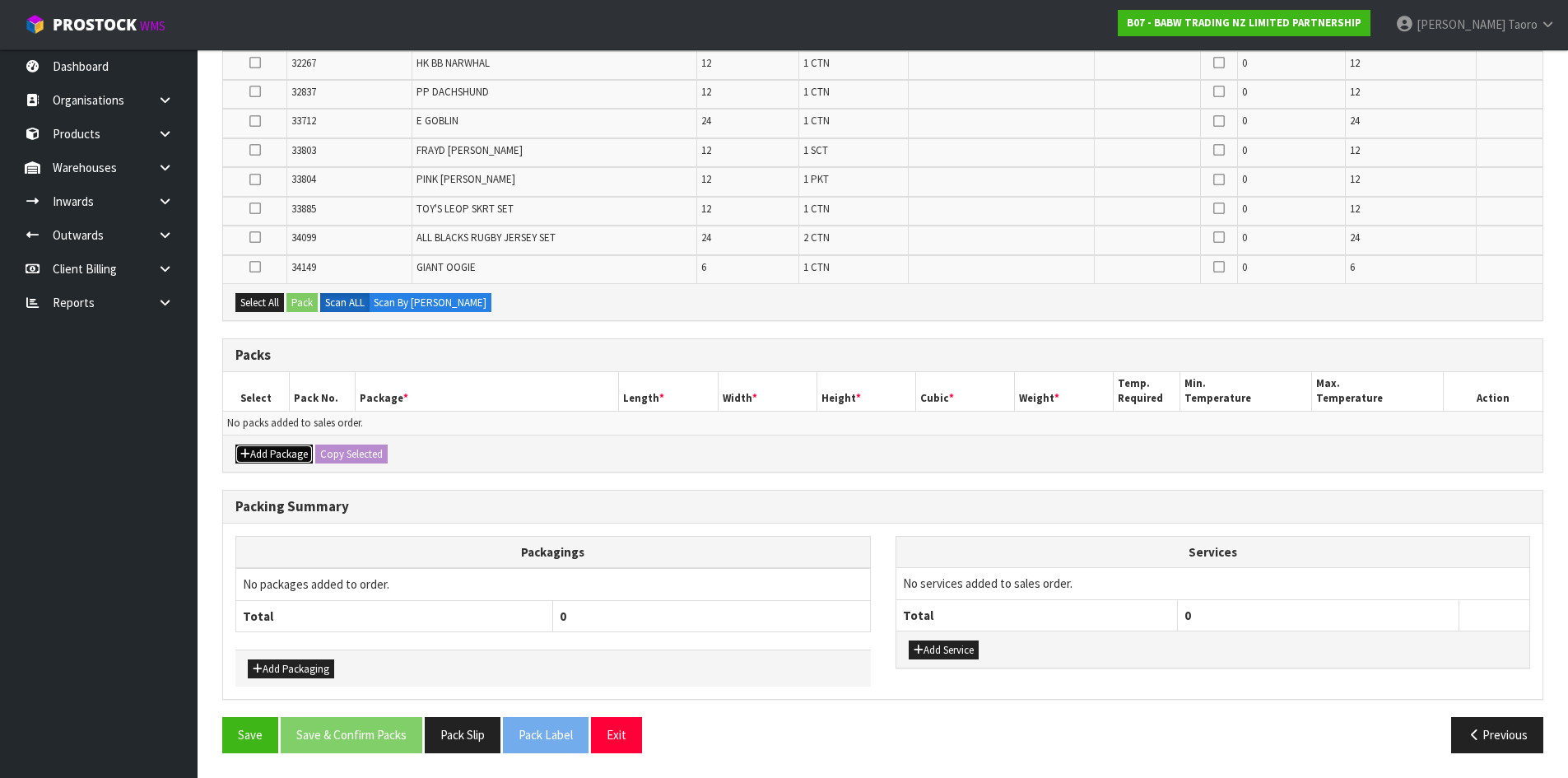
drag, startPoint x: 276, startPoint y: 452, endPoint x: 260, endPoint y: 441, distance: 19.4
click at [275, 452] on button "Add Package" at bounding box center [275, 454] width 77 height 19
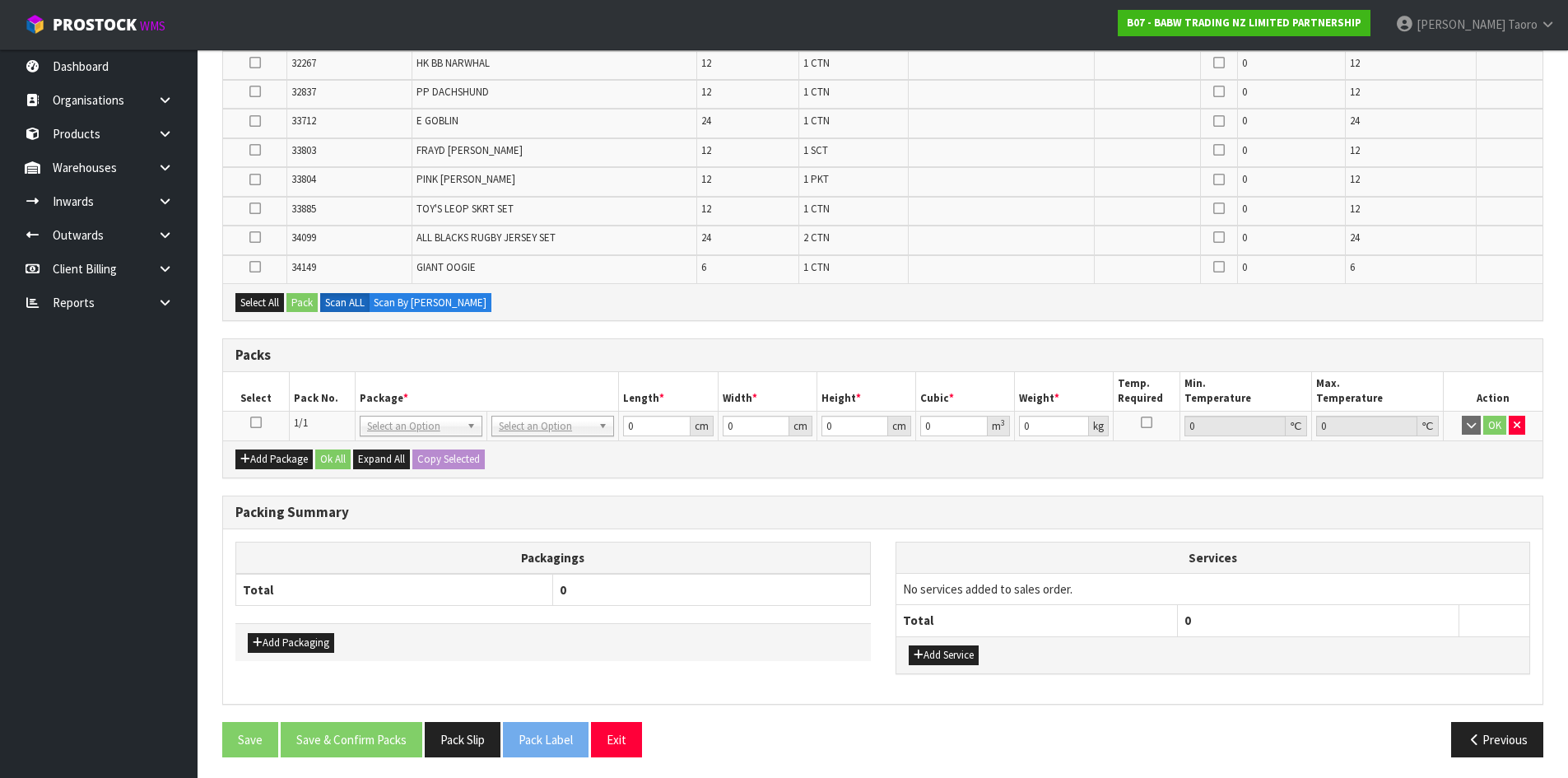
click at [259, 422] on icon at bounding box center [256, 422] width 12 height 1
click at [264, 296] on button "Select All" at bounding box center [260, 302] width 49 height 19
click at [306, 301] on button "Pack" at bounding box center [301, 302] width 31 height 19
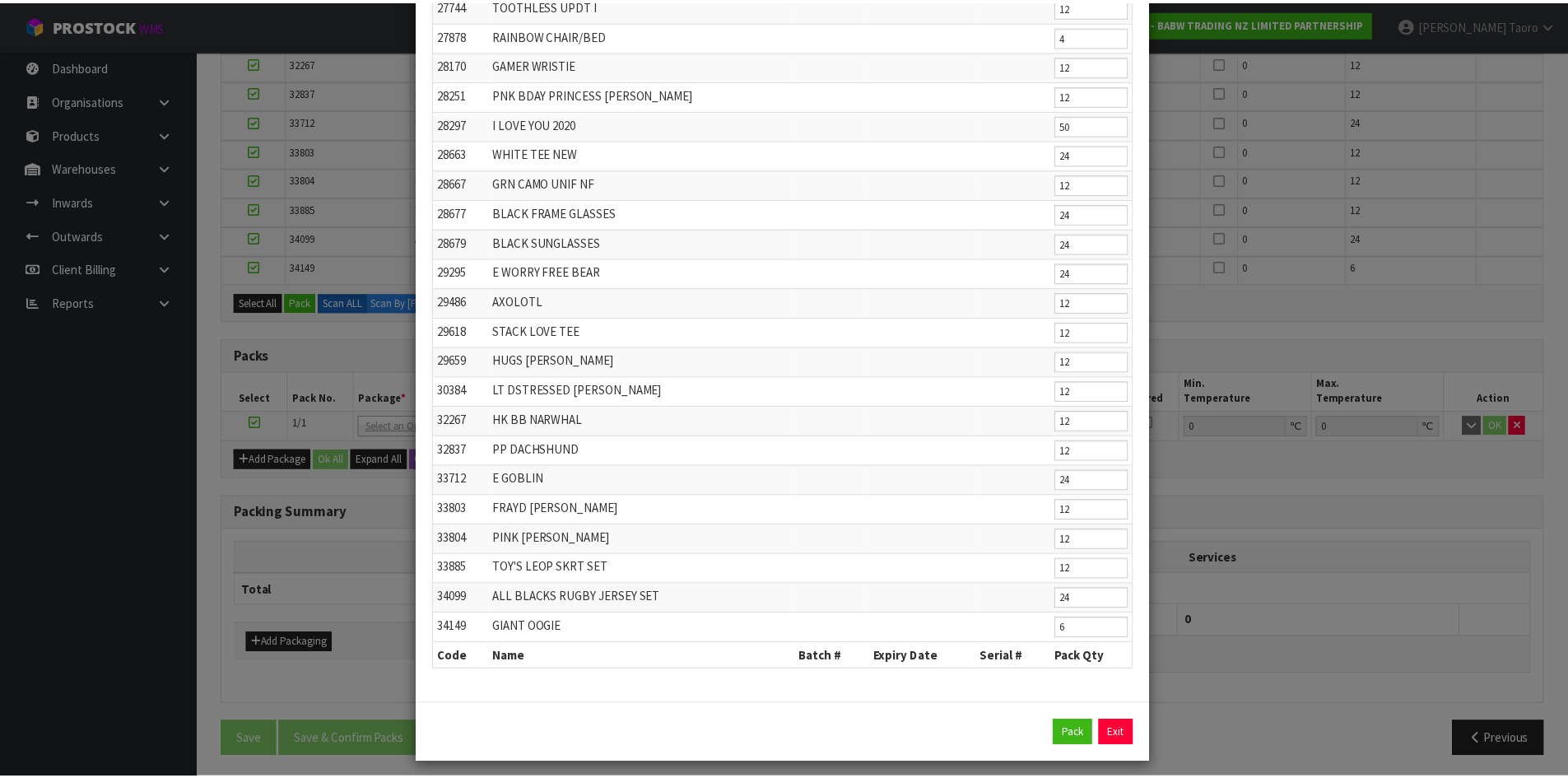
scroll to position [442, 0]
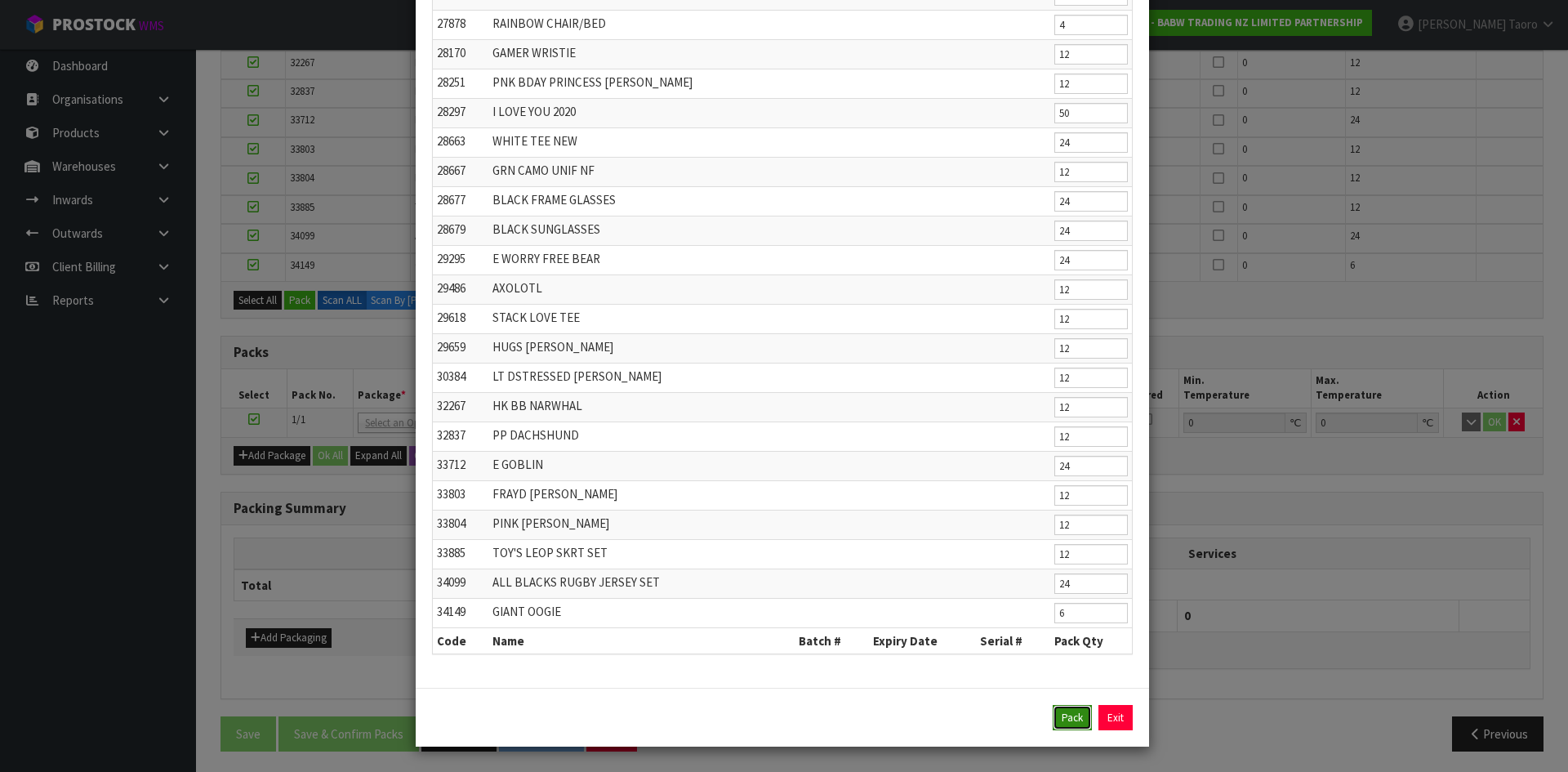
click at [1073, 716] on button "Pack" at bounding box center [1072, 718] width 39 height 26
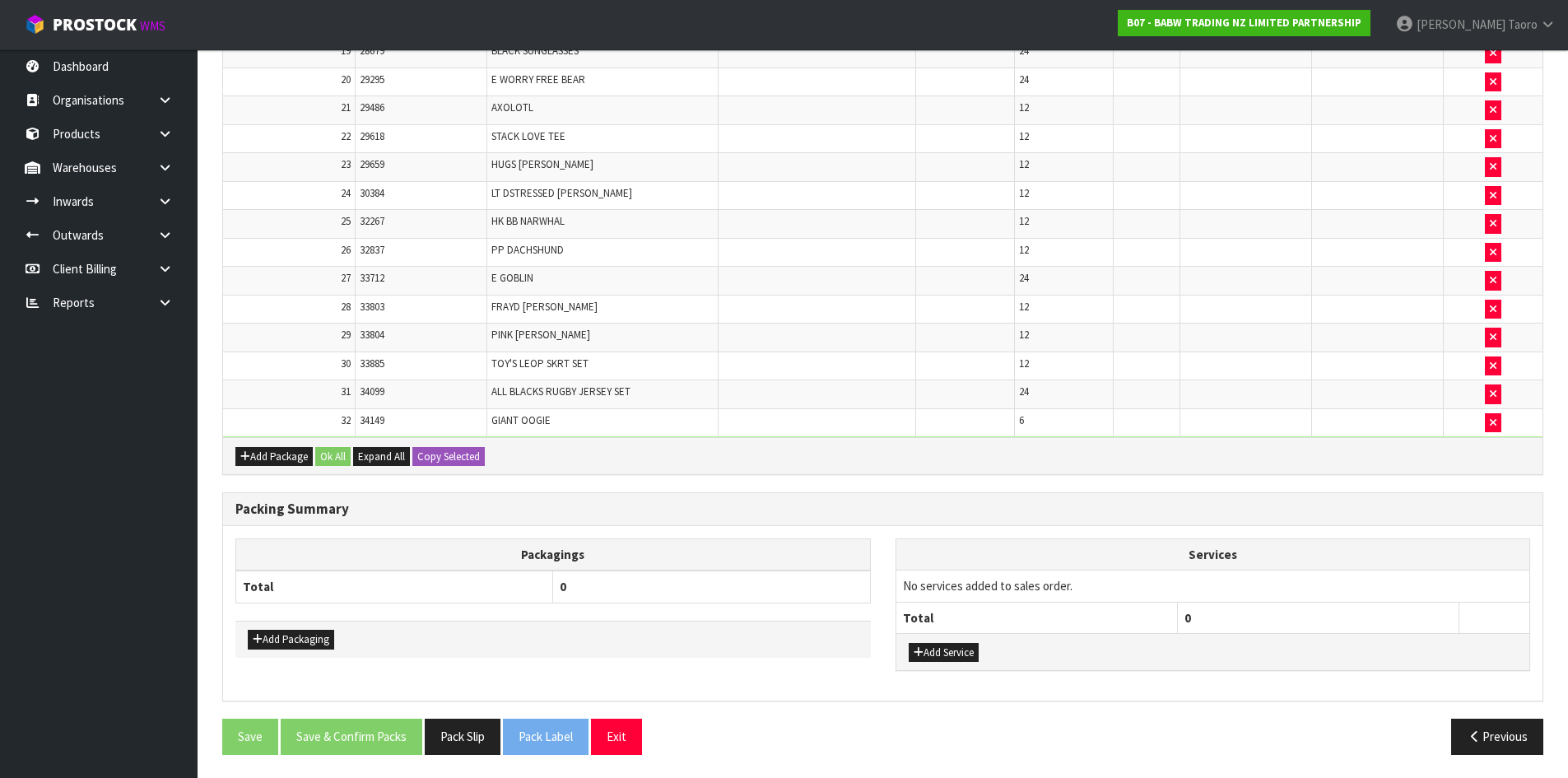
scroll to position [1038, 0]
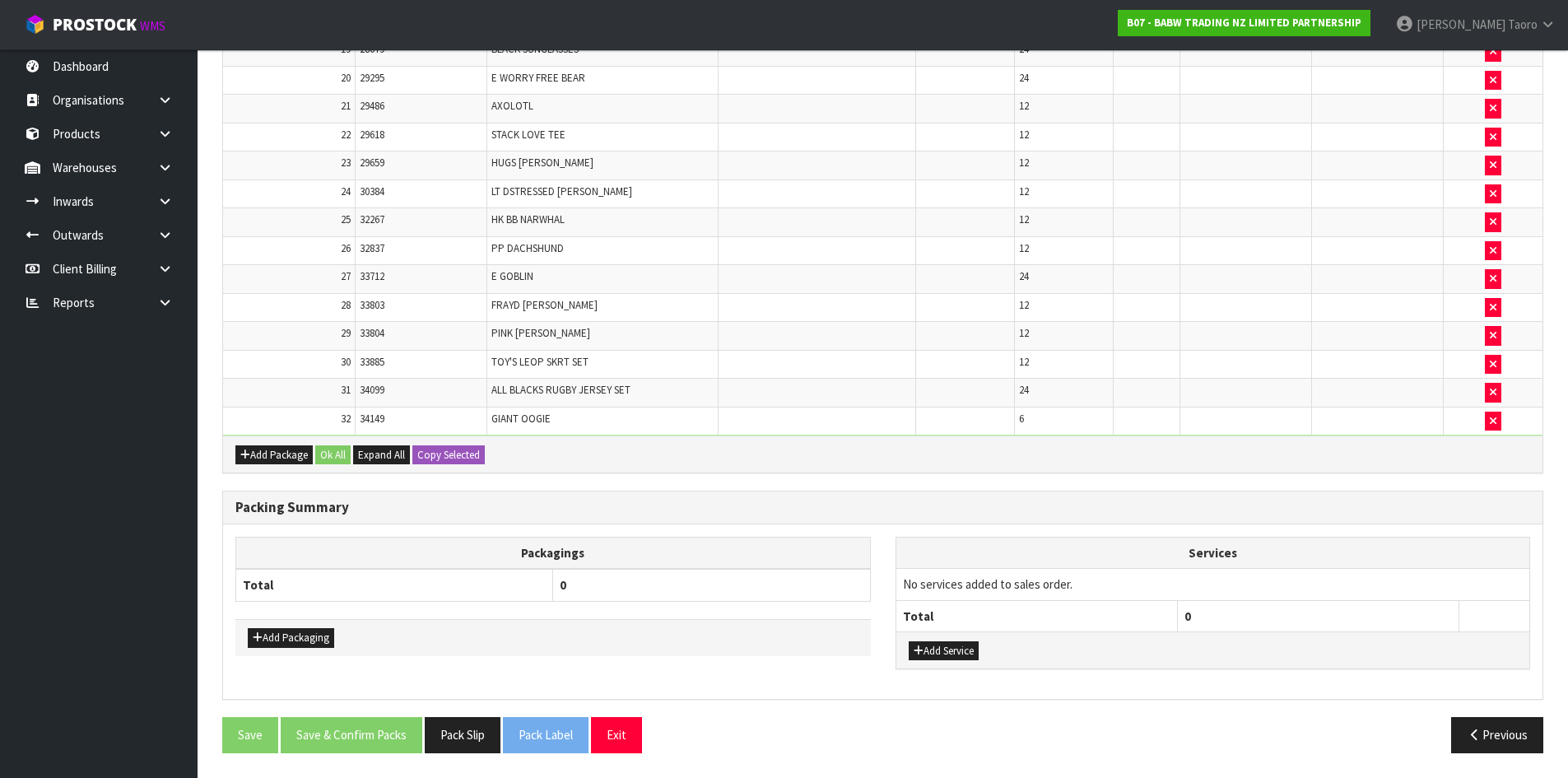
click at [311, 626] on div "Add Packaging" at bounding box center [553, 637] width 636 height 37
click at [310, 635] on button "Add Packaging" at bounding box center [291, 637] width 87 height 19
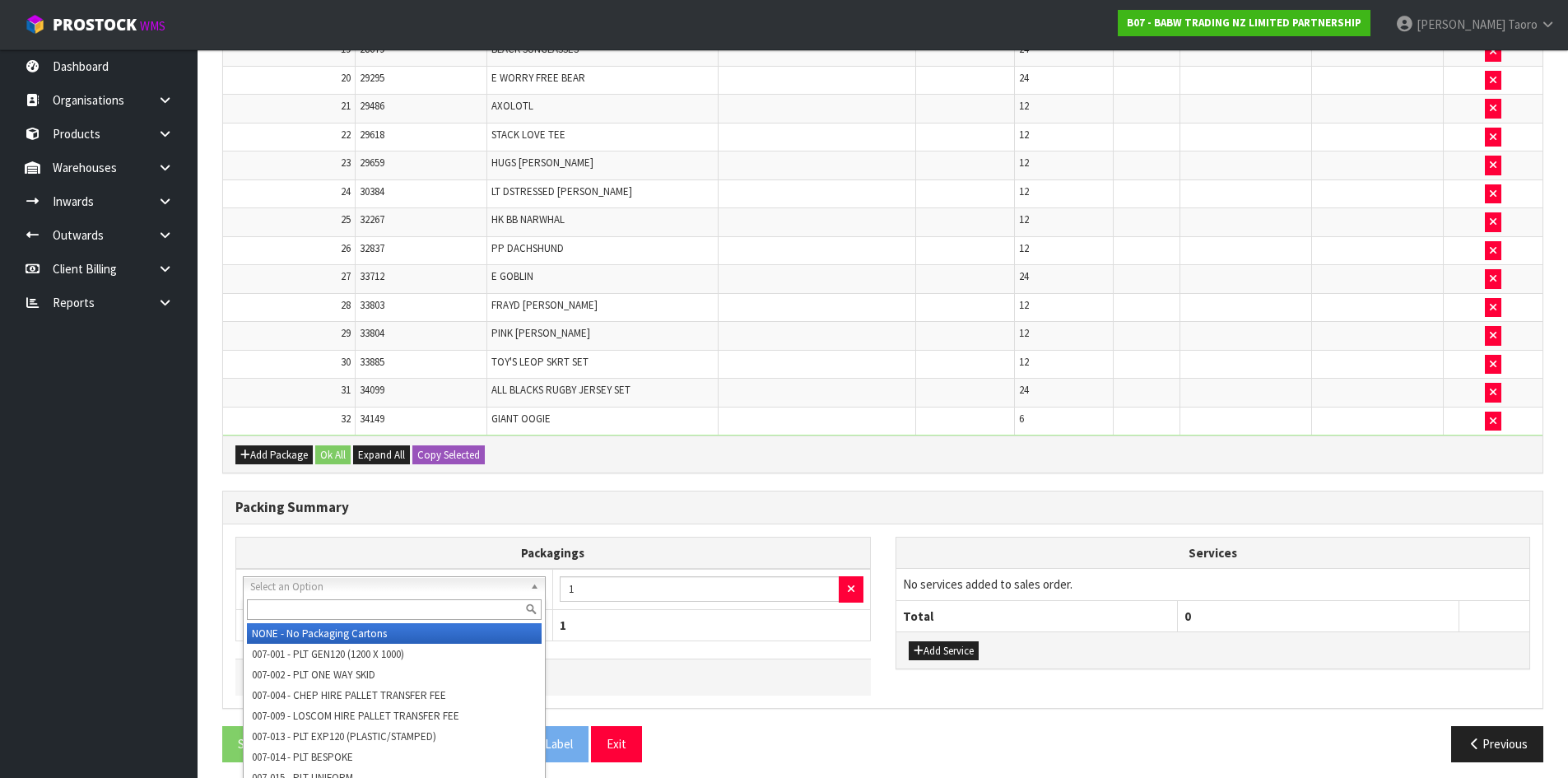
drag, startPoint x: 352, startPoint y: 584, endPoint x: 363, endPoint y: 605, distance: 23.7
click at [363, 605] on input "text" at bounding box center [394, 610] width 295 height 20
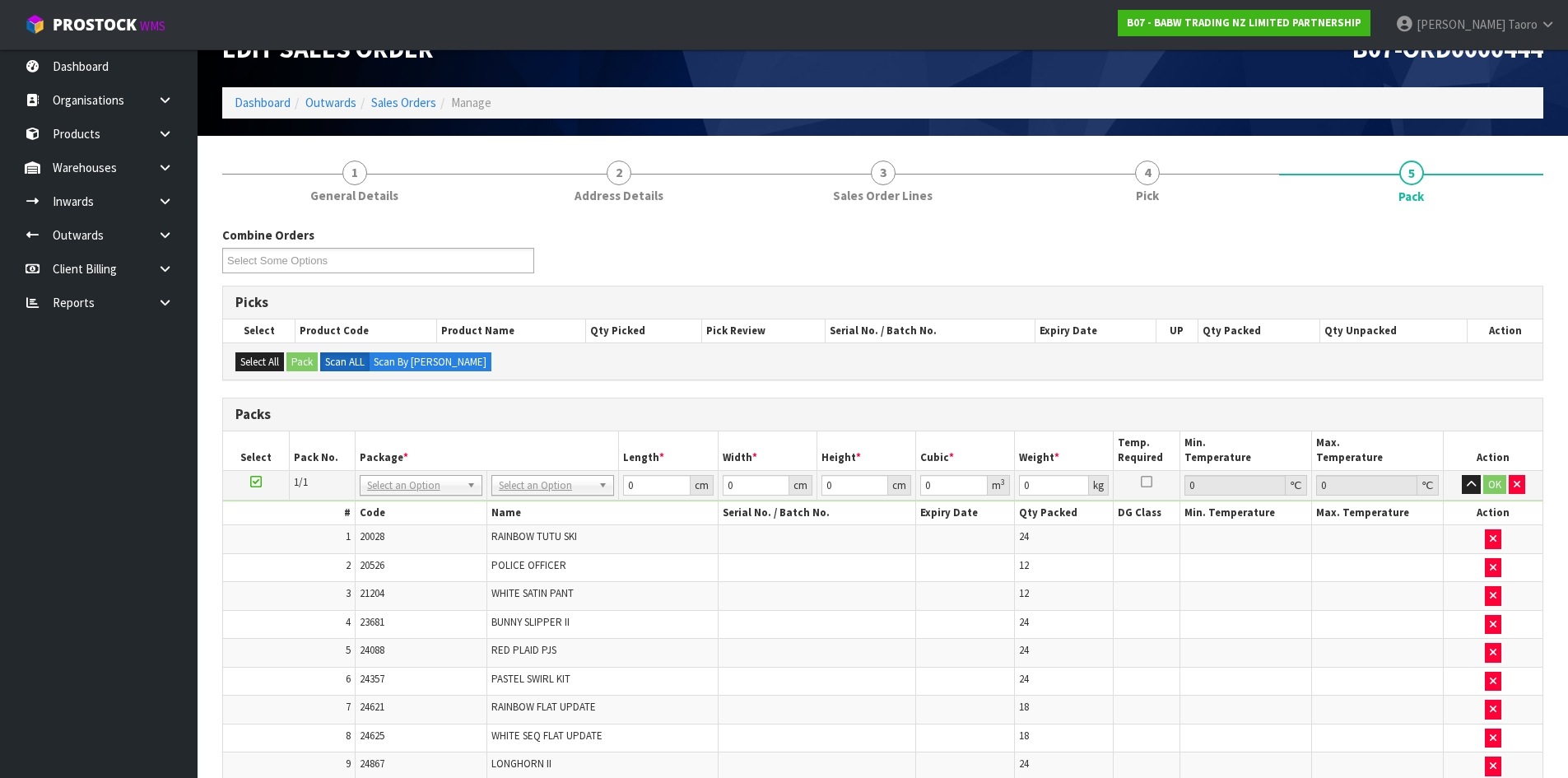
scroll to position [0, 0]
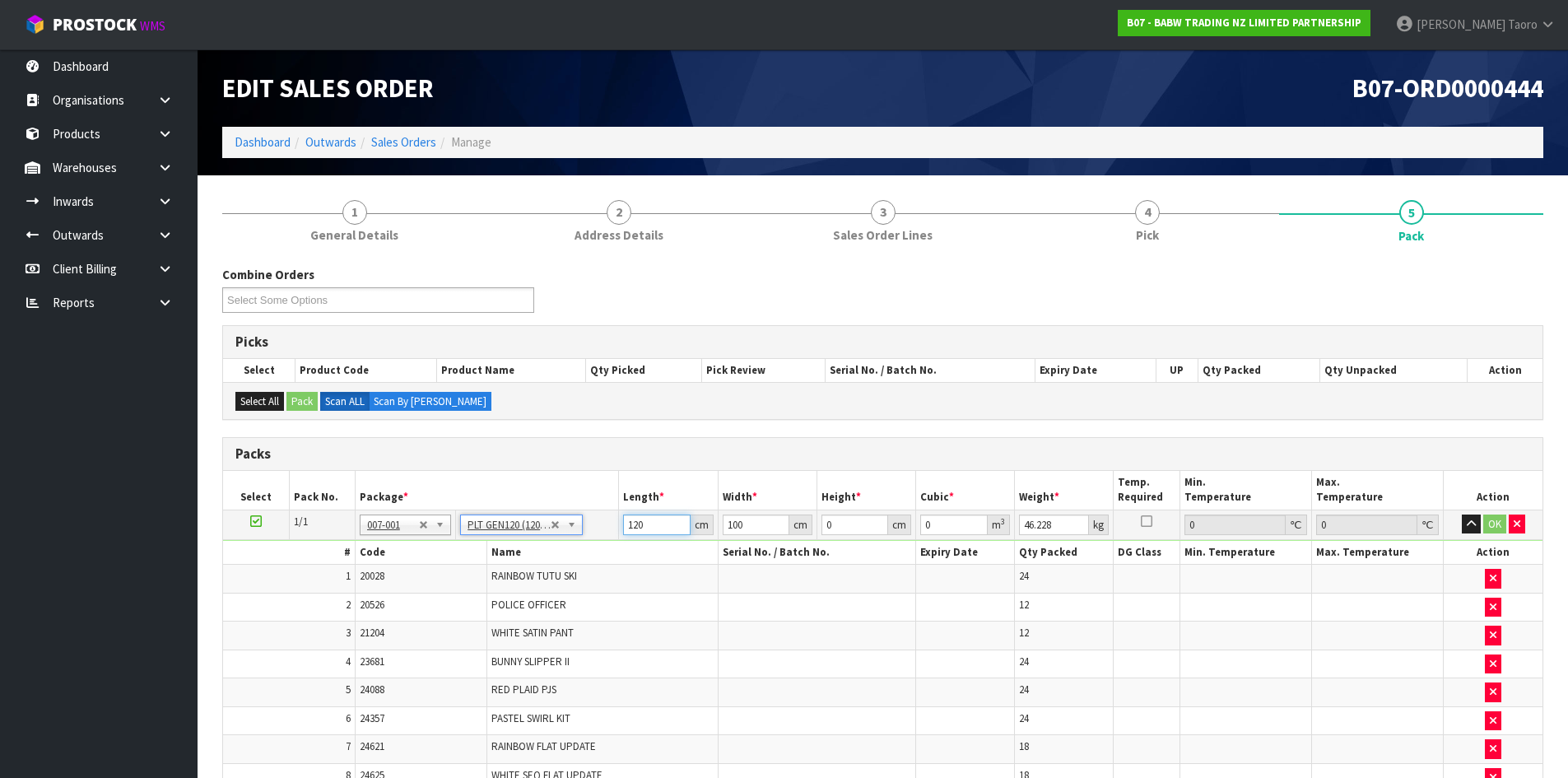
click at [653, 524] on input "120" at bounding box center [656, 525] width 67 height 20
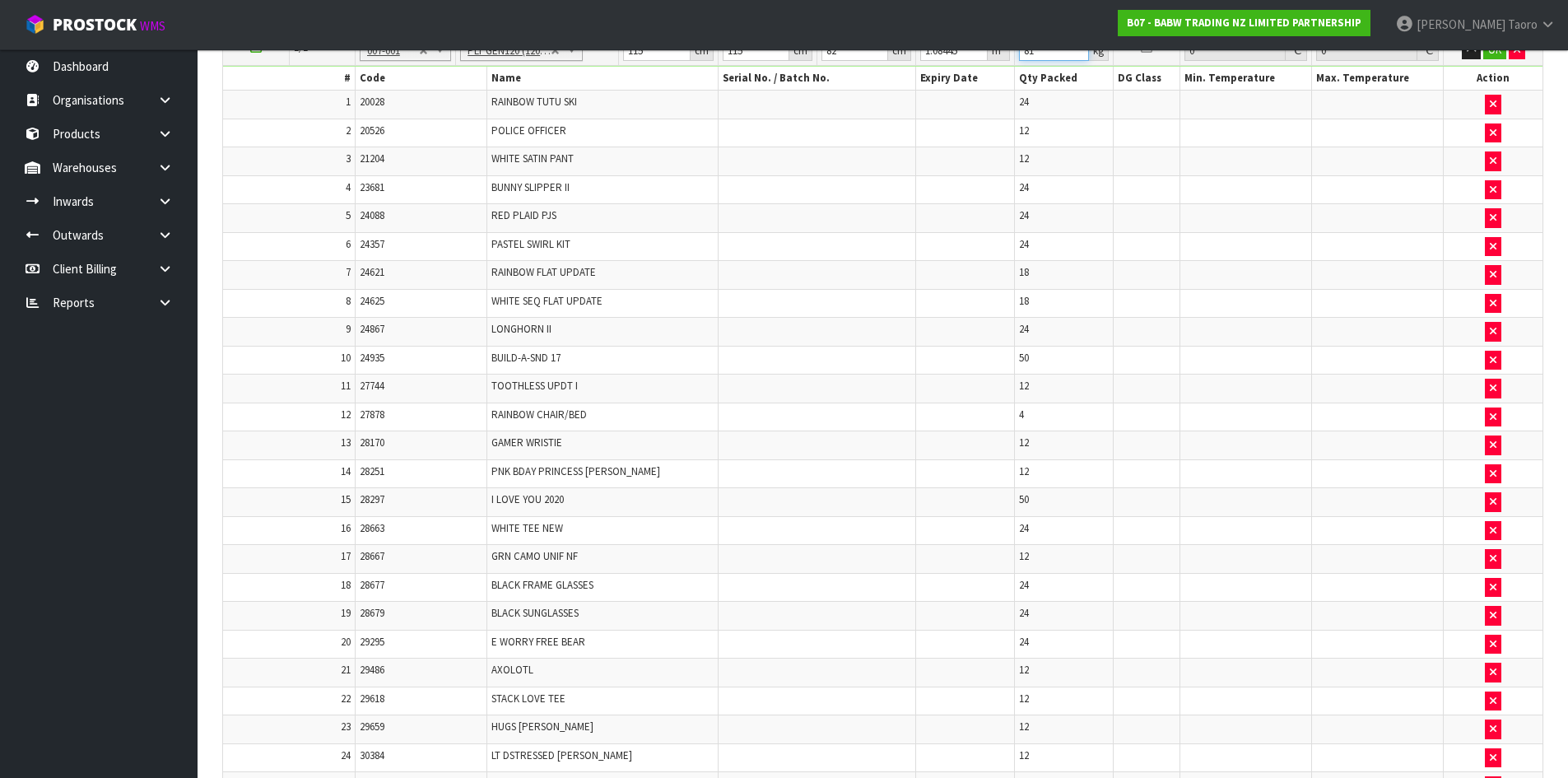
scroll to position [165, 0]
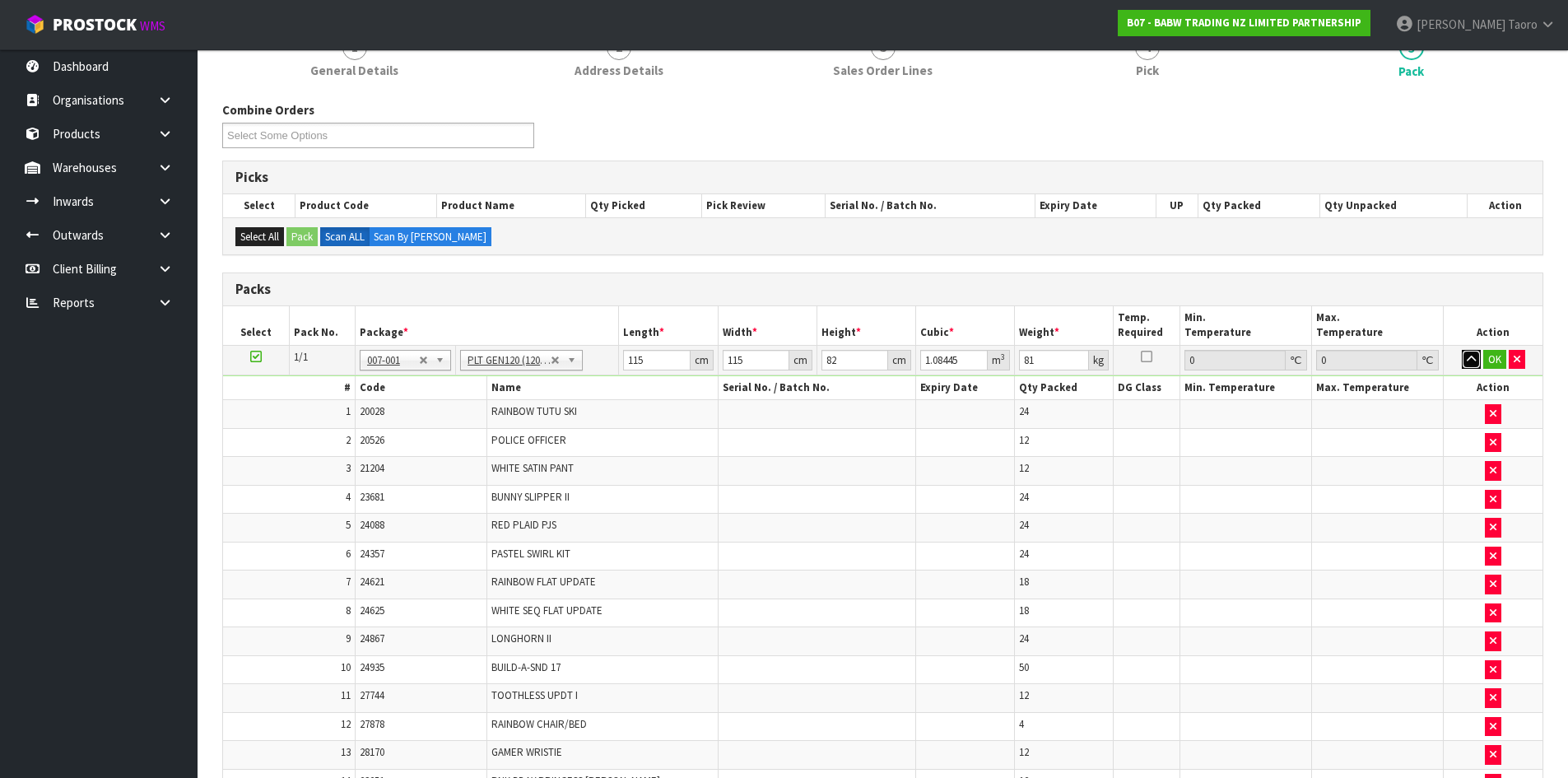
click at [1468, 361] on icon "button" at bounding box center [1471, 359] width 9 height 11
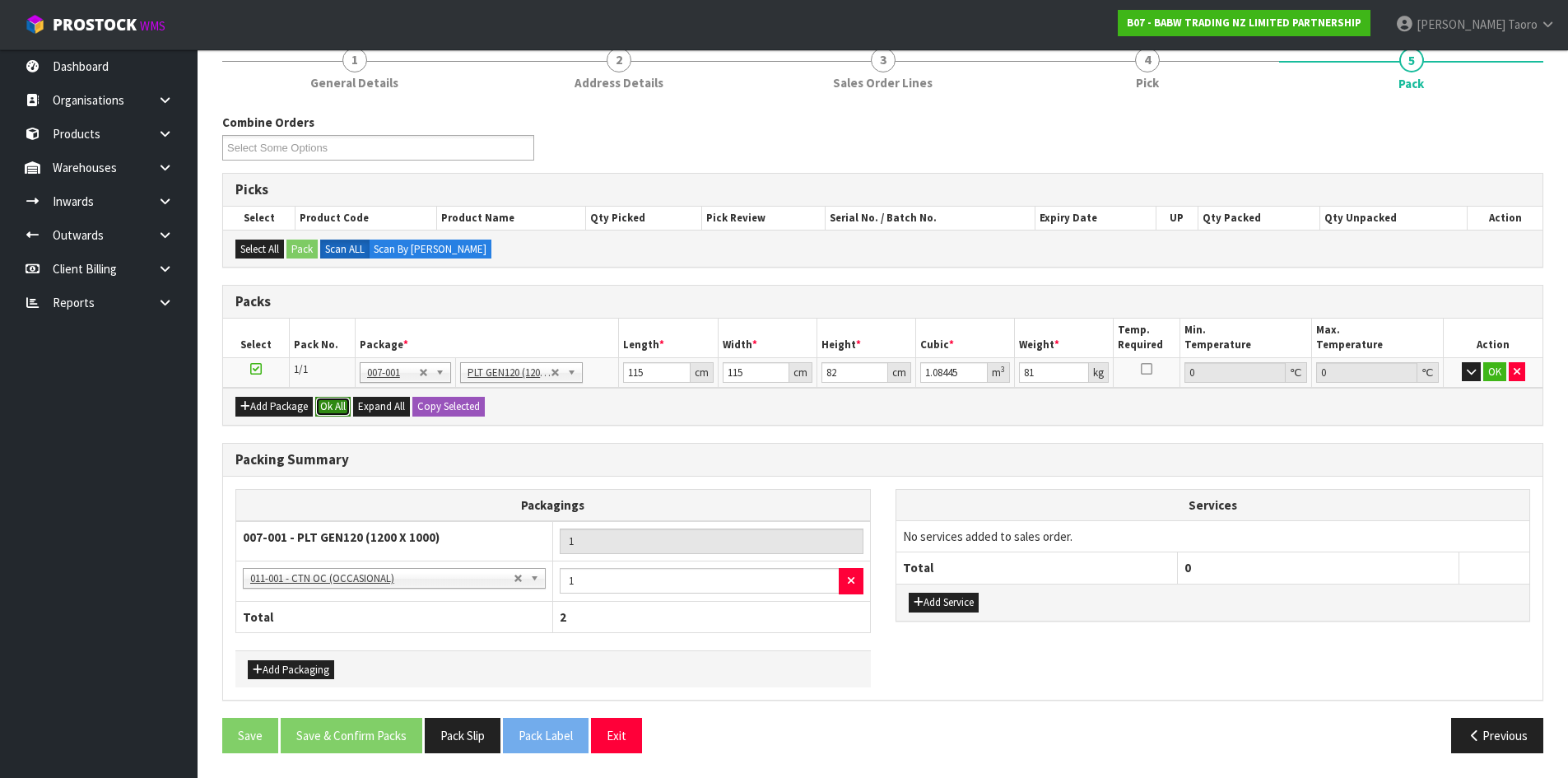
click at [328, 406] on button "Ok All" at bounding box center [333, 406] width 35 height 19
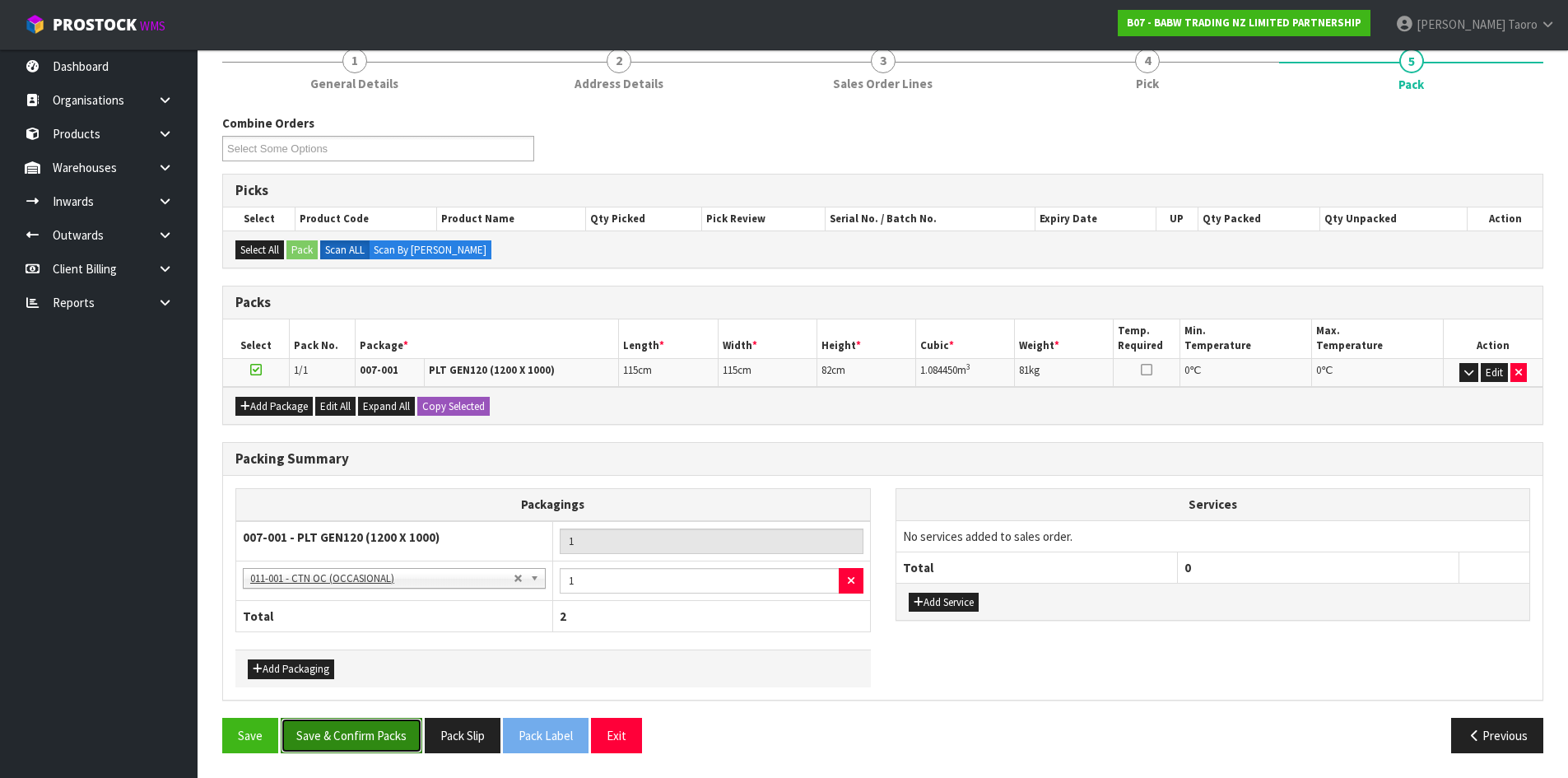
click at [376, 745] on button "Save & Confirm Packs" at bounding box center [351, 735] width 141 height 35
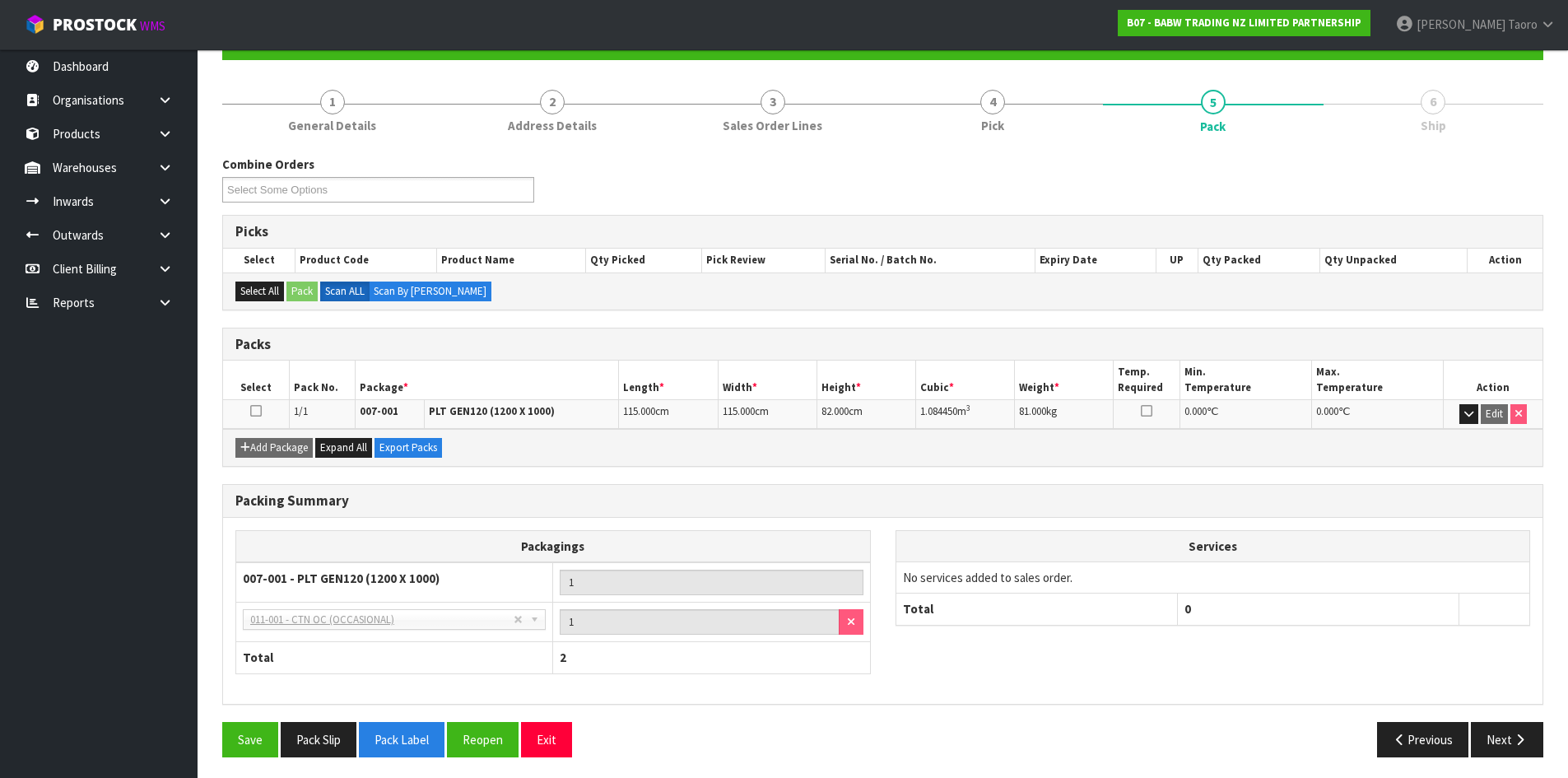
scroll to position [173, 0]
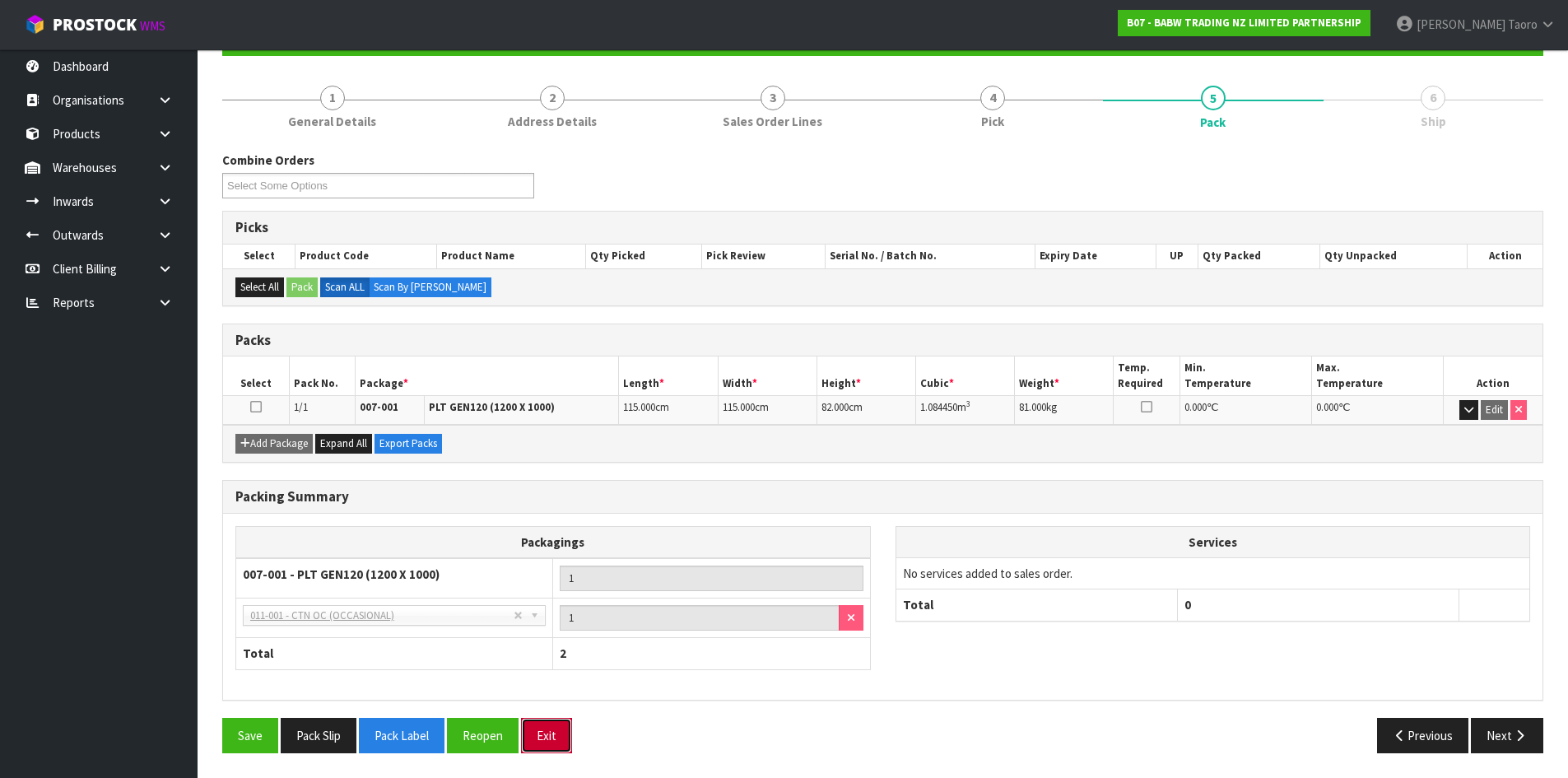
click at [560, 736] on button "Exit" at bounding box center [547, 735] width 51 height 35
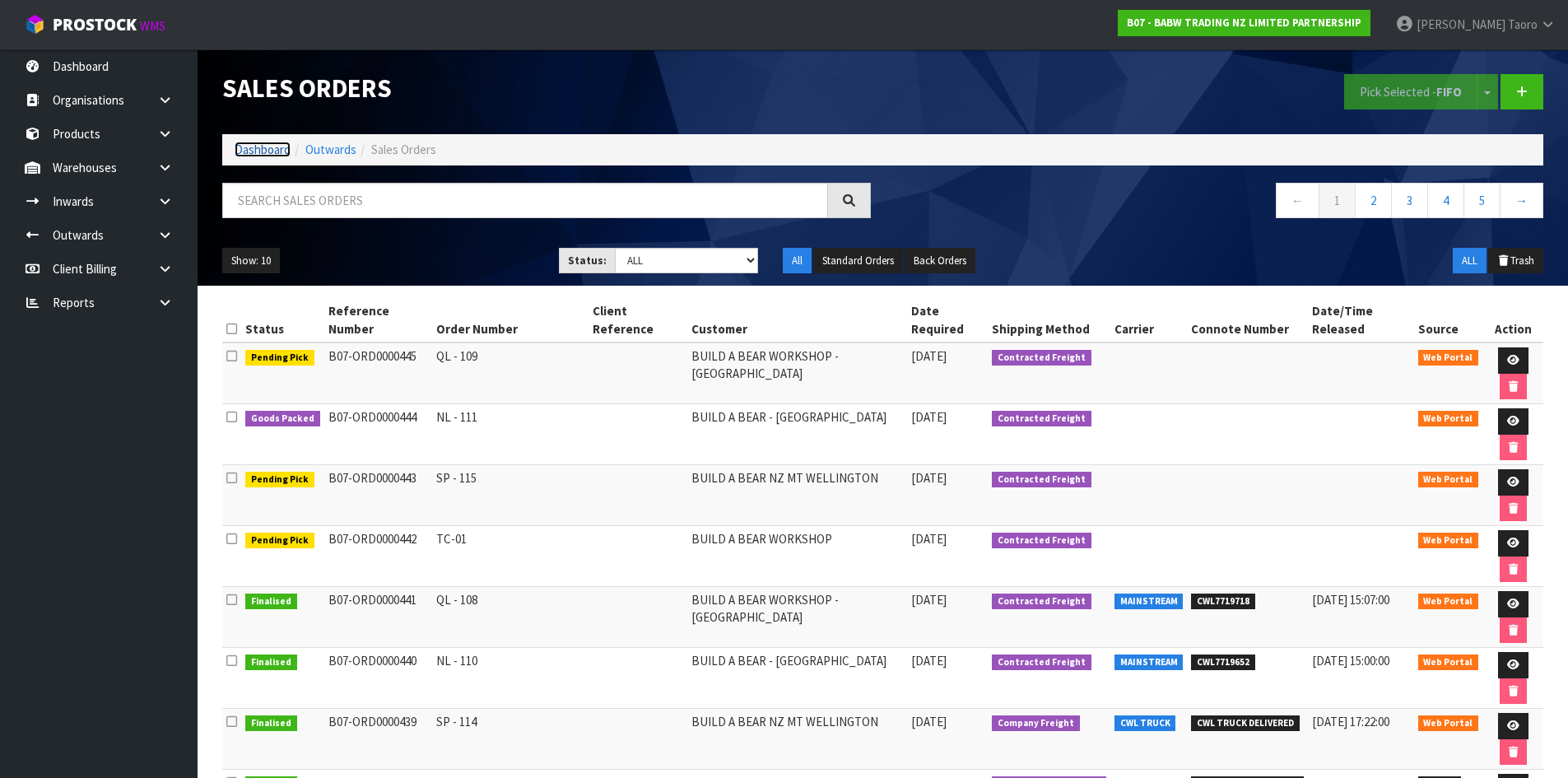
click at [275, 147] on link "Dashboard" at bounding box center [263, 149] width 56 height 16
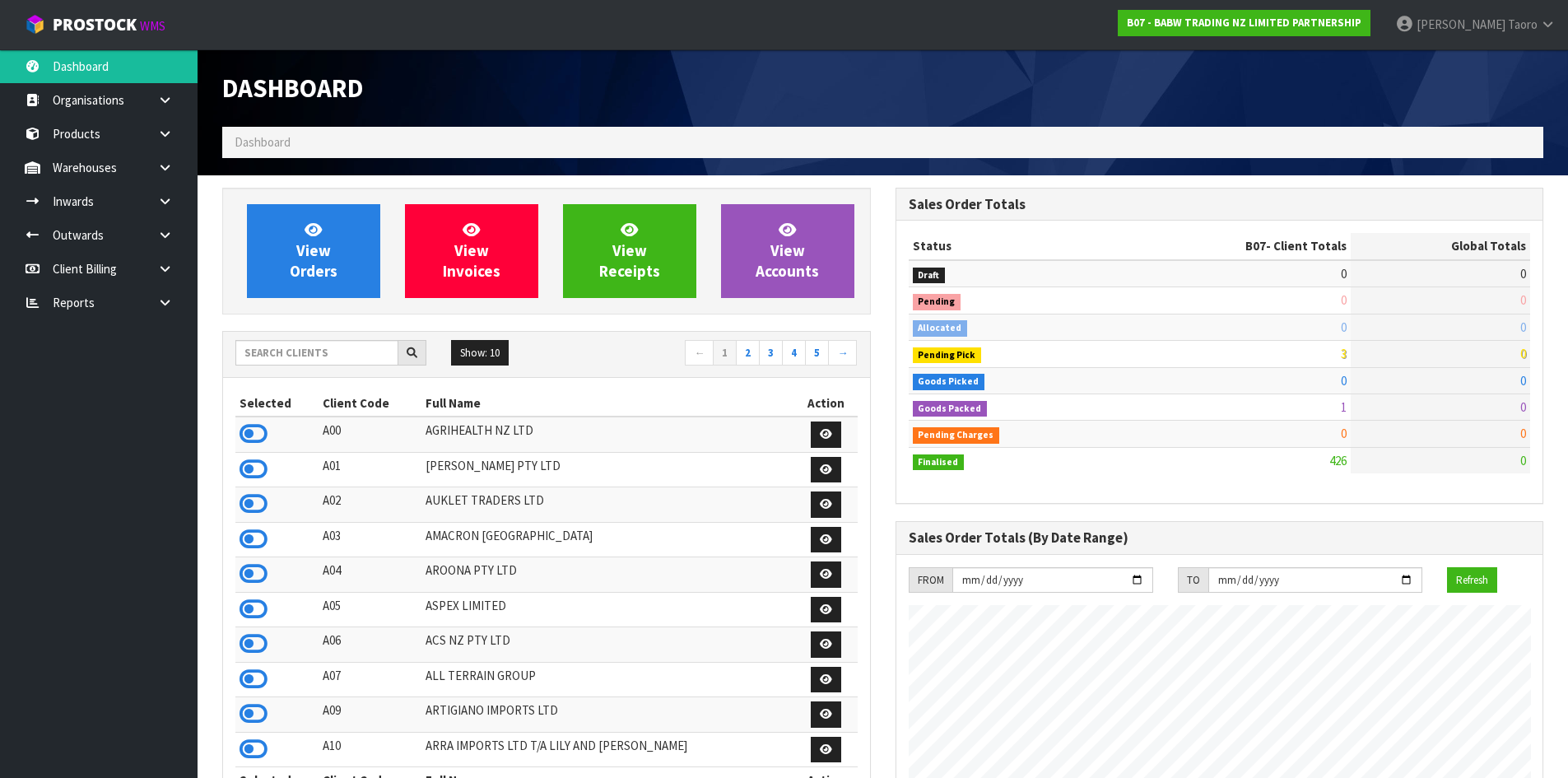
scroll to position [1247, 673]
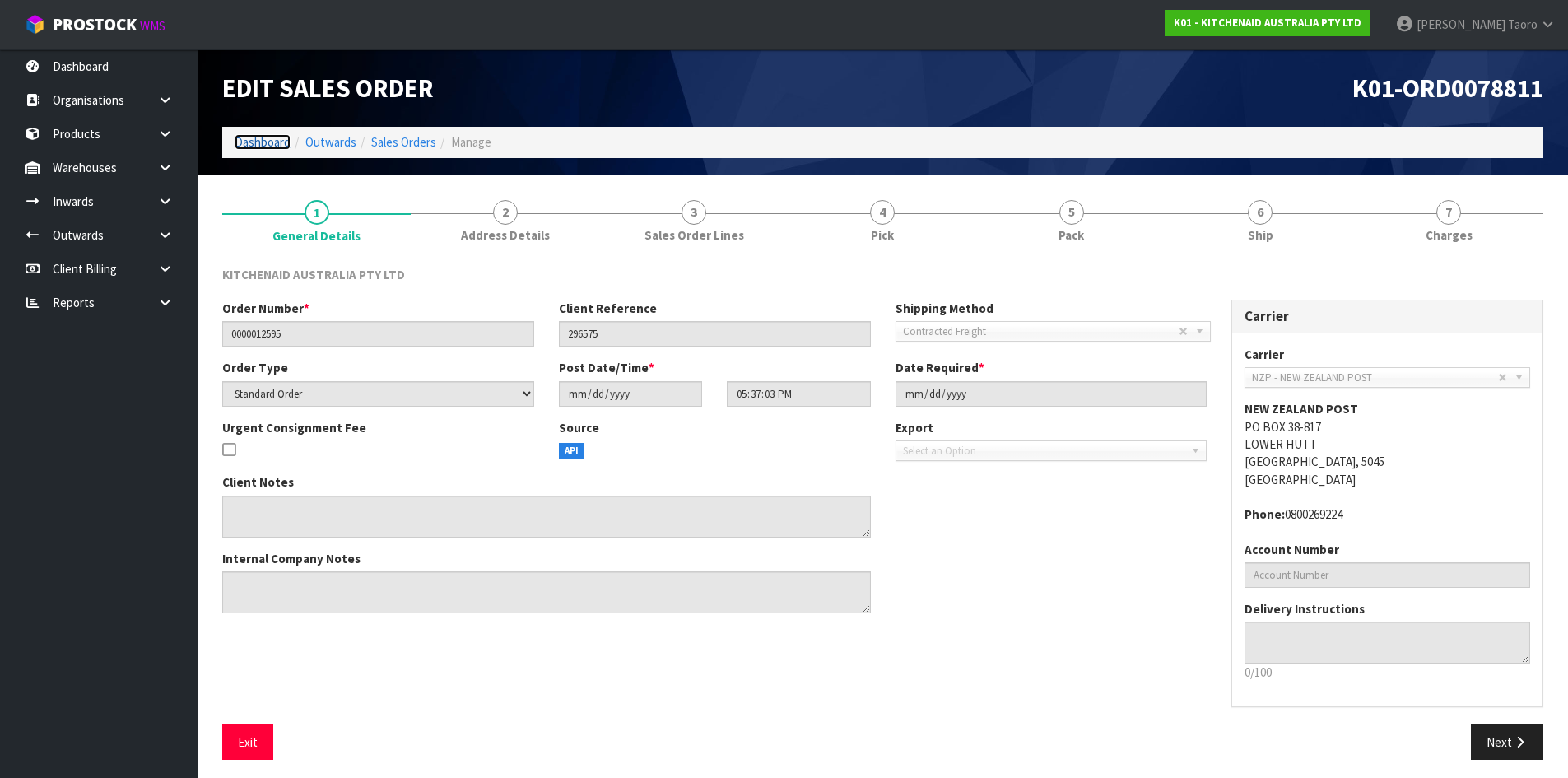
click at [252, 140] on link "Dashboard" at bounding box center [263, 141] width 56 height 16
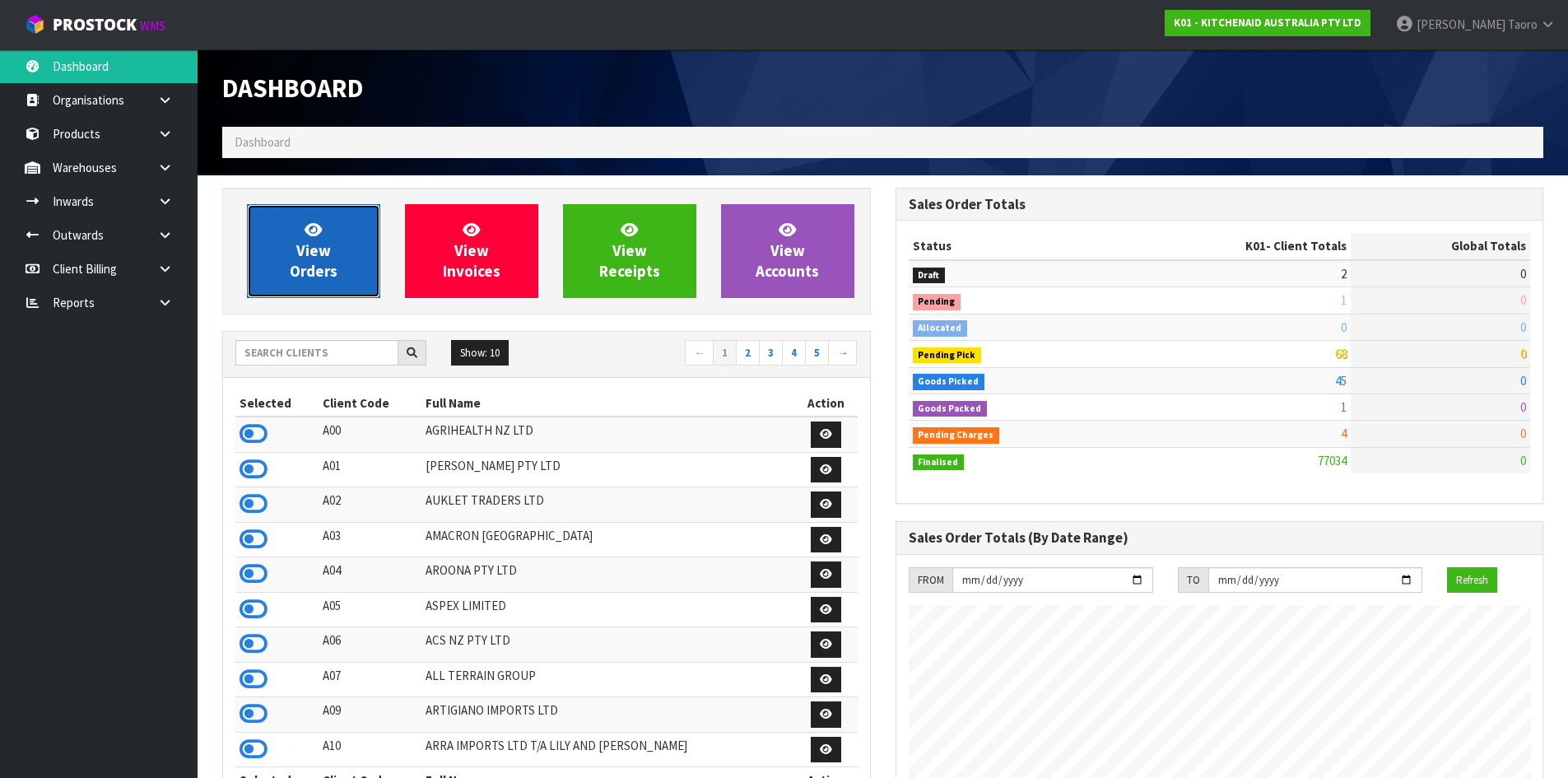
click at [330, 263] on span "View Orders" at bounding box center [313, 250] width 48 height 61
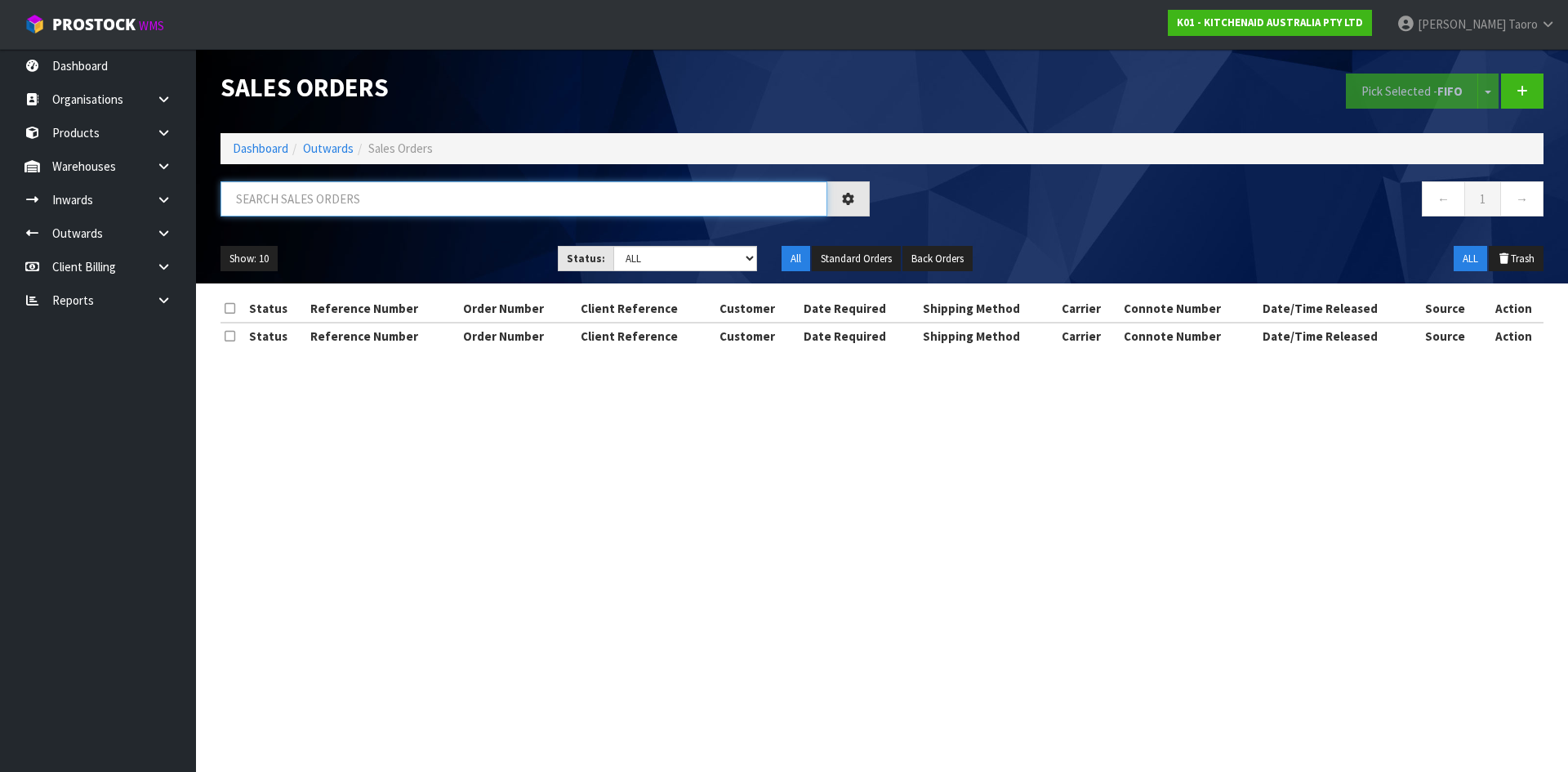
click at [332, 207] on input "text" at bounding box center [524, 199] width 606 height 35
paste input "Consumer Product Sourcing Ltd"
type input "CONSUMER PRODUCT SOURCING LTD"
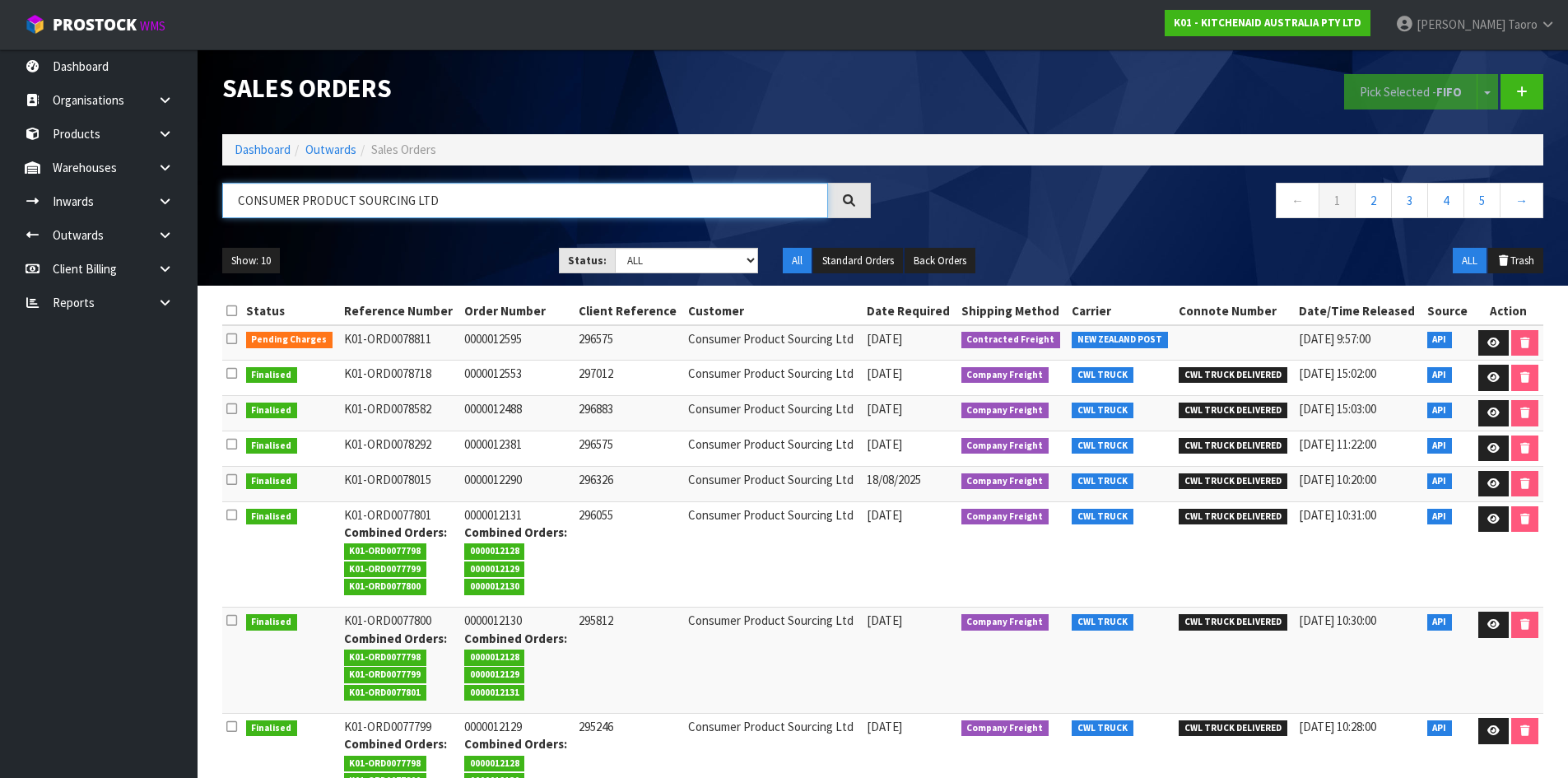
drag, startPoint x: 439, startPoint y: 205, endPoint x: 88, endPoint y: 323, distance: 370.3
click at [88, 323] on body "Toggle navigation ProStock WMS K01 - KITCHENAID AUSTRALIA PTY LTD Harriet Taoro…" at bounding box center [784, 389] width 1568 height 778
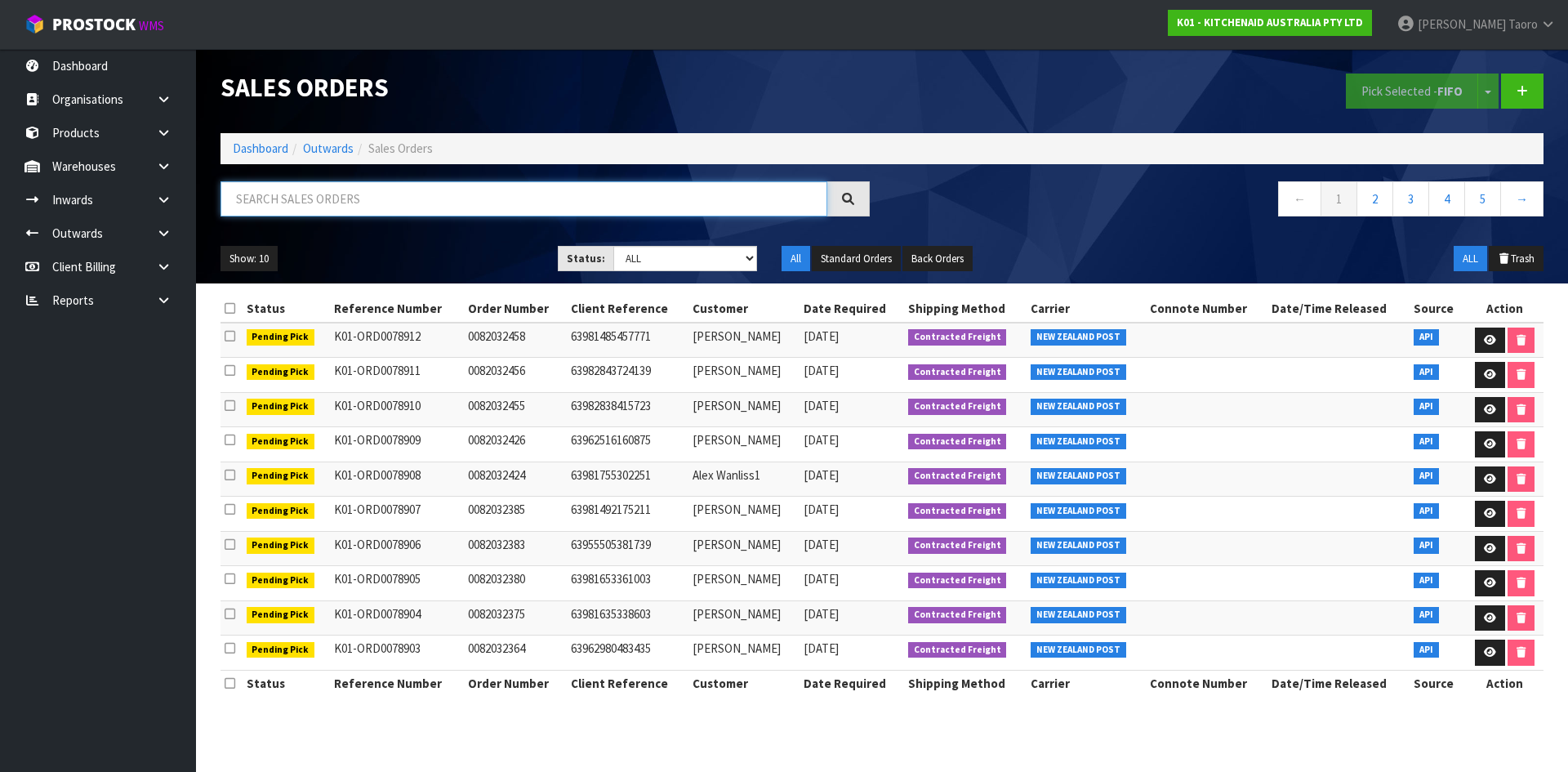
paste input "Consumer Product Sourcing Ltd"
type input "CONSUMER PRODUCT SOURCING LTD"
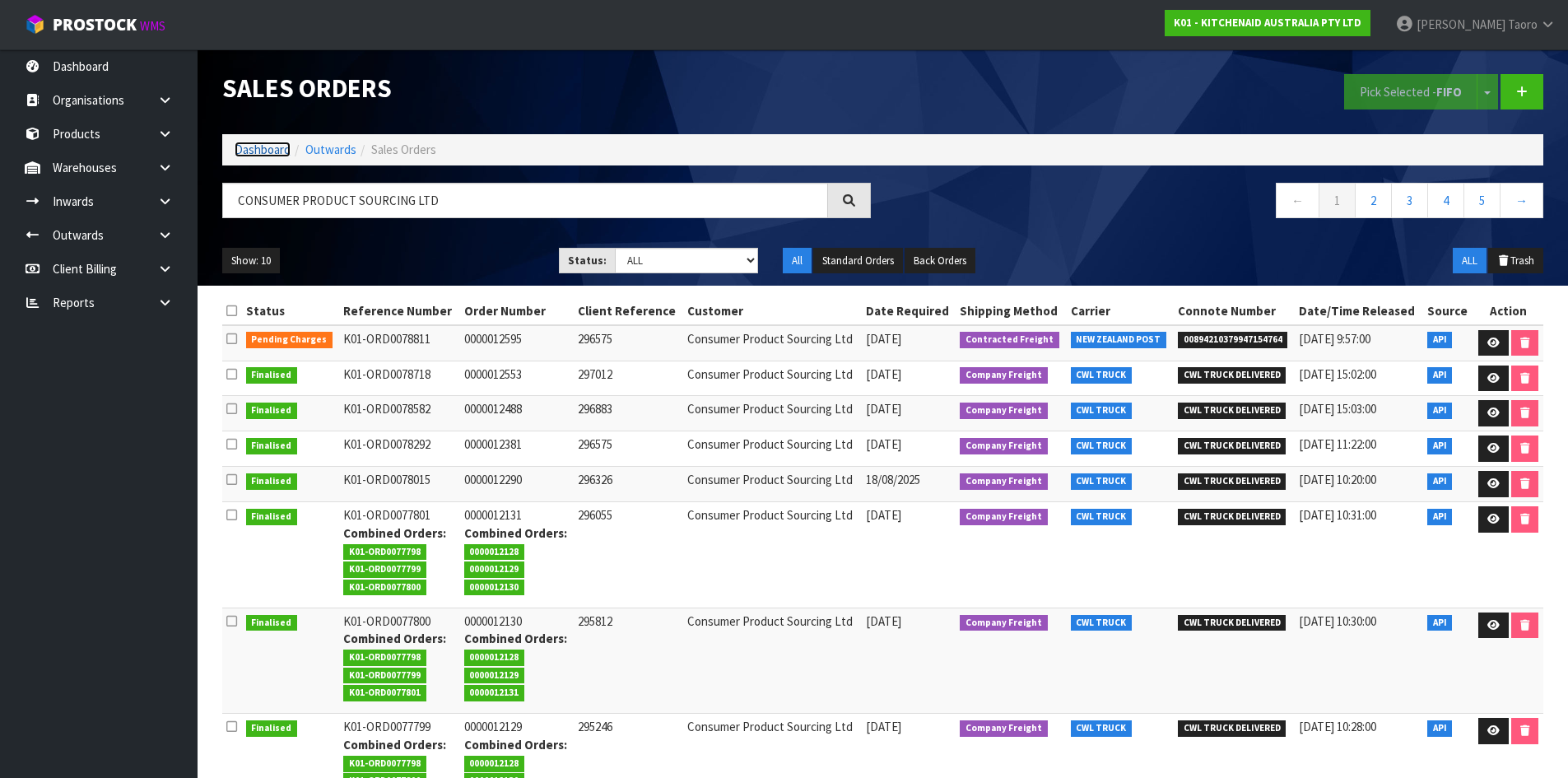
click at [290, 149] on link "Dashboard" at bounding box center [263, 149] width 56 height 16
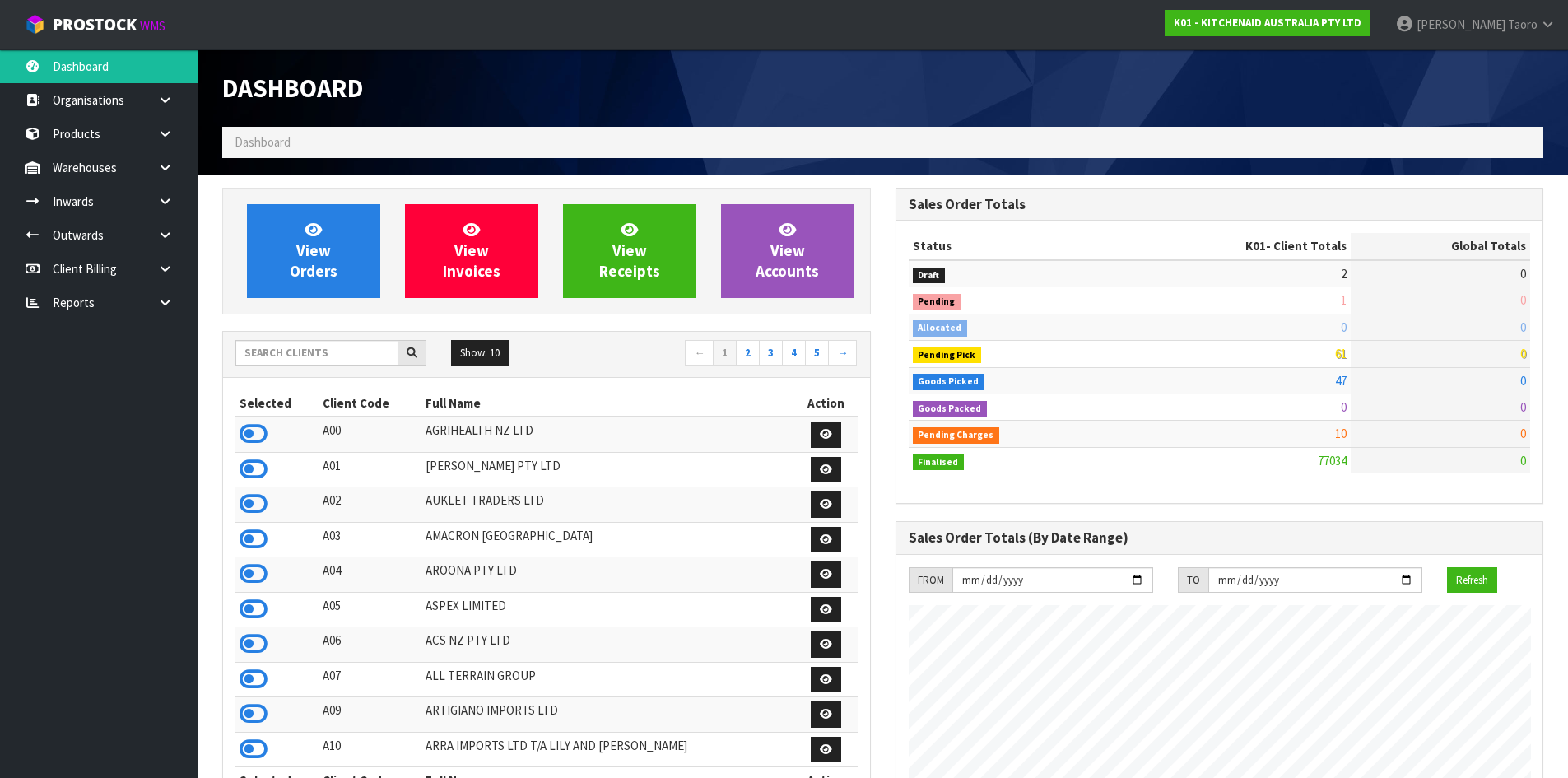
scroll to position [1247, 673]
click at [307, 356] on input "text" at bounding box center [317, 353] width 163 height 25
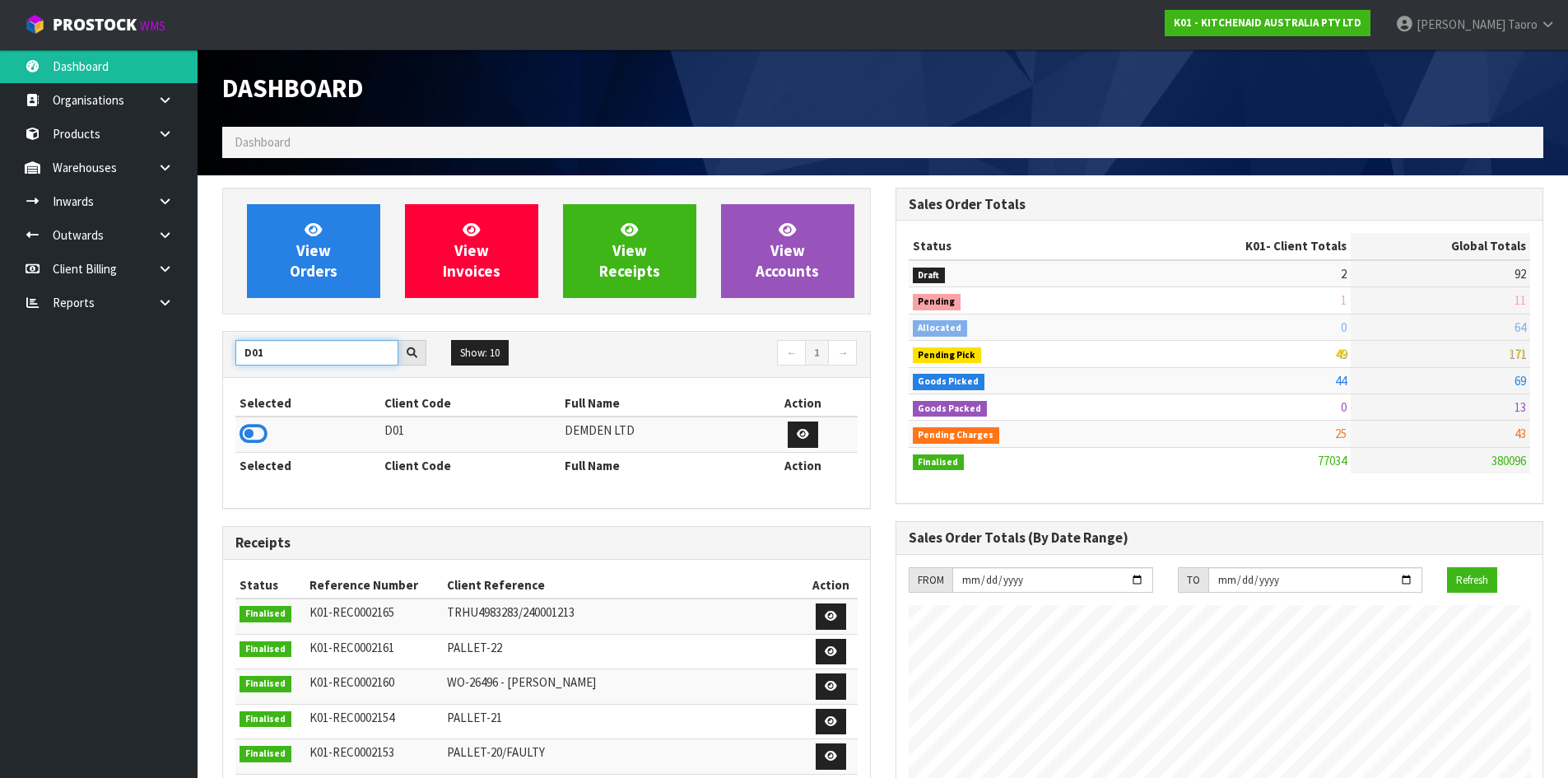
type input "D01"
click at [260, 426] on icon at bounding box center [253, 433] width 28 height 24
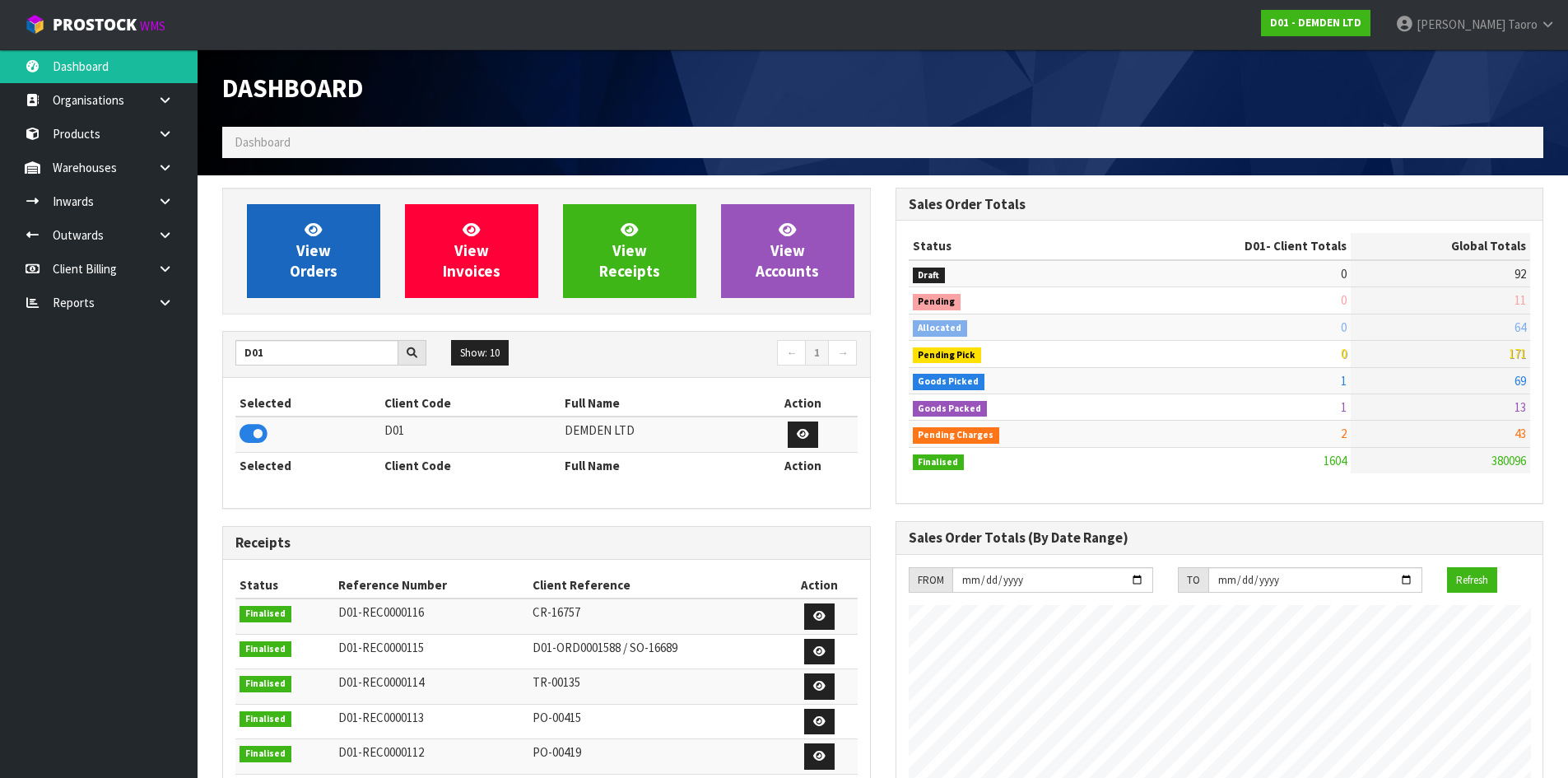
scroll to position [1087, 673]
click at [307, 258] on span "View Orders" at bounding box center [313, 250] width 48 height 61
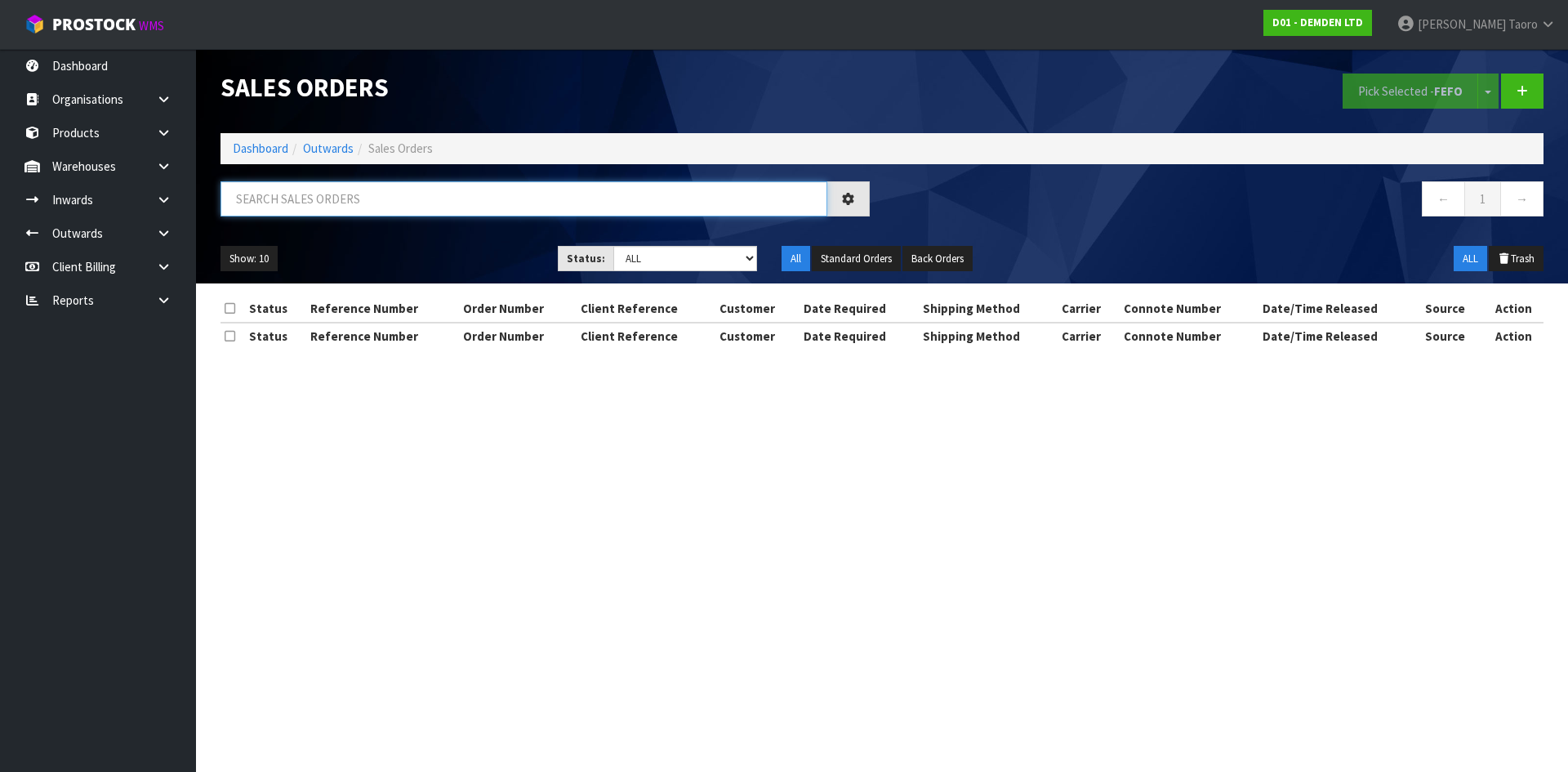
click at [325, 199] on input "text" at bounding box center [524, 199] width 606 height 35
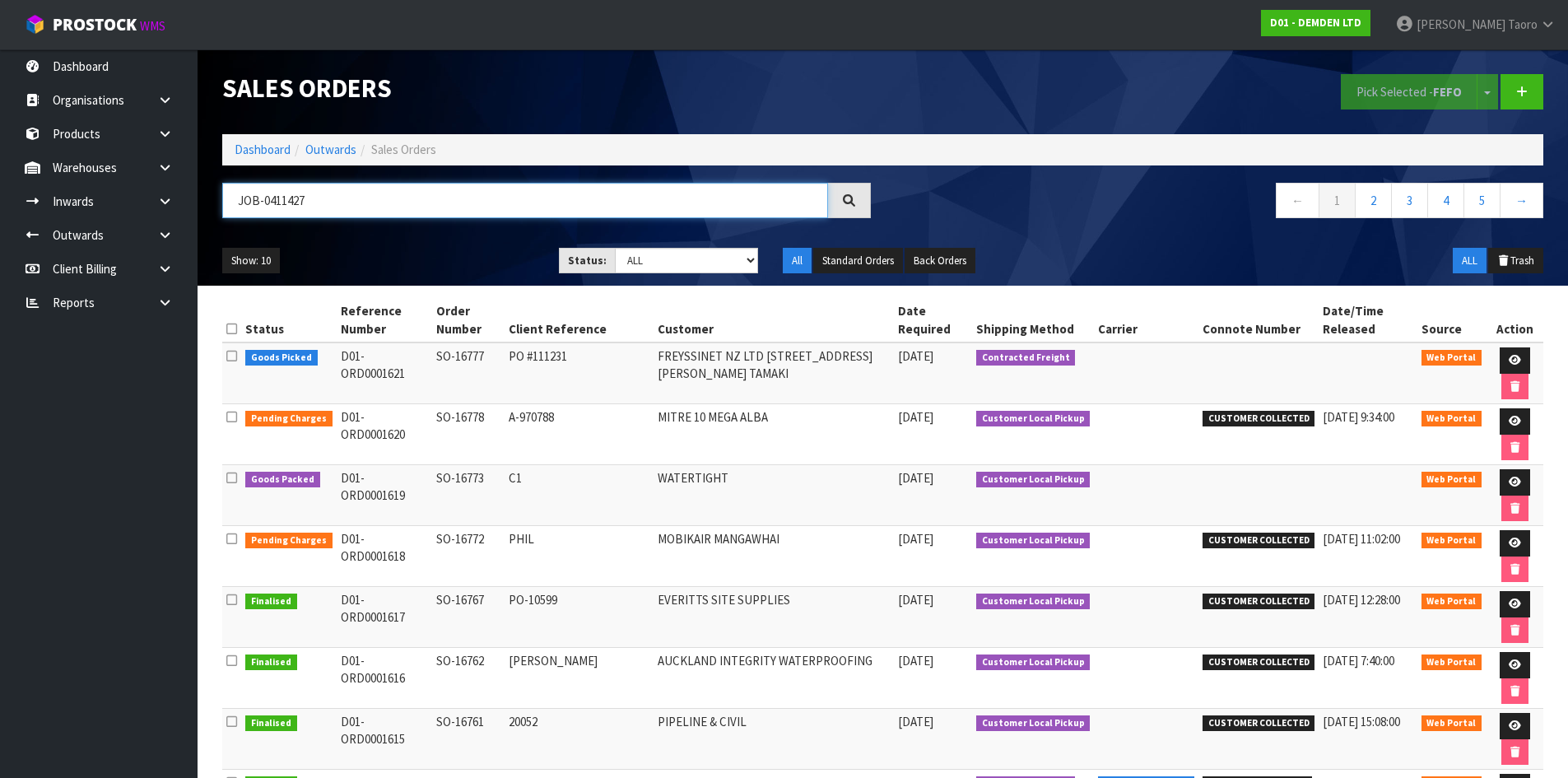
type input "JOB-0411427"
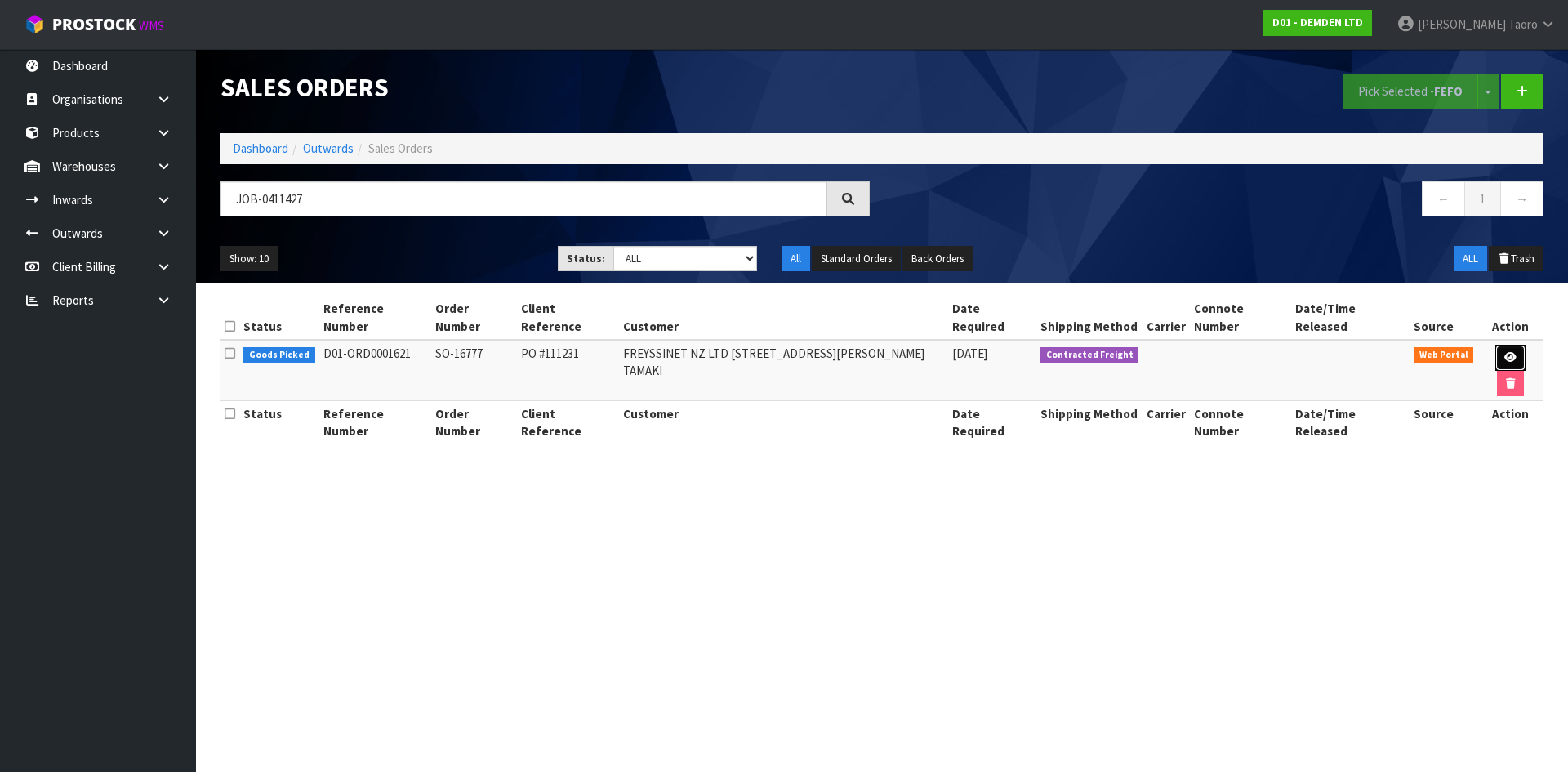
click at [1495, 345] on link at bounding box center [1510, 358] width 30 height 26
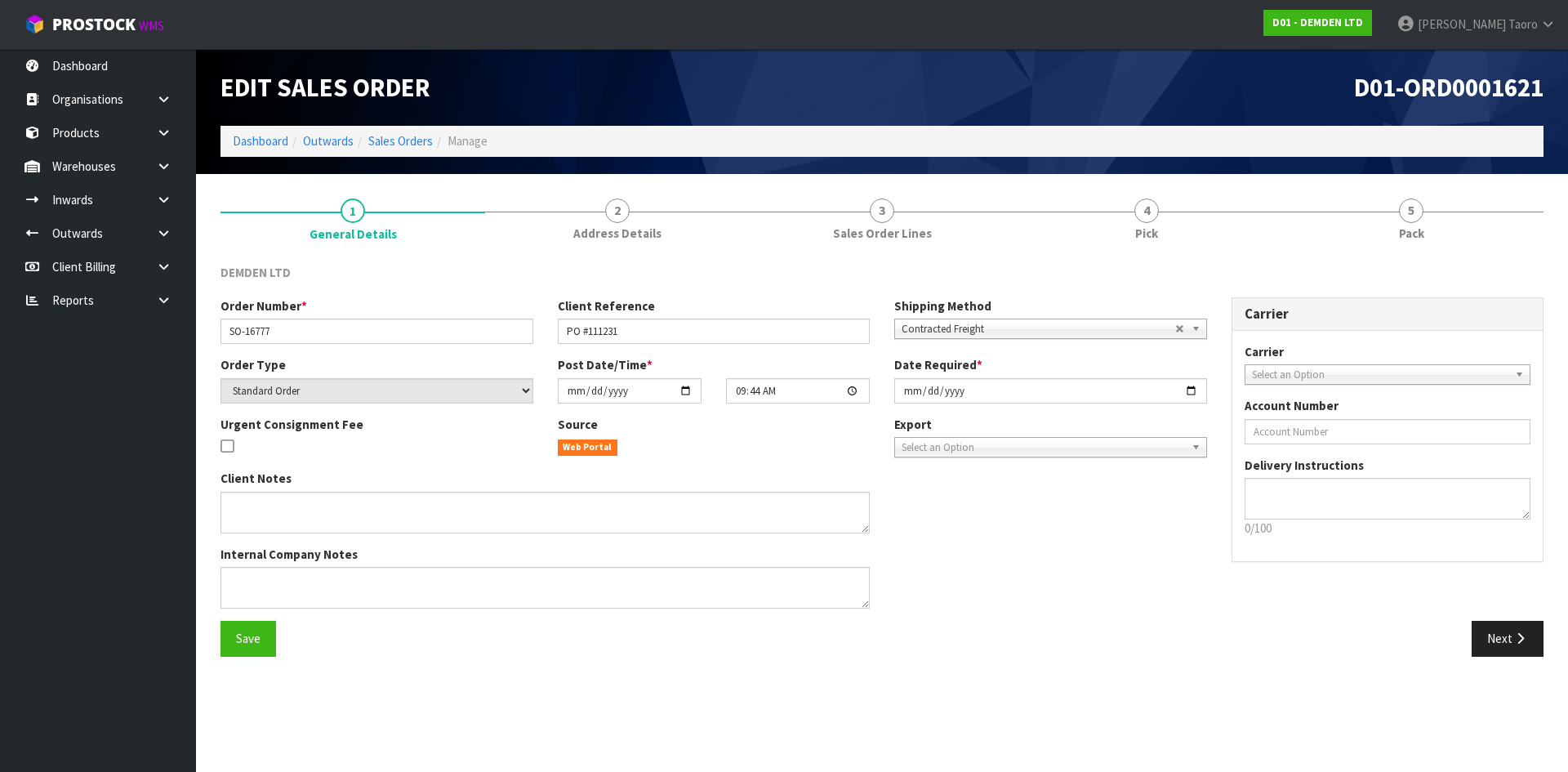
click at [1227, 85] on h1 "D01-ORD0001621" at bounding box center [1218, 87] width 649 height 28
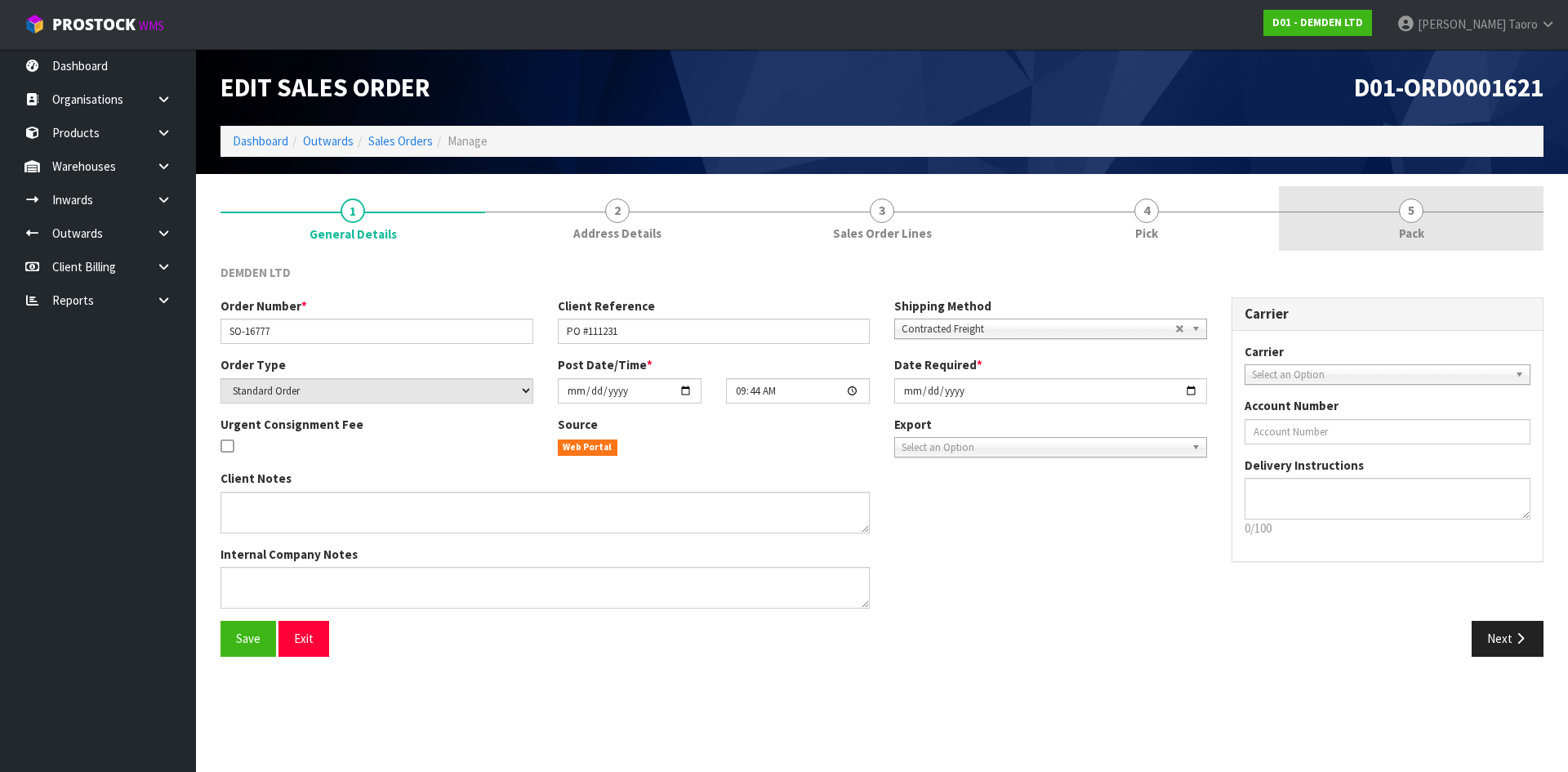
click at [1440, 243] on link "5 Pack" at bounding box center [1411, 218] width 265 height 64
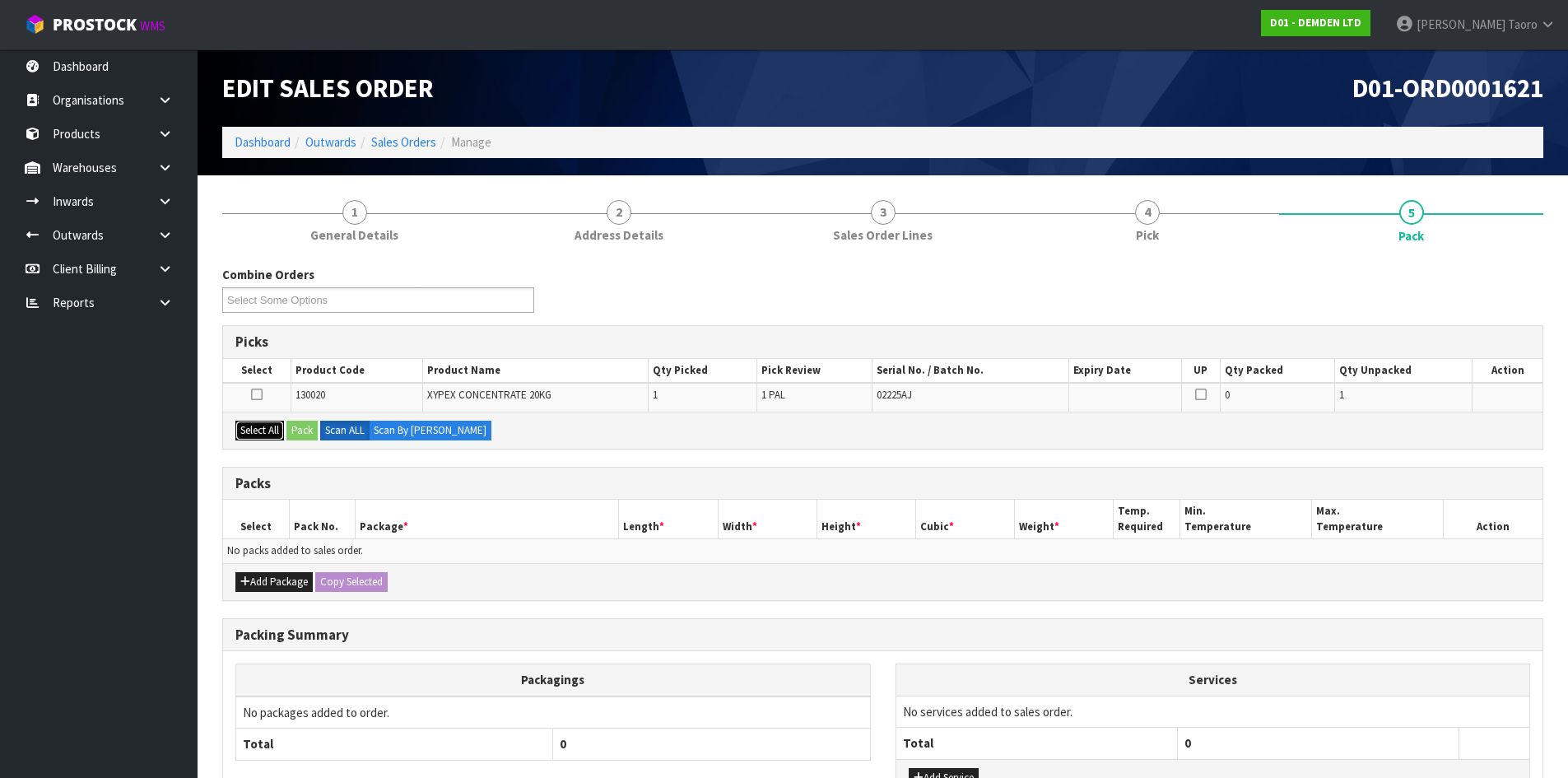
click at [275, 429] on button "Select All" at bounding box center [260, 430] width 49 height 19
click at [301, 424] on button "Pack" at bounding box center [301, 430] width 31 height 19
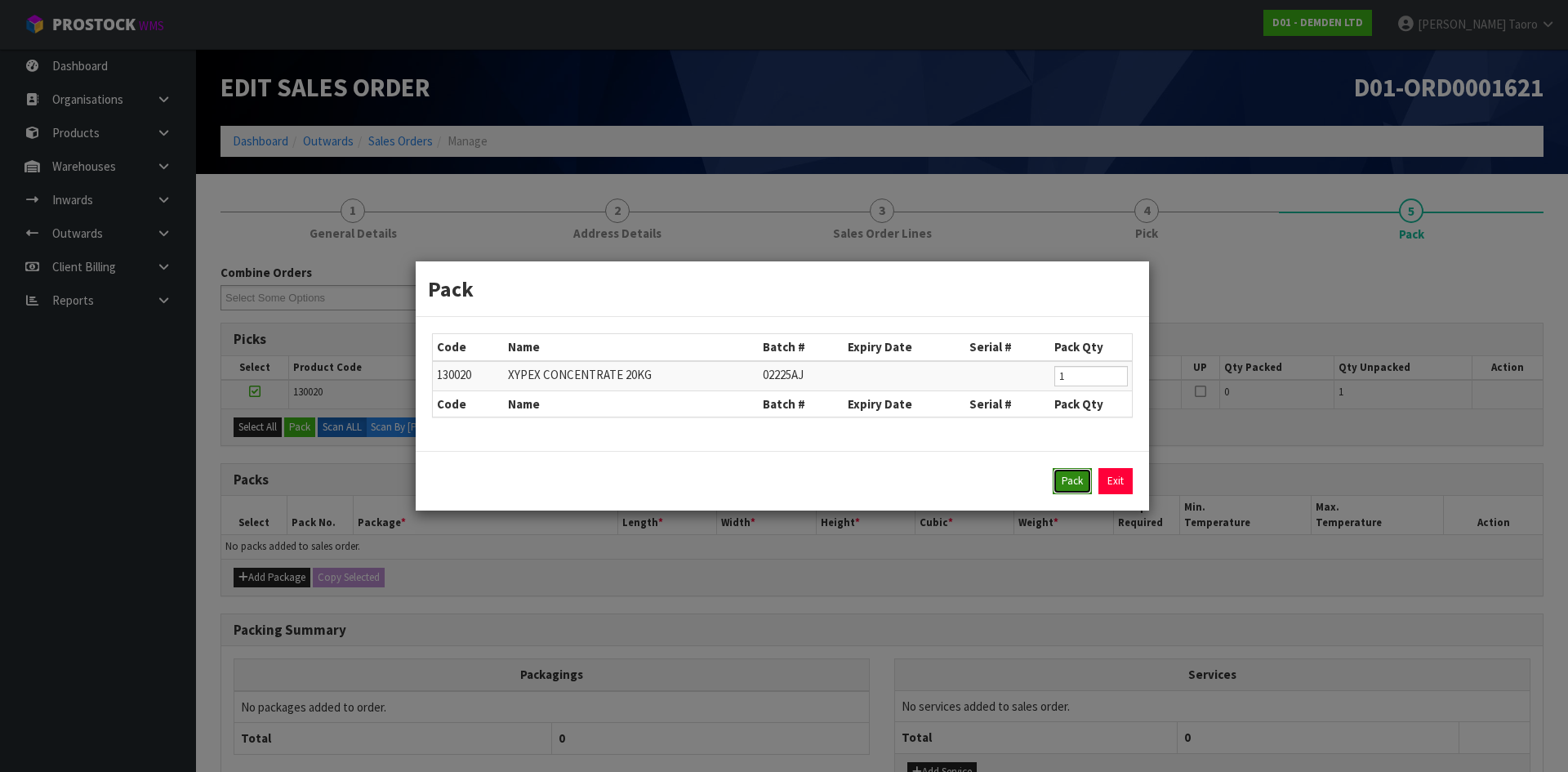
click at [1078, 479] on button "Pack" at bounding box center [1072, 480] width 39 height 26
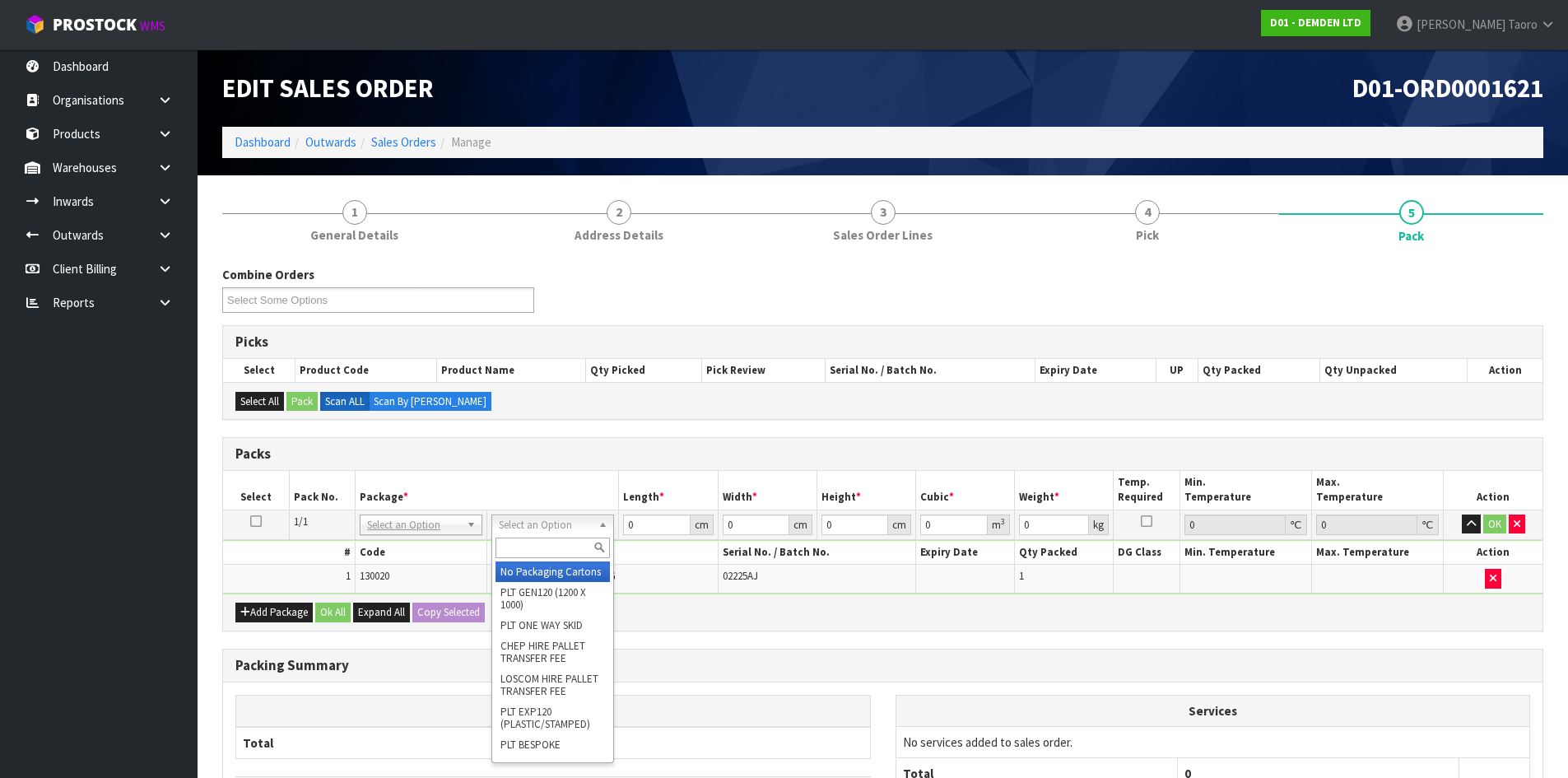
drag, startPoint x: 558, startPoint y: 588, endPoint x: 594, endPoint y: 567, distance: 41.7
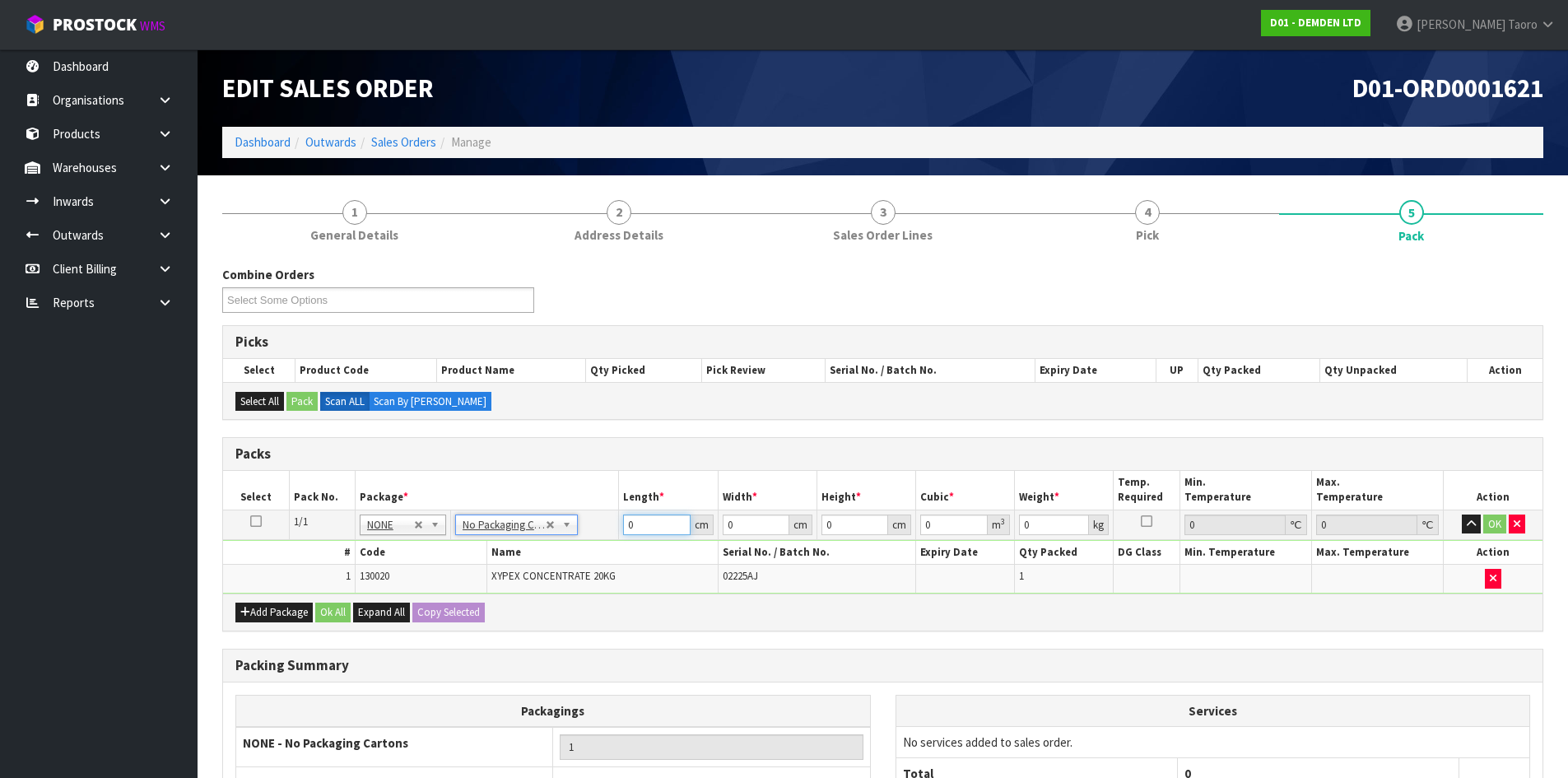
click at [659, 533] on input "0" at bounding box center [656, 525] width 67 height 20
type input "31"
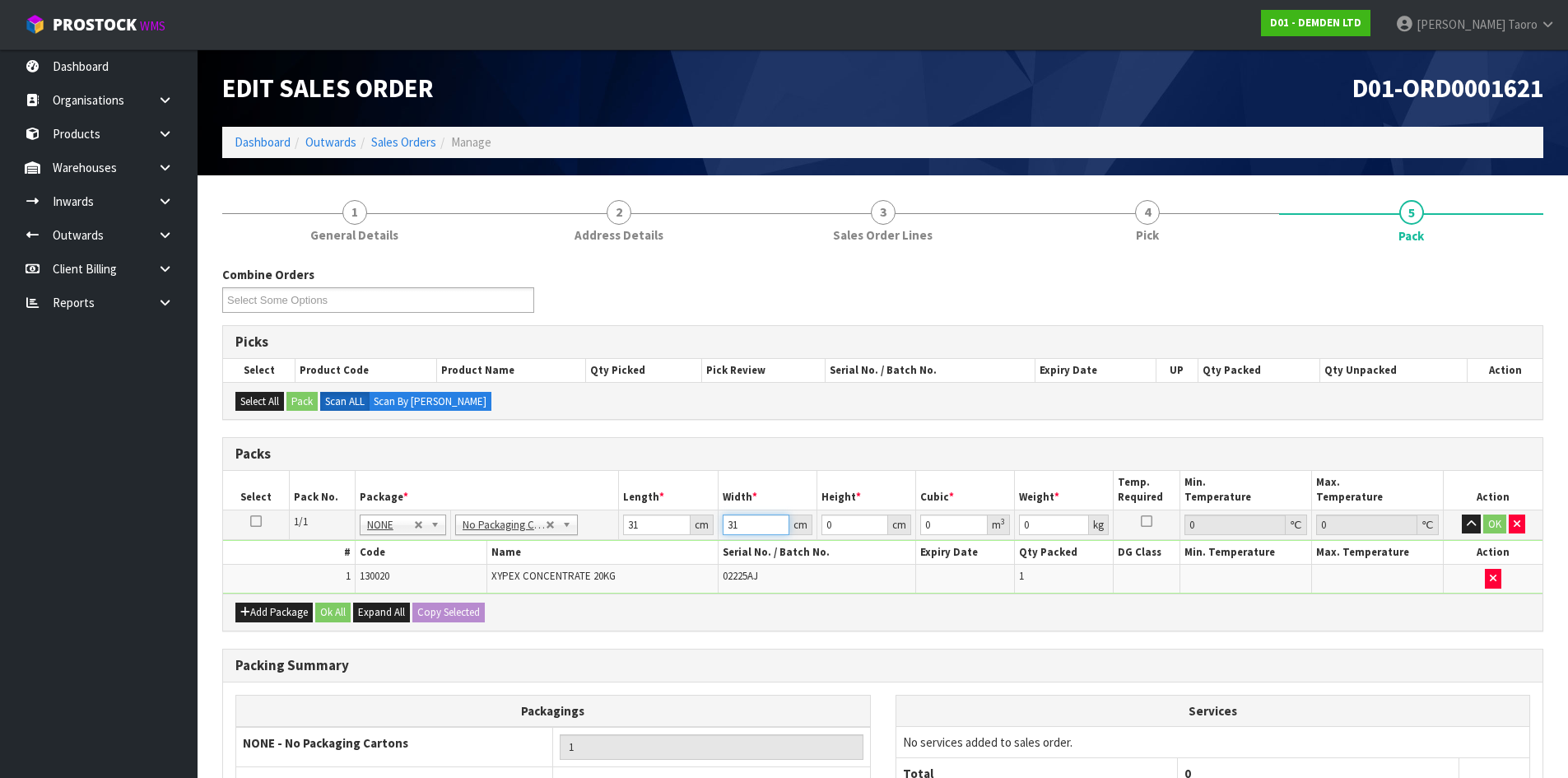
type input "31"
type input "4"
type input "0.003844"
type input "41"
type input "0.039401"
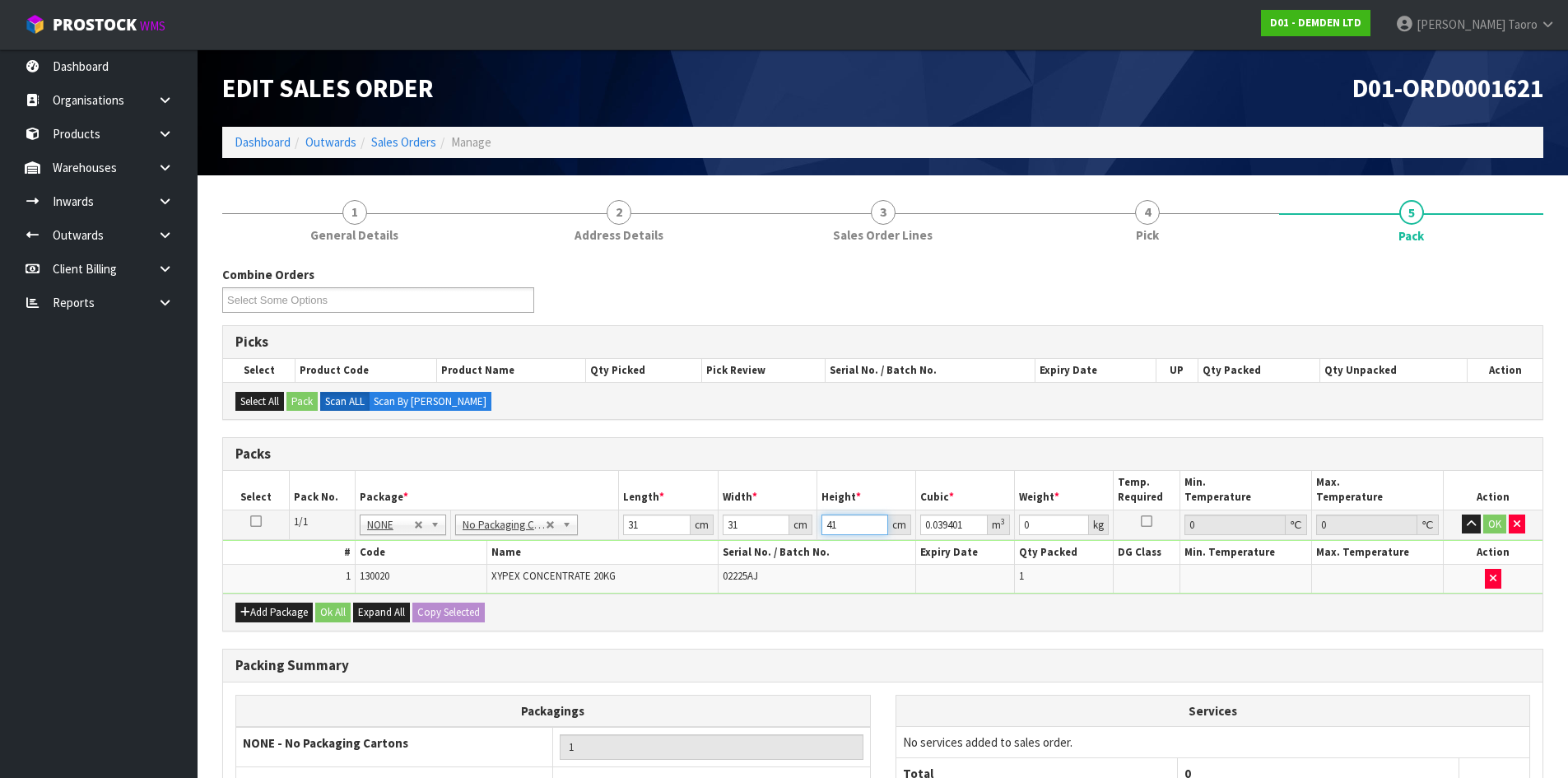
type input "41"
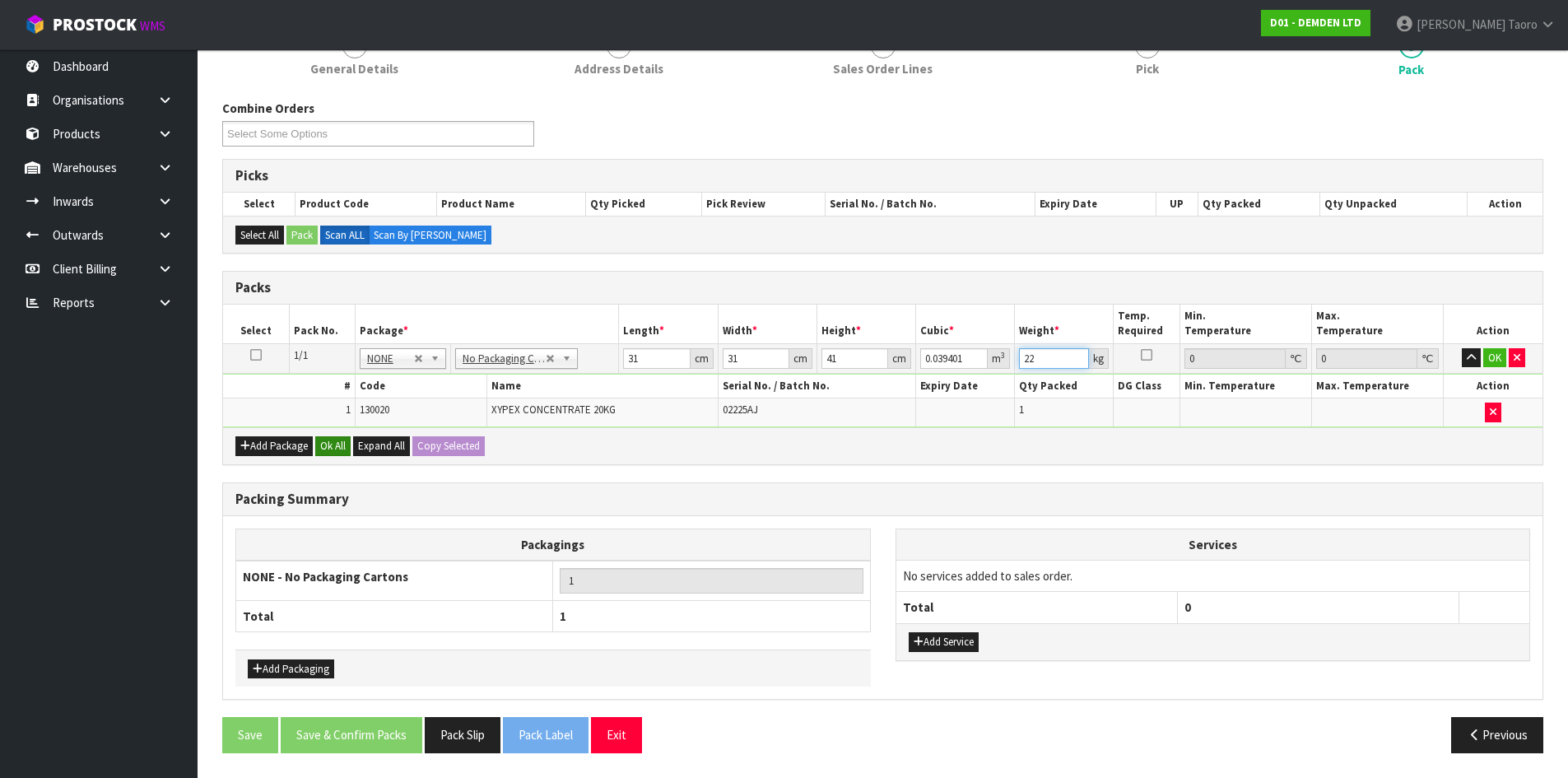
type input "22"
click at [332, 448] on button "Ok All" at bounding box center [333, 445] width 35 height 19
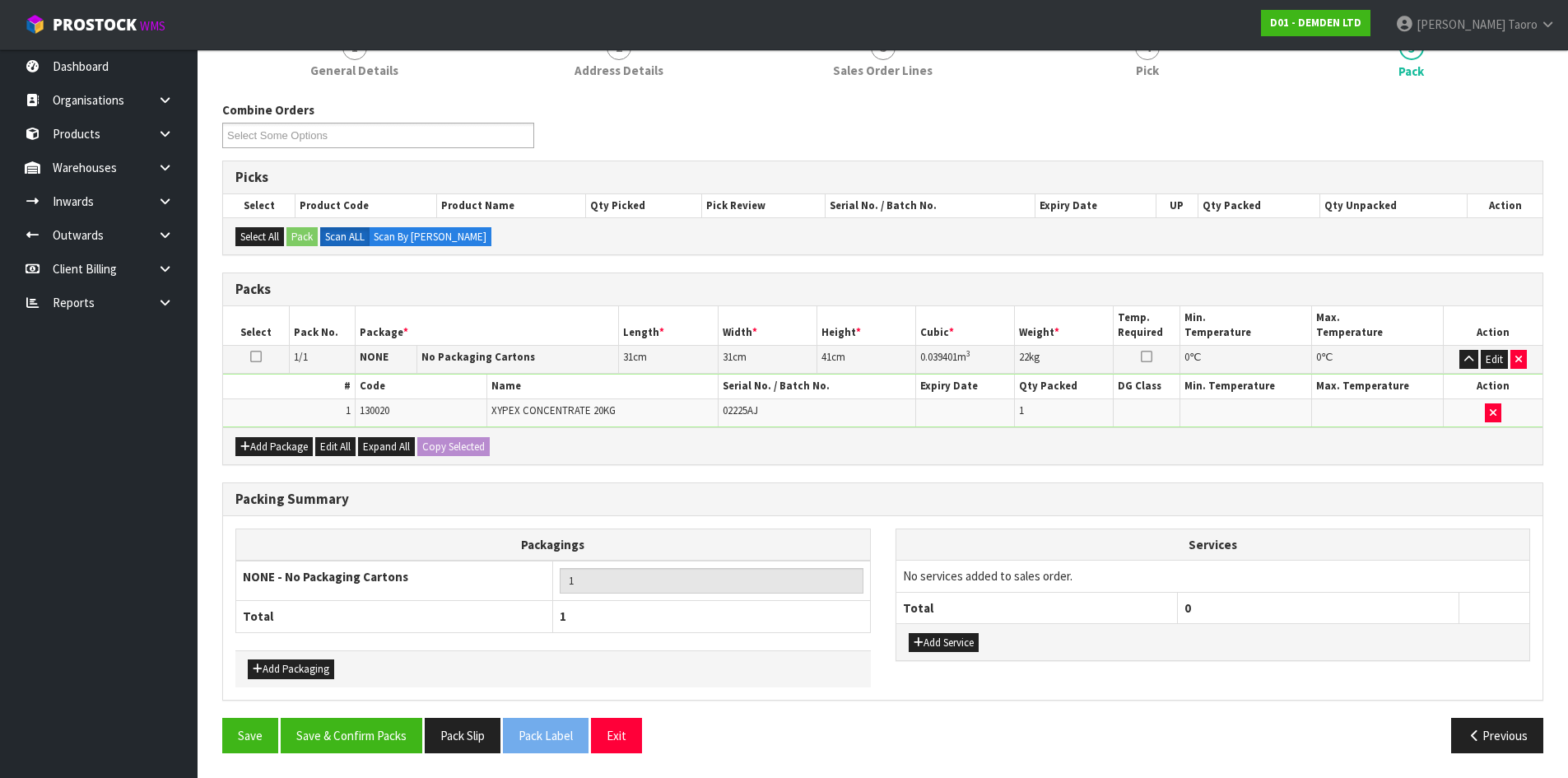
scroll to position [165, 0]
click at [373, 739] on button "Save & Confirm Packs" at bounding box center [351, 735] width 141 height 35
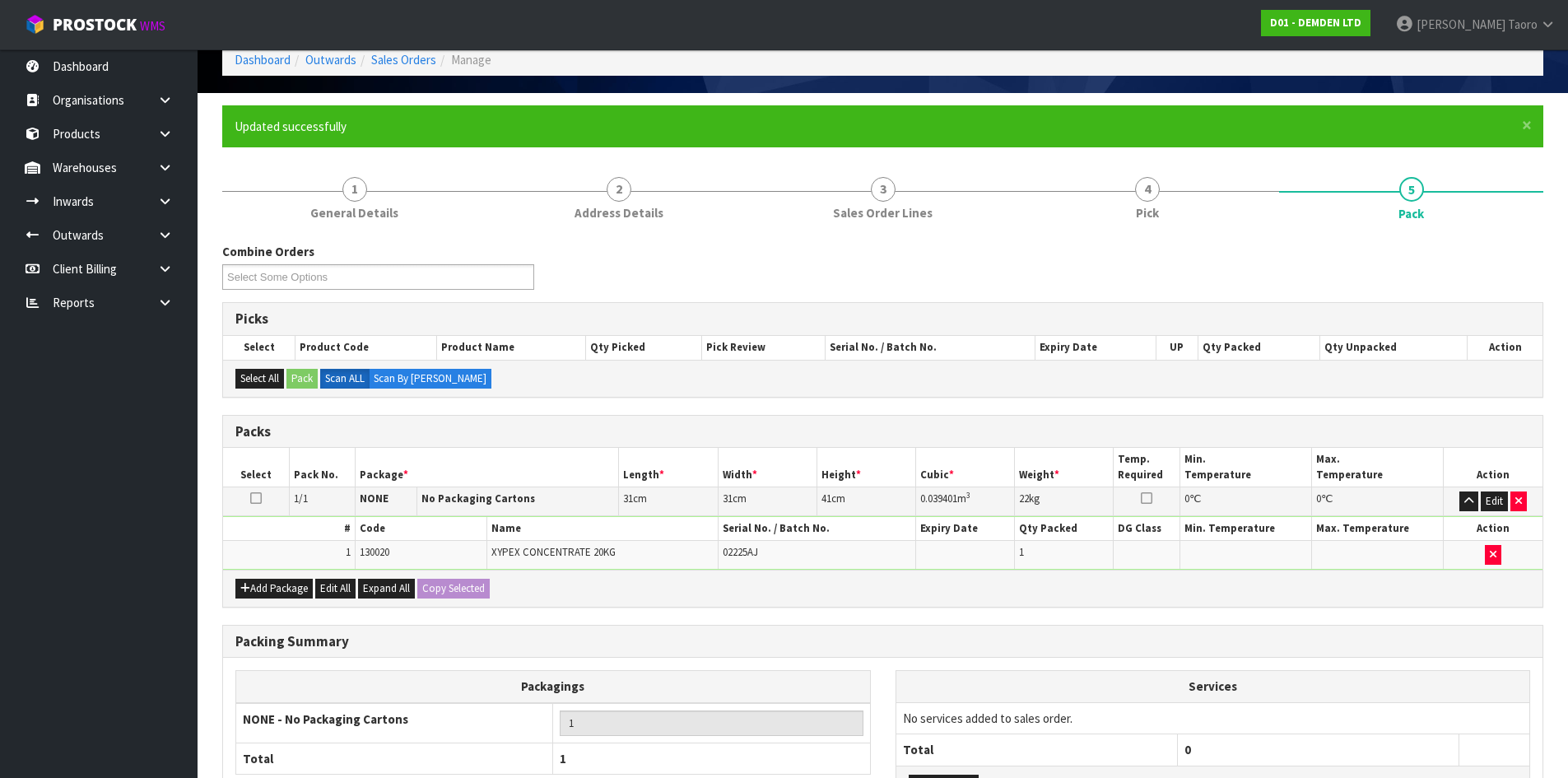
scroll to position [134, 0]
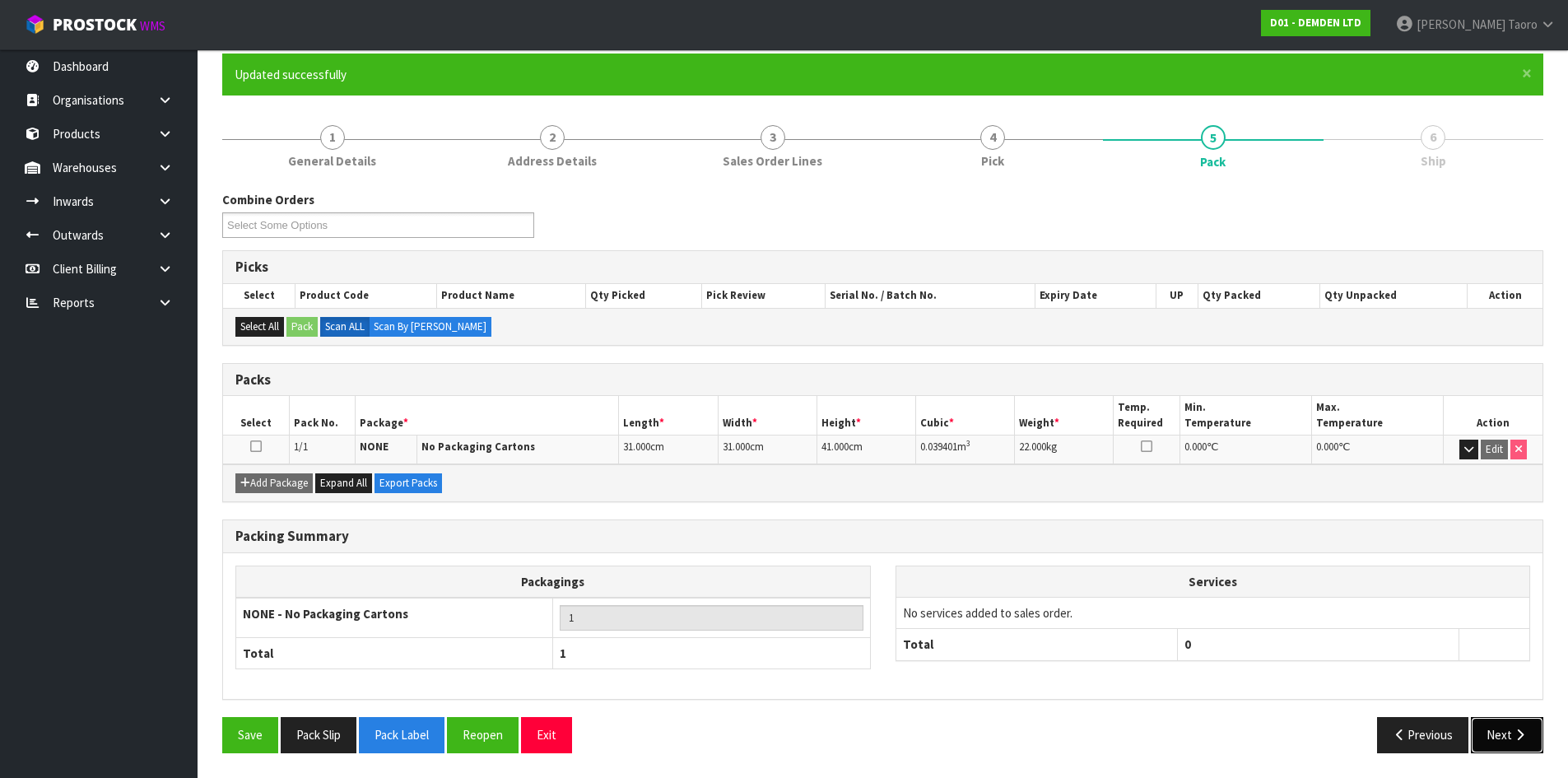
drag, startPoint x: 1506, startPoint y: 722, endPoint x: 1099, endPoint y: 706, distance: 407.3
click at [1506, 722] on button "Next" at bounding box center [1507, 734] width 72 height 35
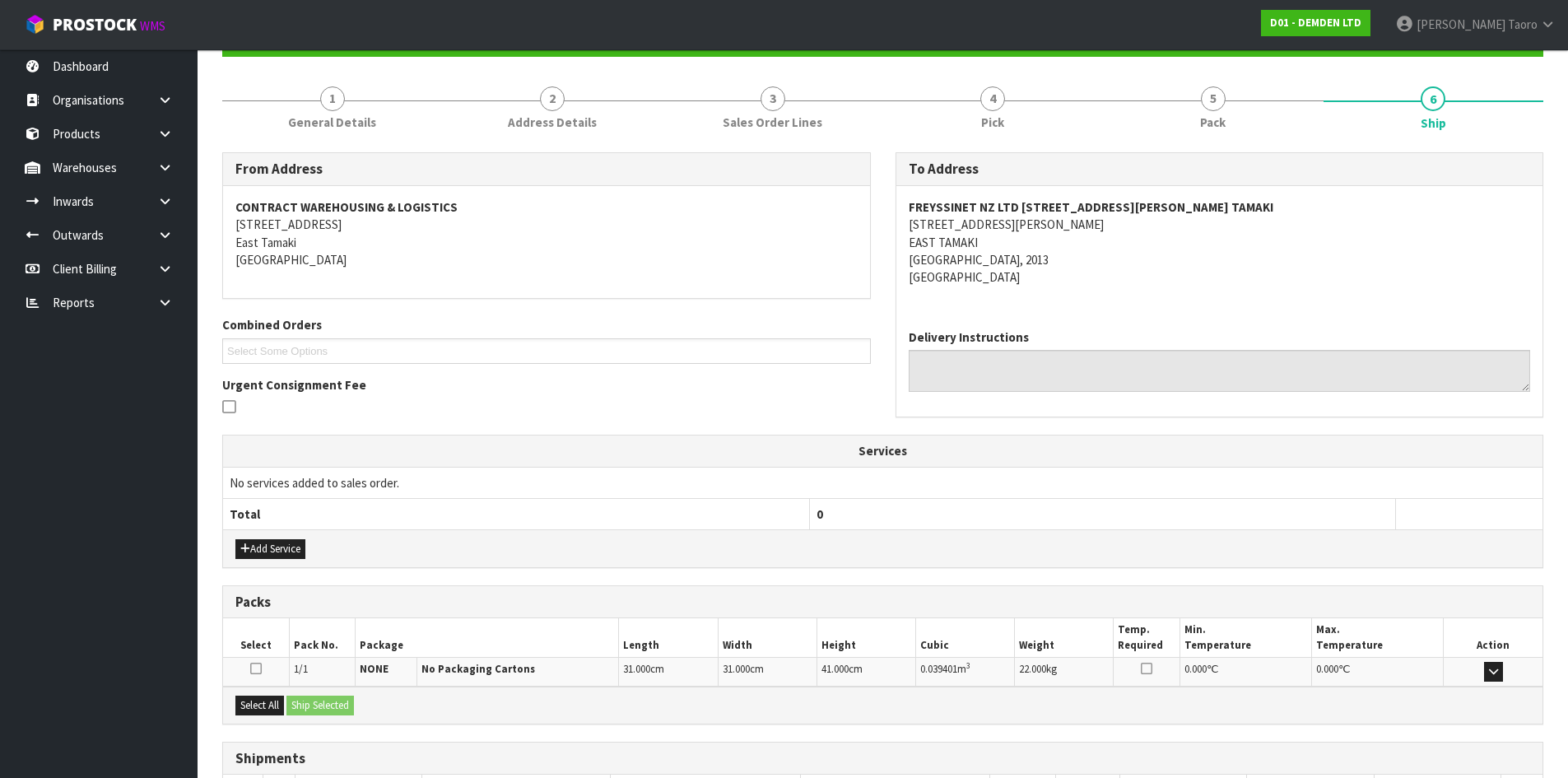
scroll to position [296, 0]
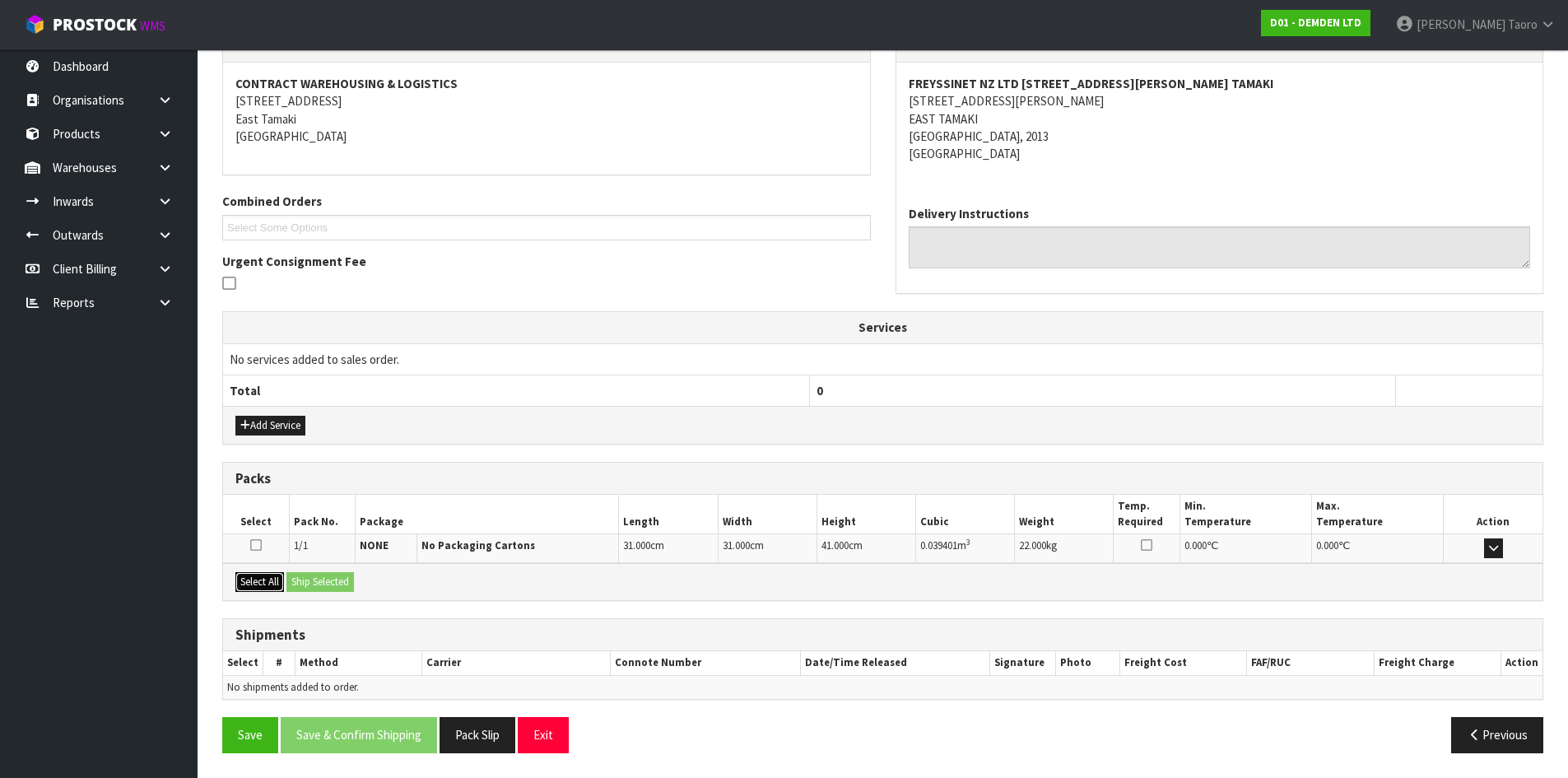
click at [269, 585] on button "Select All" at bounding box center [260, 581] width 49 height 19
click at [307, 586] on button "Ship Selected" at bounding box center [320, 581] width 67 height 19
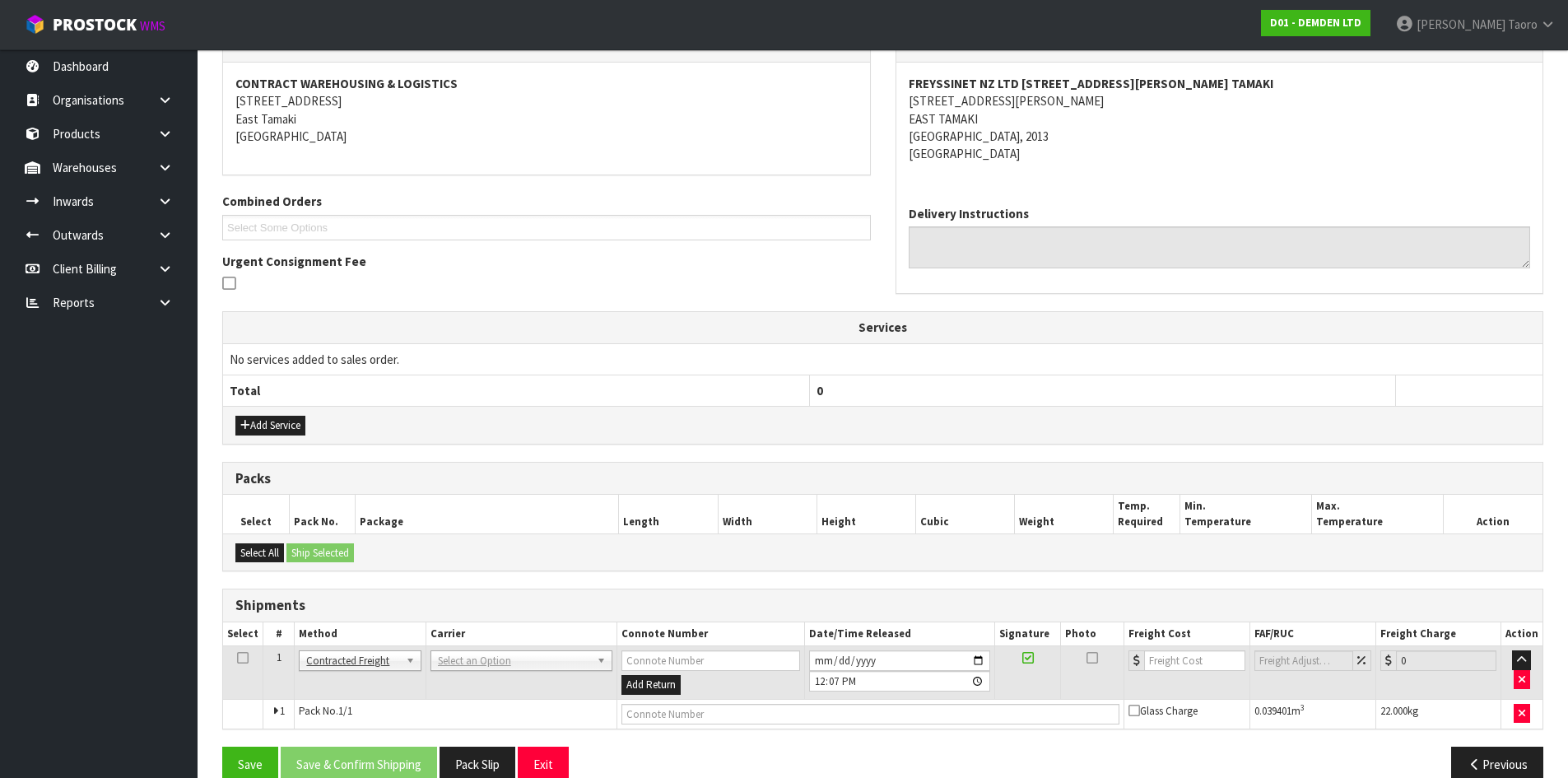
drag, startPoint x: 513, startPoint y: 665, endPoint x: 522, endPoint y: 677, distance: 15.0
click at [526, 692] on input "text" at bounding box center [519, 684] width 174 height 20
type input "NZP"
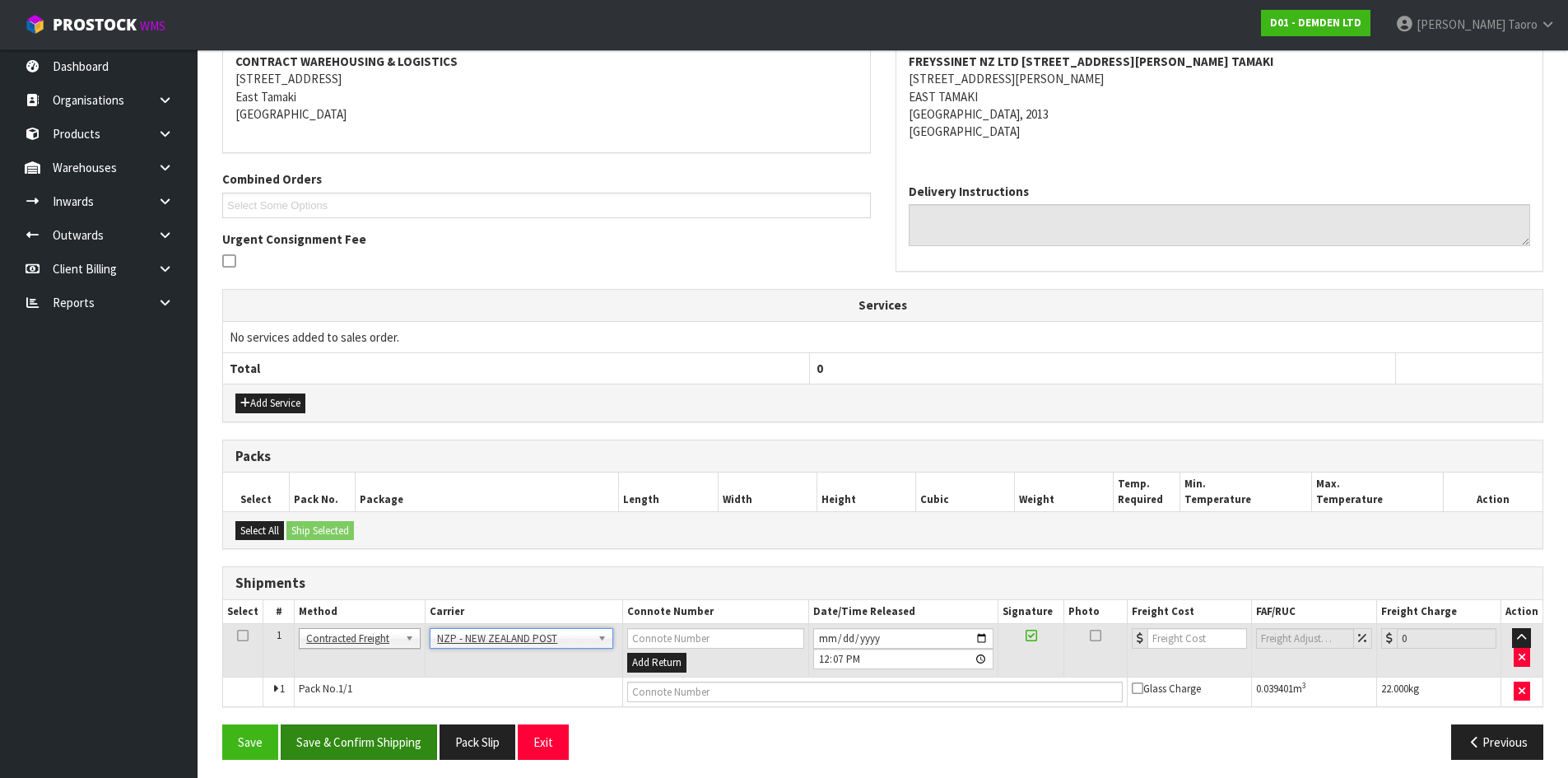
scroll to position [325, 0]
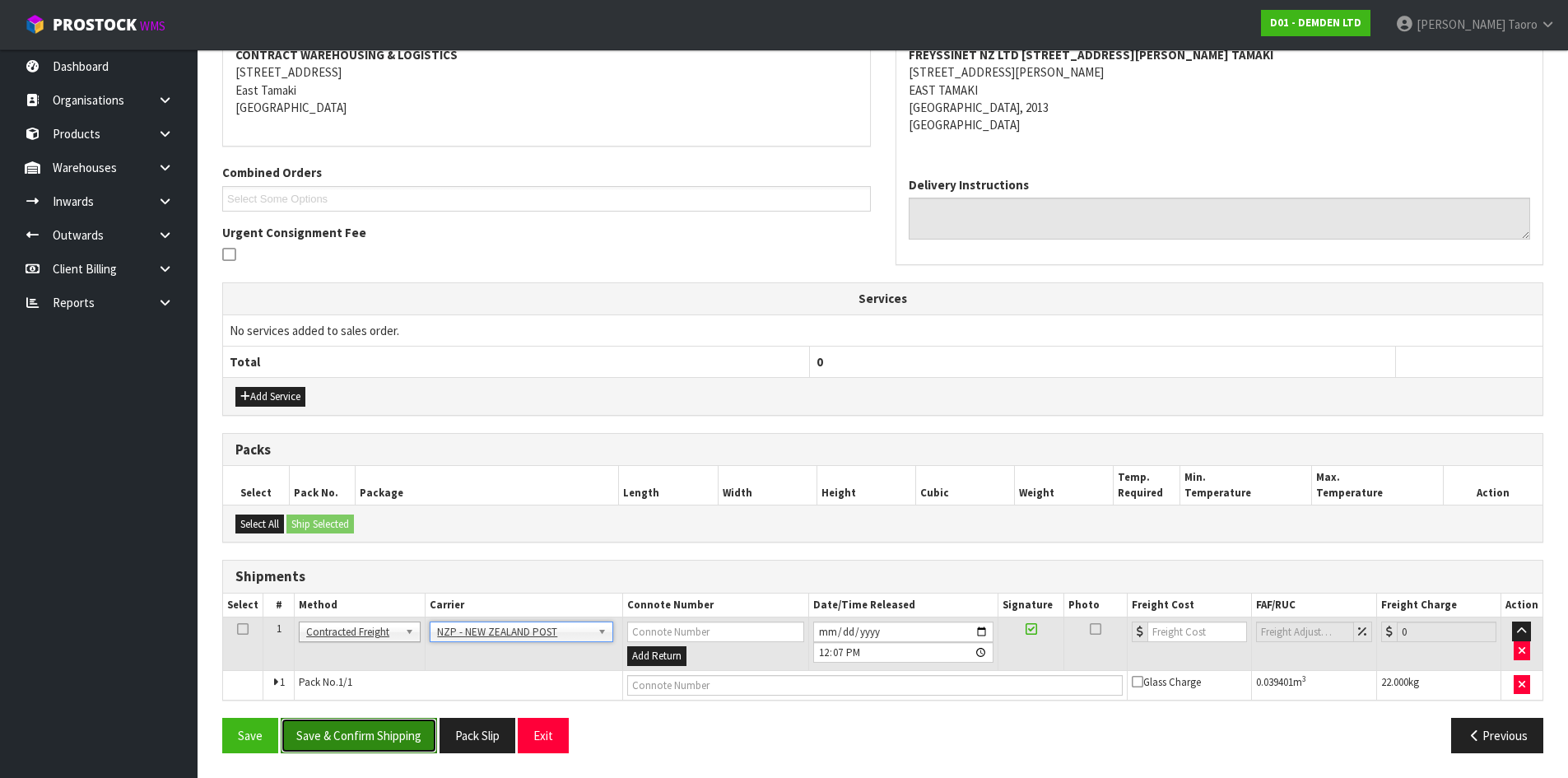
click at [365, 722] on button "Save & Confirm Shipping" at bounding box center [359, 735] width 157 height 35
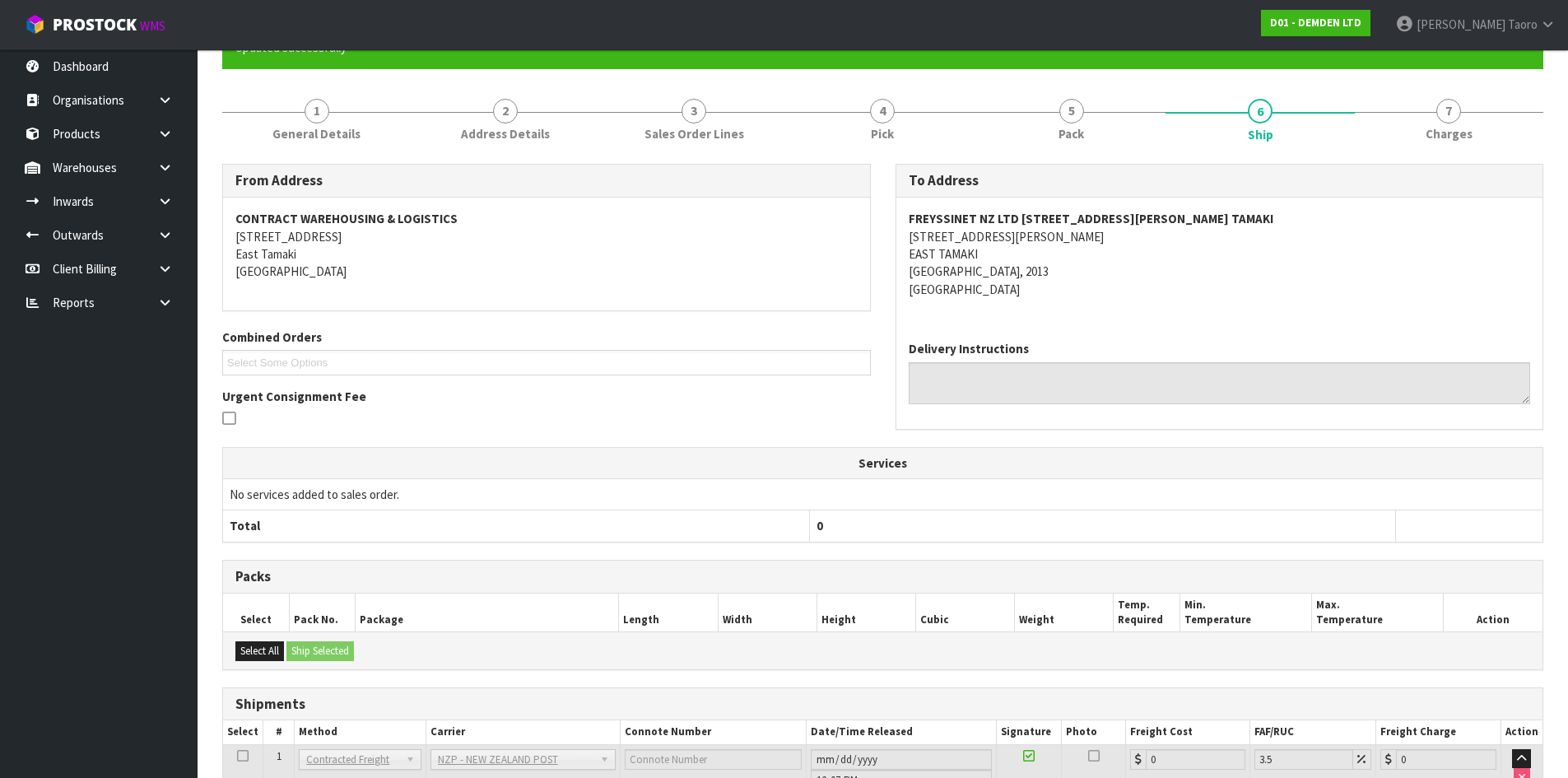
scroll to position [302, 0]
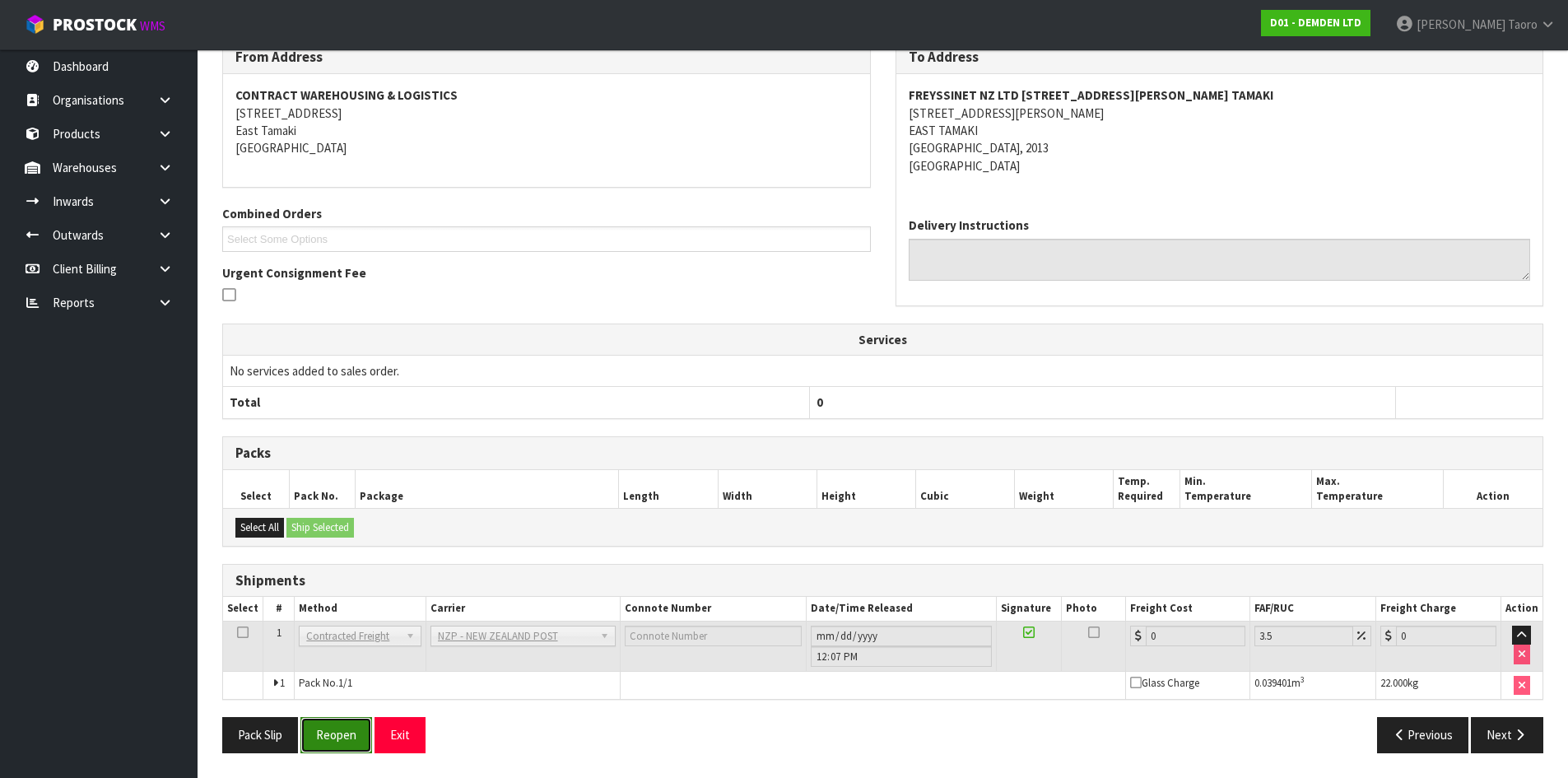
click at [329, 724] on button "Reopen" at bounding box center [336, 734] width 72 height 35
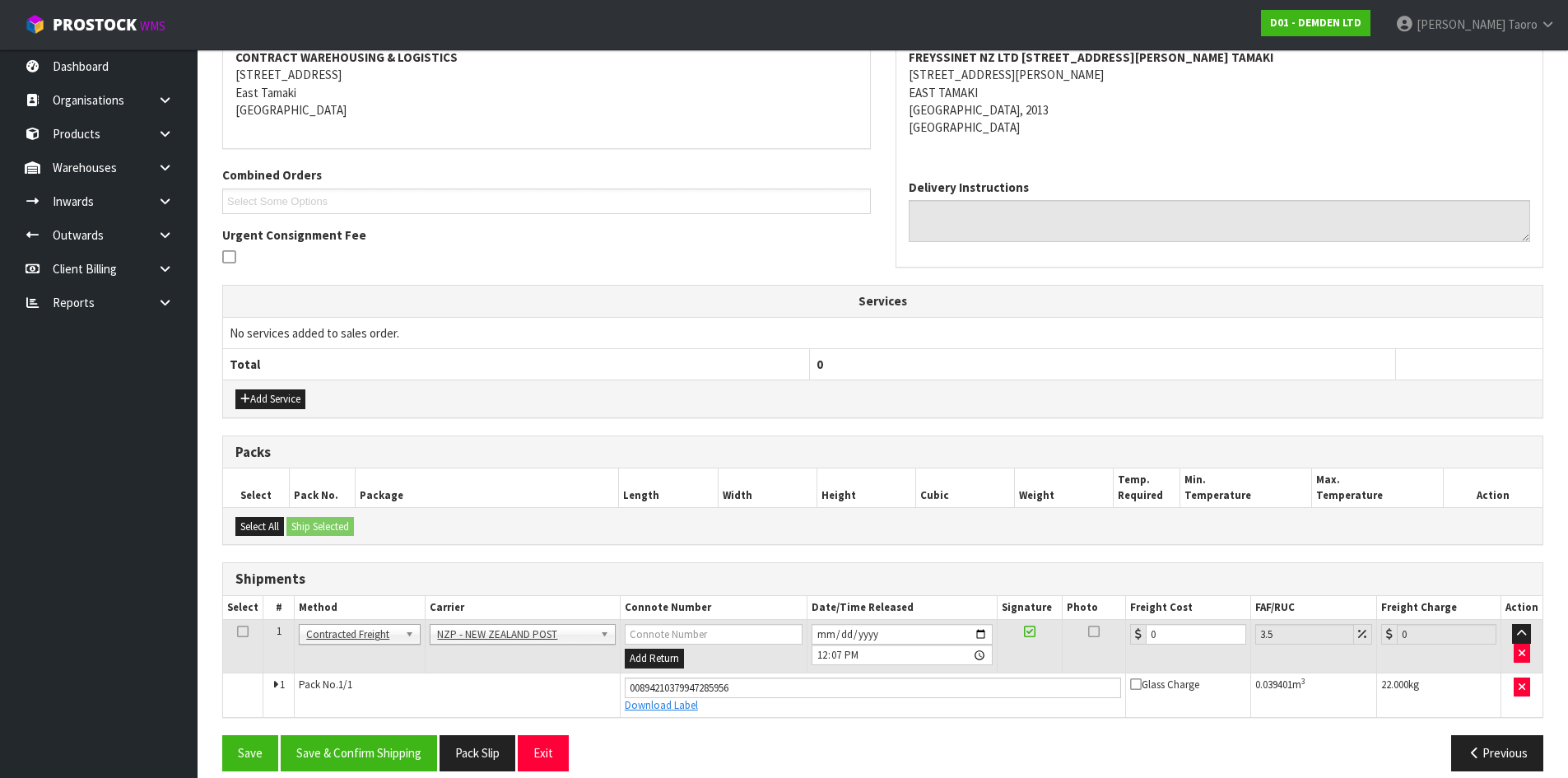
scroll to position [341, 0]
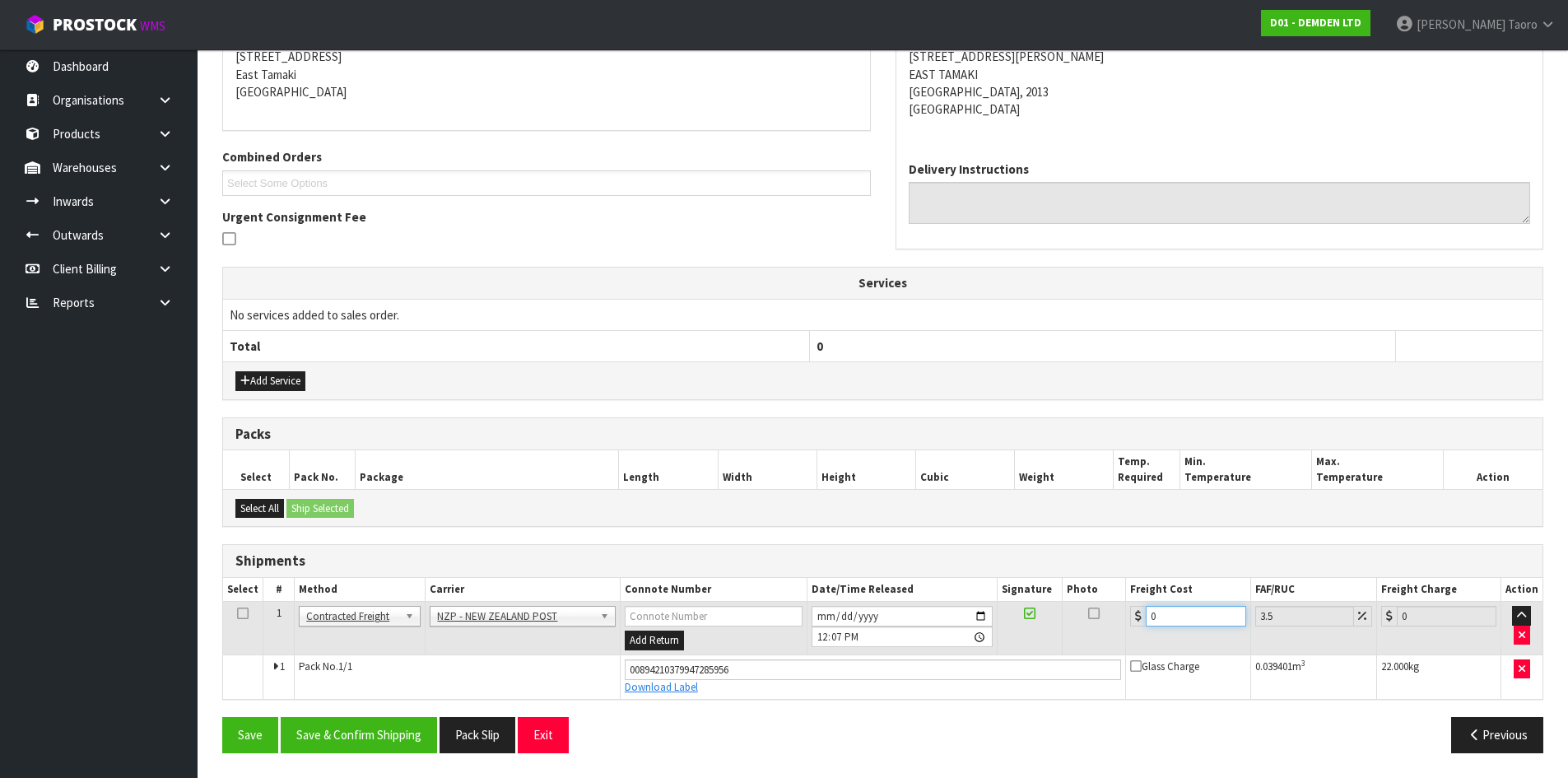
click at [1181, 615] on input "0" at bounding box center [1196, 615] width 99 height 20
type input "4"
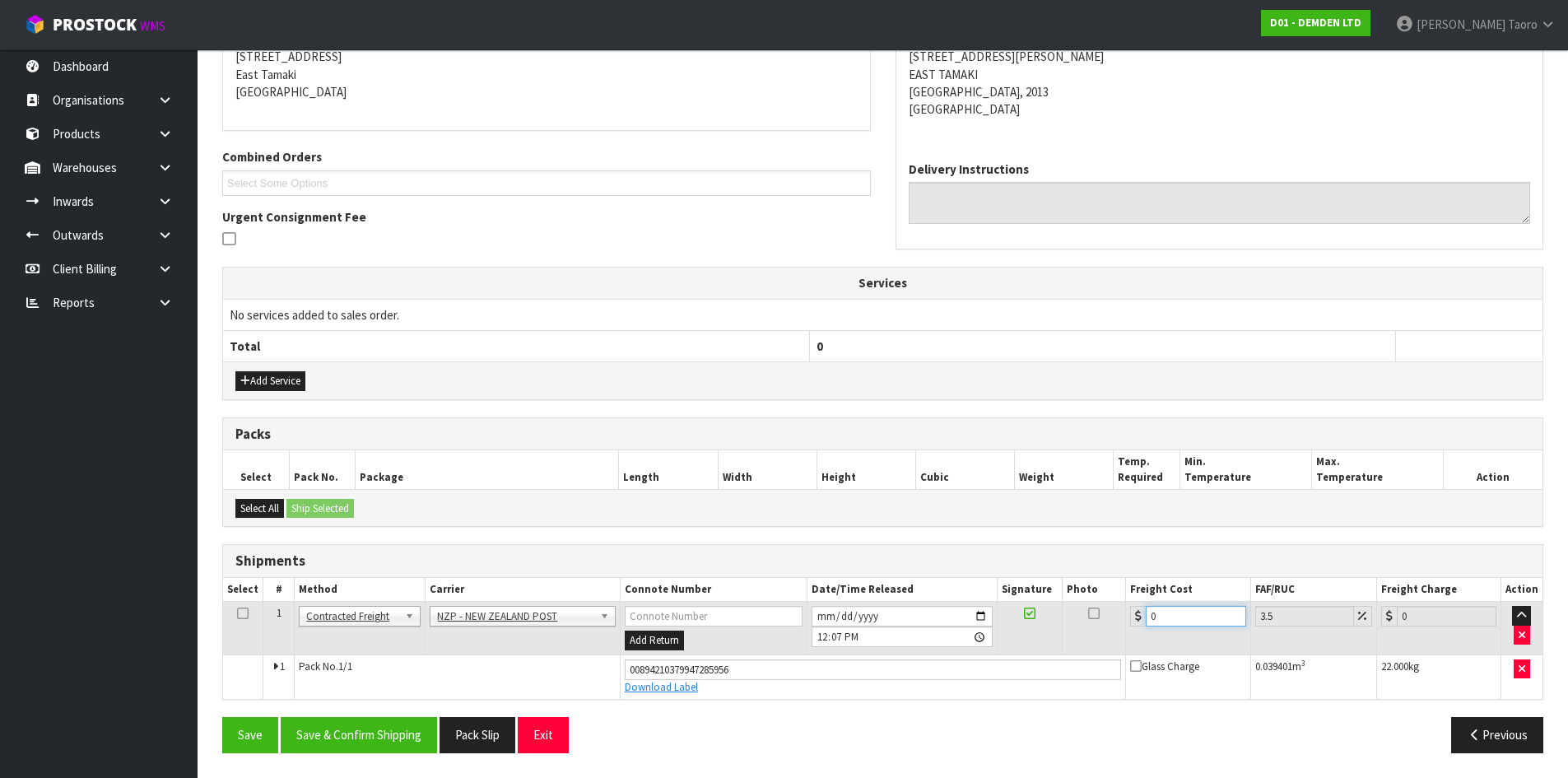
type input "4.14"
type input "4.3"
type input "4.45"
type input "4.33"
type input "4.48"
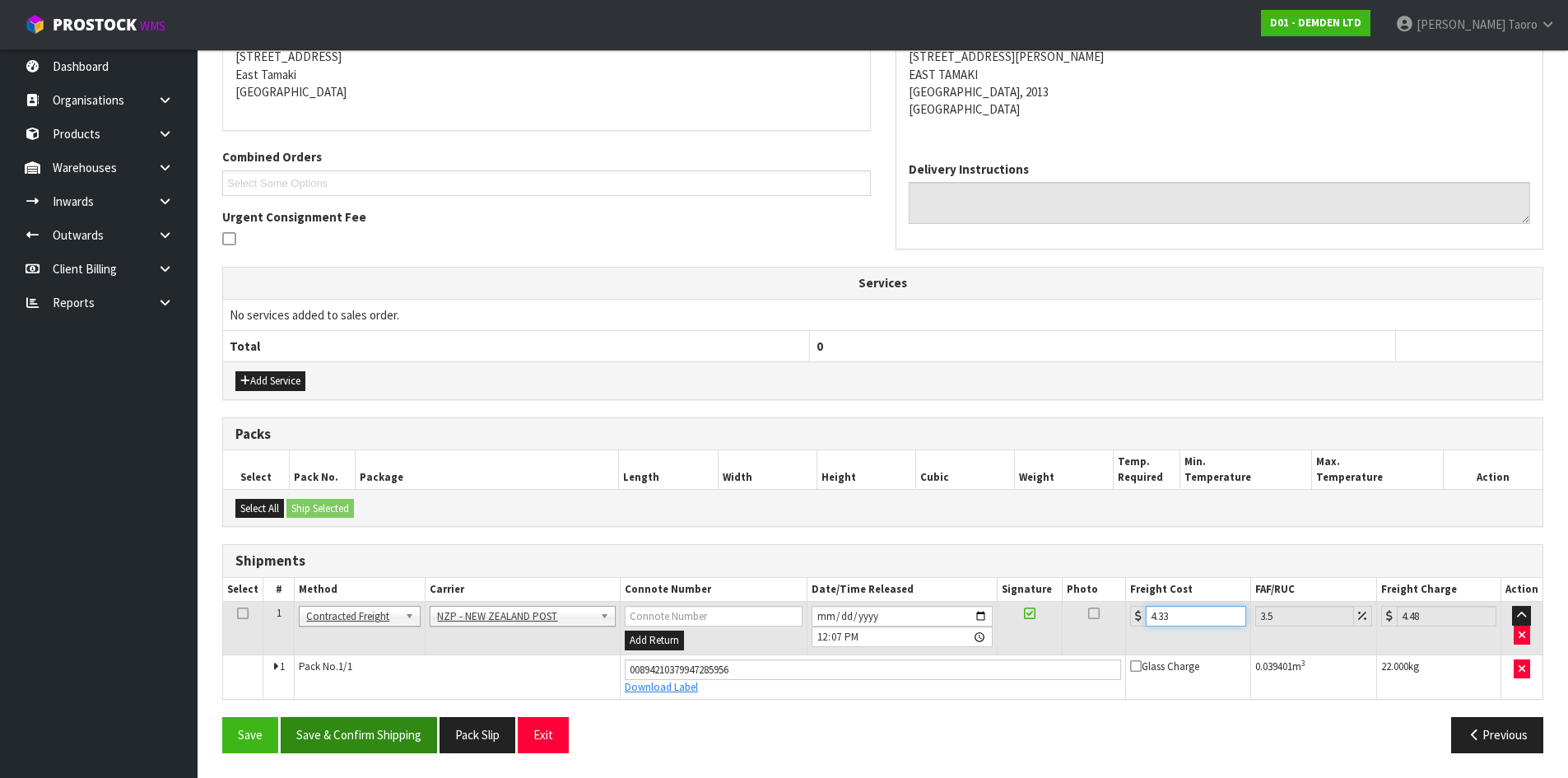
type input "4.33"
click at [370, 733] on button "Save & Confirm Shipping" at bounding box center [359, 734] width 157 height 35
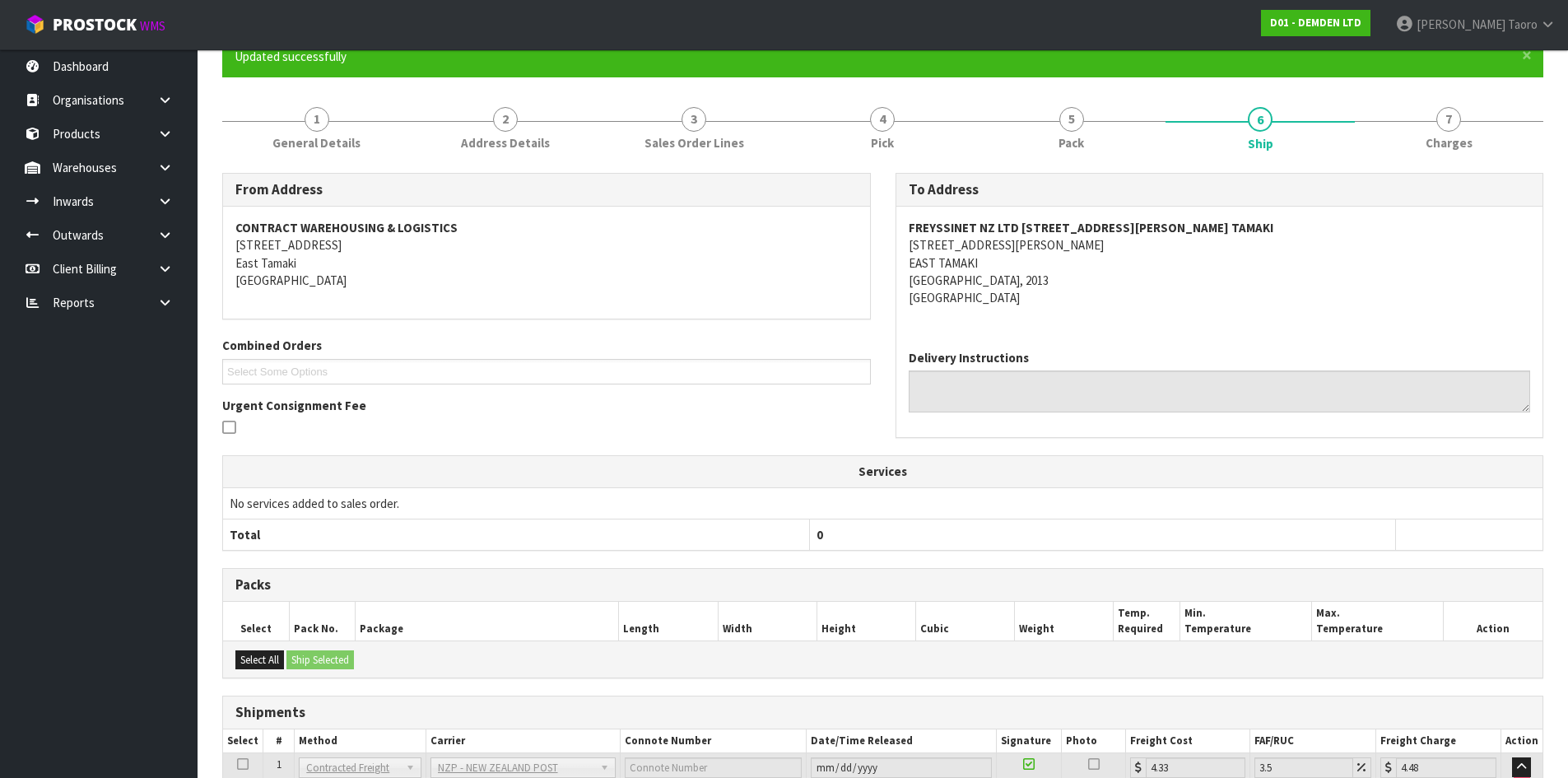
scroll to position [296, 0]
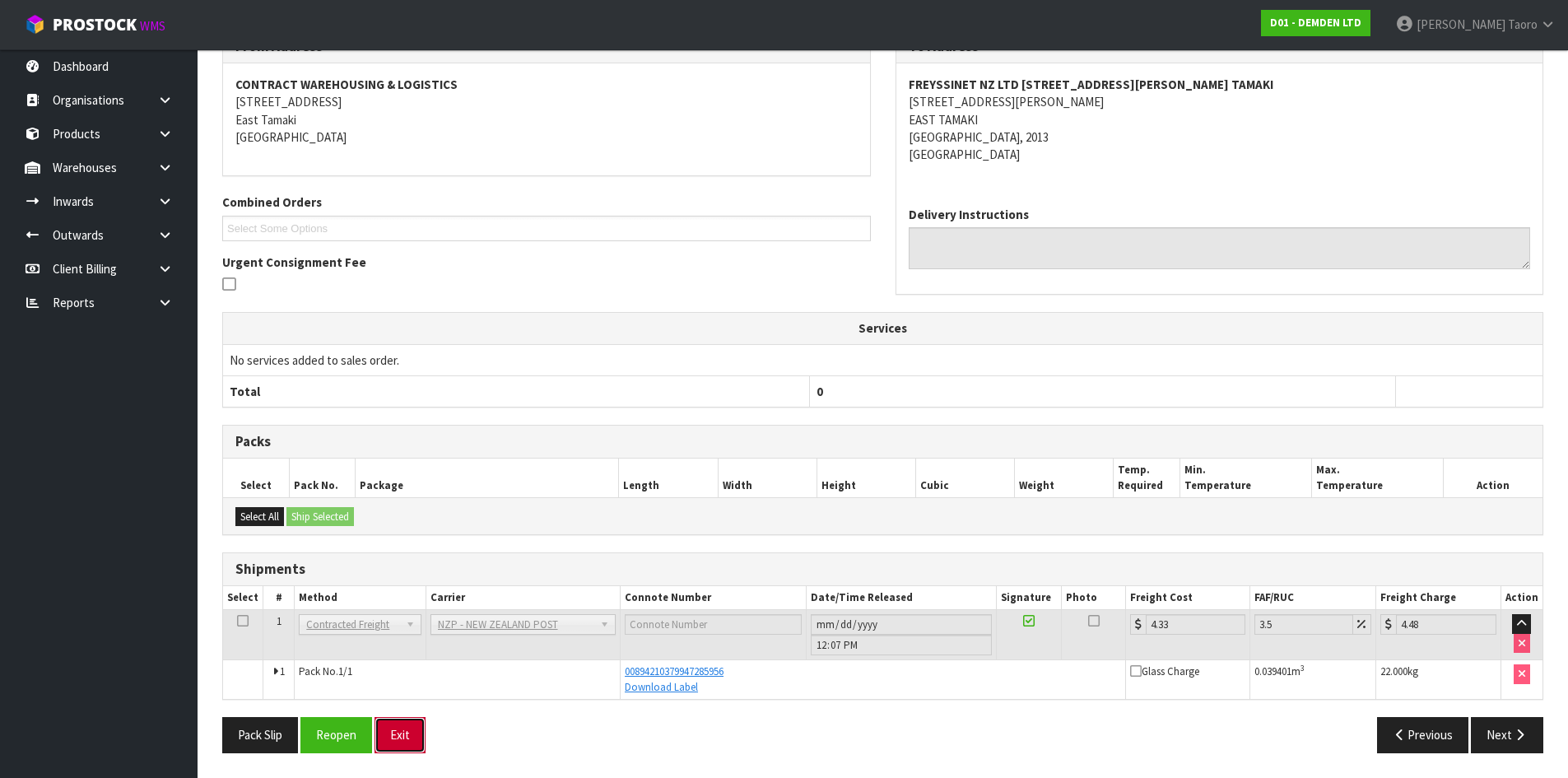
click at [401, 738] on button "Exit" at bounding box center [400, 734] width 51 height 35
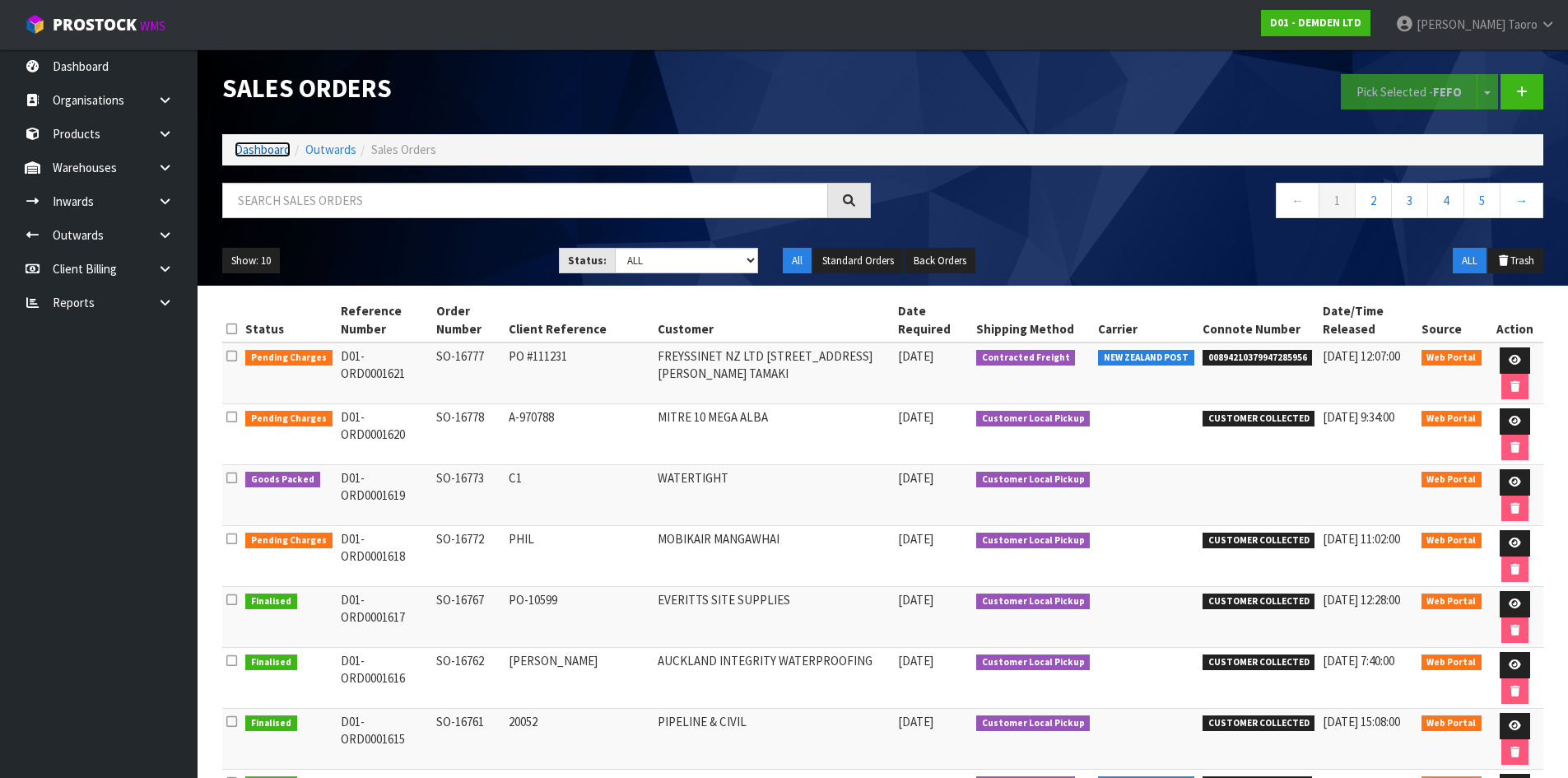
click at [276, 152] on link "Dashboard" at bounding box center [263, 149] width 56 height 16
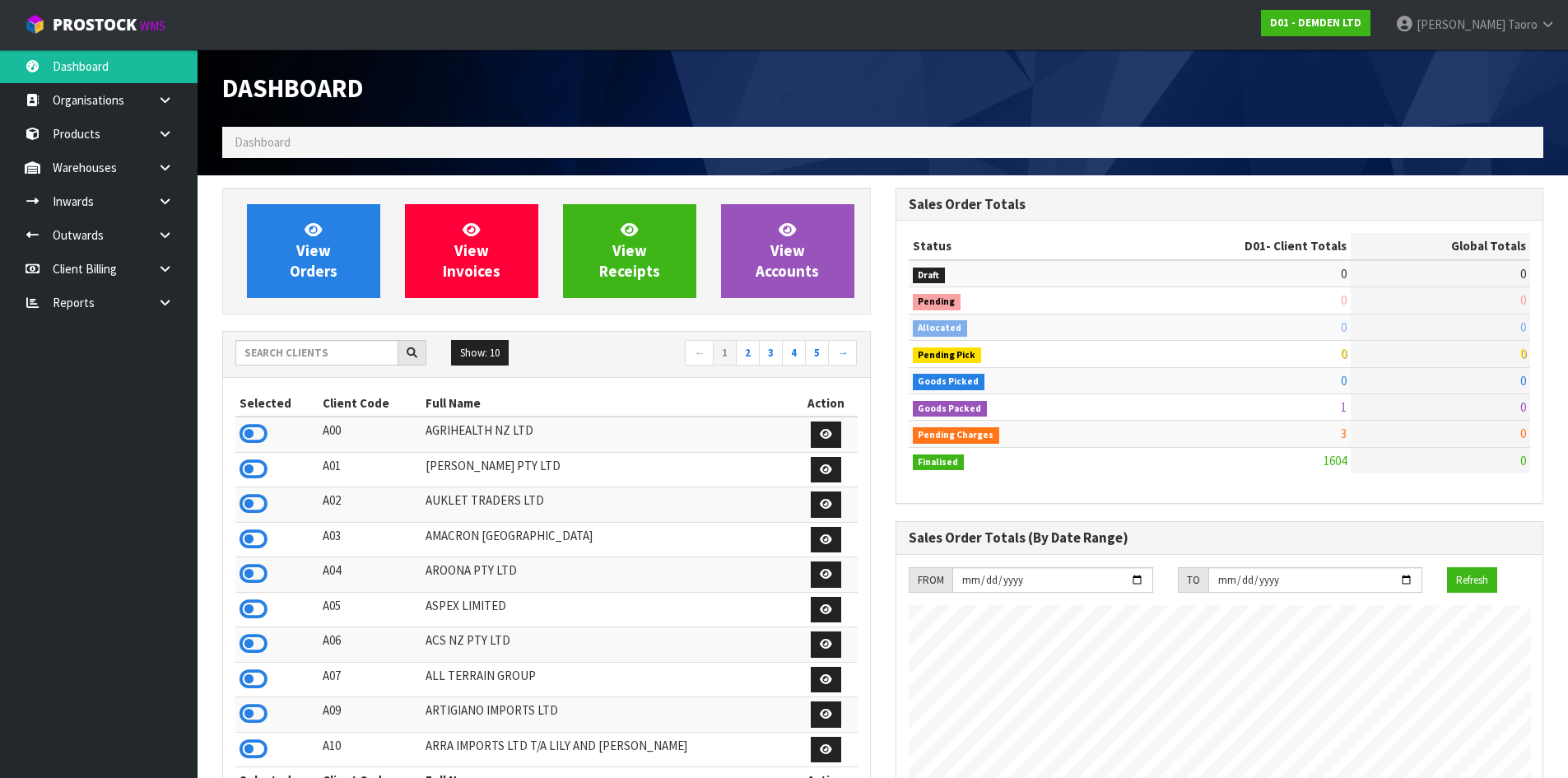
scroll to position [1087, 673]
